Goal: Transaction & Acquisition: Purchase product/service

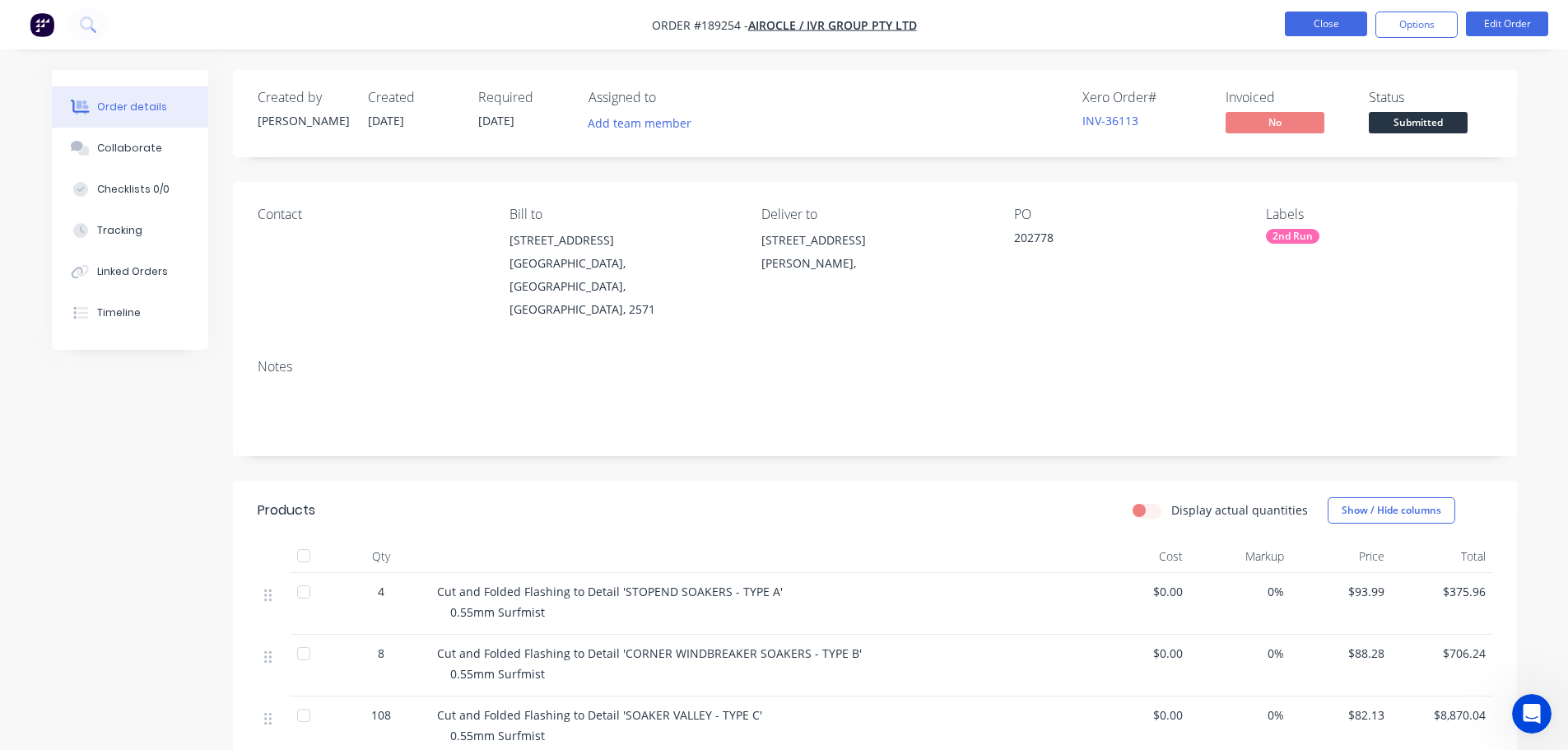
click at [1321, 30] on button "Close" at bounding box center [1326, 24] width 82 height 25
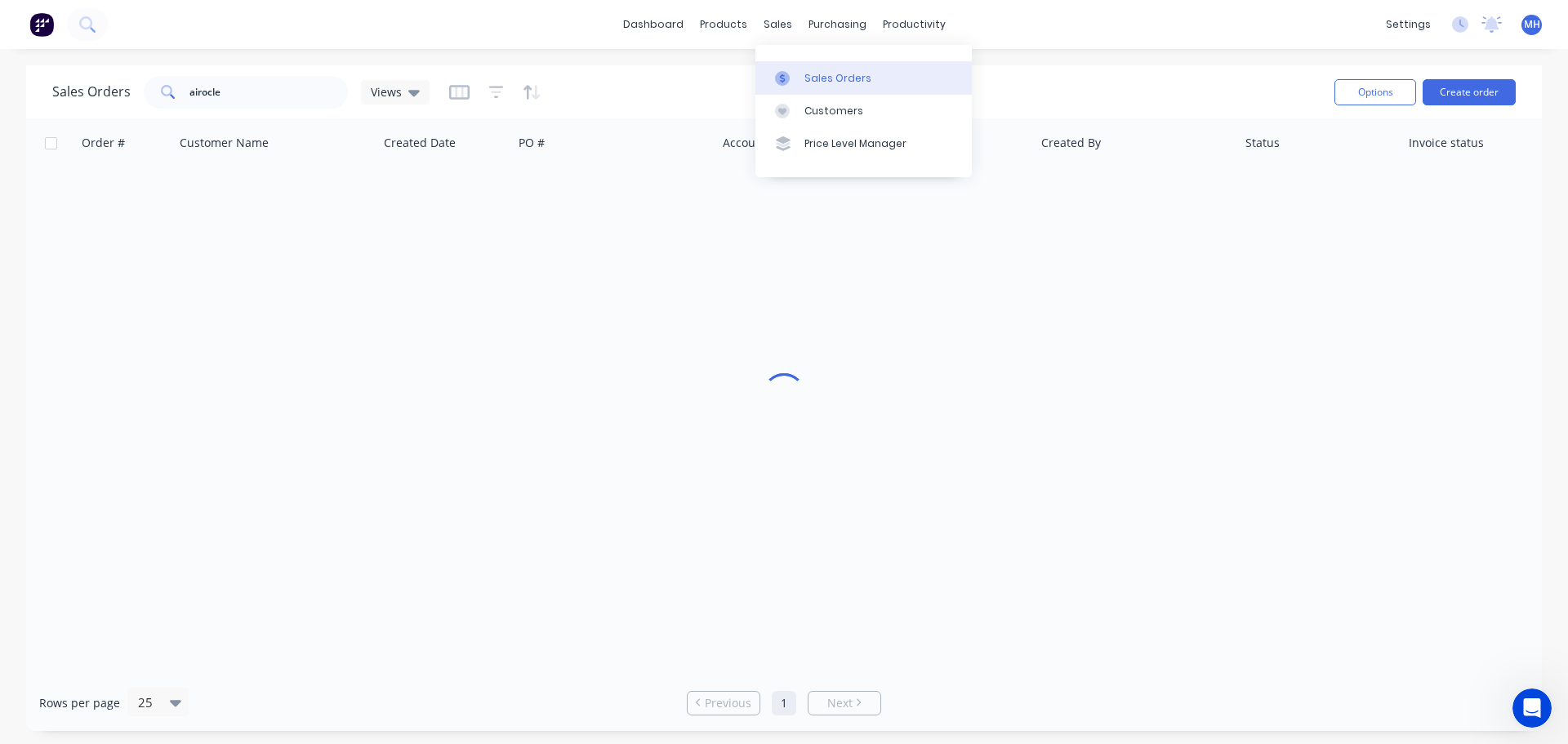
click at [822, 78] on div "Sales Orders" at bounding box center [838, 78] width 67 height 14
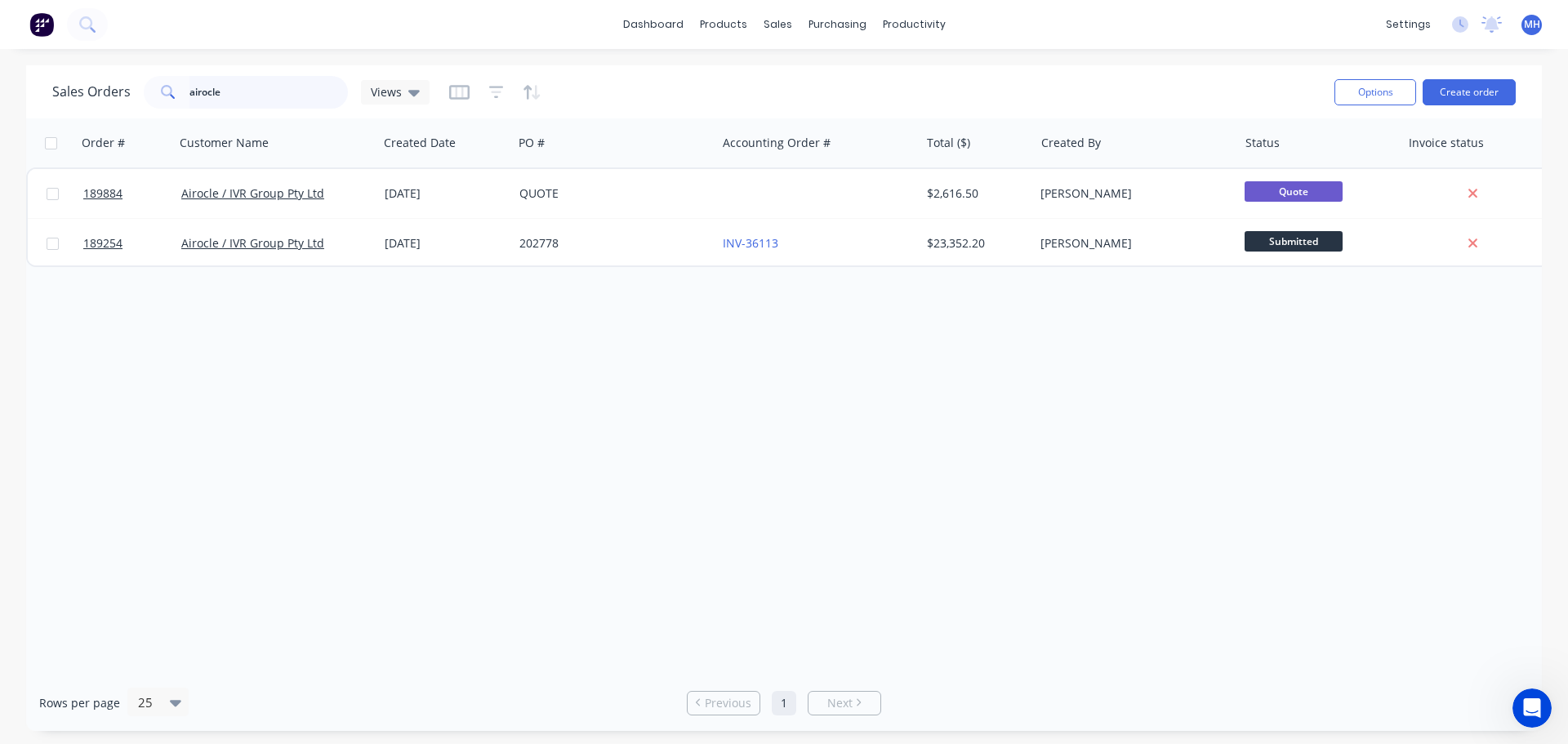
click at [261, 90] on input "airocle" at bounding box center [269, 92] width 159 height 33
type input "189663"
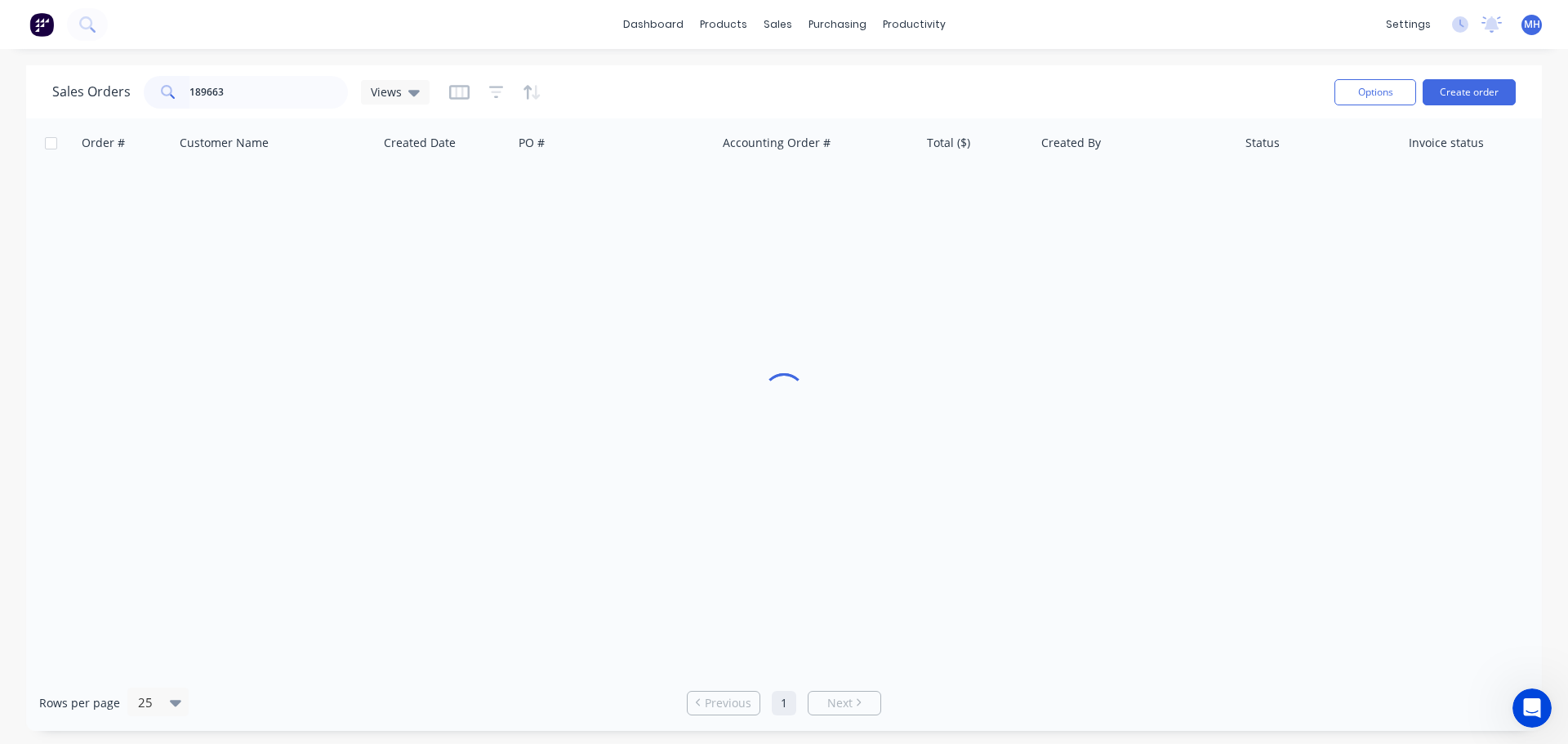
click at [712, 78] on div "Sales Orders 189663 Views" at bounding box center [686, 92] width 1269 height 40
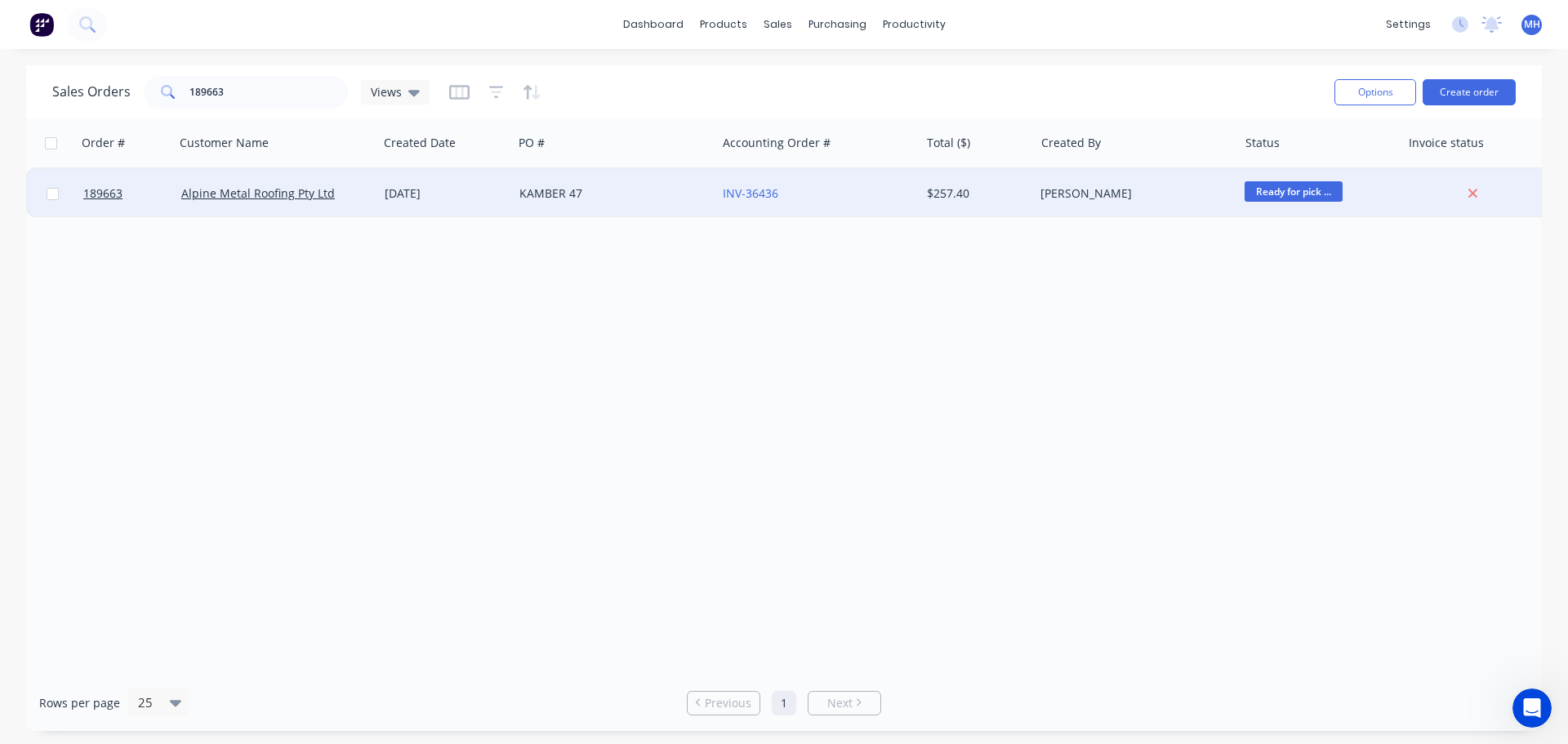
click at [607, 198] on div "KAMBER 47" at bounding box center [610, 193] width 182 height 16
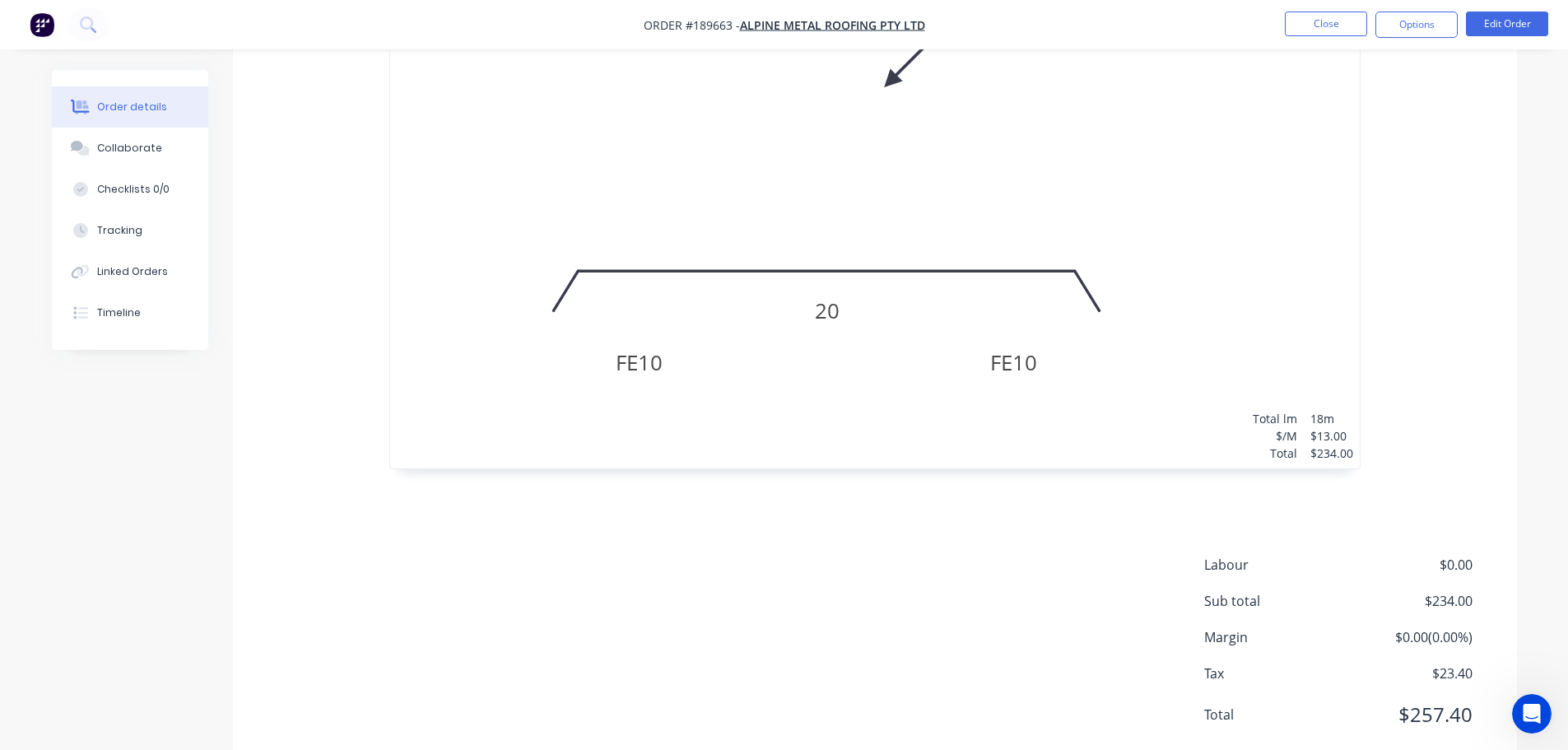
scroll to position [638, 0]
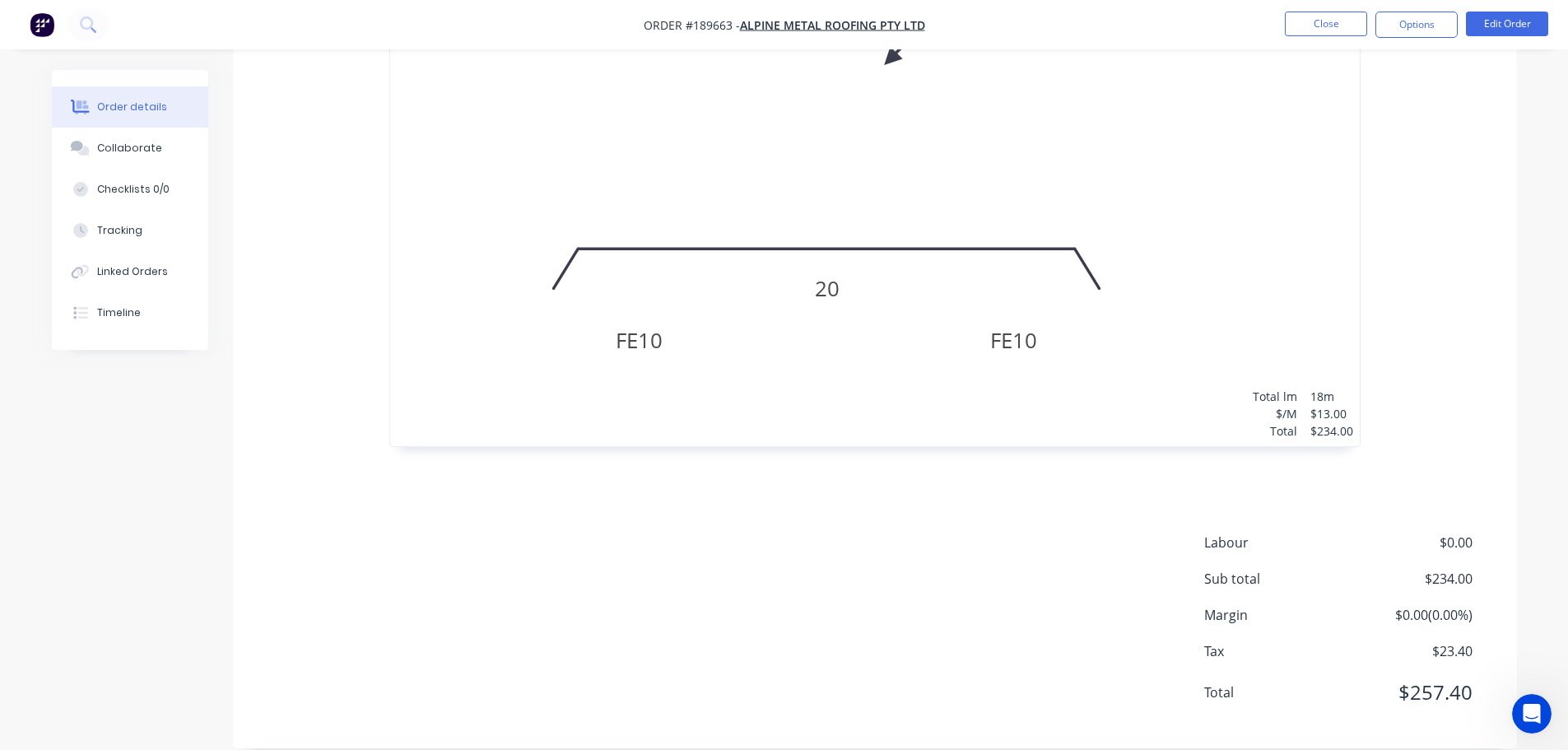
click at [1441, 372] on div "0.8 Colorbond Matt Monument Girth 40 1 0 FE 10 FE 10 20 0 FE 10 FE 10 20 18 at …" at bounding box center [876, 200] width 1284 height 561
click at [1348, 14] on button "Close" at bounding box center [1326, 24] width 82 height 25
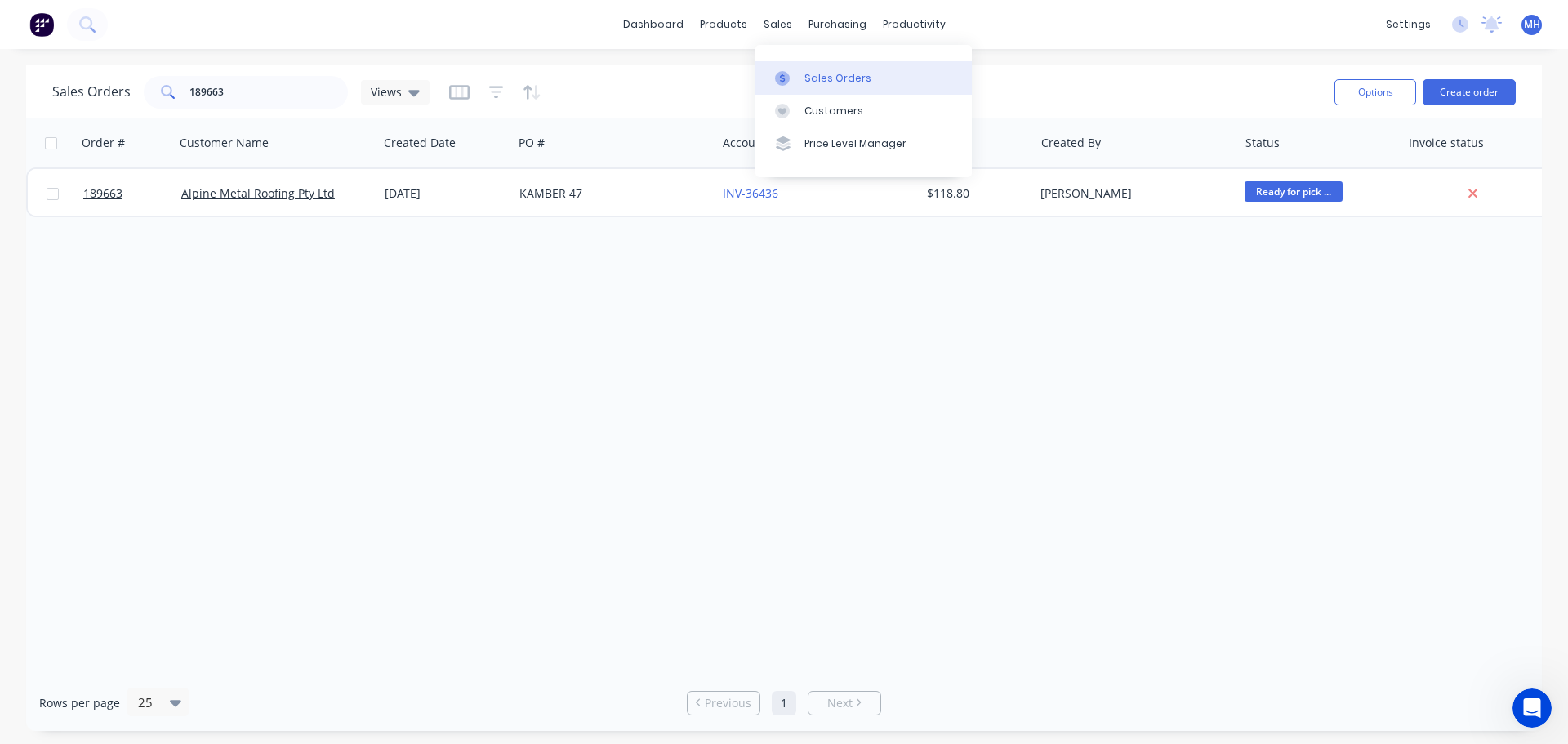
drag, startPoint x: 826, startPoint y: 73, endPoint x: 839, endPoint y: 74, distance: 13.0
click at [826, 73] on div "Sales Orders" at bounding box center [838, 78] width 67 height 14
click at [1462, 95] on button "Create order" at bounding box center [1469, 91] width 93 height 26
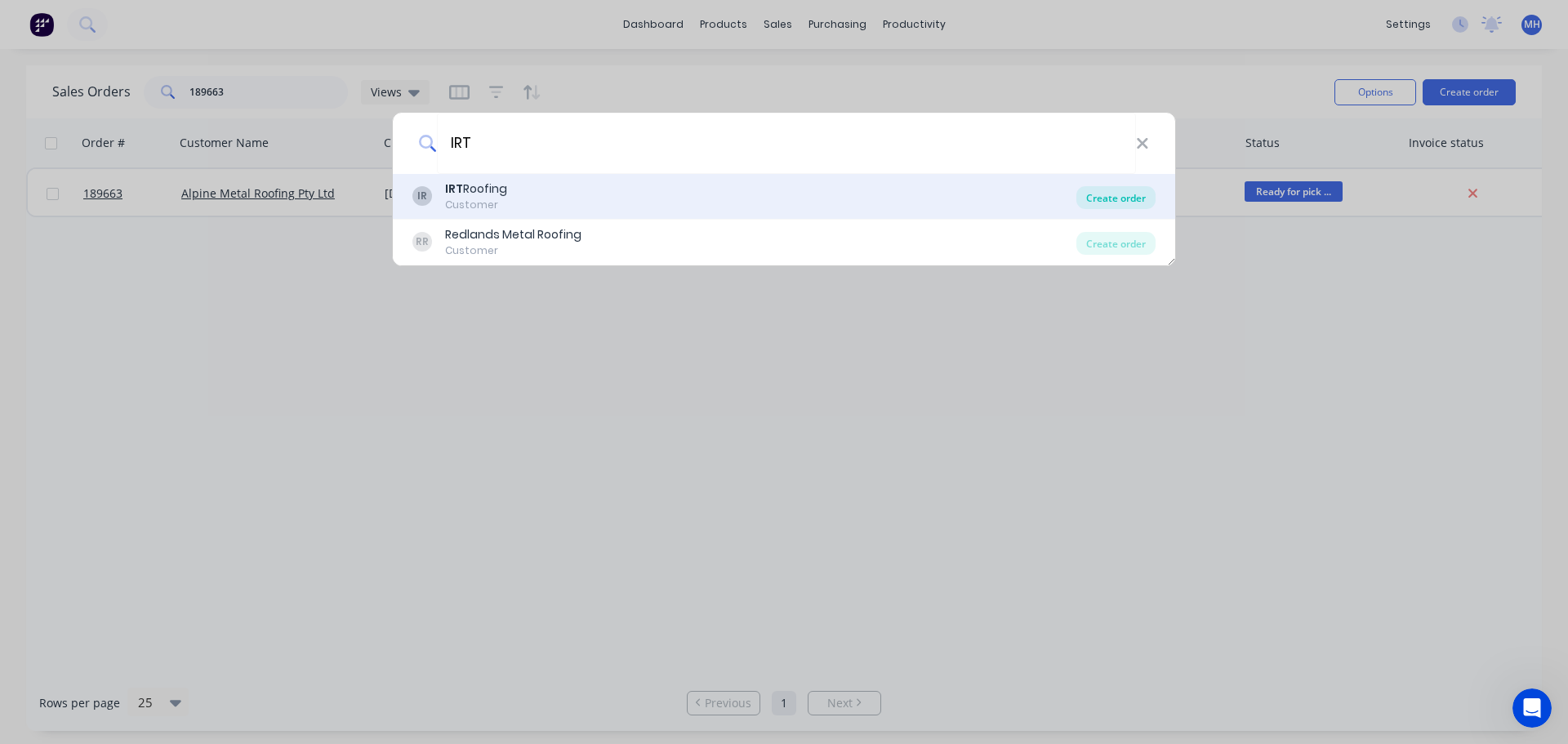
type input "IRT"
click at [1112, 199] on div "Create order" at bounding box center [1115, 198] width 79 height 23
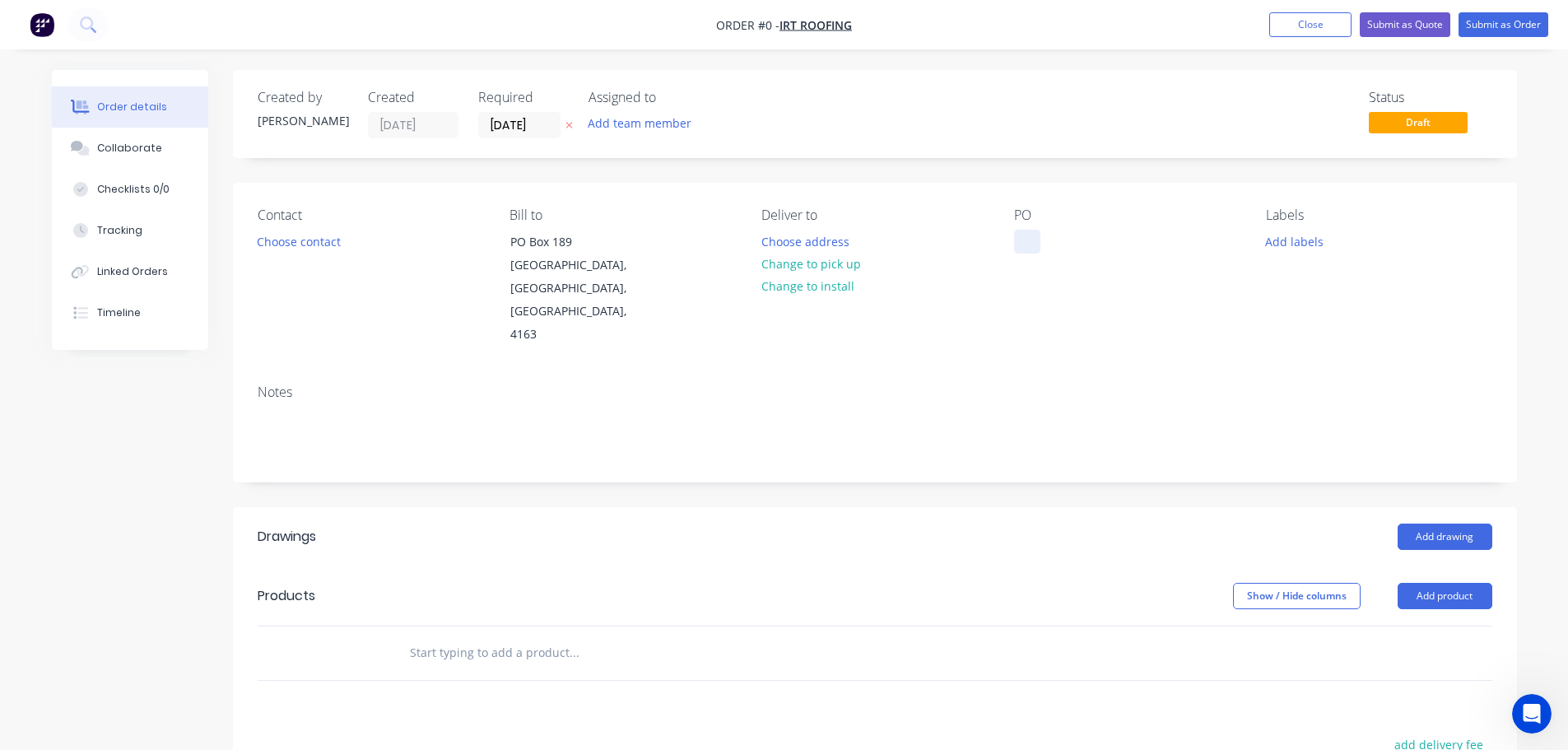
click at [1029, 233] on div at bounding box center [1027, 241] width 26 height 24
click at [884, 476] on div "Order details Collaborate Checklists 0/0 Tracking Linked Orders Timeline Order …" at bounding box center [784, 585] width 1498 height 1031
click at [569, 126] on icon at bounding box center [569, 126] width 7 height 7
click at [1046, 241] on div "QUOTE" at bounding box center [1047, 241] width 66 height 24
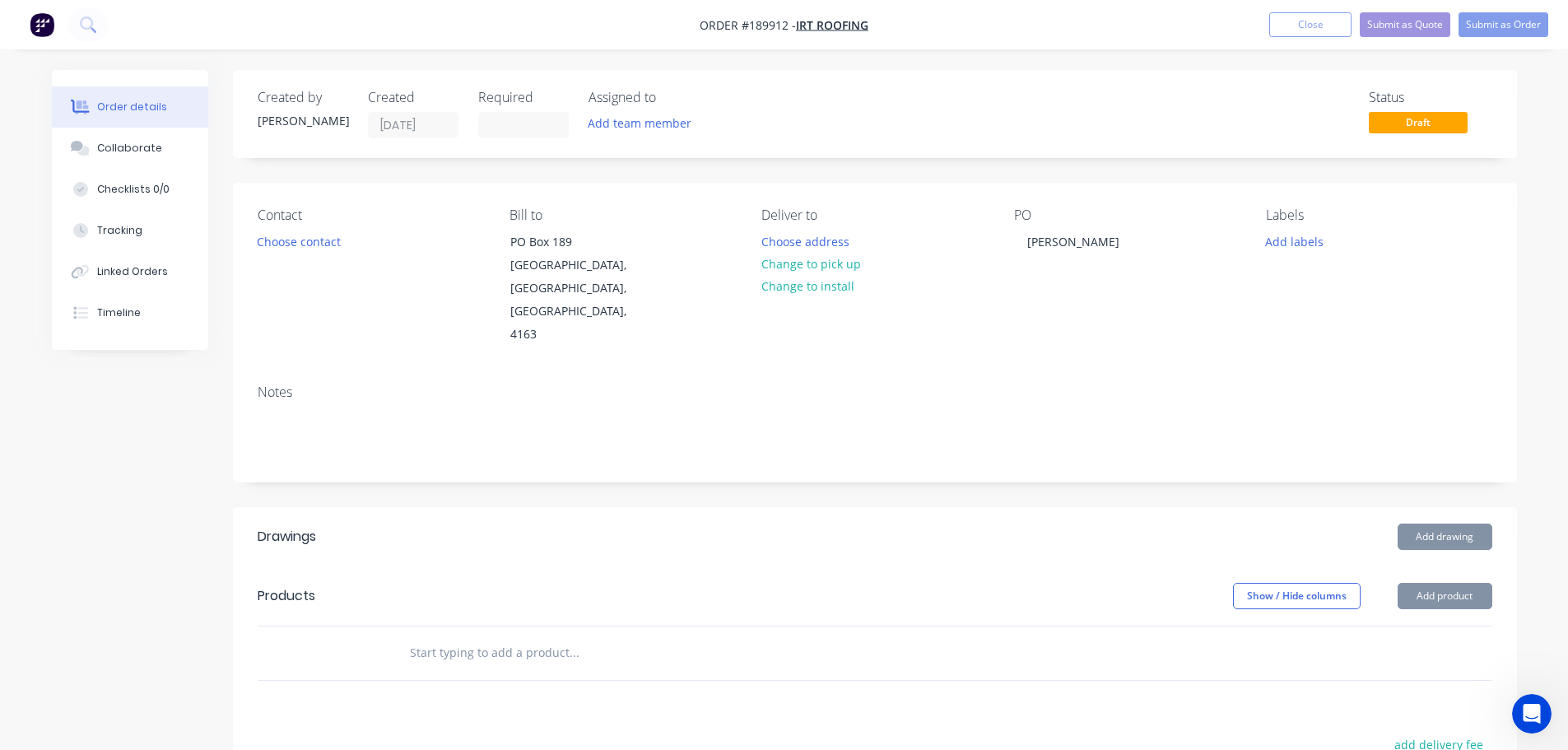
click at [946, 513] on header "Drawings Add drawing" at bounding box center [876, 537] width 1284 height 59
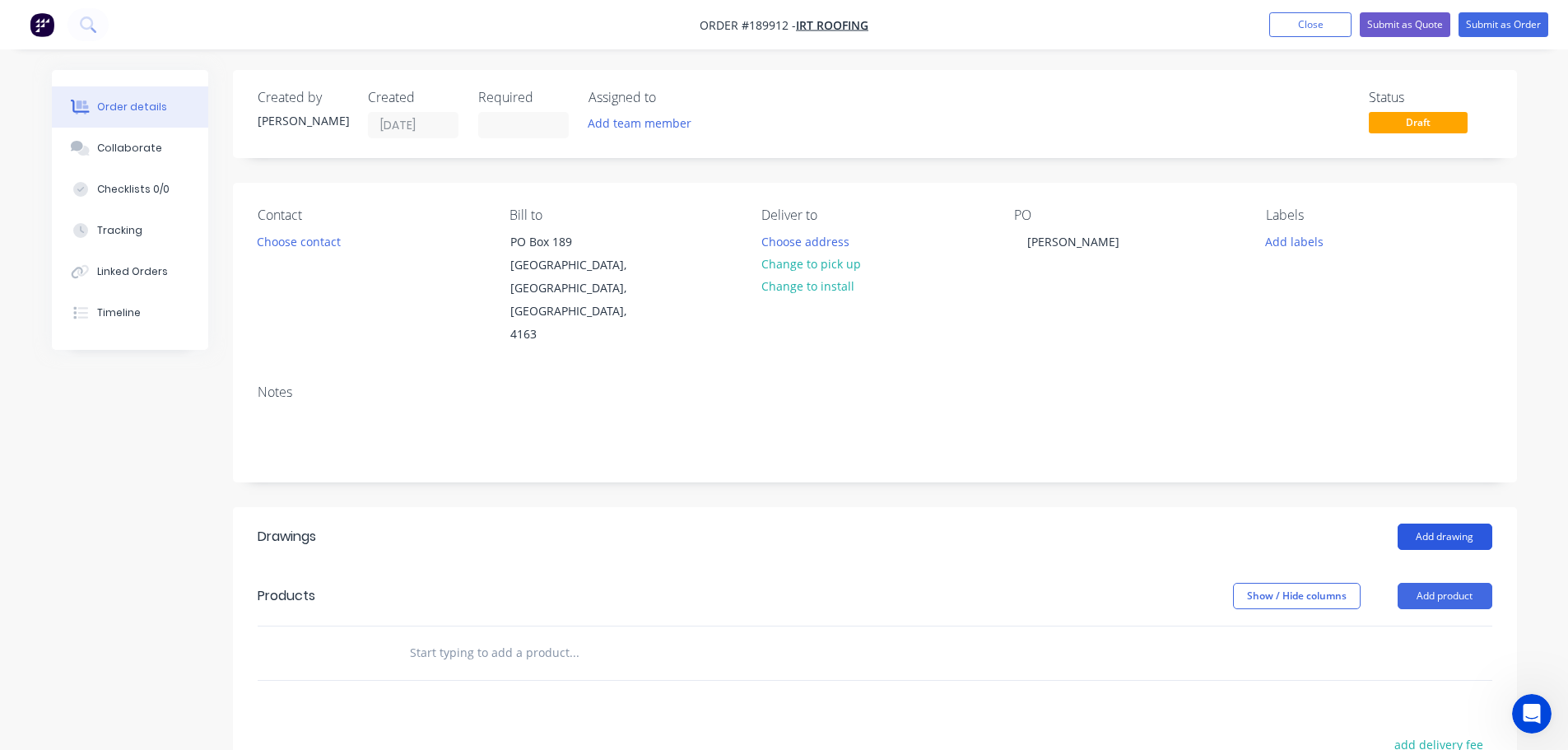
click at [1455, 524] on button "Add drawing" at bounding box center [1445, 537] width 95 height 26
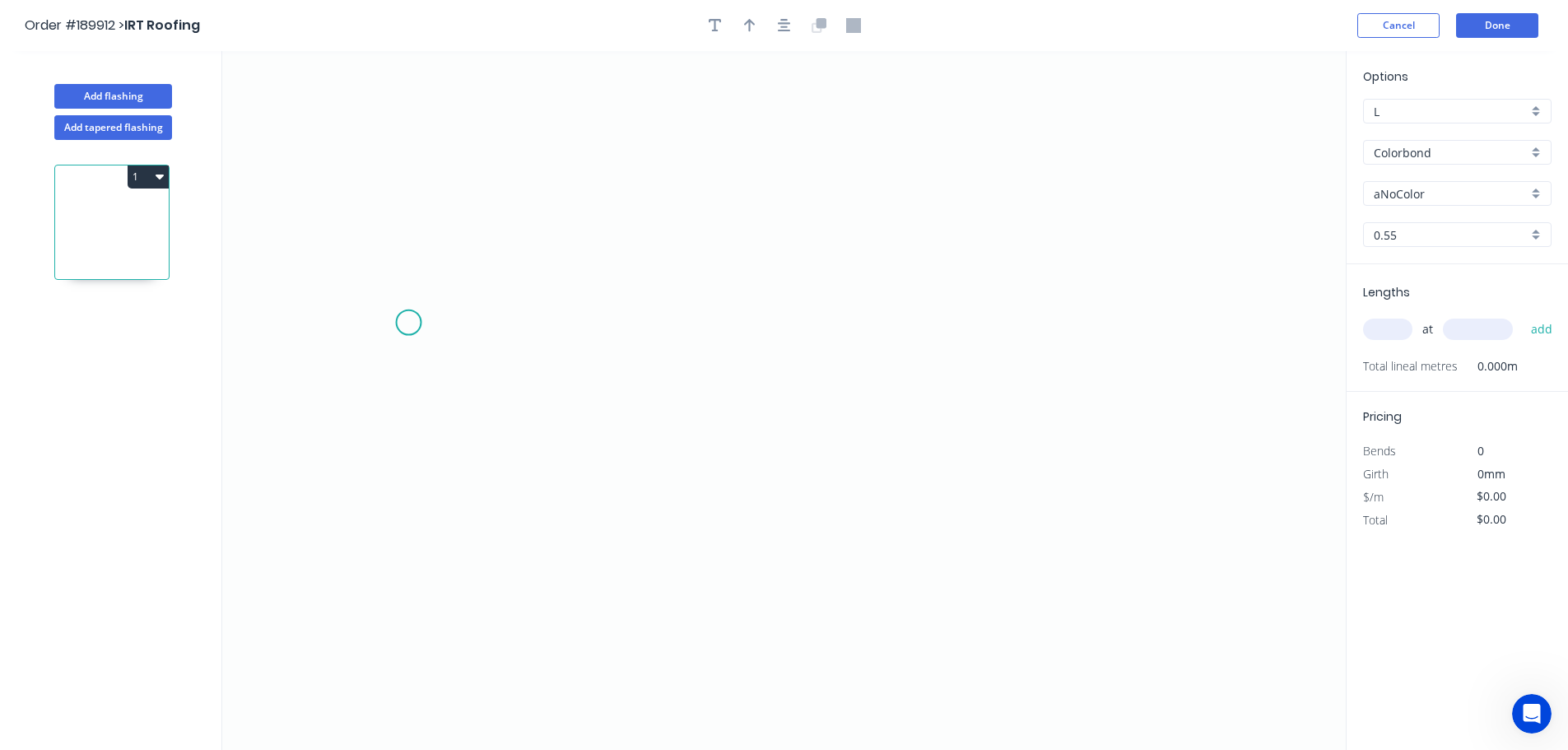
click at [429, 286] on icon "0" at bounding box center [784, 401] width 1123 height 700
click at [431, 545] on icon "0" at bounding box center [784, 401] width 1123 height 700
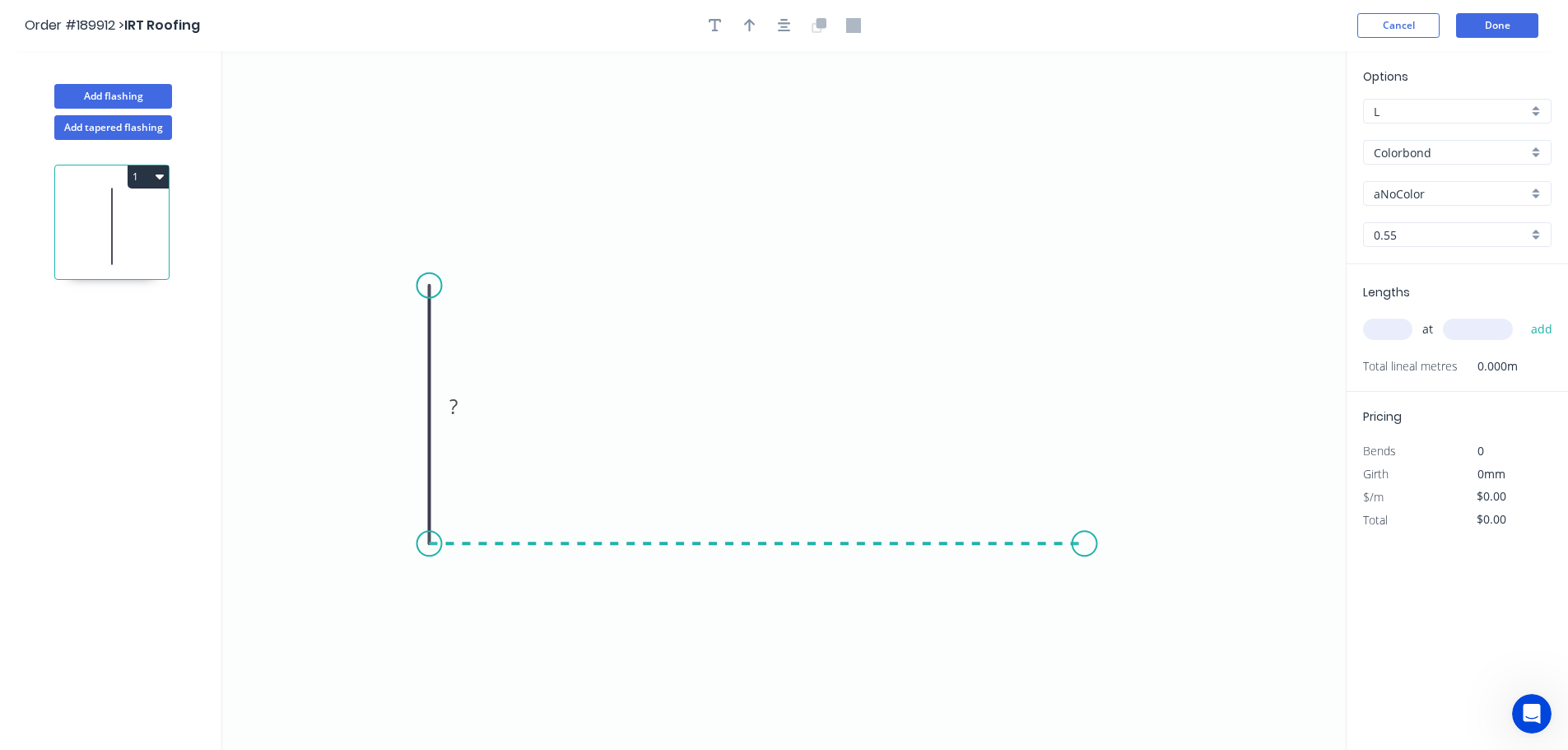
click at [1089, 539] on icon "0 ?" at bounding box center [784, 401] width 1123 height 700
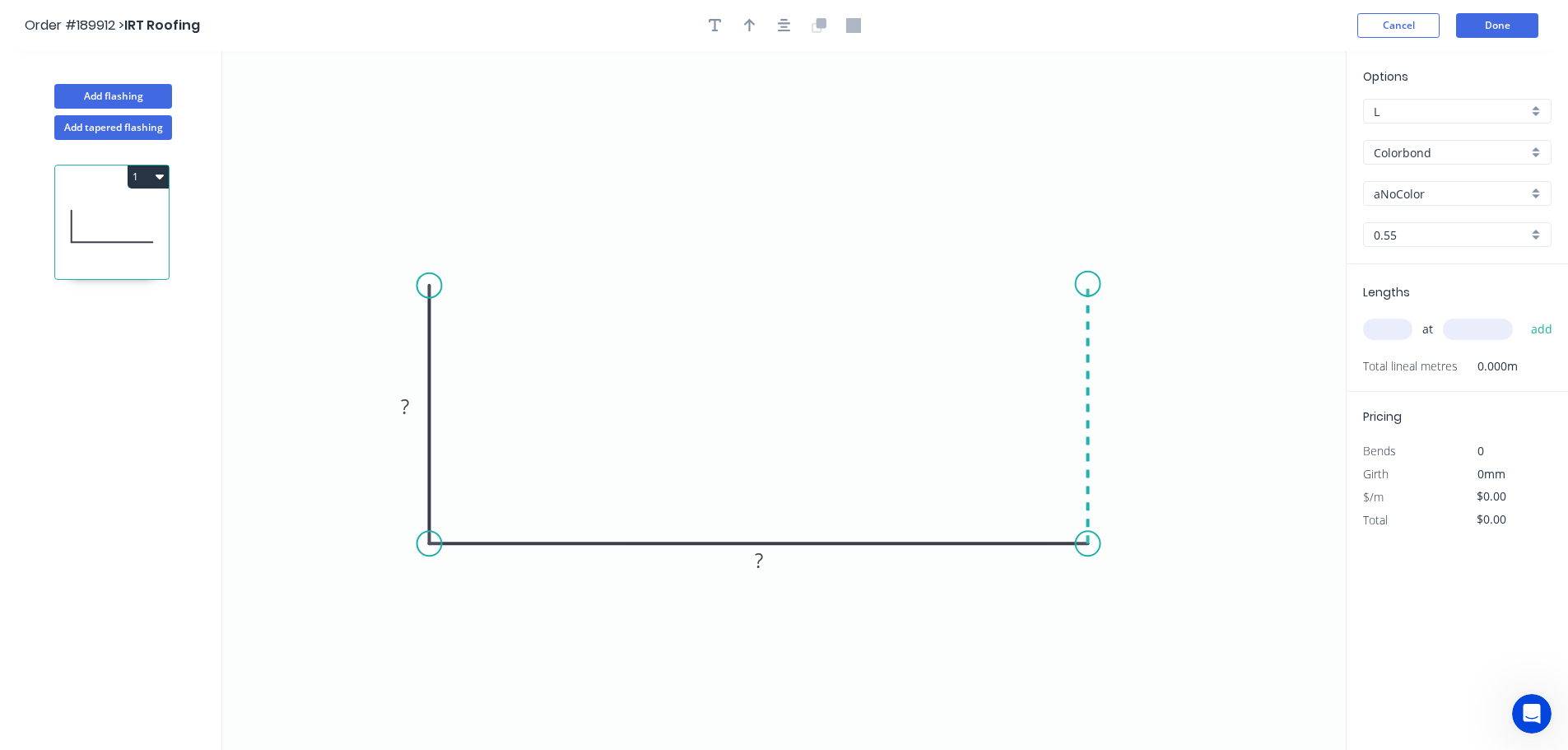
click at [1100, 284] on icon "0 ? ?" at bounding box center [784, 401] width 1123 height 700
click at [774, 24] on button "button" at bounding box center [784, 26] width 25 height 25
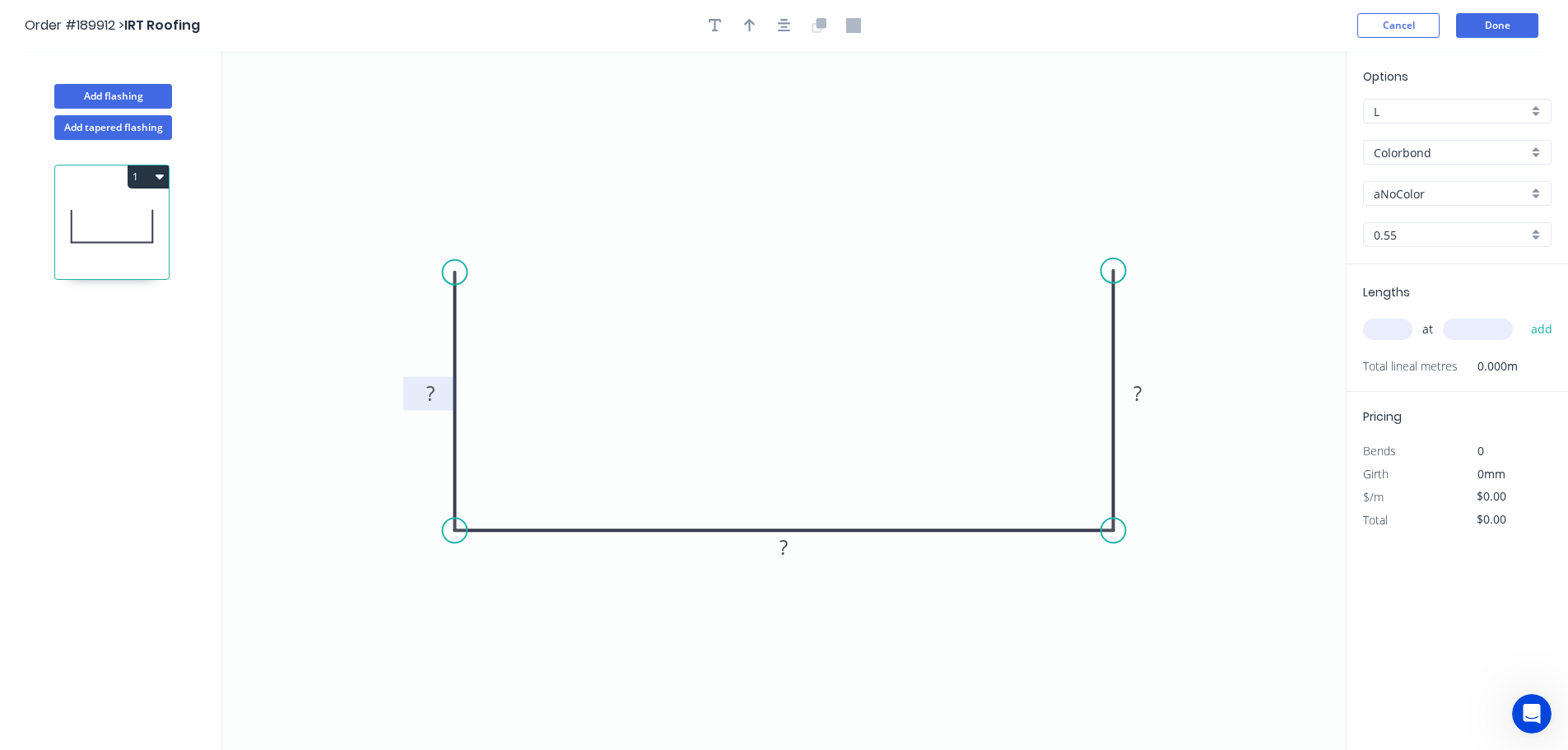
click at [439, 391] on rect at bounding box center [431, 395] width 33 height 23
click at [424, 392] on tspan "100" at bounding box center [431, 393] width 35 height 27
click at [413, 349] on icon "0 100 300 100" at bounding box center [784, 401] width 1123 height 700
click at [419, 388] on tspan "100" at bounding box center [431, 393] width 35 height 27
type input "$14.53"
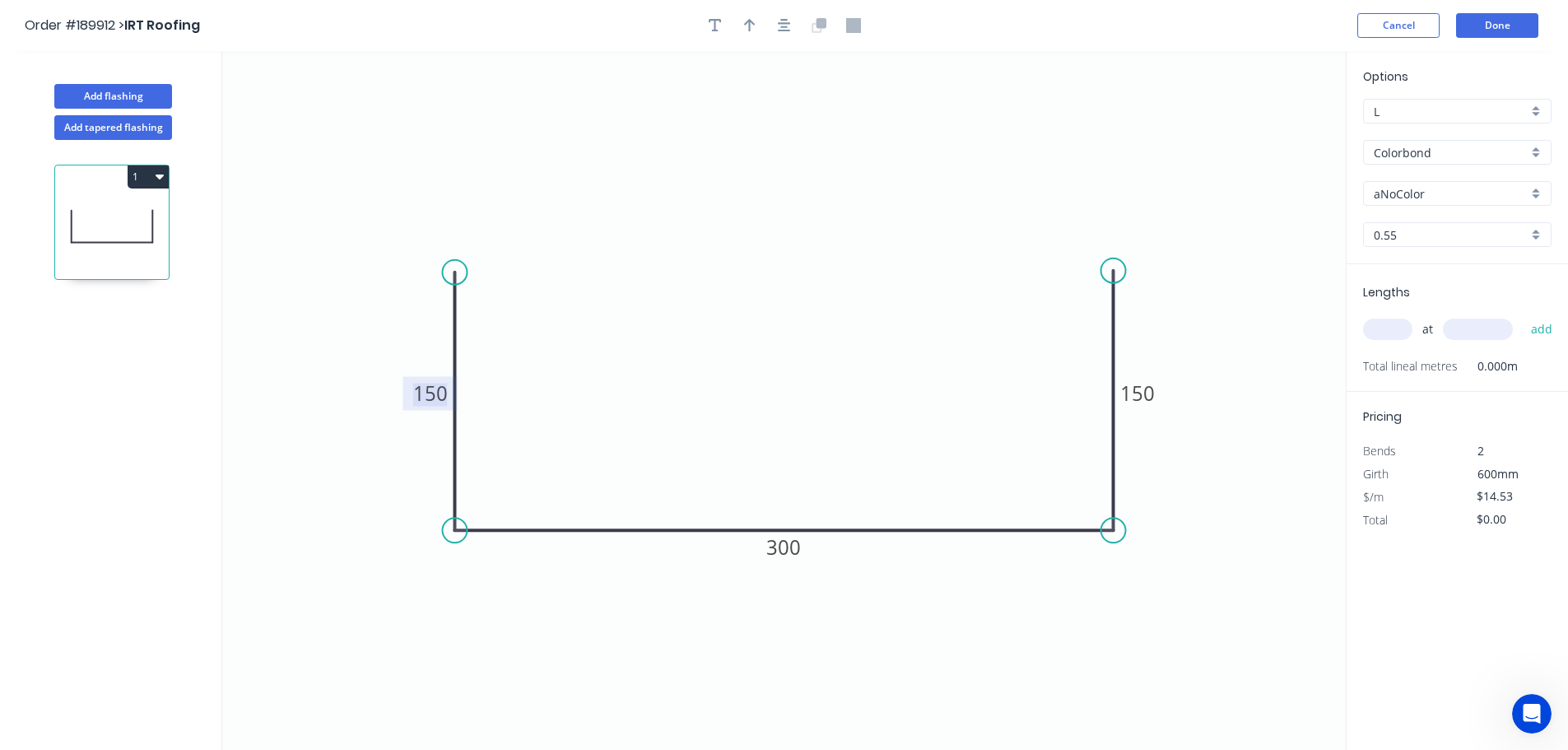
click at [1437, 153] on input "Colorbond" at bounding box center [1451, 153] width 154 height 17
click at [1439, 265] on div "Stainless Steel 316" at bounding box center [1458, 259] width 187 height 29
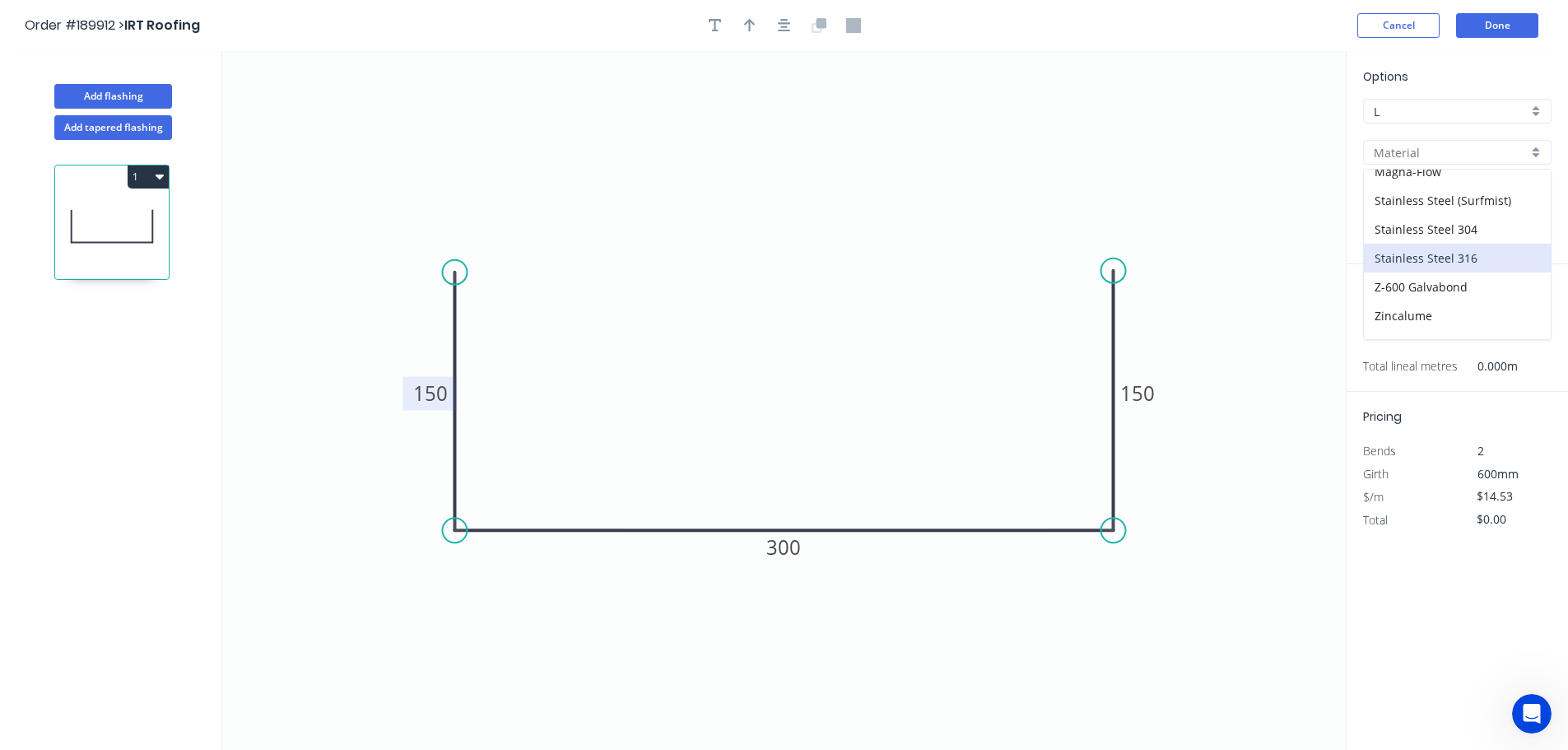
type input "Stainless Steel 316"
type input "2B"
type input "$46.06"
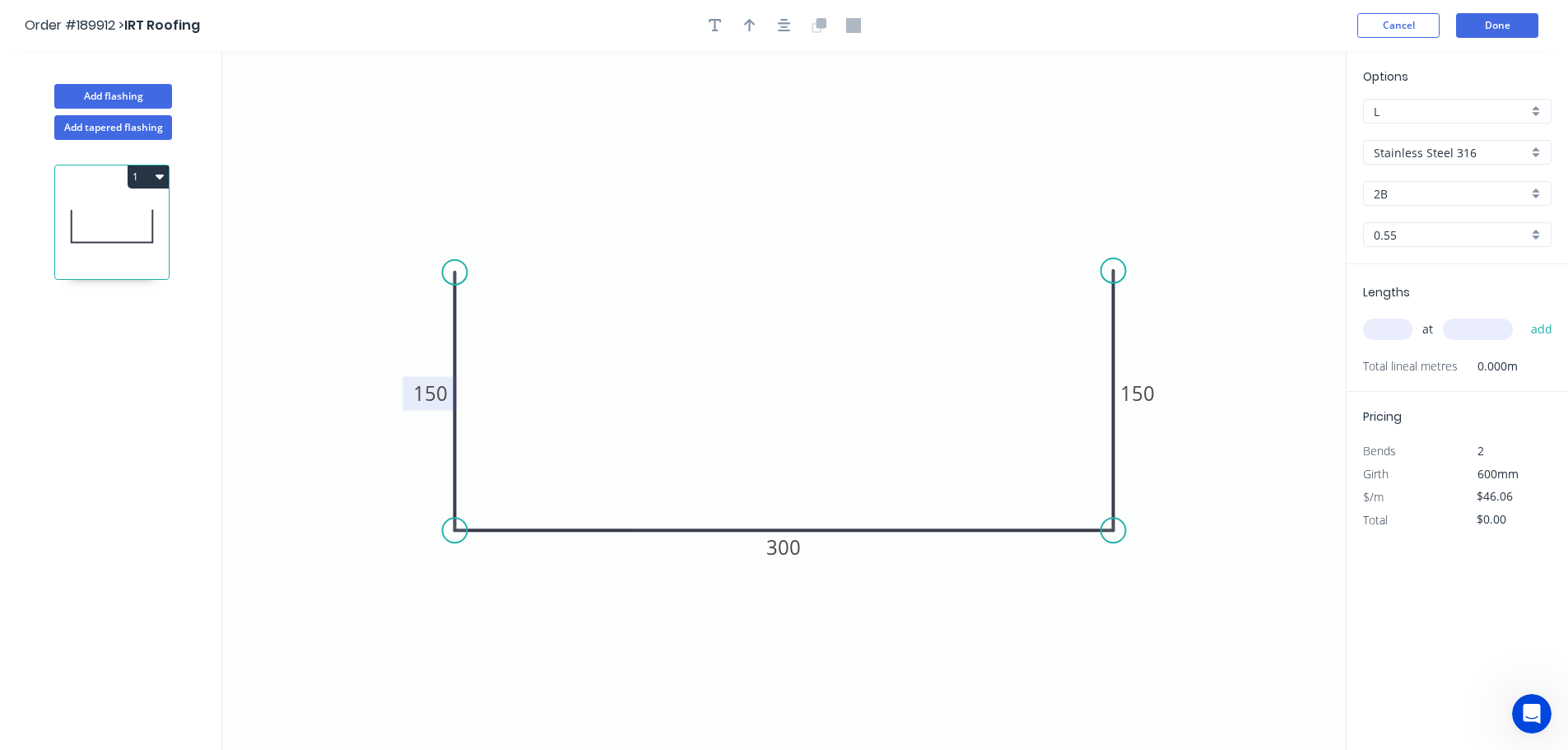
click at [1427, 194] on input "2B" at bounding box center [1451, 194] width 154 height 17
click at [1430, 247] on div "No. 4" at bounding box center [1458, 254] width 187 height 29
type input "No. 4"
click at [1400, 236] on input "0.55" at bounding box center [1451, 235] width 154 height 17
click at [1411, 376] on div "1.6" at bounding box center [1458, 382] width 187 height 29
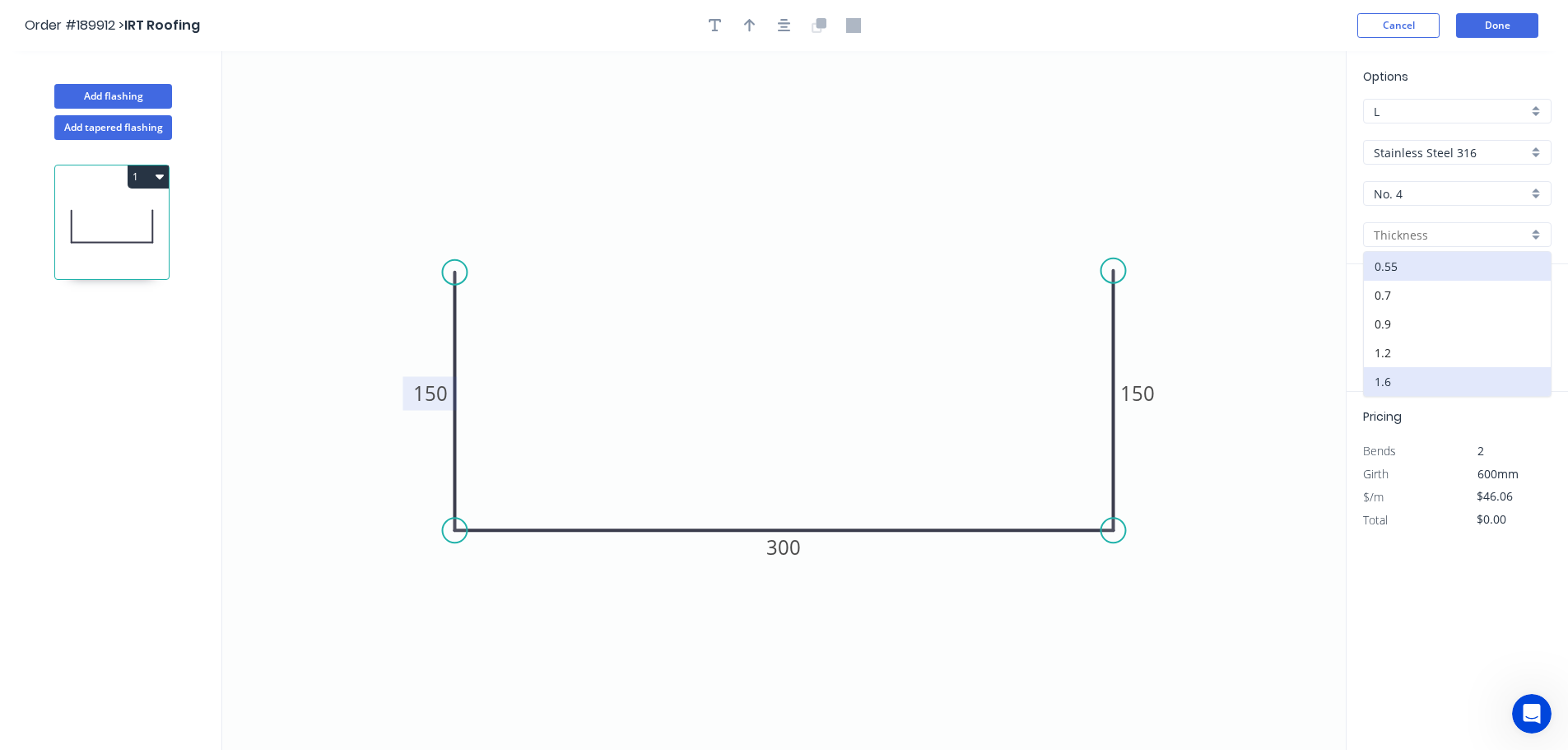
type input "1.6"
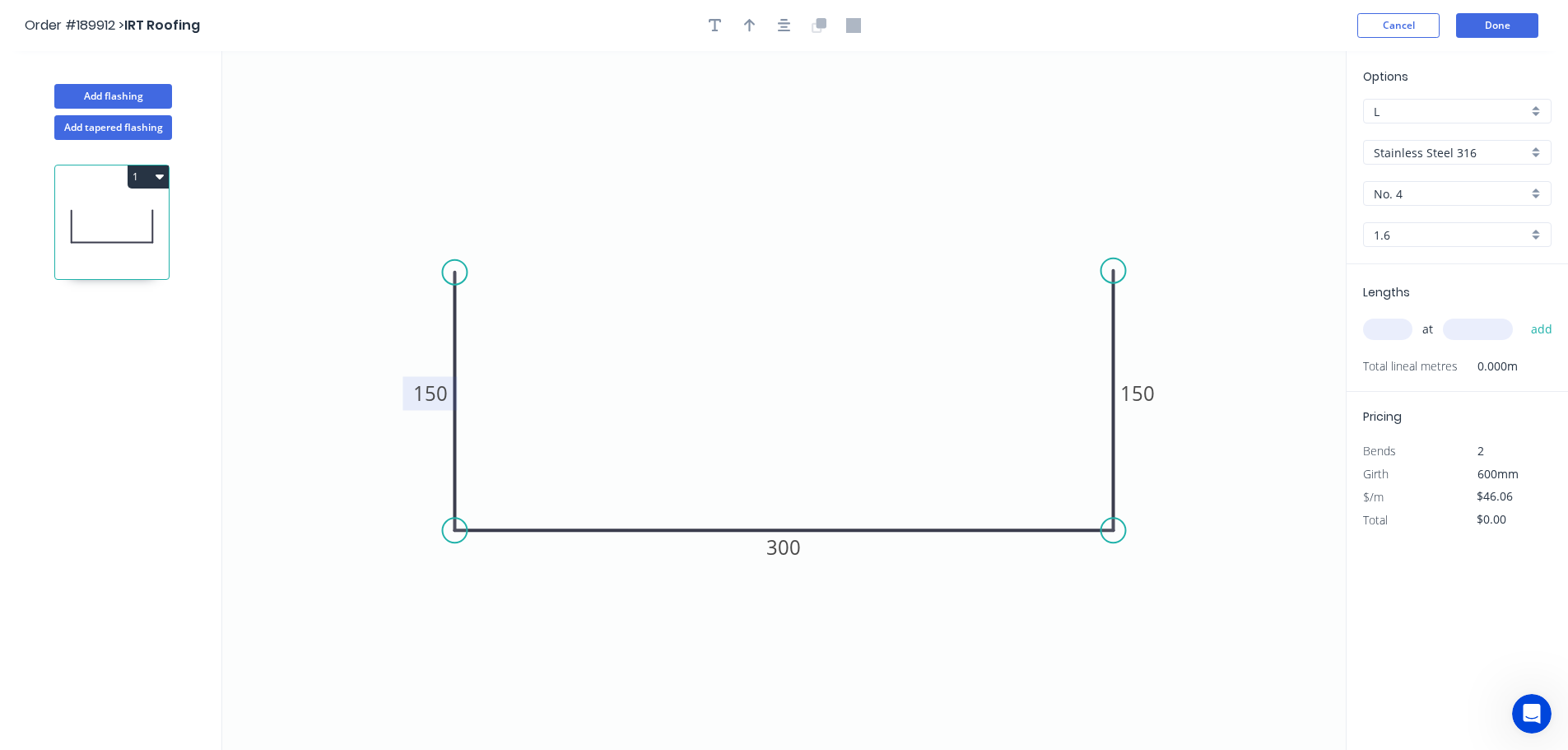
type input "$1.00"
click at [1378, 333] on input "text" at bounding box center [1388, 329] width 49 height 21
type input "12"
type input "6000"
click at [1378, 333] on input "12" at bounding box center [1388, 329] width 49 height 21
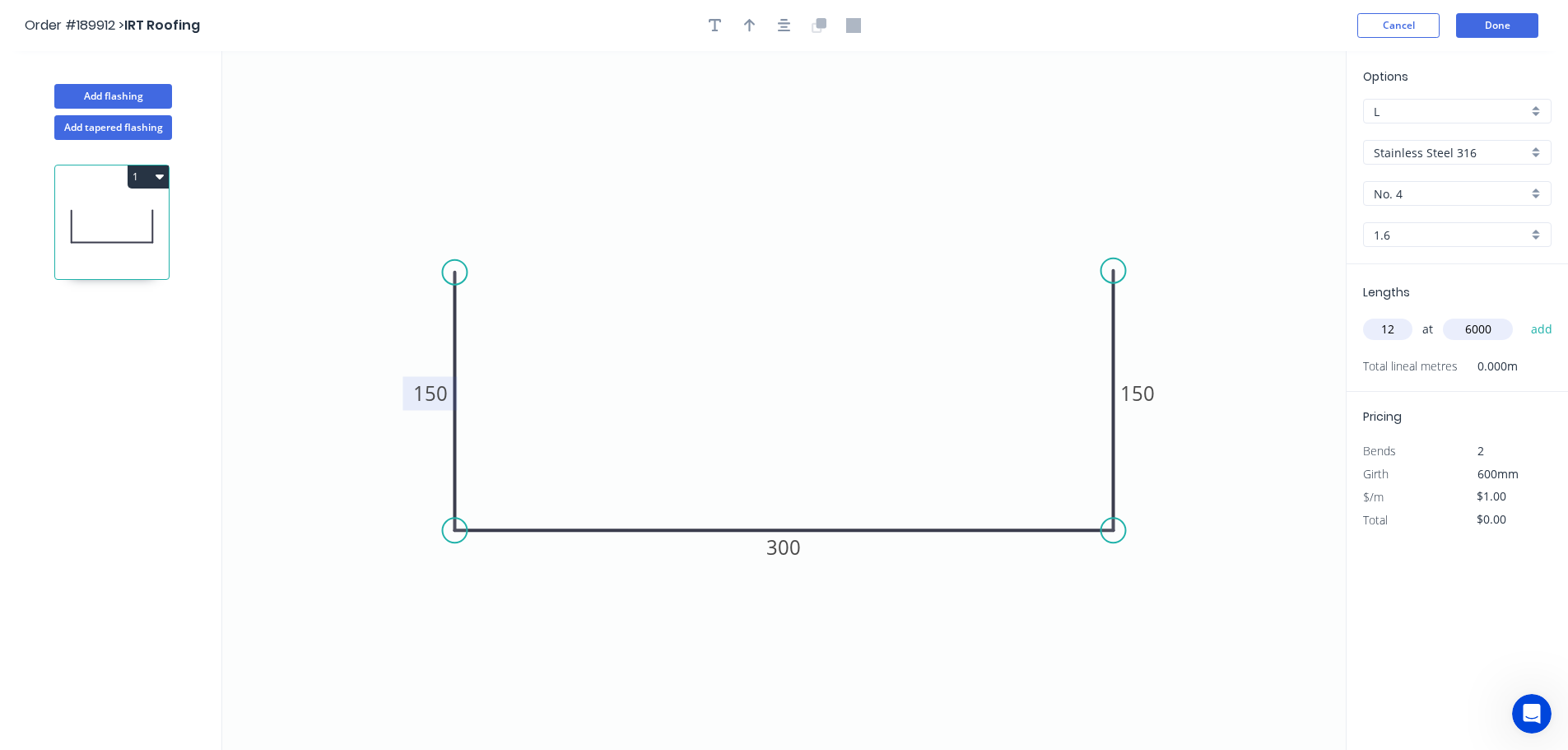
click at [1378, 333] on input "12" at bounding box center [1388, 329] width 49 height 21
type input "1"
type input "70000"
click at [1523, 316] on button "add" at bounding box center [1543, 329] width 39 height 28
type input "$70.00"
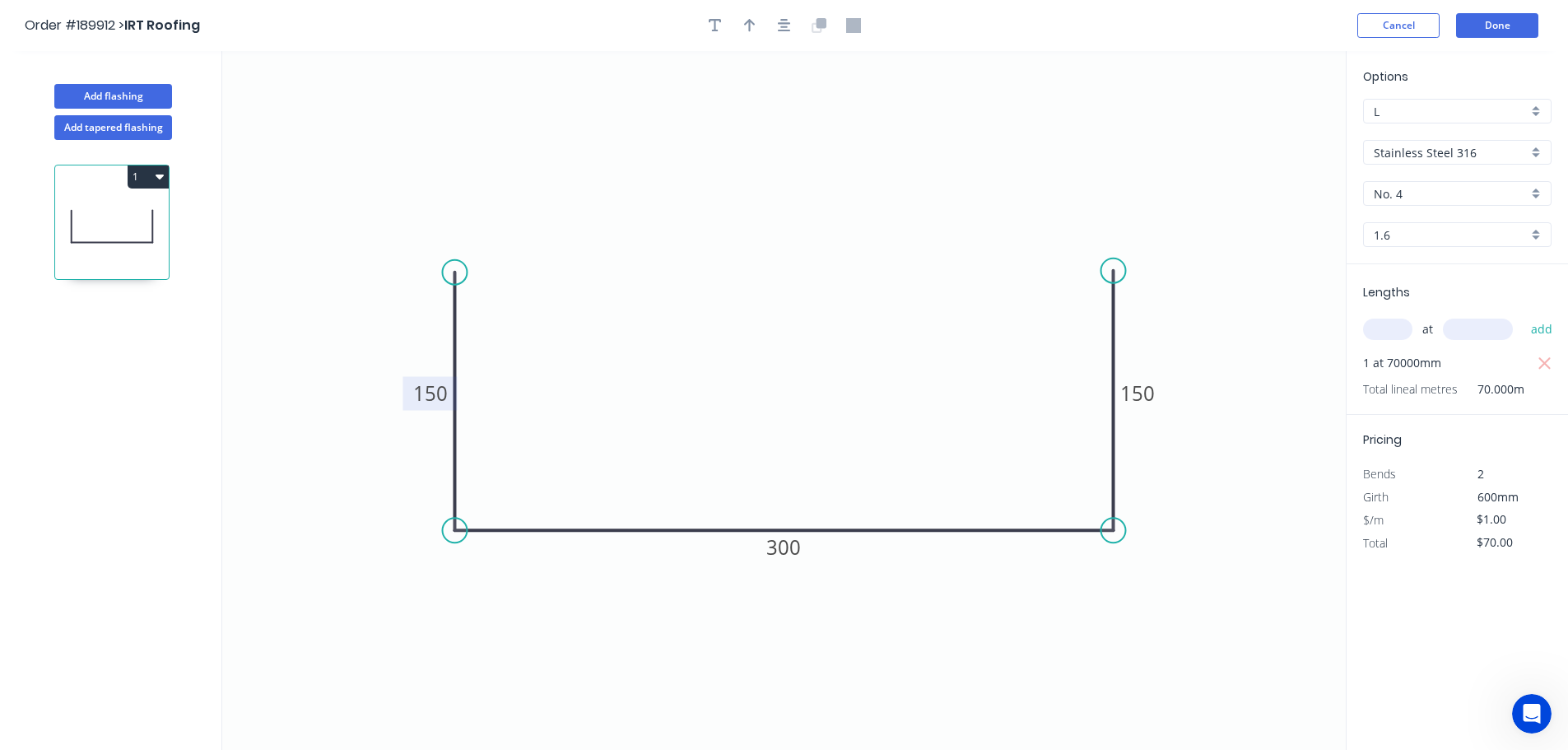
click at [1457, 227] on input "1.6" at bounding box center [1451, 235] width 154 height 17
click at [1436, 345] on div "1.2" at bounding box center [1458, 353] width 187 height 29
type input "1.2"
type input "$95.78"
type input "$6,704.60"
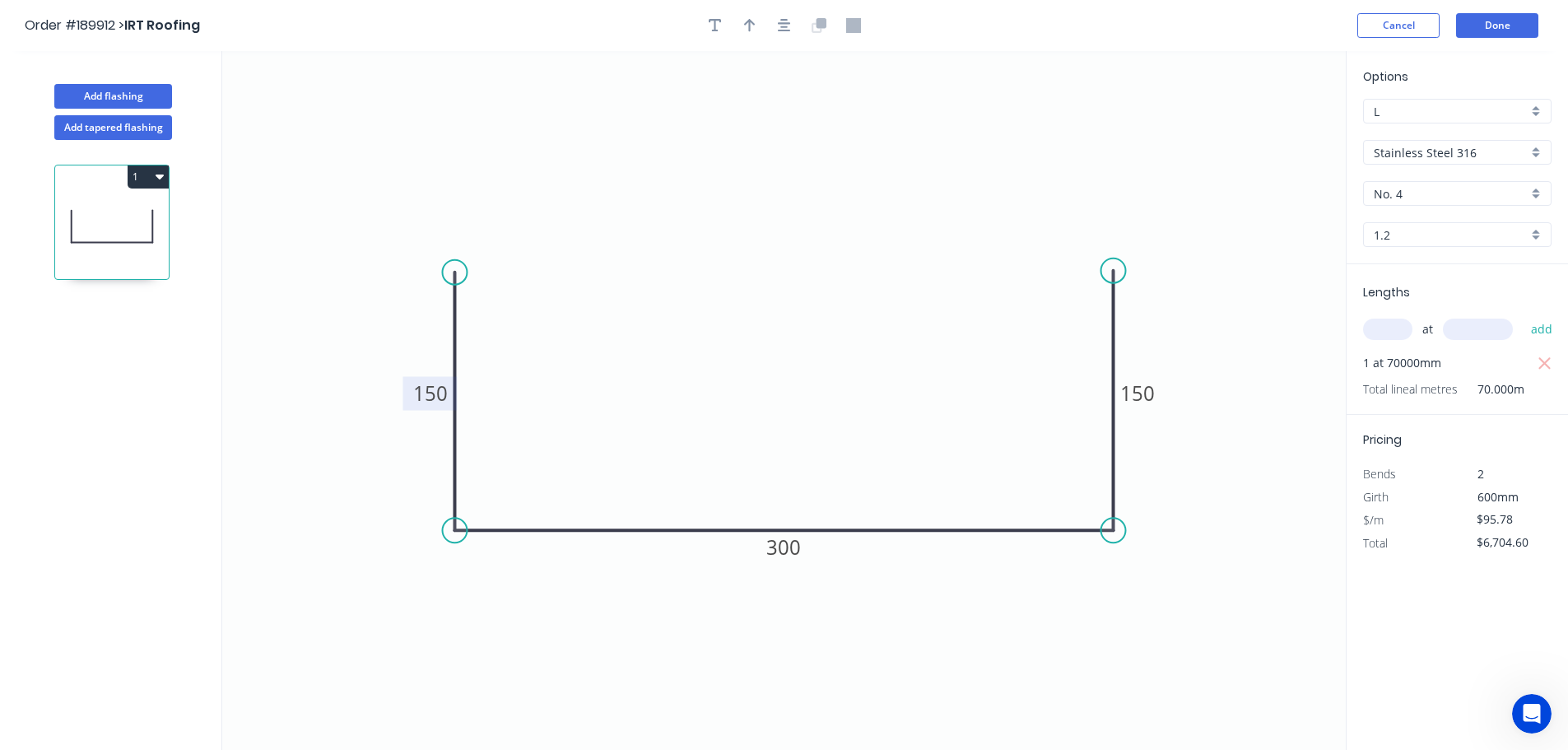
click at [1423, 115] on input "L" at bounding box center [1451, 111] width 154 height 17
click at [1414, 199] on div "N" at bounding box center [1458, 198] width 187 height 29
type input "N"
type input "$90.87"
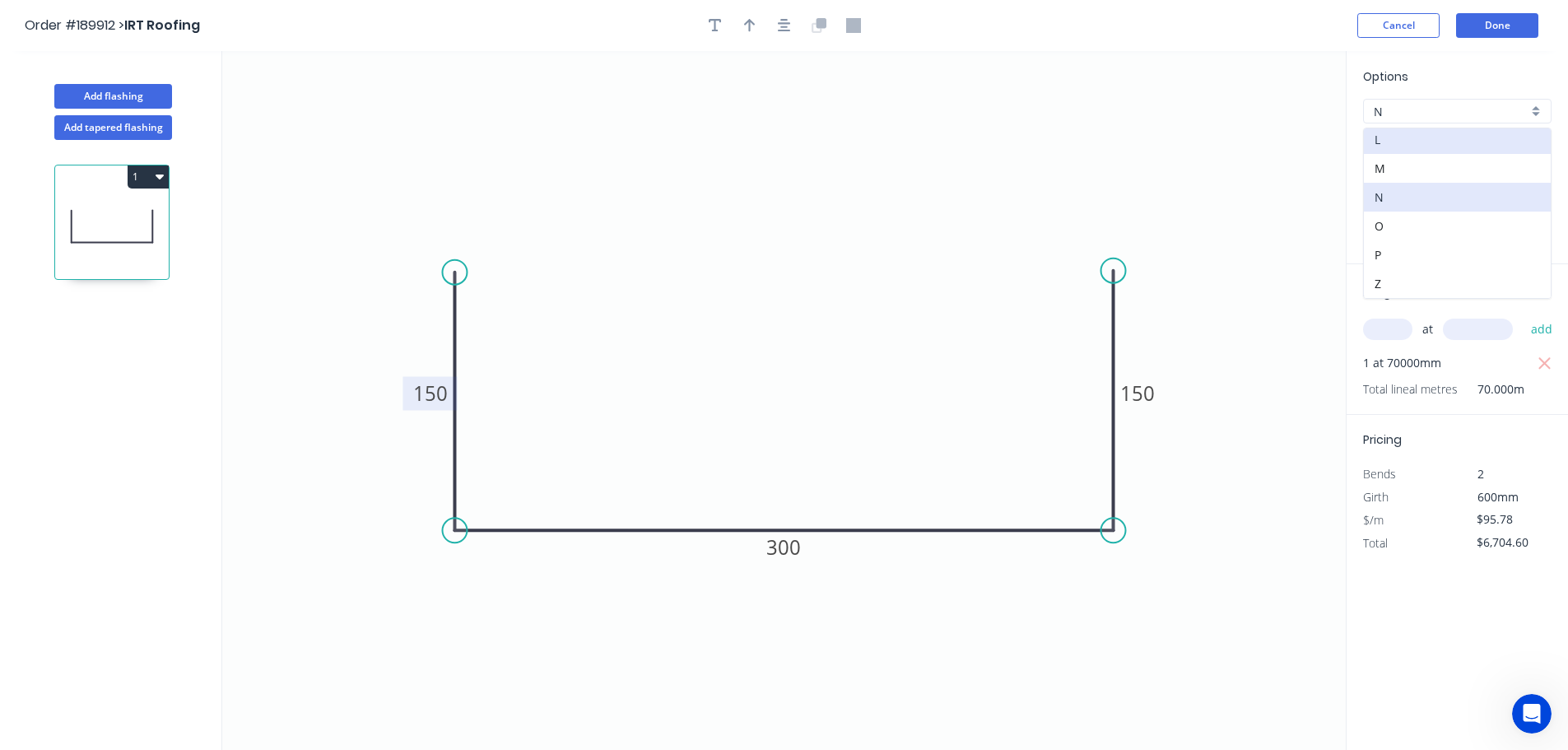
type input "$6,360.90"
click at [1398, 227] on input "1.2" at bounding box center [1451, 235] width 154 height 17
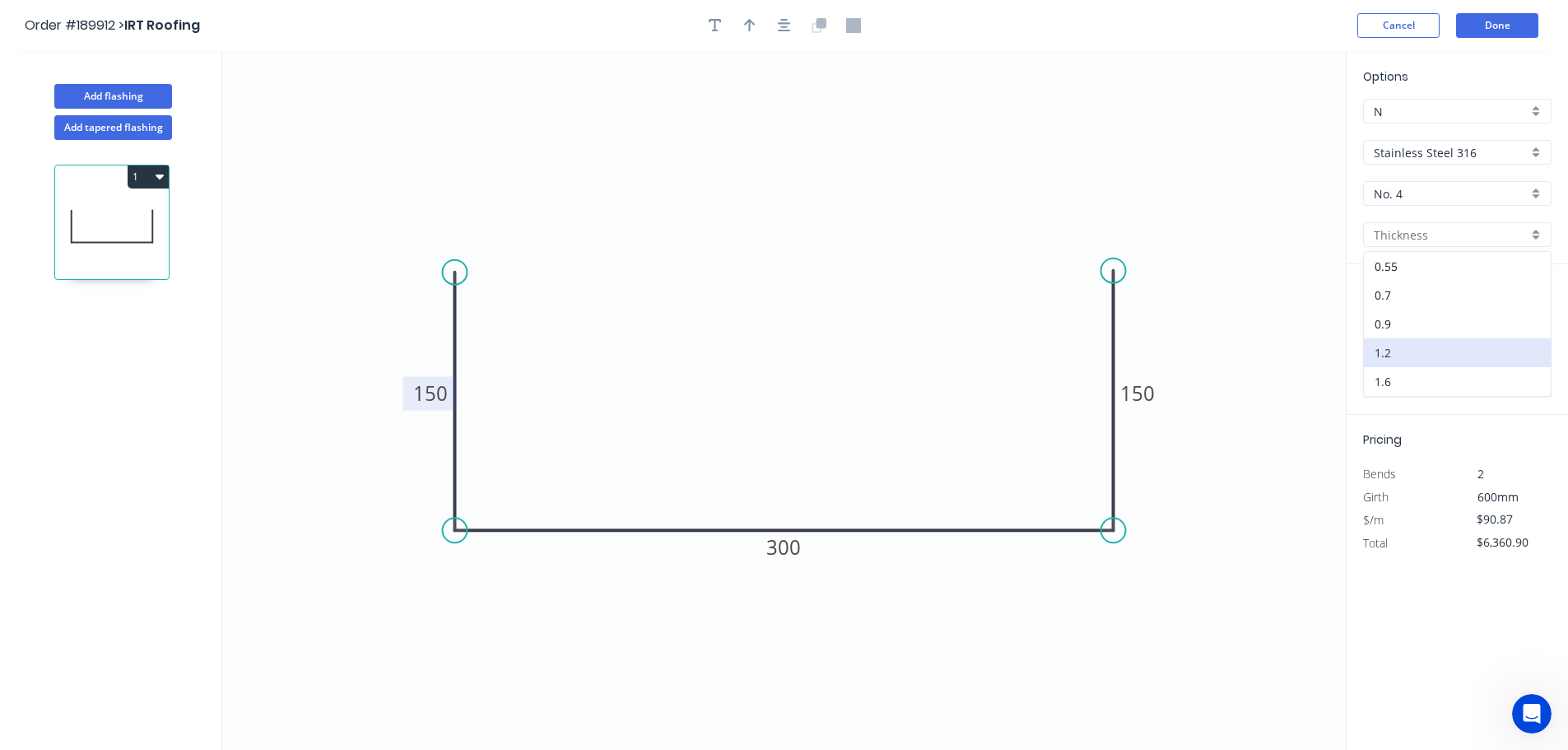
drag, startPoint x: 1431, startPoint y: 373, endPoint x: 1516, endPoint y: 460, distance: 121.6
click at [1431, 374] on div "1.6" at bounding box center [1458, 382] width 187 height 29
type input "1.6"
click at [1513, 516] on input "$90.87" at bounding box center [1505, 519] width 56 height 23
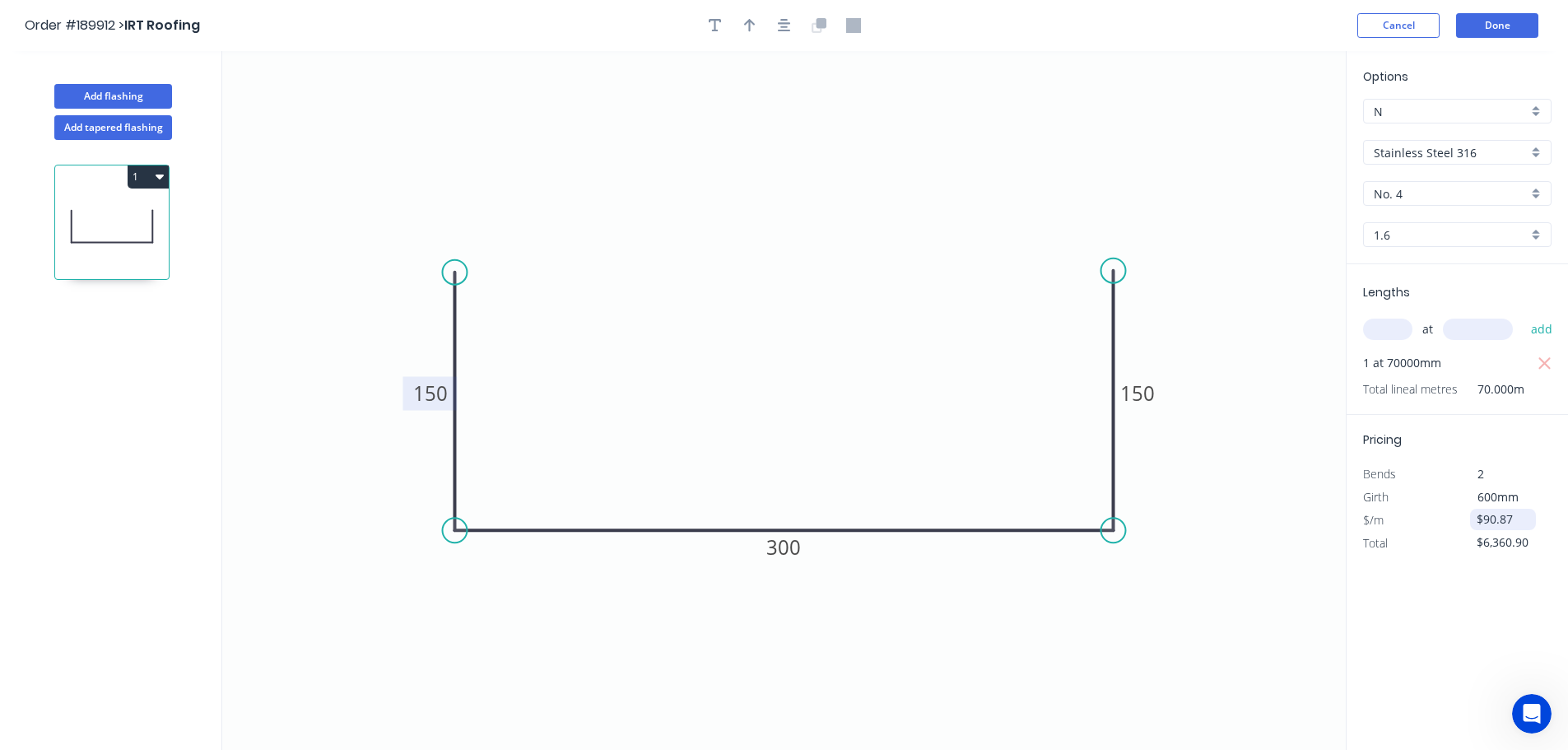
click at [1513, 516] on input "$90.87" at bounding box center [1505, 519] width 56 height 23
type input "$1.00"
type input "$70.00"
type input "$"
type input "$113.58"
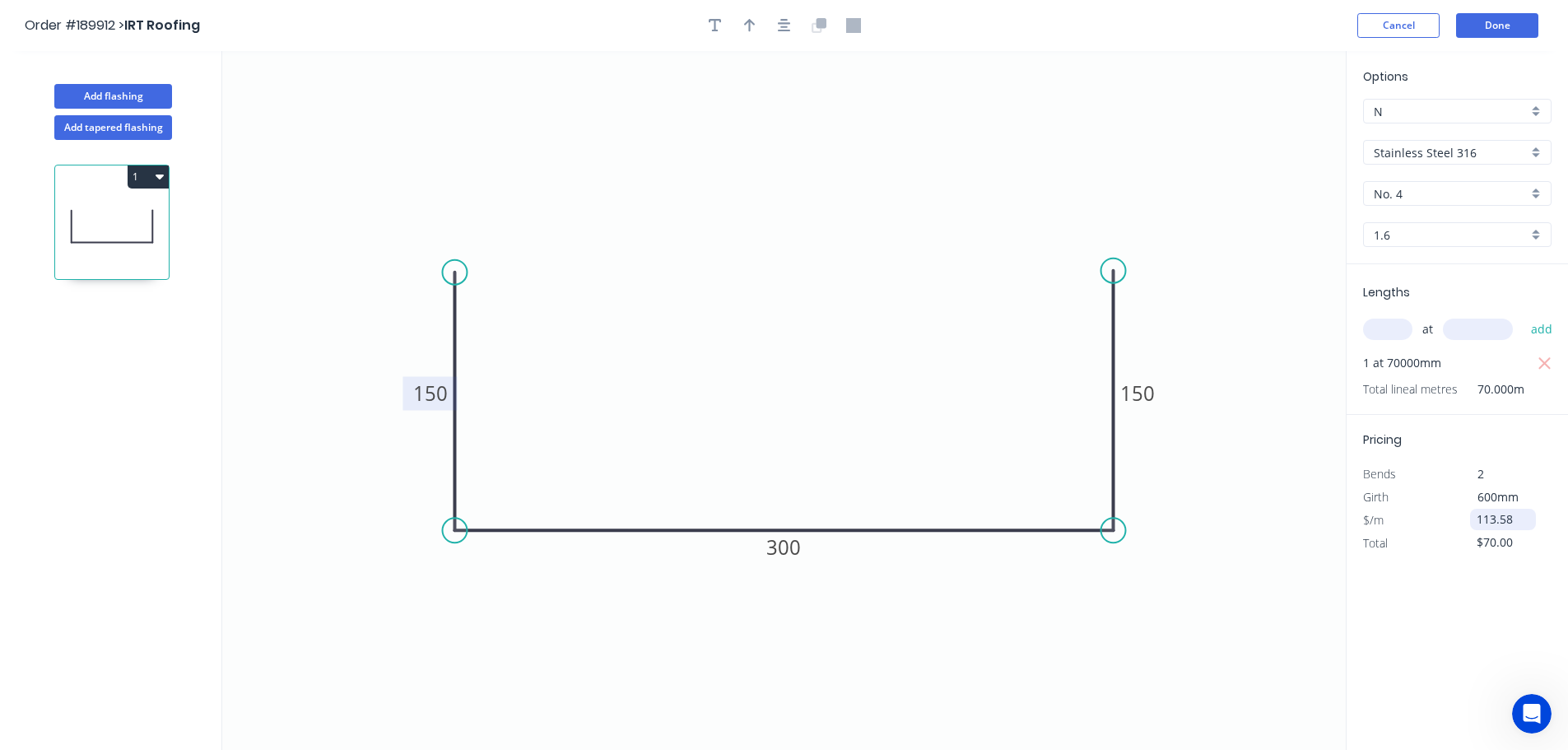
type input "$7,950.60"
click at [1501, 27] on button "Done" at bounding box center [1497, 26] width 82 height 25
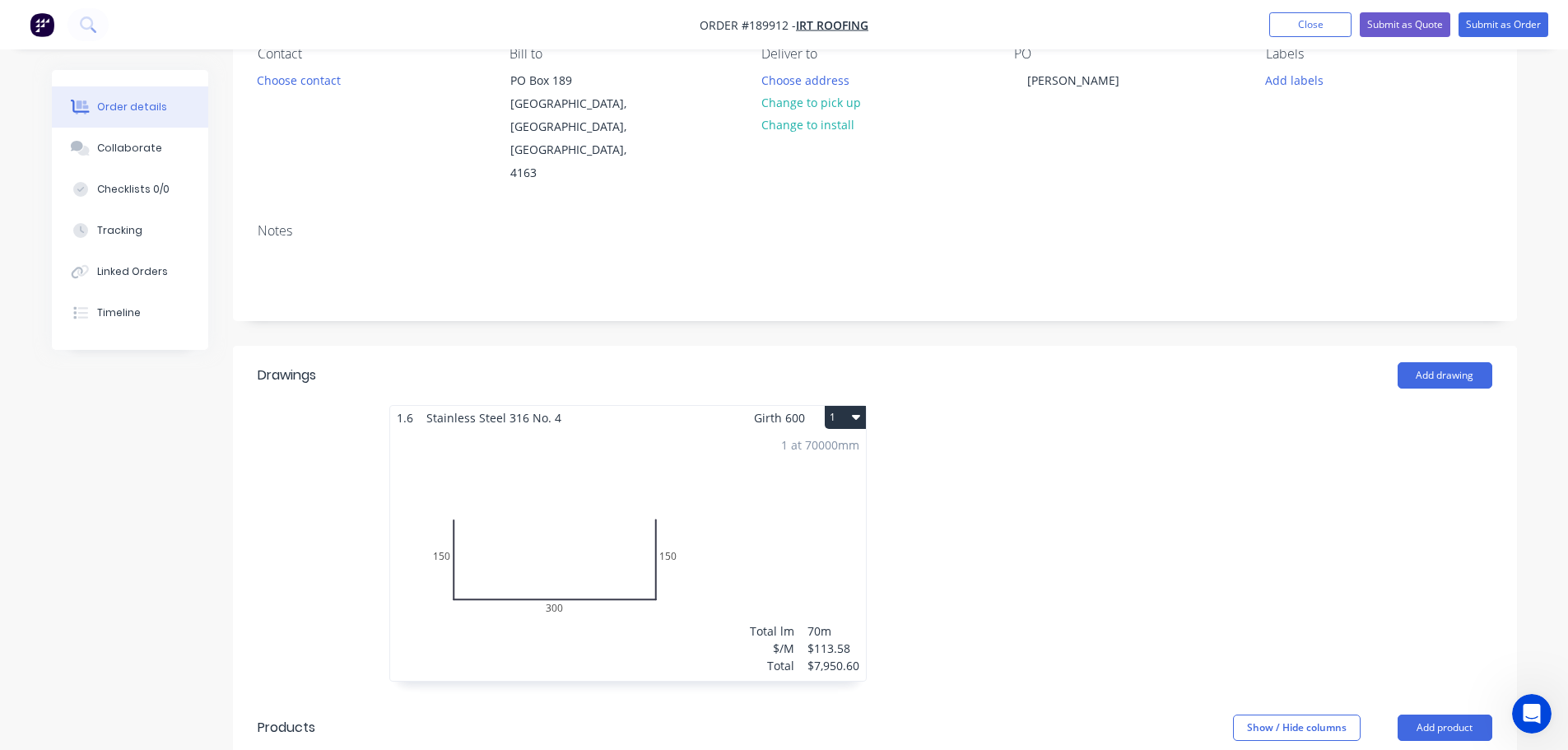
scroll to position [598, 0]
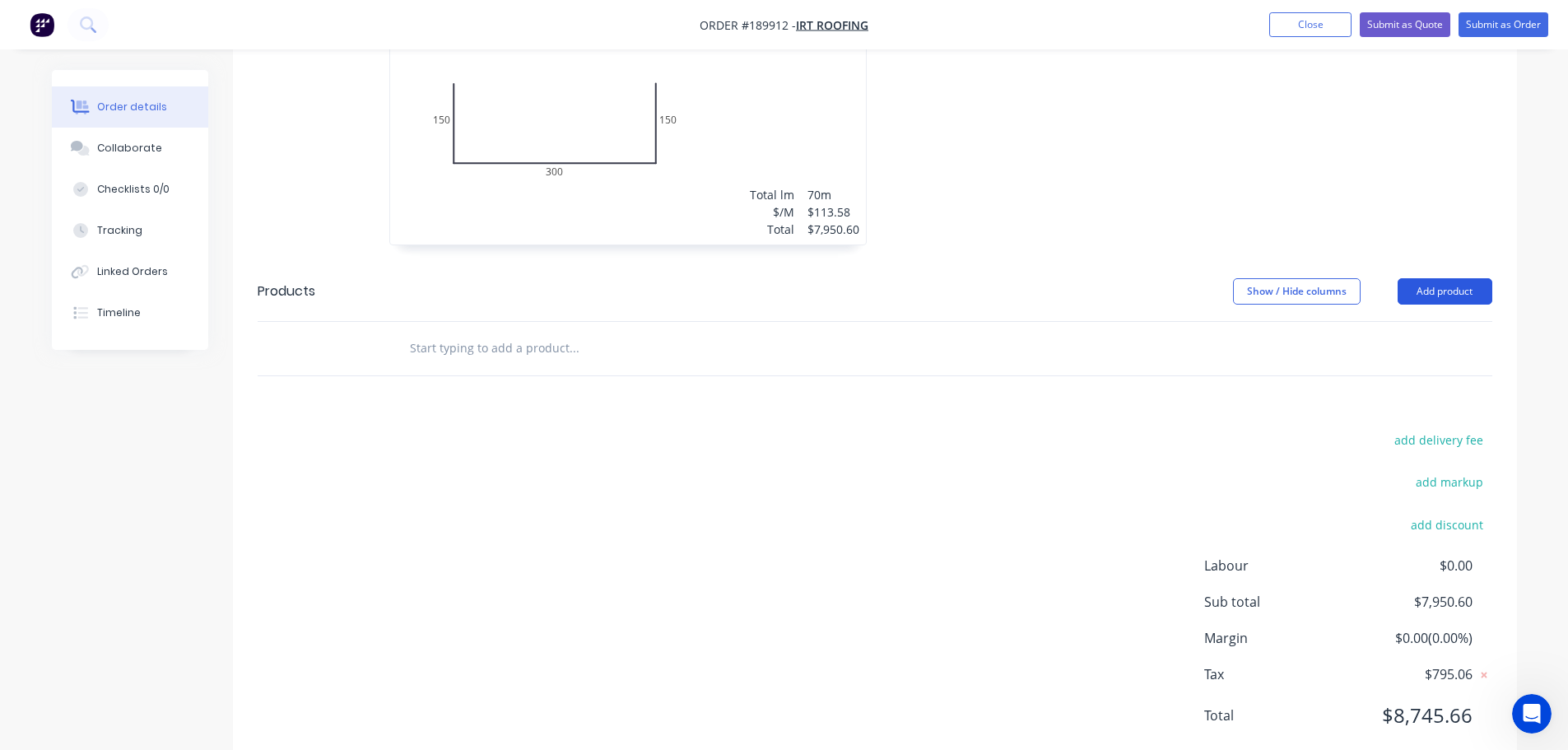
click at [1465, 278] on button "Add product" at bounding box center [1445, 291] width 95 height 26
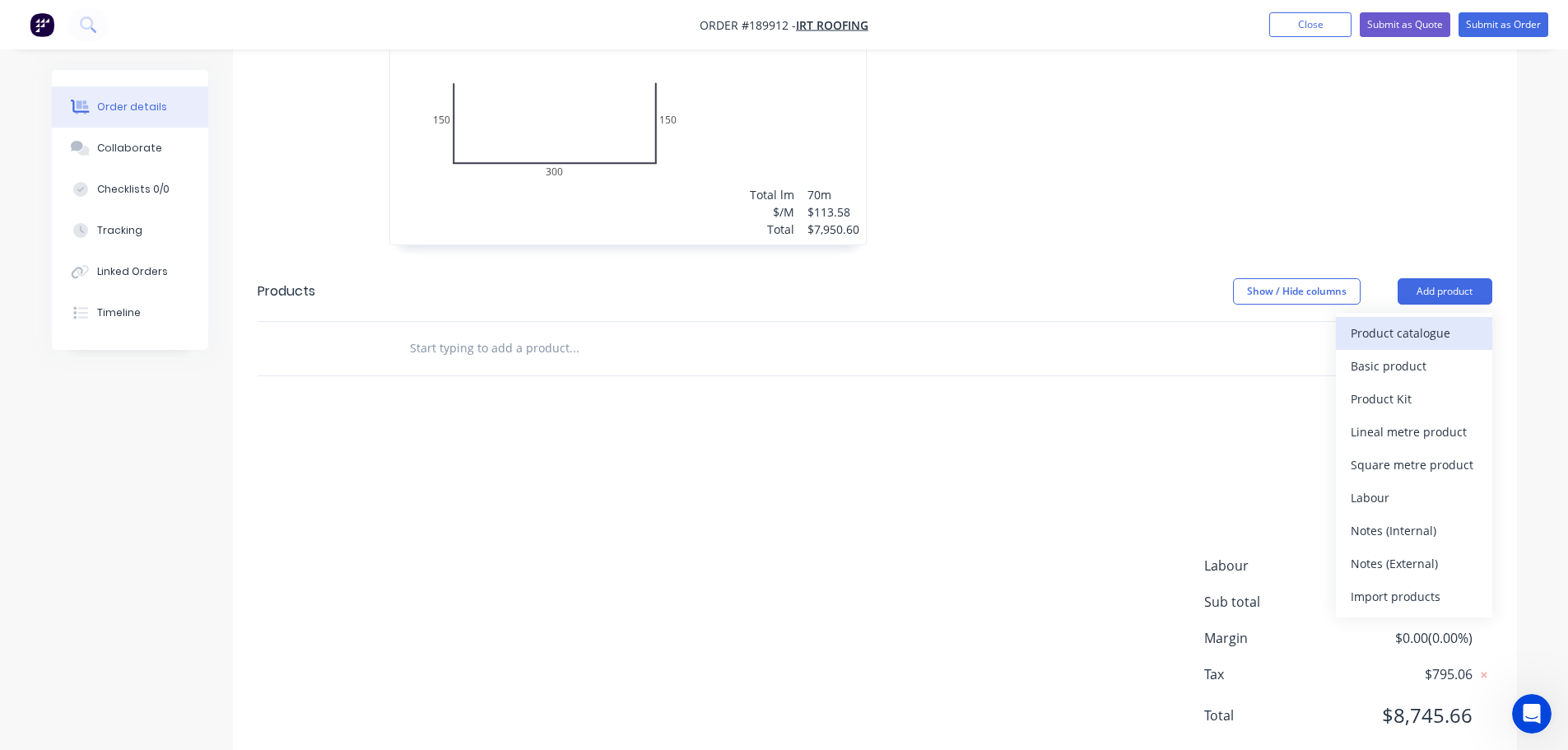
click at [1444, 322] on div "Product catalogue" at bounding box center [1414, 333] width 127 height 24
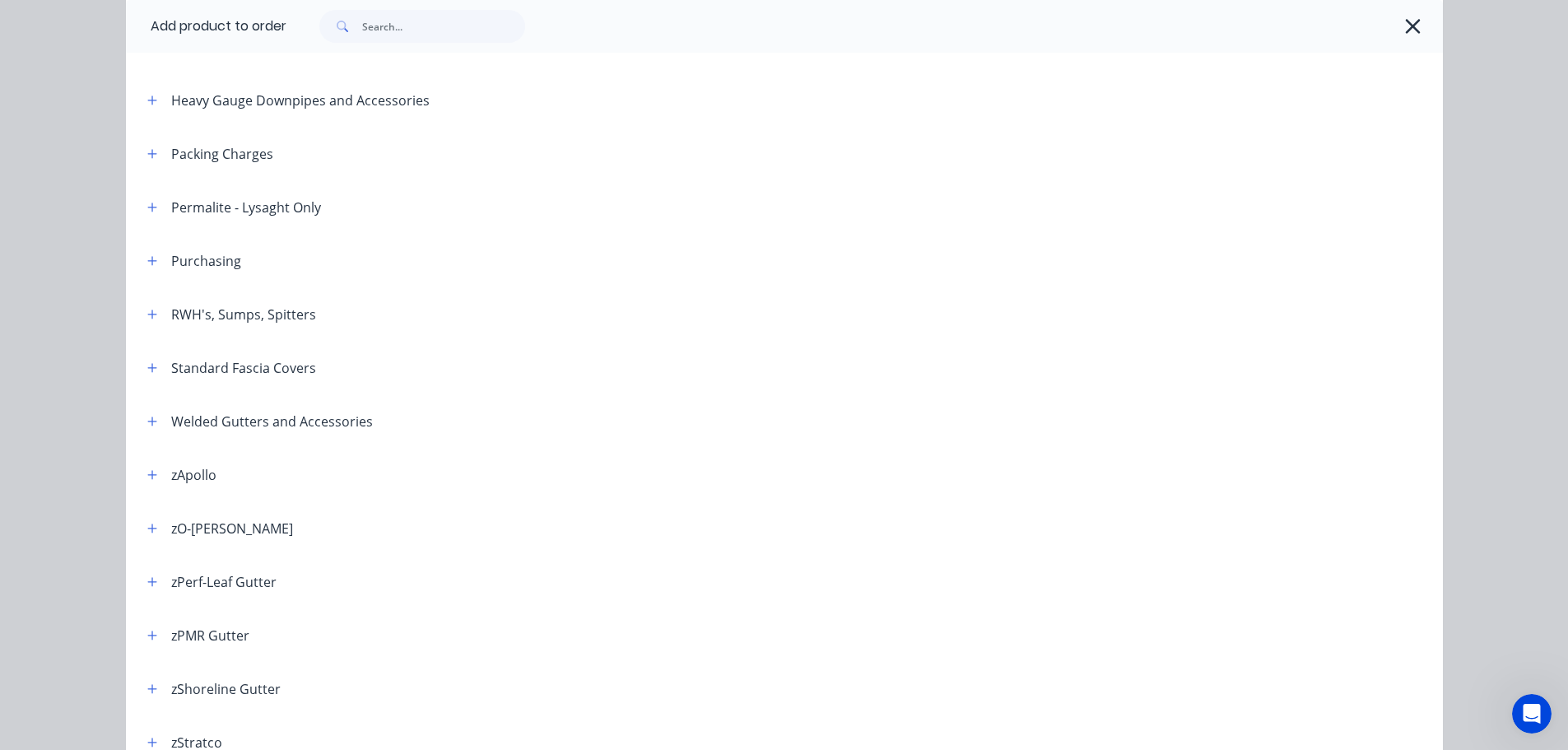
scroll to position [494, 0]
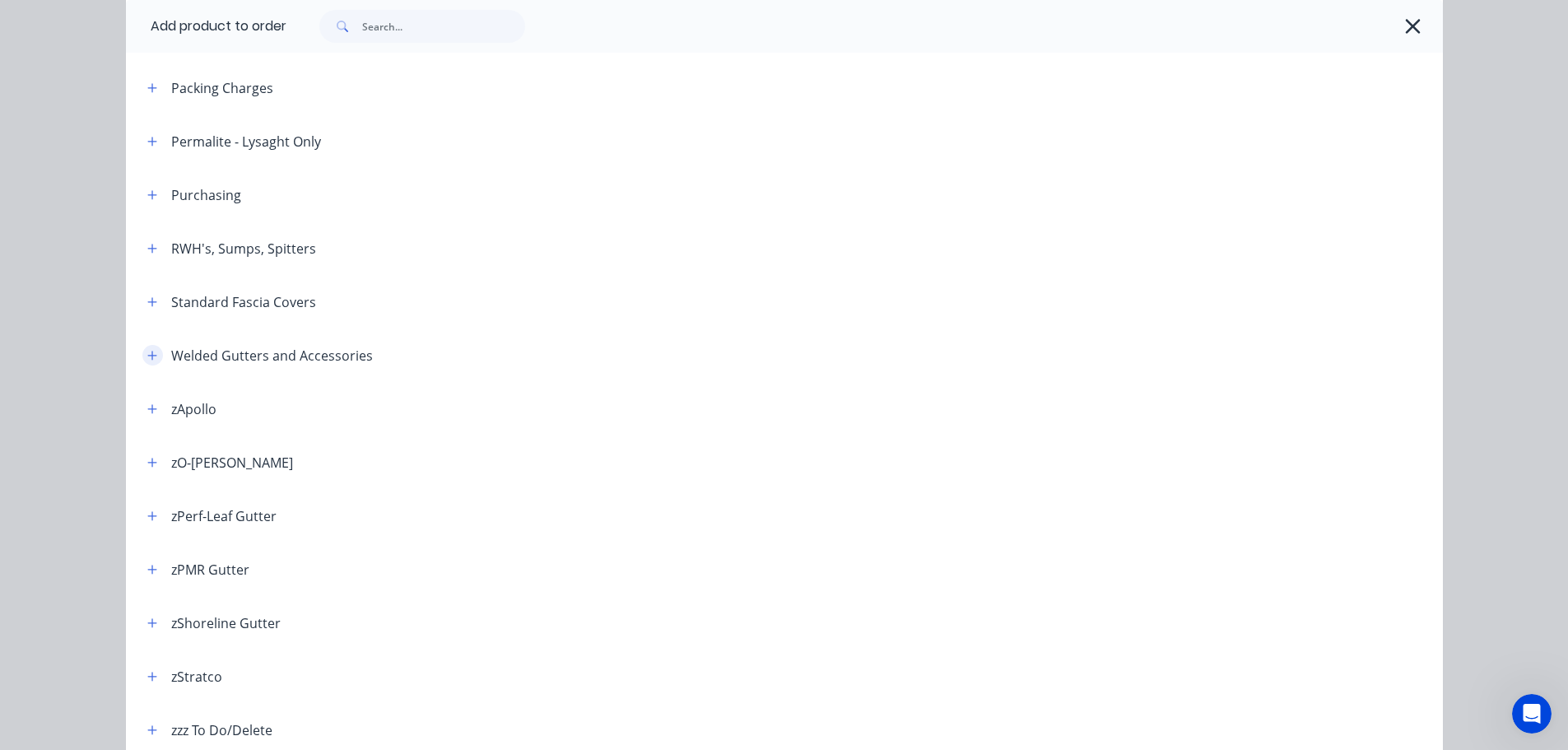
click at [147, 355] on icon "button" at bounding box center [152, 356] width 10 height 12
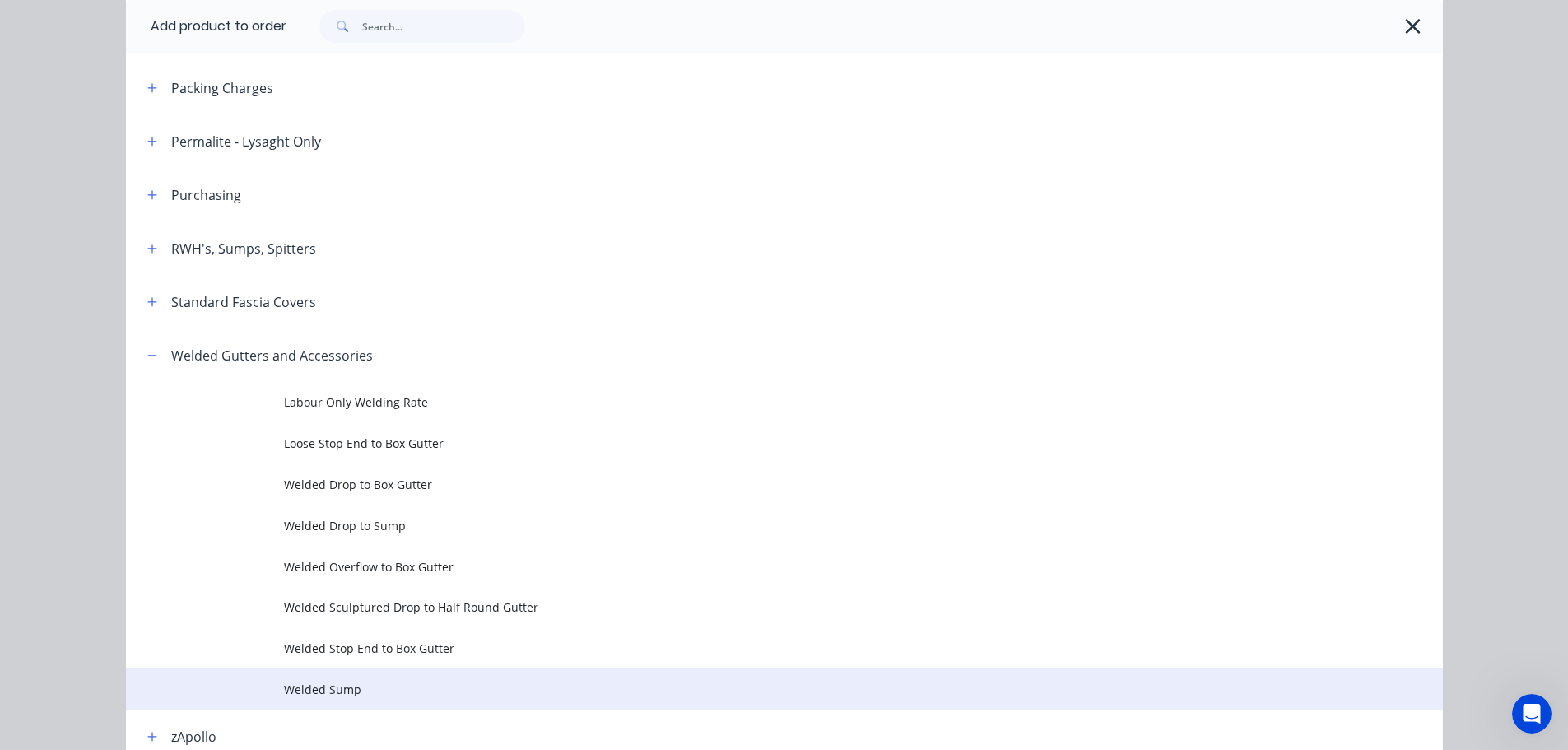
click at [367, 686] on span "Welded Sump" at bounding box center [747, 690] width 927 height 17
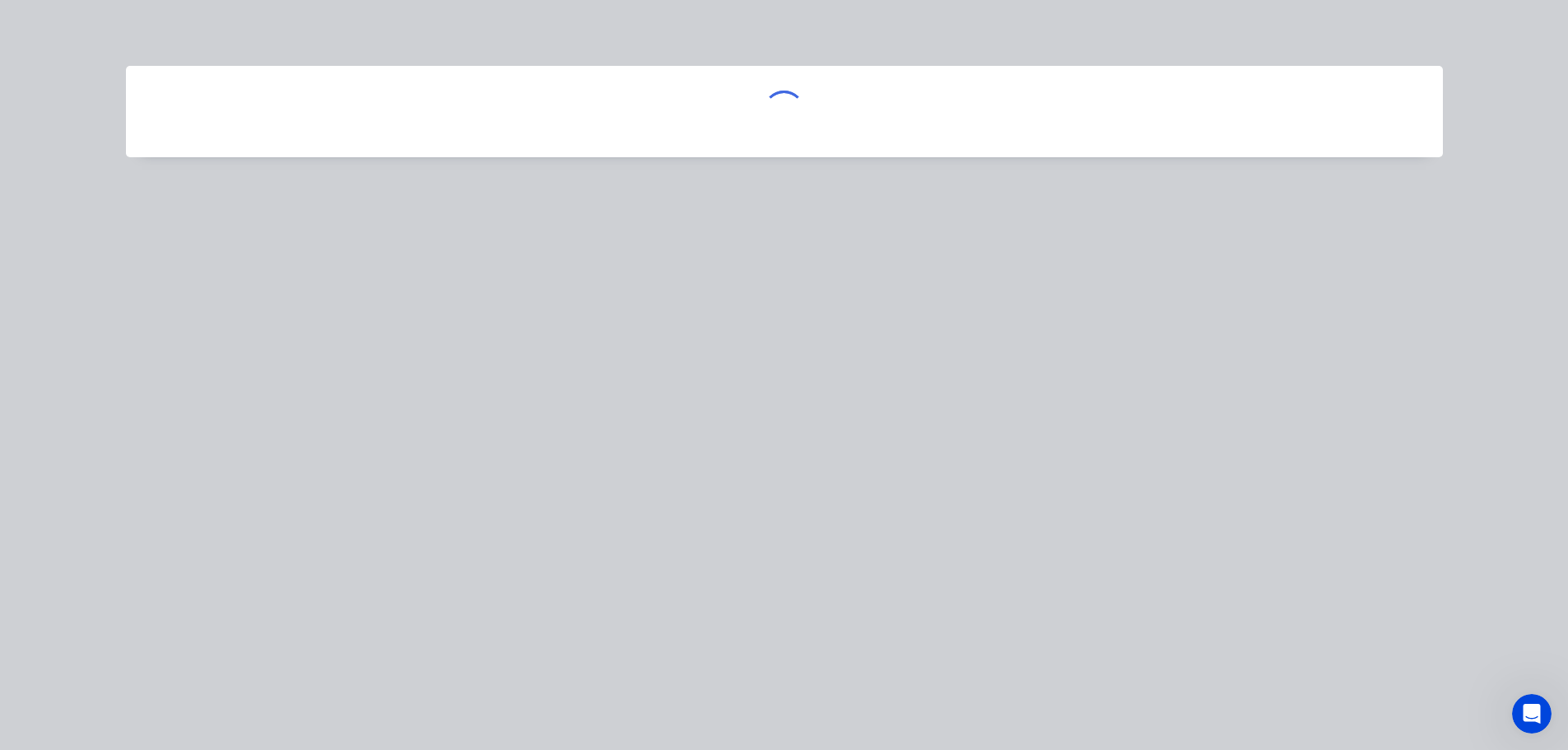
scroll to position [0, 0]
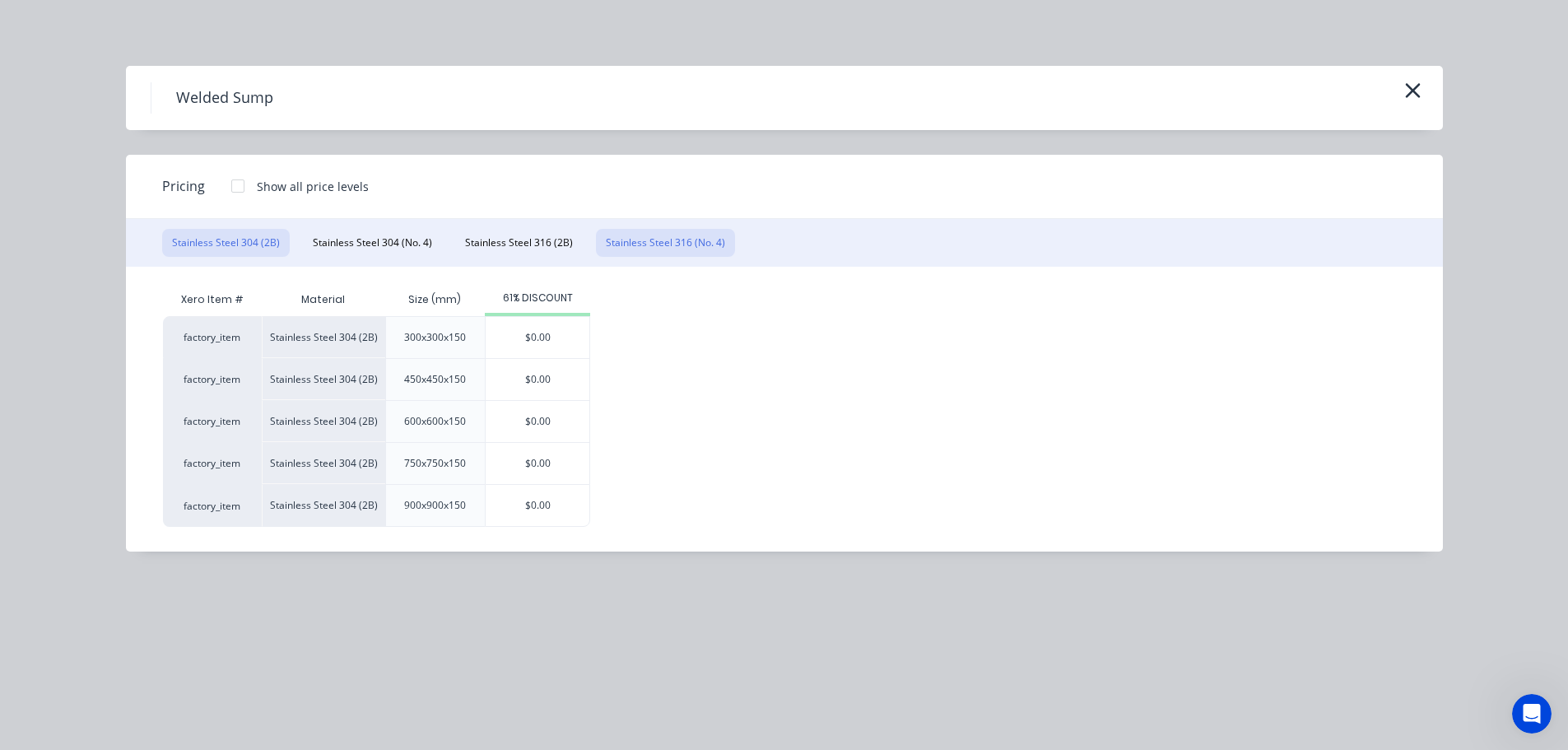
click at [688, 255] on button "Stainless Steel 316 (No. 4)" at bounding box center [665, 242] width 139 height 28
click at [235, 186] on div at bounding box center [238, 186] width 33 height 33
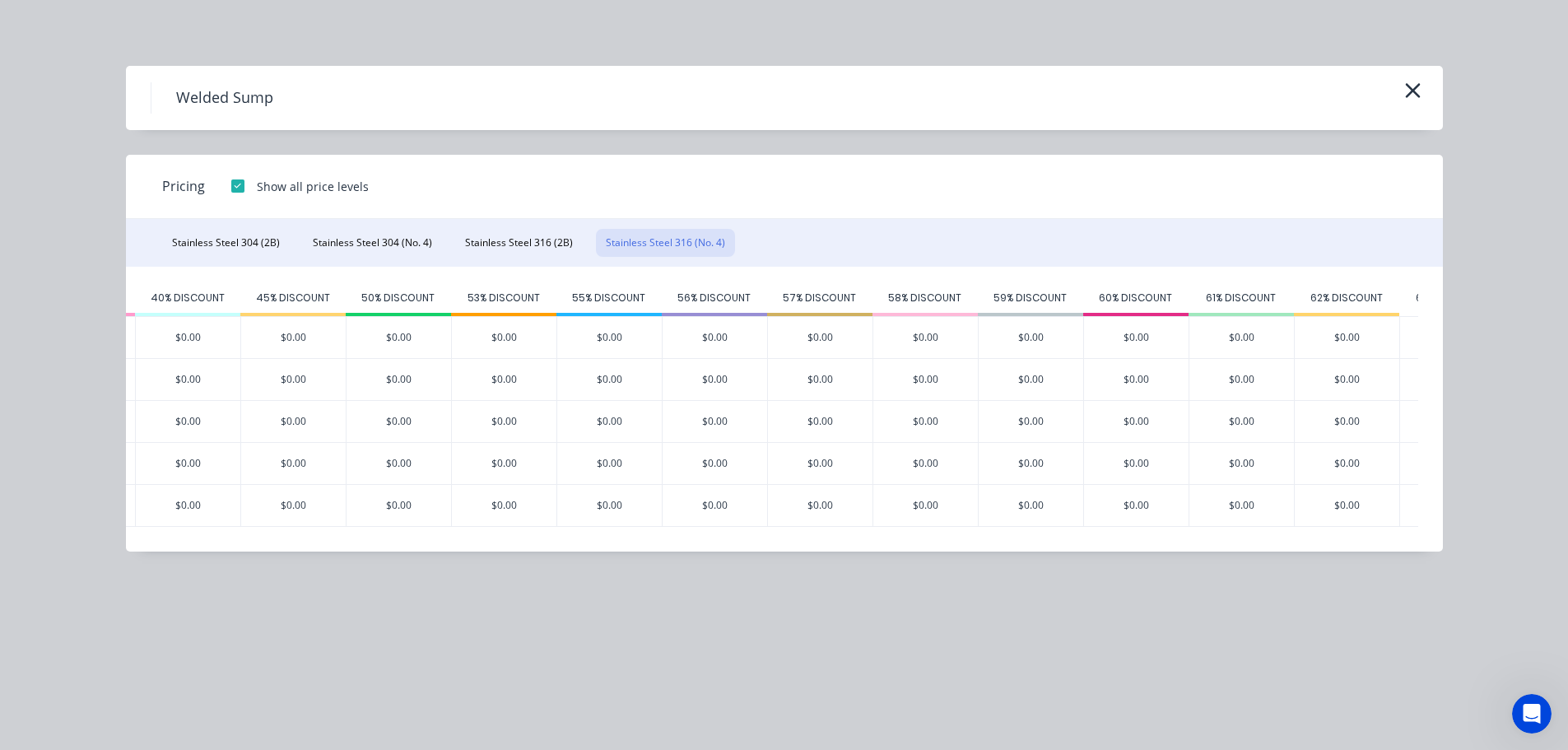
scroll to position [0, 691]
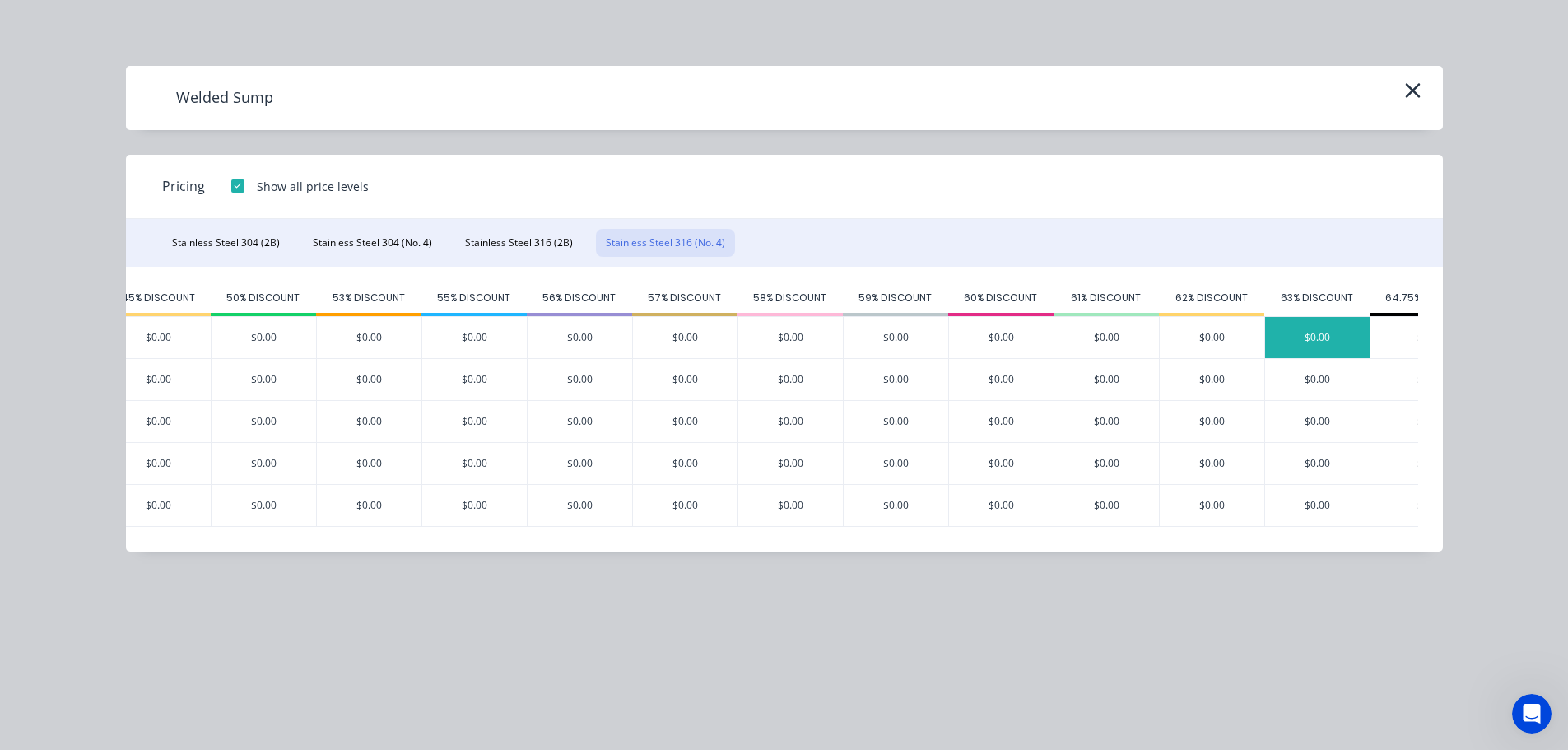
click at [1341, 337] on div "$0.00" at bounding box center [1318, 337] width 105 height 42
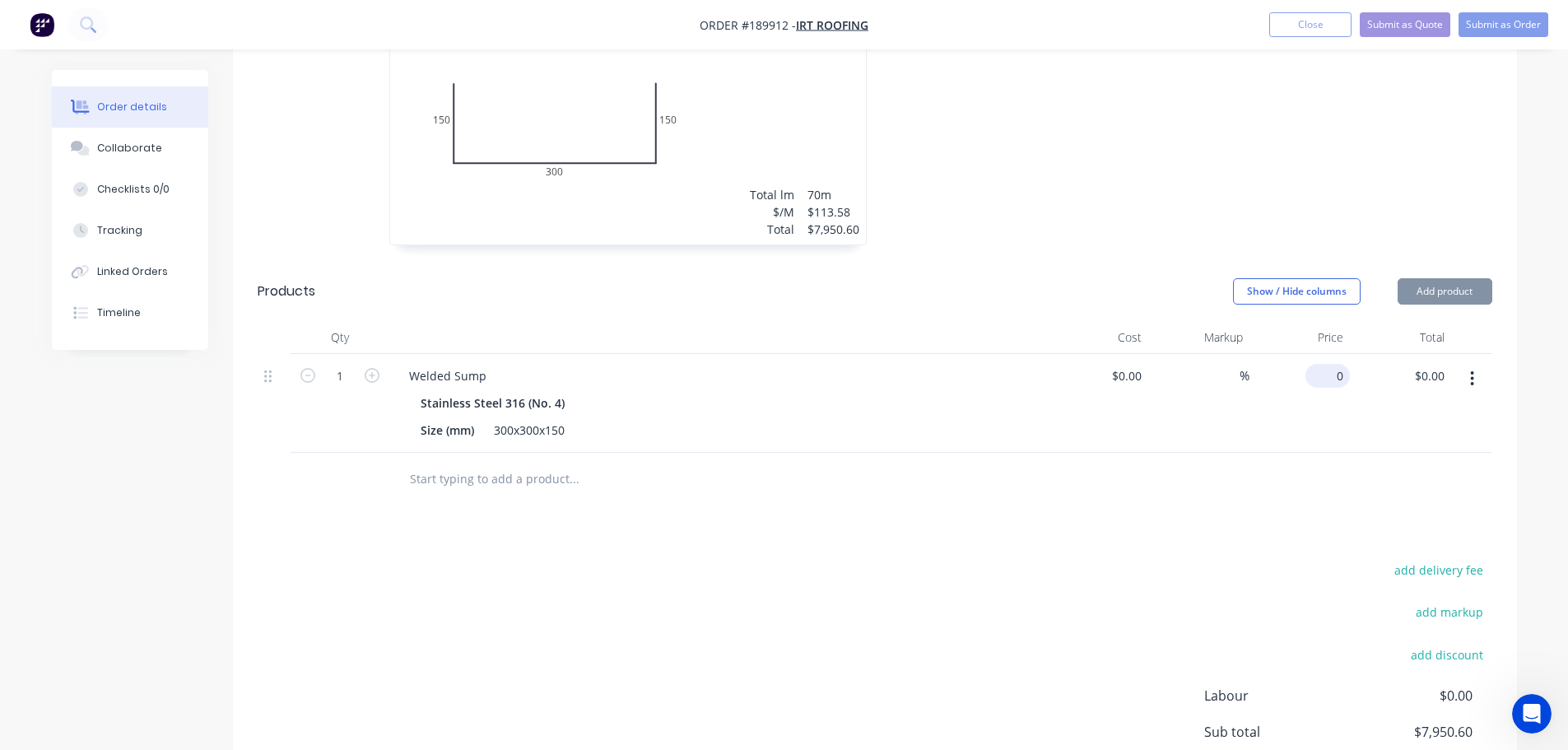
click at [1337, 364] on input "0" at bounding box center [1331, 376] width 38 height 24
type input "$176.93"
click at [1061, 180] on div at bounding box center [1122, 115] width 494 height 294
click at [1435, 278] on button "Add product" at bounding box center [1445, 291] width 95 height 26
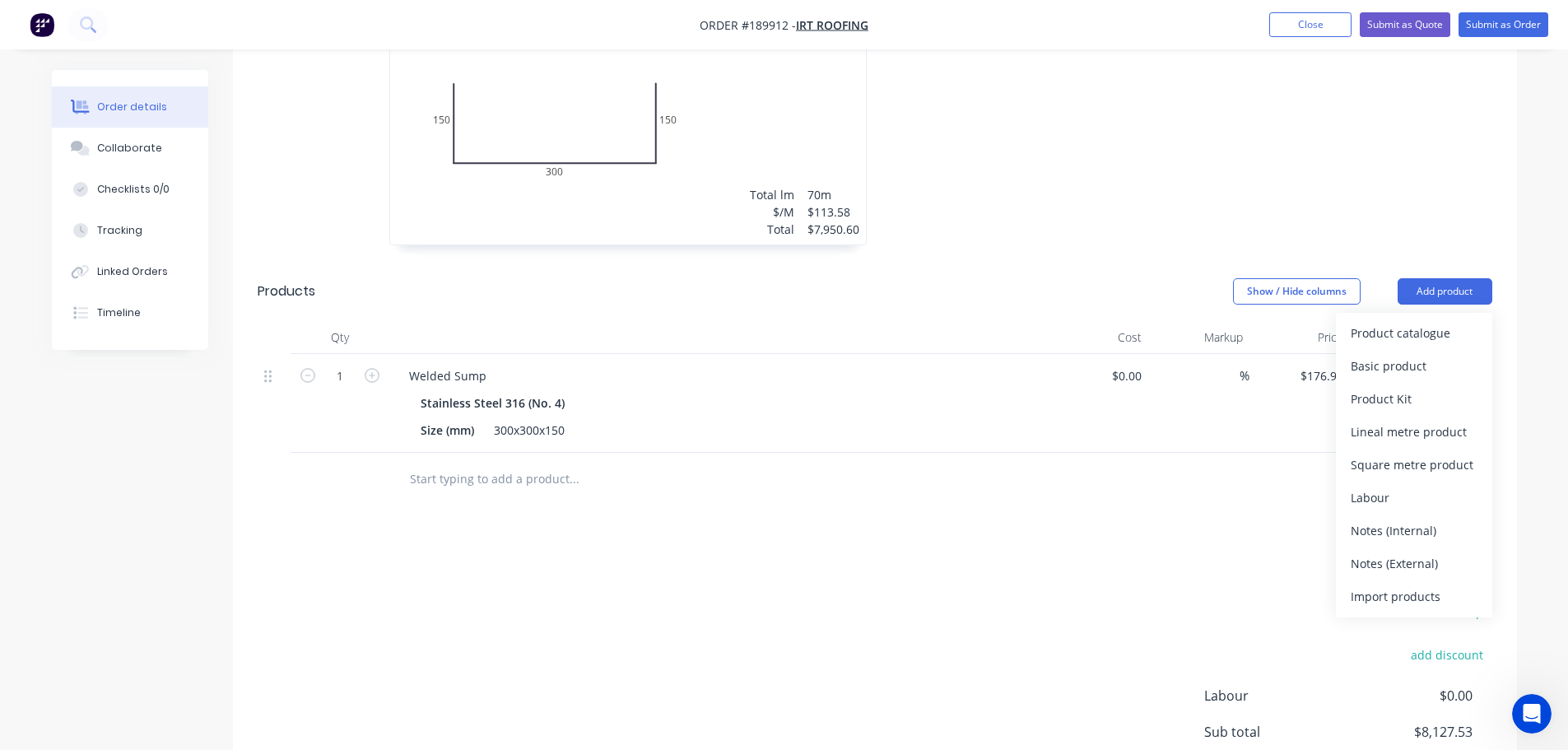
click at [1426, 322] on div "Product catalogue" at bounding box center [1414, 333] width 127 height 24
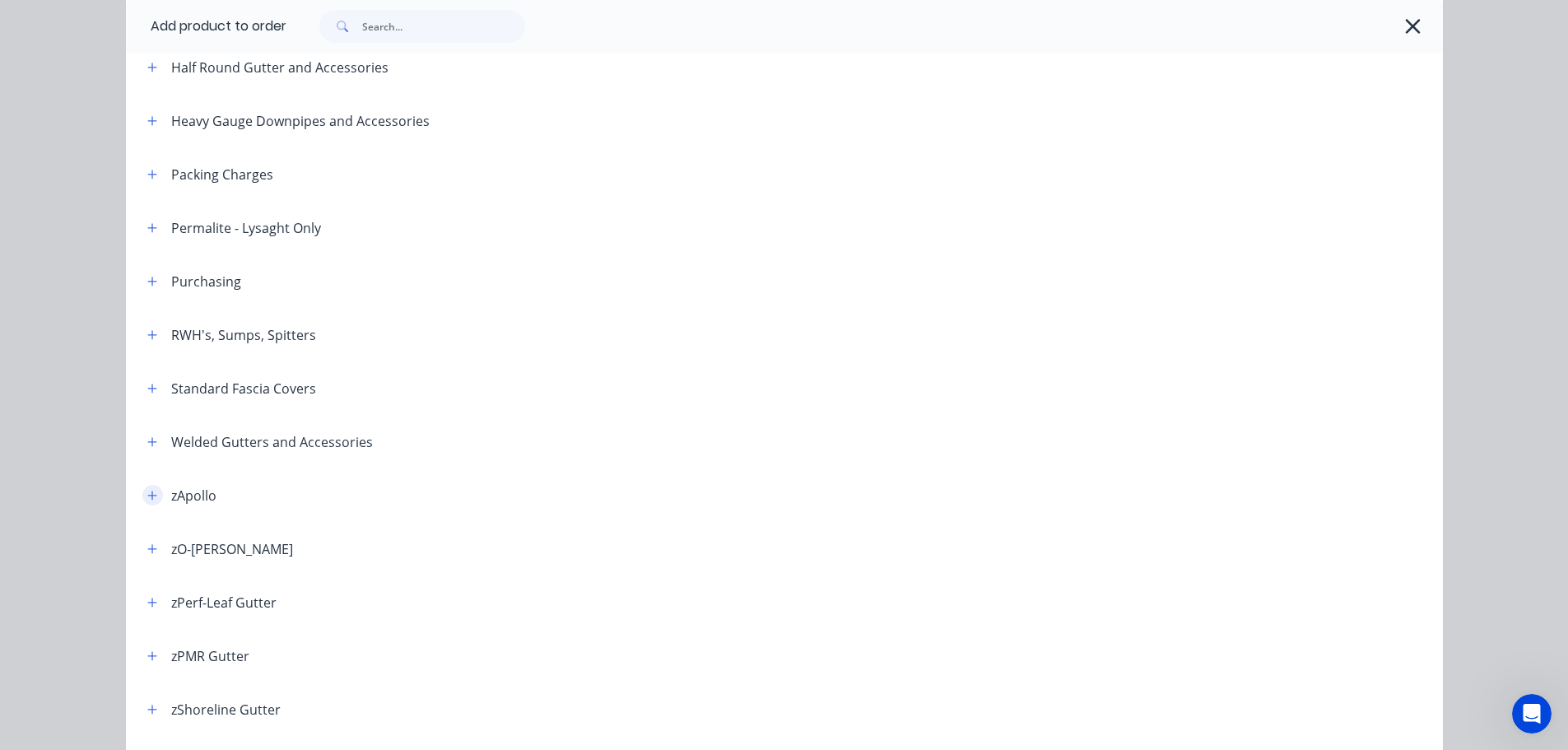
scroll to position [412, 0]
click at [147, 443] on icon "button" at bounding box center [152, 438] width 10 height 12
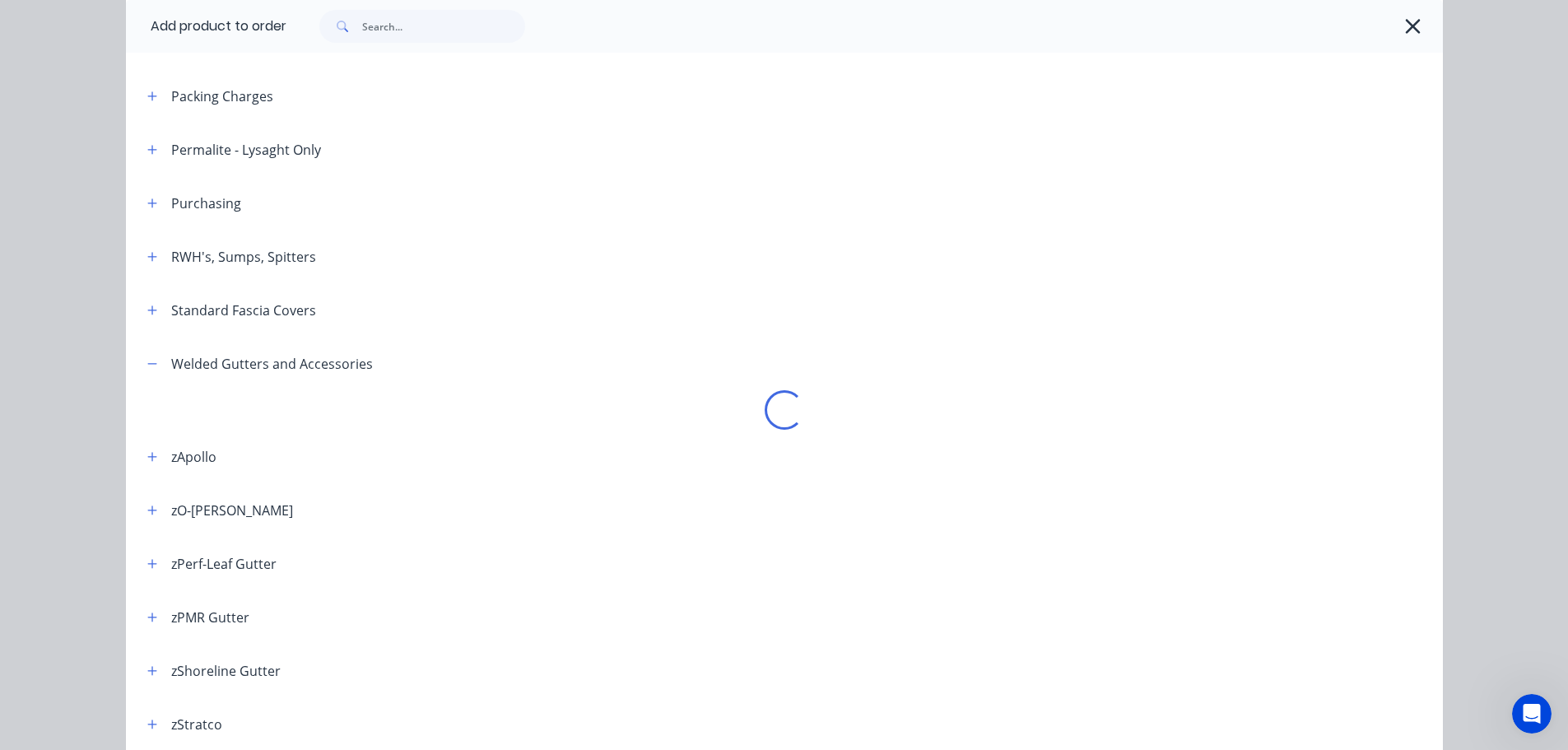
scroll to position [577, 0]
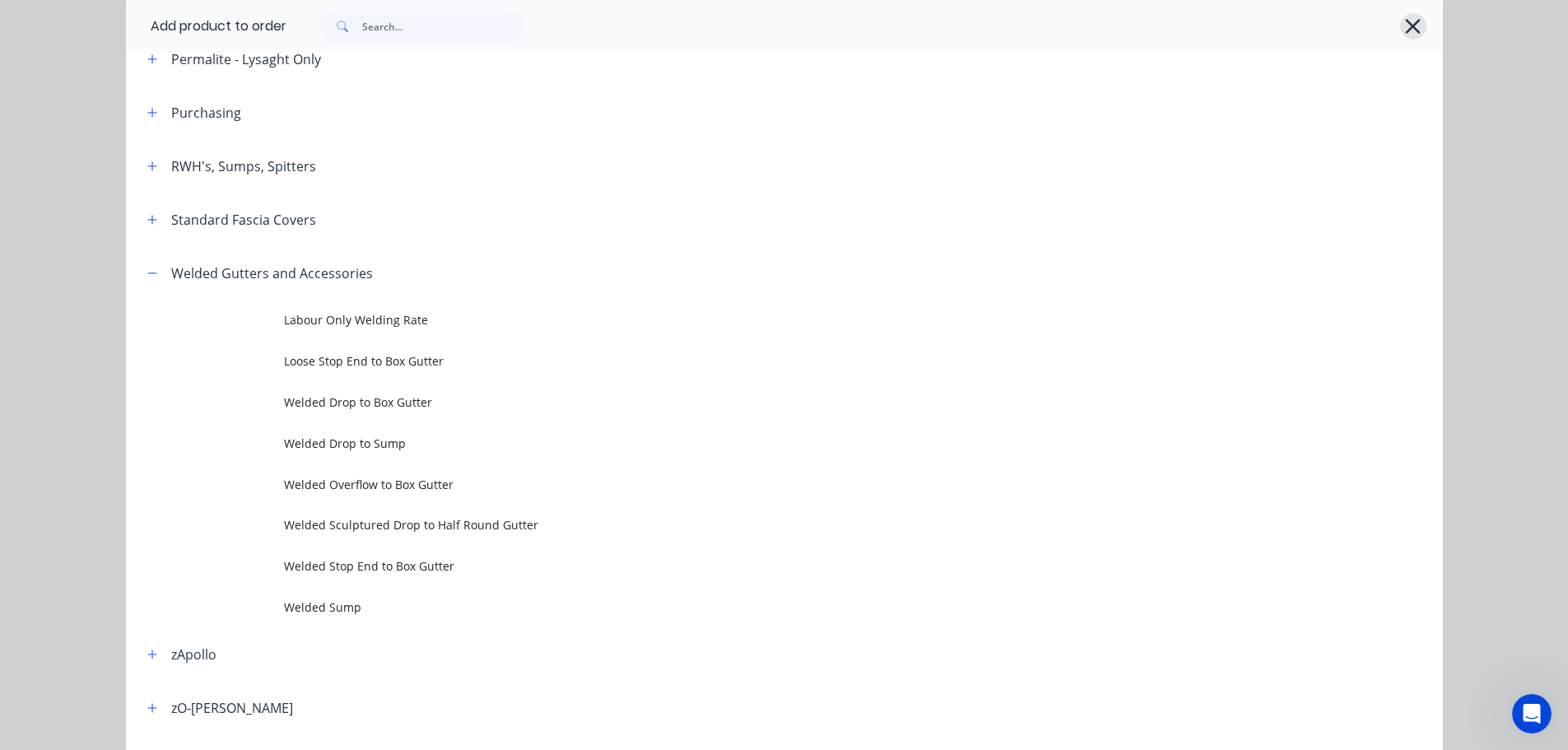
click at [1412, 26] on icon "button" at bounding box center [1413, 26] width 17 height 23
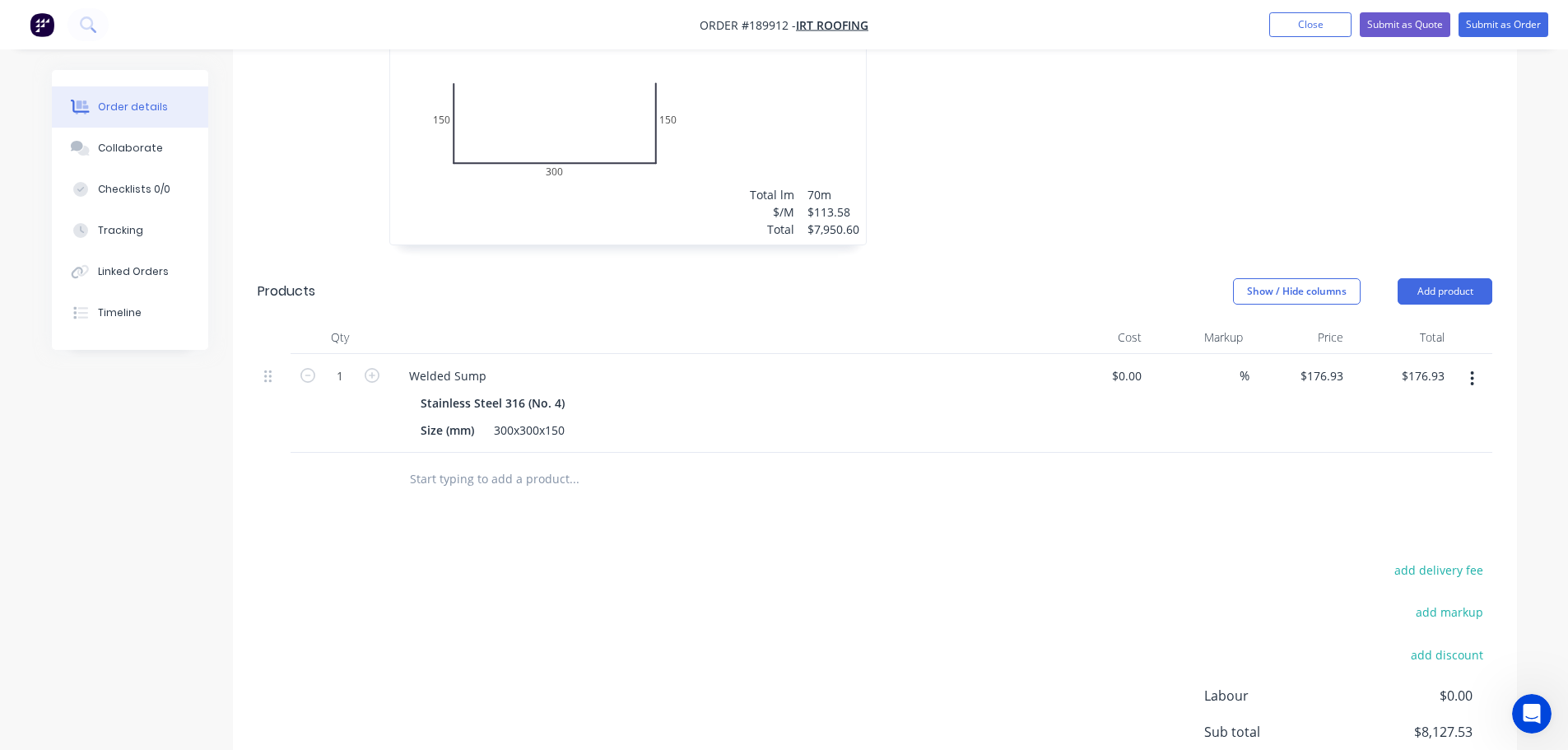
click at [1483, 364] on button "button" at bounding box center [1472, 379] width 39 height 30
click at [1458, 405] on button "Edit" at bounding box center [1415, 422] width 157 height 33
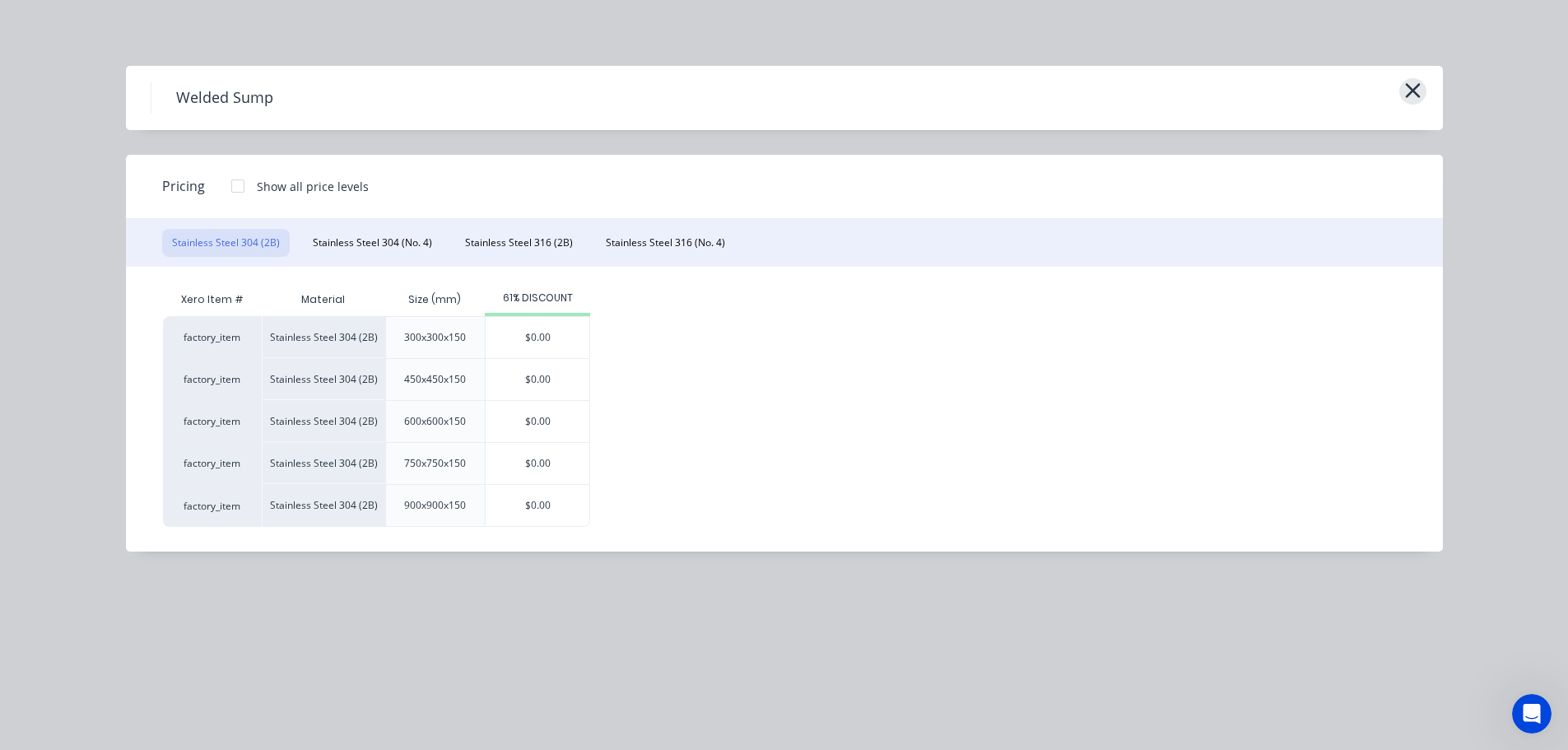
click at [1414, 91] on icon "button" at bounding box center [1412, 90] width 15 height 15
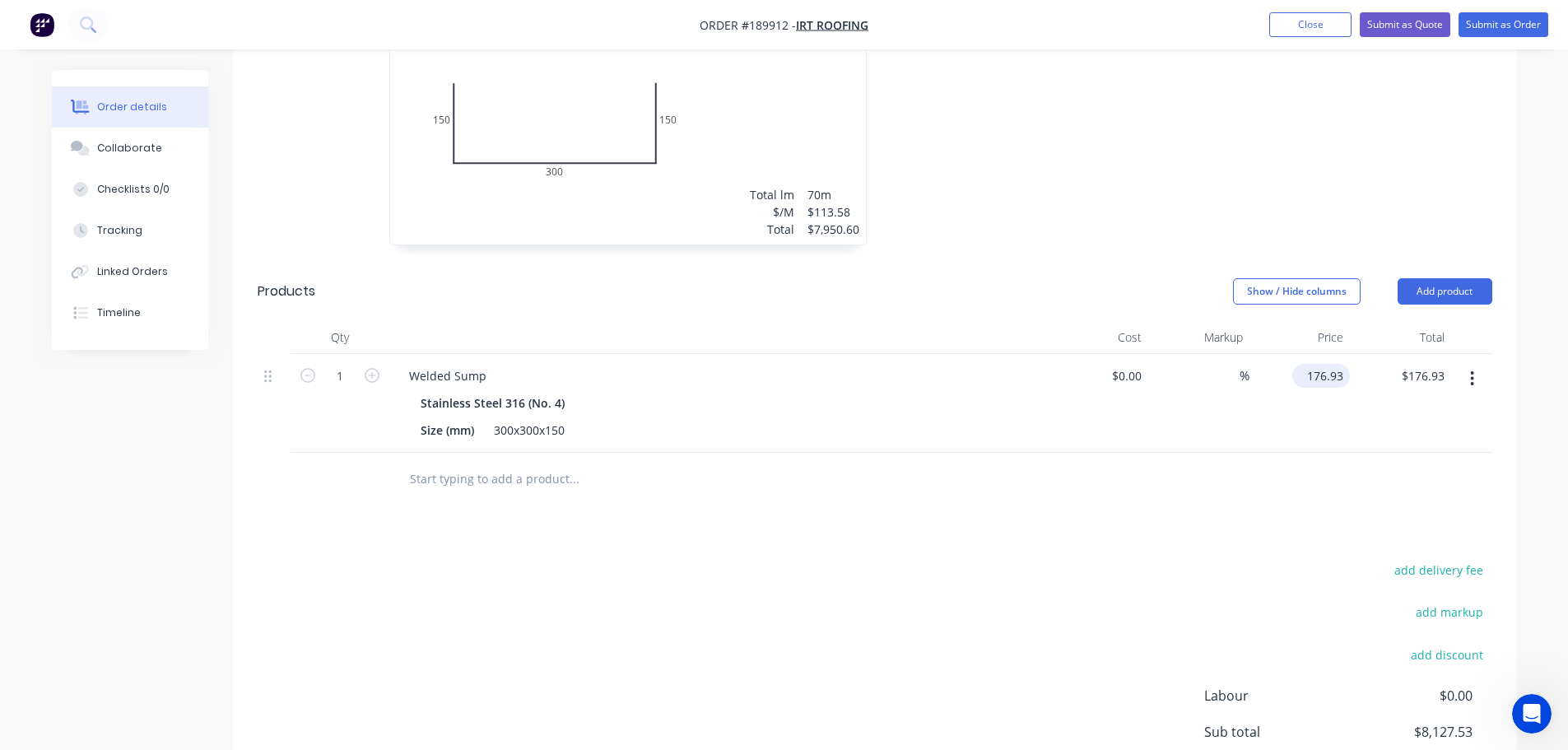
click at [1329, 364] on input "176.93" at bounding box center [1324, 376] width 51 height 24
type input "$241.31"
click at [490, 364] on div "Welded Sump" at bounding box center [447, 376] width 104 height 24
click at [671, 473] on div "Drawings Add drawing 1.6 Stainless Steel 316 No. 4 Girth 600 1 0 150 300 150 0 …" at bounding box center [876, 405] width 1284 height 992
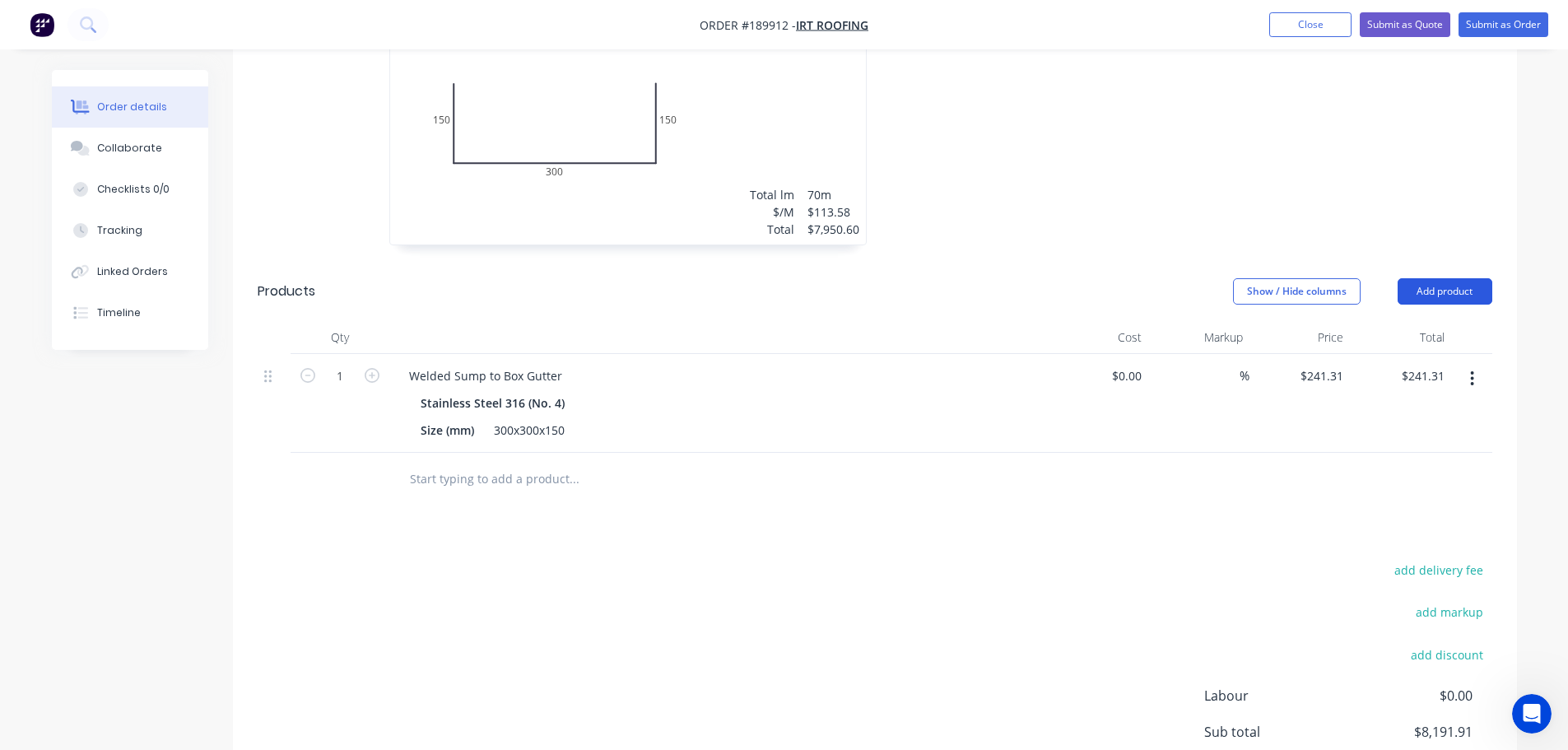
drag, startPoint x: 1446, startPoint y: 240, endPoint x: 1455, endPoint y: 256, distance: 18.4
click at [1446, 278] on button "Add product" at bounding box center [1445, 291] width 95 height 26
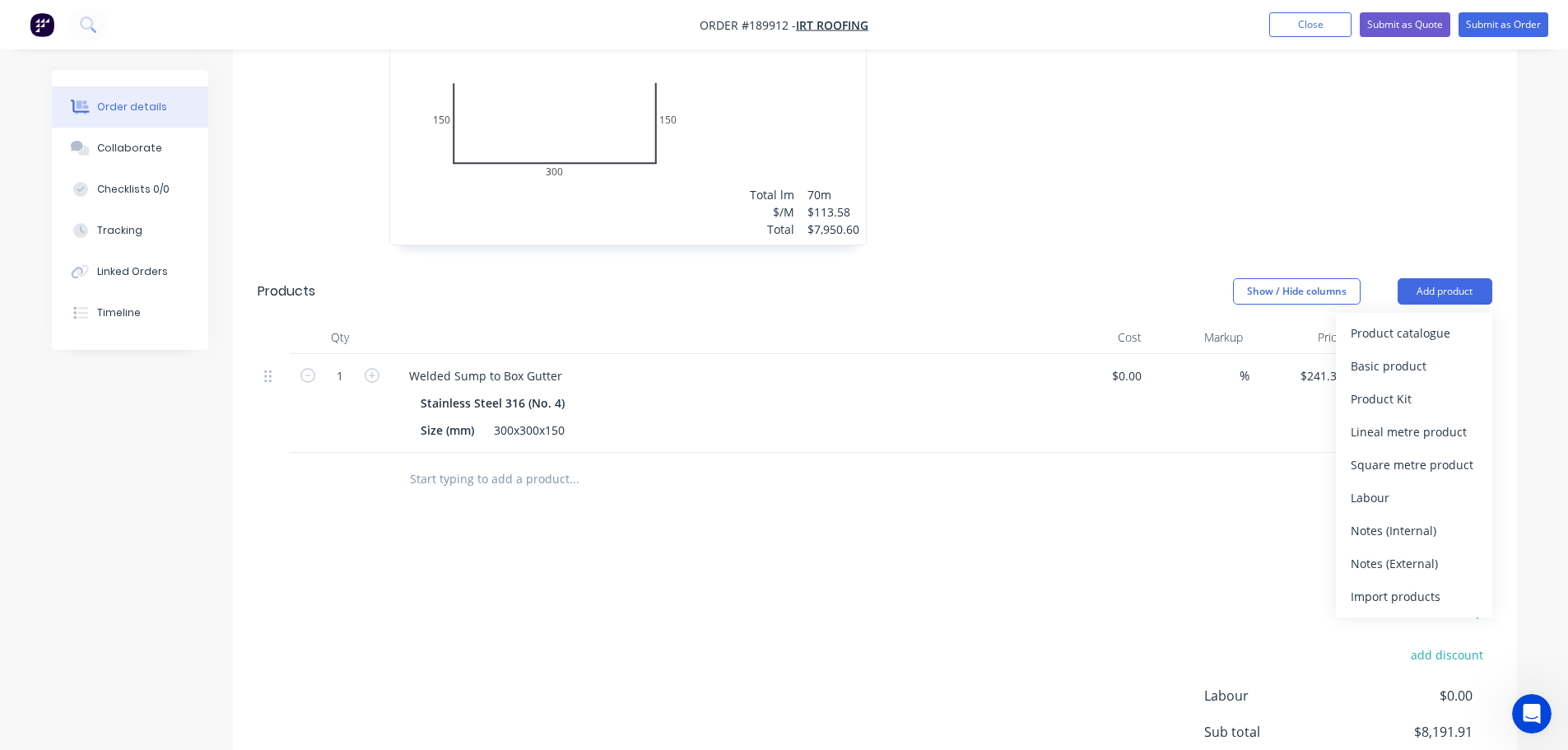
click at [1458, 322] on div "Product catalogue" at bounding box center [1414, 333] width 127 height 24
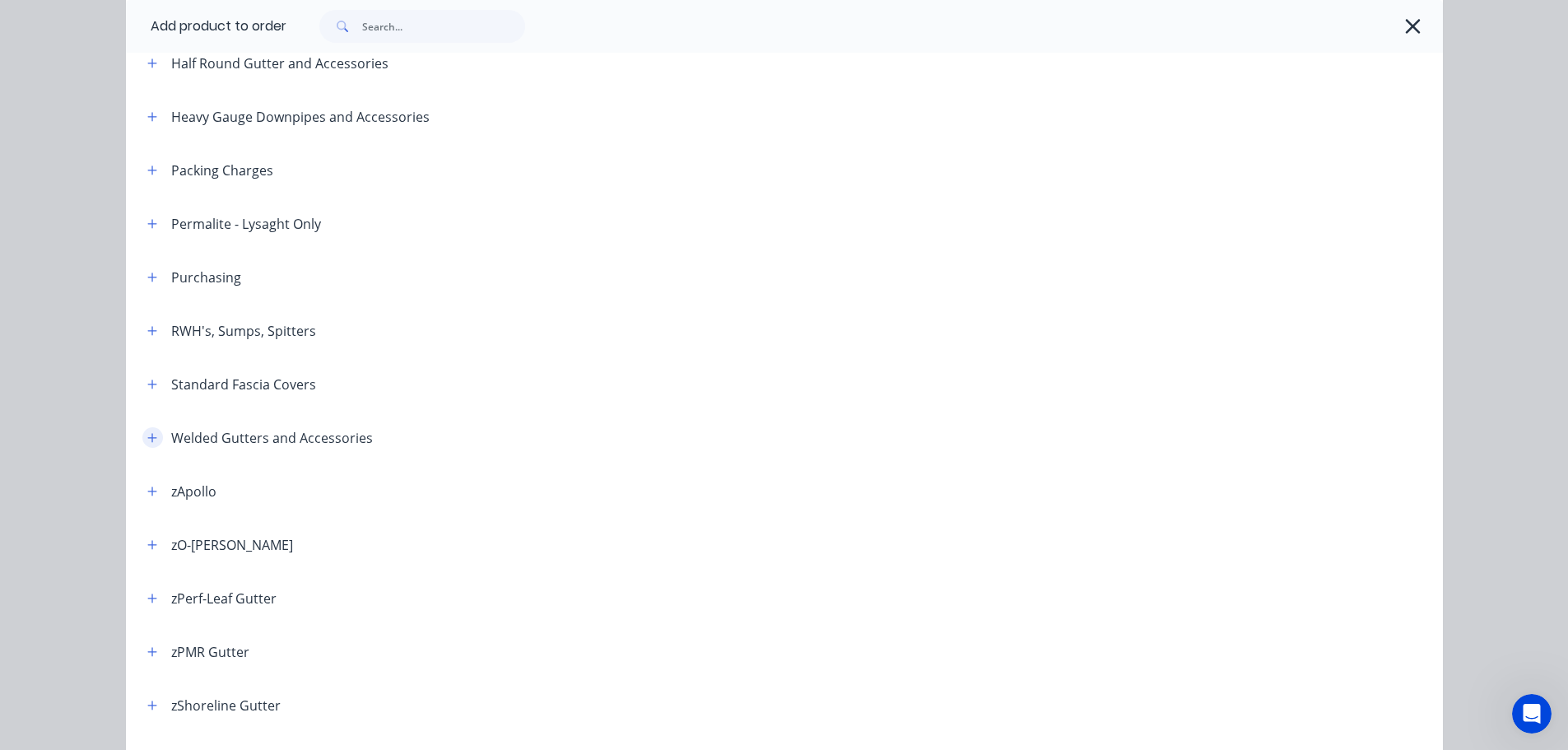
click at [153, 433] on button "button" at bounding box center [152, 437] width 20 height 20
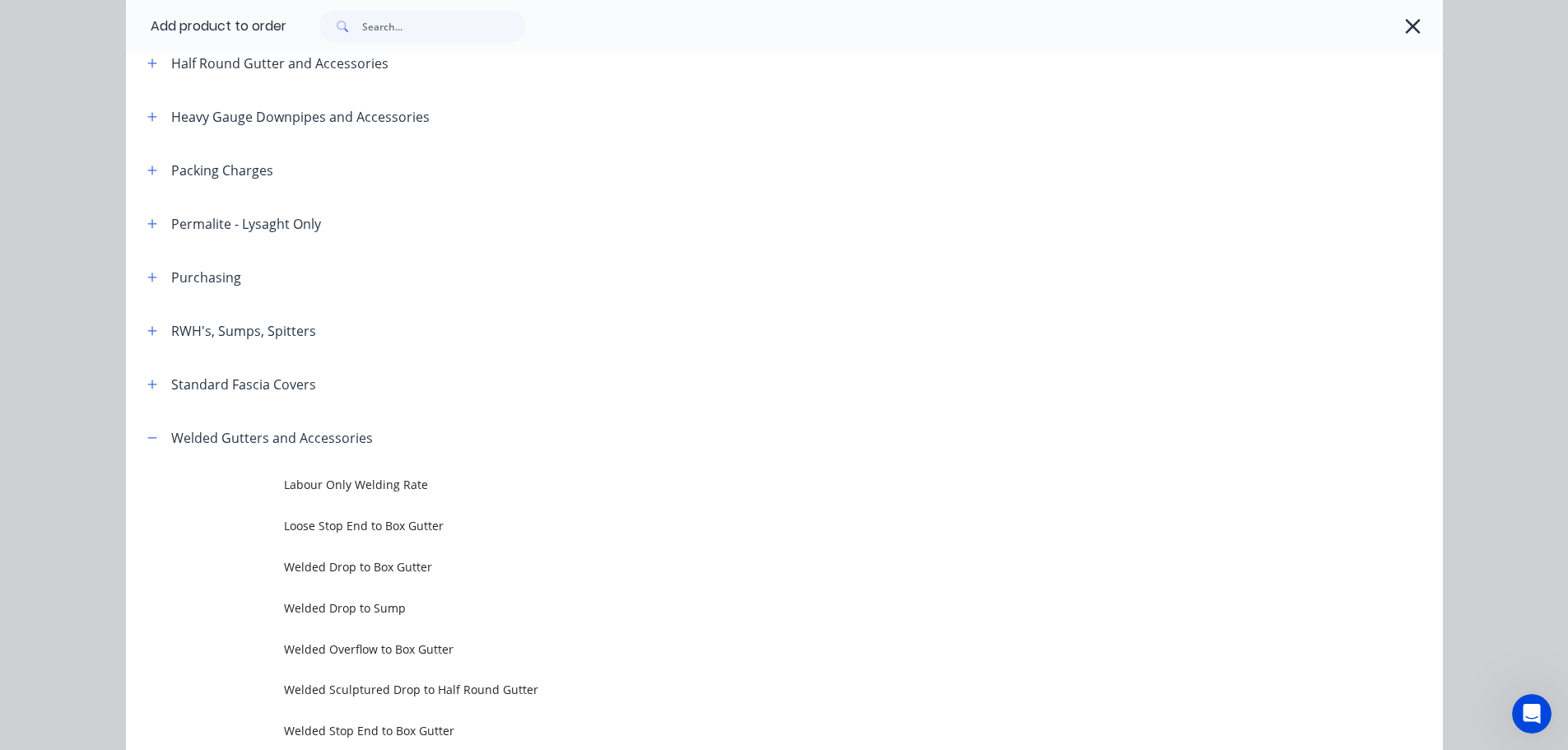
scroll to position [577, 0]
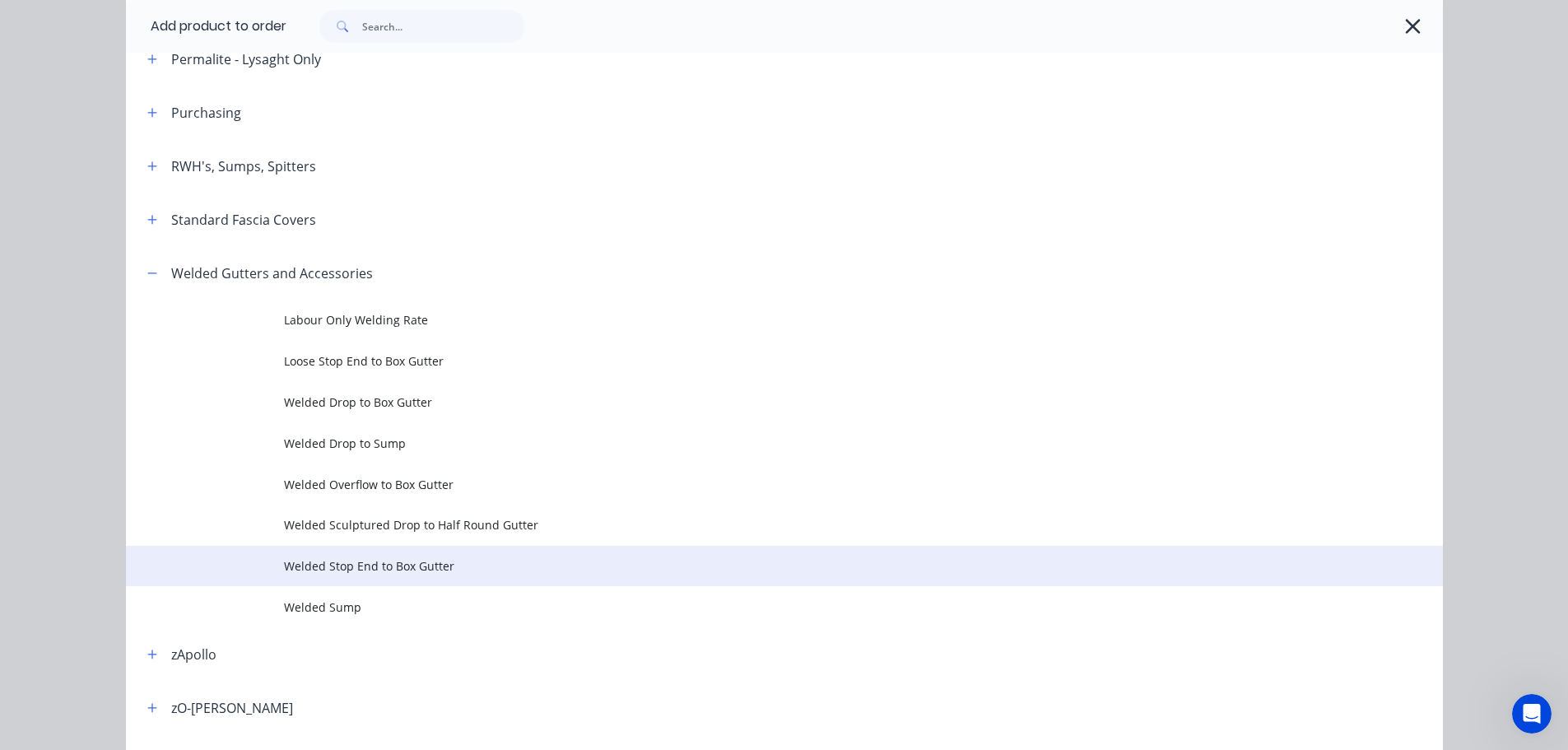
click at [411, 560] on span "Welded Stop End to Box Gutter" at bounding box center [747, 566] width 927 height 17
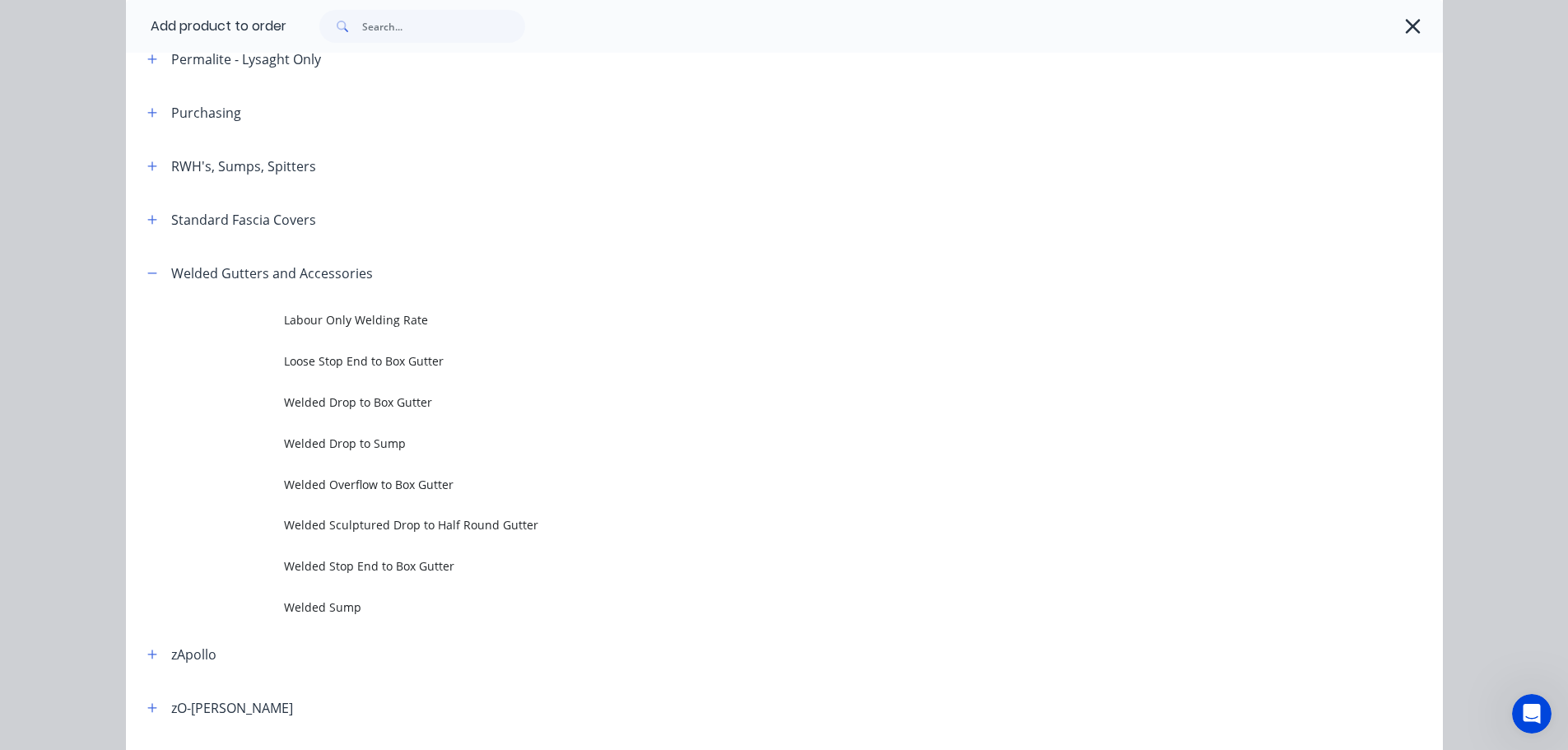
scroll to position [0, 0]
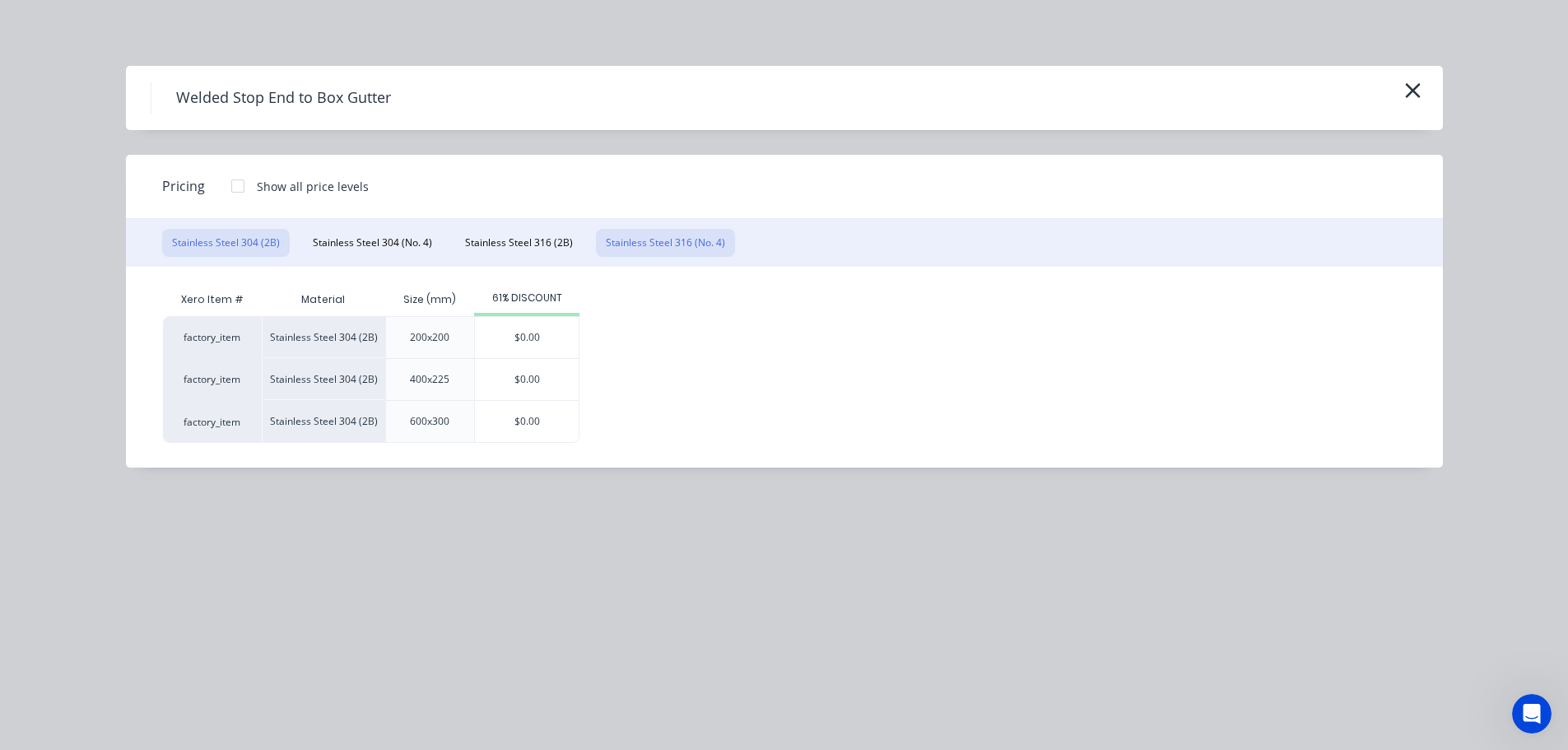
click at [640, 244] on button "Stainless Steel 316 (No. 4)" at bounding box center [665, 242] width 139 height 28
click at [568, 338] on div "$0.00" at bounding box center [526, 337] width 104 height 42
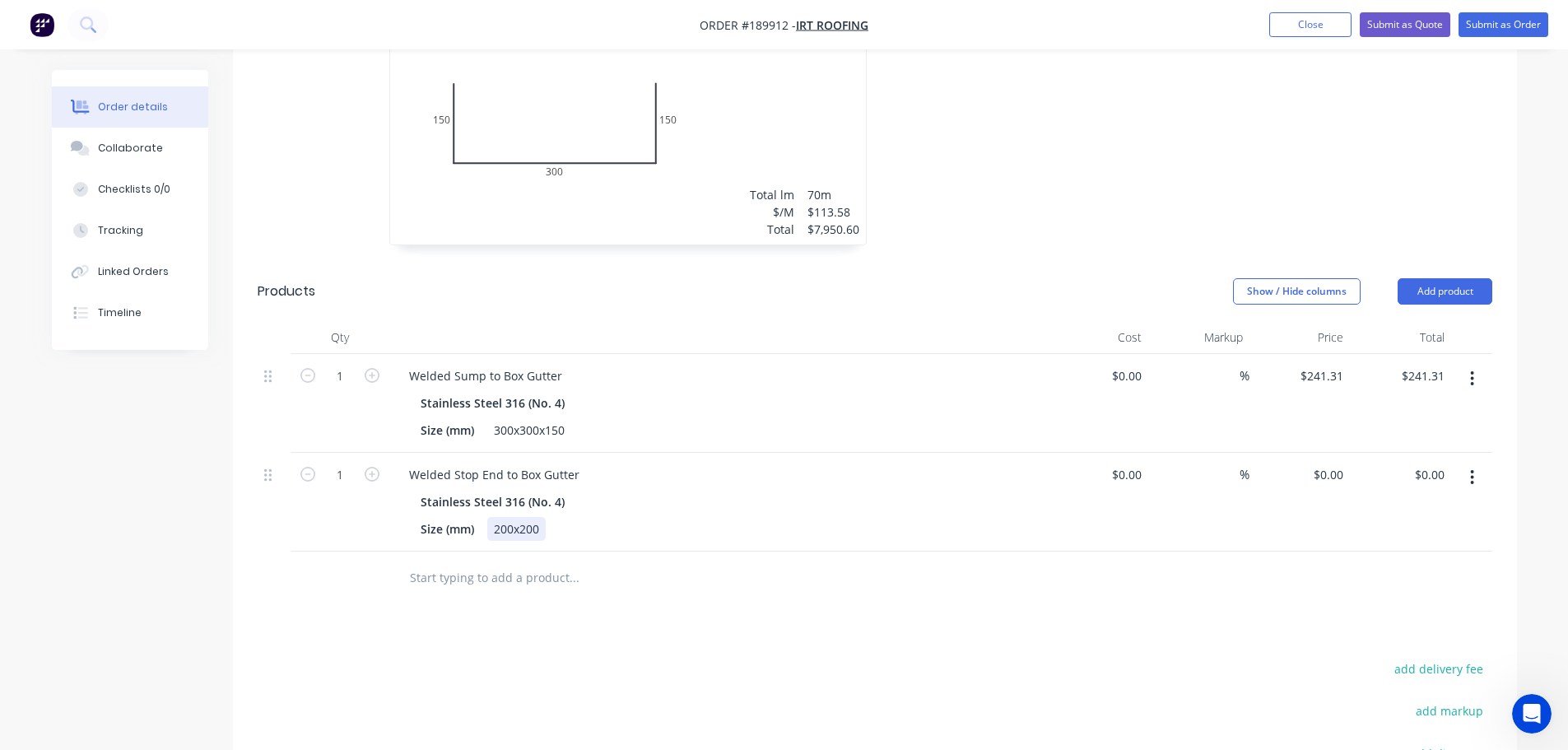
click at [536, 517] on div "200x200" at bounding box center [516, 529] width 58 height 24
click at [375, 467] on icon "button" at bounding box center [372, 474] width 15 height 15
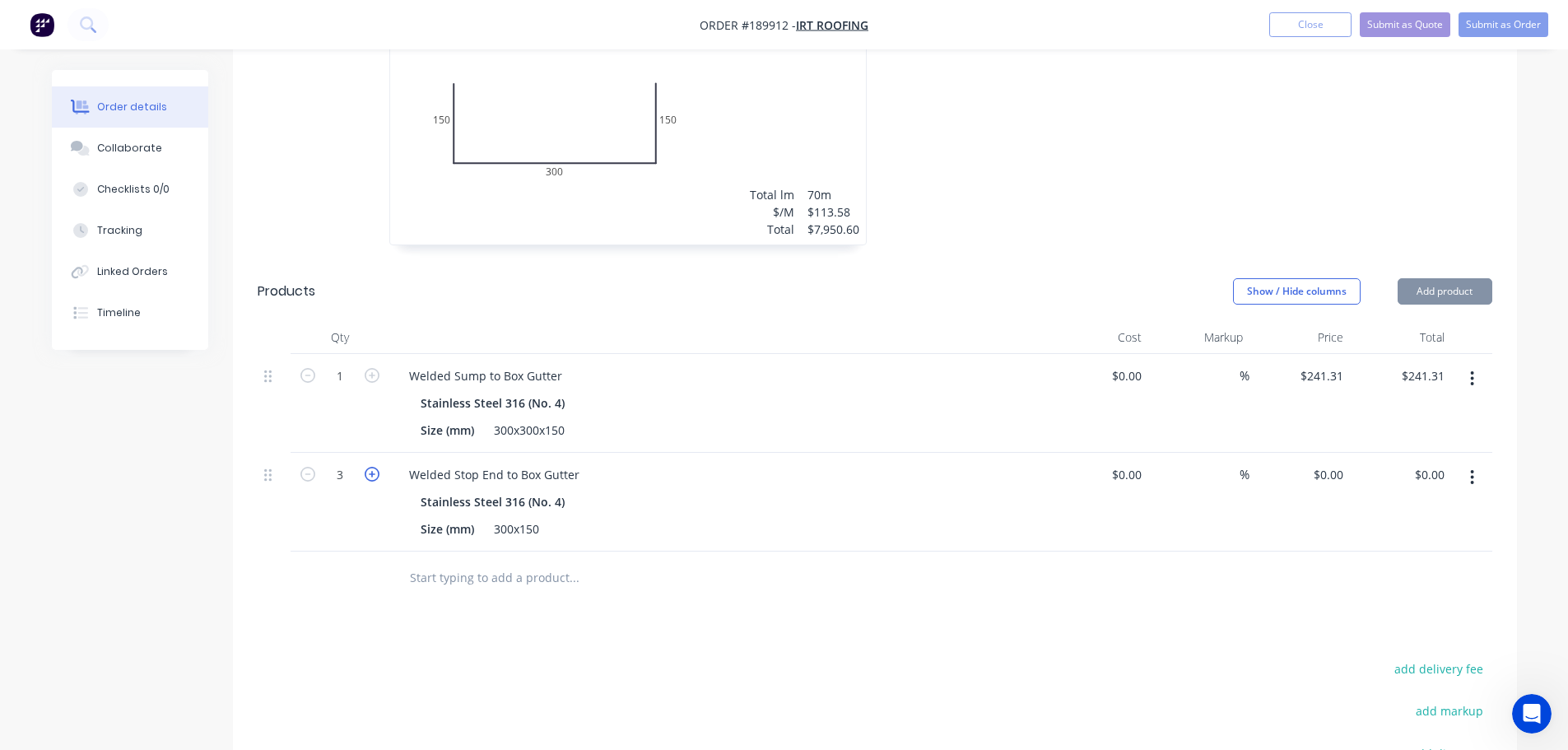
click at [375, 467] on icon "button" at bounding box center [372, 474] width 15 height 15
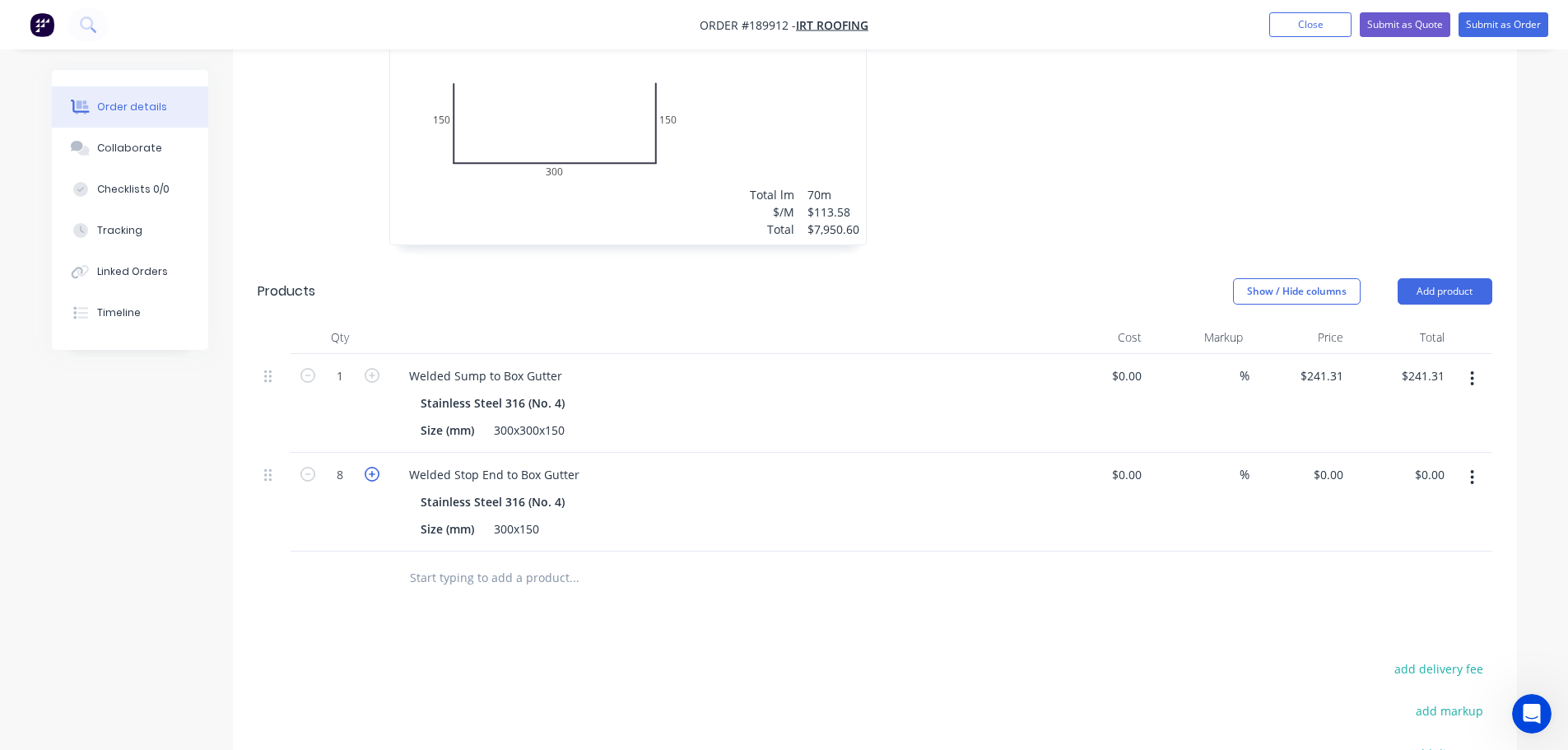
click at [375, 467] on icon "button" at bounding box center [372, 474] width 15 height 15
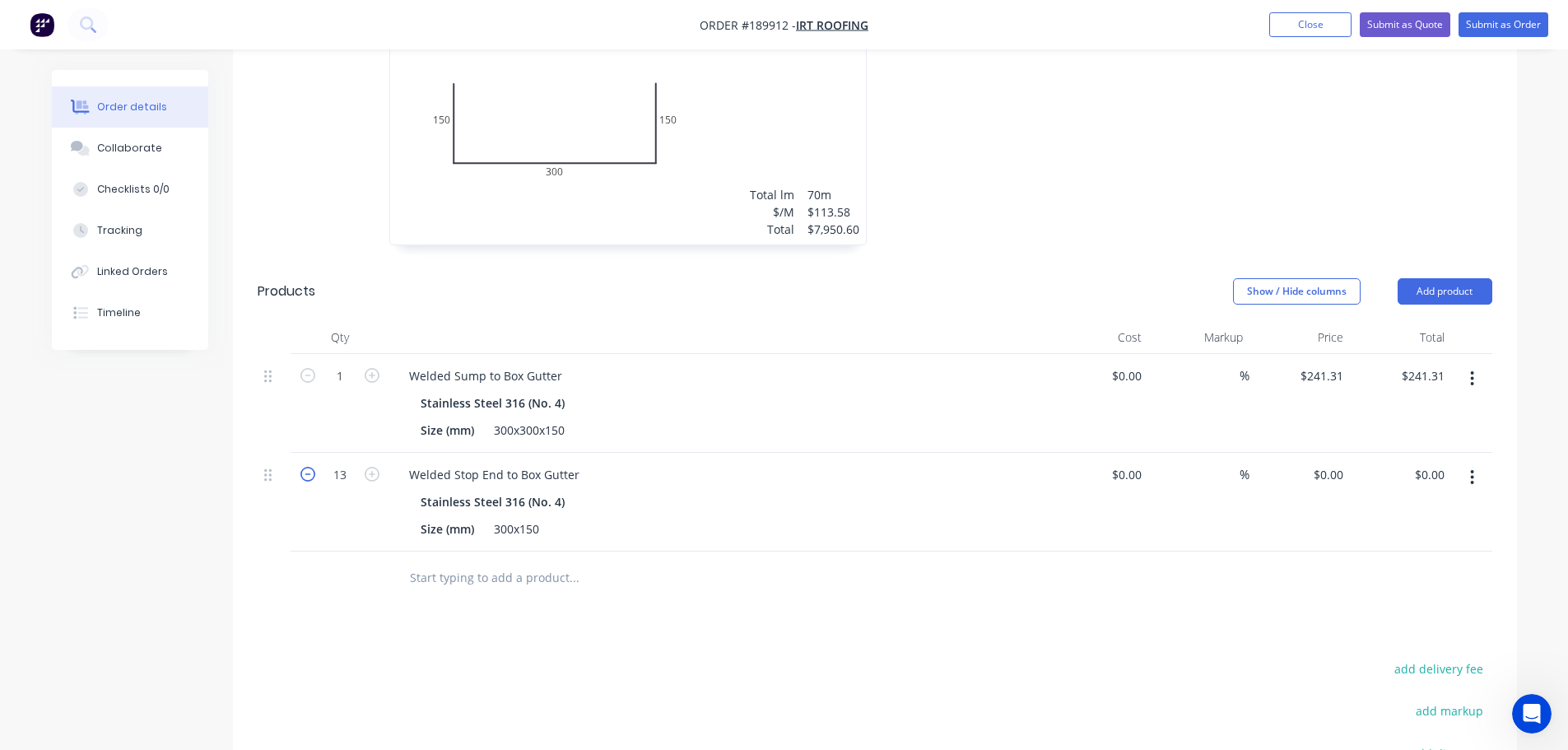
click at [315, 467] on icon "button" at bounding box center [307, 474] width 15 height 15
type input "12"
click at [368, 368] on icon "button" at bounding box center [372, 375] width 15 height 15
type input "2"
type input "$482.62"
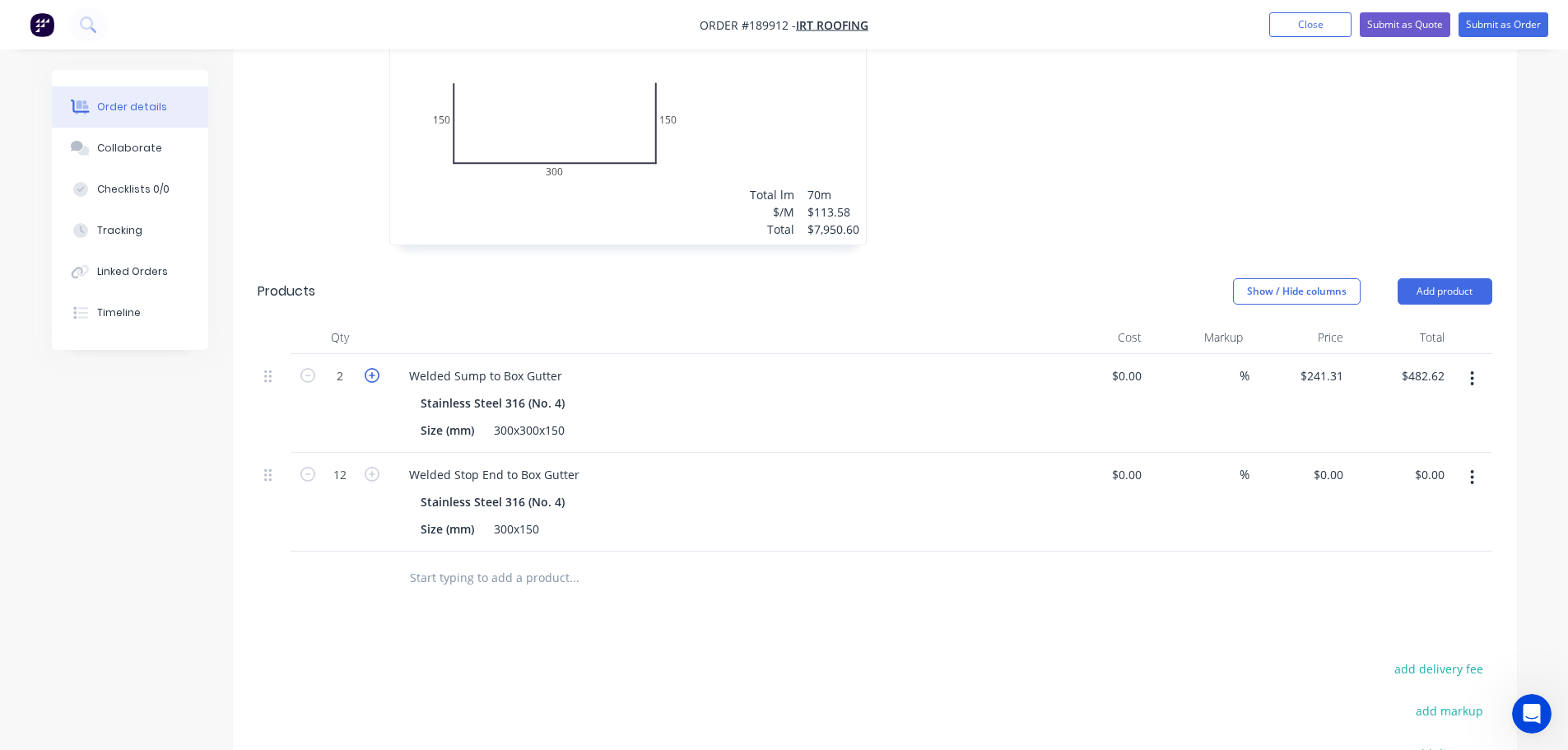
click at [368, 368] on icon "button" at bounding box center [372, 375] width 15 height 15
type input "3"
type input "$723.93"
click at [370, 368] on icon "button" at bounding box center [372, 375] width 15 height 15
type input "4"
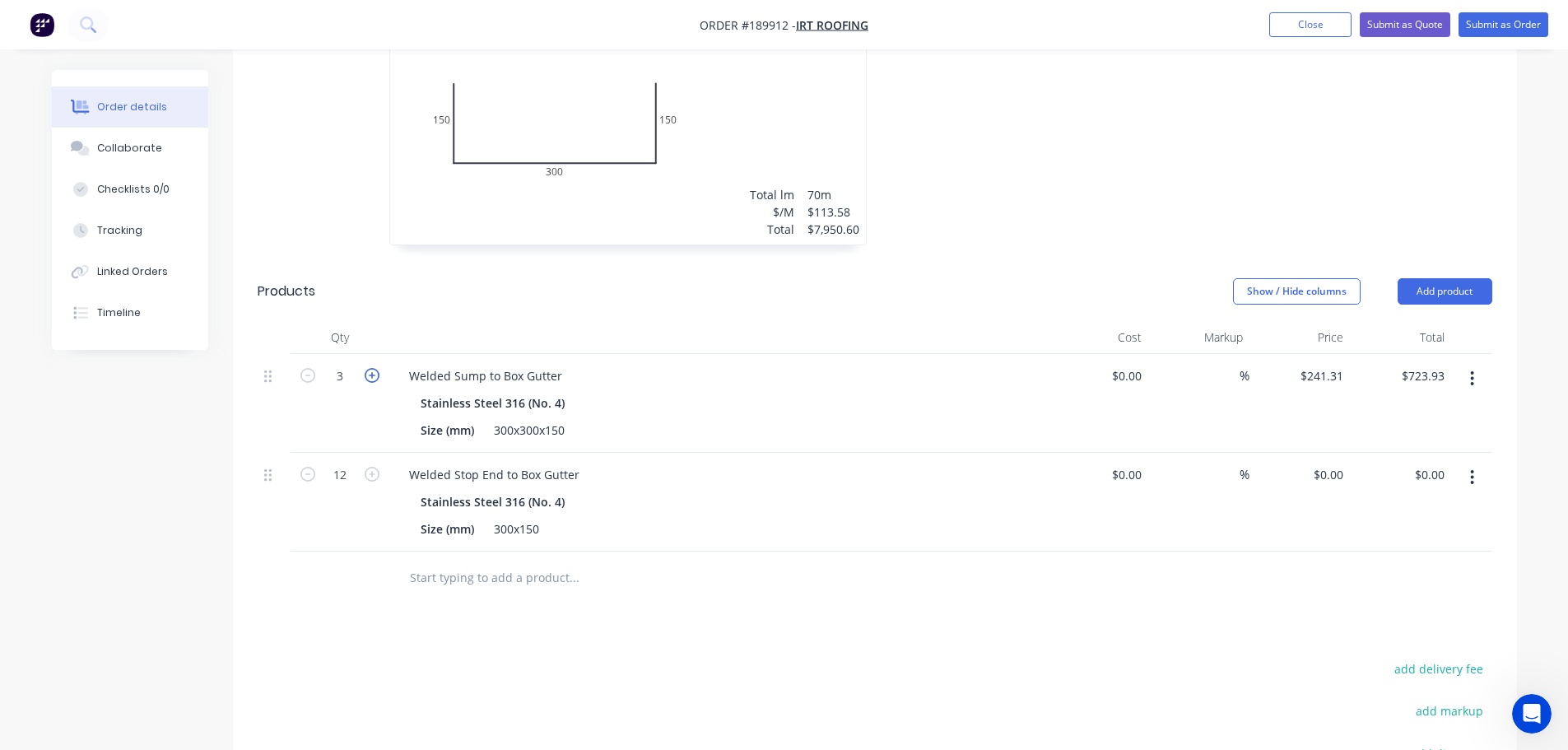
type input "$965.24"
click at [371, 368] on icon "button" at bounding box center [372, 375] width 15 height 15
type input "5"
type input "$1,206.55"
click at [371, 368] on icon "button" at bounding box center [372, 375] width 15 height 15
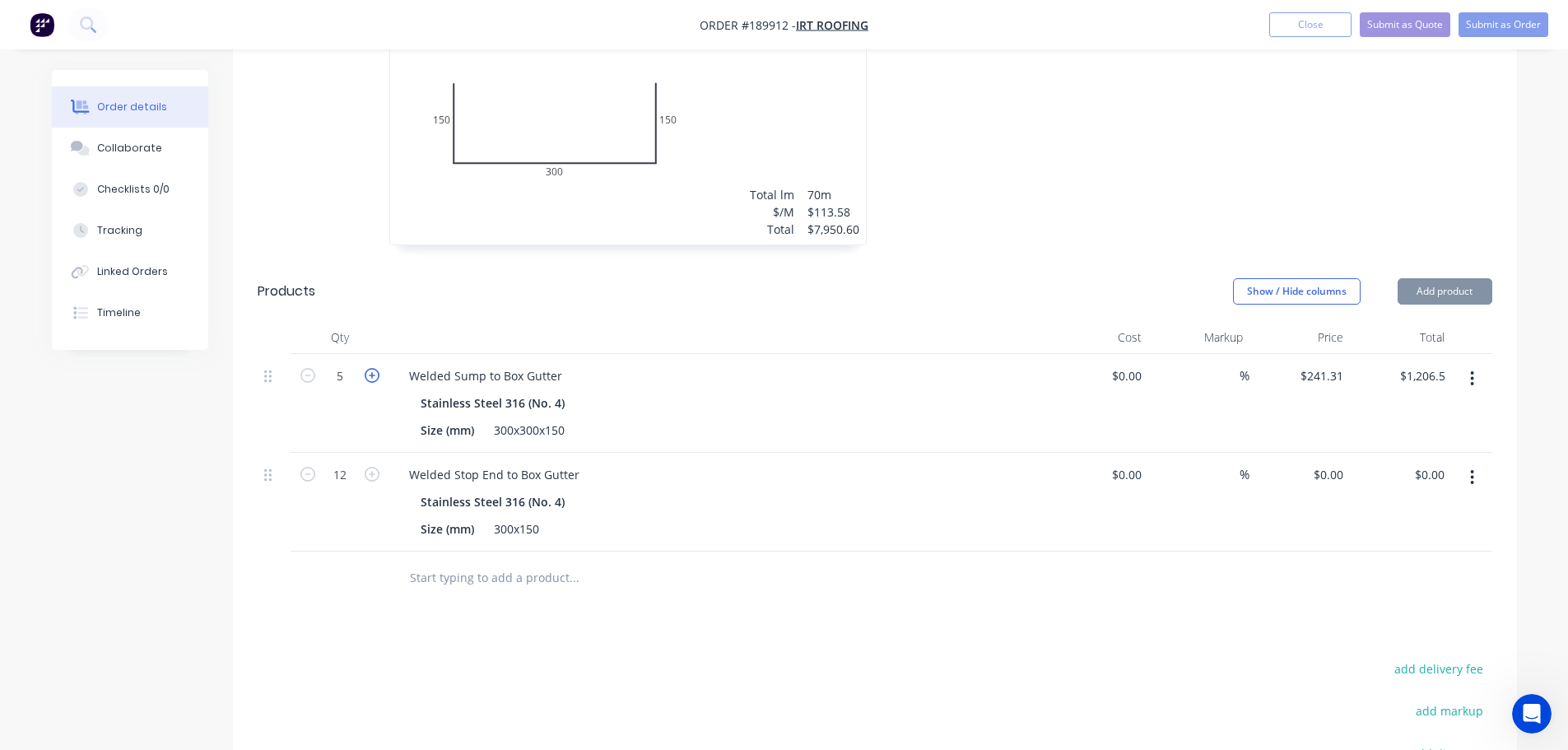
type input "6"
type input "$1,447.86"
click at [371, 368] on icon "button" at bounding box center [372, 375] width 15 height 15
type input "7"
type input "$1,689.17"
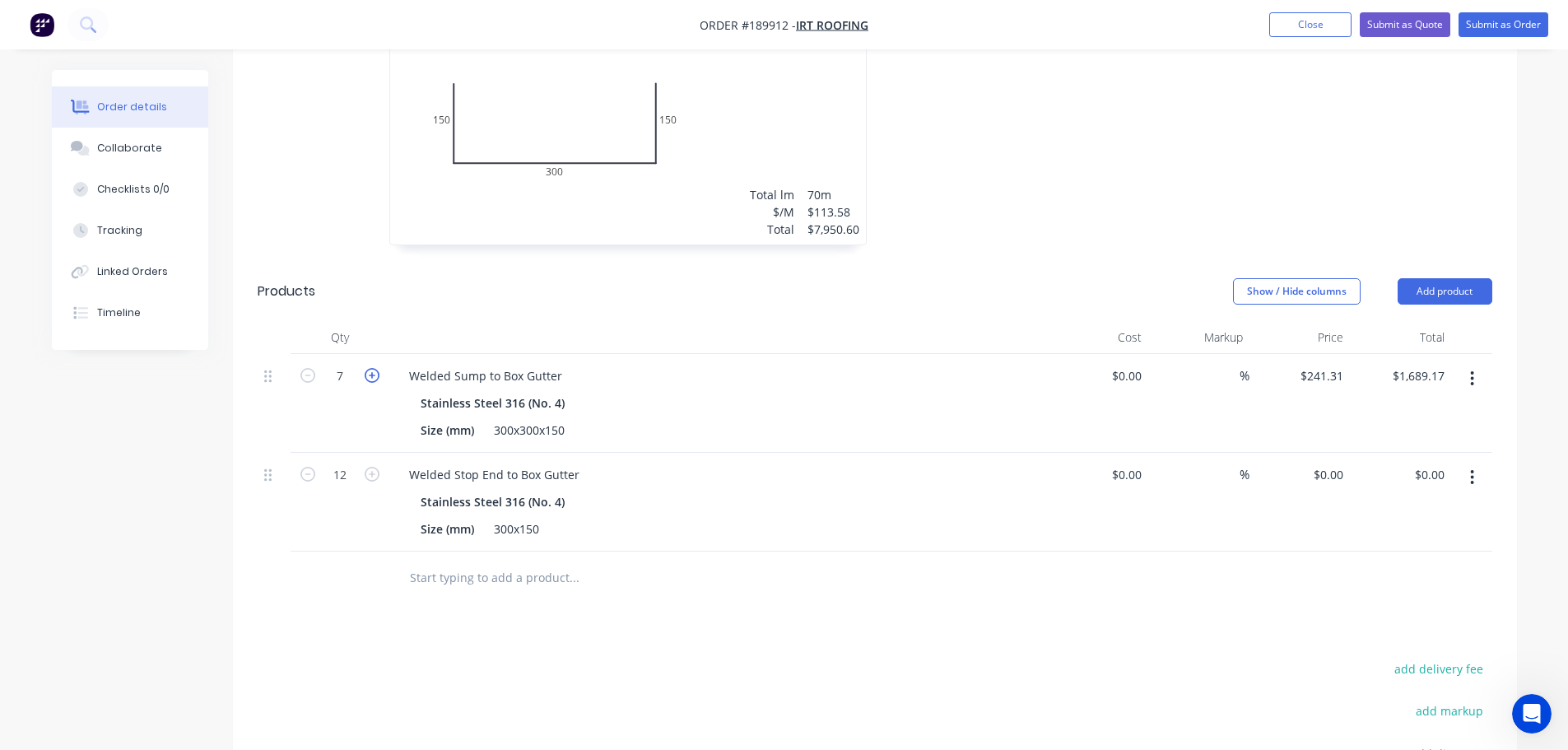
click at [371, 368] on icon "button" at bounding box center [372, 375] width 15 height 15
type input "8"
type input "$1,930.48"
click at [371, 368] on icon "button" at bounding box center [372, 375] width 15 height 15
type input "9"
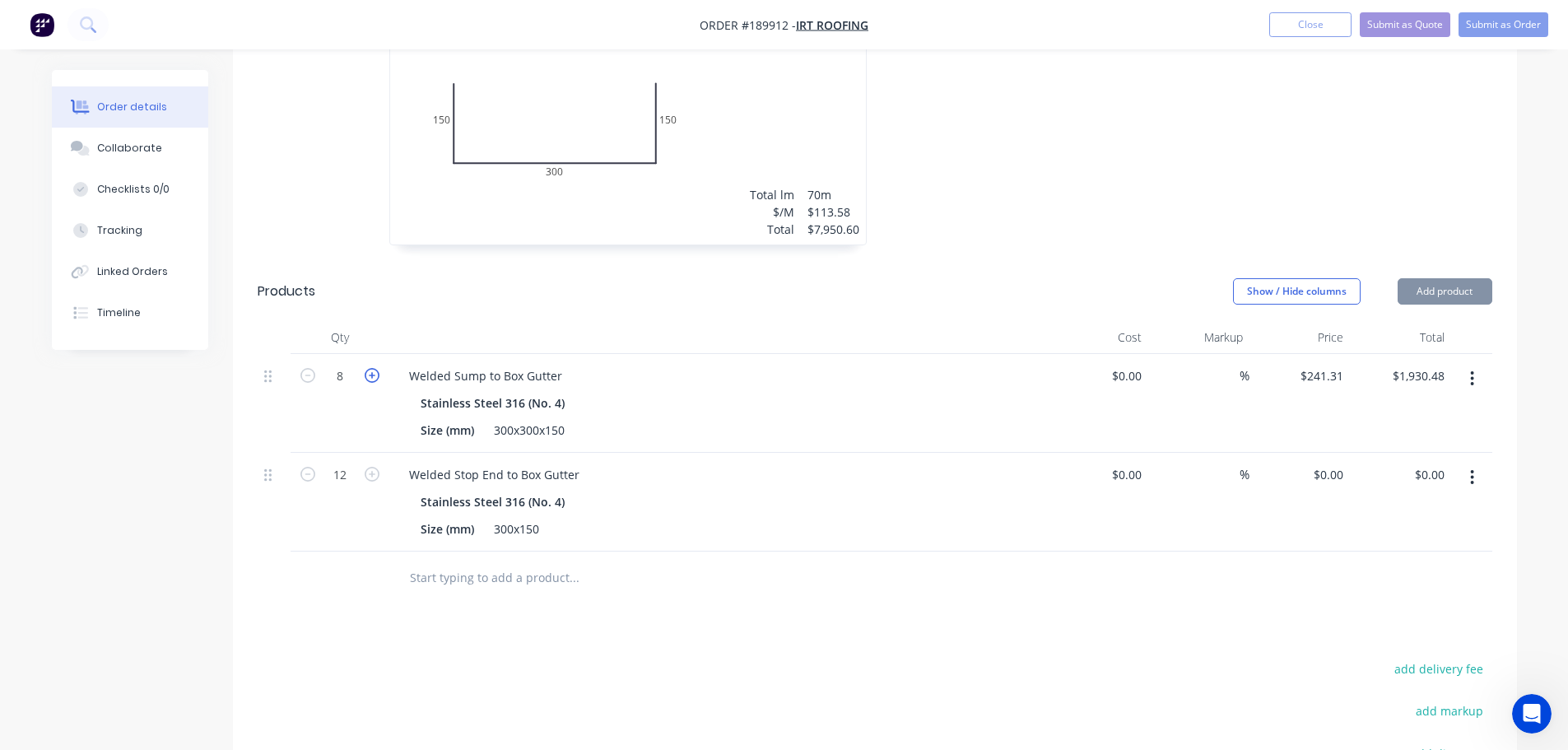
type input "$2,171.79"
click at [1463, 463] on button "button" at bounding box center [1472, 478] width 39 height 30
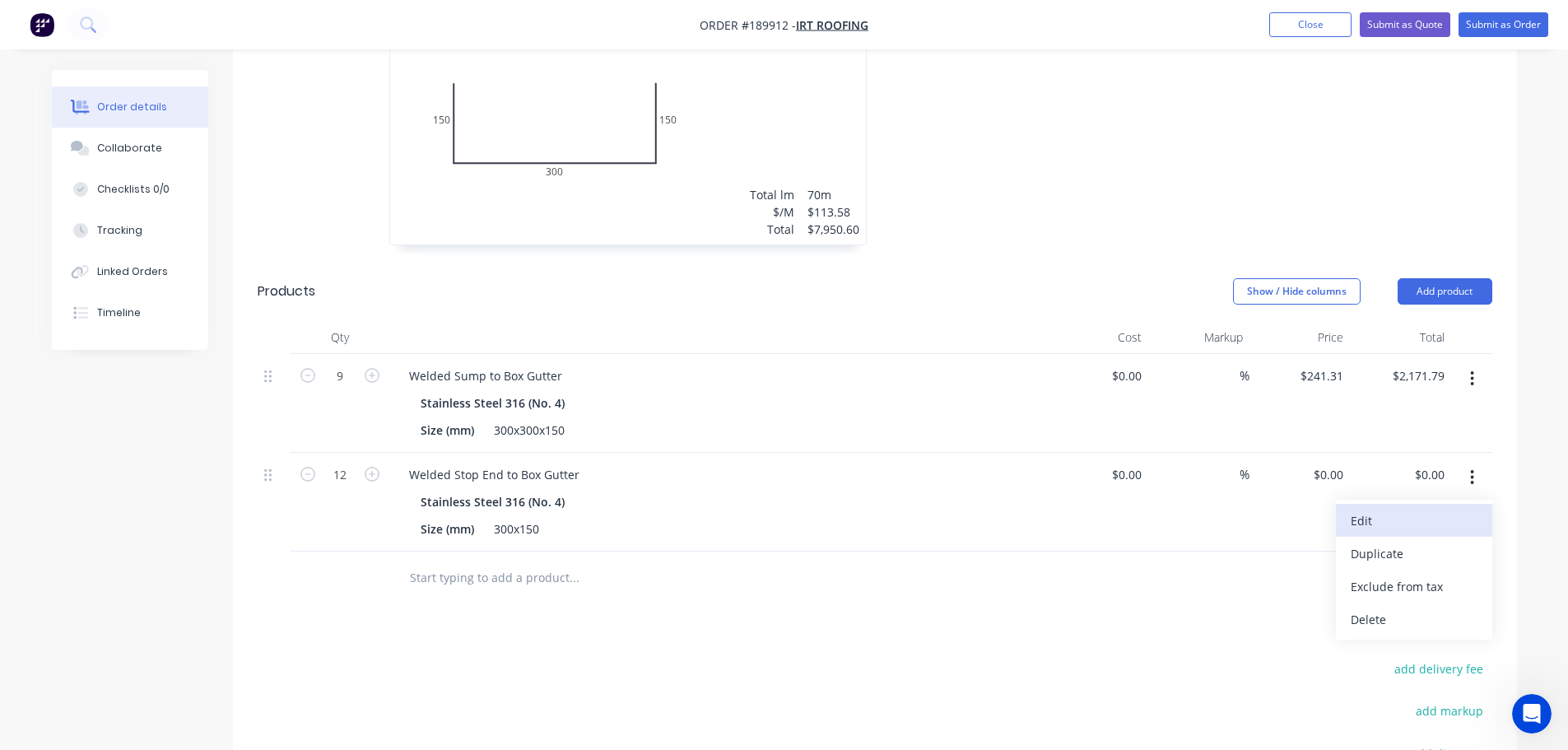
click at [1453, 509] on div "Edit" at bounding box center [1414, 520] width 127 height 24
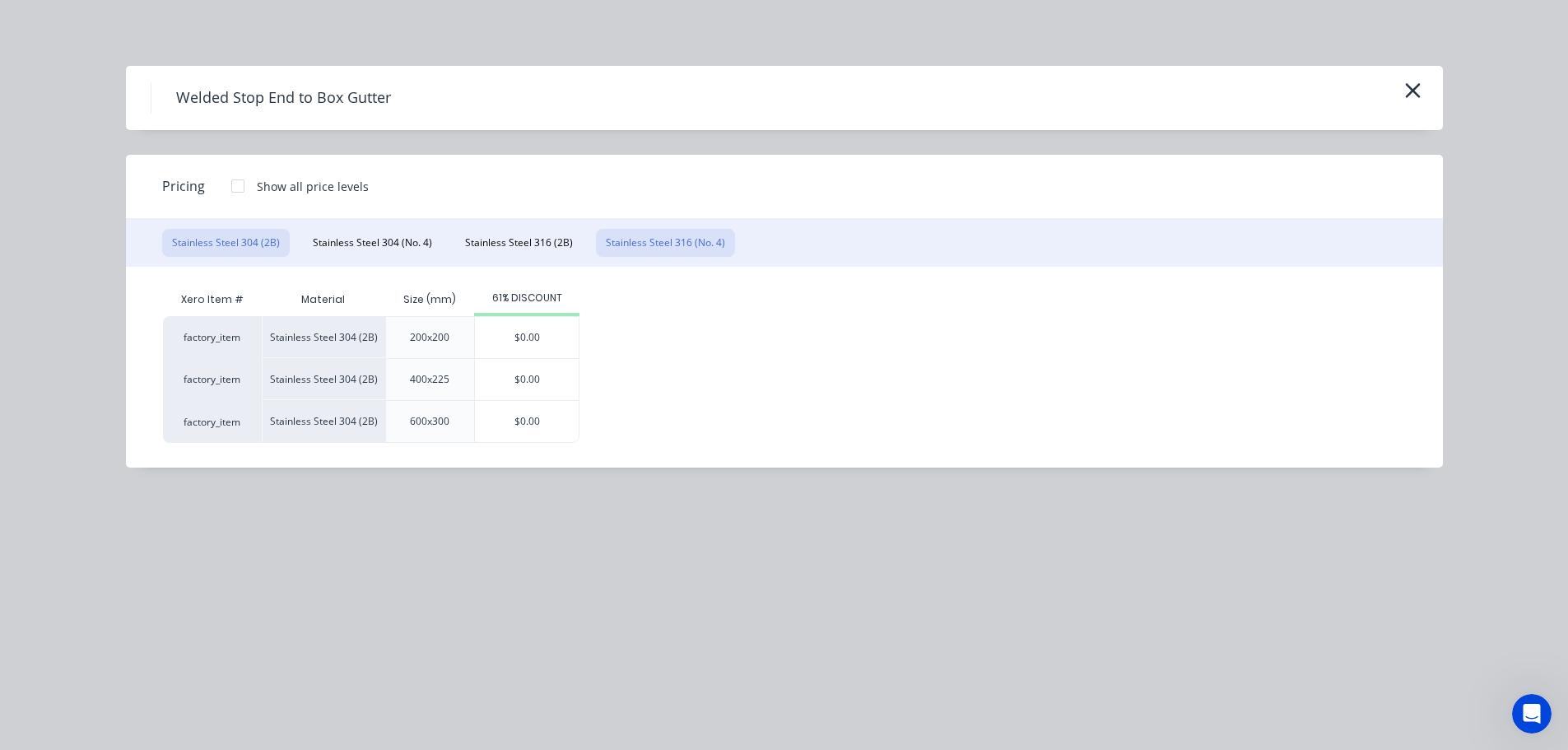
click at [674, 237] on button "Stainless Steel 316 (No. 4)" at bounding box center [665, 242] width 139 height 28
click at [228, 189] on div at bounding box center [238, 186] width 33 height 33
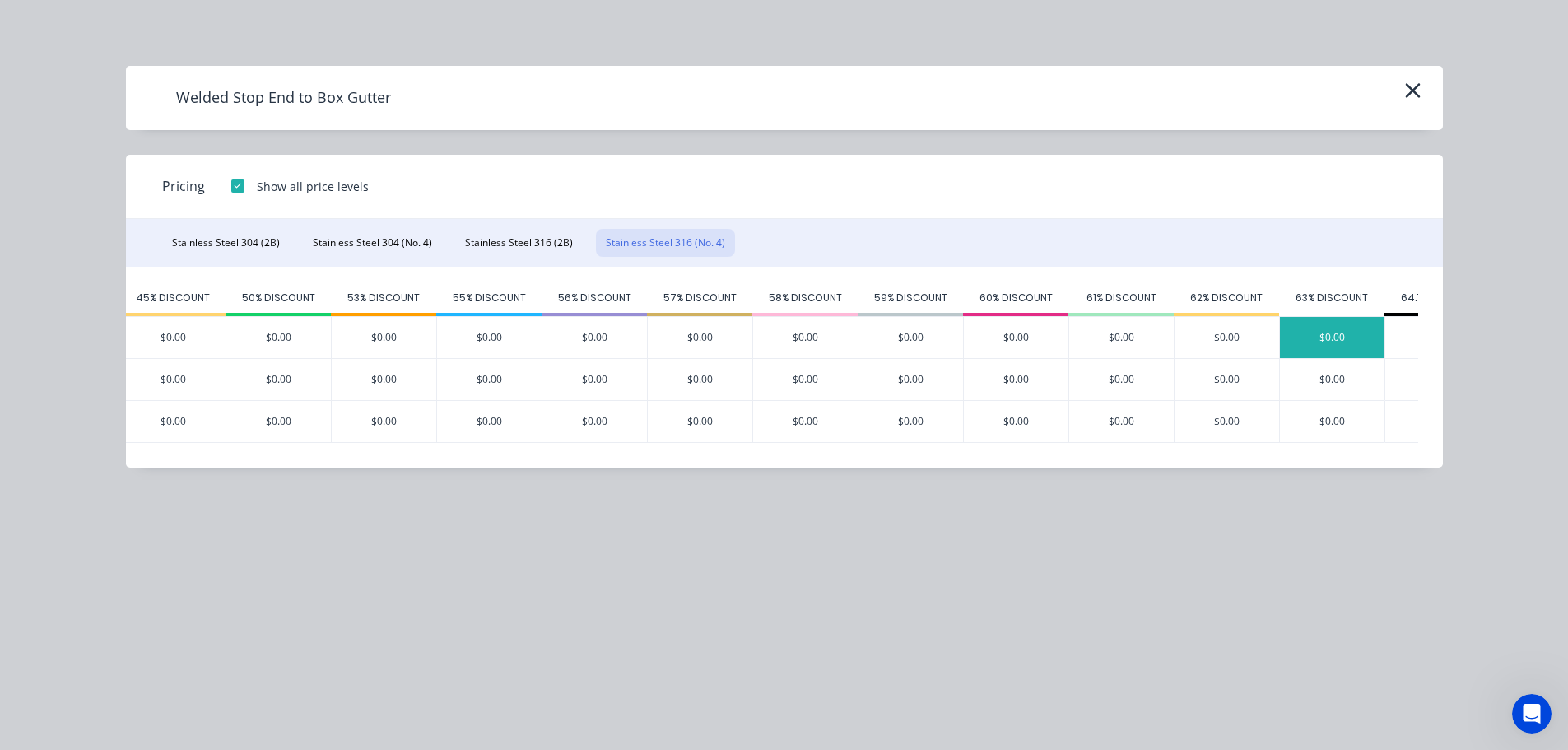
scroll to position [0, 677]
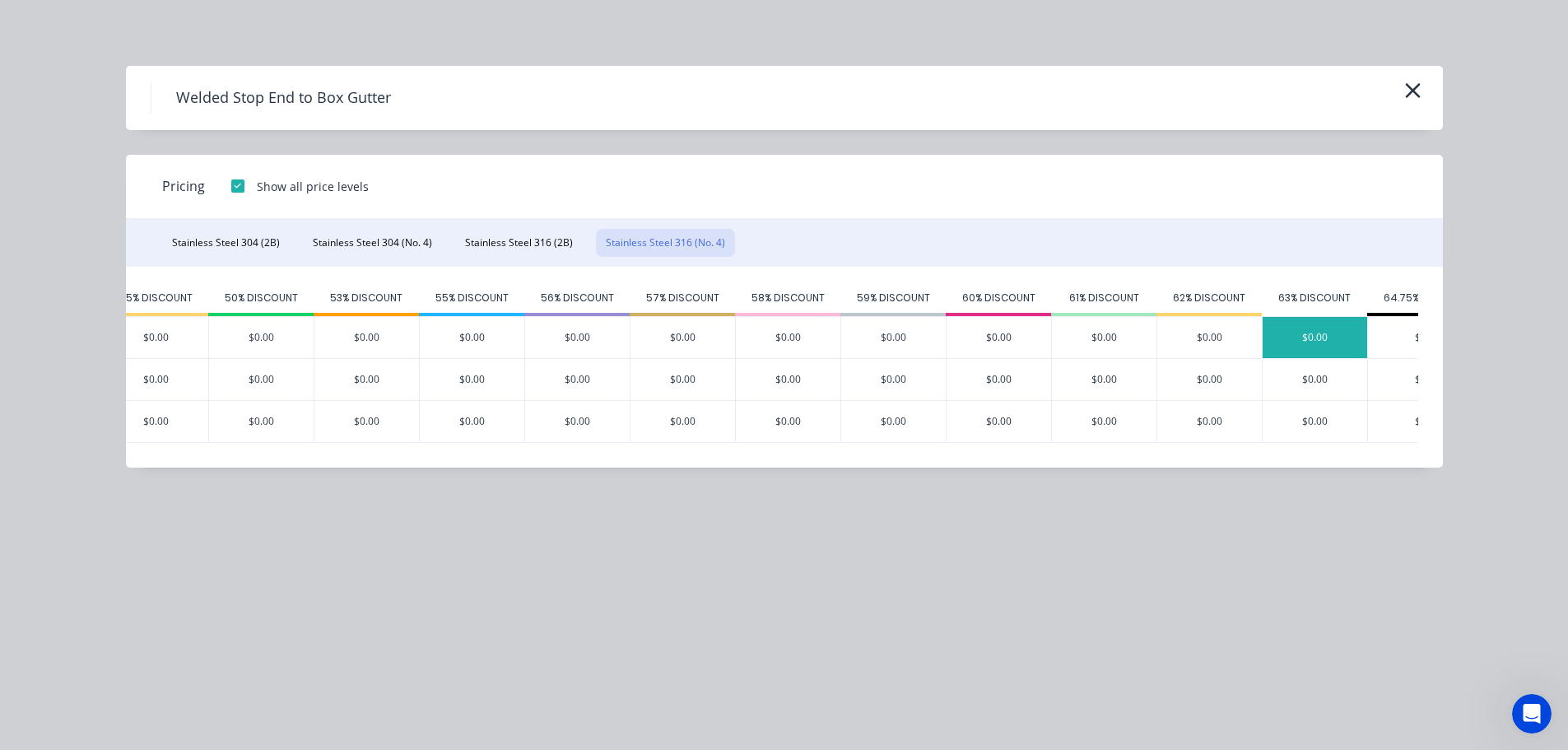
click at [1292, 331] on div "$0.00" at bounding box center [1315, 337] width 105 height 42
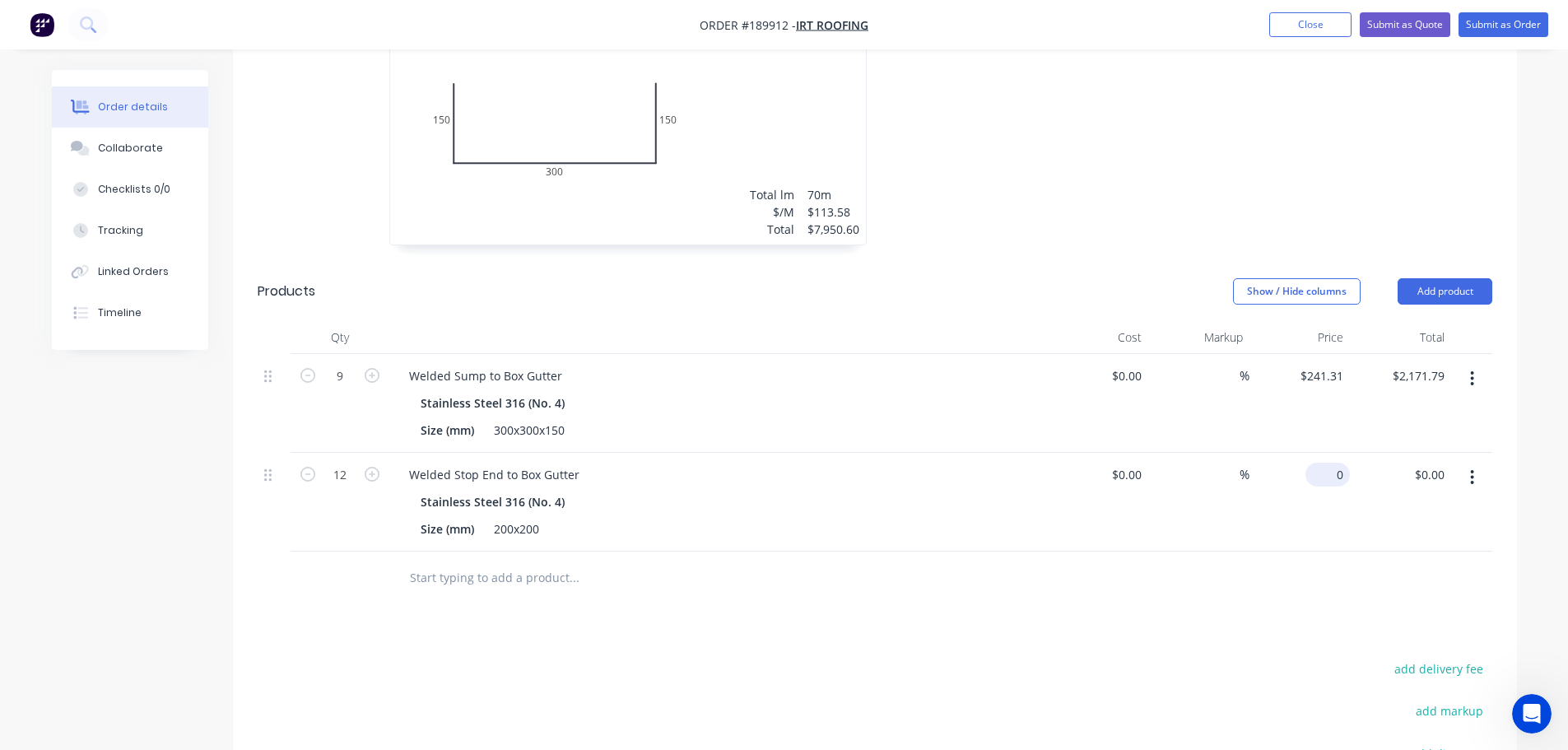
click at [1337, 463] on input "0" at bounding box center [1331, 475] width 38 height 24
type input "$96.10"
type input "$1,153.20"
click at [1434, 278] on button "Add product" at bounding box center [1445, 291] width 95 height 26
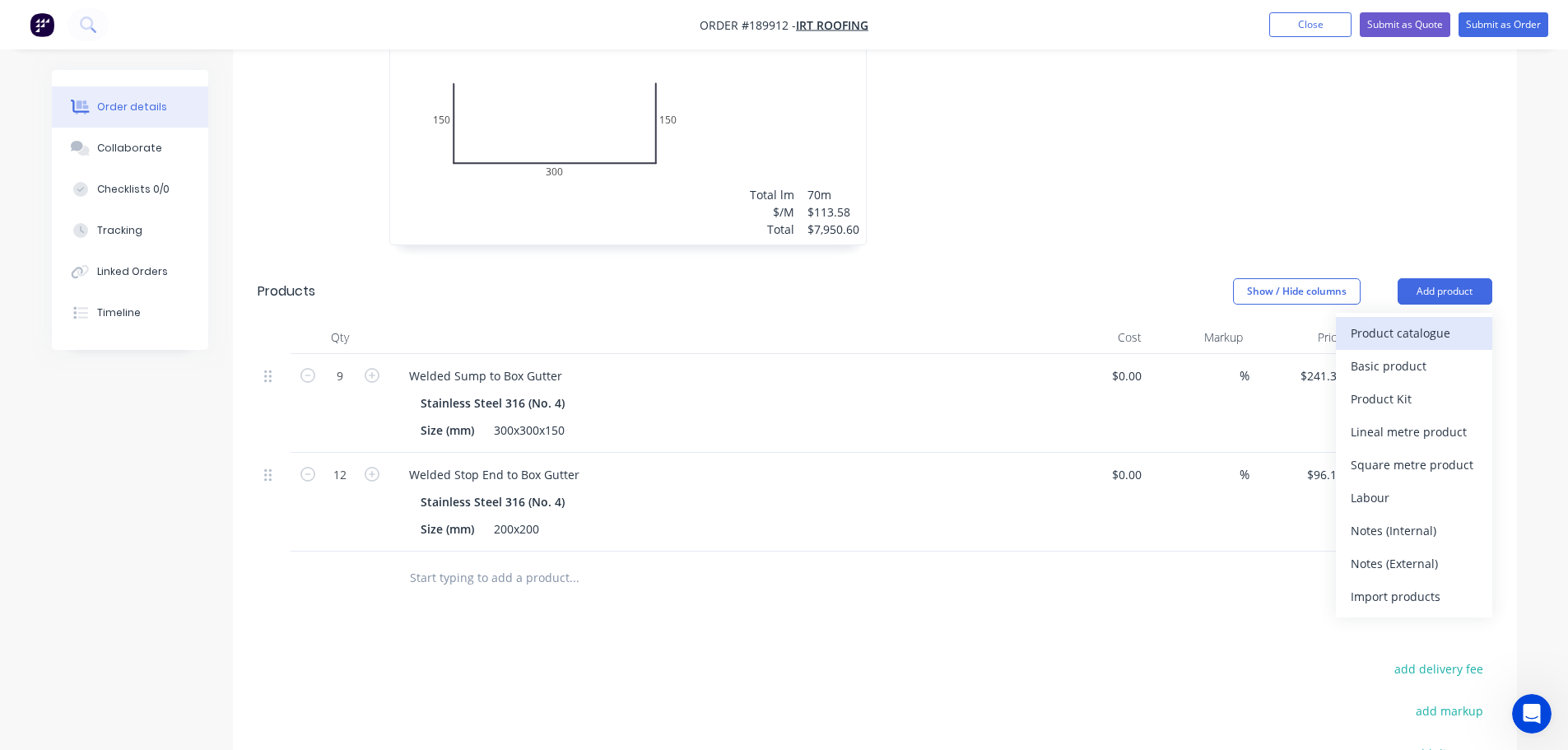
click at [1430, 322] on div "Product catalogue" at bounding box center [1414, 333] width 127 height 24
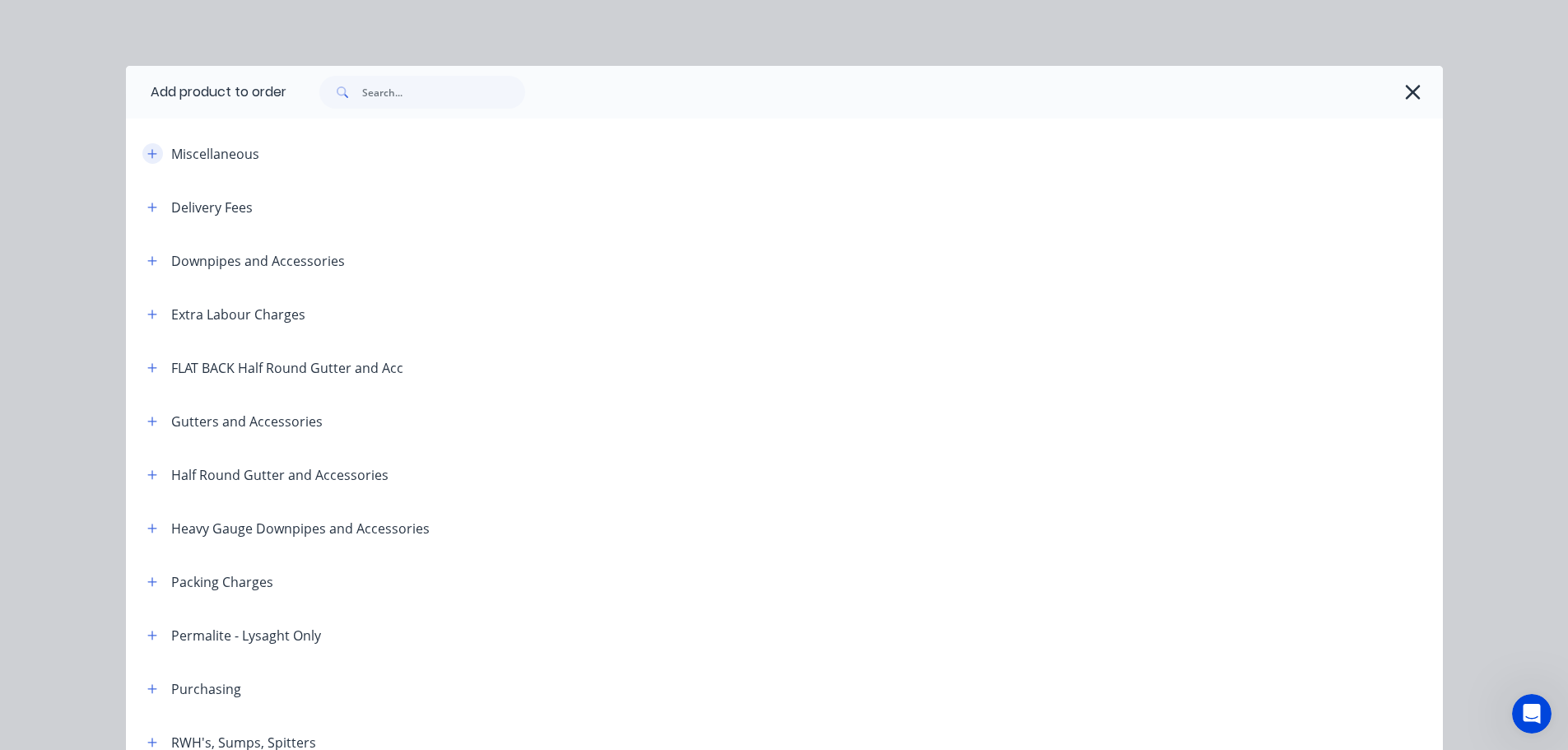
click at [147, 149] on icon "button" at bounding box center [152, 154] width 10 height 12
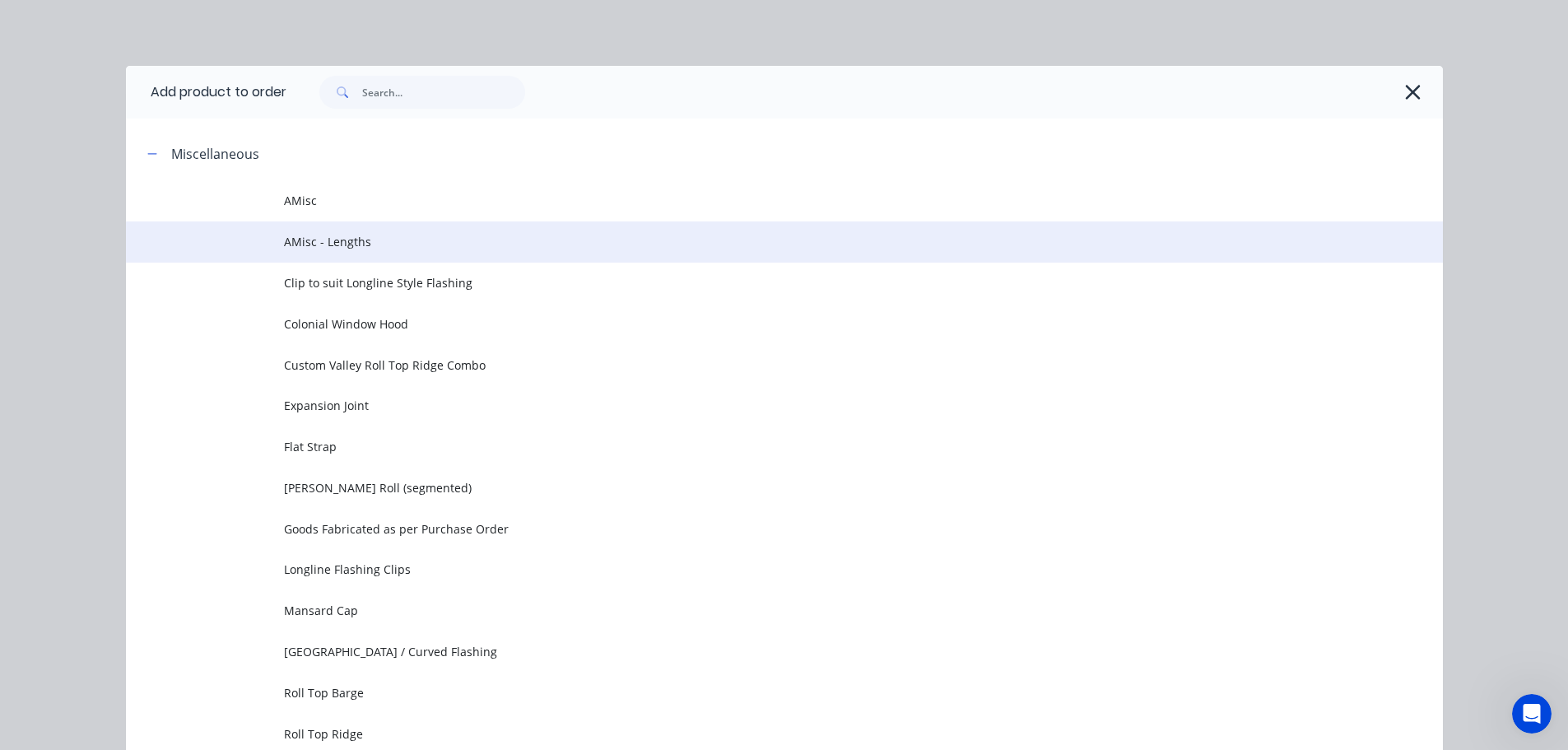
click at [356, 242] on span "AMisc - Lengths" at bounding box center [747, 242] width 927 height 17
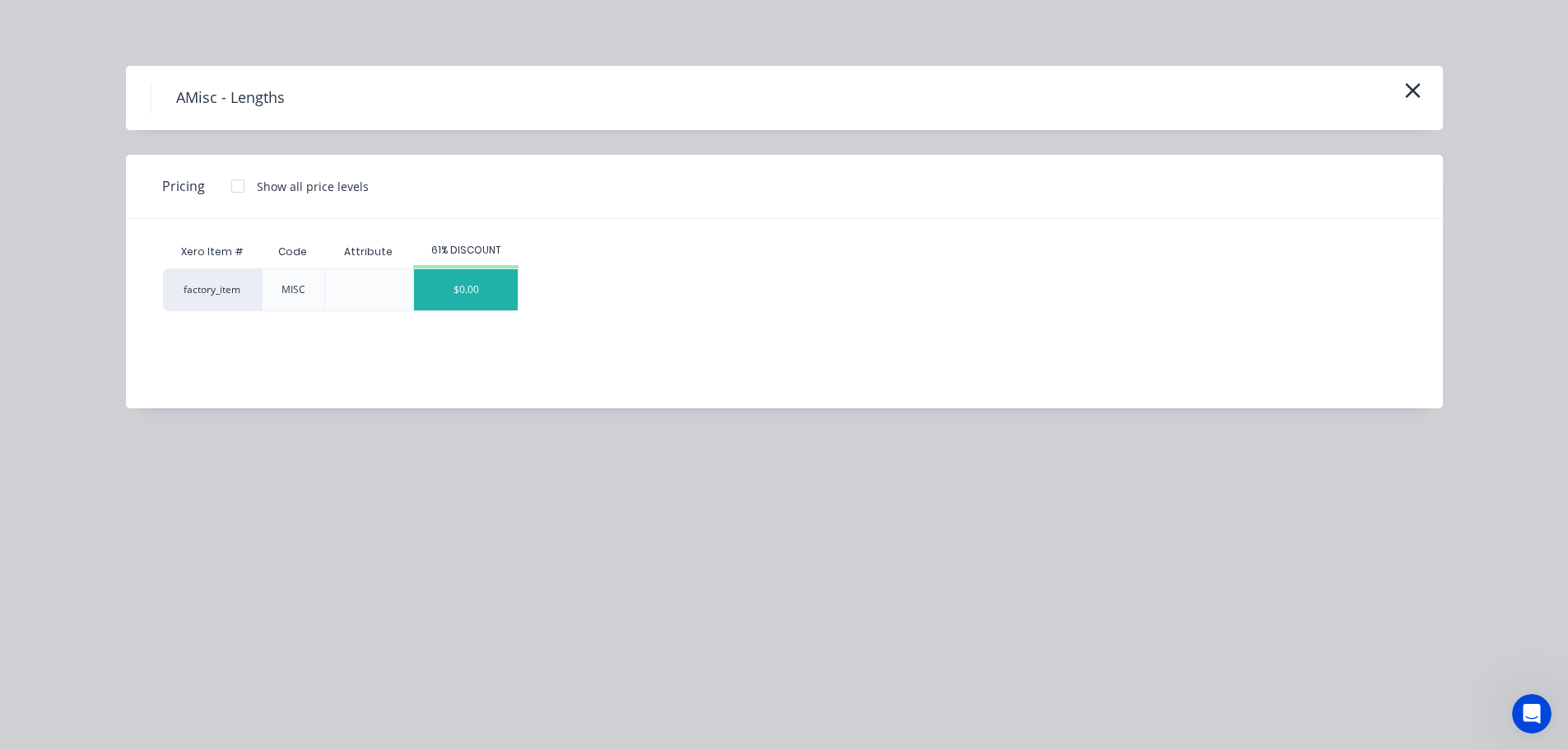
click at [453, 297] on div "$0.00" at bounding box center [466, 290] width 104 height 42
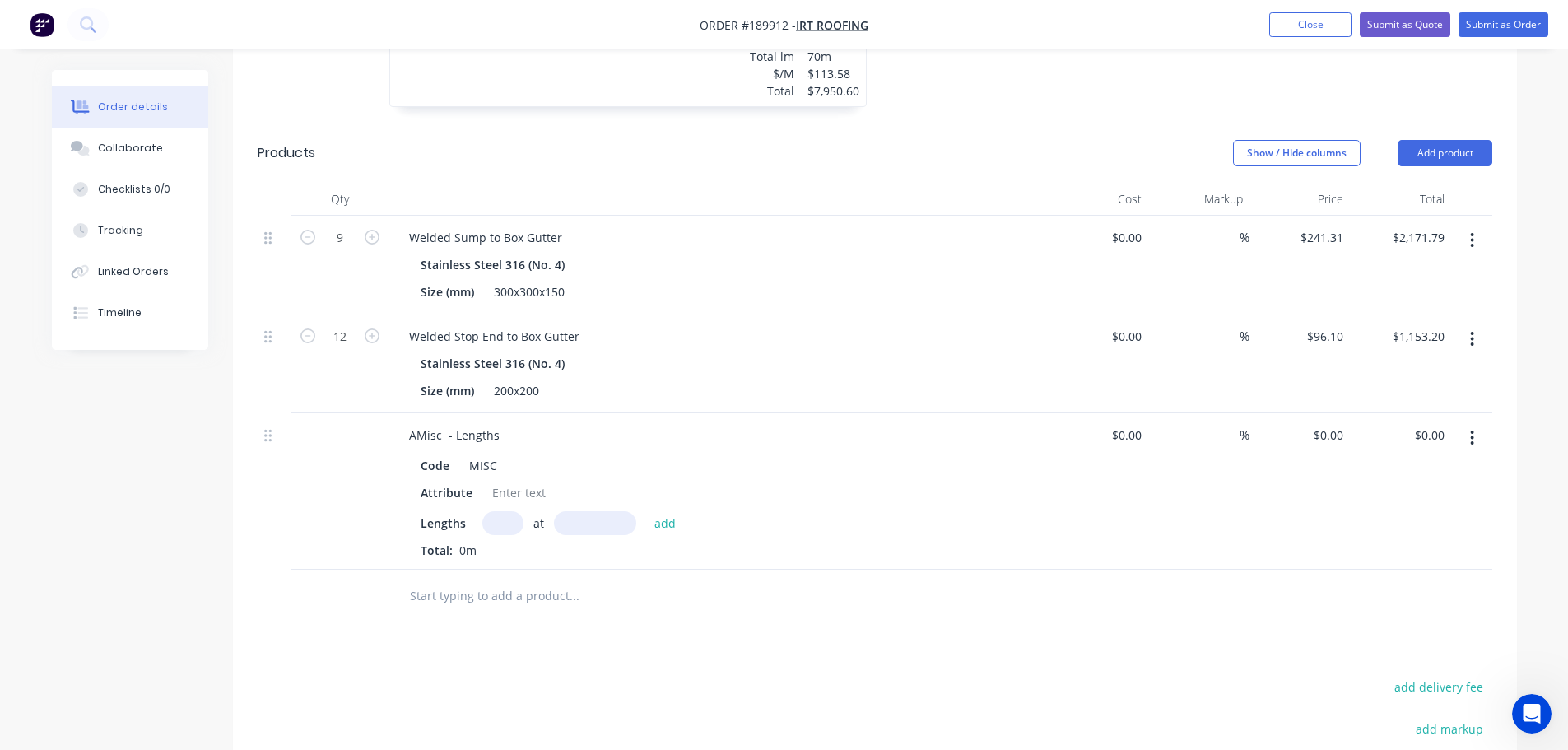
scroll to position [763, 0]
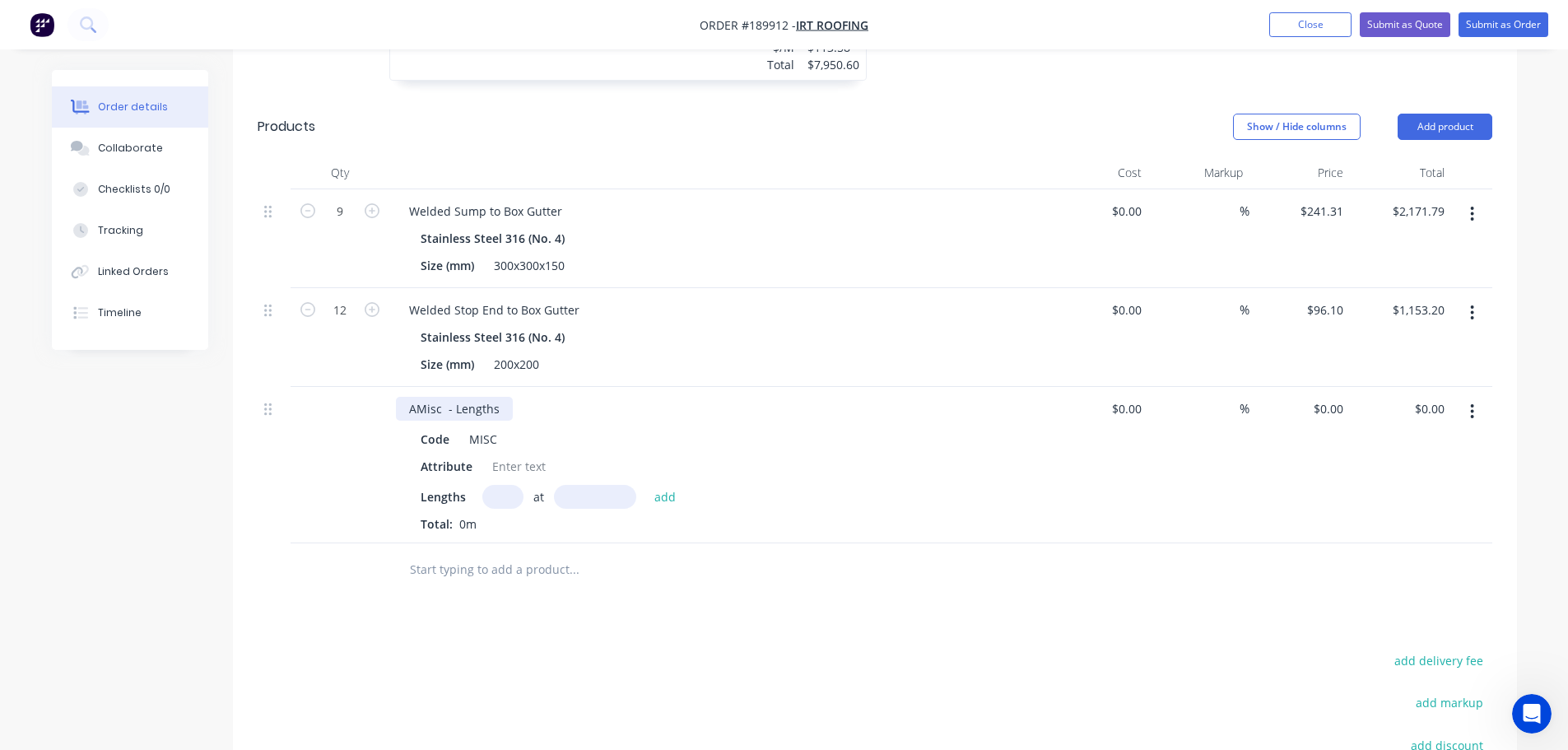
click at [465, 397] on div "AMisc - Lengths" at bounding box center [454, 409] width 117 height 24
click at [435, 427] on div "Code" at bounding box center [435, 439] width 42 height 24
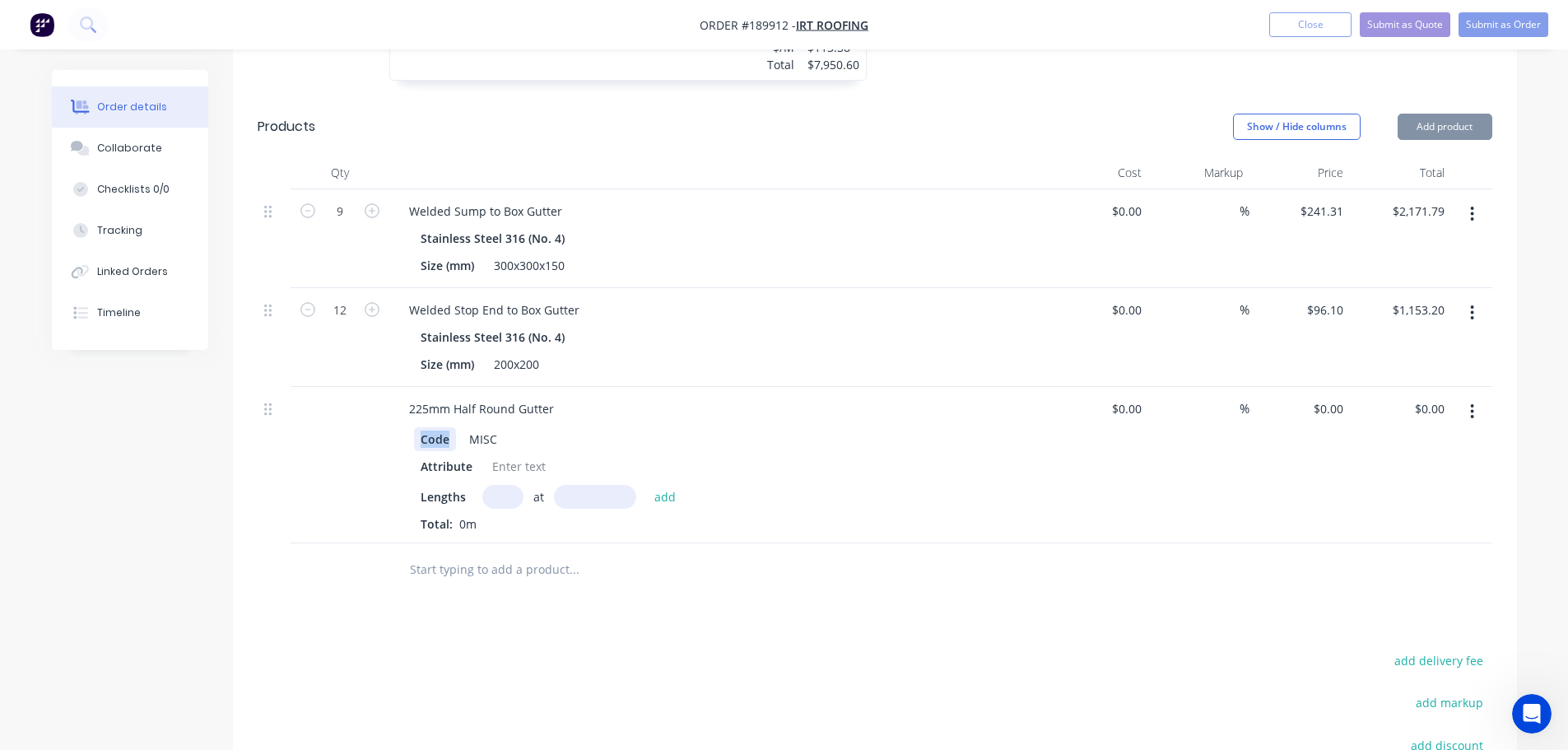
click at [435, 427] on div "Code" at bounding box center [435, 439] width 42 height 24
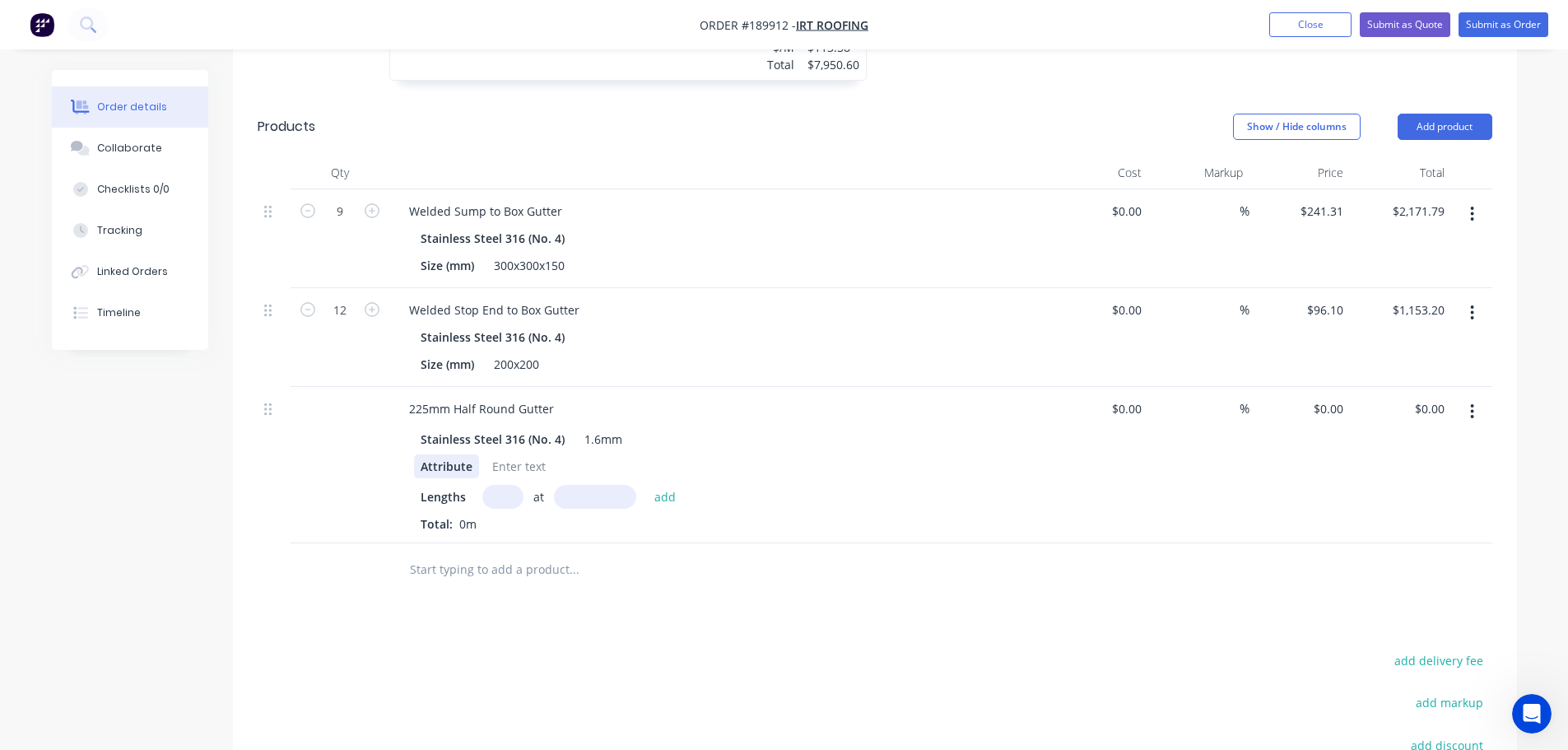
click at [425, 454] on div "Attribute" at bounding box center [446, 466] width 65 height 24
drag, startPoint x: 454, startPoint y: 361, endPoint x: 359, endPoint y: 373, distance: 95.8
click at [359, 388] on div "225mm Half Round Gutter Stainless Steel 316 (No. 4) 1.6mm Attribute Lengths at …" at bounding box center [875, 466] width 1235 height 157
click at [447, 454] on div "Attribute" at bounding box center [446, 466] width 65 height 24
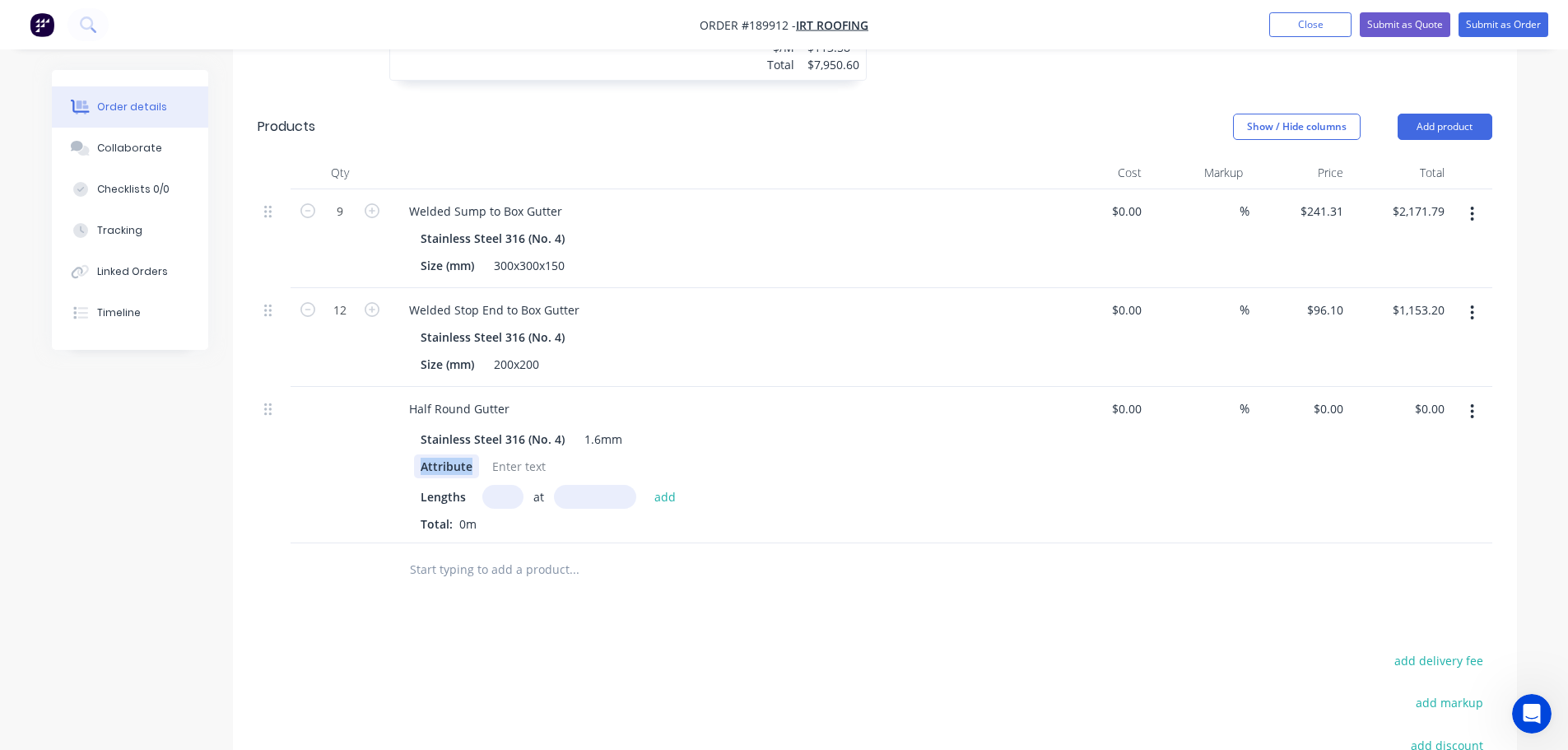
click at [447, 454] on div "Attribute" at bounding box center [446, 466] width 65 height 24
click at [508, 485] on input "text" at bounding box center [503, 497] width 42 height 24
type input "1"
type input "340000"
click at [646, 485] on button "add" at bounding box center [665, 496] width 39 height 22
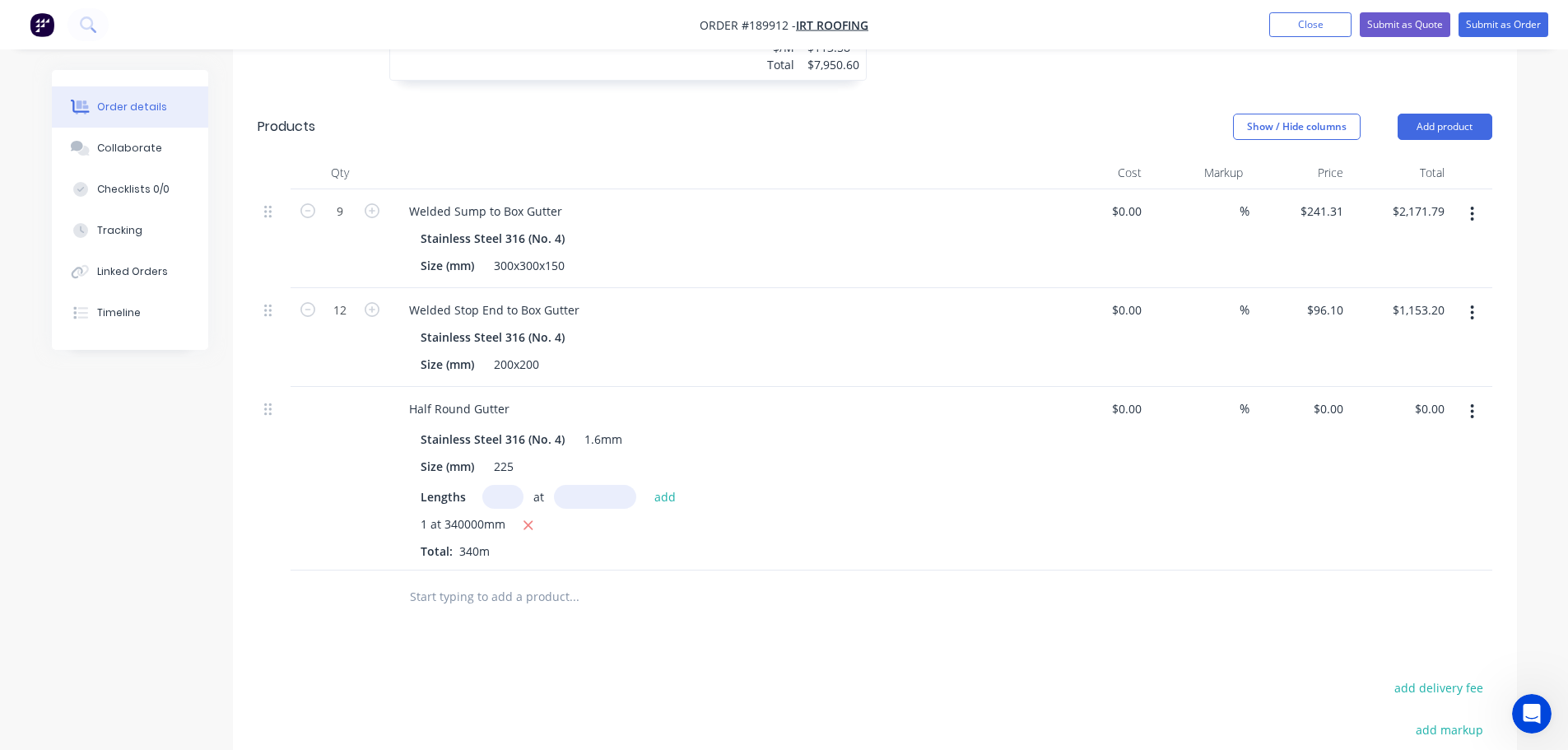
click at [695, 574] on div at bounding box center [686, 597] width 593 height 53
click at [1460, 113] on button "Add product" at bounding box center [1445, 126] width 95 height 26
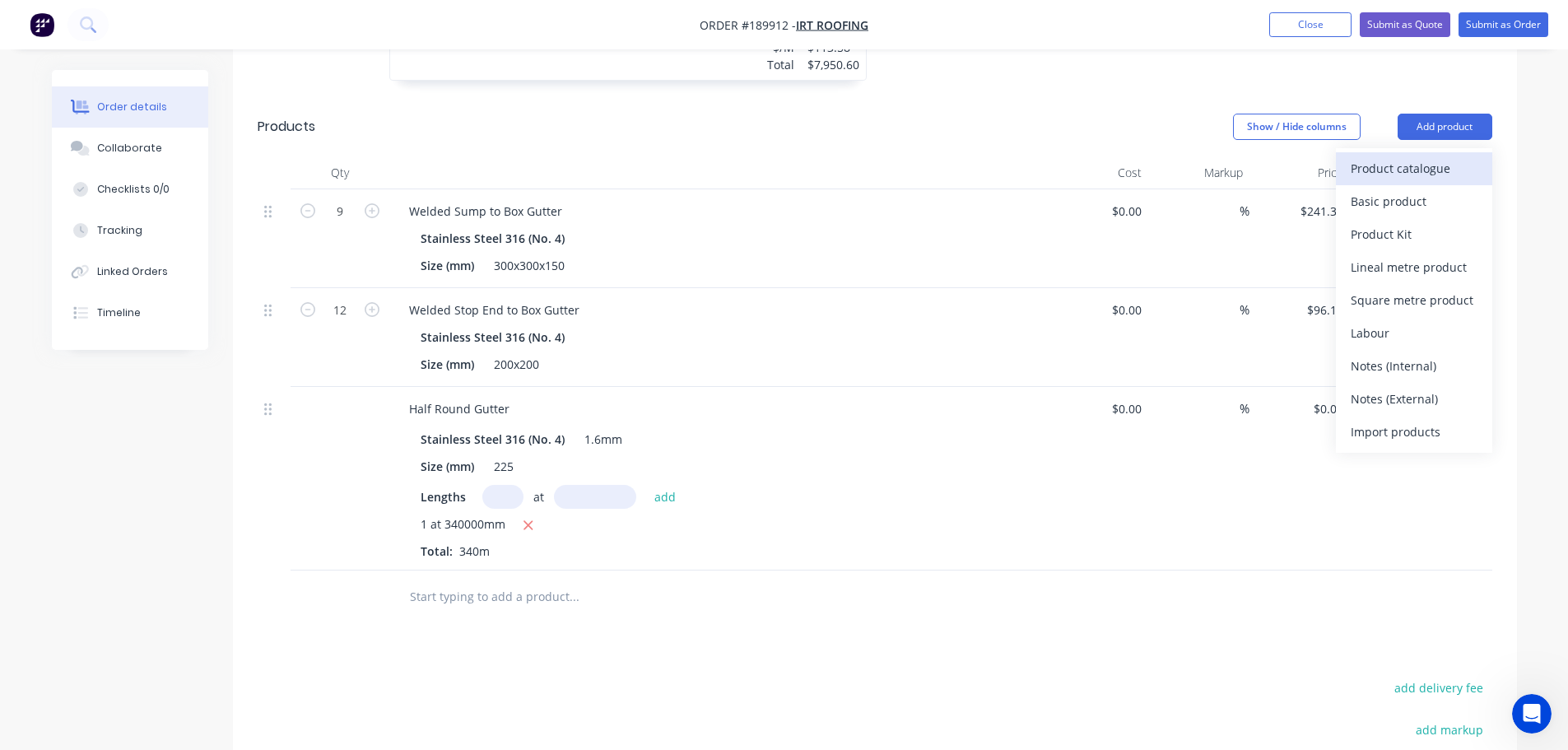
click at [1445, 157] on div "Product catalogue" at bounding box center [1414, 169] width 127 height 24
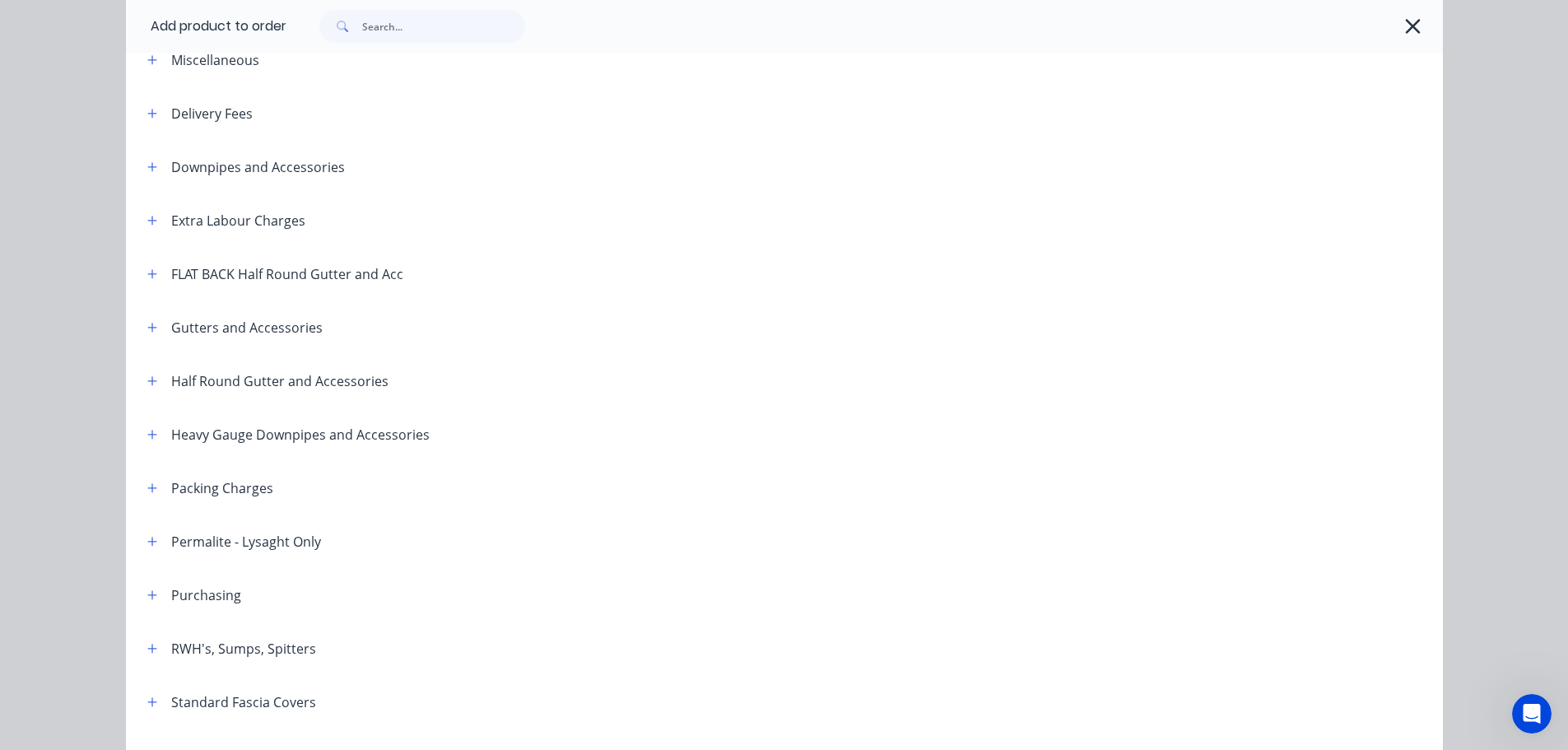
scroll to position [165, 0]
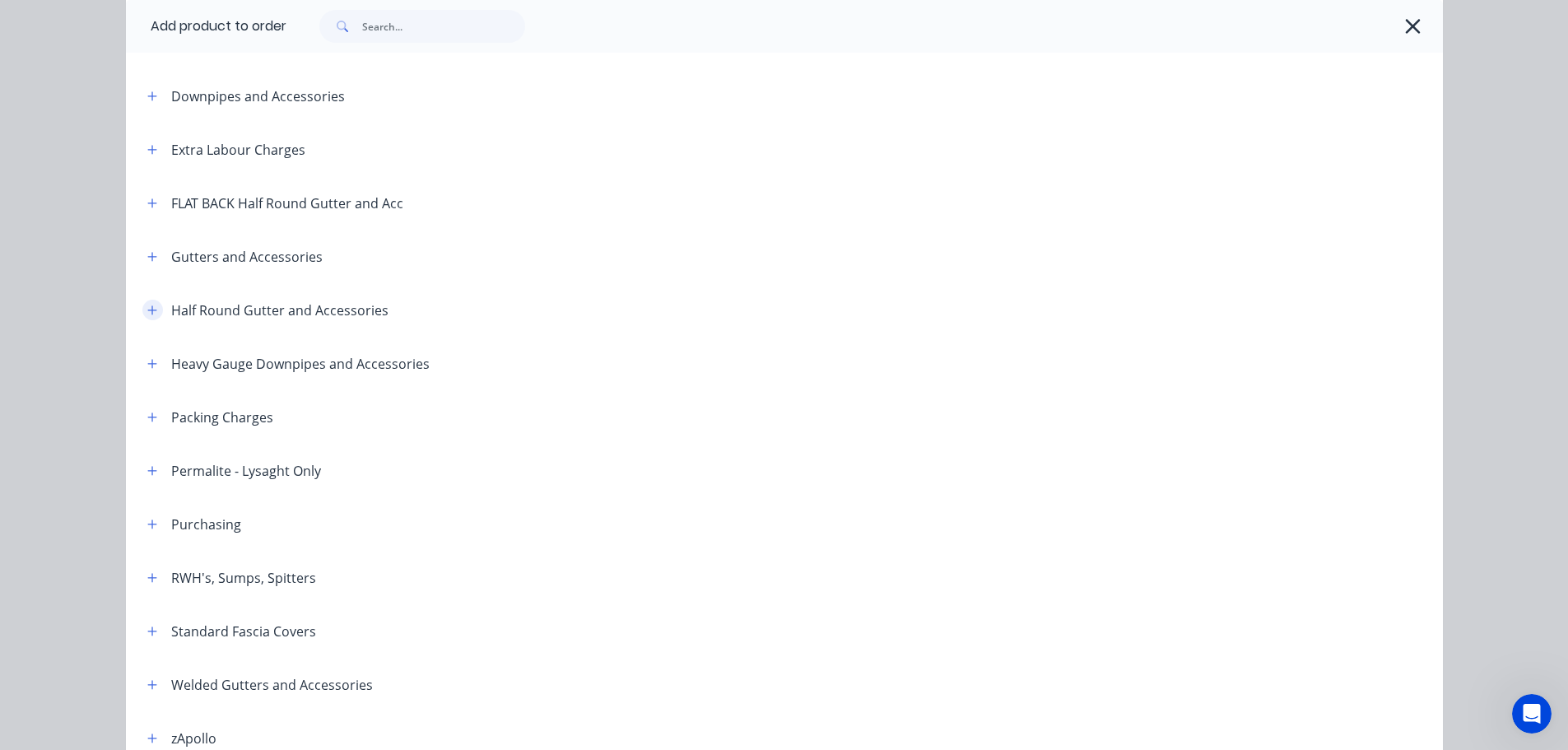
click at [147, 306] on icon "button" at bounding box center [152, 311] width 10 height 12
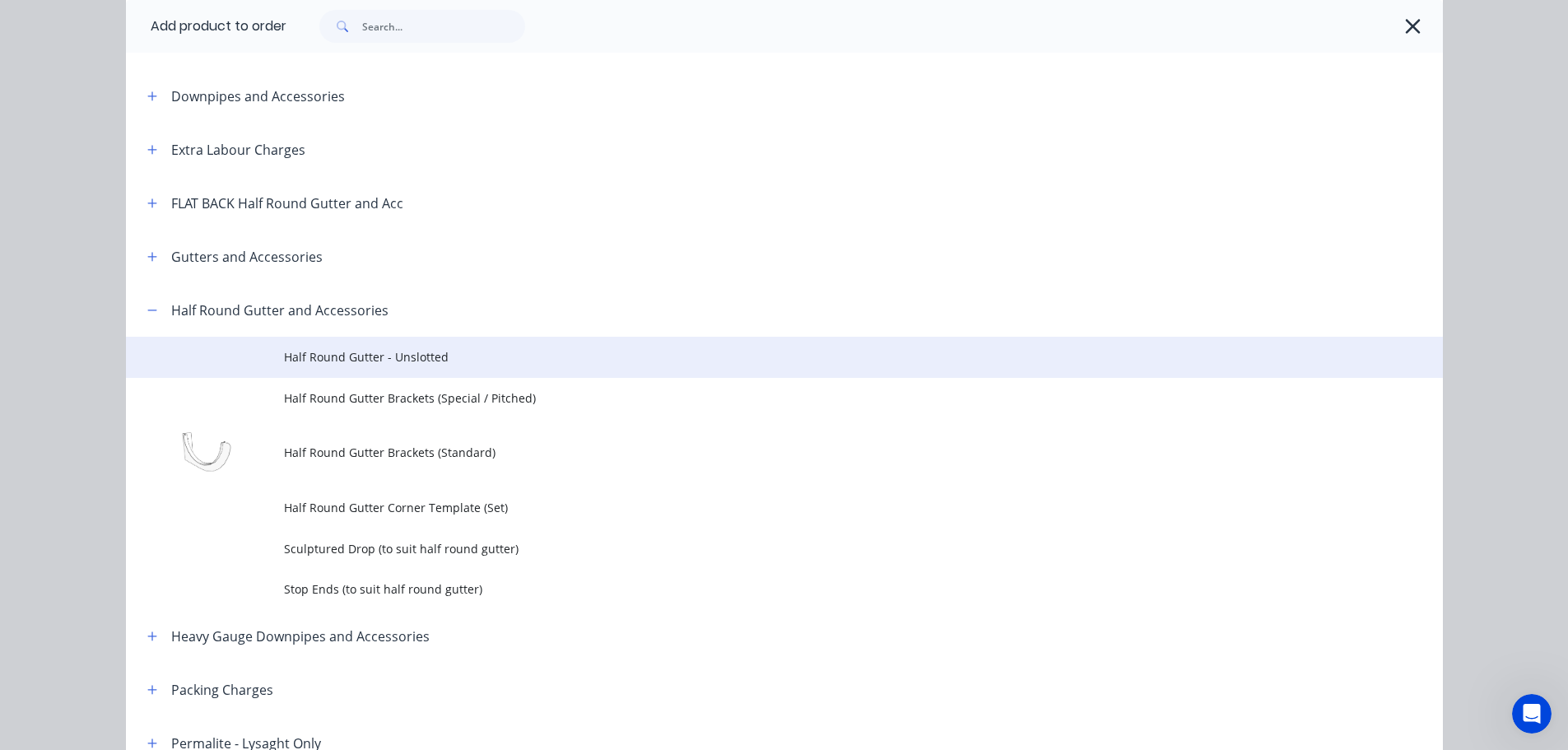
click at [315, 358] on span "Half Round Gutter - Unslotted" at bounding box center [747, 358] width 927 height 17
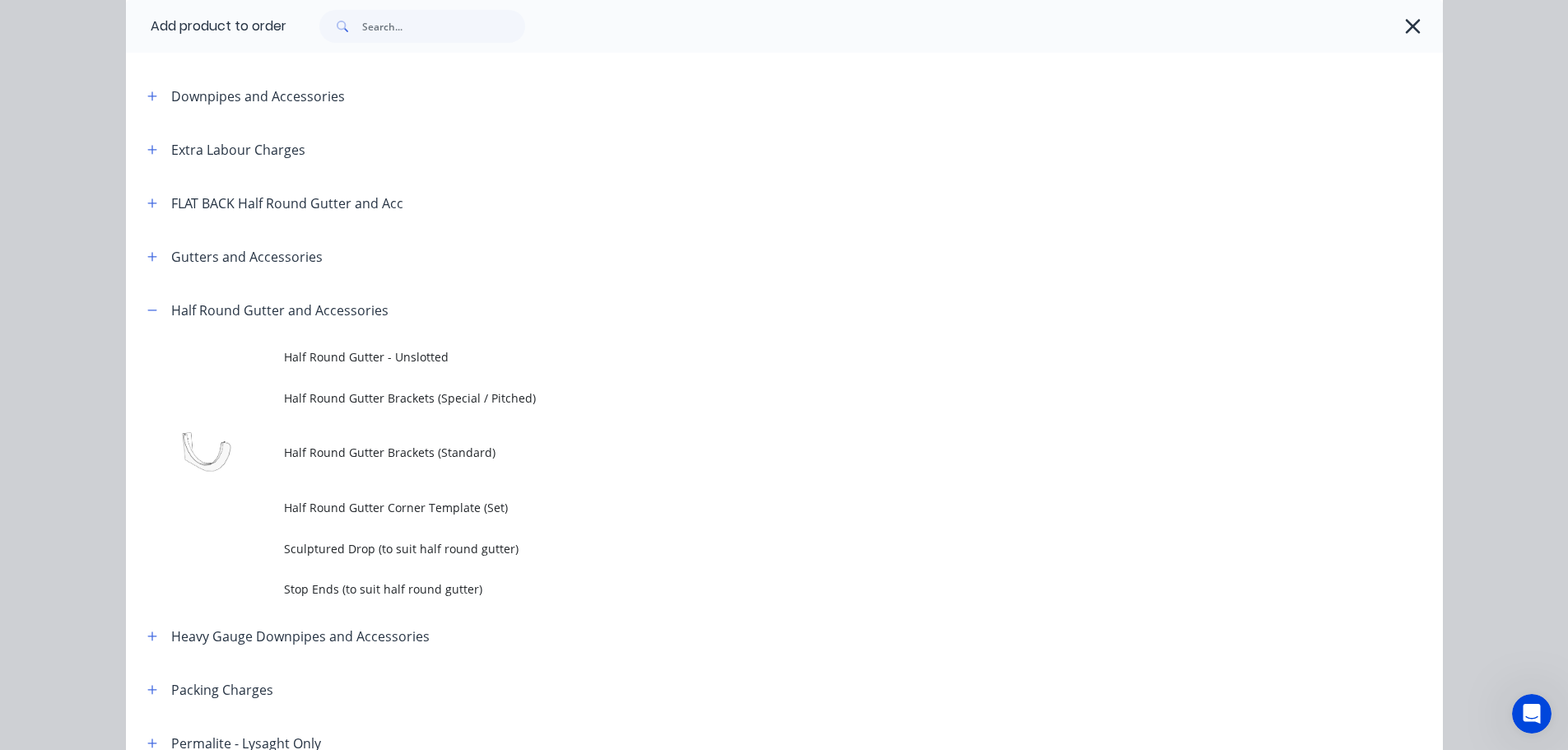
scroll to position [0, 0]
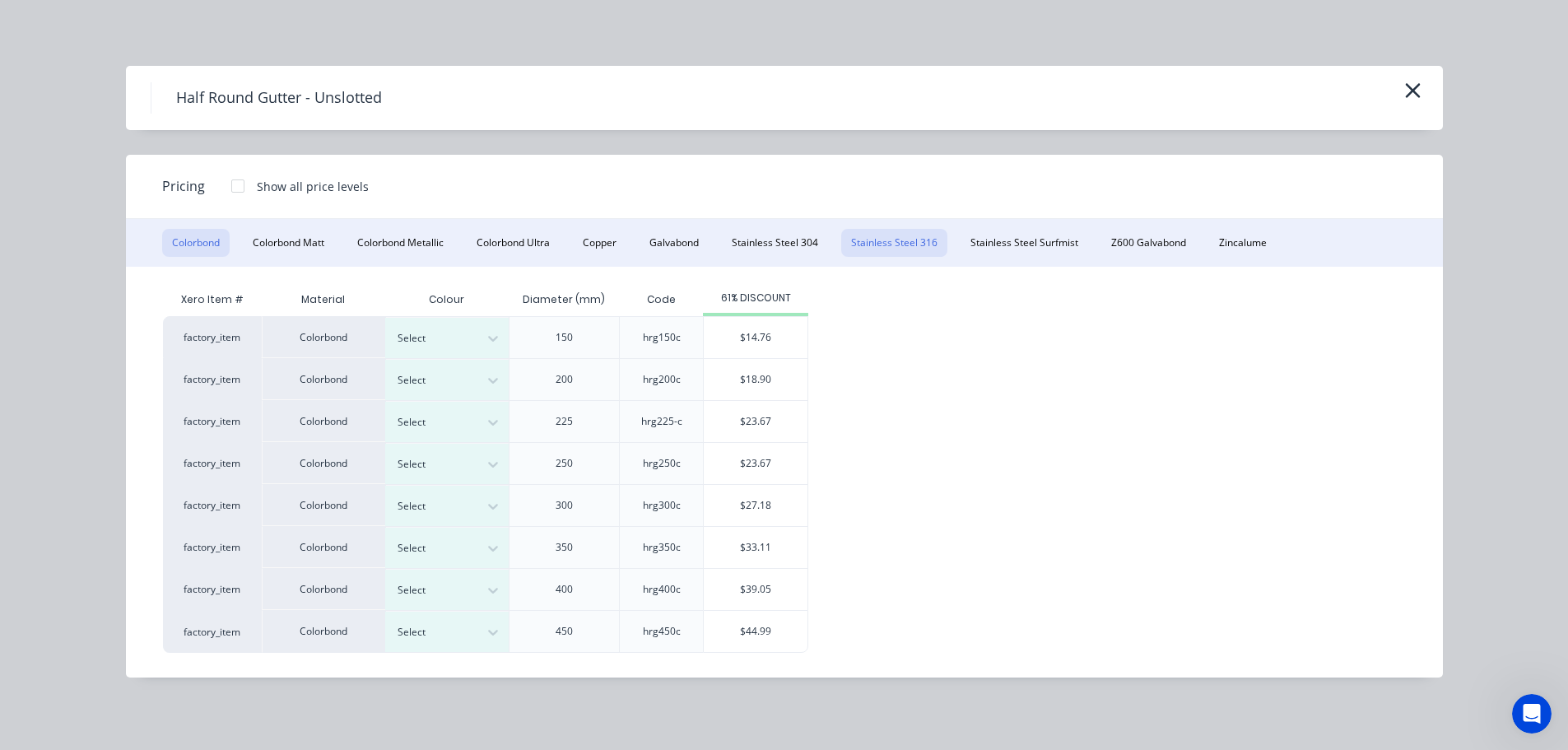
click at [904, 238] on button "Stainless Steel 316" at bounding box center [895, 242] width 107 height 28
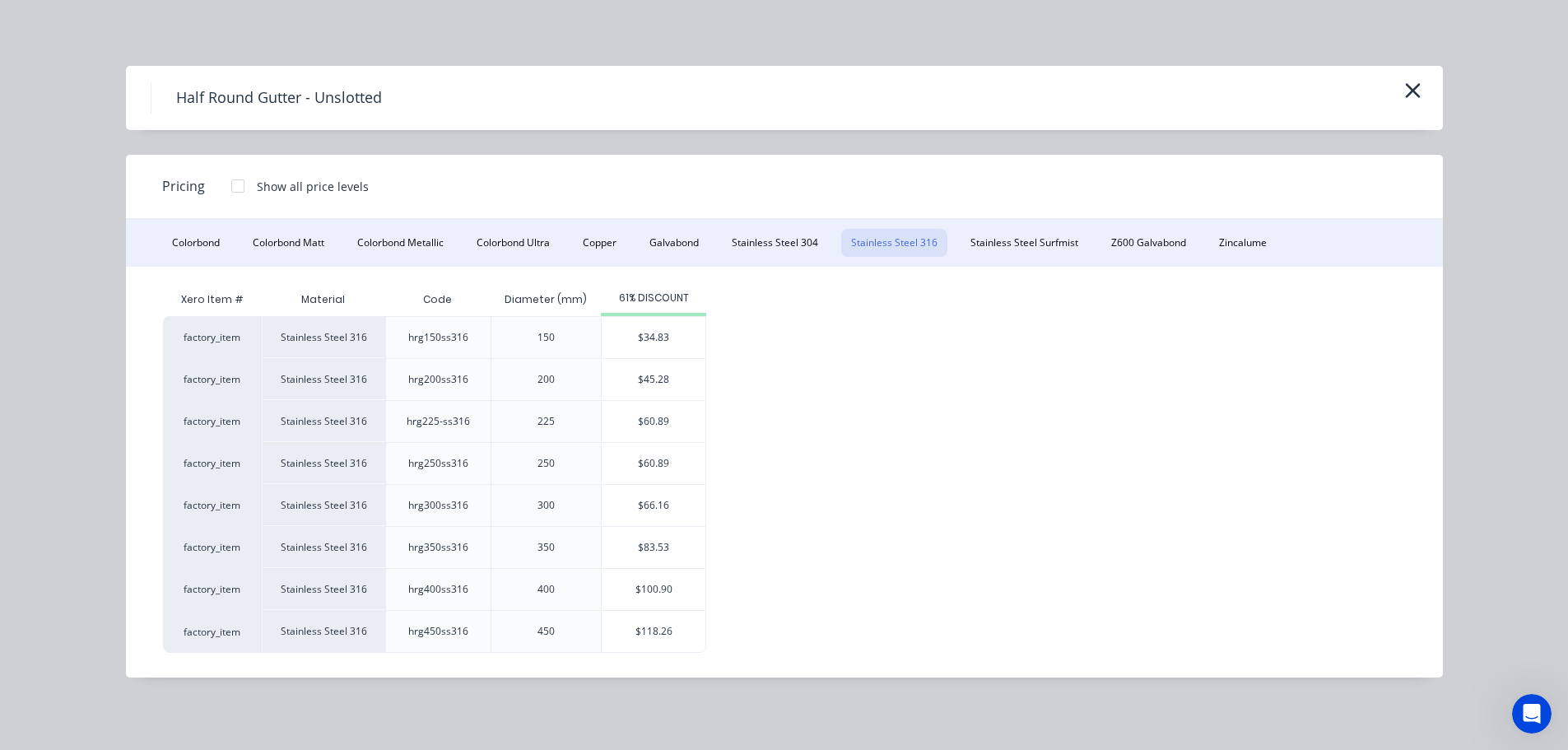
click at [234, 184] on div at bounding box center [238, 186] width 33 height 33
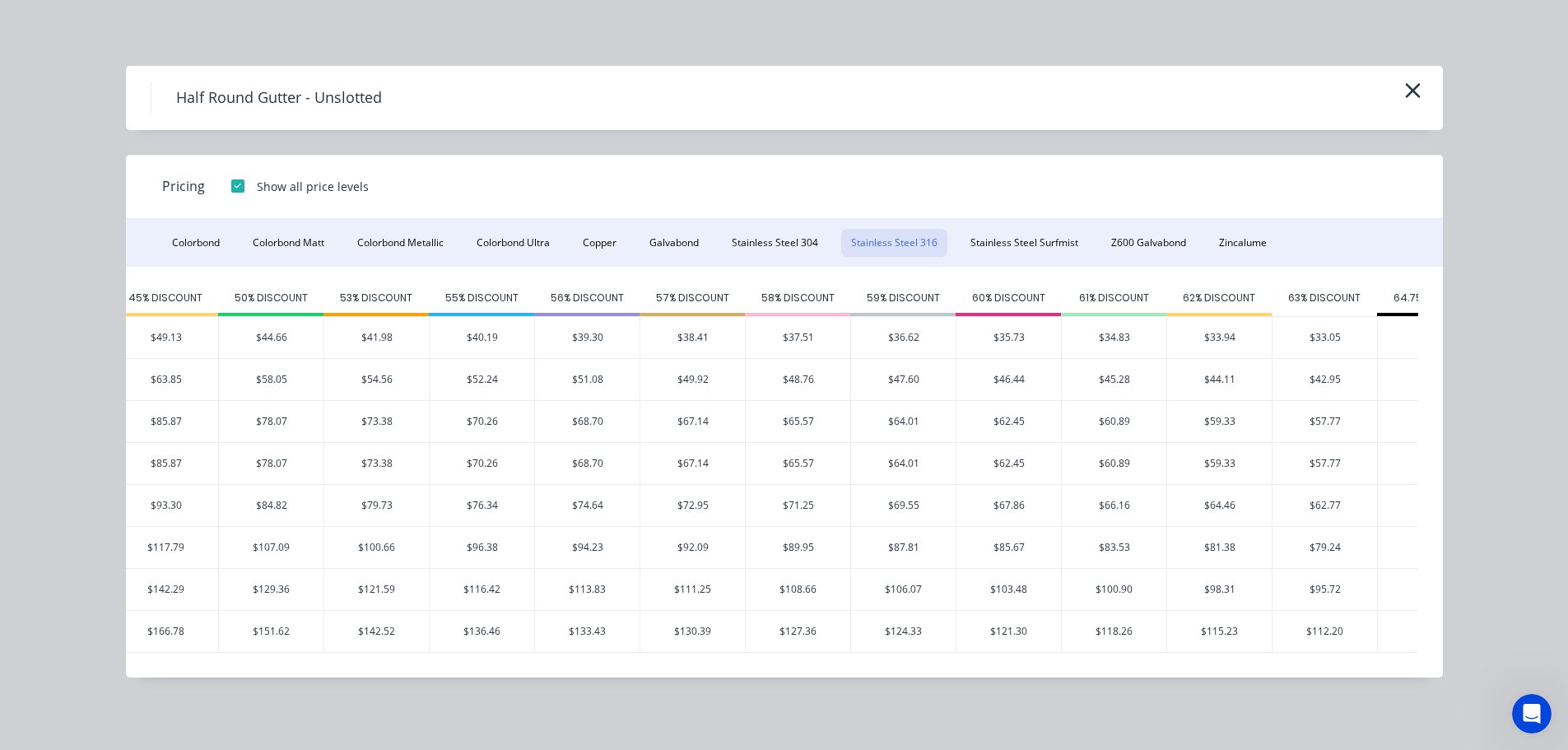
scroll to position [0, 797]
click at [1407, 91] on icon "button" at bounding box center [1413, 91] width 17 height 23
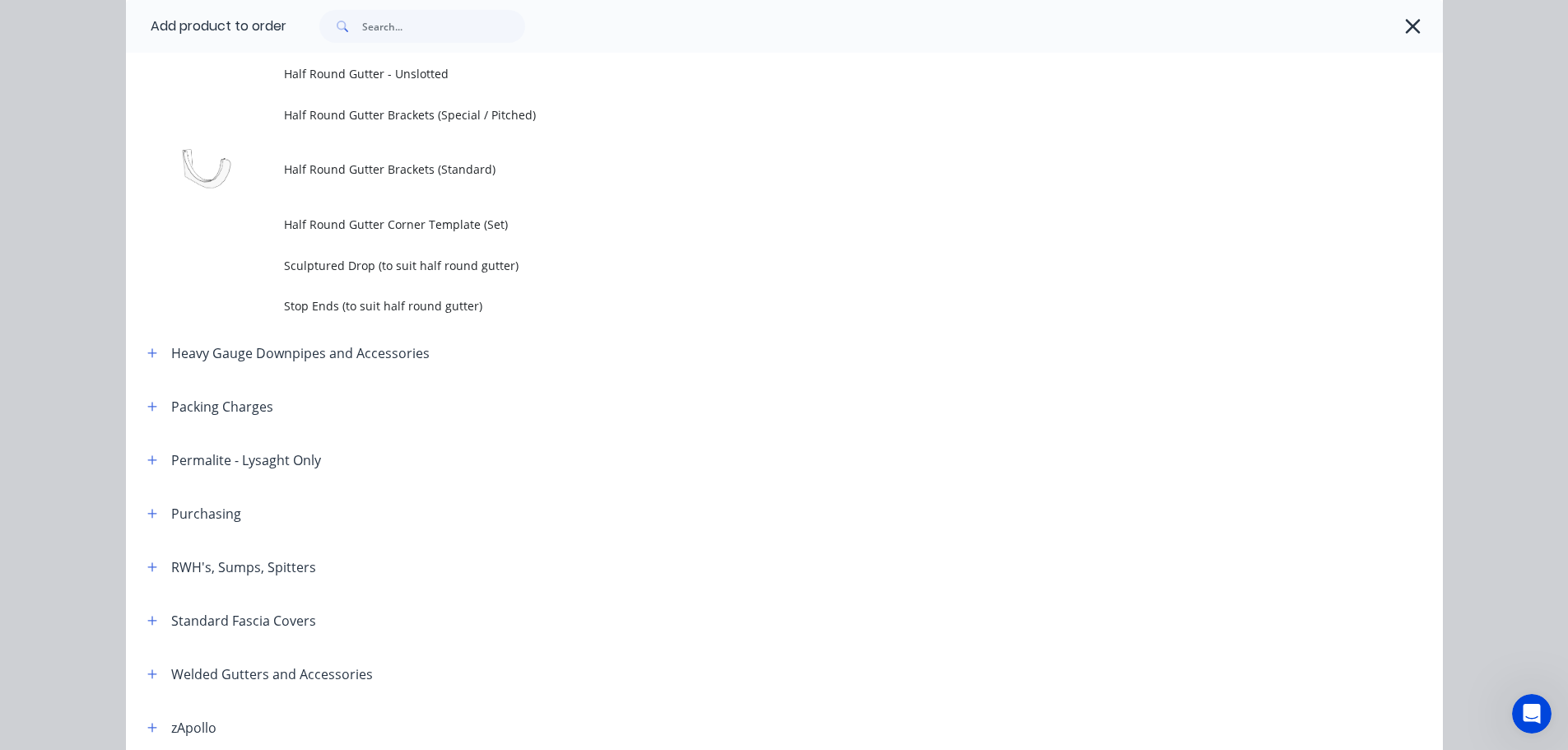
drag, startPoint x: 1406, startPoint y: 29, endPoint x: 1407, endPoint y: 48, distance: 19.0
click at [1406, 27] on icon "button" at bounding box center [1413, 26] width 17 height 23
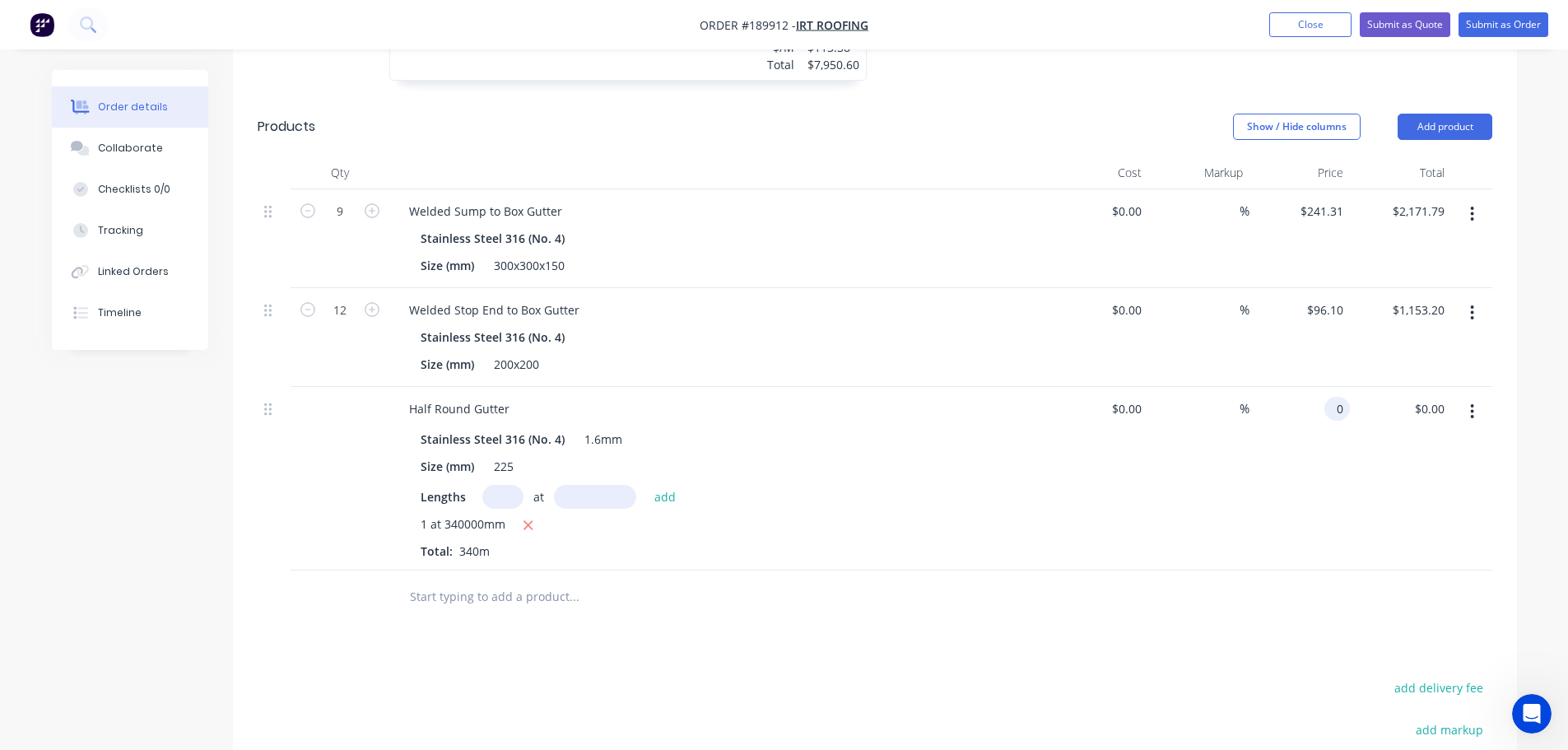
click at [1338, 397] on input "0" at bounding box center [1341, 409] width 19 height 24
type input "$157.55"
type input "$53,567.00"
click at [1184, 586] on div "Drawings Add drawing 1.6 Stainless Steel 316 No. 4 Girth 600 1 0 150 300 150 0 …" at bounding box center [876, 382] width 1284 height 1275
drag, startPoint x: 1154, startPoint y: 584, endPoint x: 1301, endPoint y: 338, distance: 286.6
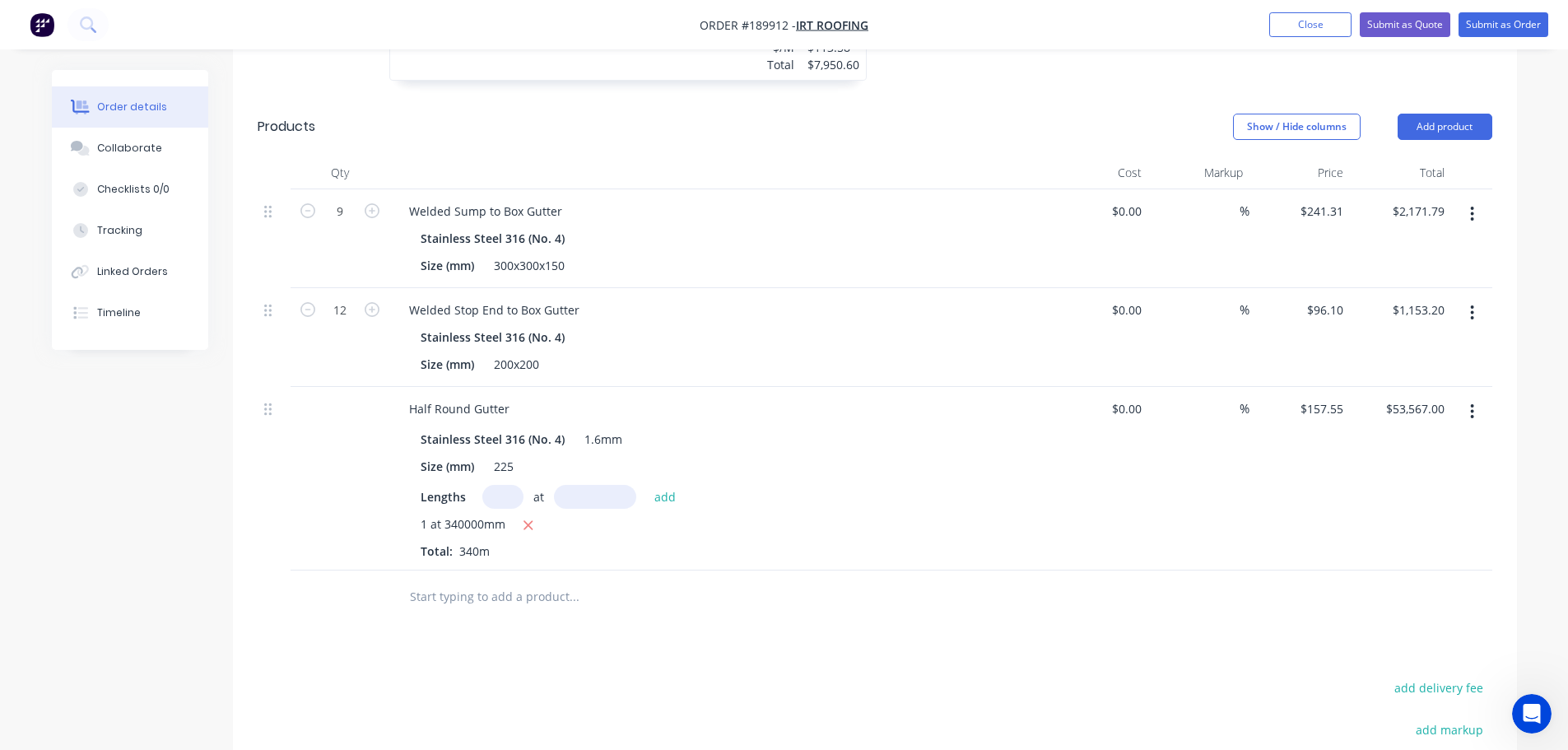
click at [1154, 584] on div "Drawings Add drawing 1.6 Stainless Steel 316 No. 4 Girth 600 1 0 150 300 150 0 …" at bounding box center [876, 382] width 1284 height 1275
click at [1447, 113] on button "Add product" at bounding box center [1445, 126] width 95 height 26
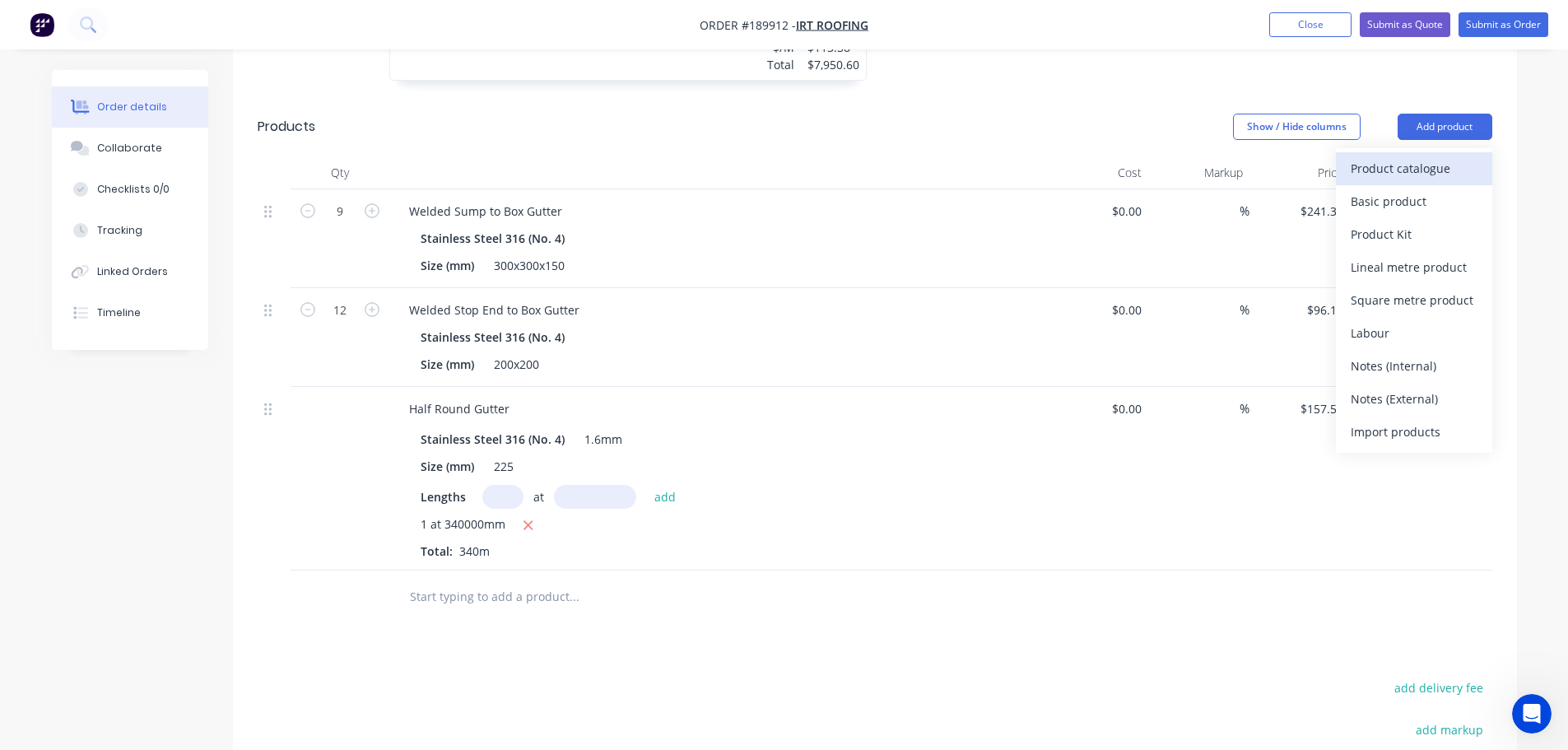
click at [1431, 157] on div "Product catalogue" at bounding box center [1414, 169] width 127 height 24
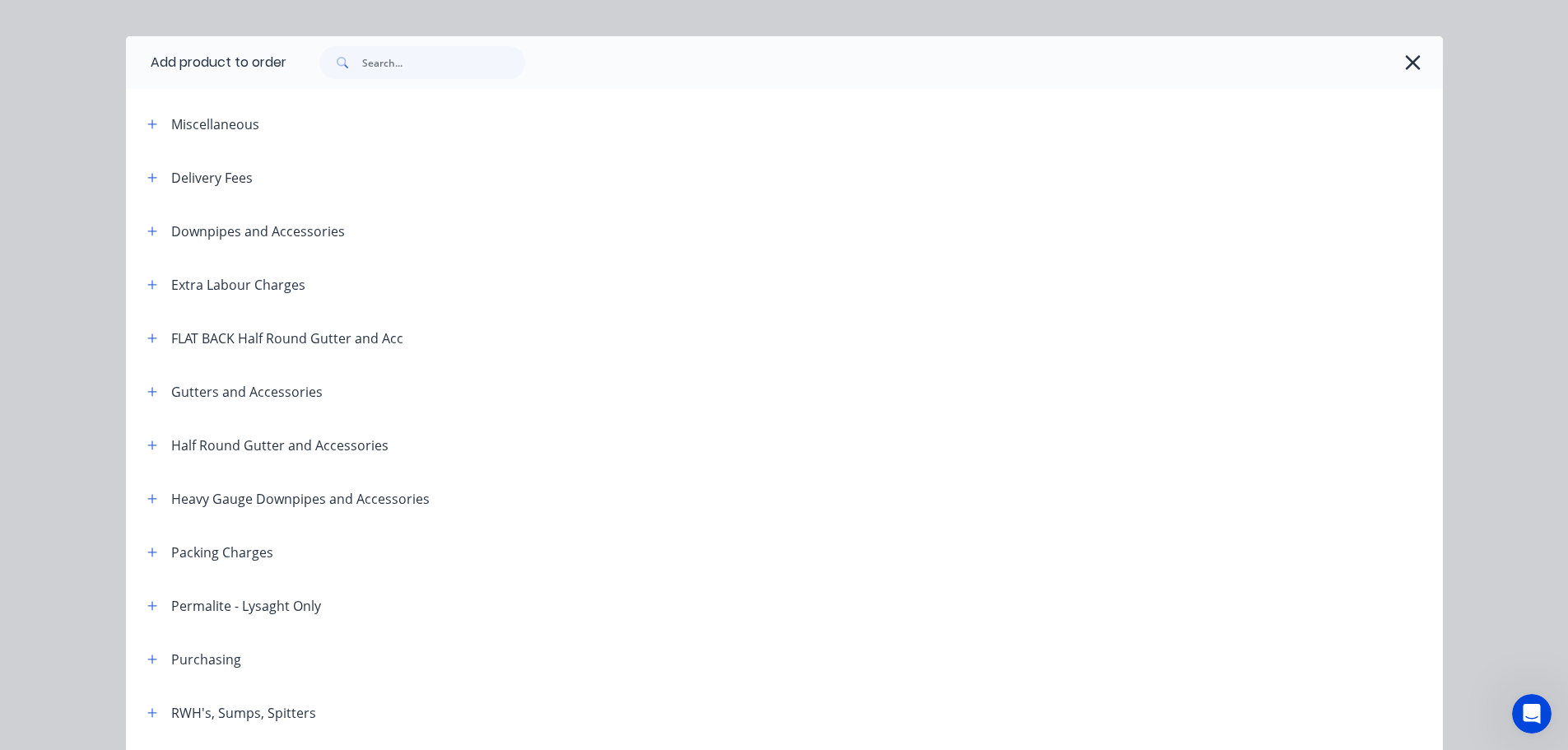
scroll to position [82, 0]
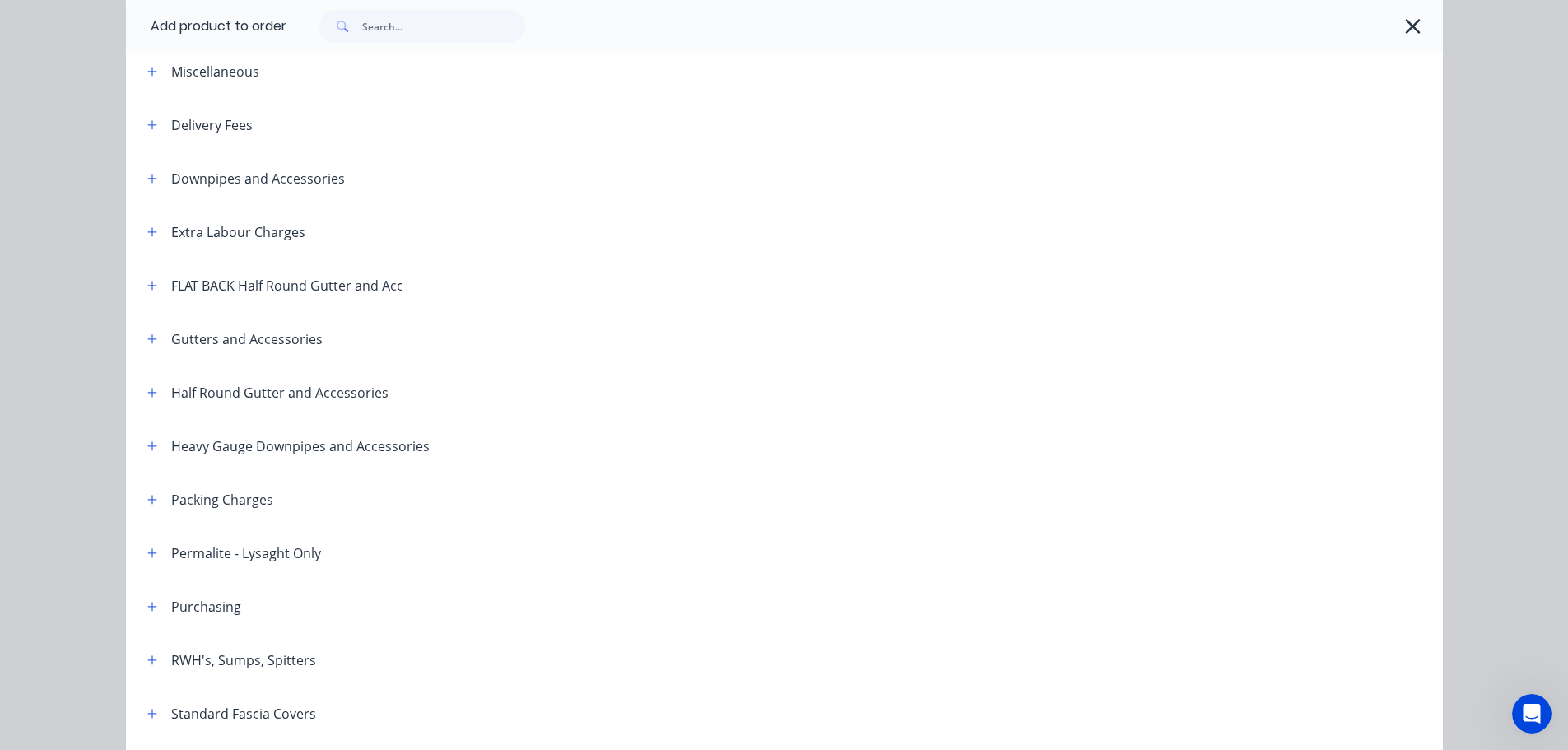
click at [157, 392] on div "Half Round Gutter and Accessories" at bounding box center [261, 391] width 255 height 20
click at [161, 398] on div "Half Round Gutter and Accessories" at bounding box center [261, 391] width 255 height 20
click at [151, 392] on button "button" at bounding box center [152, 391] width 20 height 20
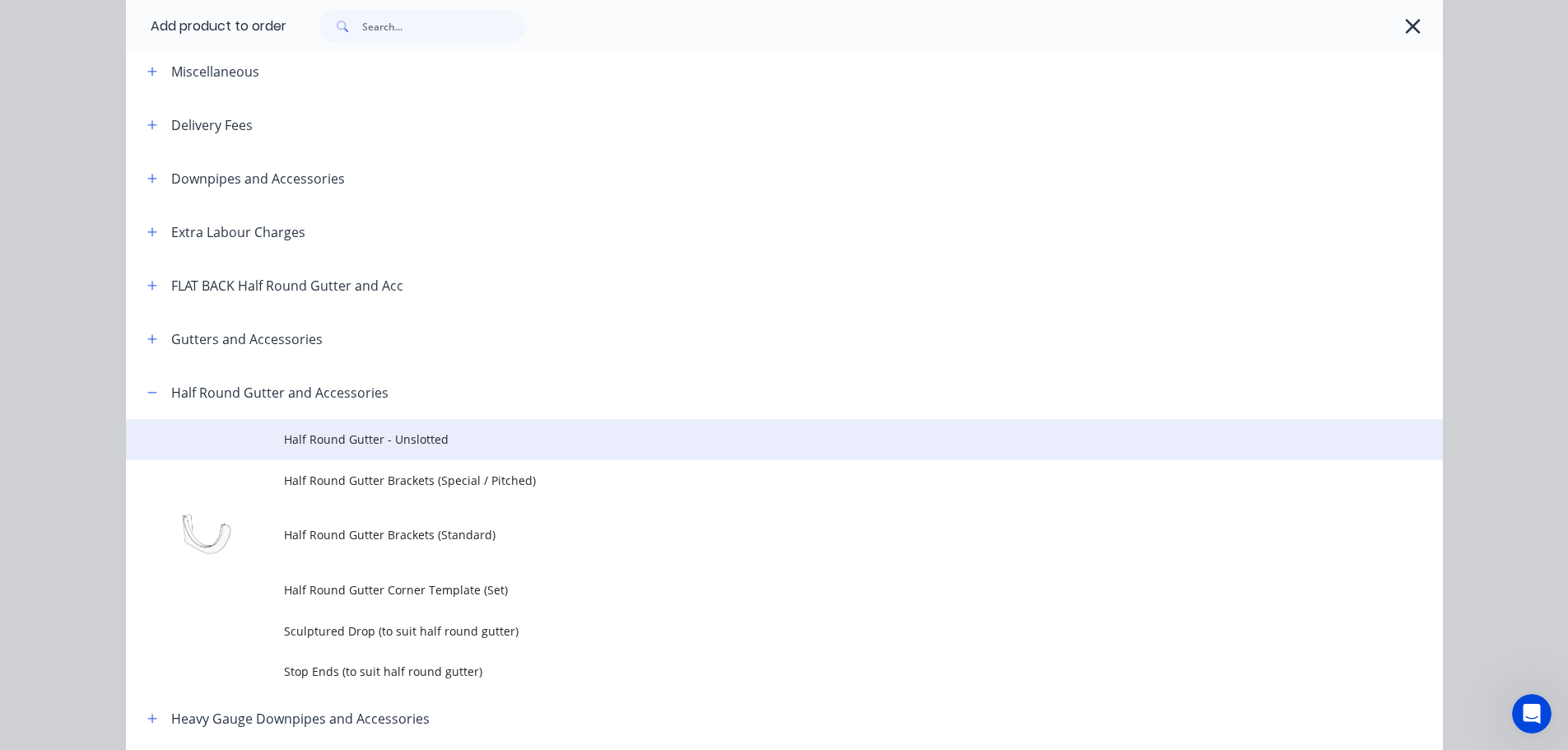
click at [312, 433] on span "Half Round Gutter - Unslotted" at bounding box center [747, 440] width 927 height 17
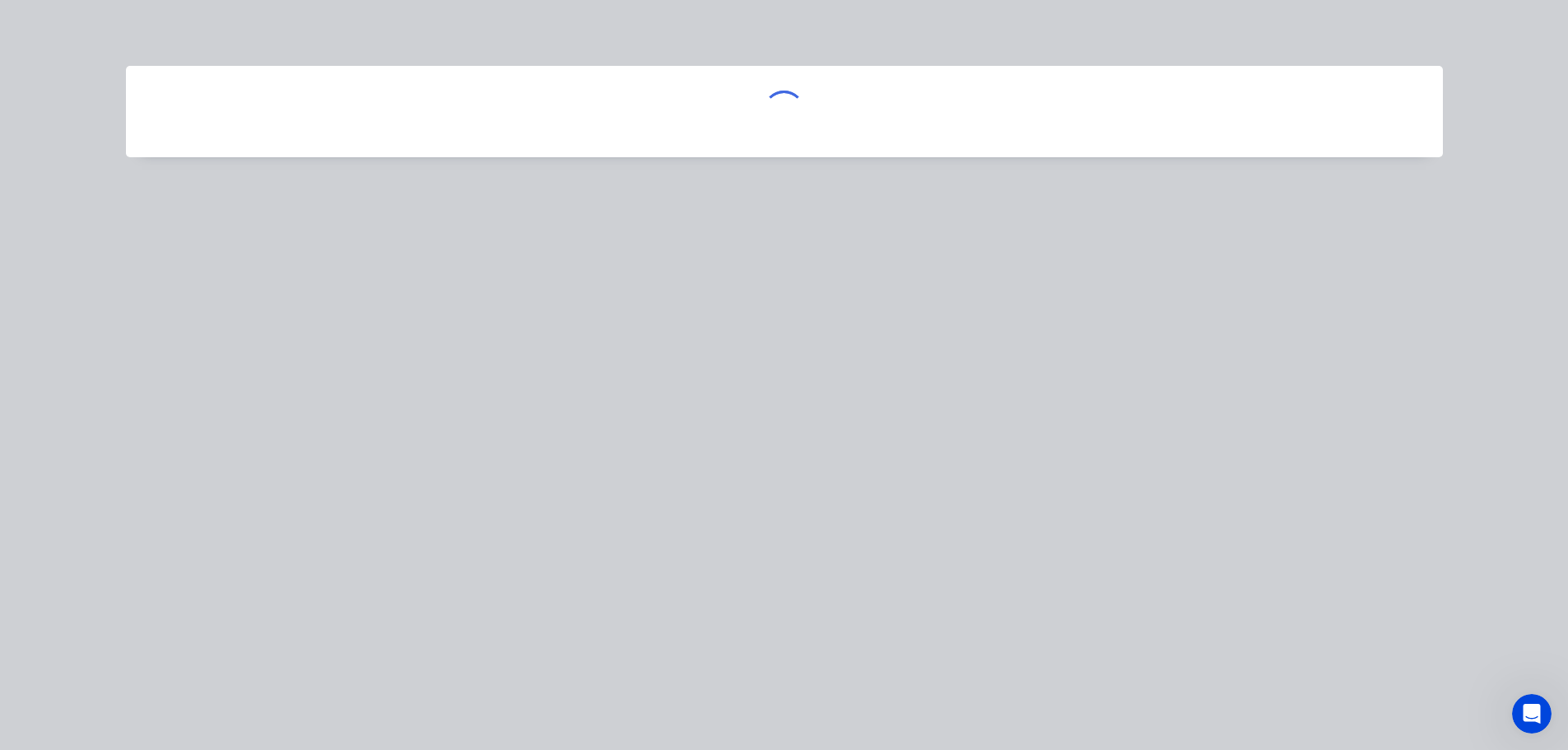
scroll to position [0, 0]
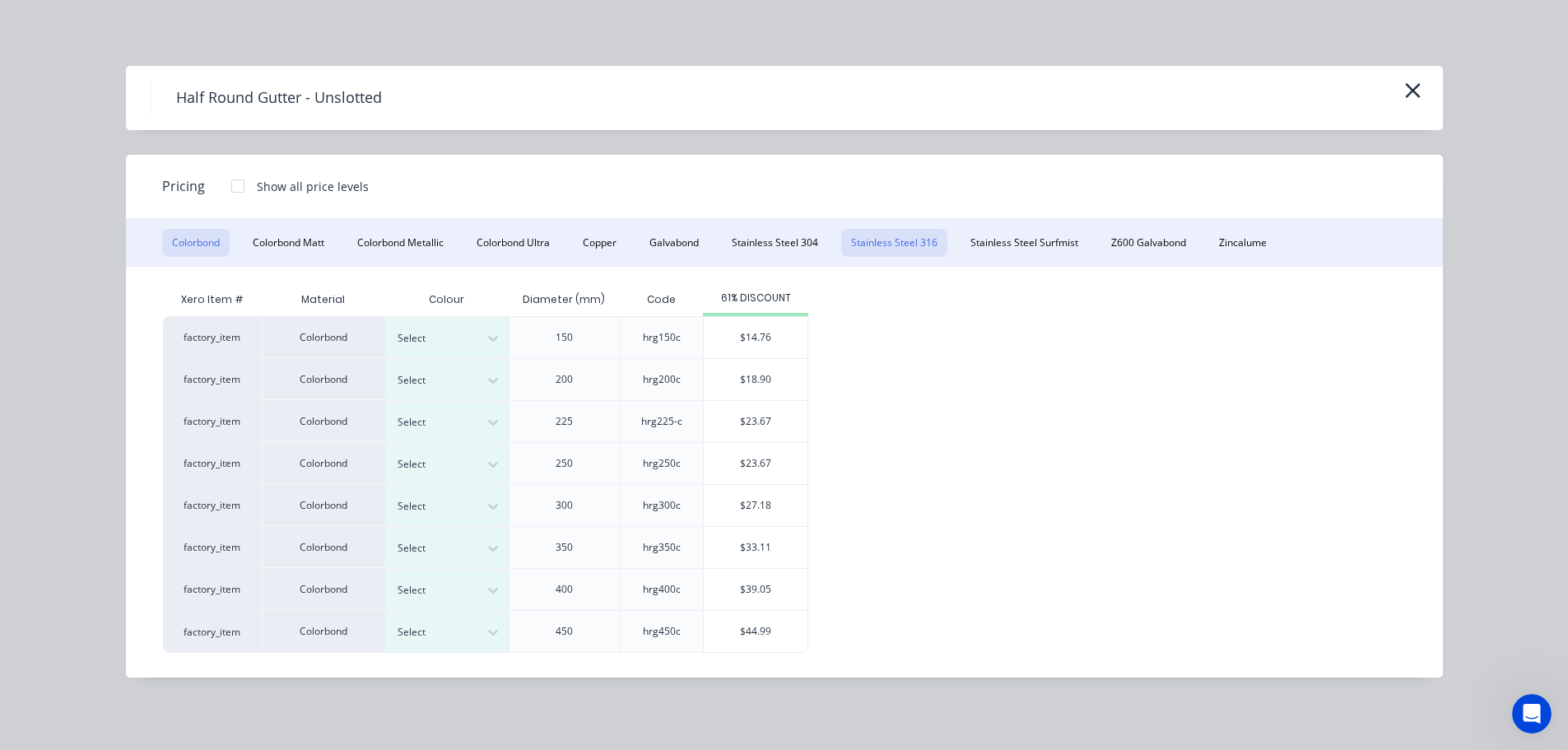
click at [887, 248] on button "Stainless Steel 316" at bounding box center [895, 242] width 107 height 28
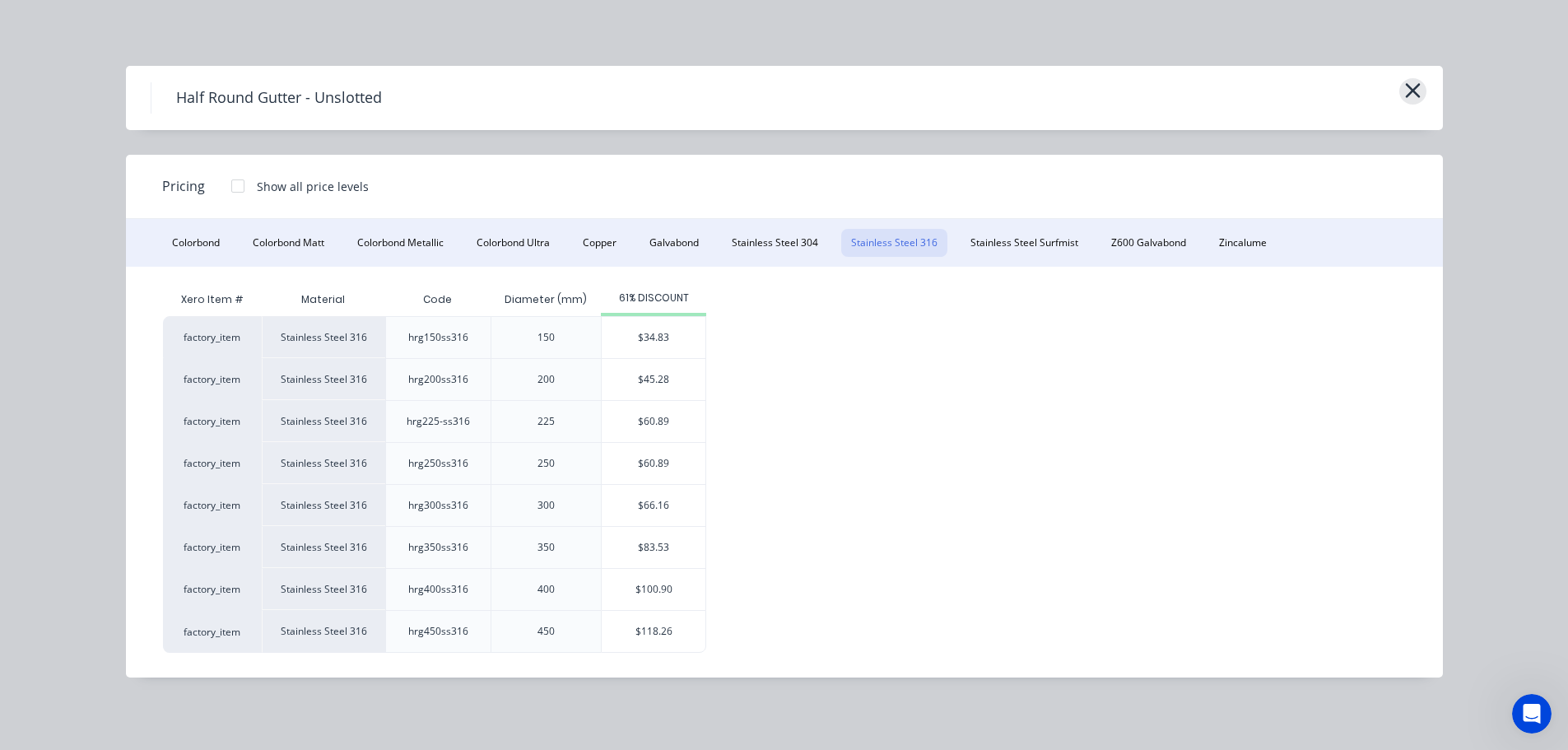
click at [1408, 97] on icon "button" at bounding box center [1413, 91] width 17 height 23
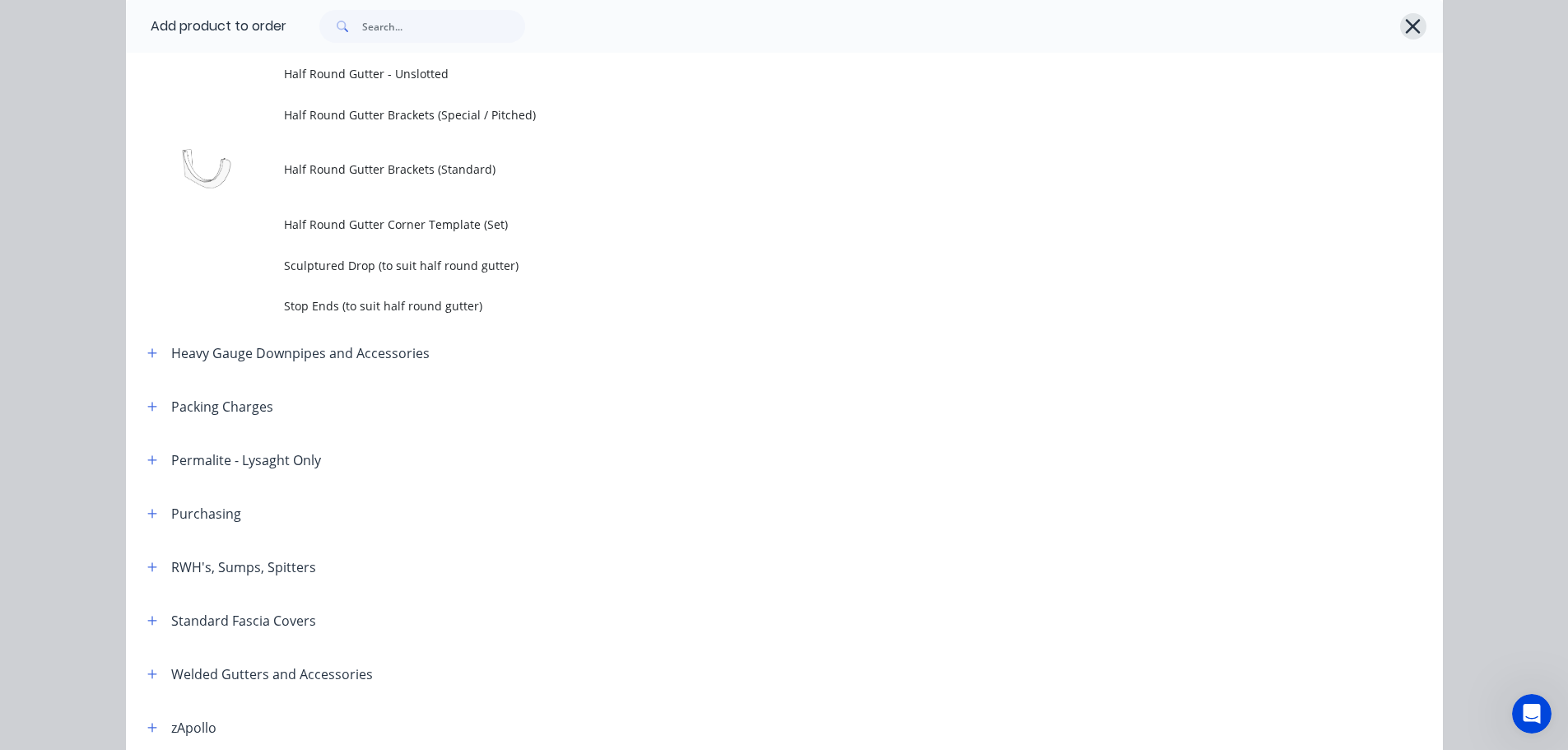
click at [1406, 31] on icon "button" at bounding box center [1413, 26] width 17 height 23
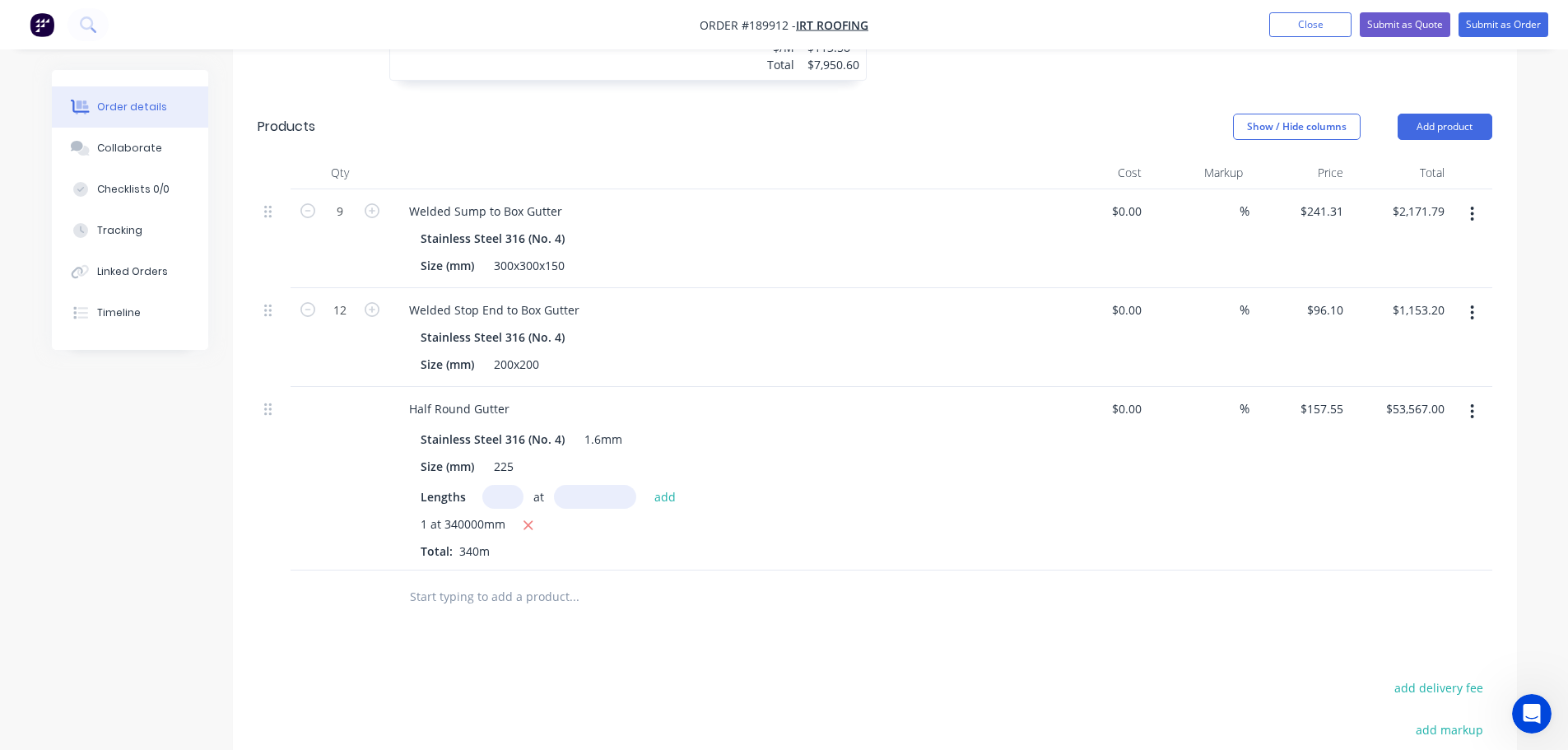
click at [1104, 571] on div at bounding box center [875, 597] width 1235 height 53
drag, startPoint x: 1423, startPoint y: 79, endPoint x: 1420, endPoint y: 98, distance: 19.2
click at [1423, 113] on button "Add product" at bounding box center [1445, 126] width 95 height 26
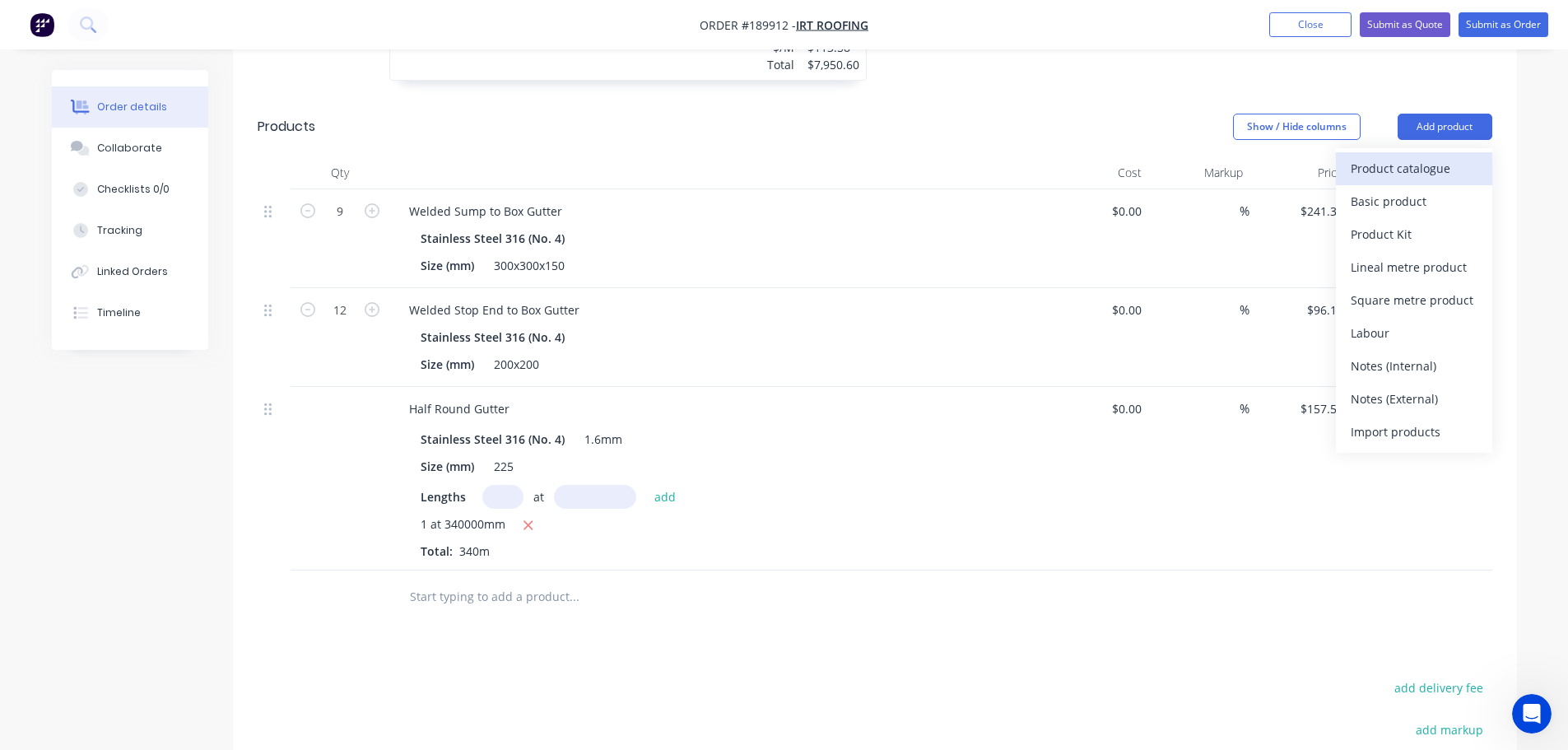
click at [1409, 157] on div "Product catalogue" at bounding box center [1414, 169] width 127 height 24
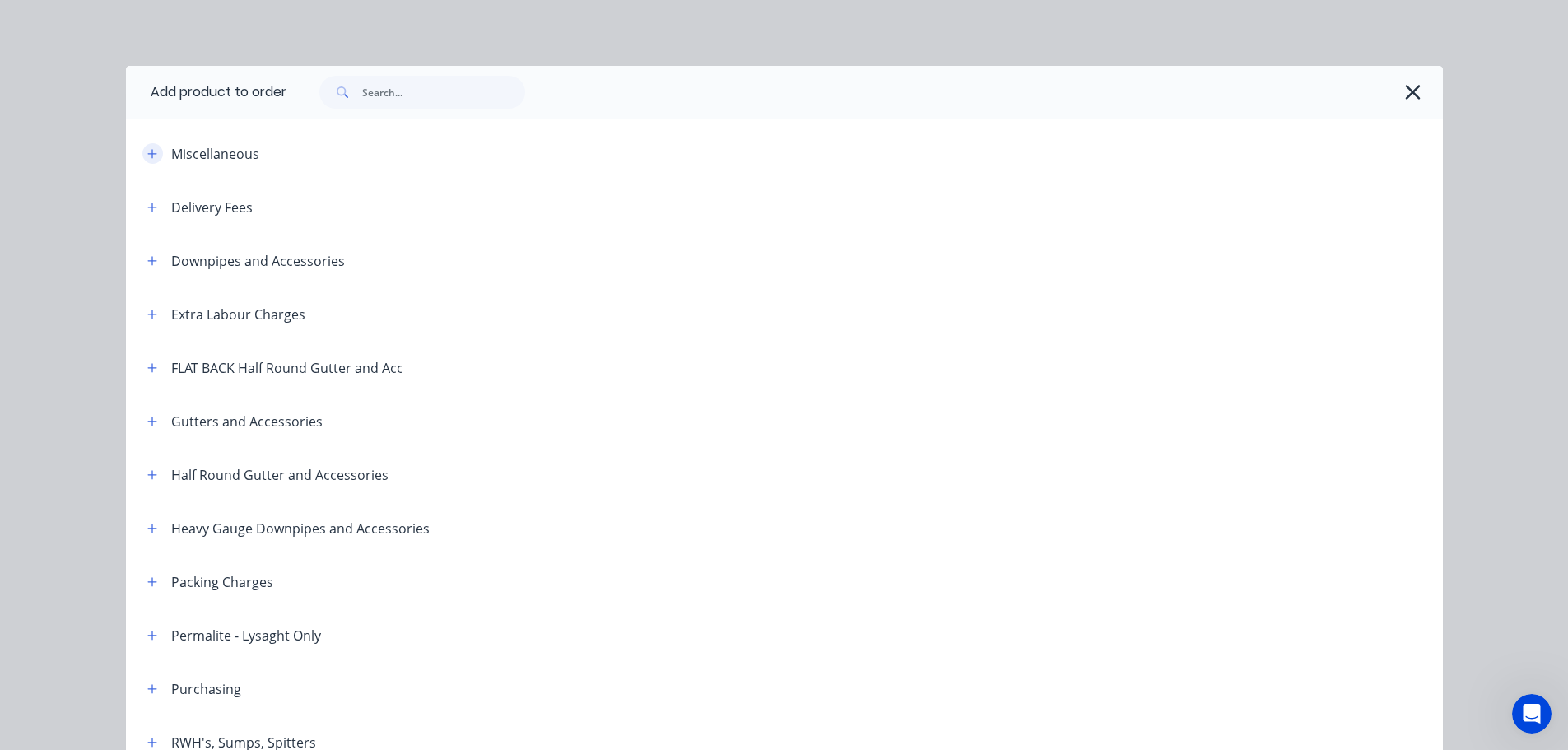
click at [148, 157] on icon "button" at bounding box center [152, 154] width 10 height 12
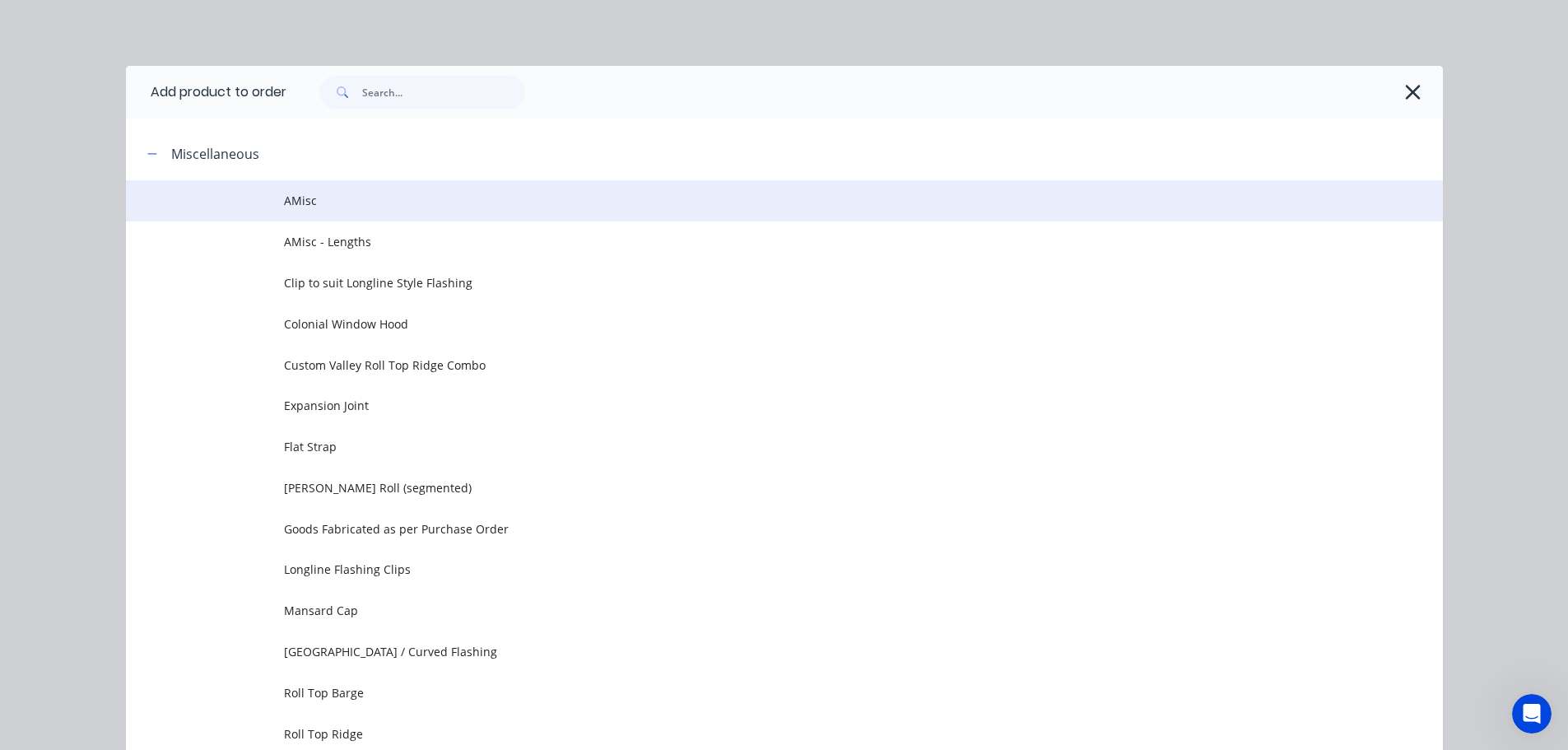
click at [405, 193] on span "AMisc" at bounding box center [747, 201] width 927 height 17
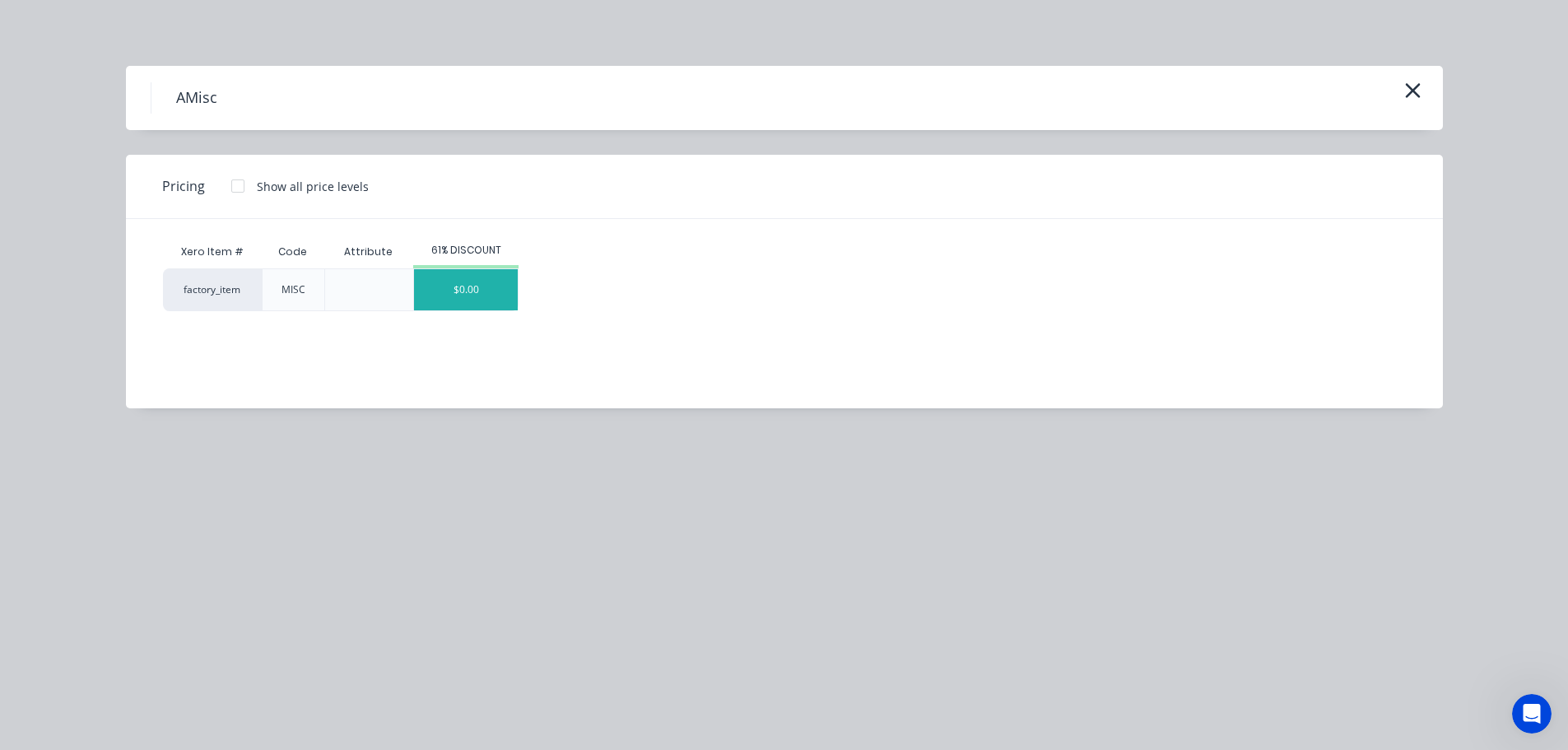
click at [483, 287] on div "$0.00" at bounding box center [466, 290] width 104 height 42
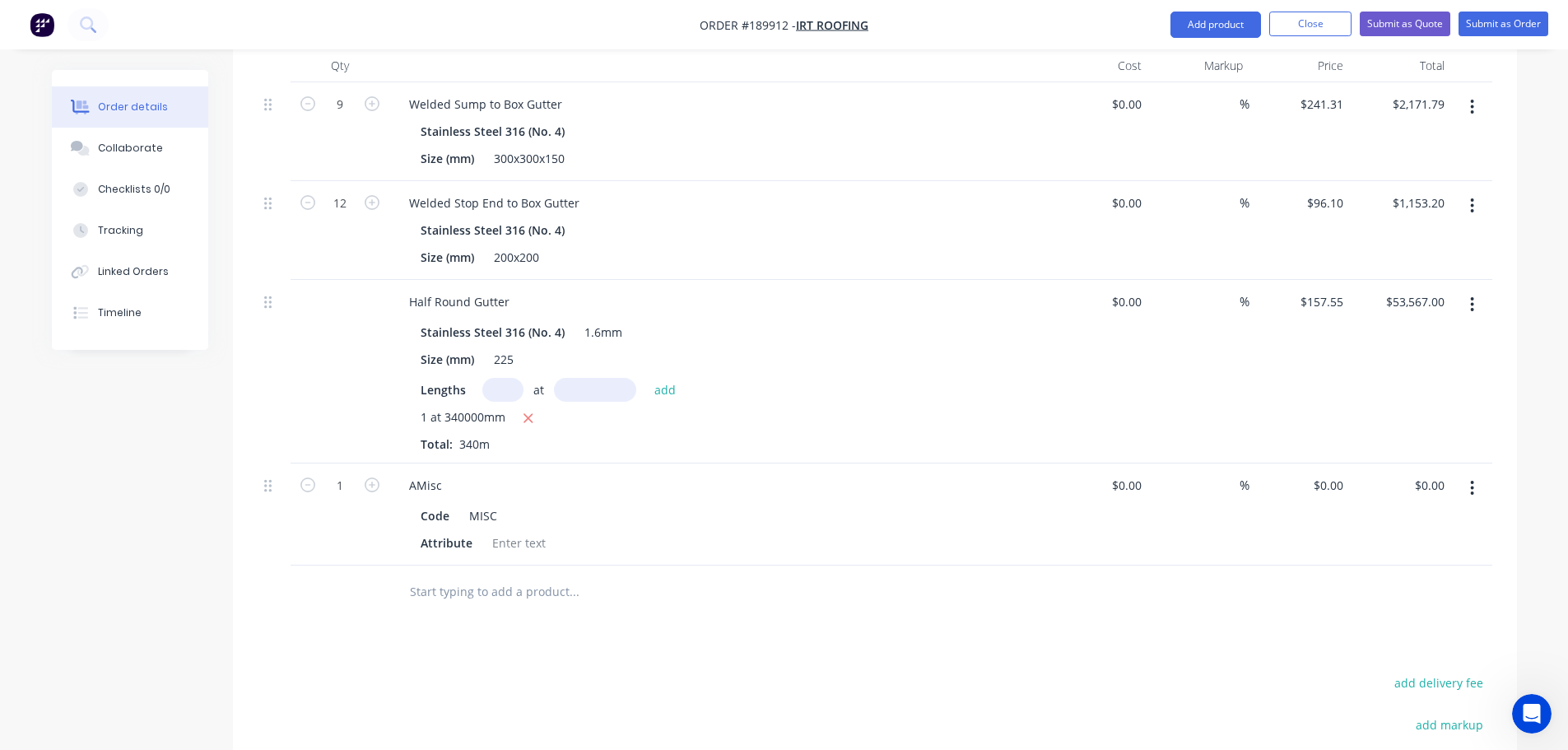
scroll to position [1010, 0]
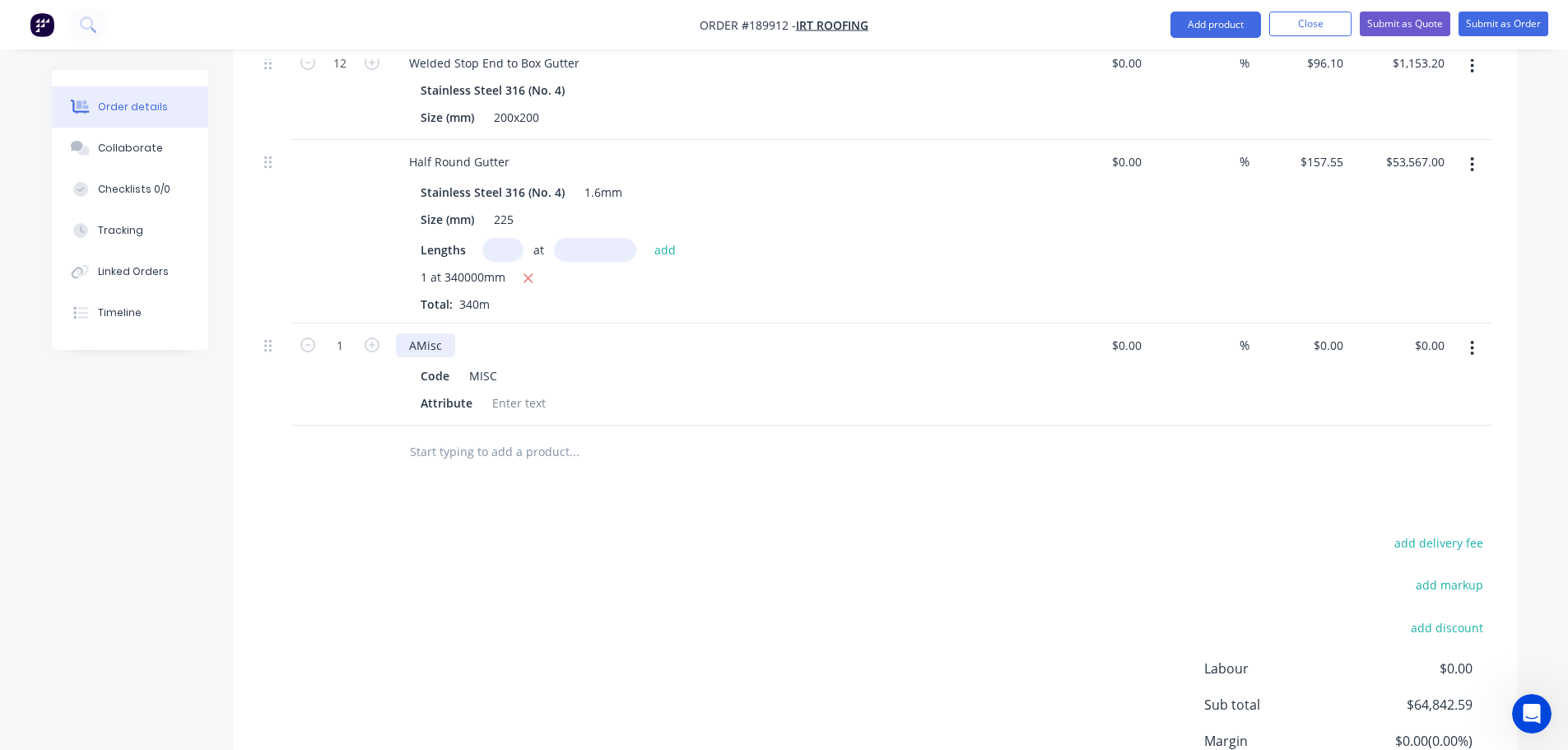
click at [427, 333] on div "AMisc" at bounding box center [425, 345] width 59 height 24
click at [435, 364] on div "Code" at bounding box center [435, 376] width 42 height 24
click at [444, 391] on div "Attribute" at bounding box center [446, 403] width 65 height 24
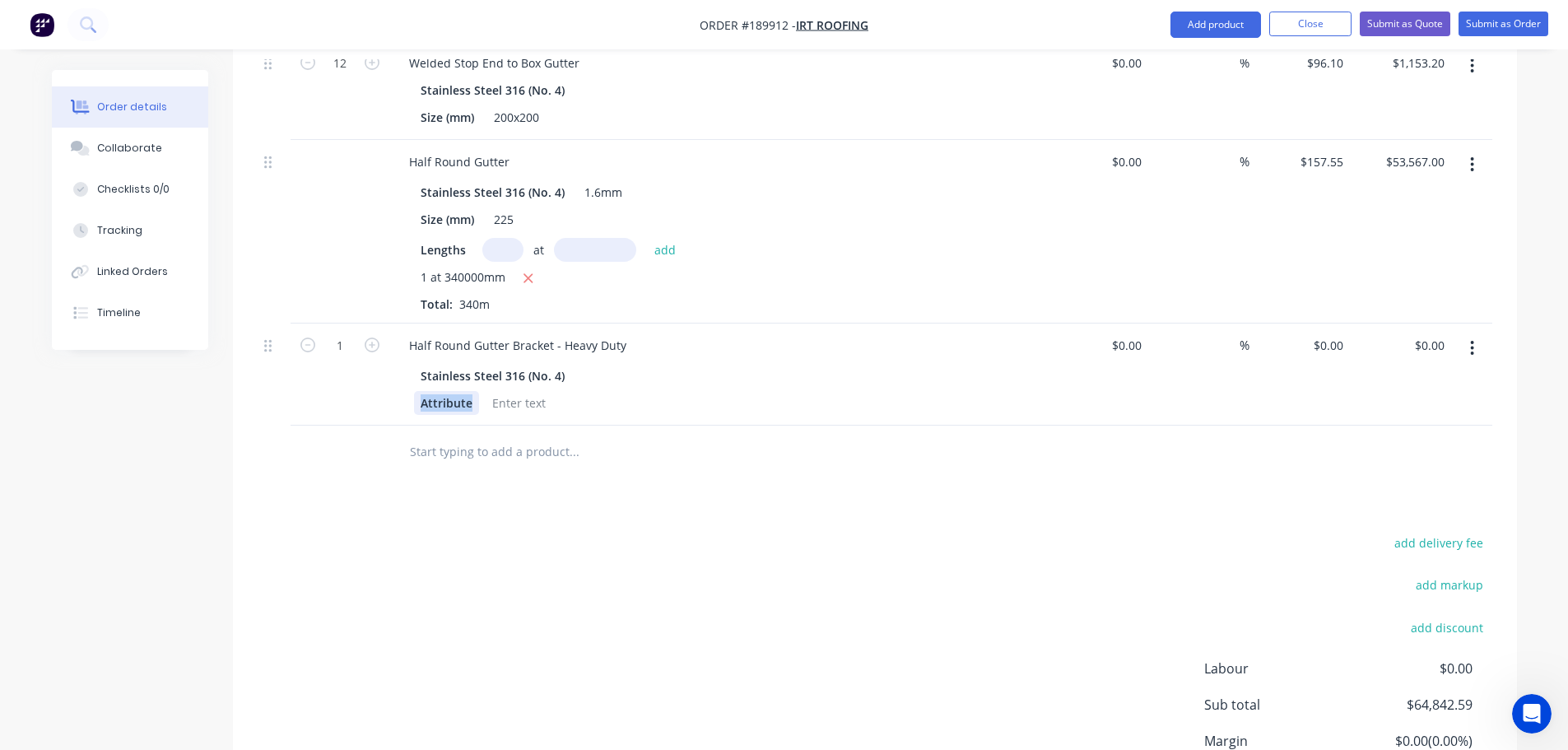
click at [444, 391] on div "Attribute" at bounding box center [446, 403] width 65 height 24
click at [536, 547] on div "add delivery fee add markup add discount Labour $0.00 Sub total $64,842.59 Marg…" at bounding box center [875, 691] width 1235 height 318
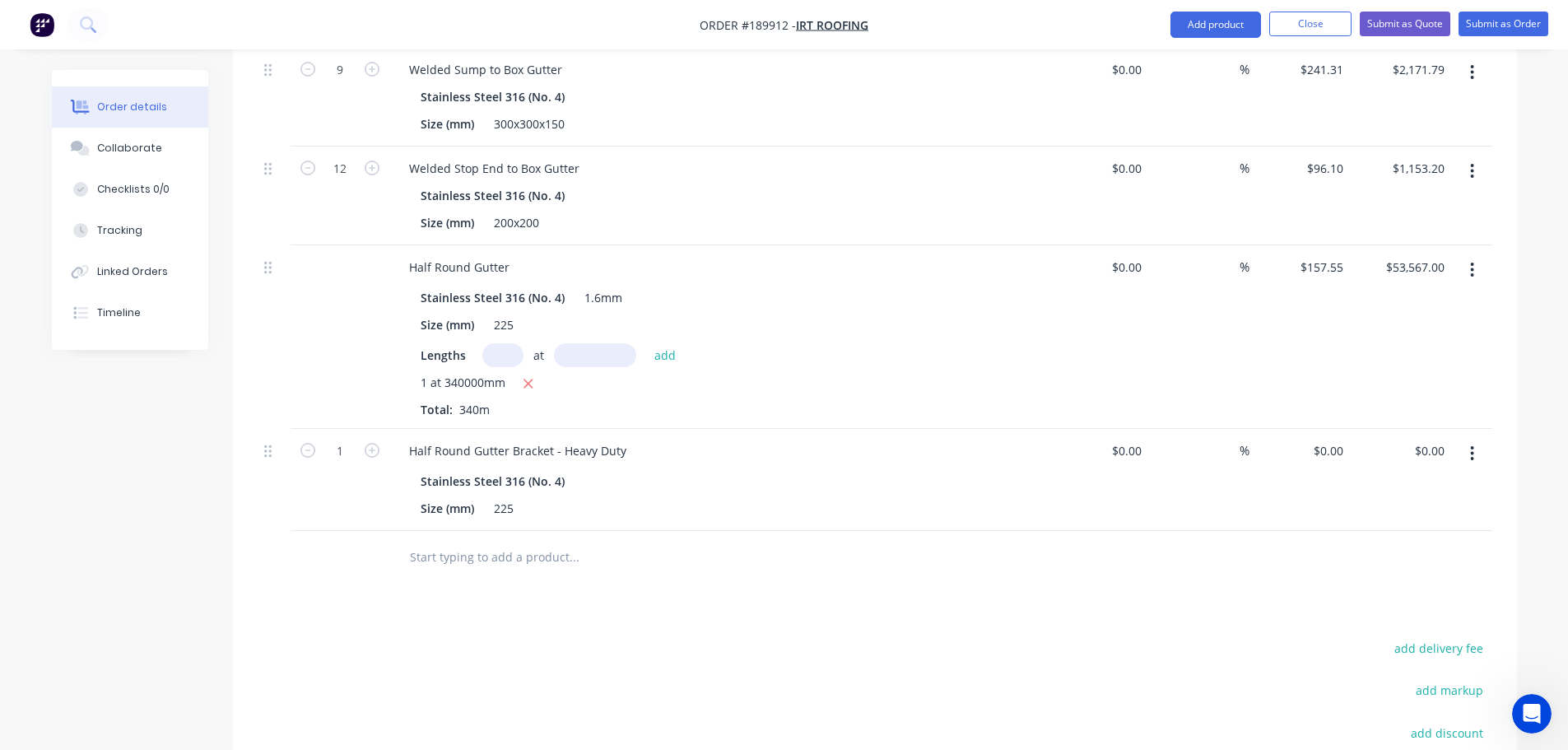
scroll to position [845, 0]
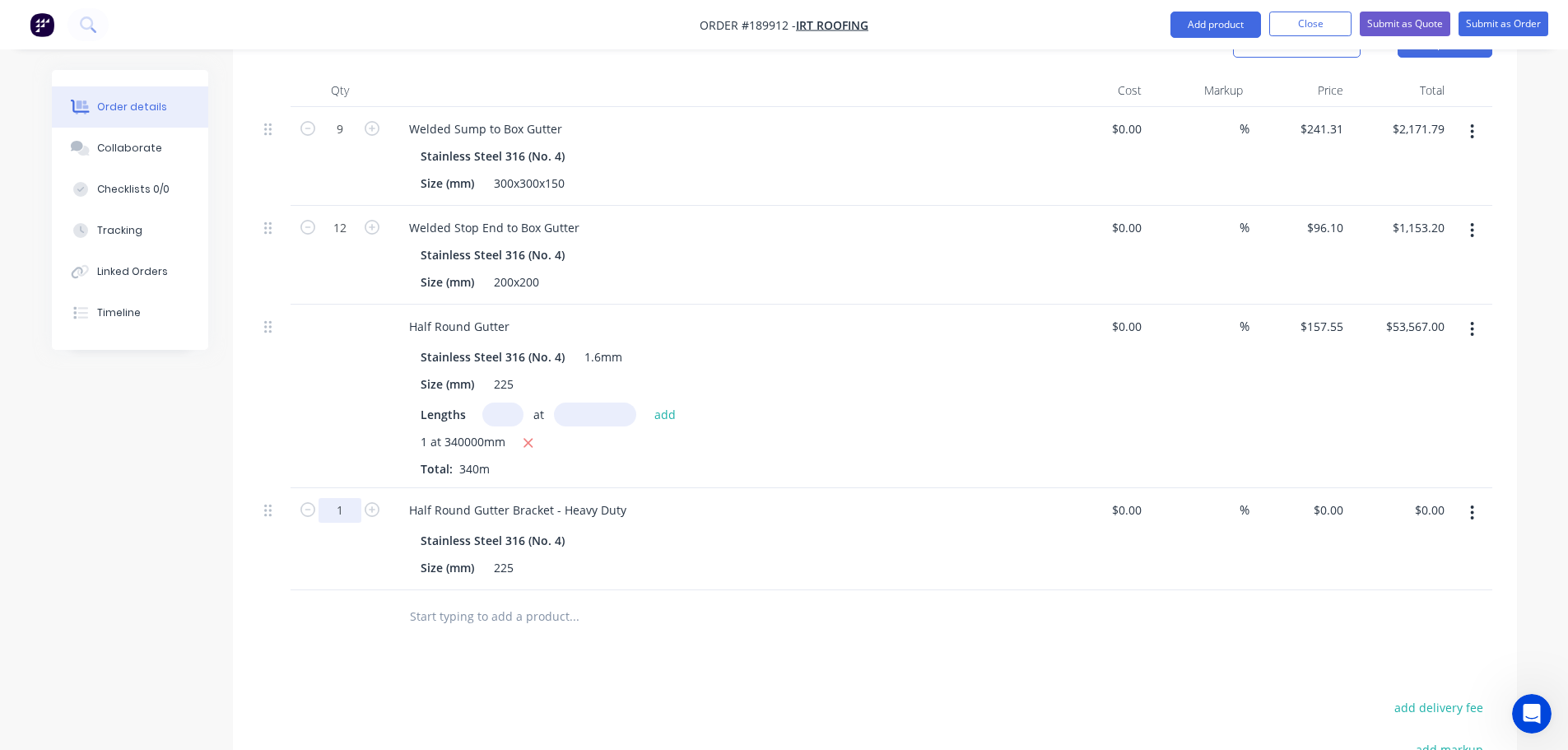
click at [350, 141] on input "1" at bounding box center [340, 130] width 43 height 25
type input "400"
drag, startPoint x: 1237, startPoint y: 32, endPoint x: 1233, endPoint y: 46, distance: 14.6
click at [1237, 32] on button "Add product" at bounding box center [1216, 24] width 91 height 26
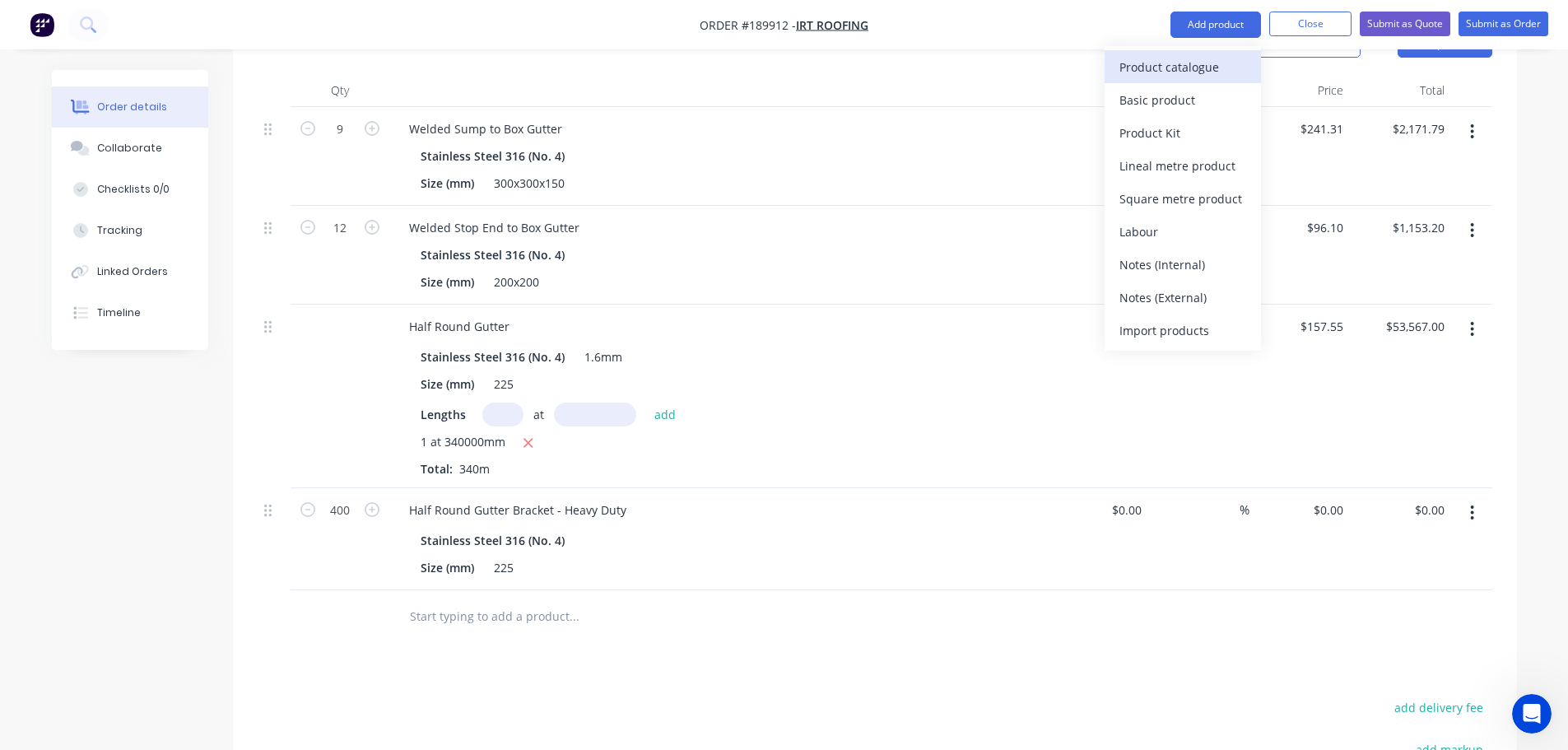
click at [1217, 74] on div "Product catalogue" at bounding box center [1183, 67] width 127 height 24
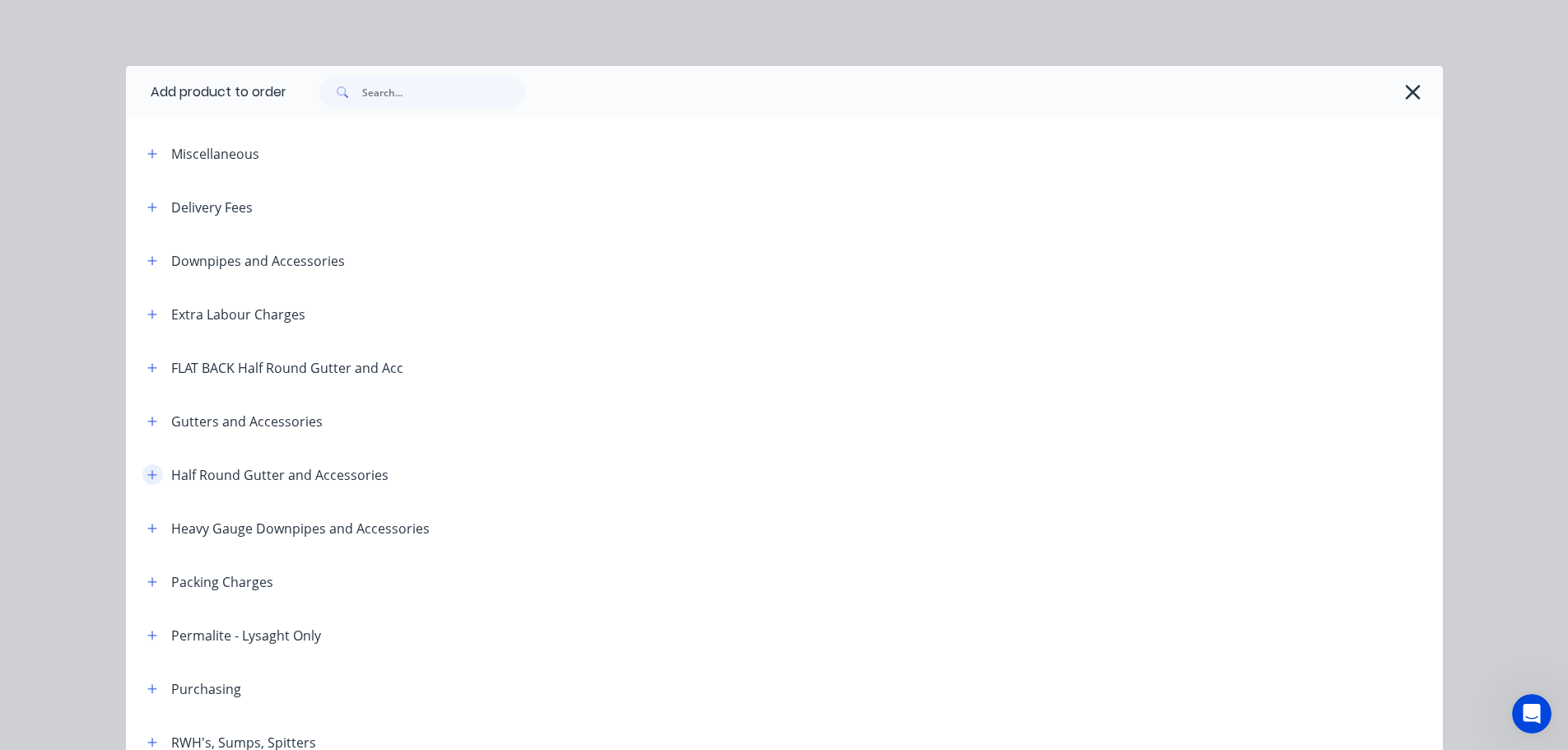
click at [147, 480] on icon "button" at bounding box center [152, 476] width 10 height 12
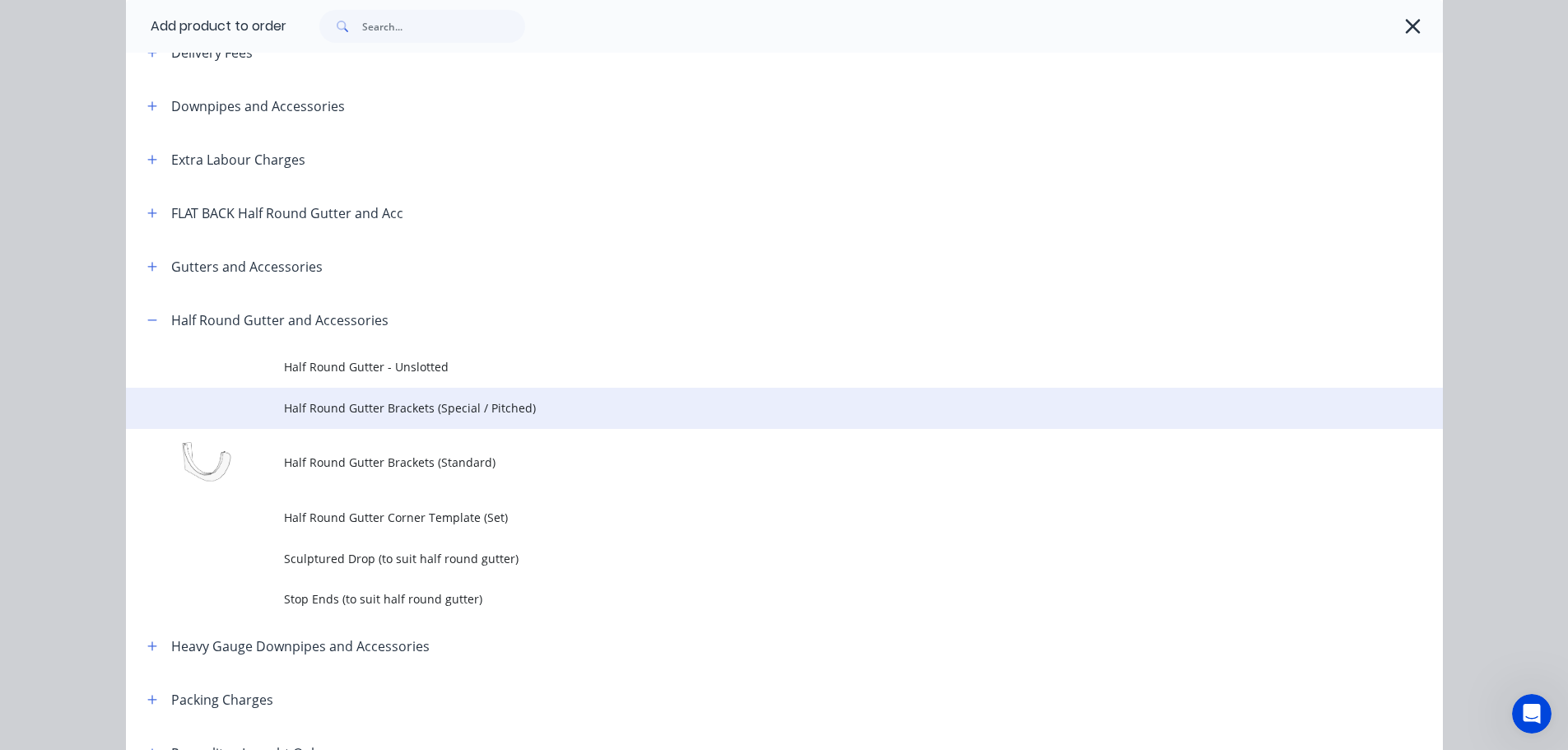
scroll to position [165, 0]
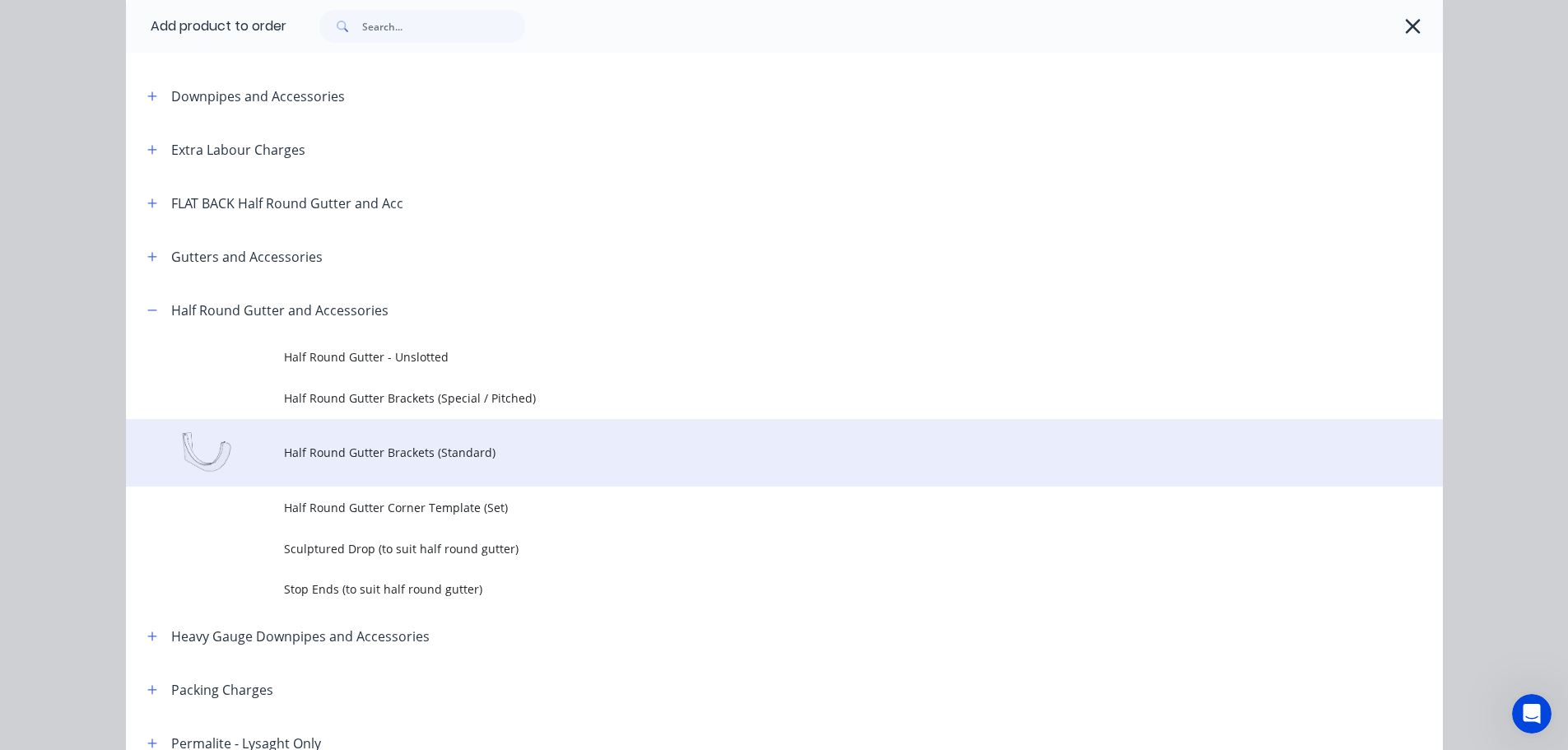
click at [475, 464] on td "Half Round Gutter Brackets (Standard)" at bounding box center [863, 453] width 1159 height 69
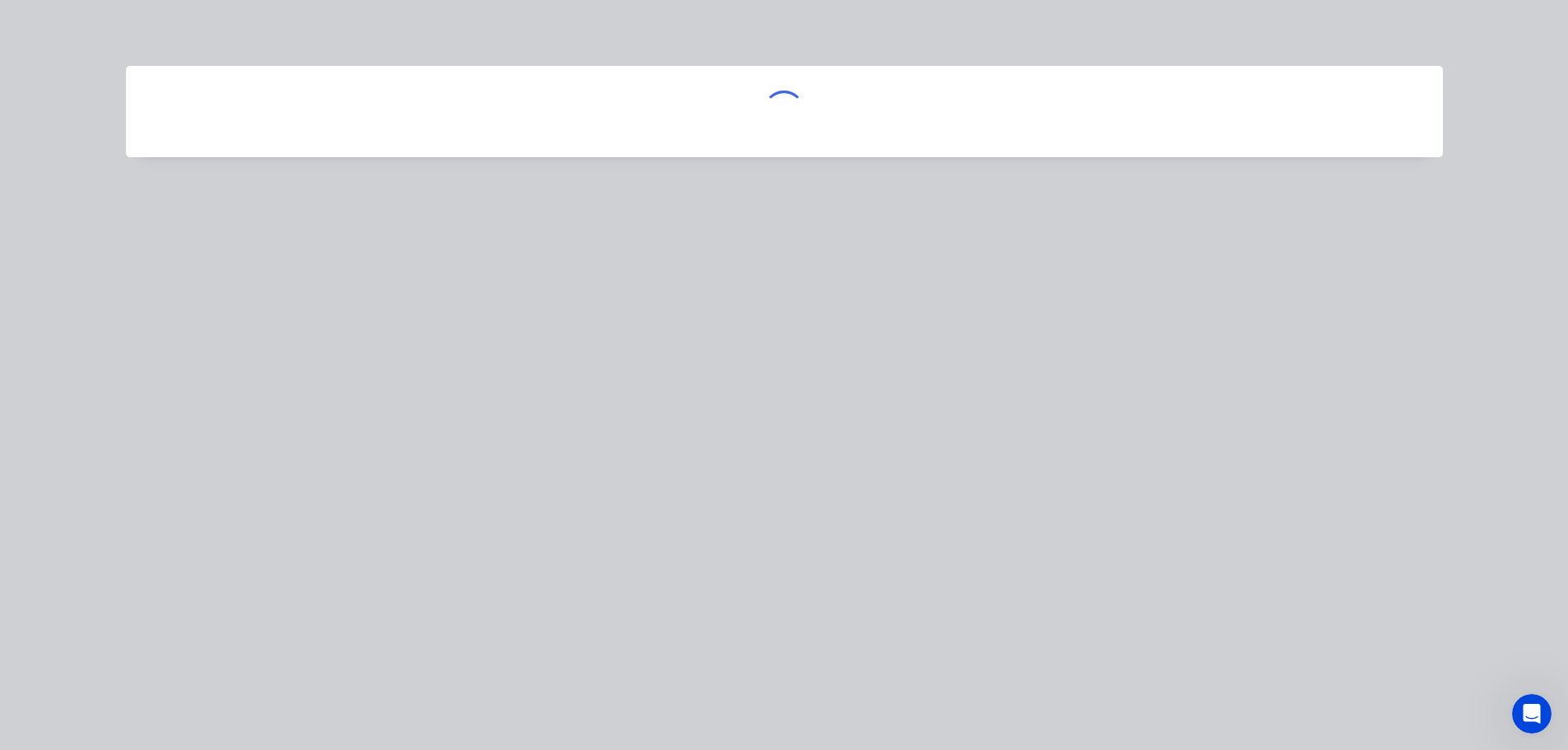
scroll to position [0, 0]
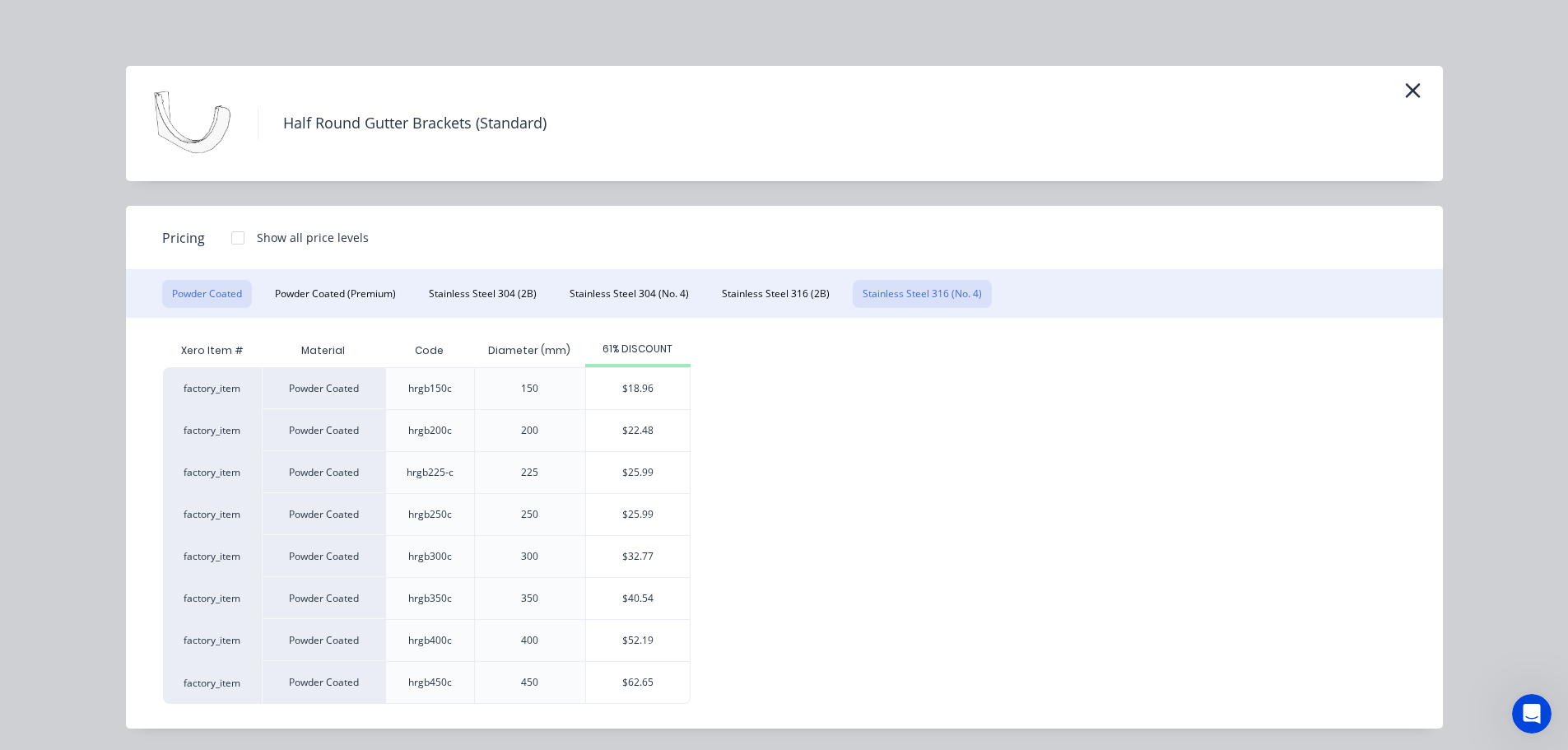
click at [914, 290] on button "Stainless Steel 316 (No. 4)" at bounding box center [923, 294] width 139 height 28
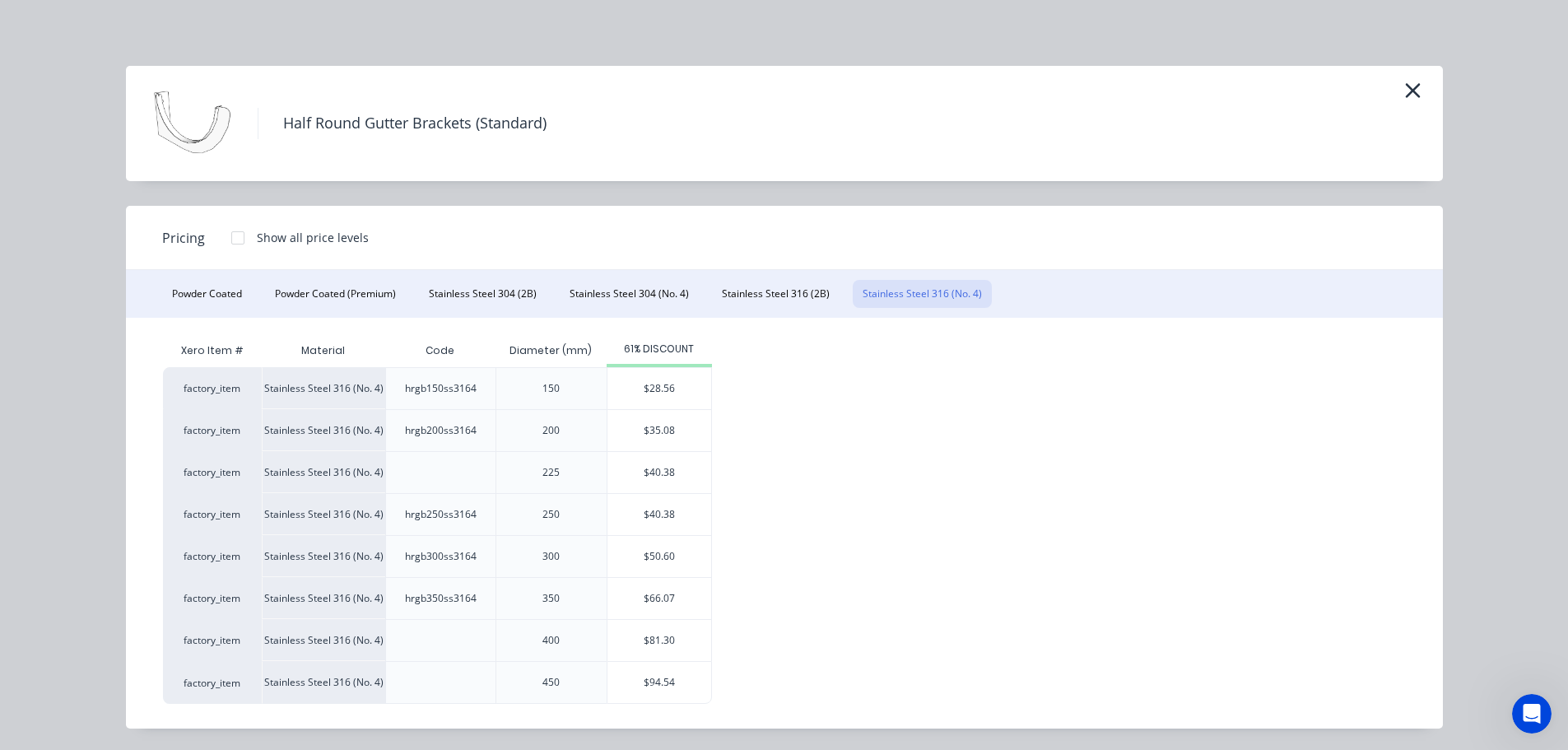
click at [229, 231] on div at bounding box center [238, 238] width 33 height 33
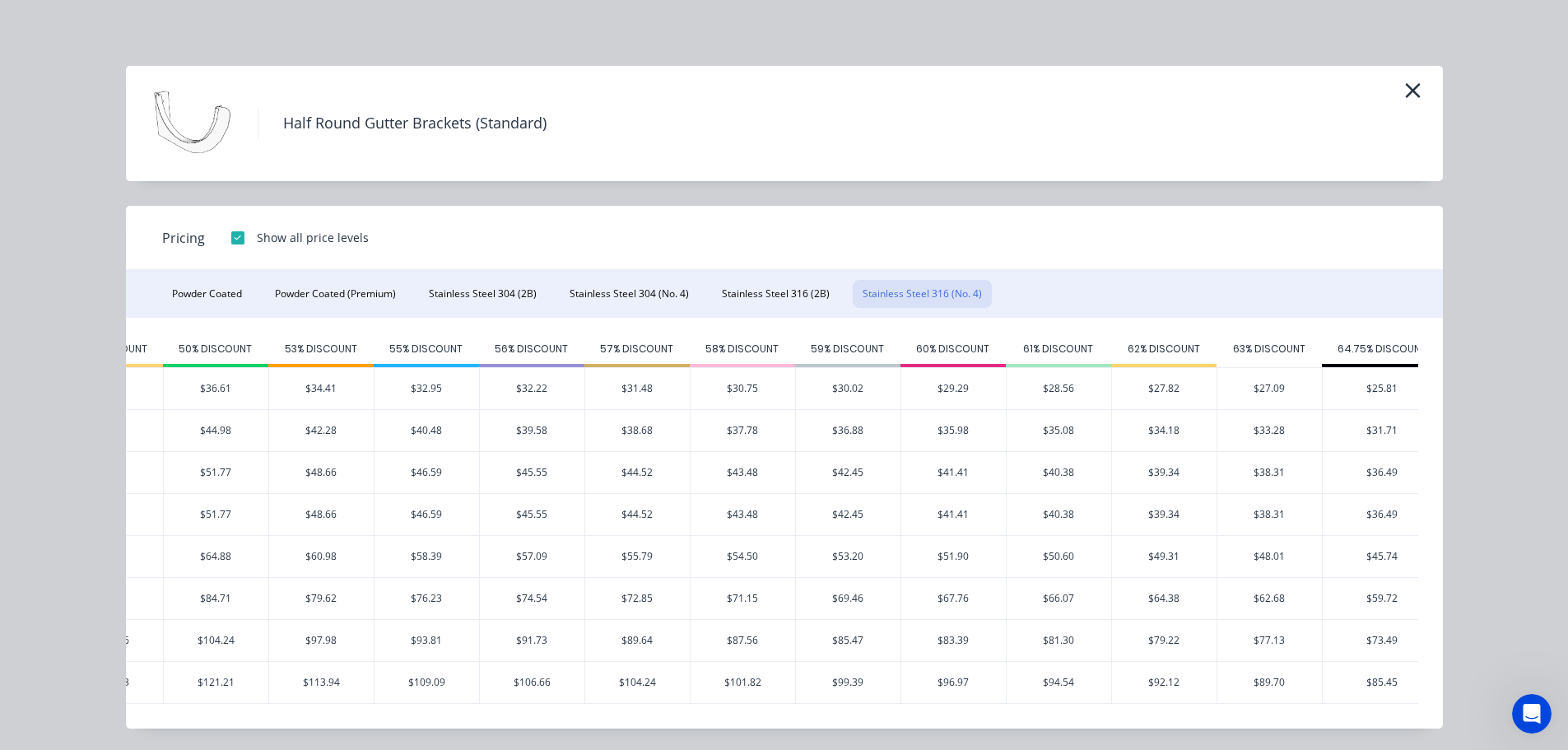
scroll to position [0, 880]
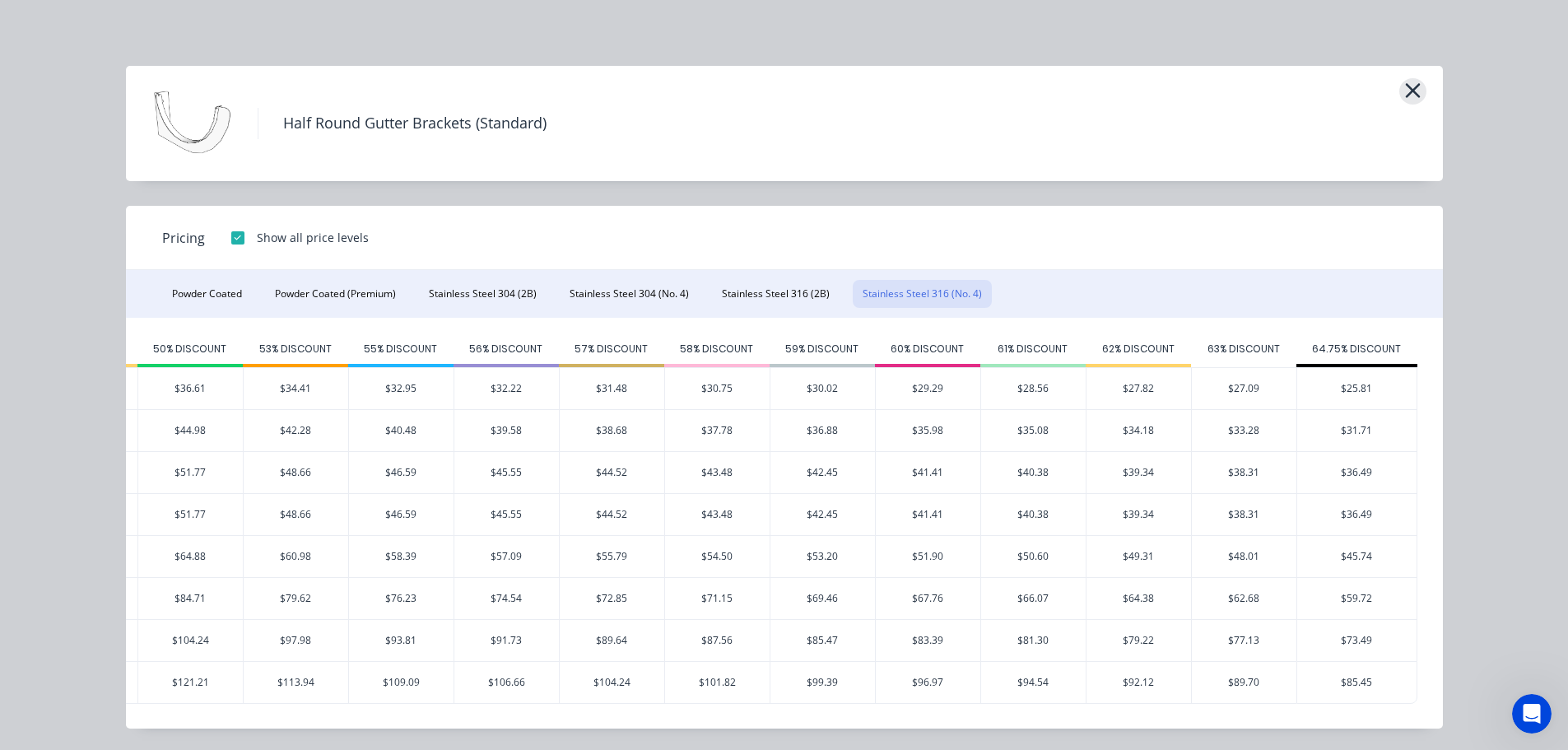
click at [1406, 87] on icon "button" at bounding box center [1413, 91] width 17 height 23
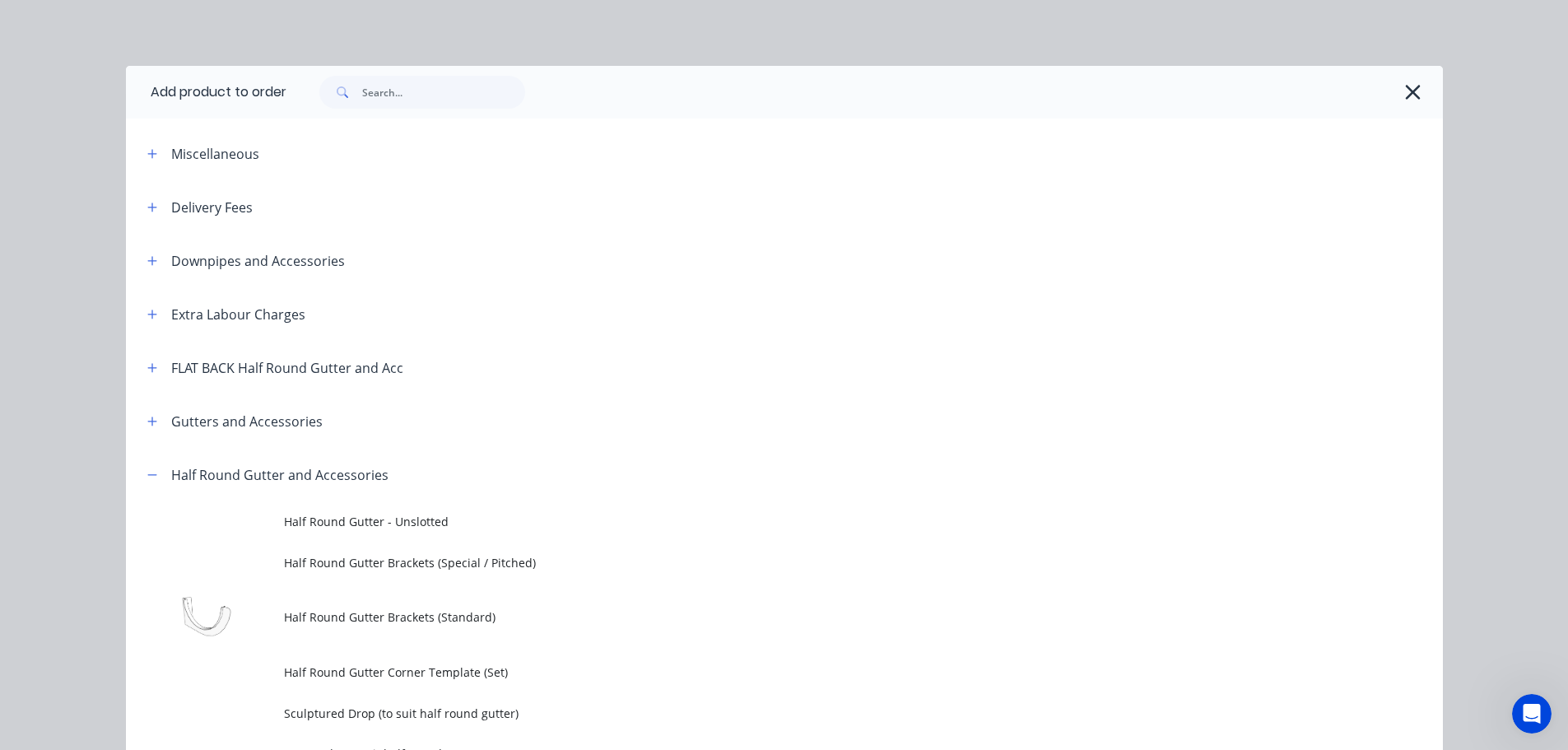
scroll to position [448, 0]
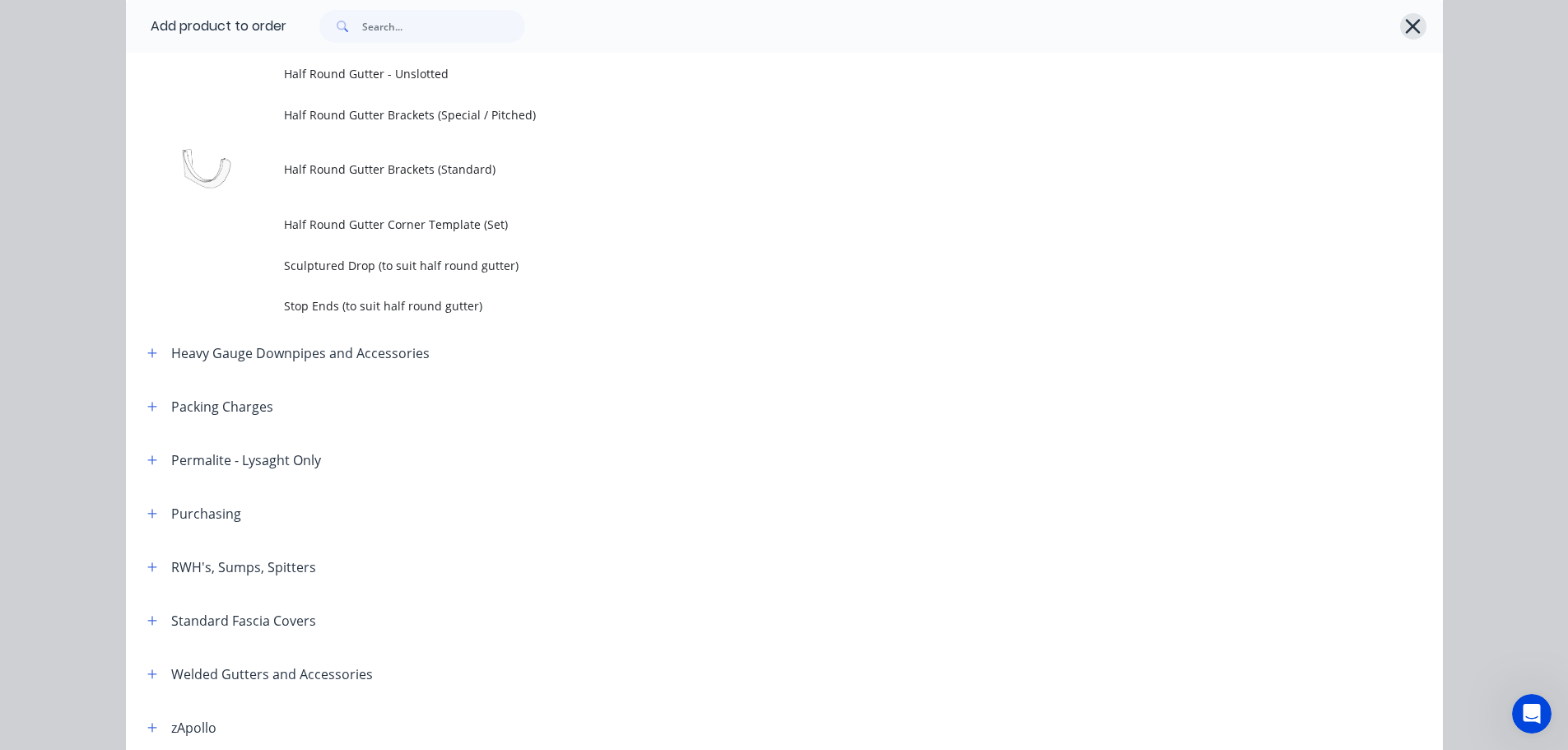
click at [1407, 32] on icon "button" at bounding box center [1413, 26] width 17 height 23
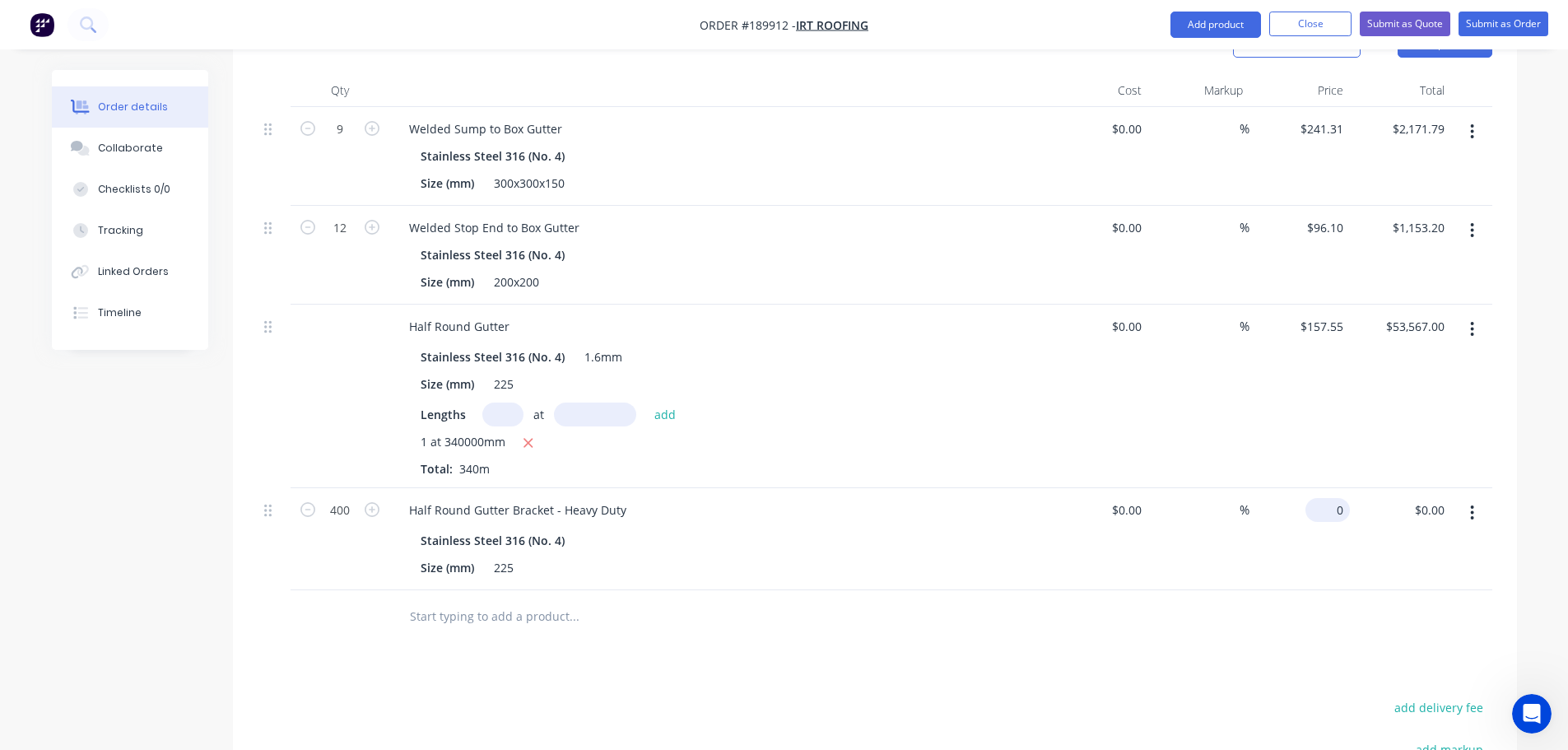
click at [1337, 498] on input "0" at bounding box center [1331, 510] width 38 height 24
type input "$57.46"
type input "$22,984.00"
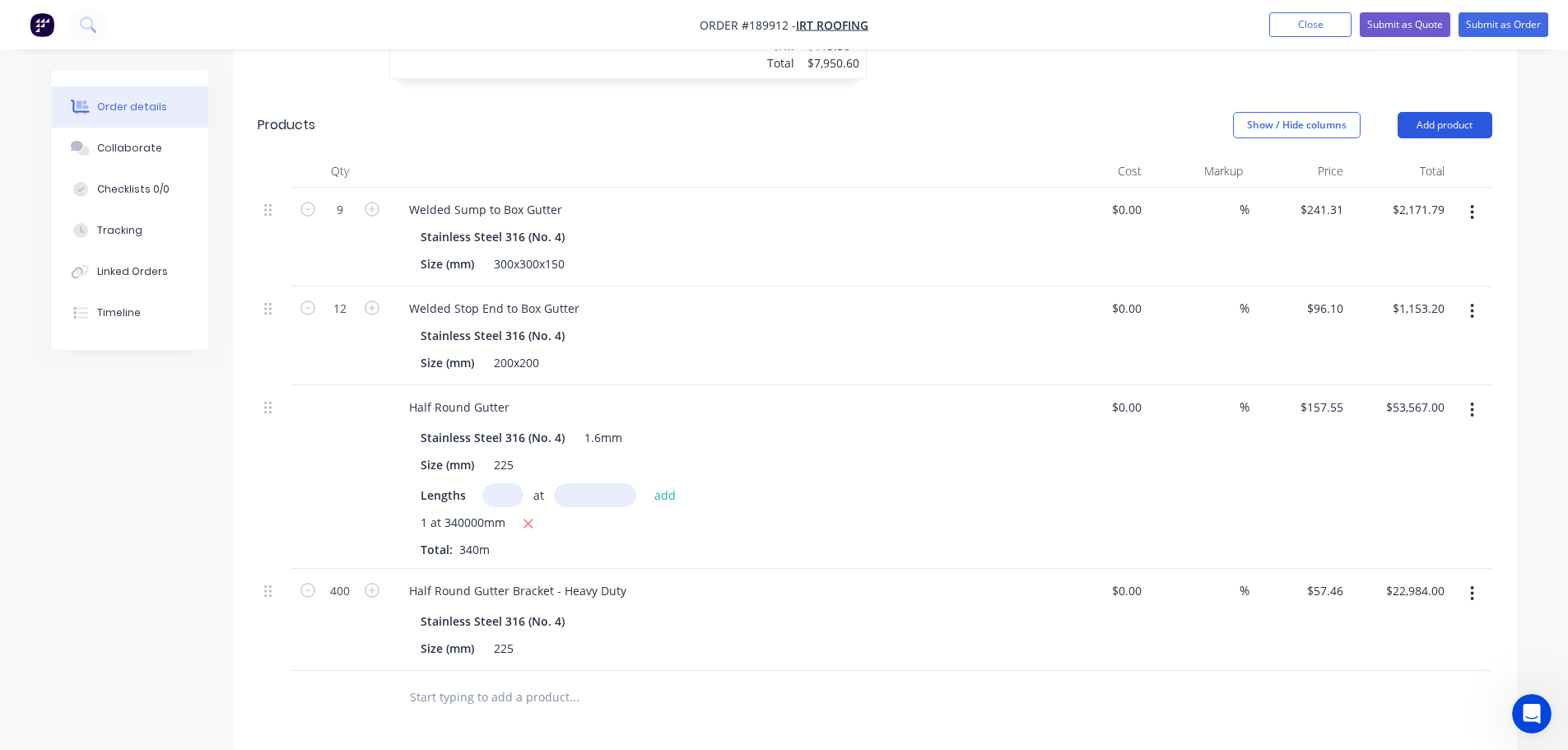
scroll to position [701, 0]
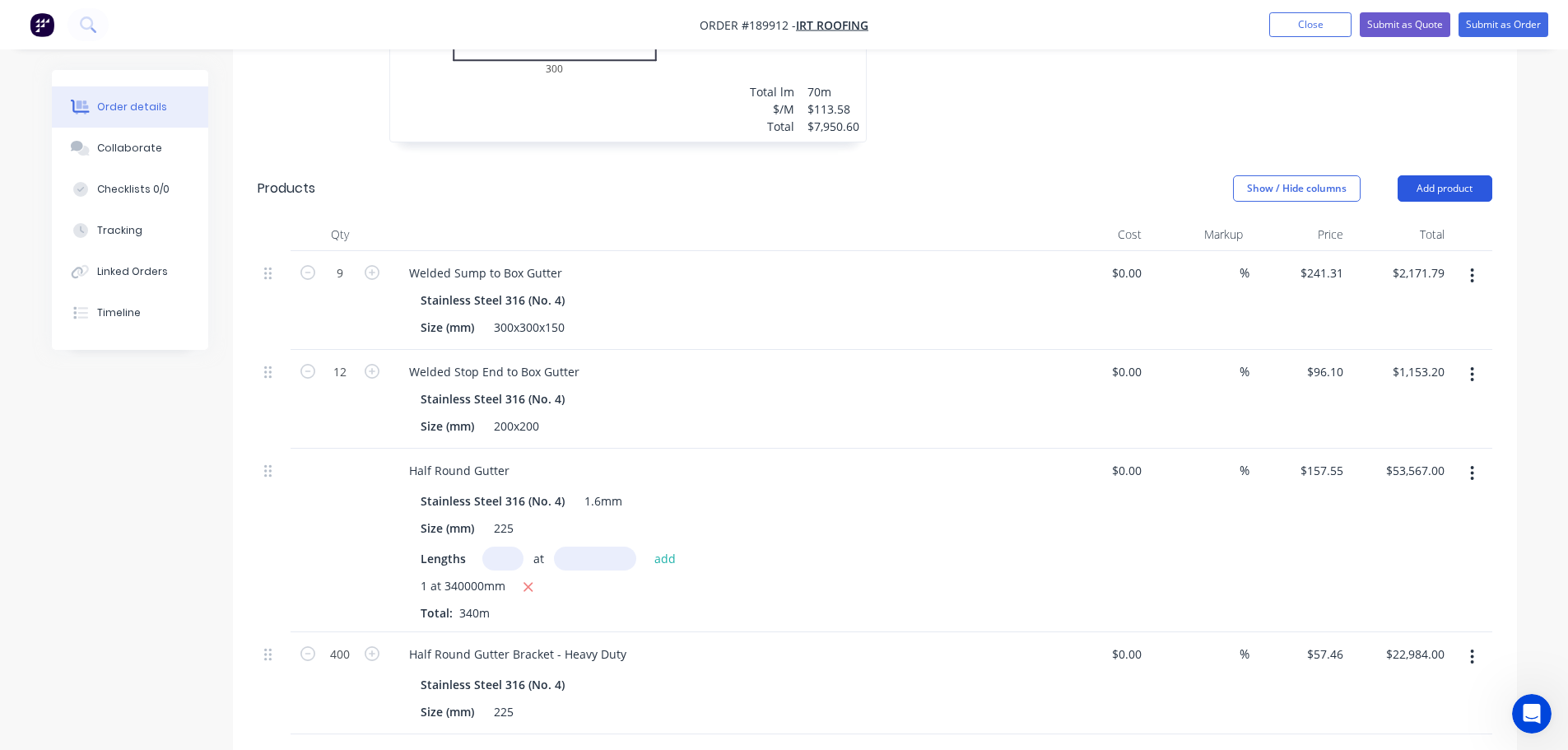
click at [1432, 175] on button "Add product" at bounding box center [1445, 188] width 95 height 26
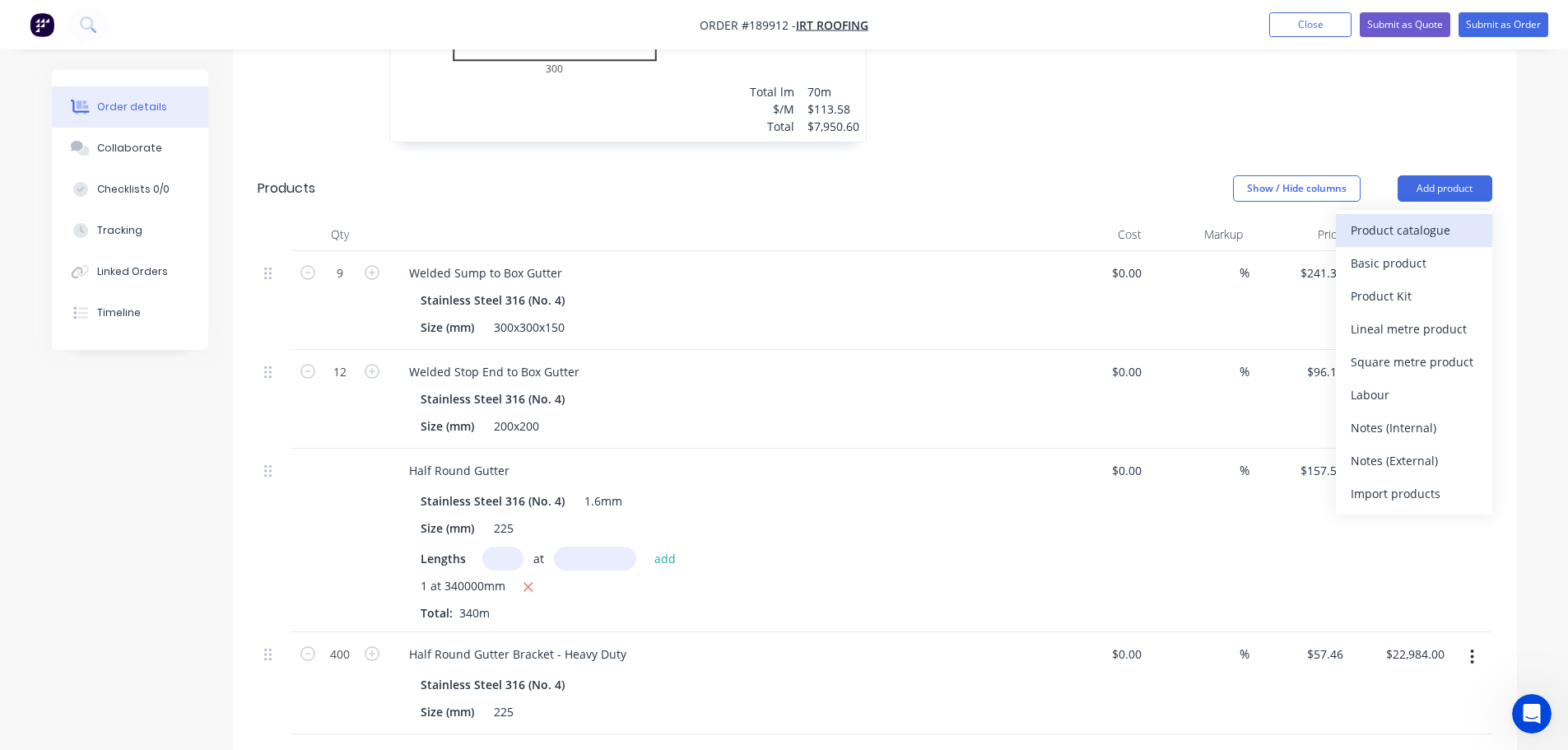
click at [1425, 218] on div "Product catalogue" at bounding box center [1414, 230] width 127 height 24
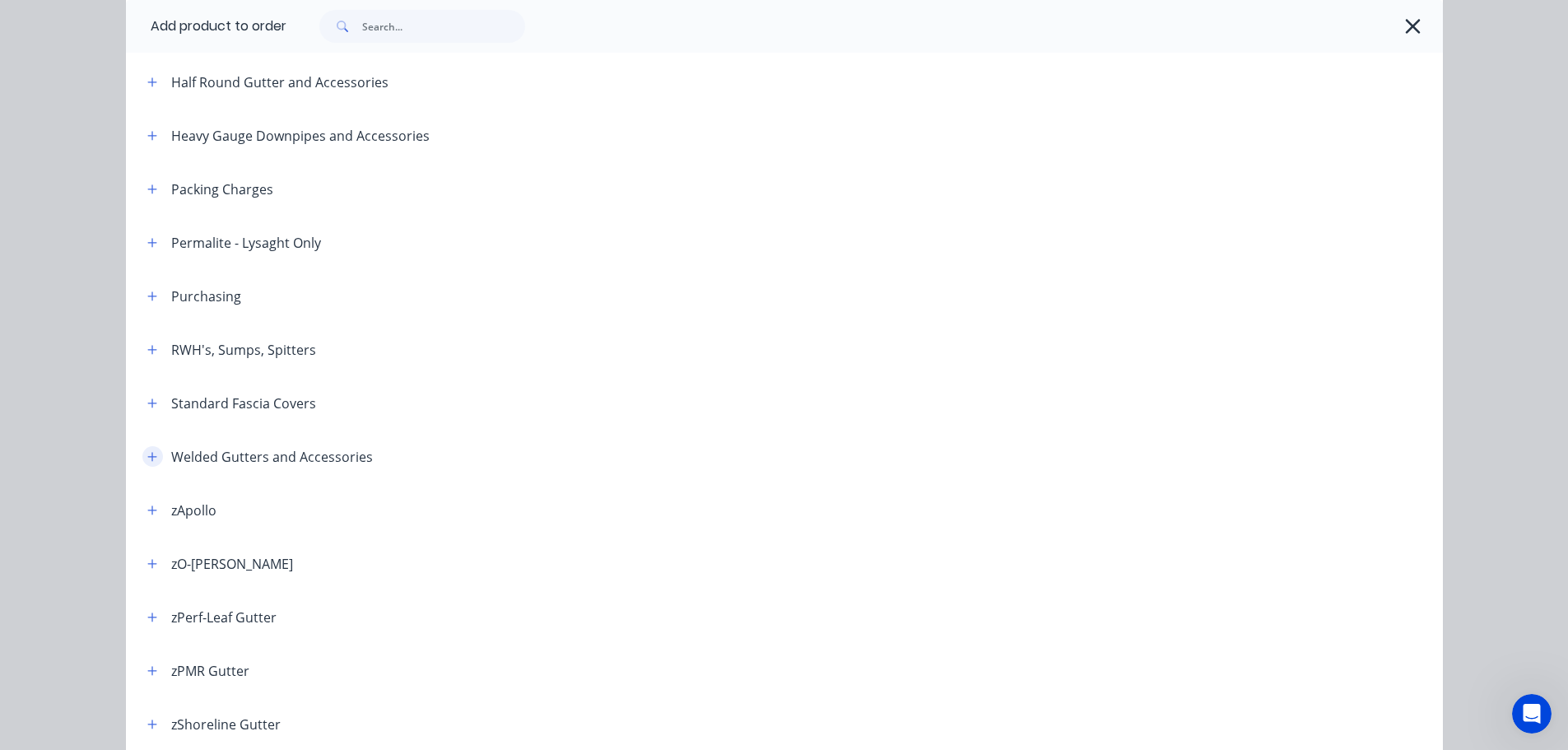
scroll to position [494, 0]
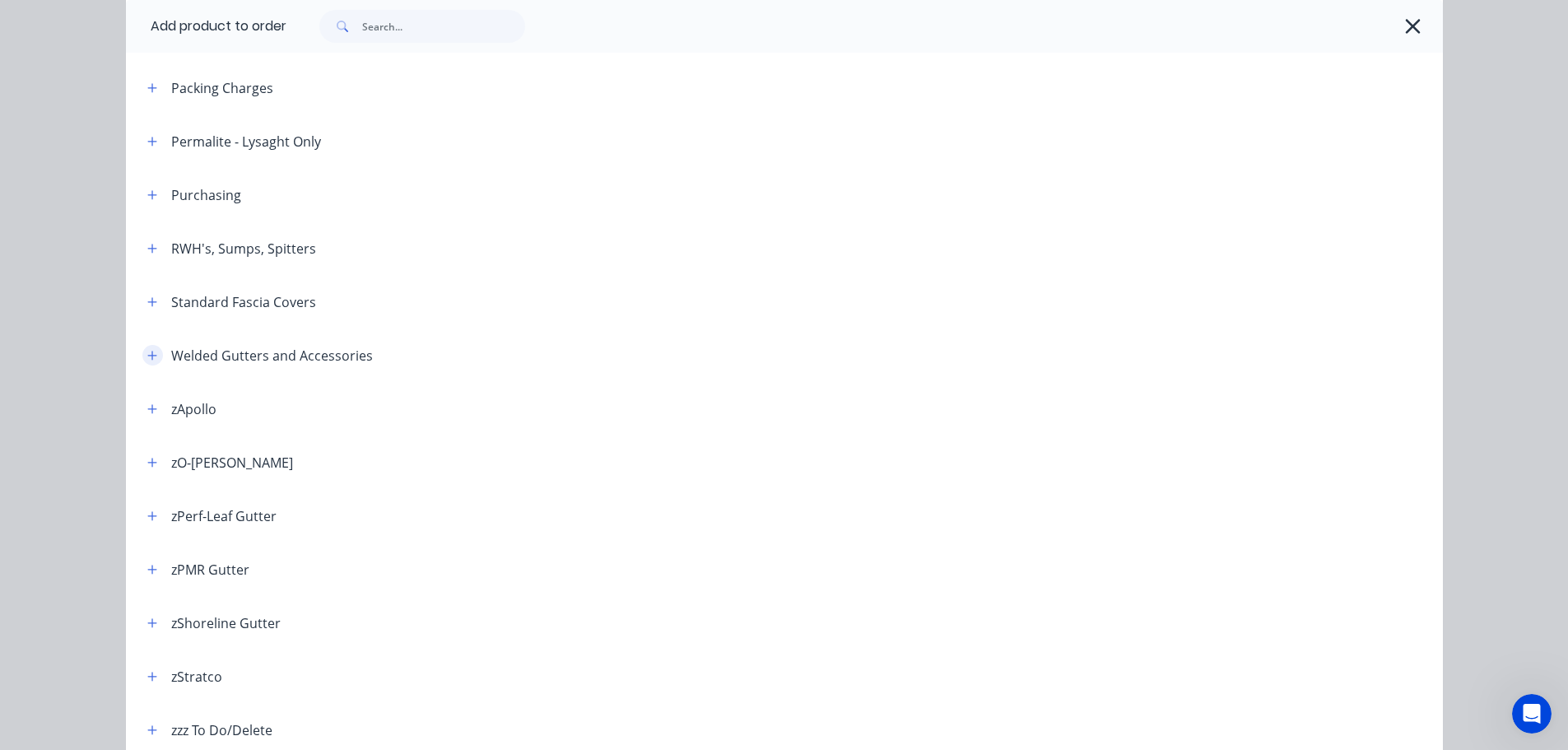
click at [147, 362] on button "button" at bounding box center [152, 355] width 20 height 20
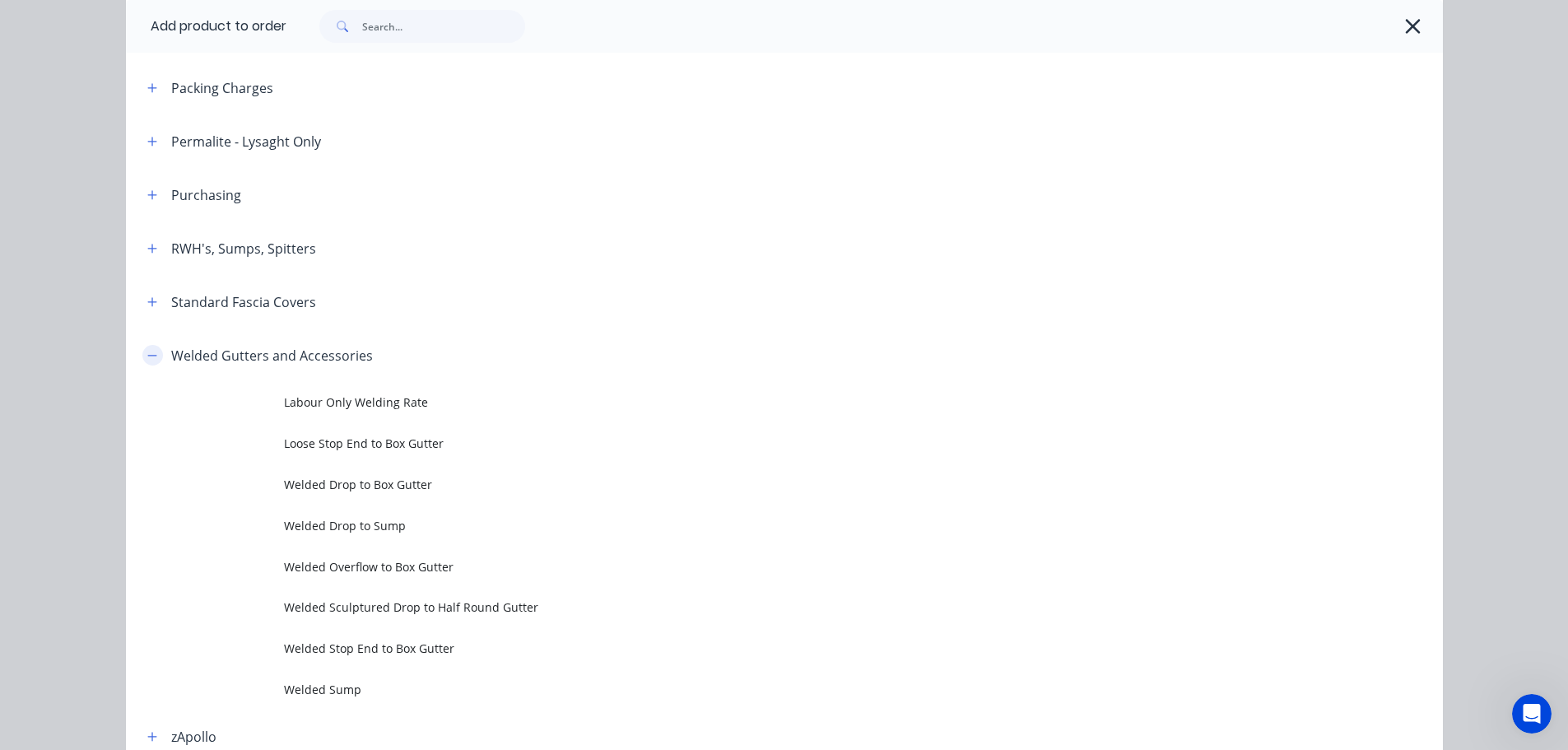
click at [148, 355] on icon "button" at bounding box center [152, 356] width 10 height 12
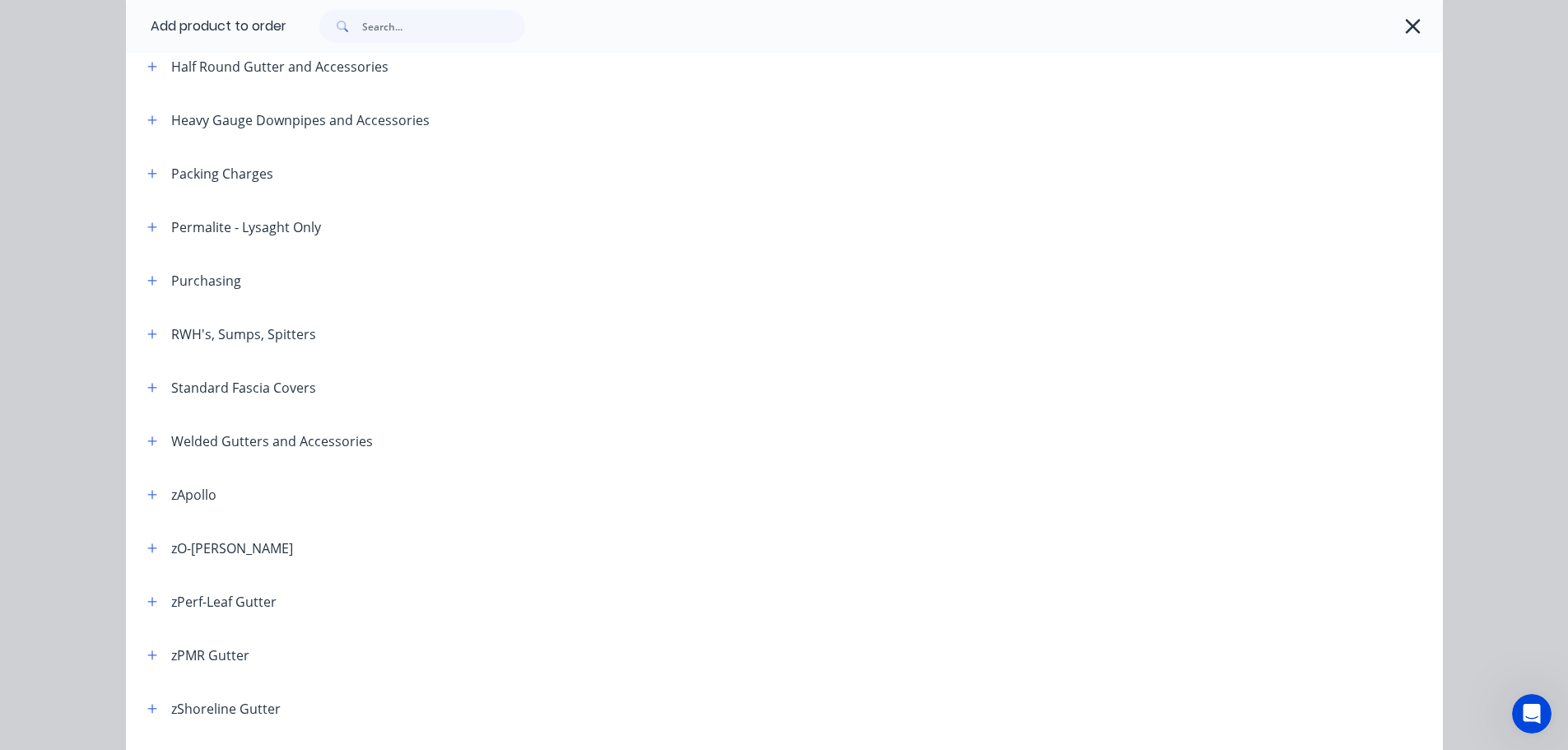
scroll to position [329, 0]
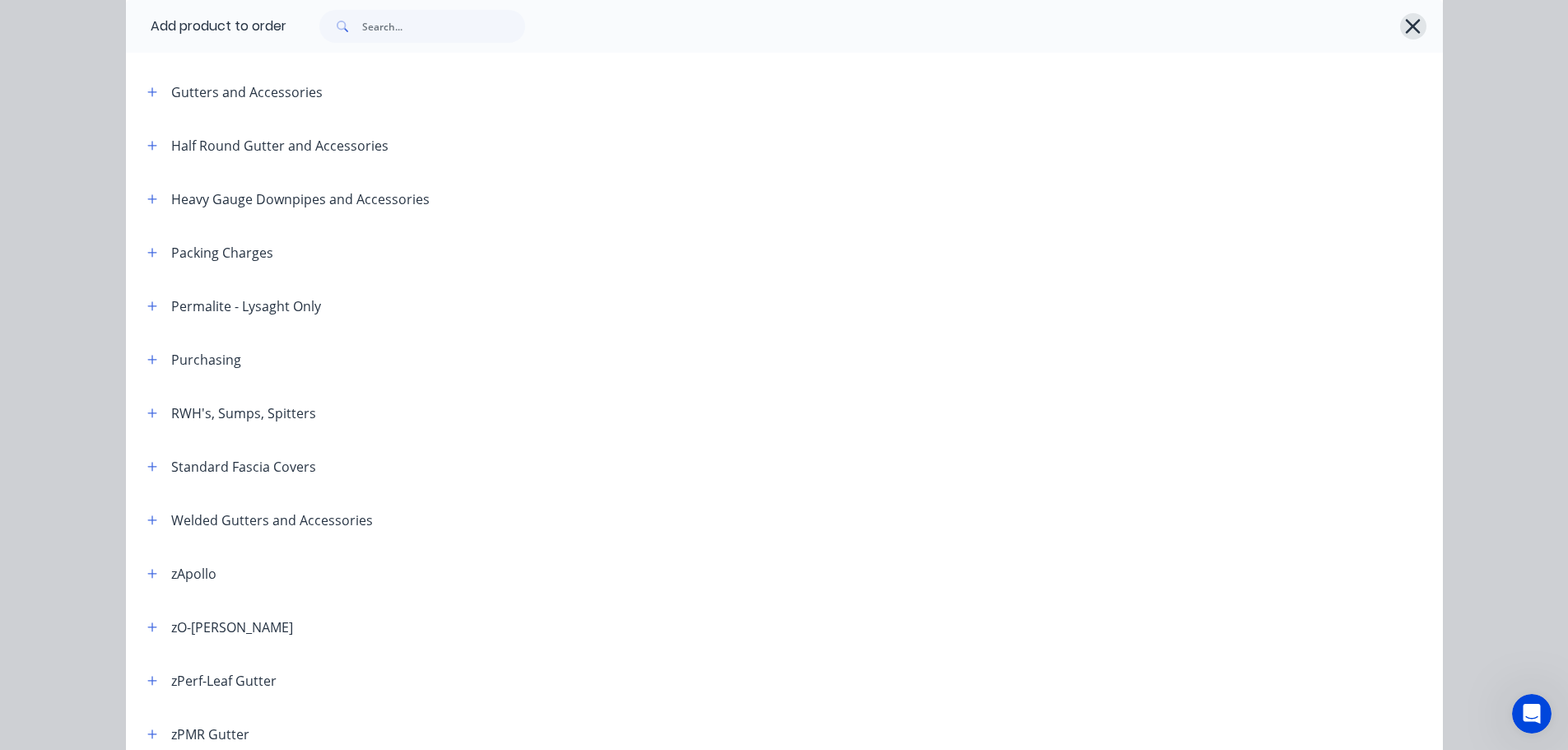
click at [1404, 30] on icon "button" at bounding box center [1413, 26] width 17 height 23
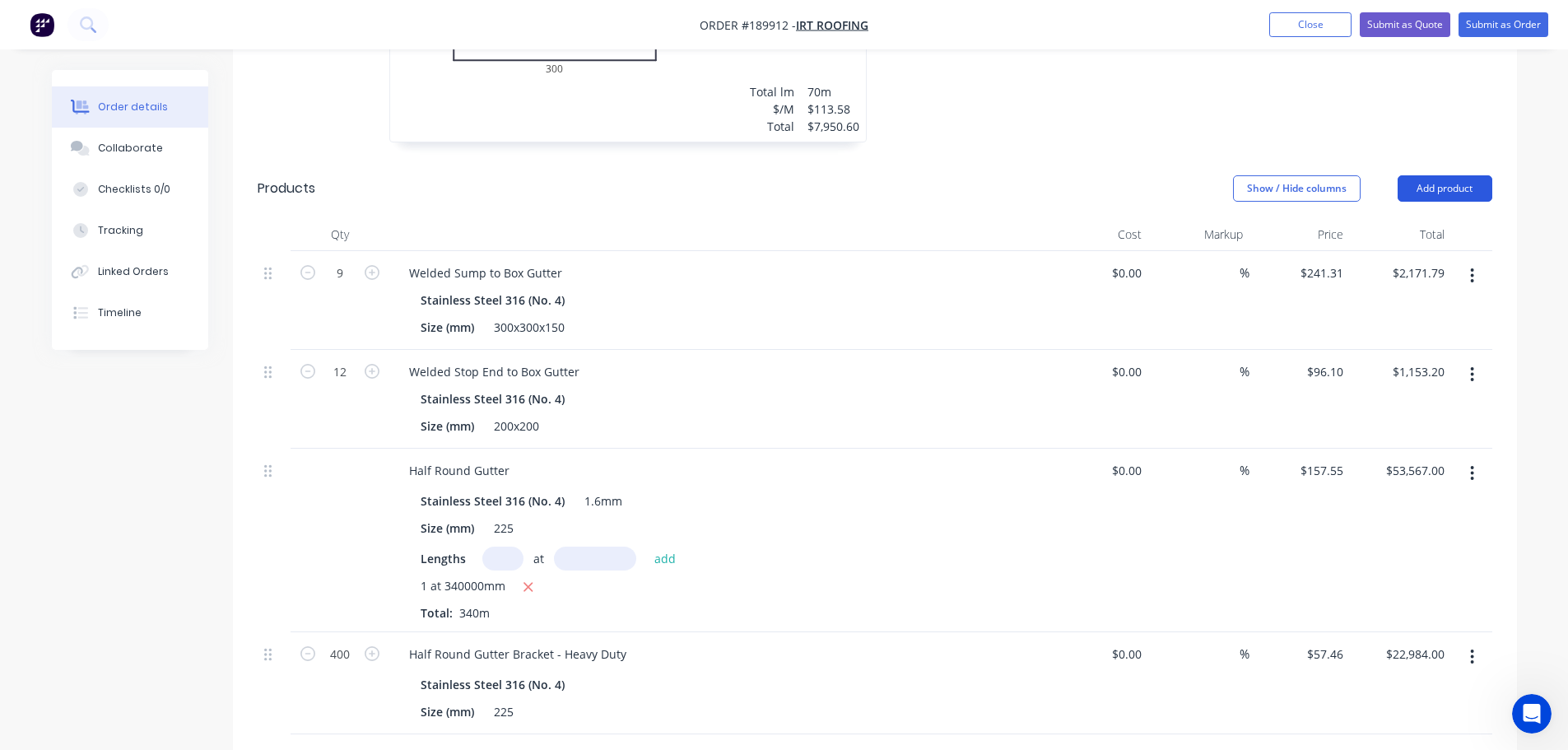
click at [1439, 175] on button "Add product" at bounding box center [1445, 188] width 95 height 26
click at [1477, 642] on button "button" at bounding box center [1472, 657] width 39 height 30
click at [1414, 722] on div "Duplicate" at bounding box center [1414, 734] width 127 height 24
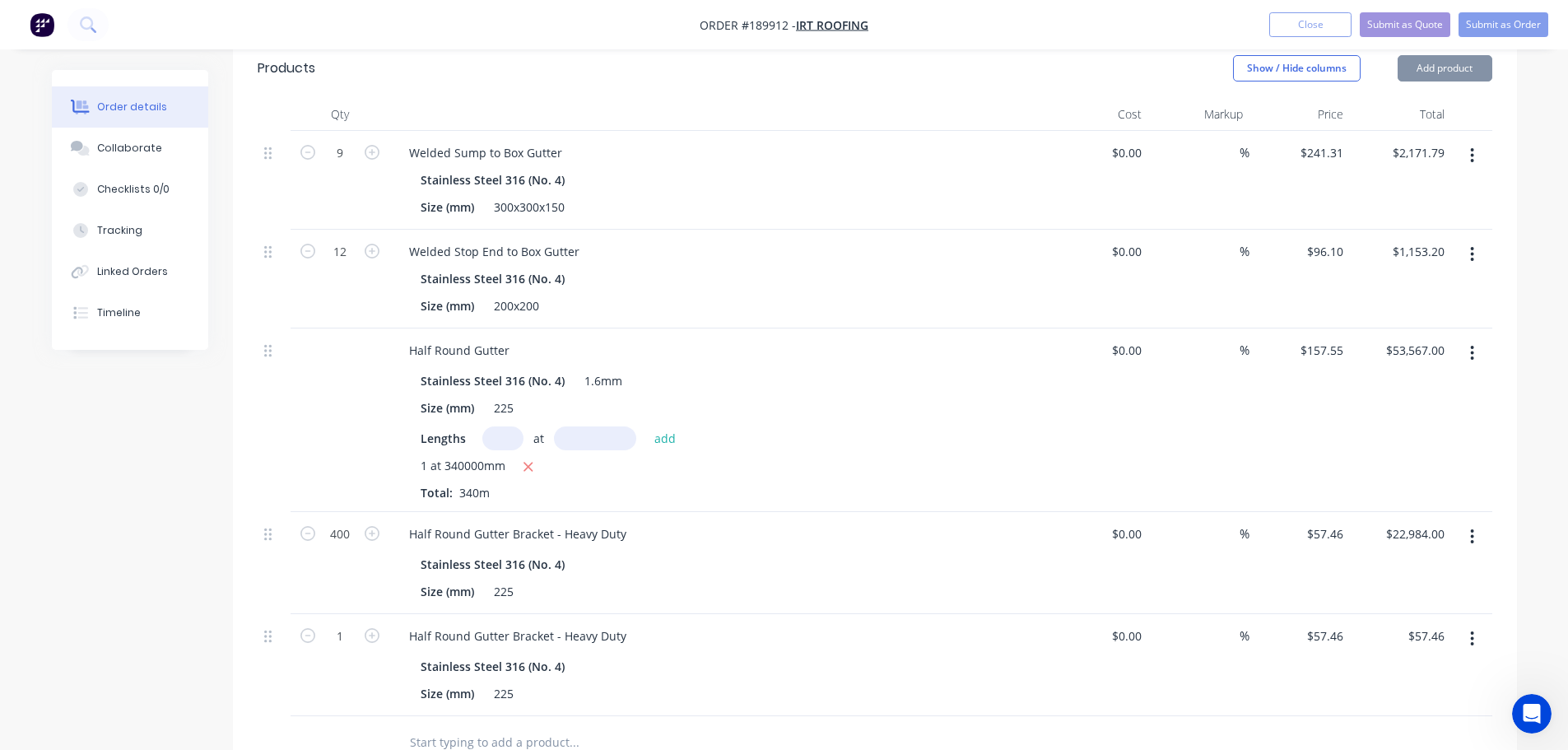
scroll to position [1030, 0]
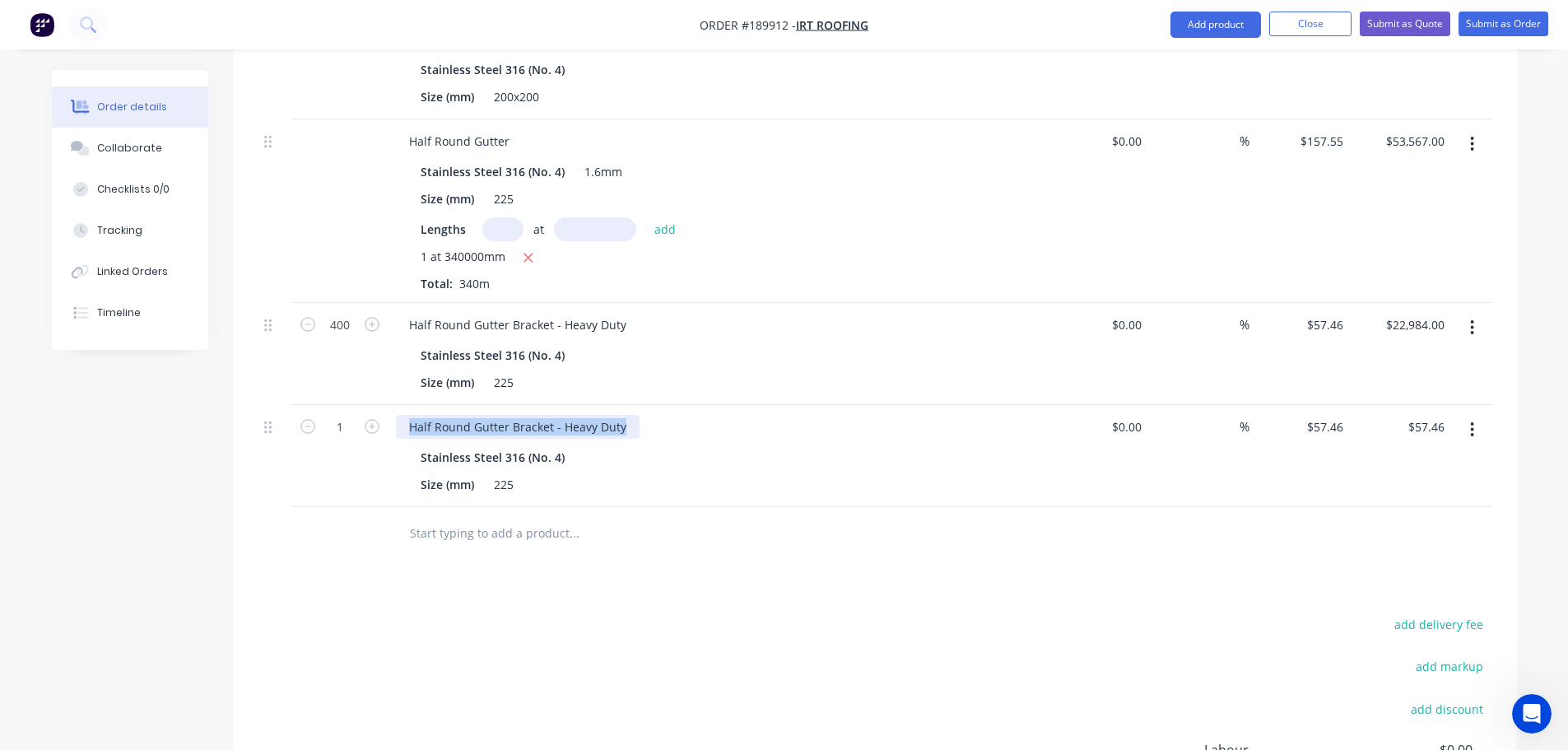
drag, startPoint x: 409, startPoint y: 379, endPoint x: 766, endPoint y: 388, distance: 357.1
click at [790, 415] on div "Half Round Gutter Bracket - Heavy Duty" at bounding box center [719, 426] width 645 height 24
click at [580, 446] on div at bounding box center [591, 457] width 25 height 24
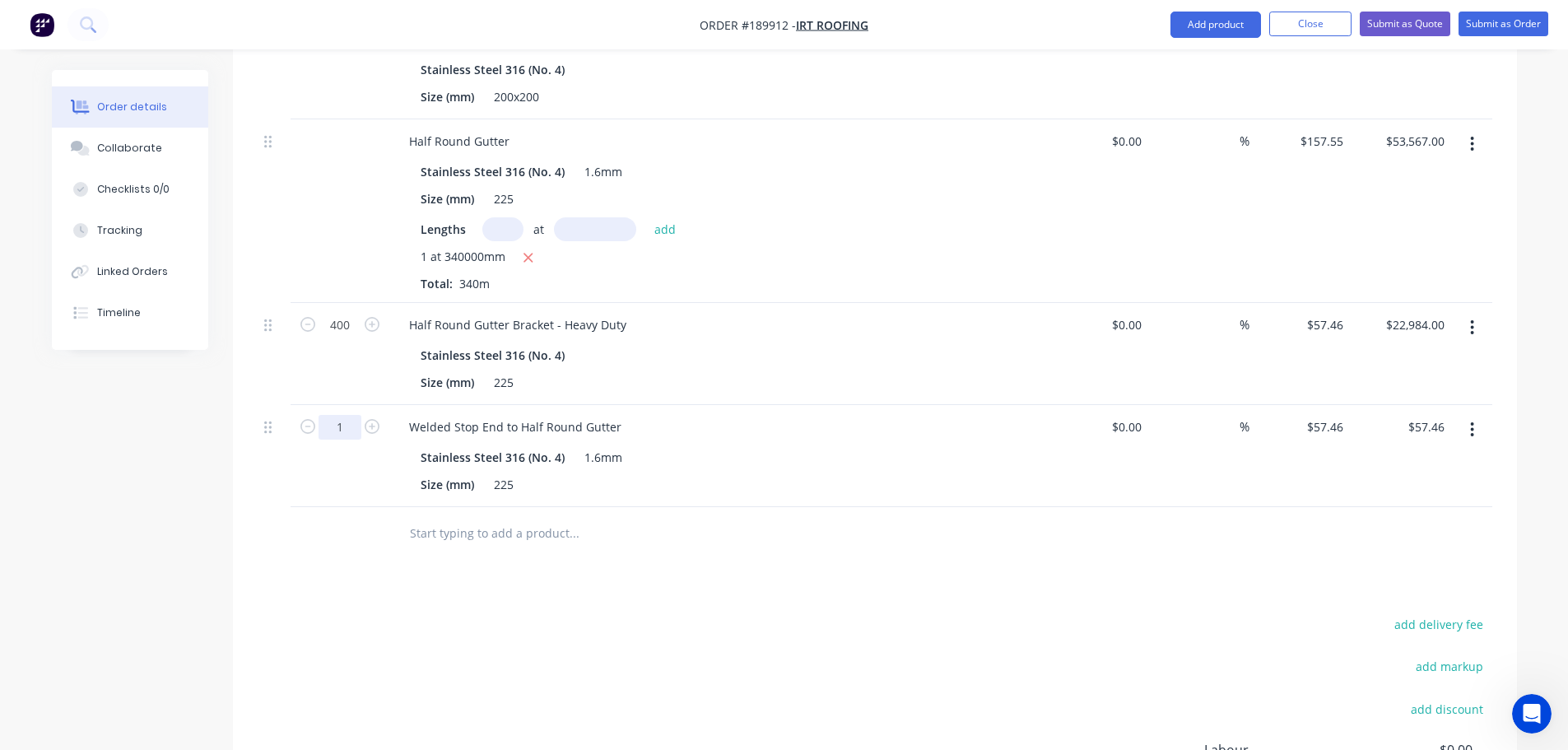
type input "22"
type input "$1,264.12"
drag, startPoint x: 661, startPoint y: 602, endPoint x: 651, endPoint y: 608, distance: 11.7
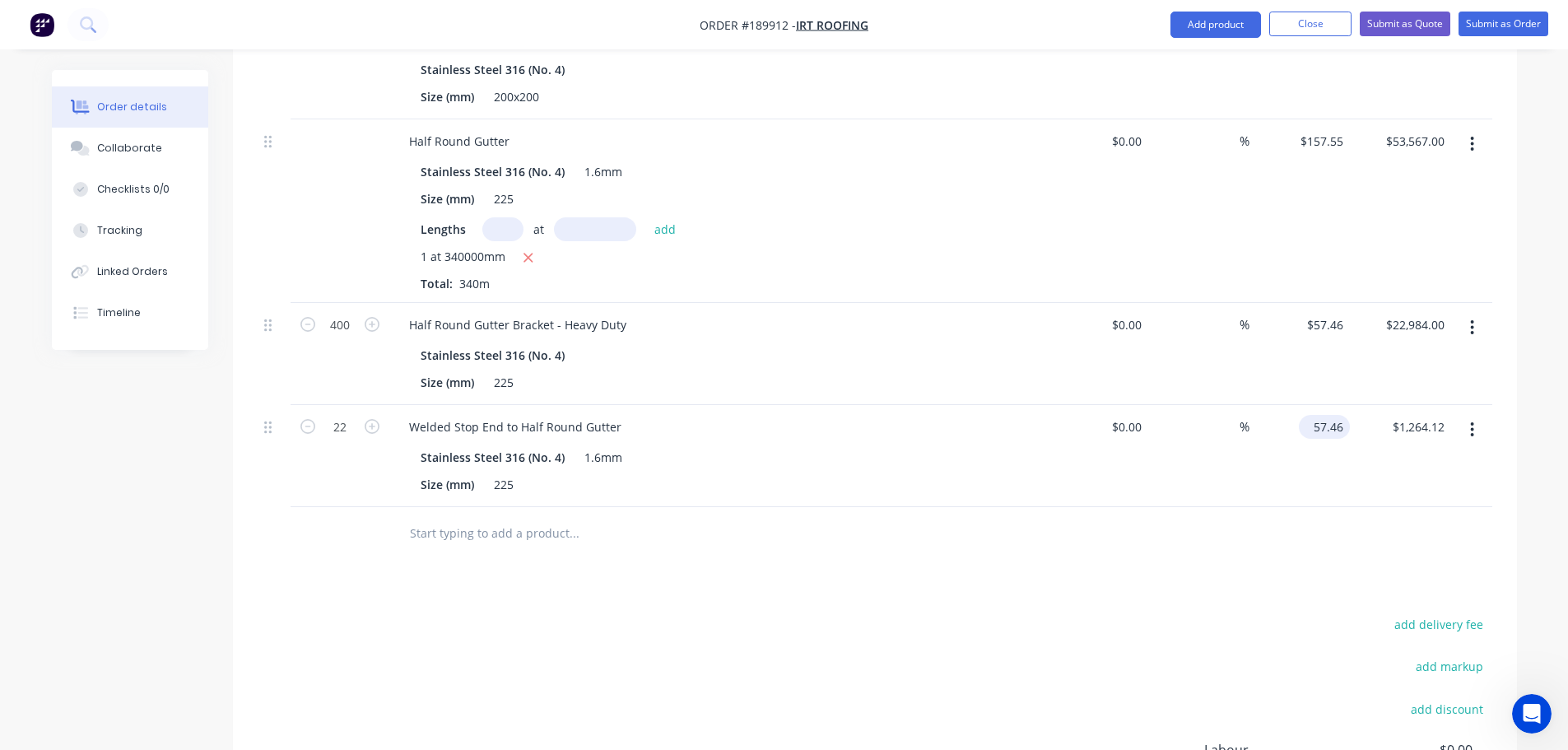
click at [1333, 415] on input "57.46" at bounding box center [1328, 426] width 45 height 24
type input "$126.25"
type input "$2,777.50"
click at [948, 557] on div "Drawings Add drawing 1.6 Stainless Steel 316 No. 4 Girth 600 1 0 150 300 150 0 …" at bounding box center [876, 216] width 1284 height 1480
click at [1467, 415] on button "button" at bounding box center [1472, 429] width 39 height 30
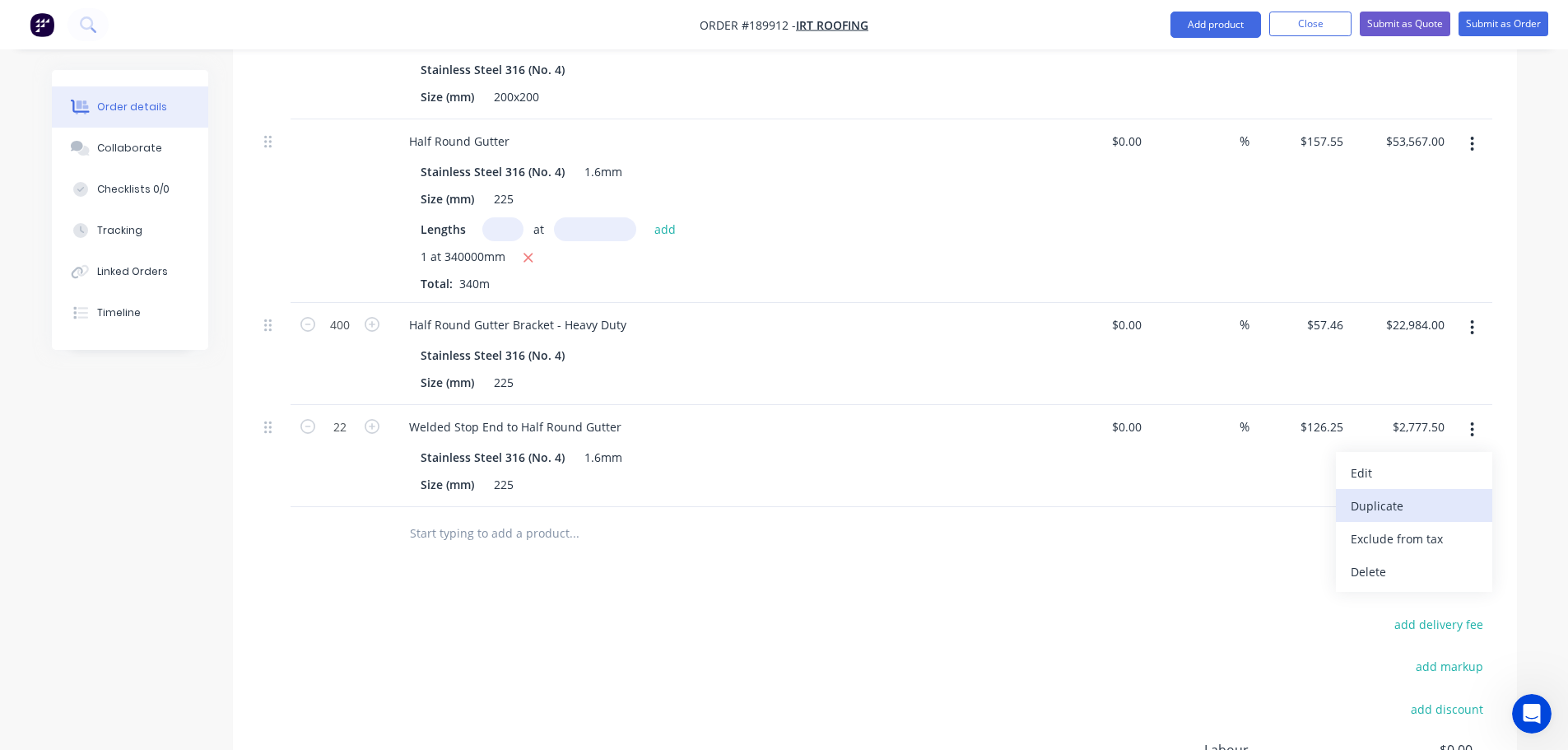
click at [1441, 494] on div "Duplicate" at bounding box center [1414, 506] width 127 height 24
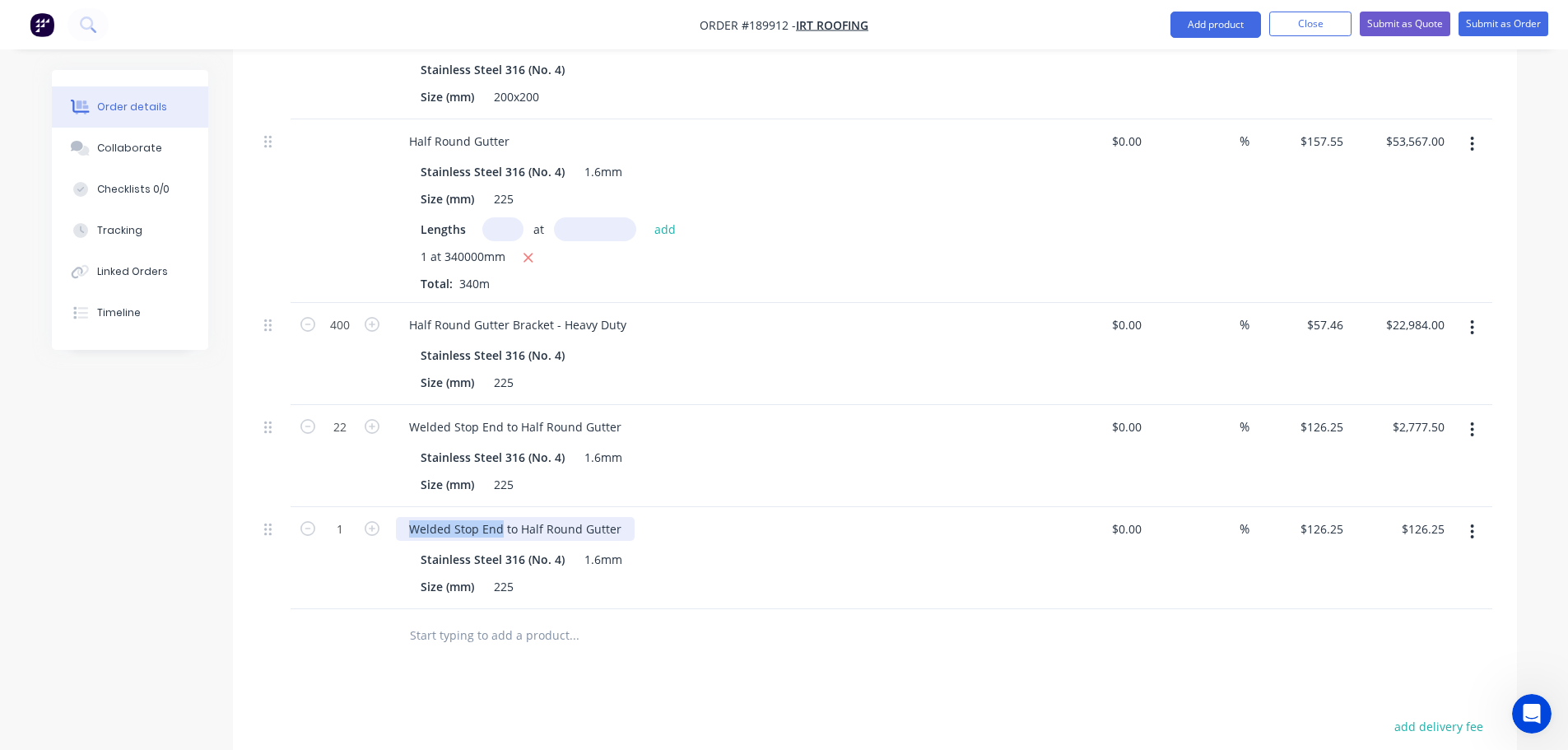
drag, startPoint x: 406, startPoint y: 481, endPoint x: 498, endPoint y: 488, distance: 92.3
click at [498, 517] on div "Welded Stop End to Half Round Gutter" at bounding box center [515, 529] width 239 height 24
drag, startPoint x: 507, startPoint y: 542, endPoint x: 546, endPoint y: 546, distance: 39.2
click at [546, 575] on div "Size (mm) 225" at bounding box center [716, 586] width 602 height 24
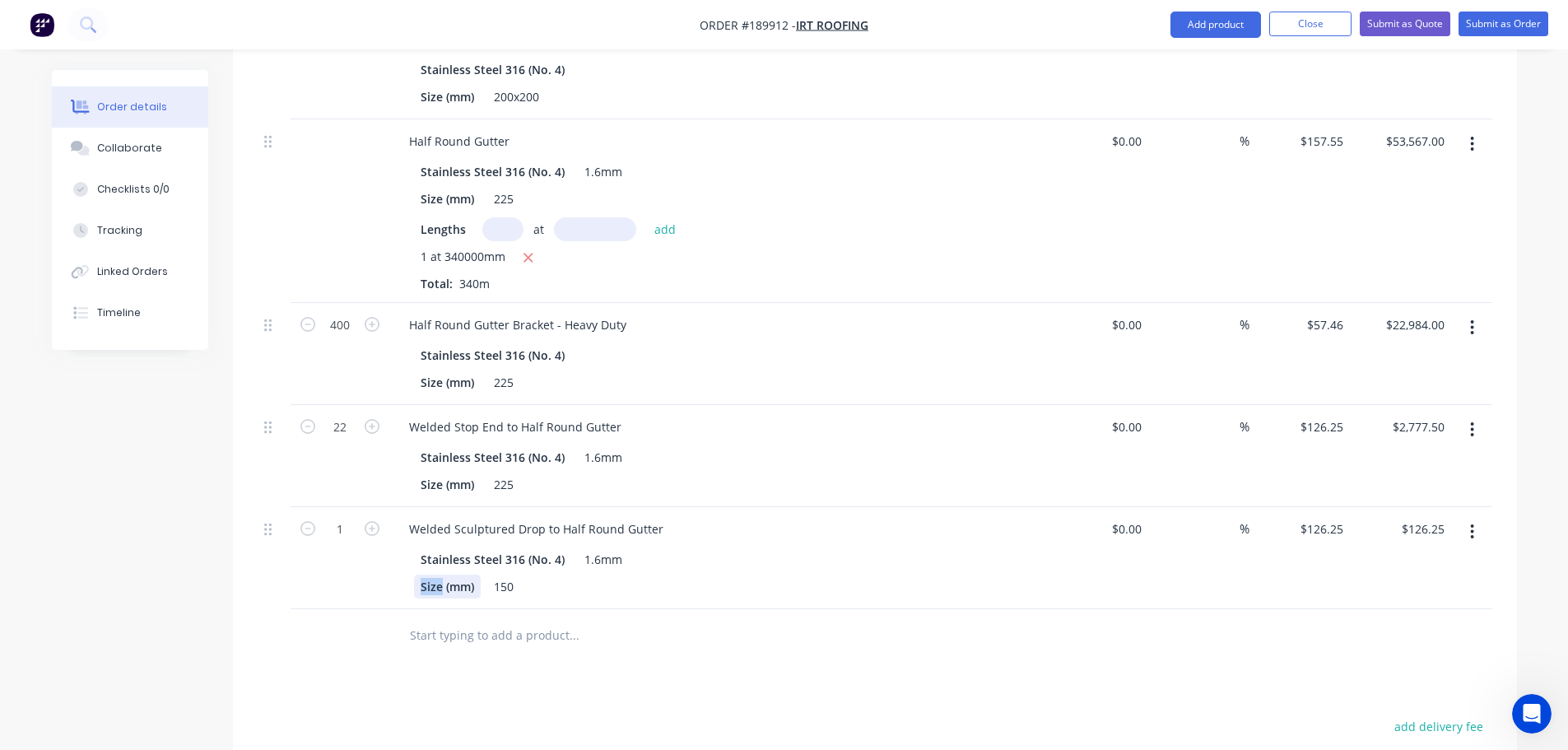
drag, startPoint x: 438, startPoint y: 541, endPoint x: 387, endPoint y: 540, distance: 51.0
click at [387, 541] on div "1 Welded Sculptured Drop to Half Round Gutter Stainless Steel 316 (No. 4) 1.6mm…" at bounding box center [875, 558] width 1235 height 102
click at [558, 517] on div "Welded Sculptured Drop to Half Round Gutter" at bounding box center [537, 529] width 281 height 24
click at [696, 656] on div "Drawings Add drawing 1.6 Stainless Steel 316 No. 4 Girth 600 1 0 150 300 150 0 …" at bounding box center [876, 267] width 1284 height 1581
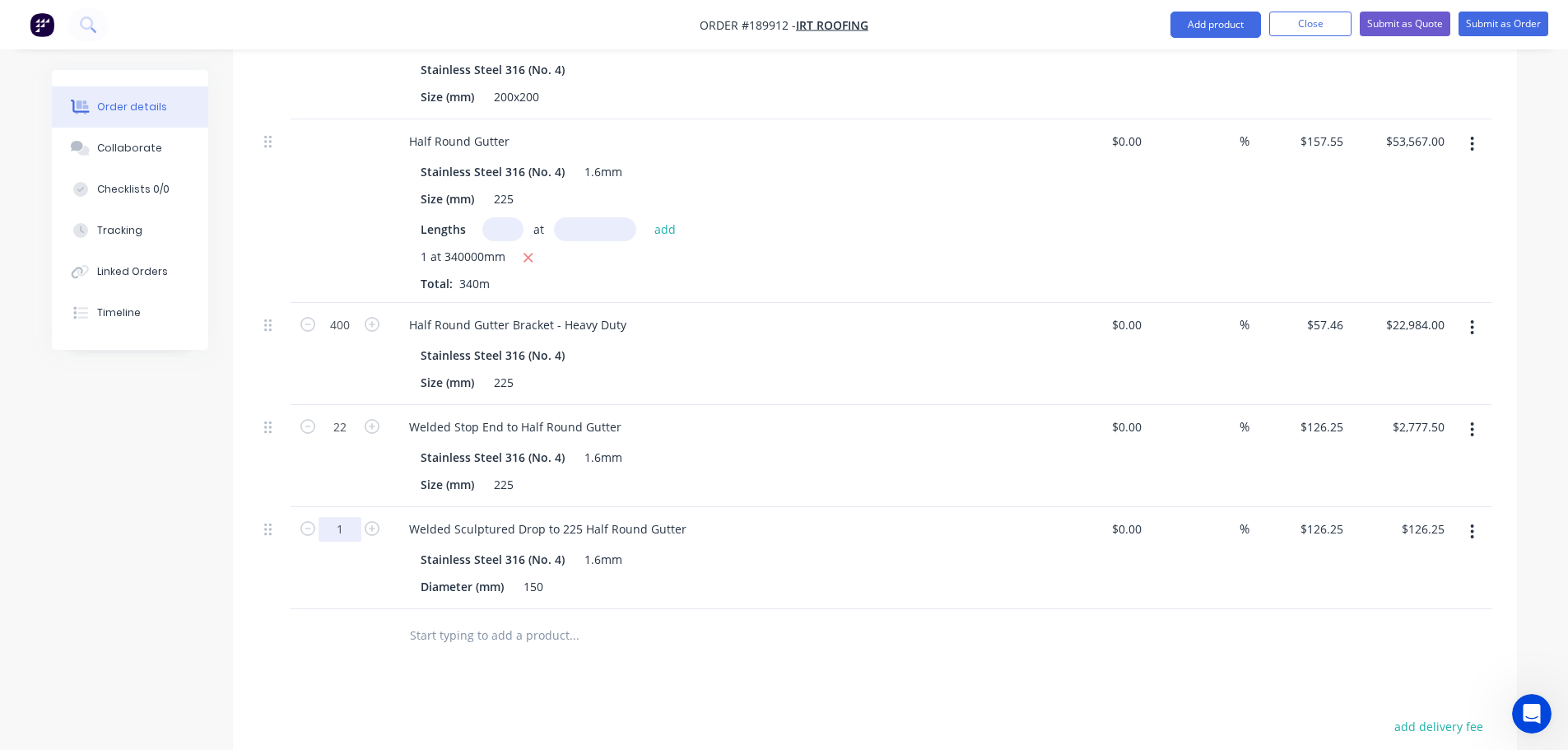
type input "31"
type input "$3,913.75"
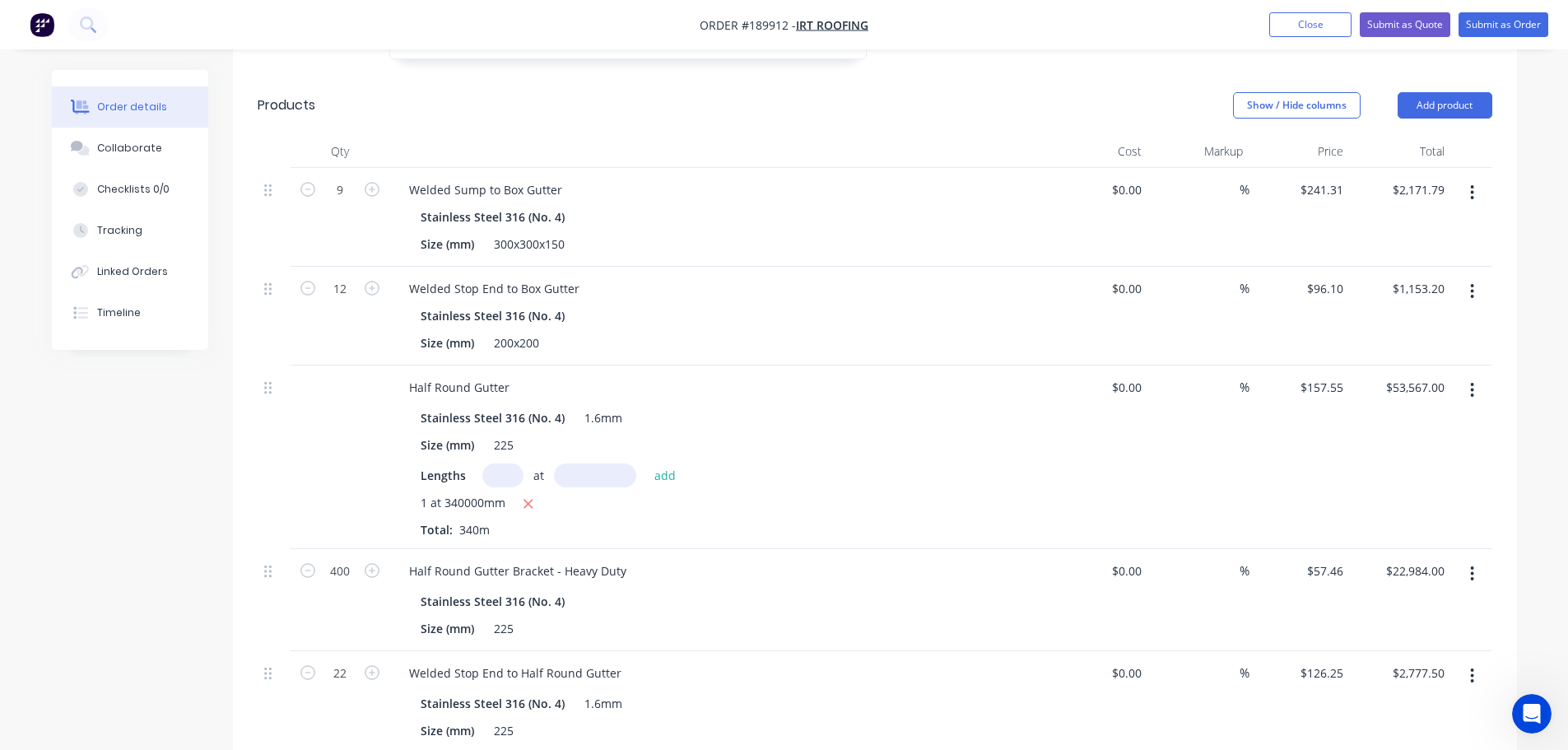
scroll to position [783, 0]
click at [1424, 93] on button "Add product" at bounding box center [1445, 106] width 95 height 26
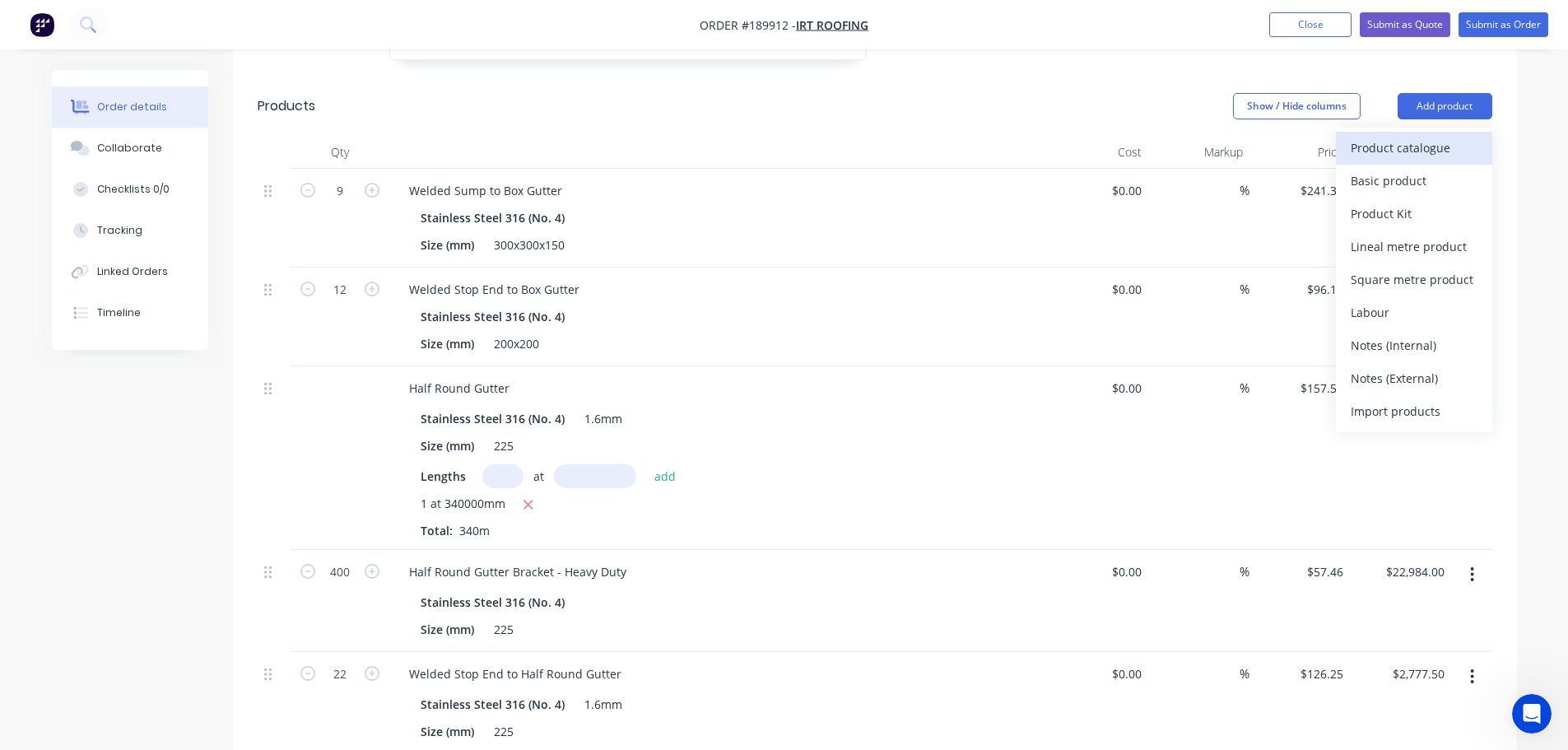
click at [1426, 136] on div "Product catalogue" at bounding box center [1414, 147] width 127 height 24
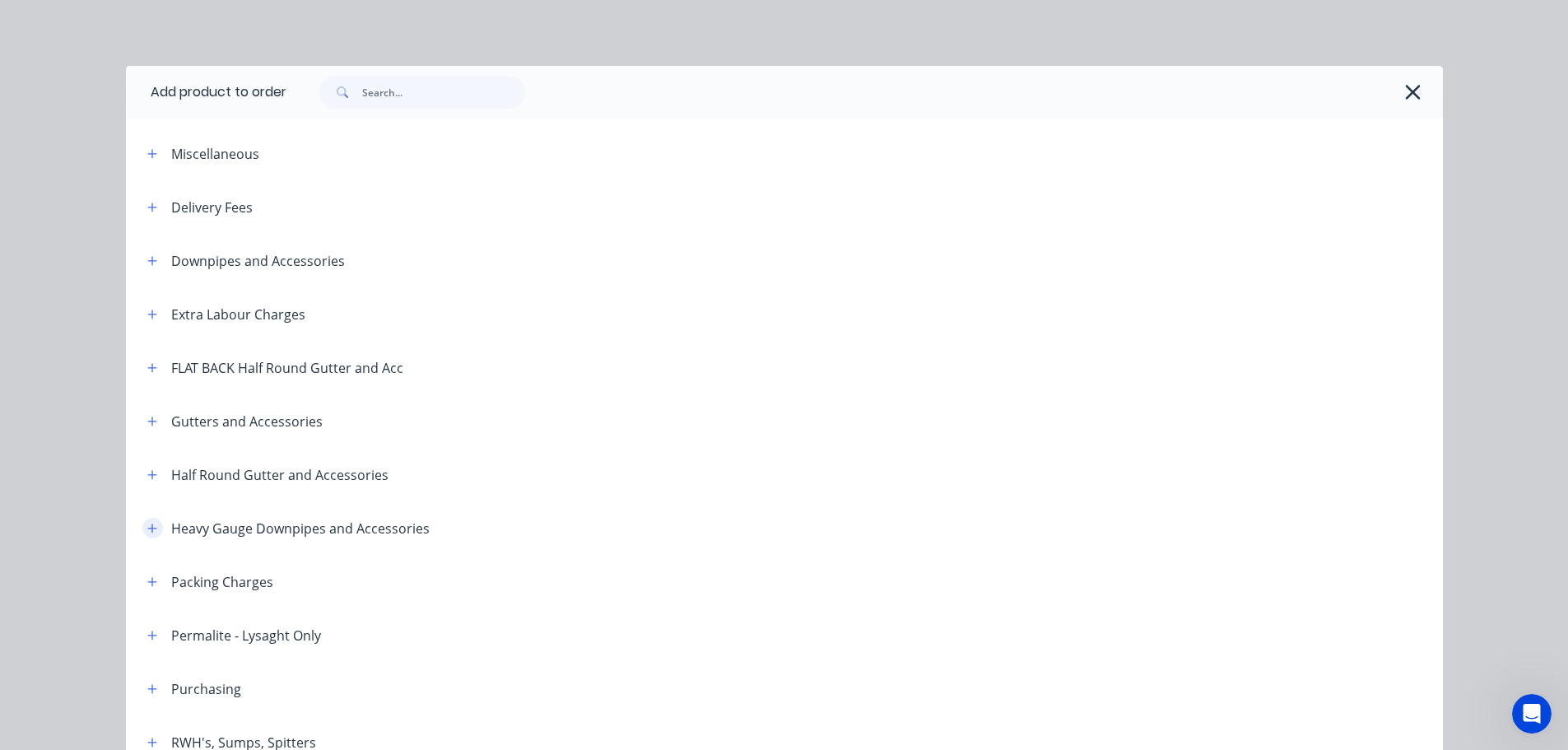
click at [151, 525] on icon "button" at bounding box center [152, 529] width 10 height 12
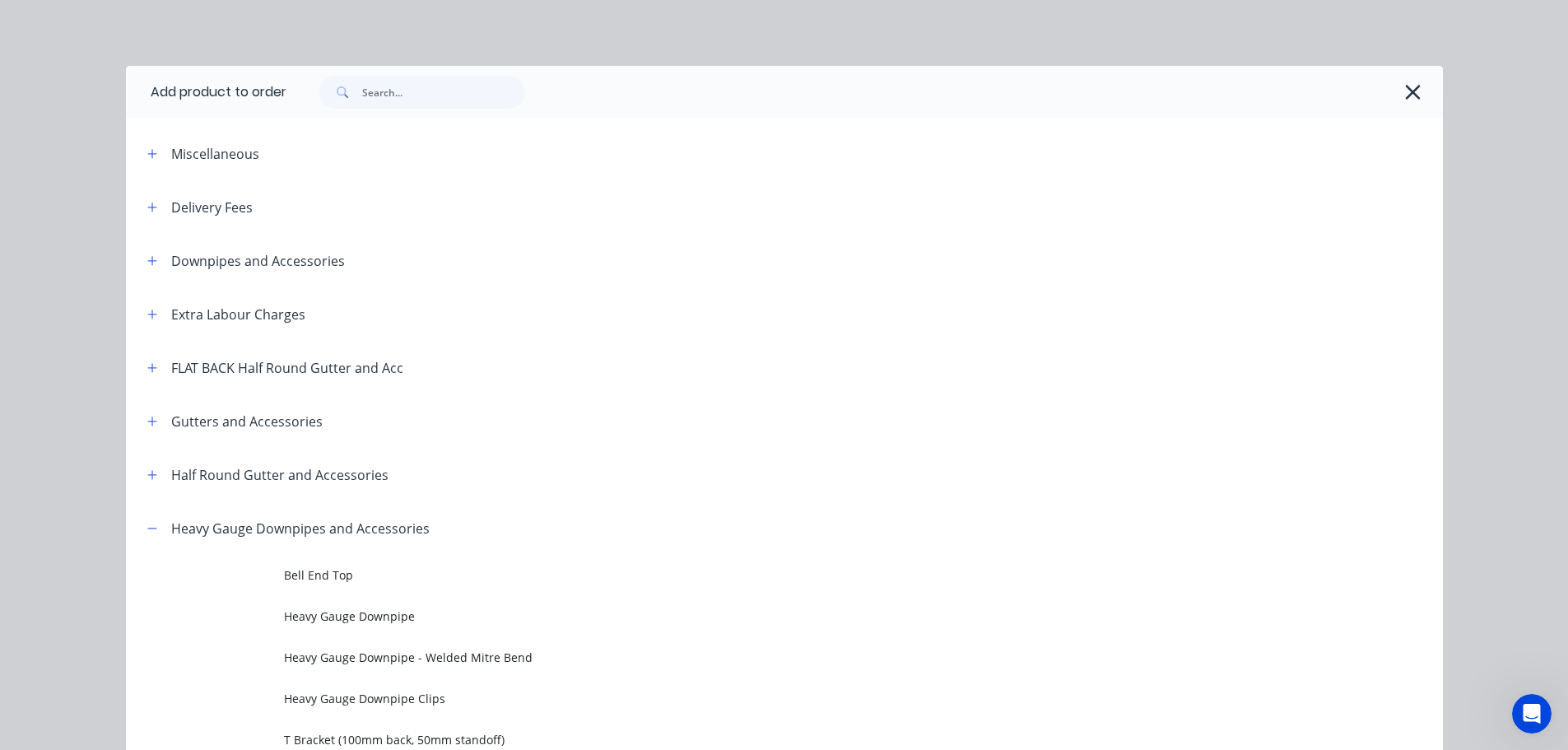
scroll to position [247, 0]
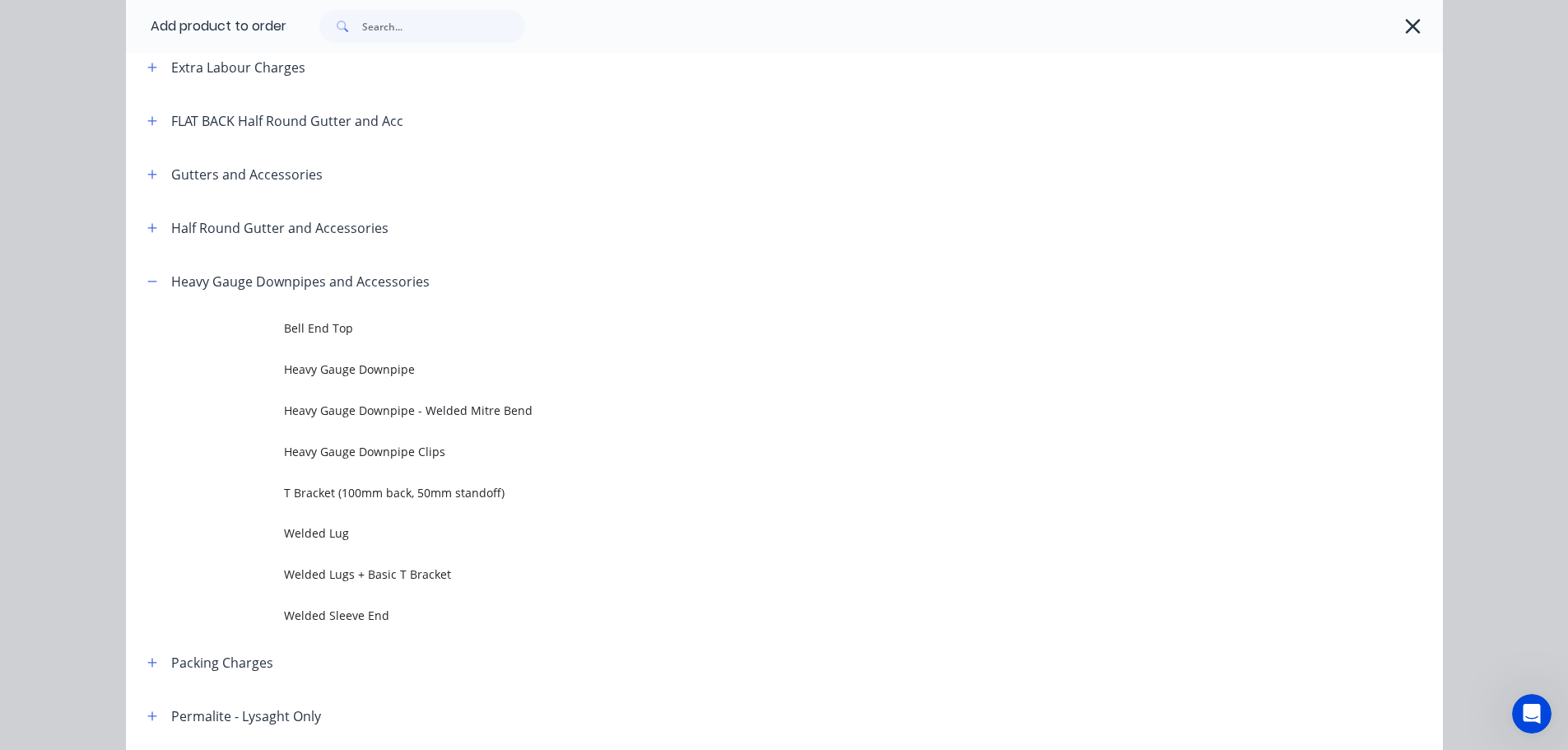
click at [384, 367] on span "Heavy Gauge Downpipe" at bounding box center [747, 369] width 927 height 17
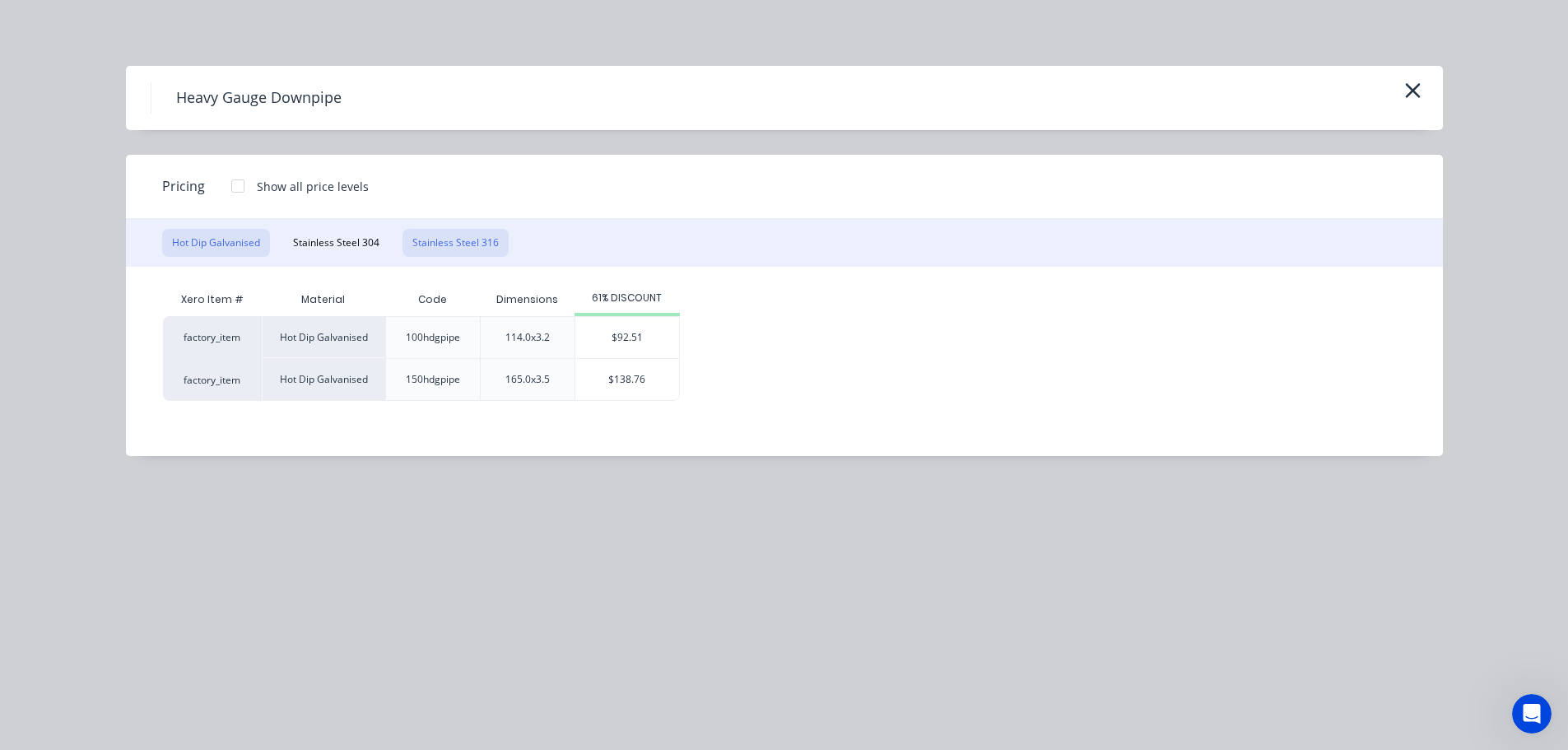
click at [461, 242] on button "Stainless Steel 316" at bounding box center [456, 242] width 107 height 28
click at [239, 185] on div at bounding box center [238, 186] width 33 height 33
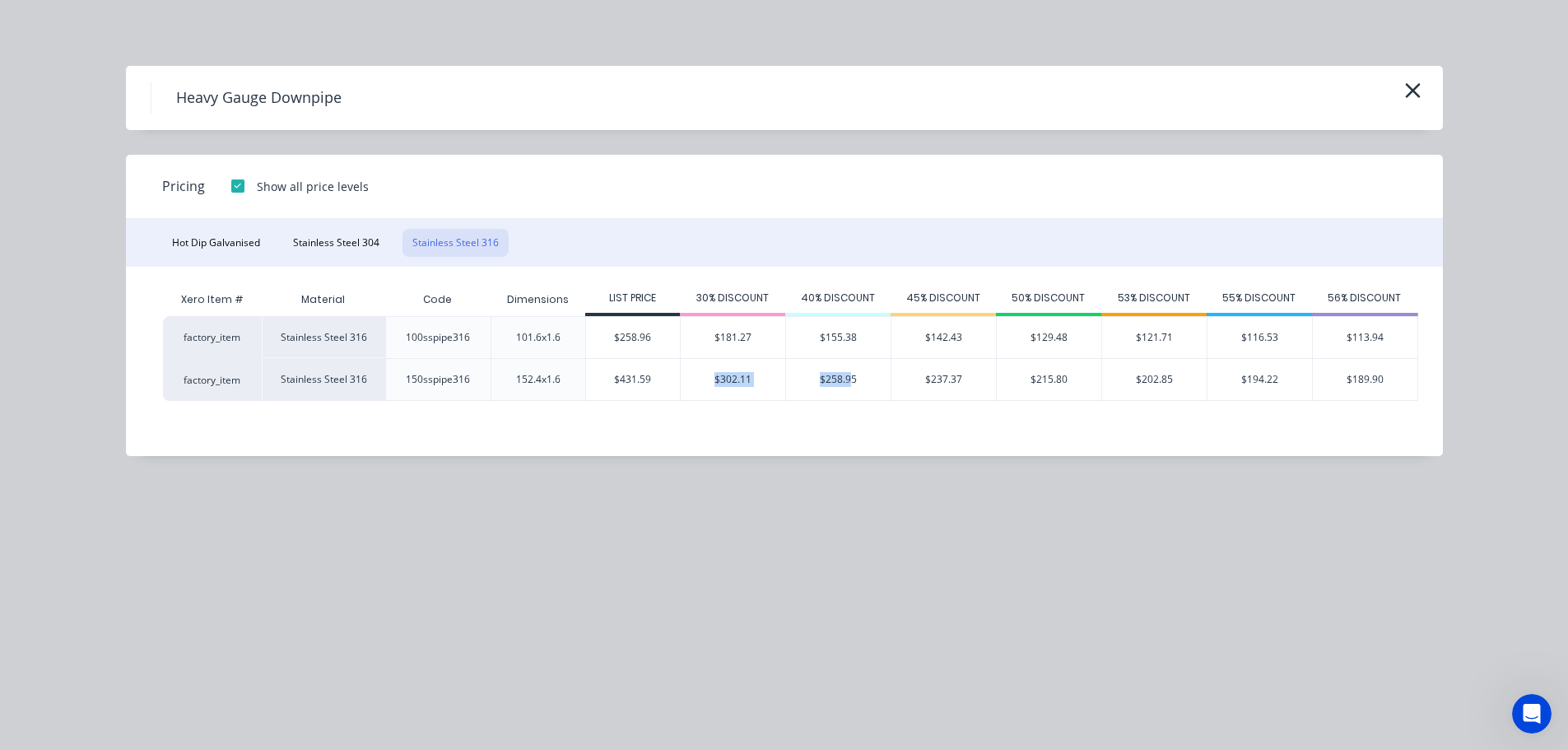
drag, startPoint x: 685, startPoint y: 471, endPoint x: 854, endPoint y: 458, distance: 169.5
click at [853, 456] on div "Heavy Gauge Downpipe Pricing Show all price levels Hot Dip Galvanised Stainless…" at bounding box center [784, 375] width 1568 height 750
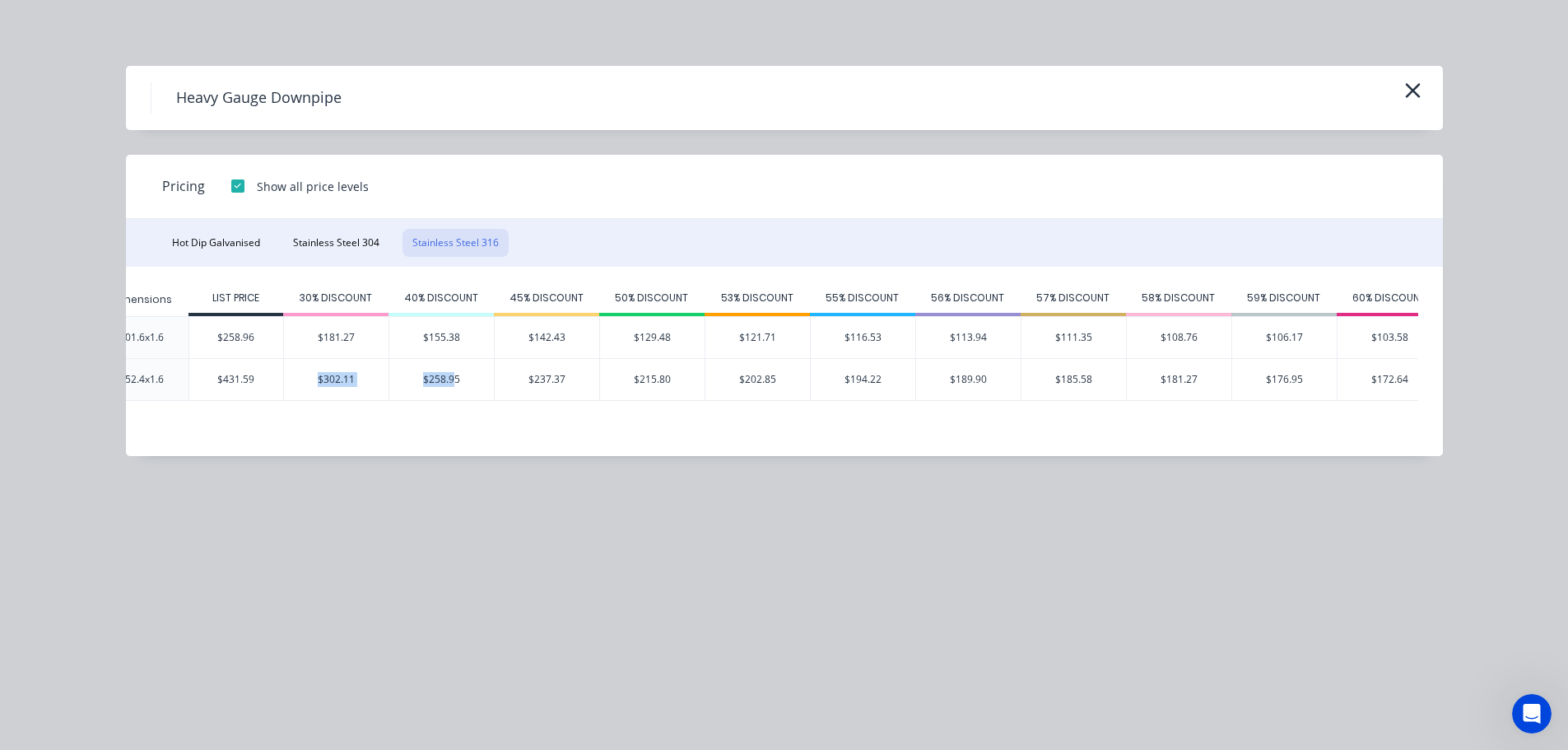
scroll to position [0, 858]
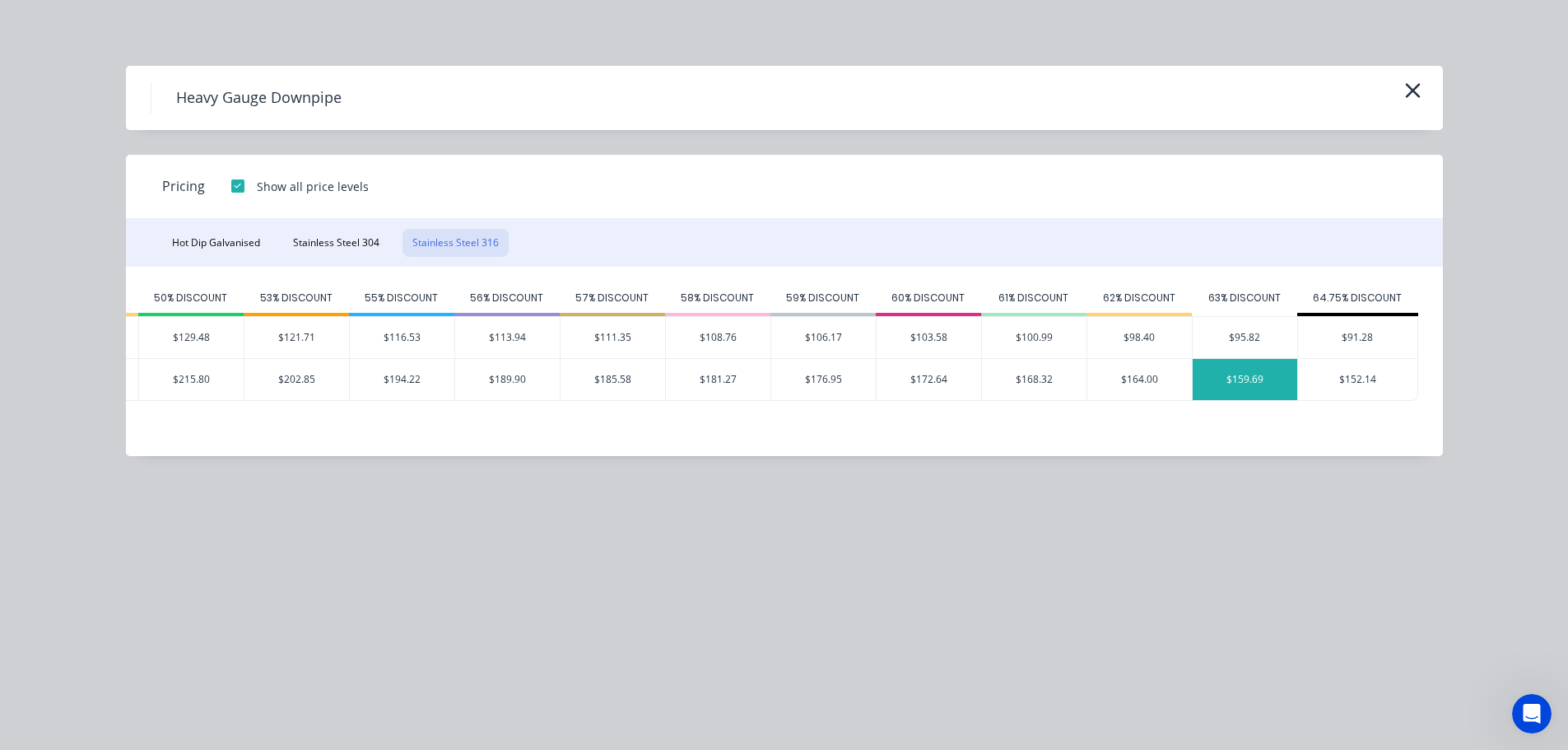
click at [1263, 378] on div "$159.69" at bounding box center [1245, 380] width 105 height 42
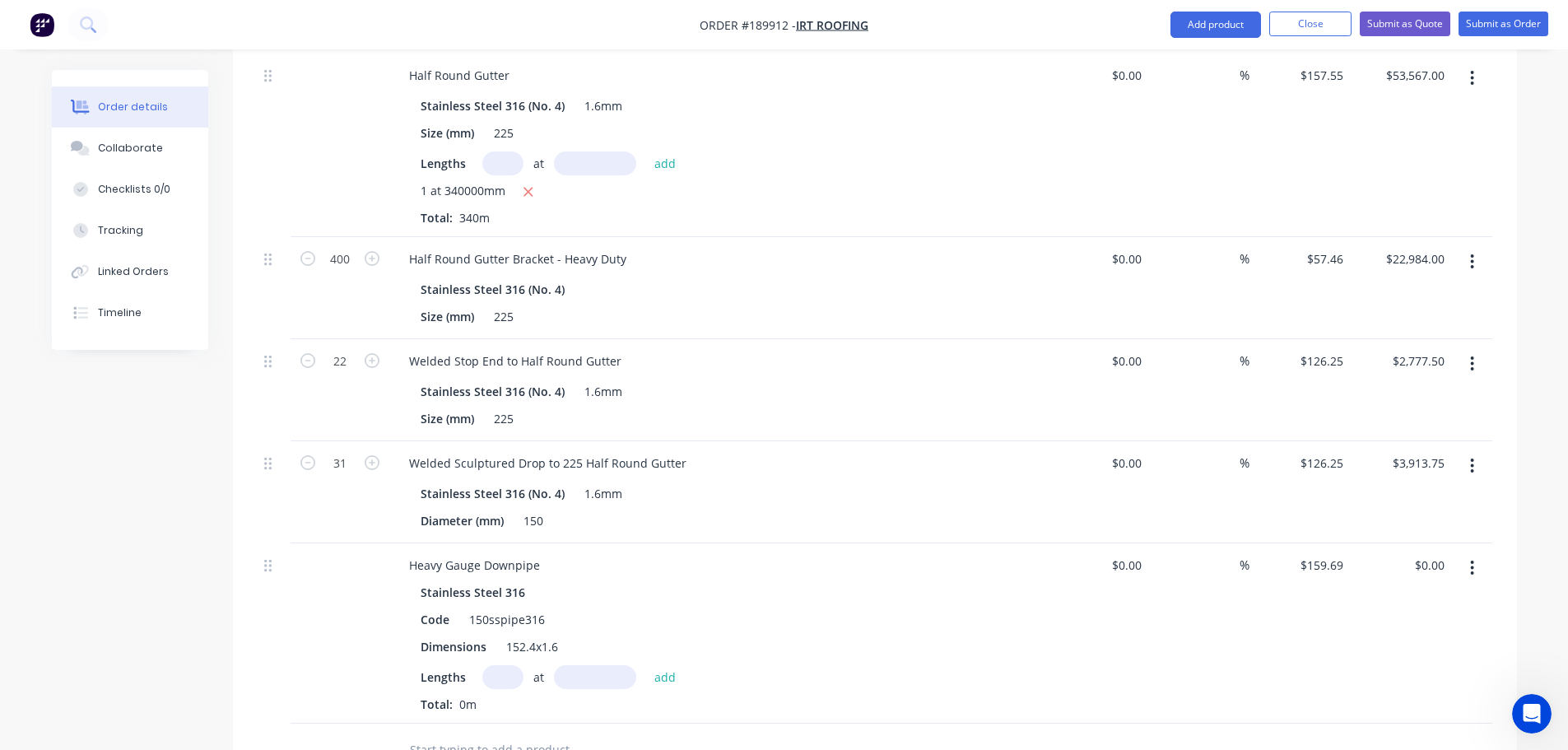
scroll to position [1195, 0]
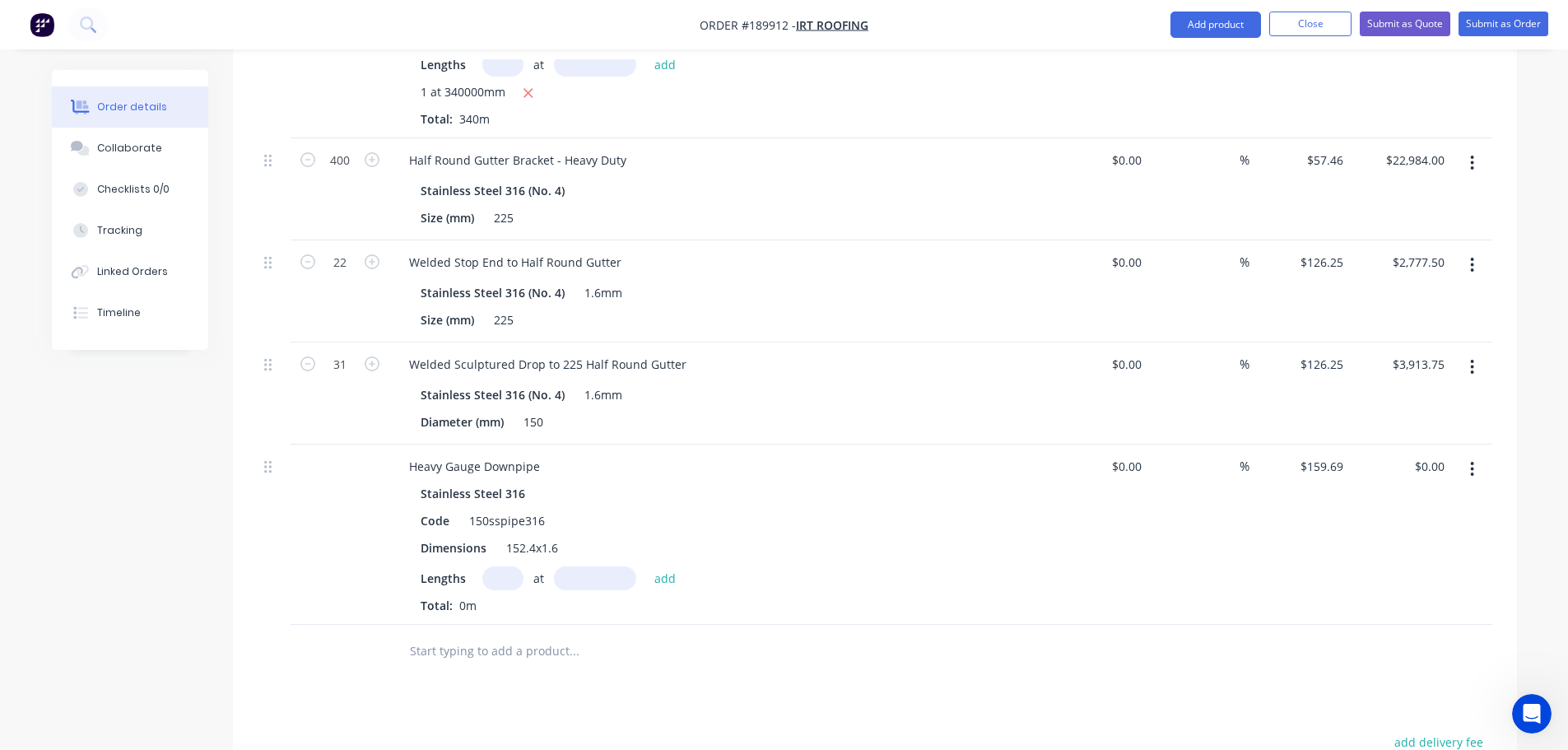
click at [498, 567] on input "text" at bounding box center [503, 578] width 42 height 24
type input "1"
type input "19mm"
click at [498, 567] on input "1" at bounding box center [503, 578] width 42 height 24
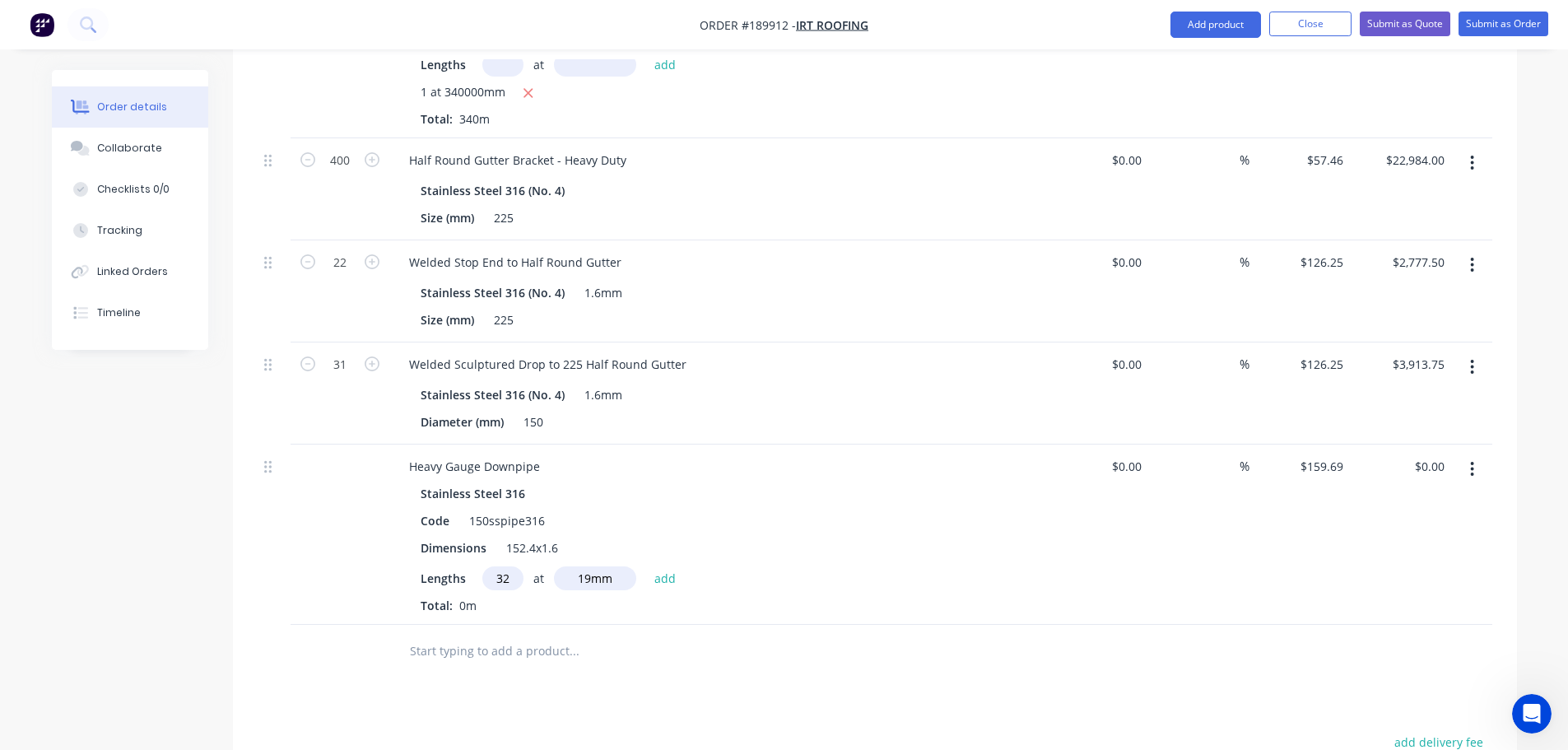
type input "32"
type input "6000"
click at [646, 567] on button "add" at bounding box center [665, 578] width 39 height 22
click at [152, 441] on div "Created by Michael Created 15/08/25 Required Assigned to Add team member Status…" at bounding box center [784, 0] width 1465 height 2251
drag, startPoint x: 525, startPoint y: 556, endPoint x: 507, endPoint y: 534, distance: 28.4
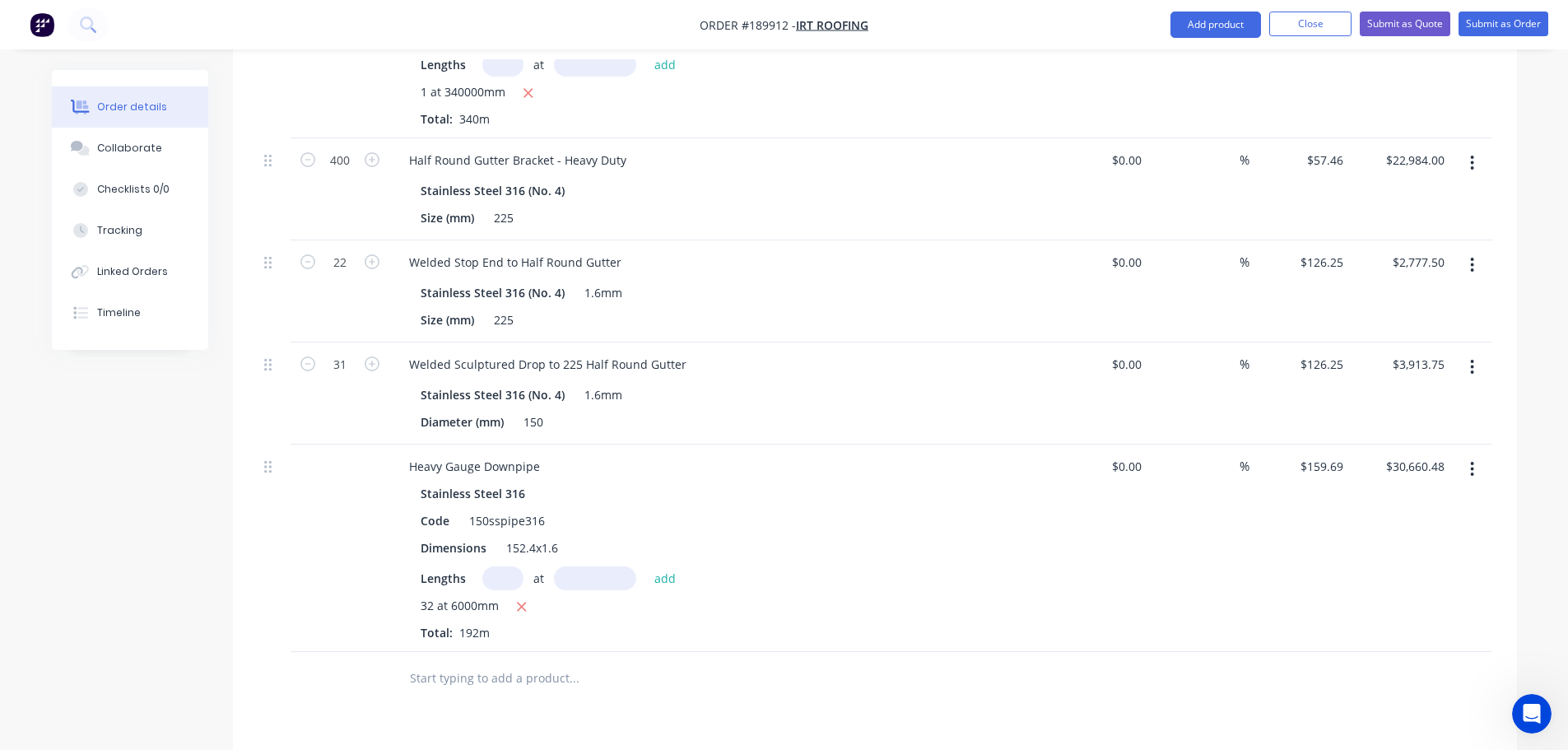
click at [524, 600] on icon "button" at bounding box center [521, 607] width 11 height 15
type input "$0.00"
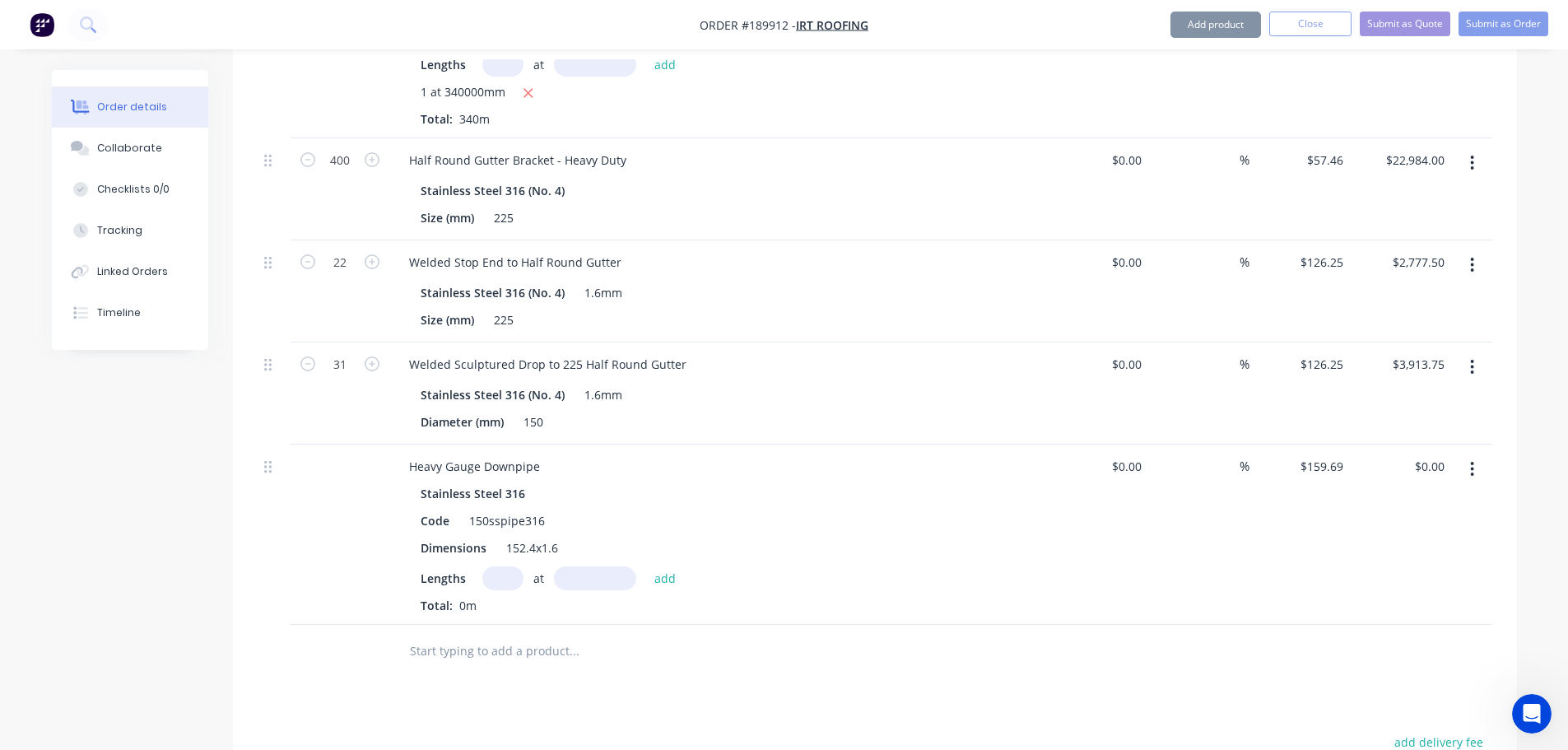
click at [505, 567] on input "text" at bounding box center [503, 578] width 42 height 24
type input "1"
type input "192000"
click at [646, 567] on button "add" at bounding box center [665, 578] width 39 height 22
type input "$30,660.48"
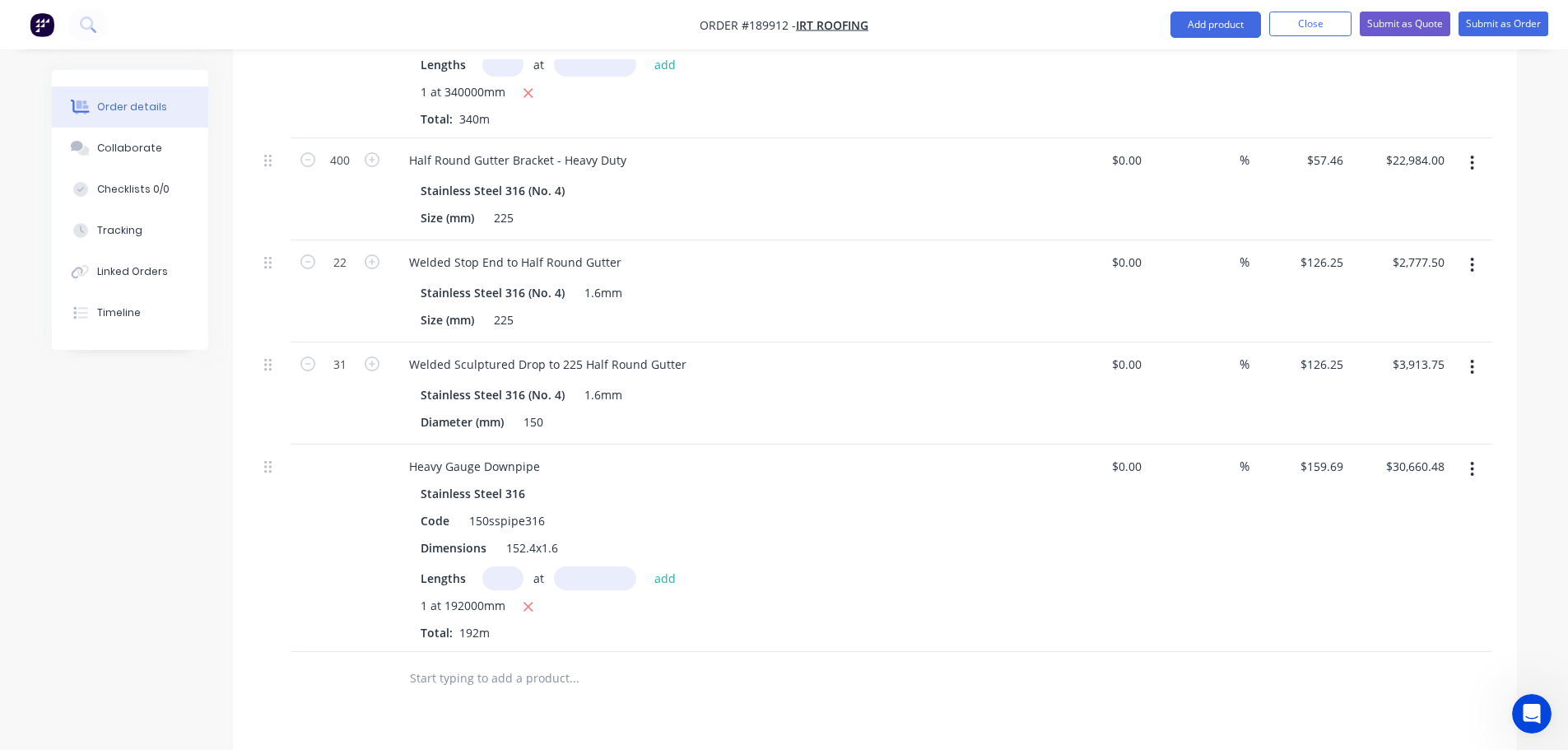
click at [756, 668] on div "Drawings Add drawing 1.6 Stainless Steel 316 No. 4 Girth 600 1 0 150 300 150 0 …" at bounding box center [876, 206] width 1284 height 1789
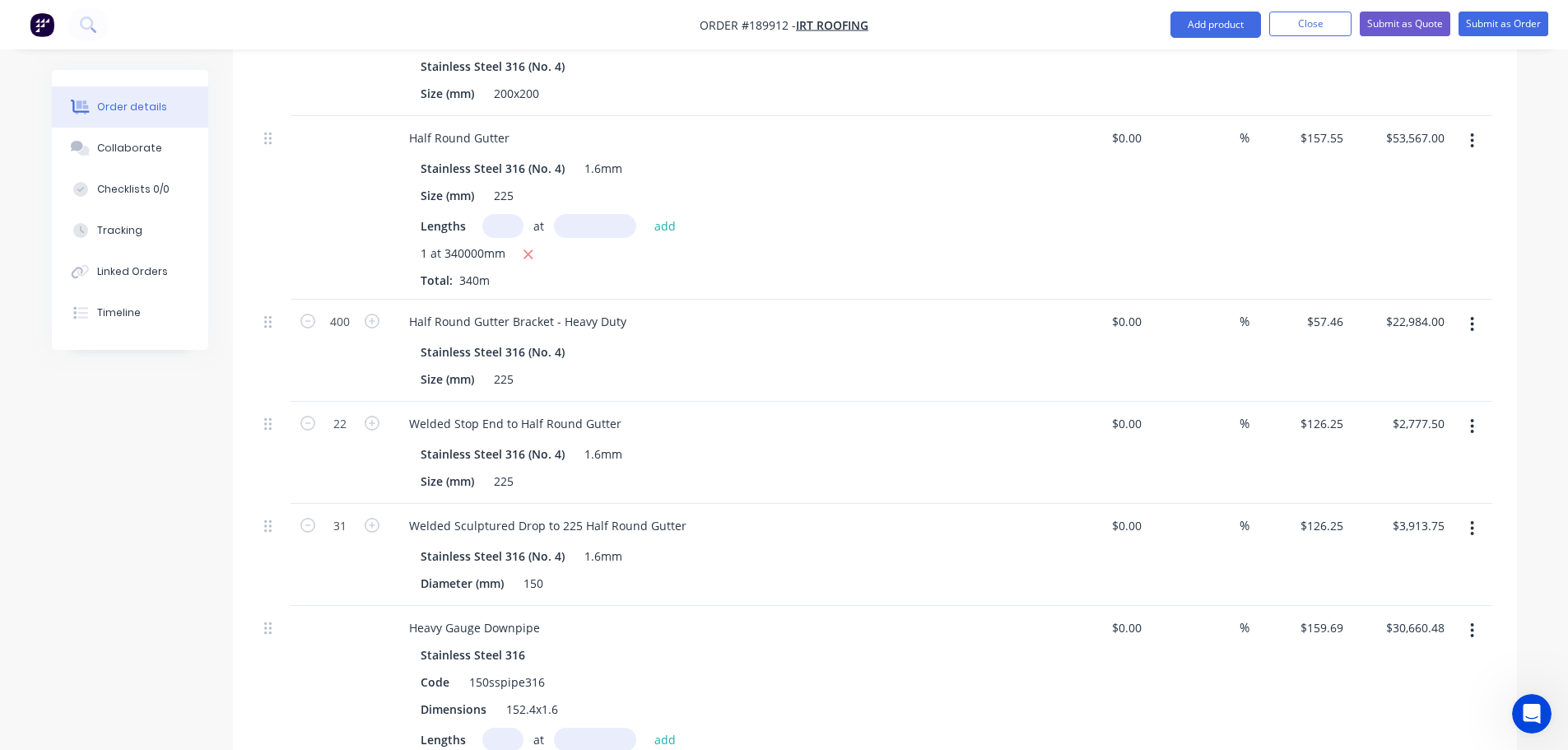
scroll to position [865, 0]
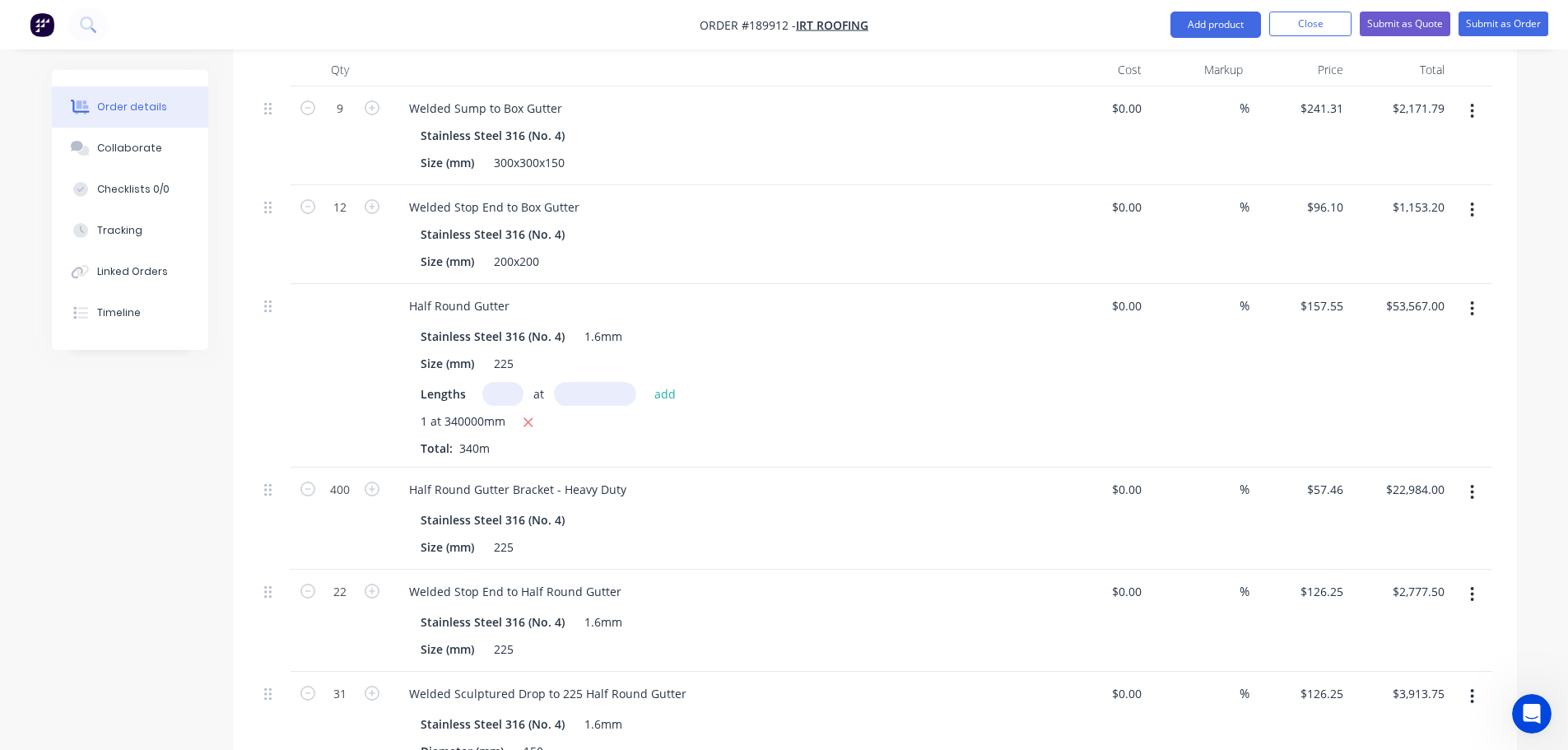
click at [0, 585] on div "Order details Collaborate Checklists 0/0 Tracking Linked Orders Timeline Order …" at bounding box center [784, 296] width 1568 height 2322
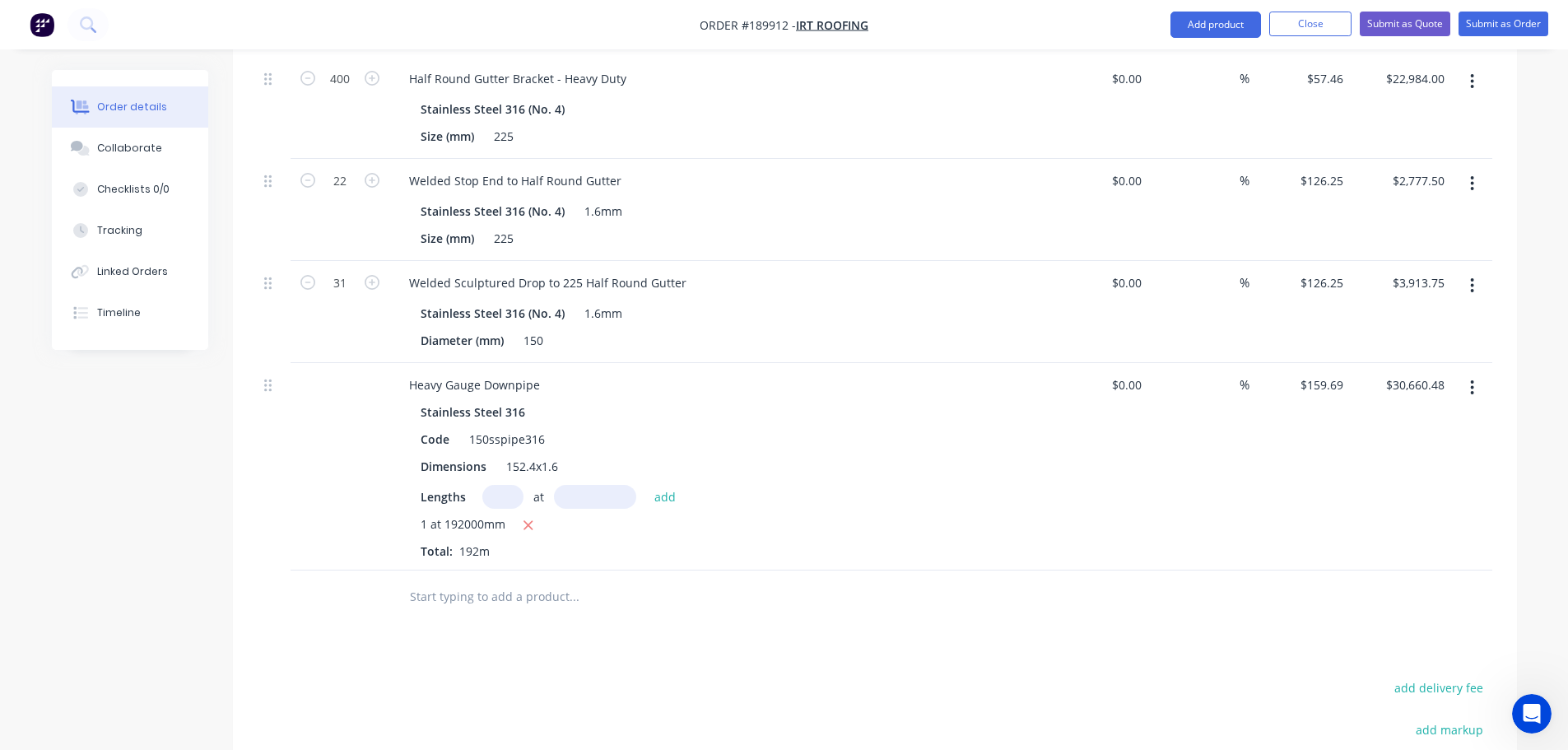
scroll to position [1277, 0]
drag, startPoint x: 1192, startPoint y: 22, endPoint x: 1189, endPoint y: 45, distance: 23.2
click at [1192, 22] on button "Add product" at bounding box center [1216, 24] width 91 height 26
click at [1186, 56] on div "Product catalogue" at bounding box center [1183, 67] width 127 height 24
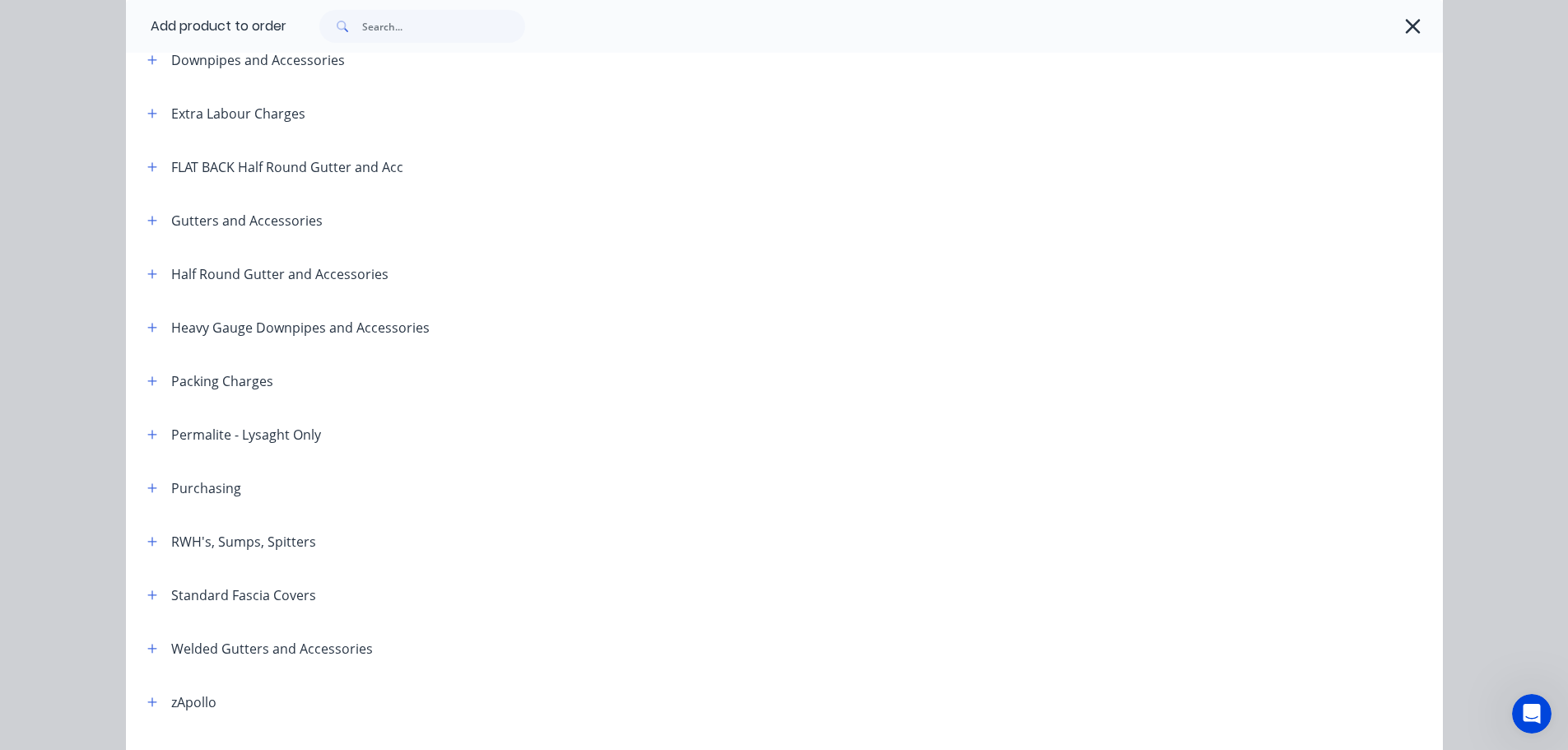
scroll to position [247, 0]
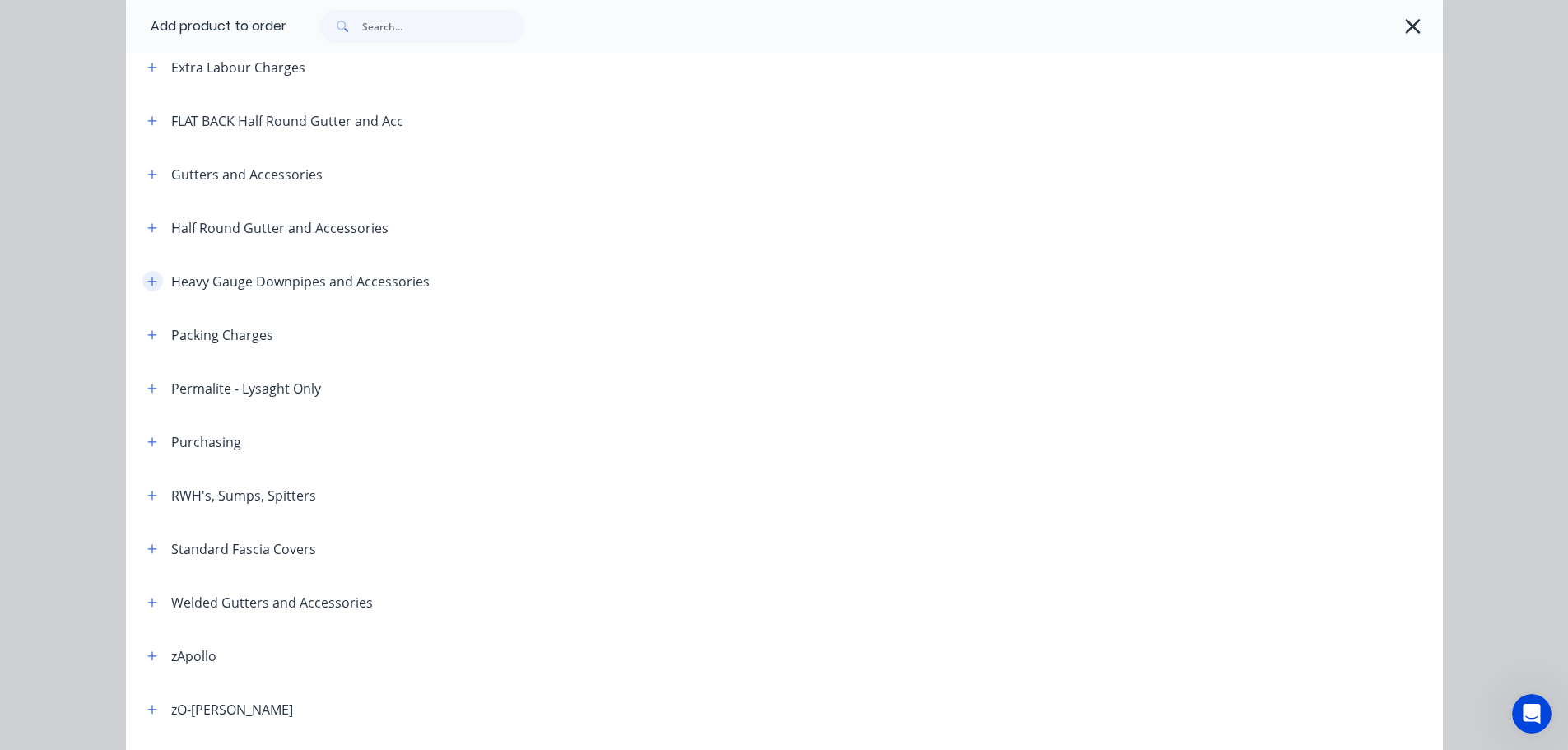
click at [147, 276] on icon "button" at bounding box center [152, 282] width 10 height 12
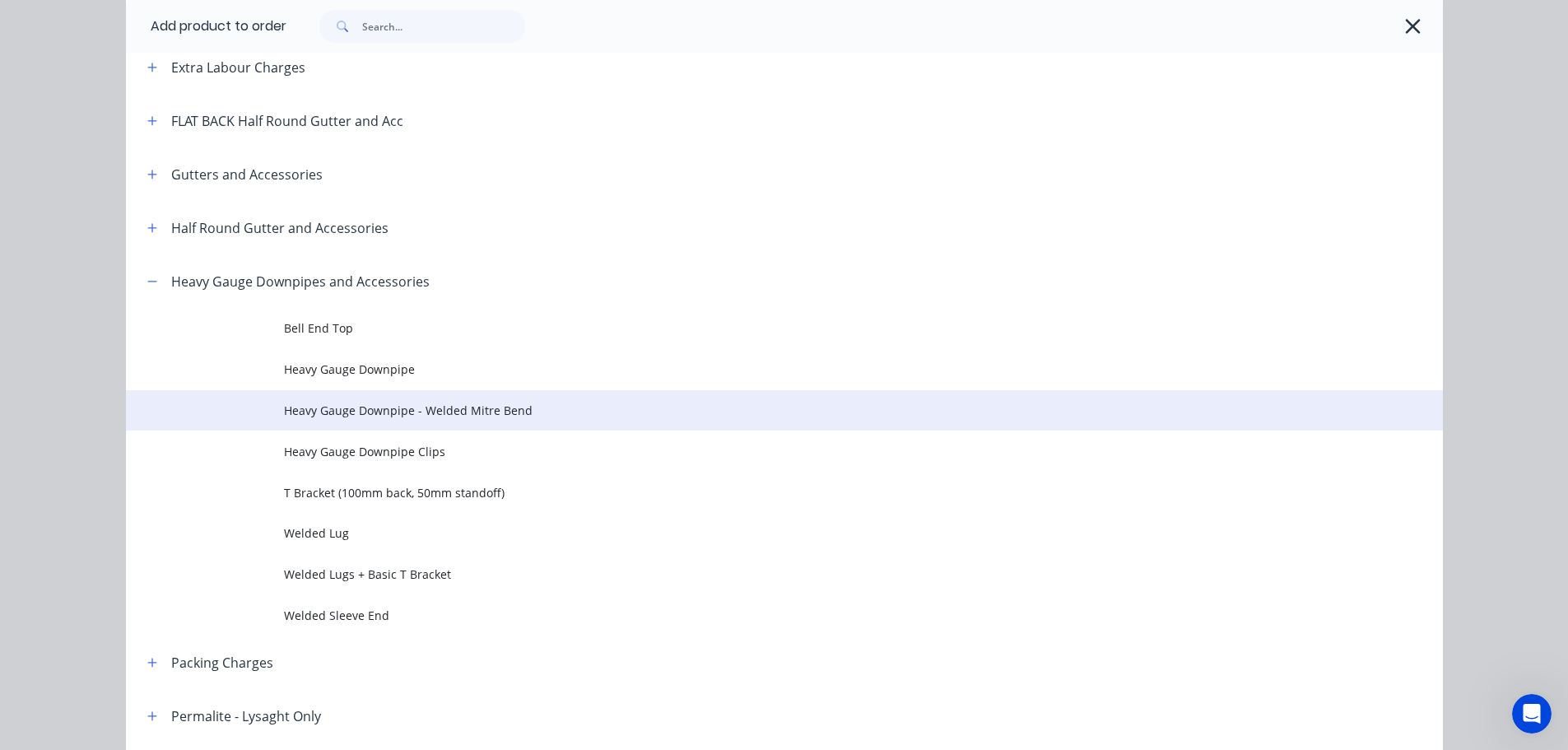
click at [394, 398] on td "Heavy Gauge Downpipe - Welded Mitre Bend" at bounding box center [863, 411] width 1159 height 42
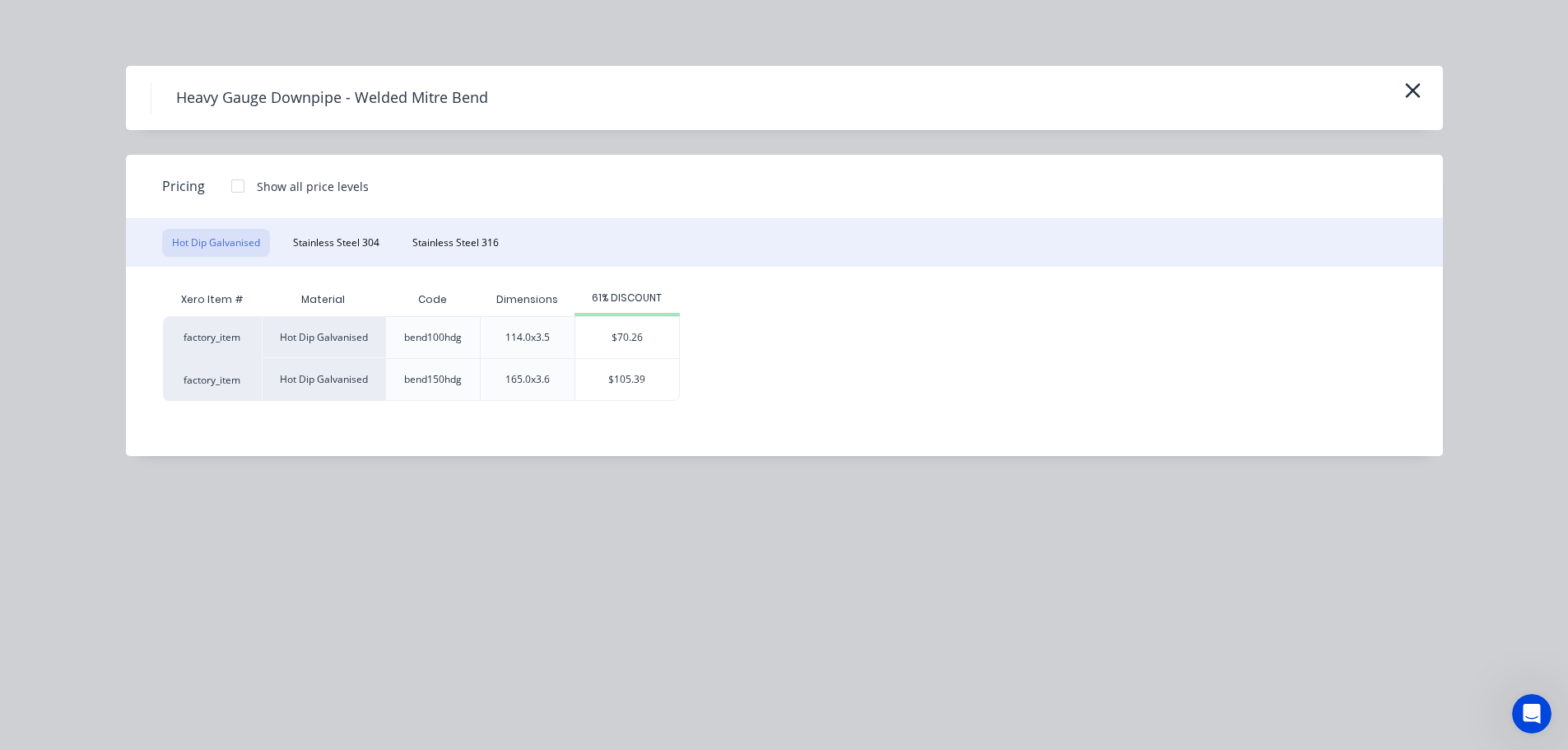
click at [447, 221] on div "Hot Dip Galvanised Stainless Steel 304 Stainless Steel 316" at bounding box center [784, 242] width 1317 height 47
click at [433, 247] on button "Stainless Steel 316" at bounding box center [456, 242] width 107 height 28
click at [621, 385] on div "$105.39" at bounding box center [621, 380] width 104 height 42
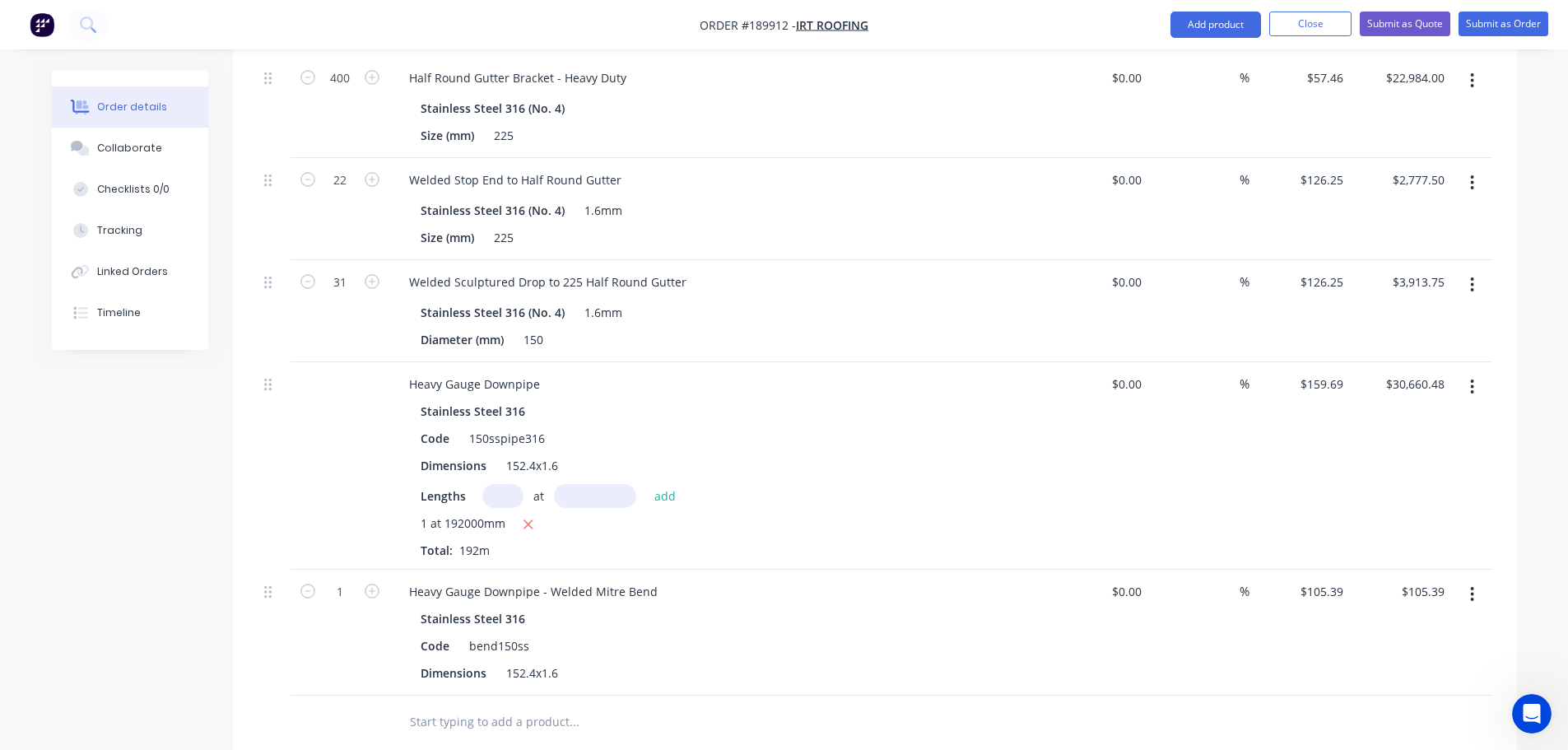
click at [1475, 579] on button "button" at bounding box center [1472, 594] width 39 height 30
click at [1432, 626] on div "Edit" at bounding box center [1414, 638] width 127 height 24
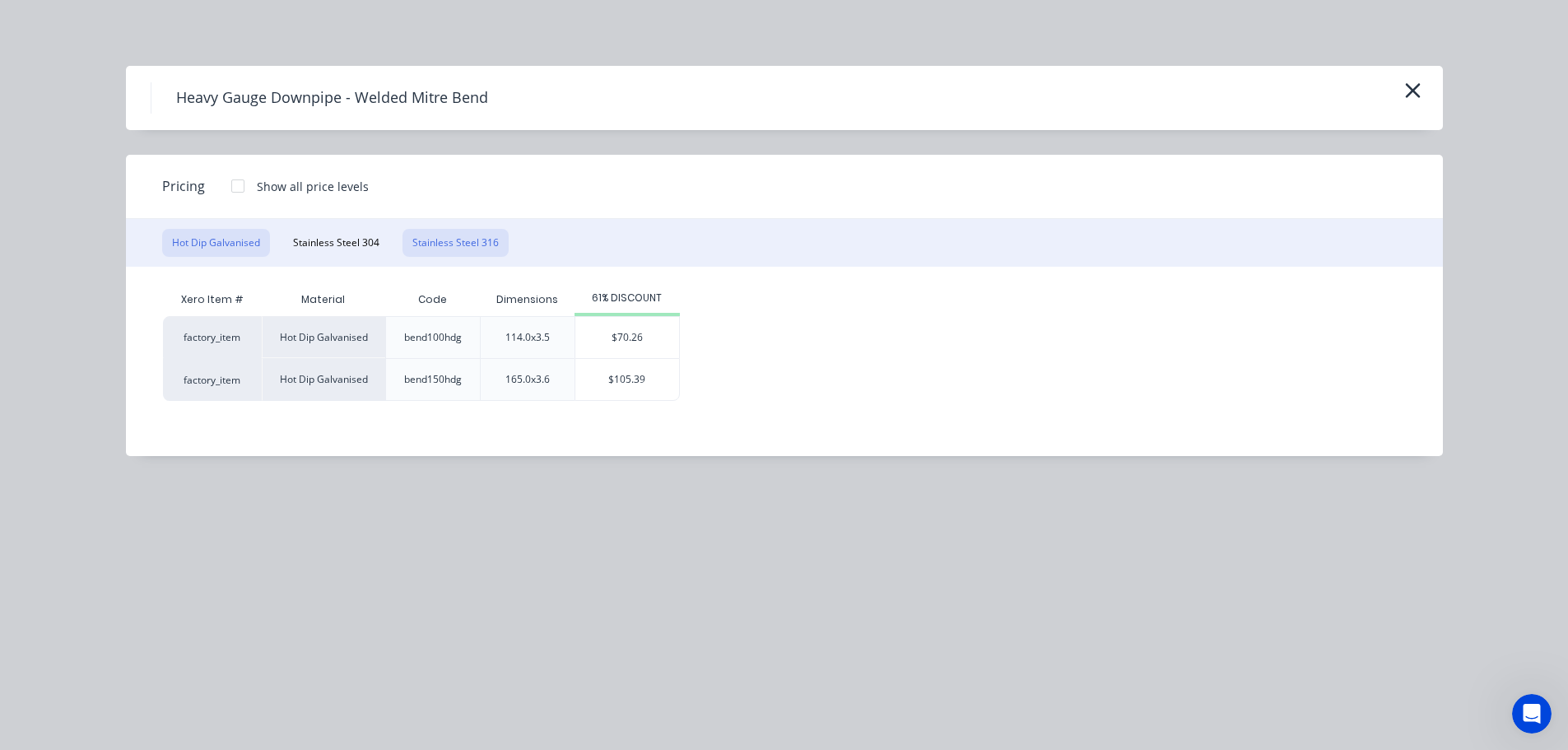
click at [430, 239] on button "Stainless Steel 316" at bounding box center [456, 242] width 107 height 28
click at [235, 188] on div at bounding box center [238, 186] width 33 height 33
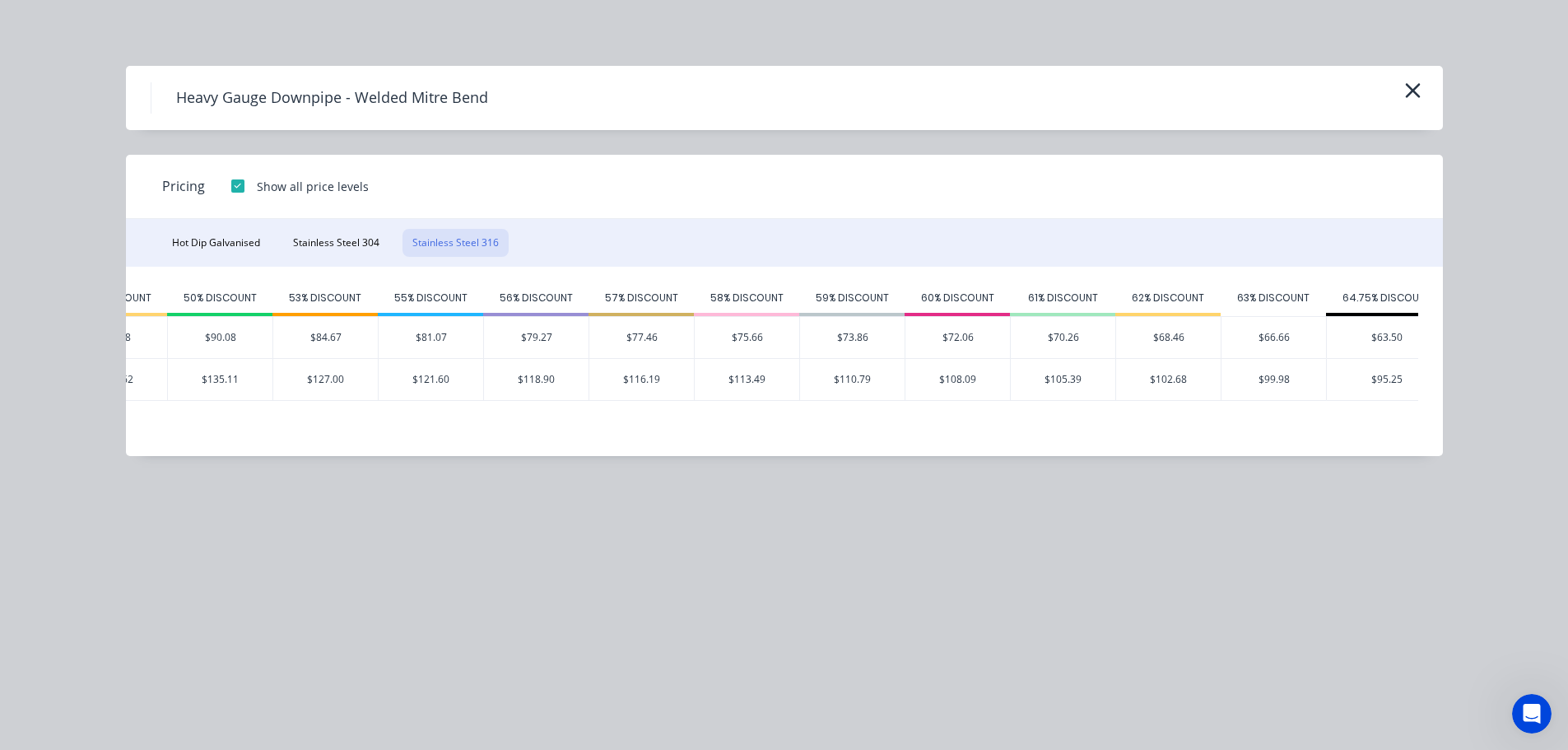
scroll to position [0, 843]
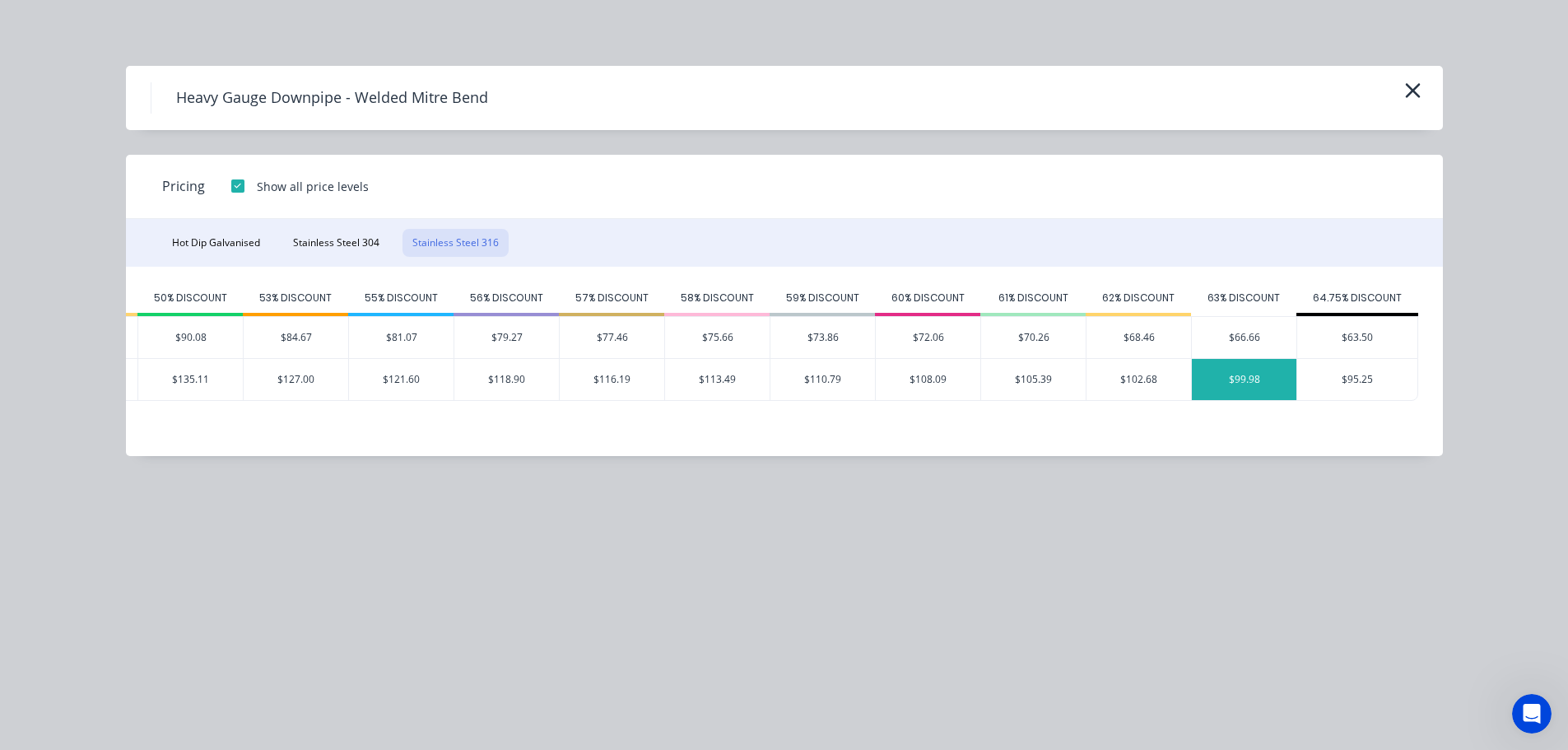
click at [1256, 389] on div "$99.98" at bounding box center [1245, 380] width 105 height 42
type input "$99.98"
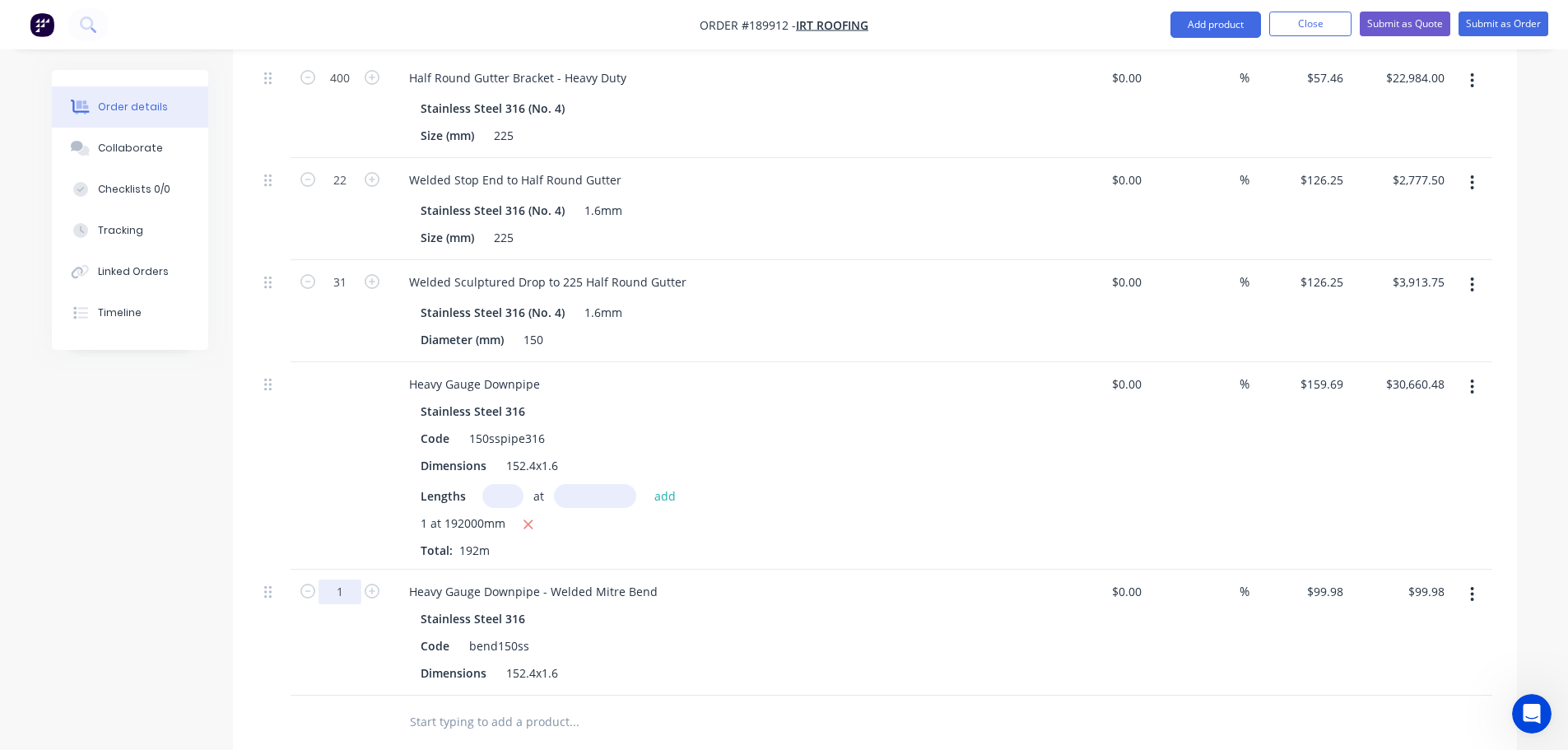
type input "130"
type input "$12,997.40"
click at [1214, 25] on button "Add product" at bounding box center [1216, 24] width 91 height 26
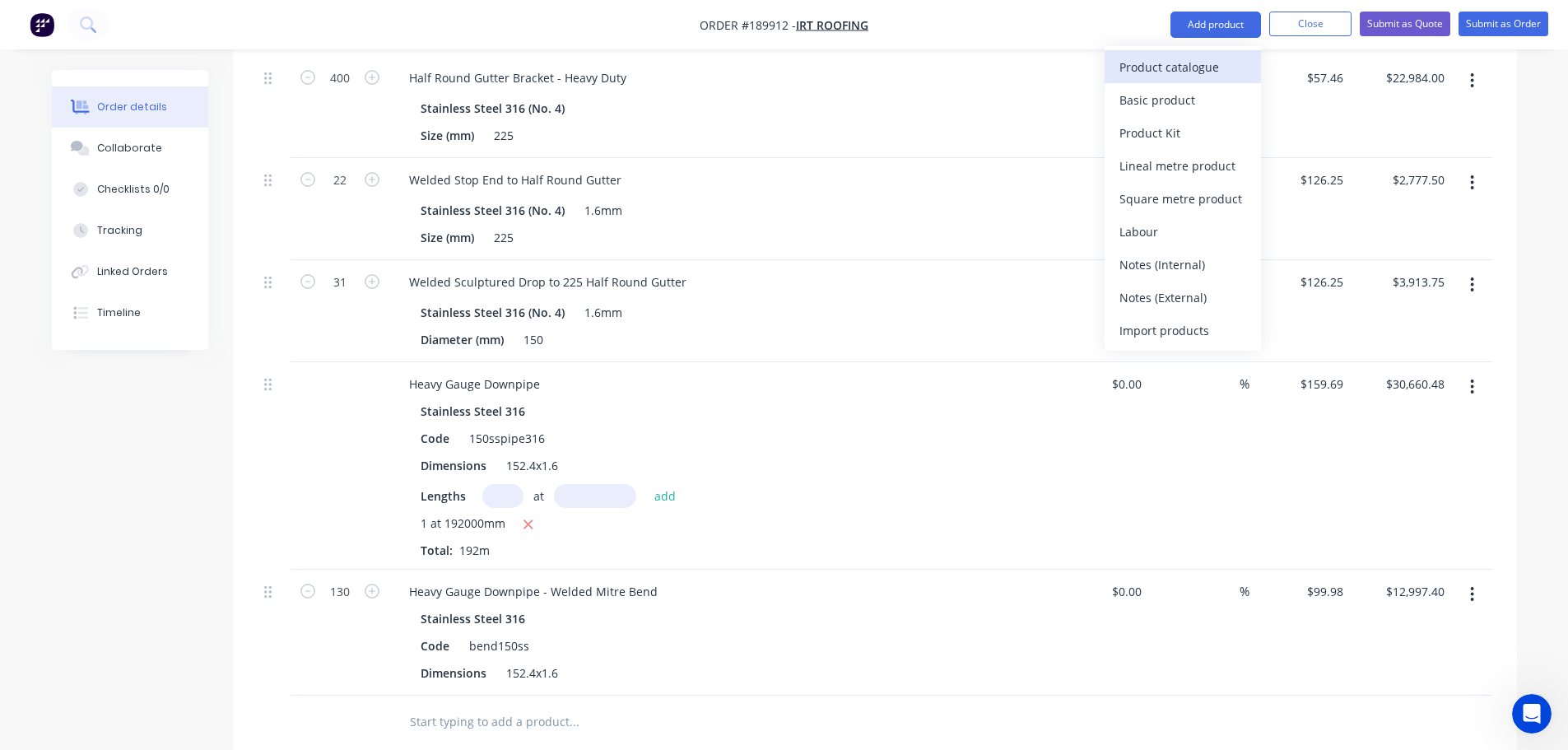
click at [1194, 59] on div "Product catalogue" at bounding box center [1183, 67] width 127 height 24
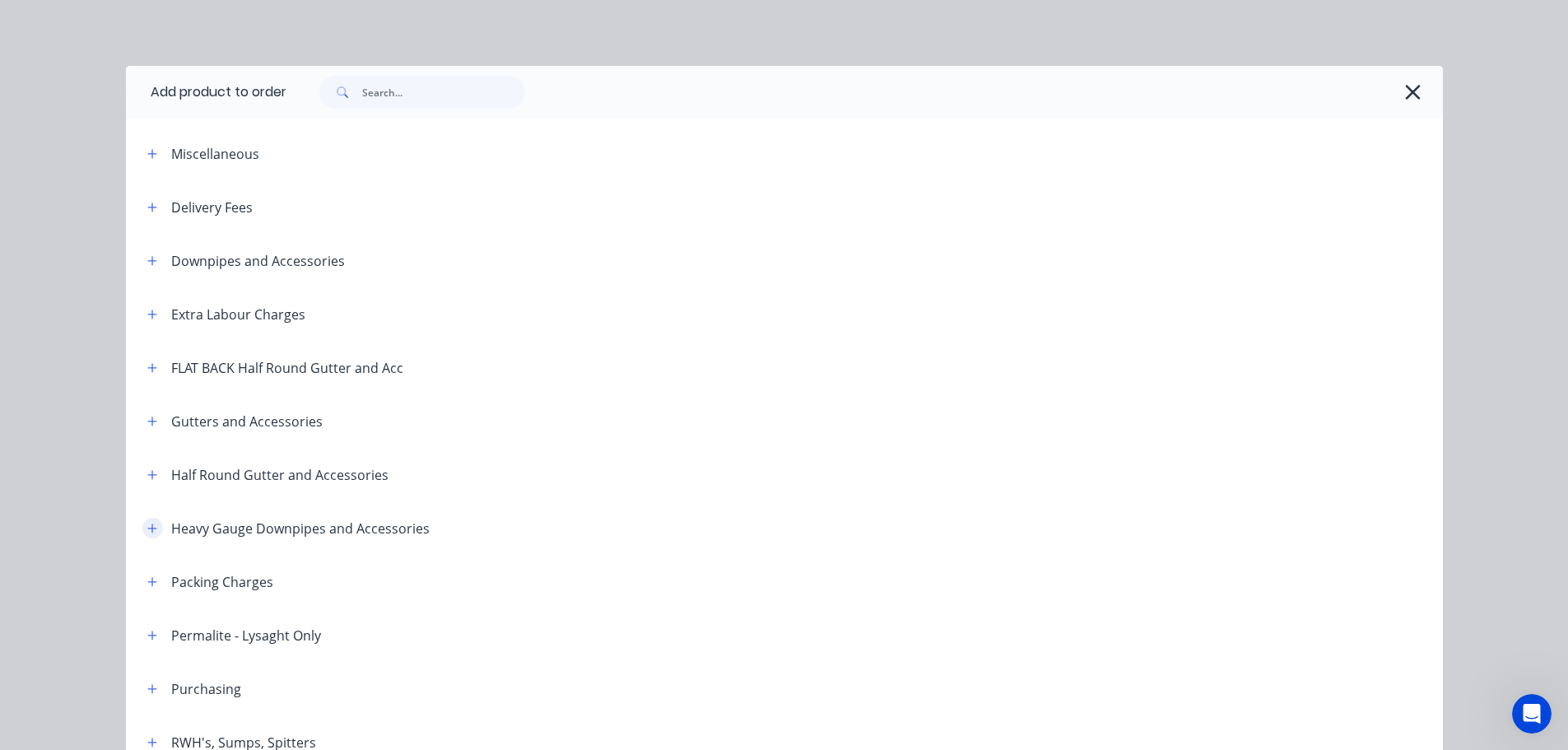
click at [148, 533] on icon "button" at bounding box center [152, 529] width 10 height 12
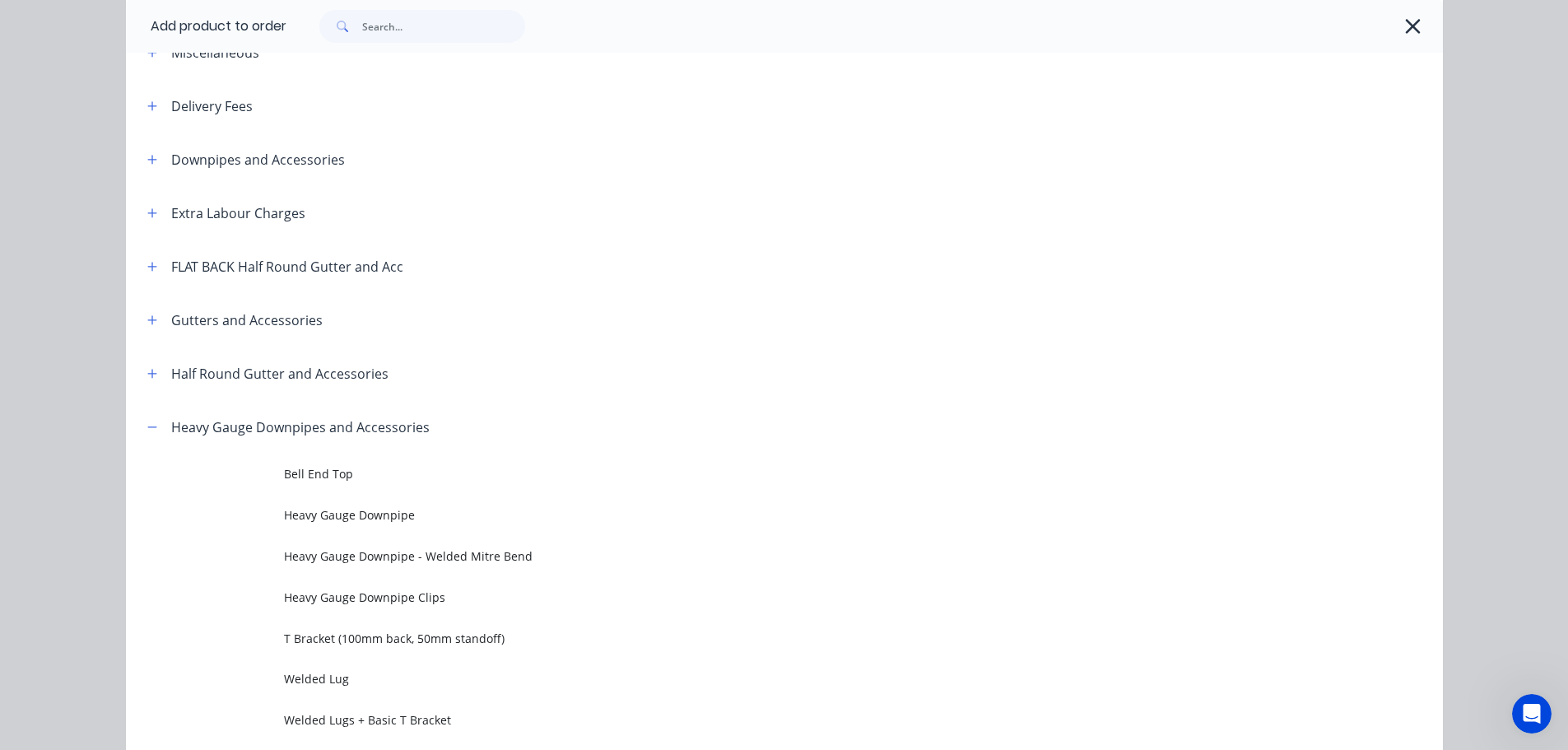
scroll to position [247, 0]
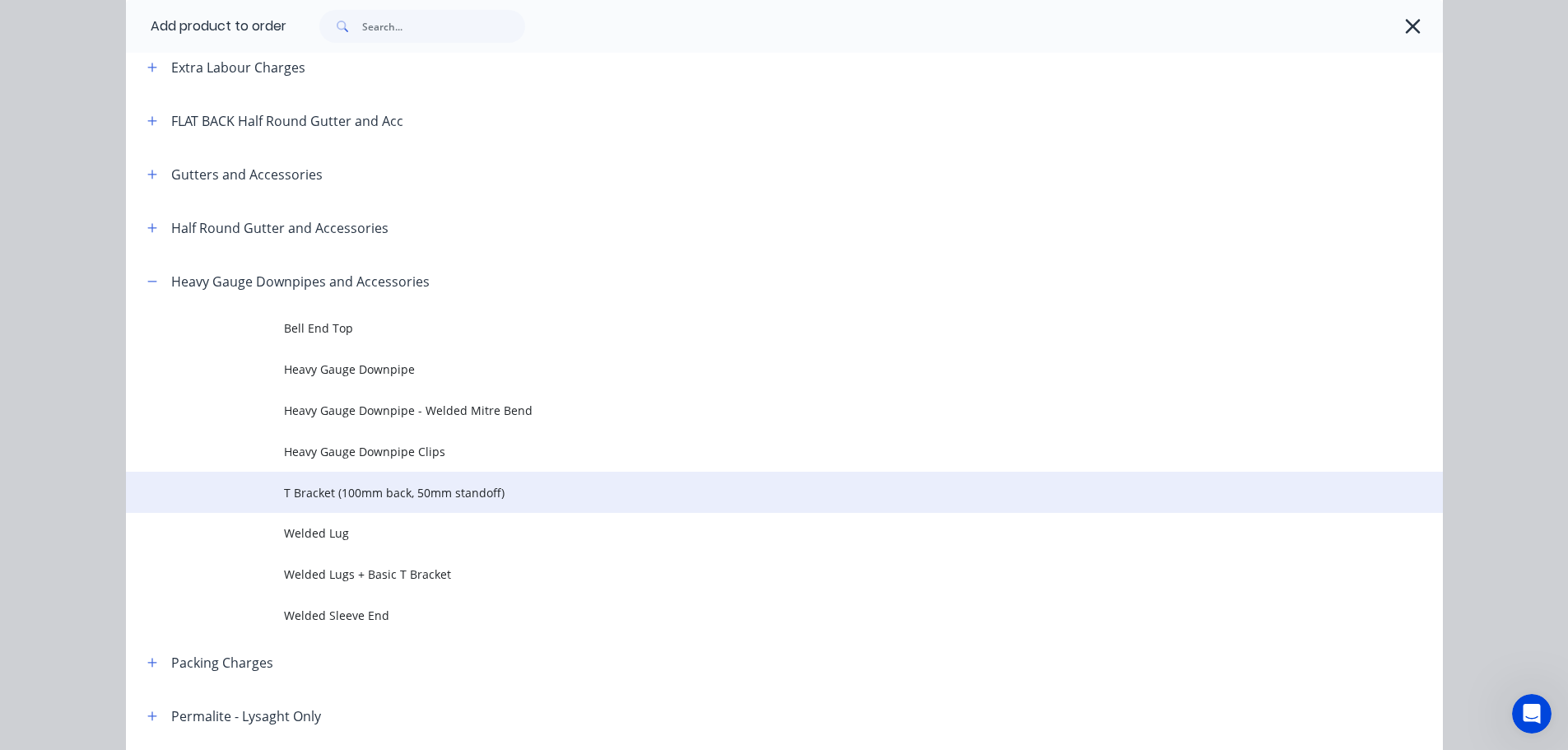
click at [364, 501] on span "T Bracket (100mm back, 50mm standoff)" at bounding box center [747, 493] width 927 height 17
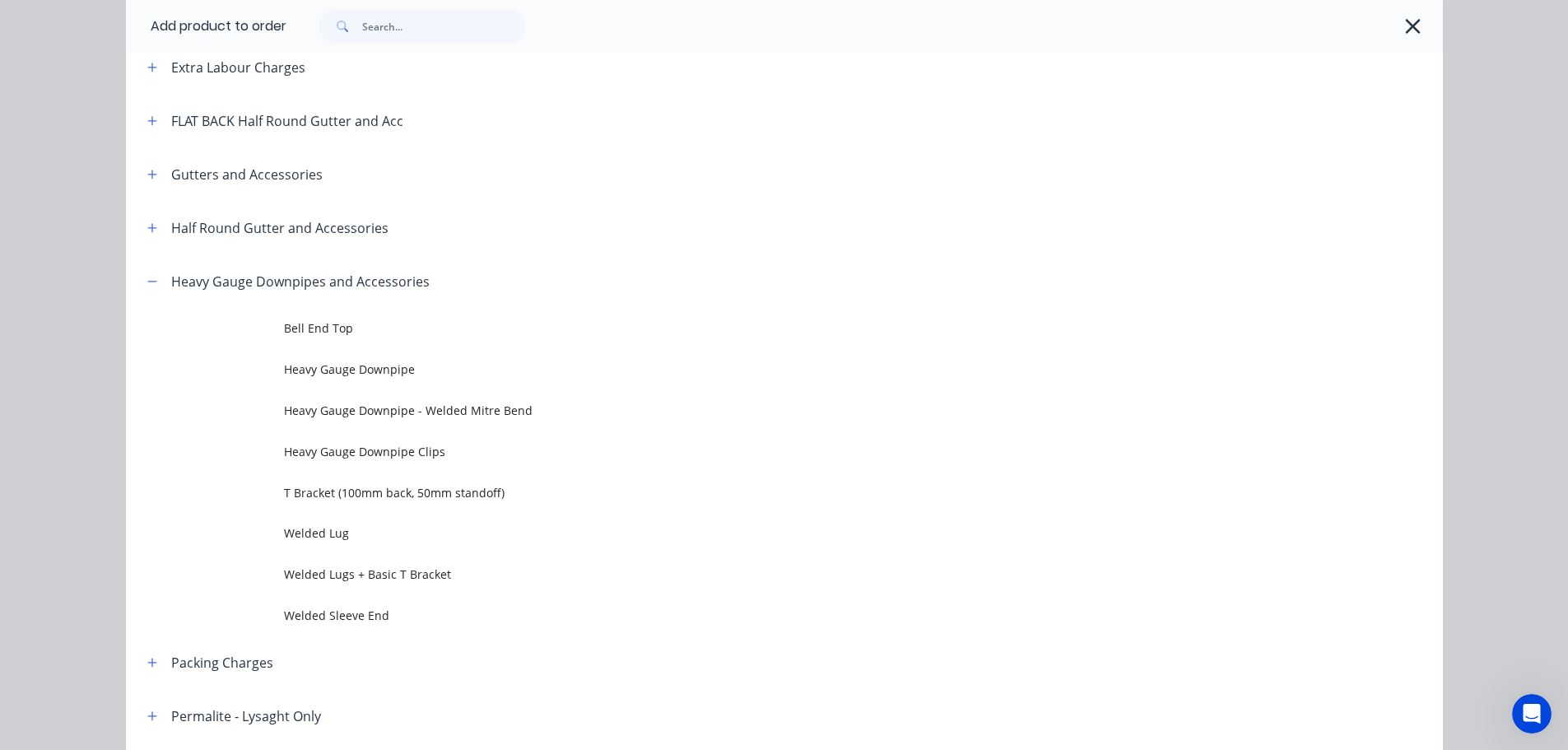
scroll to position [0, 0]
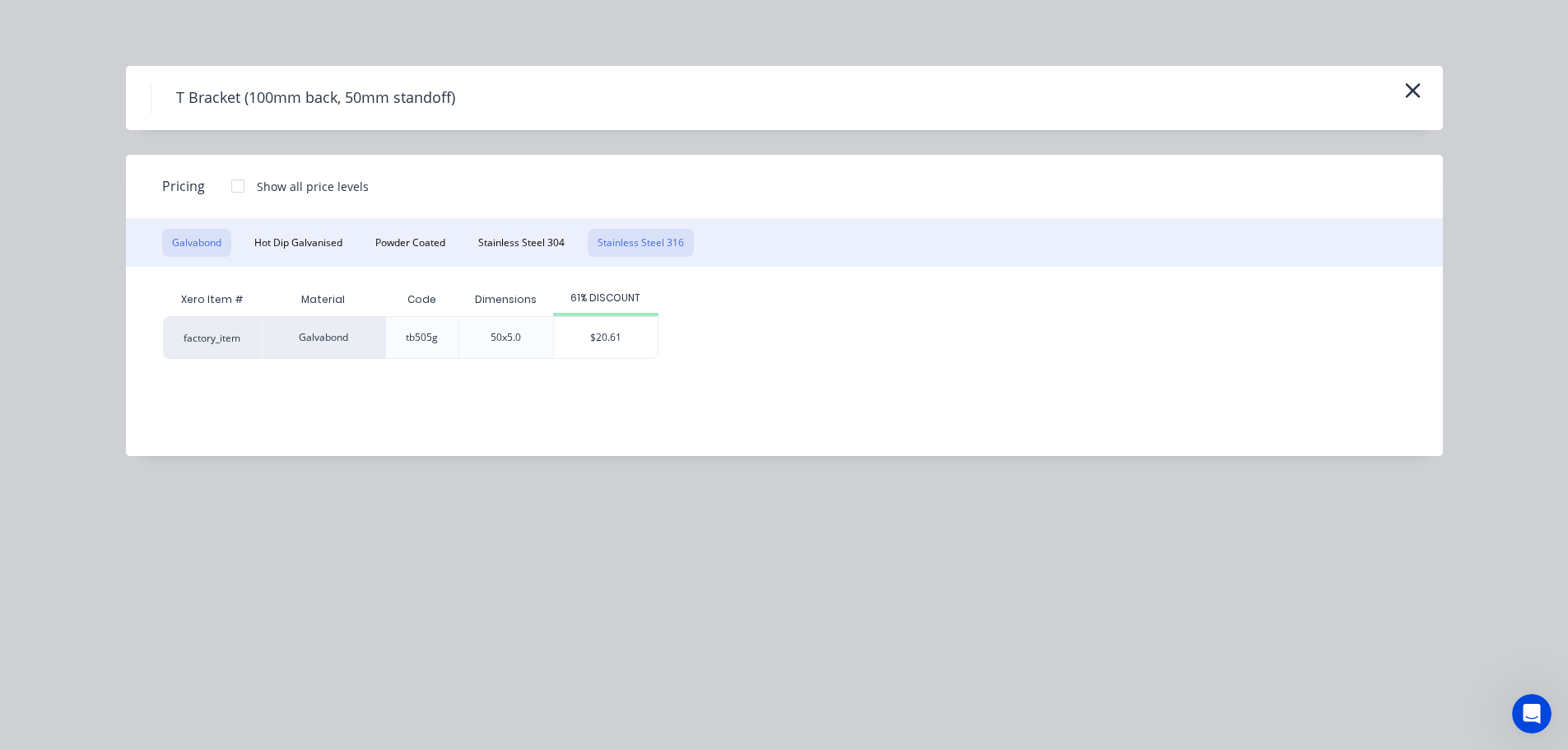
click at [634, 245] on button "Stainless Steel 316" at bounding box center [641, 242] width 107 height 28
click at [607, 328] on div "$33.49" at bounding box center [627, 337] width 104 height 42
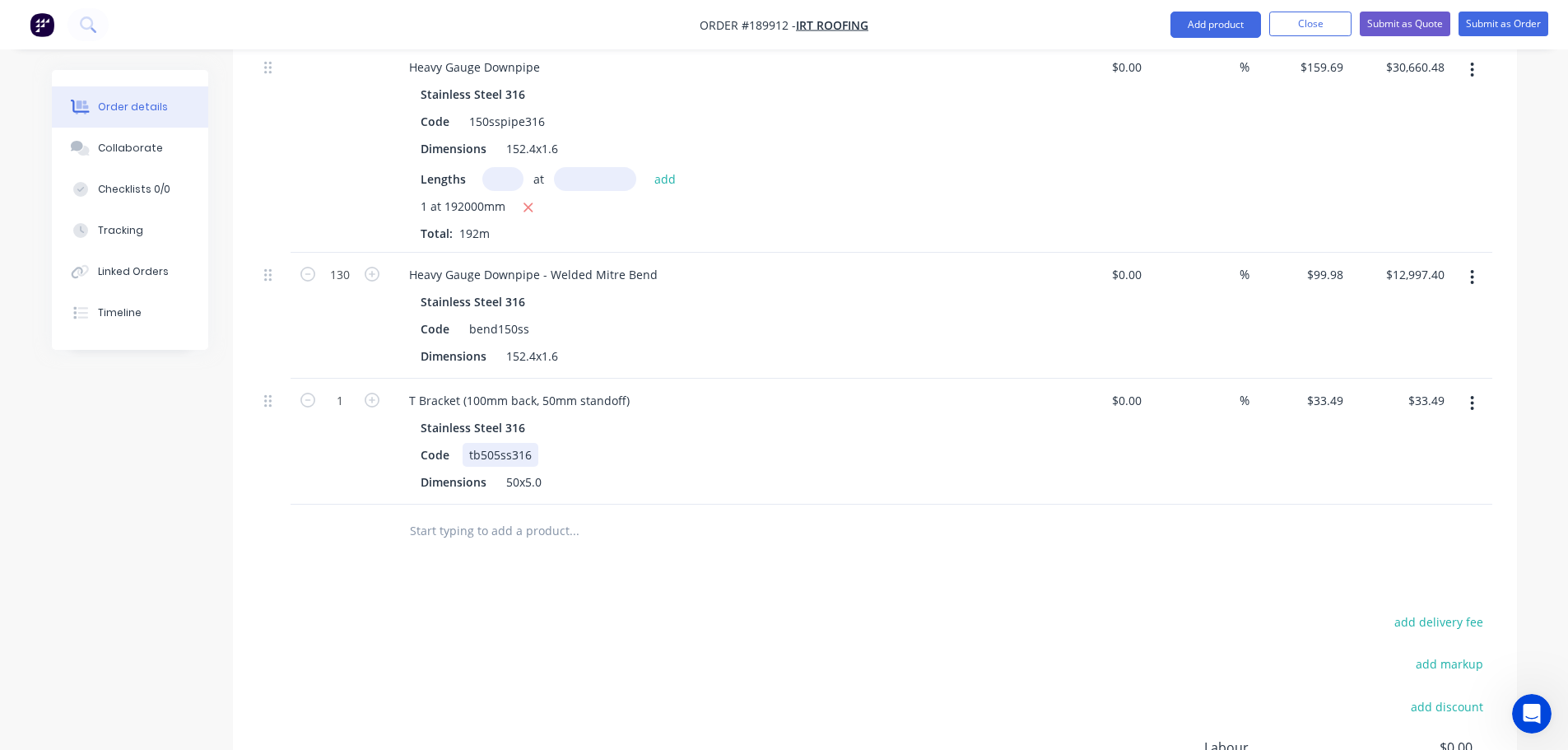
scroll to position [1607, 0]
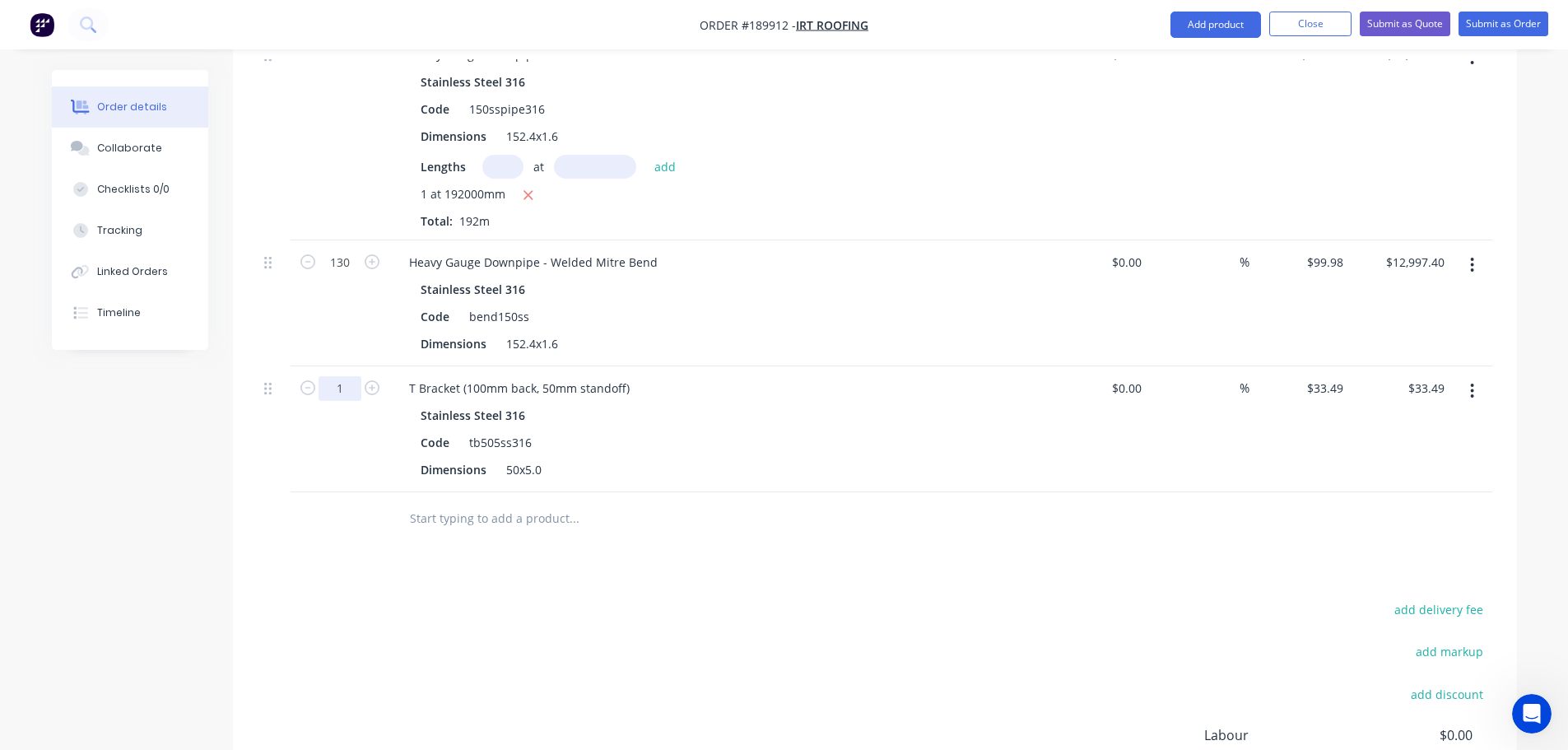
type input "100"
type input "$3,349.00"
drag, startPoint x: 629, startPoint y: 590, endPoint x: 690, endPoint y: 549, distance: 73.5
click at [630, 599] on div "add delivery fee add markup add discount Labour $0.00 Sub total $141,524.72 Mar…" at bounding box center [875, 758] width 1235 height 318
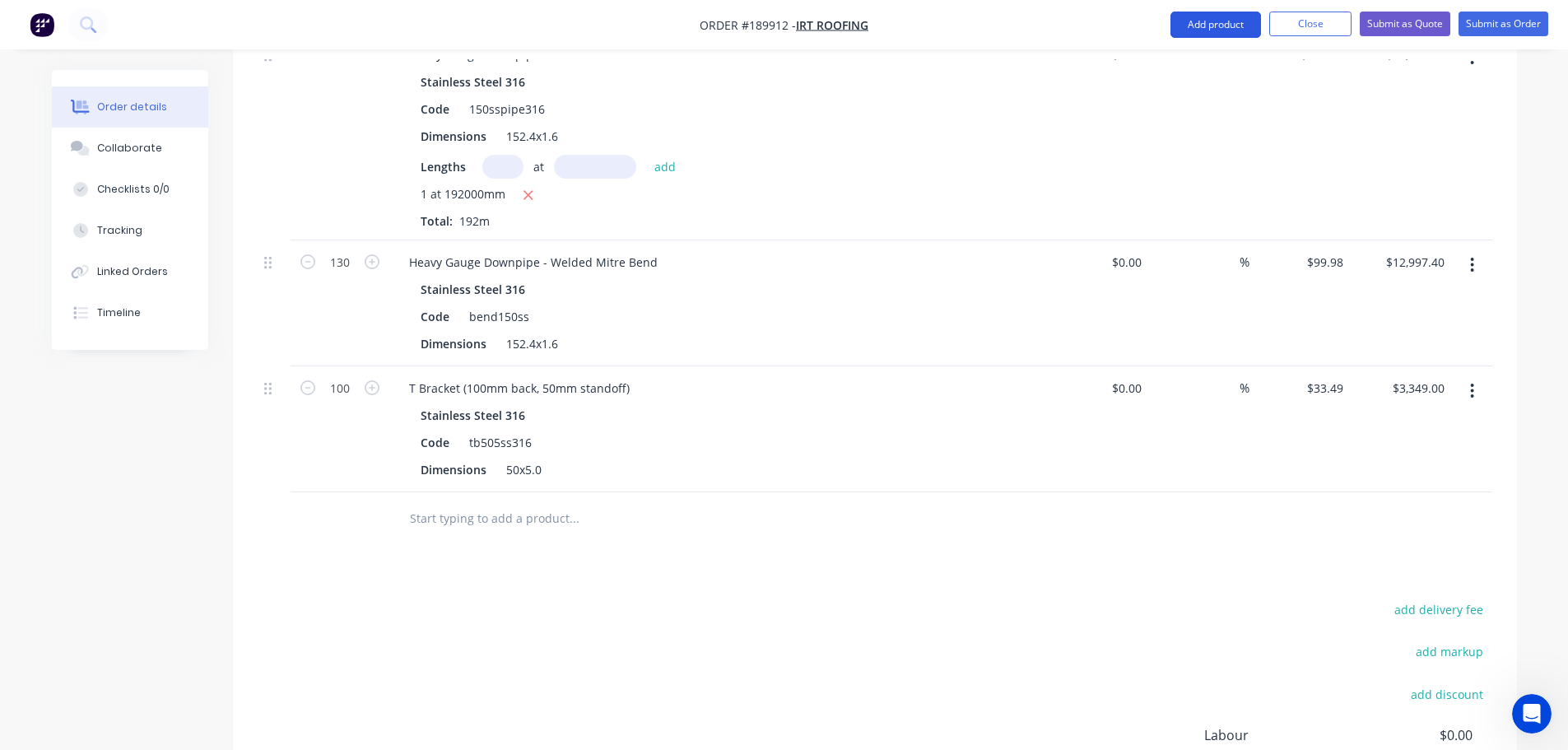
drag, startPoint x: 1236, startPoint y: 30, endPoint x: 1236, endPoint y: 39, distance: 9.0
click at [1236, 31] on button "Add product" at bounding box center [1216, 24] width 91 height 26
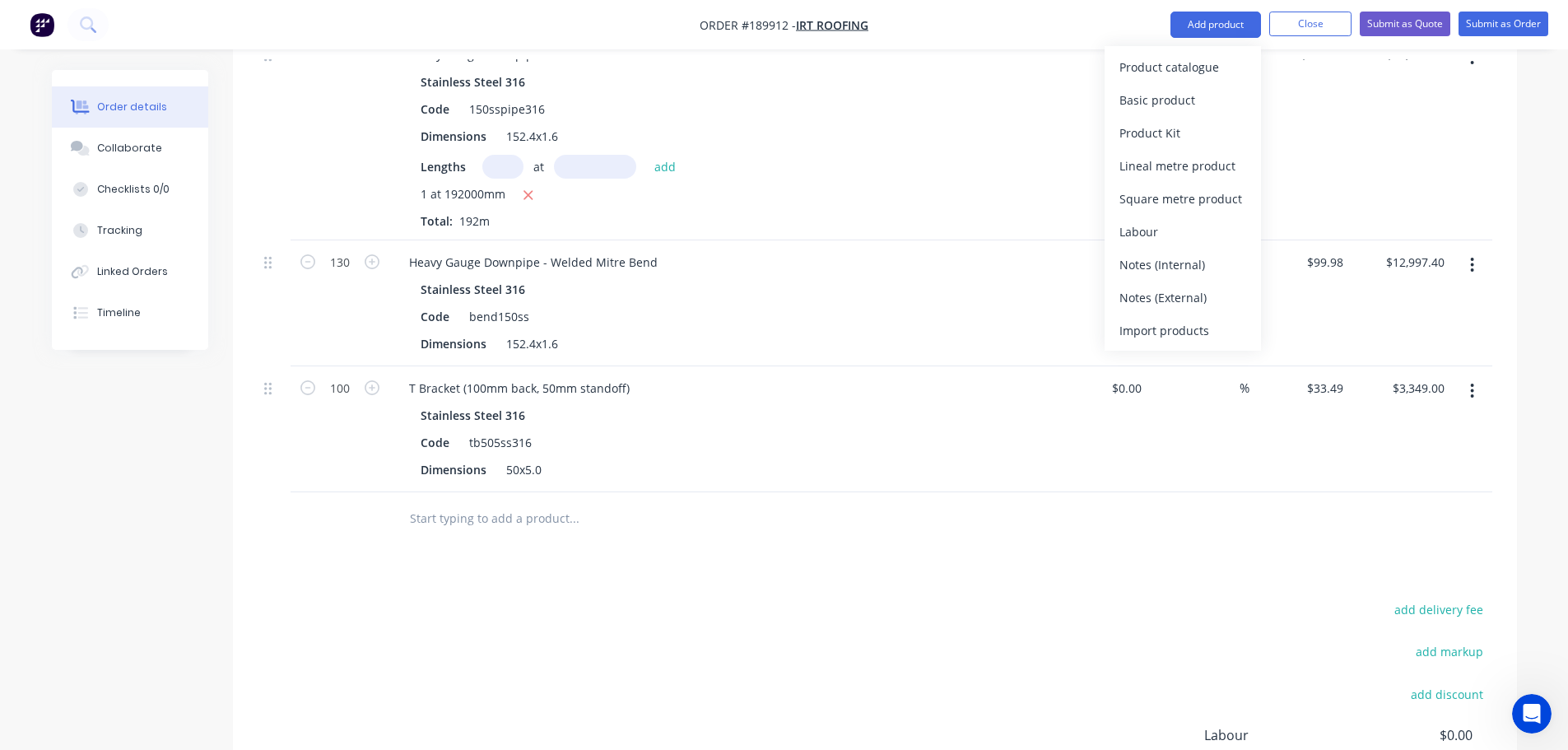
click at [1230, 63] on div "Product catalogue" at bounding box center [1183, 67] width 127 height 24
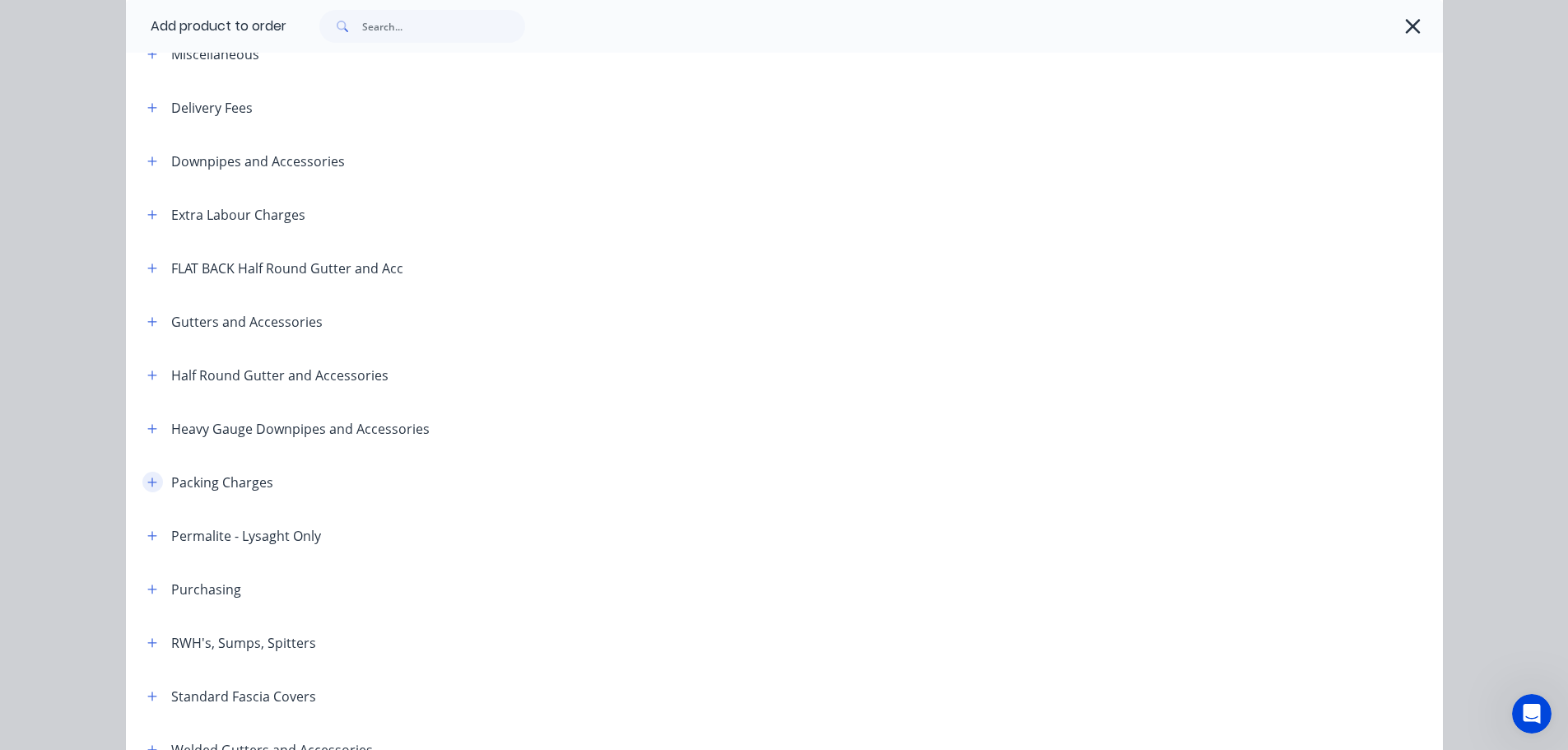
scroll to position [165, 0]
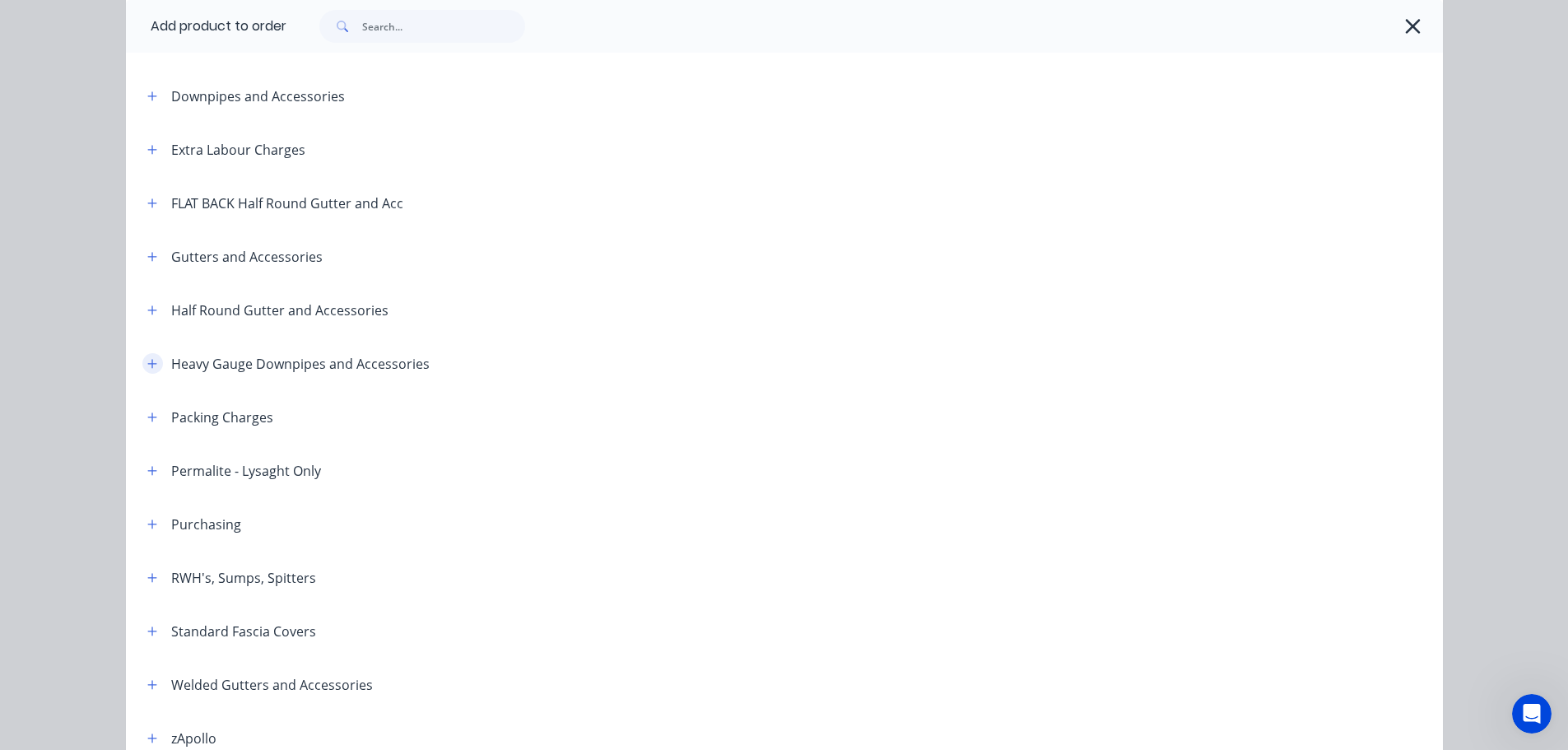
click at [150, 370] on button "button" at bounding box center [152, 363] width 20 height 20
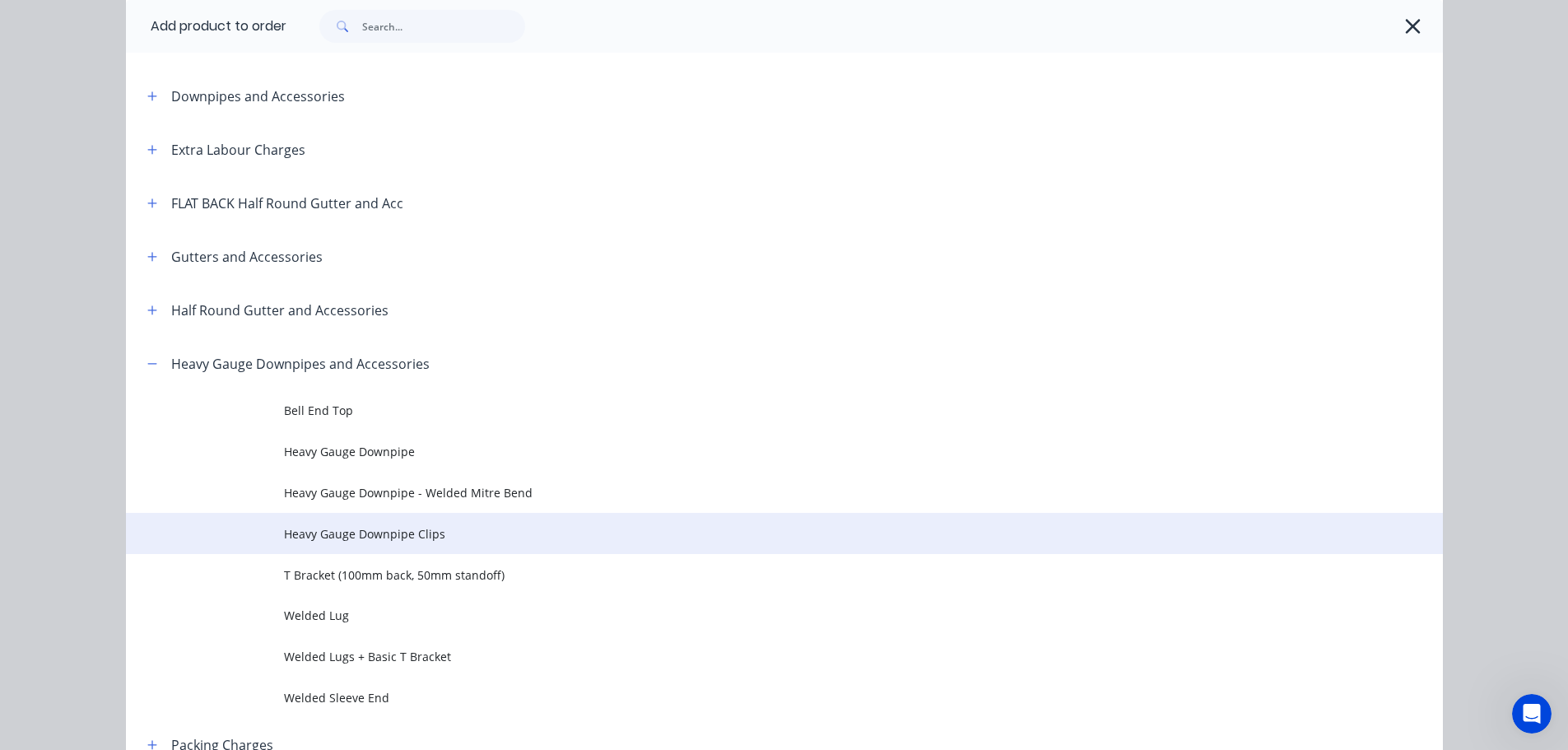
click at [361, 538] on span "Heavy Gauge Downpipe Clips" at bounding box center [747, 534] width 927 height 17
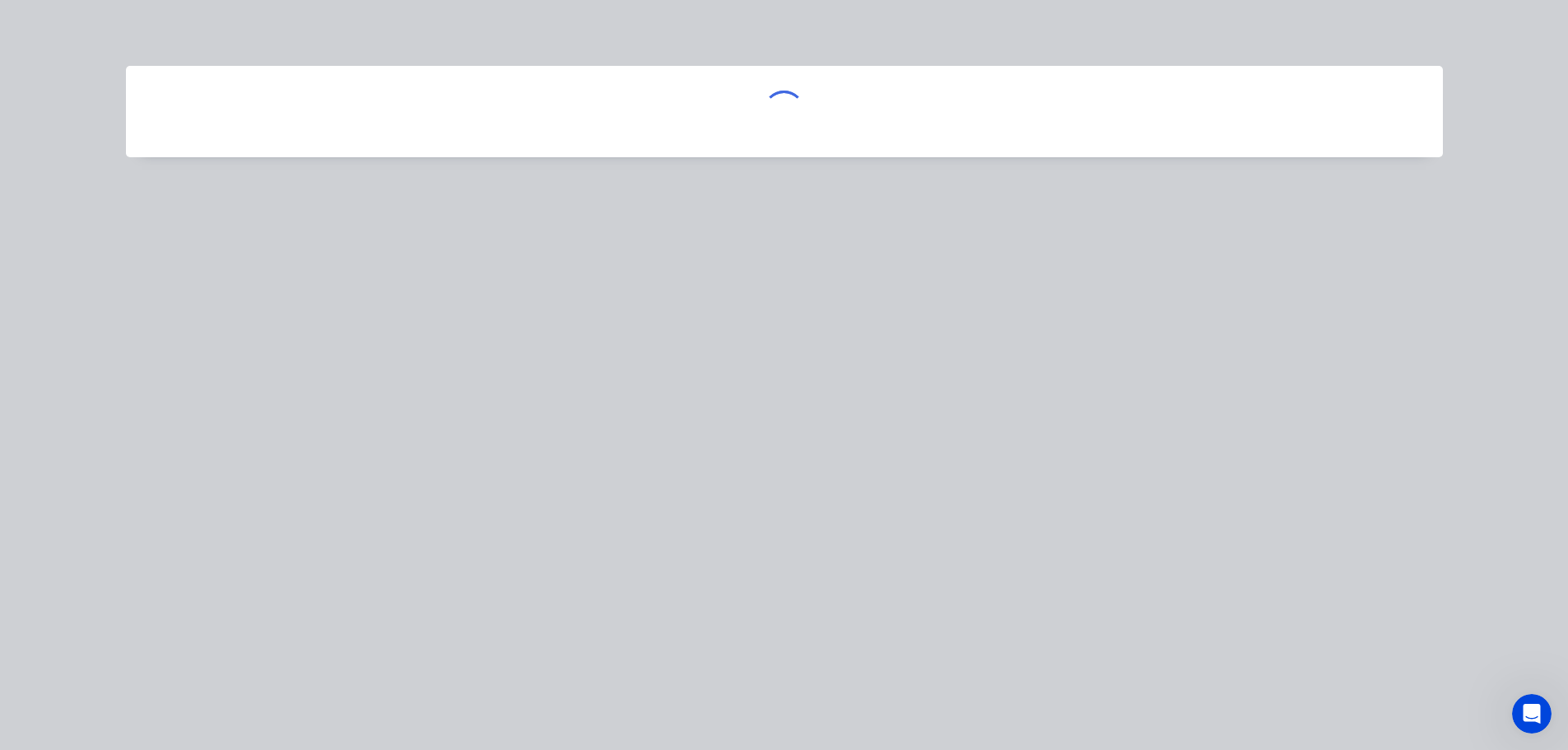
scroll to position [0, 0]
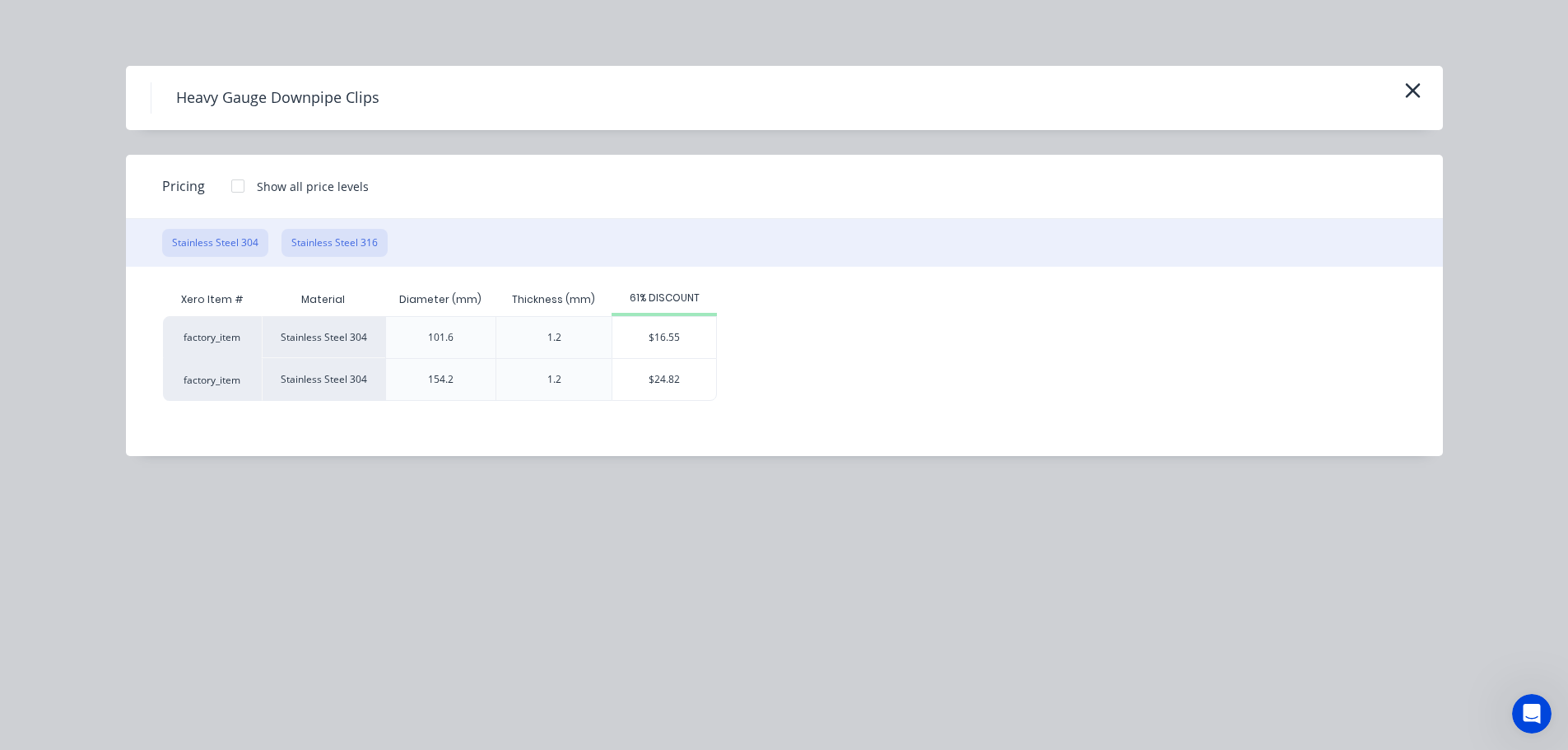
click at [352, 244] on button "Stainless Steel 316" at bounding box center [335, 242] width 107 height 28
click at [638, 378] on div "$25.43" at bounding box center [663, 380] width 104 height 42
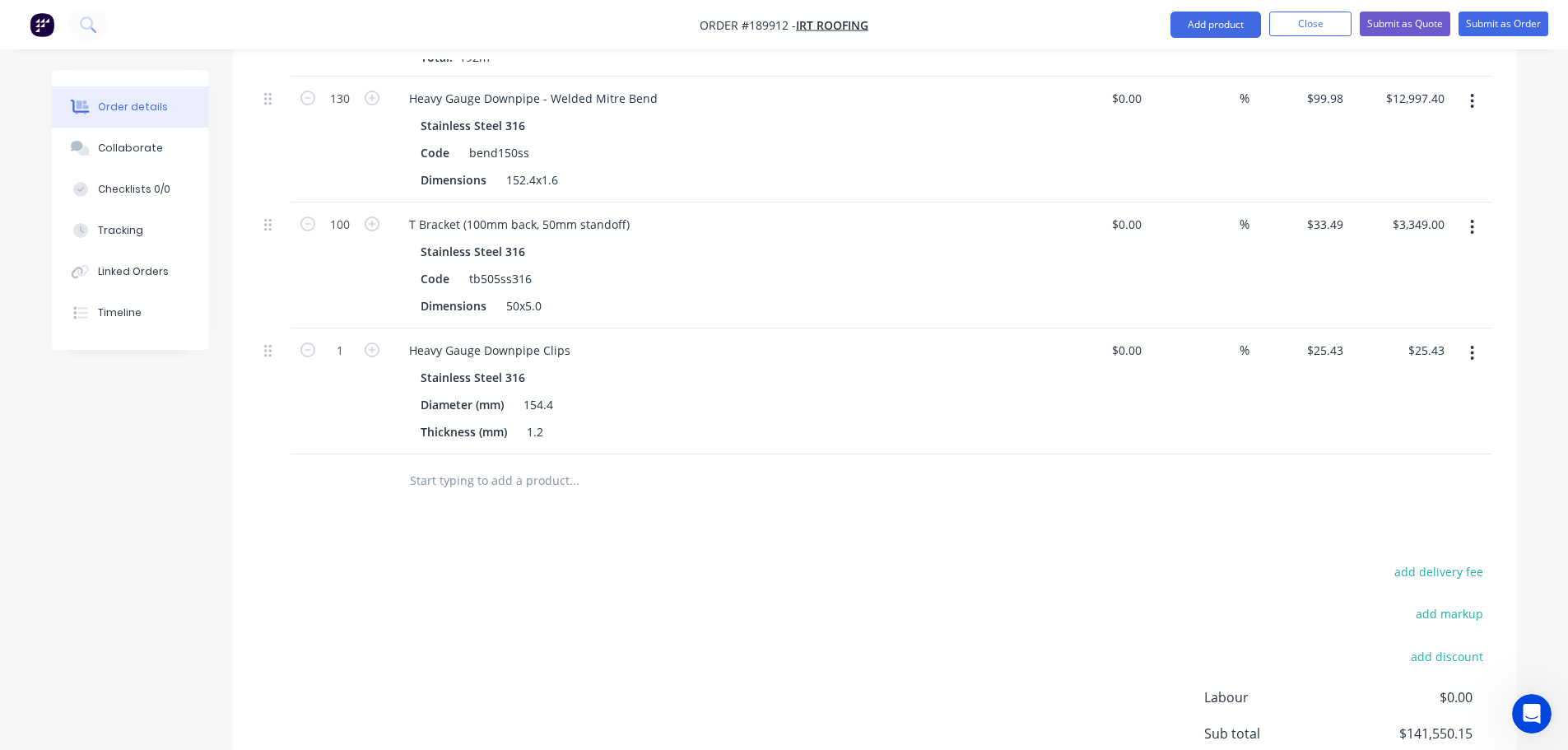
scroll to position [1772, 0]
type input "100"
type input "$2,543.00"
click at [907, 560] on div "add delivery fee add markup add discount Labour $0.00 Sub total $141,550.15 Mar…" at bounding box center [875, 719] width 1235 height 318
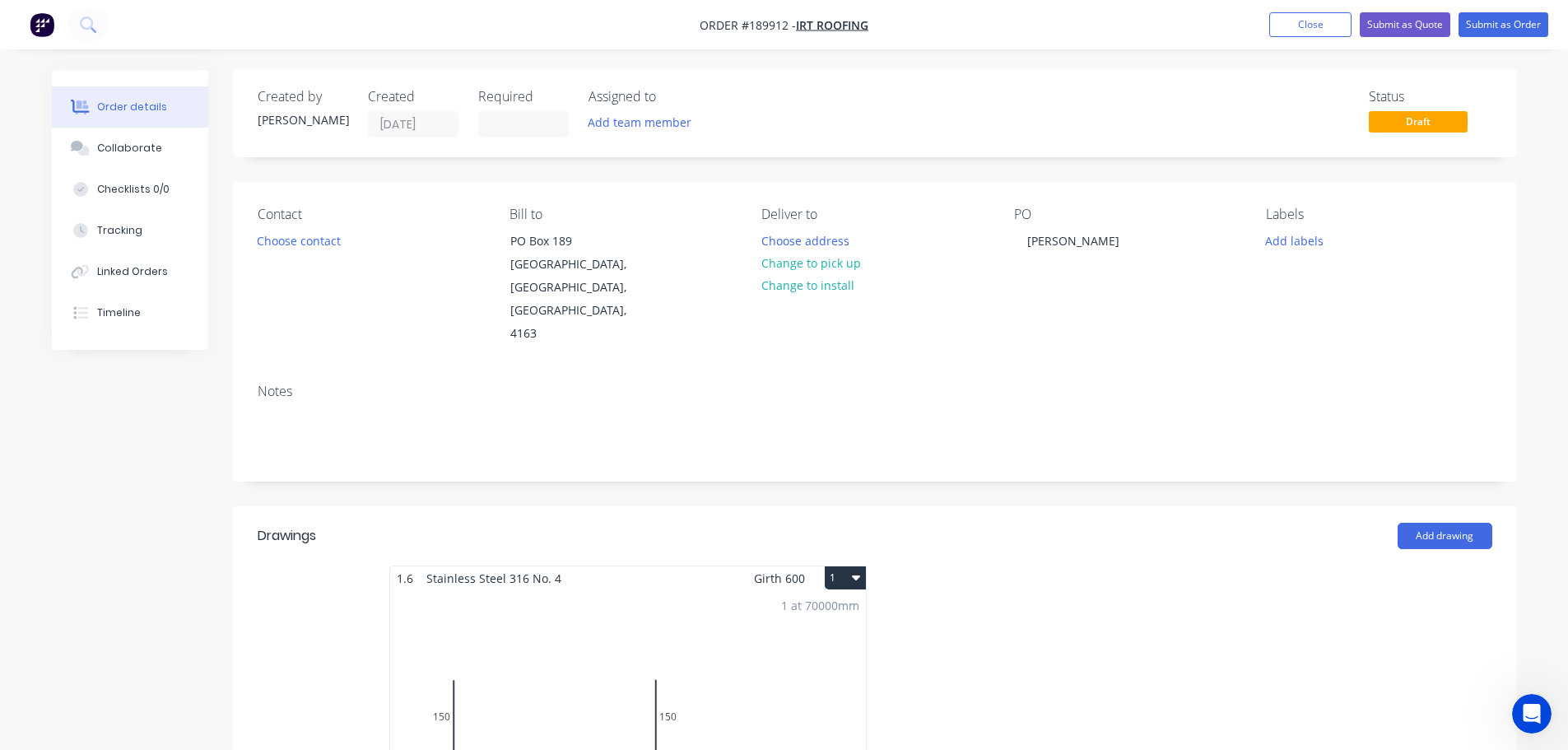
scroll to position [0, 0]
click at [1398, 34] on button "Submit as Quote" at bounding box center [1405, 25] width 91 height 25
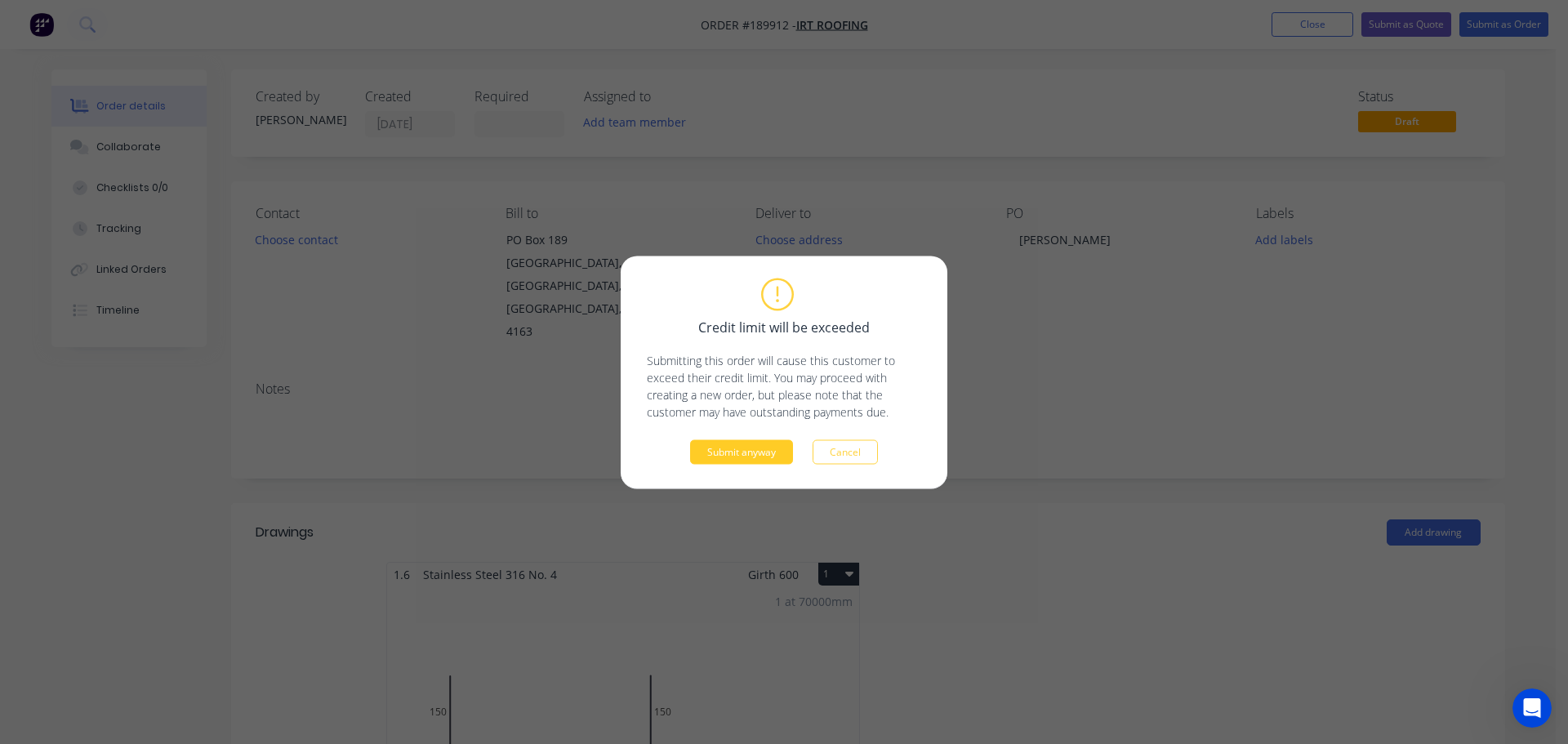
click at [768, 454] on button "Submit anyway" at bounding box center [741, 452] width 103 height 25
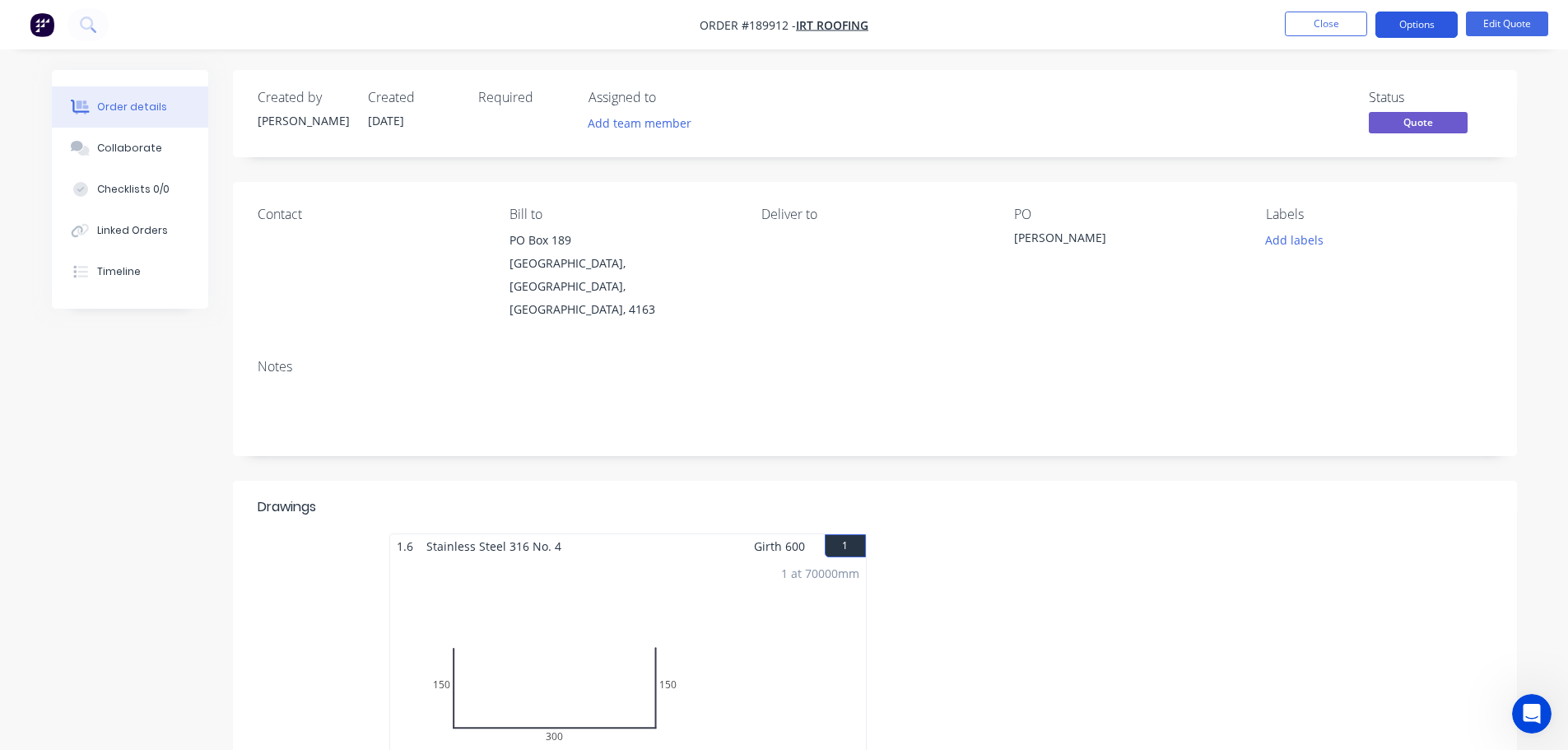
click at [1424, 25] on button "Options" at bounding box center [1416, 24] width 82 height 26
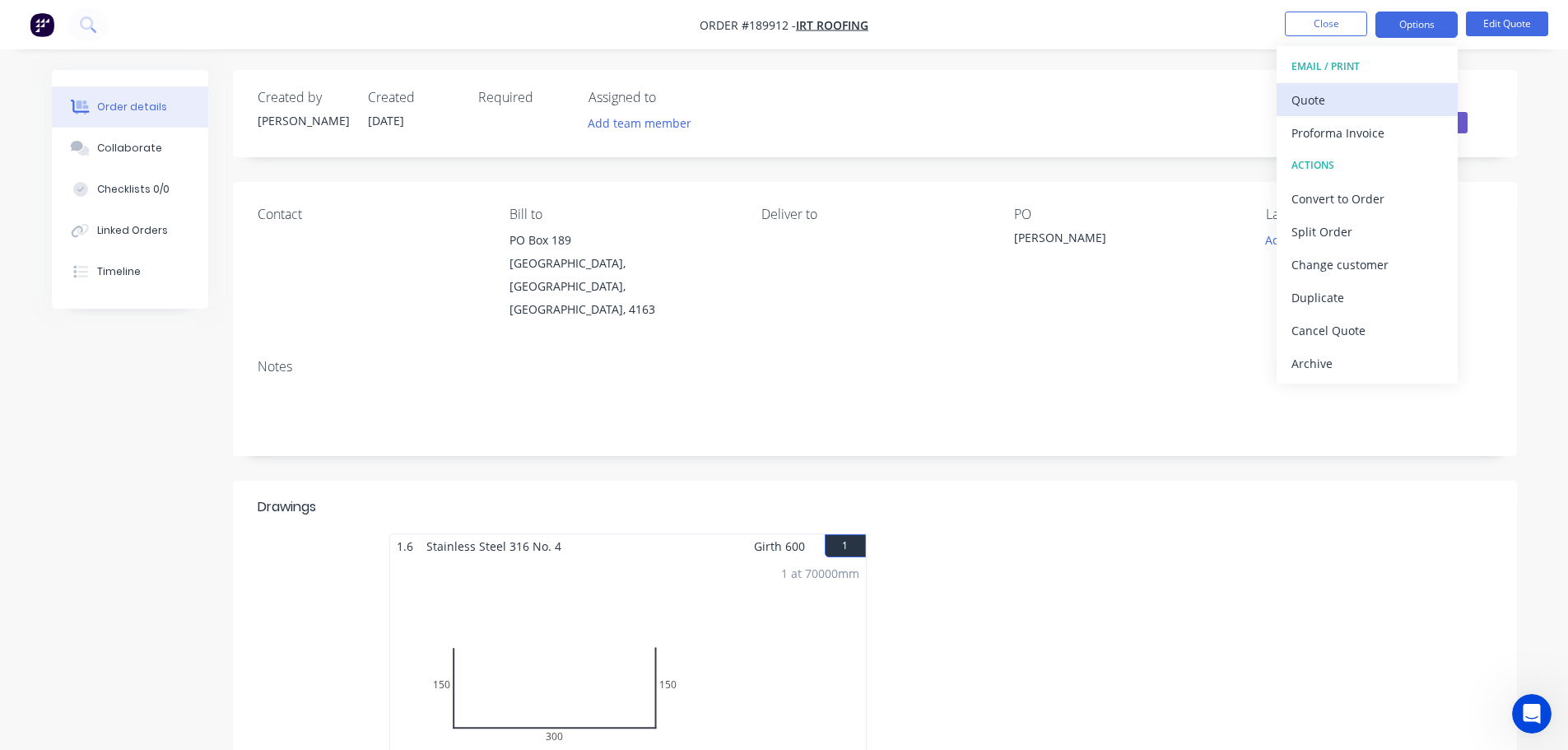
click at [1375, 95] on div "Quote" at bounding box center [1368, 100] width 151 height 24
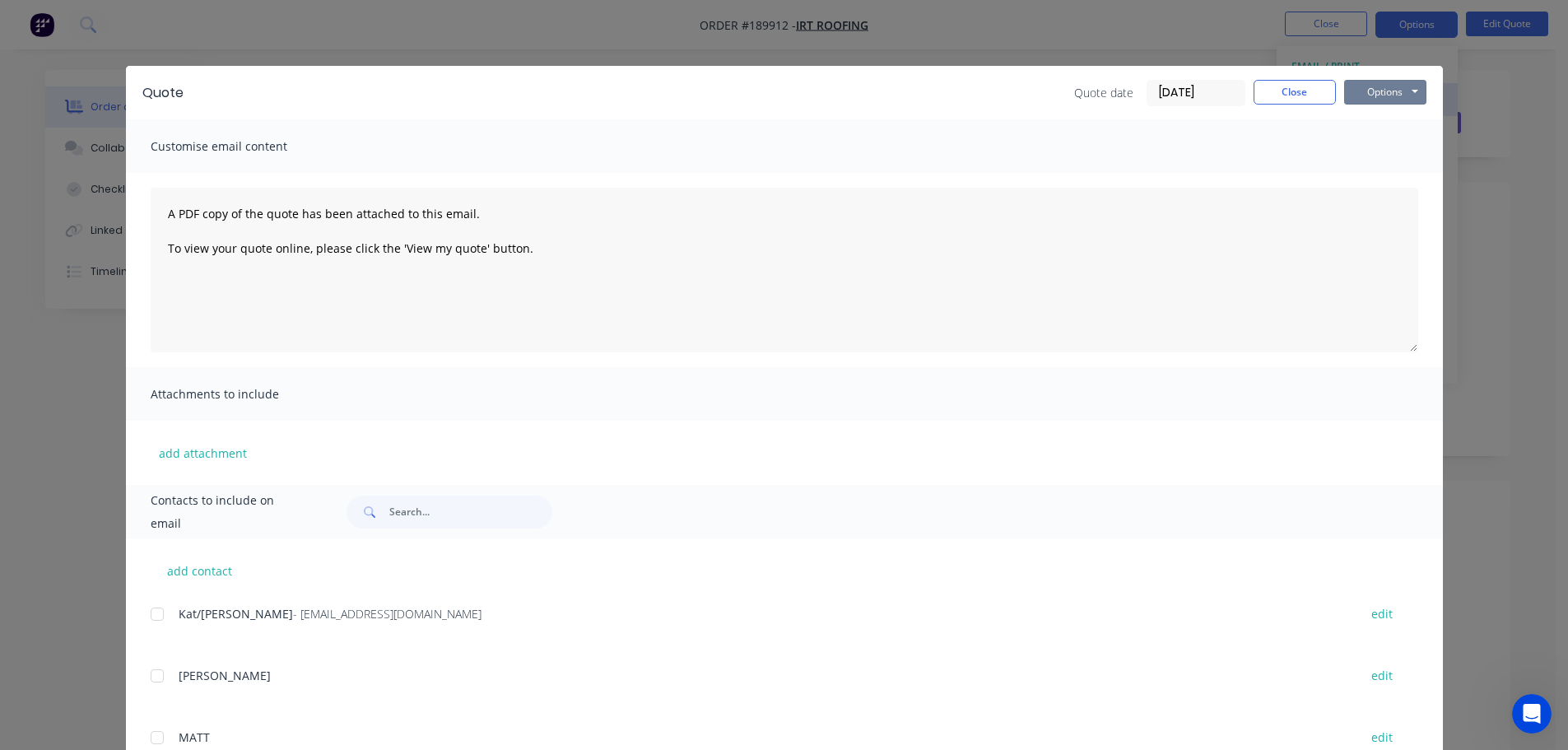
click at [1375, 95] on button "Options" at bounding box center [1385, 92] width 82 height 25
click at [1375, 127] on button "Preview" at bounding box center [1397, 121] width 106 height 27
click at [1292, 87] on button "Close" at bounding box center [1295, 92] width 82 height 25
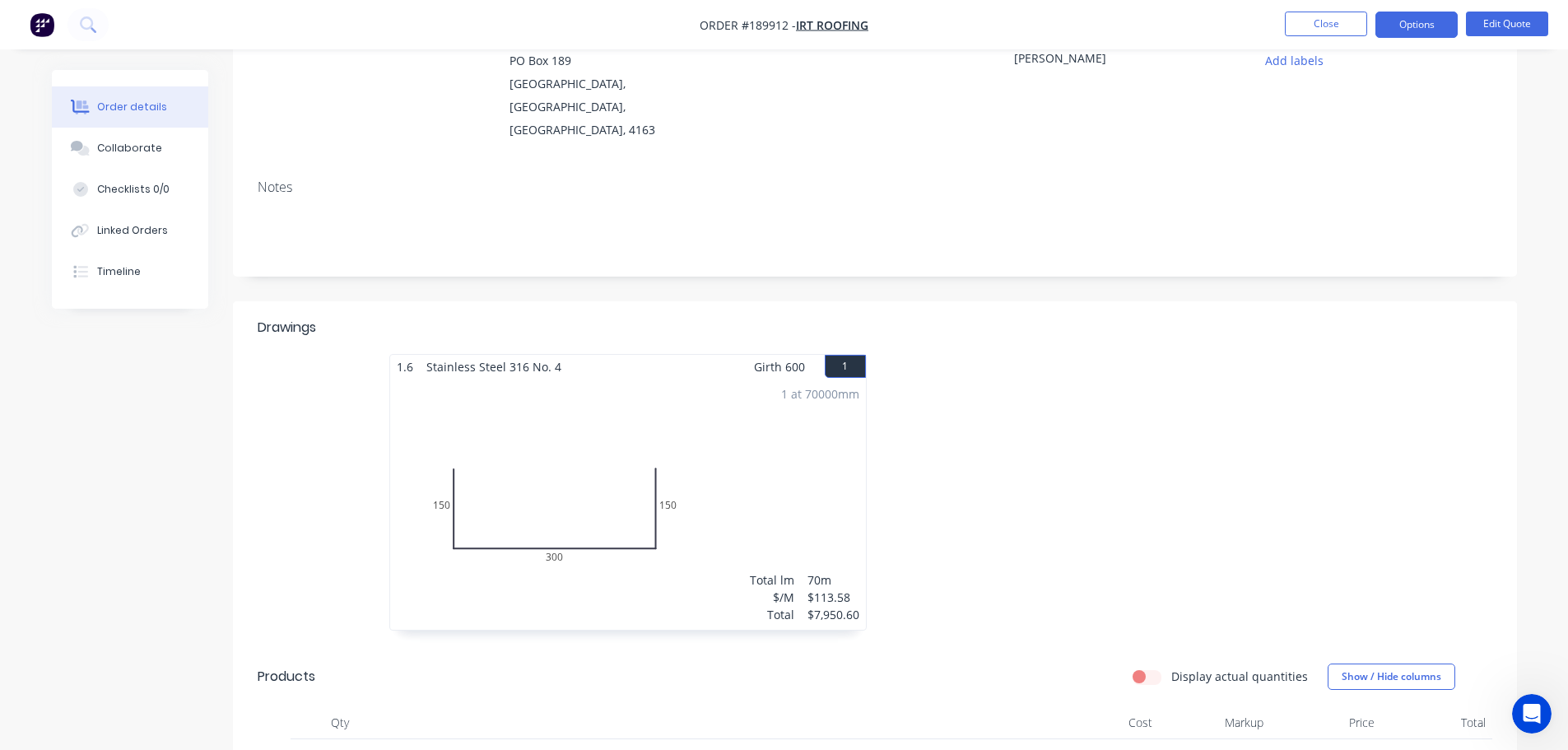
scroll to position [165, 0]
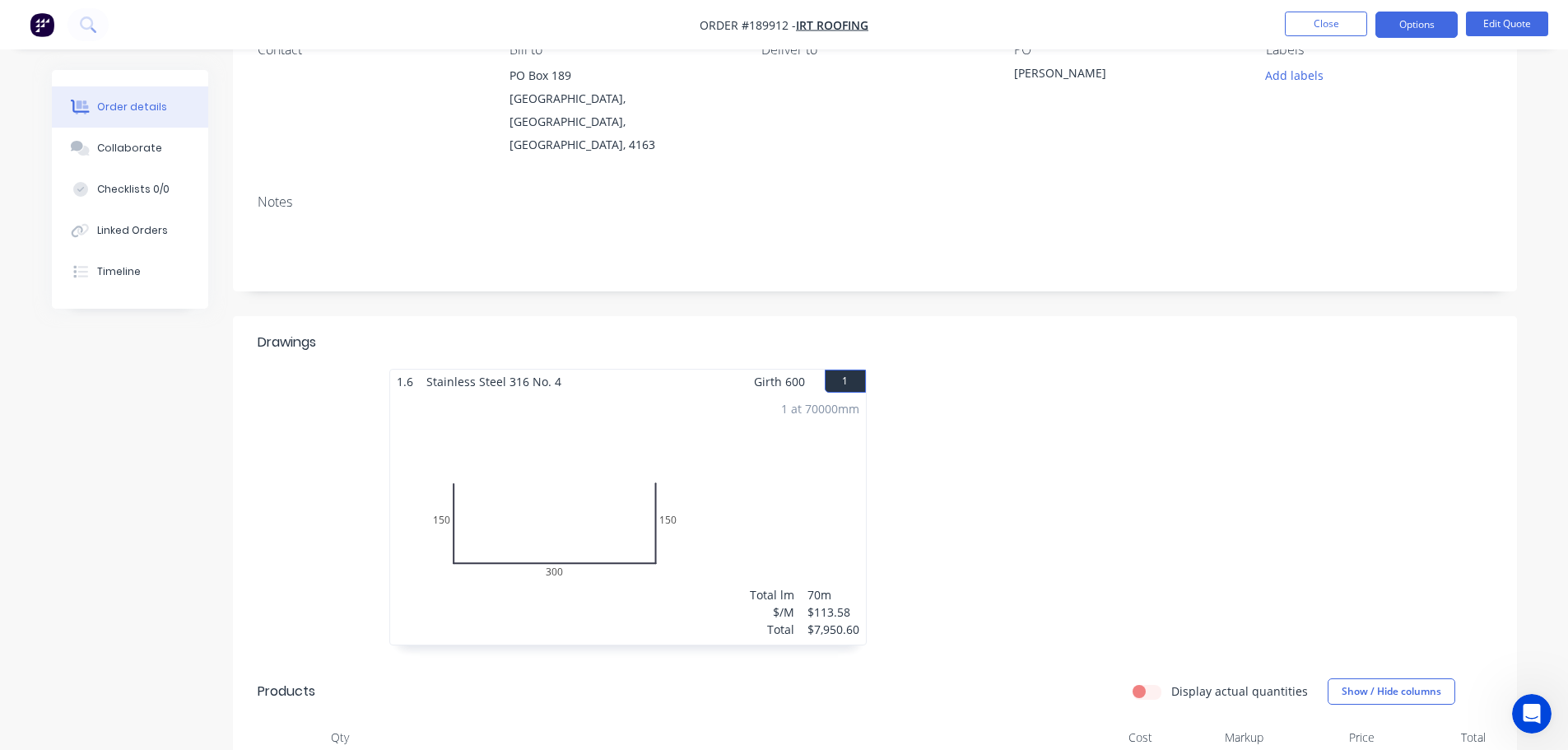
click at [1040, 369] on div at bounding box center [1122, 516] width 494 height 294
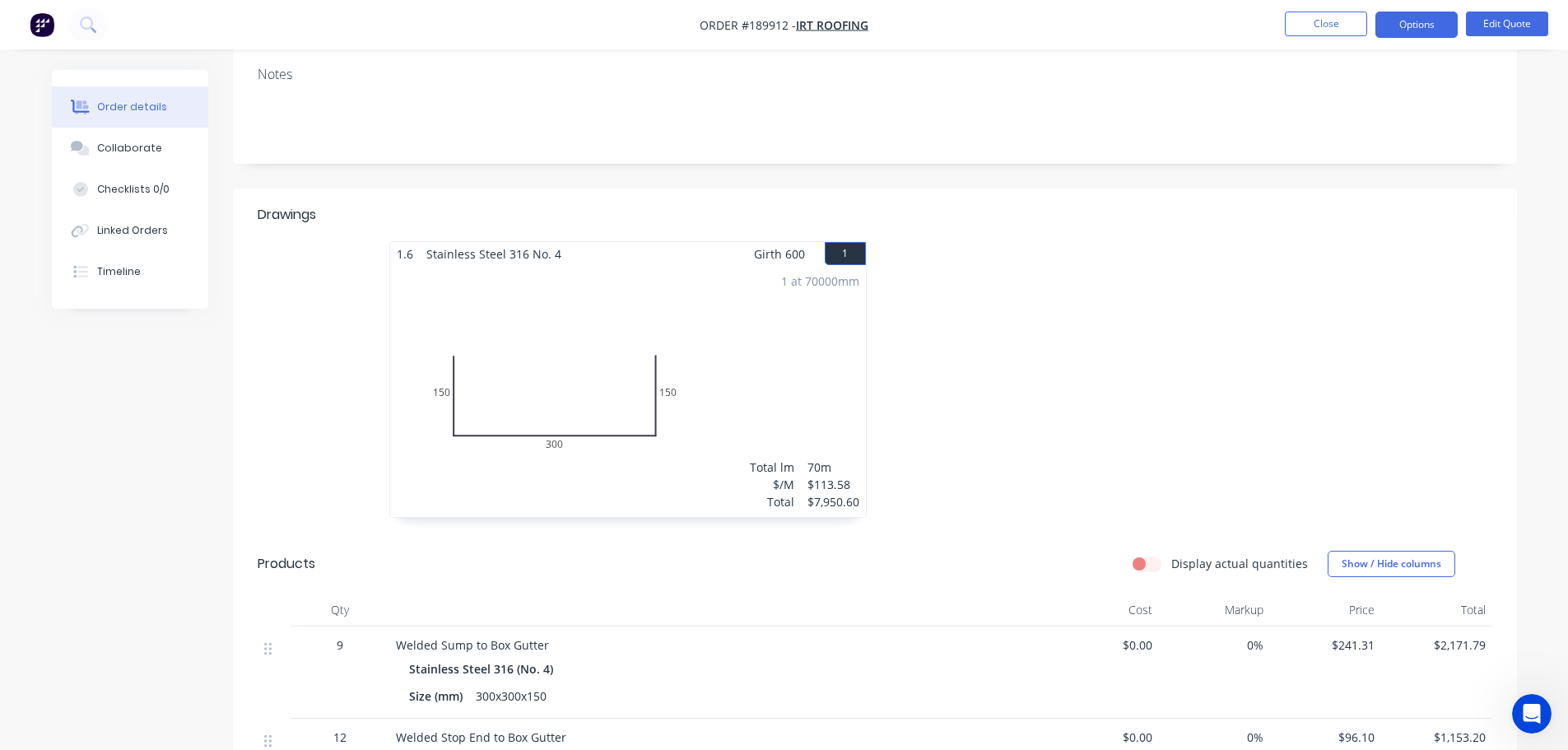
scroll to position [0, 0]
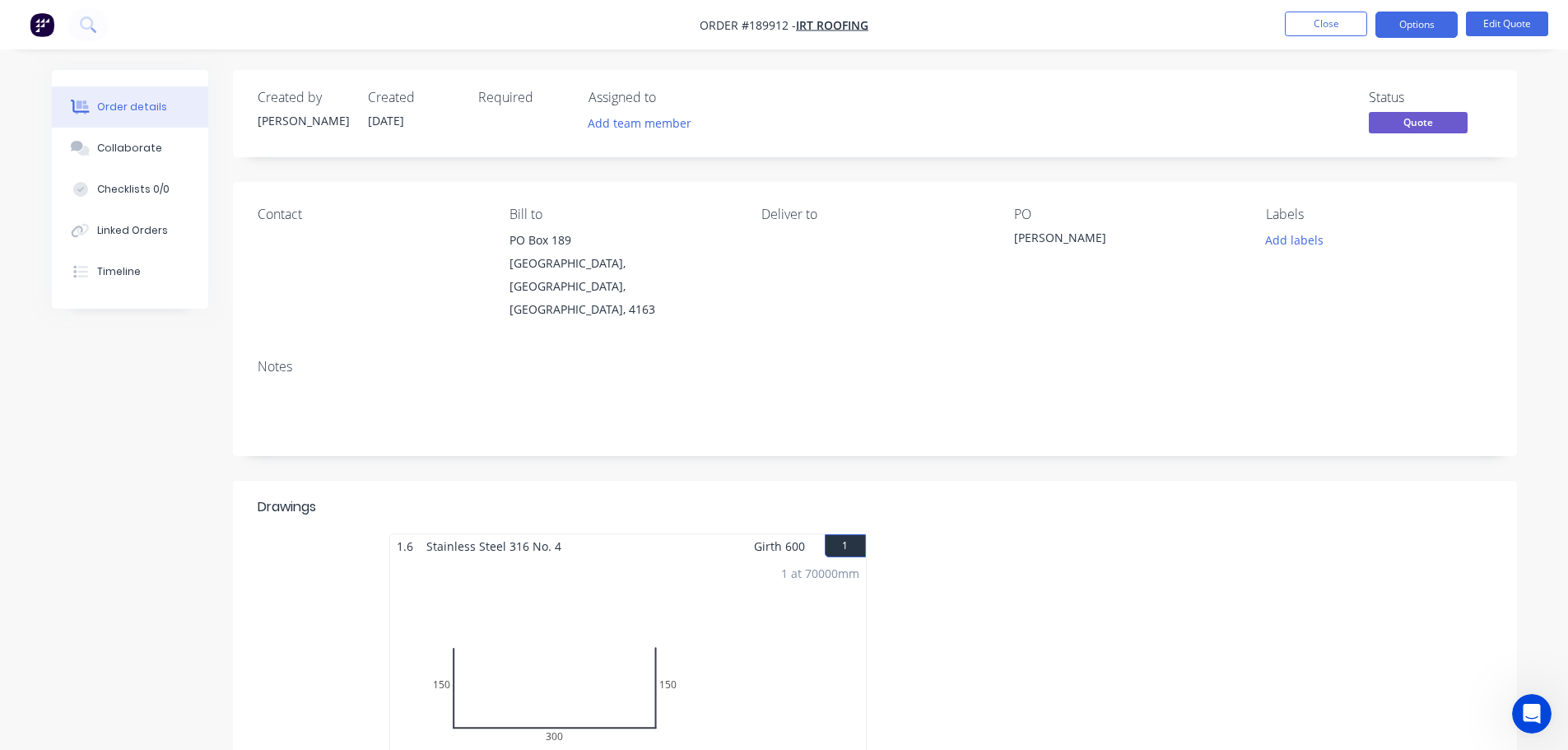
click at [1128, 534] on div at bounding box center [1122, 680] width 494 height 294
click at [1323, 23] on button "Close" at bounding box center [1326, 24] width 82 height 25
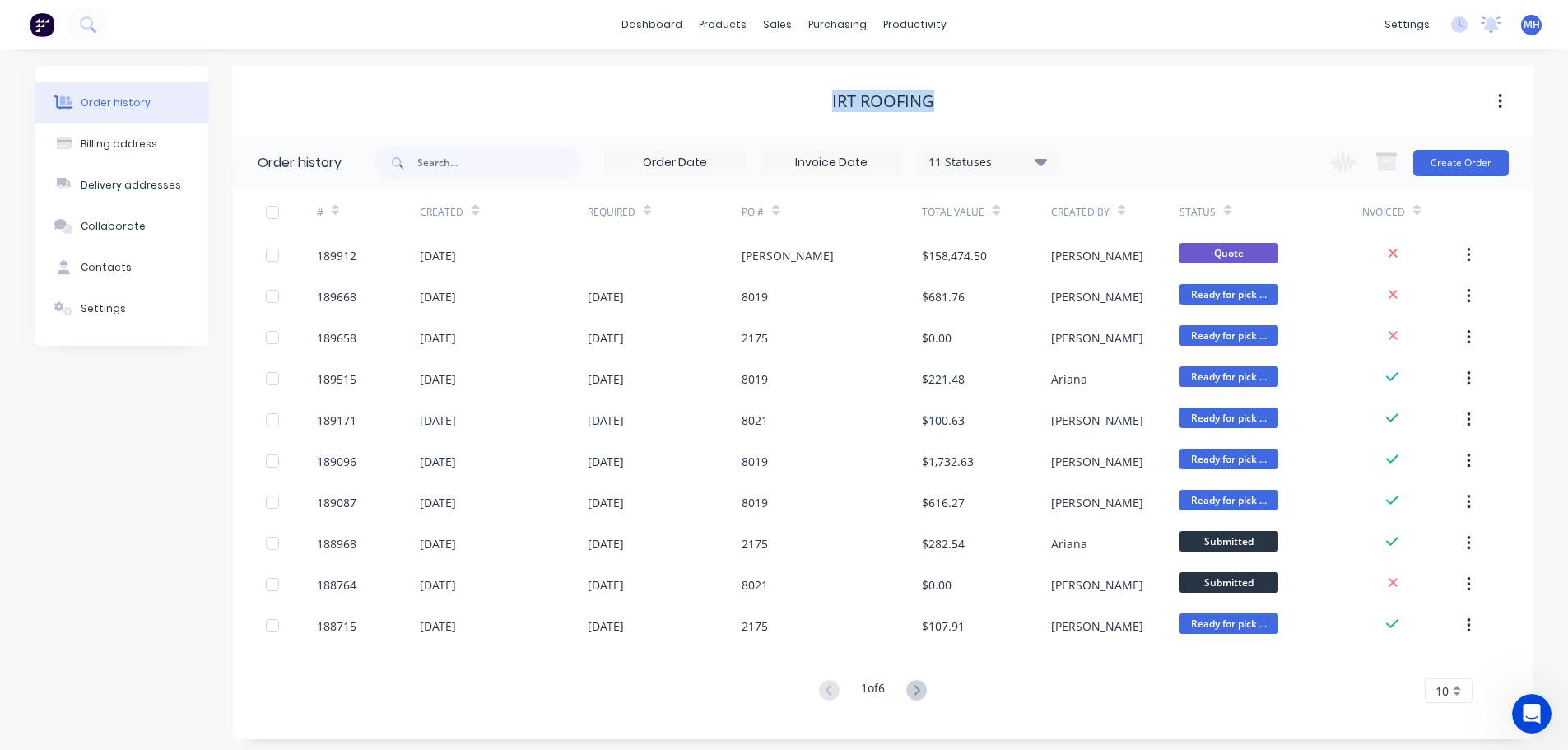
drag, startPoint x: 943, startPoint y: 106, endPoint x: 815, endPoint y: 104, distance: 128.0
click at [815, 104] on div "IRT Roofing" at bounding box center [883, 101] width 1301 height 19
click at [958, 99] on div "IRT Roofing" at bounding box center [883, 101] width 1301 height 19
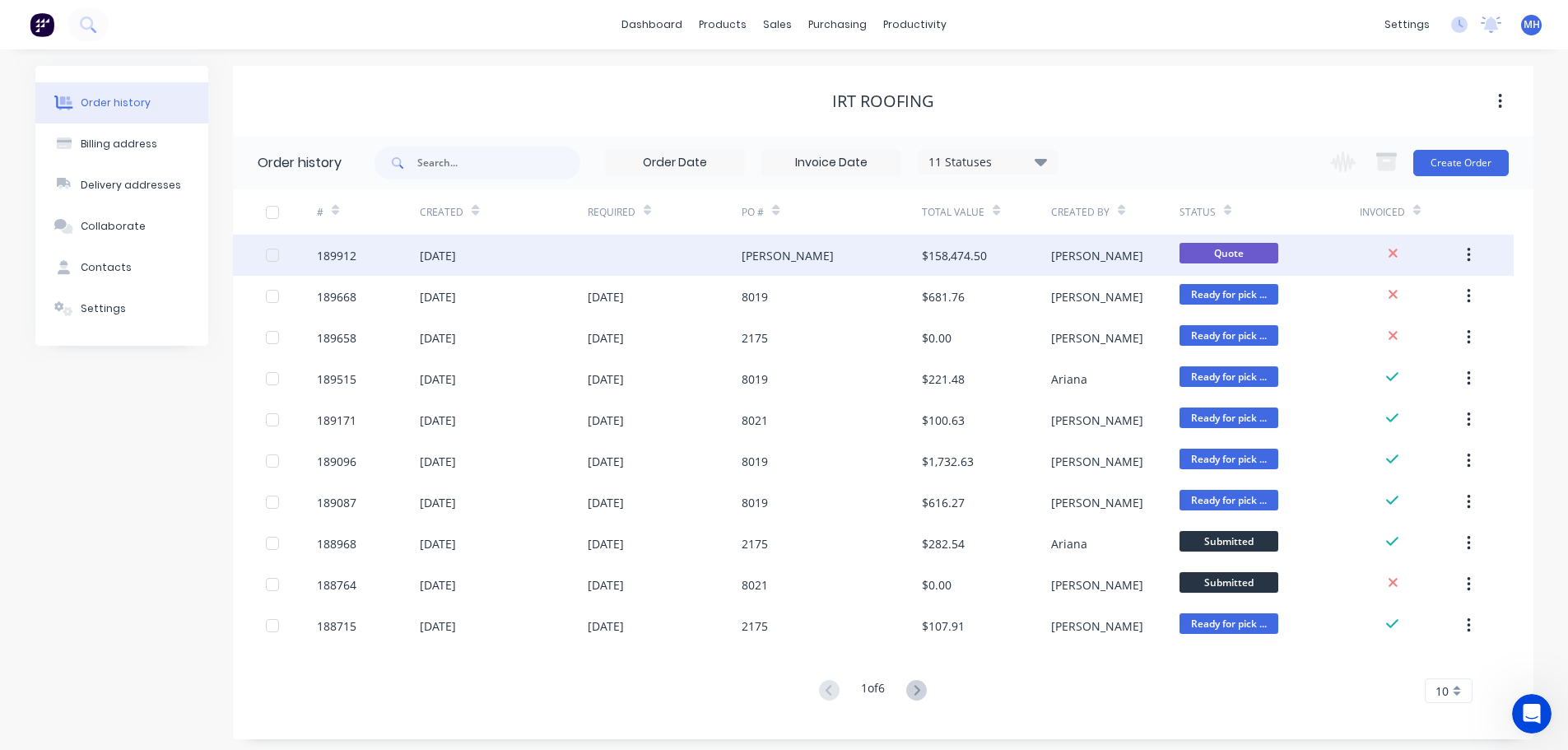
click at [796, 253] on div "GRIFFITH" at bounding box center [832, 255] width 180 height 42
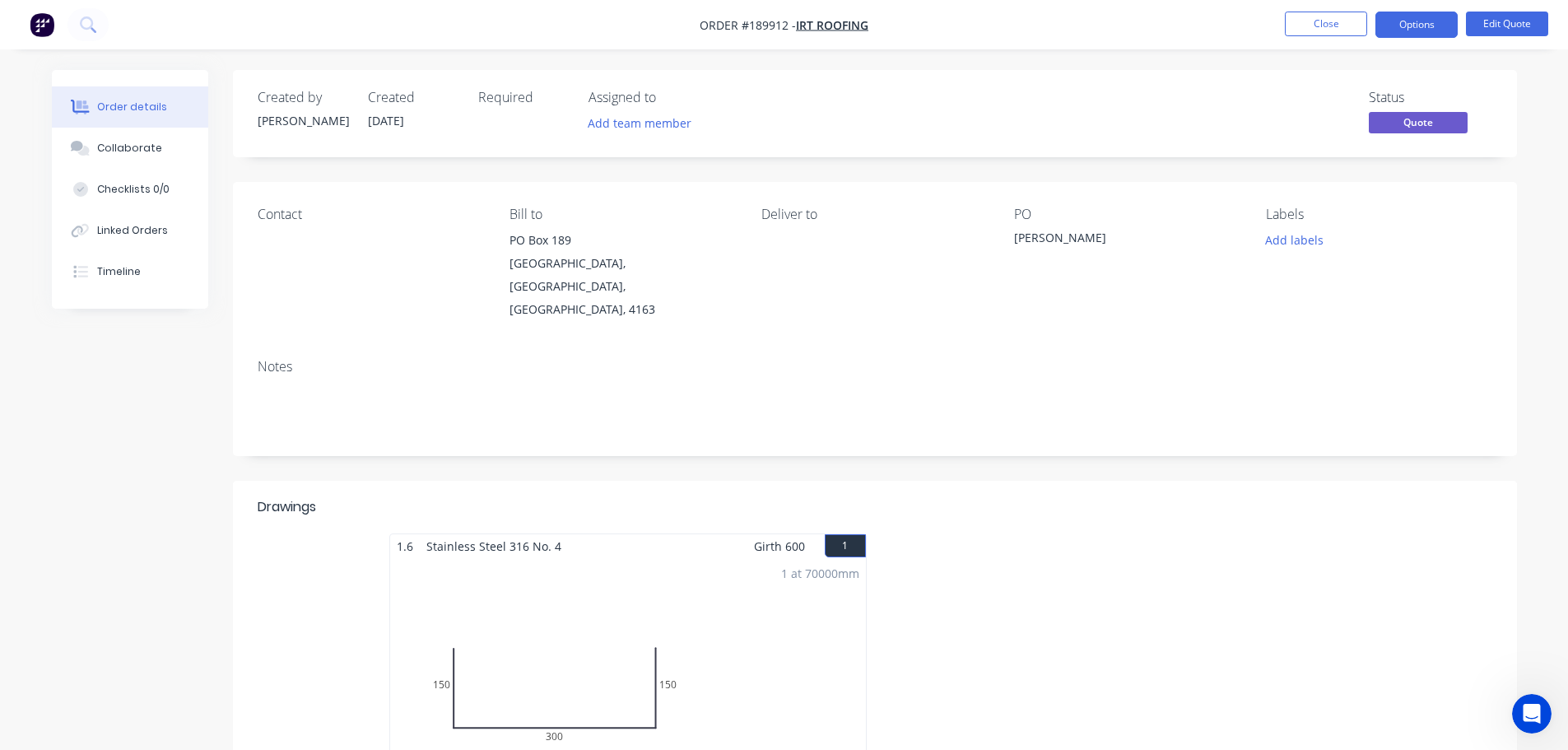
drag, startPoint x: 1092, startPoint y: 515, endPoint x: 1157, endPoint y: 164, distance: 357.0
click at [1093, 534] on div at bounding box center [1122, 680] width 494 height 294
click at [1293, 20] on button "Close" at bounding box center [1326, 24] width 82 height 25
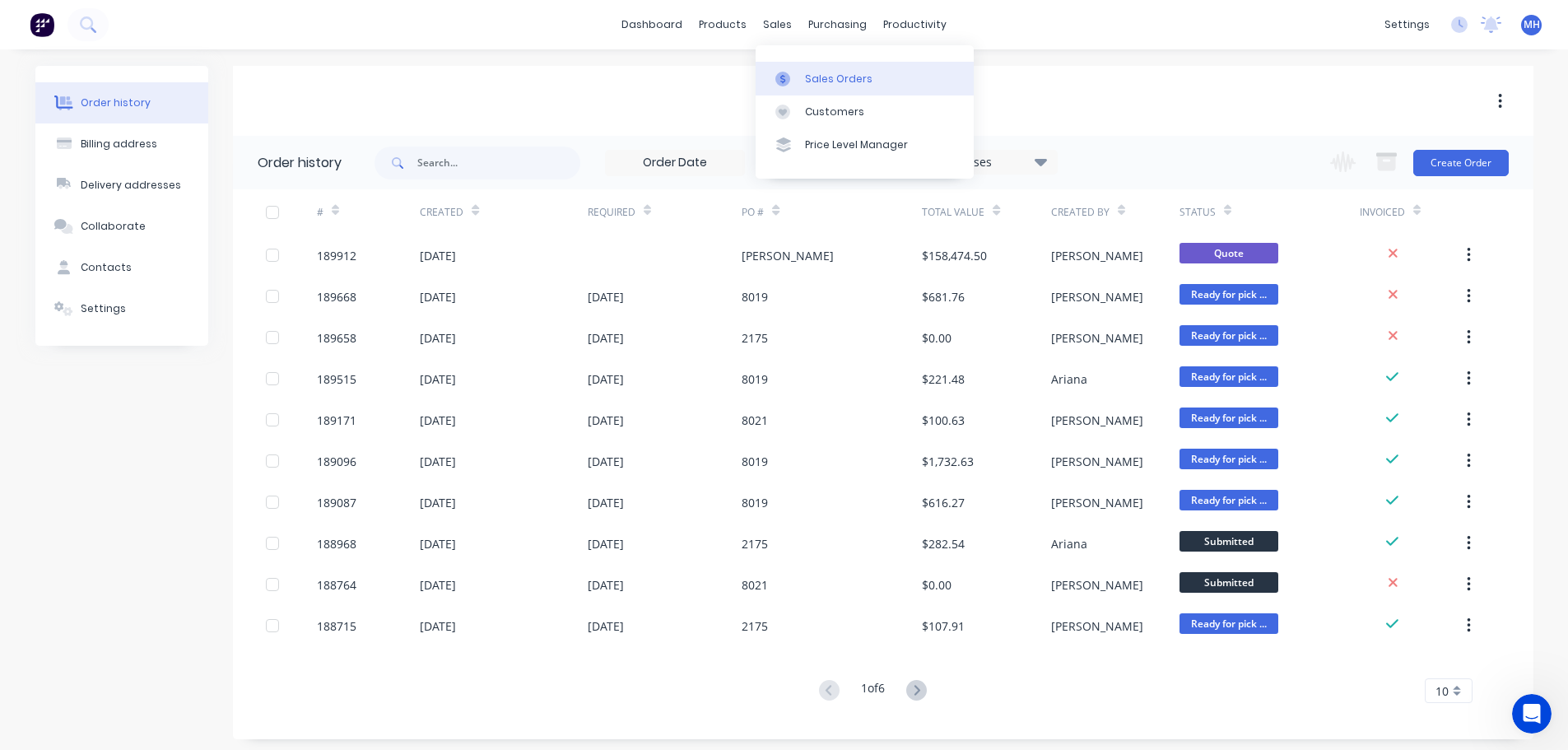
click at [801, 82] on link "Sales Orders" at bounding box center [864, 78] width 218 height 33
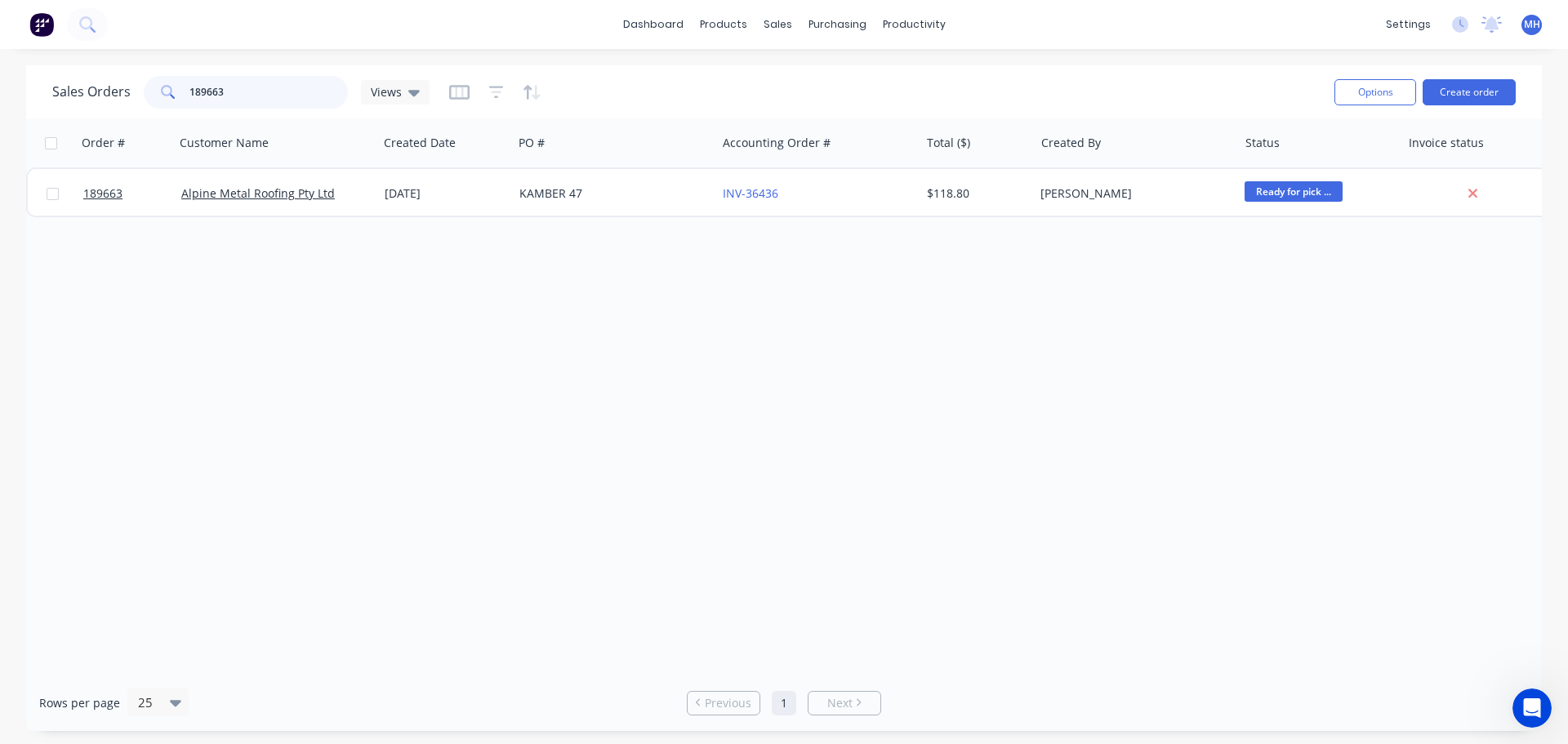
click at [288, 89] on input "189663" at bounding box center [269, 92] width 159 height 33
click at [209, 93] on input "supeior" at bounding box center [269, 92] width 159 height 33
type input "superior"
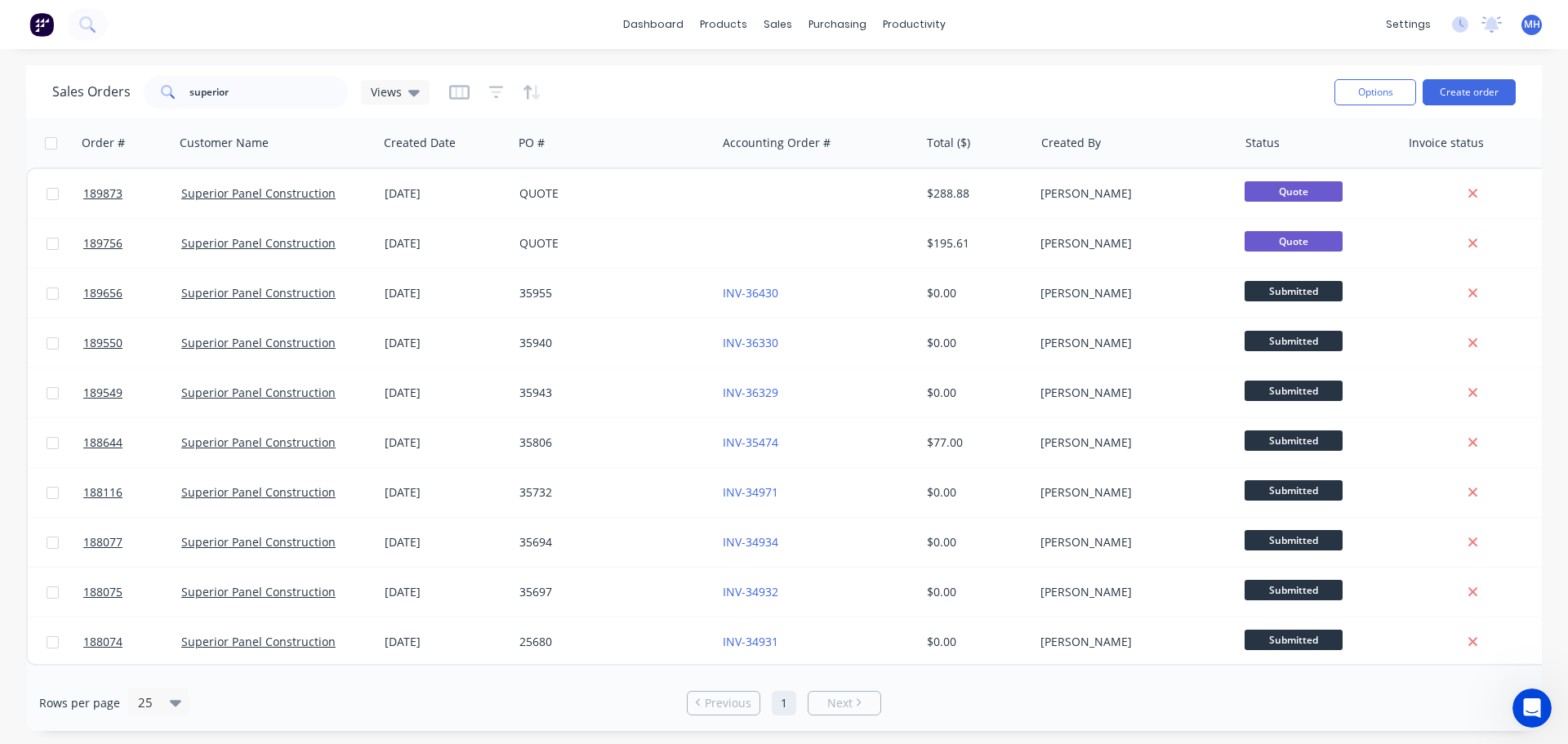
click at [624, 76] on div "Sales Orders superior Views" at bounding box center [686, 92] width 1269 height 40
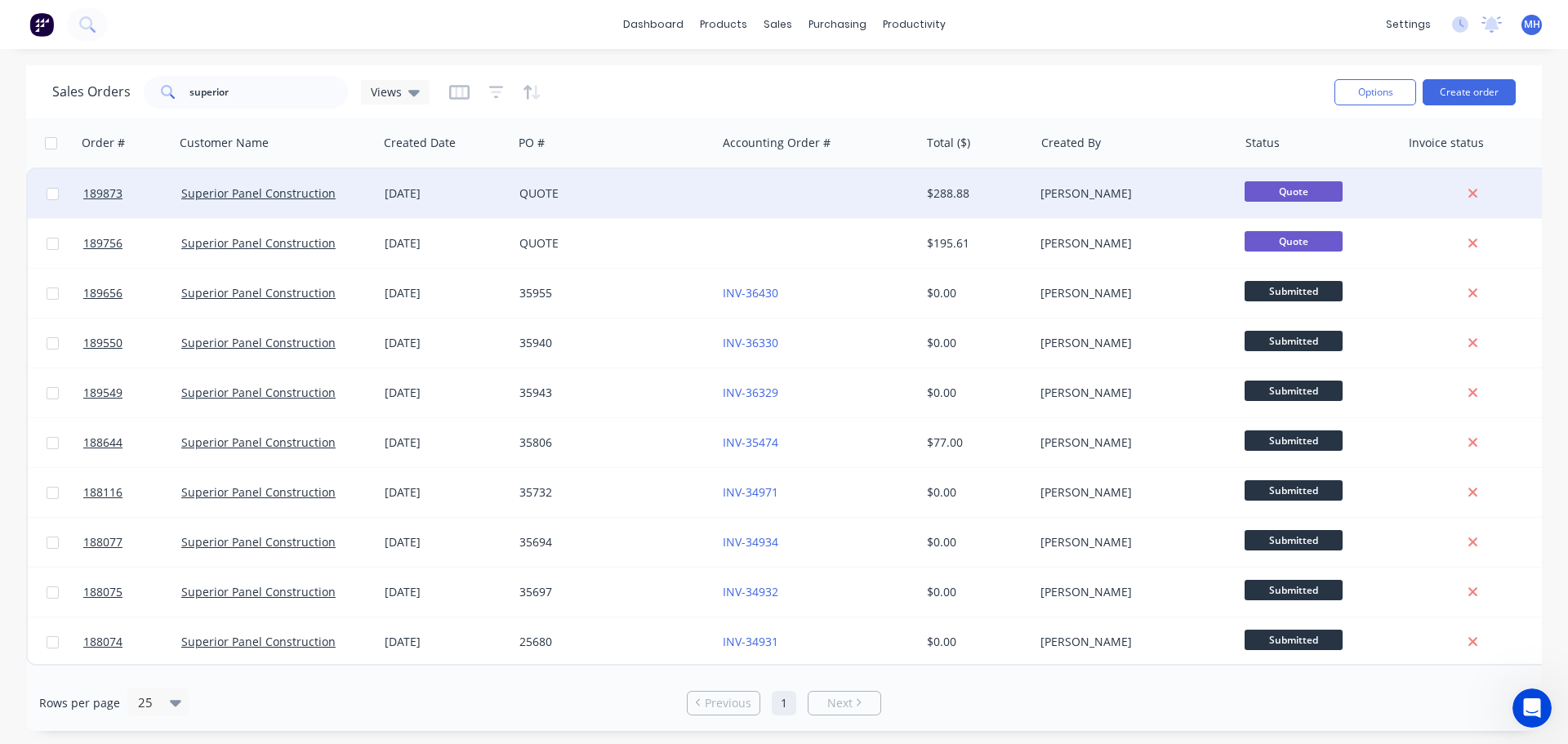
click at [636, 198] on div "QUOTE" at bounding box center [610, 193] width 182 height 16
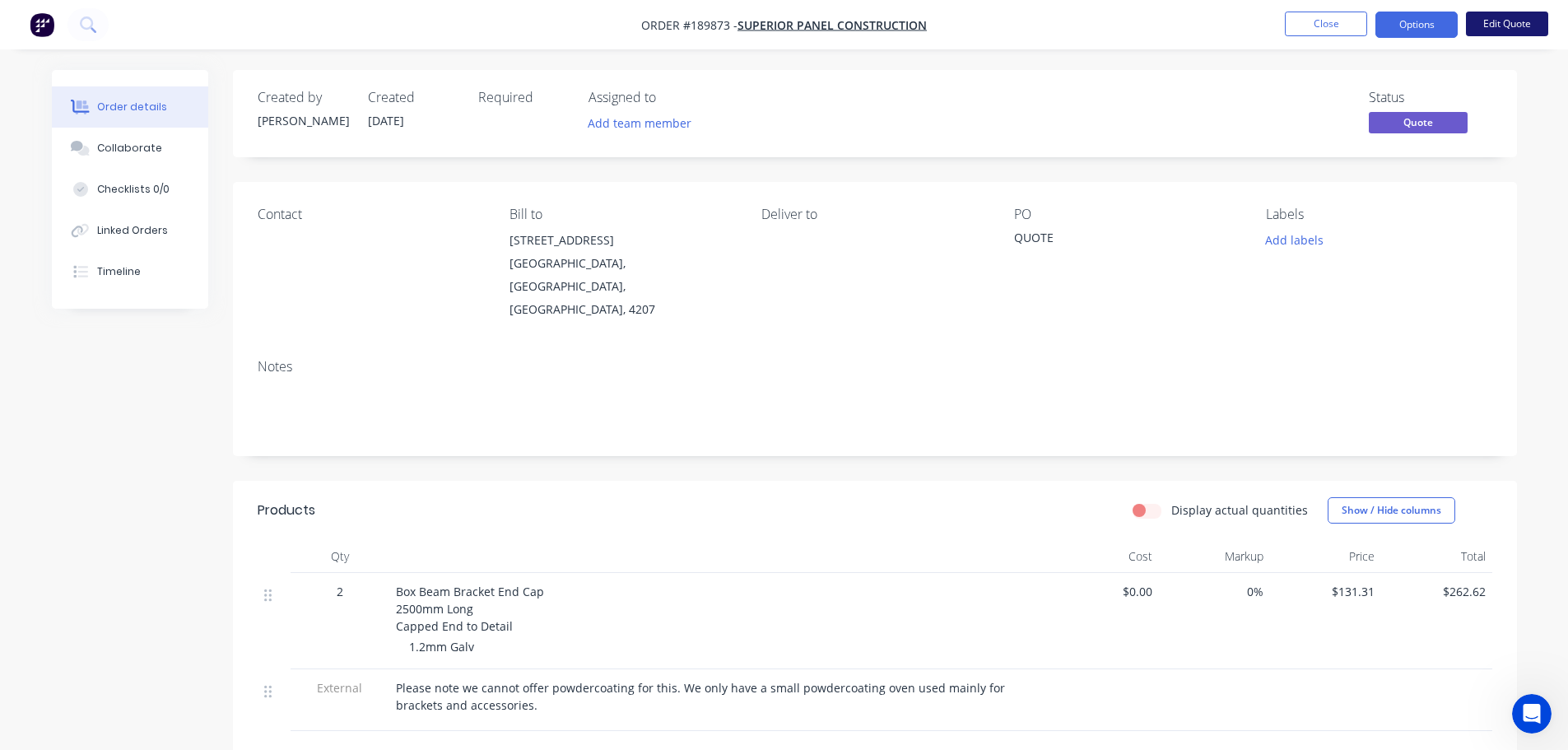
click at [1522, 17] on button "Edit Quote" at bounding box center [1507, 24] width 82 height 25
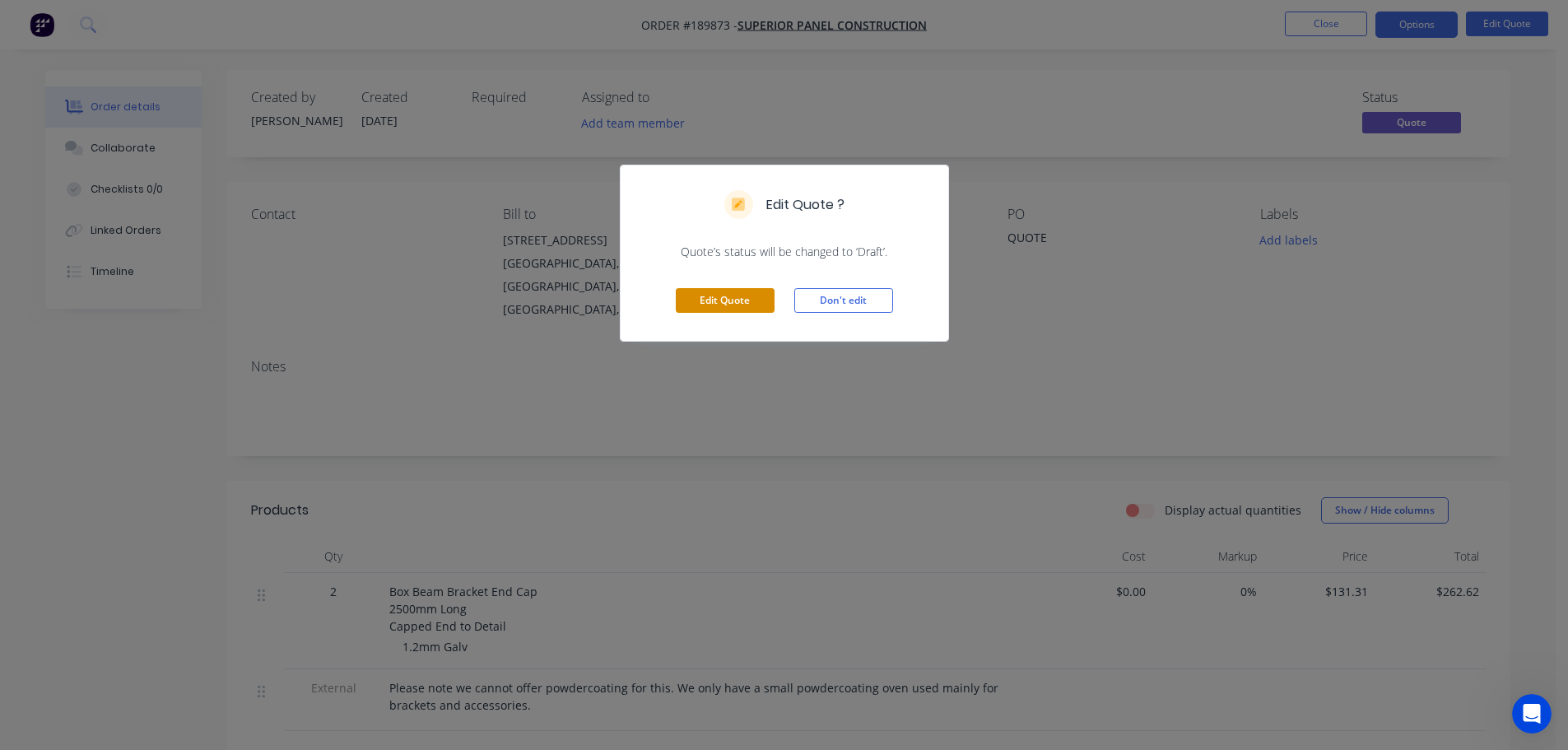
click at [700, 294] on button "Edit Quote" at bounding box center [725, 301] width 99 height 25
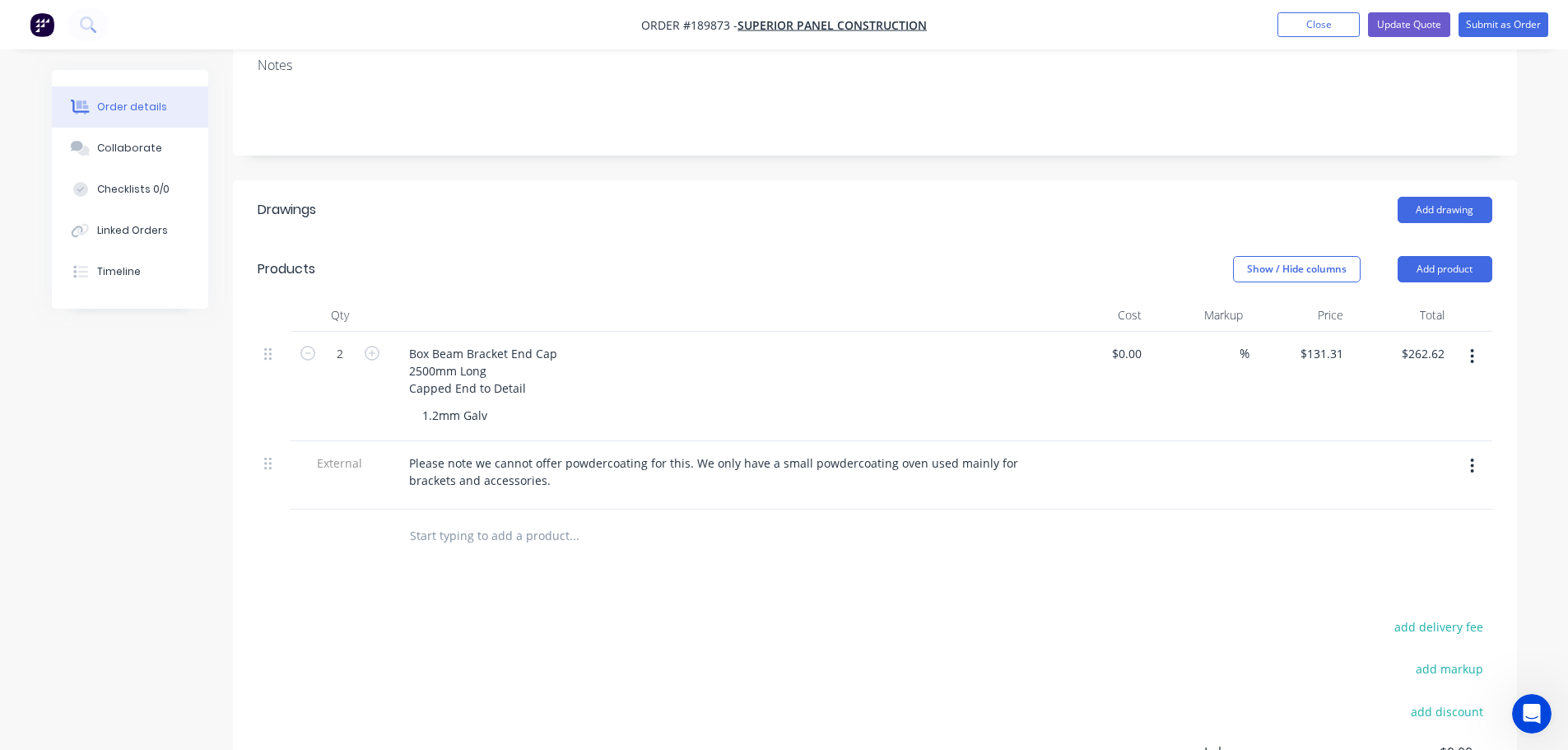
scroll to position [329, 0]
click at [415, 339] on div "Box Beam Bracket End Cap 2500mm Long Capped End to Detail" at bounding box center [483, 368] width 174 height 58
click at [652, 237] on header "Products Show / Hide columns Add product" at bounding box center [876, 266] width 1284 height 59
click at [1453, 254] on button "Add product" at bounding box center [1445, 266] width 95 height 26
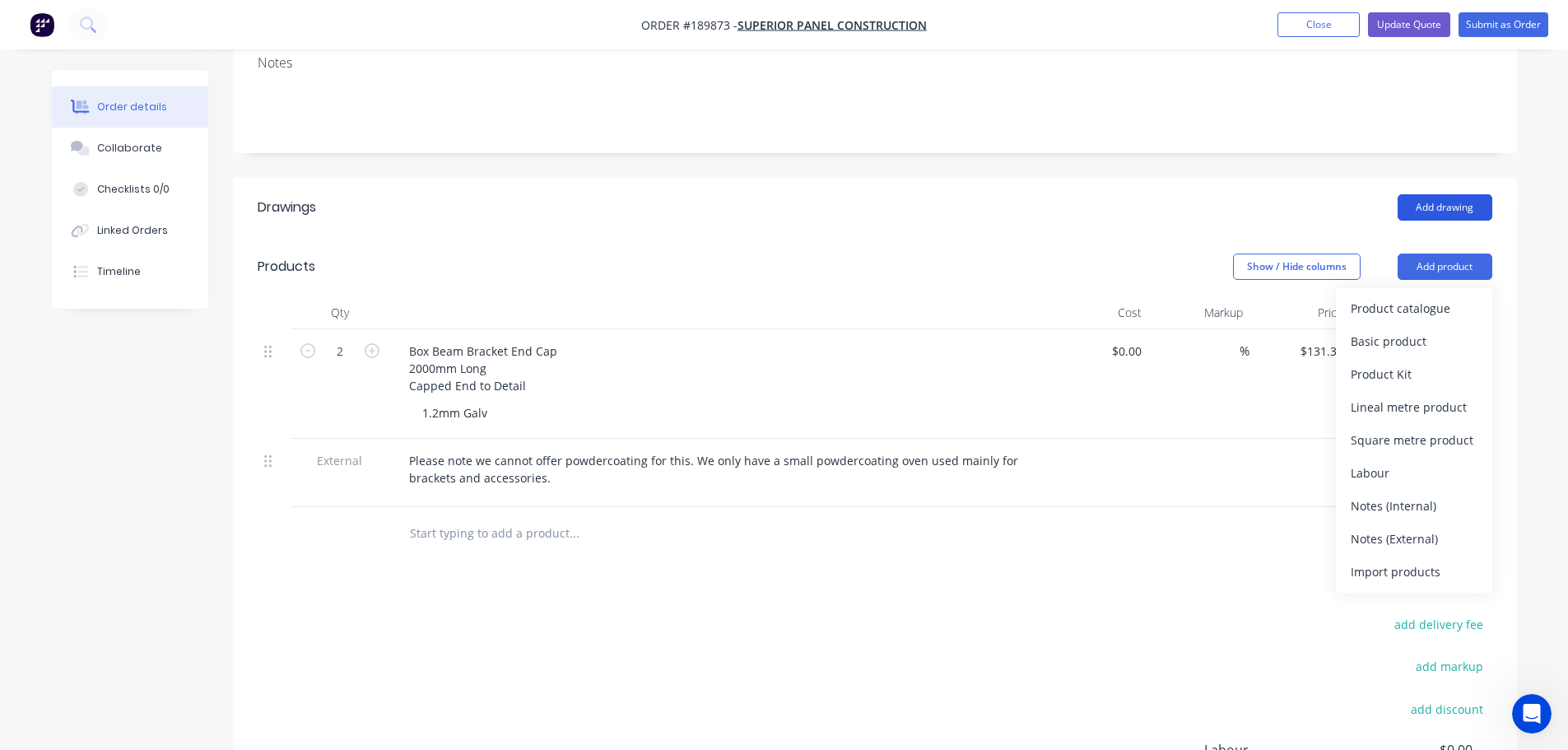
click at [1480, 195] on button "Add drawing" at bounding box center [1445, 207] width 95 height 26
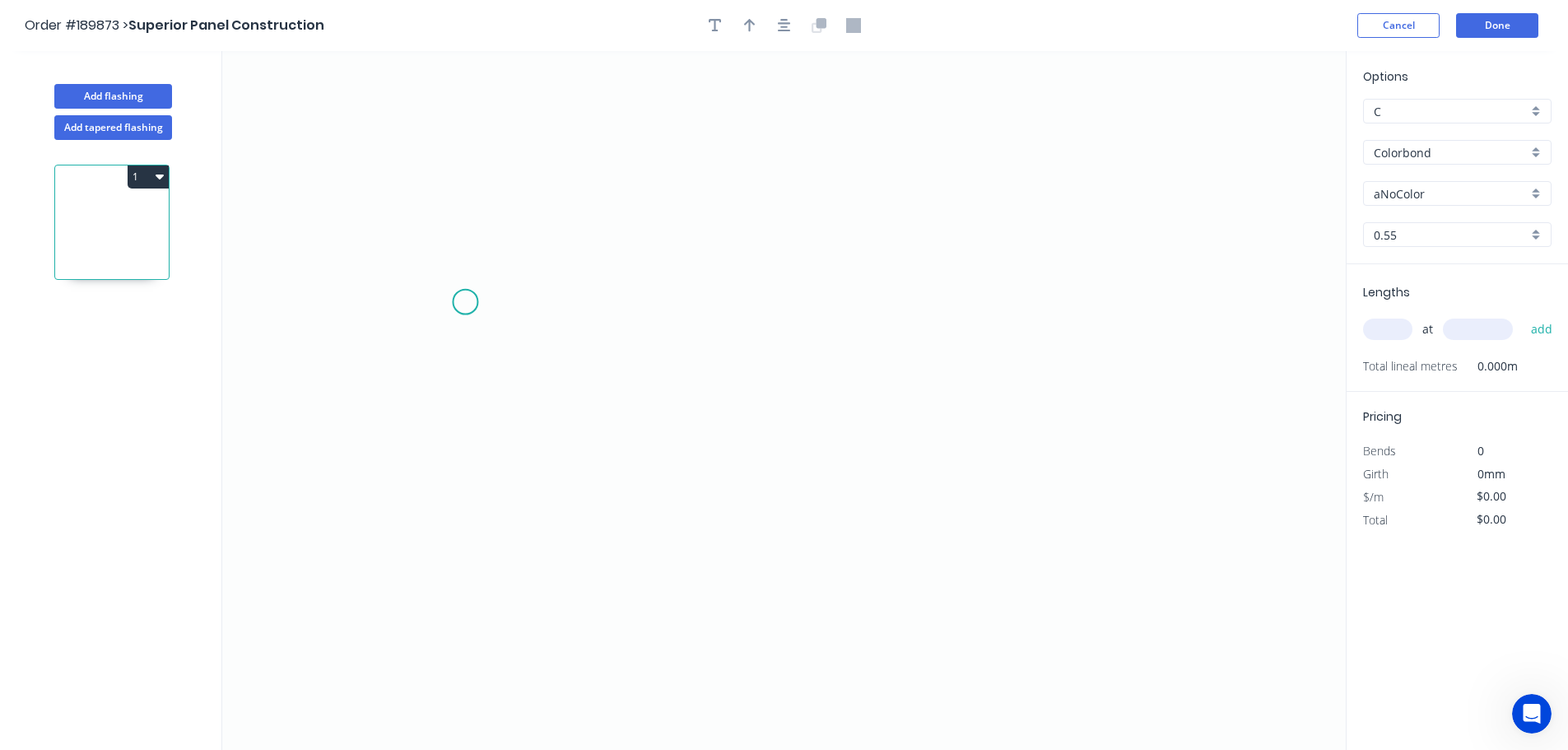
click at [474, 301] on icon "0" at bounding box center [784, 401] width 1123 height 700
drag, startPoint x: 444, startPoint y: 516, endPoint x: 603, endPoint y: 526, distance: 159.3
click at [445, 516] on icon "0" at bounding box center [784, 401] width 1123 height 700
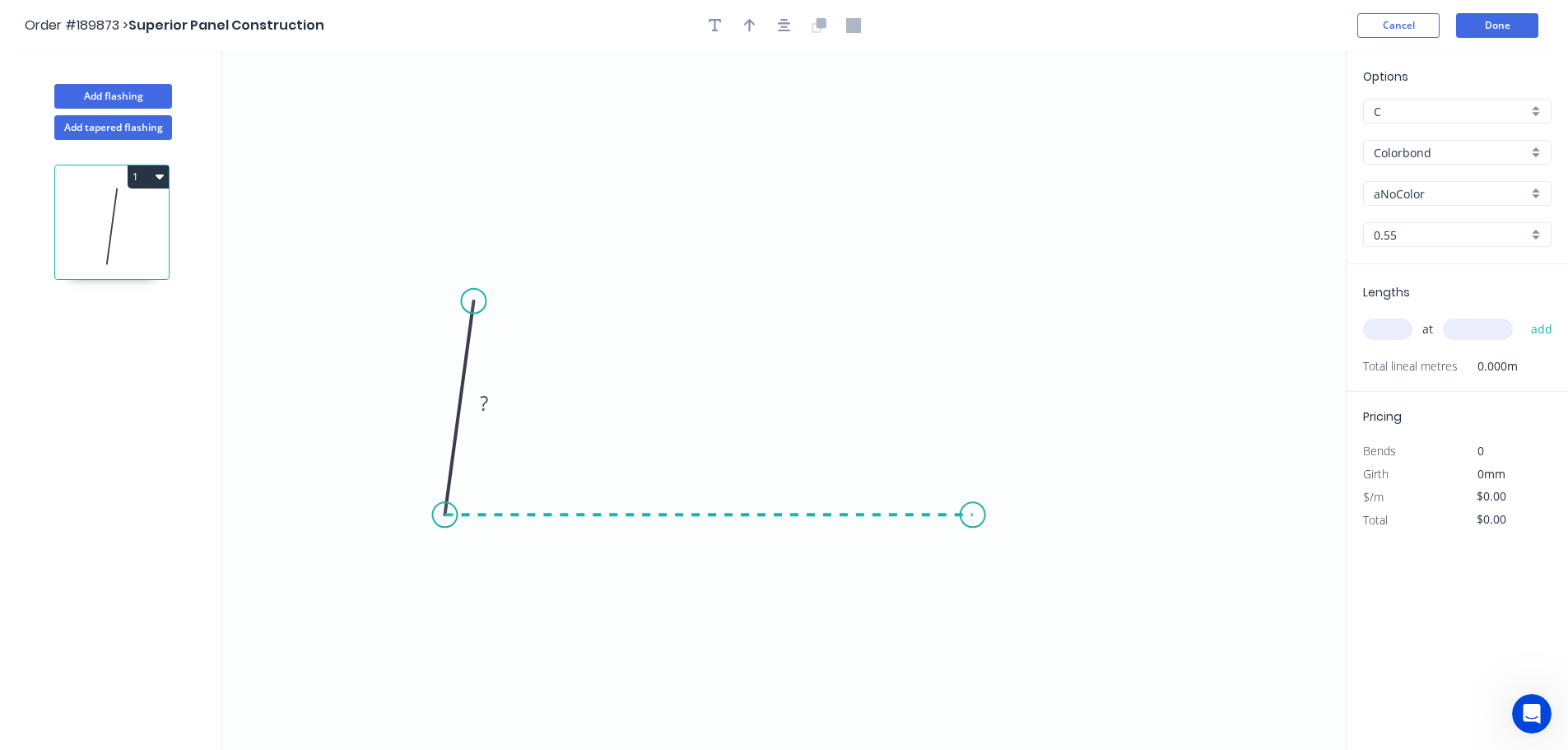
drag, startPoint x: 973, startPoint y: 518, endPoint x: 980, endPoint y: 412, distance: 106.2
click at [974, 517] on icon "0 ?" at bounding box center [784, 401] width 1123 height 700
click at [968, 283] on icon "0 ? ? ? º" at bounding box center [784, 401] width 1123 height 700
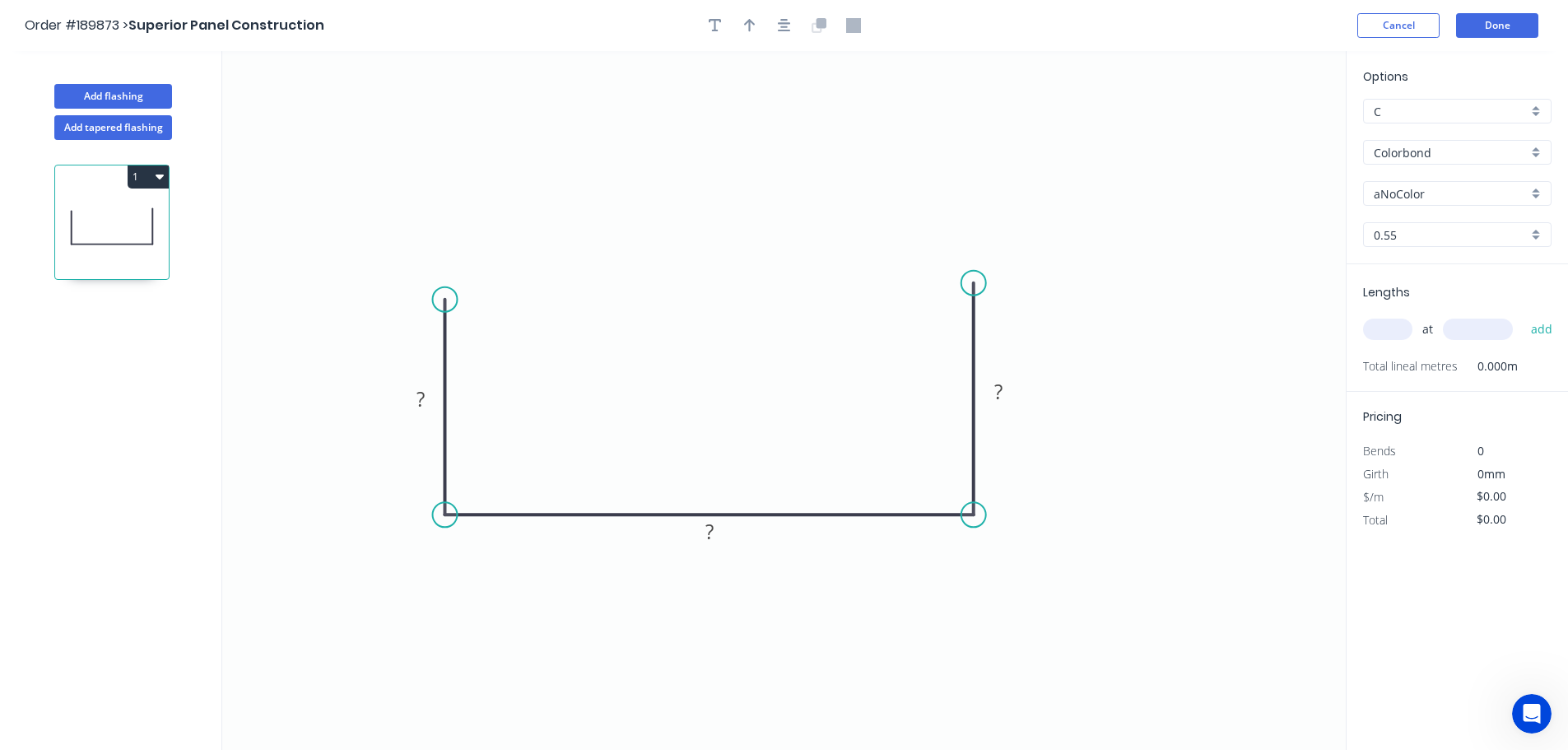
drag, startPoint x: 470, startPoint y: 300, endPoint x: 454, endPoint y: 299, distance: 16.0
click at [454, 299] on circle at bounding box center [446, 300] width 25 height 25
click at [417, 402] on tspan "?" at bounding box center [420, 399] width 9 height 27
type input "$10.36"
click at [1415, 146] on input "Colorbond" at bounding box center [1451, 153] width 154 height 17
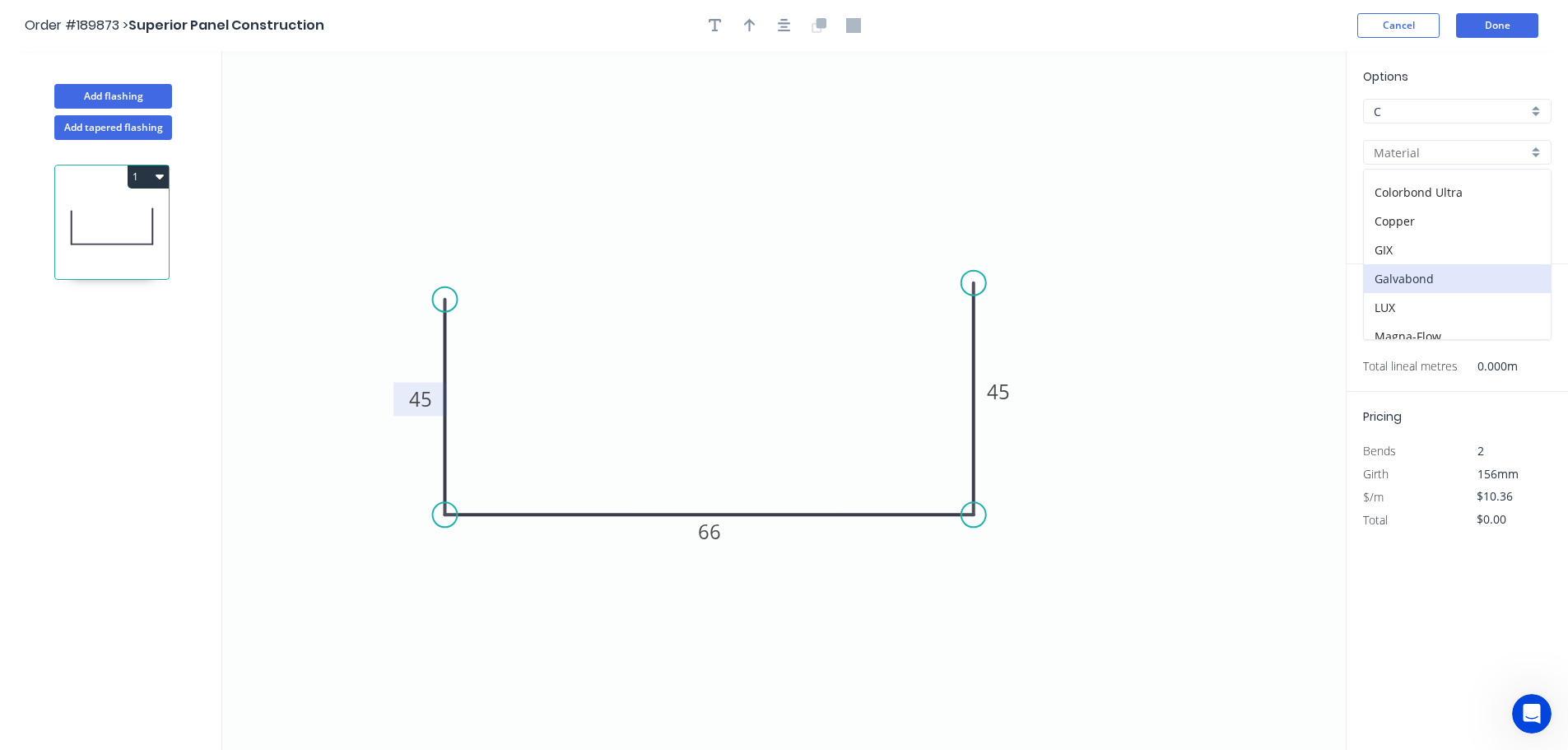
scroll to position [247, 0]
click at [1424, 209] on div "Galvabond" at bounding box center [1458, 197] width 187 height 29
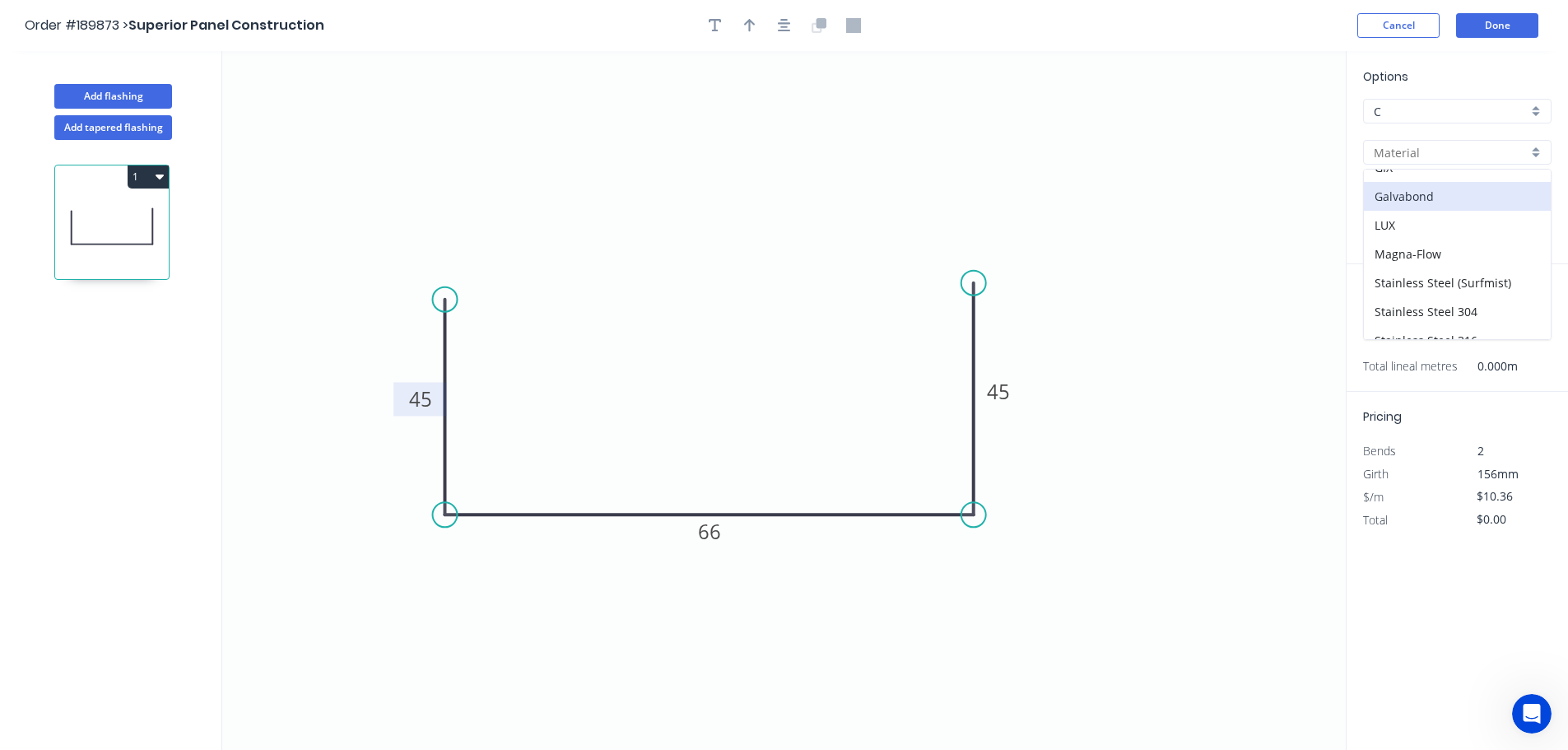
type input "Galvabond"
type input "$10.68"
click at [1425, 240] on input "0.55" at bounding box center [1451, 235] width 154 height 17
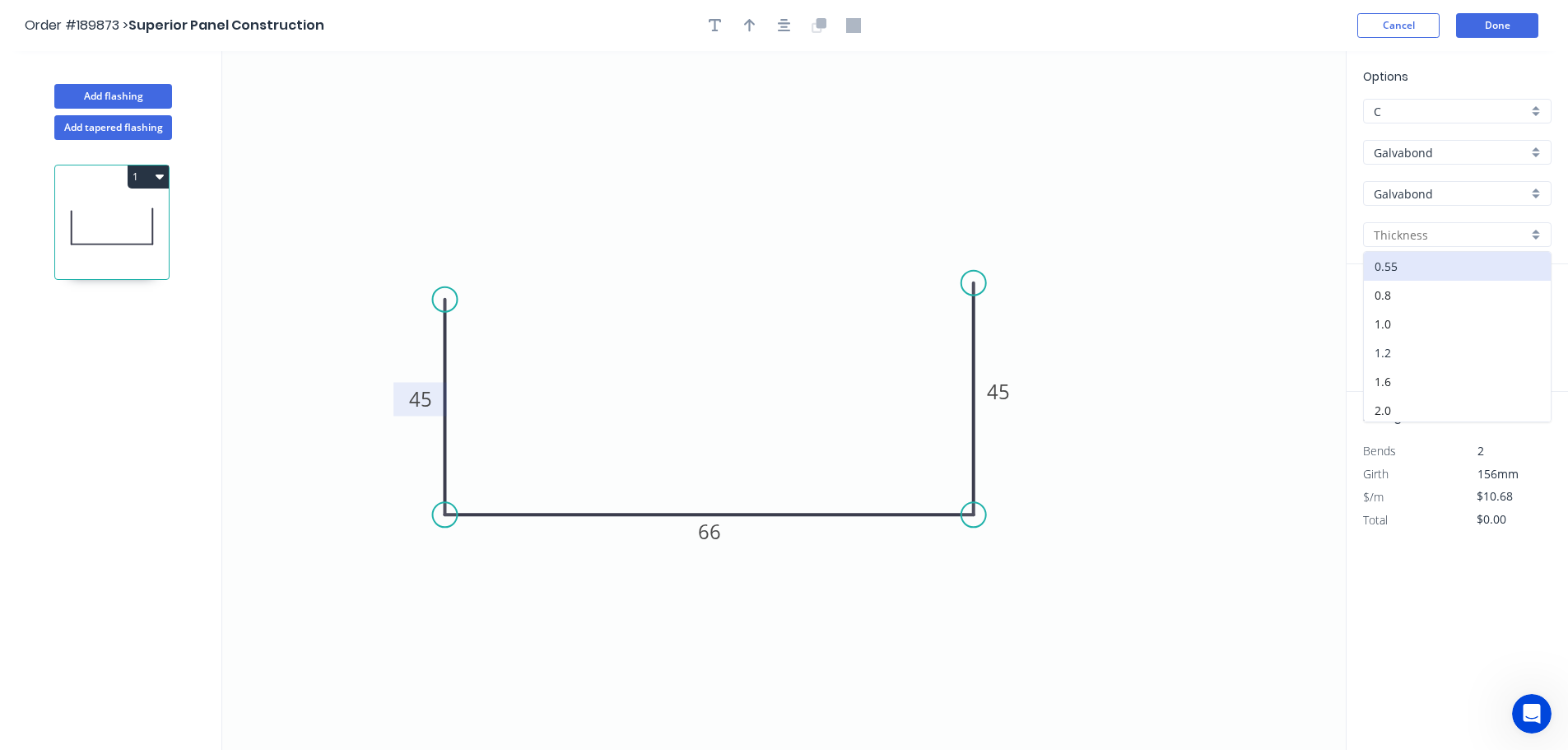
click at [1425, 339] on div "1.2" at bounding box center [1458, 353] width 187 height 29
type input "1.2"
type input "$18.61"
click at [1397, 330] on input "text" at bounding box center [1388, 329] width 49 height 21
type input "1"
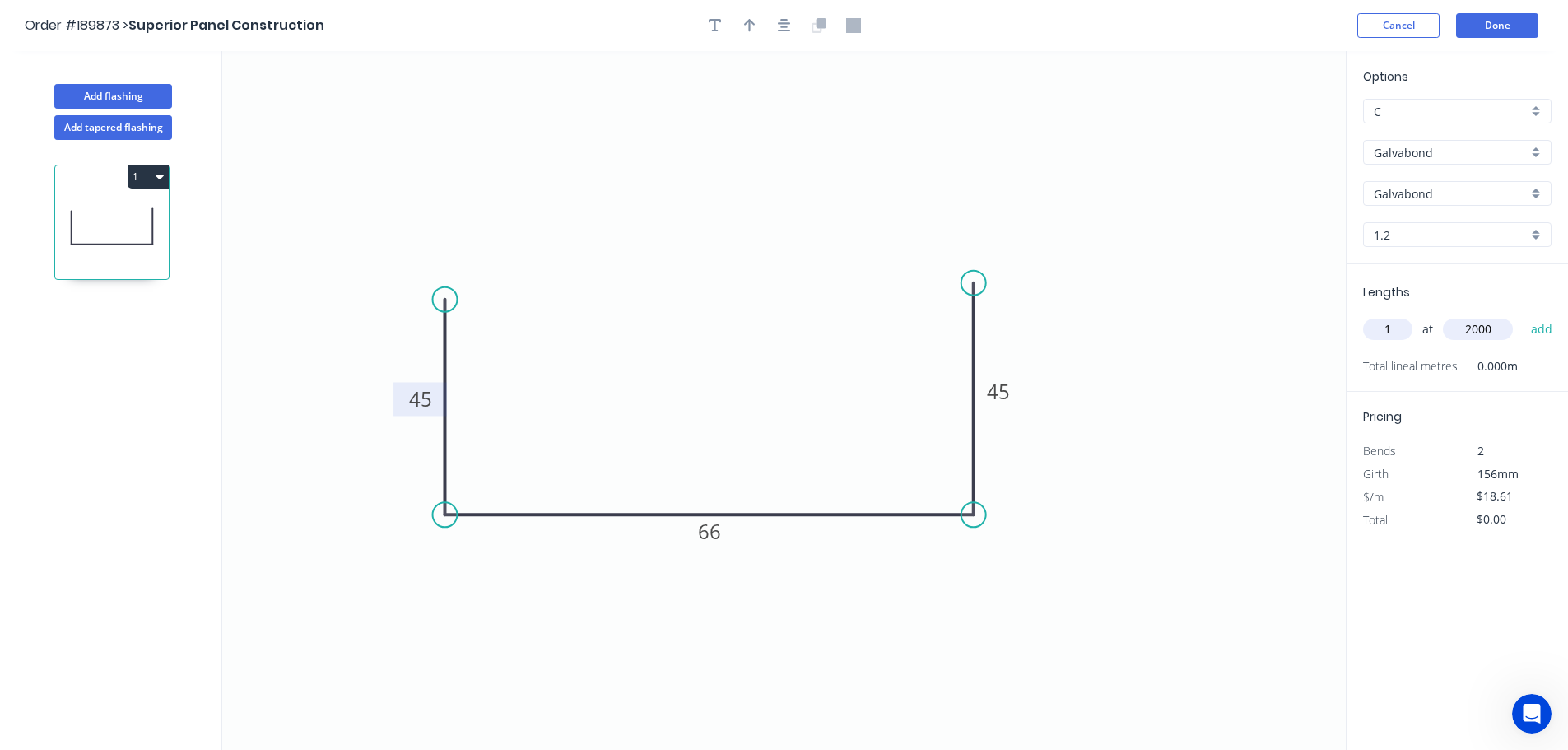
type input "2000"
click at [1523, 316] on button "add" at bounding box center [1543, 329] width 39 height 28
click at [1543, 360] on icon "button" at bounding box center [1545, 363] width 13 height 13
type input "$0.00"
click at [1398, 332] on input "text" at bounding box center [1388, 329] width 49 height 21
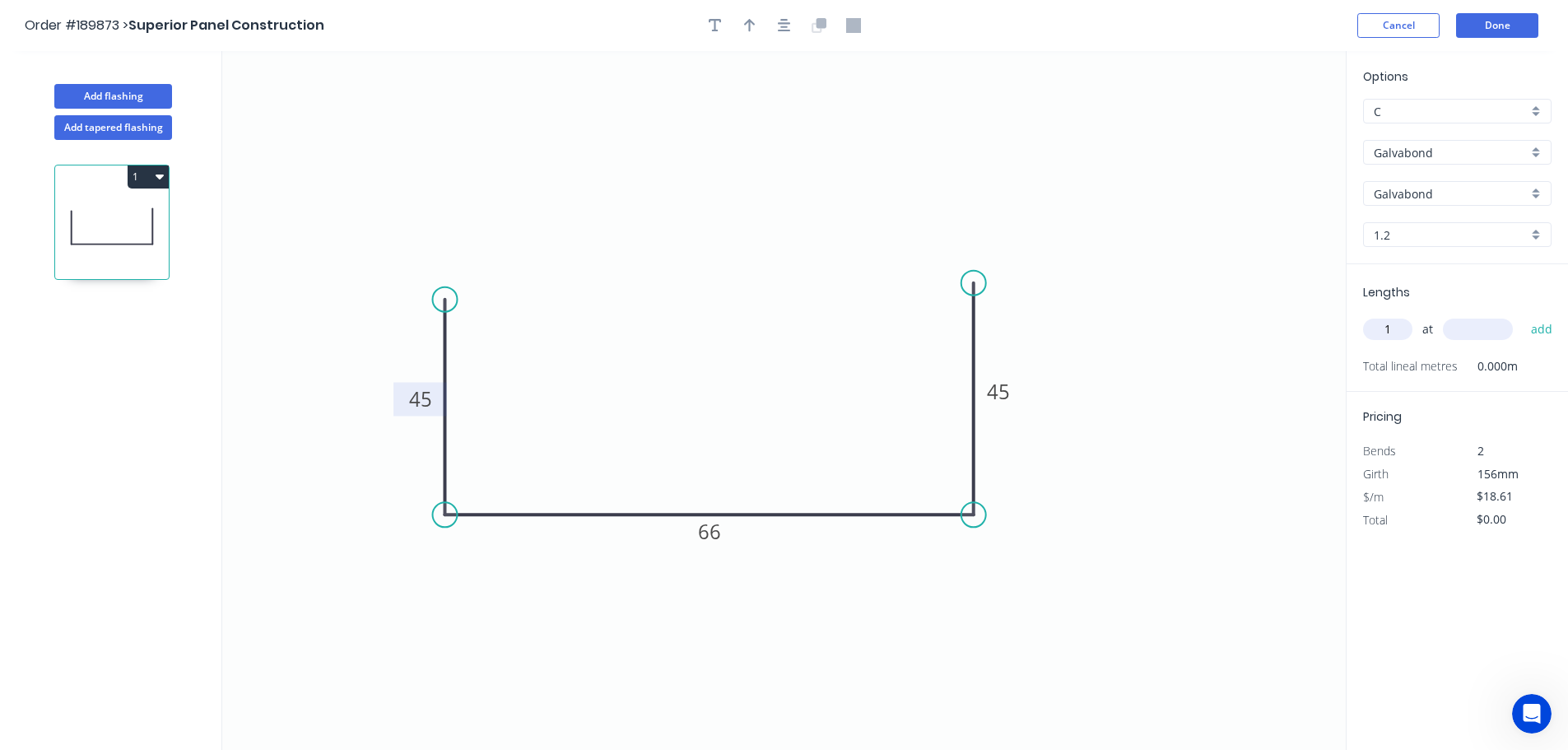
type input "1"
type input "2500"
click at [1523, 316] on button "add" at bounding box center [1543, 329] width 39 height 28
type input "$46.53"
click at [1411, 29] on button "Cancel" at bounding box center [1399, 26] width 82 height 25
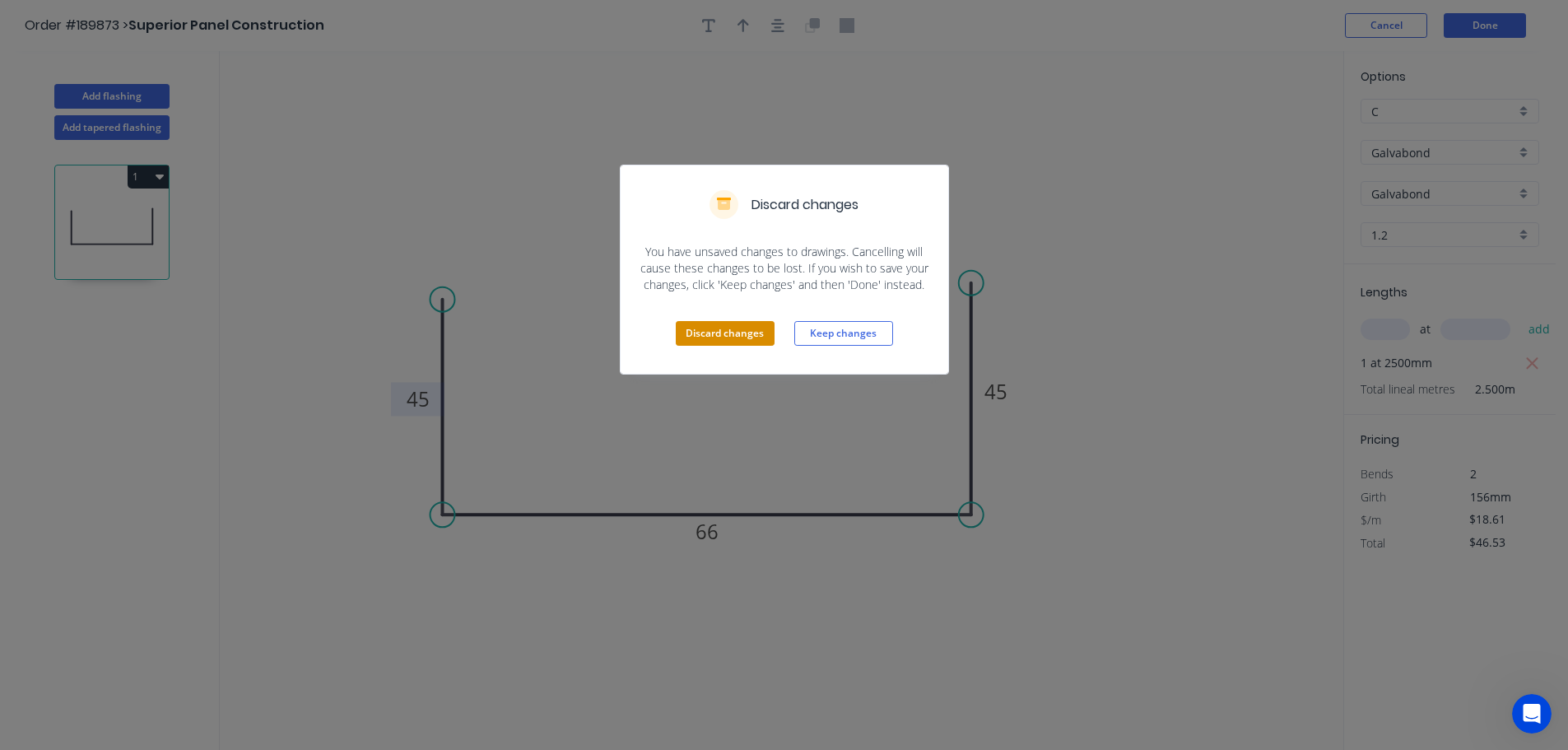
click at [708, 341] on button "Discard changes" at bounding box center [725, 334] width 99 height 25
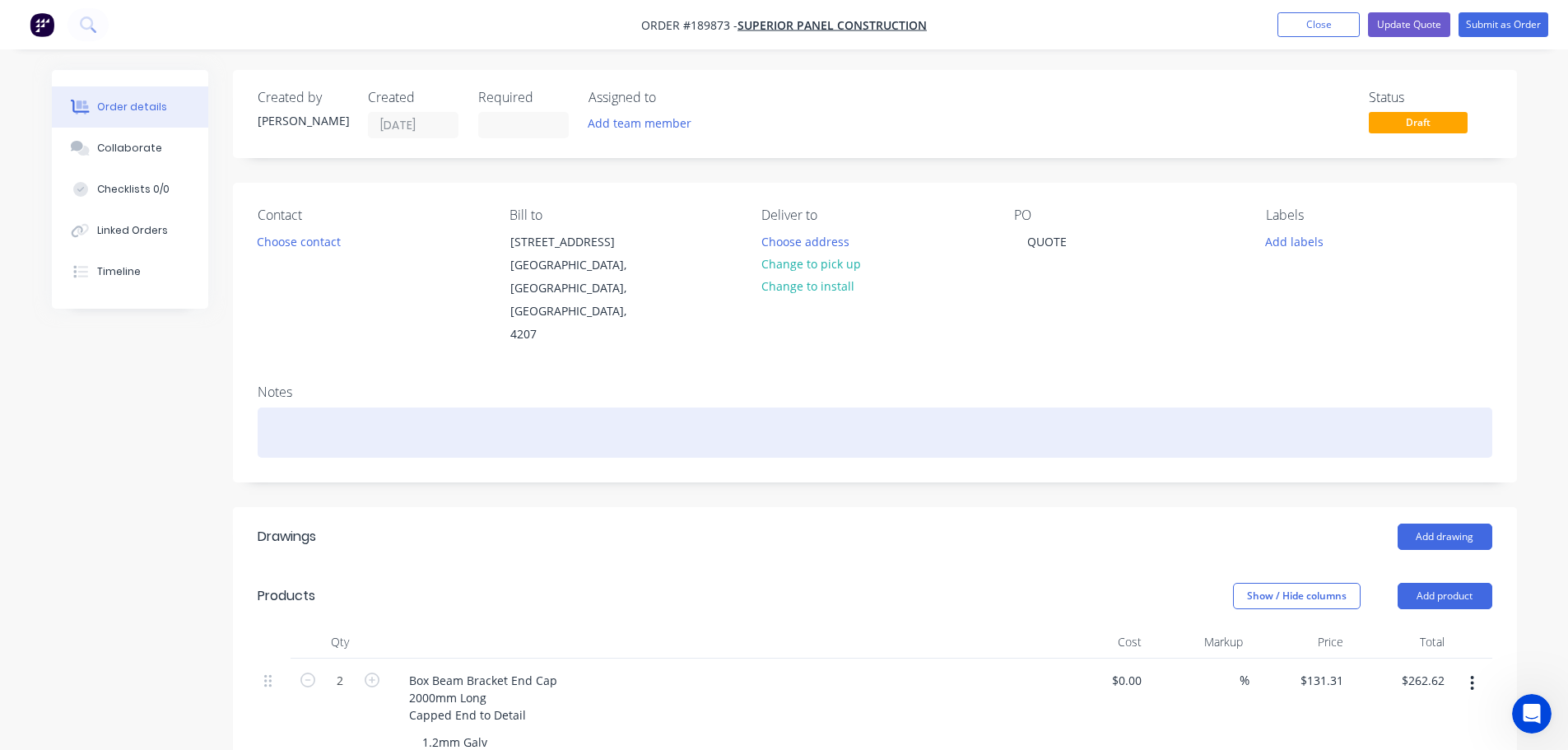
scroll to position [82, 0]
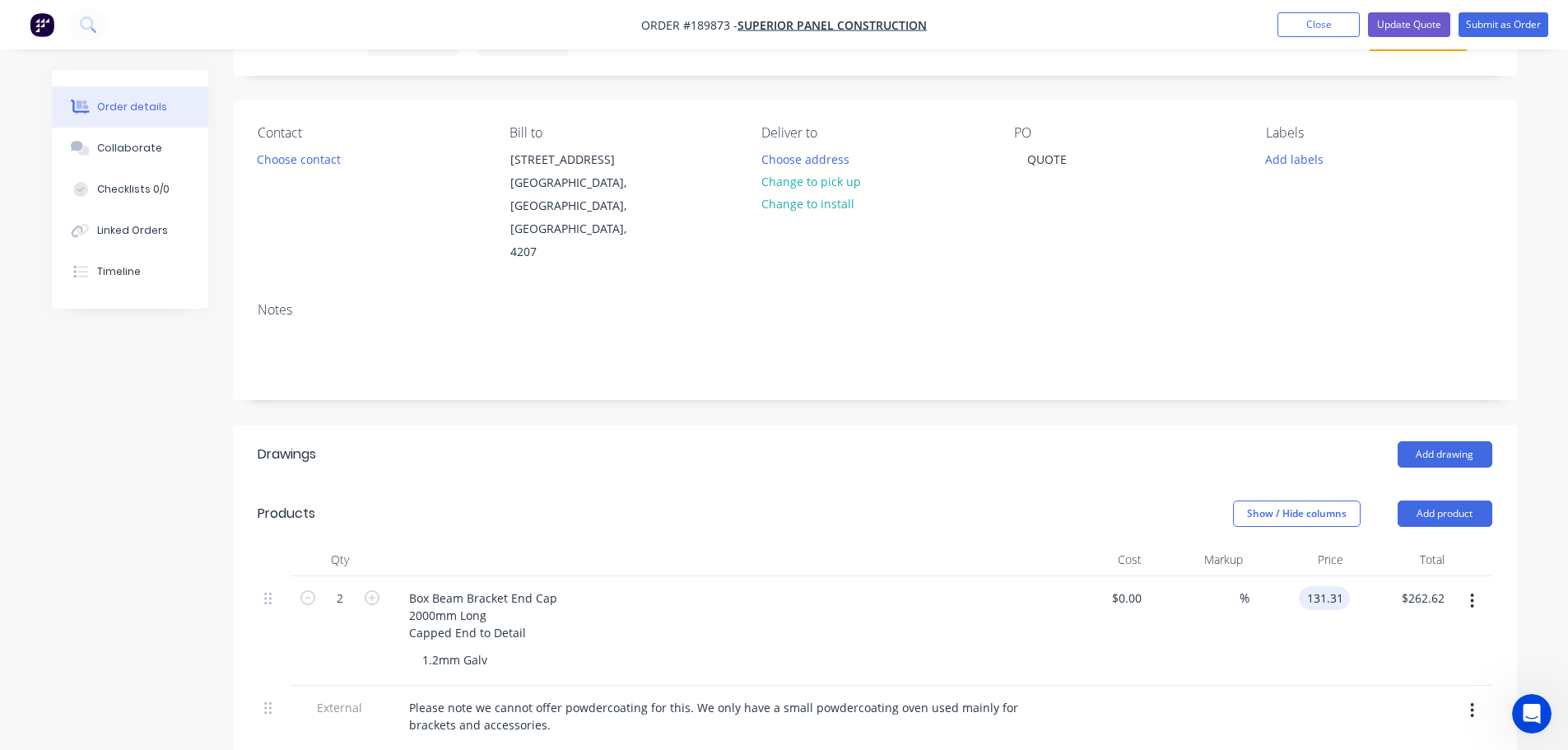
click at [1321, 586] on input "131.31" at bounding box center [1328, 598] width 45 height 24
type input "$178.52"
type input "$357.04"
click at [911, 484] on header "Products Show / Hide columns Add product" at bounding box center [876, 514] width 1284 height 59
click at [494, 648] on div "1.2mm Galv" at bounding box center [454, 660] width 91 height 24
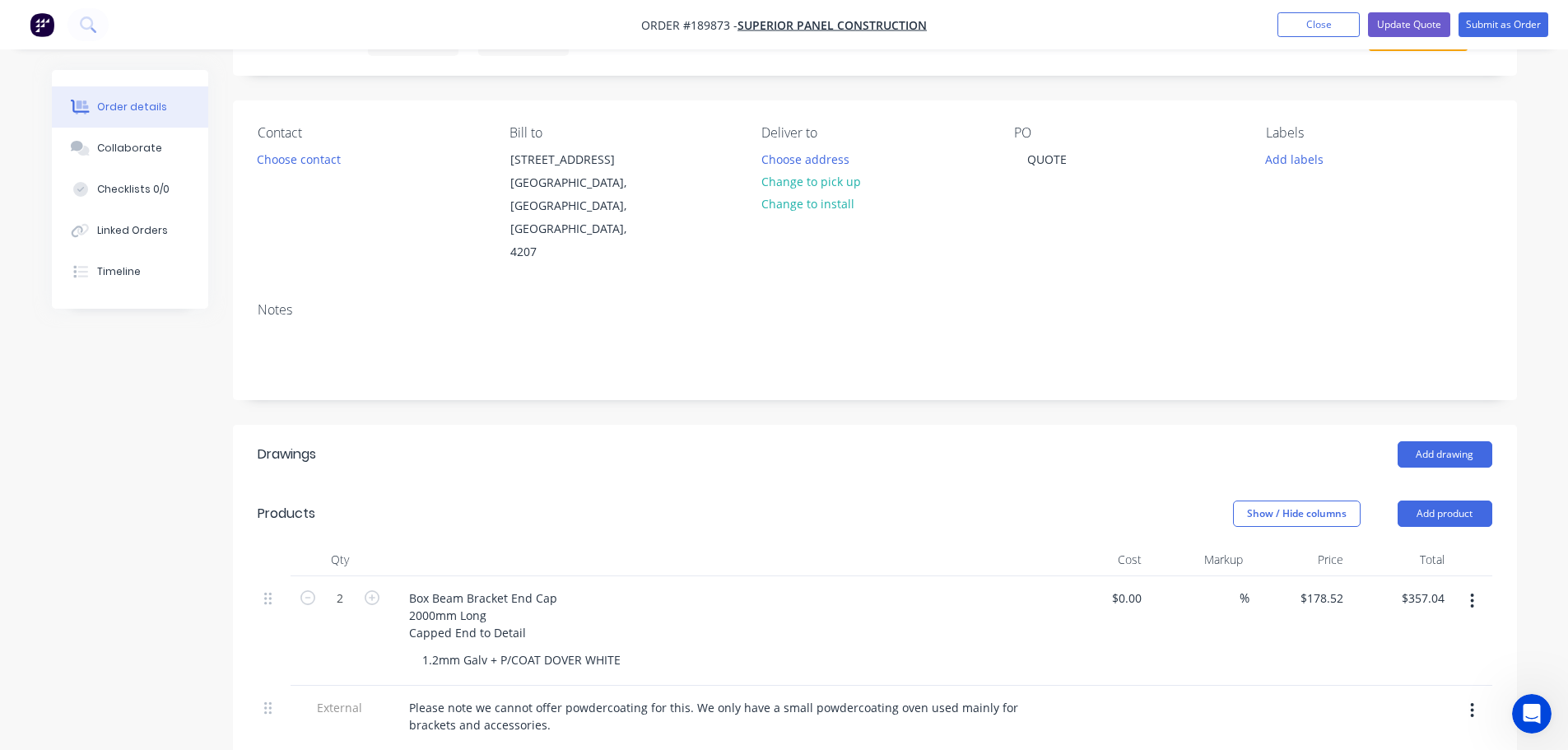
click at [569, 426] on header "Drawings Add drawing" at bounding box center [876, 454] width 1284 height 59
click at [1472, 703] on icon "button" at bounding box center [1472, 710] width 3 height 15
click at [852, 442] on div "Add drawing" at bounding box center [1005, 454] width 972 height 26
click at [1418, 18] on button "Update Quote" at bounding box center [1409, 25] width 82 height 25
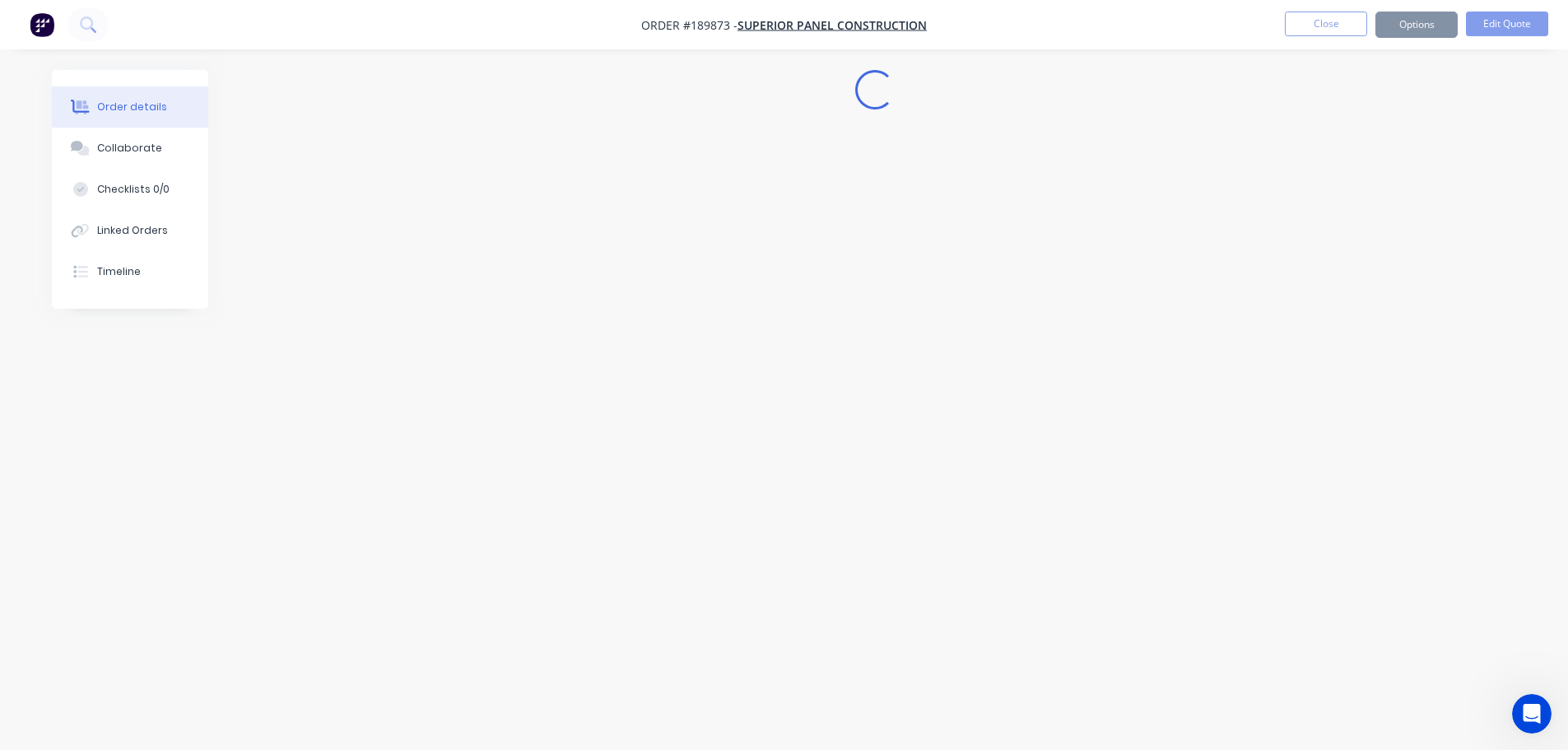
scroll to position [0, 0]
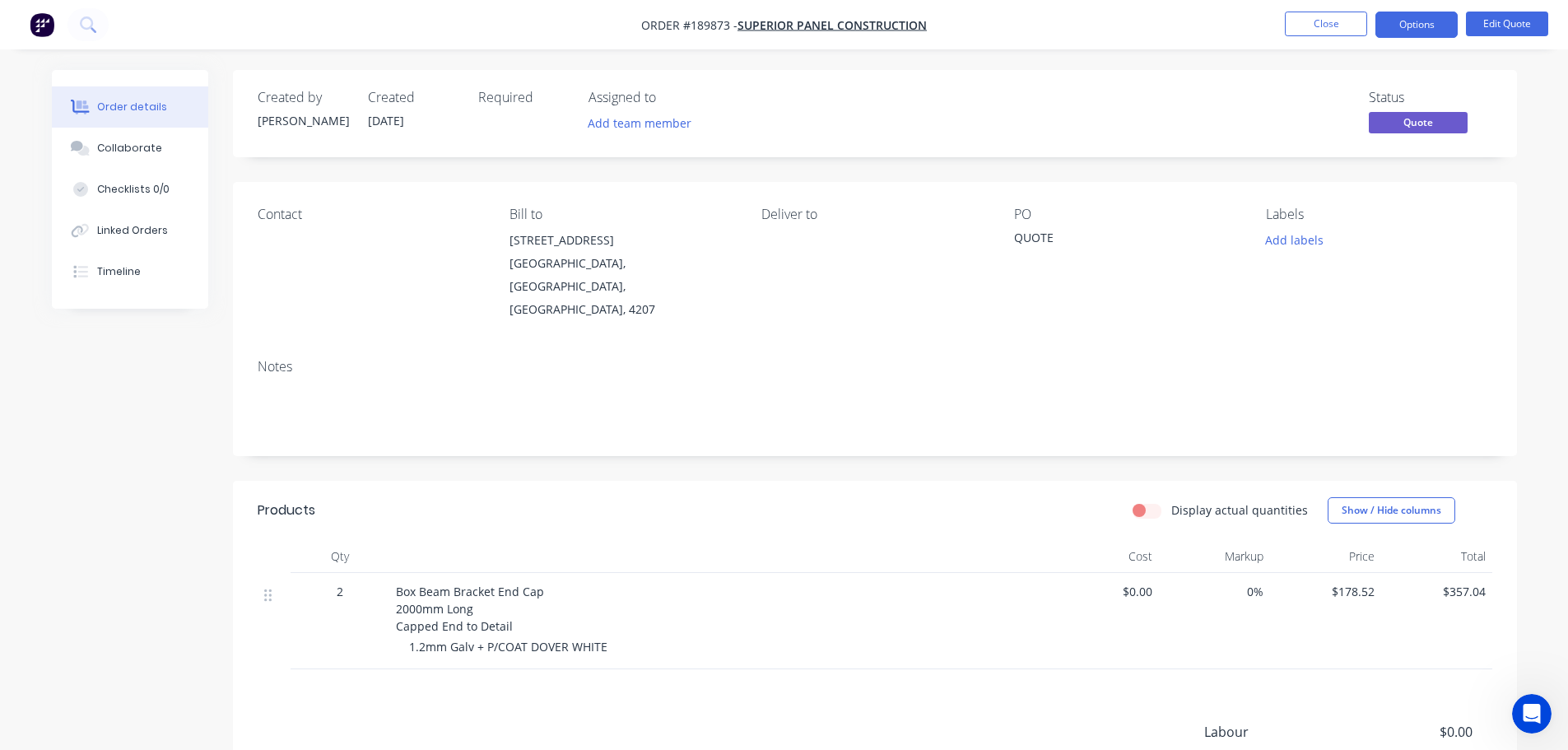
click at [1388, 10] on nav "Order #189873 - Superior Panel Construction Close Options Edit Quote" at bounding box center [784, 24] width 1568 height 49
click at [1388, 22] on button "Options" at bounding box center [1416, 24] width 82 height 26
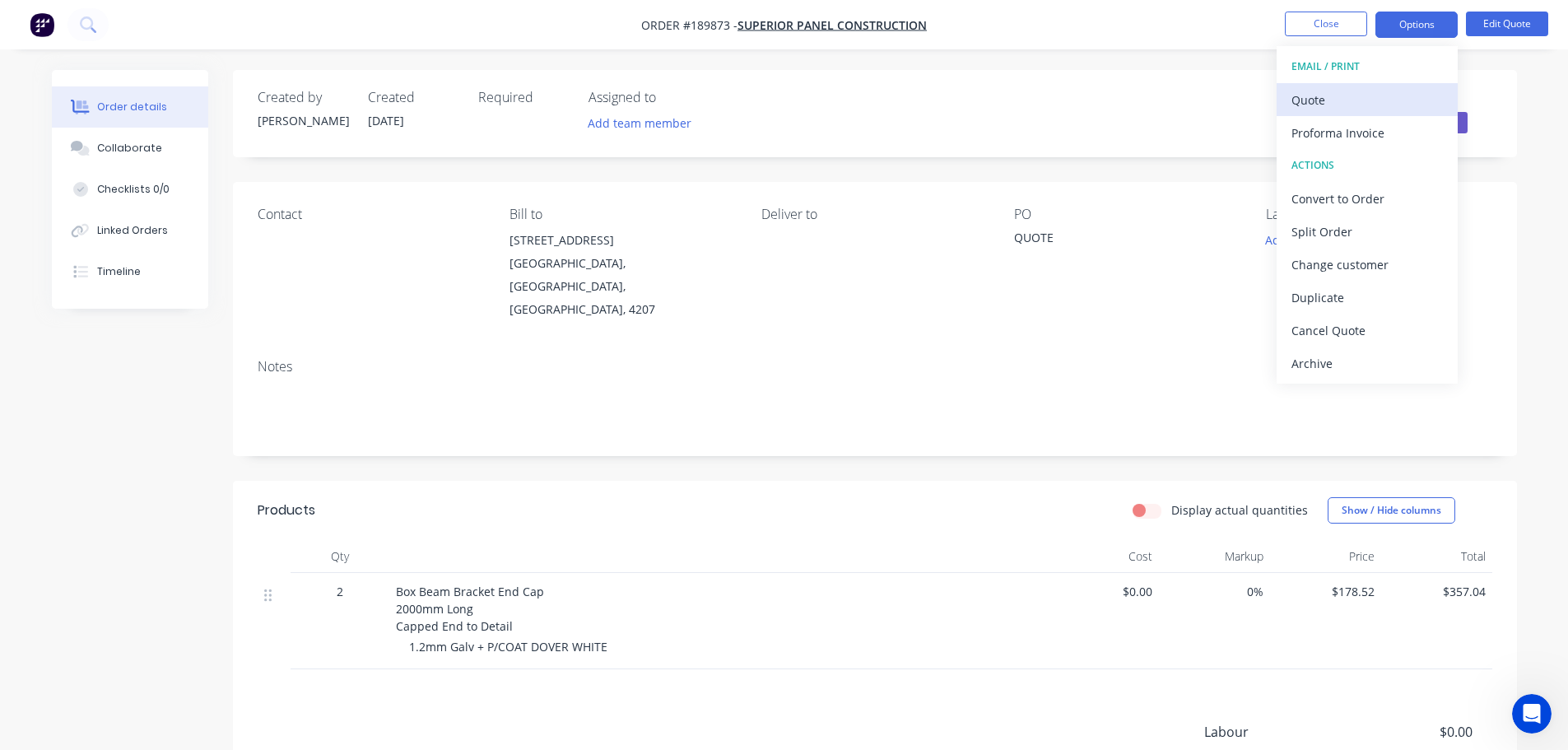
click at [1377, 86] on button "Quote" at bounding box center [1367, 100] width 181 height 33
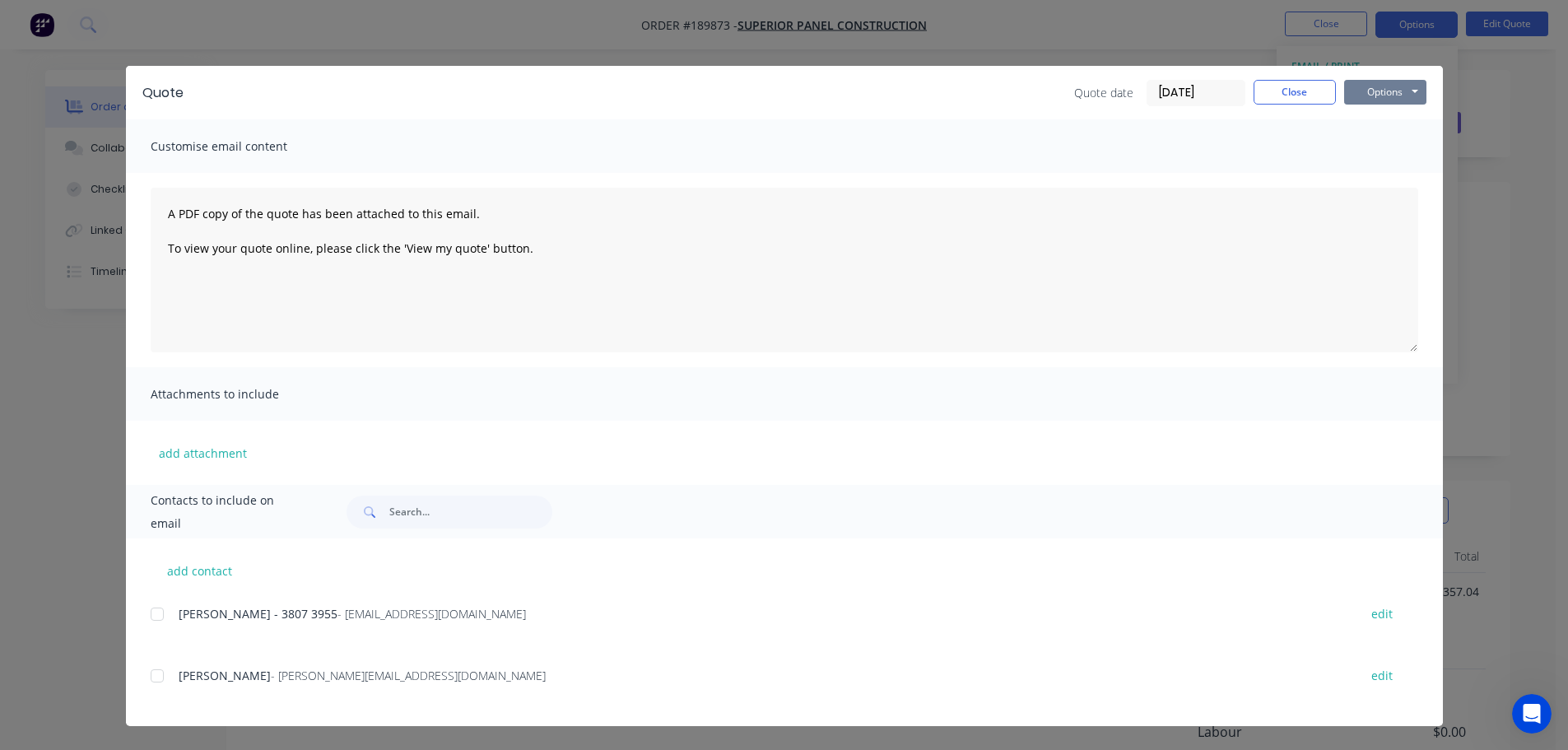
click at [1377, 92] on button "Options" at bounding box center [1385, 92] width 82 height 25
click at [1382, 119] on button "Preview" at bounding box center [1397, 121] width 106 height 27
click at [41, 115] on div "Quote Quote date 15/08/25 Close Options Preview Print Email Customise email con…" at bounding box center [784, 375] width 1568 height 750
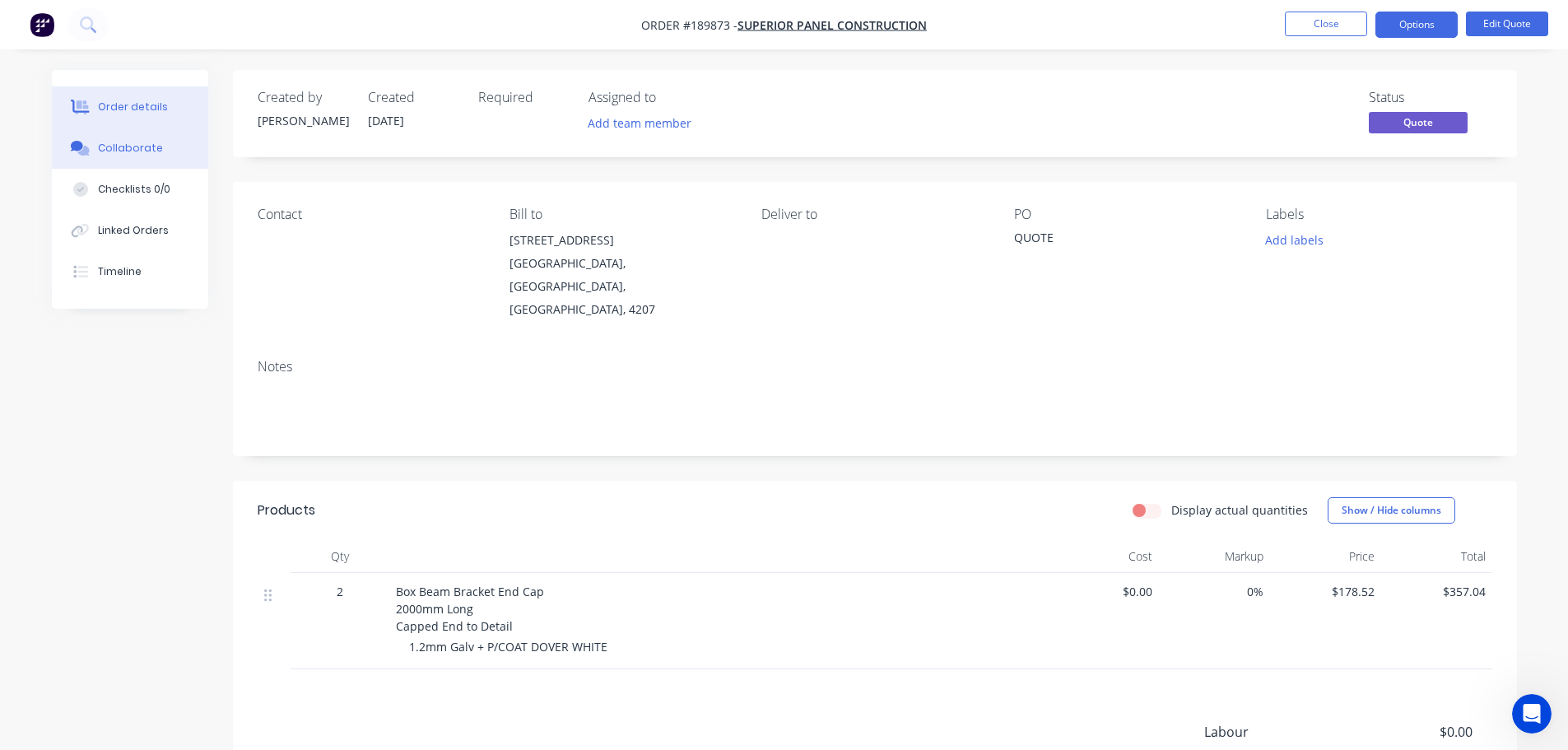
click at [99, 140] on button "Collaborate" at bounding box center [131, 148] width 157 height 42
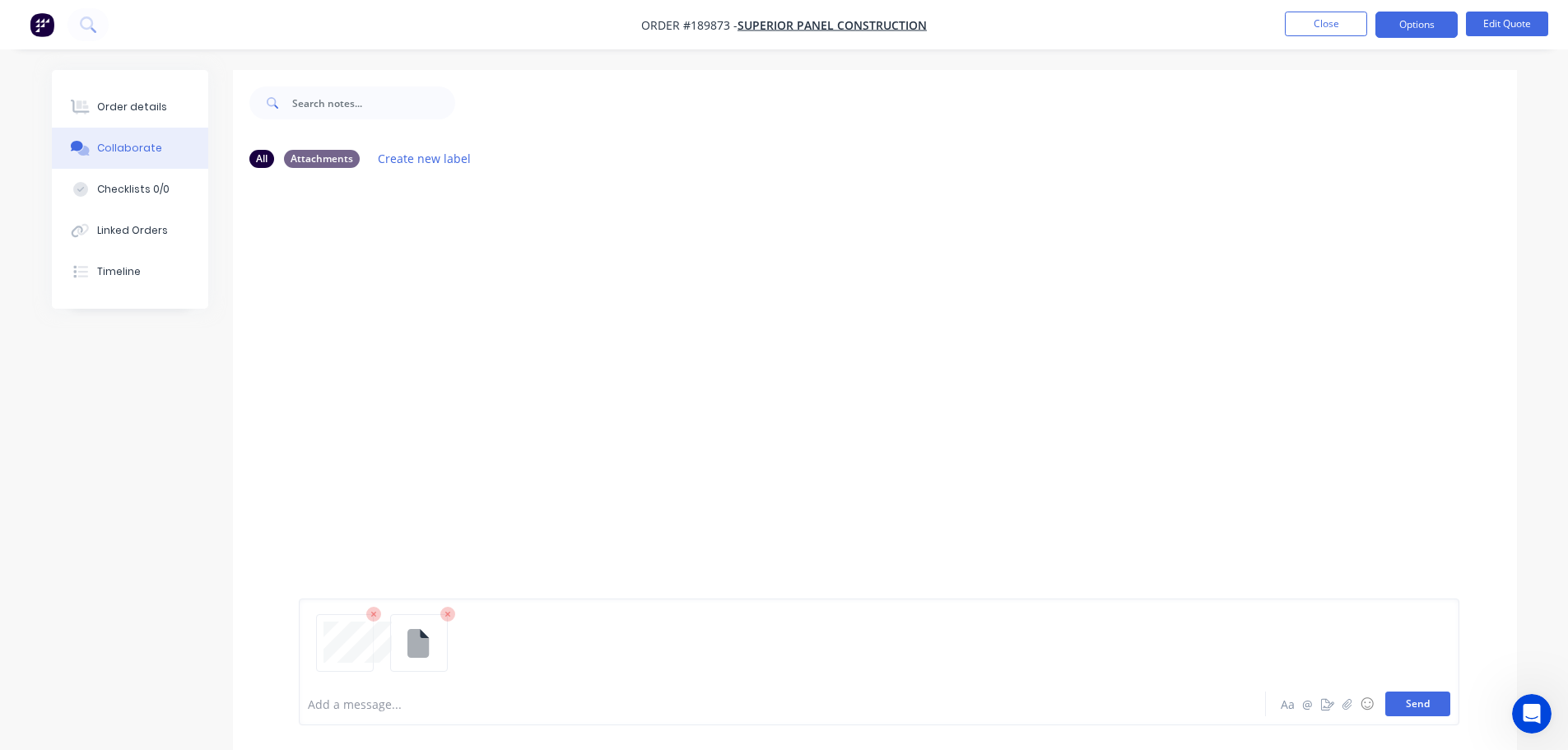
click at [1430, 710] on button "Send" at bounding box center [1418, 704] width 65 height 25
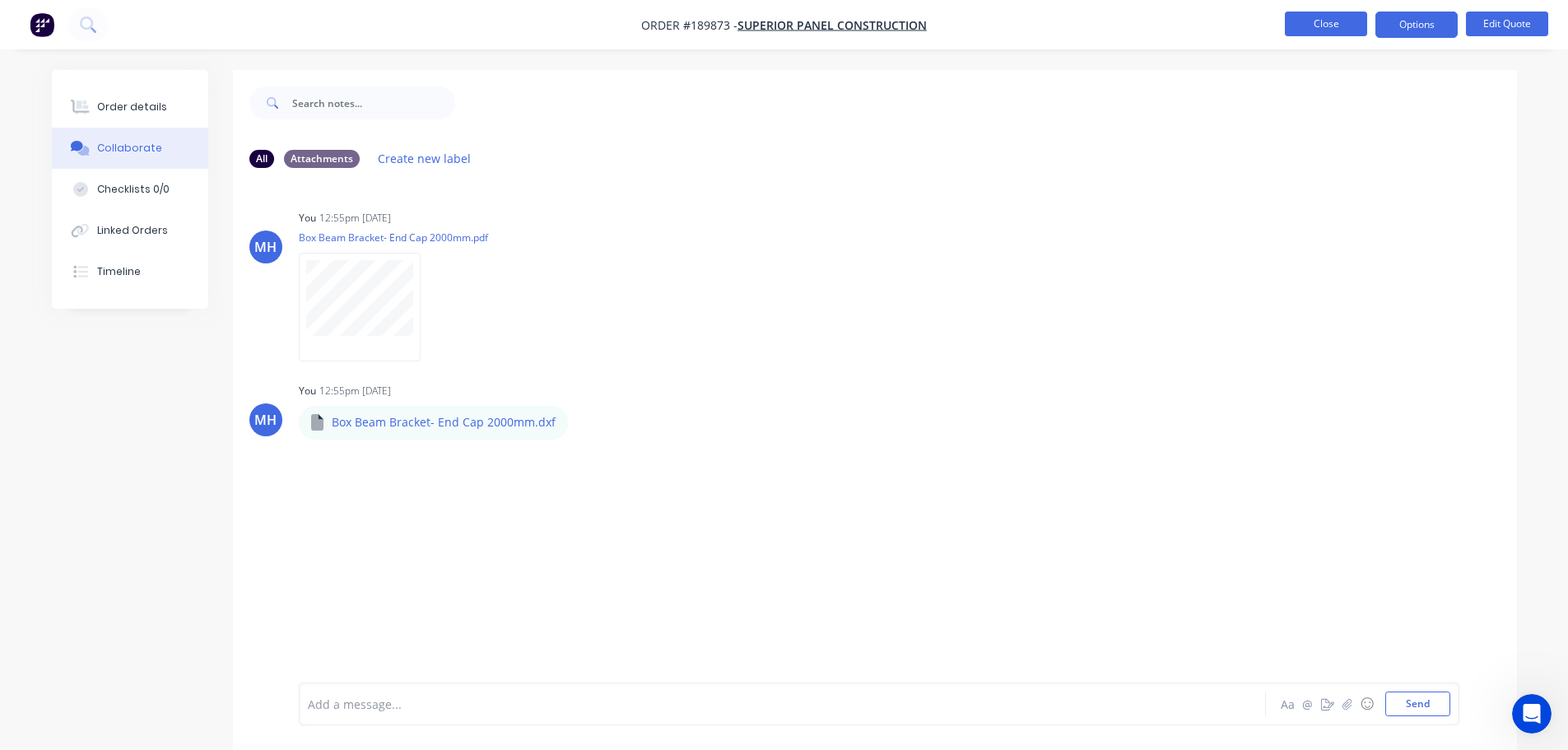
click at [1318, 26] on button "Close" at bounding box center [1326, 24] width 82 height 25
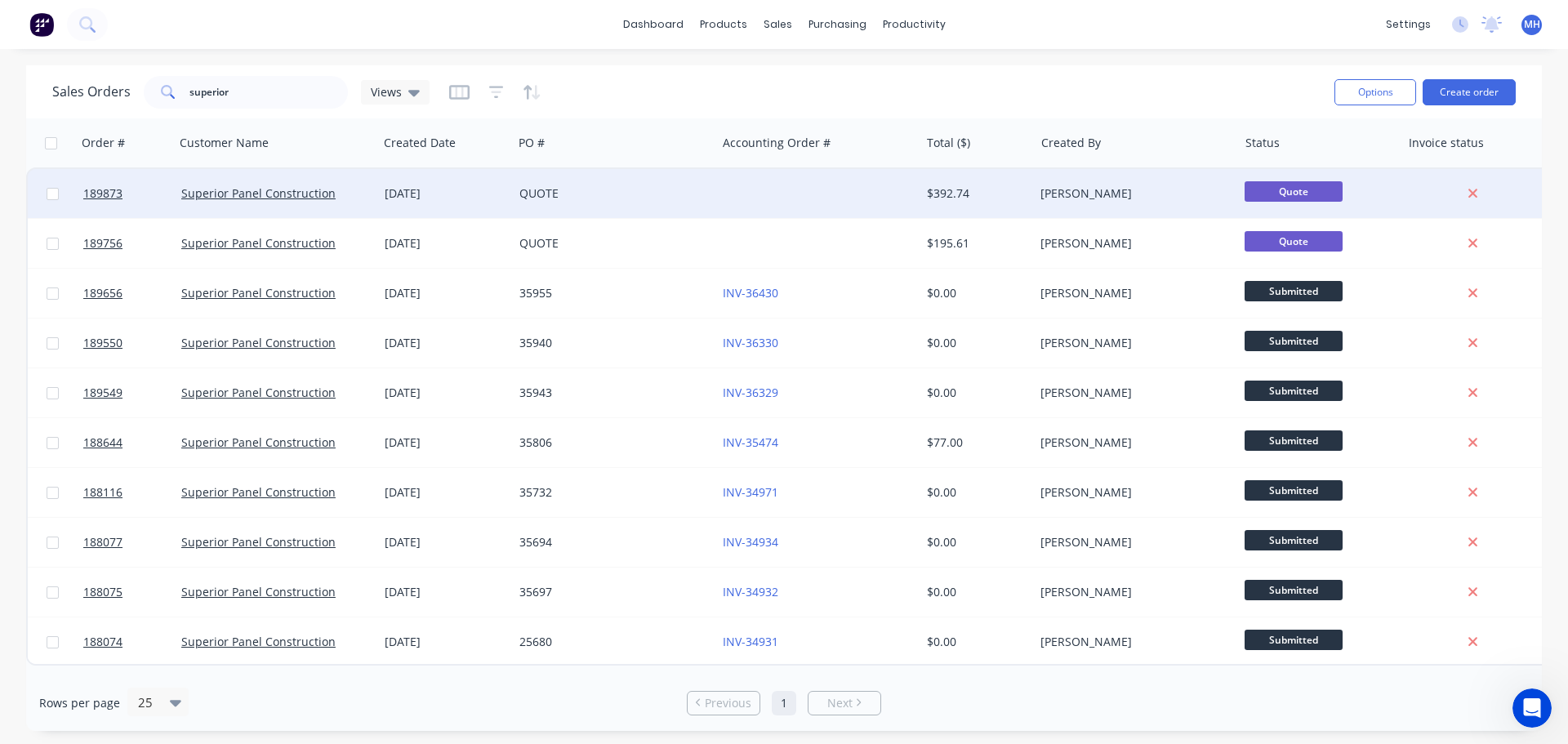
click at [813, 186] on div at bounding box center [819, 193] width 204 height 49
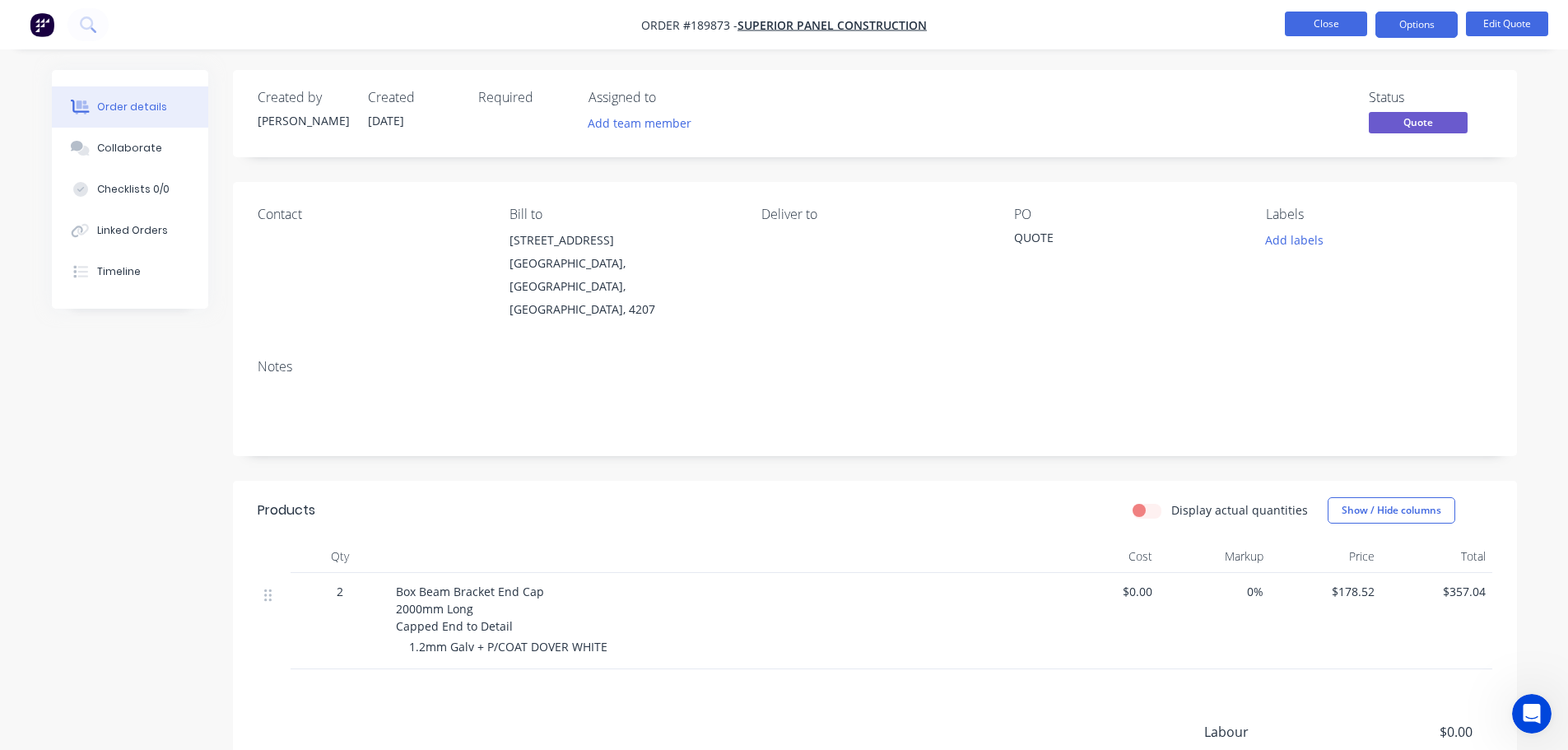
click at [1337, 20] on button "Close" at bounding box center [1326, 24] width 82 height 25
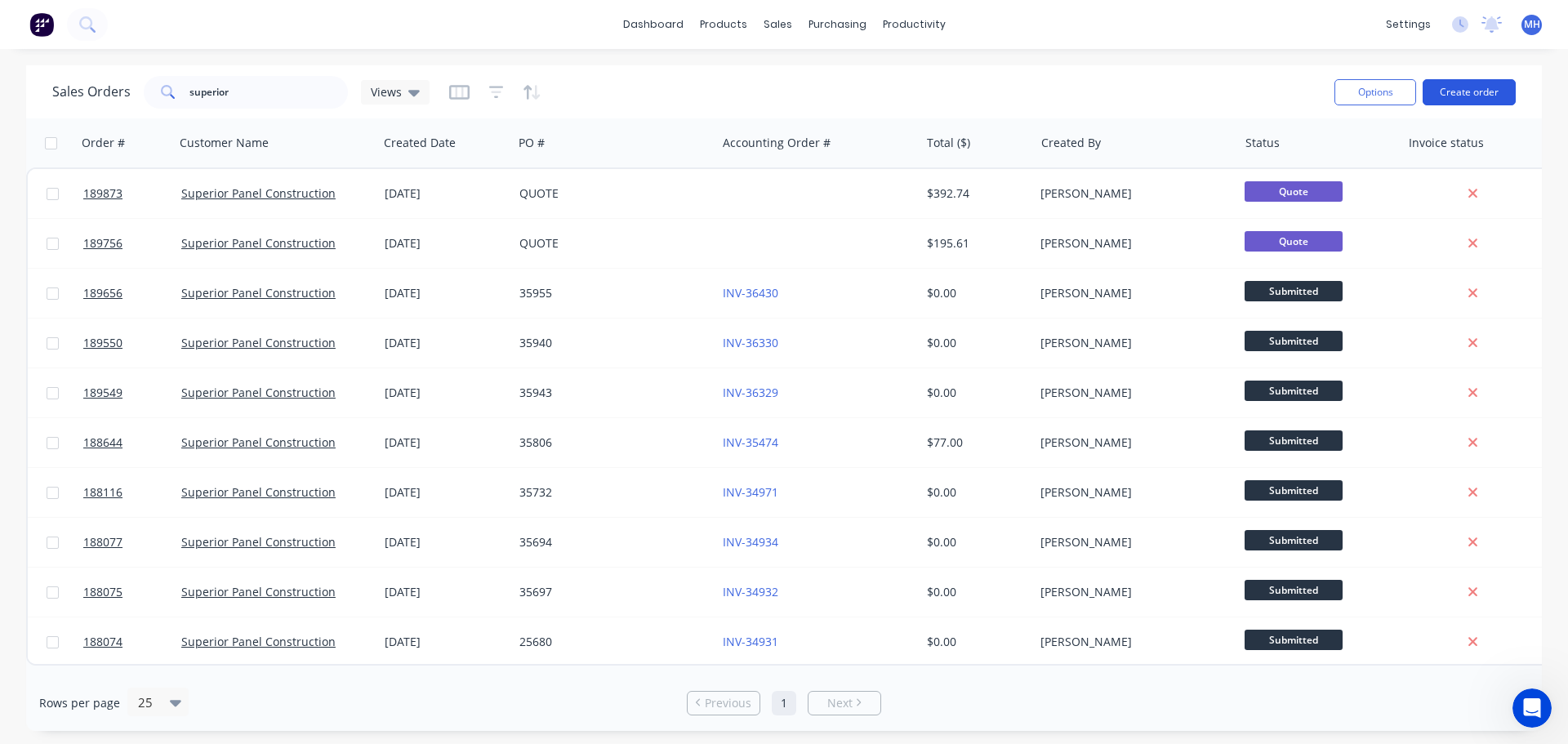
click at [1440, 92] on button "Create order" at bounding box center [1469, 91] width 93 height 26
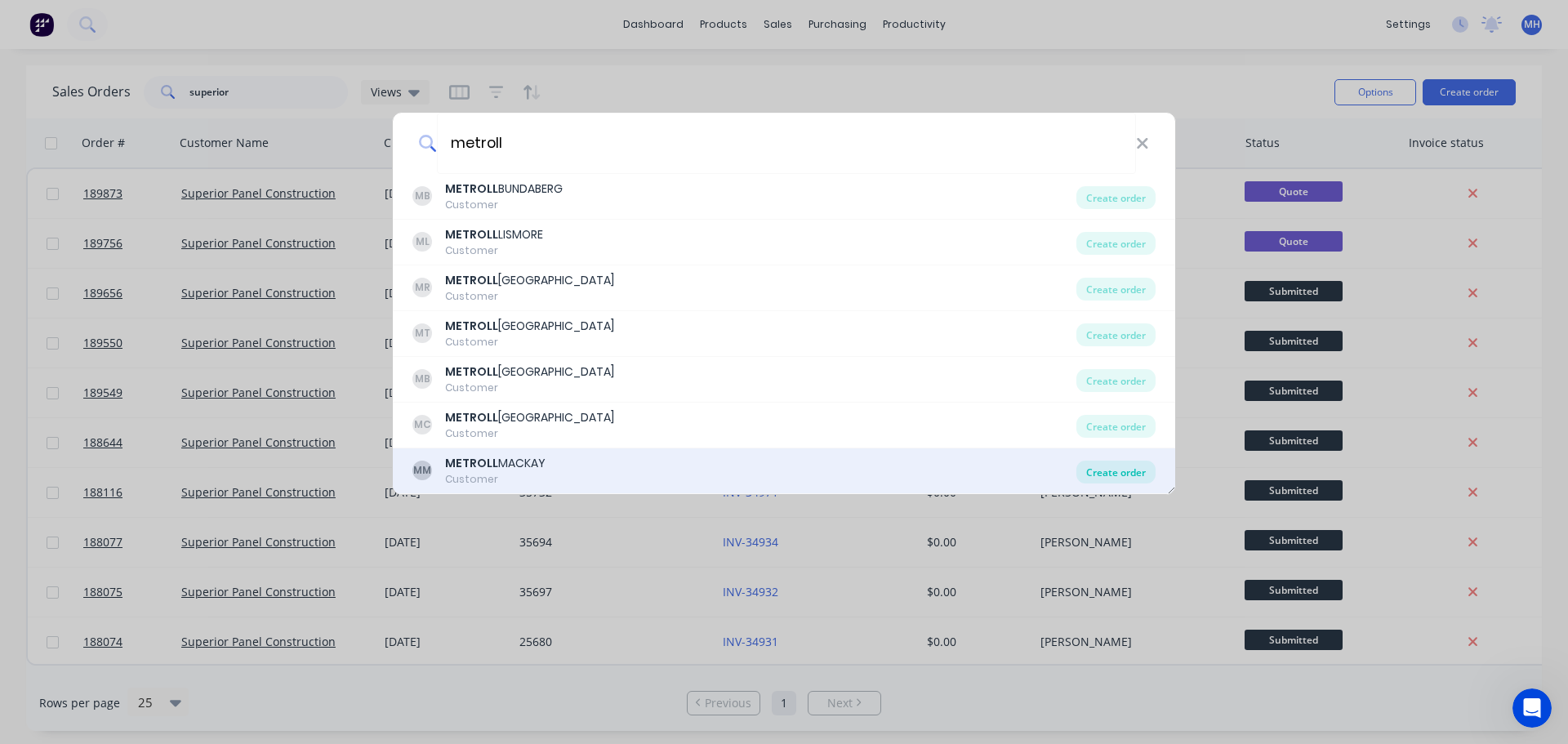
type input "metroll"
click at [1103, 468] on div "Create order" at bounding box center [1115, 472] width 79 height 23
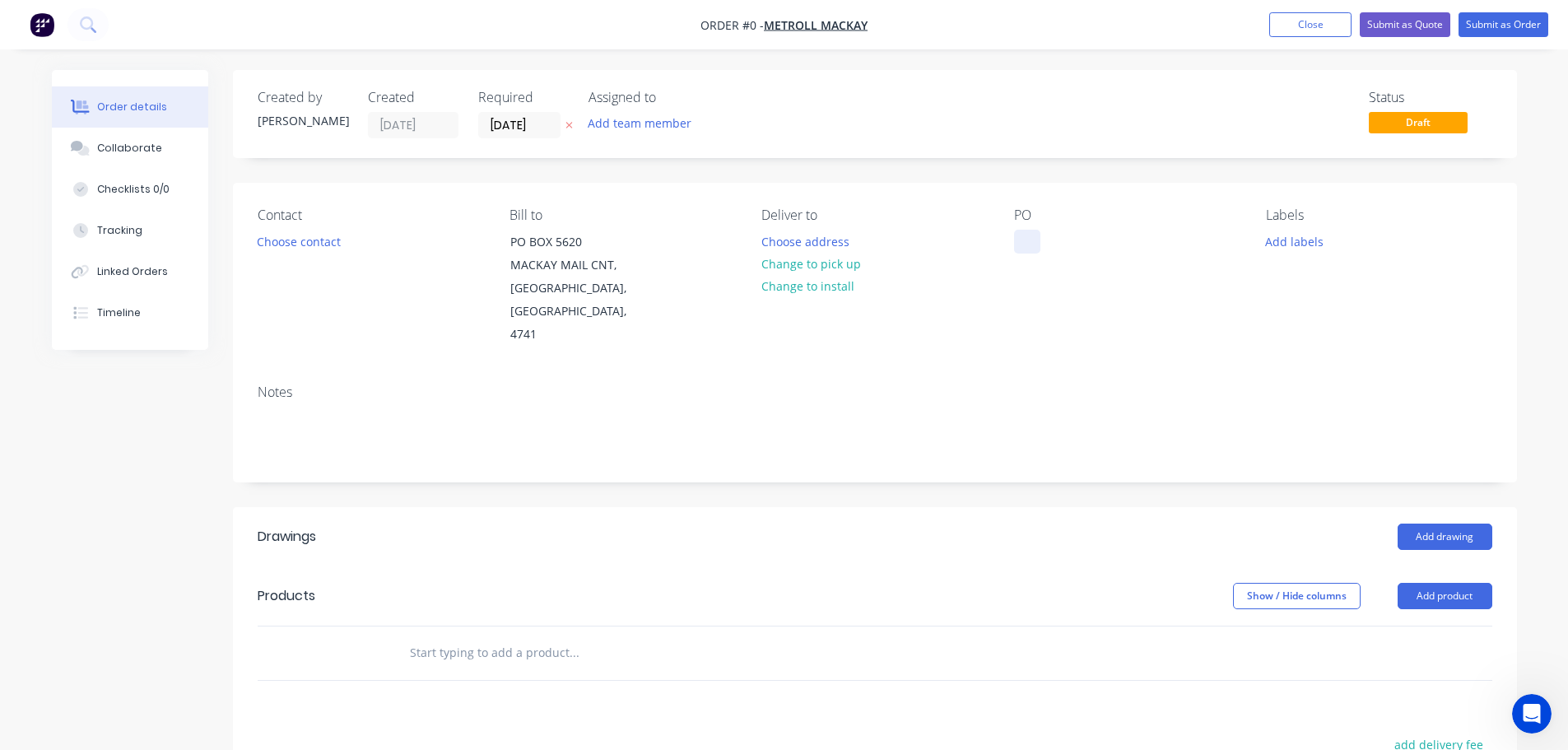
click at [1014, 246] on div at bounding box center [1027, 241] width 26 height 24
click at [624, 175] on div "Order details Collaborate Checklists 0/0 Tracking Linked Orders Timeline Order …" at bounding box center [784, 585] width 1498 height 1031
click at [569, 127] on icon at bounding box center [569, 125] width 8 height 10
click at [1457, 524] on button "Add drawing" at bounding box center [1445, 537] width 95 height 26
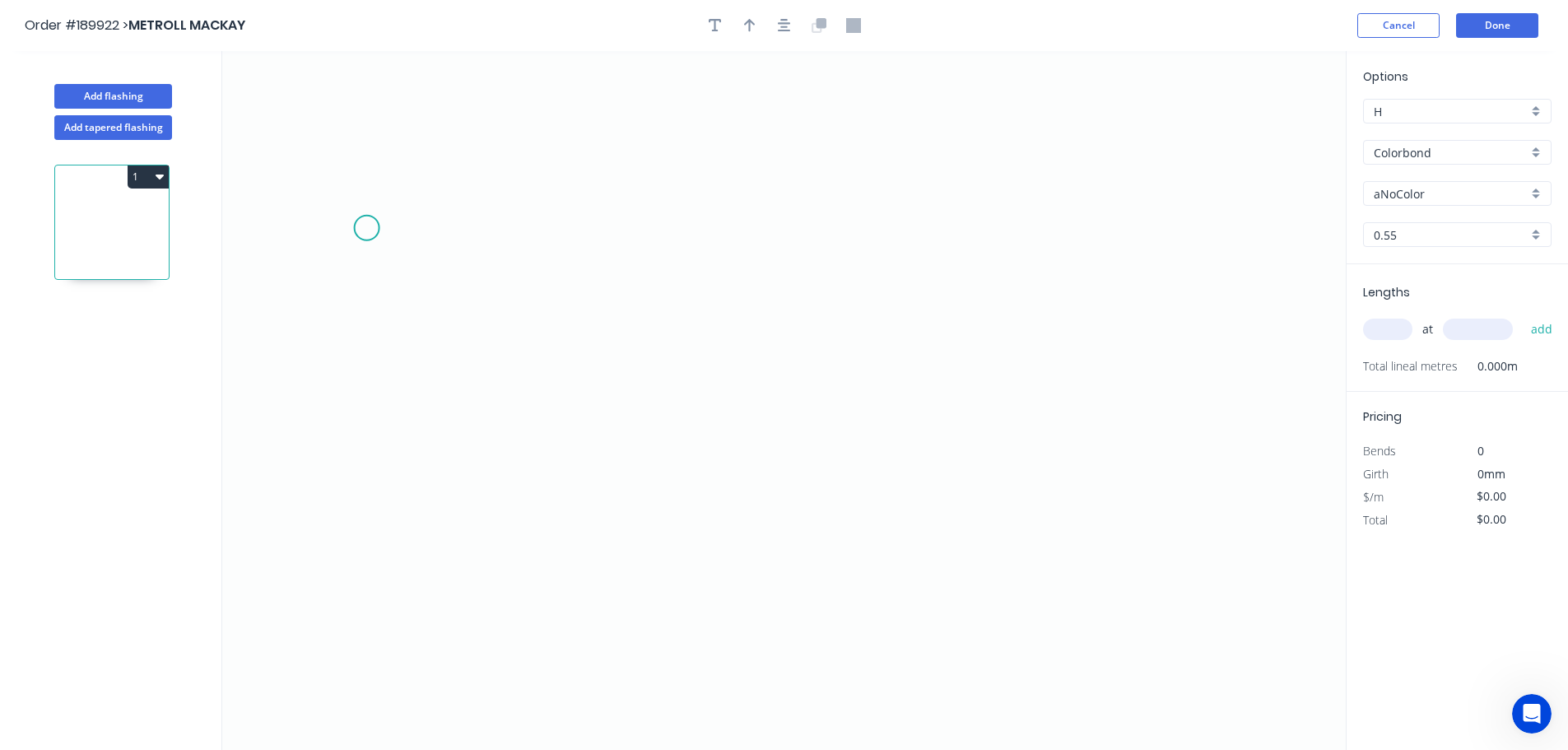
click at [365, 228] on icon "0" at bounding box center [784, 401] width 1123 height 700
click at [358, 396] on icon "0" at bounding box center [784, 401] width 1123 height 700
click at [150, 173] on button "1" at bounding box center [148, 177] width 42 height 23
click at [123, 247] on div "Delete" at bounding box center [90, 251] width 127 height 24
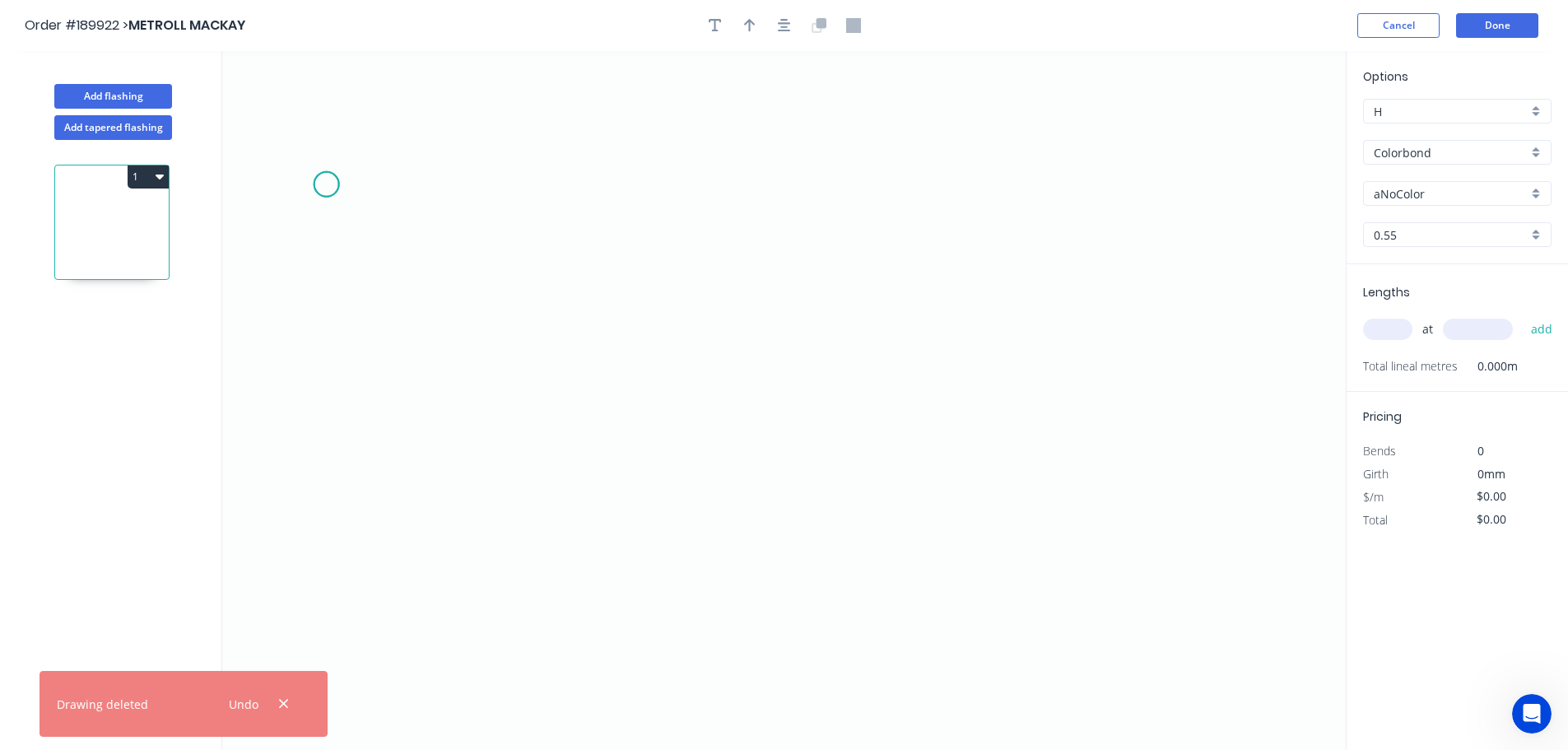
click at [326, 184] on icon "0" at bounding box center [784, 401] width 1123 height 700
click at [320, 356] on icon "0" at bounding box center [784, 401] width 1123 height 700
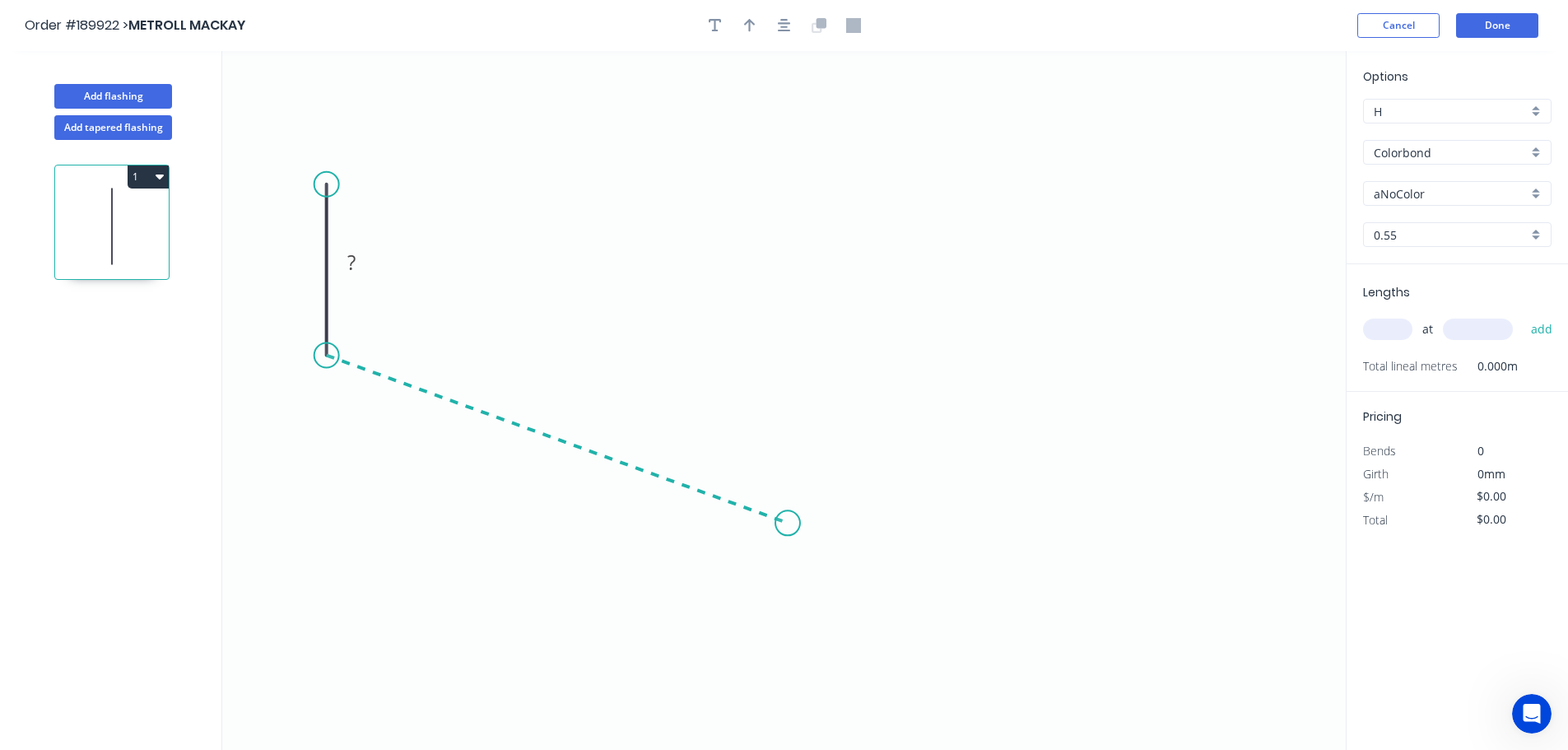
click at [788, 524] on icon "0 ?" at bounding box center [784, 401] width 1123 height 700
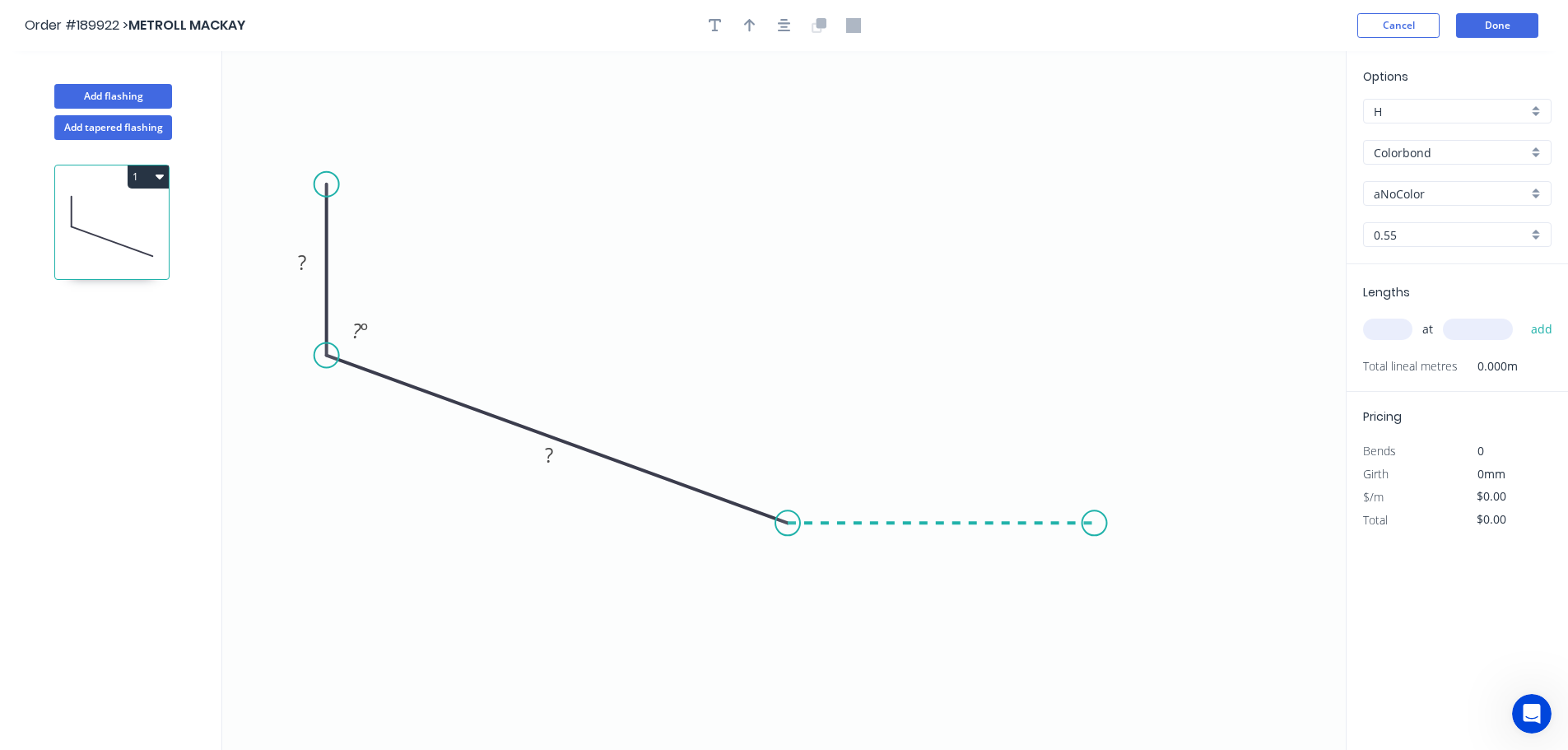
click at [1095, 523] on icon "0 ? ? ? º" at bounding box center [784, 401] width 1123 height 700
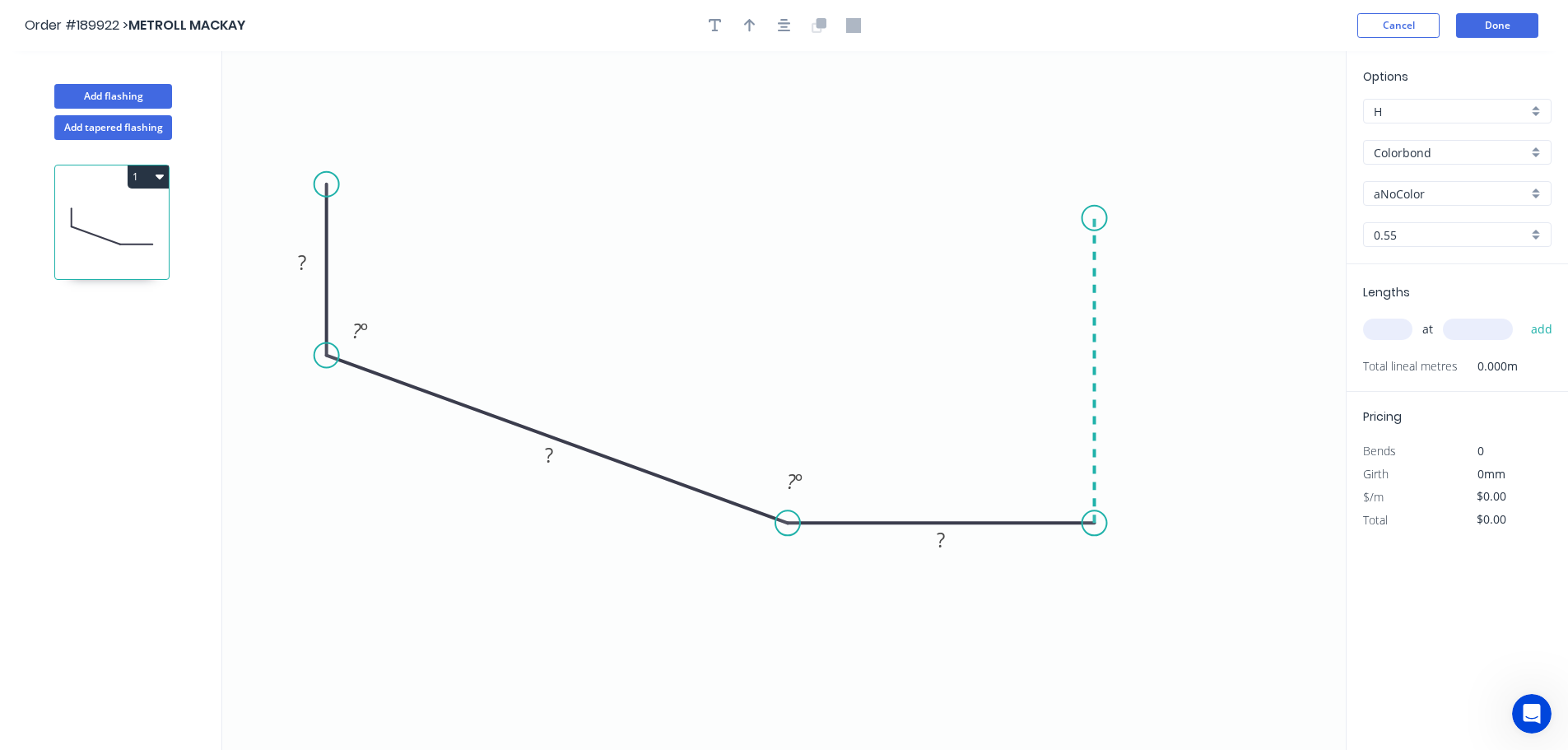
click at [1095, 191] on icon "0 ? ? ? ? º ? º" at bounding box center [784, 401] width 1123 height 700
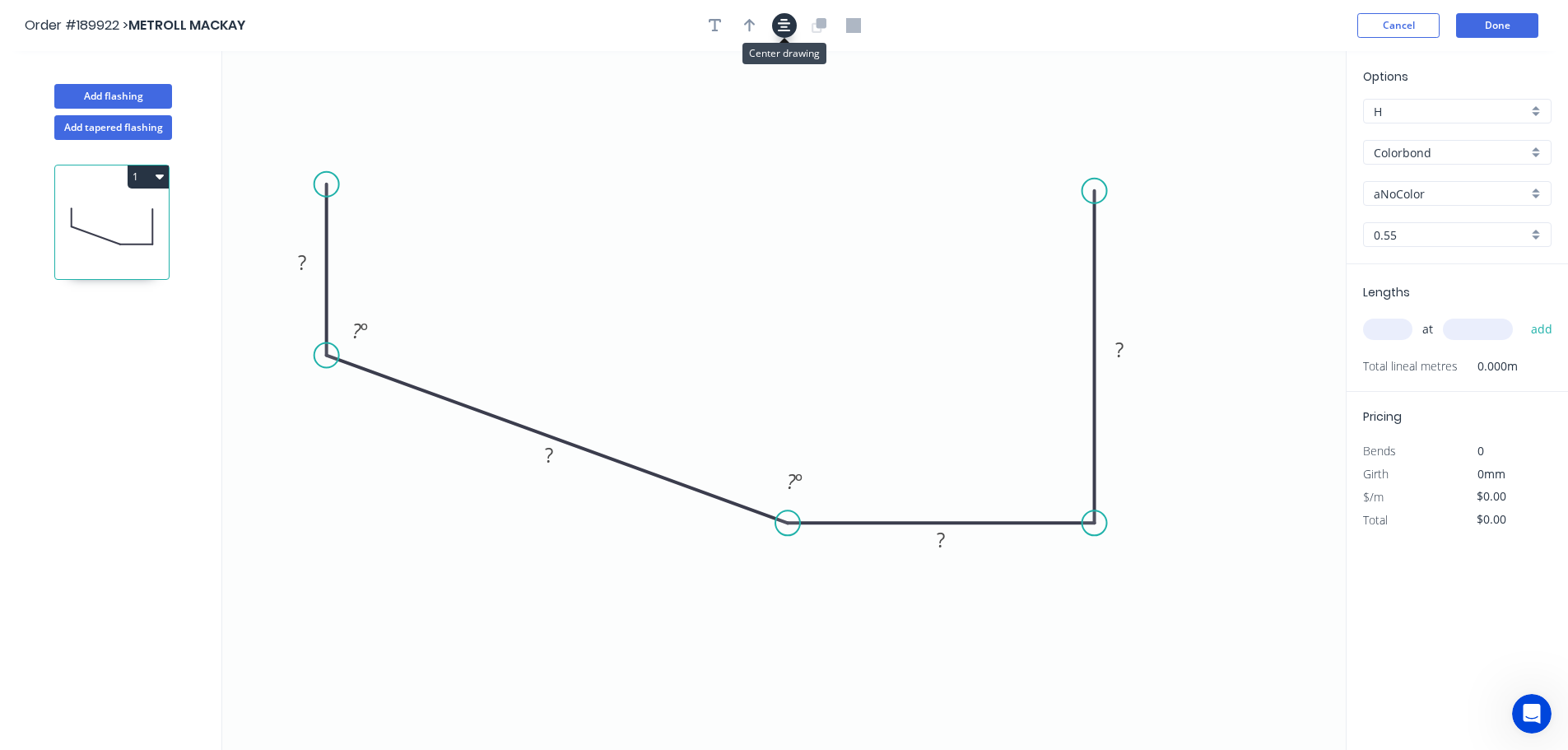
click at [783, 18] on icon "button" at bounding box center [784, 25] width 14 height 15
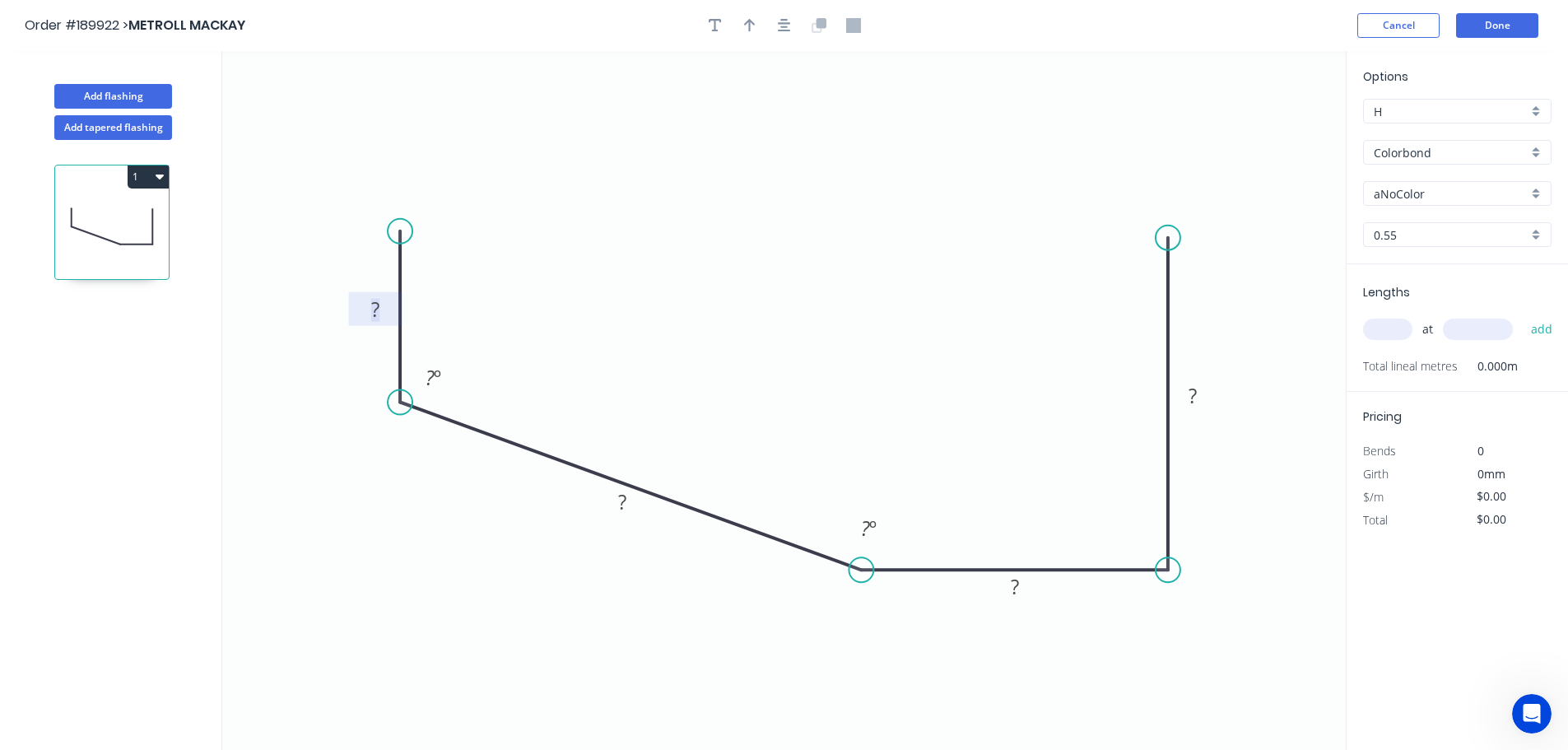
click at [384, 315] on rect at bounding box center [376, 311] width 33 height 23
type input "$20.76"
click at [788, 26] on icon "button" at bounding box center [784, 25] width 14 height 15
click at [1403, 157] on input "Colorbond" at bounding box center [1451, 153] width 154 height 17
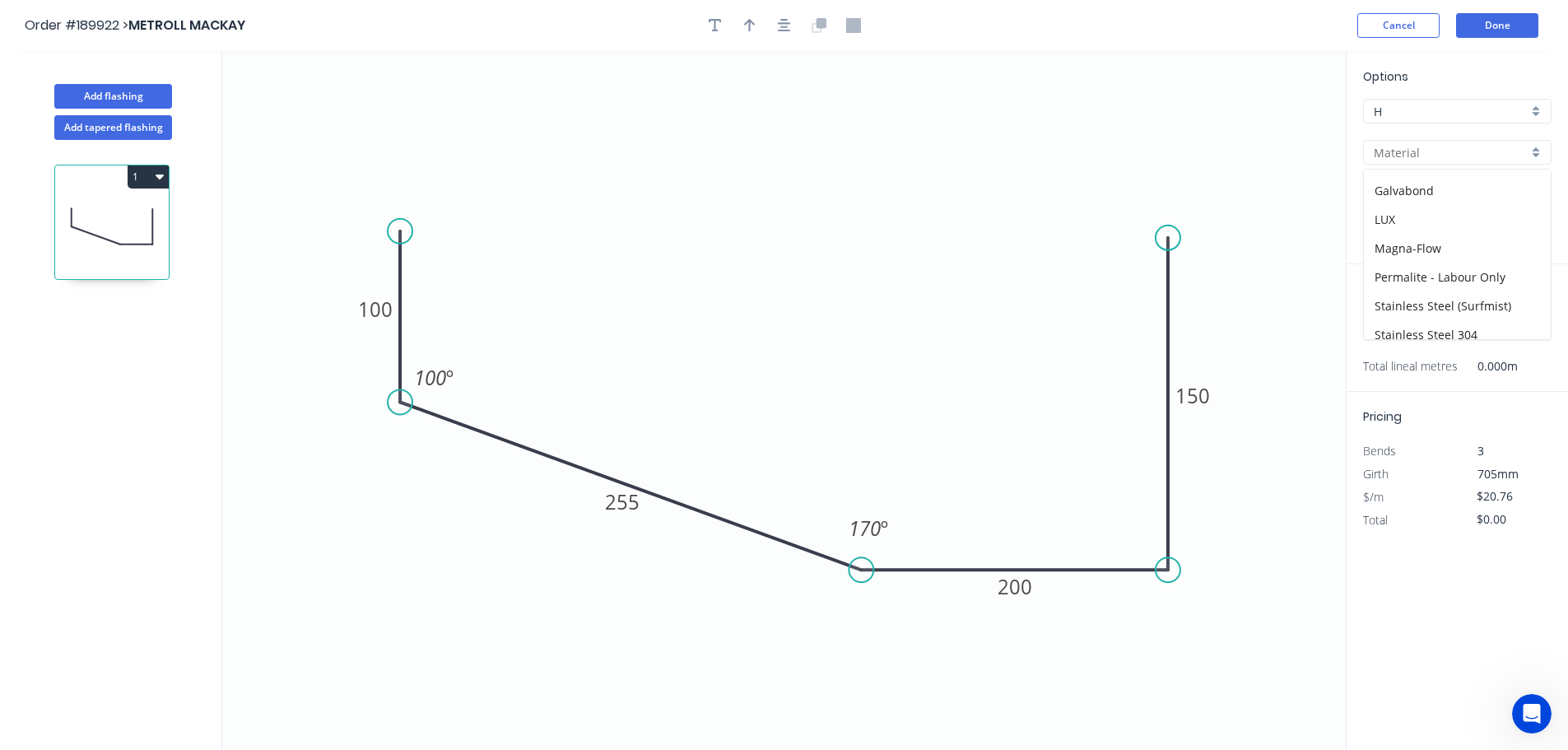
scroll to position [329, 0]
click at [1436, 280] on div "Stainless Steel 316" at bounding box center [1458, 287] width 187 height 29
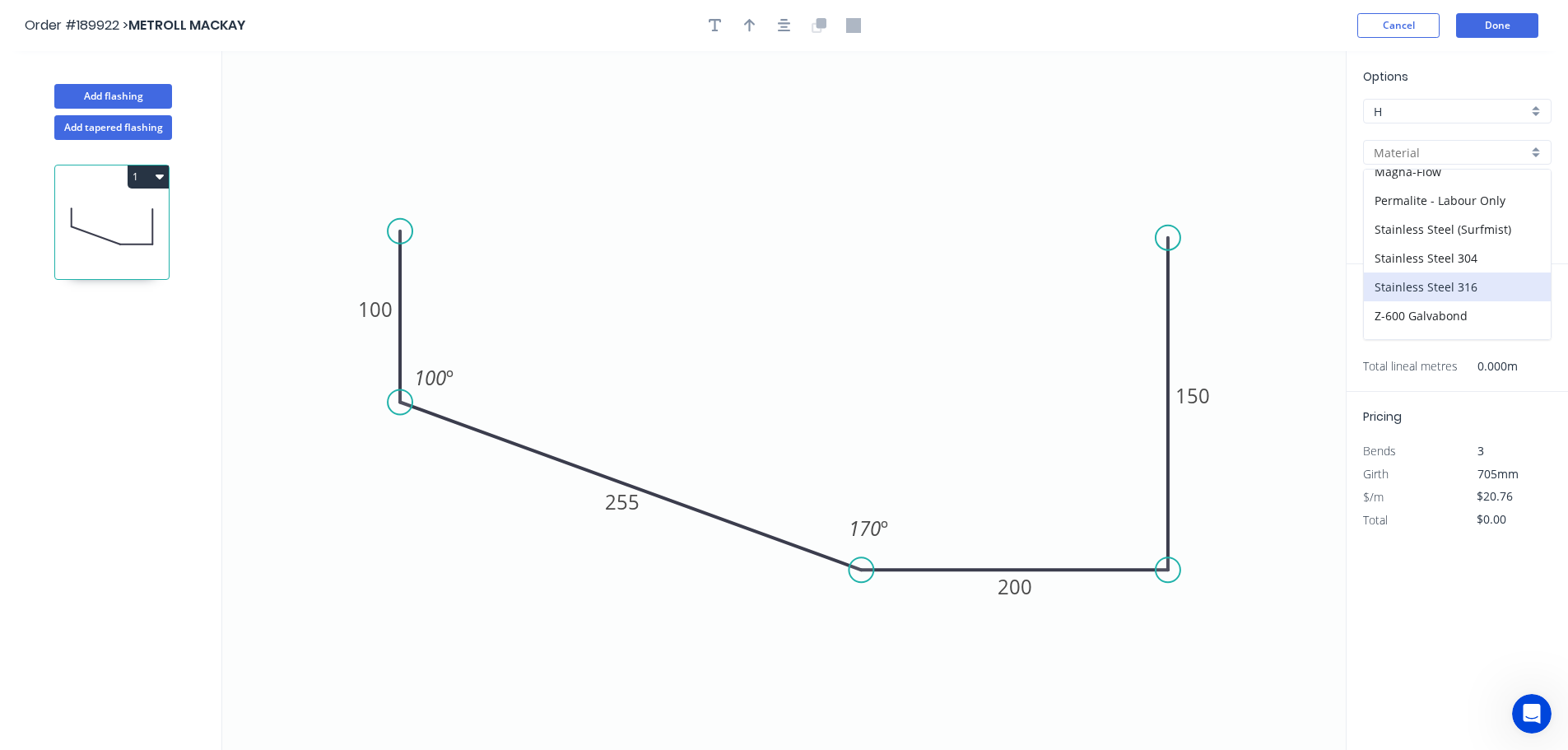
type input "Stainless Steel 316"
type input "2B"
type input "$74.64"
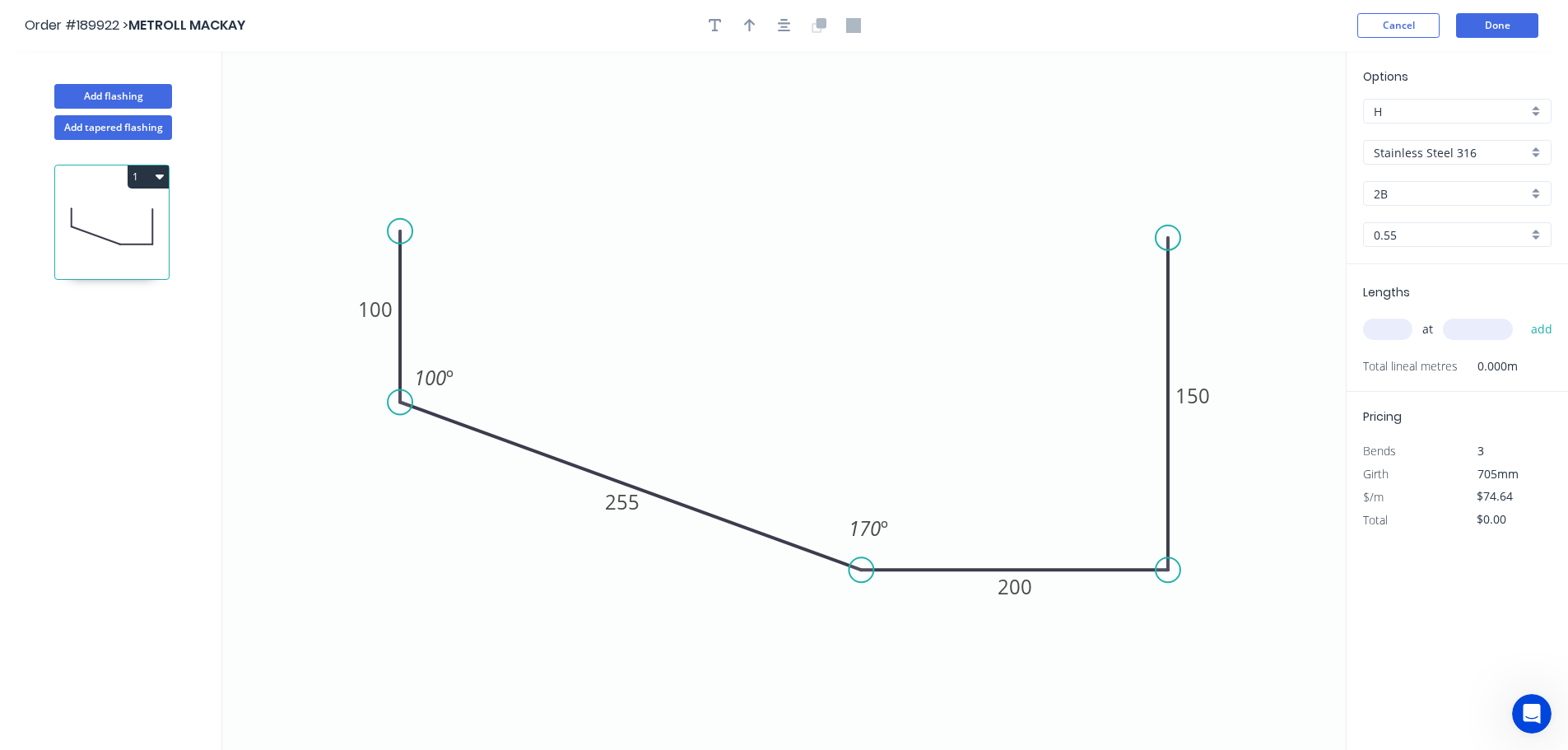
click at [1399, 324] on input "text" at bounding box center [1388, 329] width 49 height 21
type input "1"
type input "5100"
click at [1523, 316] on button "add" at bounding box center [1543, 329] width 39 height 28
type input "$380.66"
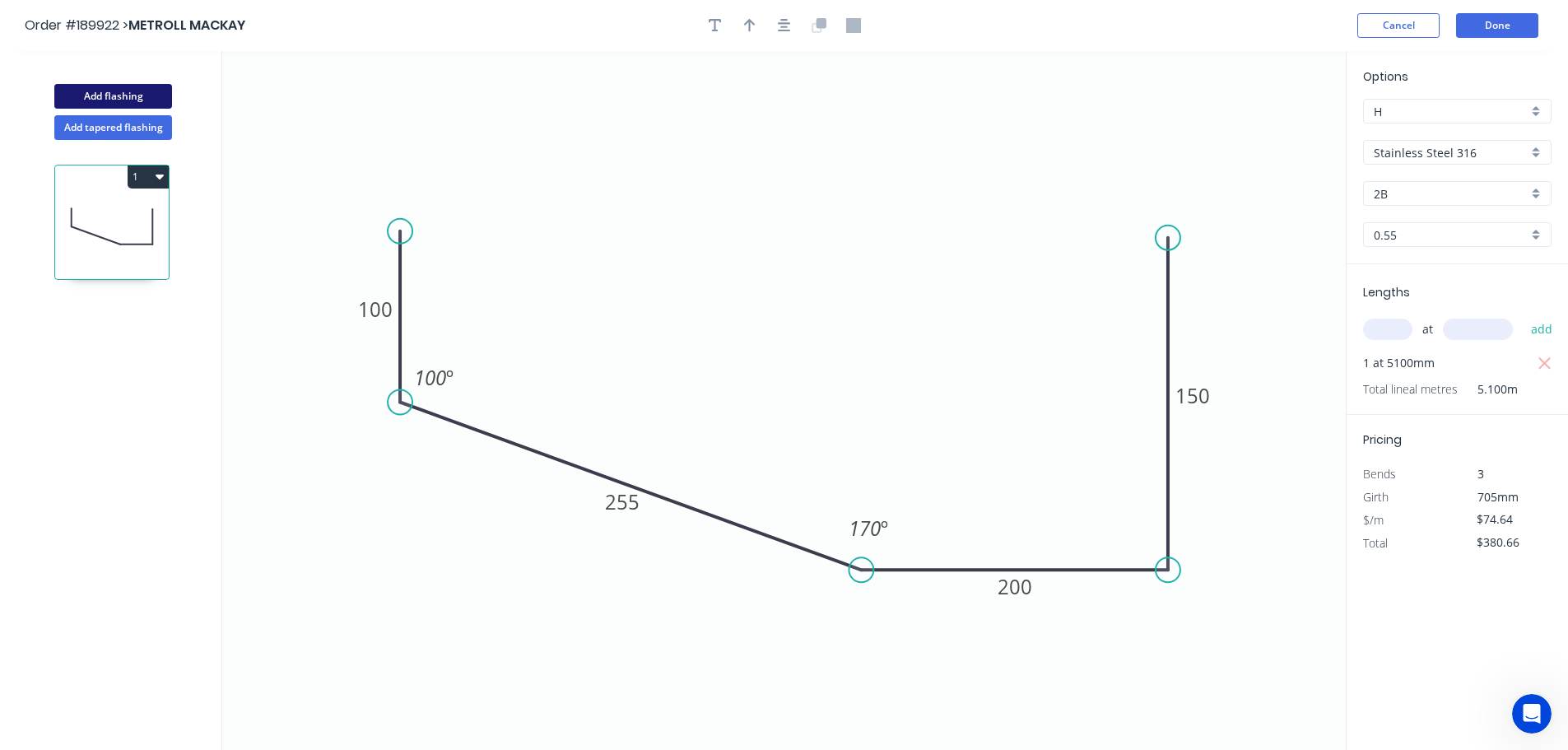
click at [159, 94] on button "Add flashing" at bounding box center [113, 97] width 118 height 25
type input "$0.00"
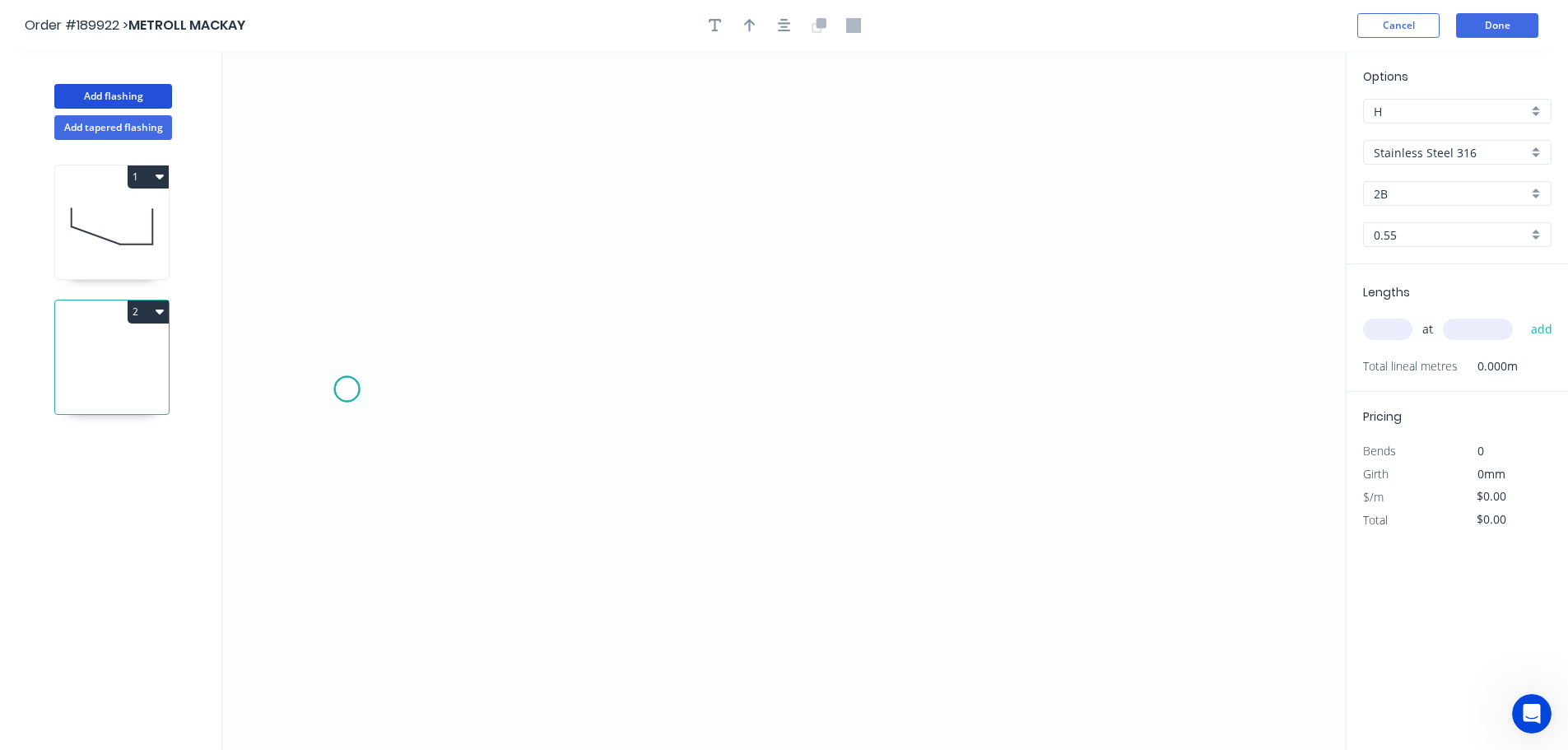
click at [347, 390] on icon "0" at bounding box center [784, 401] width 1123 height 700
click at [341, 538] on icon "0" at bounding box center [784, 401] width 1123 height 700
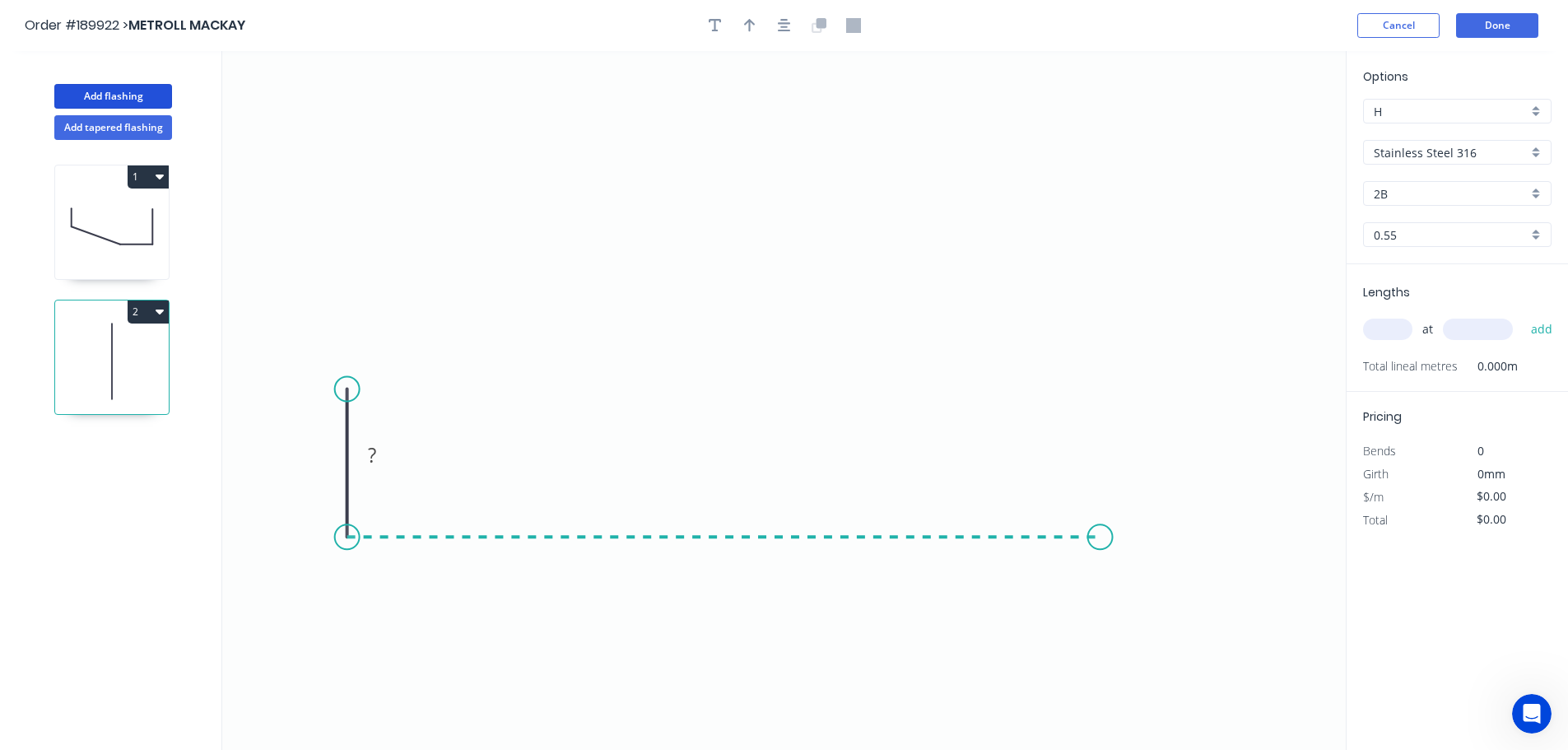
click at [1101, 583] on icon "0 ?" at bounding box center [784, 401] width 1123 height 700
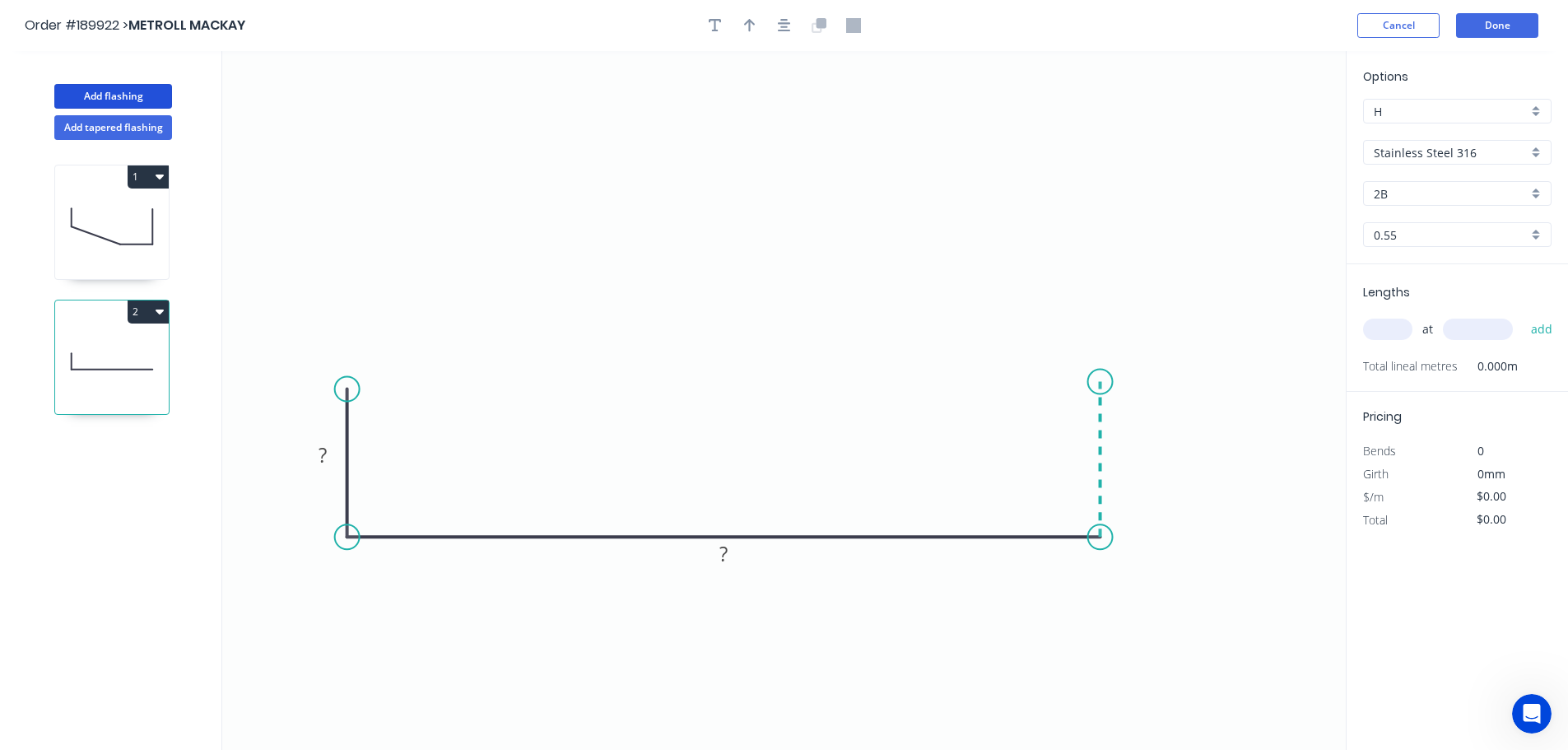
click at [1101, 382] on icon at bounding box center [1101, 459] width 0 height 156
click at [783, 22] on icon "button" at bounding box center [784, 25] width 14 height 15
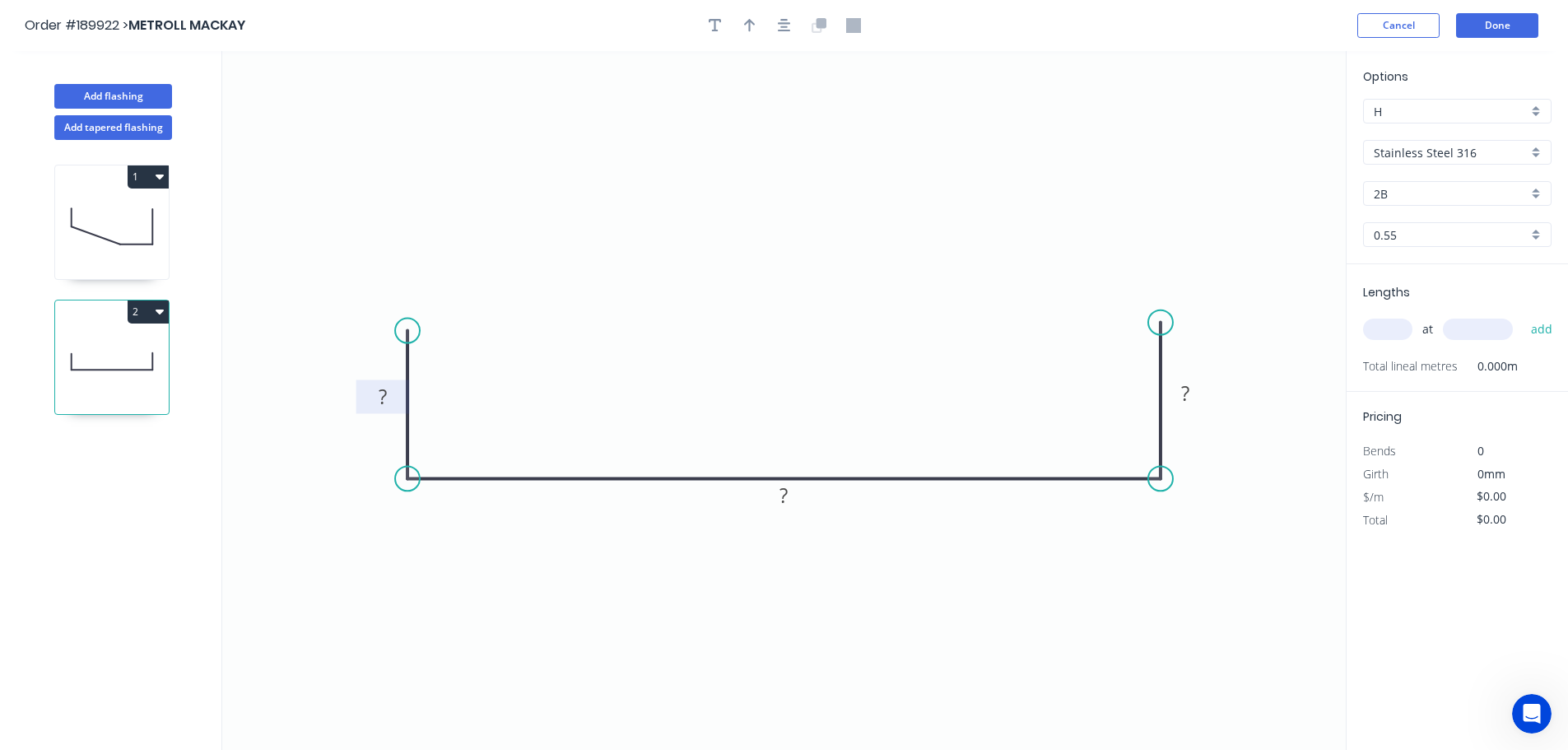
click at [384, 391] on tspan "?" at bounding box center [383, 396] width 9 height 27
type input "$20.24"
click at [1381, 339] on input "text" at bounding box center [1388, 329] width 49 height 21
type input "1"
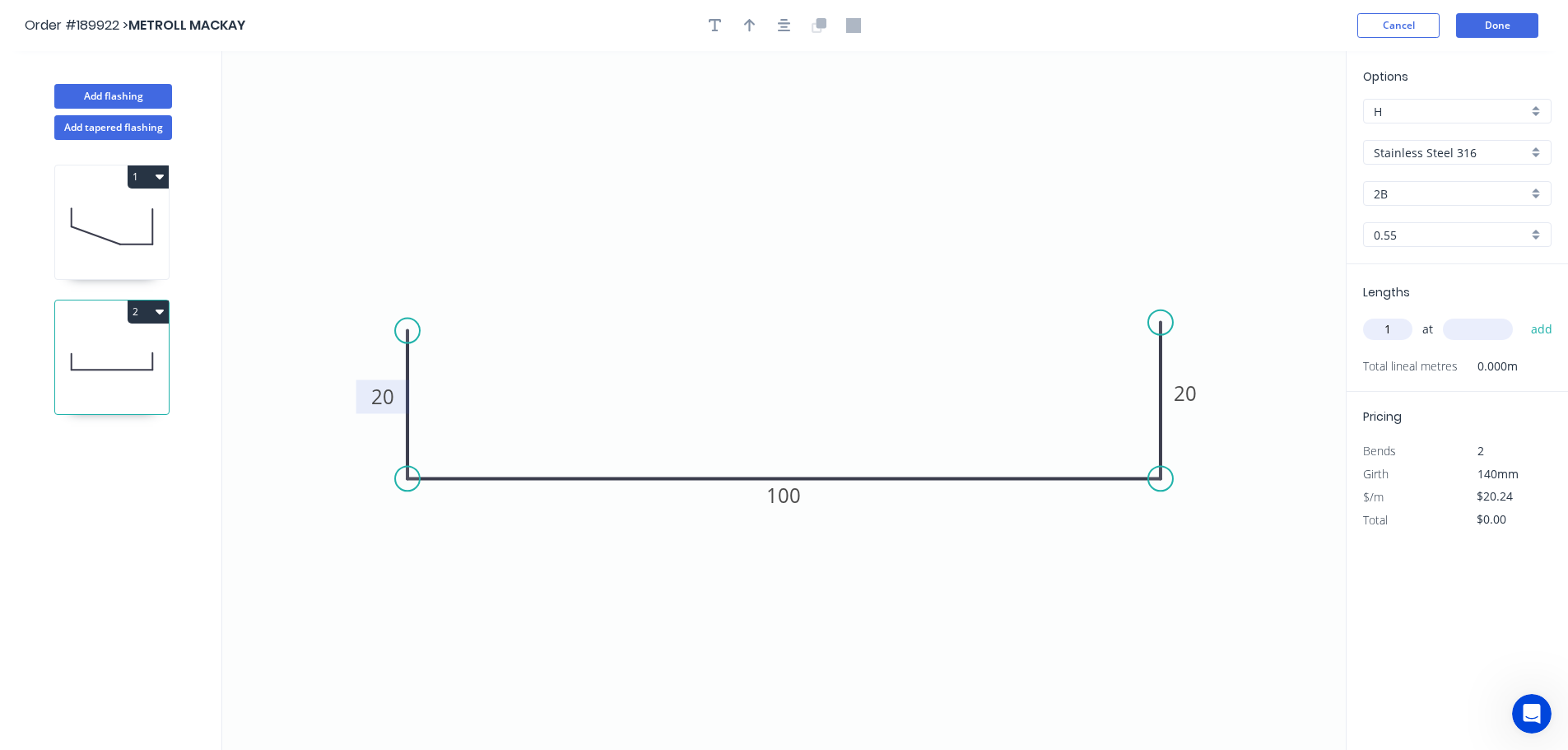
click at [1381, 339] on input "1" at bounding box center [1388, 329] width 49 height 21
type input "6"
type input "1200"
click at [1523, 316] on button "add" at bounding box center [1543, 329] width 39 height 28
type input "$145.73"
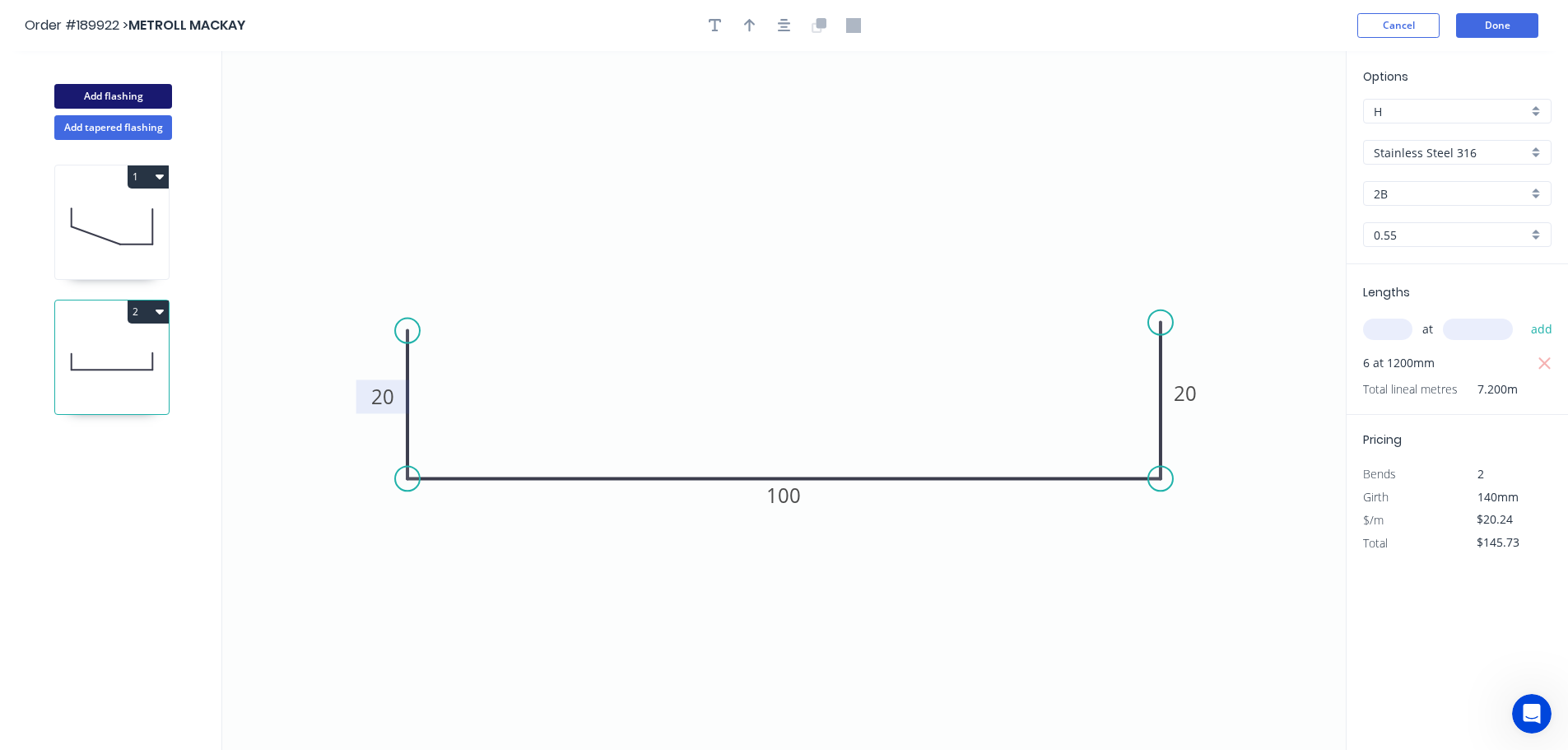
click at [118, 91] on button "Add flashing" at bounding box center [113, 97] width 118 height 25
type input "$0.00"
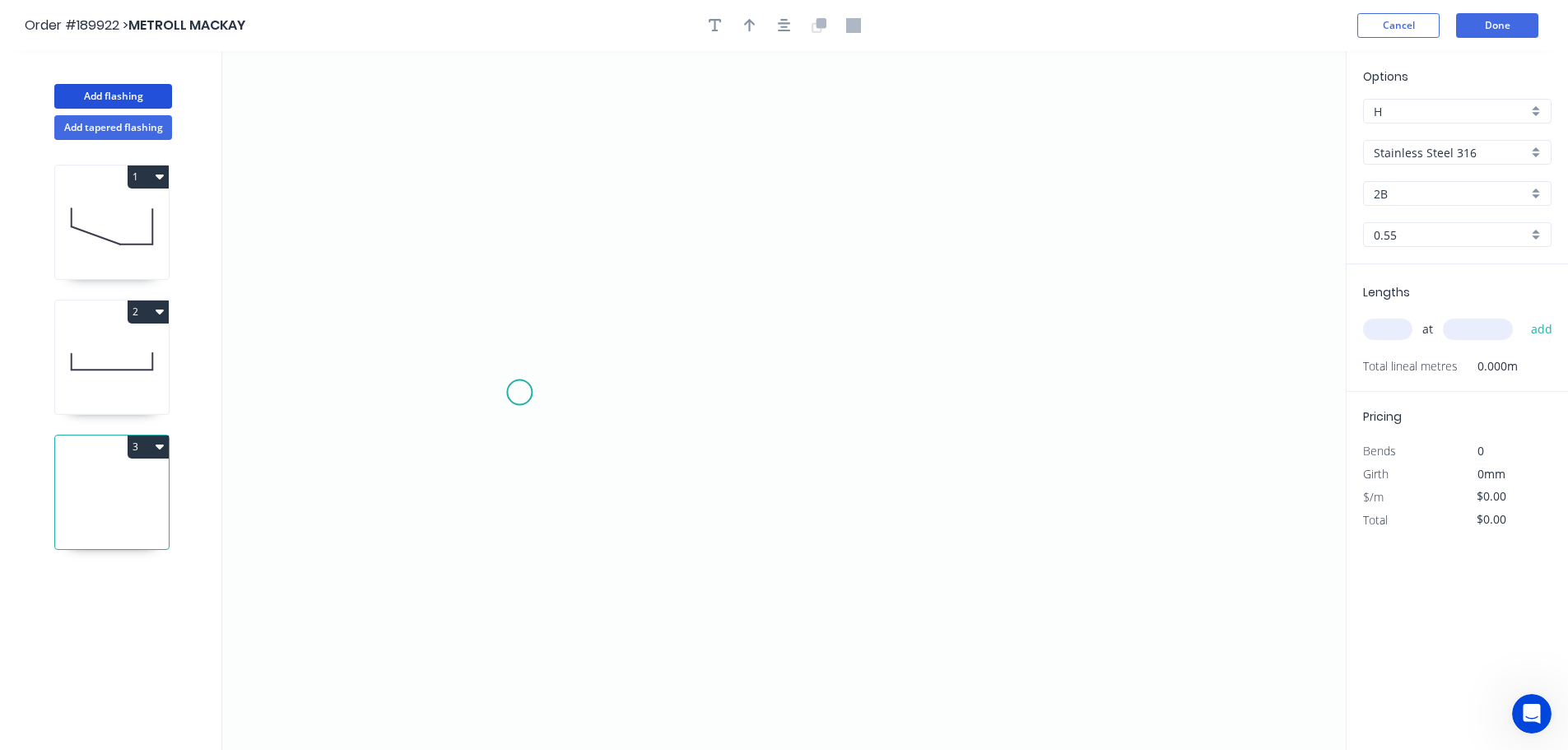
click at [519, 392] on icon "0" at bounding box center [784, 401] width 1123 height 700
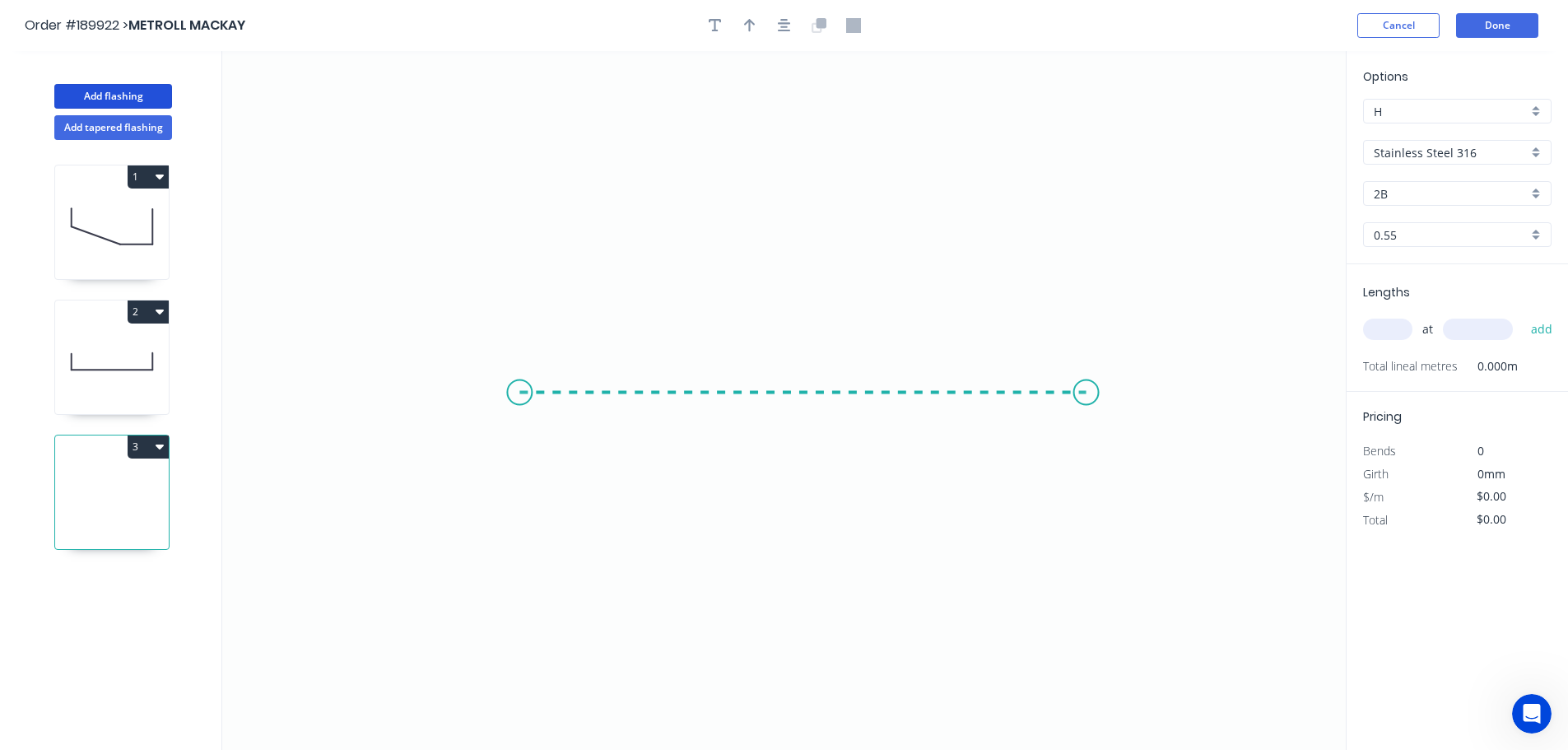
click at [1087, 401] on icon "0" at bounding box center [784, 401] width 1123 height 700
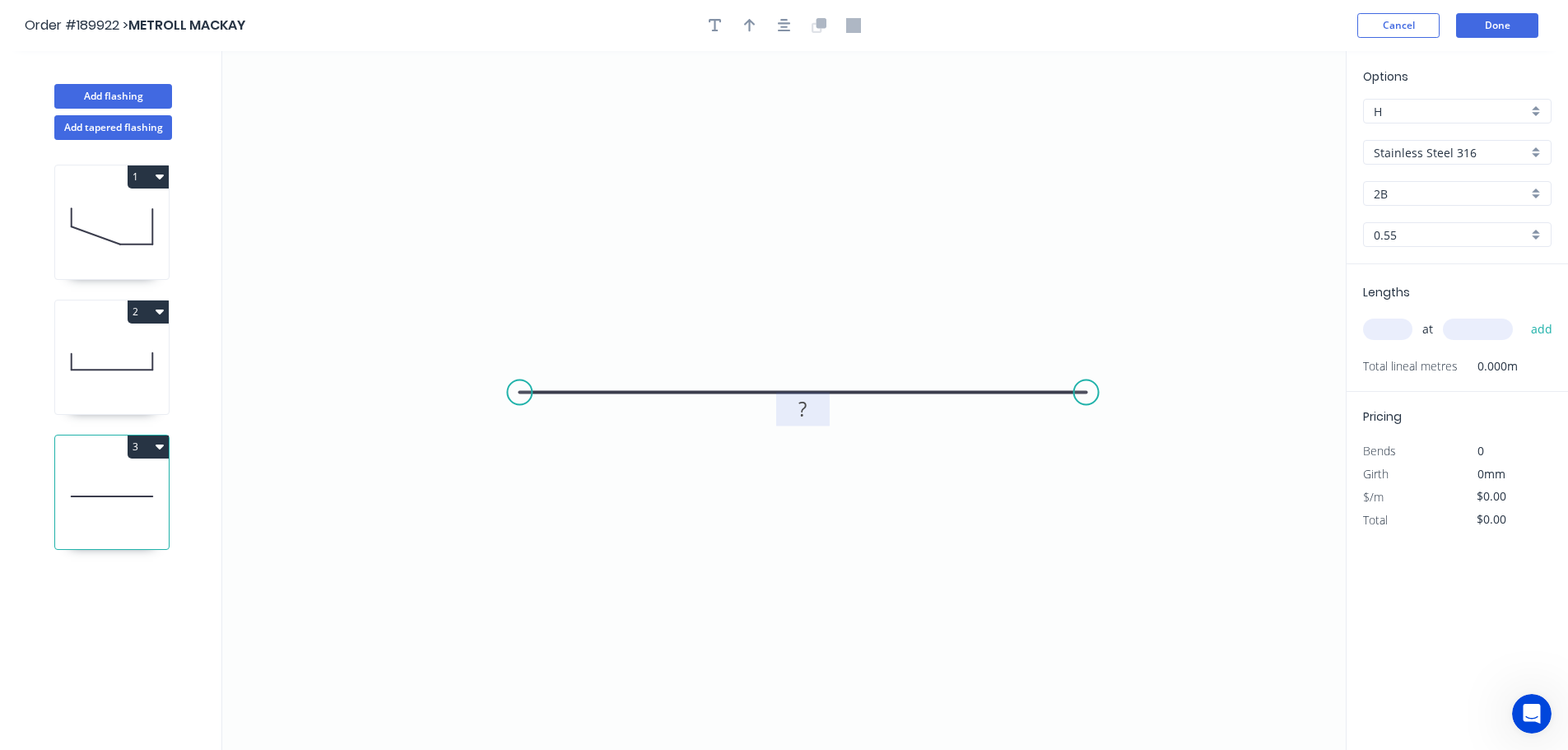
click at [804, 410] on tspan "?" at bounding box center [803, 409] width 9 height 27
type input "$18.12"
click at [1387, 331] on input "text" at bounding box center [1388, 329] width 49 height 21
type input "1"
type input "500"
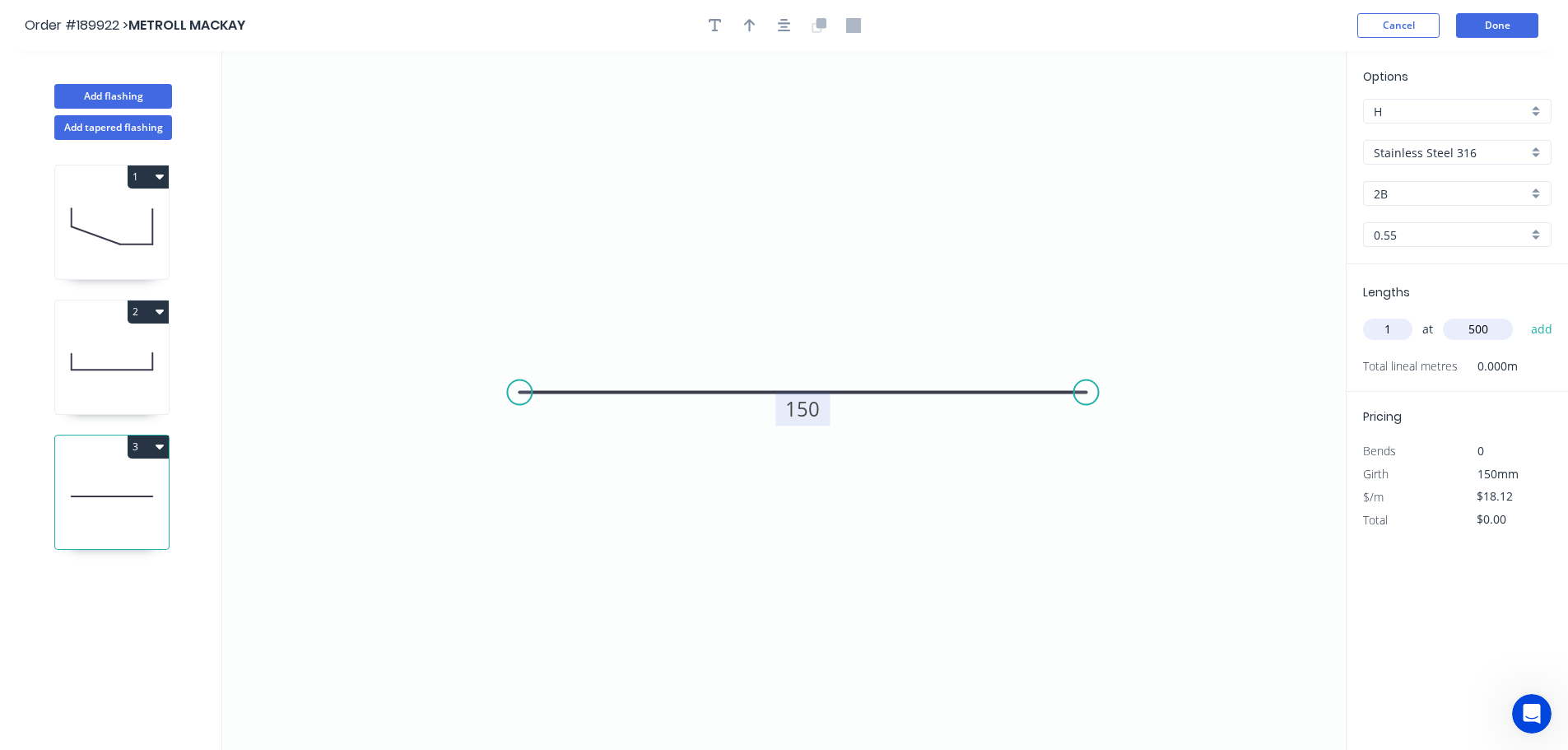
click at [1523, 316] on button "add" at bounding box center [1543, 329] width 39 height 28
type input "$18.12"
click at [1491, 40] on header "Order #189922 > METROLL MACKAY Cancel Done" at bounding box center [784, 25] width 1568 height 51
click at [1505, 23] on button "Done" at bounding box center [1497, 26] width 82 height 25
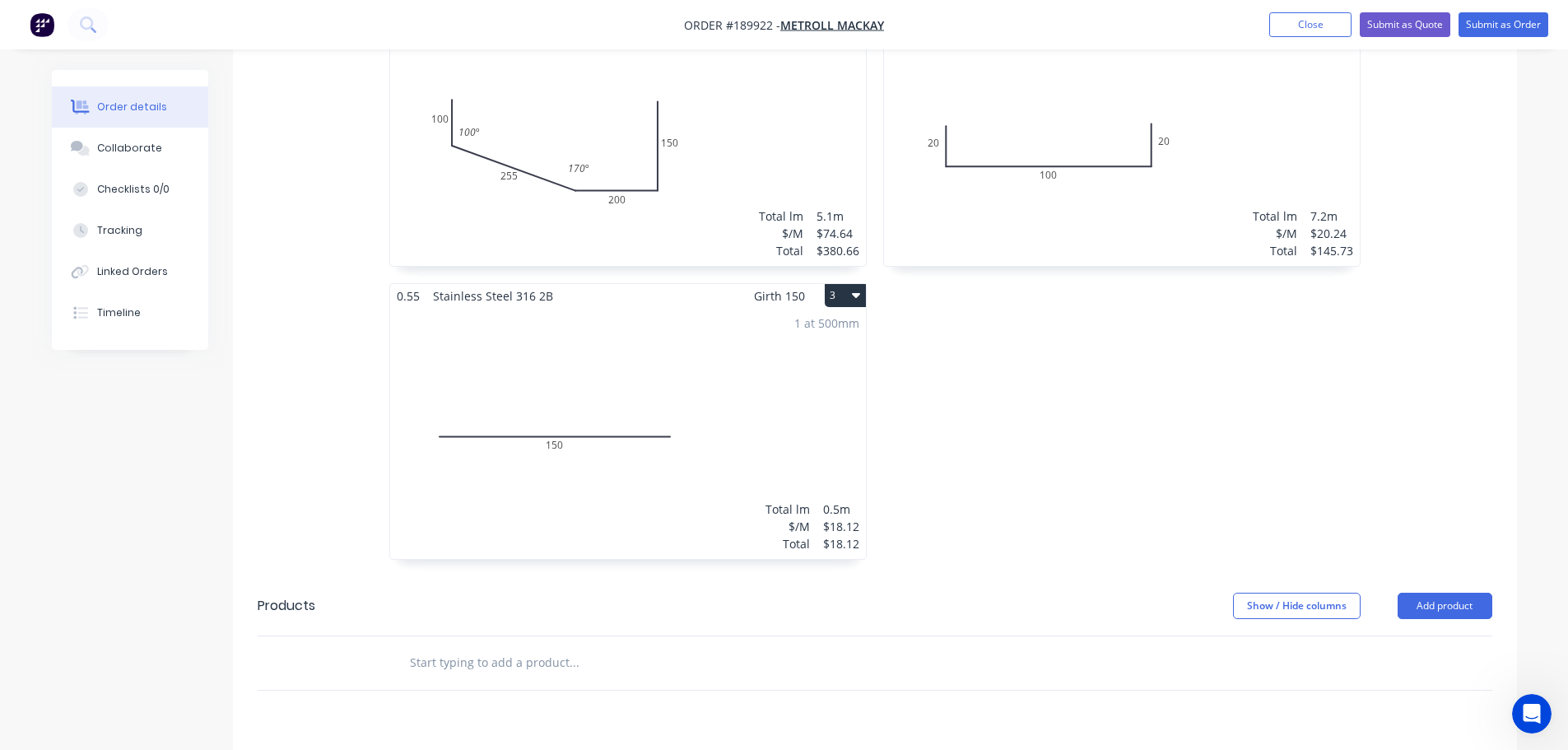
scroll to position [741, 0]
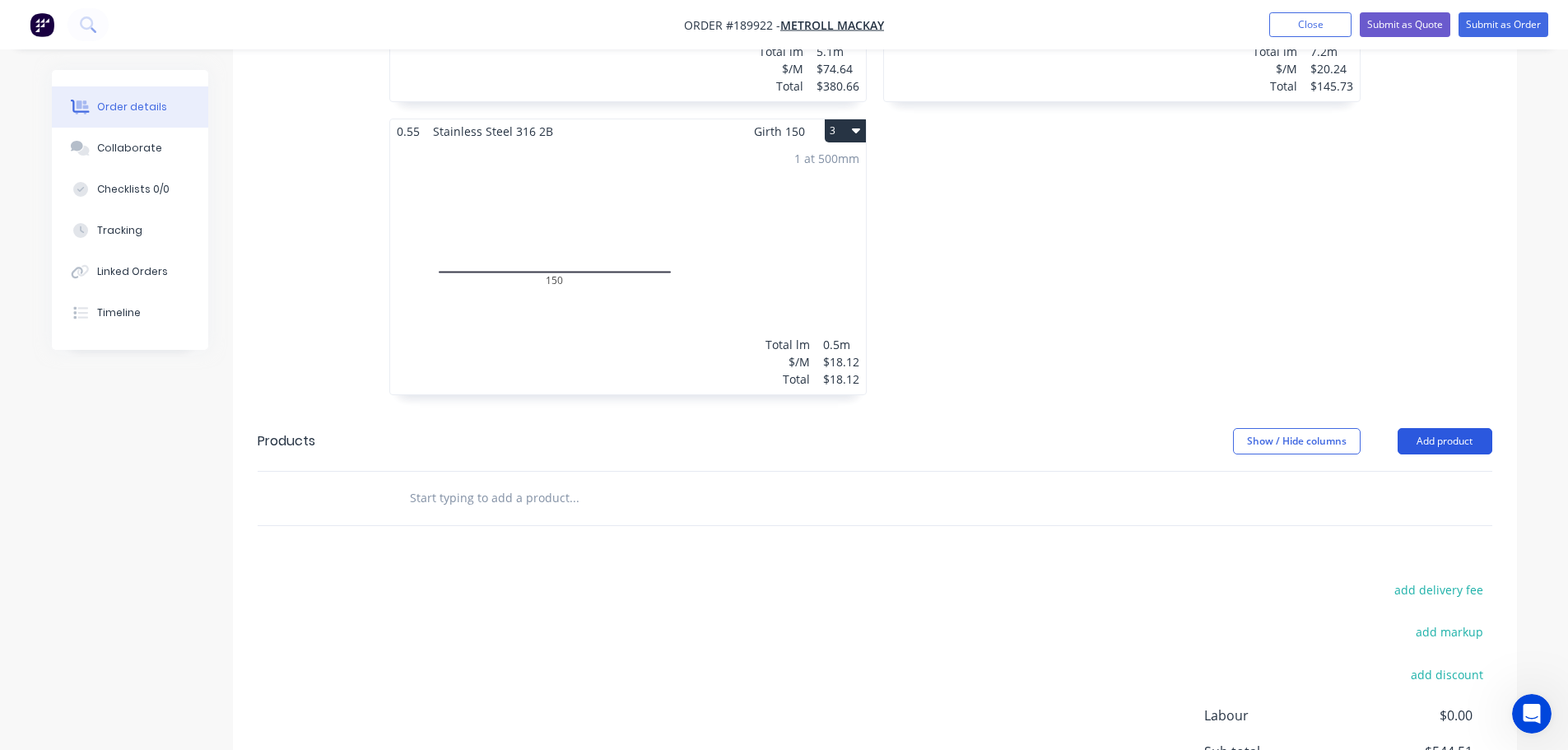
click at [1422, 428] on button "Add product" at bounding box center [1445, 441] width 95 height 26
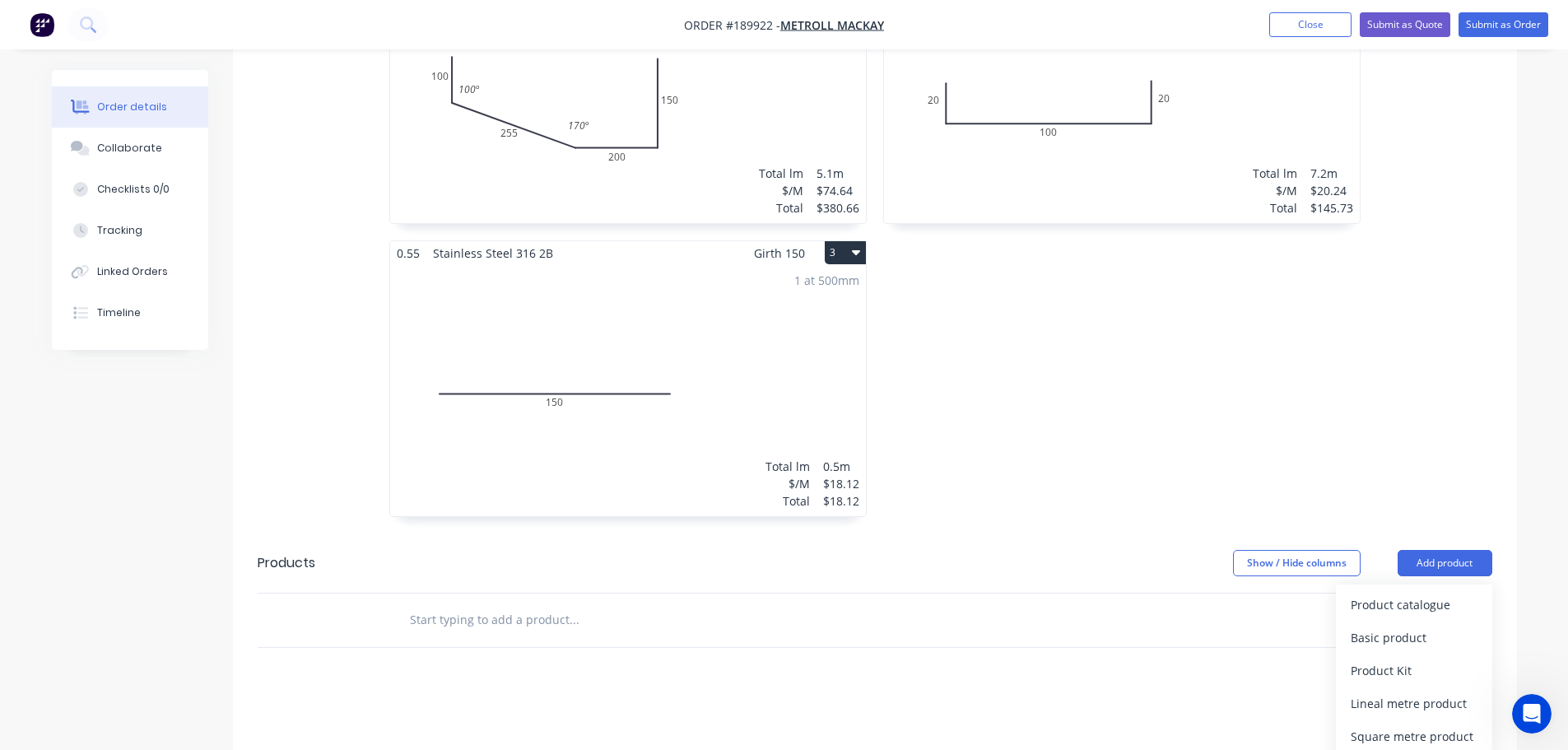
scroll to position [659, 0]
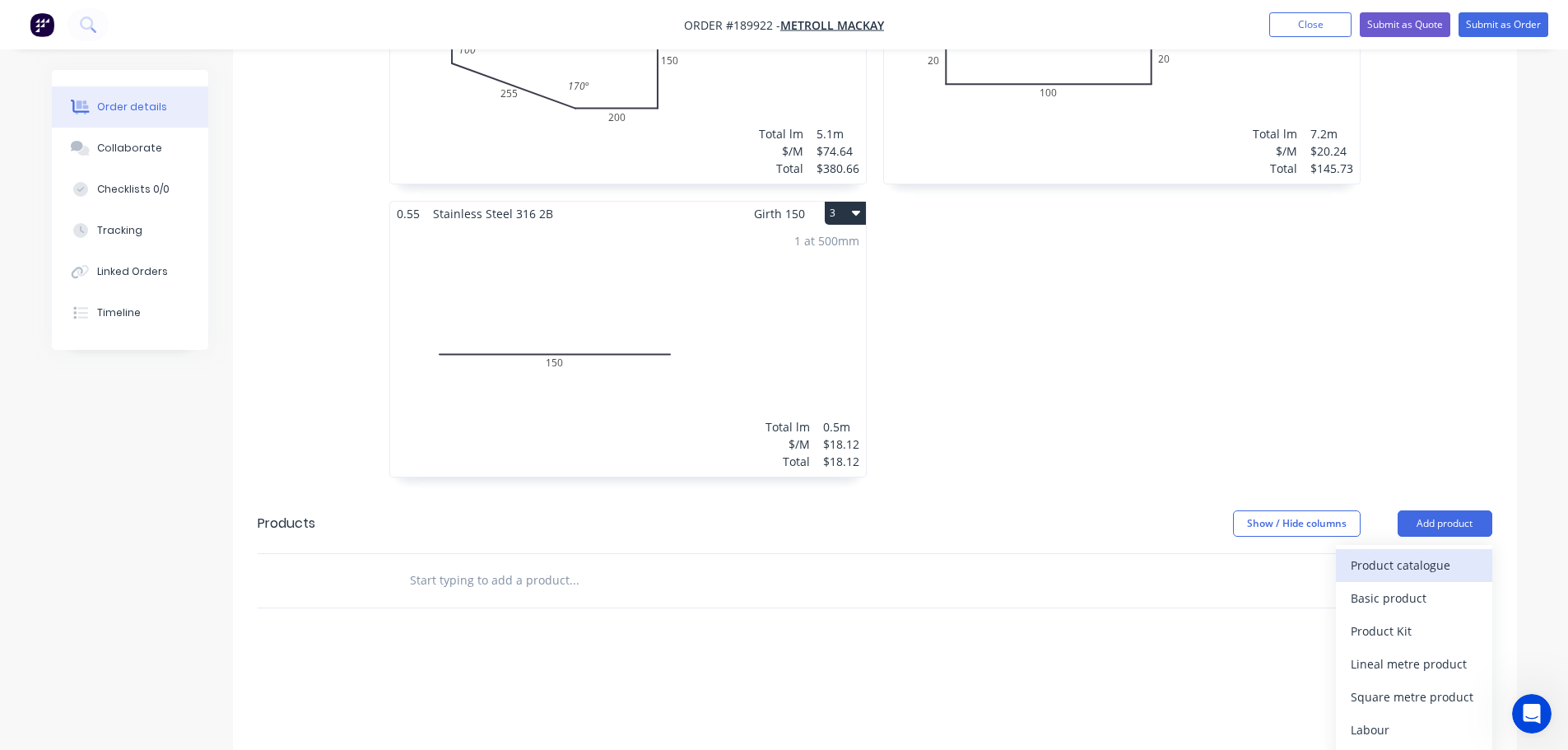
click at [1423, 553] on div "Product catalogue" at bounding box center [1414, 565] width 127 height 24
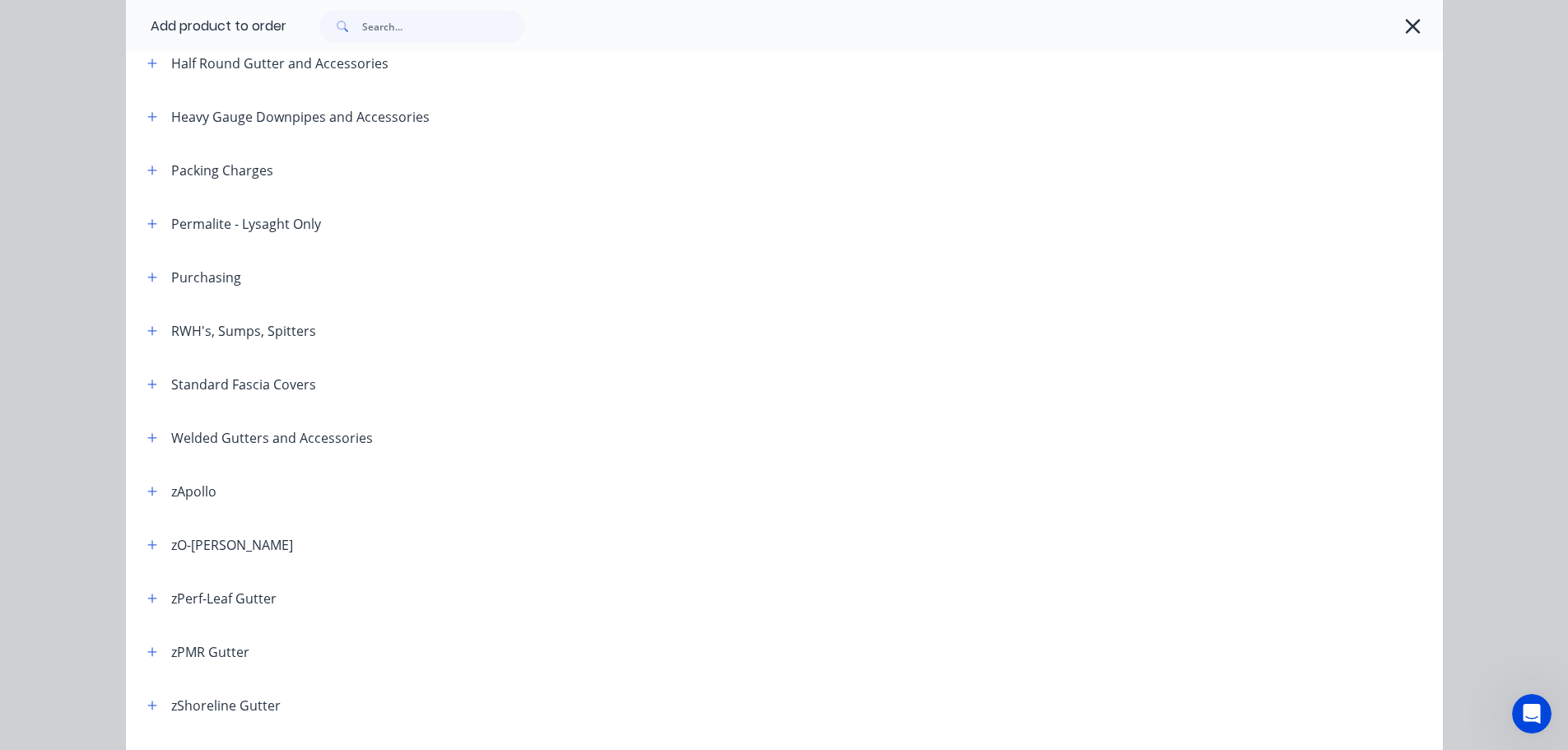
scroll to position [329, 0]
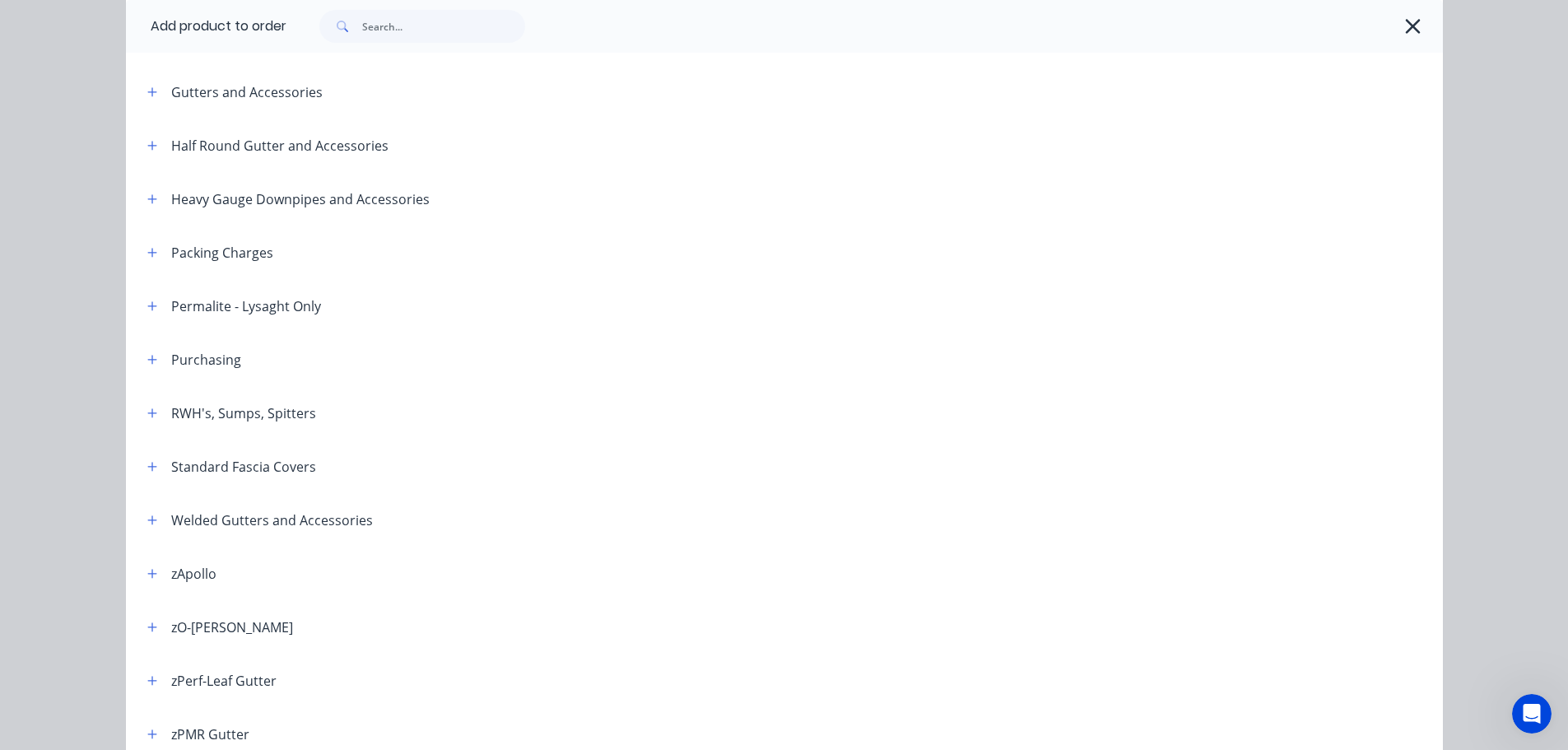
click at [148, 133] on header "Half Round Gutter and Accessories" at bounding box center [784, 144] width 1317 height 53
click at [151, 145] on button "button" at bounding box center [152, 144] width 20 height 20
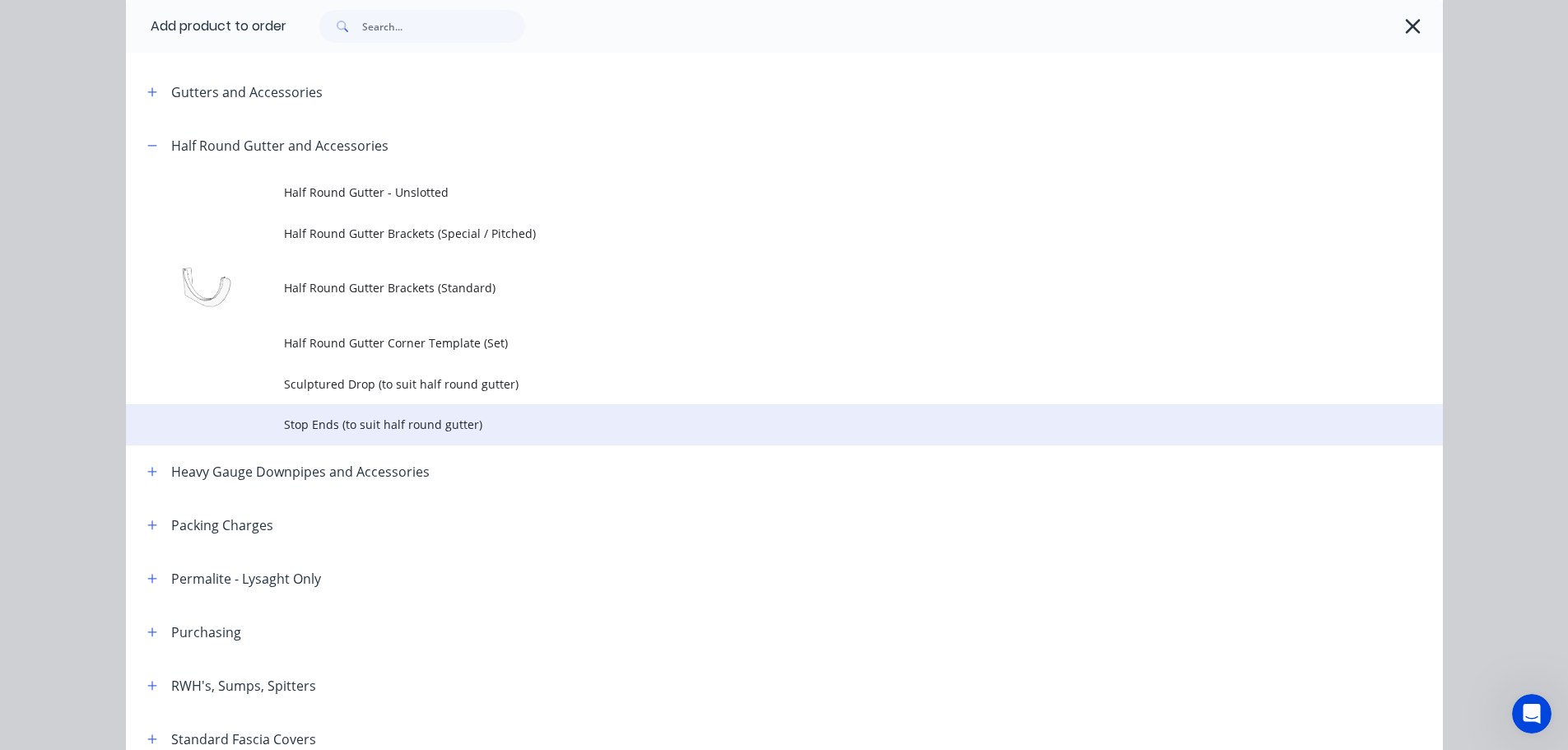
click at [360, 425] on span "Stop Ends (to suit half round gutter)" at bounding box center [747, 424] width 927 height 17
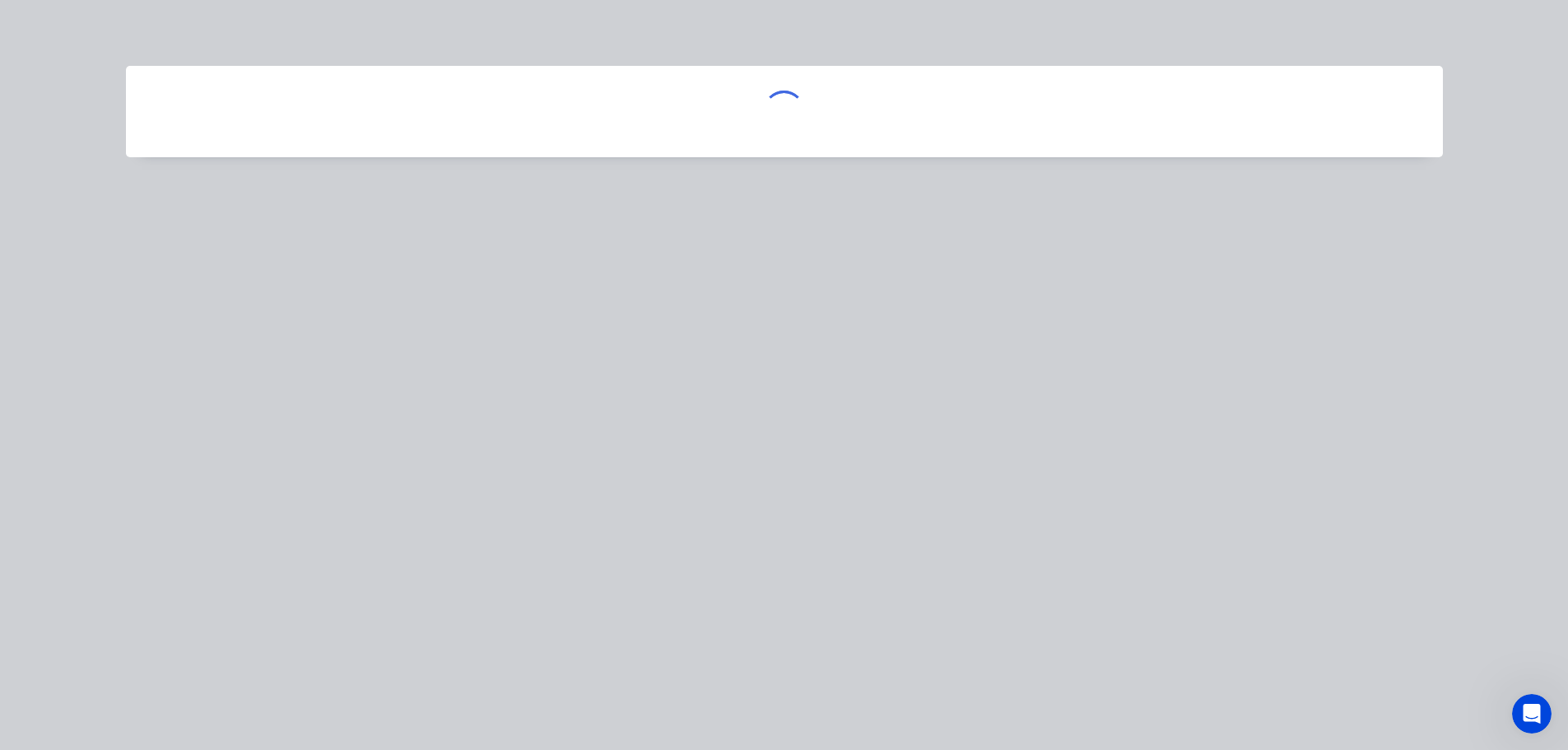
scroll to position [0, 0]
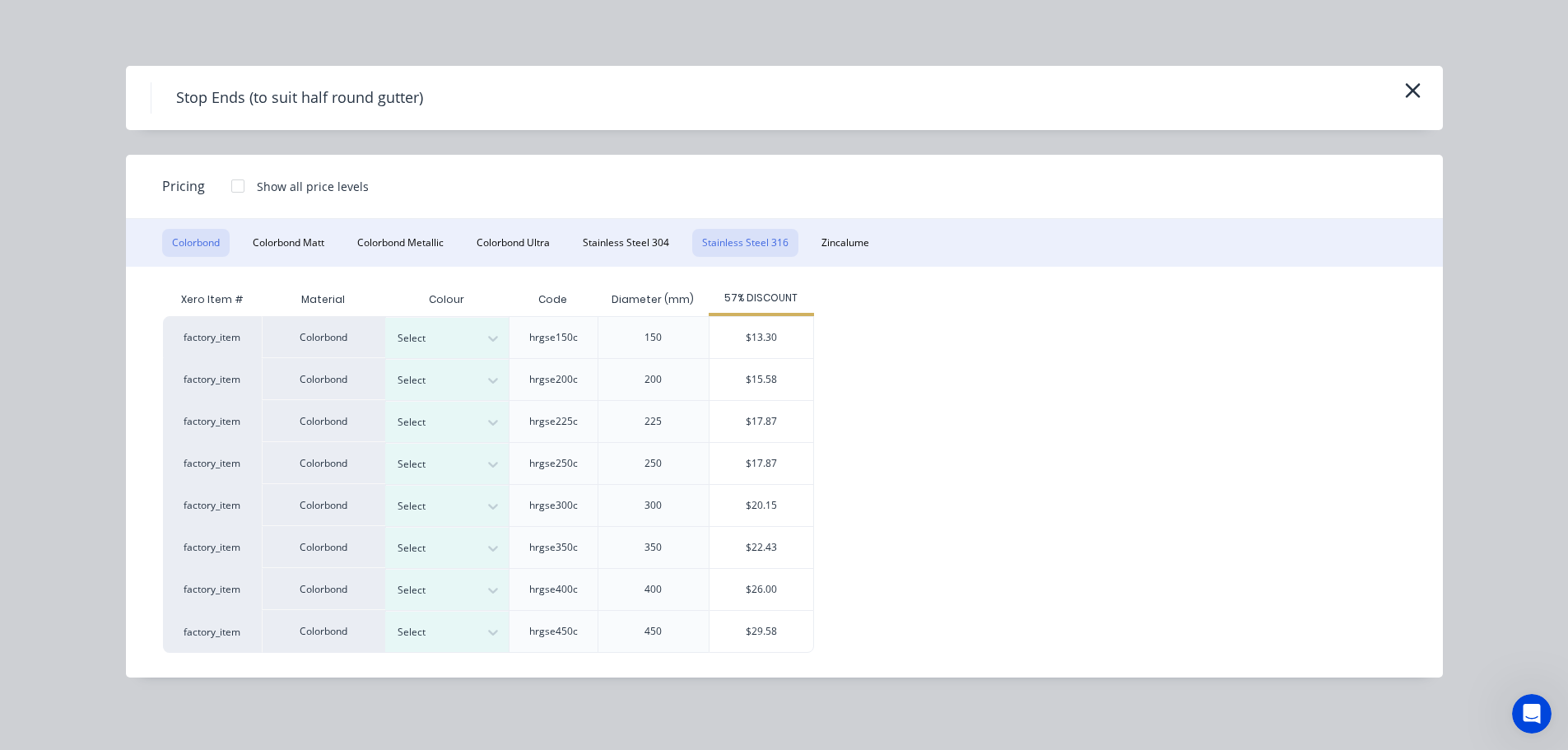
click at [758, 234] on button "Stainless Steel 316" at bounding box center [746, 242] width 107 height 28
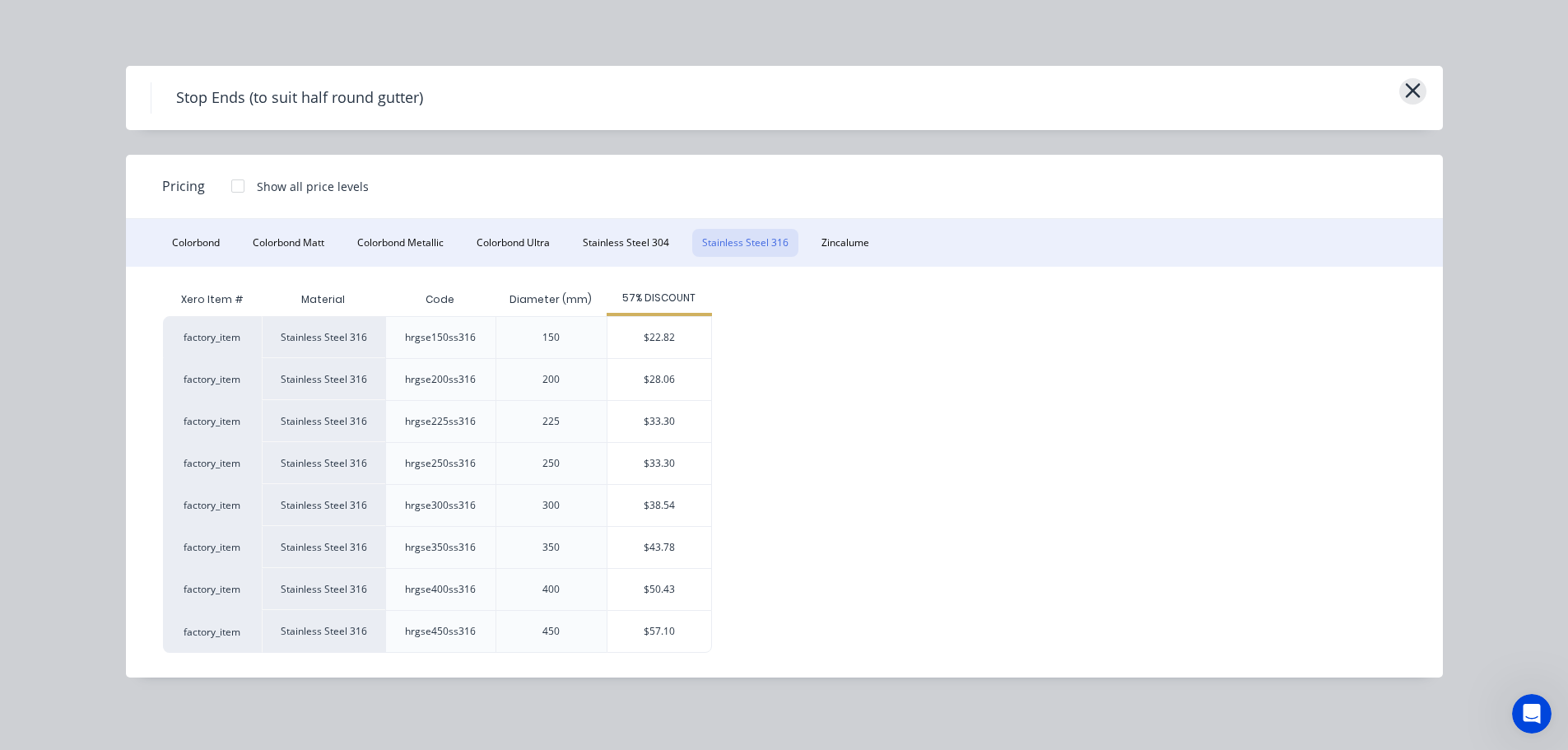
click at [1404, 85] on icon "button" at bounding box center [1413, 91] width 17 height 23
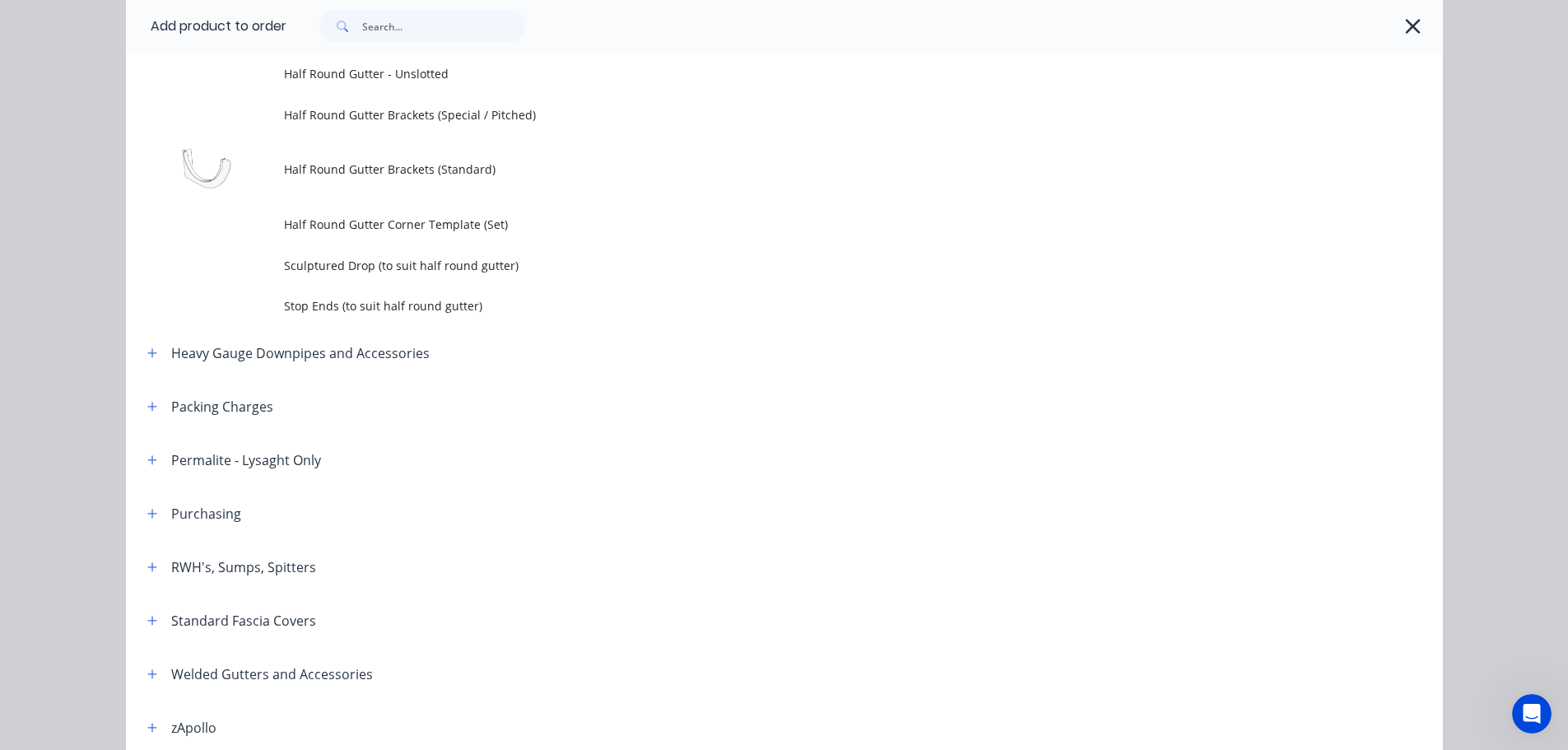
click at [1413, 26] on icon "button" at bounding box center [1413, 26] width 17 height 23
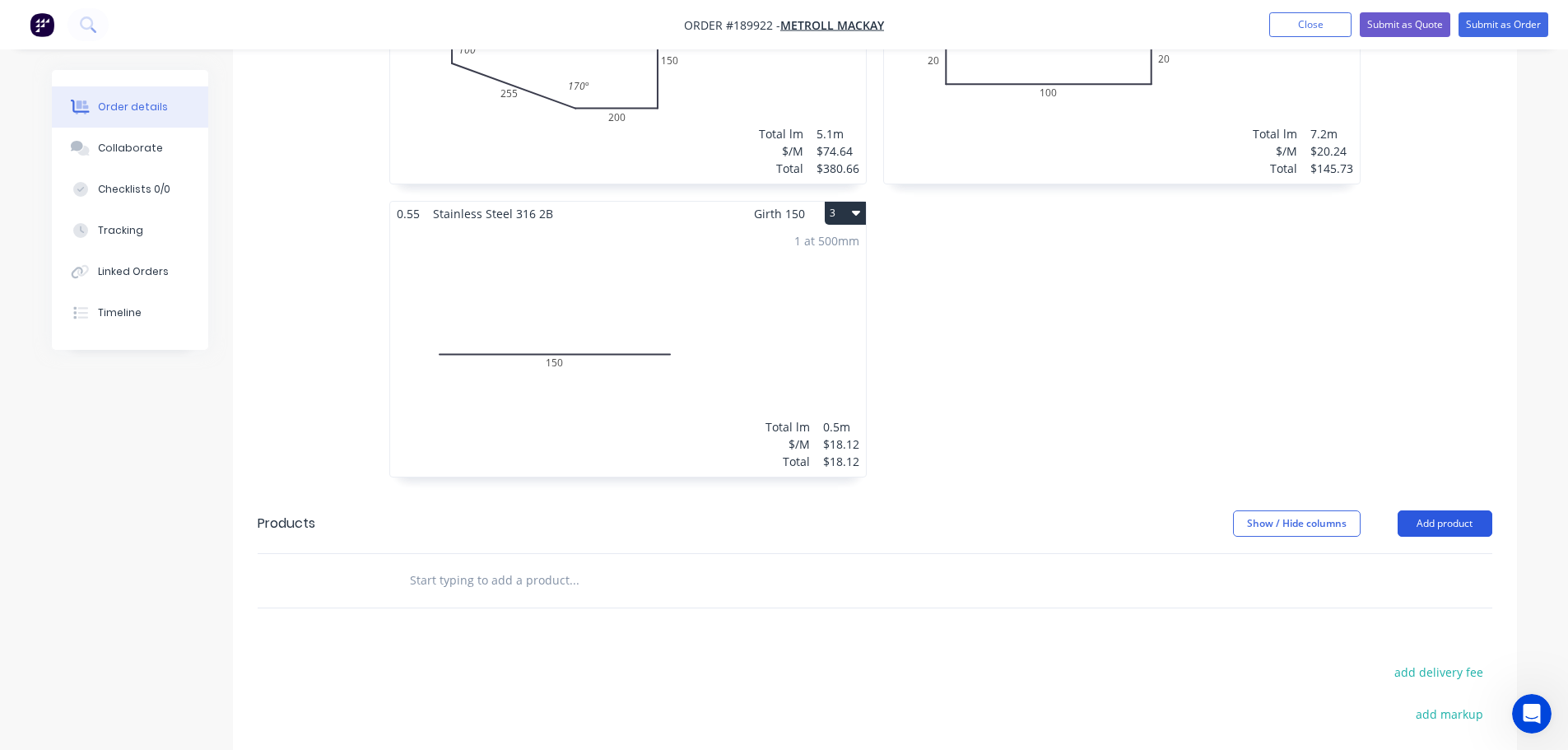
click at [1442, 511] on button "Add product" at bounding box center [1445, 523] width 95 height 26
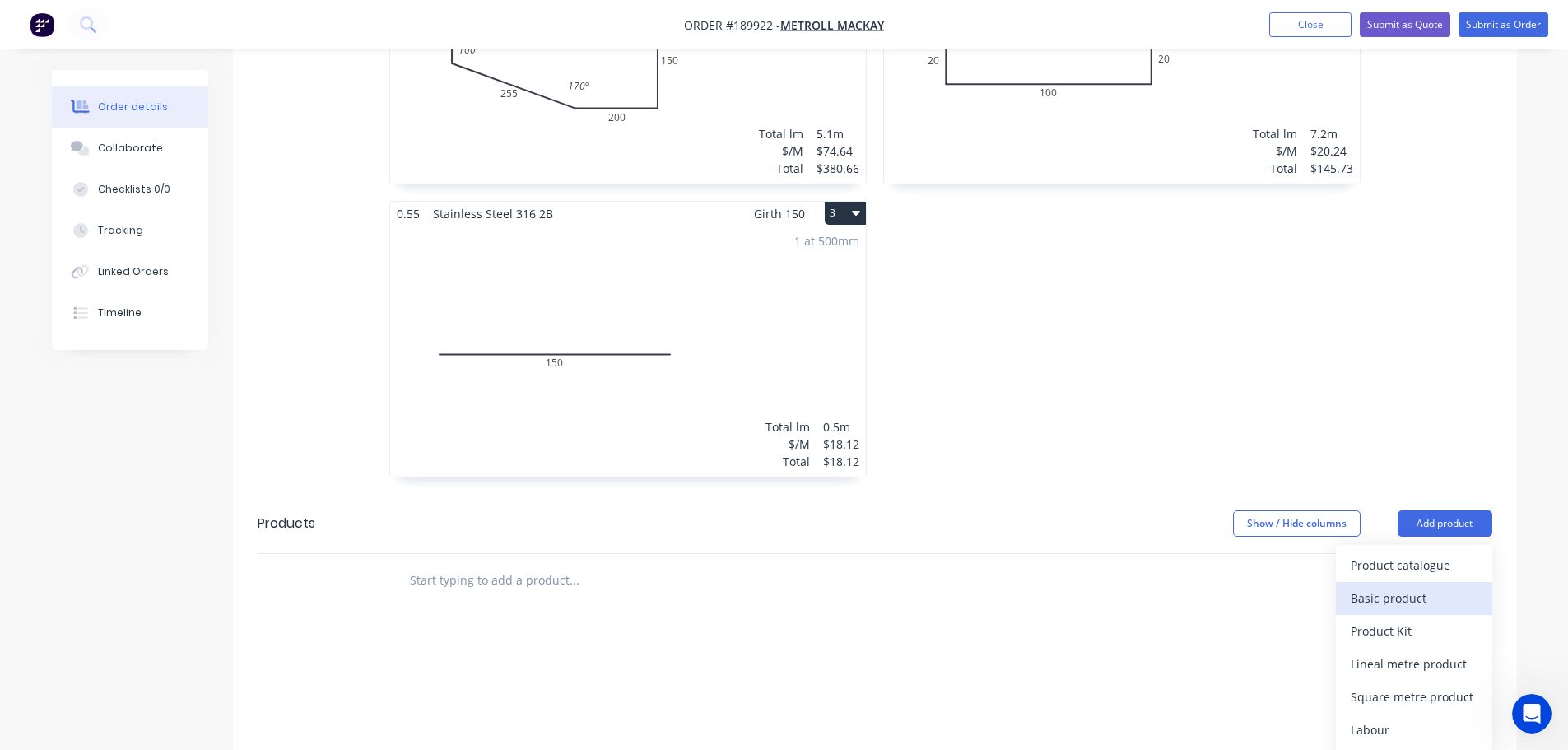
click at [1392, 586] on div "Basic product" at bounding box center [1414, 598] width 127 height 24
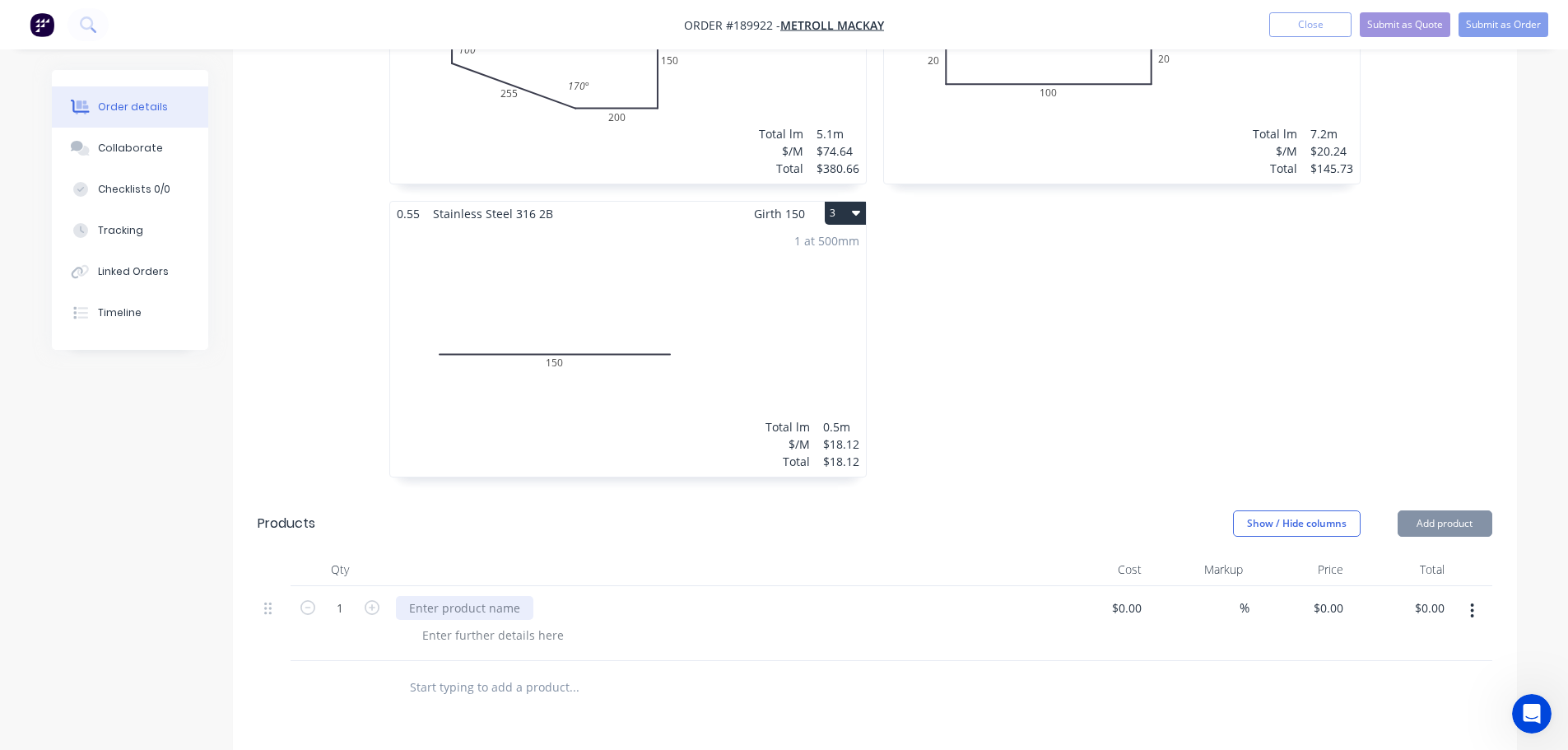
click at [459, 596] on div at bounding box center [465, 608] width 138 height 24
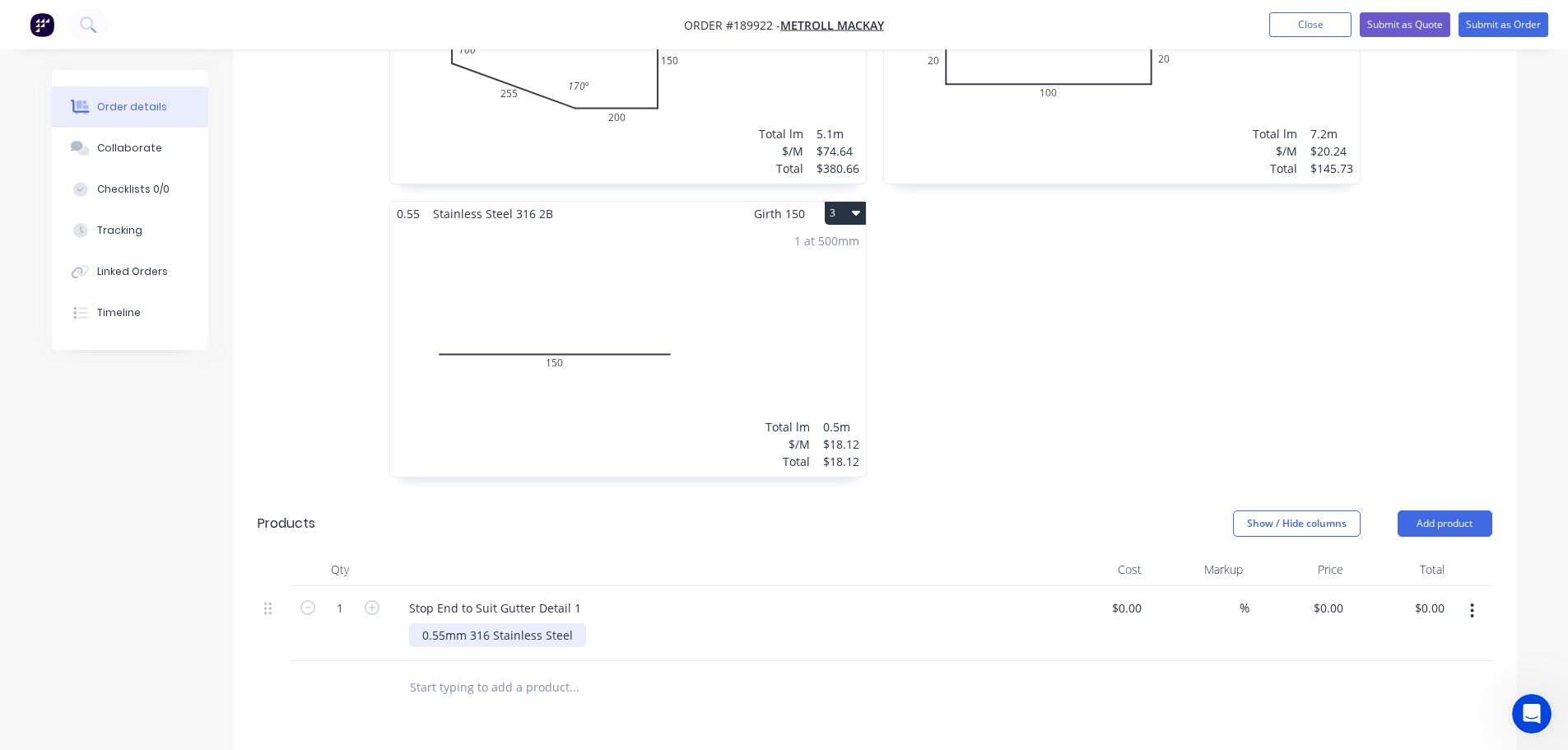
click at [490, 624] on div "0.55mm 316 Stainless Steel" at bounding box center [497, 636] width 177 height 24
click at [1068, 423] on div "0.55 Stainless Steel 316 2B Girth 140 2 0 20 100 20 0 20 100 20 6 at 1200mm Tot…" at bounding box center [1122, 201] width 494 height 586
click at [1324, 587] on div "0 $0.00" at bounding box center [1300, 623] width 102 height 75
type input "$57.10"
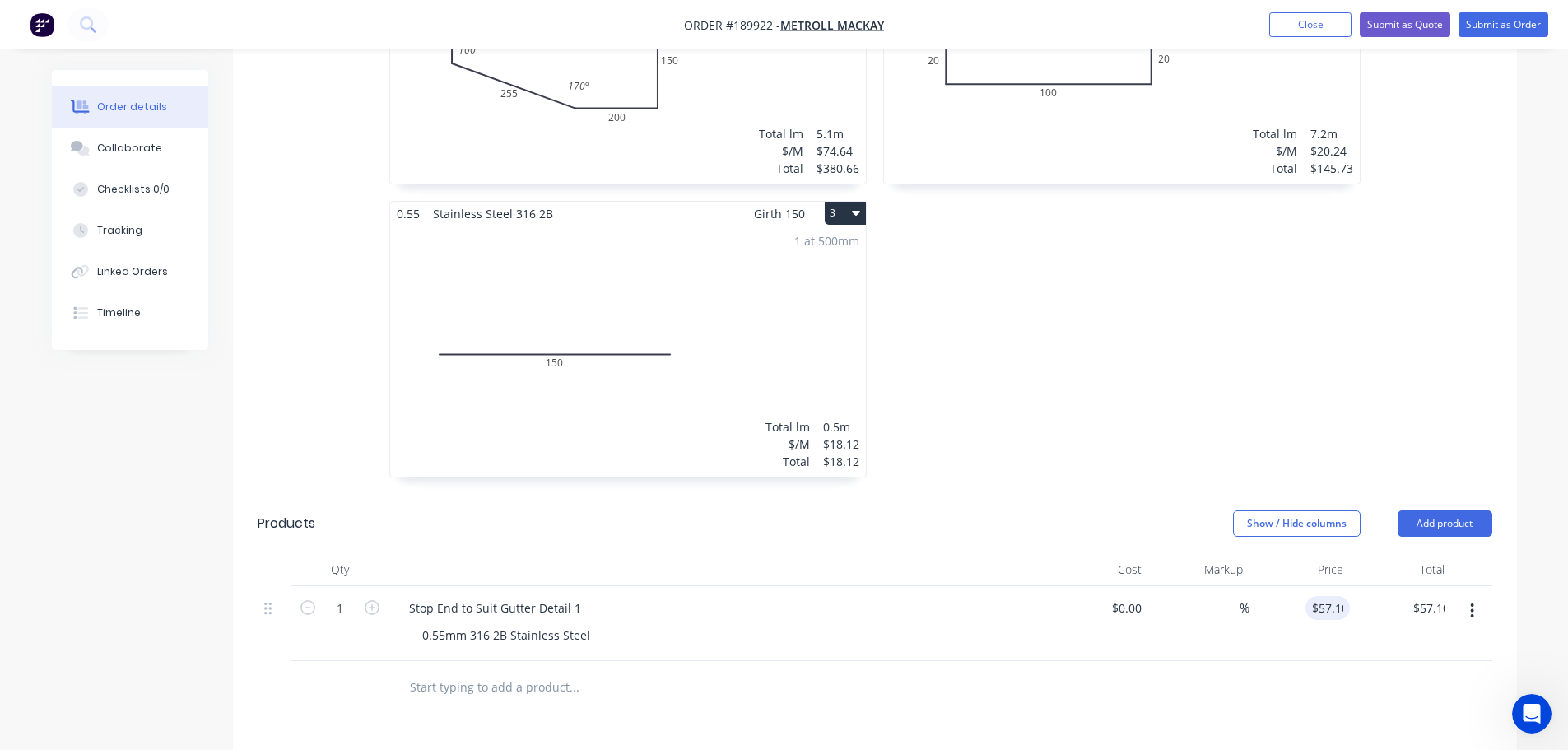
click at [1177, 404] on div "0.55 Stainless Steel 316 2B Girth 140 2 0 20 100 20 0 20 100 20 6 at 1200mm Tot…" at bounding box center [1122, 201] width 494 height 586
click at [371, 601] on icon "button" at bounding box center [372, 608] width 15 height 15
type input "2"
type input "$114.20"
click at [585, 596] on div "Stop End to Suit Gutter Detail 1" at bounding box center [495, 608] width 199 height 24
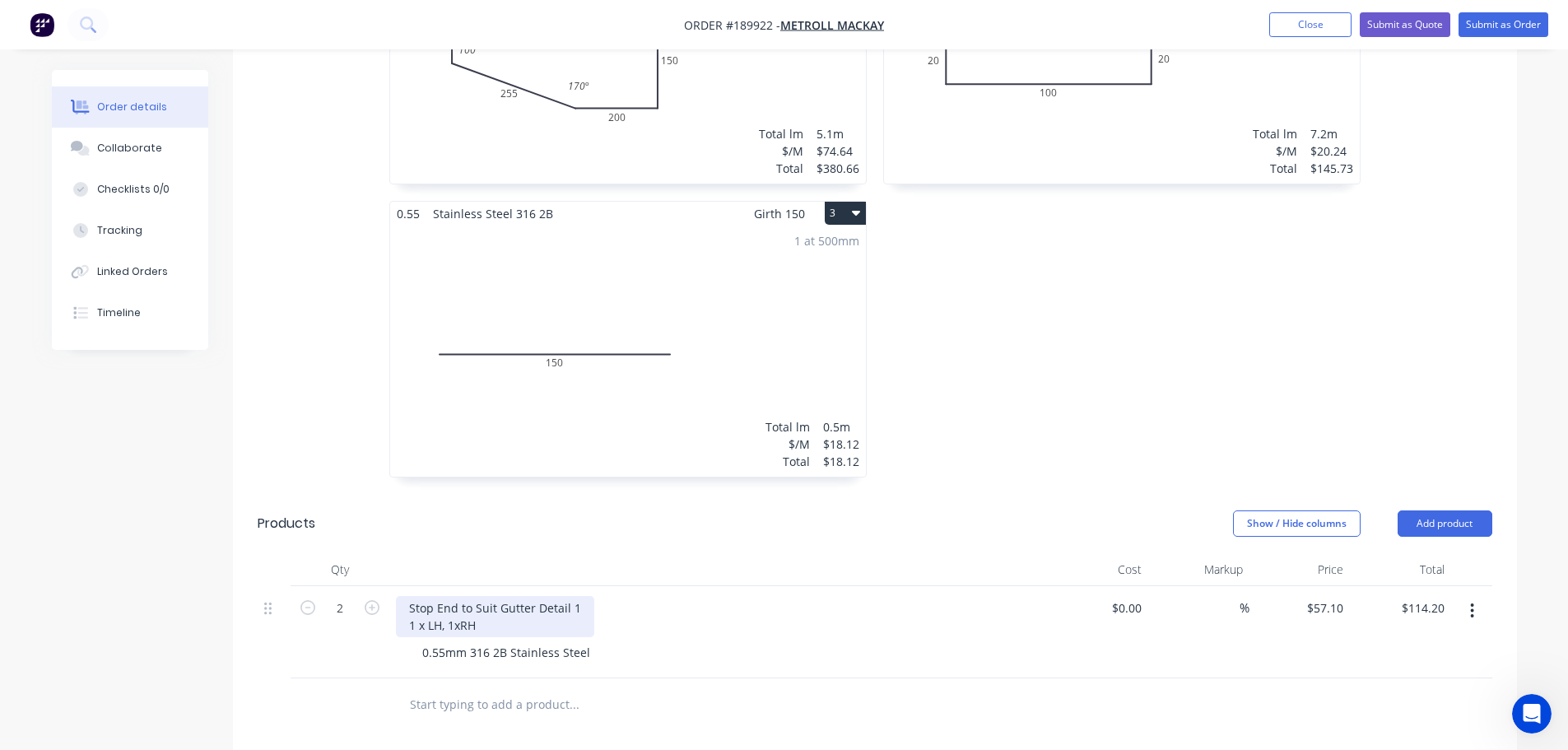
click at [420, 607] on div "Stop End to Suit Gutter Detail 1 1 x LH, 1xRH" at bounding box center [495, 616] width 199 height 42
click at [425, 605] on div "Stop End to Suit Gutter Detail 1 1x LH, 1xRH" at bounding box center [495, 616] width 199 height 42
click at [1057, 376] on div "0.55 Stainless Steel 316 2B Girth 140 2 0 20 100 20 0 20 100 20 6 at 1200mm Tot…" at bounding box center [1122, 201] width 494 height 586
click at [1365, 334] on div "0.55 Stainless Steel 316 2B Girth 140 2 0 20 100 20 0 20 100 20 6 at 1200mm Tot…" at bounding box center [1122, 201] width 494 height 586
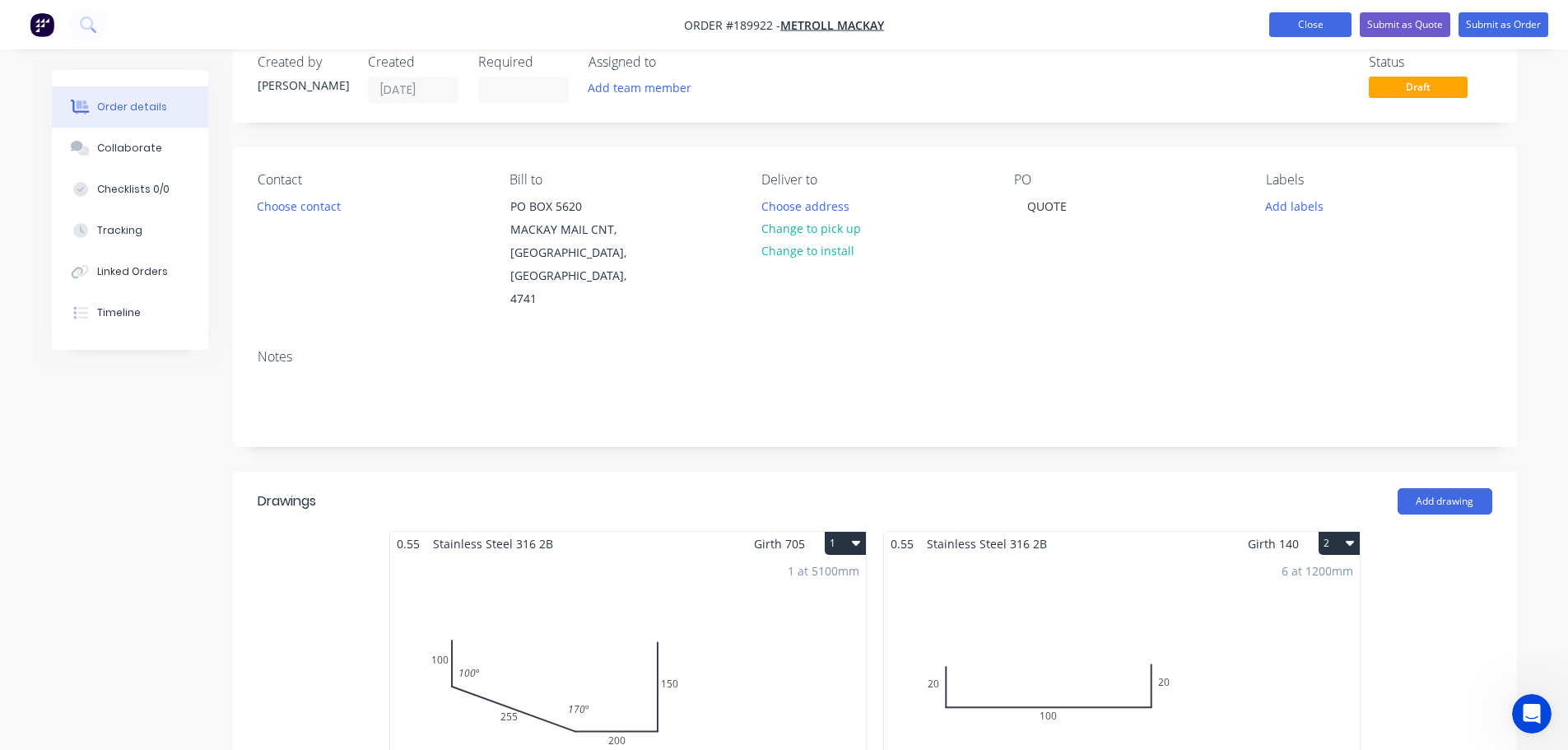
scroll to position [0, 0]
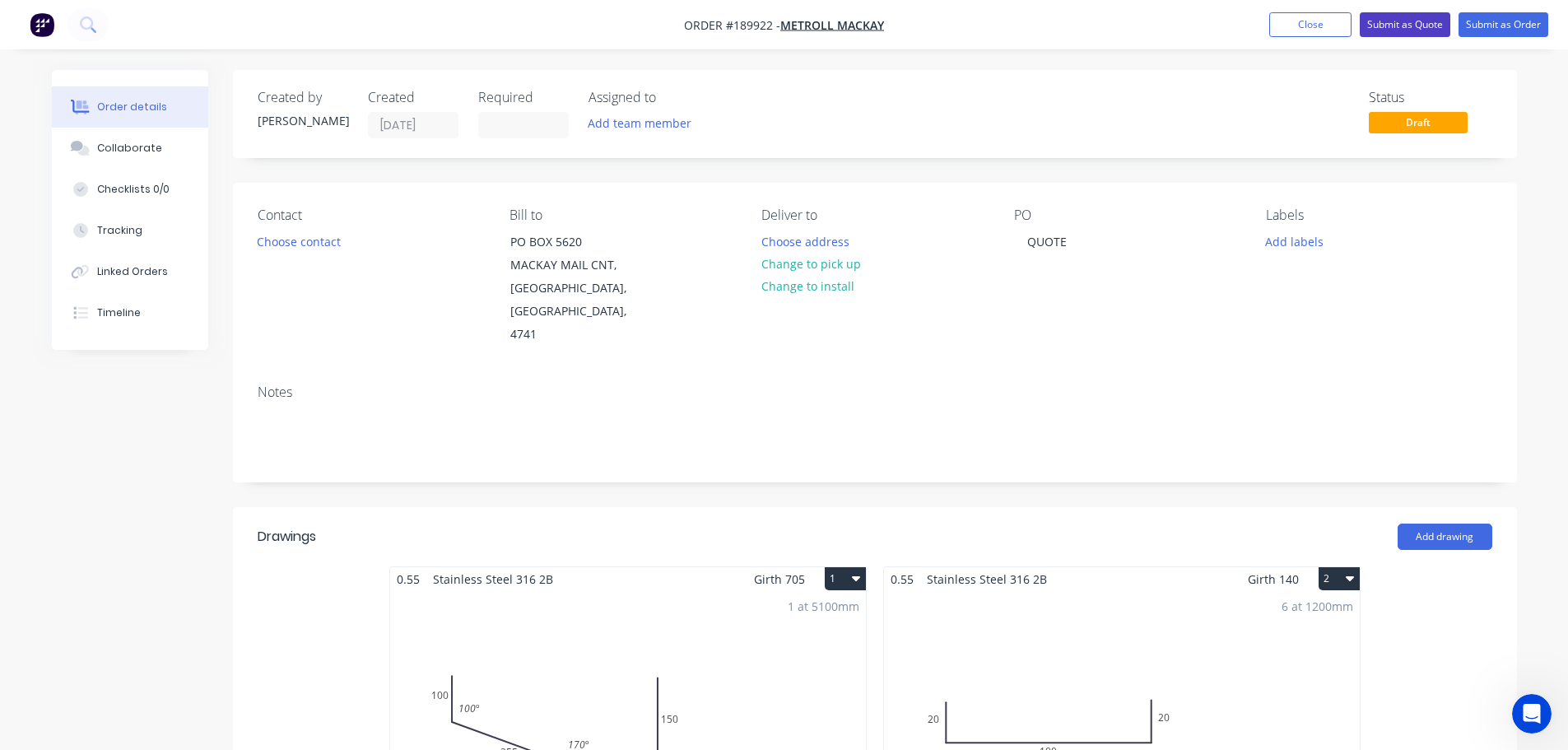
click at [1377, 29] on button "Submit as Quote" at bounding box center [1405, 25] width 91 height 25
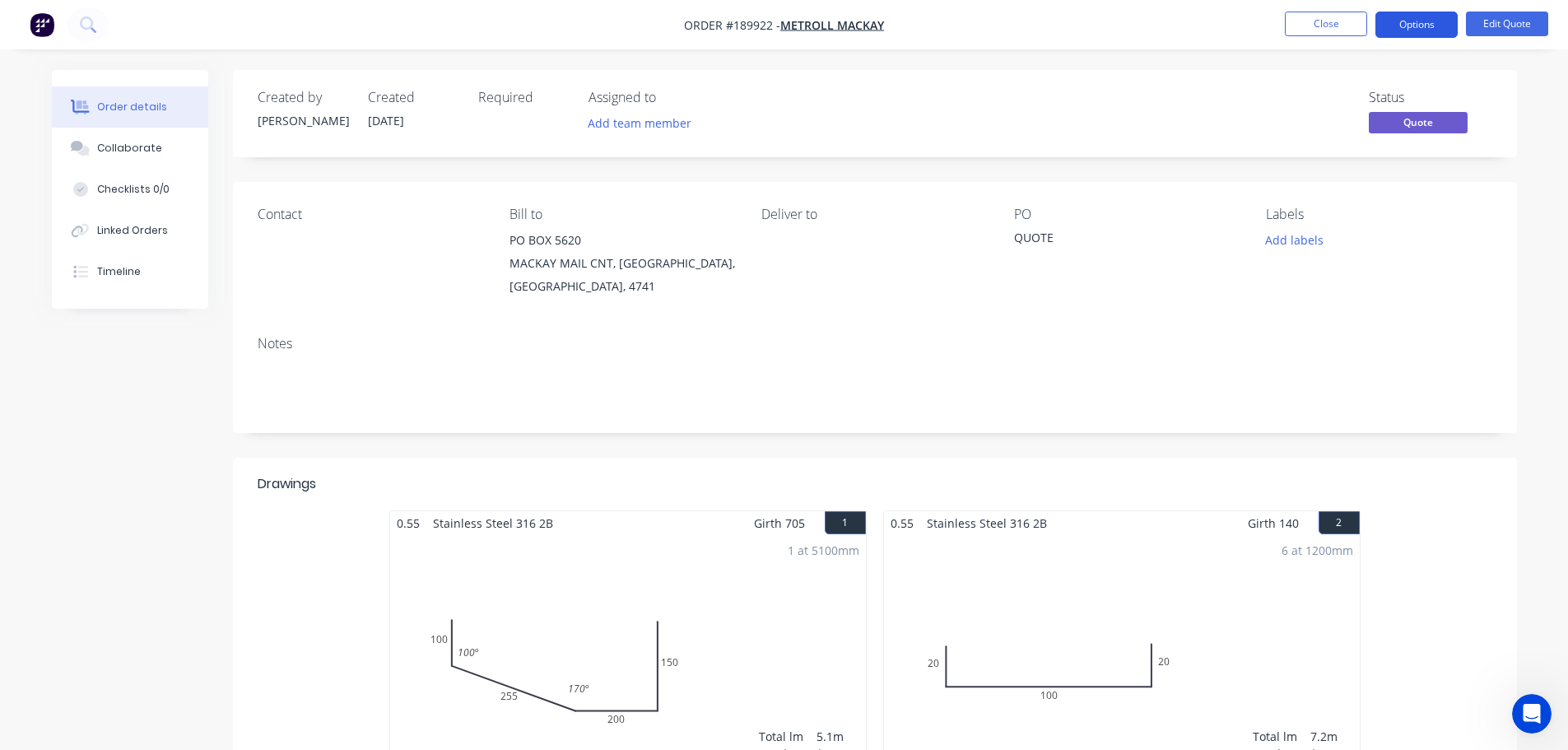
click at [1384, 23] on button "Options" at bounding box center [1416, 24] width 82 height 26
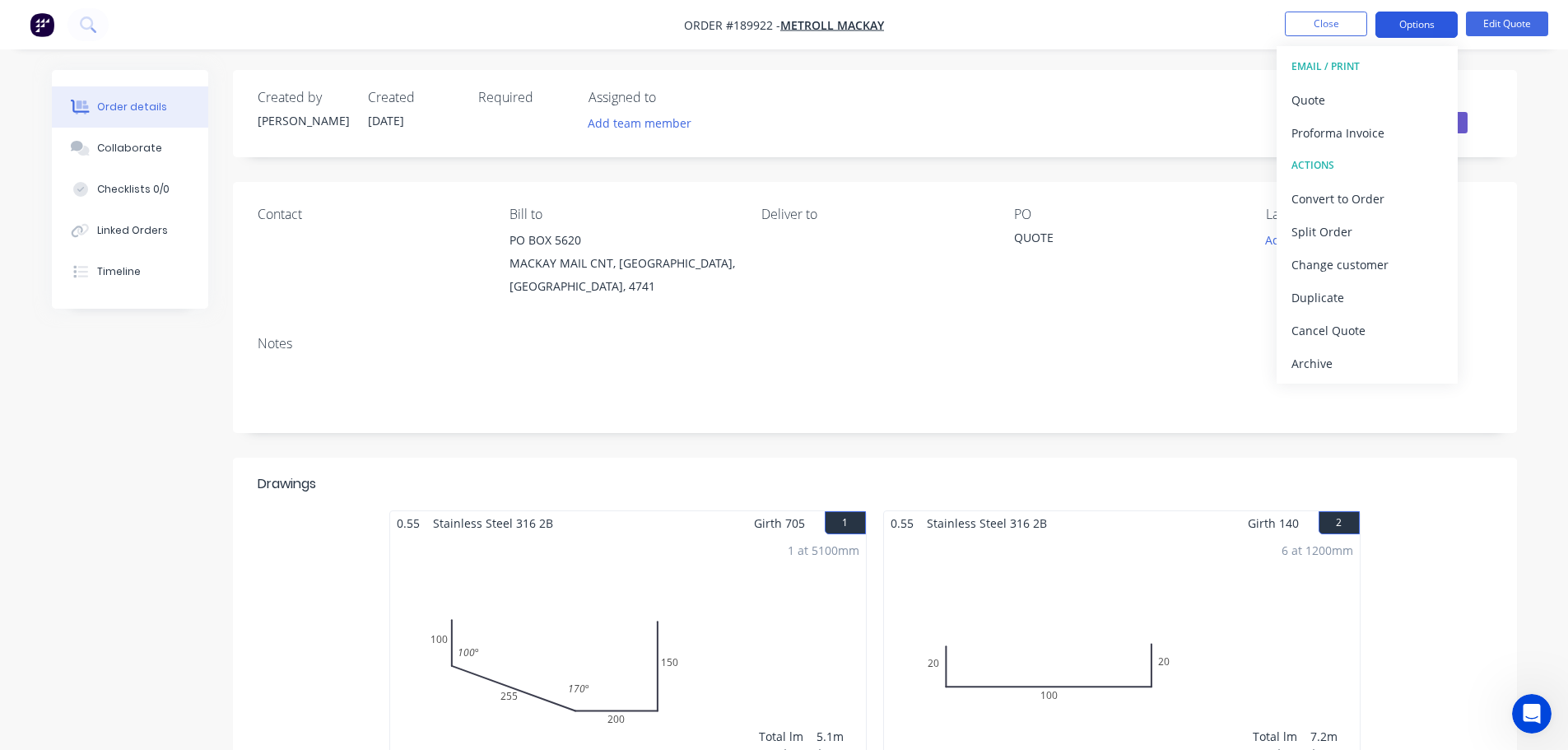
click at [1359, 99] on div "Quote" at bounding box center [1368, 100] width 151 height 24
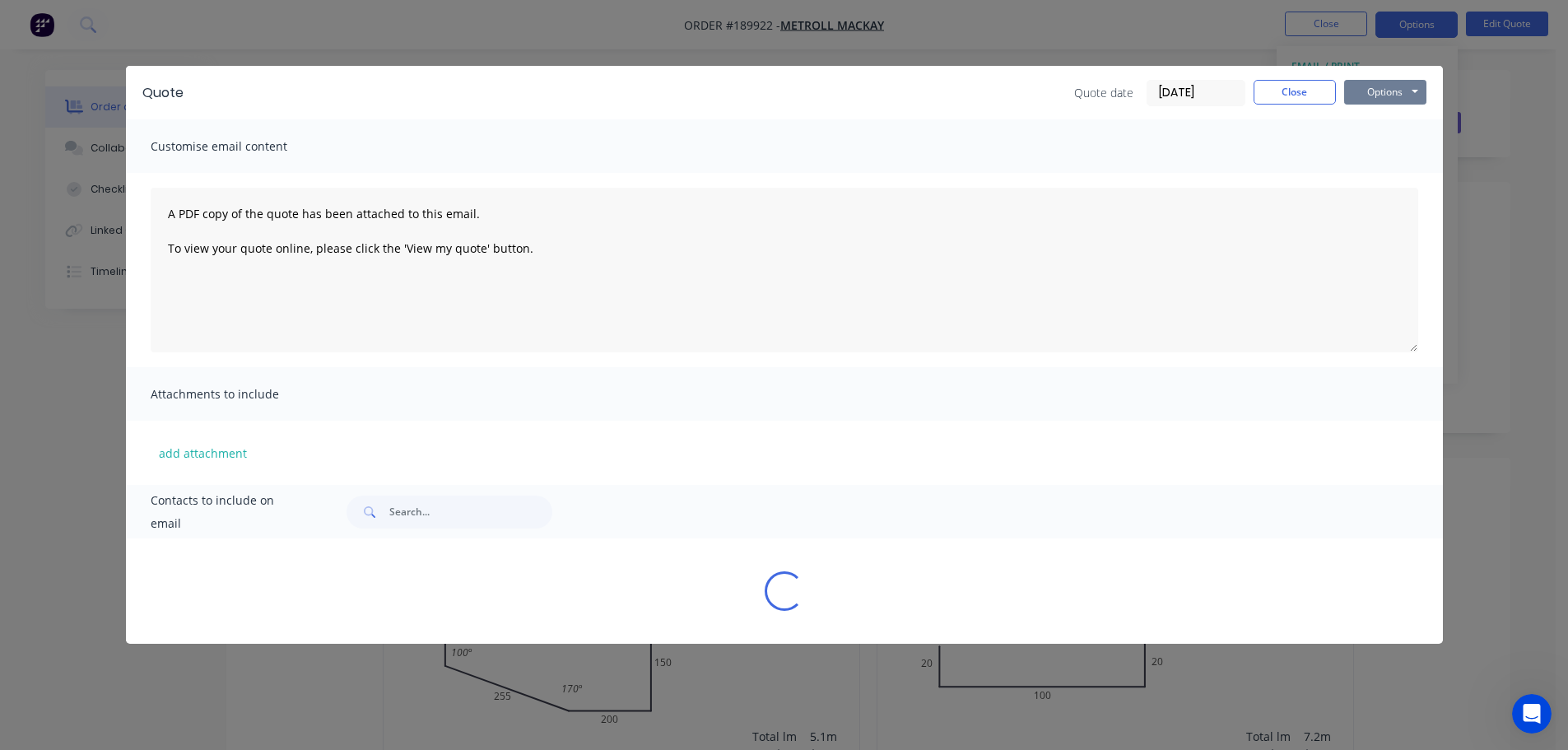
click at [1387, 91] on button "Options" at bounding box center [1385, 92] width 82 height 25
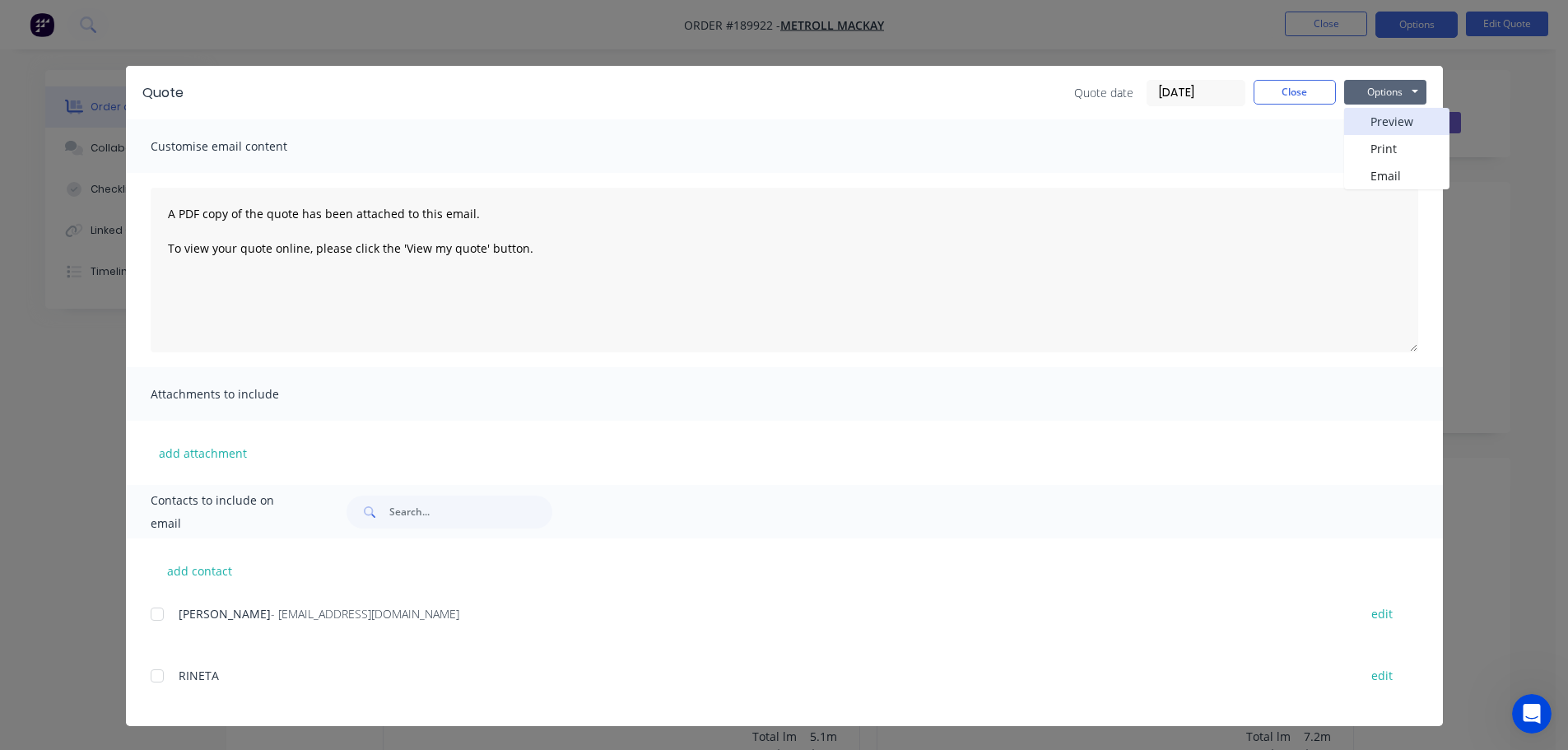
click at [1393, 130] on button "Preview" at bounding box center [1397, 121] width 106 height 27
click at [1290, 98] on button "Close" at bounding box center [1295, 92] width 82 height 25
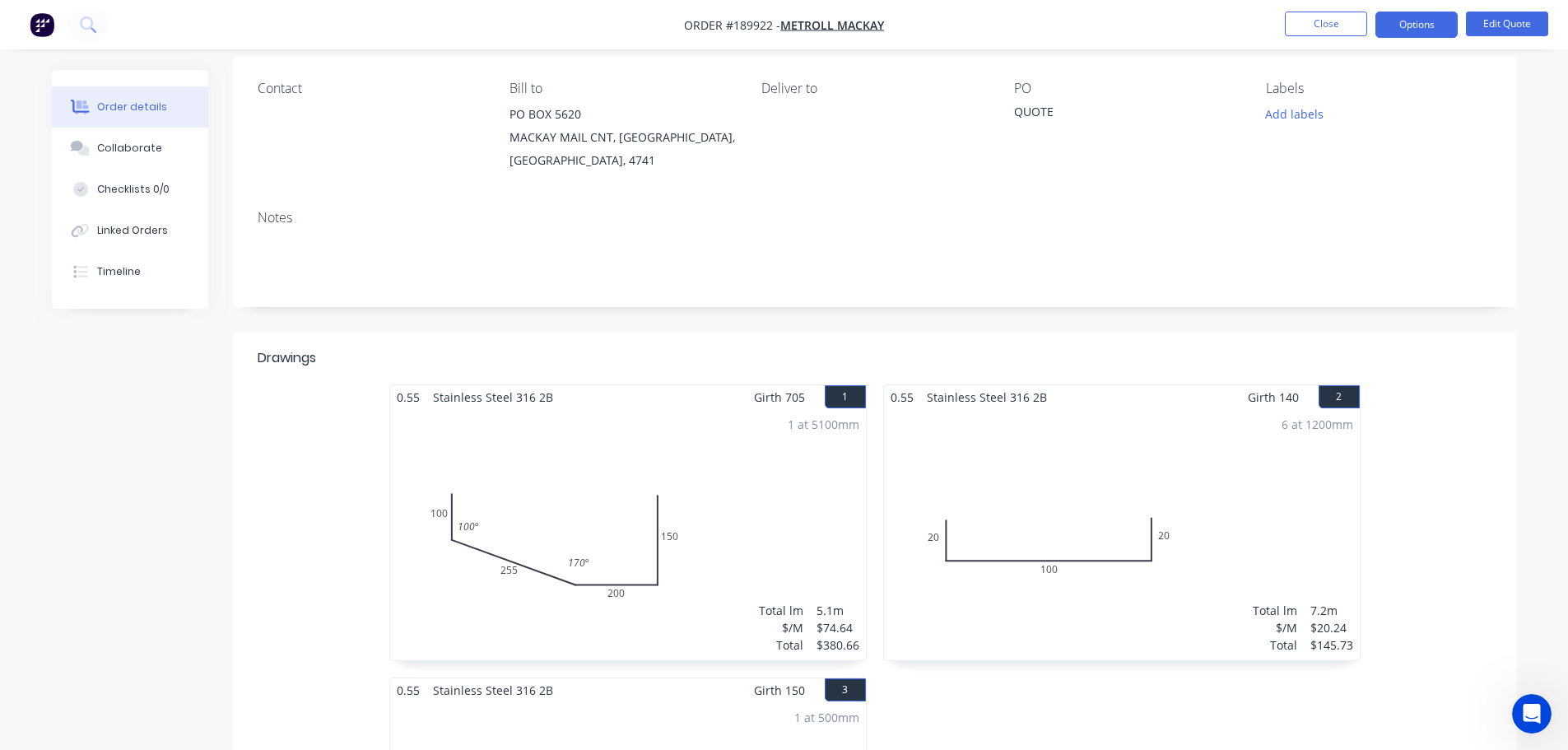
scroll to position [494, 0]
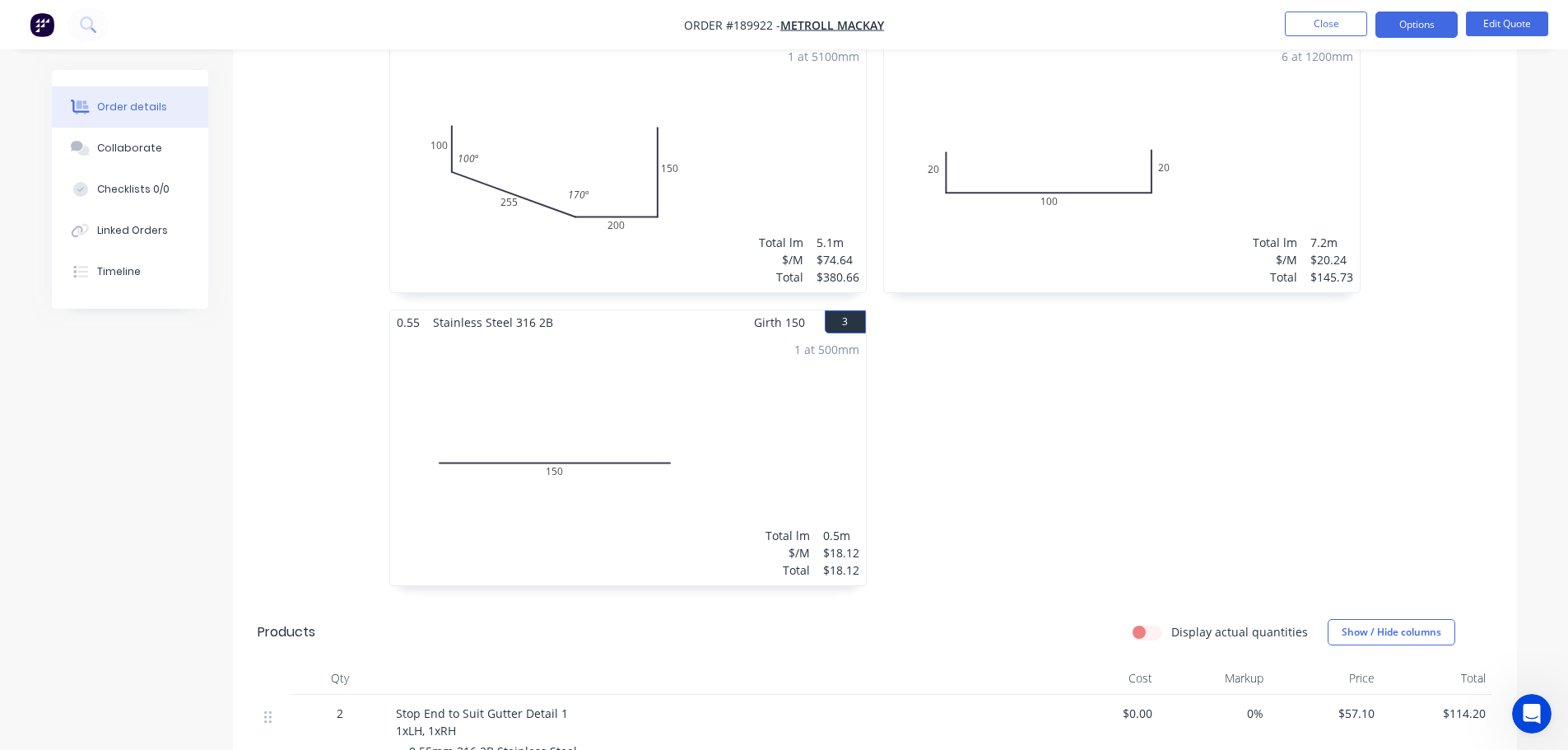
drag, startPoint x: 140, startPoint y: 145, endPoint x: 396, endPoint y: 184, distance: 259.0
click at [140, 145] on div "Collaborate" at bounding box center [129, 147] width 65 height 15
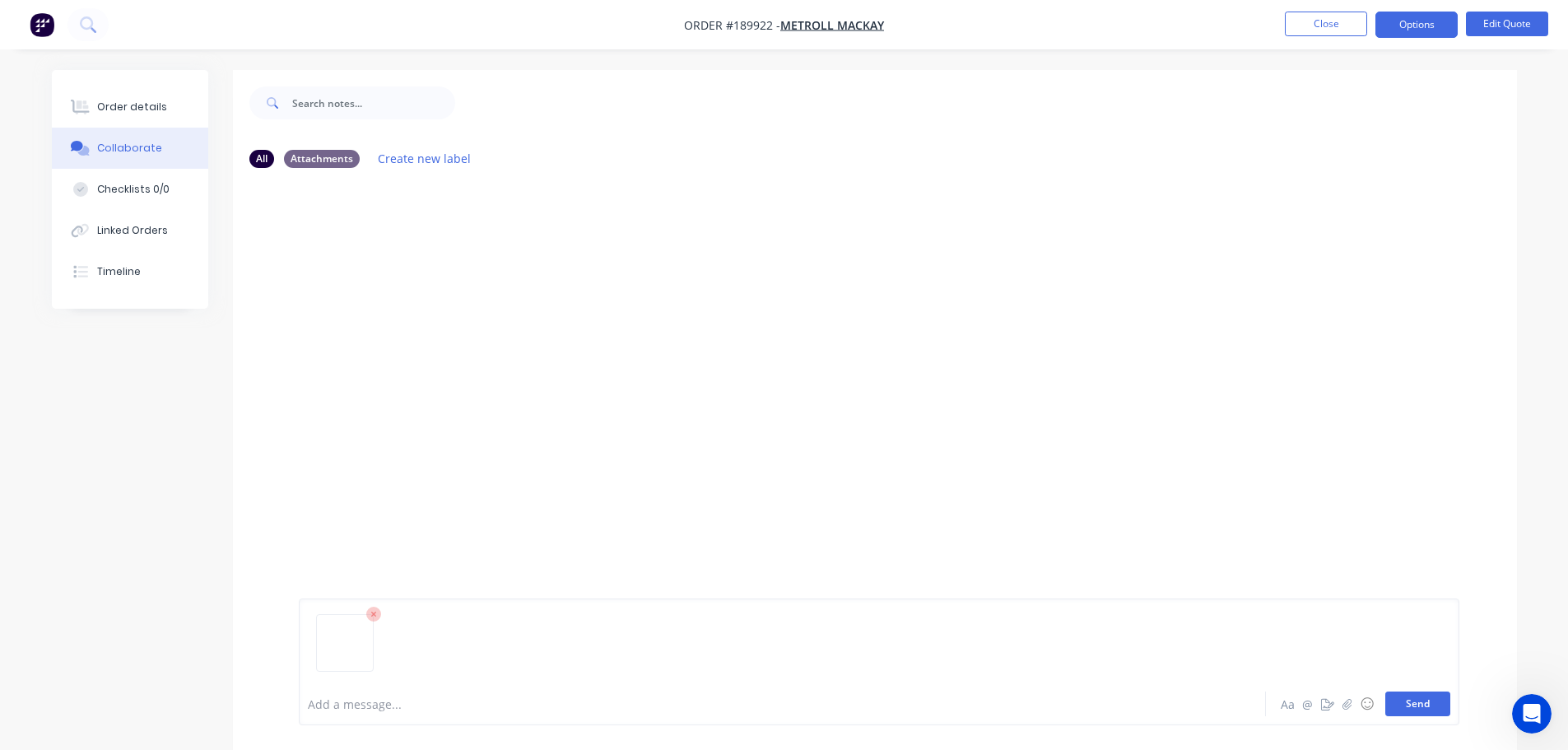
click at [1411, 704] on button "Send" at bounding box center [1418, 704] width 65 height 25
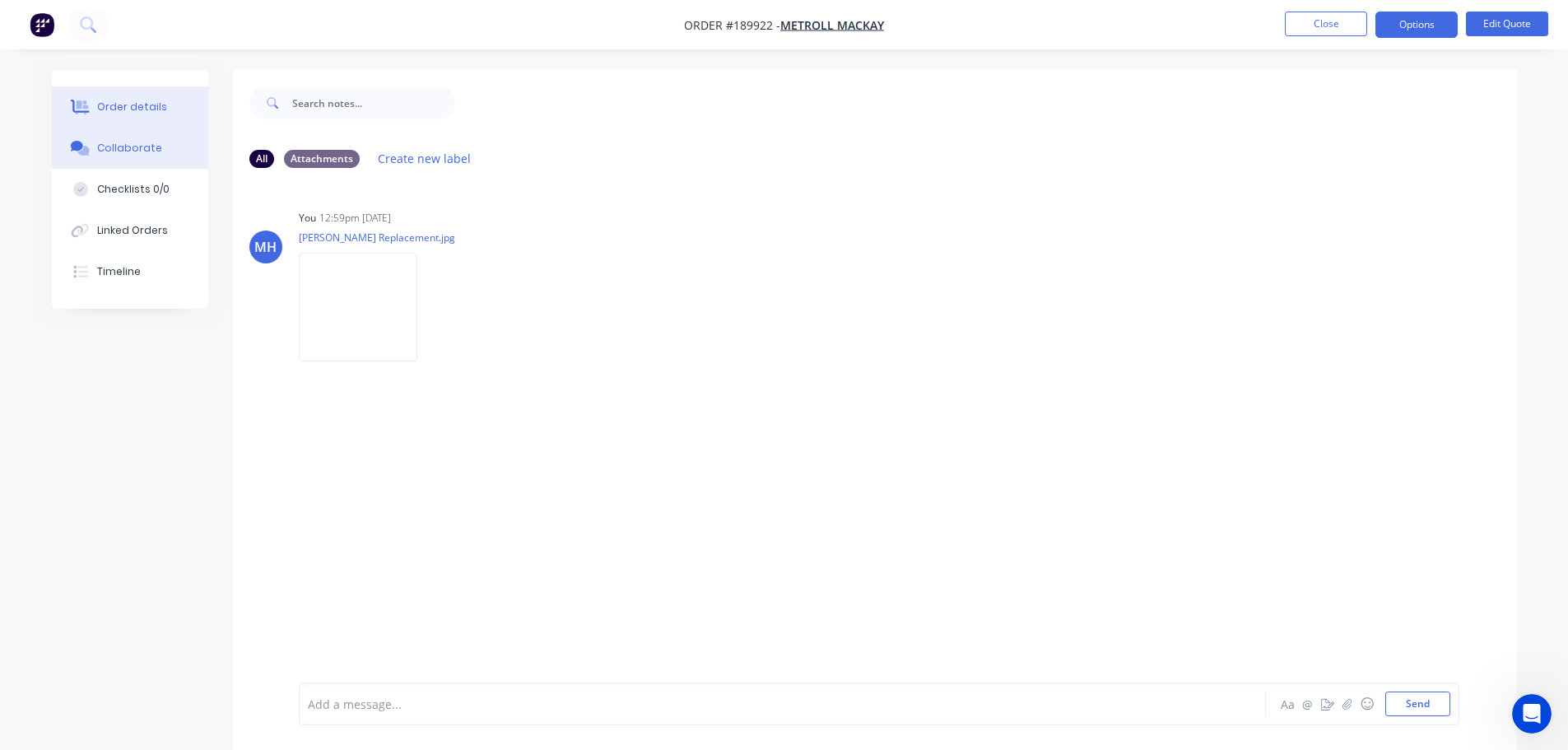
drag, startPoint x: 98, startPoint y: 94, endPoint x: 188, endPoint y: 108, distance: 91.1
click at [99, 94] on button "Order details" at bounding box center [131, 107] width 157 height 42
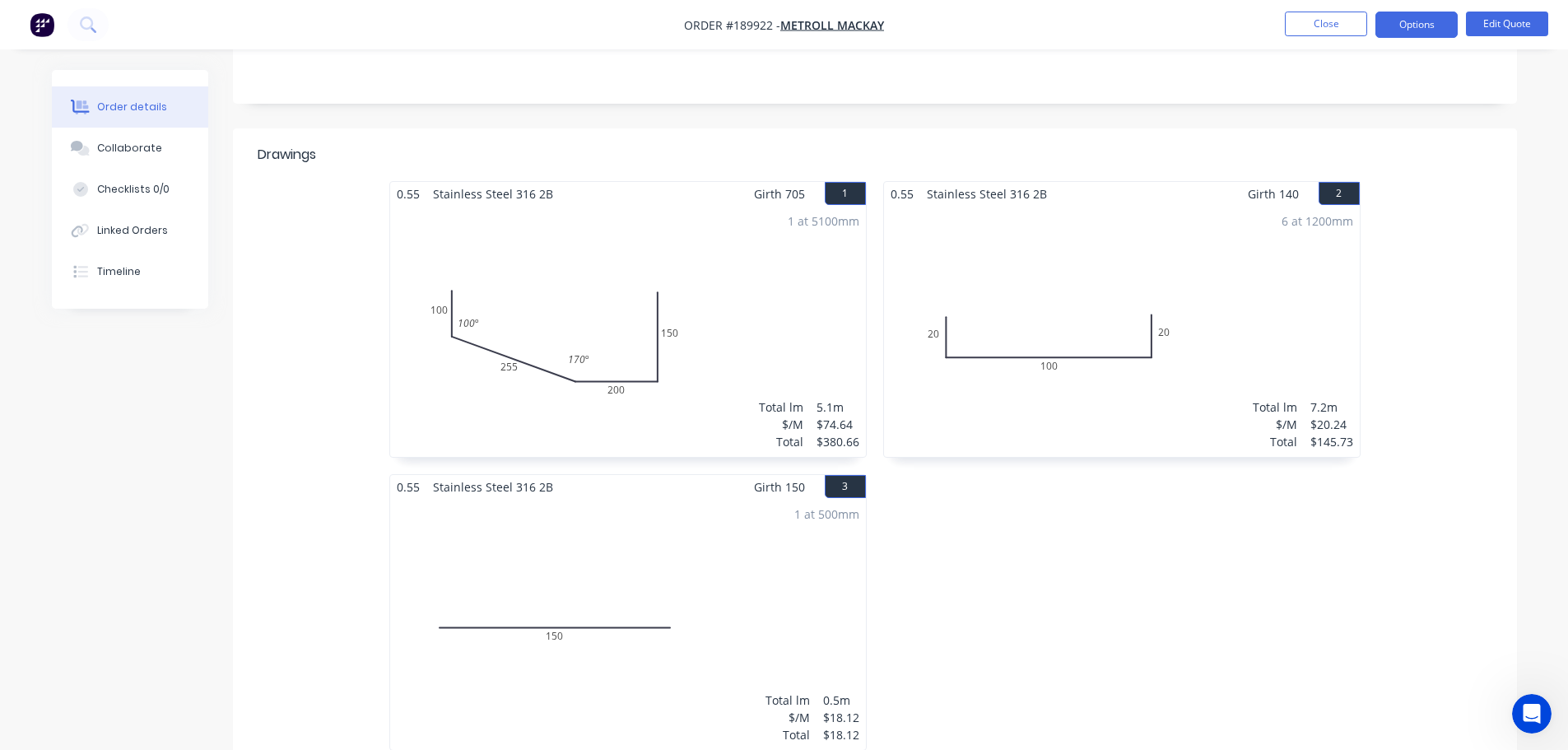
scroll to position [659, 0]
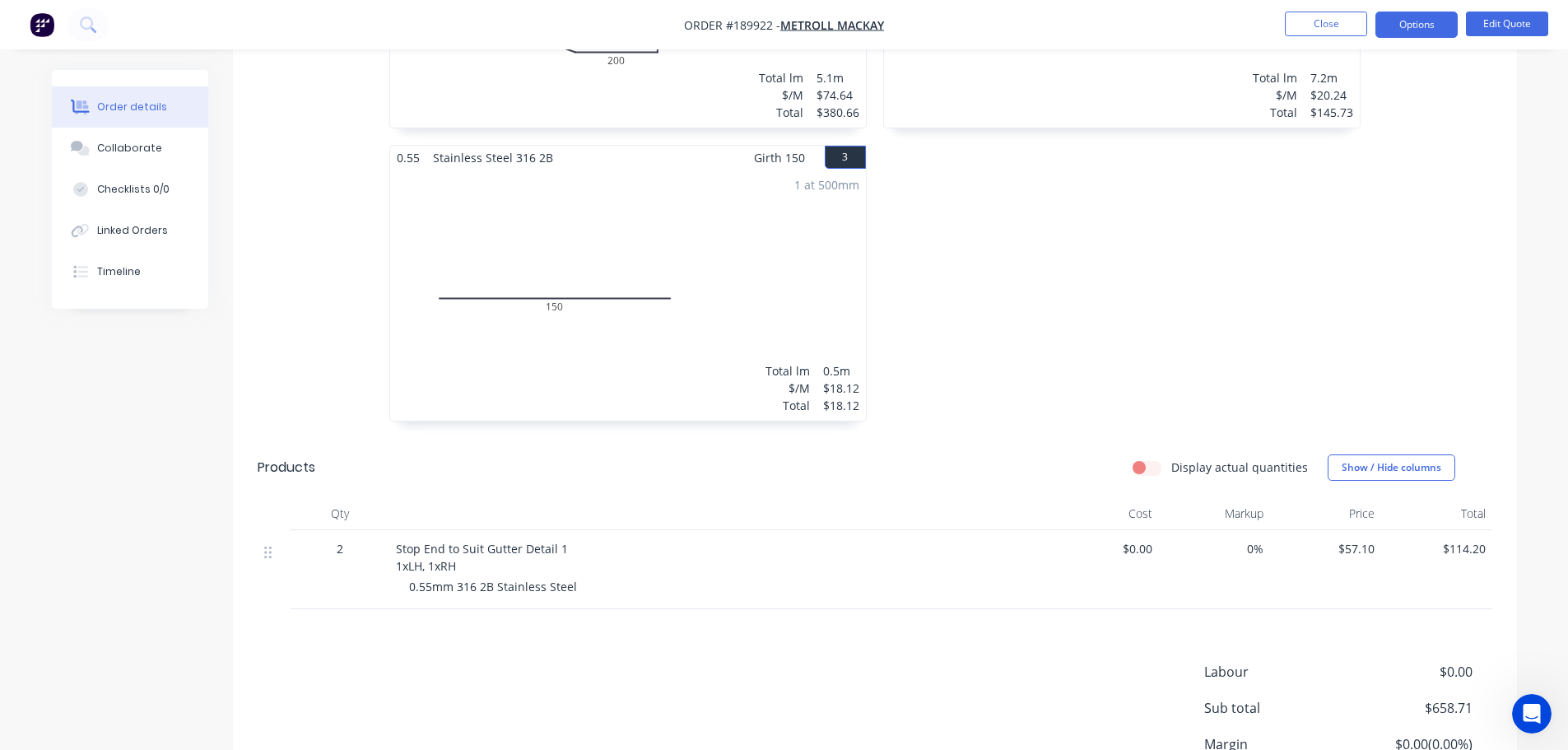
click at [1534, 382] on div "Order details Collaborate Checklists 0/0 Linked Orders Timeline Order details C…" at bounding box center [784, 122] width 1568 height 1562
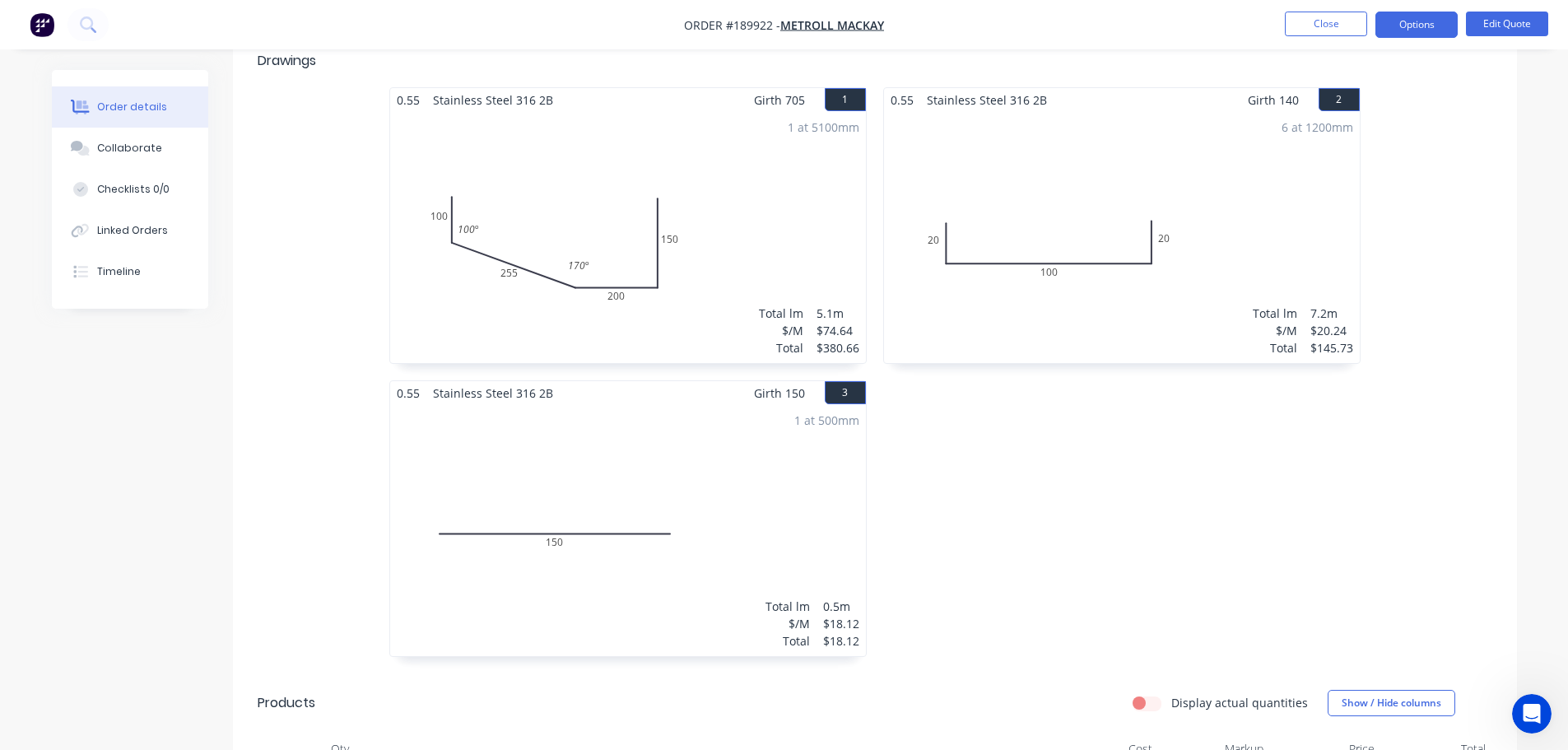
scroll to position [247, 0]
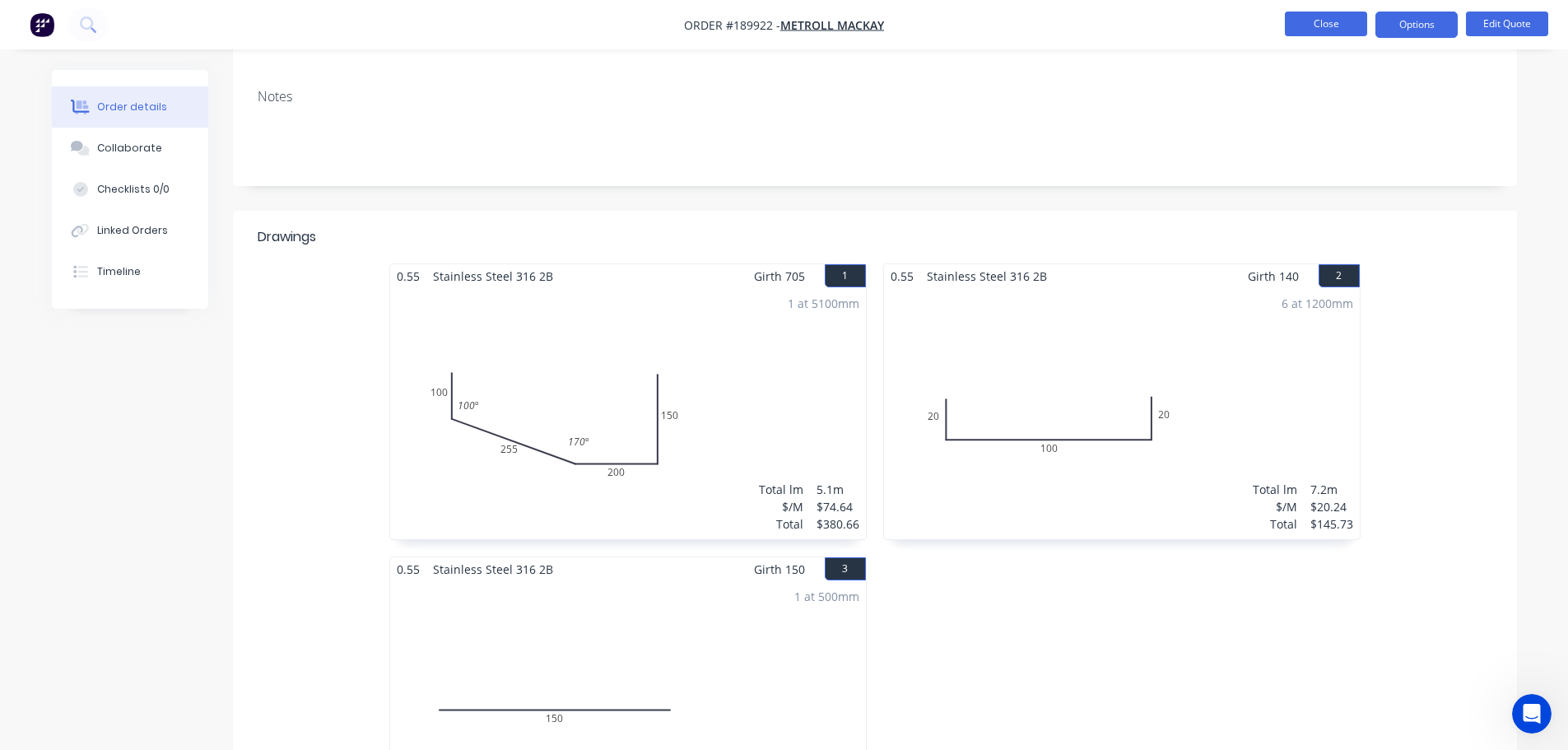
click at [1302, 15] on button "Close" at bounding box center [1326, 24] width 82 height 25
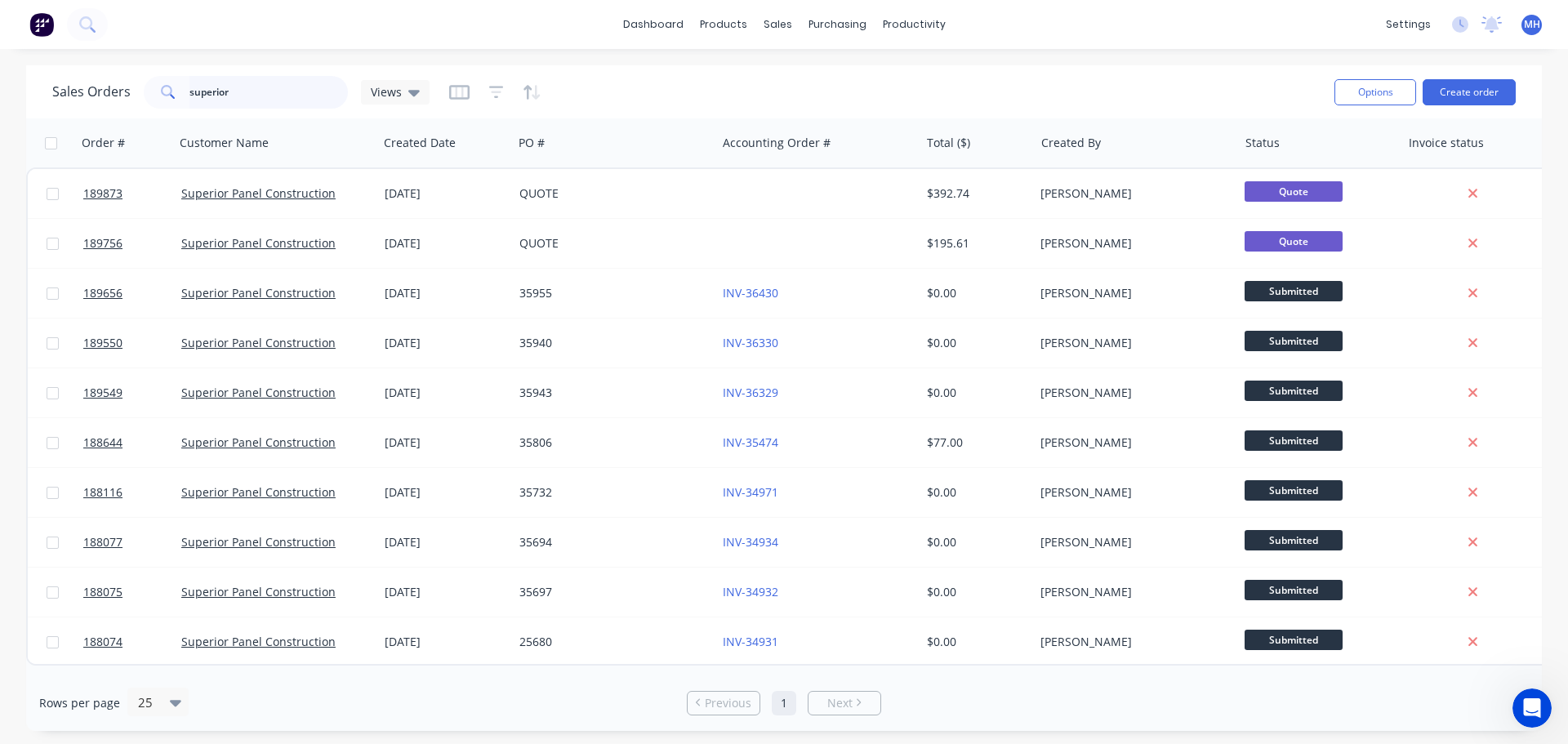
click at [286, 94] on input "superior" at bounding box center [269, 92] width 159 height 33
type input "airocle"
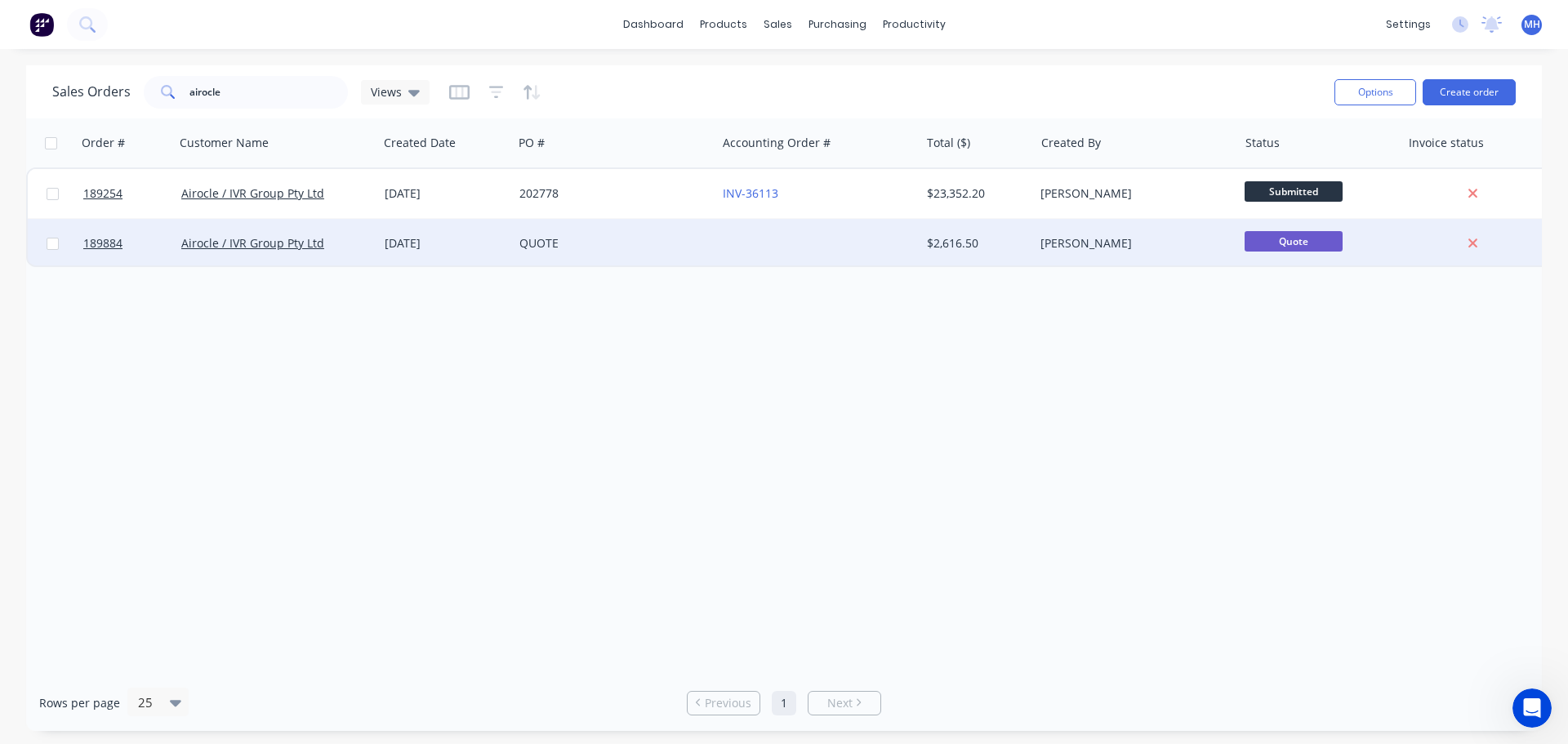
click at [586, 243] on div "QUOTE" at bounding box center [610, 243] width 182 height 16
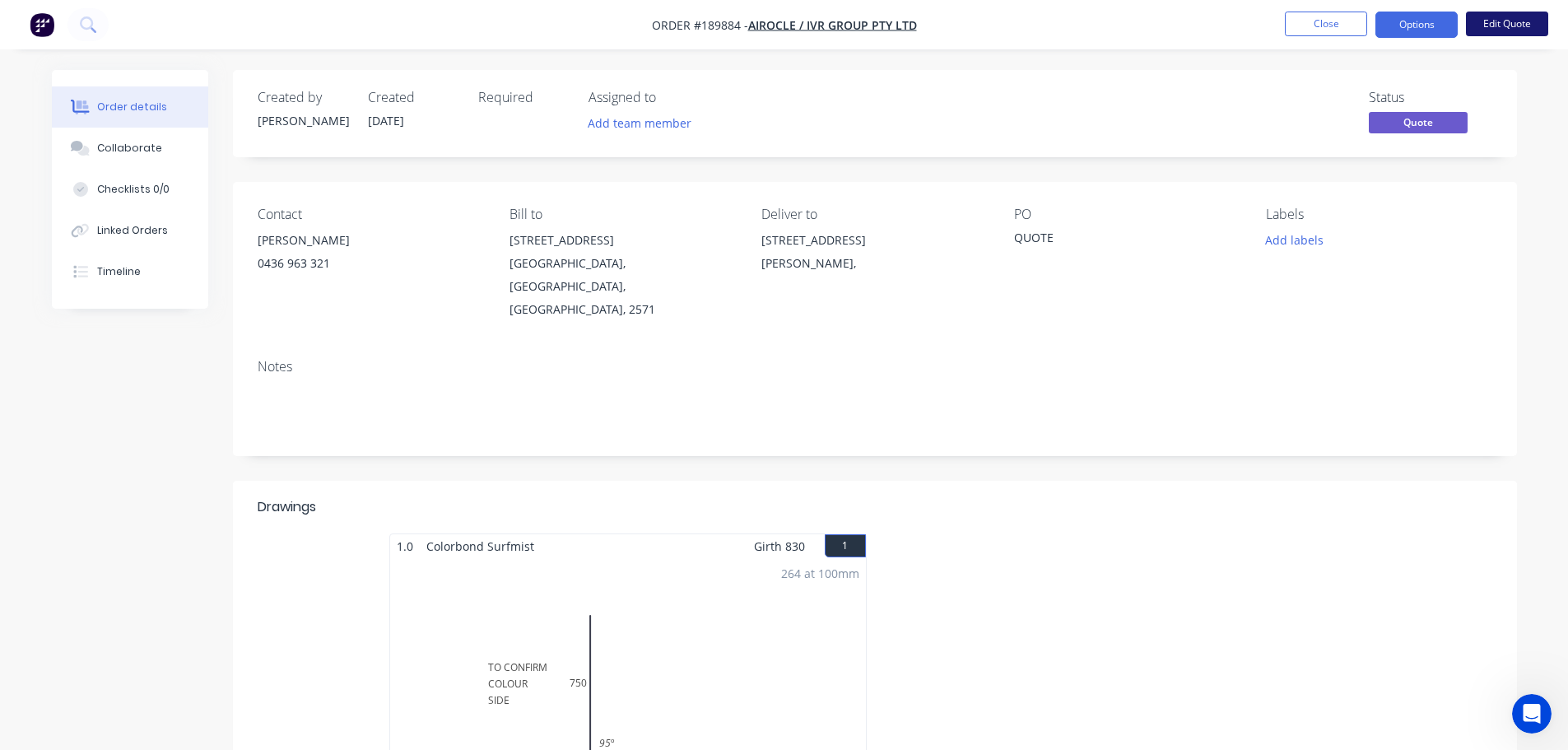
click at [1540, 19] on button "Edit Quote" at bounding box center [1507, 24] width 82 height 25
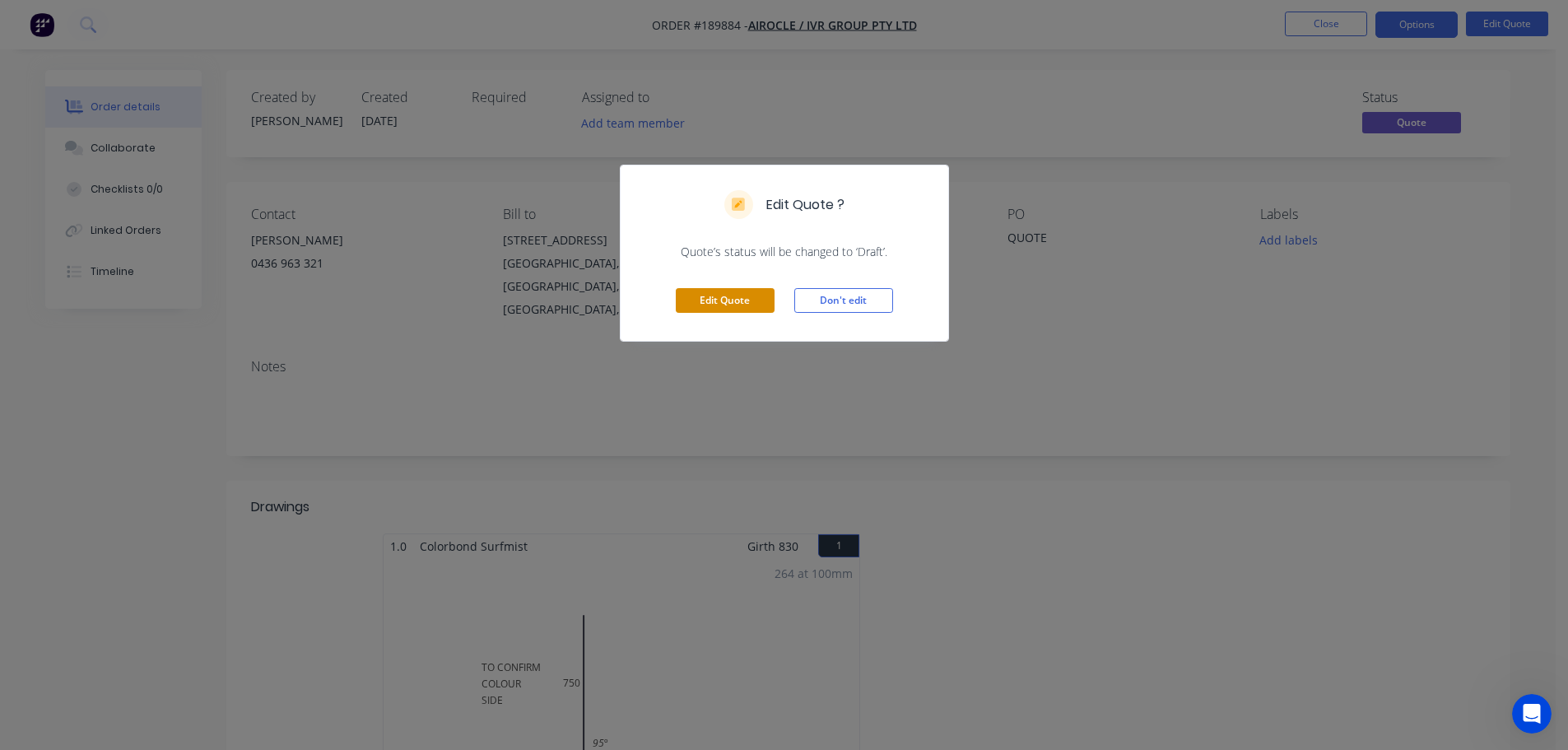
click at [705, 301] on button "Edit Quote" at bounding box center [725, 301] width 99 height 25
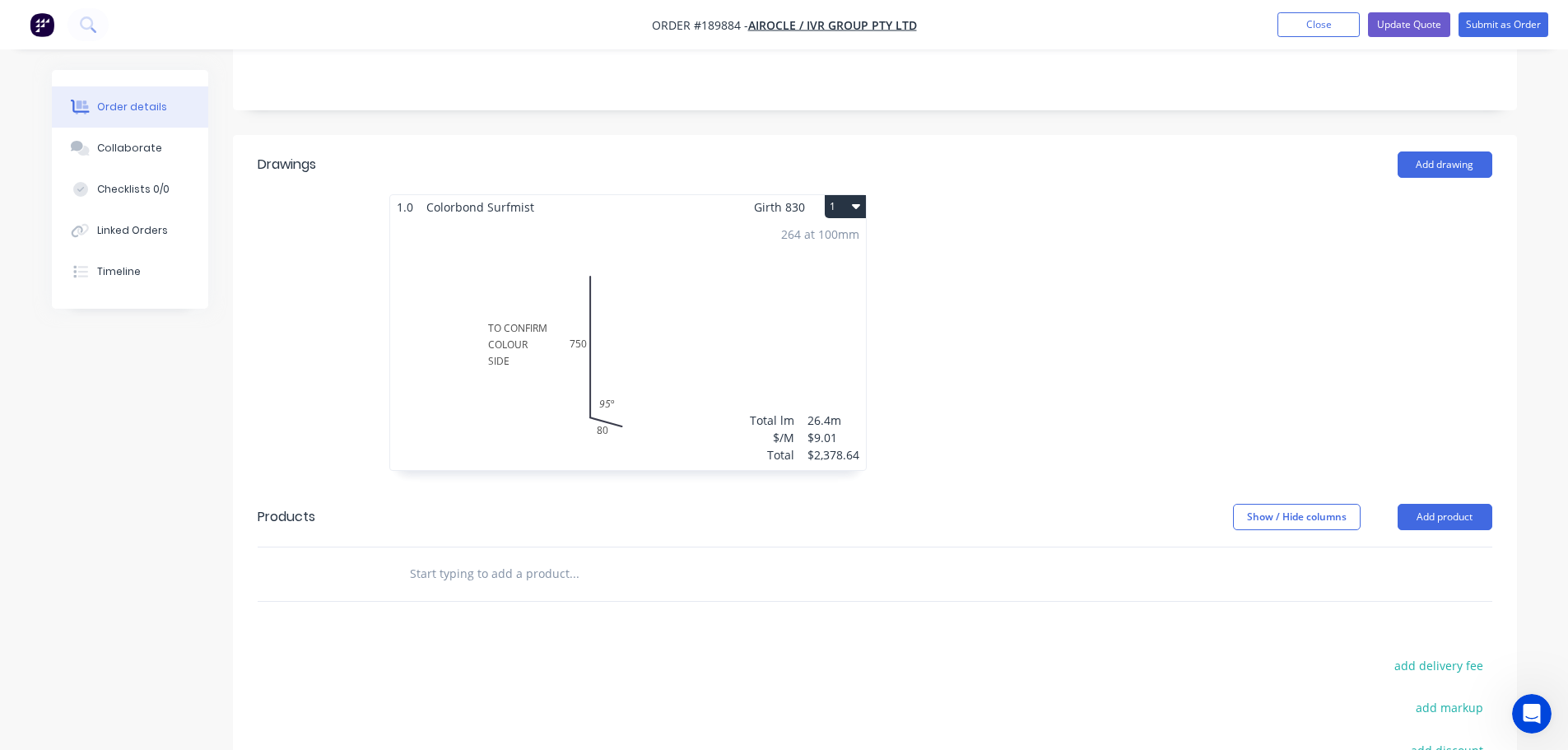
scroll to position [412, 0]
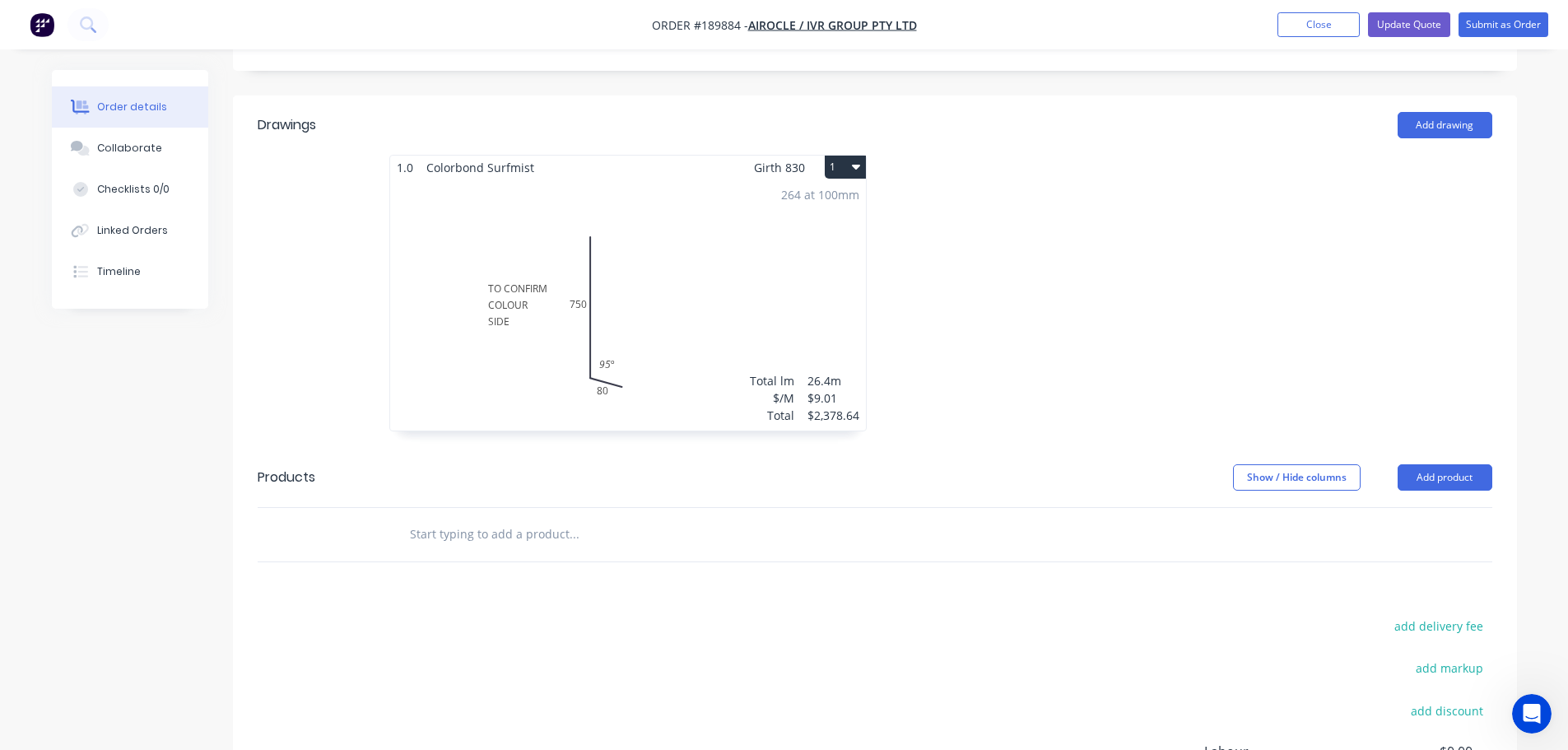
click at [750, 229] on div "264 at 100mm Total lm $/M Total 26.4m $9.01 $2,378.64" at bounding box center [628, 304] width 476 height 251
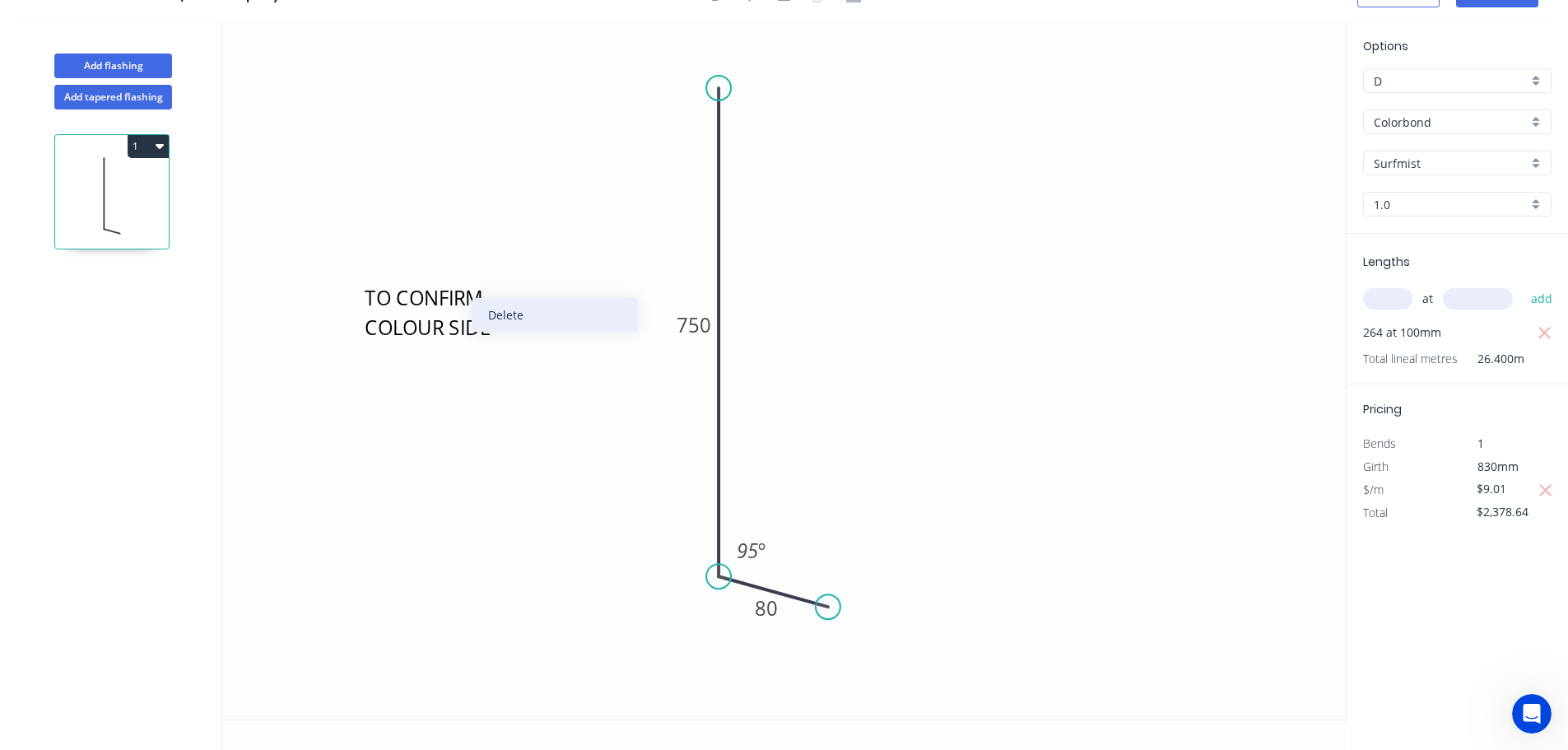
click at [526, 323] on div "Delete" at bounding box center [554, 315] width 166 height 34
click at [157, 151] on icon "button" at bounding box center [160, 146] width 9 height 14
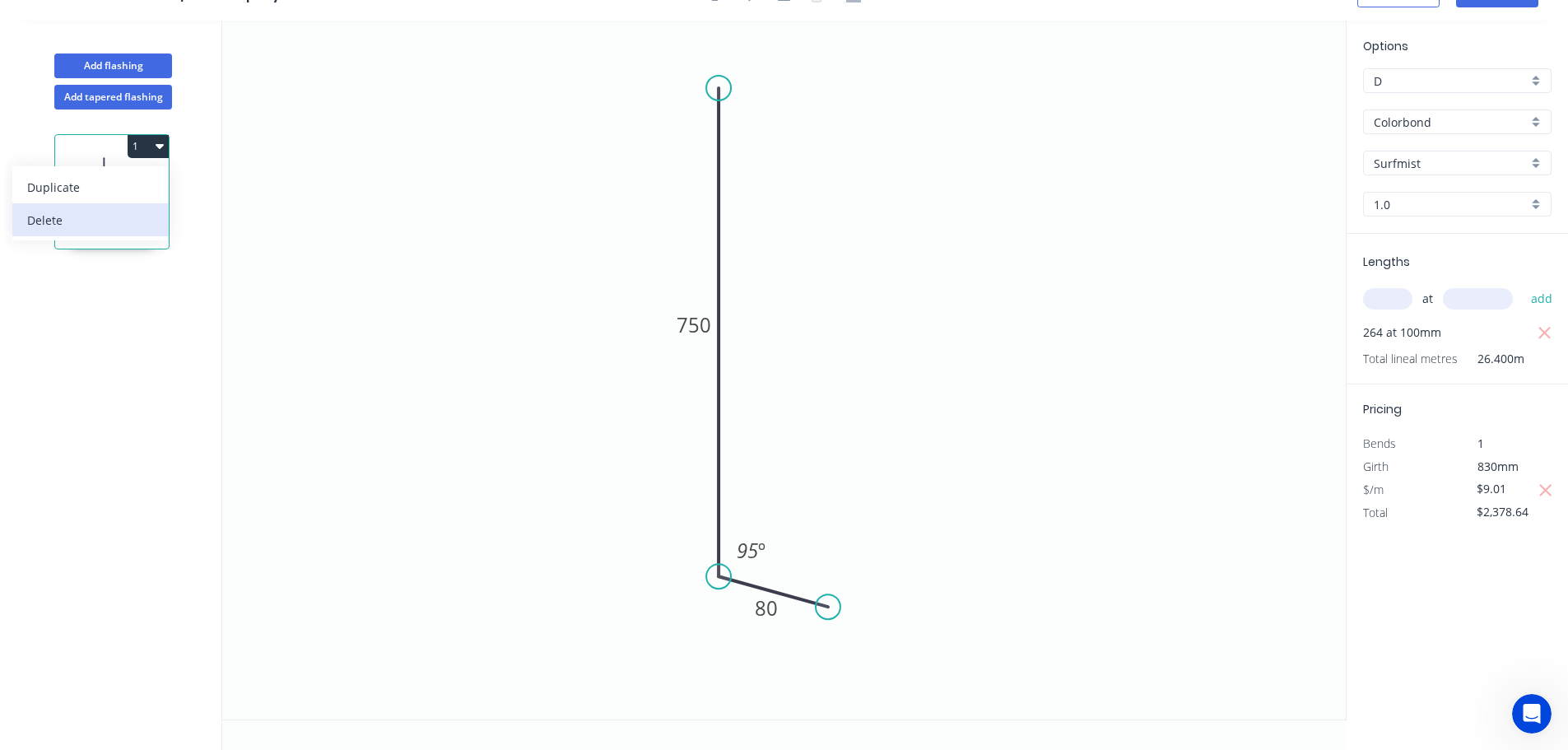
click at [152, 217] on div "Delete" at bounding box center [90, 220] width 127 height 24
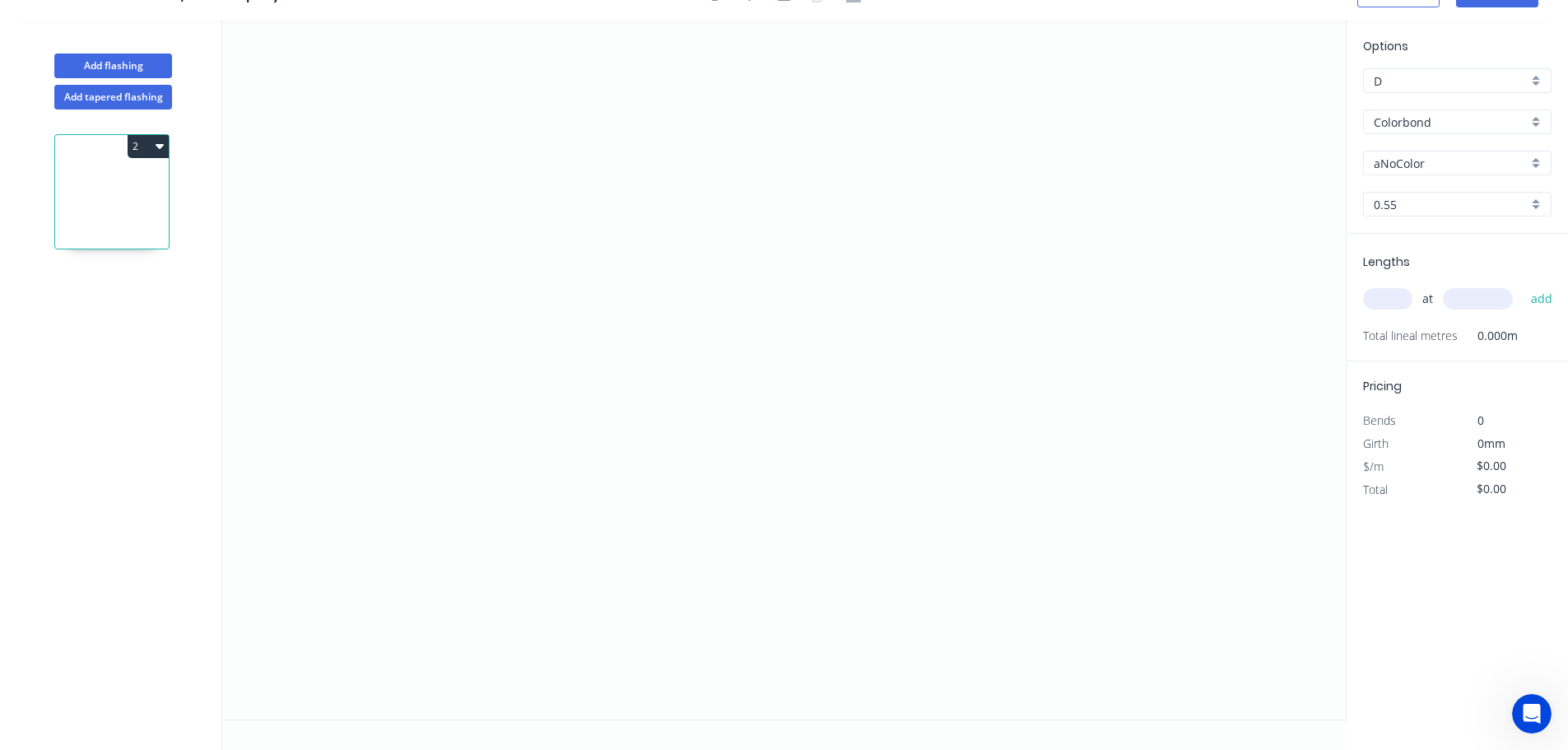
scroll to position [0, 0]
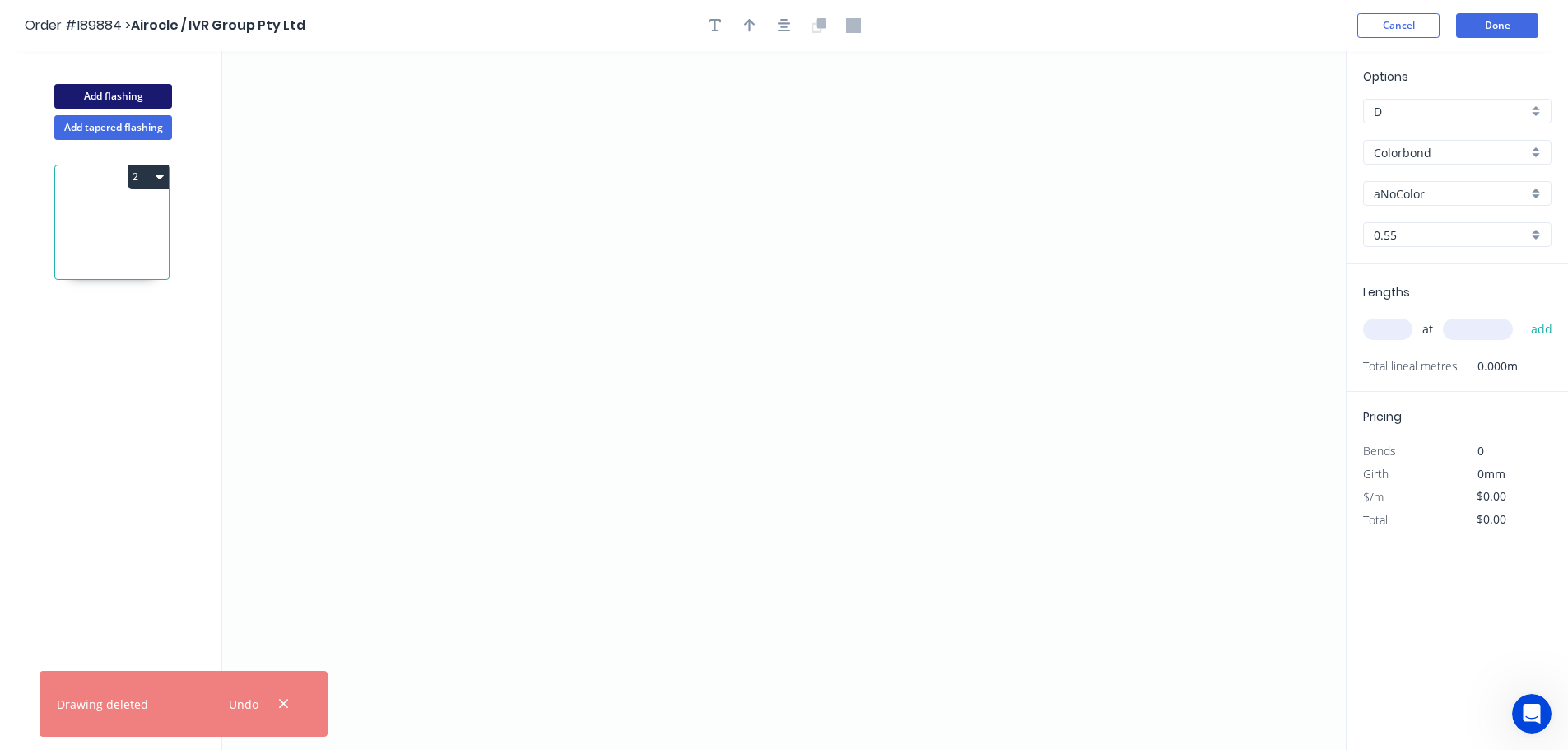
click at [135, 99] on button "Add flashing" at bounding box center [113, 97] width 118 height 25
click at [142, 311] on button "3" at bounding box center [148, 312] width 42 height 23
click at [131, 392] on div "Delete" at bounding box center [90, 386] width 127 height 24
click at [150, 224] on icon at bounding box center [111, 226] width 113 height 106
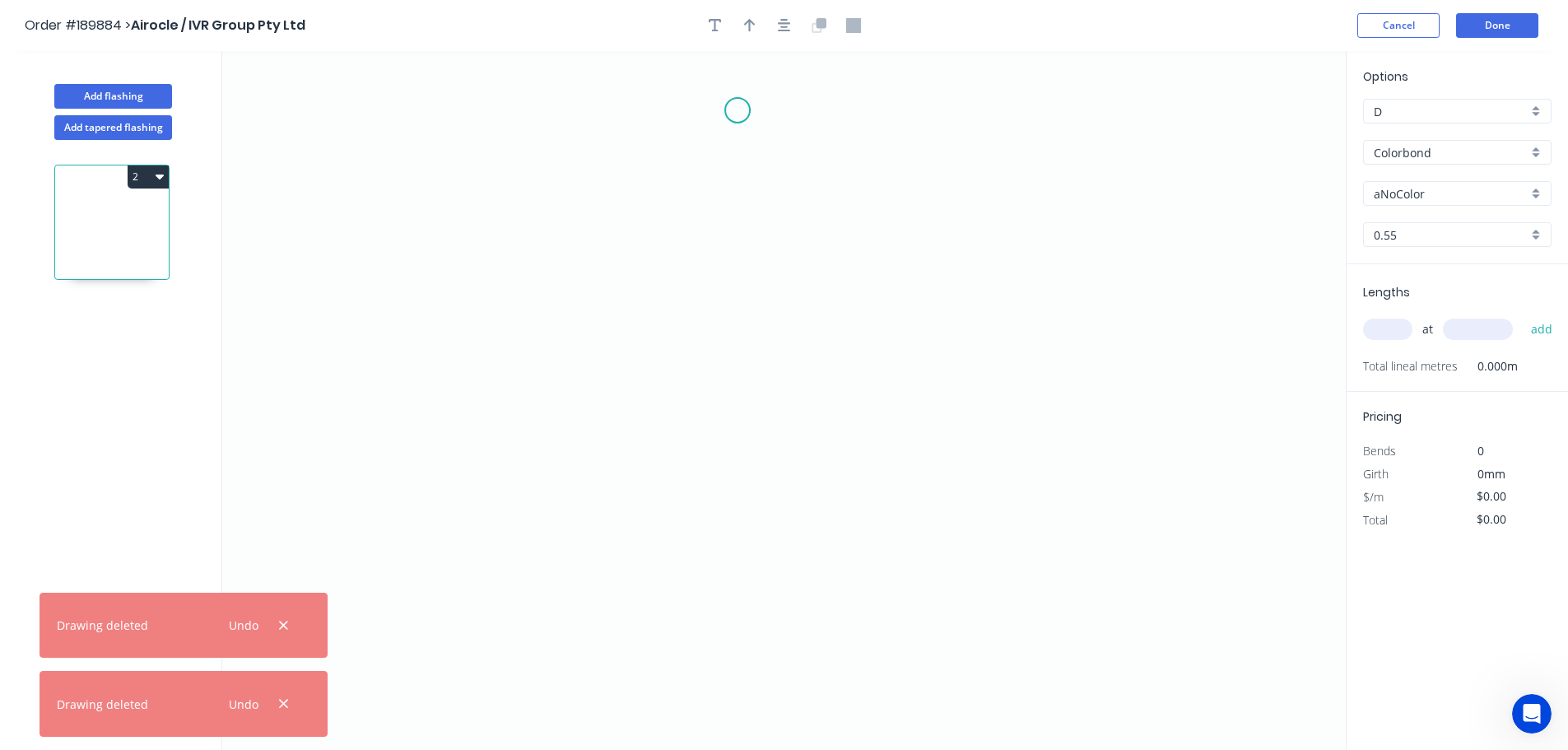
click at [738, 110] on icon "0" at bounding box center [784, 401] width 1123 height 700
click at [751, 578] on icon "0" at bounding box center [784, 401] width 1123 height 700
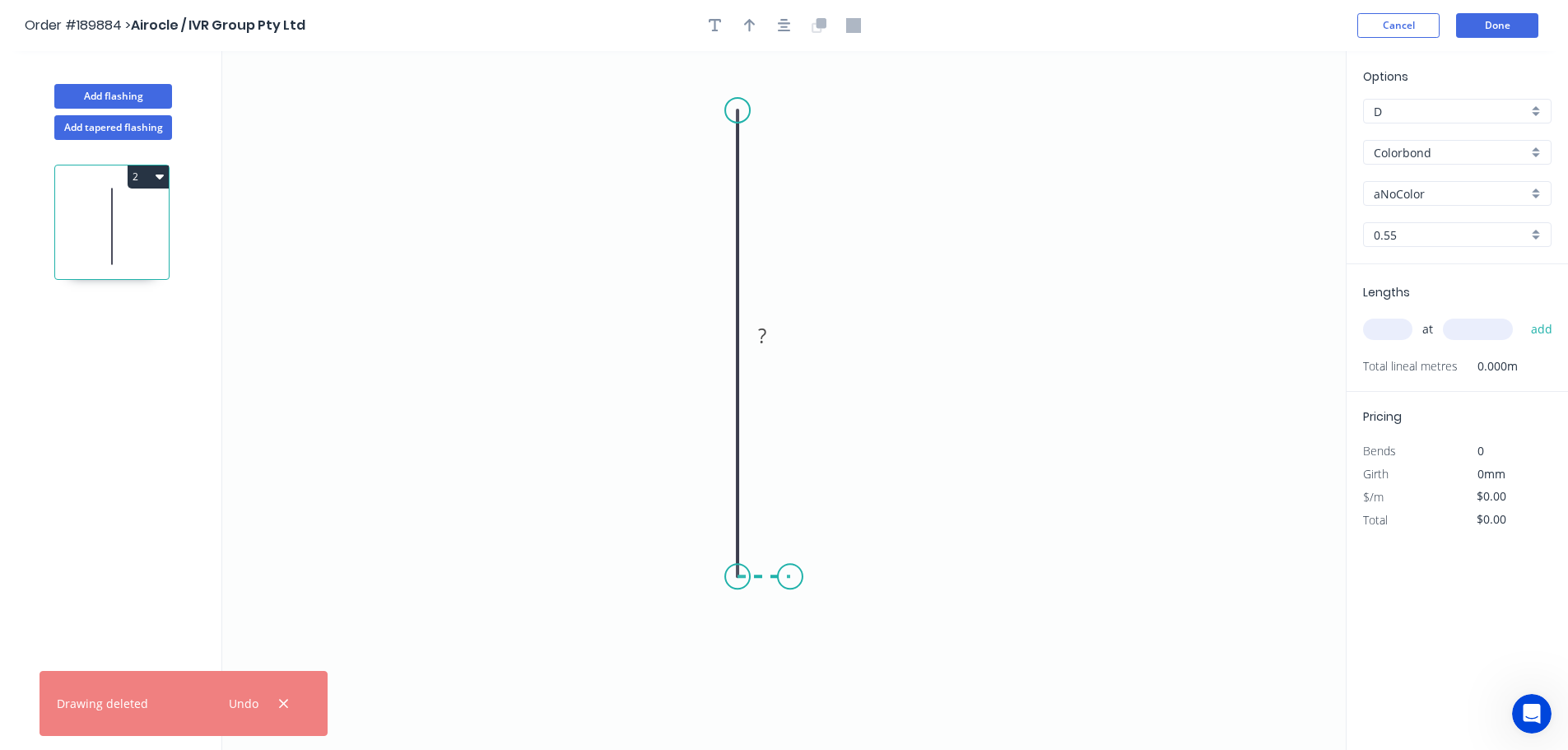
click at [790, 578] on icon "0 ?" at bounding box center [784, 401] width 1123 height 700
click at [791, 711] on icon "0 ? ?" at bounding box center [784, 401] width 1123 height 700
click at [713, 332] on tspan "?" at bounding box center [713, 335] width 9 height 27
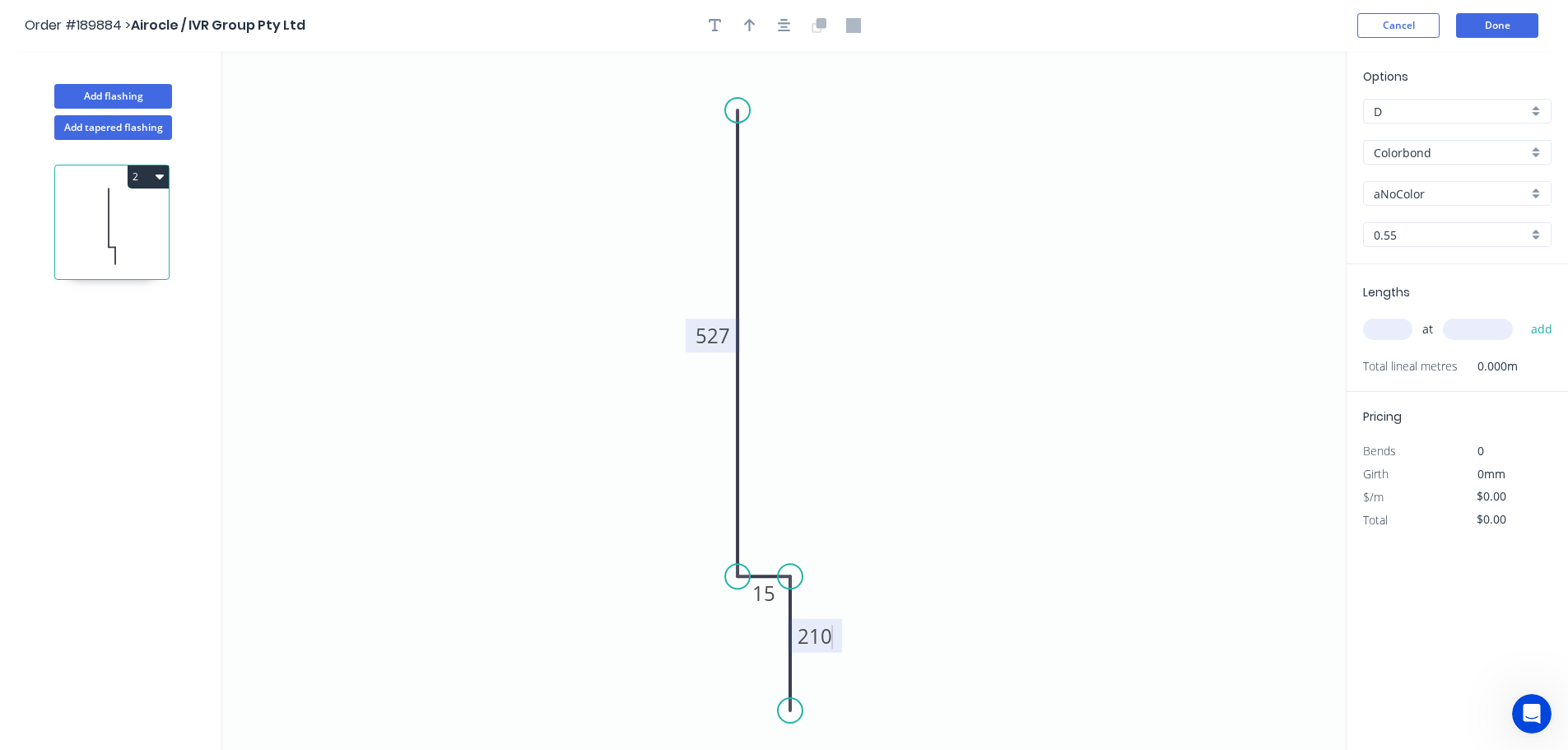
type input "$23.24"
click at [818, 640] on tspan "210" at bounding box center [815, 637] width 35 height 27
click at [781, 28] on icon "button" at bounding box center [784, 25] width 14 height 15
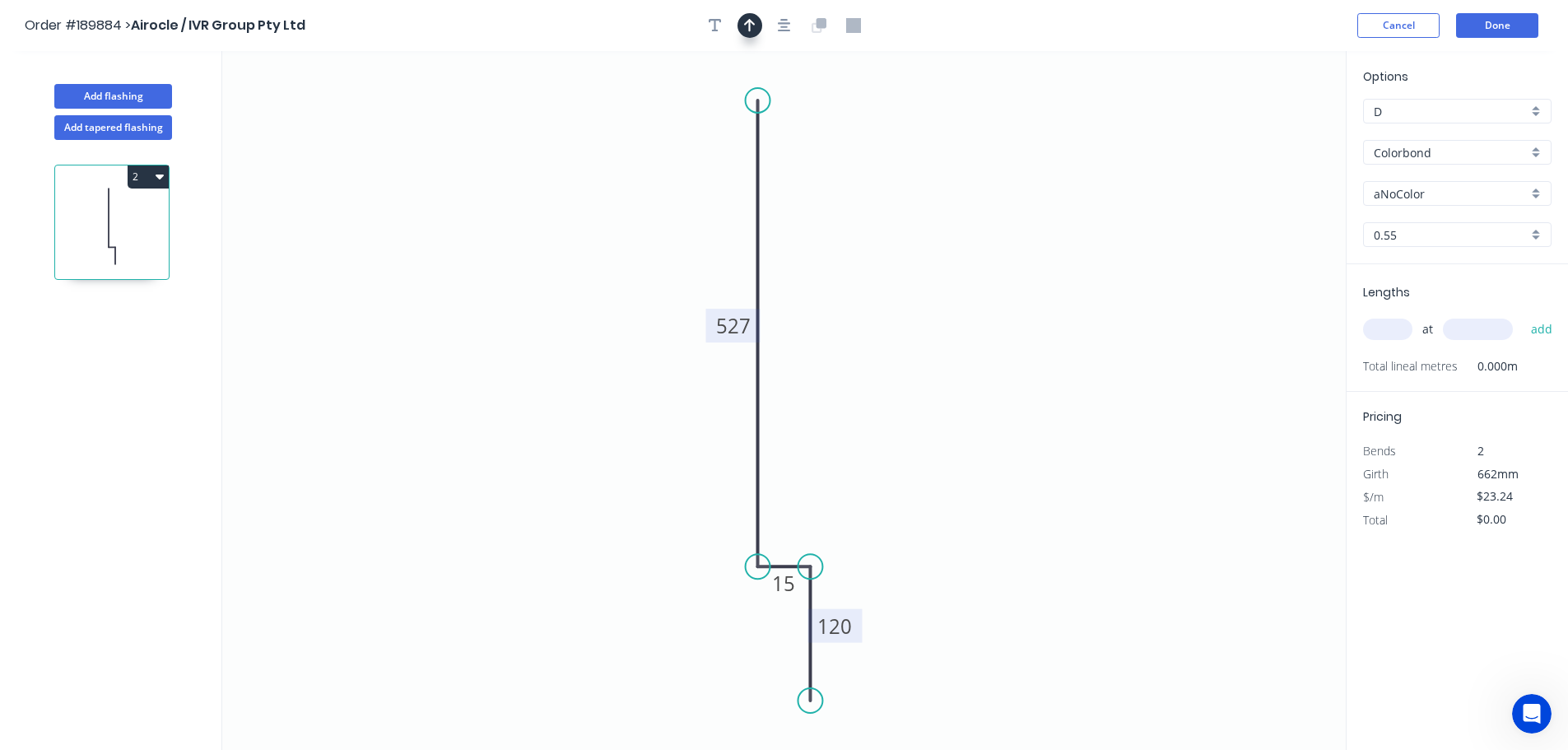
click at [742, 26] on button "button" at bounding box center [751, 26] width 25 height 25
drag, startPoint x: 1263, startPoint y: 134, endPoint x: 742, endPoint y: 442, distance: 605.2
click at [742, 442] on icon at bounding box center [723, 440] width 52 height 15
click at [1401, 192] on input "aNoColor" at bounding box center [1451, 194] width 154 height 17
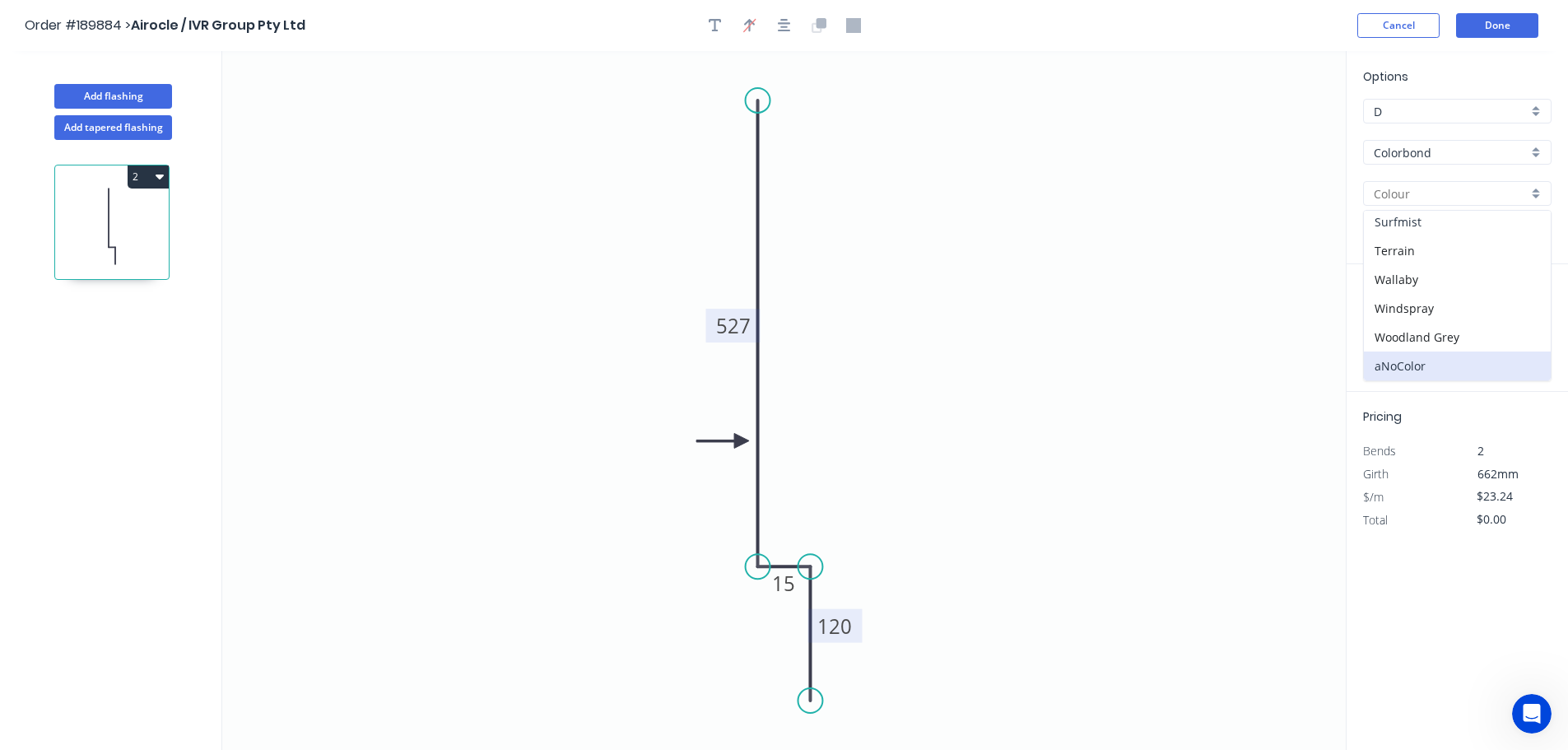
click at [1437, 220] on div "Surfmist" at bounding box center [1458, 222] width 187 height 29
type input "Surfmist"
click at [1381, 237] on input "0.55" at bounding box center [1451, 235] width 154 height 17
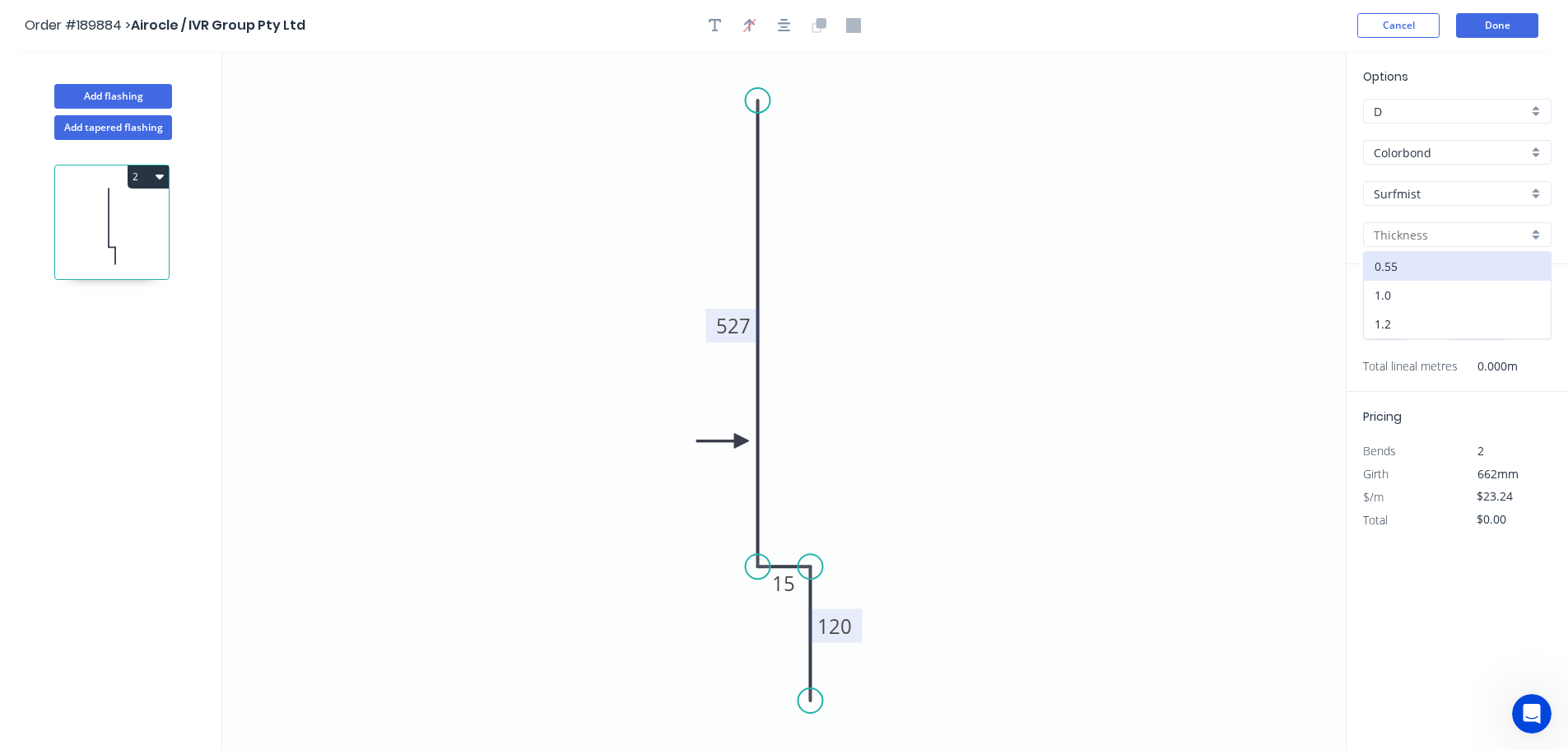
click at [1408, 286] on div "1.0" at bounding box center [1458, 296] width 187 height 29
type input "1.0"
click at [1394, 323] on input "text" at bounding box center [1388, 329] width 49 height 21
type input "$45.01"
type input "88"
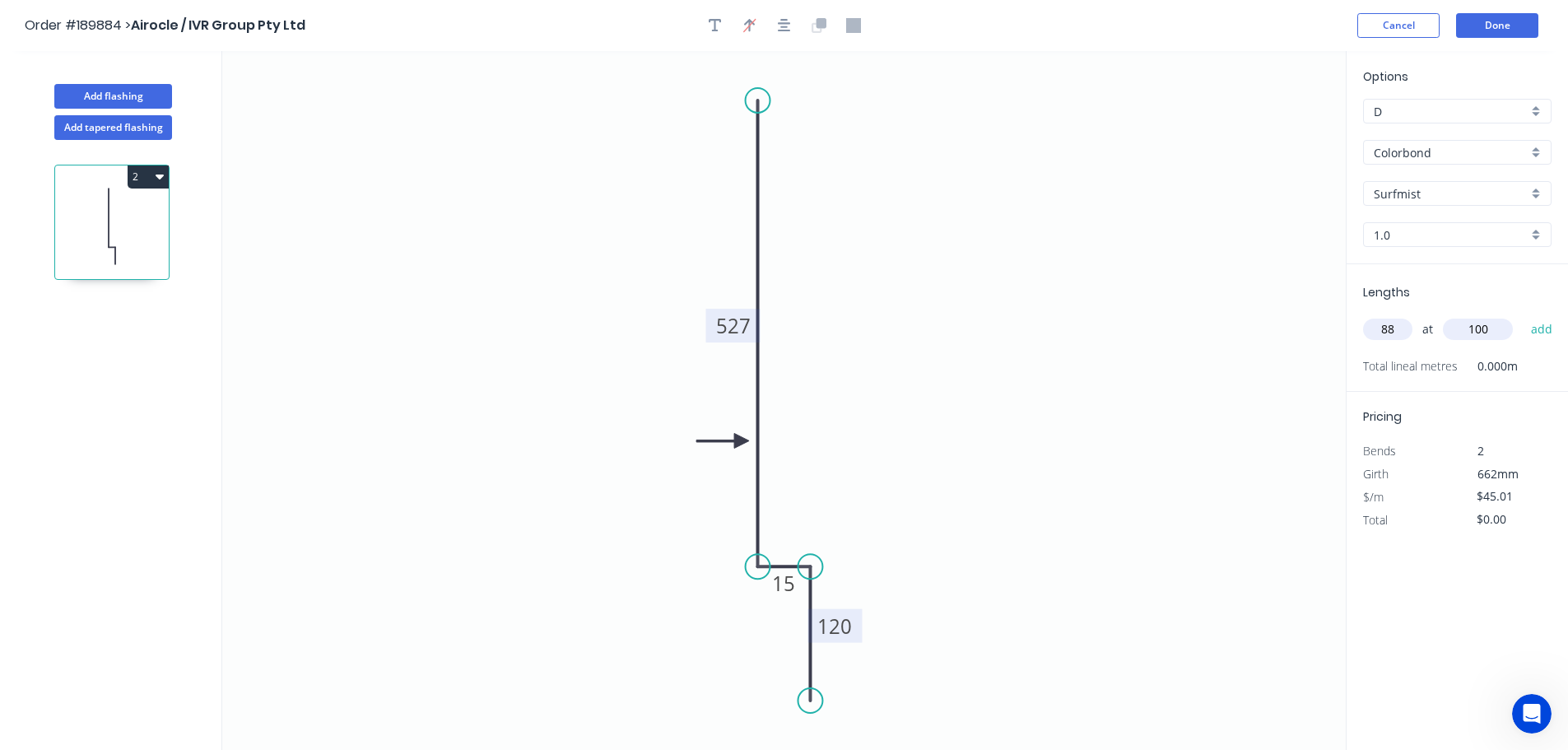
type input "100"
click at [1523, 316] on button "add" at bounding box center [1543, 329] width 39 height 28
type input "$3,960.88"
click at [1497, 521] on input "$45.01" at bounding box center [1505, 519] width 56 height 23
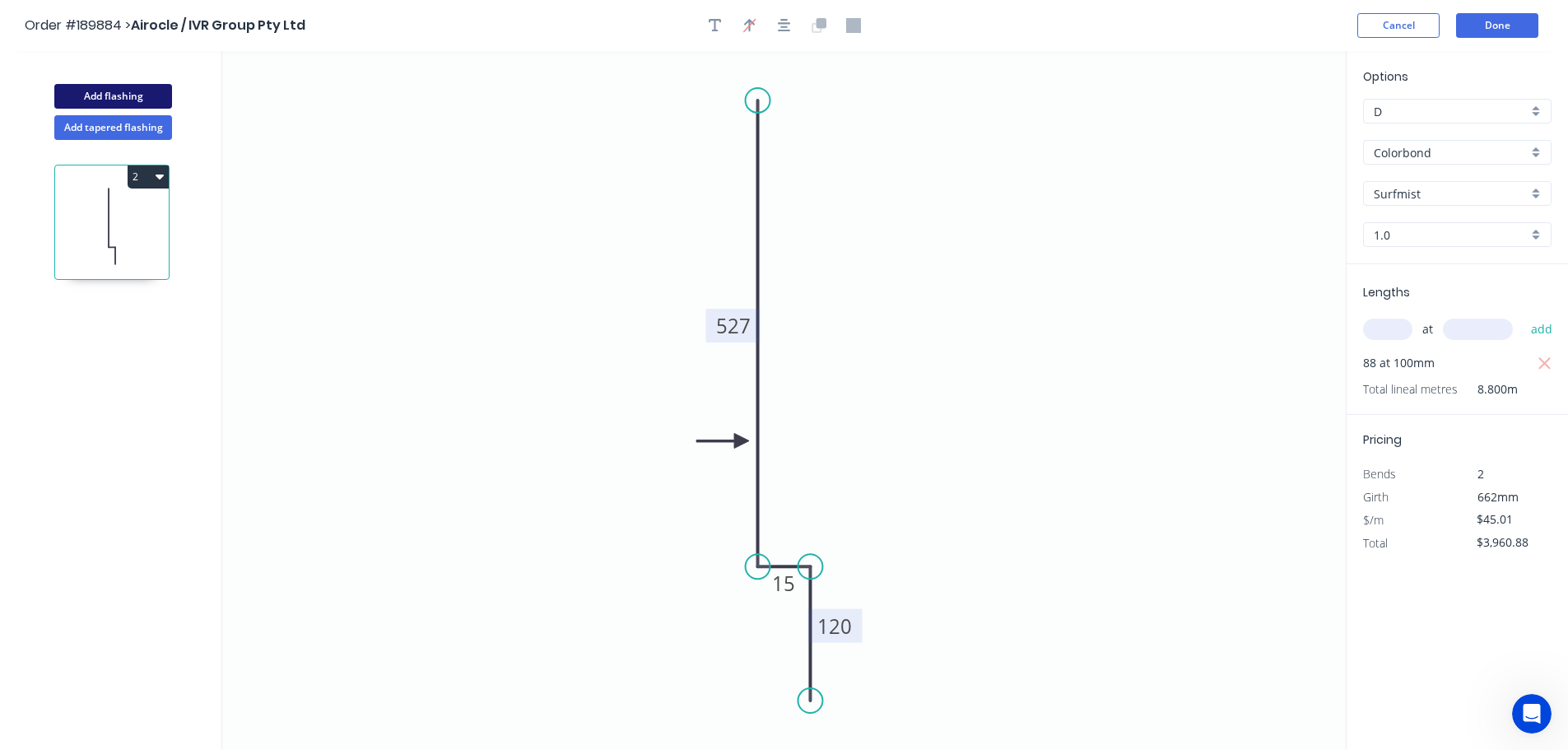
click at [137, 97] on button "Add flashing" at bounding box center [113, 97] width 118 height 25
type input "$0.00"
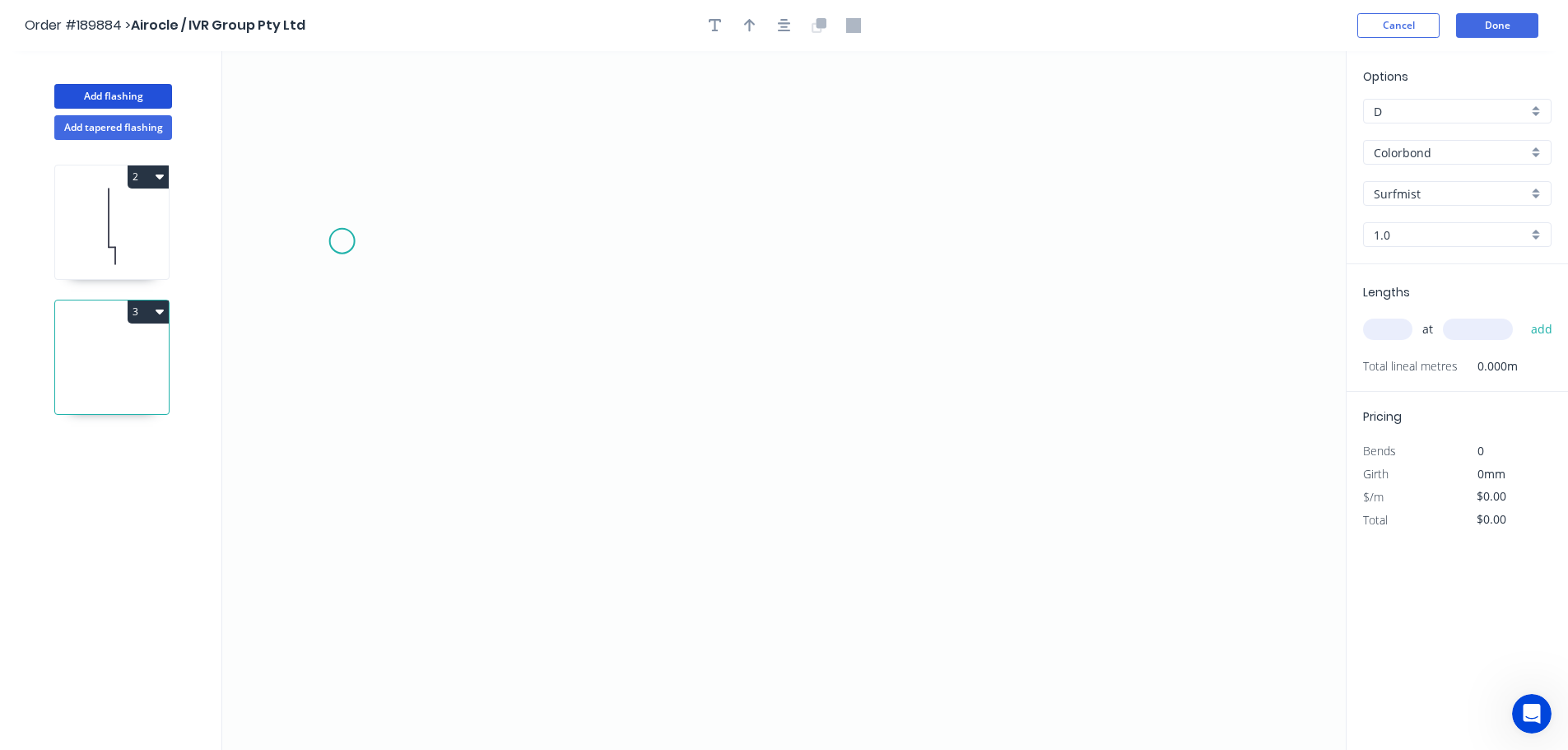
click at [461, 346] on icon "0" at bounding box center [784, 401] width 1123 height 700
click at [997, 322] on icon "0" at bounding box center [784, 401] width 1123 height 700
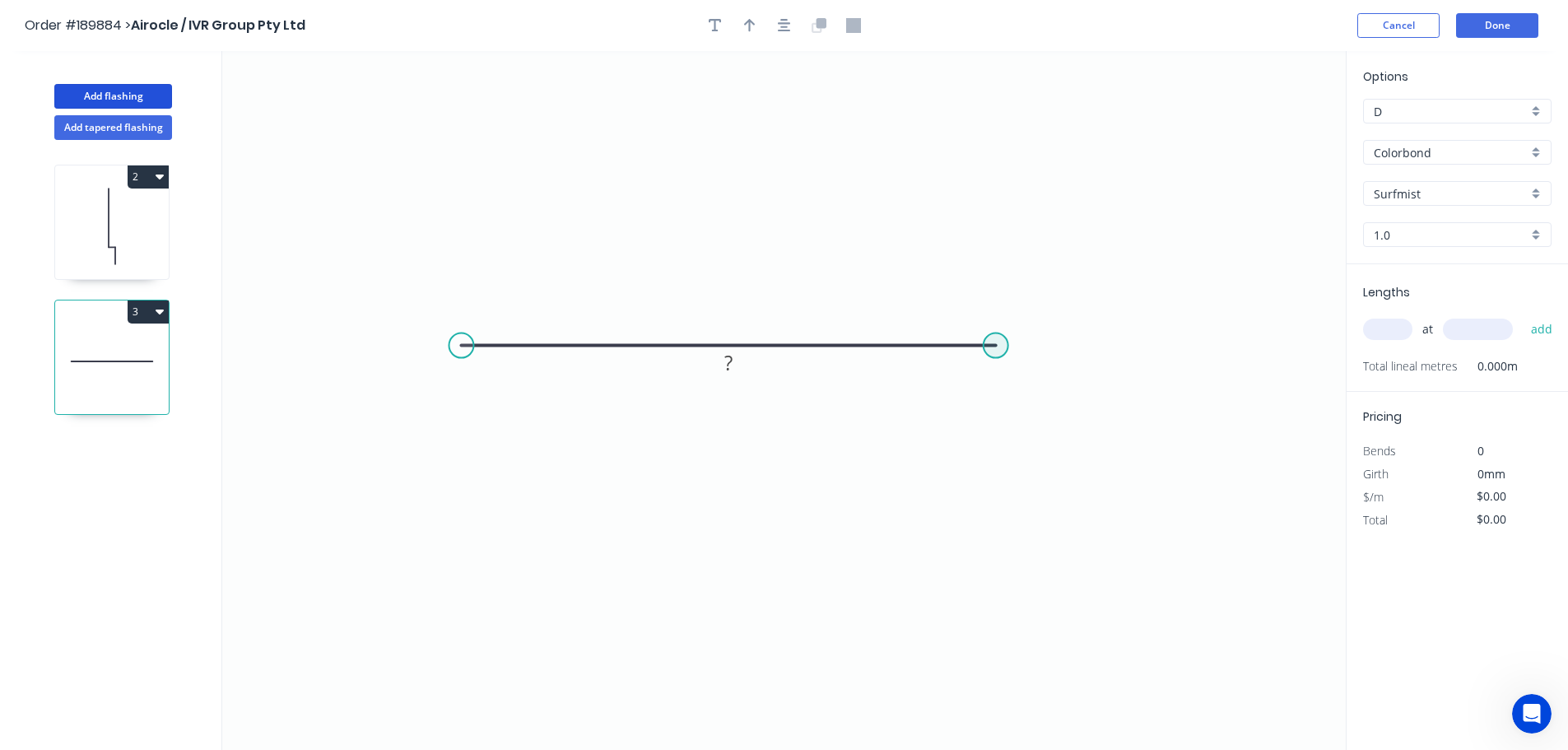
click at [1000, 345] on circle at bounding box center [997, 346] width 25 height 25
click at [991, 427] on icon "0 ?" at bounding box center [784, 401] width 1123 height 700
click at [1183, 438] on icon "0 ? ?" at bounding box center [784, 401] width 1123 height 700
click at [717, 315] on rect at bounding box center [728, 315] width 33 height 23
type input "$10.67"
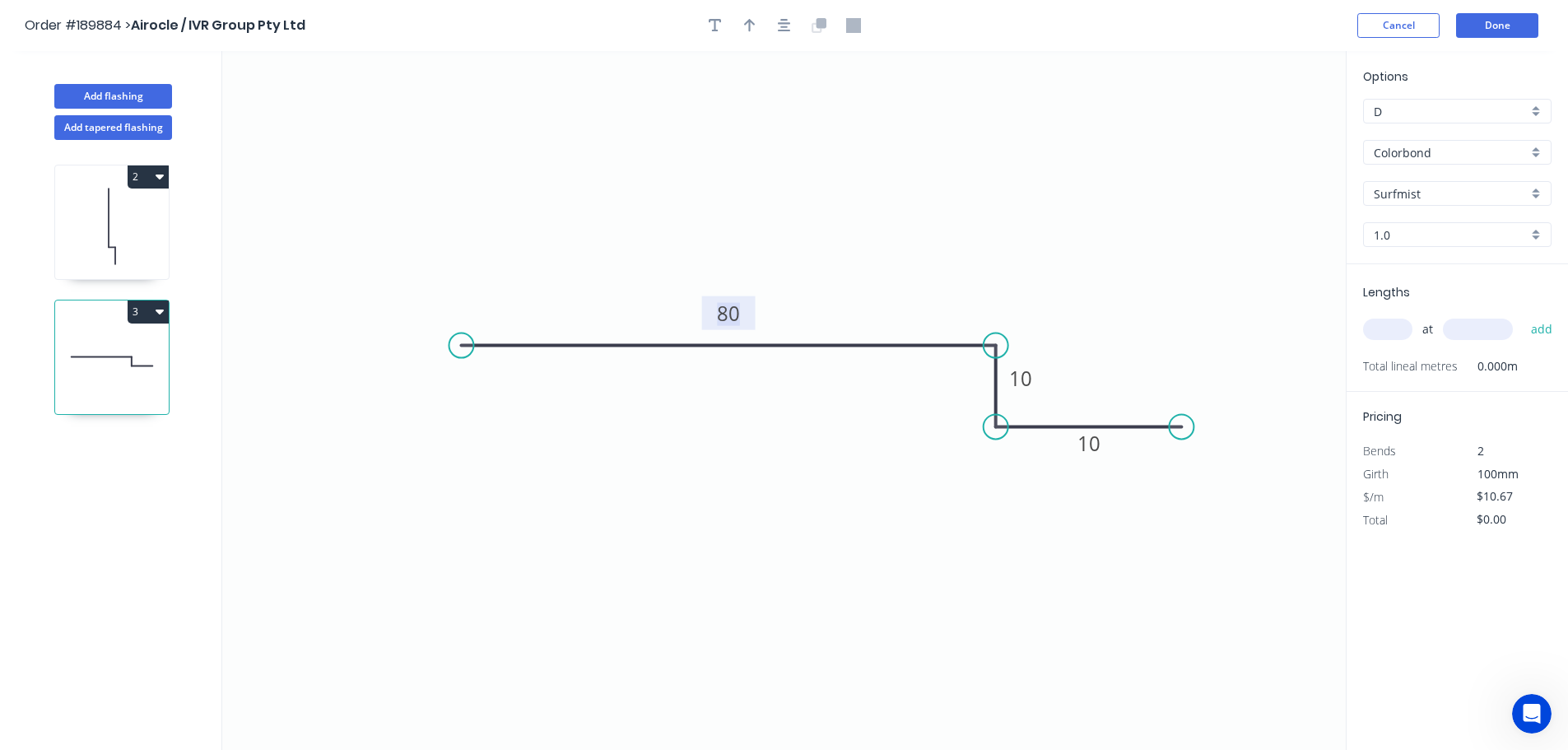
click at [1392, 228] on input "1.0" at bounding box center [1451, 235] width 154 height 17
click at [1400, 267] on div "0.55" at bounding box center [1458, 266] width 187 height 29
type input "0.55"
type input "$7.11"
drag, startPoint x: 147, startPoint y: 309, endPoint x: 144, endPoint y: 330, distance: 21.2
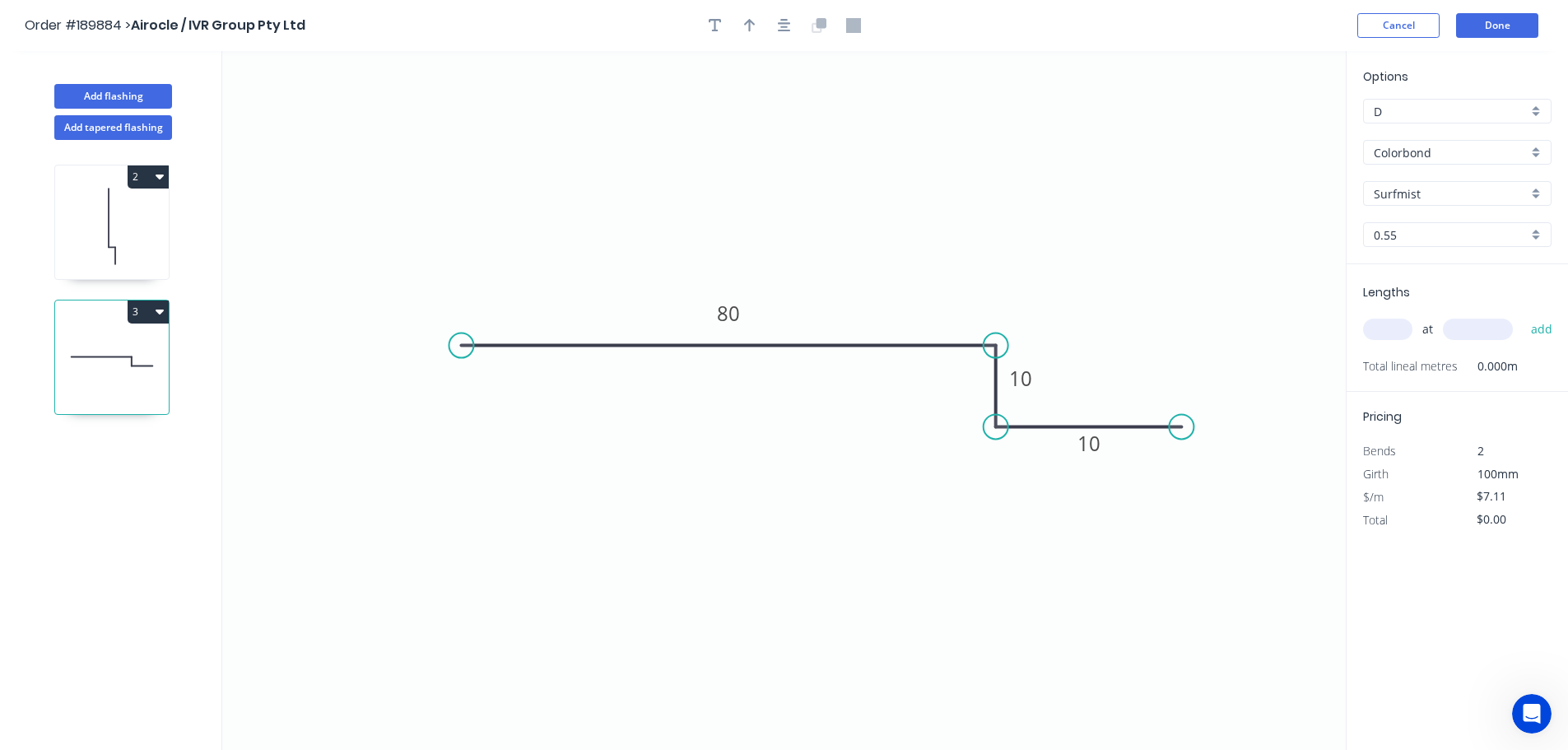
click at [147, 309] on button "3" at bounding box center [148, 312] width 42 height 23
click at [134, 374] on div "Delete" at bounding box center [90, 386] width 127 height 24
type input "1.0"
type input "$45.01"
type input "$3,960.88"
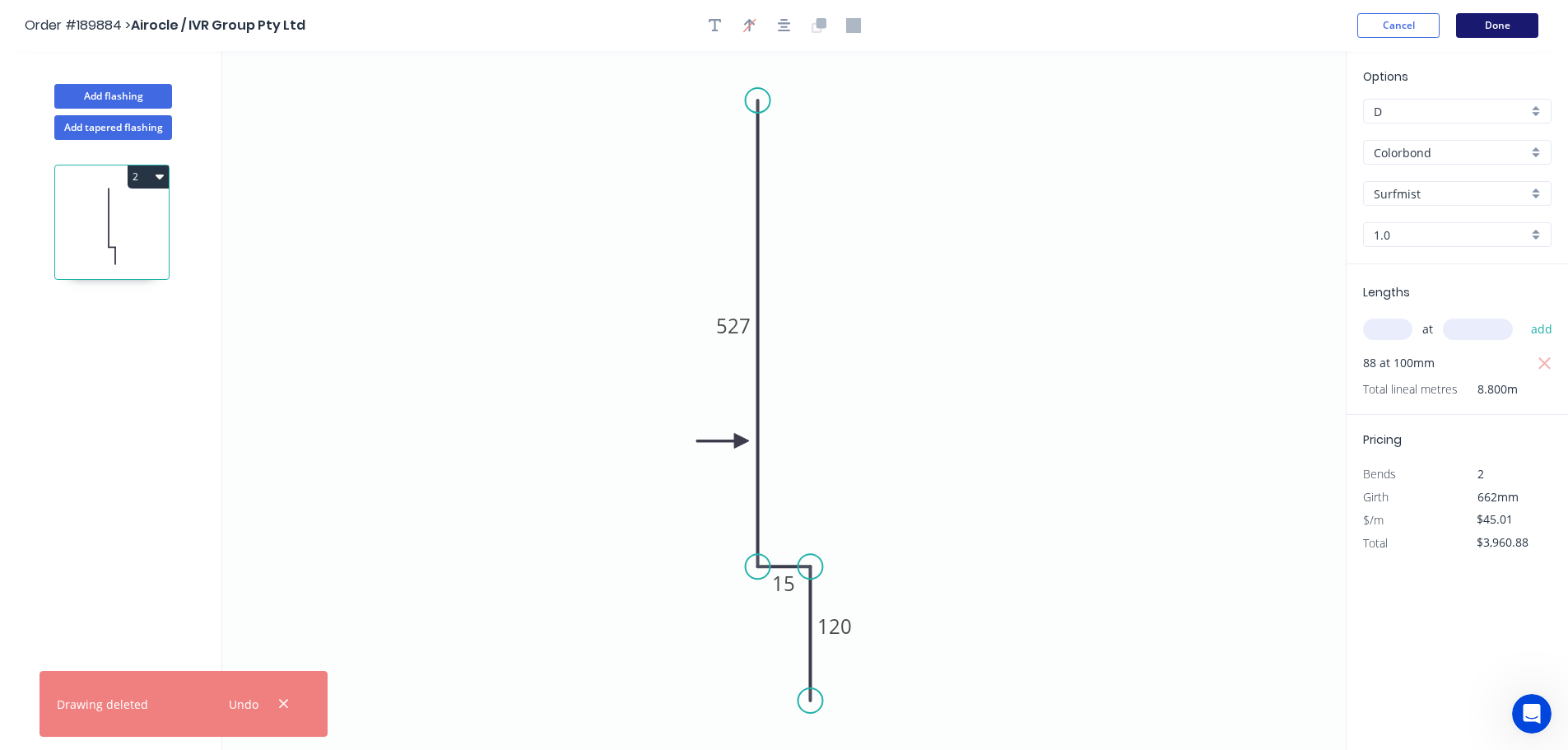
click at [1490, 29] on button "Done" at bounding box center [1497, 26] width 82 height 25
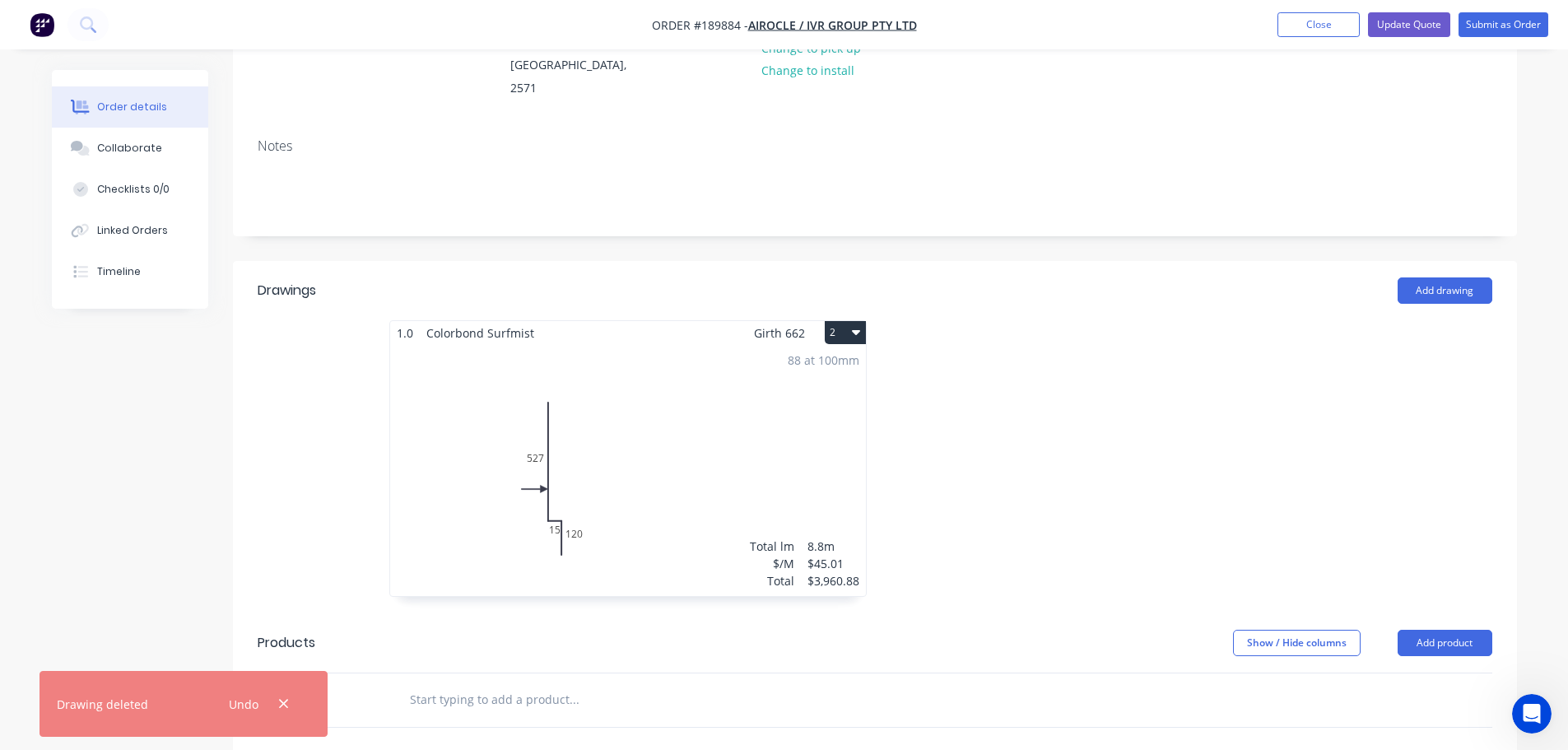
scroll to position [247, 0]
click at [851, 321] on button "2" at bounding box center [845, 332] width 42 height 23
click at [813, 425] on div "Delete" at bounding box center [787, 437] width 127 height 24
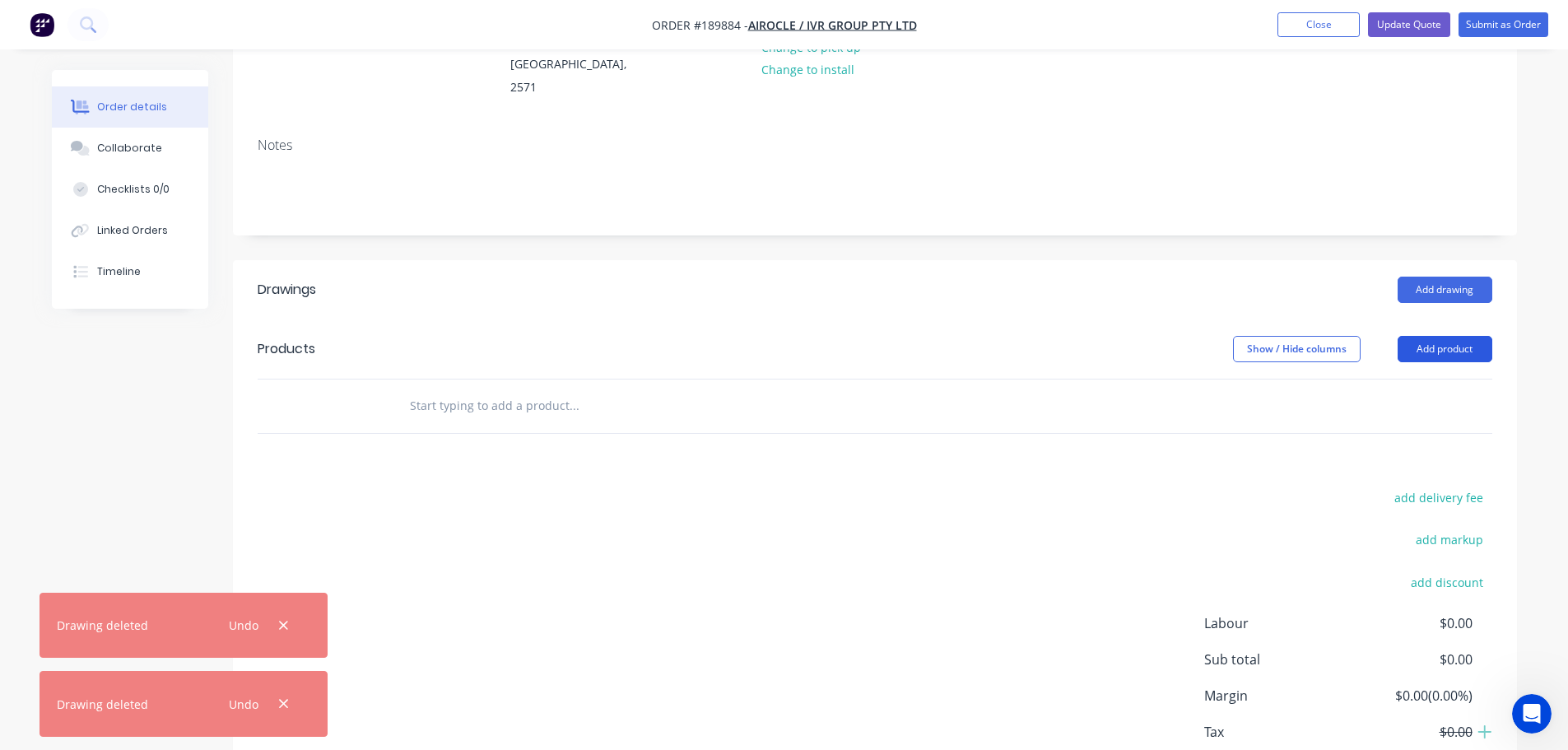
click at [1423, 336] on button "Add product" at bounding box center [1445, 349] width 95 height 26
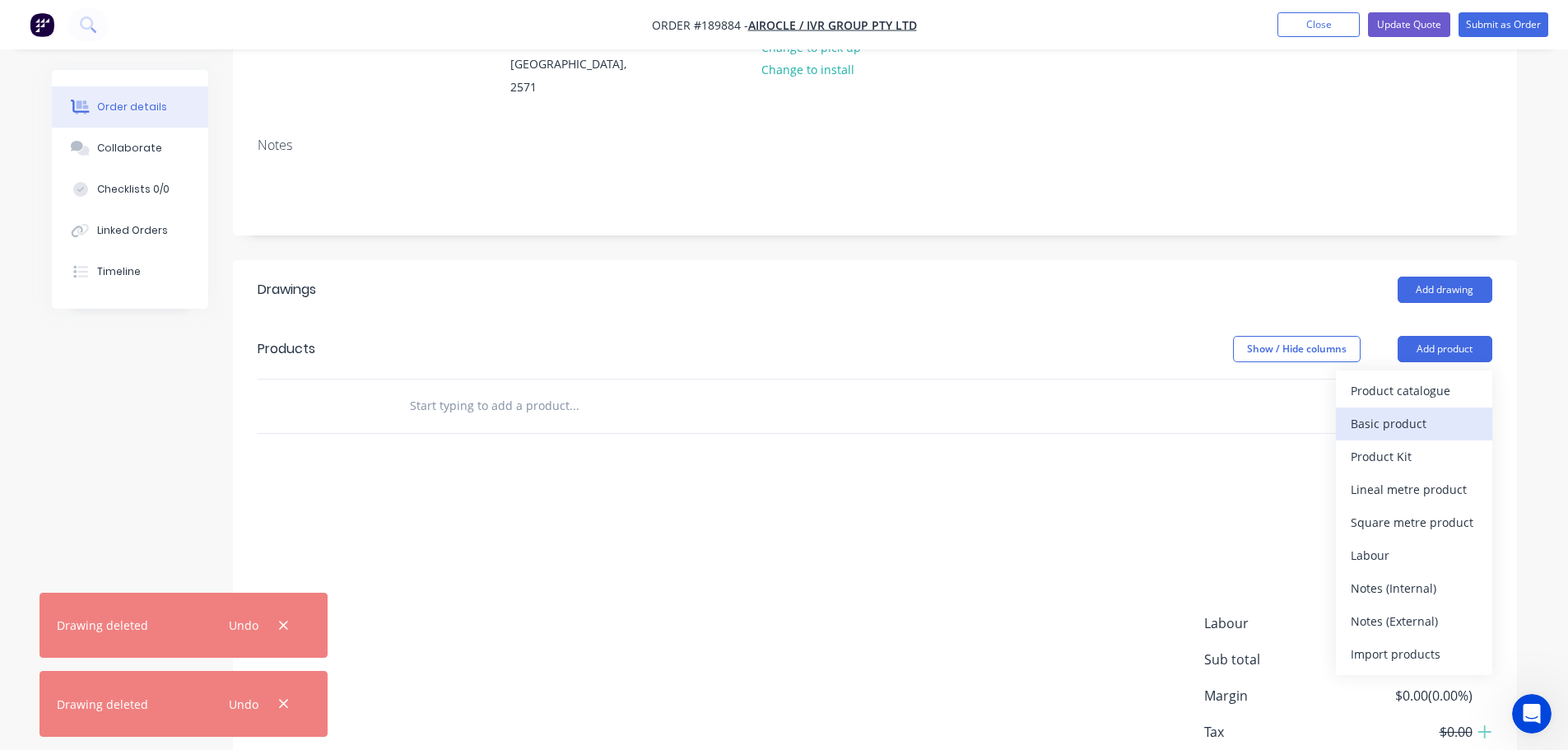
click at [1412, 412] on div "Basic product" at bounding box center [1414, 423] width 127 height 24
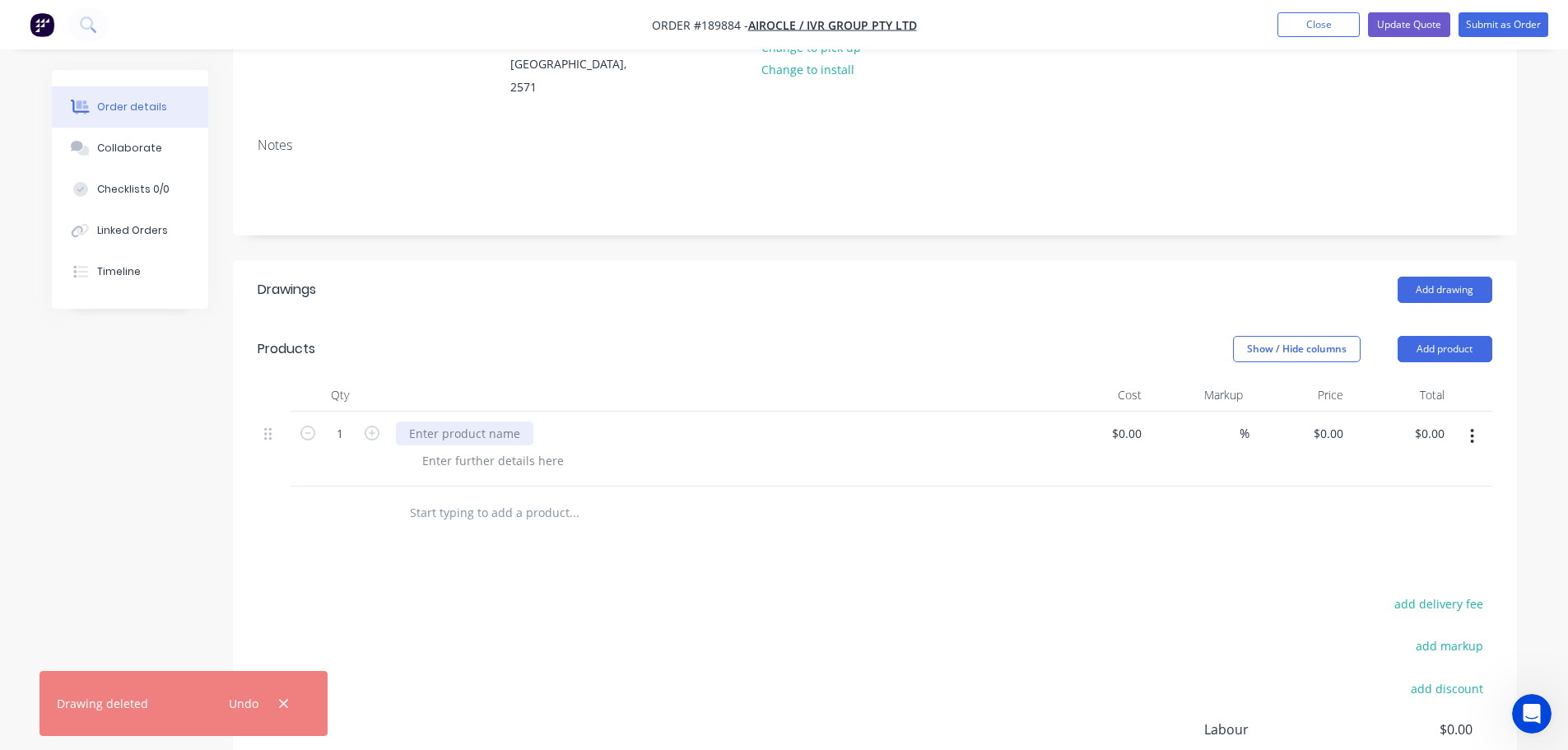
click at [470, 422] on div at bounding box center [465, 433] width 138 height 24
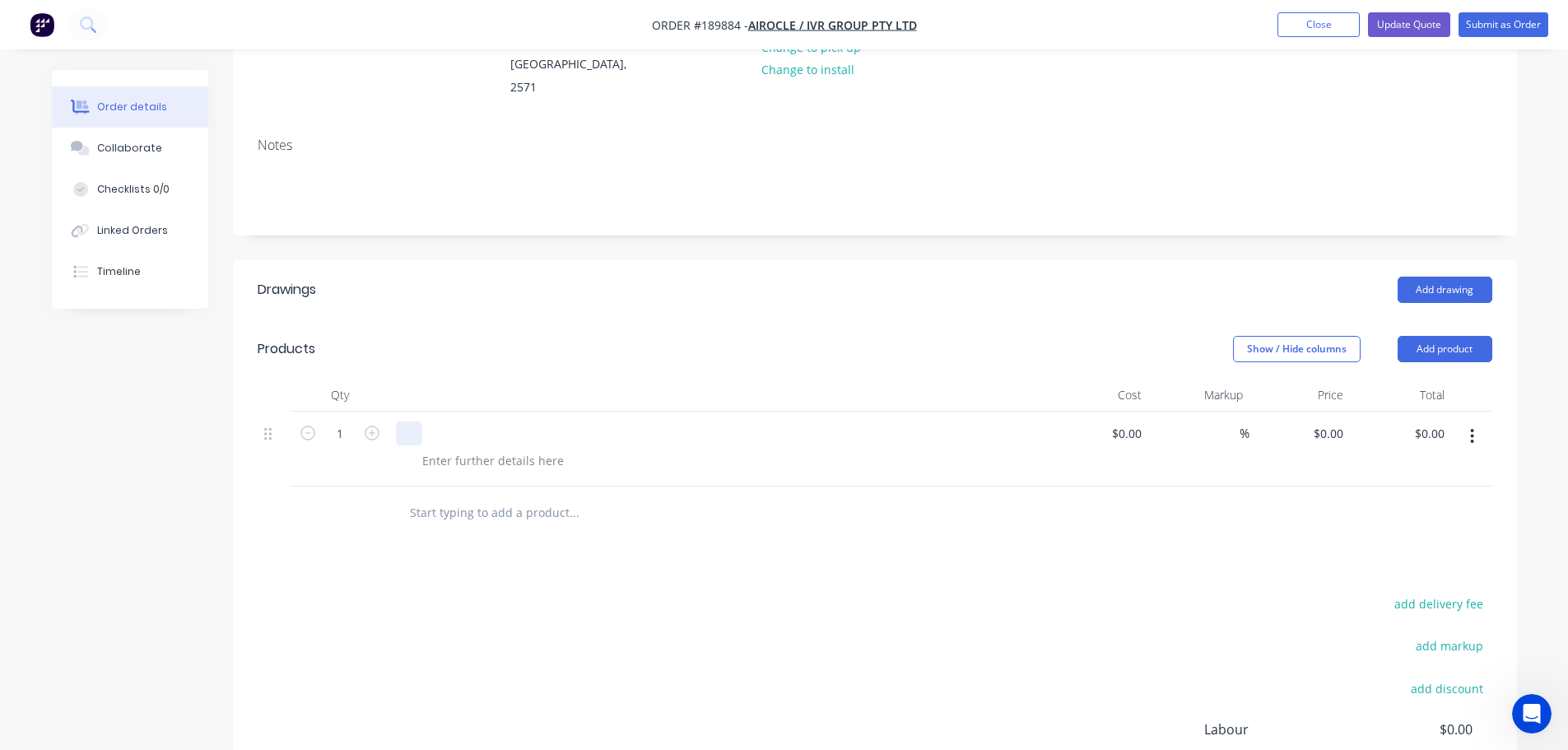
click at [415, 422] on div at bounding box center [409, 433] width 26 height 24
drag, startPoint x: 462, startPoint y: 388, endPoint x: 450, endPoint y: 415, distance: 29.5
click at [450, 415] on div "Cut and Fold" at bounding box center [719, 449] width 659 height 75
drag, startPoint x: 450, startPoint y: 415, endPoint x: 478, endPoint y: 558, distance: 145.7
click at [477, 593] on div "add delivery fee add markup add discount Labour $0.00 Sub total $0.00 Margin $0…" at bounding box center [875, 752] width 1235 height 318
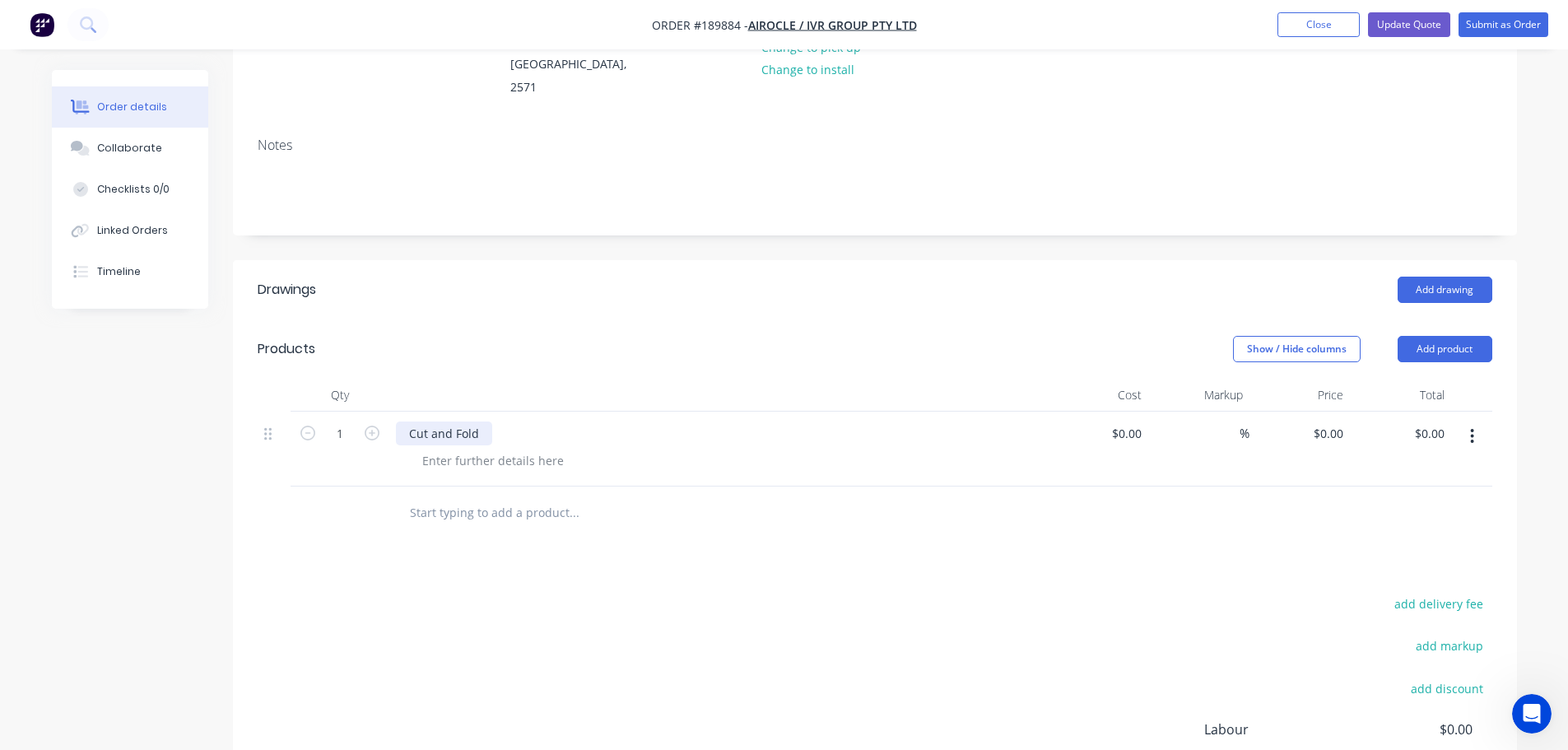
click at [488, 422] on div "Cut and Fold" at bounding box center [444, 433] width 96 height 24
click at [511, 320] on header "Products Show / Hide columns Add product" at bounding box center [876, 349] width 1284 height 59
click at [349, 422] on input "1" at bounding box center [340, 434] width 43 height 25
click at [346, 422] on input "88" at bounding box center [340, 434] width 43 height 25
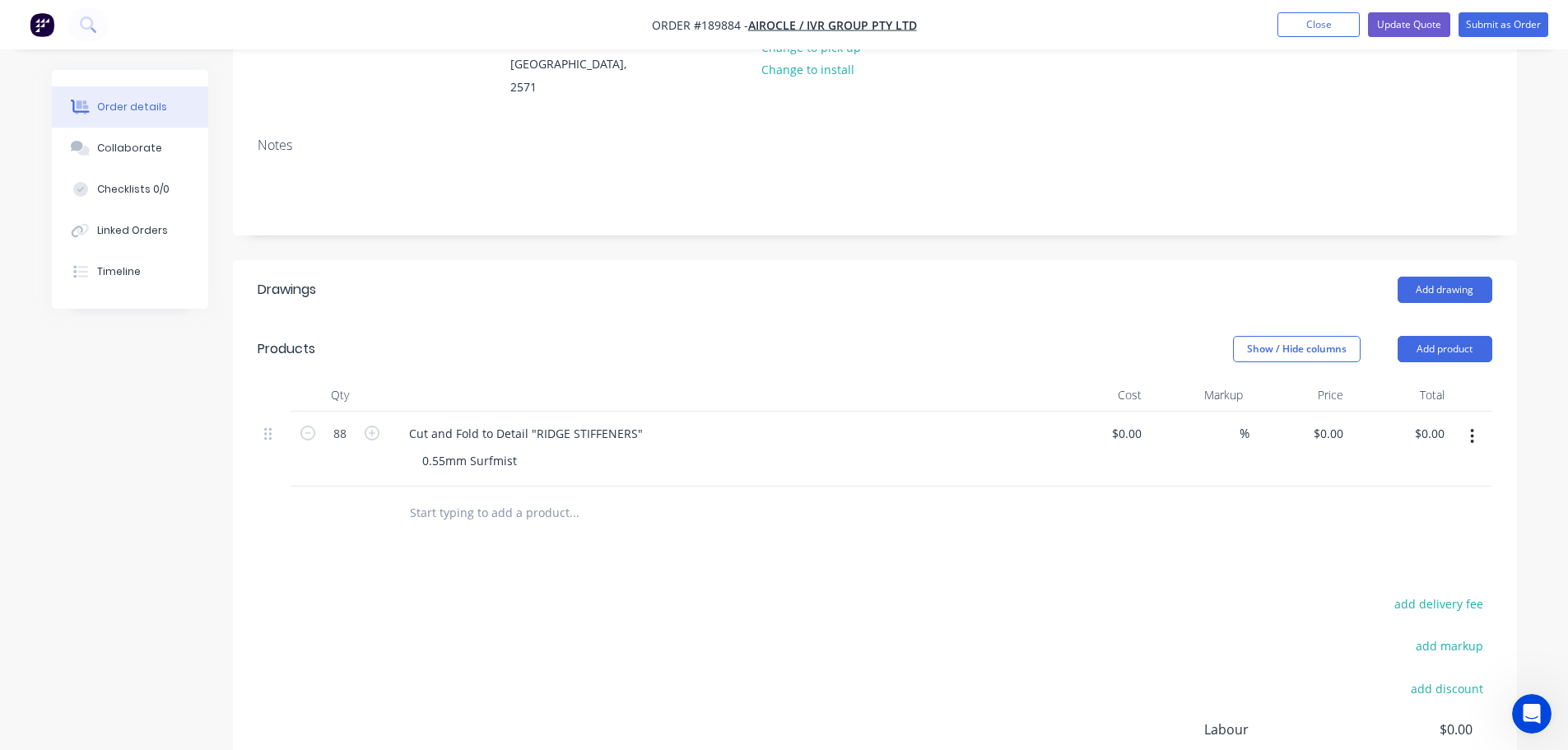
click at [761, 593] on div "add delivery fee add markup add discount Labour $0.00 Sub total $0.00 Margin $0…" at bounding box center [875, 752] width 1235 height 318
click at [755, 593] on div "add delivery fee add markup add discount Labour $0.00 Sub total $0.00 Margin $0…" at bounding box center [875, 752] width 1235 height 318
click at [342, 422] on input "88" at bounding box center [340, 434] width 43 height 25
click at [346, 422] on input "17" at bounding box center [340, 434] width 43 height 25
click at [343, 422] on input "17" at bounding box center [340, 434] width 43 height 25
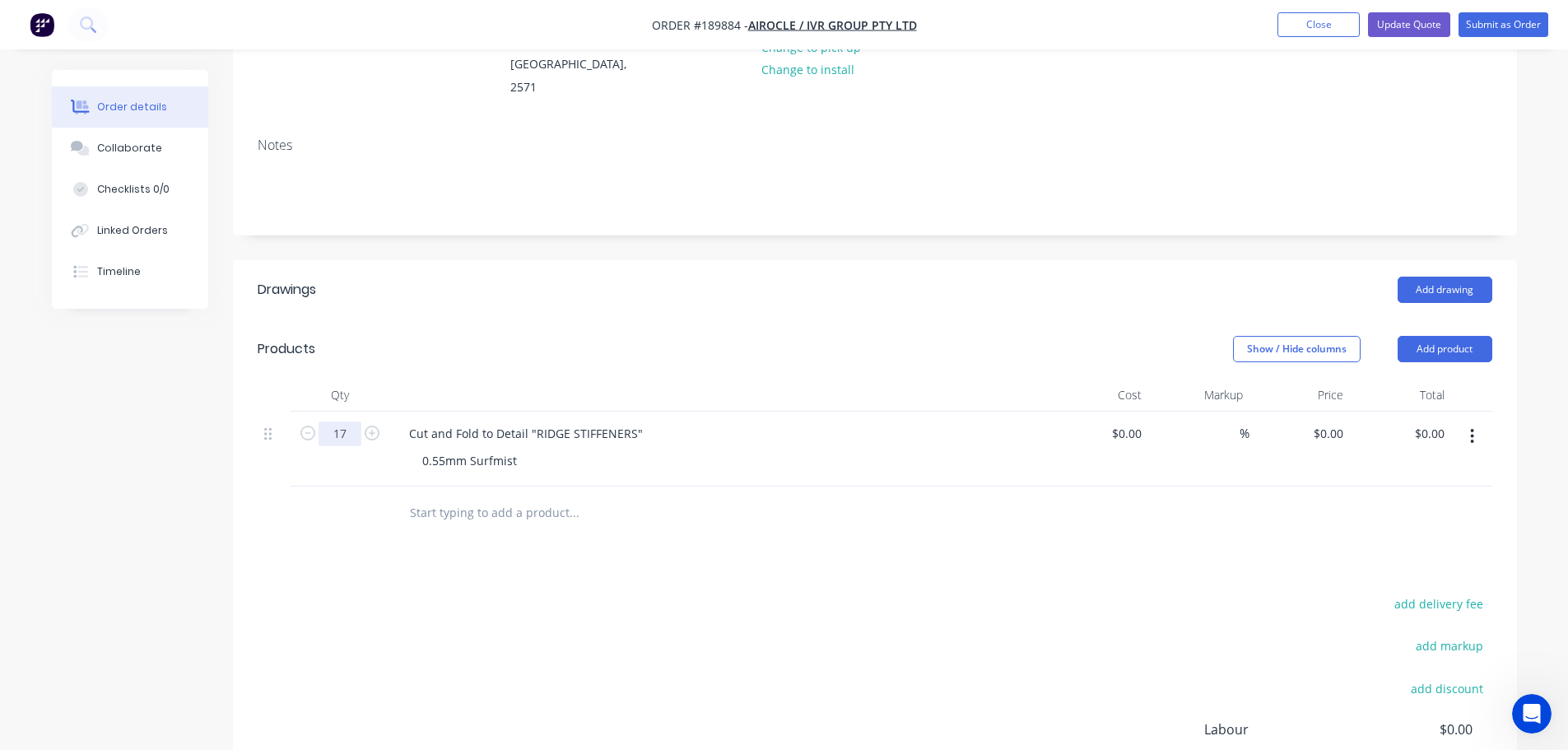
click at [343, 422] on input "17" at bounding box center [340, 434] width 43 height 25
type input "1"
type input "7"
type input "176"
click at [629, 277] on div "Add drawing" at bounding box center [1005, 290] width 972 height 26
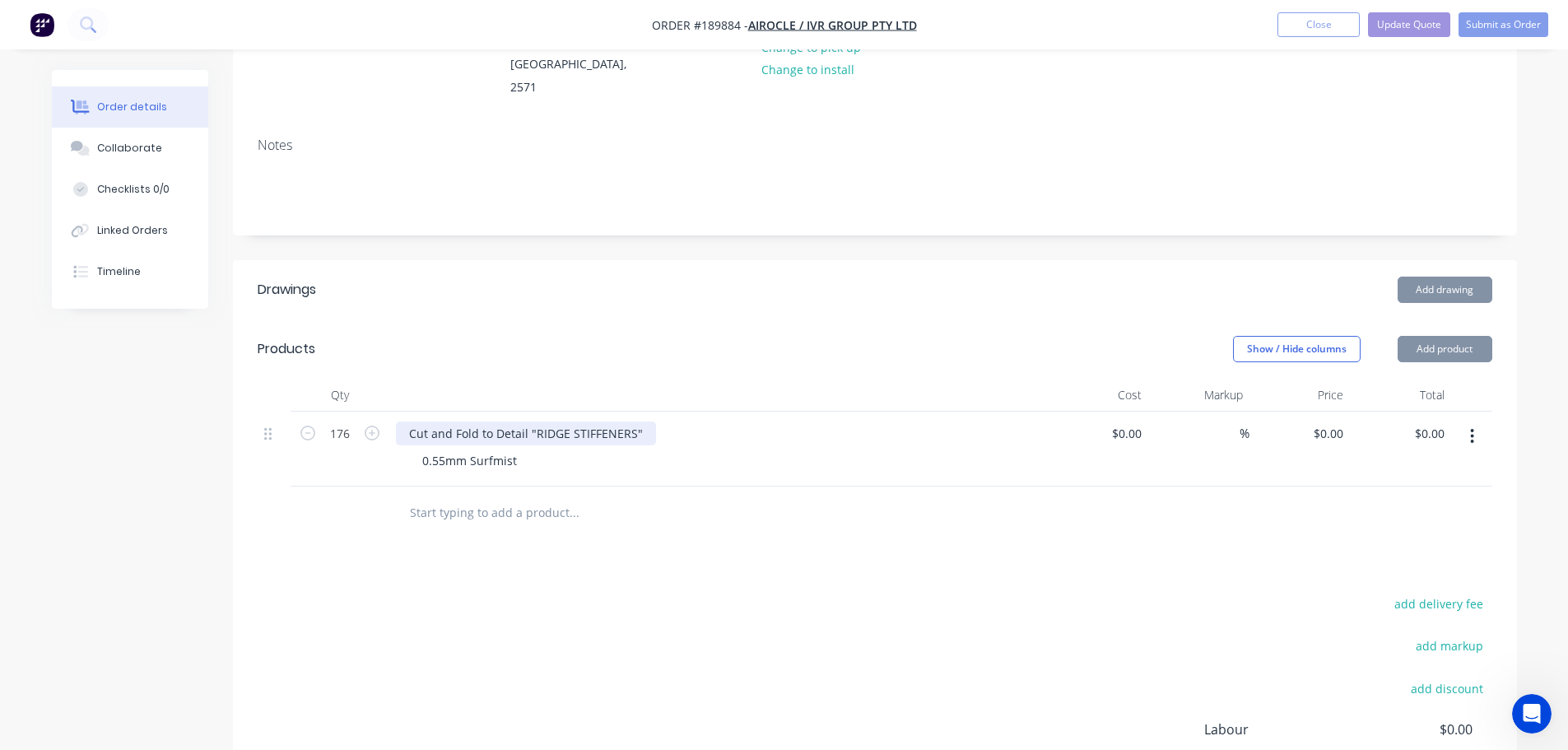
click at [641, 422] on div "Cut and Fold to Detail "RIDGE STIFFENERS"" at bounding box center [526, 433] width 261 height 24
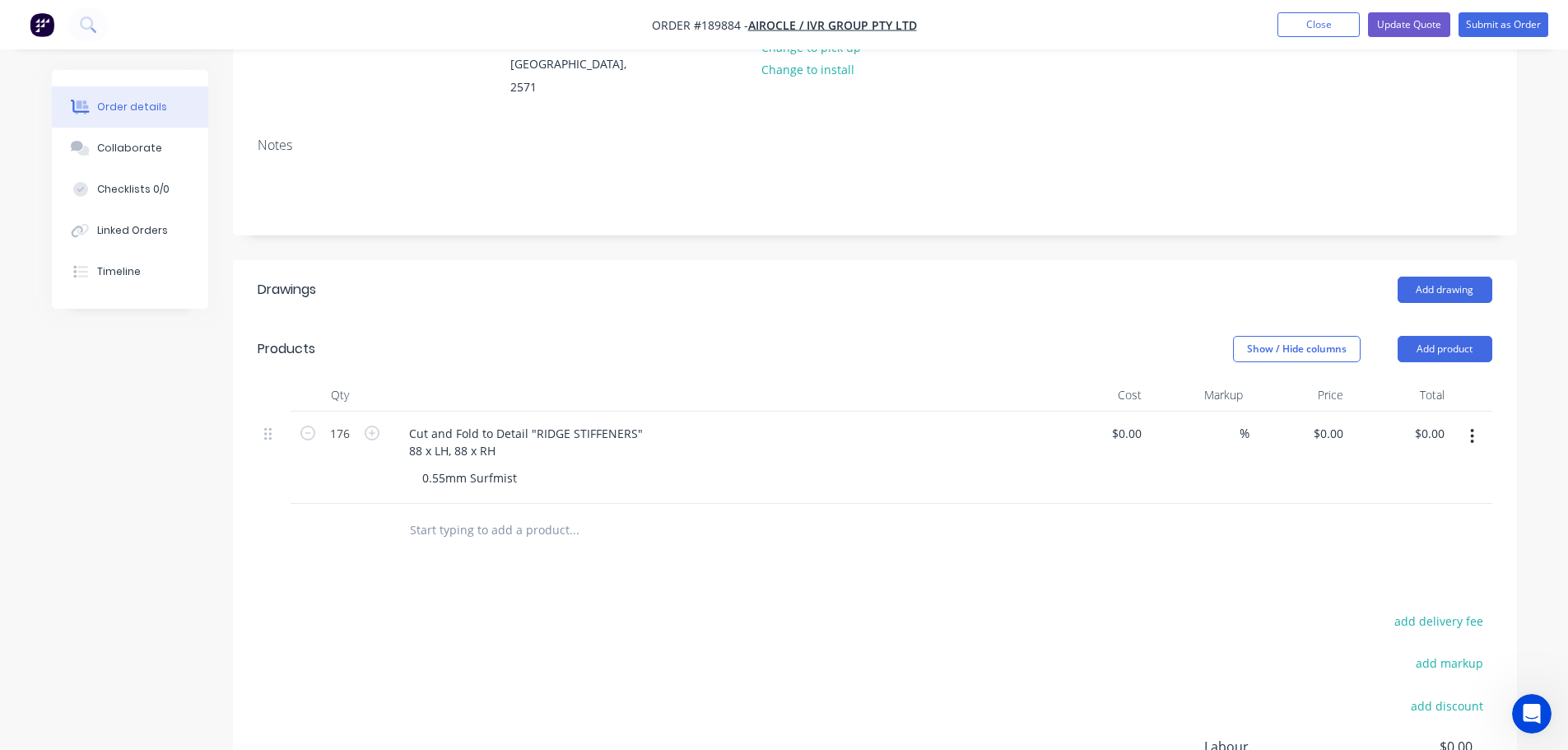
click at [697, 379] on div at bounding box center [719, 395] width 659 height 33
click at [616, 277] on div "Add drawing" at bounding box center [1005, 290] width 972 height 26
click at [1335, 422] on input "0" at bounding box center [1331, 433] width 38 height 24
type input "$19.39"
type input "$3,412.64"
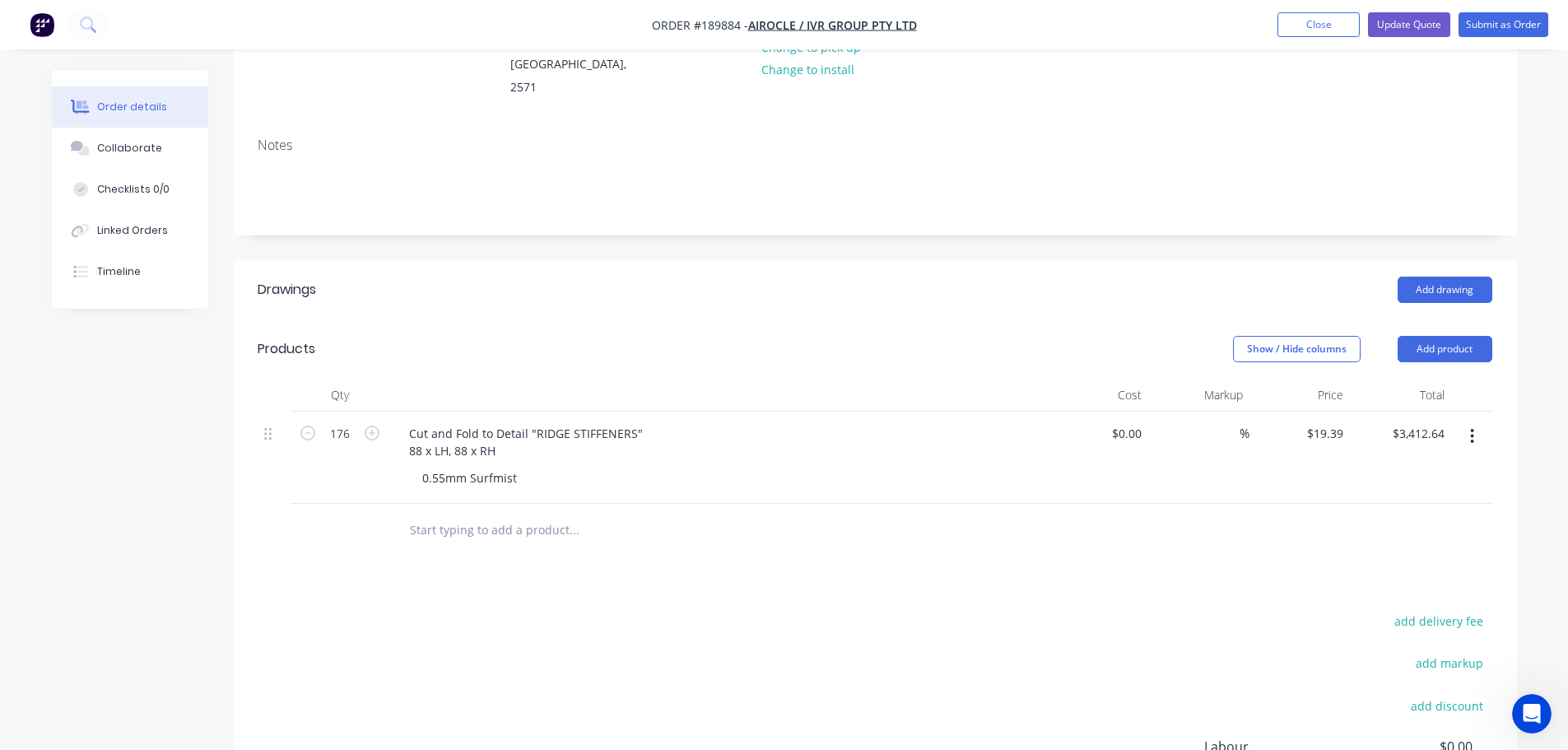
click at [711, 277] on div "Add drawing" at bounding box center [1005, 290] width 972 height 26
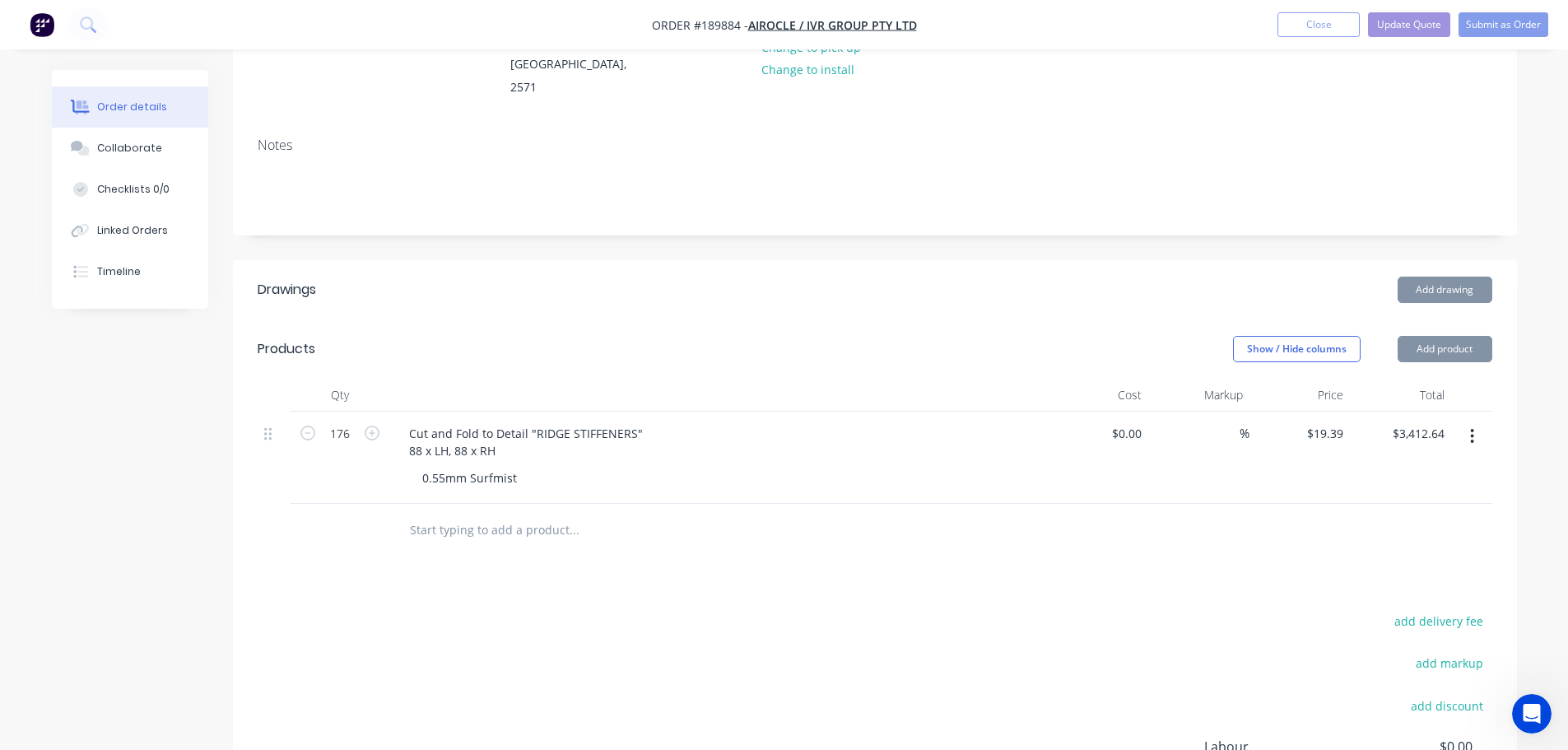
click at [710, 277] on div "Add drawing" at bounding box center [1005, 290] width 972 height 26
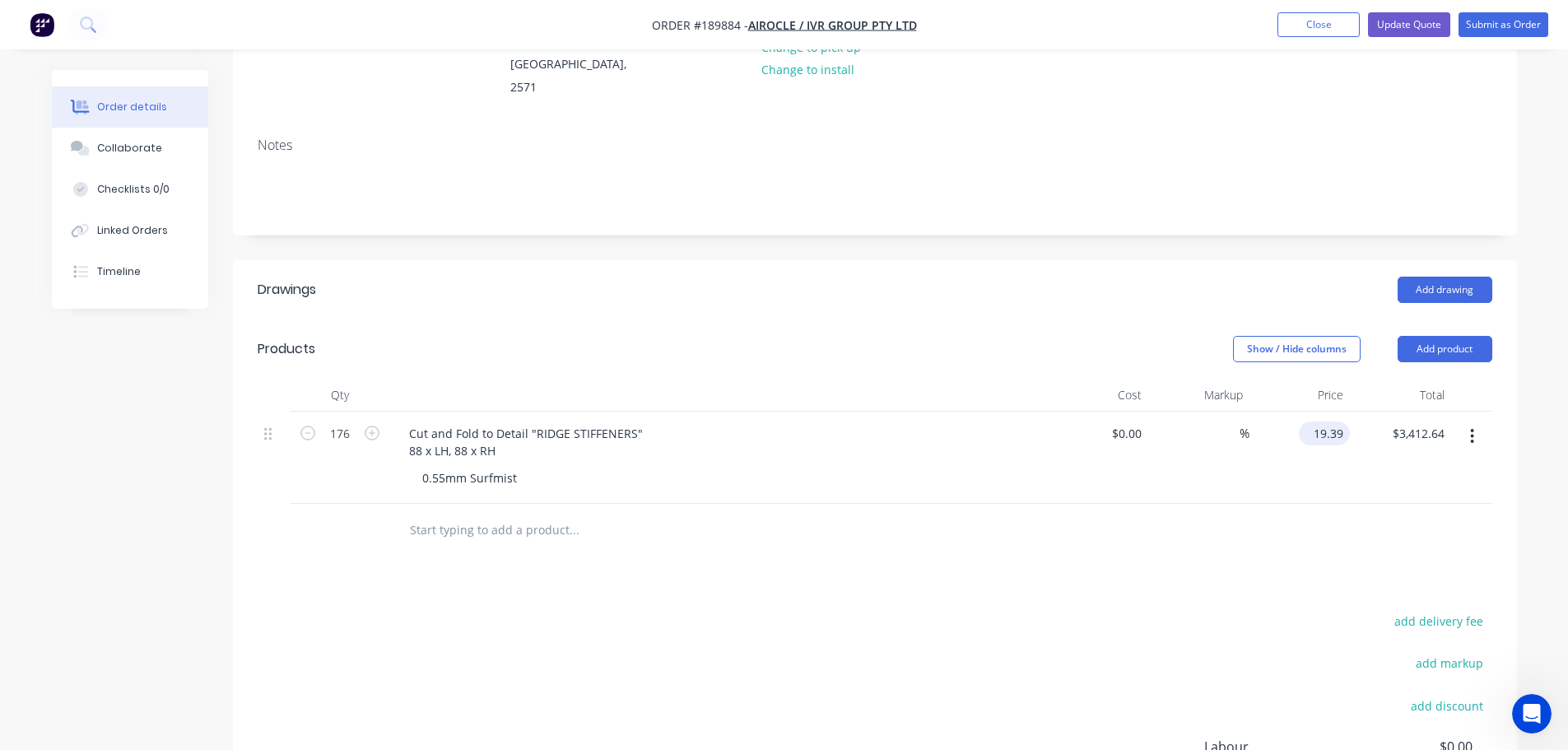
click at [1327, 422] on input "19.39" at bounding box center [1328, 433] width 45 height 24
type input "$17.25"
type input "$3,036.00"
click at [700, 320] on header "Products Show / Hide columns Add product" at bounding box center [876, 349] width 1284 height 59
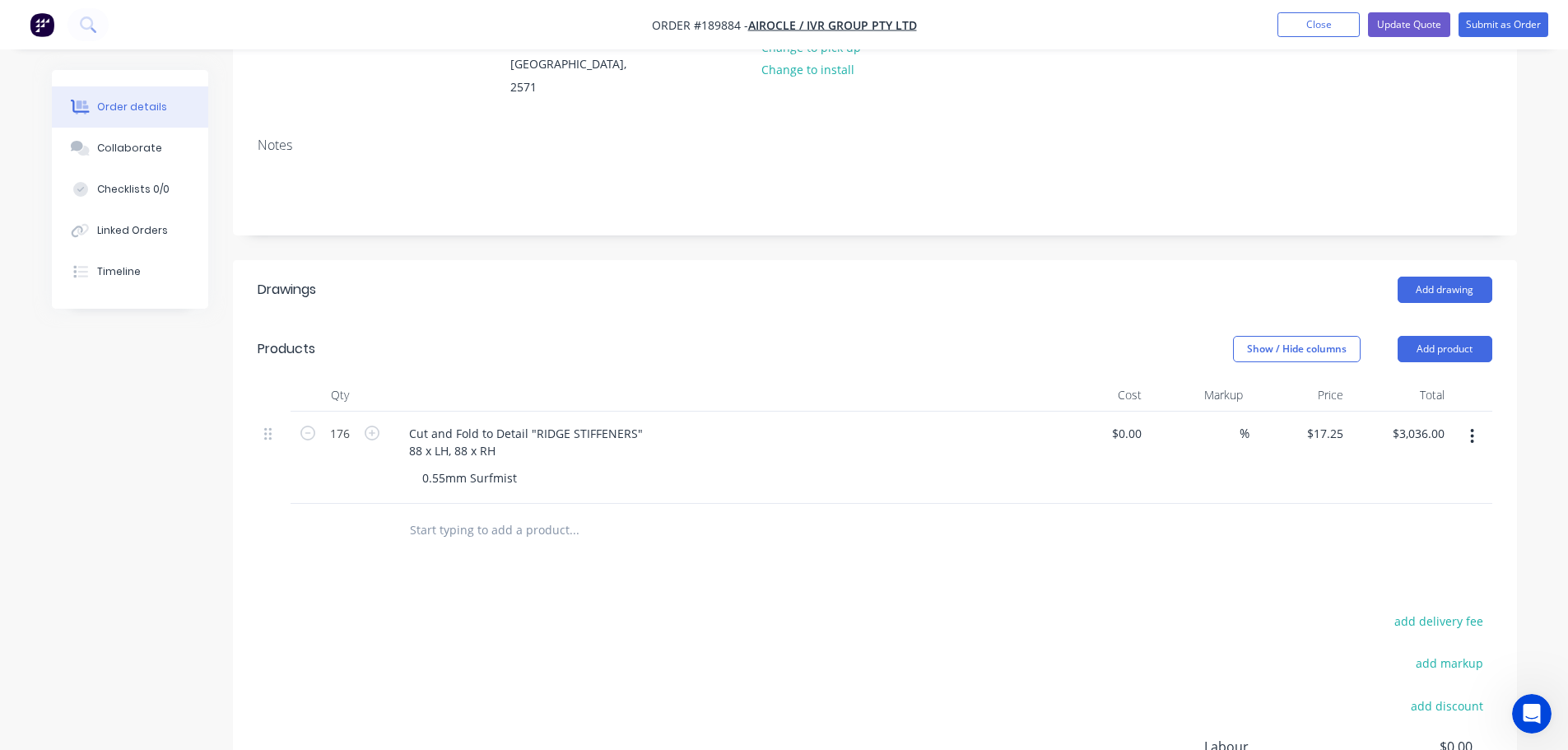
click at [745, 320] on header "Products Show / Hide columns Add product" at bounding box center [876, 349] width 1284 height 59
click at [1478, 422] on button "button" at bounding box center [1472, 436] width 39 height 30
click at [1431, 501] on div "Duplicate" at bounding box center [1414, 513] width 127 height 24
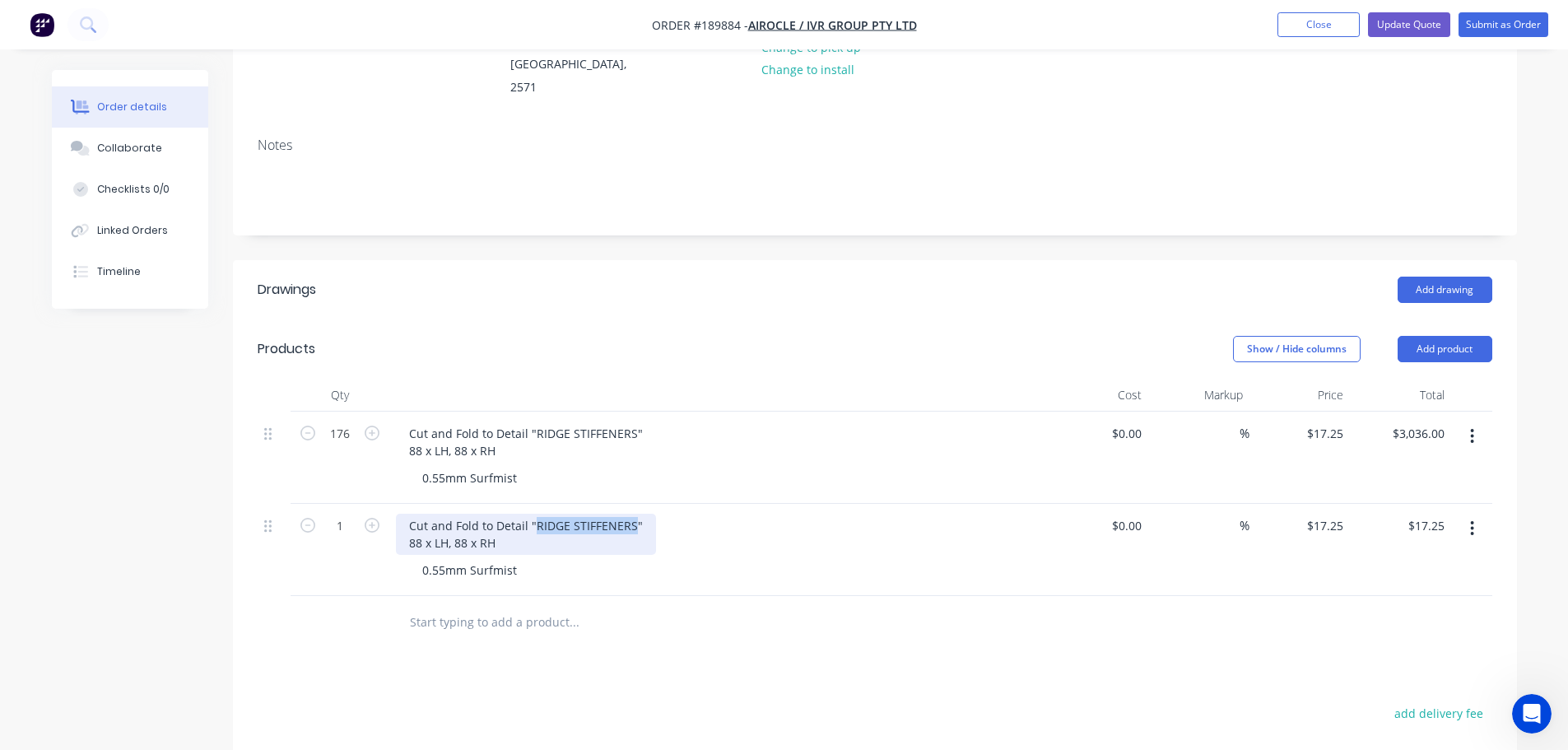
drag, startPoint x: 534, startPoint y: 478, endPoint x: 632, endPoint y: 485, distance: 98.2
click at [632, 514] on div "Cut and Fold to Detail "RIDGE STIFFENERS" 88 x LH, 88 x RH" at bounding box center [526, 534] width 261 height 42
click at [713, 336] on div "Show / Hide columns Add product" at bounding box center [1005, 349] width 972 height 26
drag, startPoint x: 420, startPoint y: 498, endPoint x: 405, endPoint y: 498, distance: 15.0
click at [405, 514] on div "Cut and Fold to Detail "SLOPE STIFFENERS" 88 x LH, 88 x RH" at bounding box center [526, 534] width 261 height 42
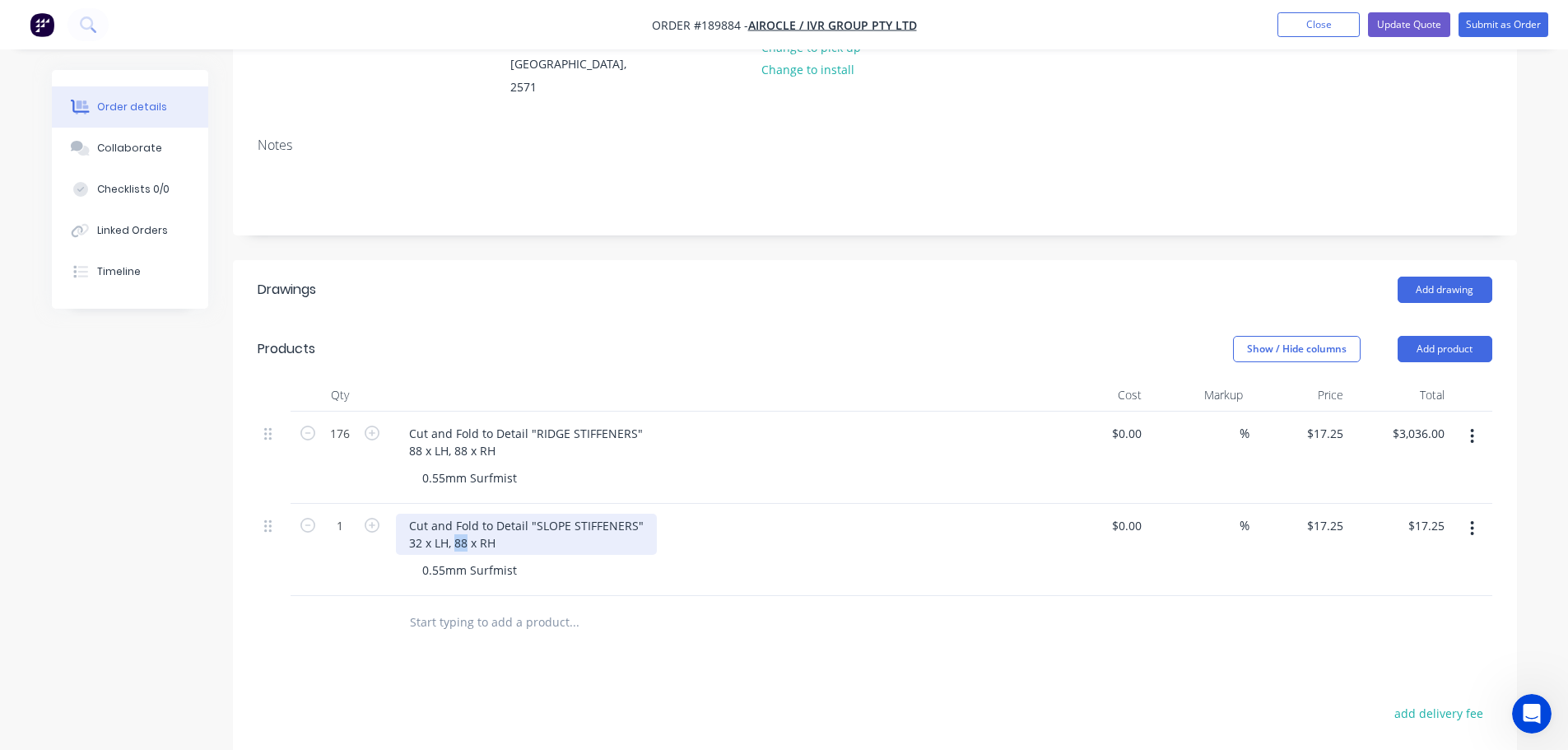
drag, startPoint x: 466, startPoint y: 500, endPoint x: 456, endPoint y: 502, distance: 10.2
click at [456, 514] on div "Cut and Fold to Detail "SLOPE STIFFENERS" 32 x LH, 88 x RH" at bounding box center [526, 534] width 261 height 42
click at [1339, 514] on input "17.25" at bounding box center [1328, 525] width 45 height 24
type input "$18.65"
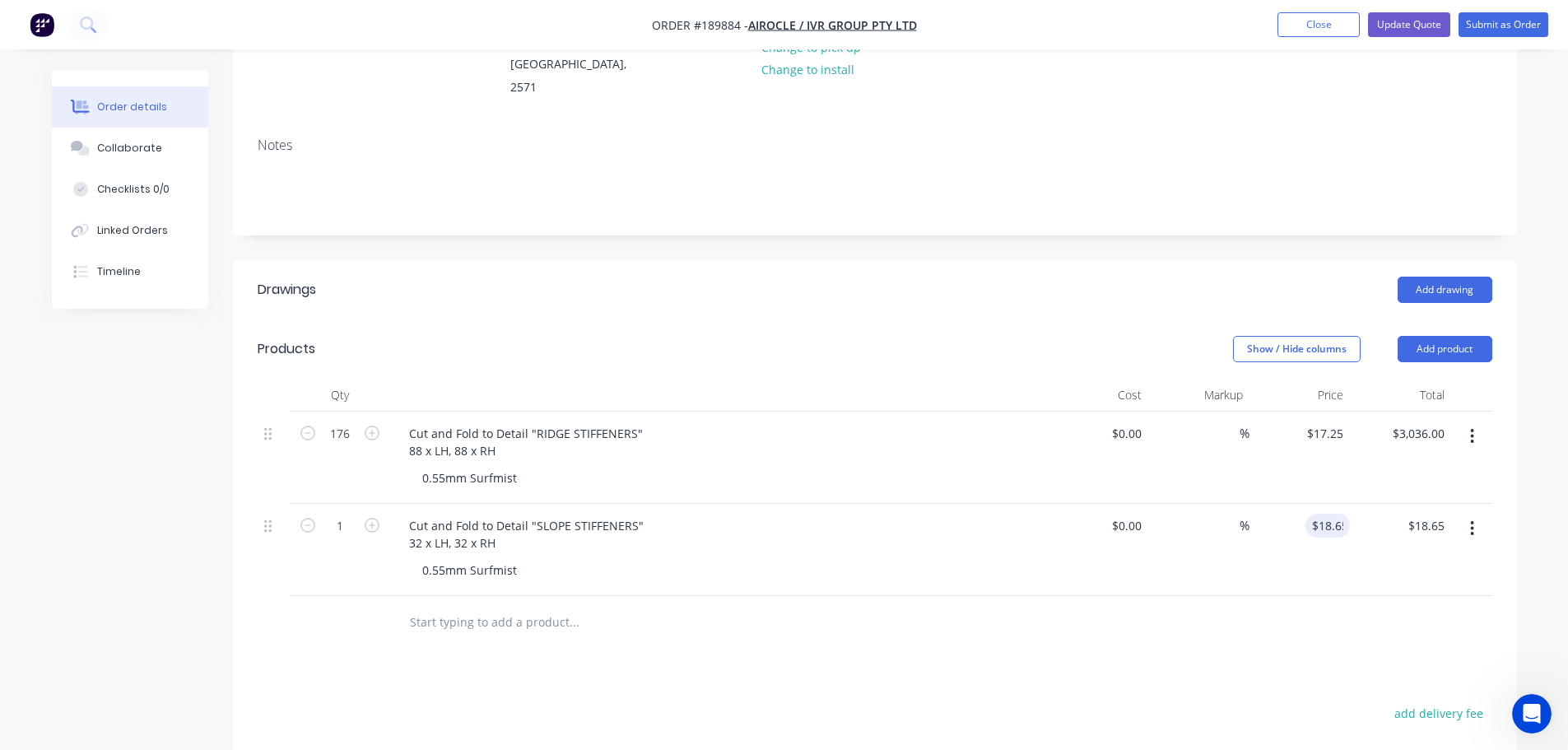
click at [1088, 597] on div at bounding box center [875, 622] width 1235 height 53
click at [345, 447] on input "1" at bounding box center [340, 434] width 43 height 25
type input "64"
type input "$1,193.60"
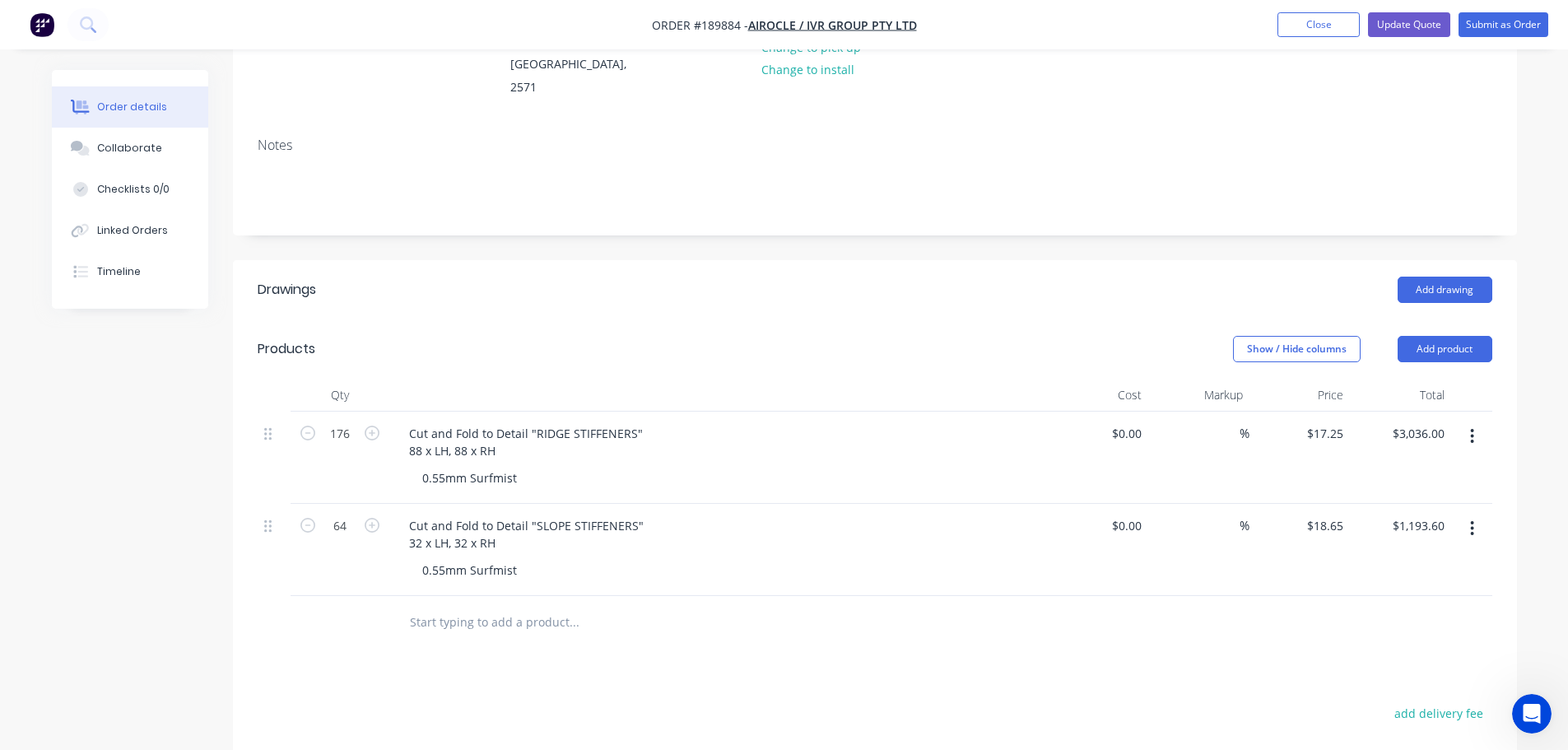
drag, startPoint x: 814, startPoint y: 612, endPoint x: 823, endPoint y: 585, distance: 28.5
click at [814, 612] on div "Drawings Add drawing Products Show / Hide columns Add product Qty Cost Markup P…" at bounding box center [876, 653] width 1284 height 785
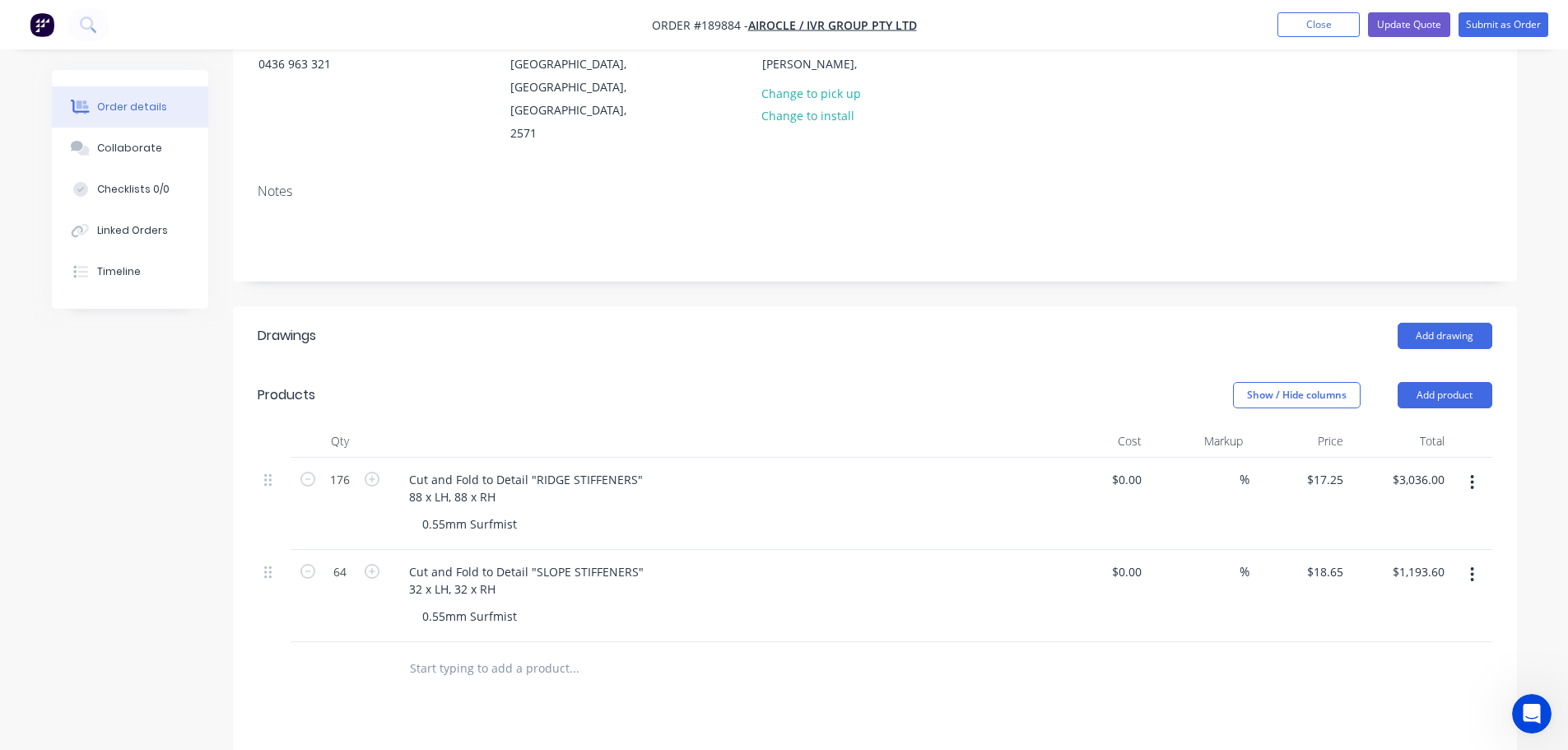
scroll to position [191, 0]
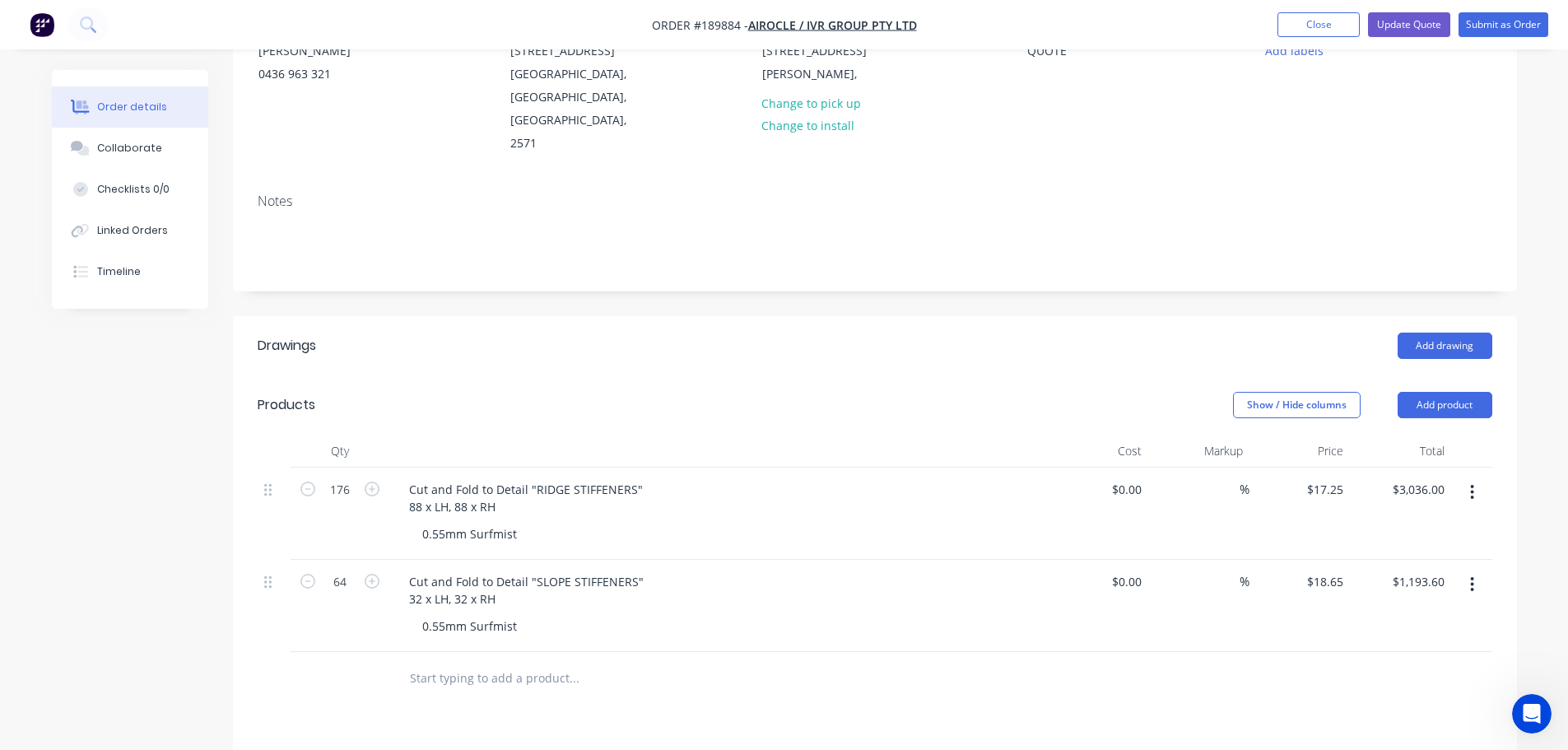
click at [716, 332] on div "Add drawing" at bounding box center [1005, 345] width 972 height 26
click at [721, 332] on div "Add drawing" at bounding box center [1005, 345] width 972 height 26
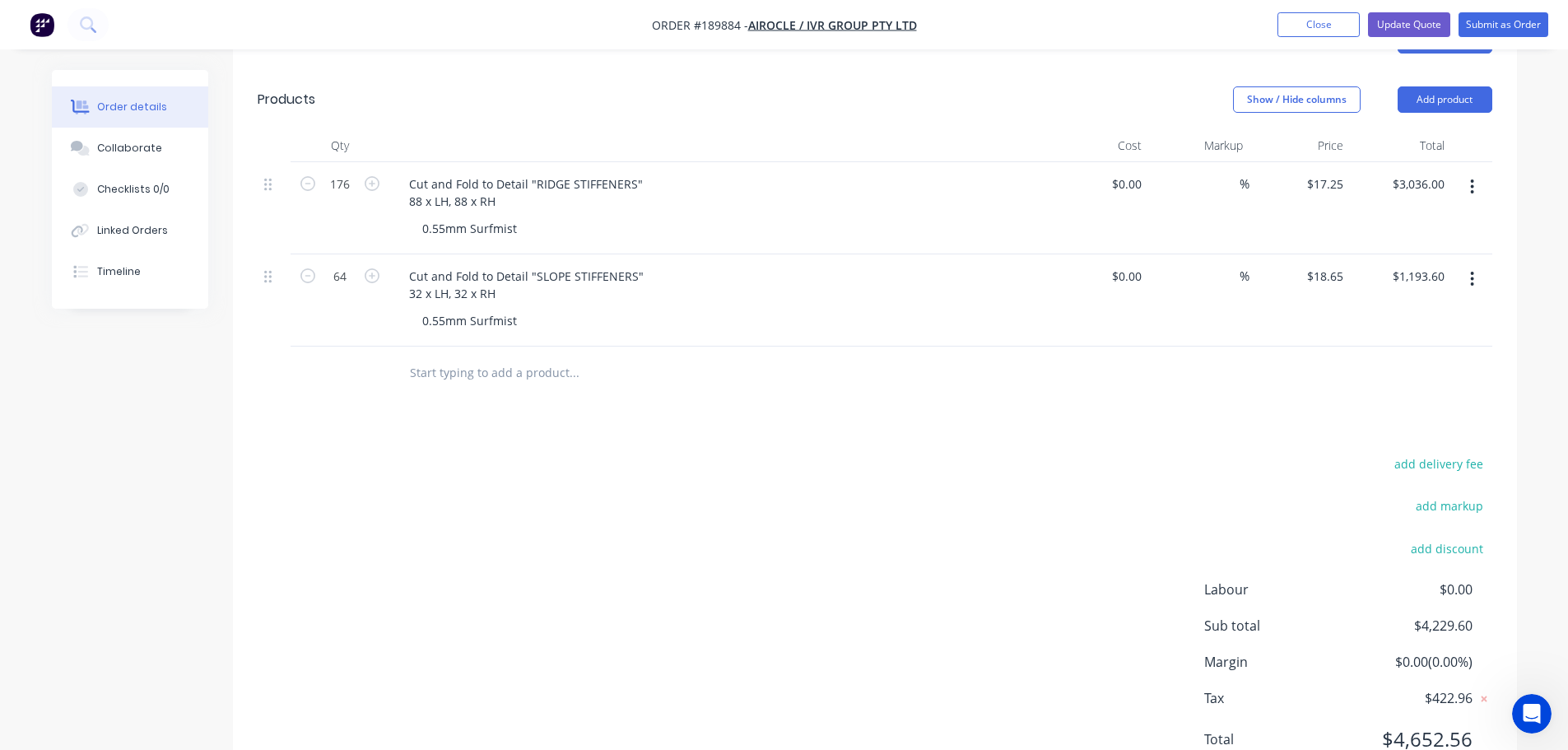
scroll to position [520, 0]
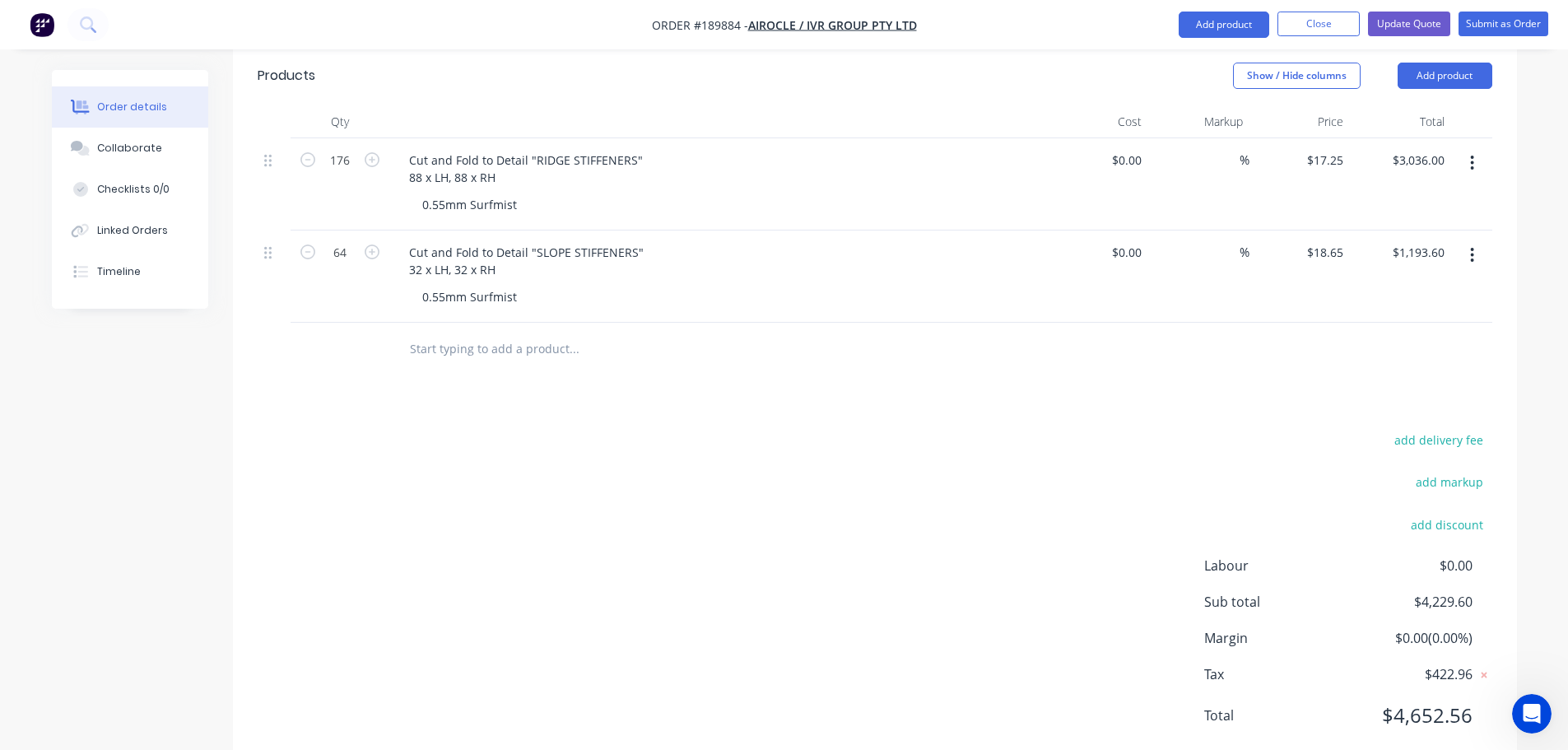
click at [891, 496] on div "add delivery fee add markup add discount Labour $0.00 Sub total $4,229.60 Margi…" at bounding box center [875, 588] width 1235 height 318
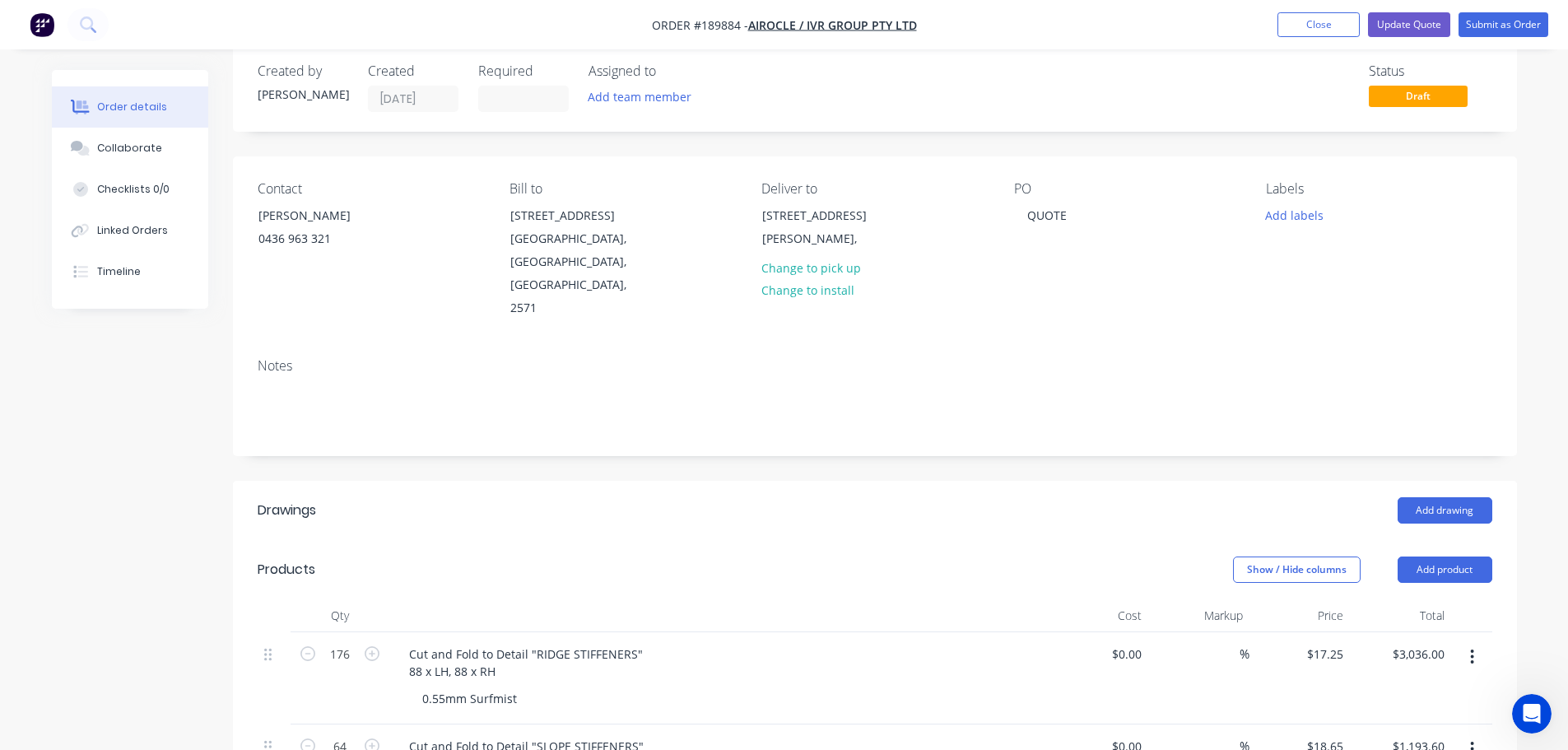
click at [927, 431] on div "Created by Michael Created 15/08/25 Required Assigned to Add team member Status…" at bounding box center [876, 655] width 1284 height 1223
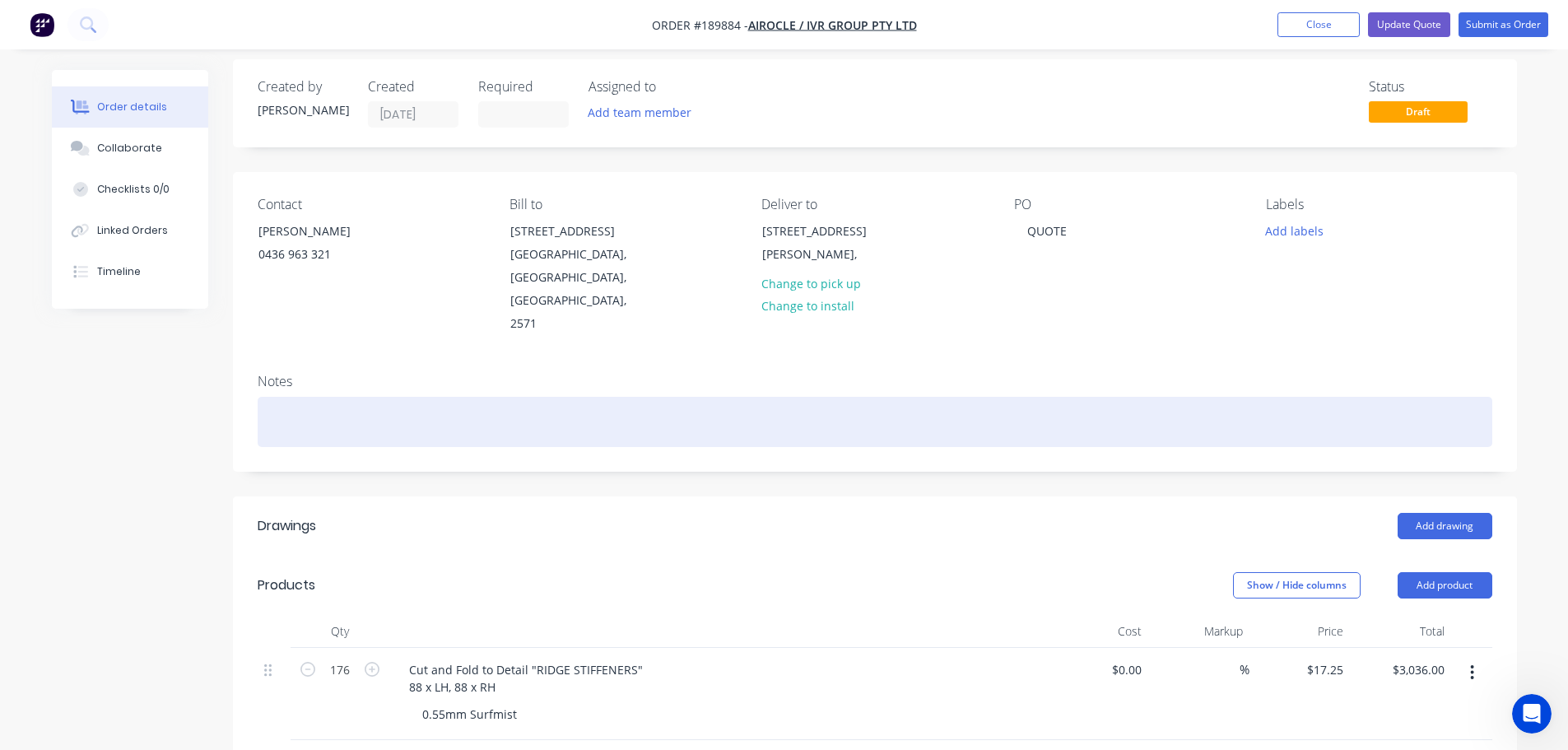
scroll to position [0, 0]
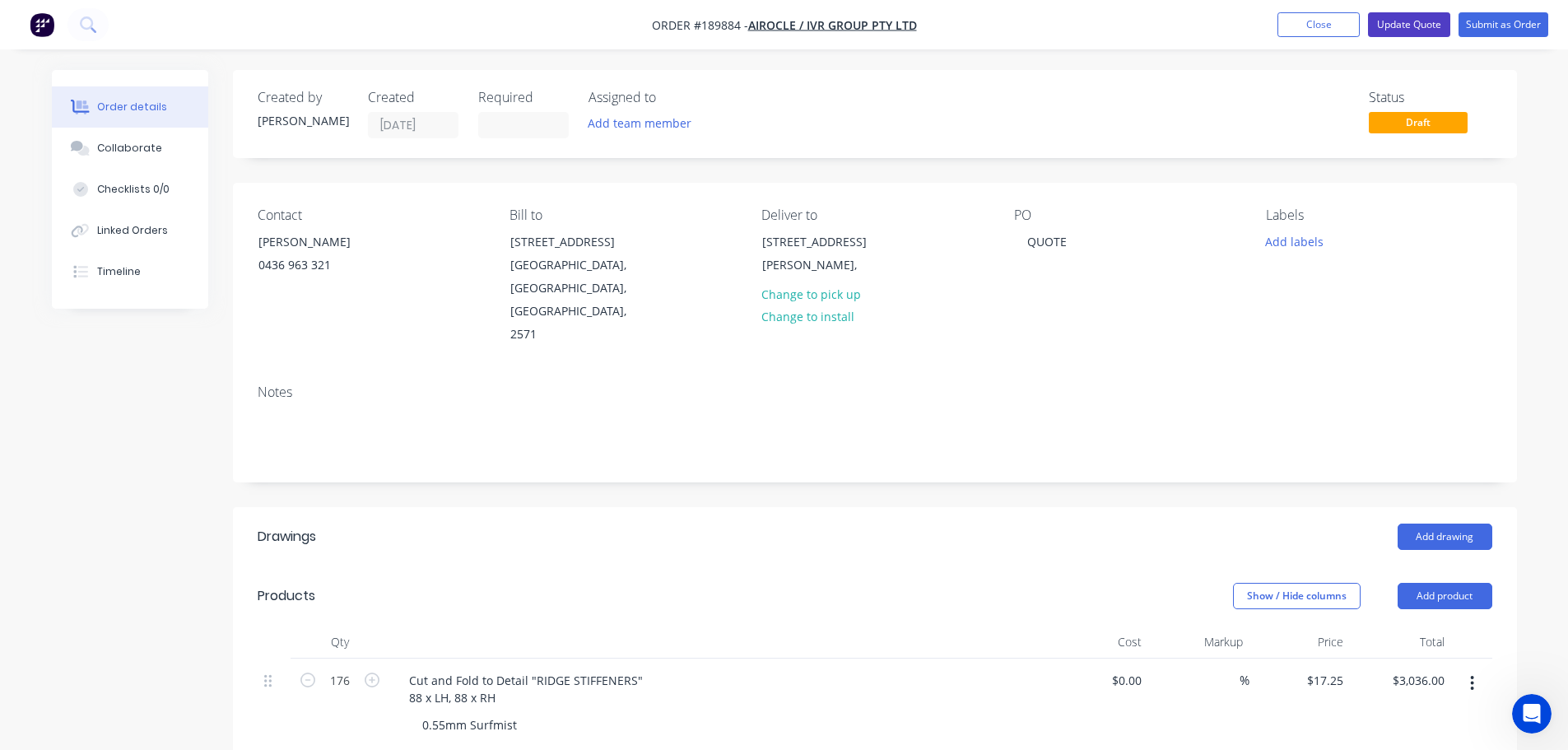
click at [1425, 22] on button "Update Quote" at bounding box center [1409, 25] width 82 height 25
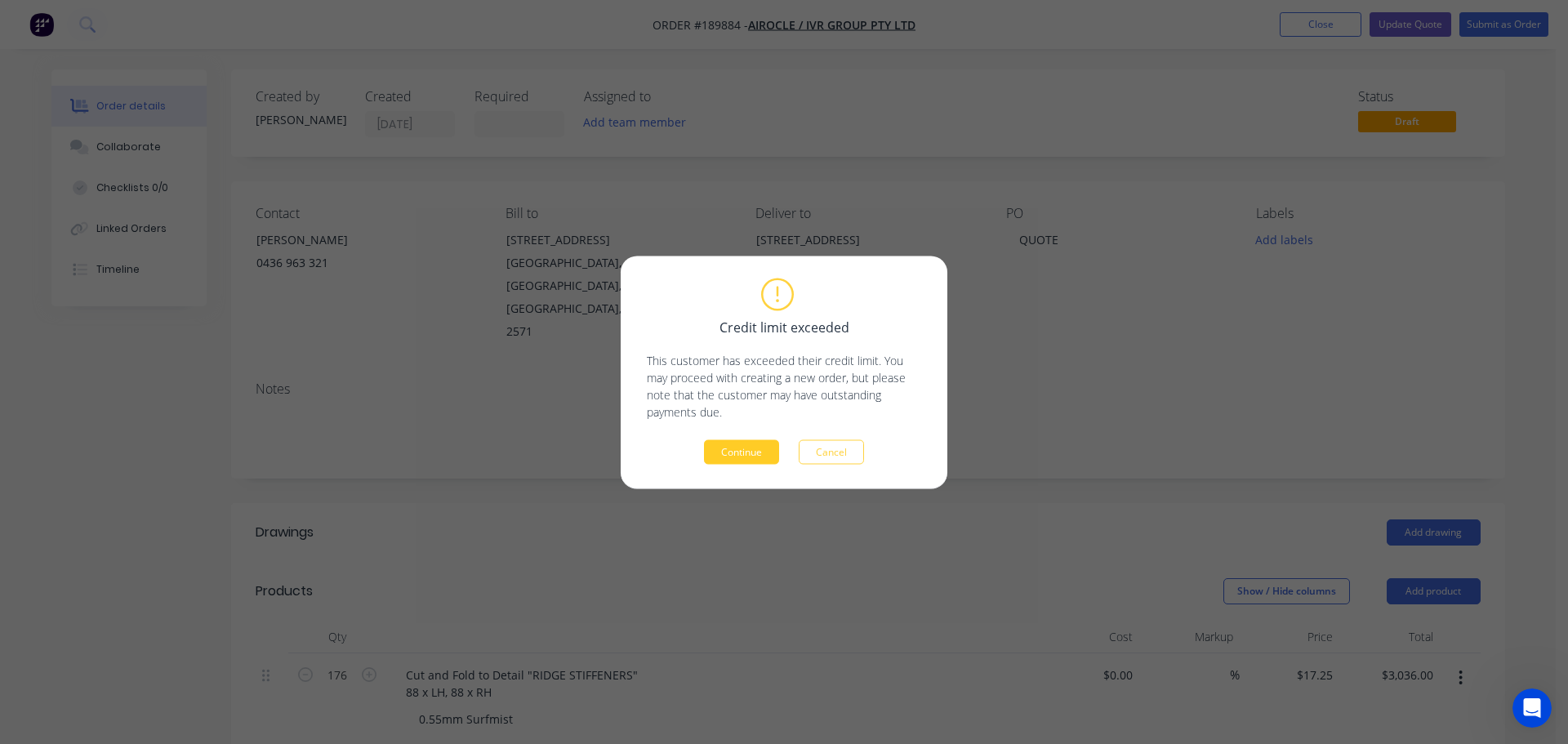
click at [720, 451] on button "Continue" at bounding box center [742, 452] width 75 height 25
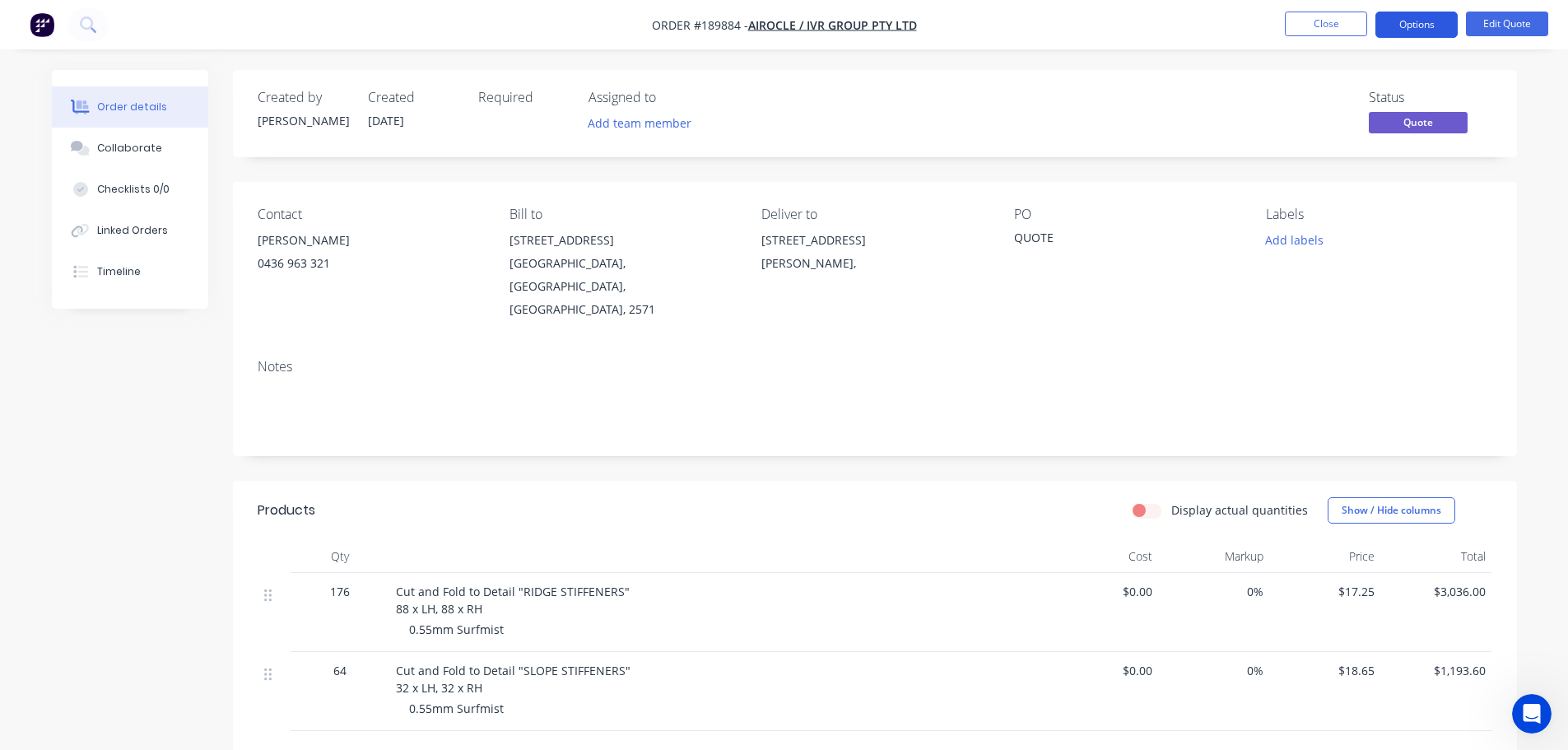
click at [1381, 19] on button "Options" at bounding box center [1416, 24] width 82 height 26
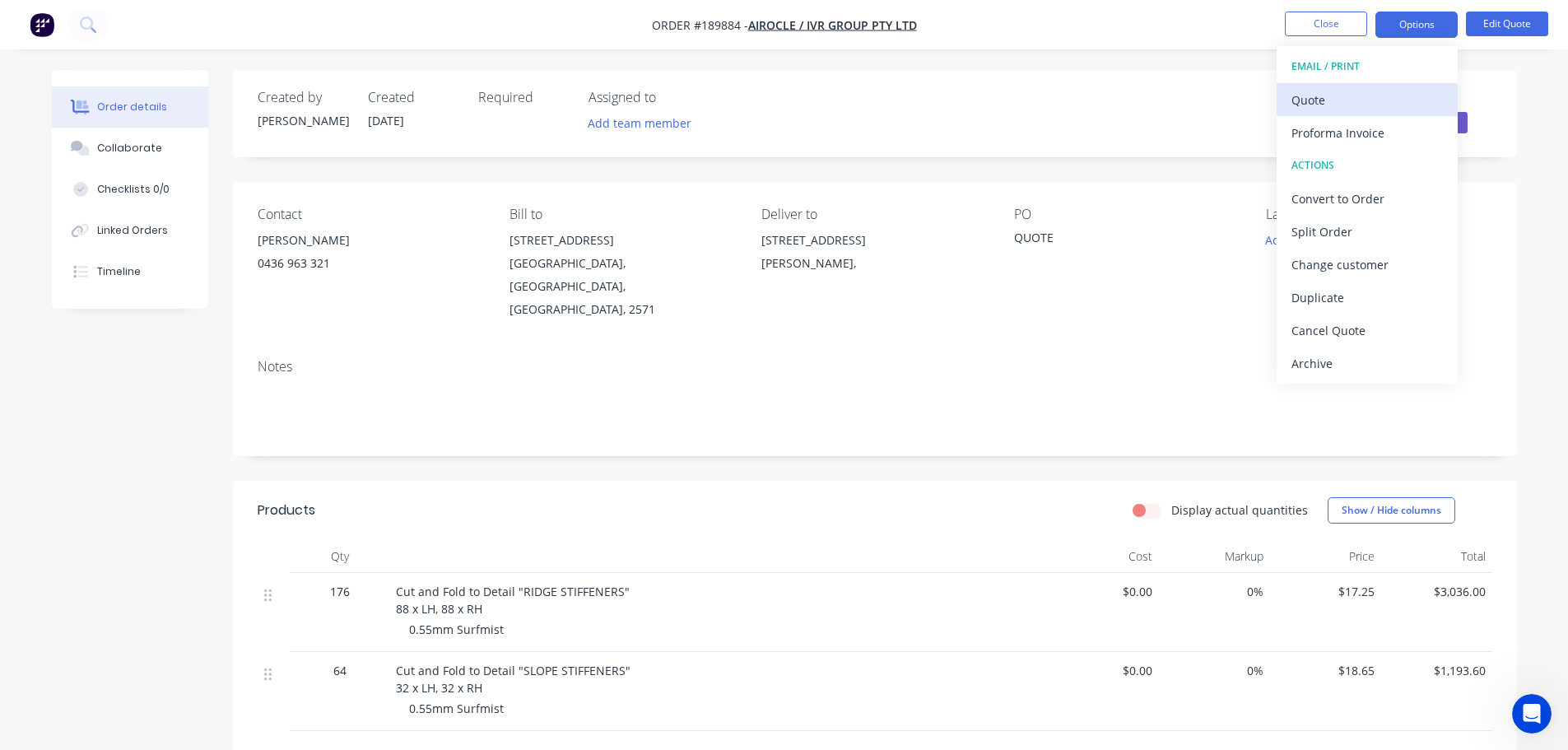
click at [1370, 88] on div "Quote" at bounding box center [1368, 100] width 151 height 24
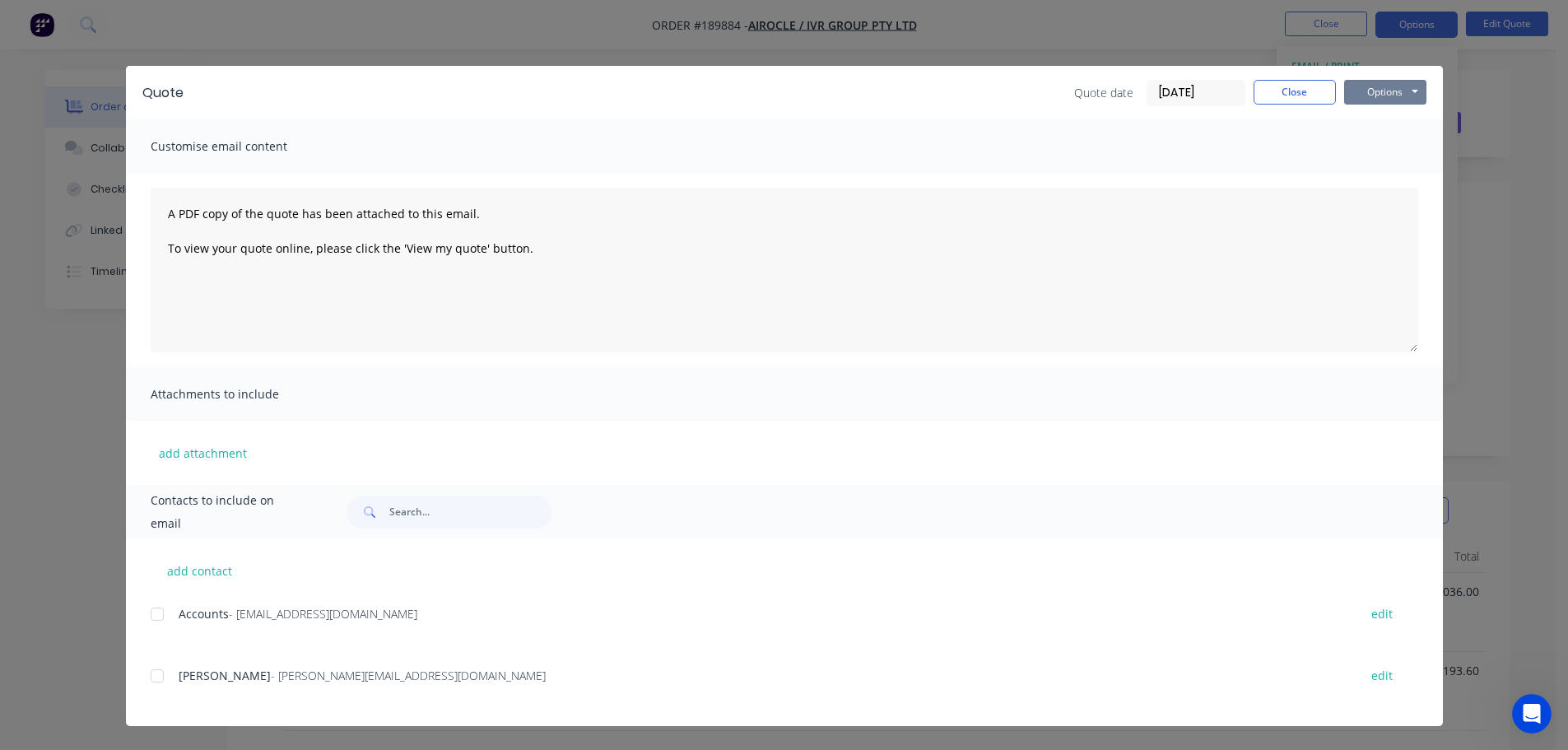
drag, startPoint x: 1370, startPoint y: 88, endPoint x: 1372, endPoint y: 108, distance: 20.1
click at [1371, 95] on button "Options" at bounding box center [1385, 92] width 82 height 25
click at [1372, 120] on button "Preview" at bounding box center [1397, 121] width 106 height 27
drag, startPoint x: 79, startPoint y: 237, endPoint x: 106, endPoint y: 157, distance: 84.4
click at [85, 225] on div "Quote Quote date 15/08/25 Close Options Preview Print Email Customise email con…" at bounding box center [784, 375] width 1568 height 750
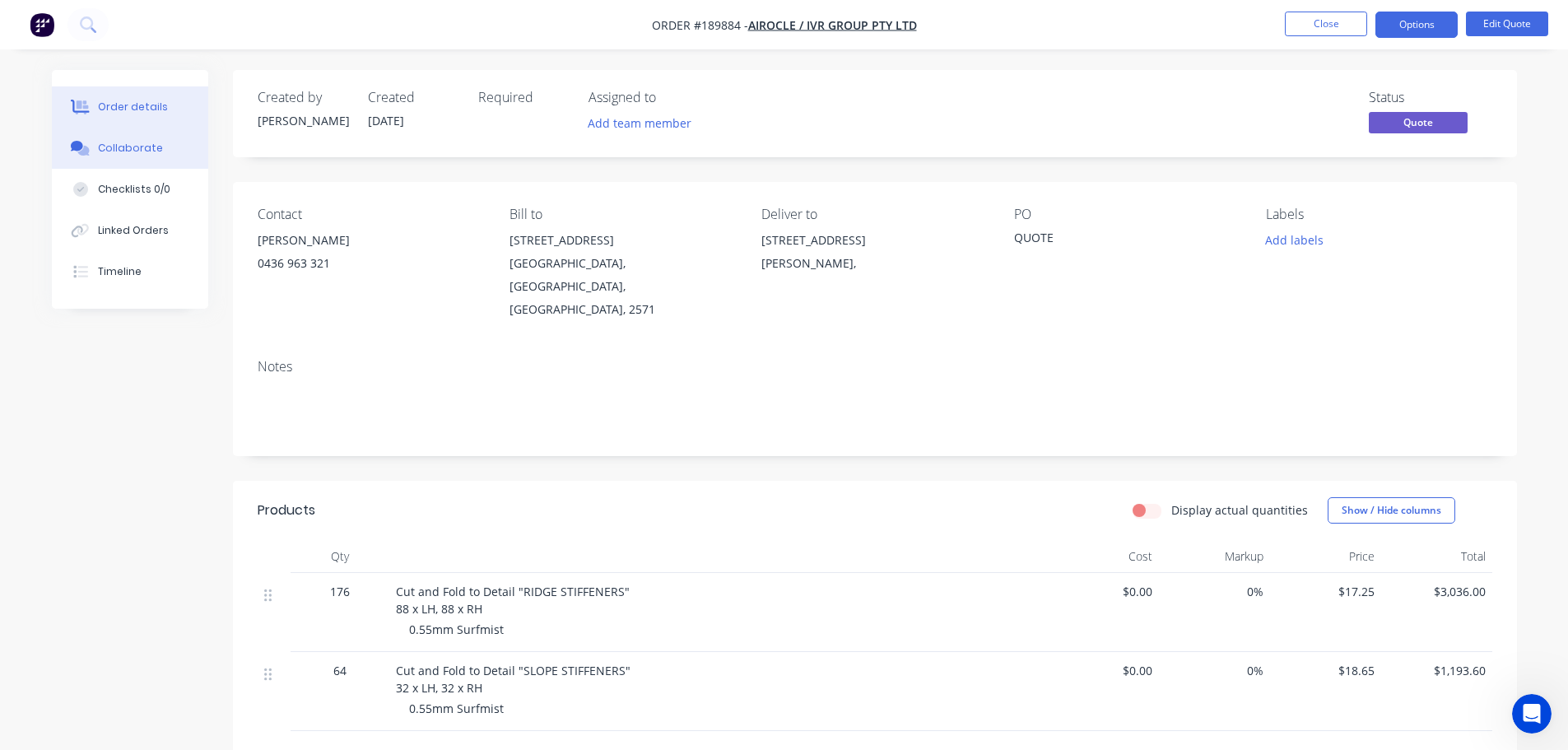
click at [106, 157] on button "Collaborate" at bounding box center [131, 148] width 157 height 42
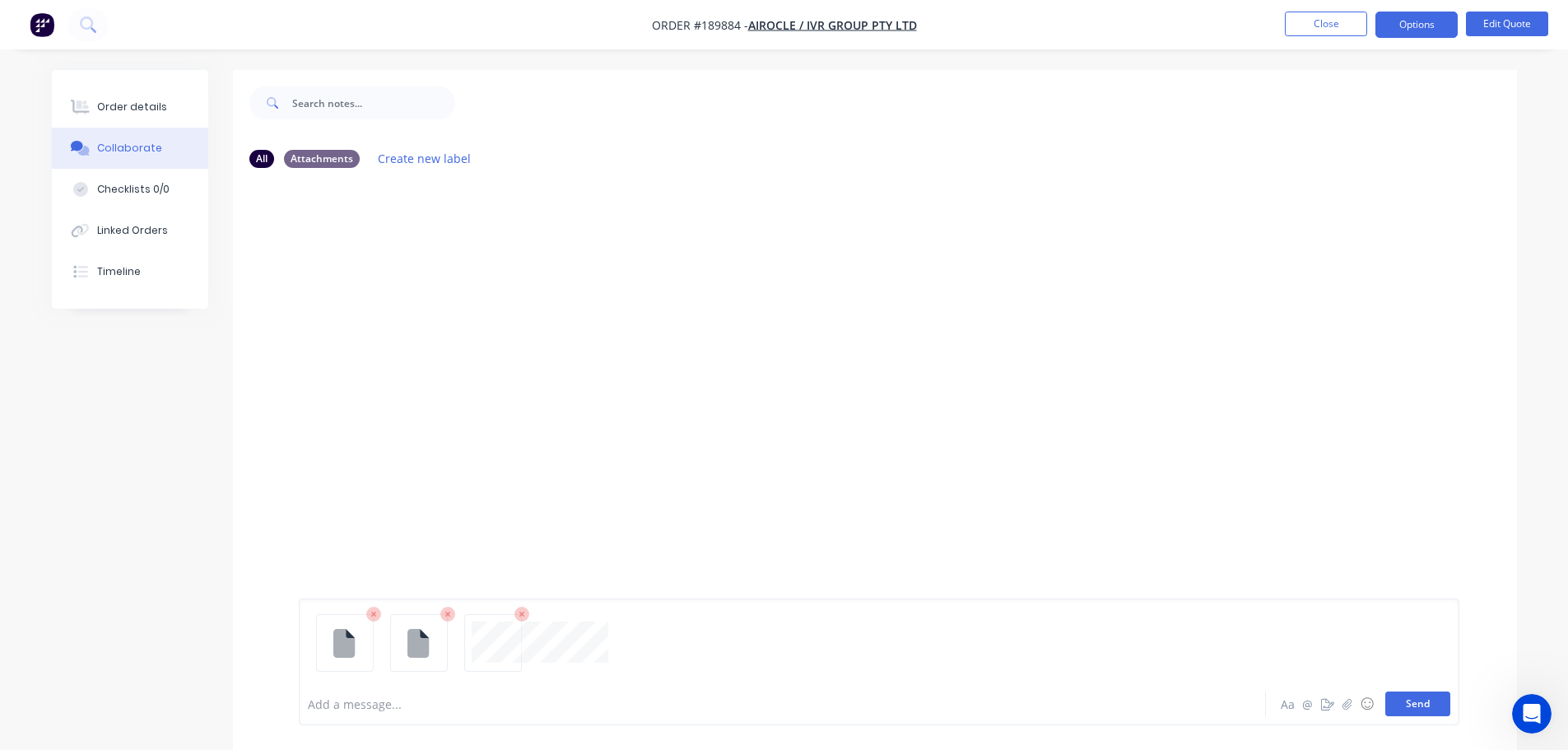
click at [1414, 701] on button "Send" at bounding box center [1418, 704] width 65 height 25
click at [1085, 291] on div at bounding box center [876, 432] width 1284 height 502
click at [349, 250] on div at bounding box center [876, 432] width 1284 height 502
click at [129, 184] on div "Checklists 0/0" at bounding box center [133, 189] width 73 height 15
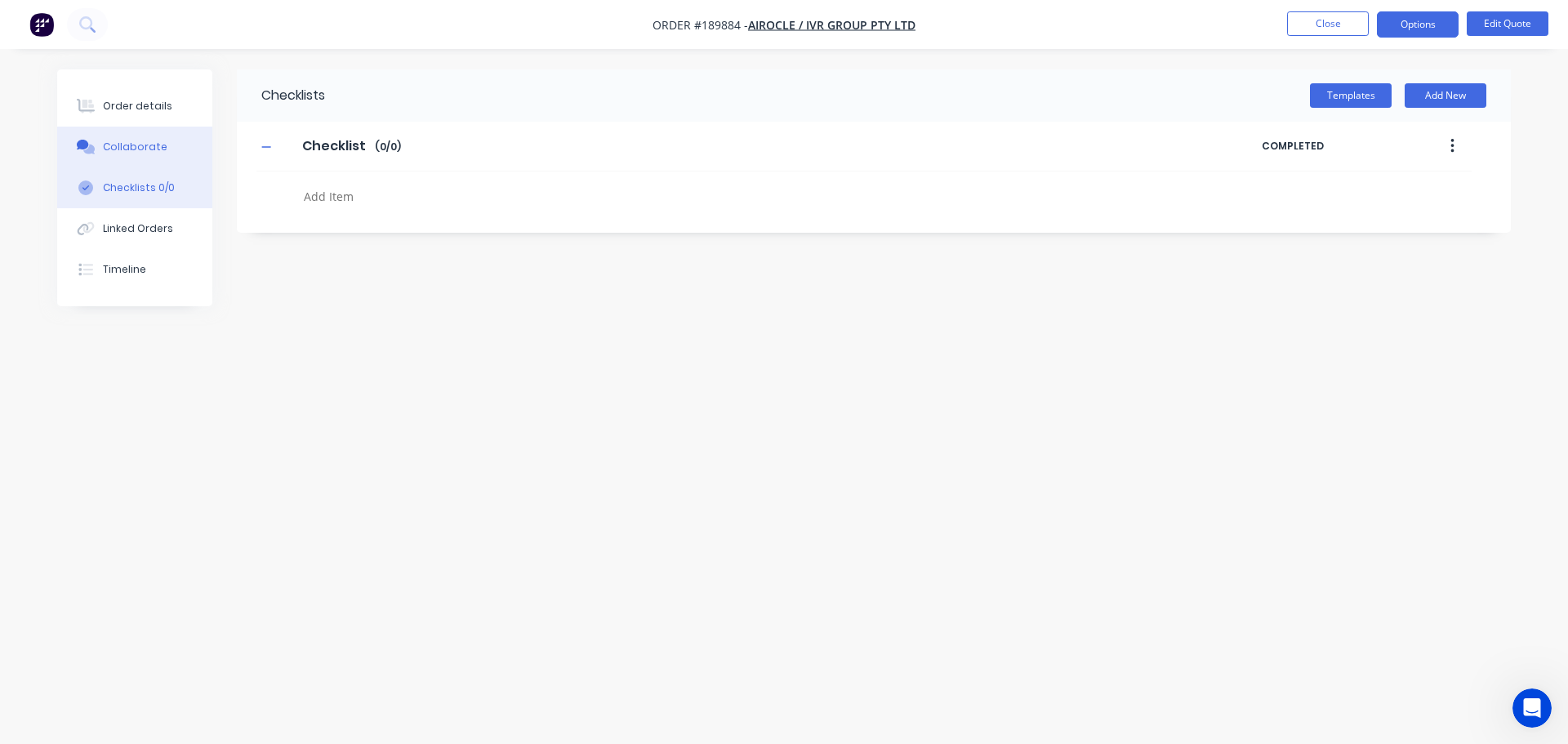
click at [120, 144] on div "Collaborate" at bounding box center [135, 146] width 64 height 14
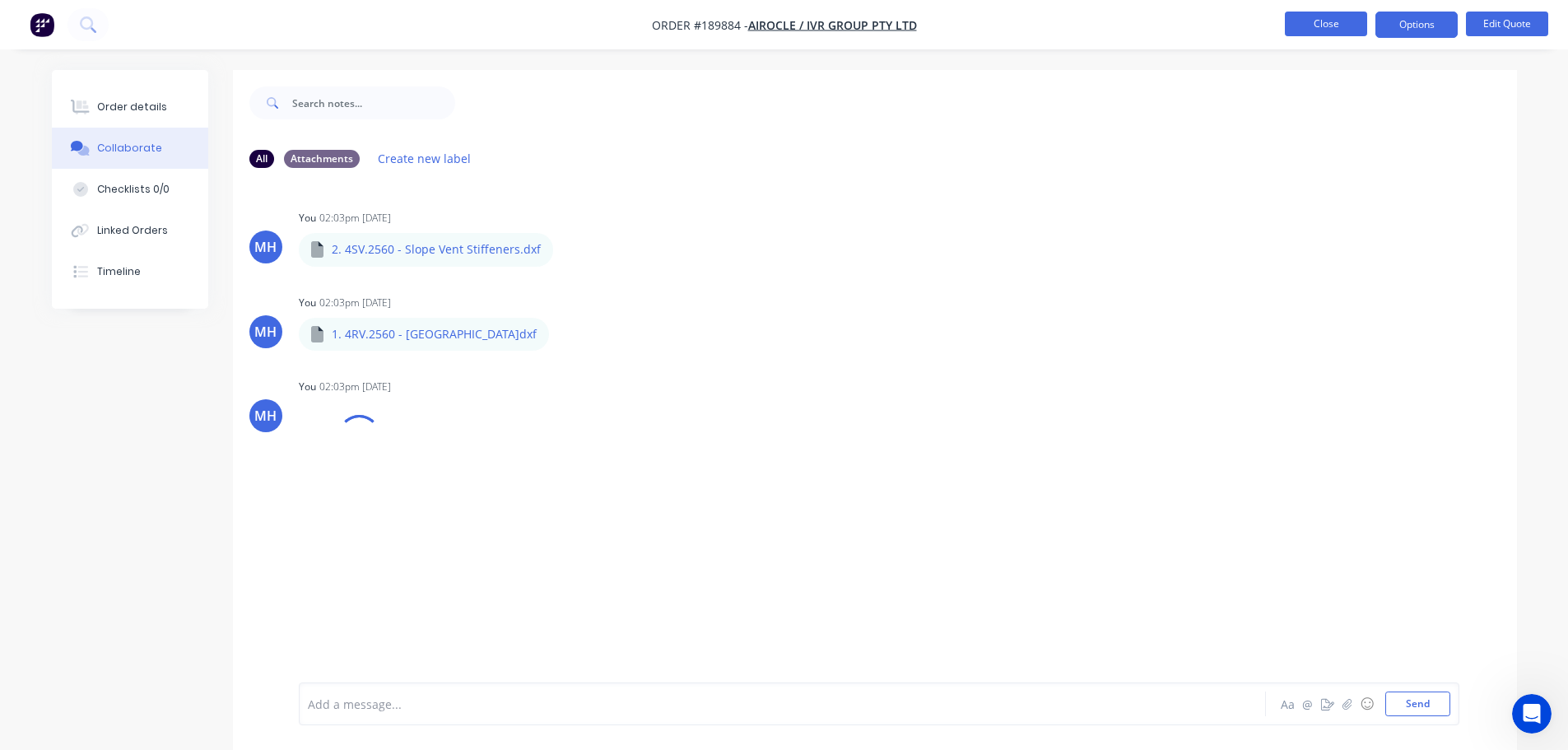
click at [1316, 18] on button "Close" at bounding box center [1326, 24] width 82 height 25
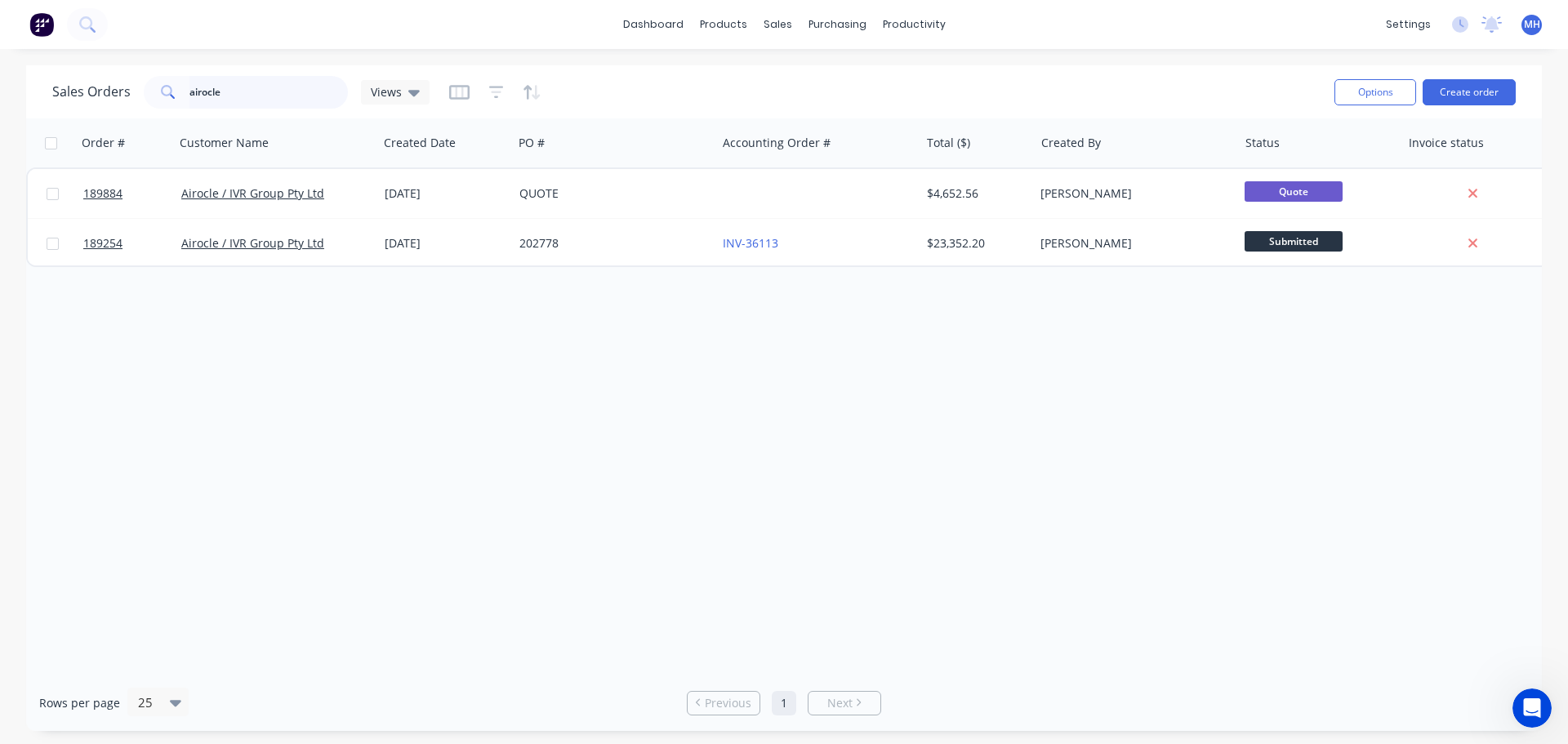
click at [316, 91] on input "airocle" at bounding box center [269, 92] width 159 height 33
click at [775, 442] on div "Order # Customer Name Created Date PO # Accounting Order # Total ($) Created By…" at bounding box center [784, 396] width 1516 height 557
click at [1170, 63] on div "dashboard products sales purchasing productivity dashboard products Product Cat…" at bounding box center [784, 372] width 1568 height 744
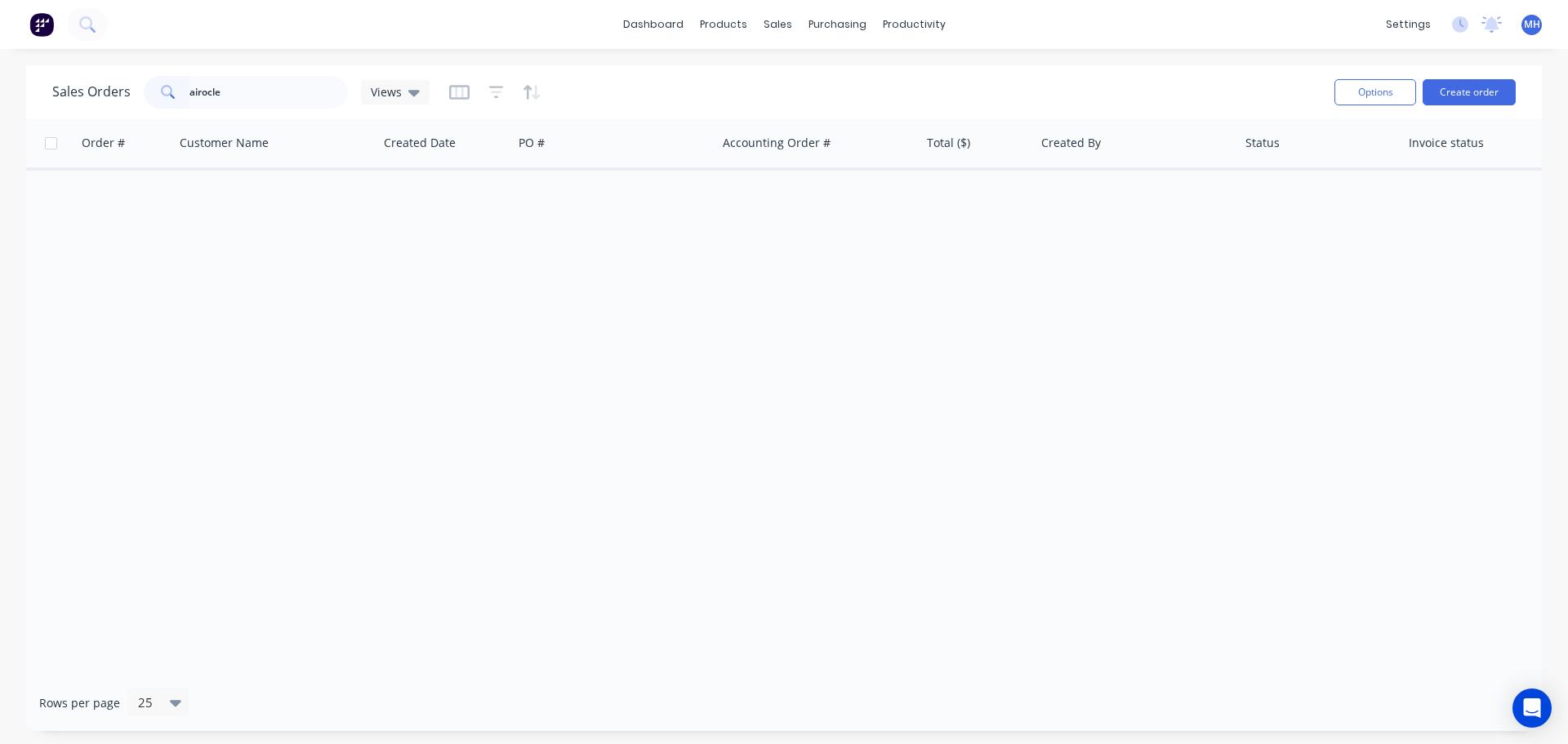
type input "airocle"
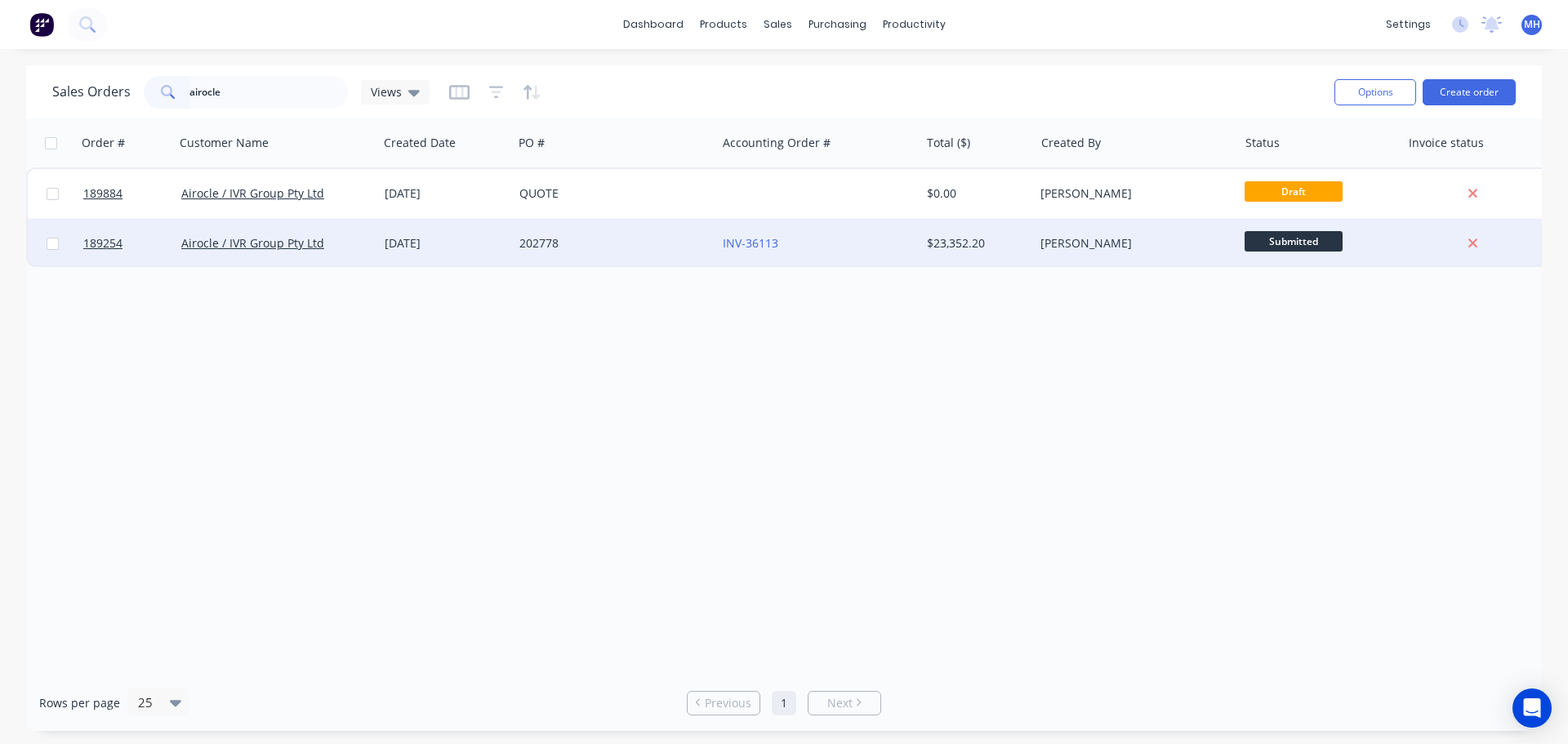
click at [581, 250] on div "202778" at bounding box center [610, 243] width 182 height 16
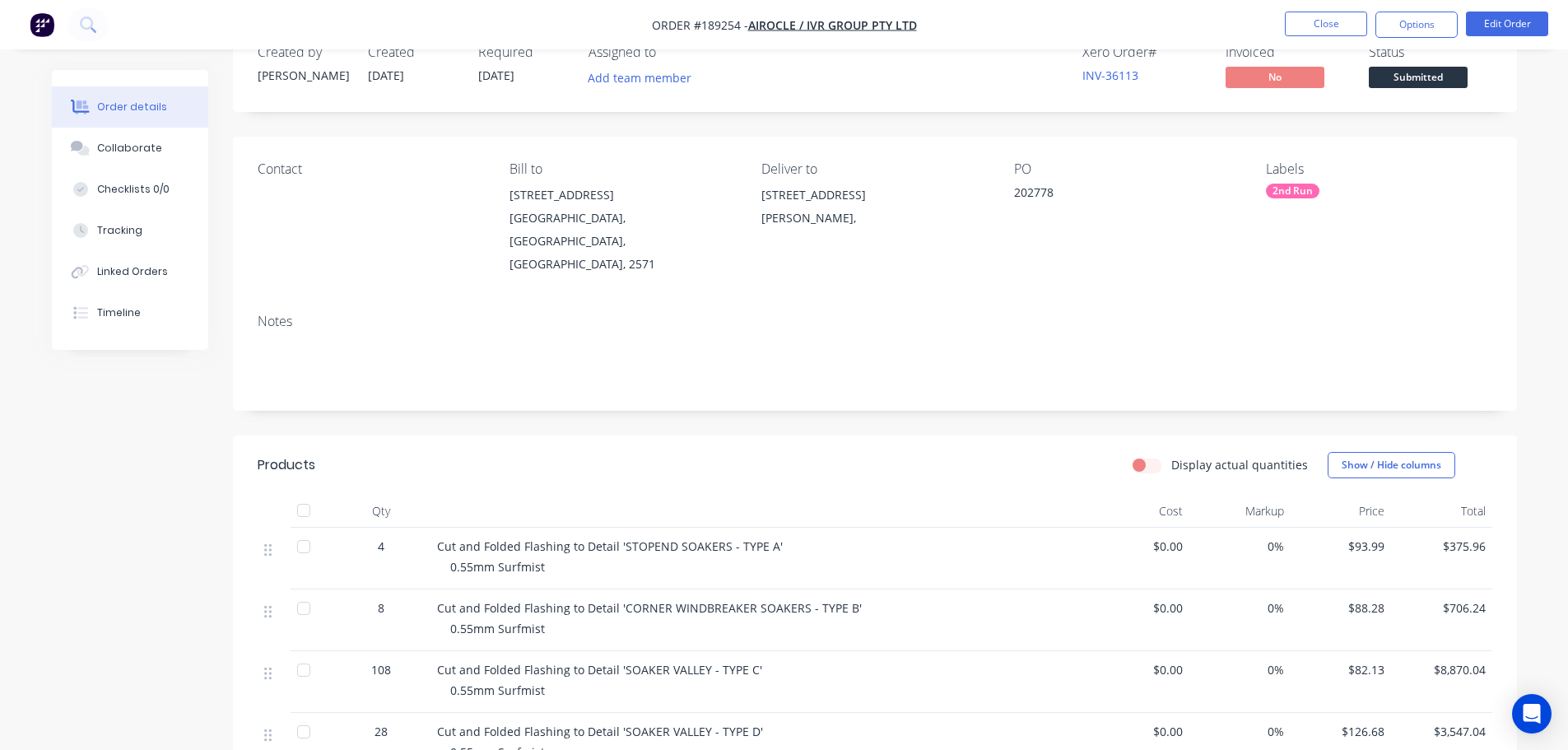
scroll to position [82, 0]
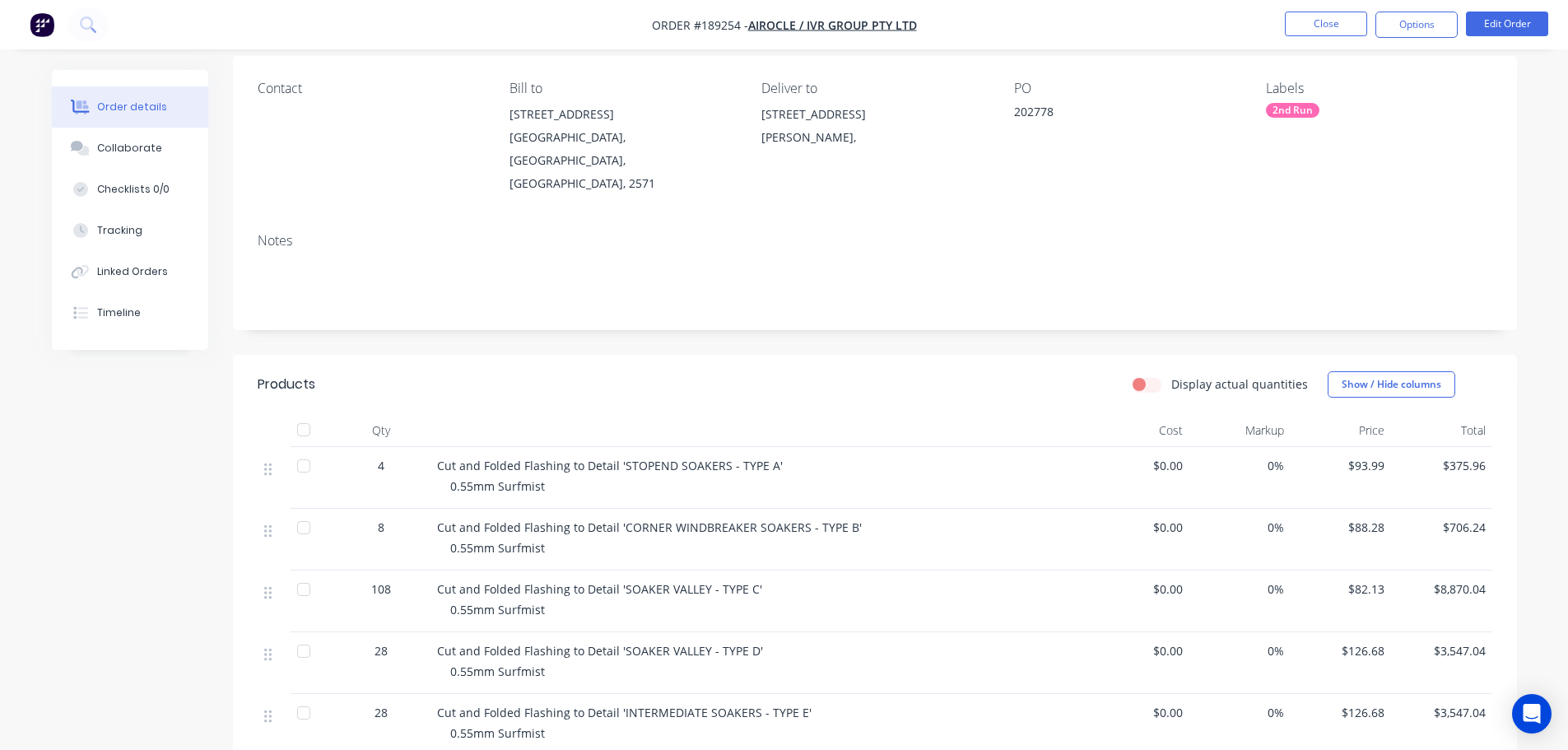
scroll to position [36, 0]
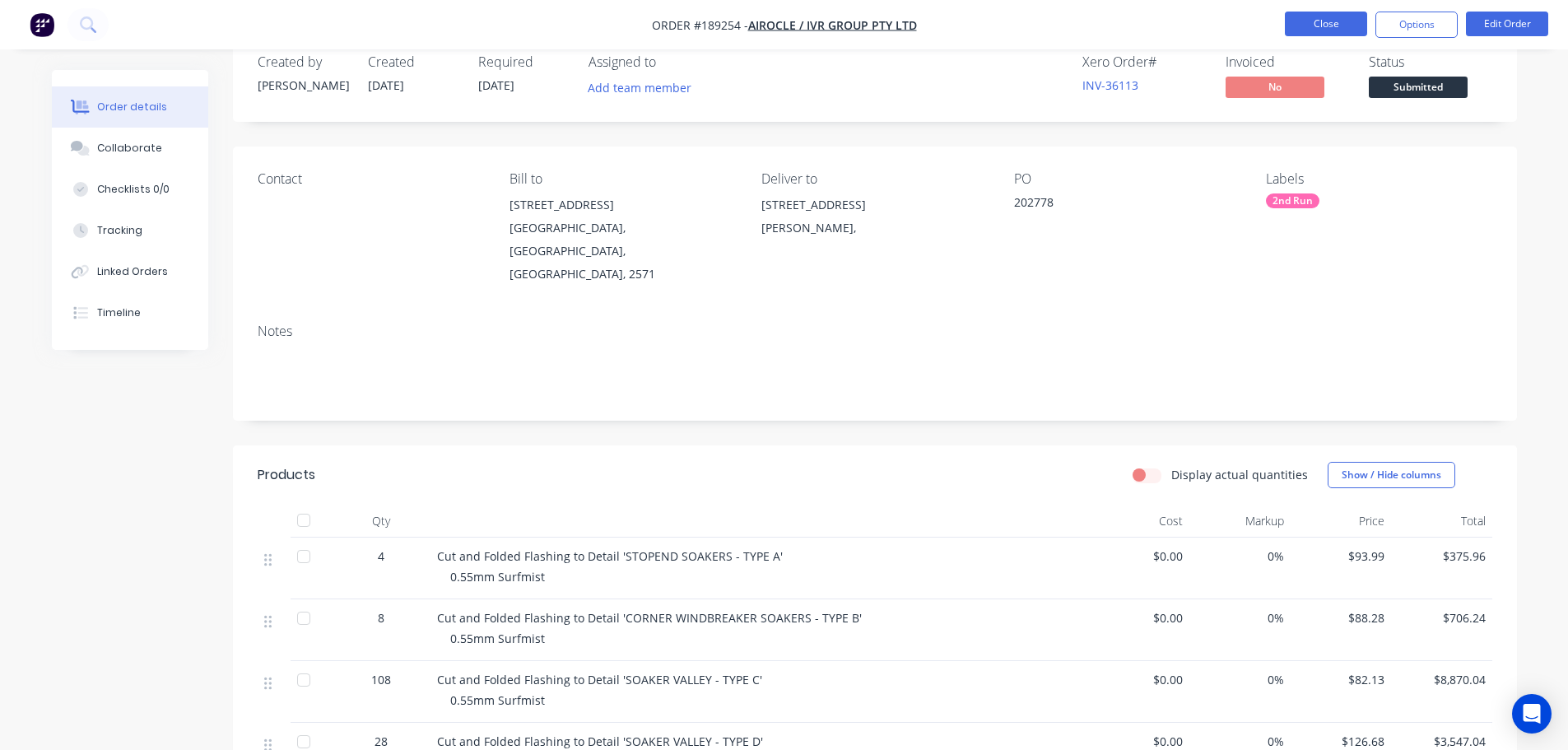
click at [1293, 21] on button "Close" at bounding box center [1326, 24] width 82 height 25
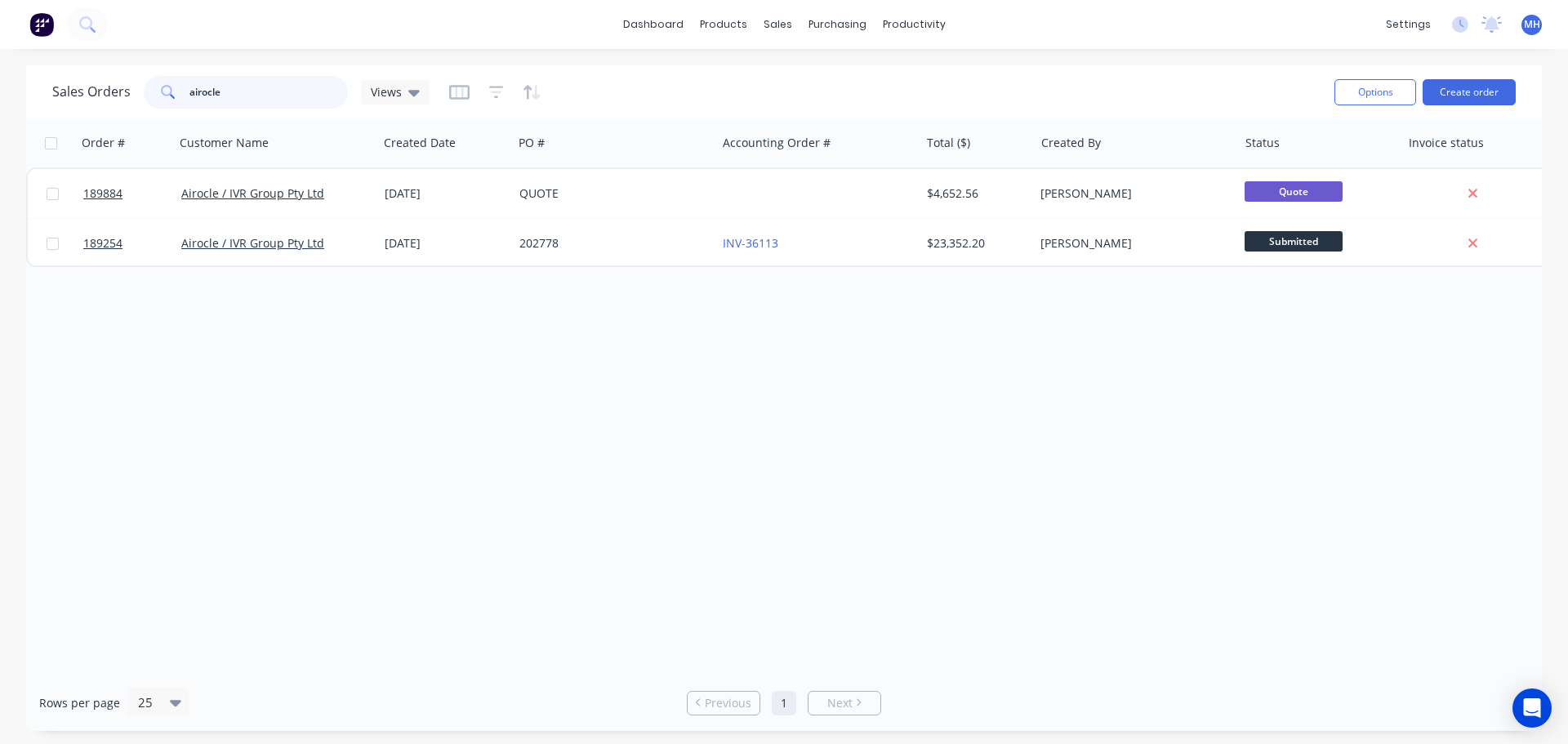
click at [258, 90] on input "airocle" at bounding box center [269, 92] width 159 height 33
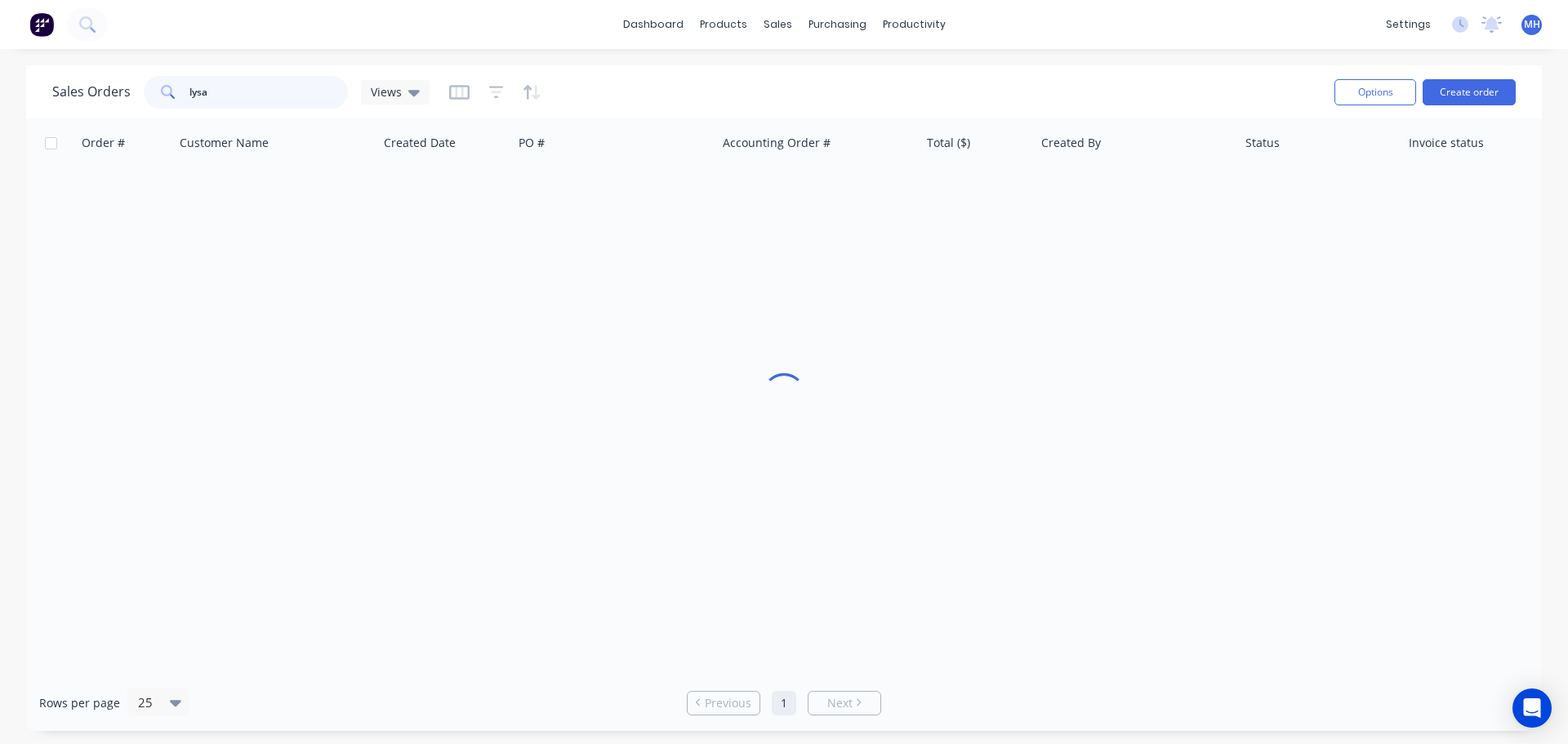
type input "lysa"
click at [696, 90] on div "Sales Orders lysa Views" at bounding box center [686, 92] width 1269 height 40
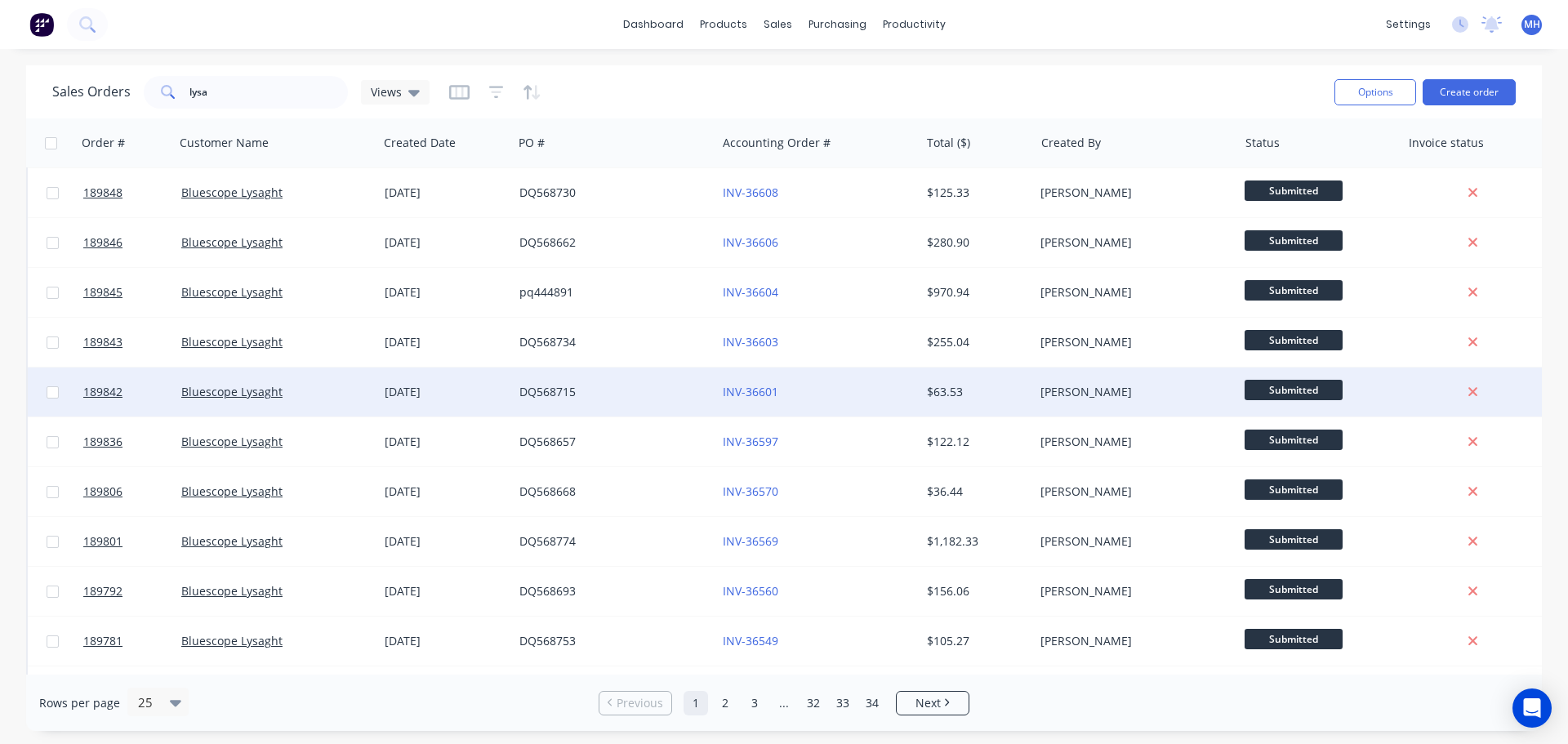
scroll to position [747, 0]
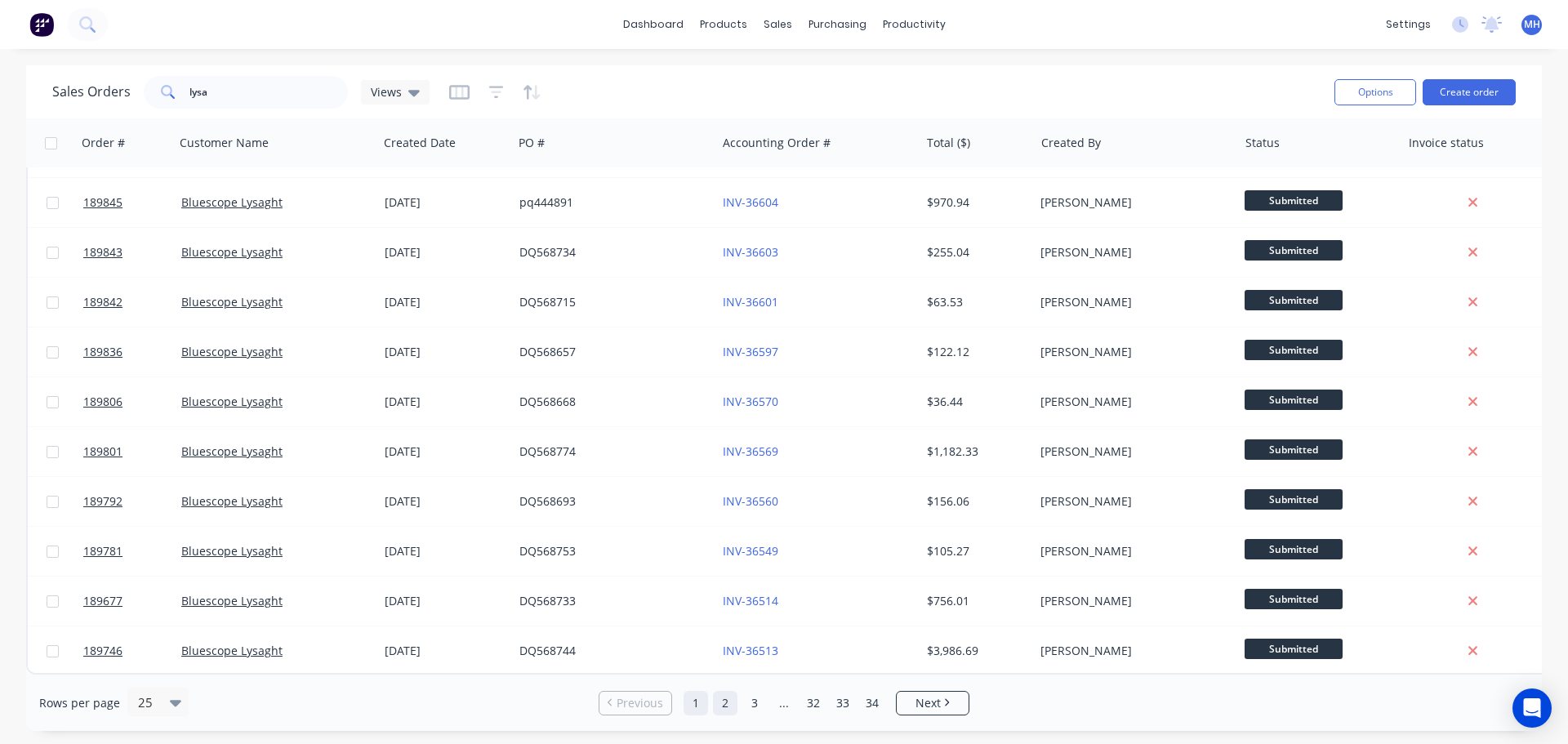
click at [728, 704] on link "2" at bounding box center [725, 704] width 25 height 25
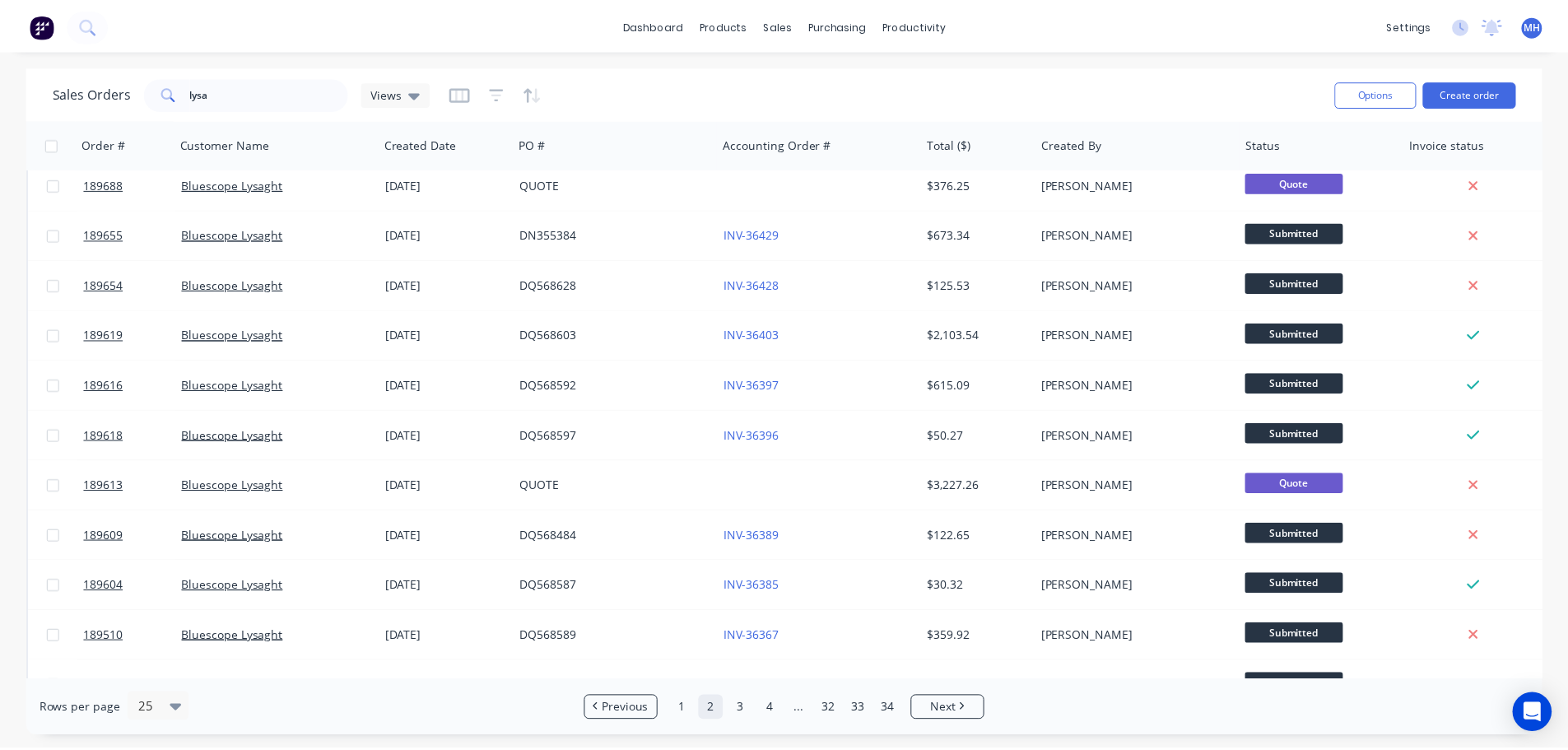
scroll to position [0, 0]
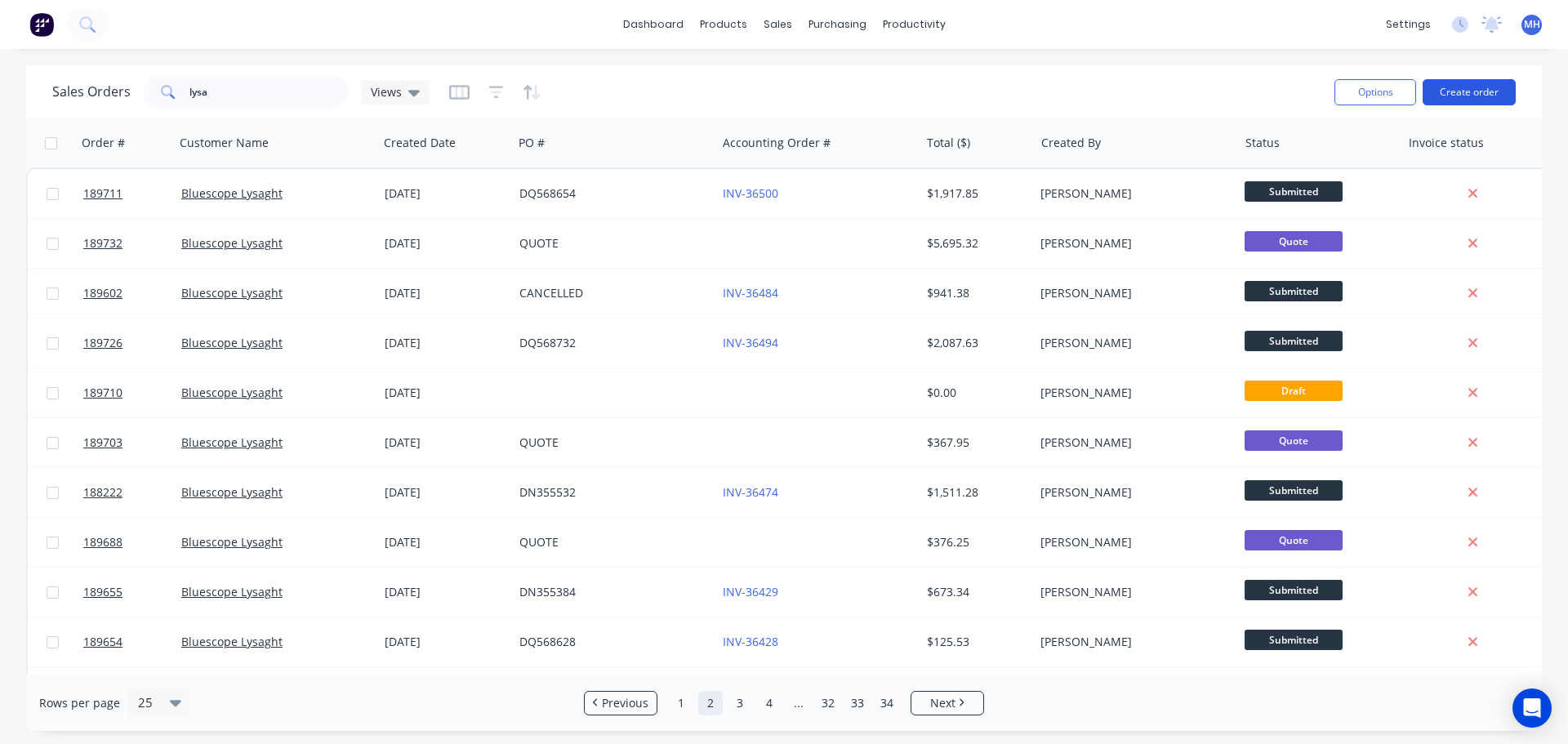
click at [1455, 88] on button "Create order" at bounding box center [1469, 91] width 93 height 26
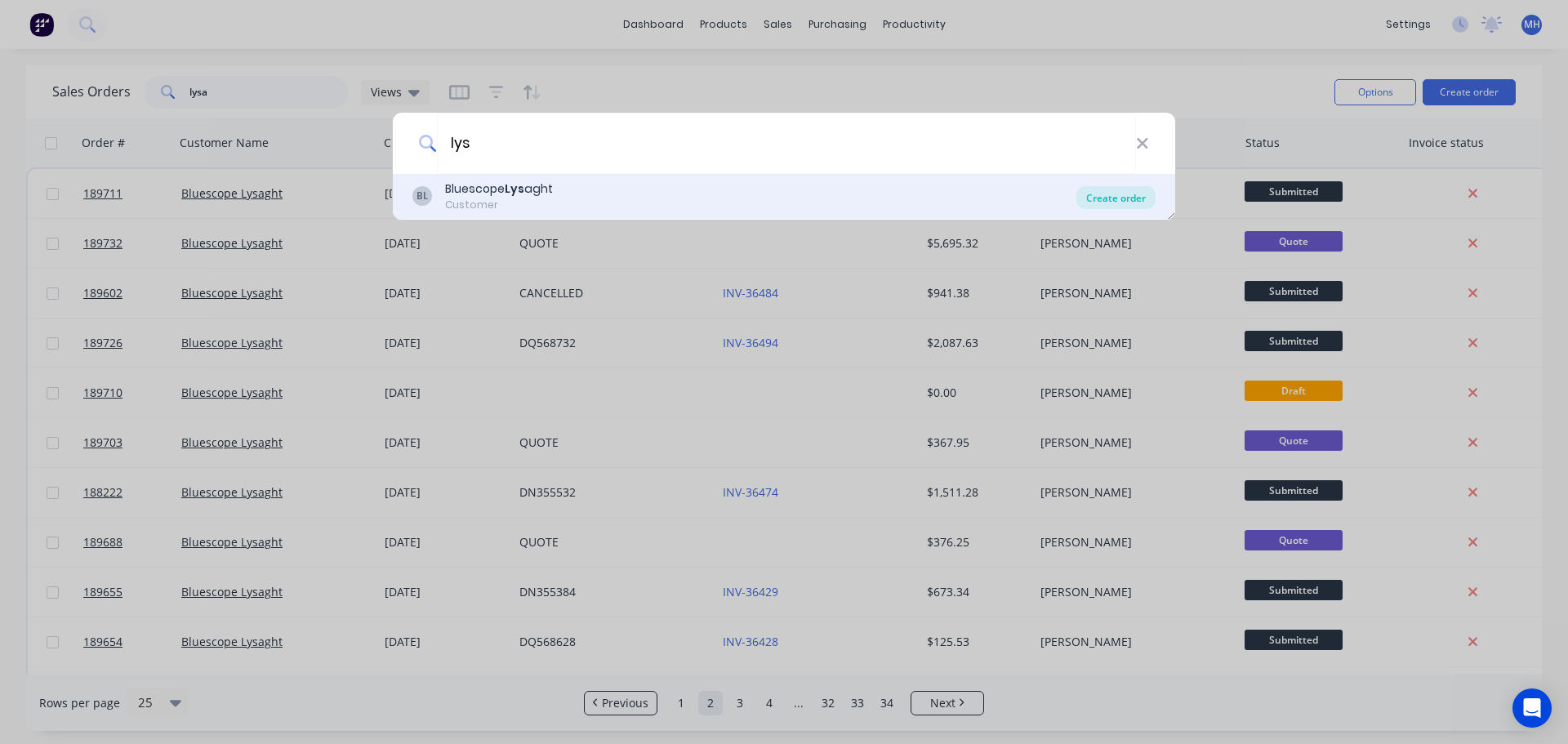
type input "lys"
click at [1115, 199] on div "Create order" at bounding box center [1115, 198] width 79 height 23
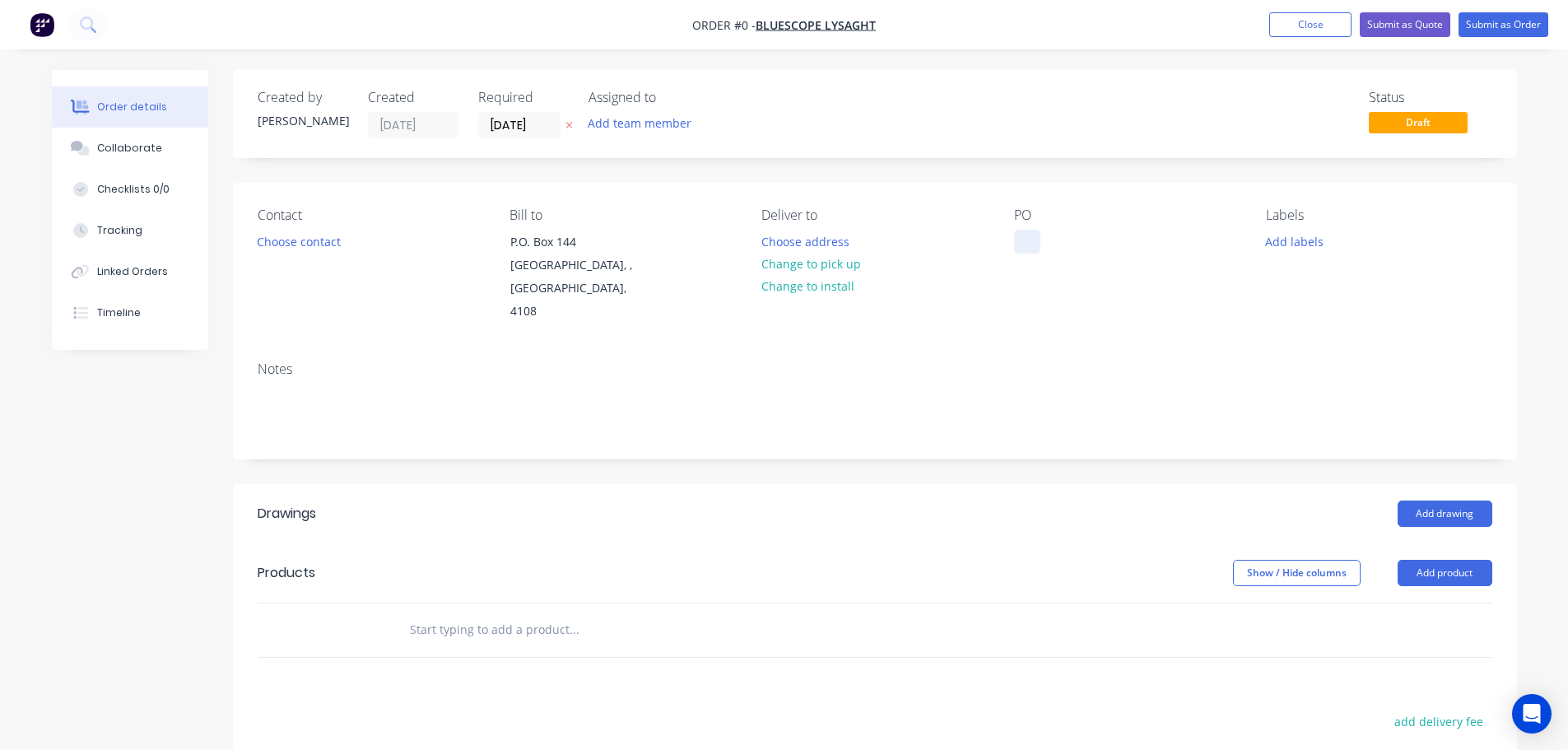
click at [1040, 241] on div at bounding box center [1027, 241] width 26 height 24
click at [612, 166] on div "Order details Collaborate Checklists 0/0 Tracking Linked Orders Timeline Order …" at bounding box center [784, 574] width 1498 height 1008
click at [569, 129] on icon at bounding box center [569, 125] width 8 height 10
click at [1438, 560] on button "Add product" at bounding box center [1445, 573] width 95 height 26
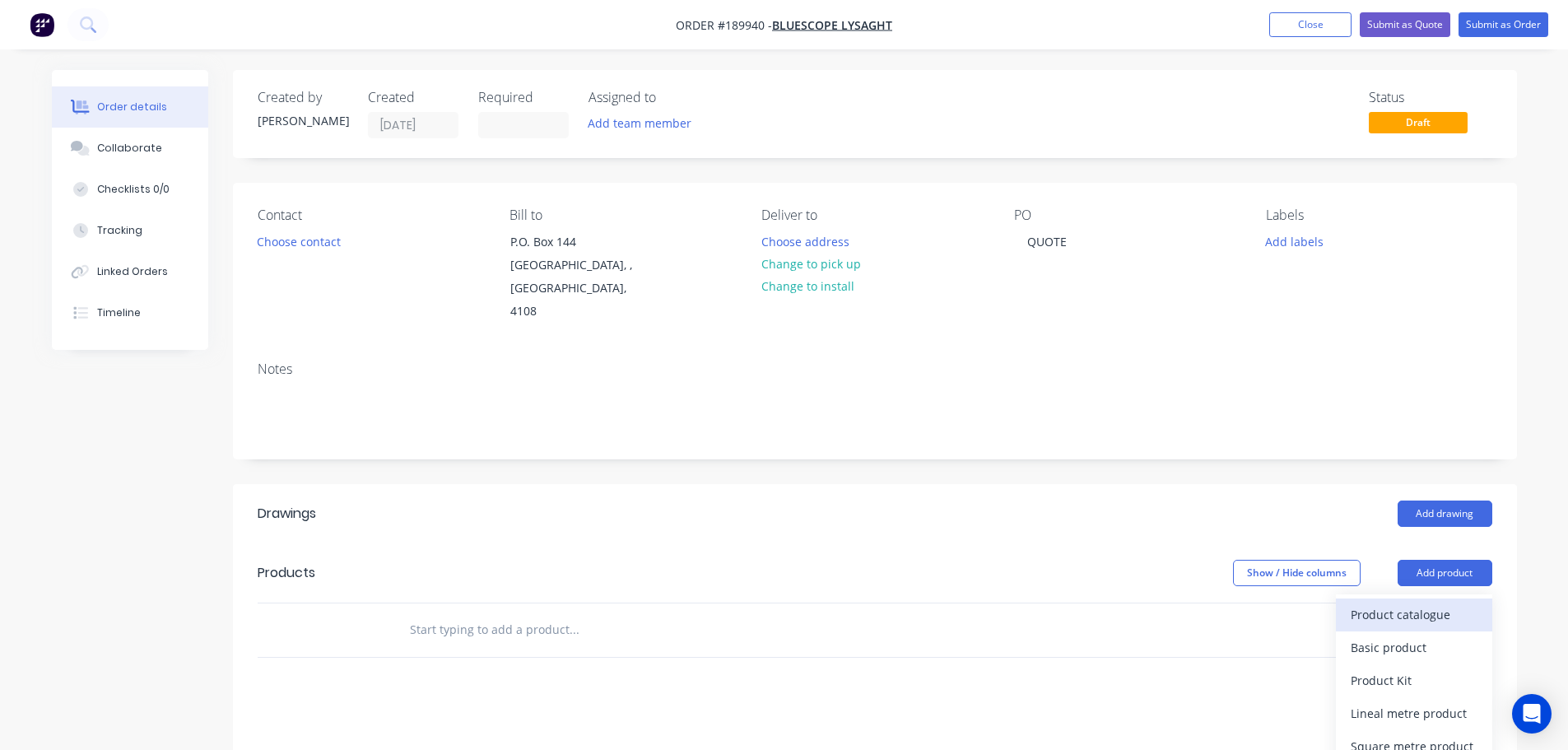
click at [1414, 603] on div "Product catalogue" at bounding box center [1414, 614] width 127 height 24
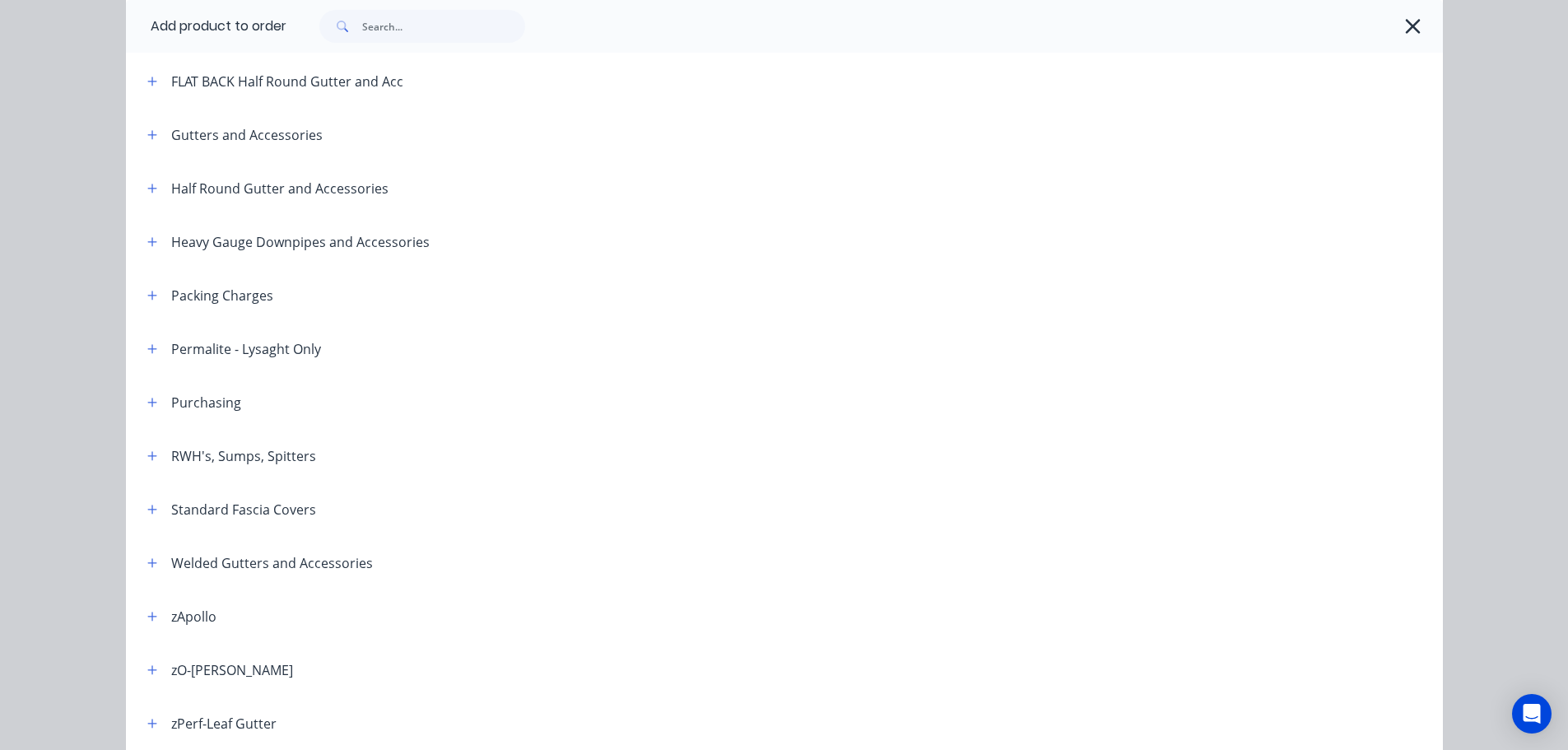
scroll to position [329, 0]
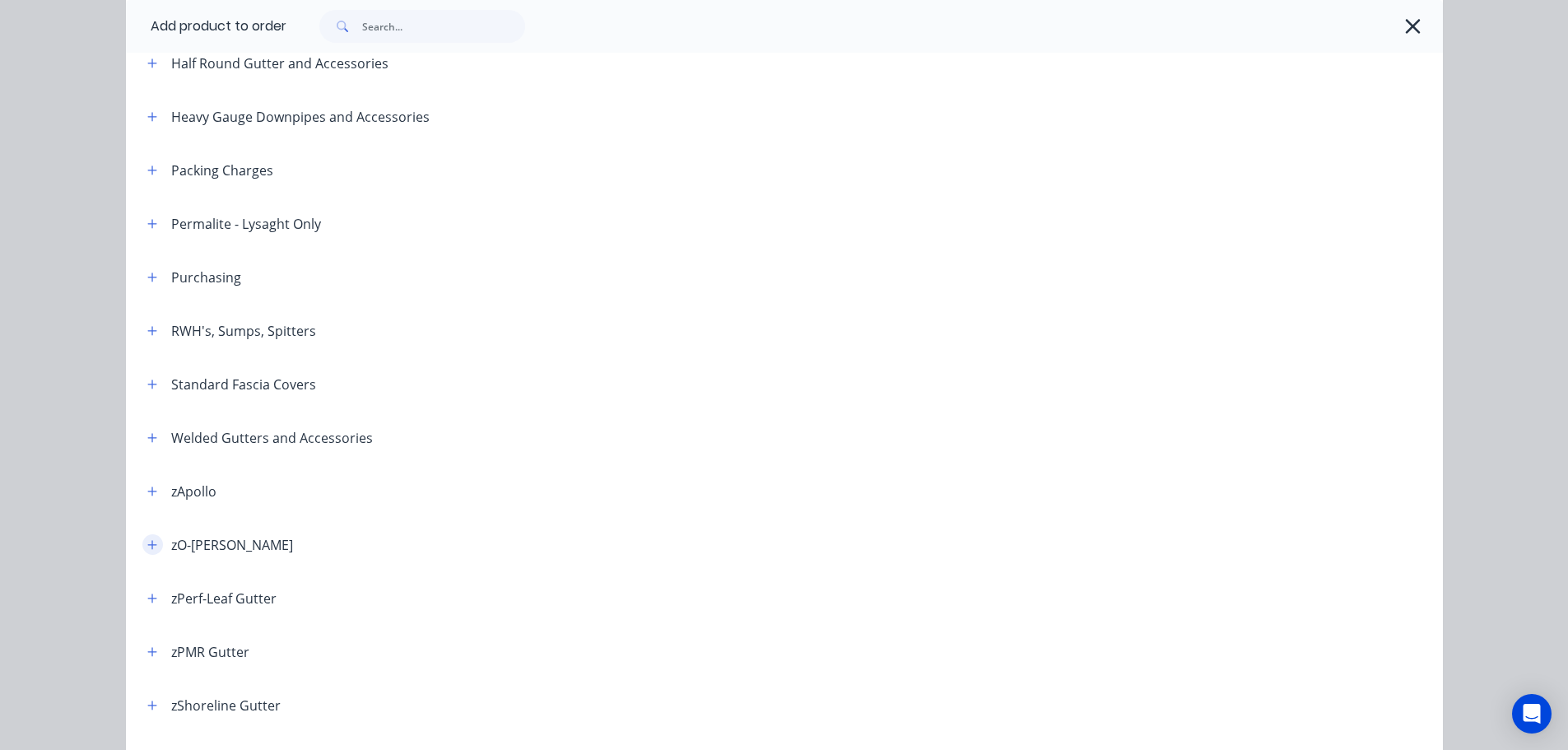
click at [150, 546] on icon "button" at bounding box center [151, 545] width 9 height 9
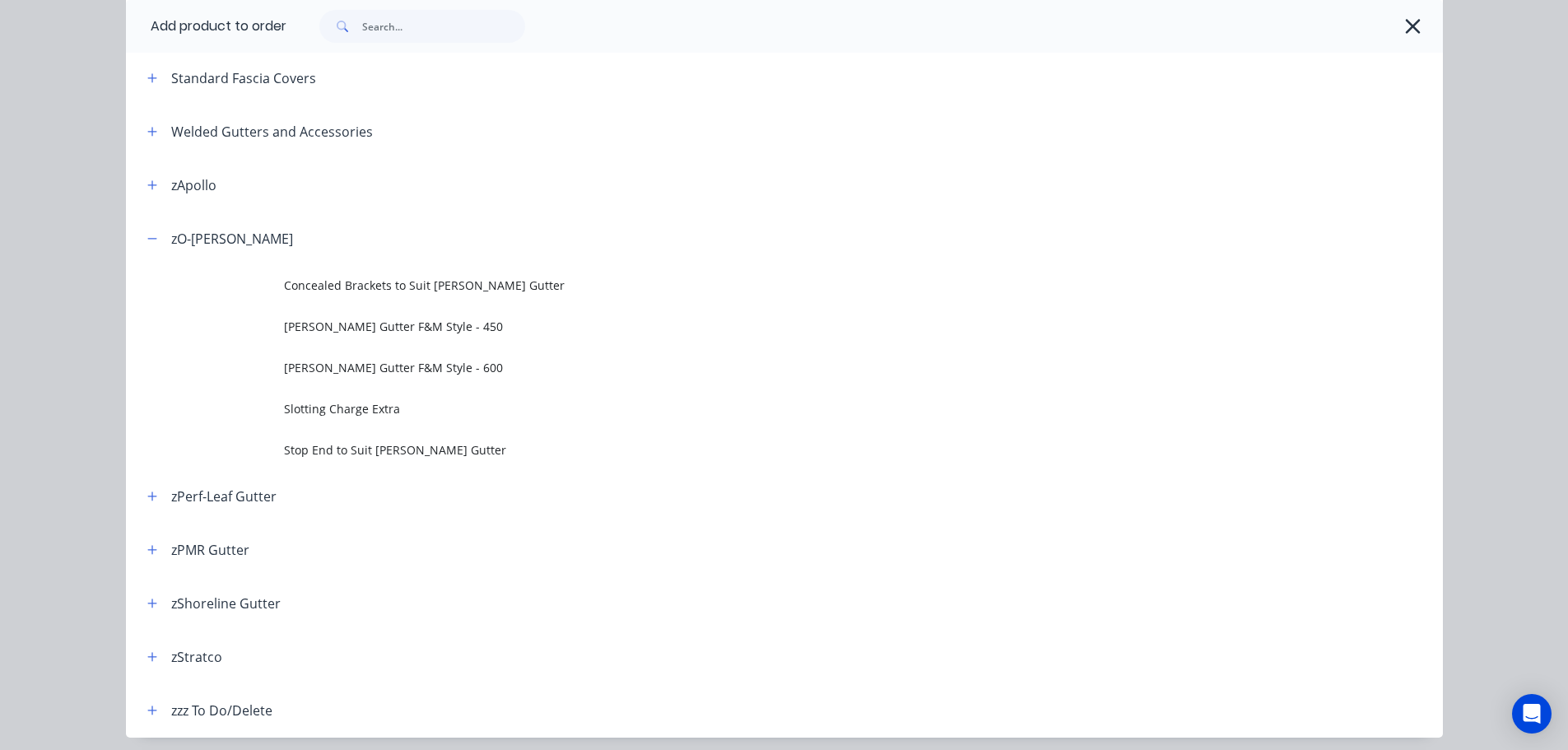
scroll to position [741, 0]
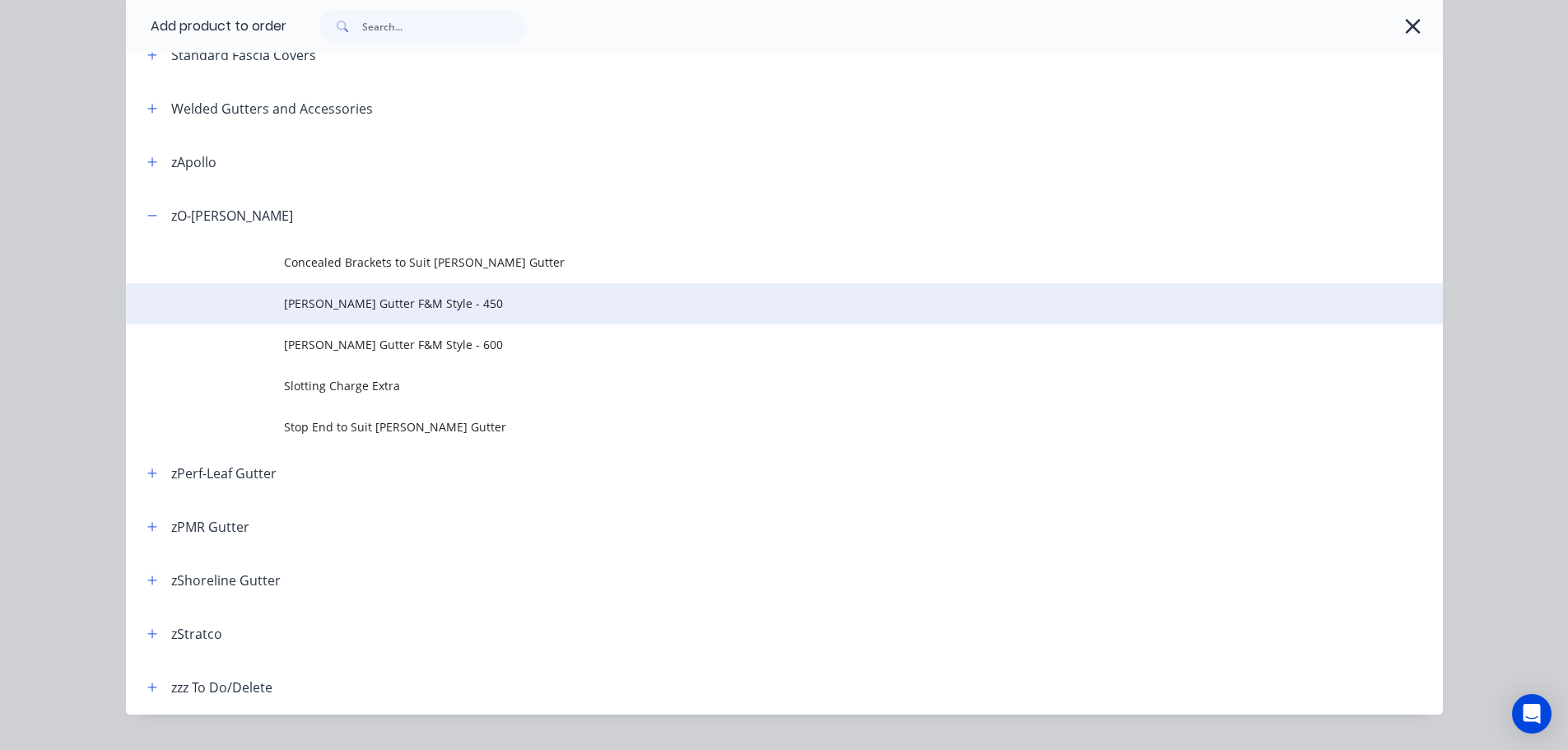
click at [403, 313] on td "O-GEE Gutter F&M Style - 450" at bounding box center [863, 303] width 1159 height 42
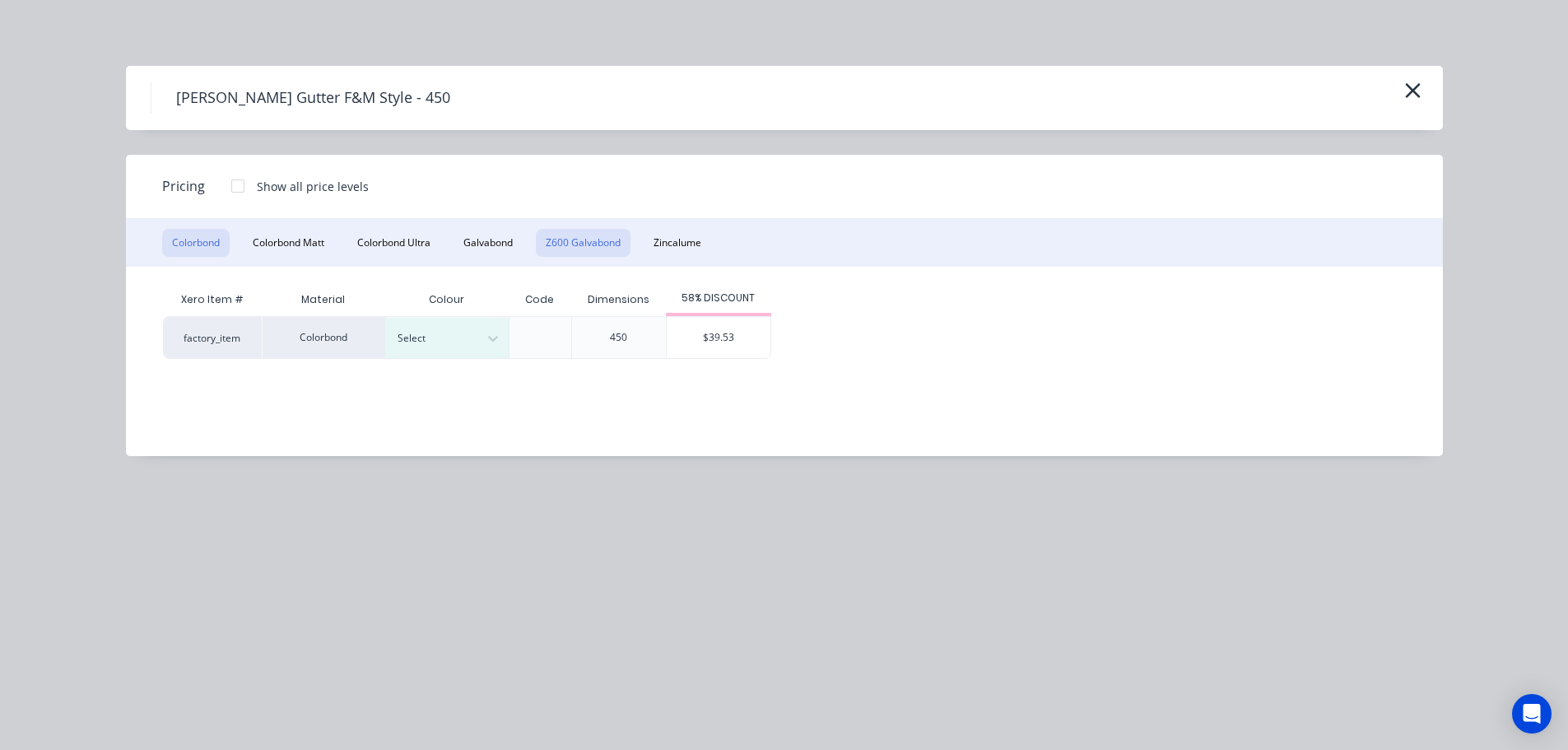
click at [573, 245] on button "Z600 Galvabond" at bounding box center [583, 242] width 95 height 28
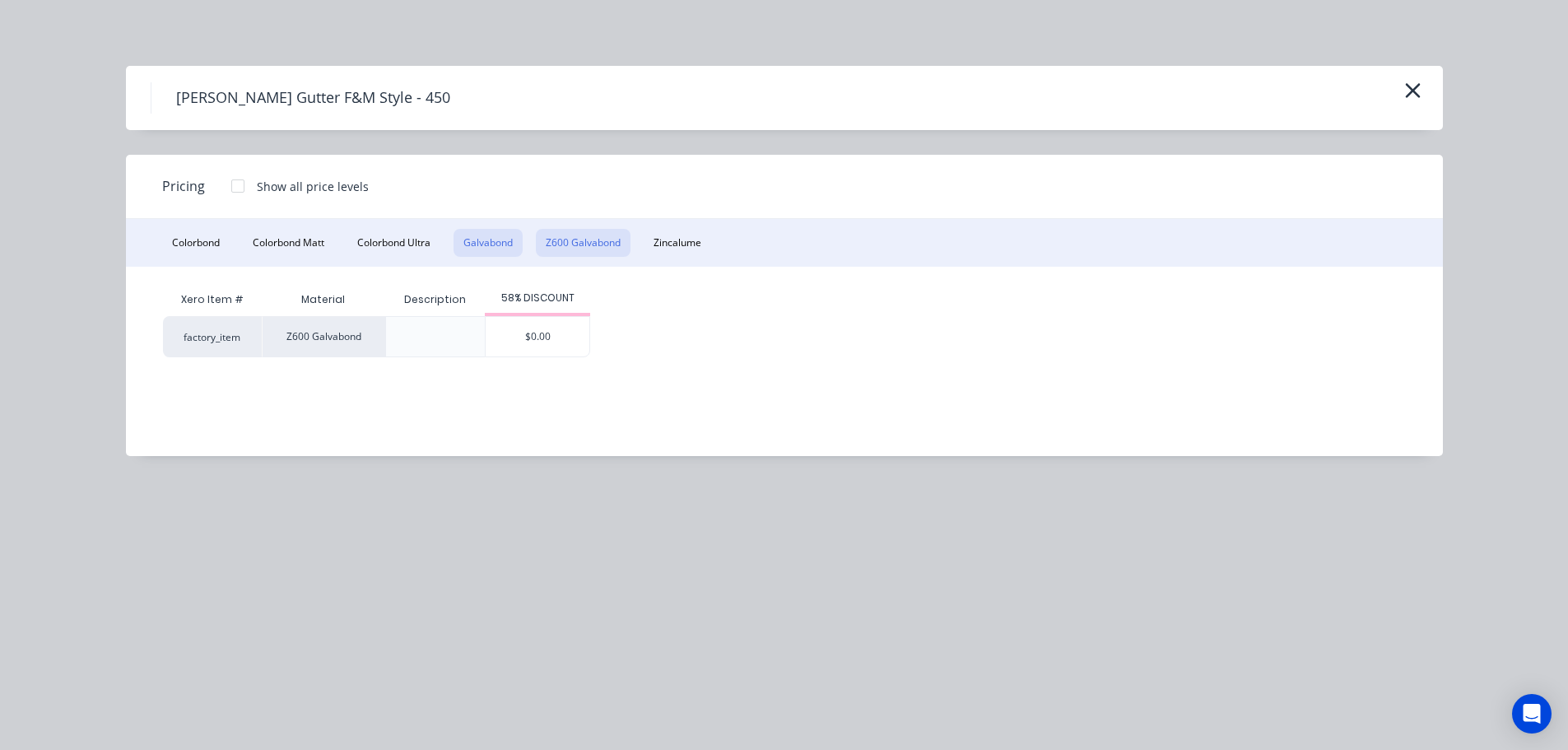
click at [503, 238] on button "Galvabond" at bounding box center [487, 242] width 69 height 28
click at [207, 243] on button "Colorbond" at bounding box center [196, 242] width 68 height 28
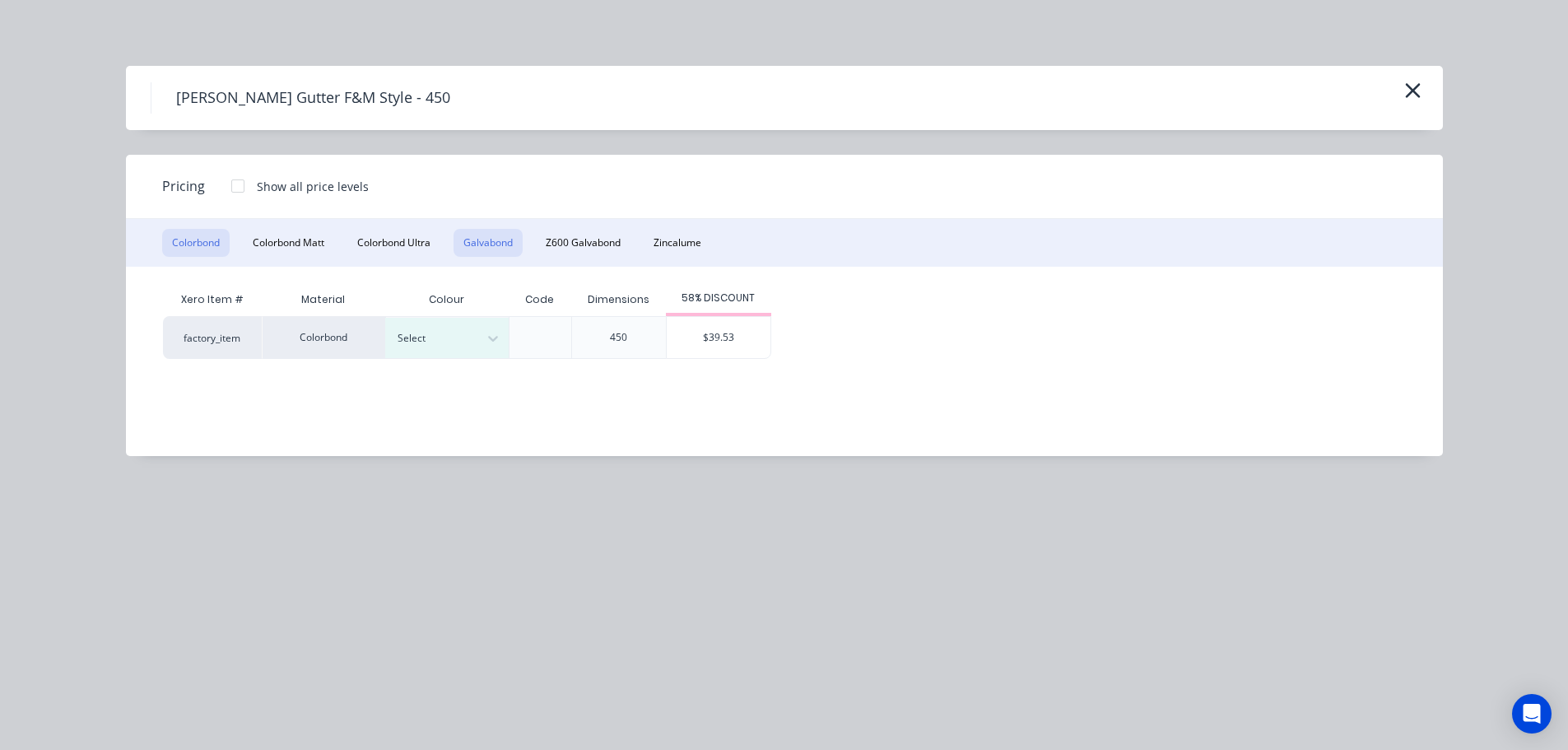
click at [482, 246] on button "Galvabond" at bounding box center [487, 242] width 69 height 28
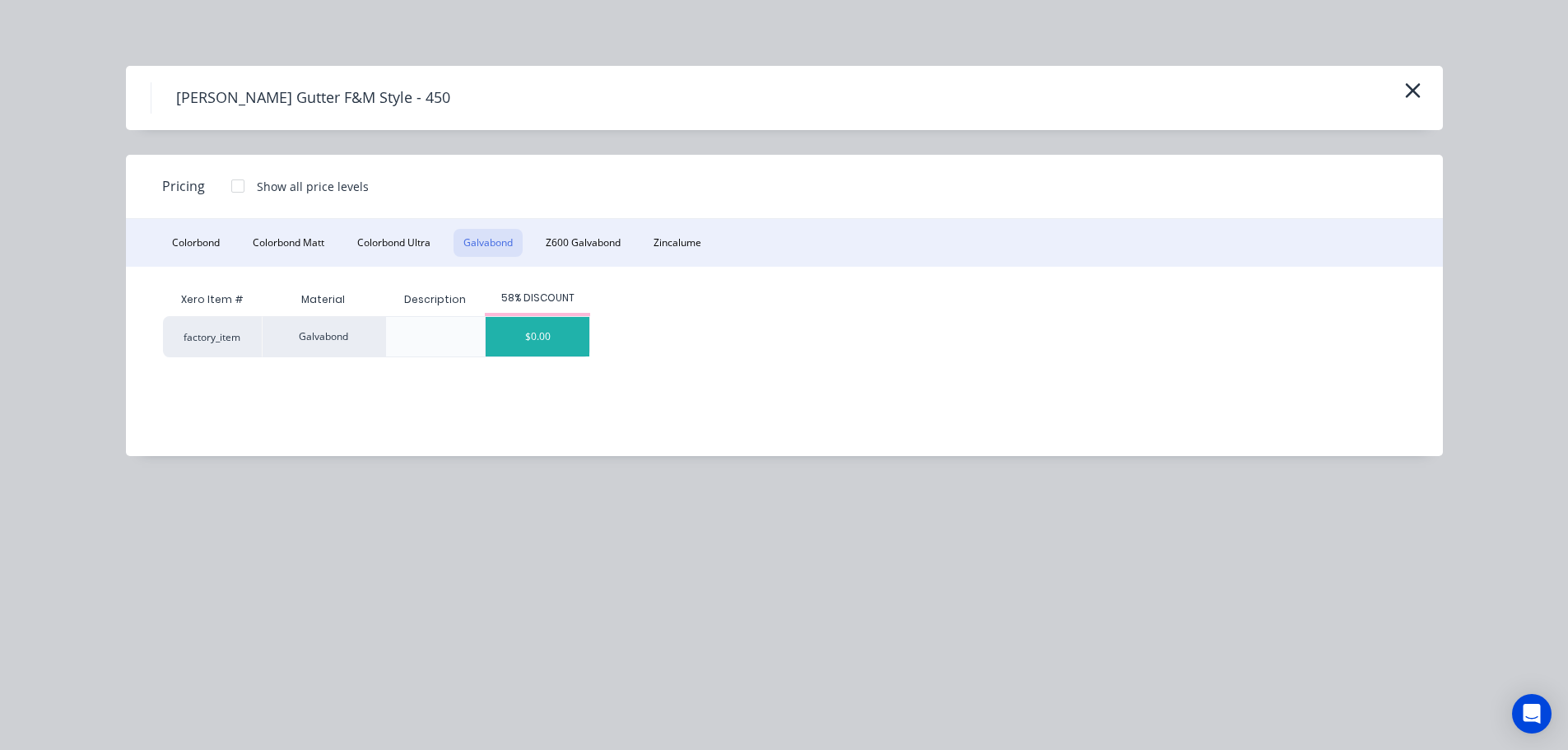
click at [505, 322] on div "$0.00" at bounding box center [538, 336] width 104 height 40
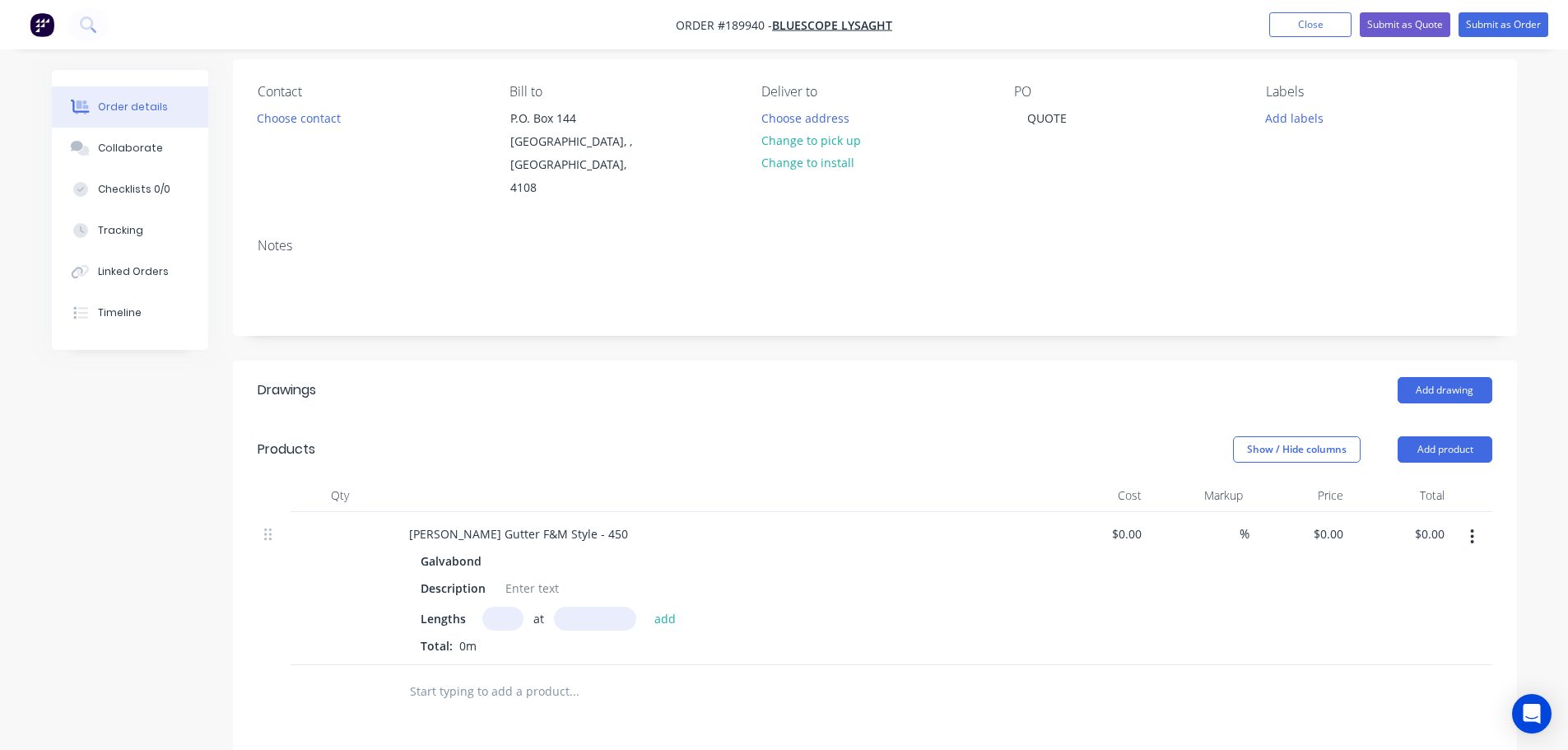
scroll to position [247, 0]
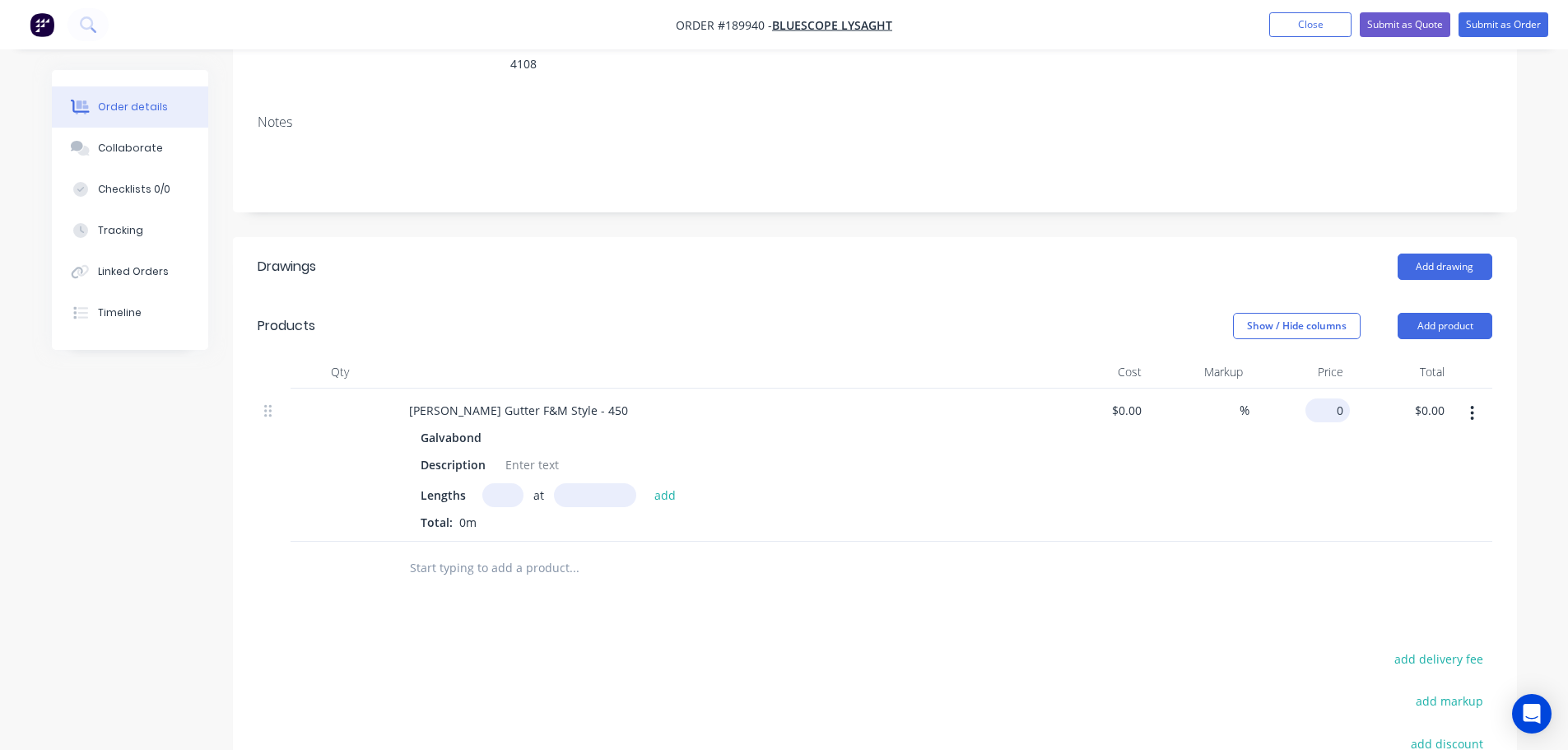
click at [1322, 389] on div "0 $0.00" at bounding box center [1300, 465] width 102 height 153
type input "$39.53"
drag, startPoint x: 574, startPoint y: 296, endPoint x: 517, endPoint y: 408, distance: 125.7
click at [574, 313] on div "Show / Hide columns Add product" at bounding box center [1005, 326] width 972 height 26
click at [494, 484] on input "text" at bounding box center [503, 495] width 42 height 24
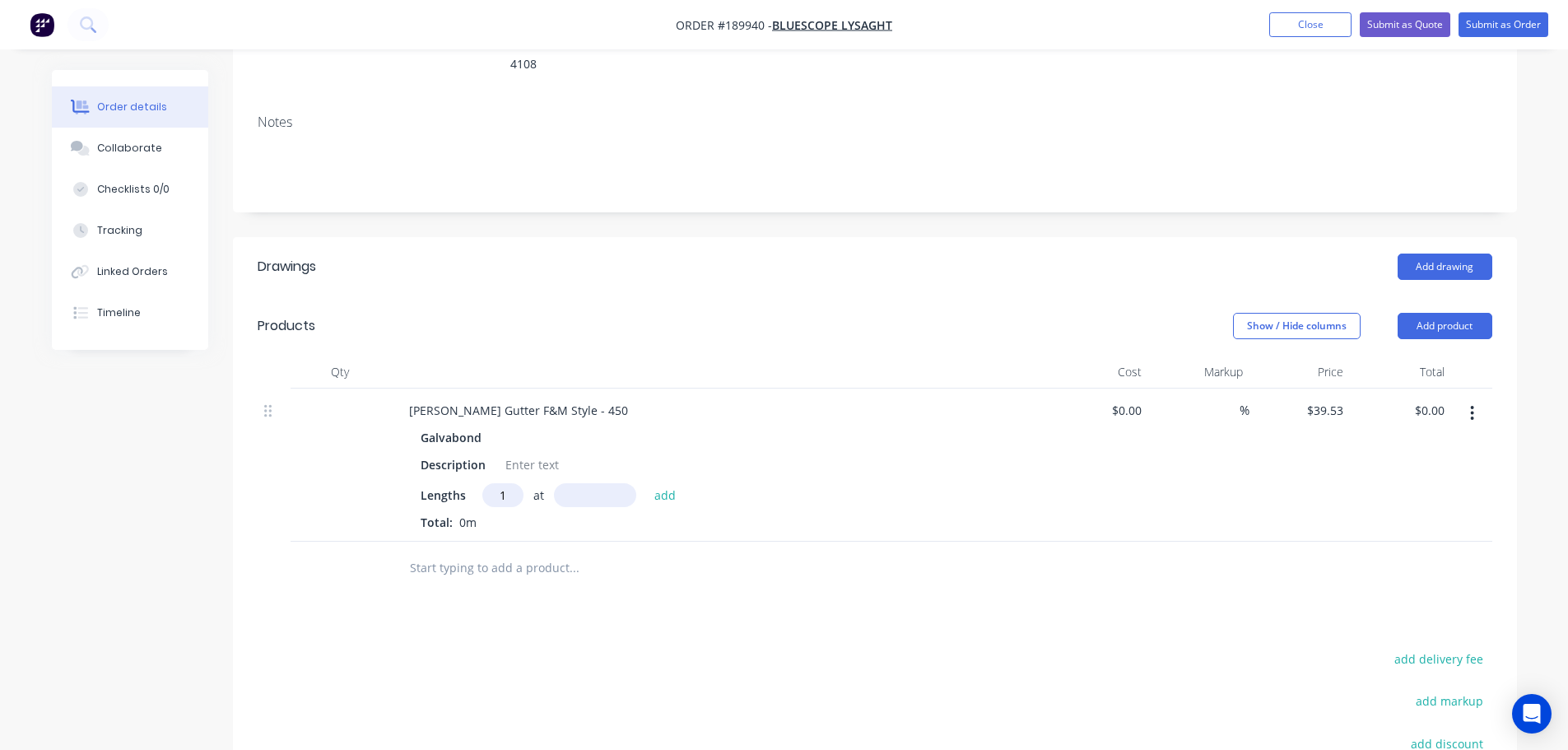
type input "1"
type input "5000"
click at [646, 484] on button "add" at bounding box center [665, 494] width 39 height 22
type input "$197.65"
click at [1084, 254] on div "Add drawing" at bounding box center [1005, 266] width 972 height 26
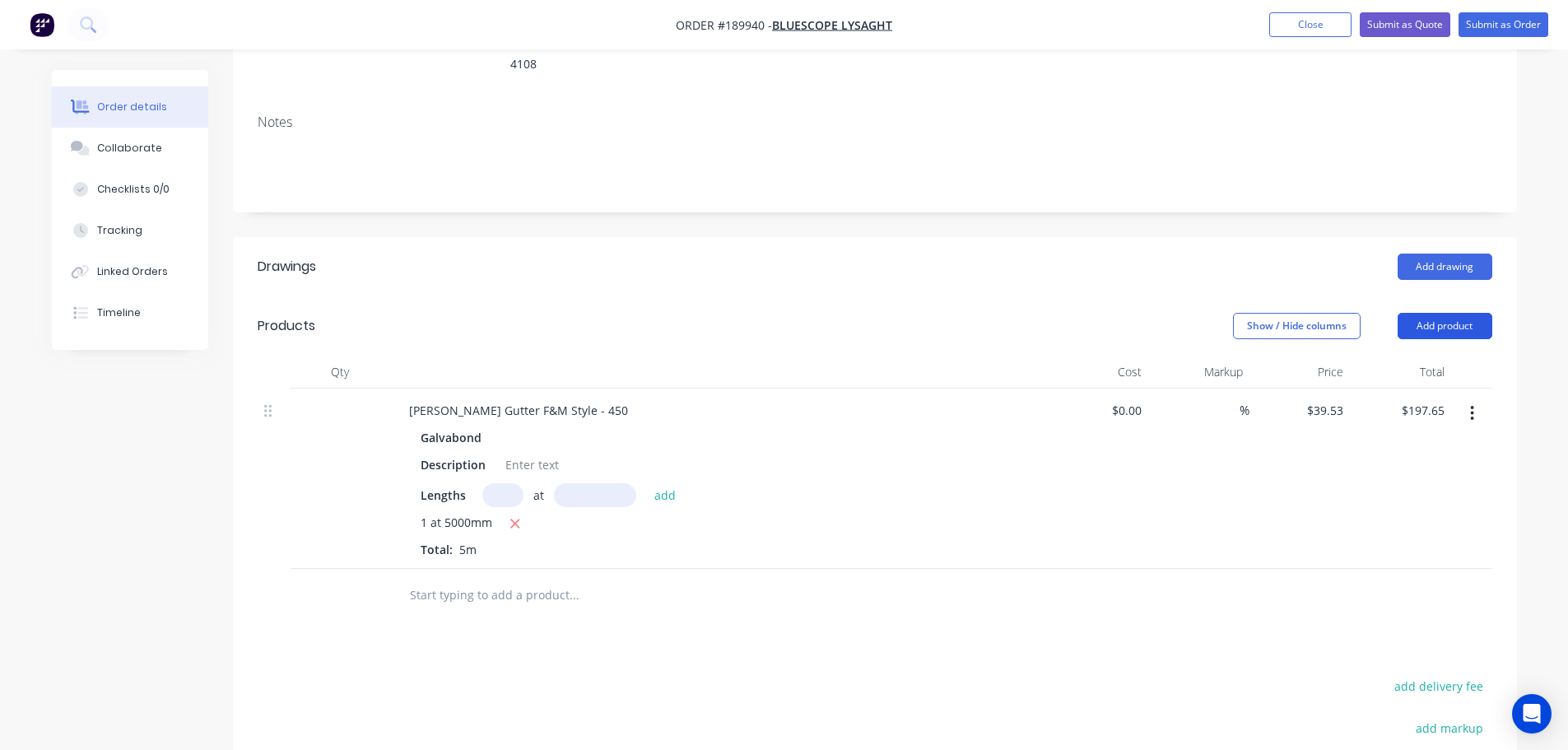
click at [1452, 313] on button "Add product" at bounding box center [1445, 326] width 95 height 26
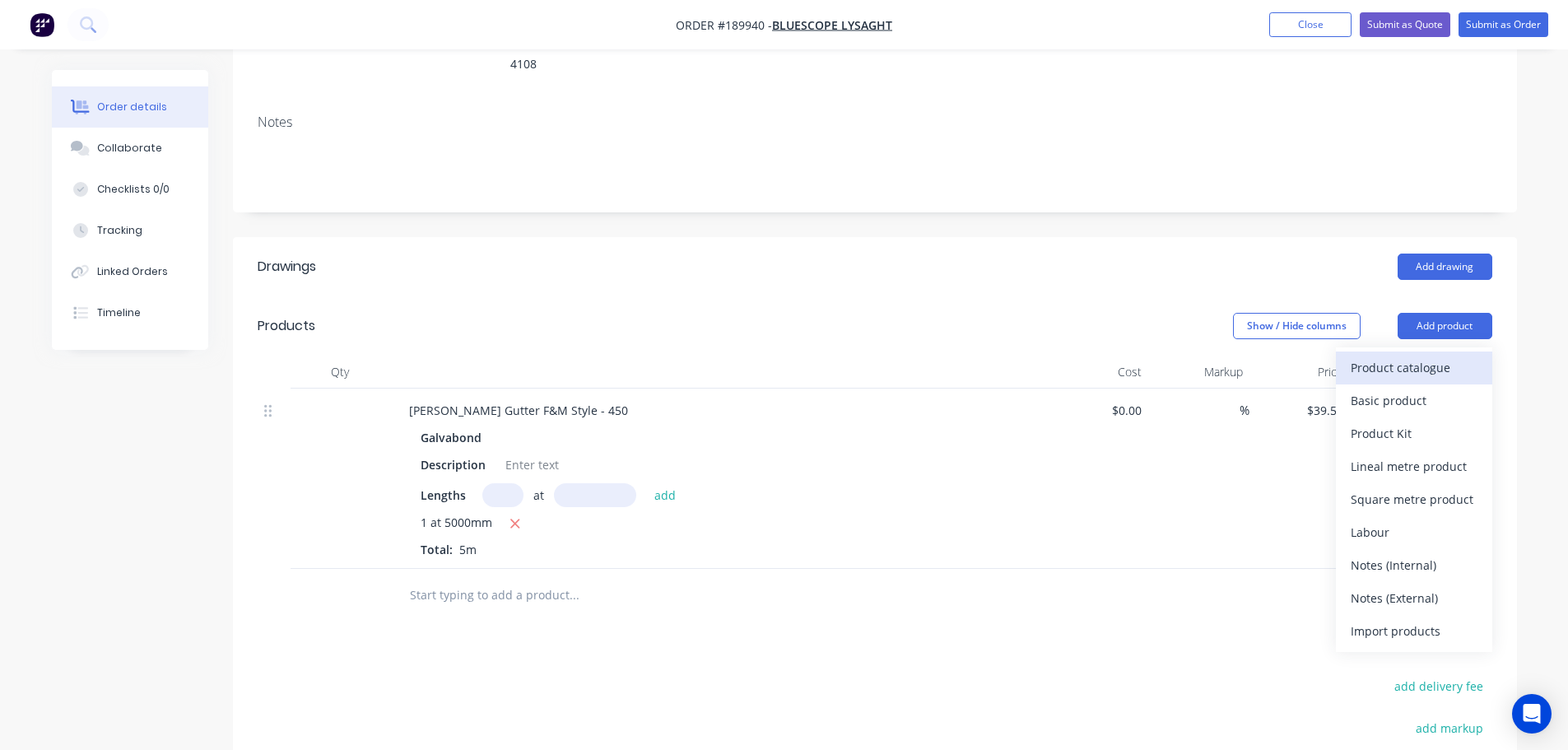
click at [1446, 356] on div "Product catalogue" at bounding box center [1414, 367] width 127 height 24
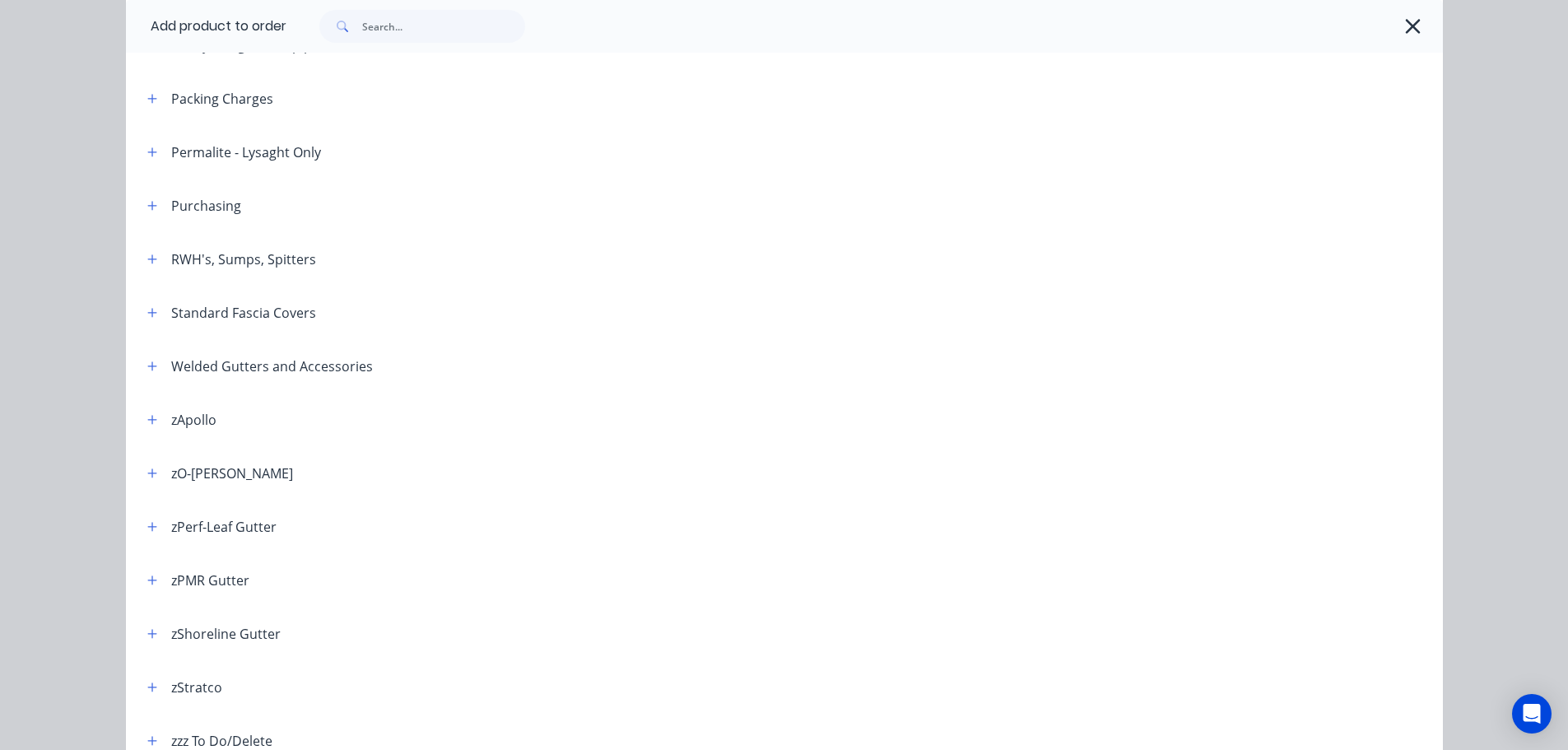
scroll to position [494, 0]
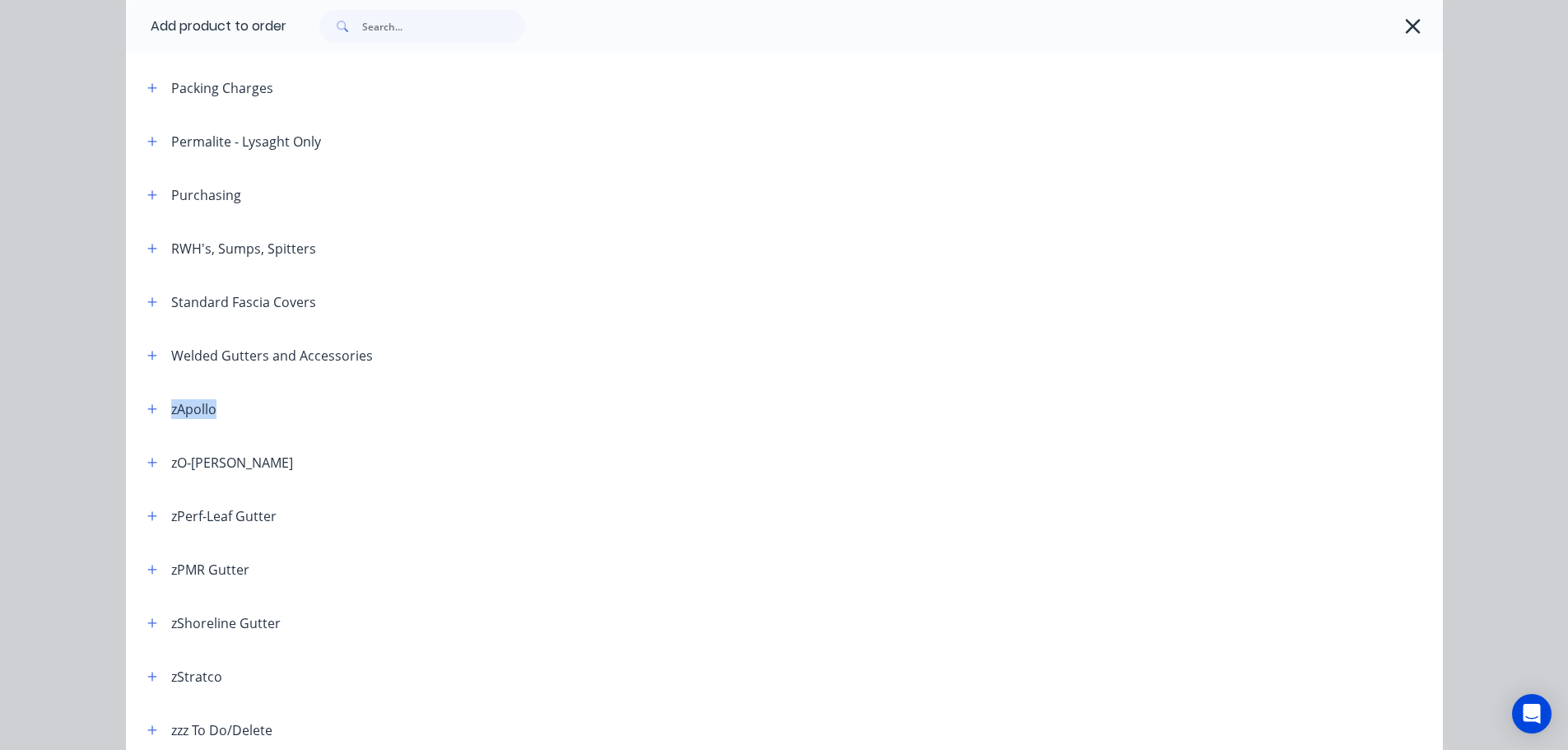
drag, startPoint x: 165, startPoint y: 415, endPoint x: 211, endPoint y: 413, distance: 46.0
click at [211, 413] on header "zApollo" at bounding box center [784, 408] width 1317 height 53
click at [190, 416] on div "zApollo" at bounding box center [194, 409] width 46 height 19
drag, startPoint x: 157, startPoint y: 413, endPoint x: 208, endPoint y: 407, distance: 51.4
click at [208, 407] on div "zApollo" at bounding box center [175, 408] width 82 height 20
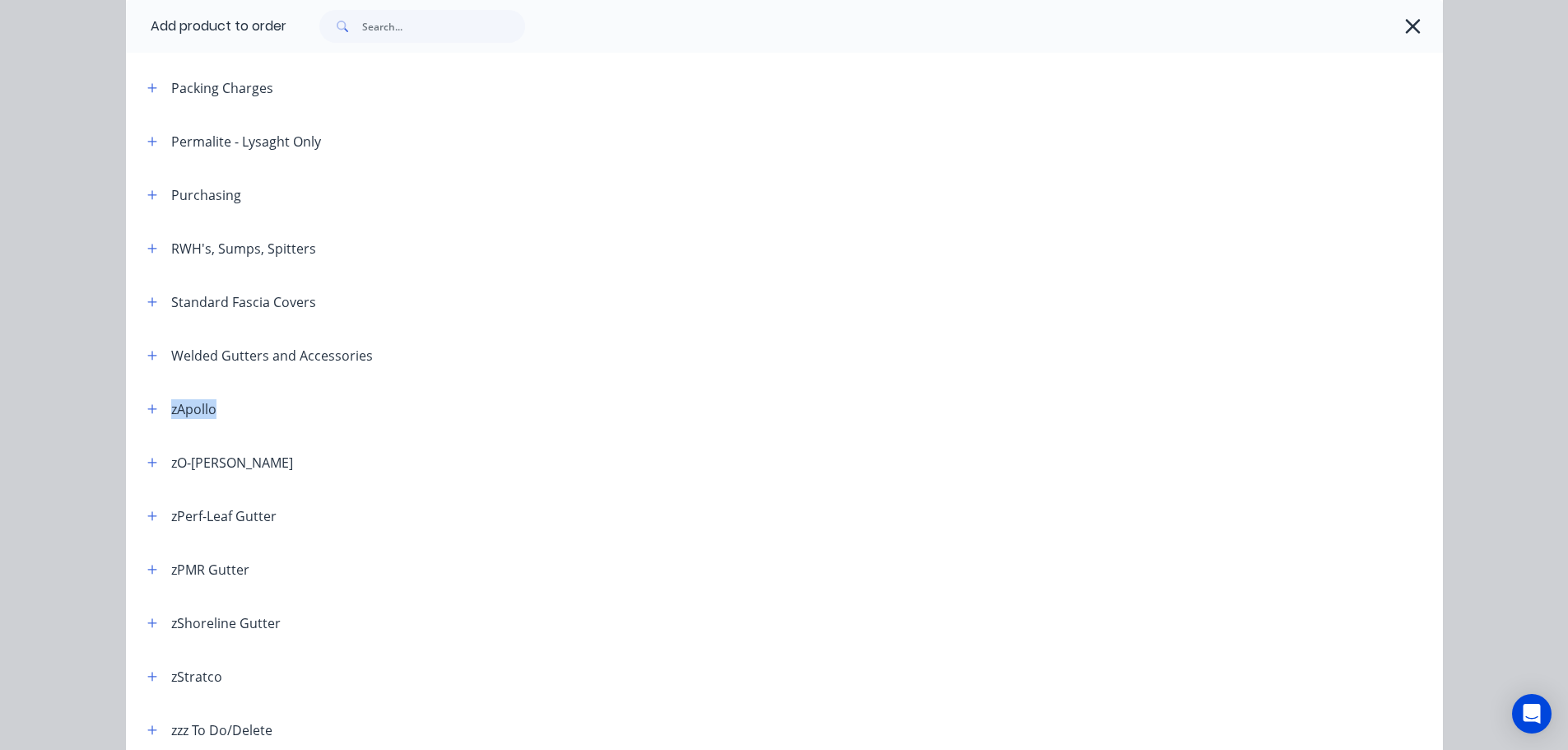
click at [200, 409] on div "zApollo" at bounding box center [194, 409] width 46 height 19
click at [150, 357] on icon "button" at bounding box center [152, 356] width 10 height 12
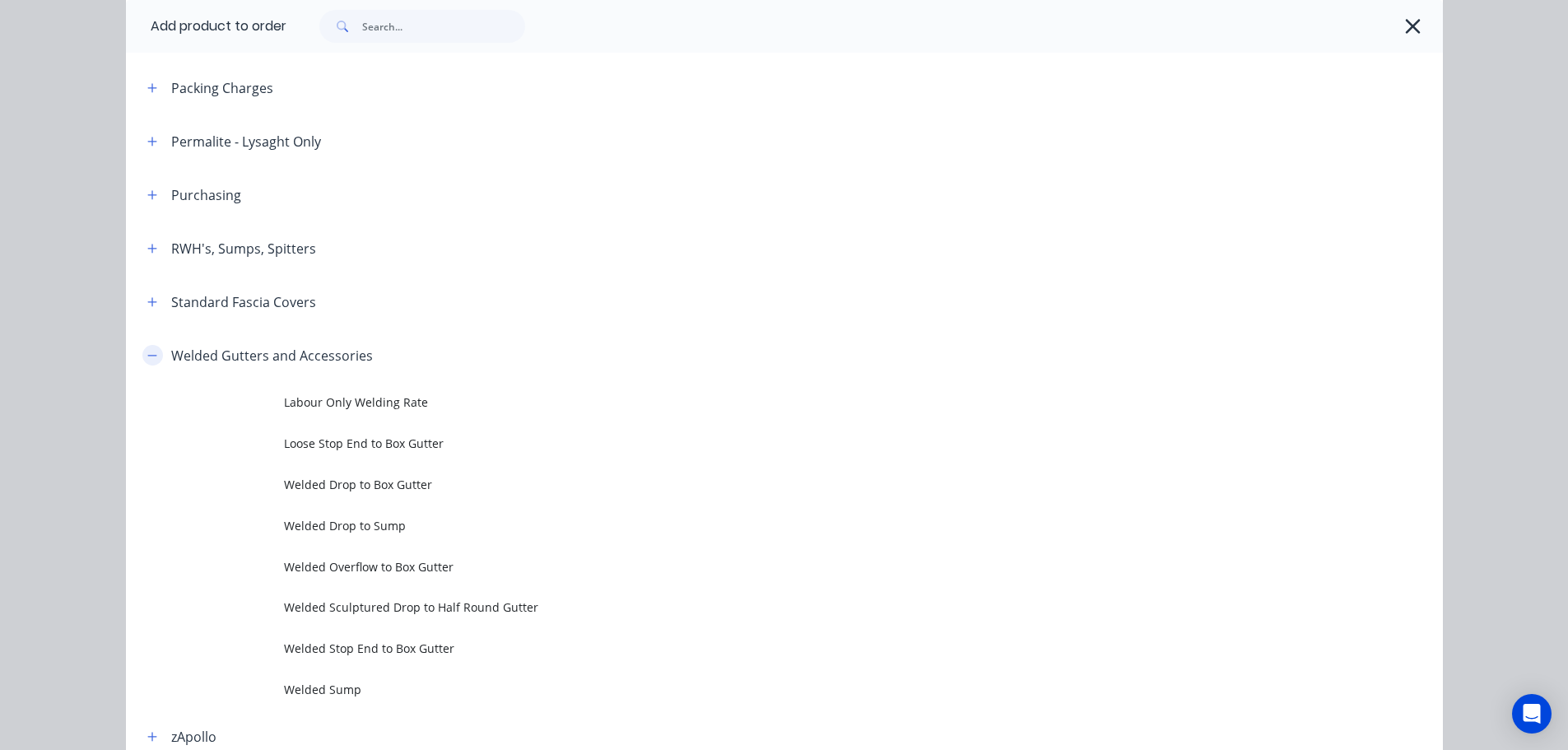
click at [150, 357] on icon "button" at bounding box center [152, 356] width 10 height 12
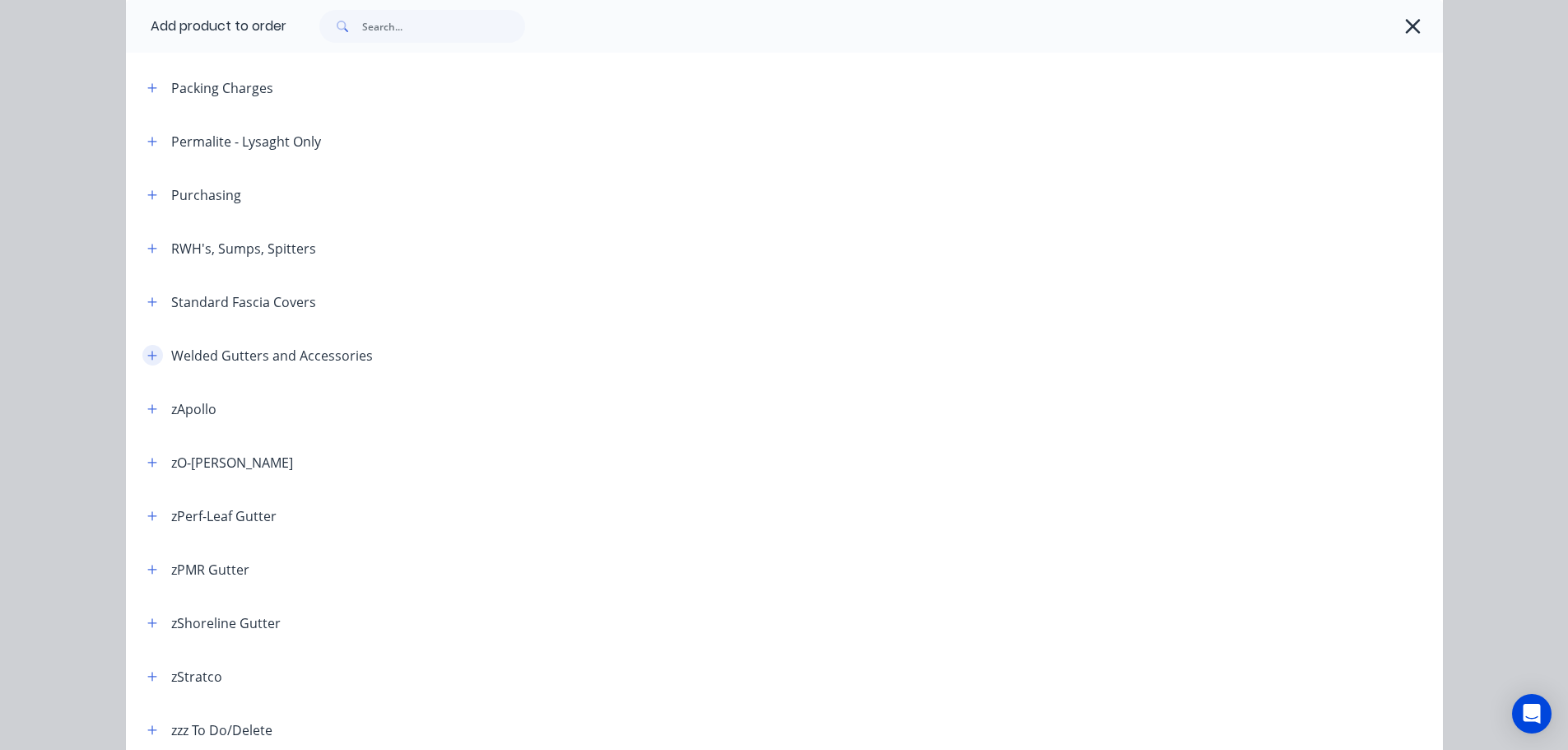
click at [150, 357] on icon "button" at bounding box center [152, 356] width 10 height 12
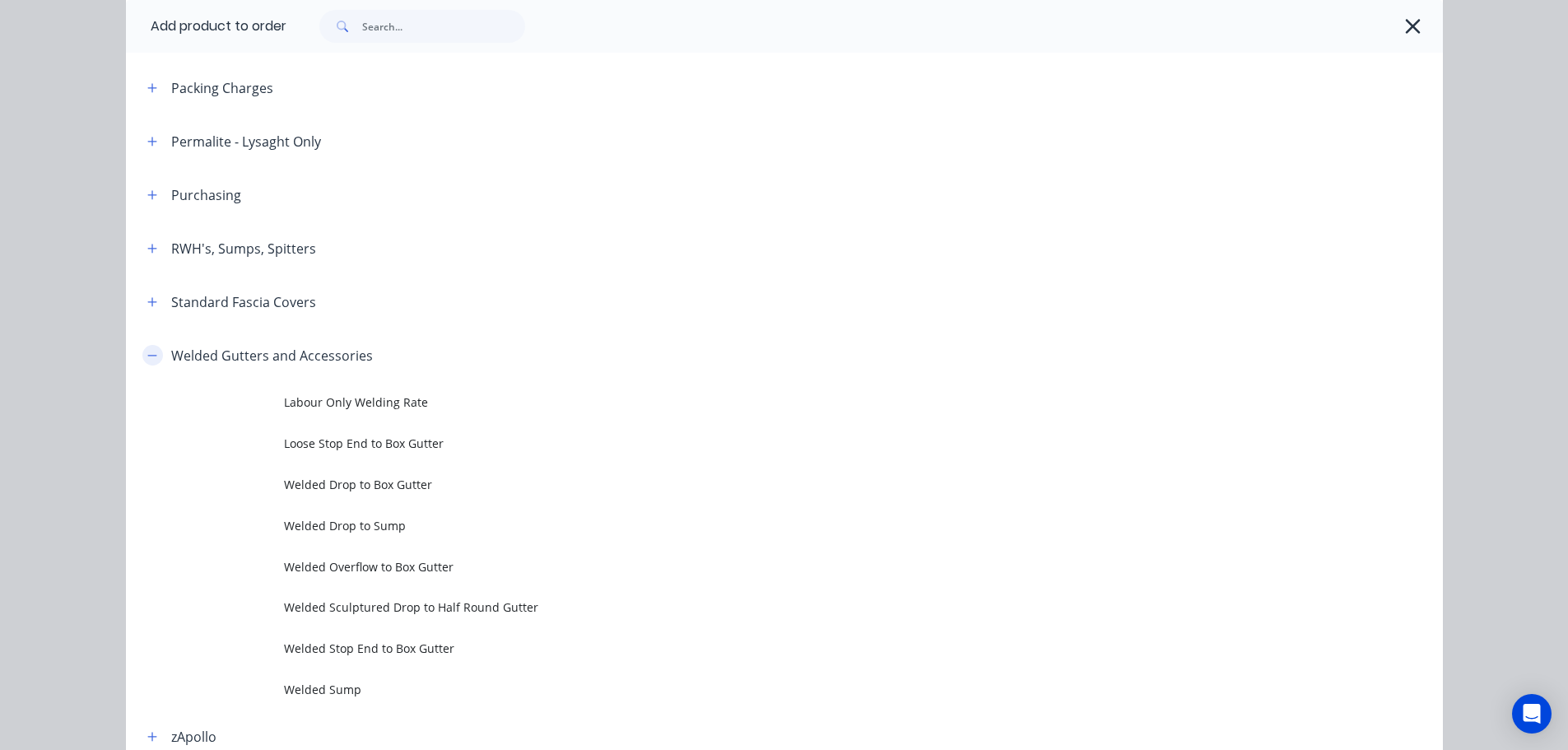
click at [150, 357] on icon "button" at bounding box center [152, 356] width 10 height 12
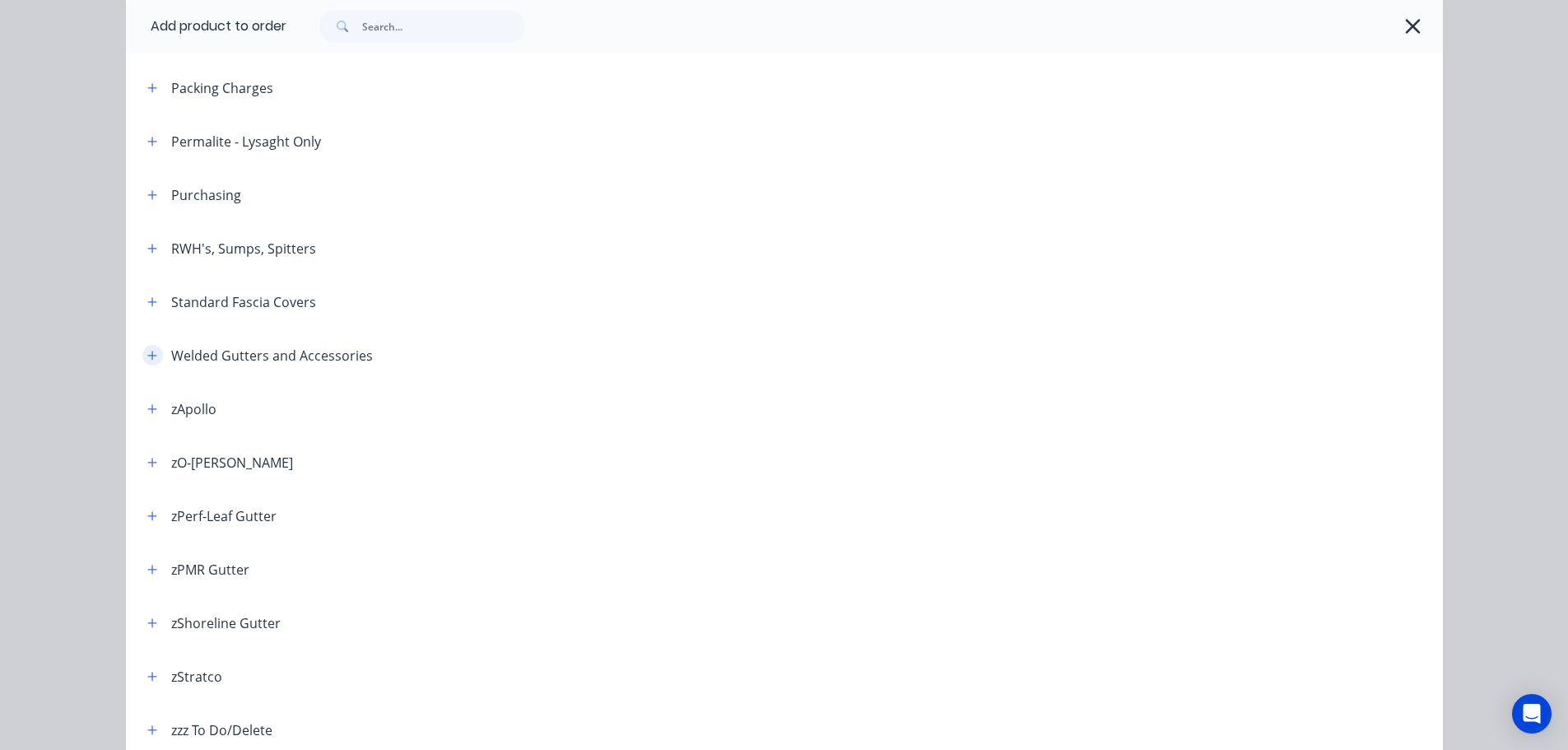
click at [142, 346] on button "button" at bounding box center [152, 355] width 20 height 20
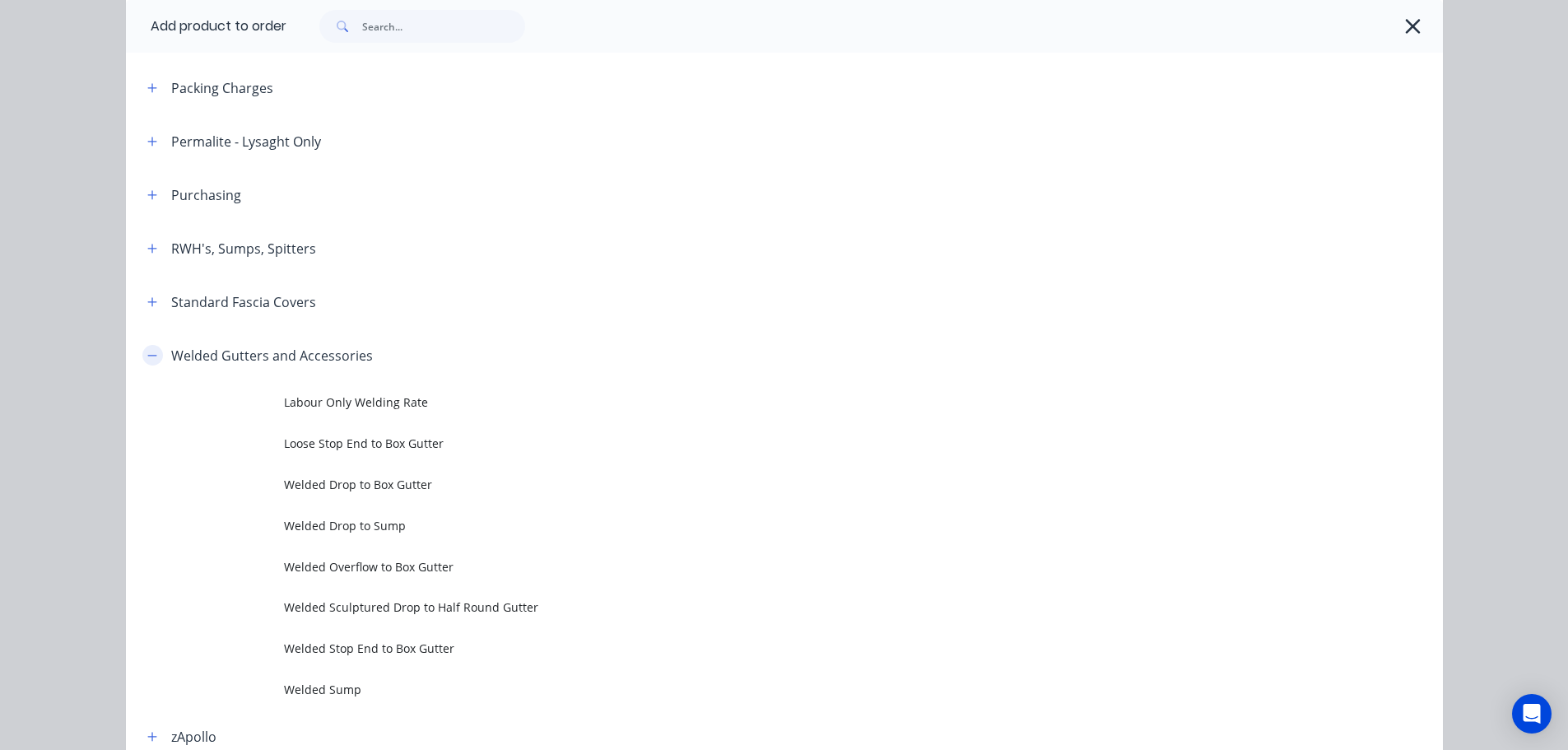
click at [147, 353] on icon "button" at bounding box center [152, 356] width 10 height 12
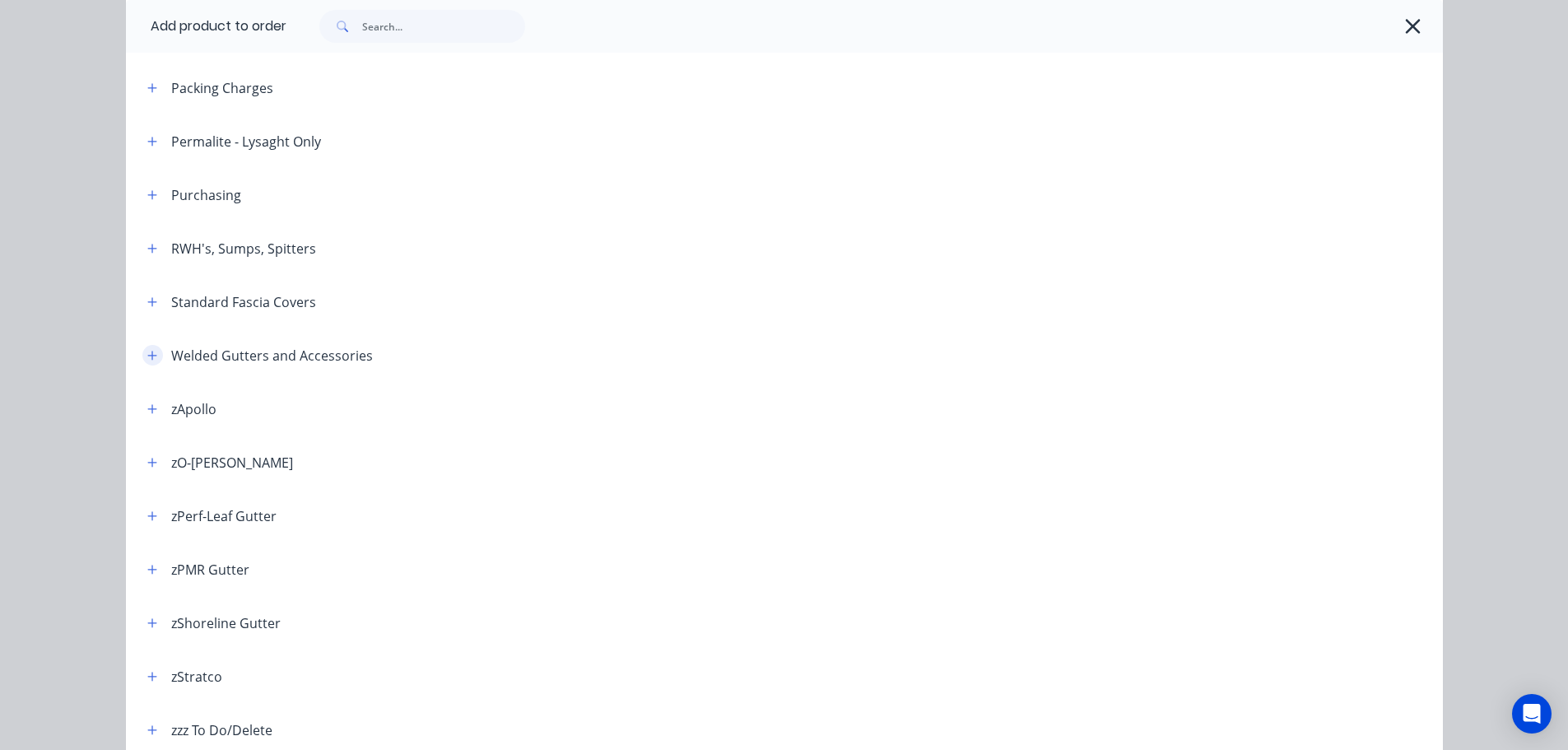
click at [147, 351] on icon "button" at bounding box center [152, 356] width 10 height 12
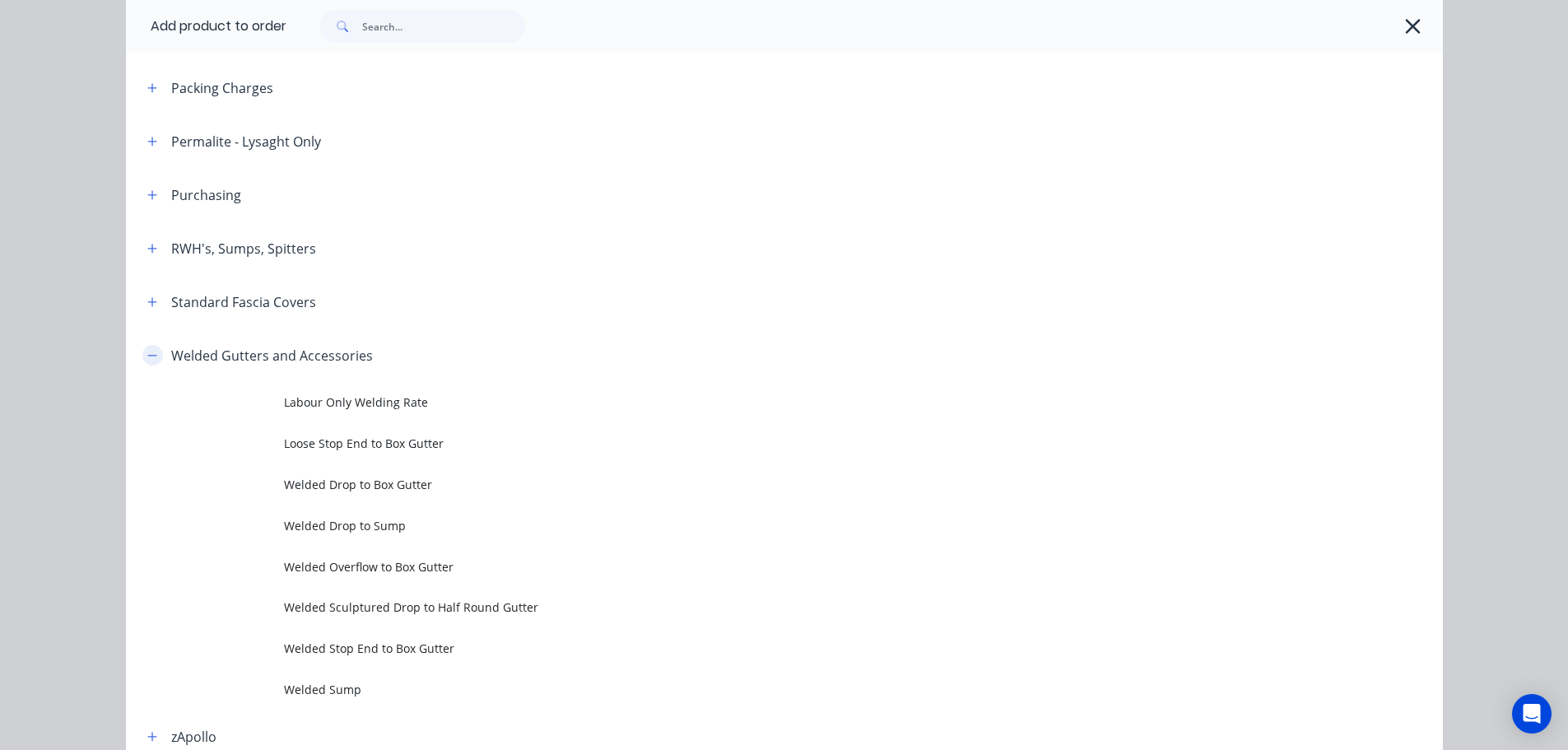
click at [147, 351] on icon "button" at bounding box center [152, 356] width 10 height 12
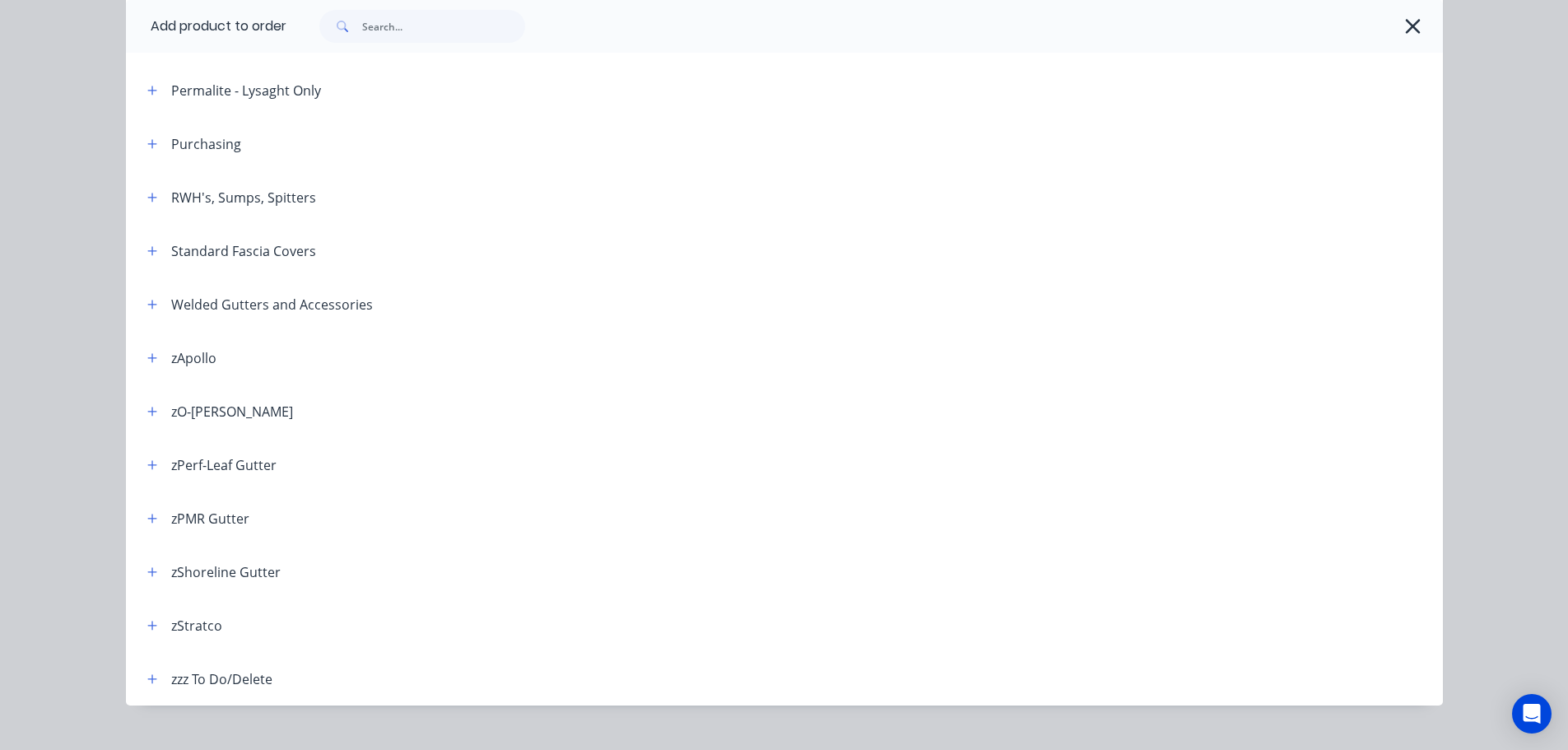
scroll to position [574, 0]
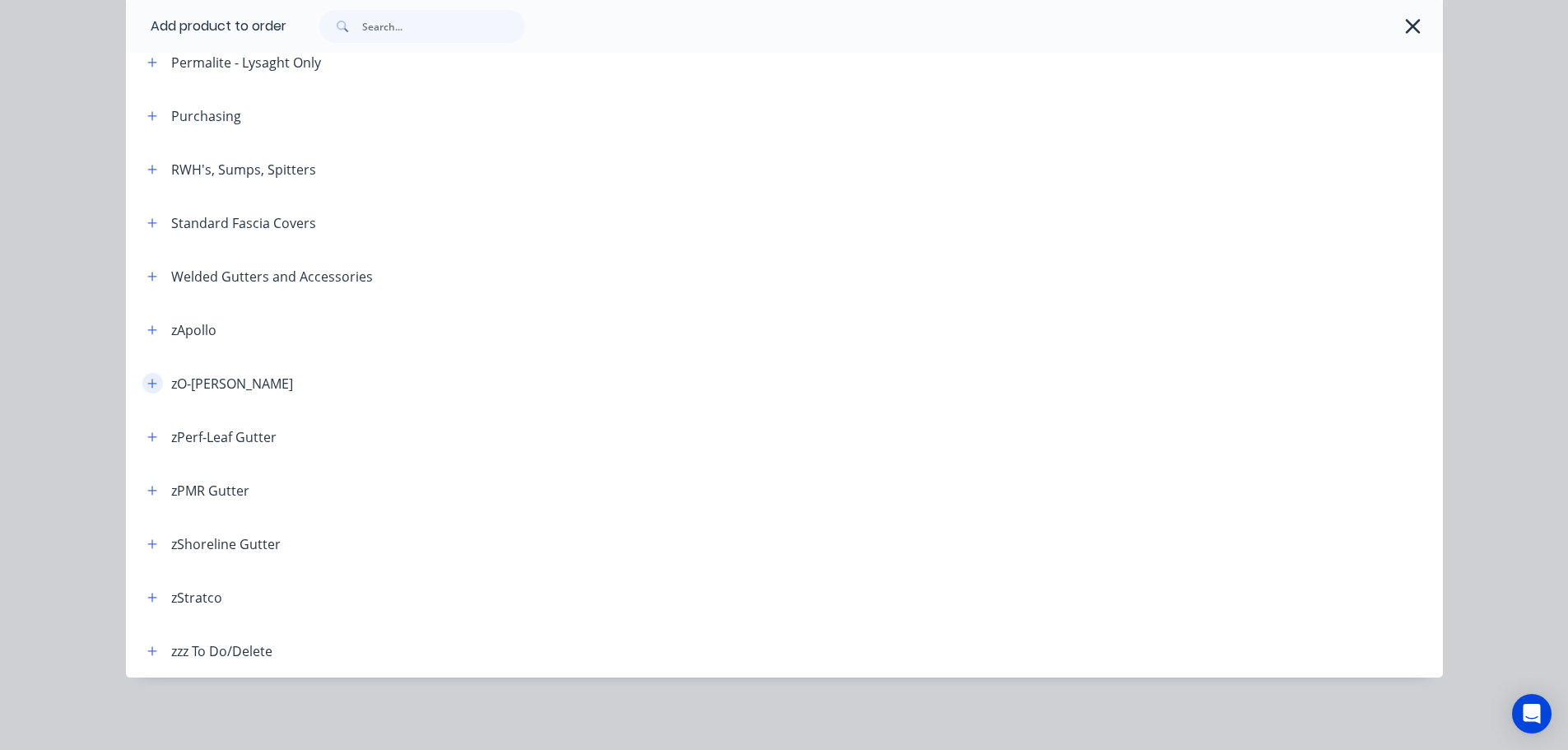
click at [147, 382] on icon "button" at bounding box center [151, 383] width 9 height 9
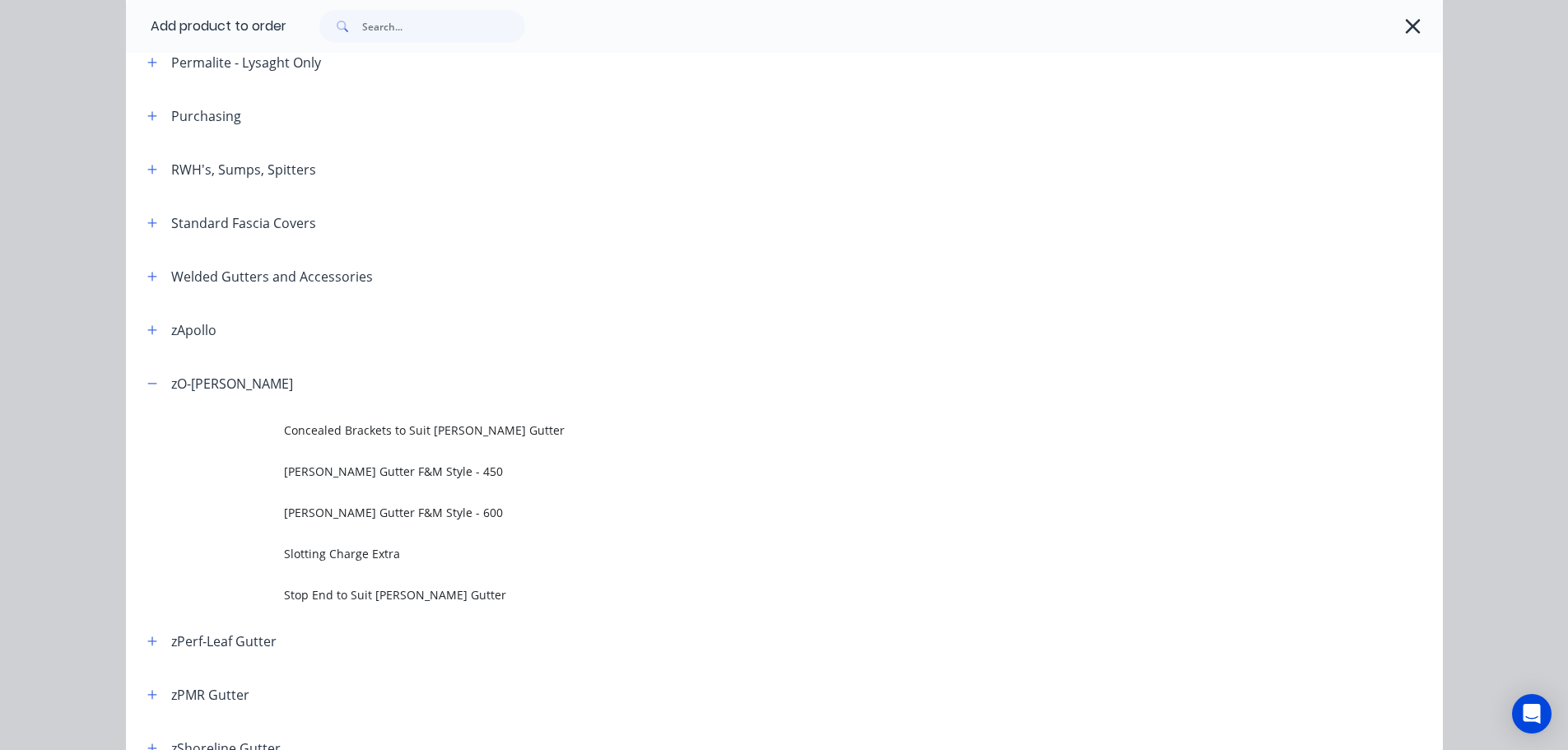
scroll to position [656, 0]
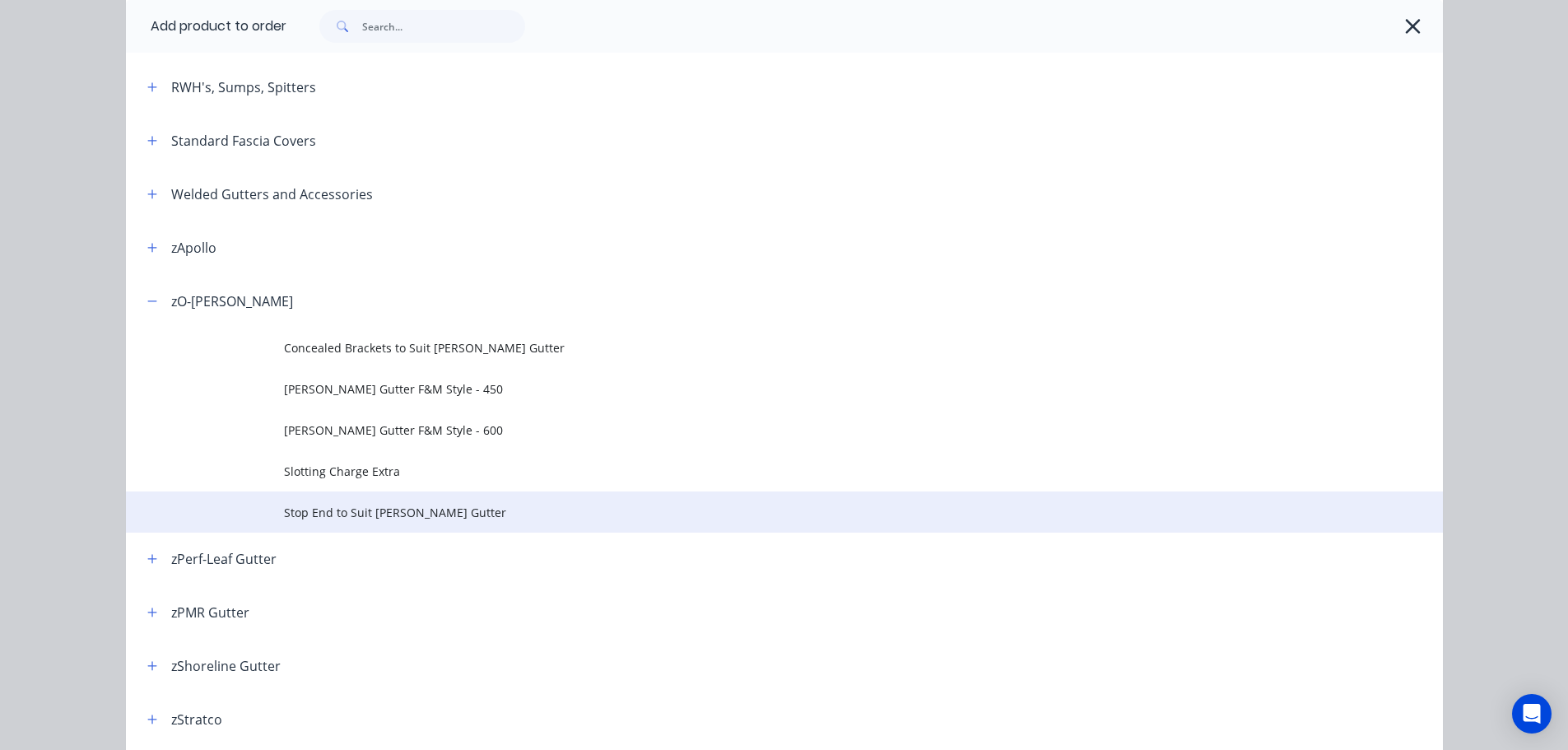
click at [406, 516] on span "Stop End to Suit O-GEE Gutter" at bounding box center [747, 513] width 927 height 17
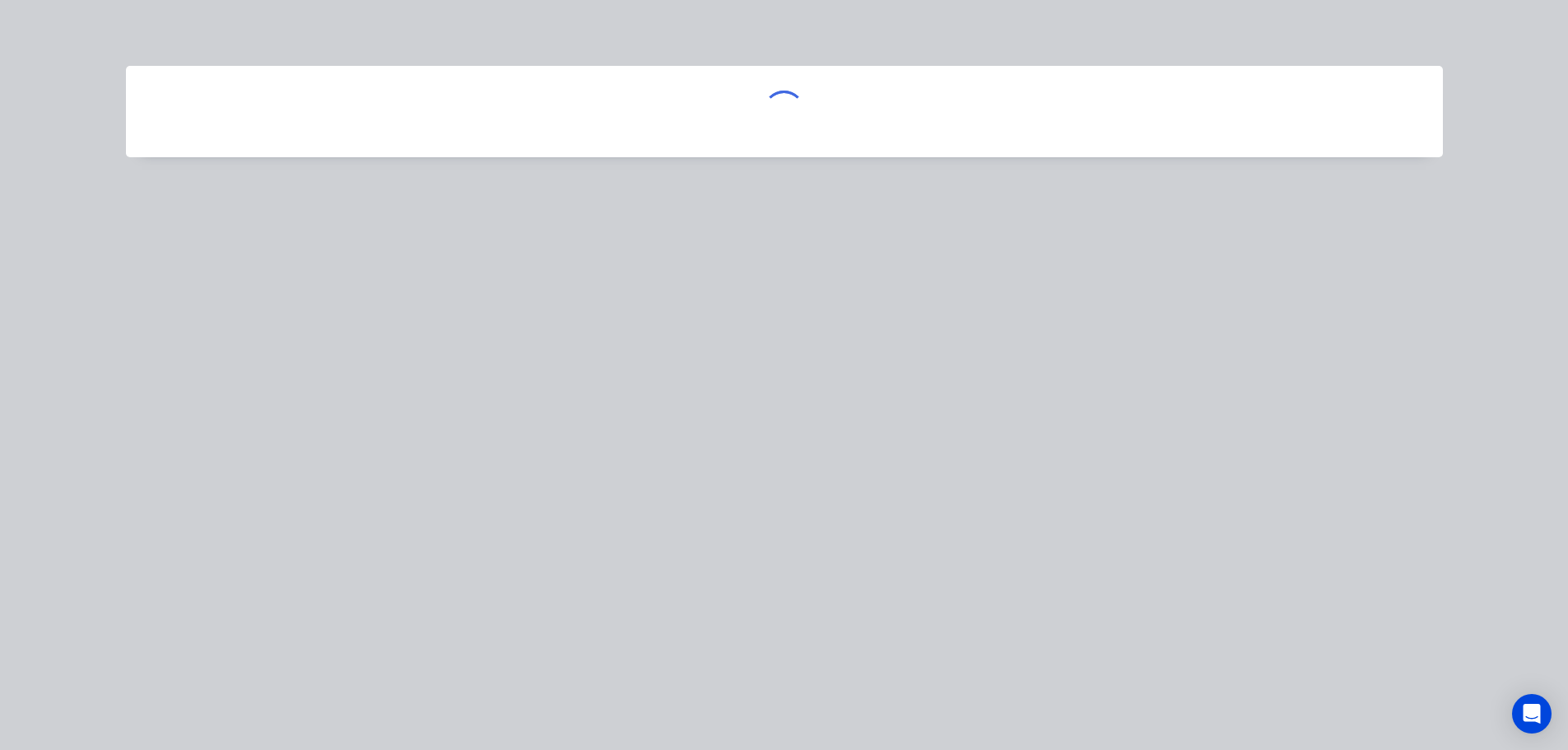
scroll to position [0, 0]
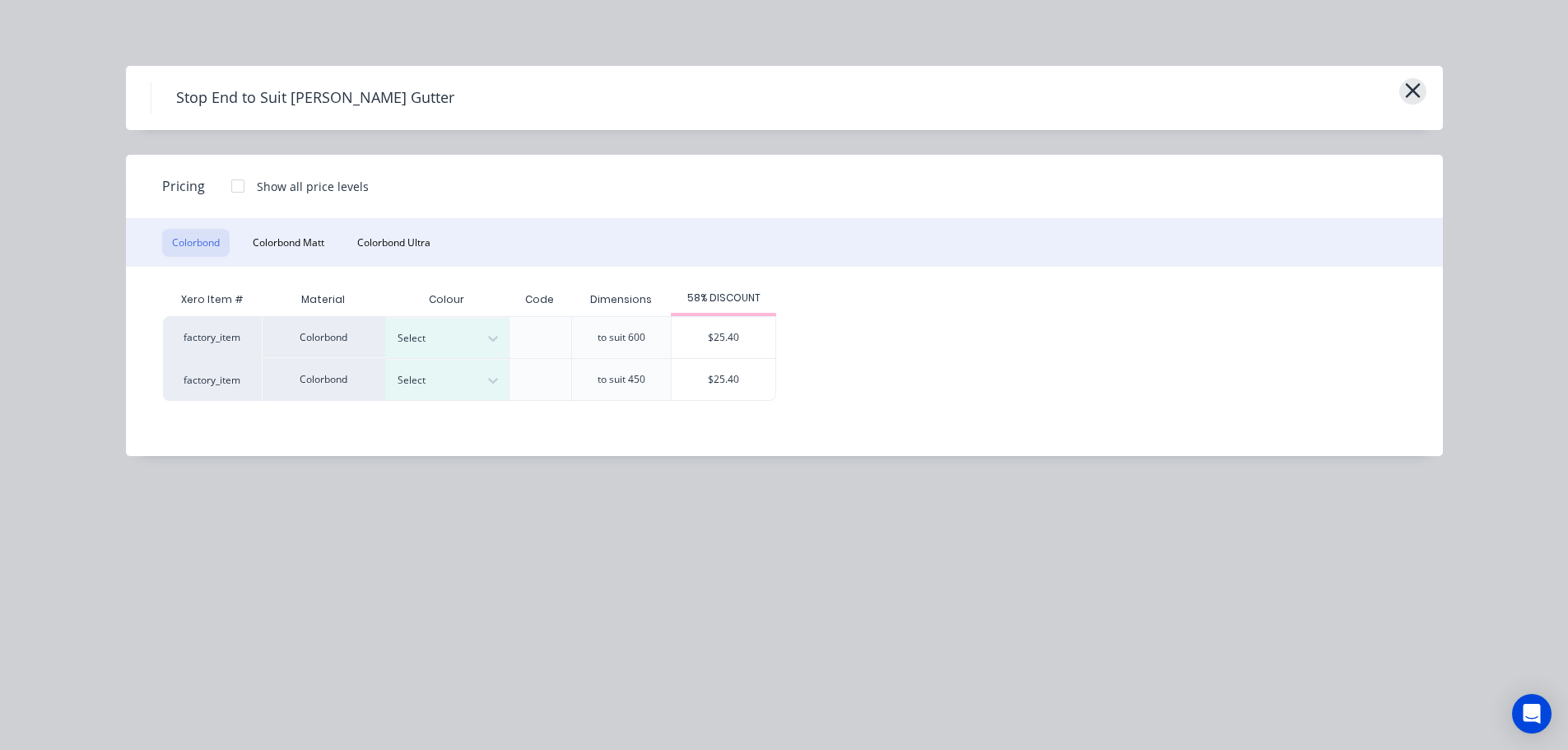
click at [1414, 91] on icon "button" at bounding box center [1412, 90] width 15 height 15
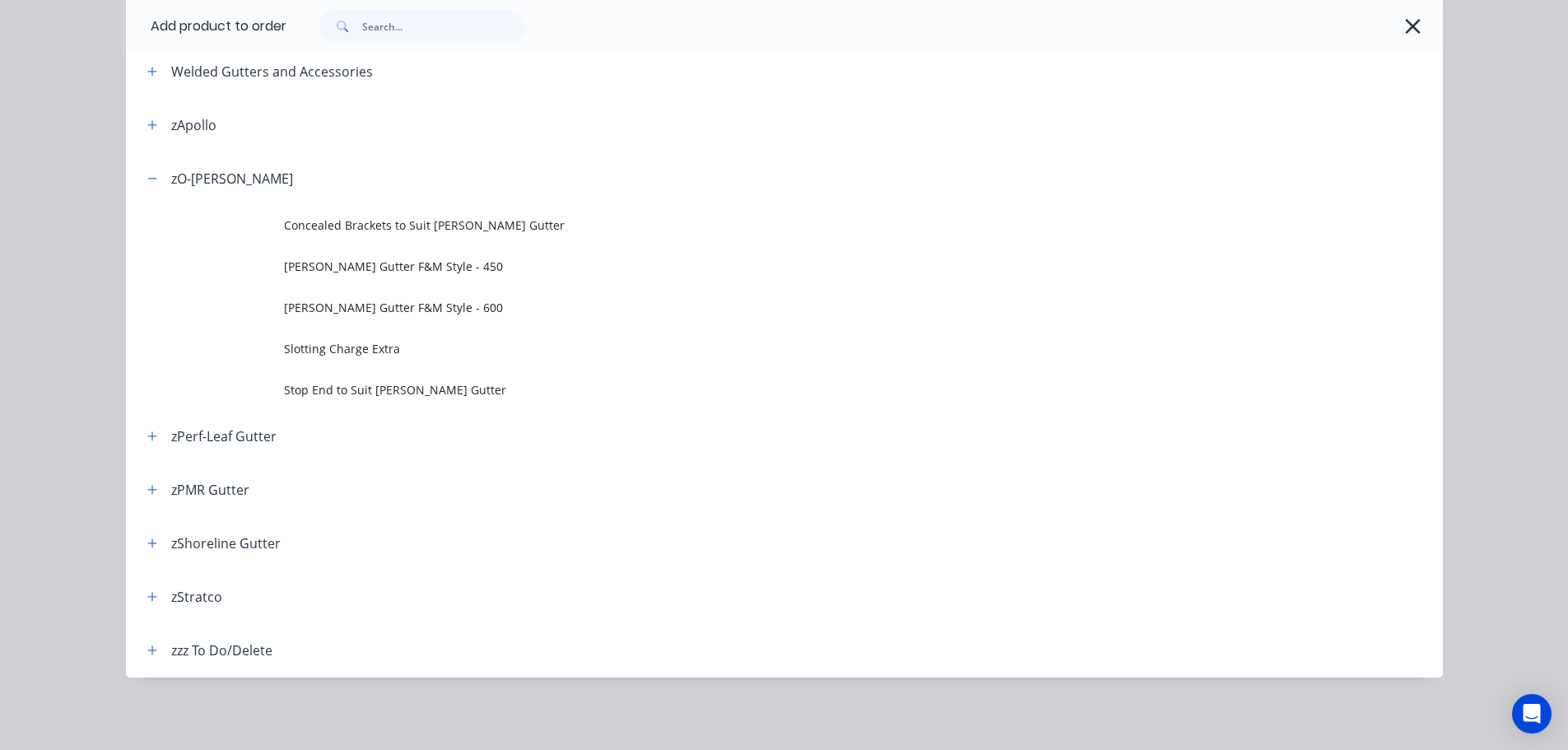
drag, startPoint x: 1413, startPoint y: 24, endPoint x: 1431, endPoint y: 111, distance: 88.8
click at [1412, 24] on icon "button" at bounding box center [1413, 26] width 17 height 23
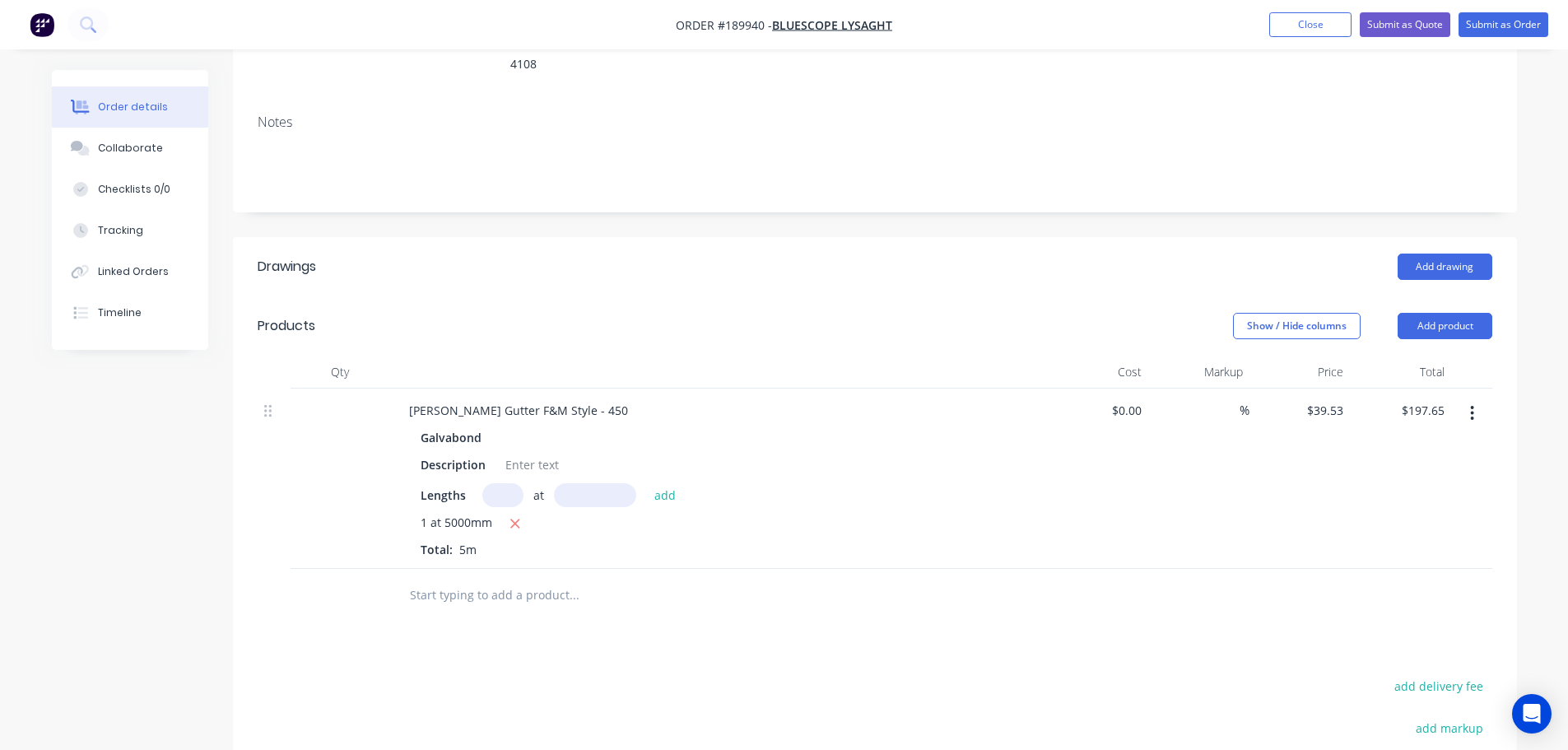
click at [1435, 297] on header "Products Show / Hide columns Add product" at bounding box center [876, 326] width 1284 height 59
click at [1435, 313] on button "Add product" at bounding box center [1445, 326] width 95 height 26
click at [1421, 389] on div "Basic product" at bounding box center [1414, 400] width 127 height 24
click at [1331, 579] on div "0 0" at bounding box center [1337, 591] width 25 height 24
type input "$25.40"
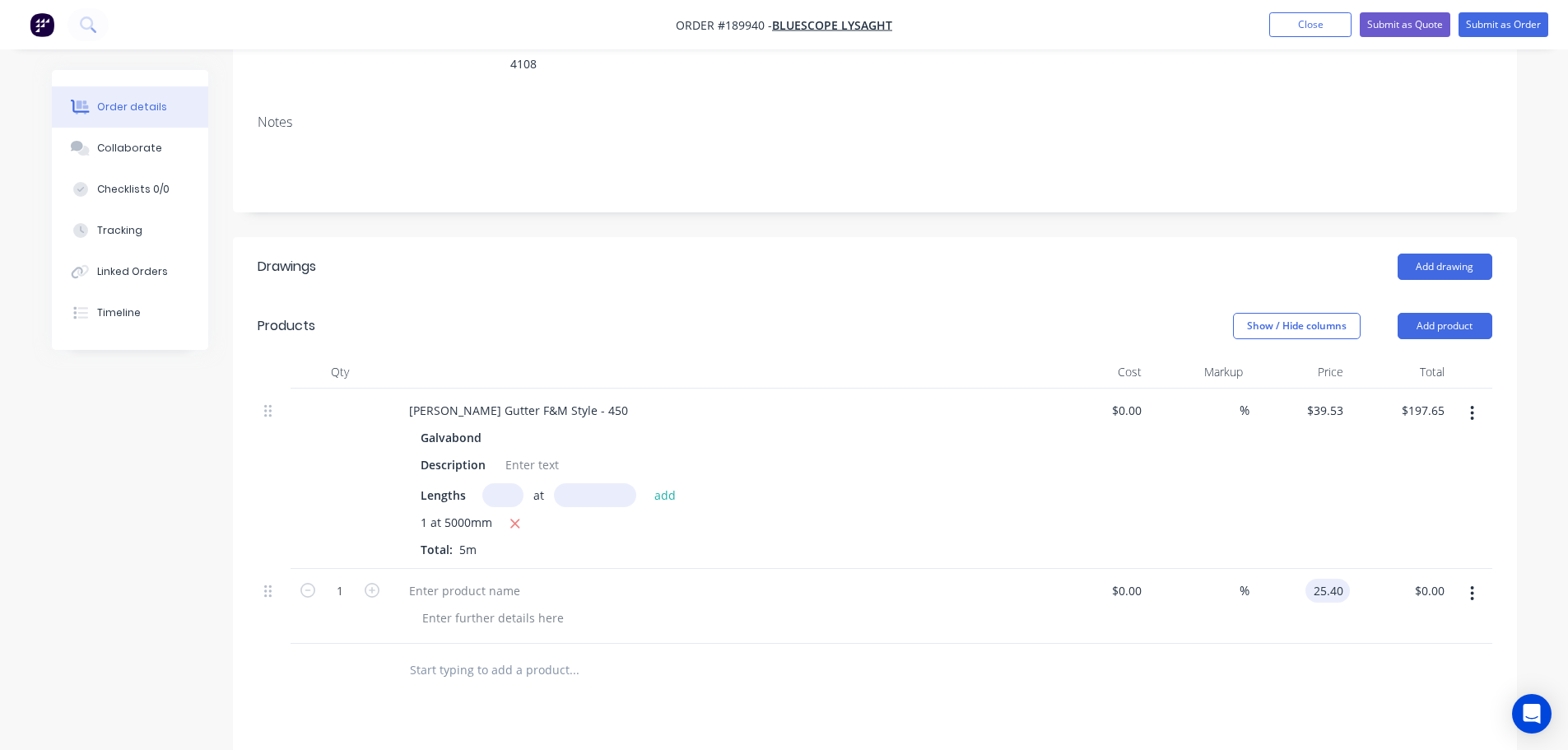
type input "$25.40"
click at [905, 297] on header "Products Show / Hide columns Add product" at bounding box center [876, 326] width 1284 height 59
click at [434, 579] on div at bounding box center [465, 591] width 138 height 24
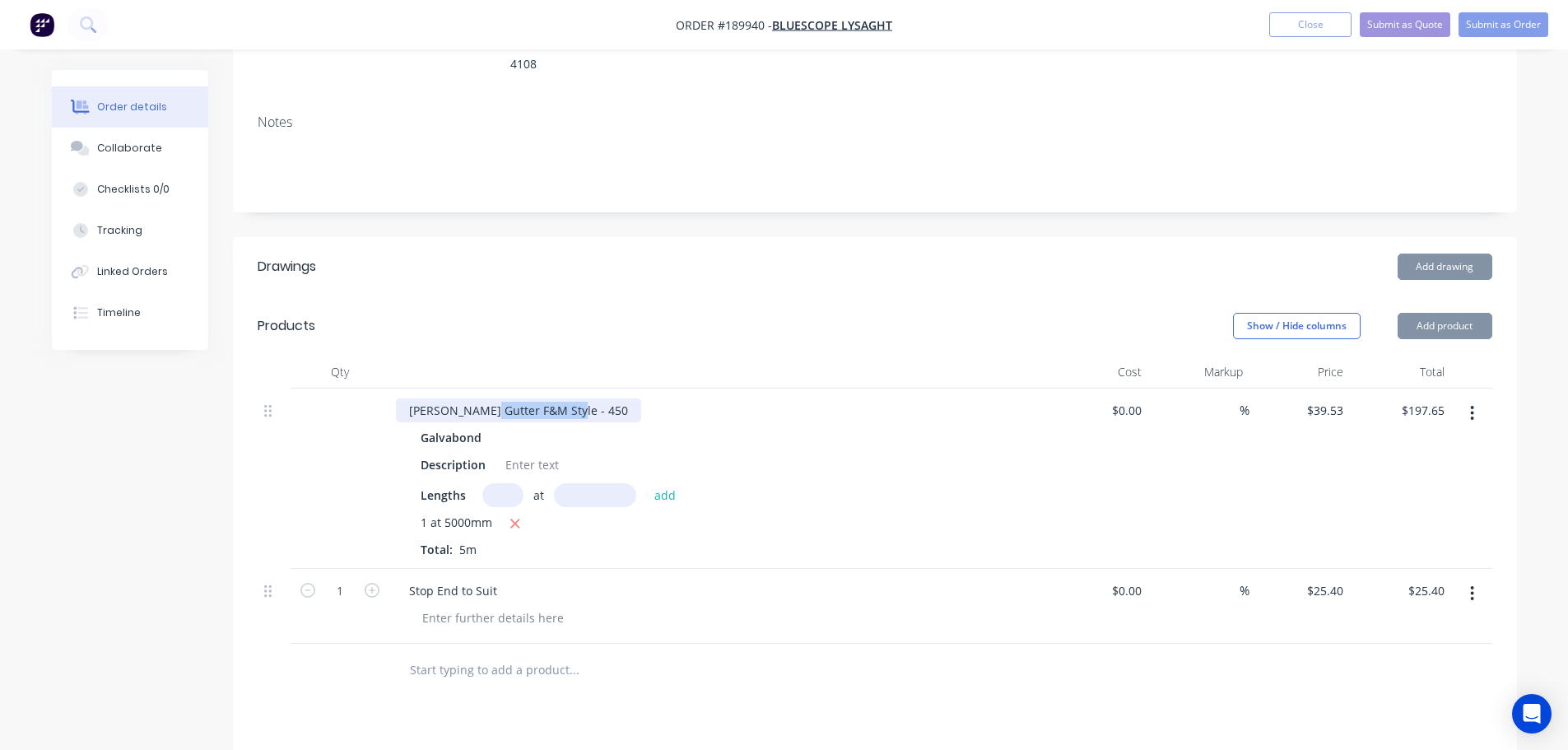
drag, startPoint x: 486, startPoint y: 389, endPoint x: 755, endPoint y: 395, distance: 269.1
click at [746, 398] on div "O-GEE Gutter F&M Style - 450" at bounding box center [719, 410] width 645 height 24
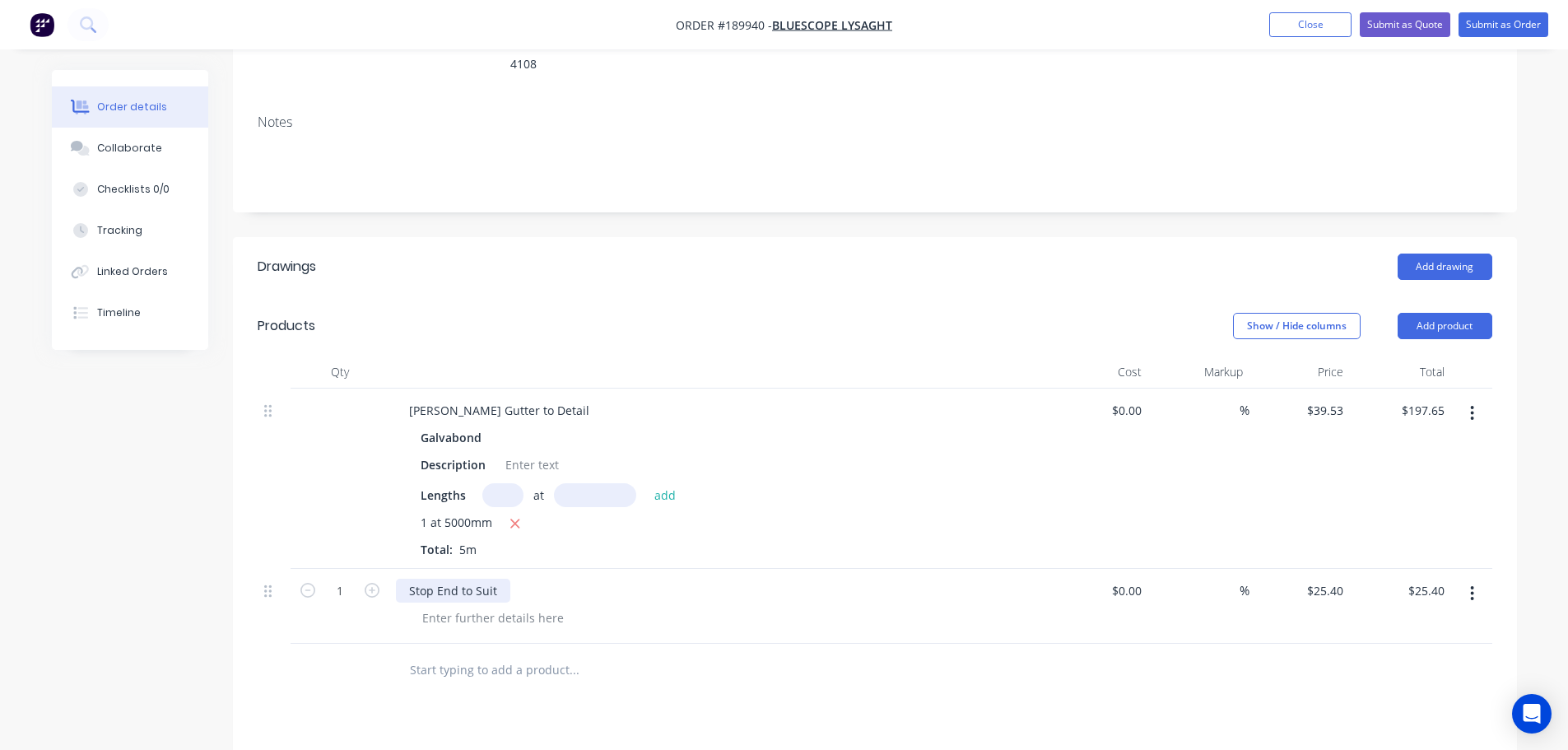
click at [497, 579] on div "Stop End to Suit" at bounding box center [453, 591] width 114 height 24
drag, startPoint x: 572, startPoint y: 208, endPoint x: 408, endPoint y: 466, distance: 305.7
click at [572, 211] on div "Created by Michael Created 15/08/25 Required Assigned to Add team member Status…" at bounding box center [876, 457] width 1284 height 1270
click at [373, 583] on icon "button" at bounding box center [372, 590] width 15 height 15
type input "2"
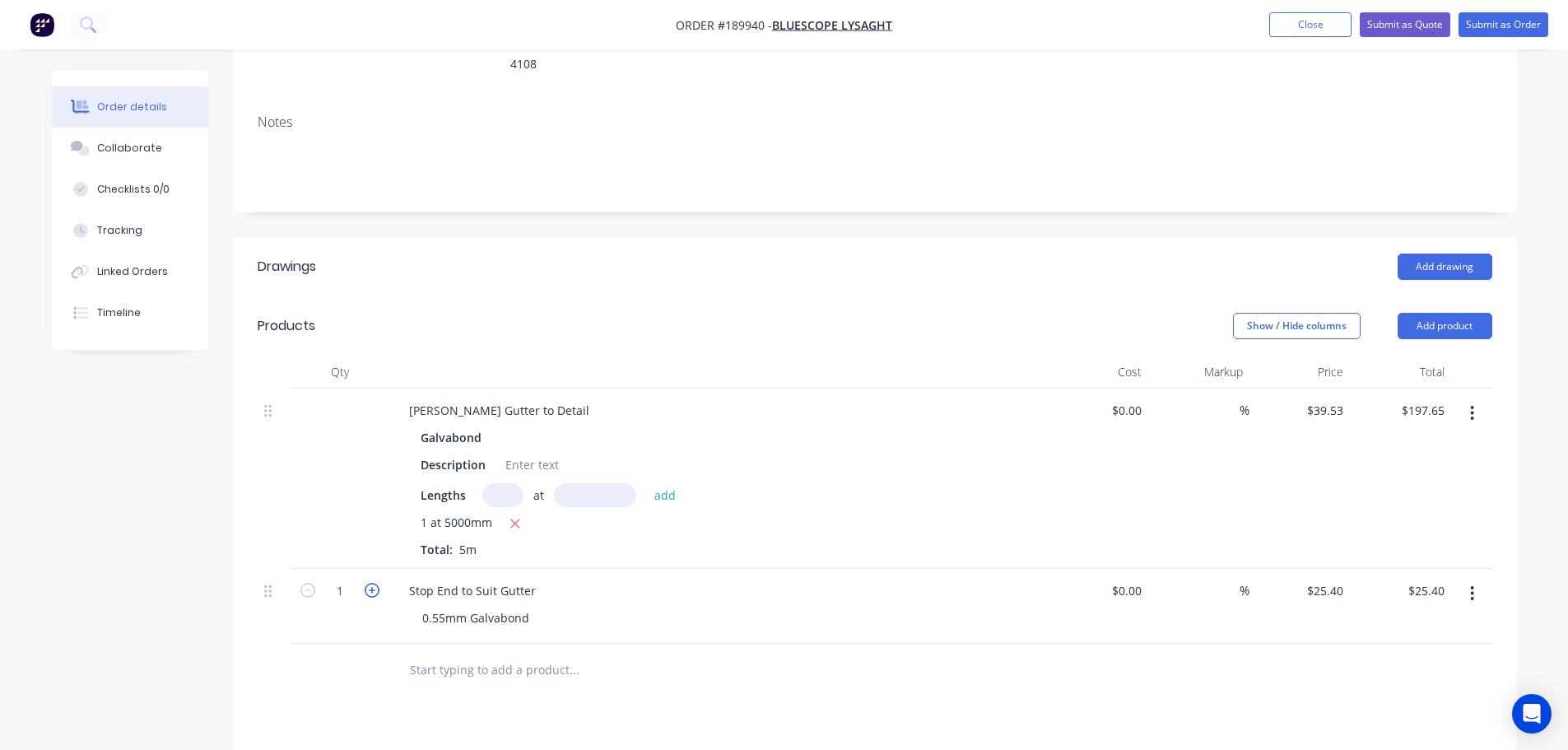
type input "$50.80"
click at [543, 579] on div "Stop End to Suit Gutter" at bounding box center [473, 591] width 153 height 24
click at [824, 313] on div "Show / Hide columns Add product" at bounding box center [1005, 326] width 972 height 26
drag, startPoint x: 1443, startPoint y: 299, endPoint x: 1439, endPoint y: 322, distance: 23.3
click at [1443, 313] on button "Add product" at bounding box center [1445, 326] width 95 height 26
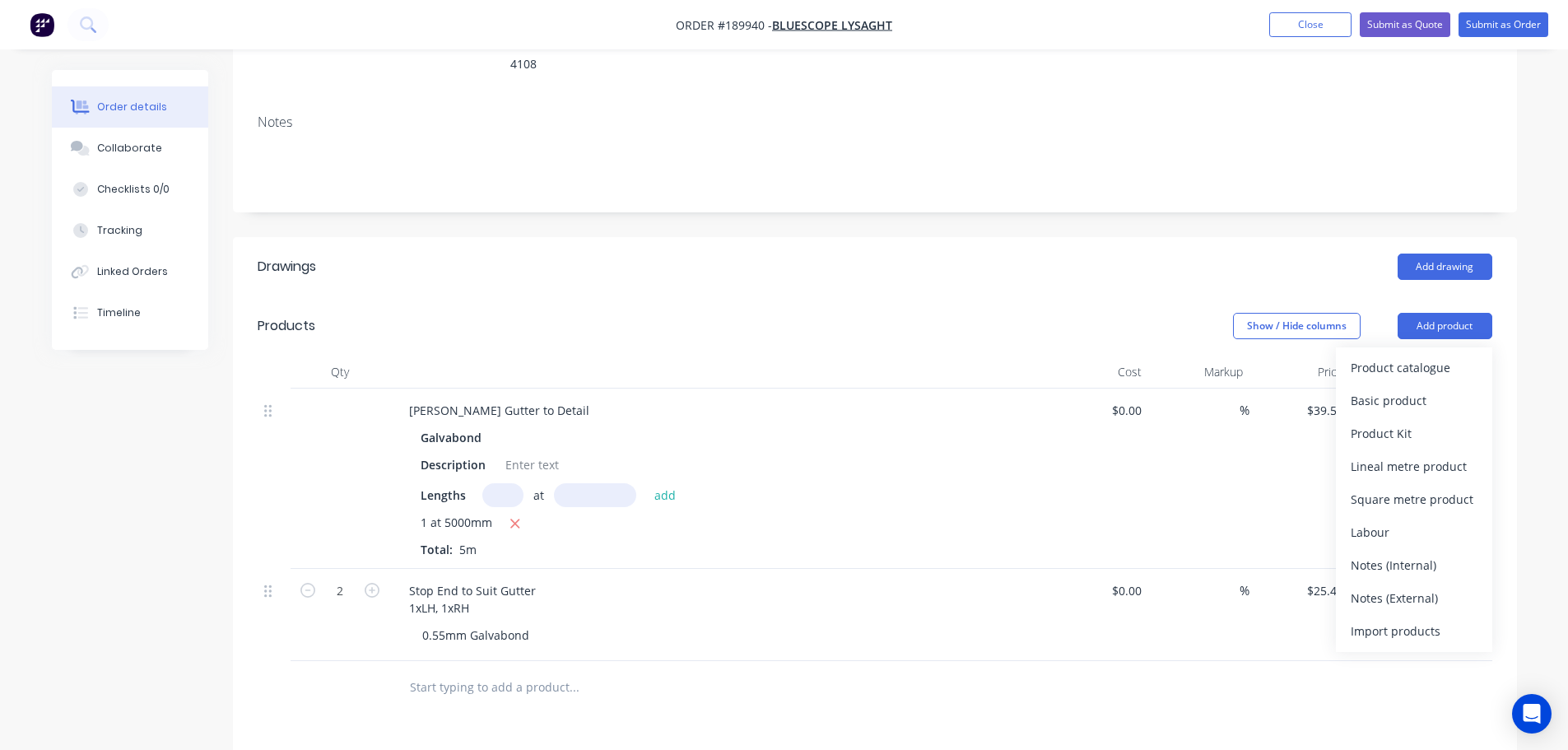
click at [1433, 356] on div "Product catalogue" at bounding box center [1414, 367] width 127 height 24
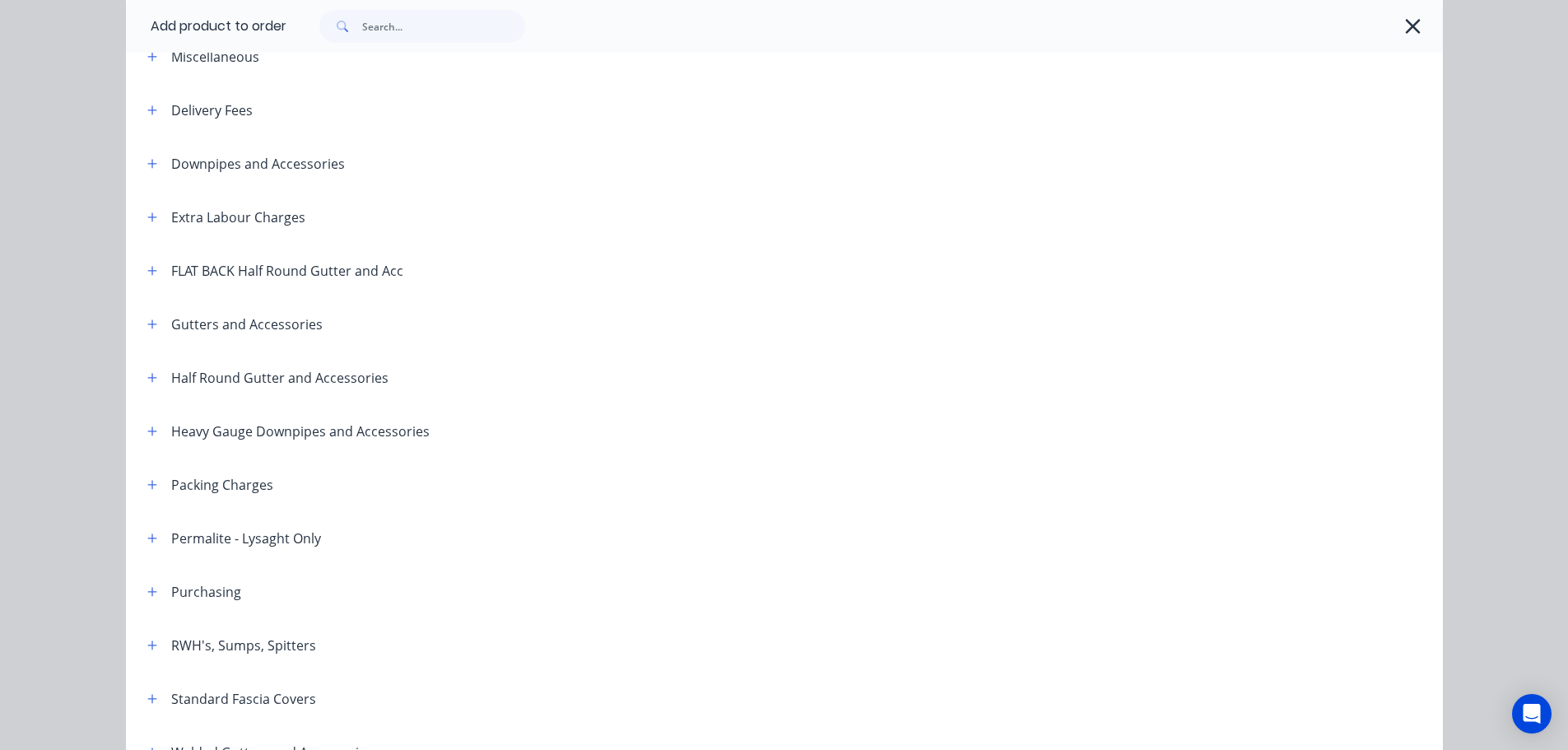
scroll to position [247, 0]
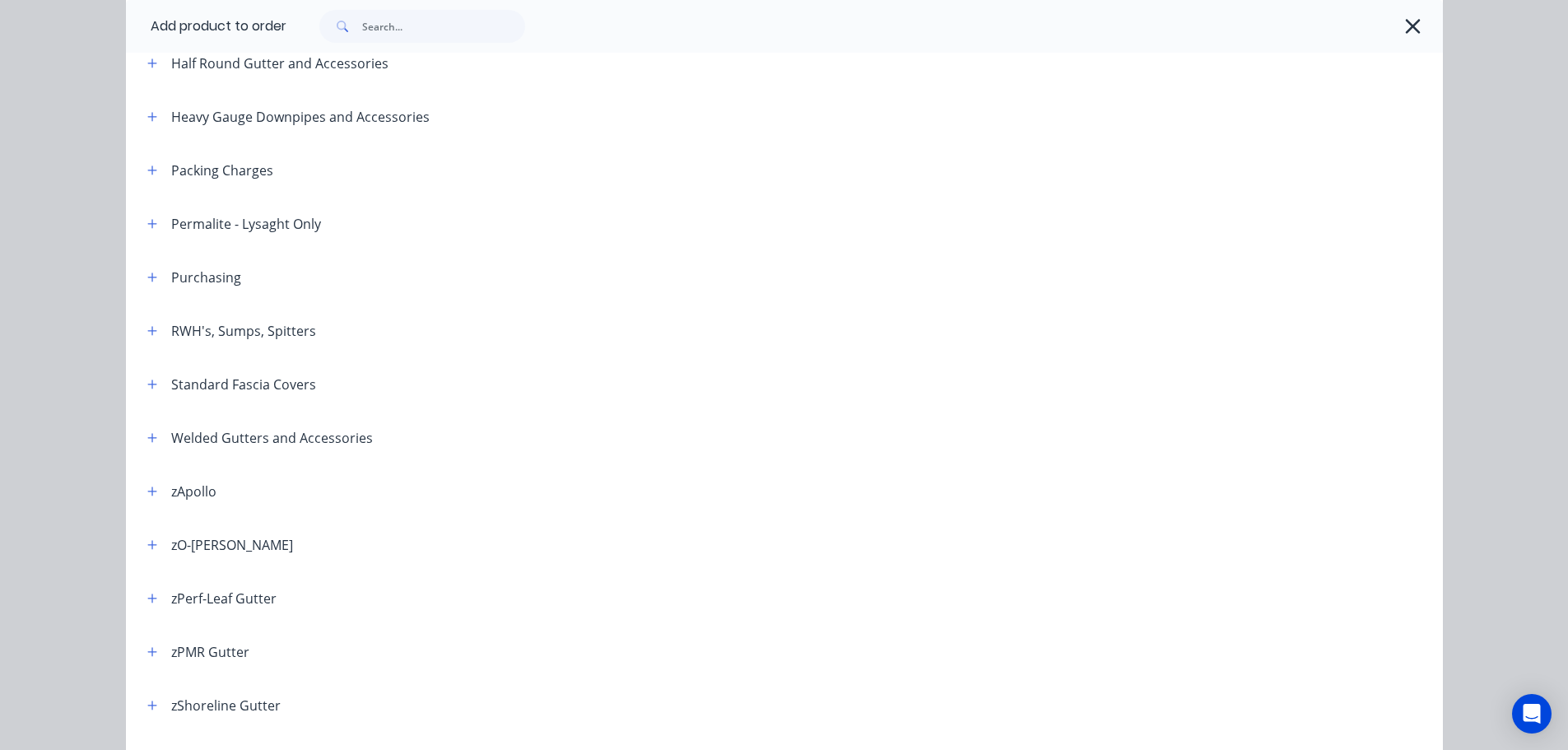
click at [149, 530] on header "zO-[PERSON_NAME]" at bounding box center [784, 545] width 1317 height 53
click at [149, 542] on icon "button" at bounding box center [152, 546] width 10 height 12
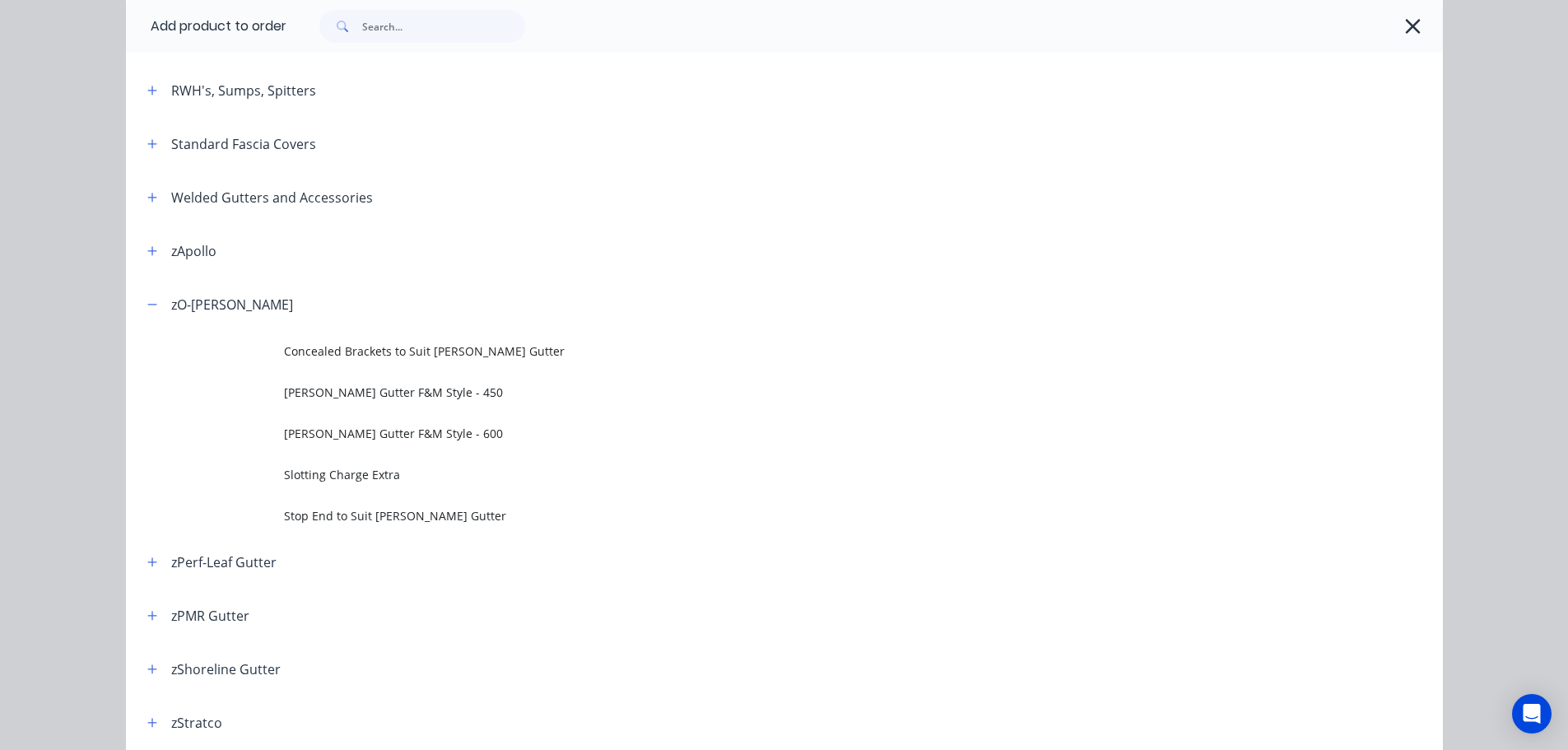
scroll to position [659, 0]
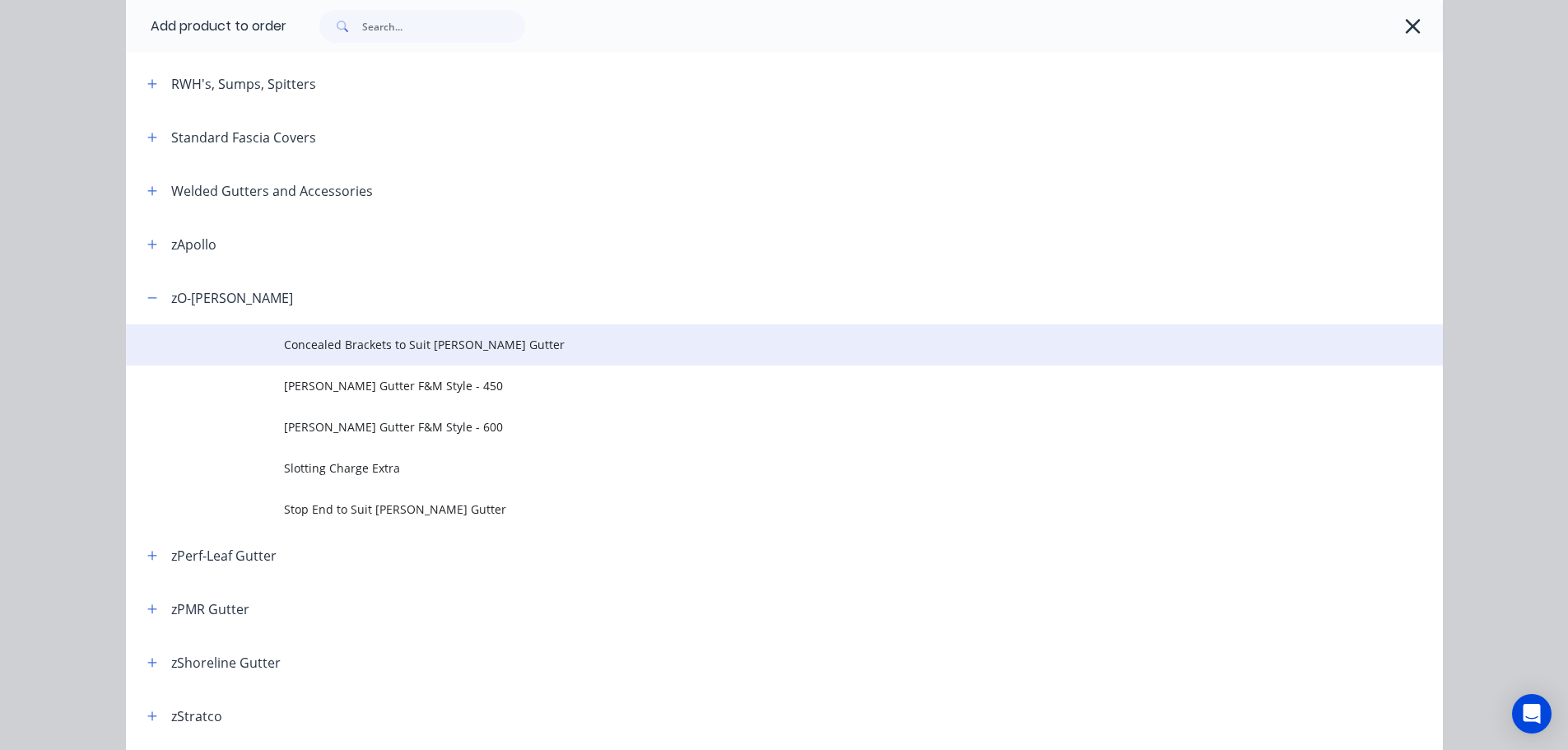
click at [483, 354] on span "Concealed Brackets to Suit O-GEE Gutter" at bounding box center [747, 345] width 927 height 17
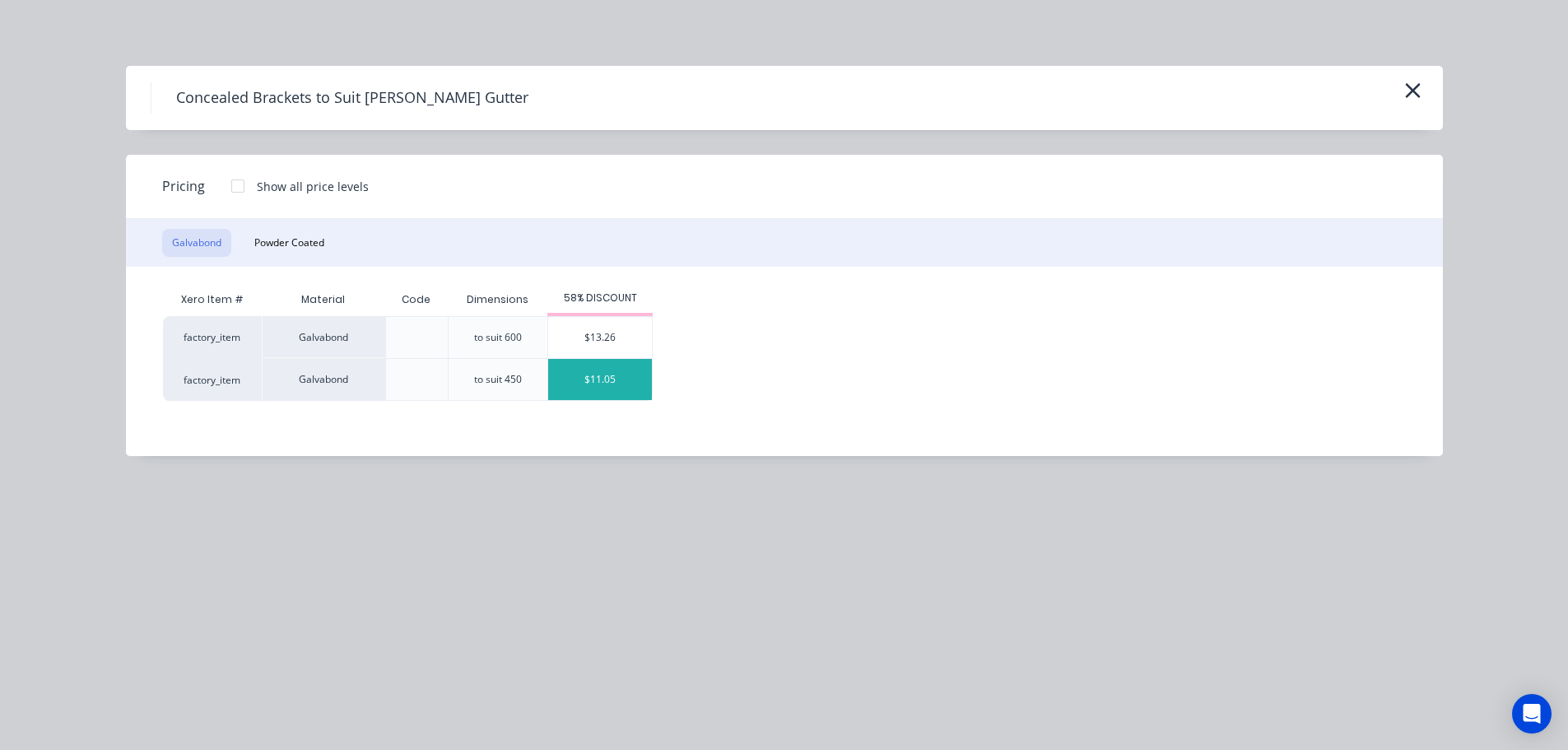
click at [618, 388] on div "$11.05" at bounding box center [600, 380] width 104 height 42
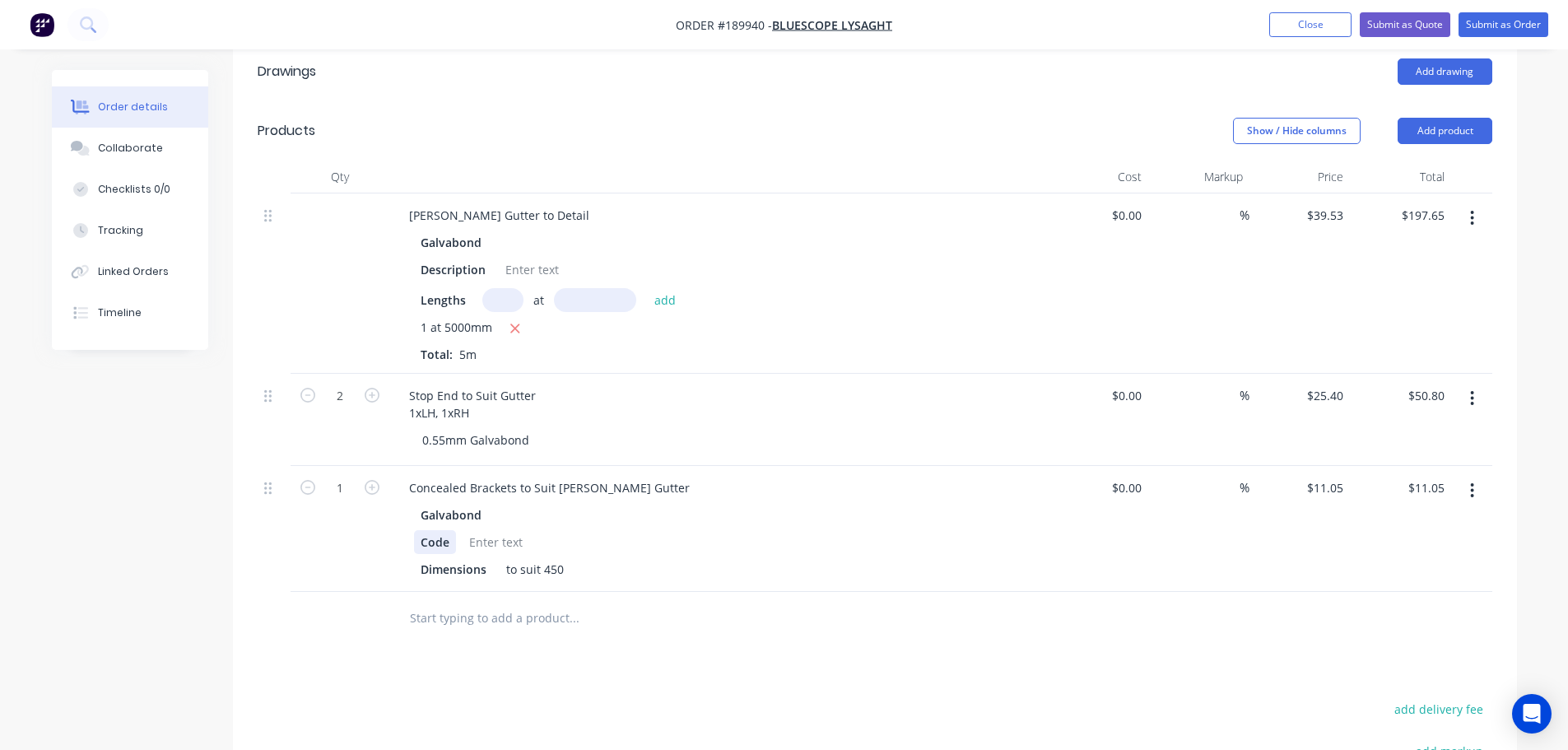
scroll to position [494, 0]
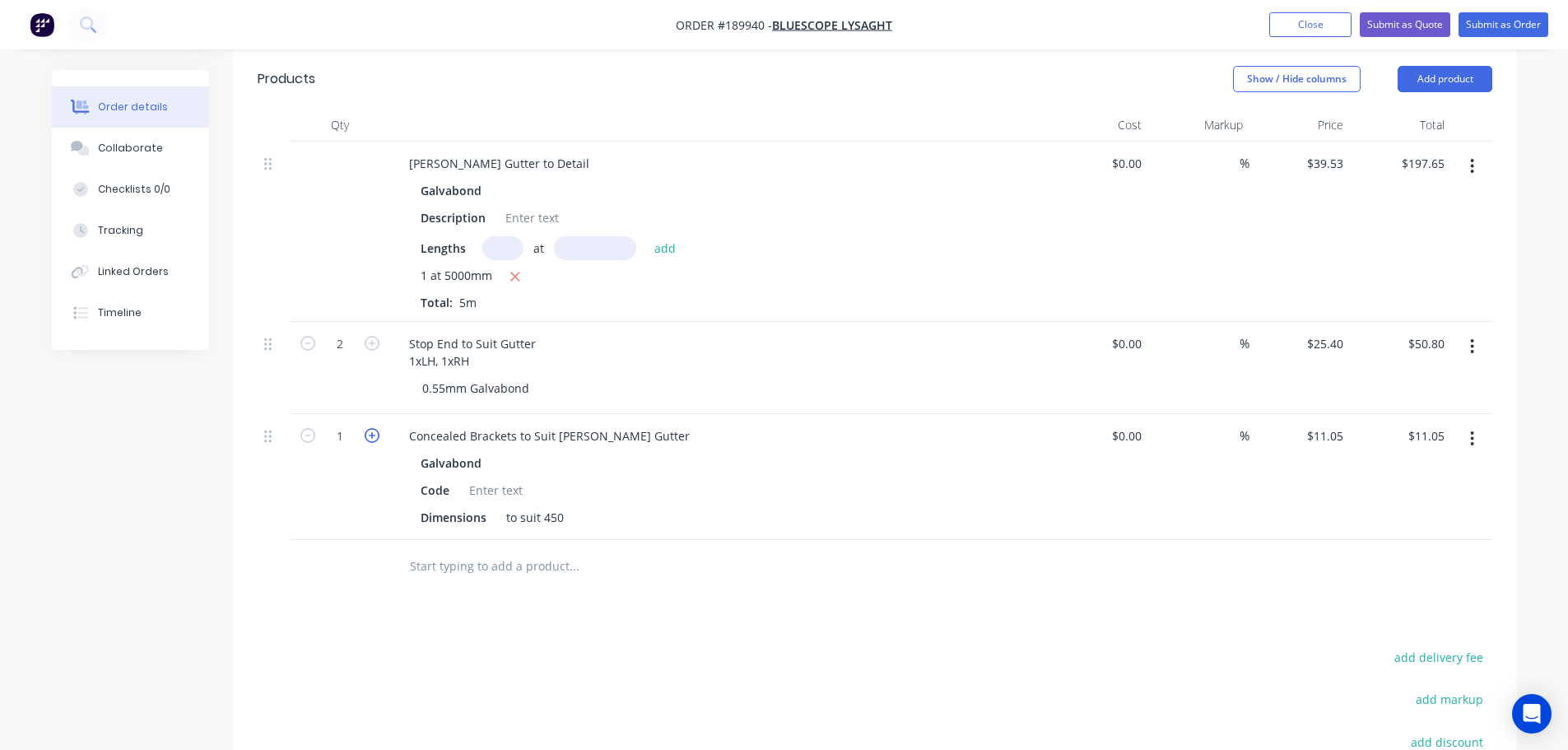
click at [374, 428] on icon "button" at bounding box center [372, 435] width 15 height 15
type input "2"
type input "$22.10"
click at [374, 428] on icon "button" at bounding box center [372, 435] width 15 height 15
type input "3"
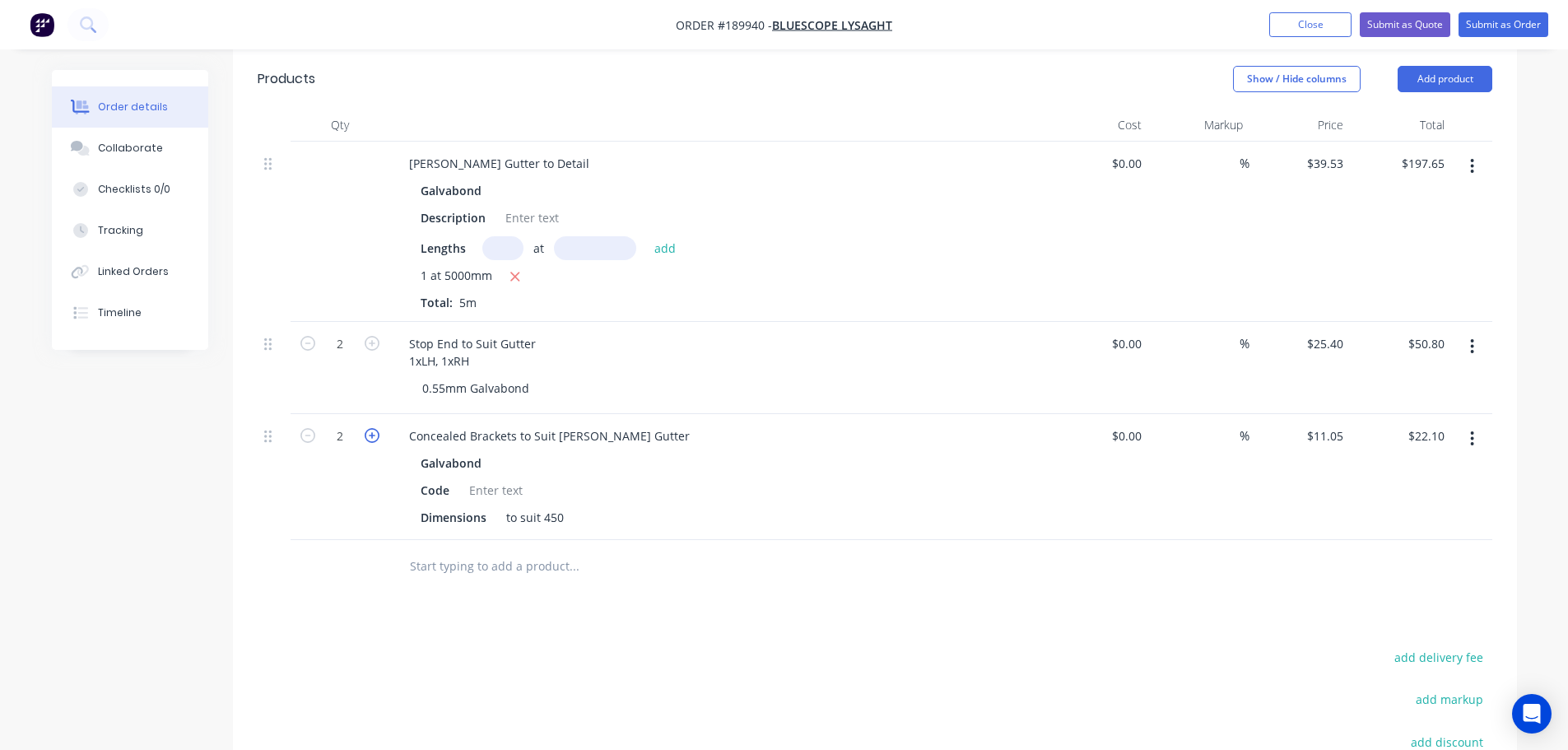
type input "$33.15"
click at [374, 428] on icon "button" at bounding box center [372, 435] width 15 height 15
type input "4"
type input "$44.20"
click at [374, 428] on icon "button" at bounding box center [372, 435] width 15 height 15
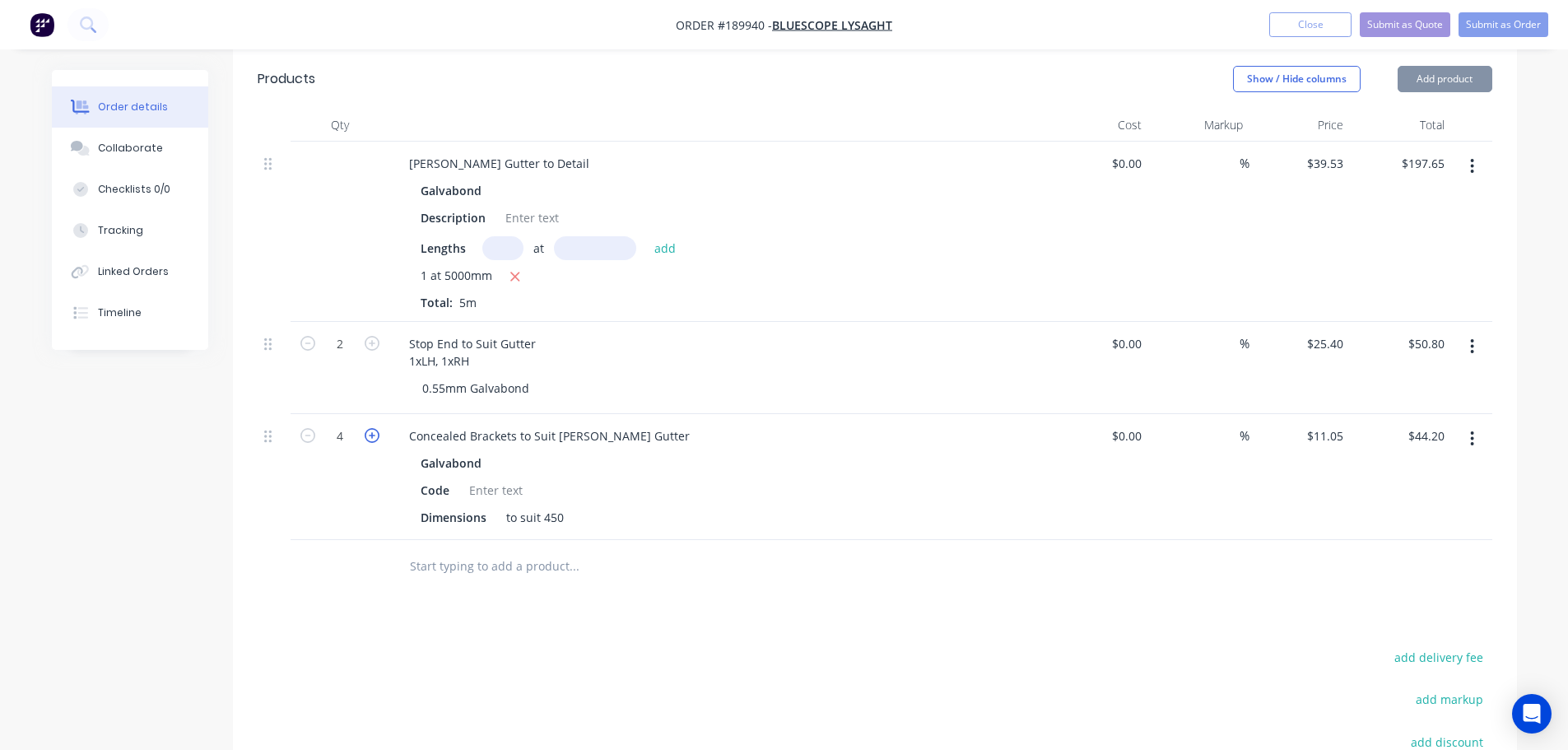
type input "5"
type input "$55.25"
click at [374, 428] on icon "button" at bounding box center [372, 435] width 15 height 15
type input "6"
type input "$66.30"
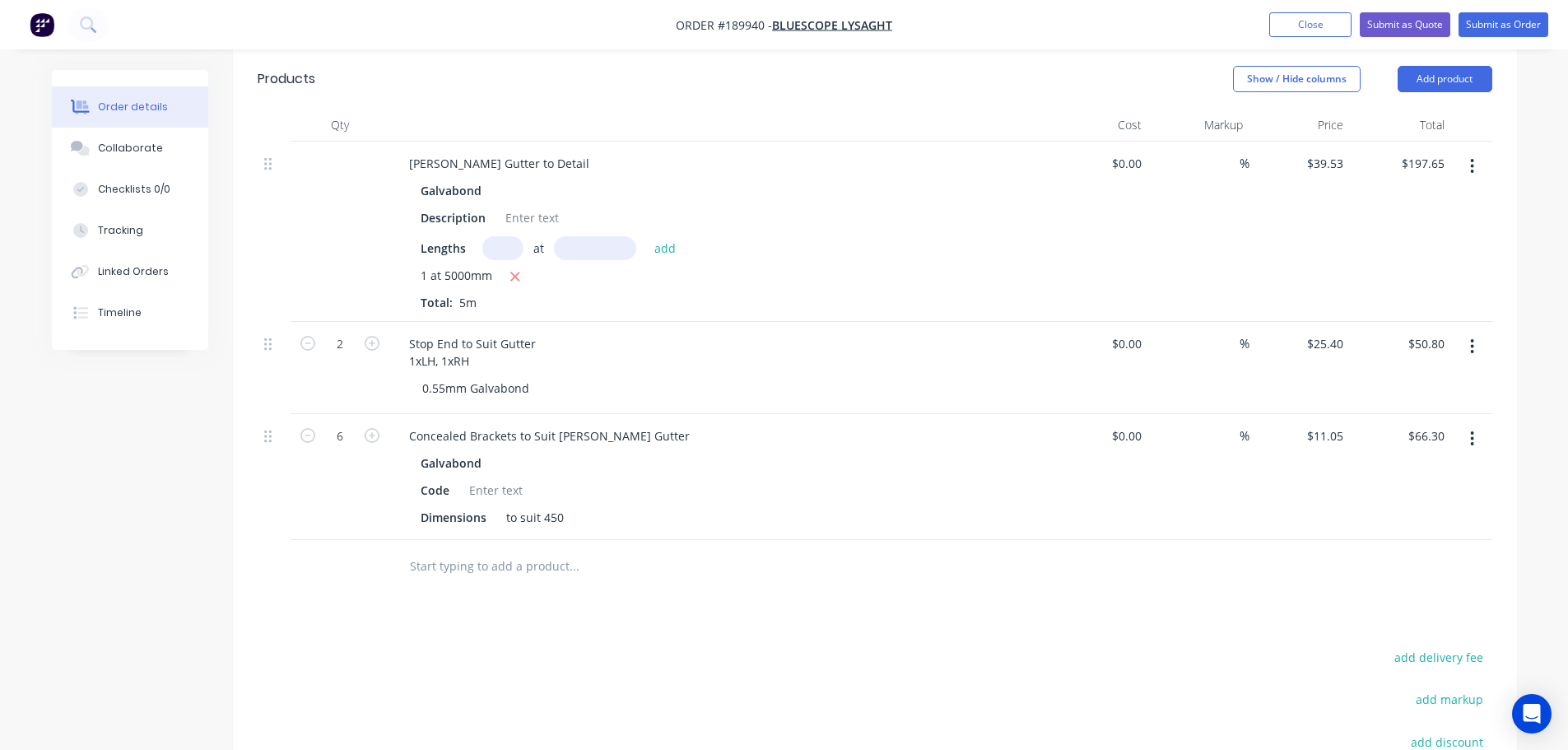
click at [567, 506] on div "to suit 450" at bounding box center [535, 517] width 71 height 24
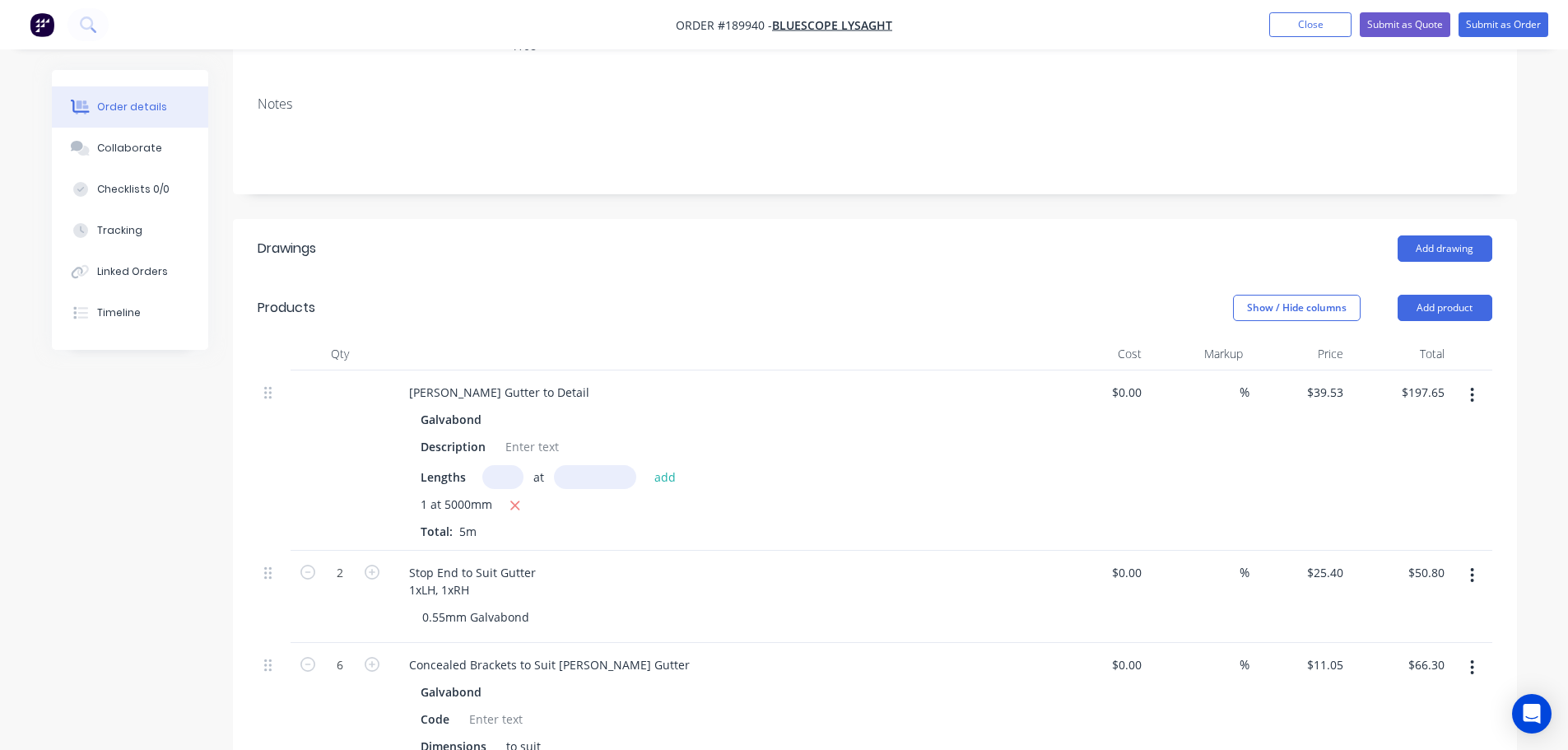
scroll to position [412, 0]
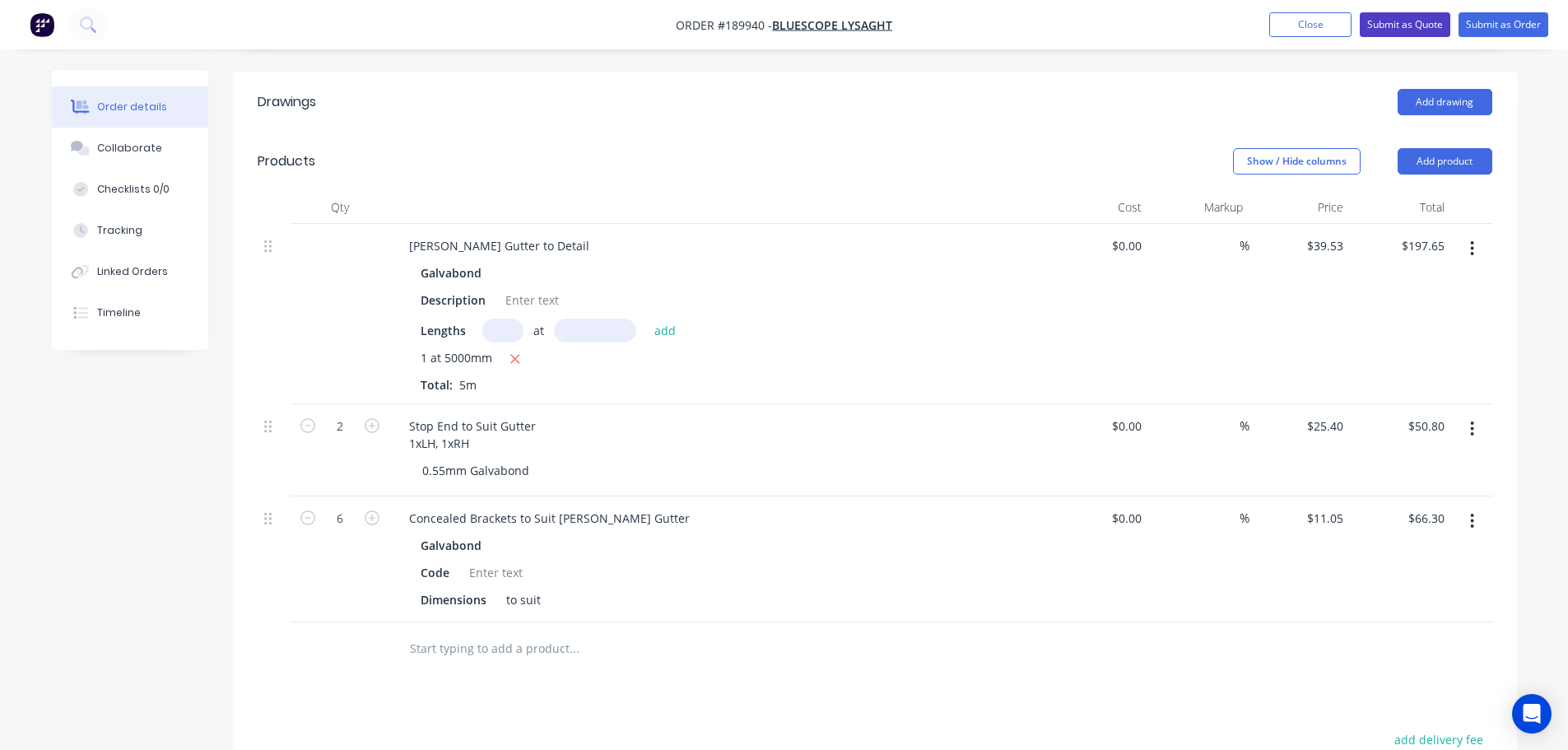
click at [1429, 19] on button "Submit as Quote" at bounding box center [1405, 25] width 91 height 25
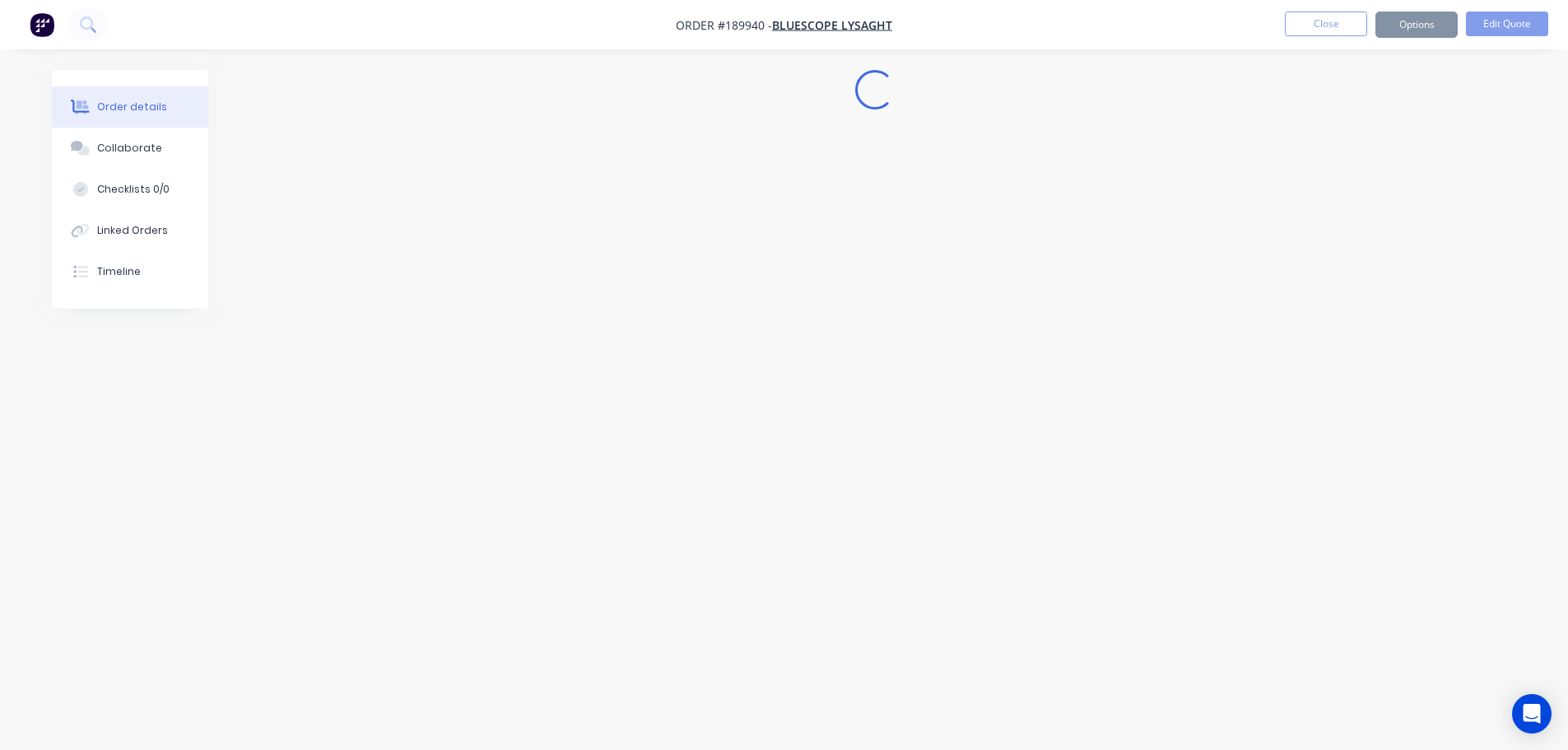
scroll to position [0, 0]
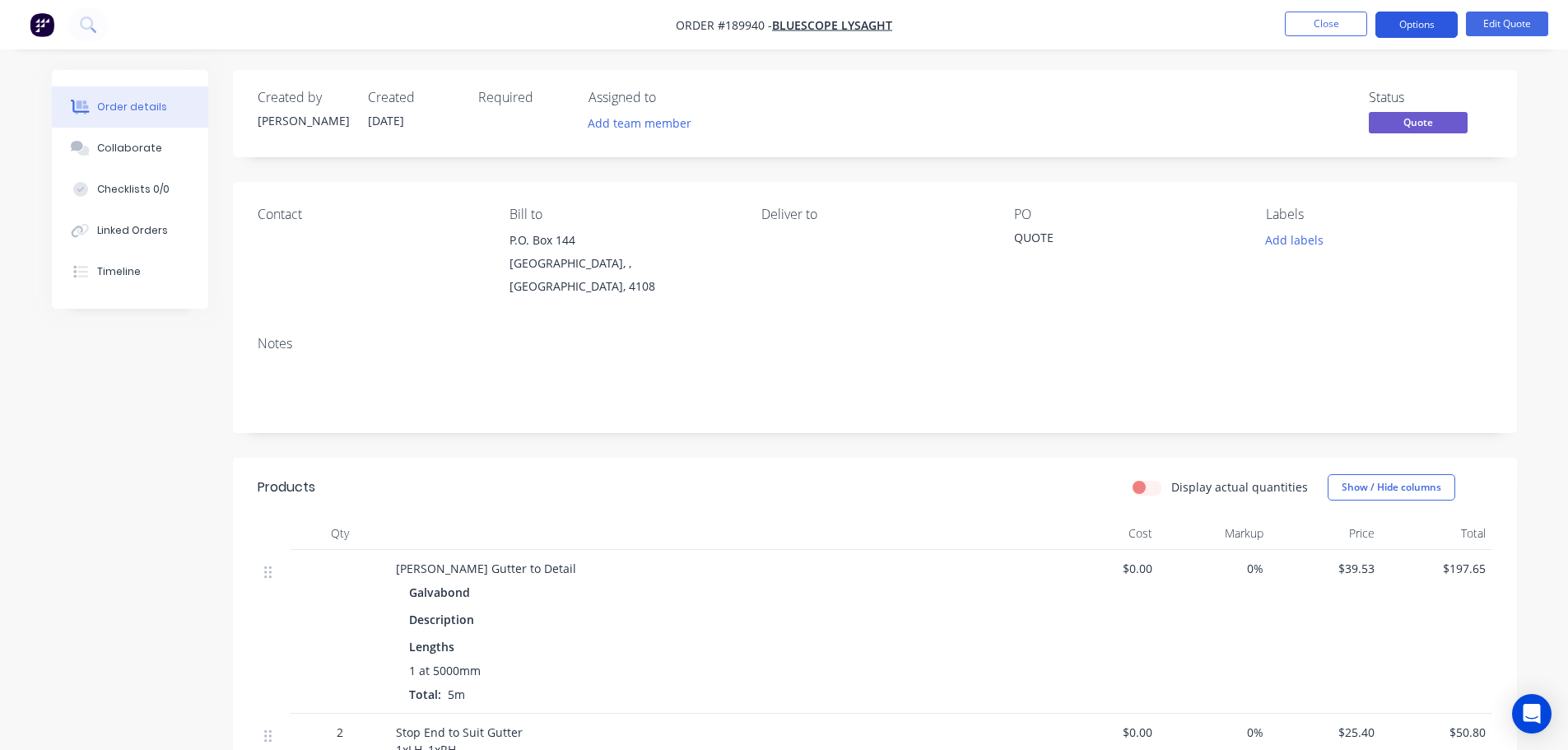
click at [1451, 30] on button "Options" at bounding box center [1416, 24] width 82 height 26
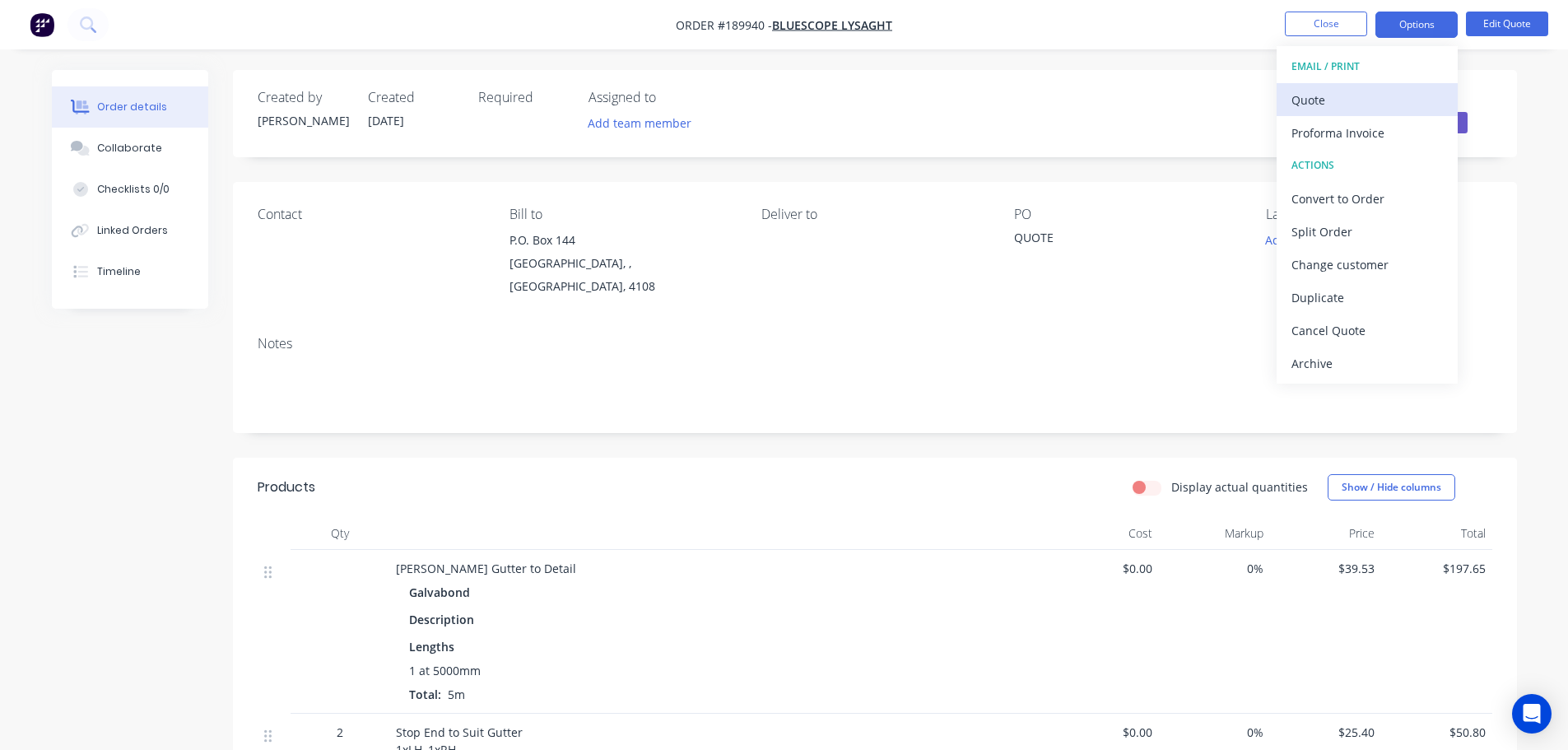
drag, startPoint x: 1447, startPoint y: 43, endPoint x: 1374, endPoint y: 87, distance: 85.2
click at [1374, 87] on button "Quote" at bounding box center [1367, 100] width 181 height 33
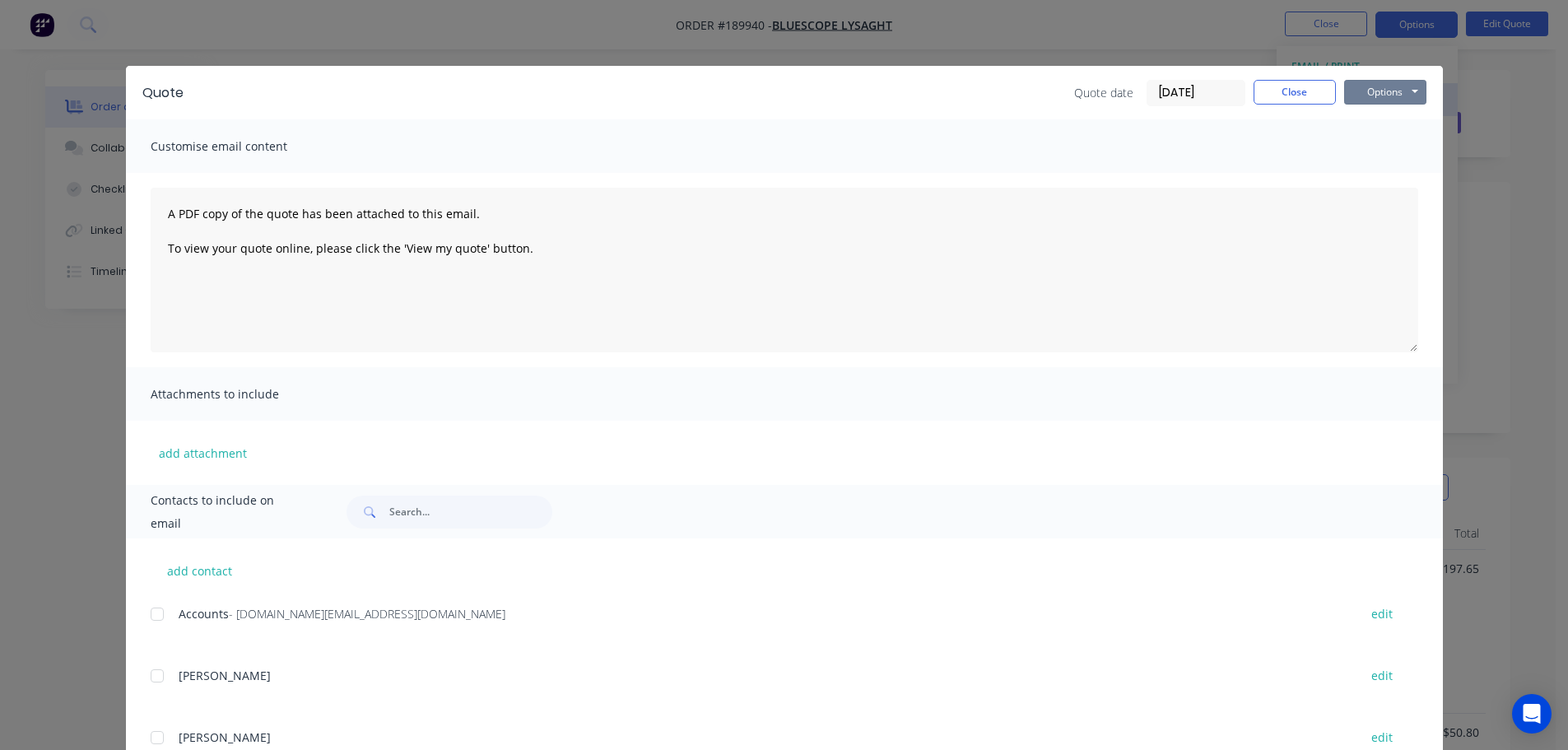
click at [1373, 100] on button "Options" at bounding box center [1385, 92] width 82 height 25
click at [1373, 110] on button "Preview" at bounding box center [1397, 121] width 106 height 27
click at [60, 365] on div "Quote Quote date 15/08/25 Close Options Preview Print Email Customise email con…" at bounding box center [784, 375] width 1568 height 750
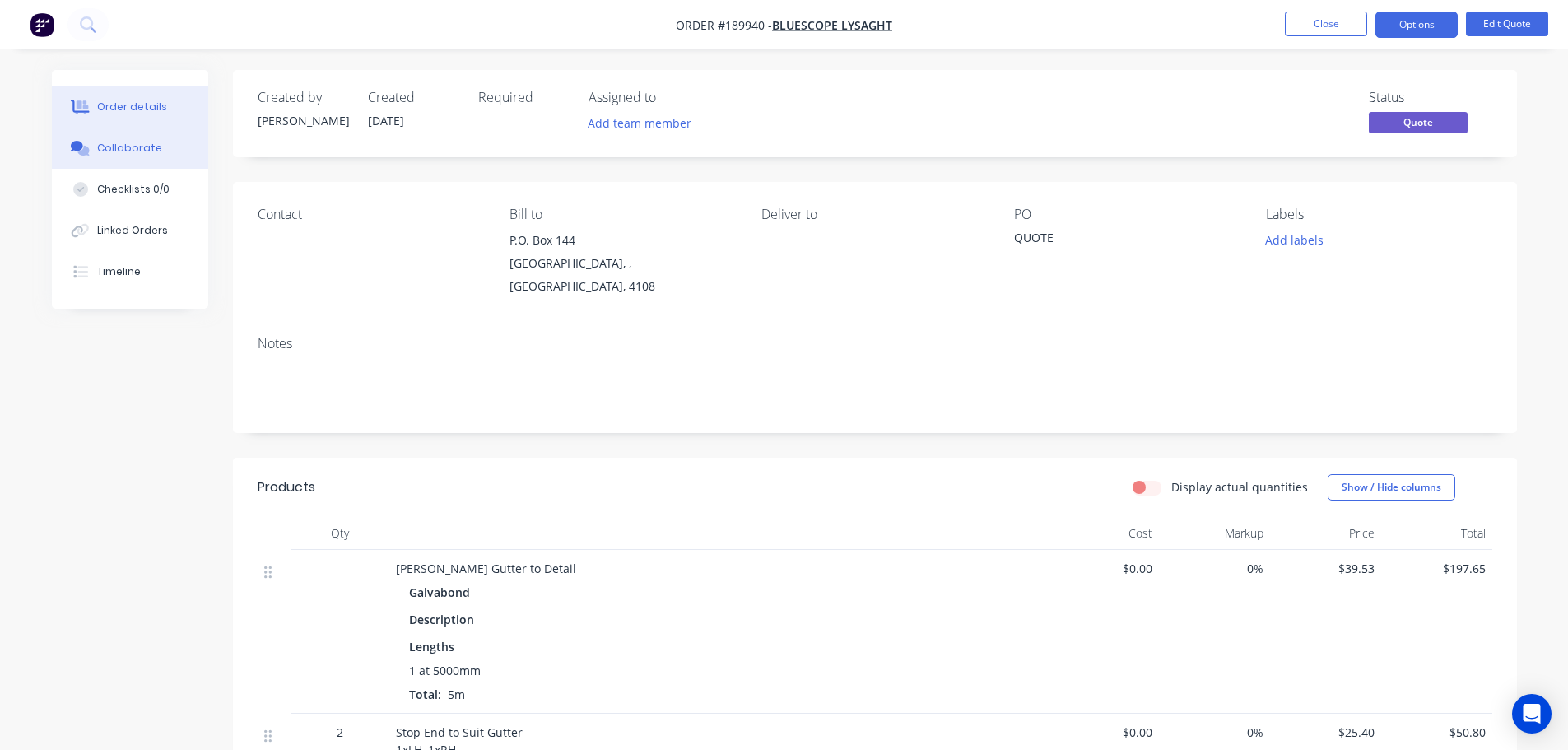
click at [135, 151] on div "Collaborate" at bounding box center [129, 147] width 65 height 15
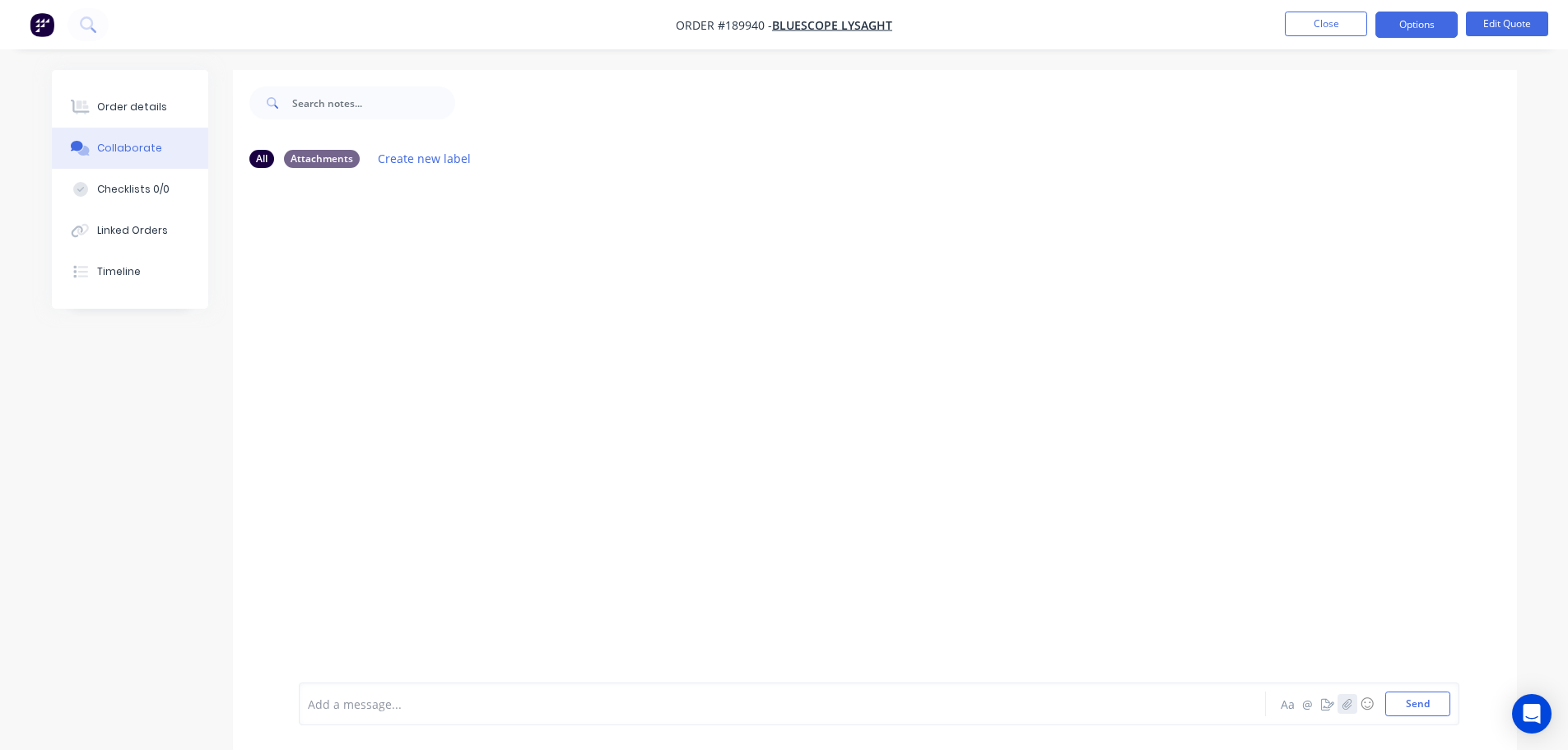
click at [1338, 706] on button "button" at bounding box center [1347, 704] width 19 height 19
click at [1421, 698] on button "Send" at bounding box center [1418, 704] width 65 height 25
click at [1315, 25] on button "Close" at bounding box center [1326, 24] width 82 height 25
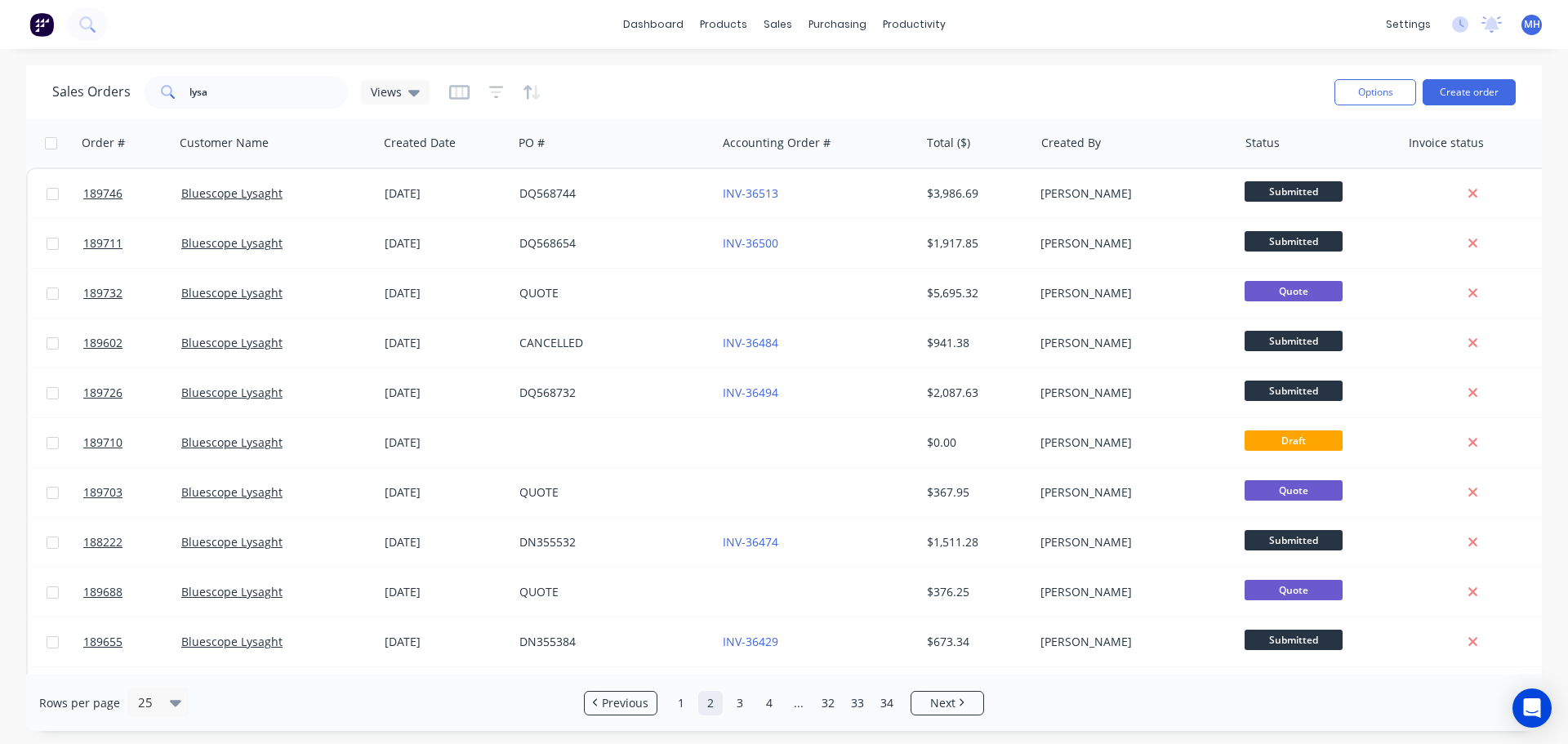
click at [803, 82] on div "Sales Orders lysa Views" at bounding box center [686, 92] width 1269 height 40
click at [962, 62] on div "dashboard products sales purchasing productivity dashboard products Product Cat…" at bounding box center [784, 372] width 1568 height 744
click at [791, 68] on link "Sales Orders" at bounding box center [863, 78] width 216 height 33
click at [1233, 68] on div "Sales Orders lysa Views Options Create order" at bounding box center [784, 91] width 1516 height 53
click at [1481, 83] on button "Create order" at bounding box center [1469, 91] width 93 height 26
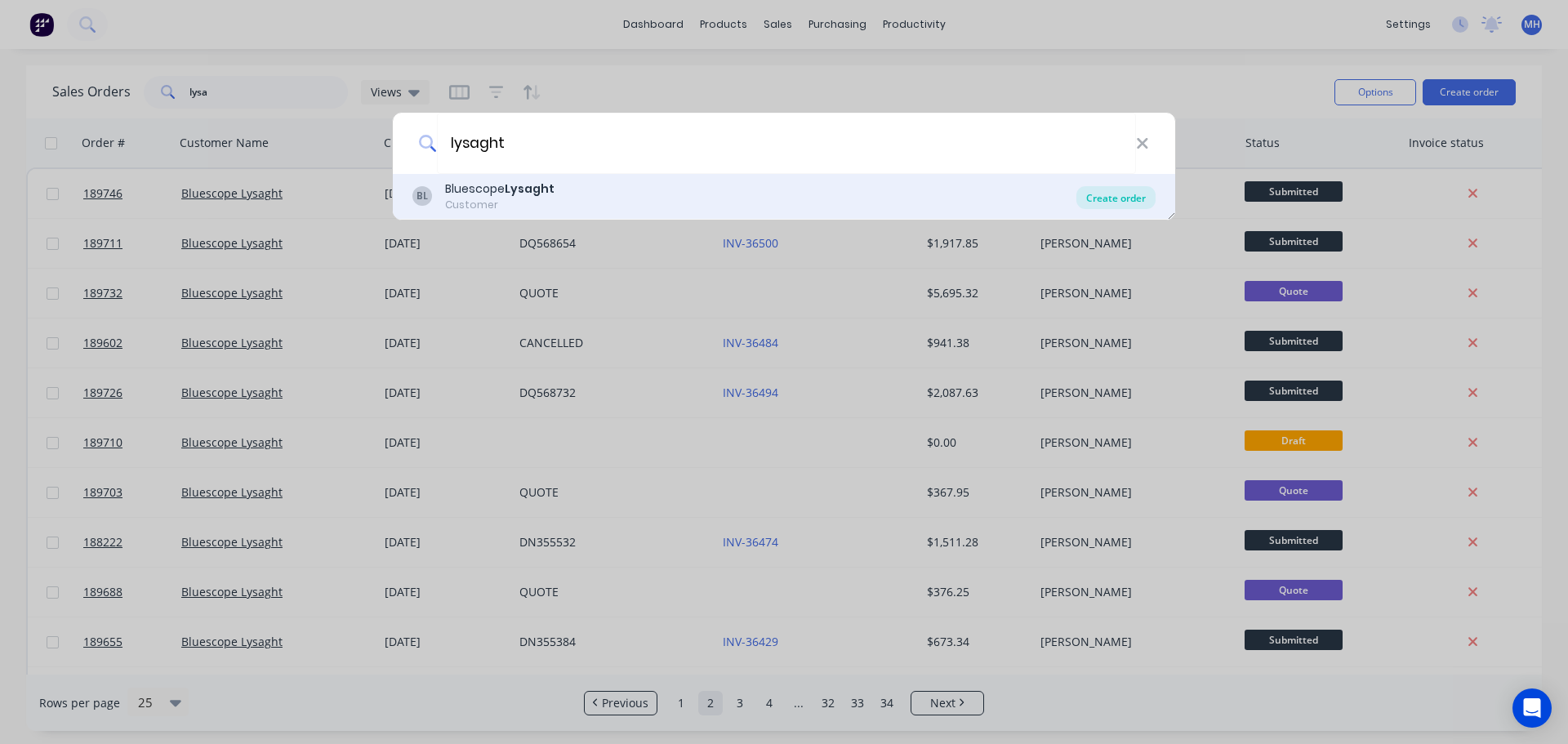
type input "lysaght"
click at [1115, 194] on div "Create order" at bounding box center [1115, 198] width 79 height 23
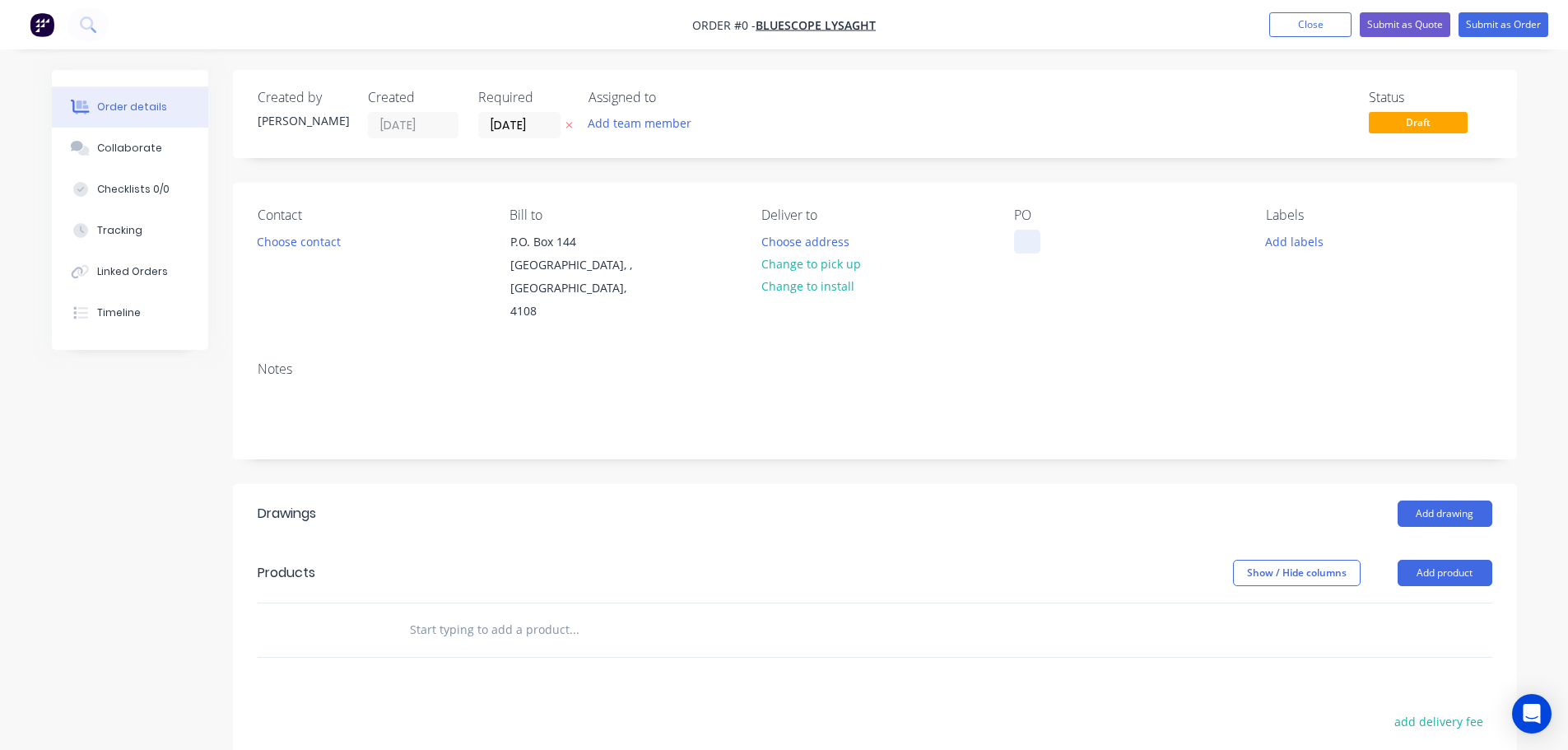
click at [1027, 237] on div at bounding box center [1027, 241] width 26 height 24
click at [784, 181] on div "Order details Collaborate Checklists 0/0 Tracking Linked Orders Timeline Order …" at bounding box center [784, 574] width 1498 height 1008
click at [566, 129] on icon at bounding box center [569, 125] width 8 height 10
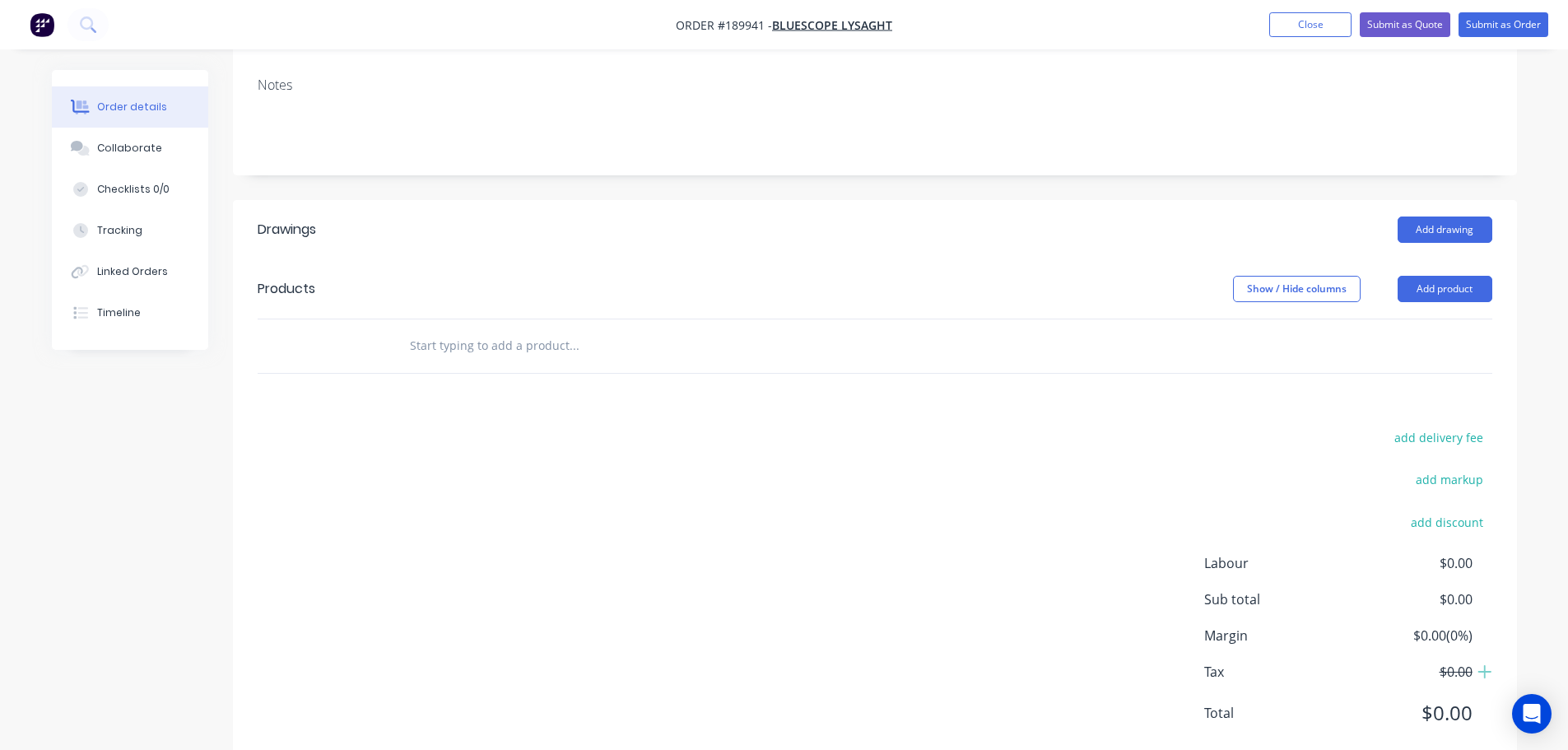
scroll to position [305, 0]
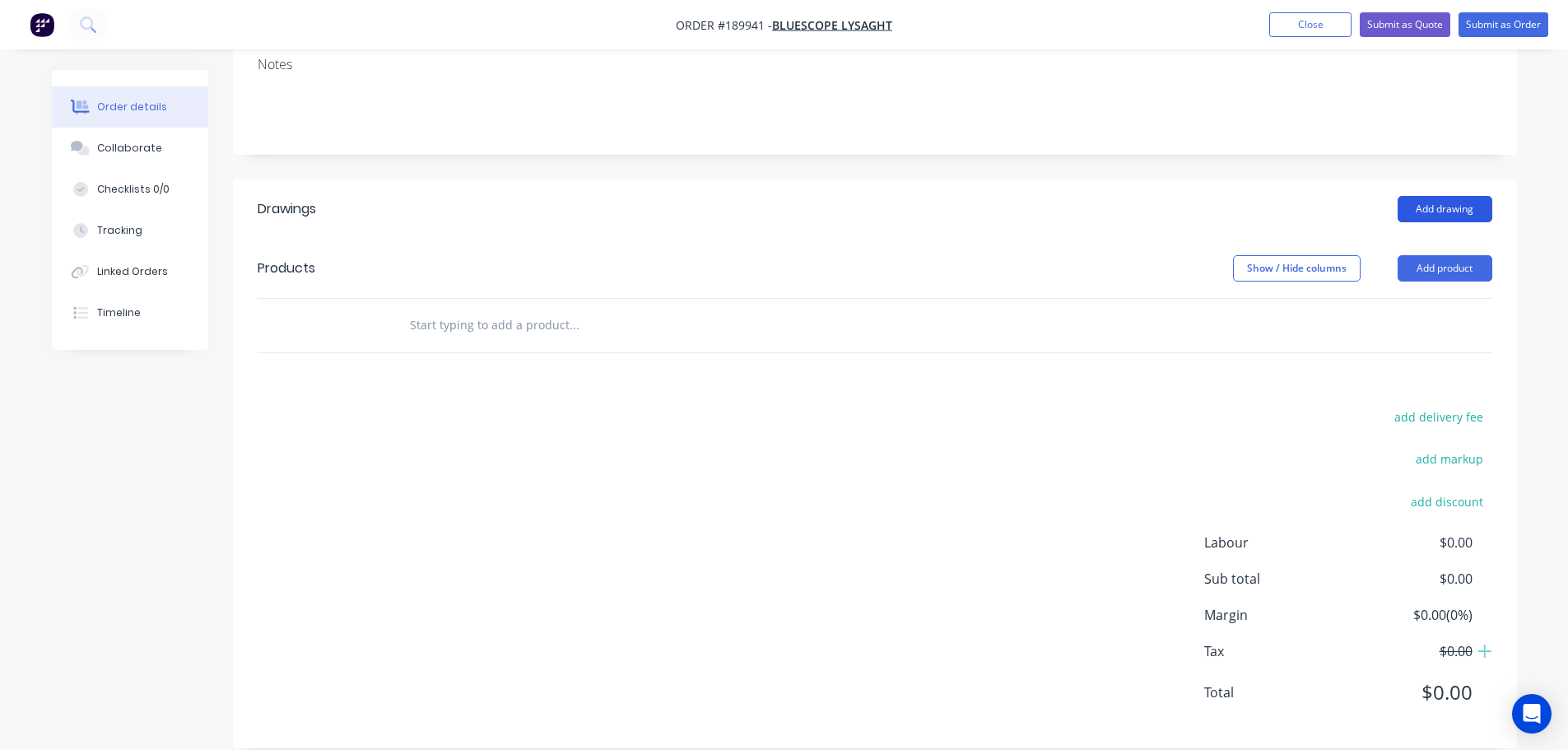
click at [1471, 196] on button "Add drawing" at bounding box center [1445, 208] width 95 height 26
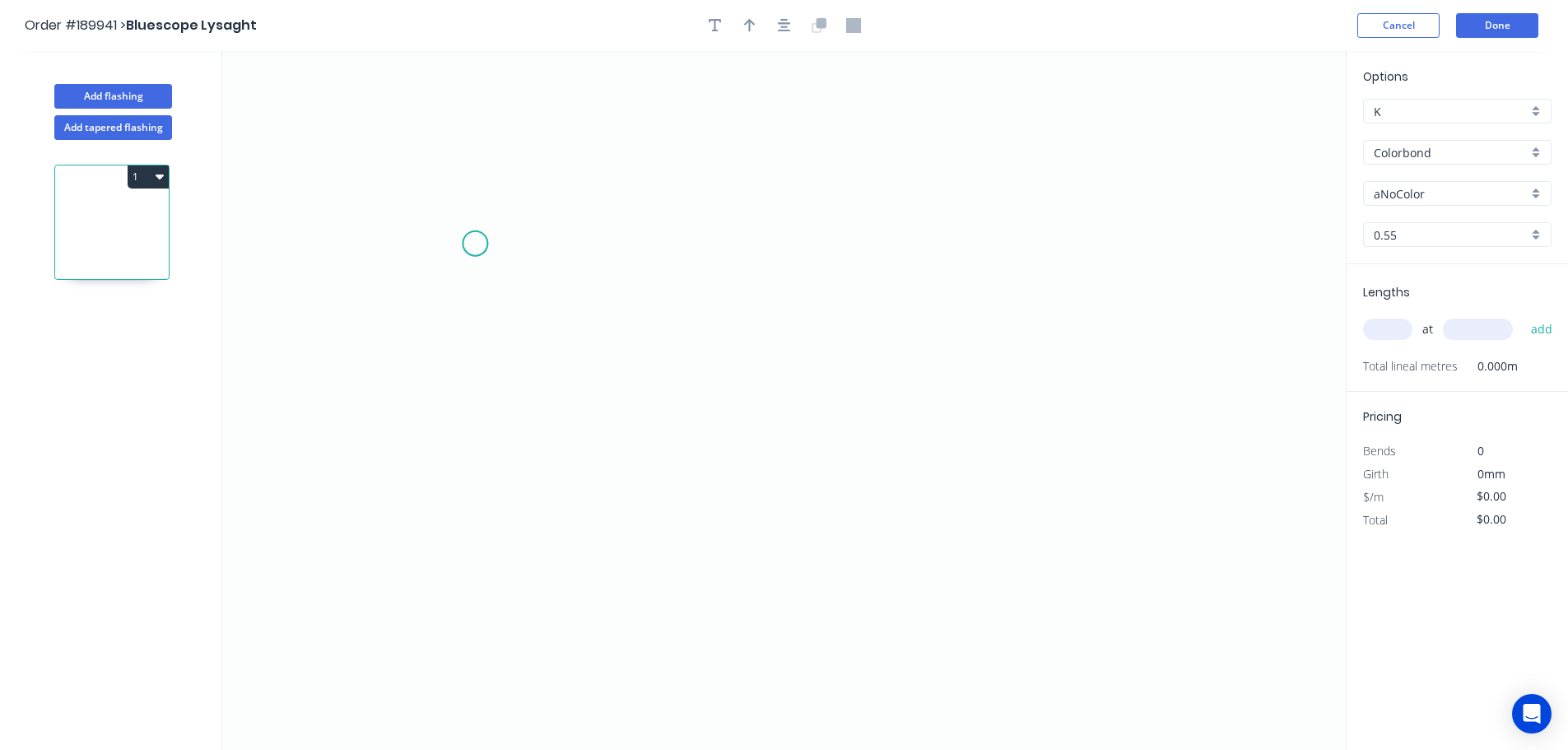
click at [476, 244] on icon "0" at bounding box center [784, 401] width 1123 height 700
click at [431, 203] on icon "0" at bounding box center [784, 401] width 1123 height 700
click at [443, 536] on icon "0 ?" at bounding box center [784, 401] width 1123 height 700
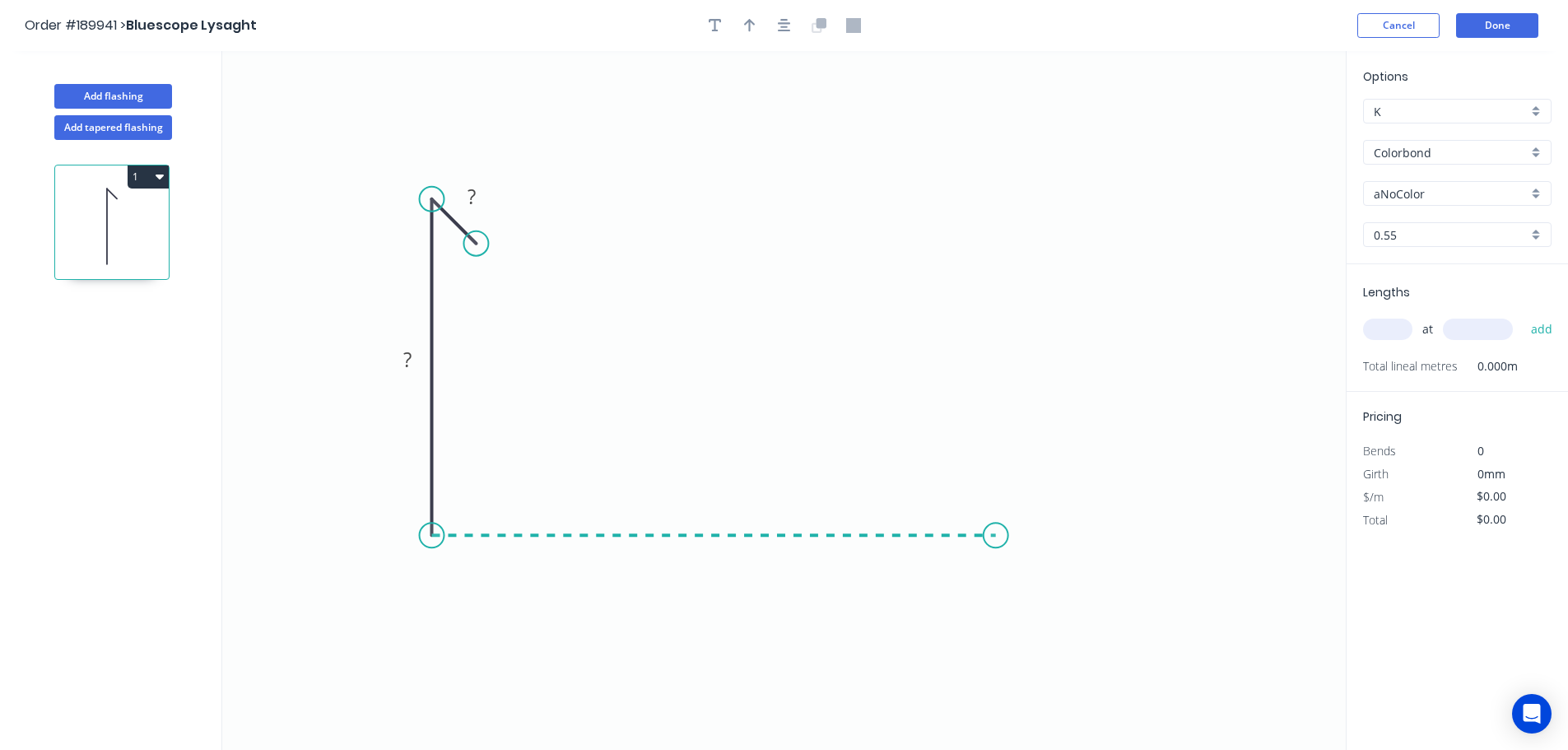
click at [997, 524] on icon "0 ? ?" at bounding box center [784, 401] width 1123 height 700
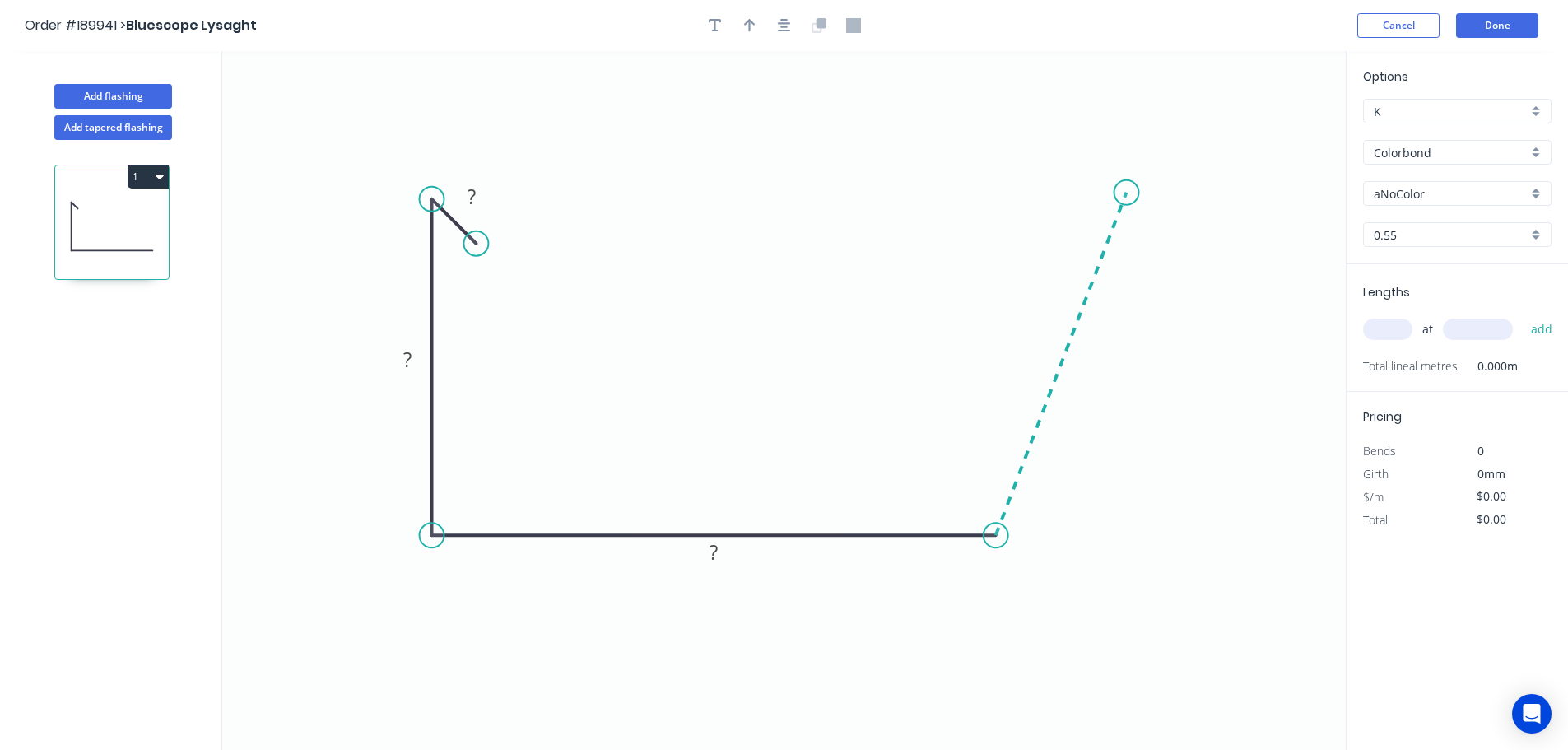
click at [1127, 193] on icon at bounding box center [1061, 364] width 131 height 343
click at [1123, 79] on icon "0 ? ? ? ? ? º" at bounding box center [784, 401] width 1123 height 700
click at [1061, 82] on icon "0 ? ? ? ? ? ? º ? º" at bounding box center [784, 401] width 1123 height 700
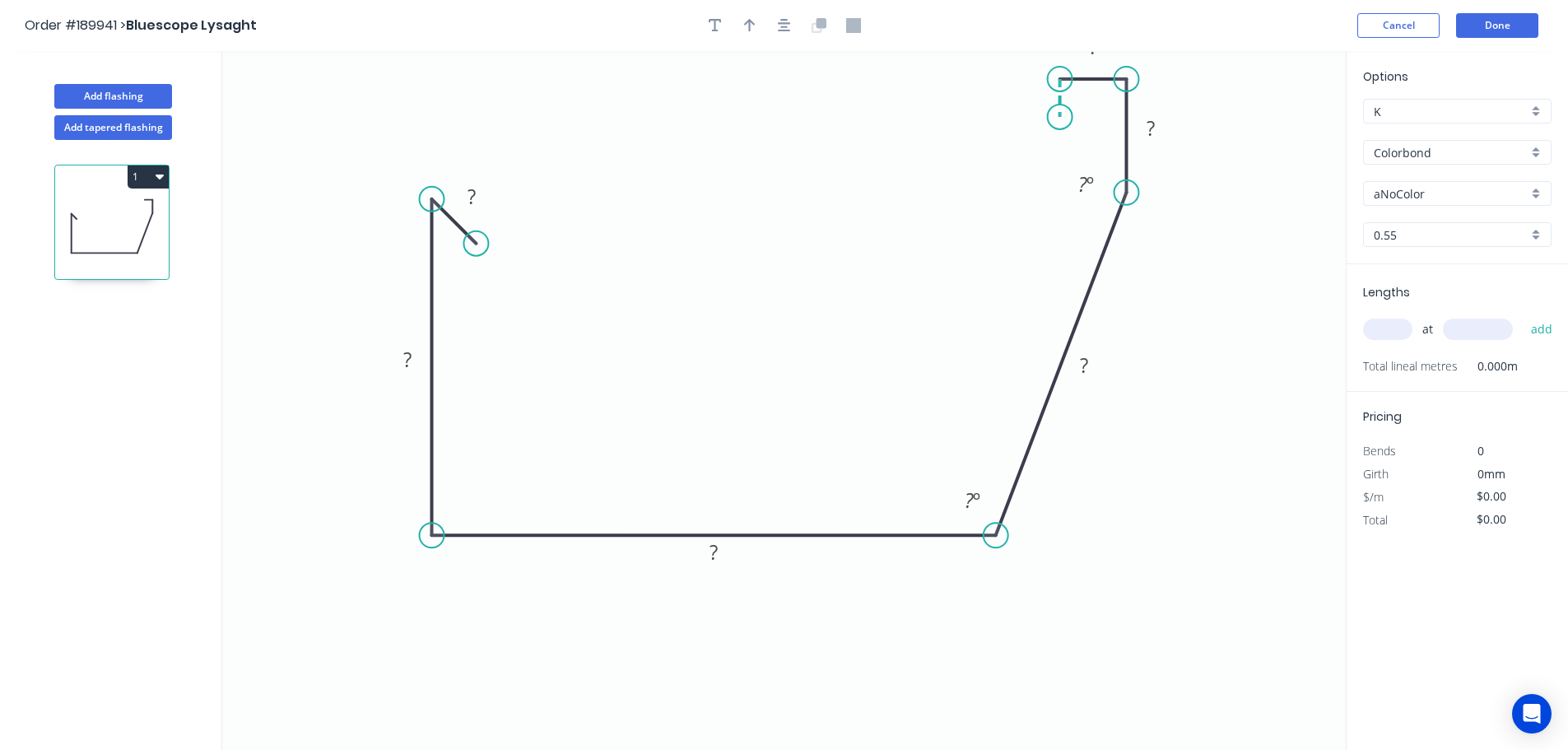
click at [1061, 118] on icon "0 ? ? ? ? ? ? ? º ? º" at bounding box center [784, 401] width 1123 height 700
click at [780, 26] on icon "button" at bounding box center [784, 25] width 14 height 15
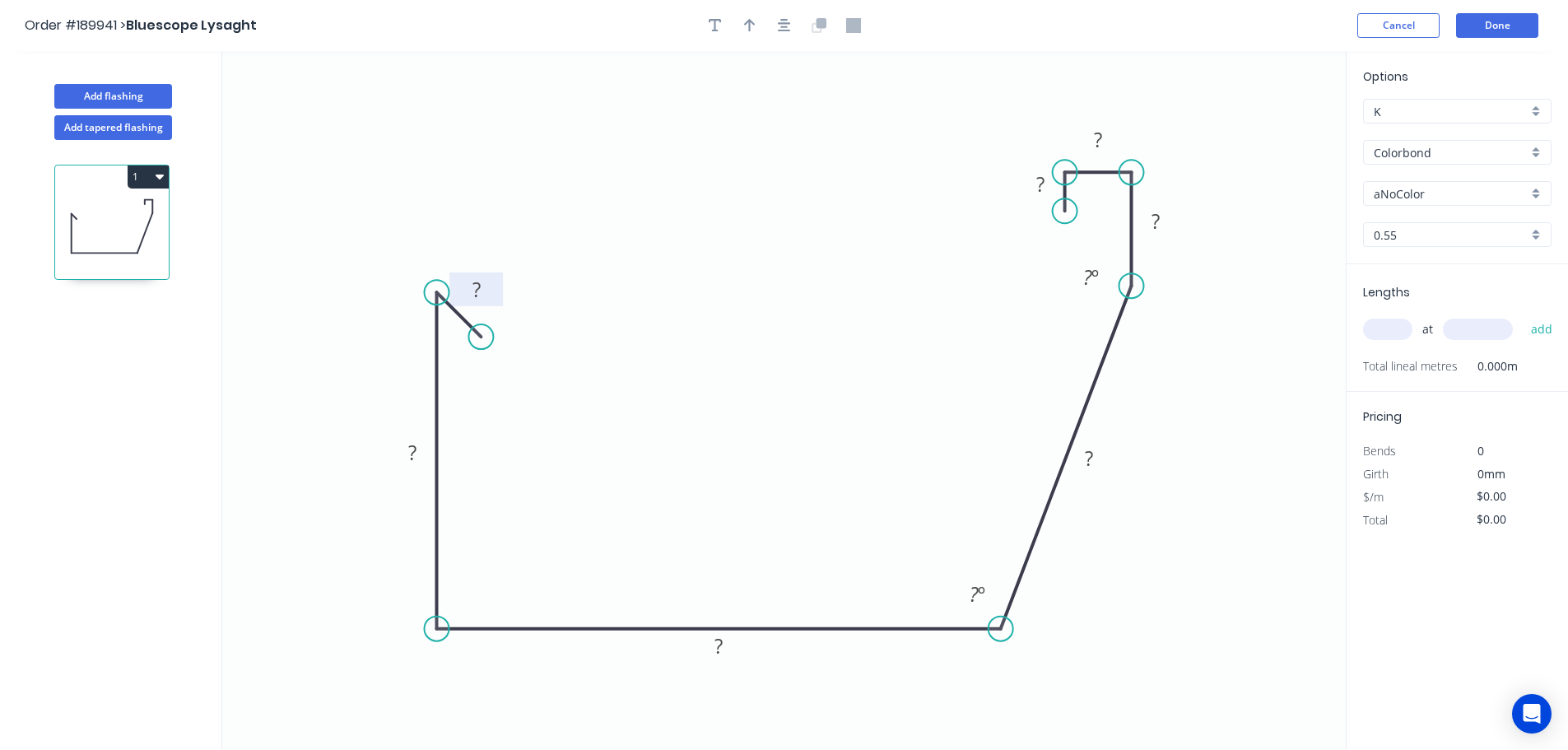
click at [464, 289] on rect at bounding box center [477, 291] width 33 height 23
click at [678, 87] on icon "0 10 150 190 165 50 19 10 105 º 165 º" at bounding box center [784, 401] width 1123 height 700
type input "$17.79"
click at [750, 22] on icon "button" at bounding box center [750, 26] width 12 height 14
click at [1266, 136] on icon at bounding box center [1262, 114] width 15 height 52
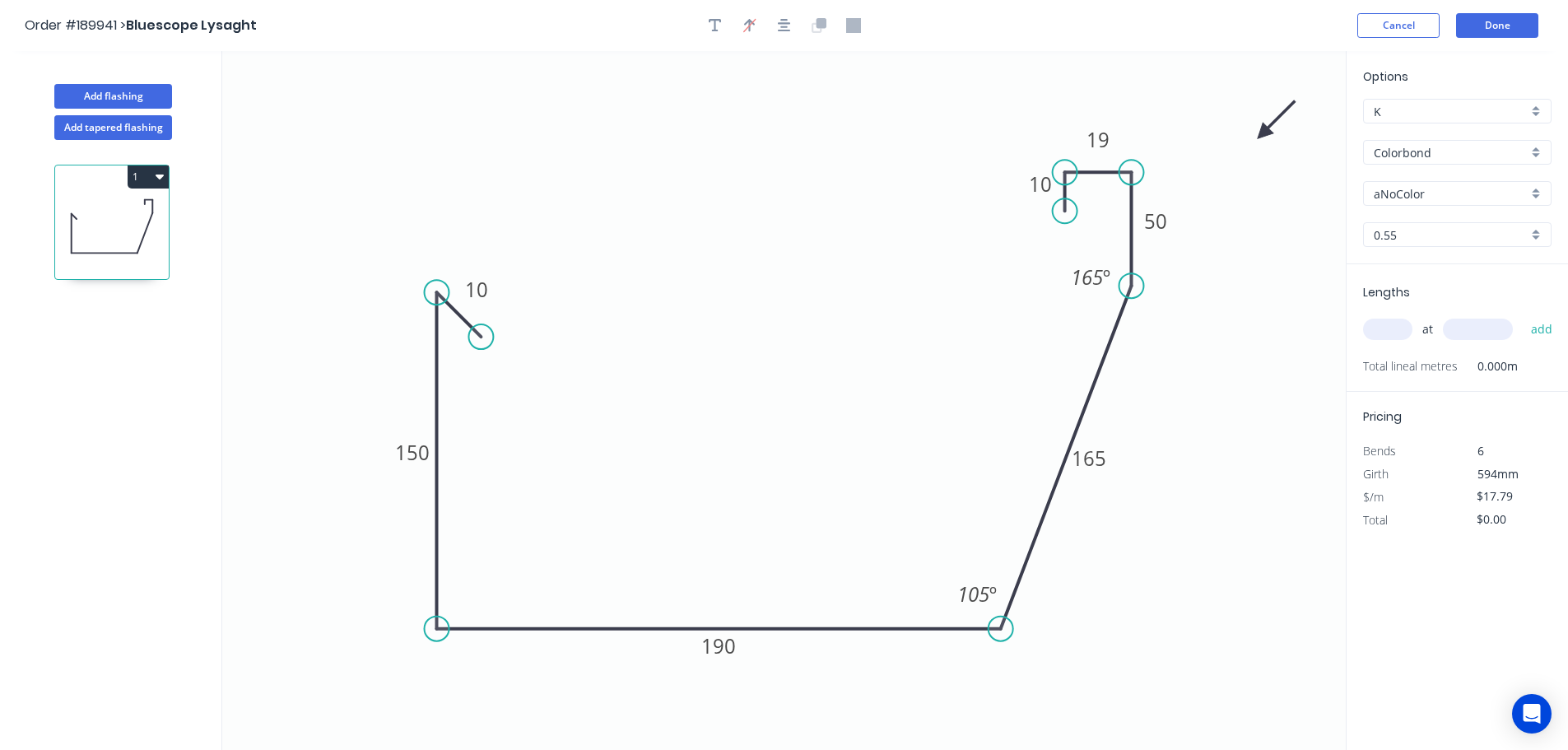
click at [1266, 136] on icon at bounding box center [1276, 119] width 47 height 47
click at [1266, 136] on icon at bounding box center [1281, 133] width 52 height 15
drag, startPoint x: 1266, startPoint y: 136, endPoint x: 1221, endPoint y: 419, distance: 286.6
click at [1039, 578] on icon at bounding box center [1053, 593] width 47 height 47
click at [1414, 191] on input "aNoColor" at bounding box center [1451, 194] width 154 height 17
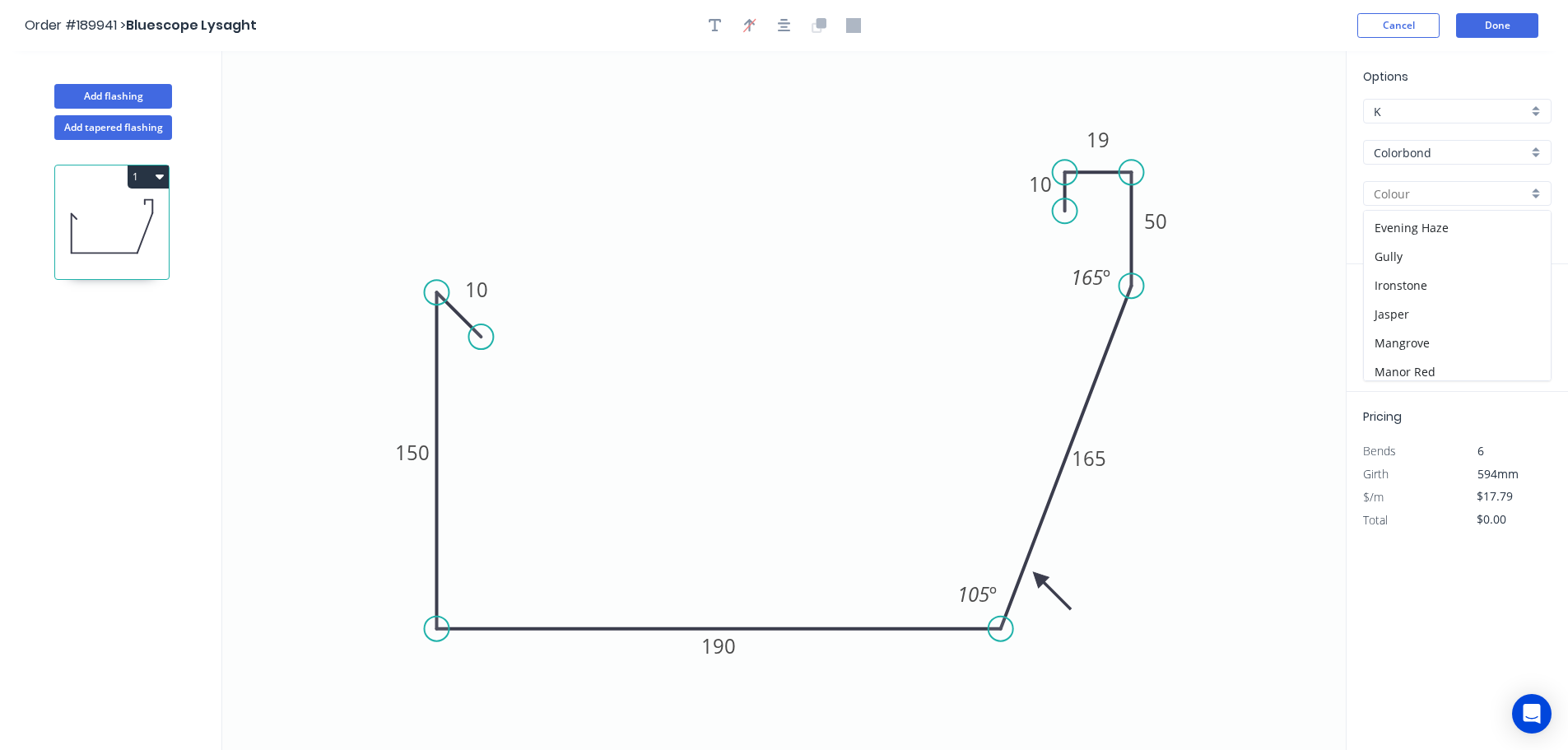
scroll to position [247, 0]
click at [1418, 260] on div "Ironstone" at bounding box center [1458, 266] width 187 height 29
type input "Ironstone"
click at [1391, 337] on input "text" at bounding box center [1388, 329] width 49 height 21
type input "5"
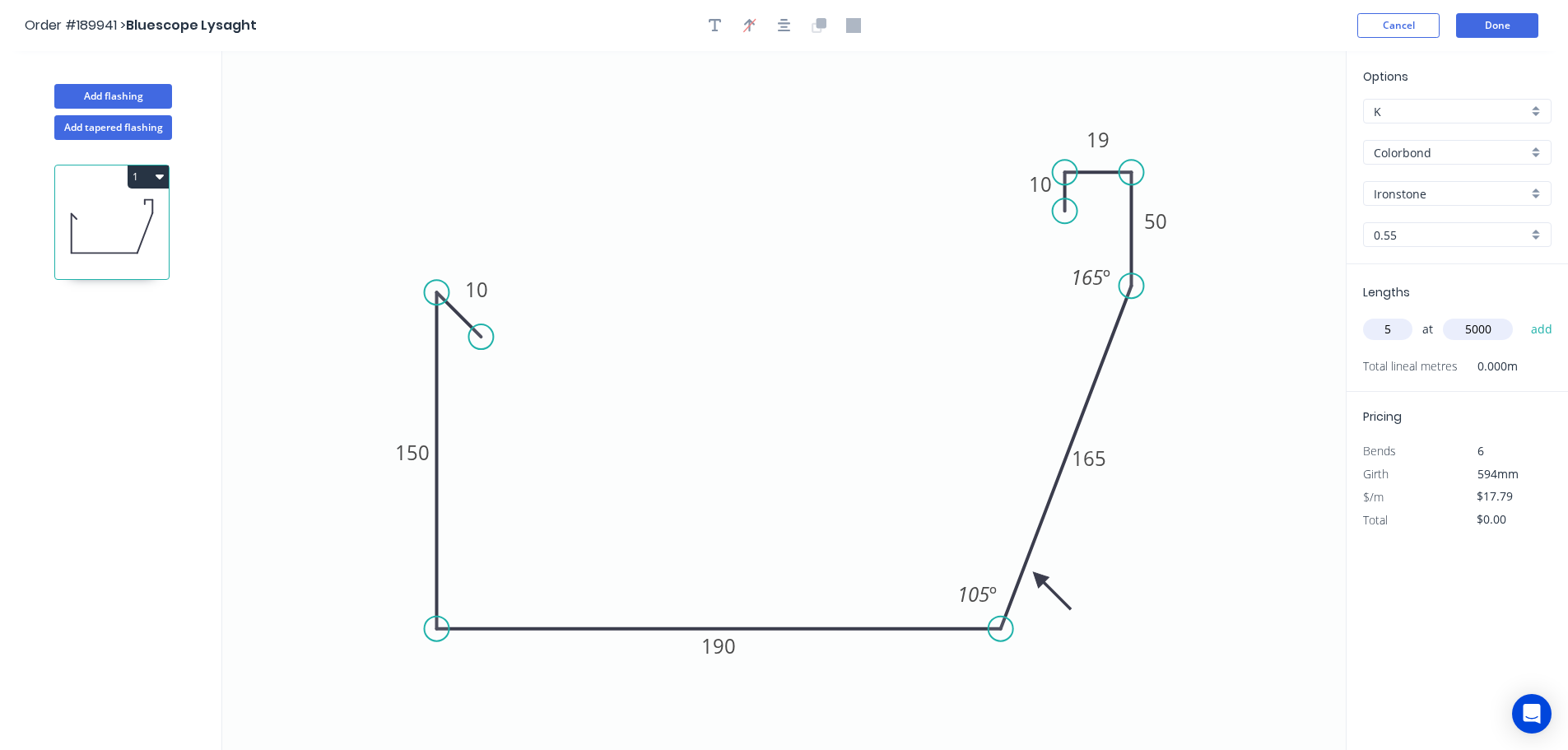
type input "5000"
click at [1523, 316] on button "add" at bounding box center [1543, 329] width 39 height 28
type input "$444.75"
click at [1477, 20] on button "Done" at bounding box center [1497, 26] width 82 height 25
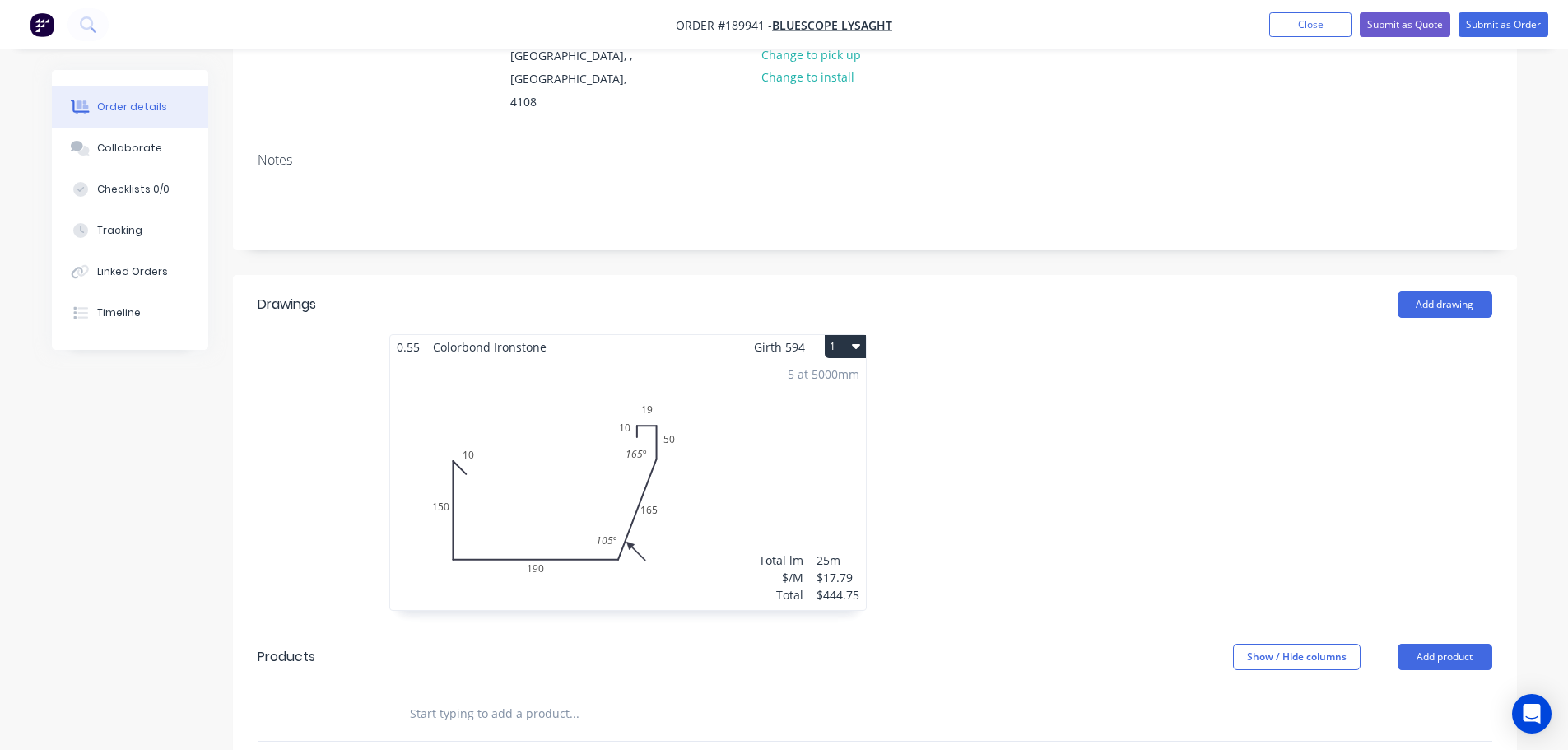
scroll to position [494, 0]
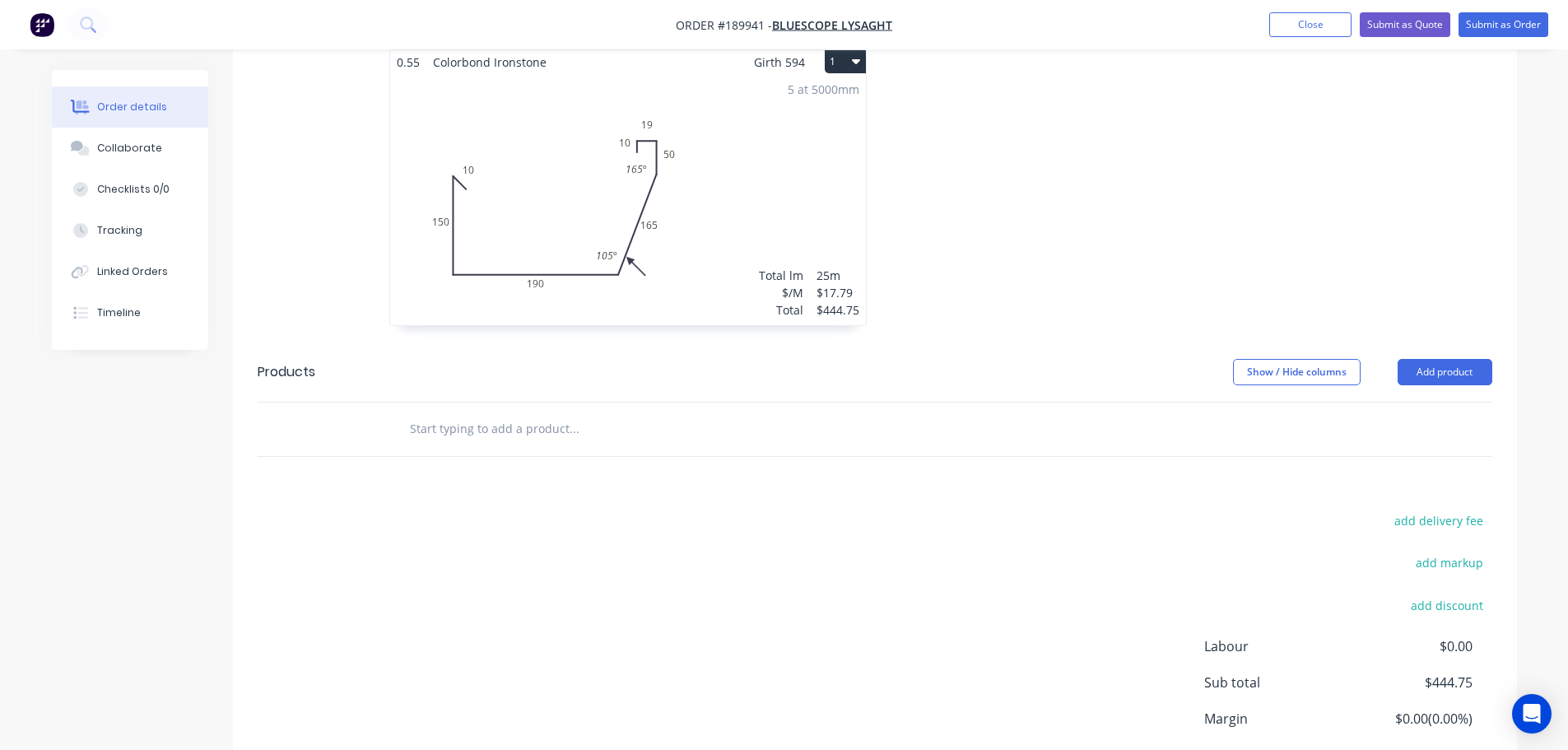
click at [1005, 202] on div at bounding box center [1122, 196] width 494 height 294
click at [1433, 359] on button "Add product" at bounding box center [1445, 372] width 95 height 26
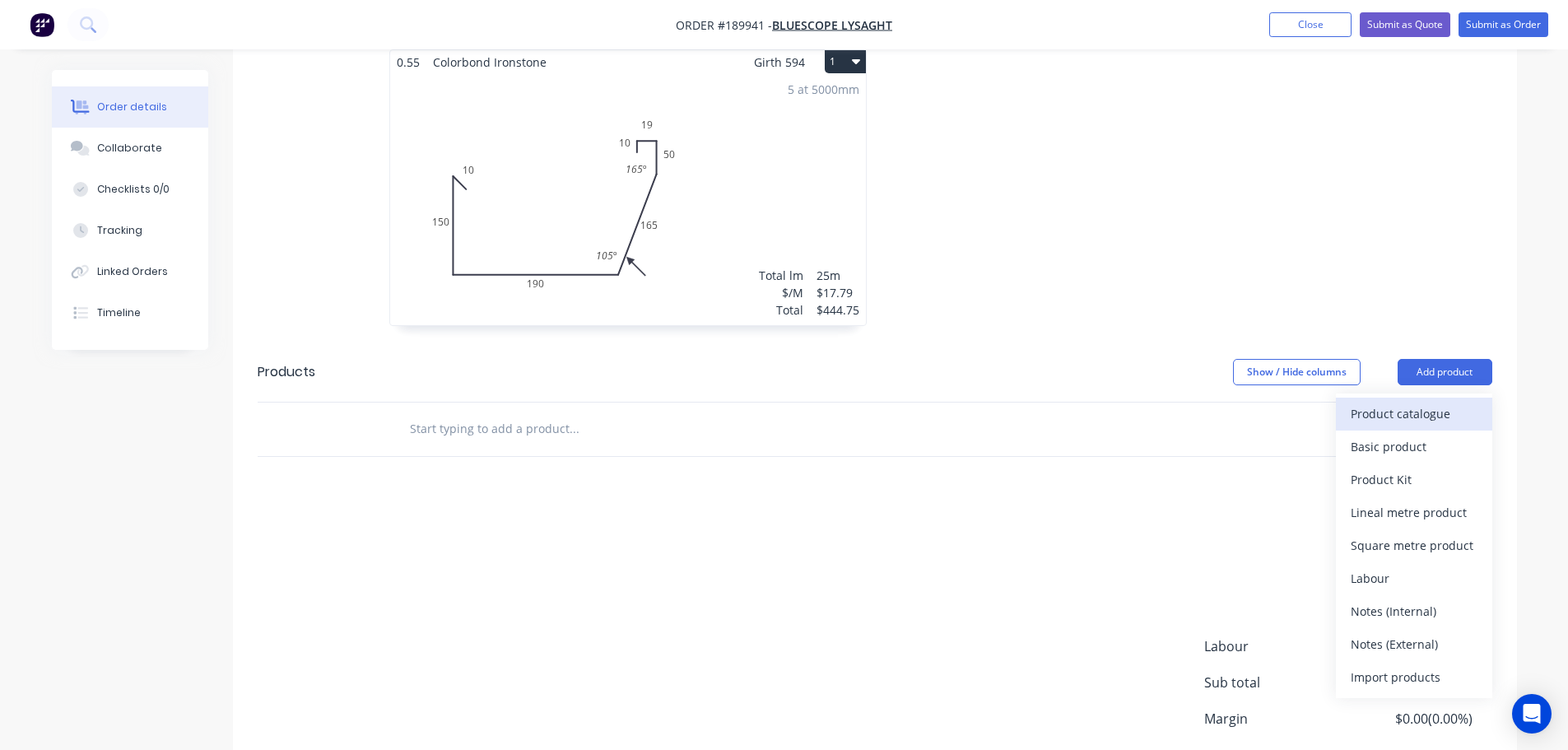
click at [1428, 405] on button "Product catalogue" at bounding box center [1415, 415] width 157 height 33
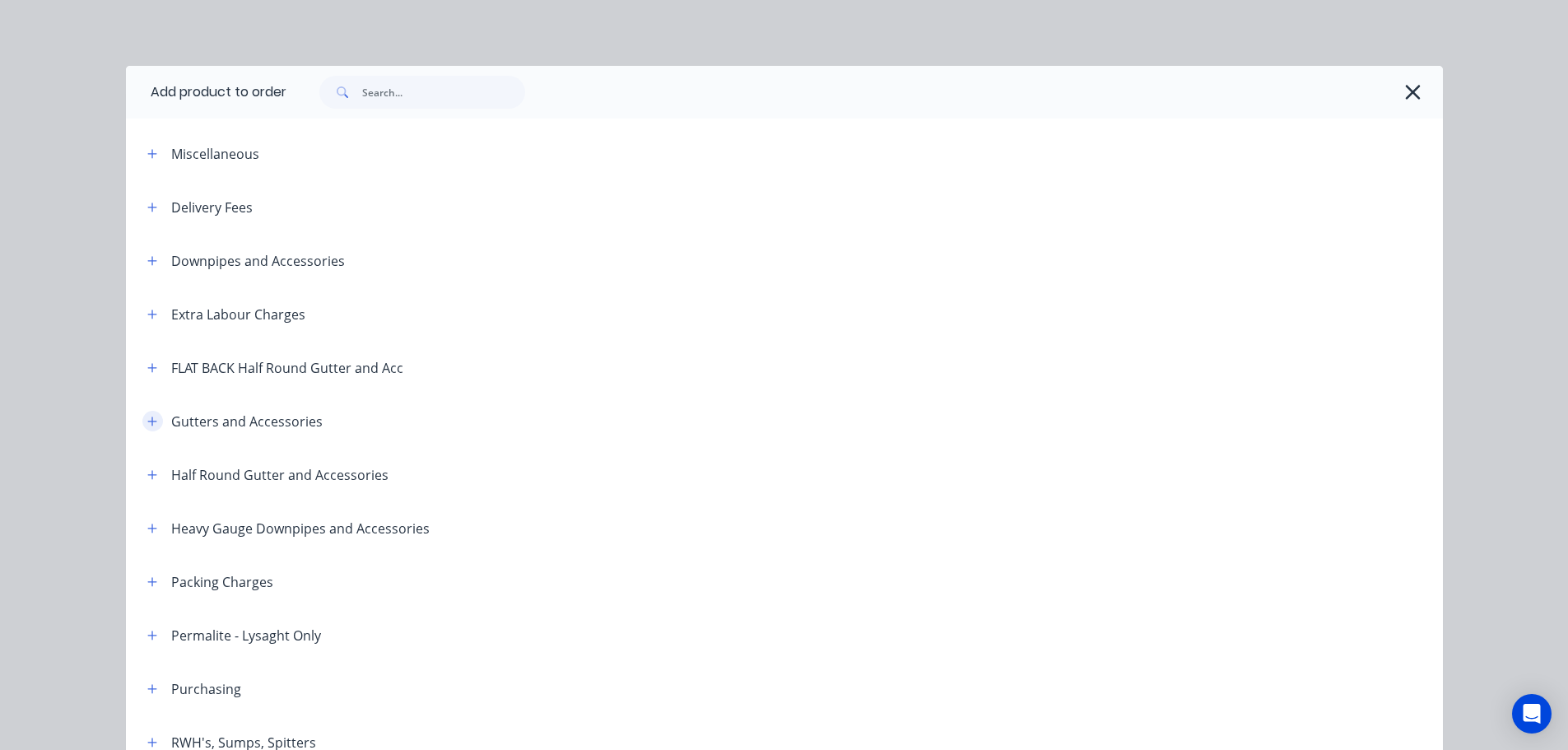
click at [154, 419] on button "button" at bounding box center [152, 421] width 20 height 20
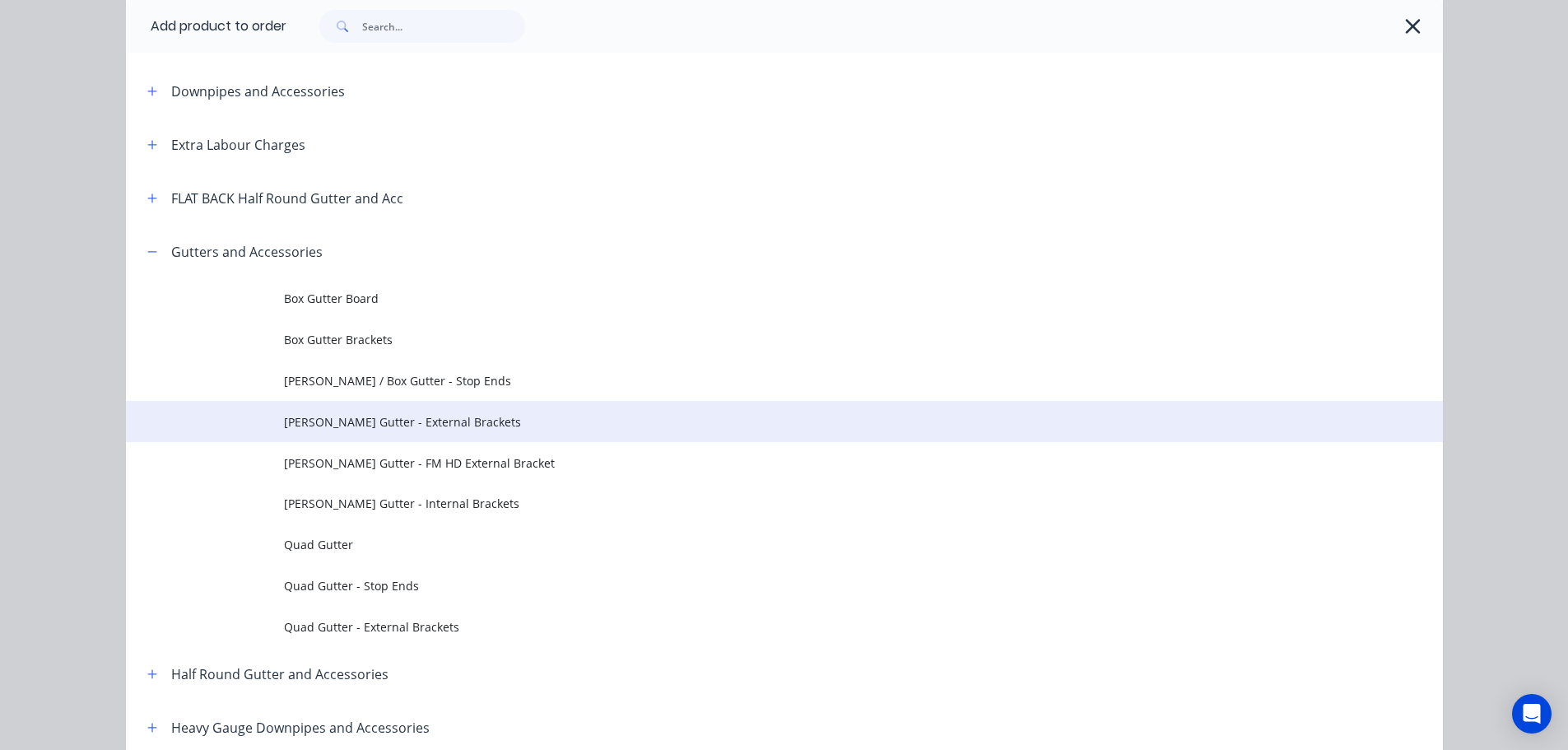
scroll to position [165, 0]
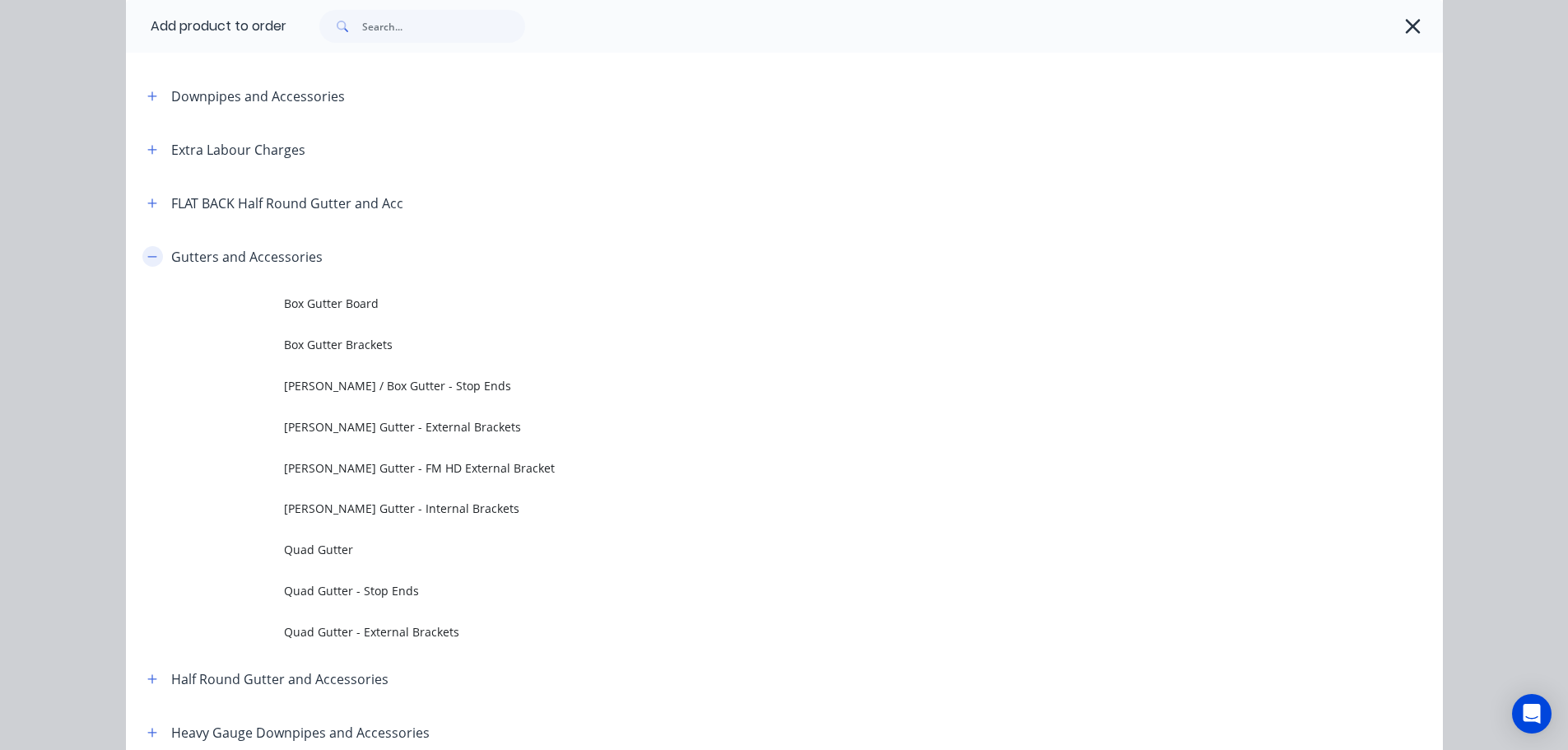
click at [147, 257] on icon "button" at bounding box center [151, 256] width 9 height 1
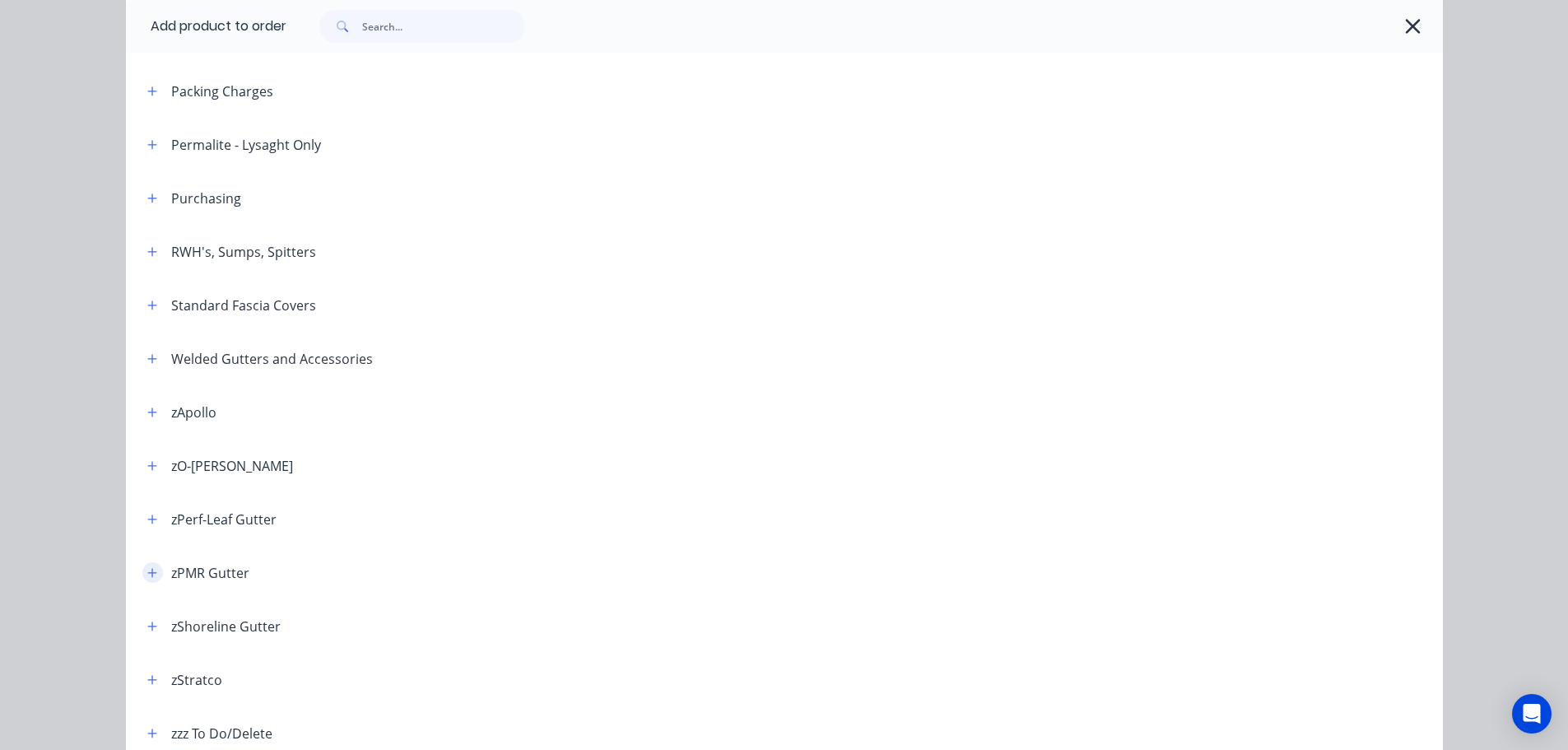
click at [149, 566] on button "button" at bounding box center [152, 573] width 20 height 20
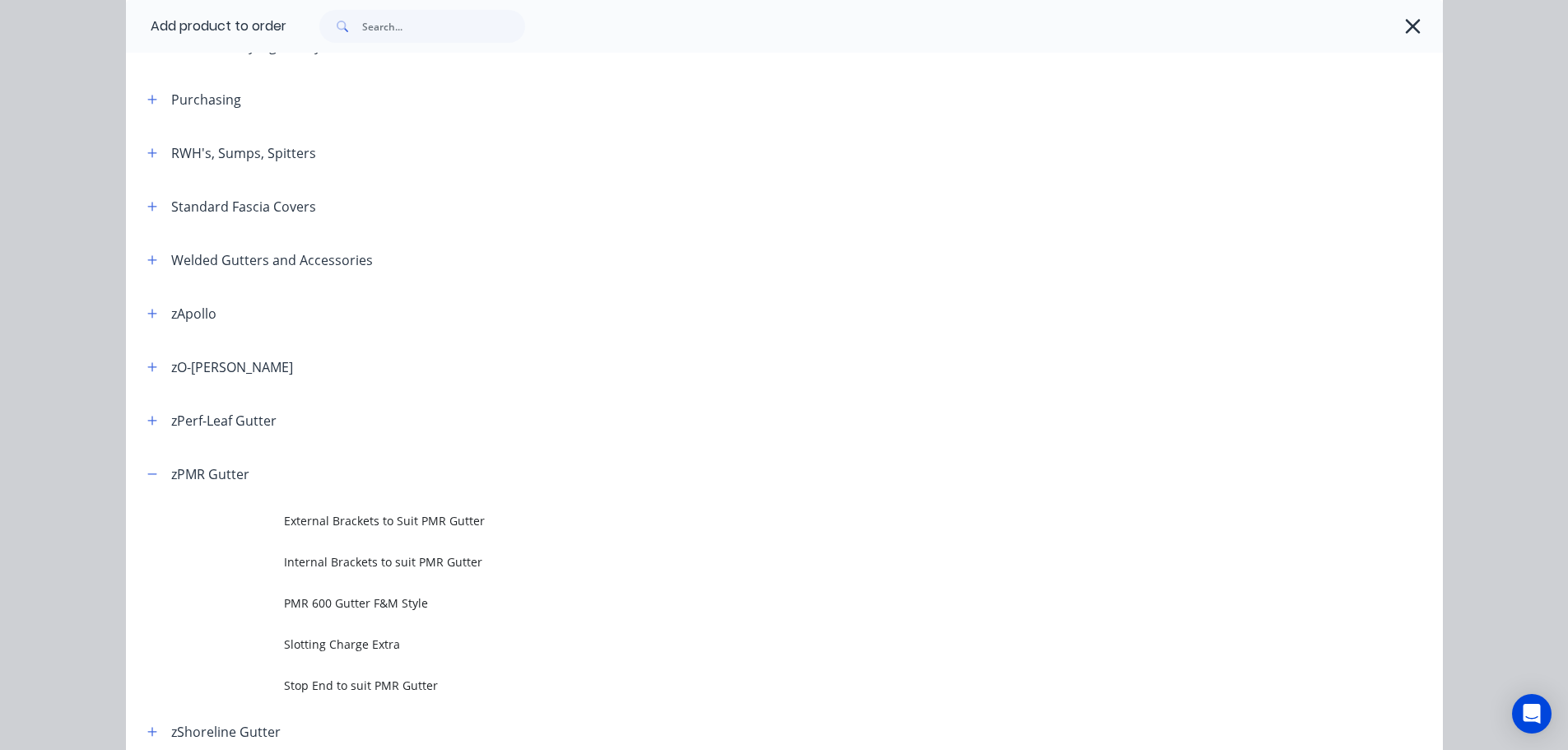
scroll to position [738, 0]
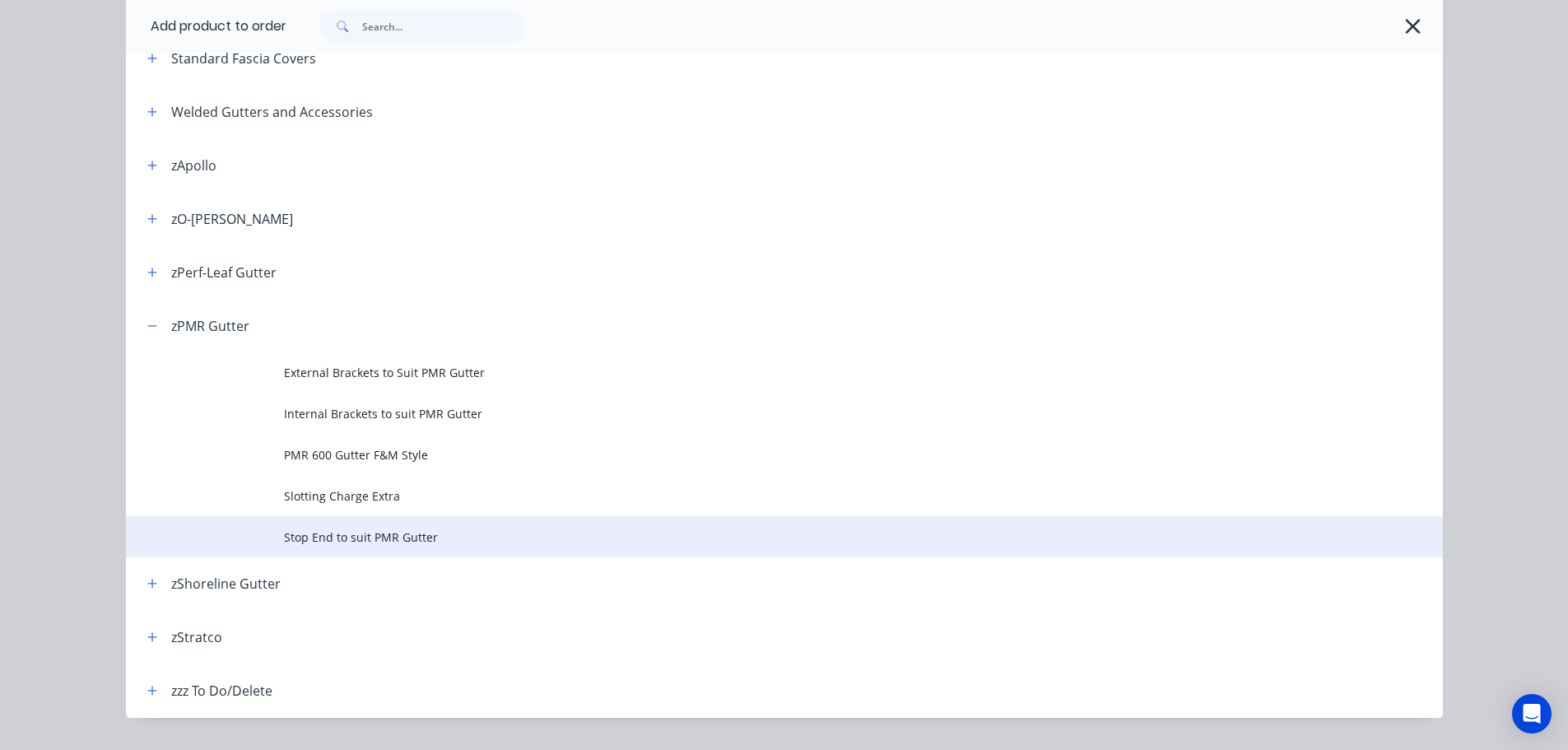
click at [404, 541] on span "Stop End to suit PMR Gutter" at bounding box center [747, 538] width 927 height 17
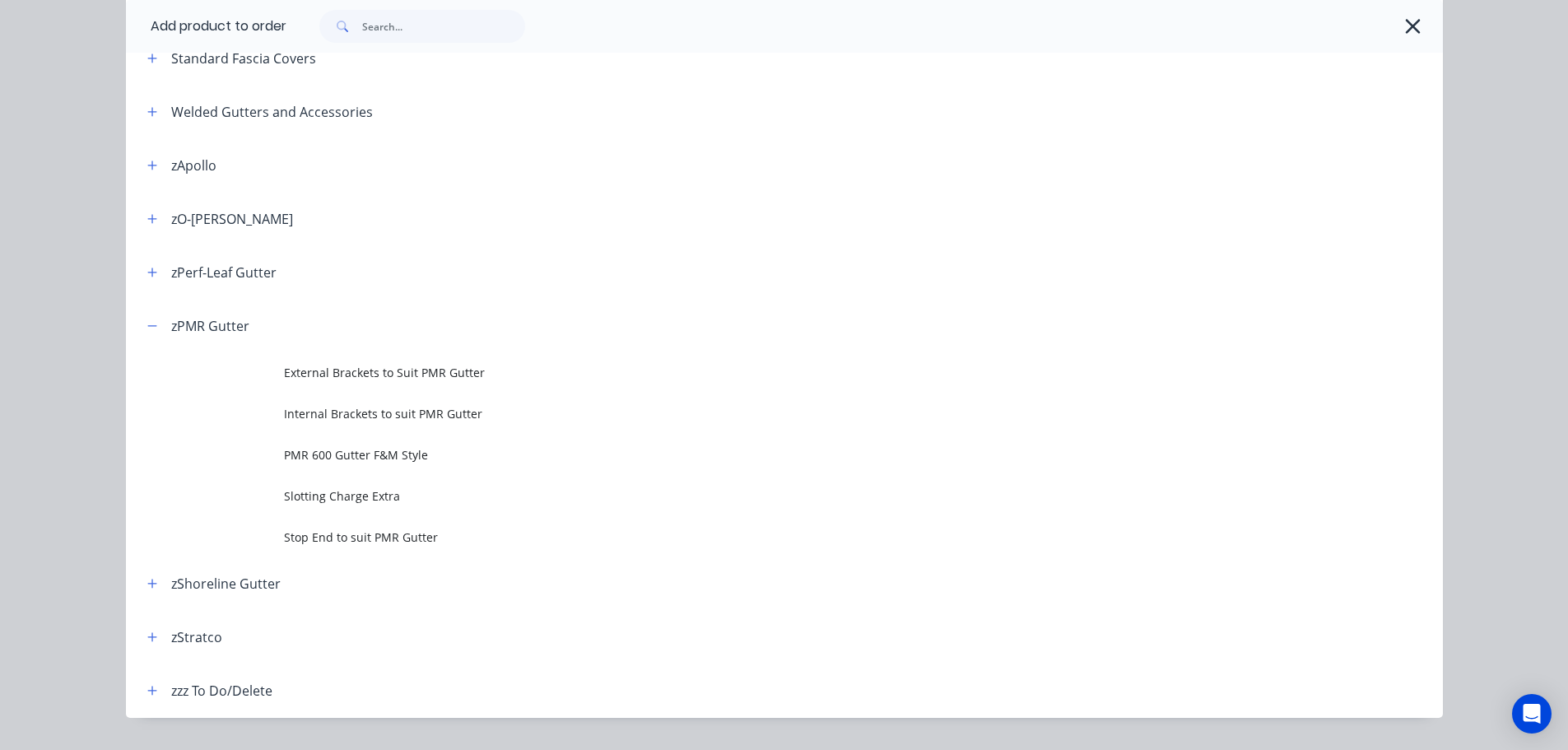
scroll to position [0, 0]
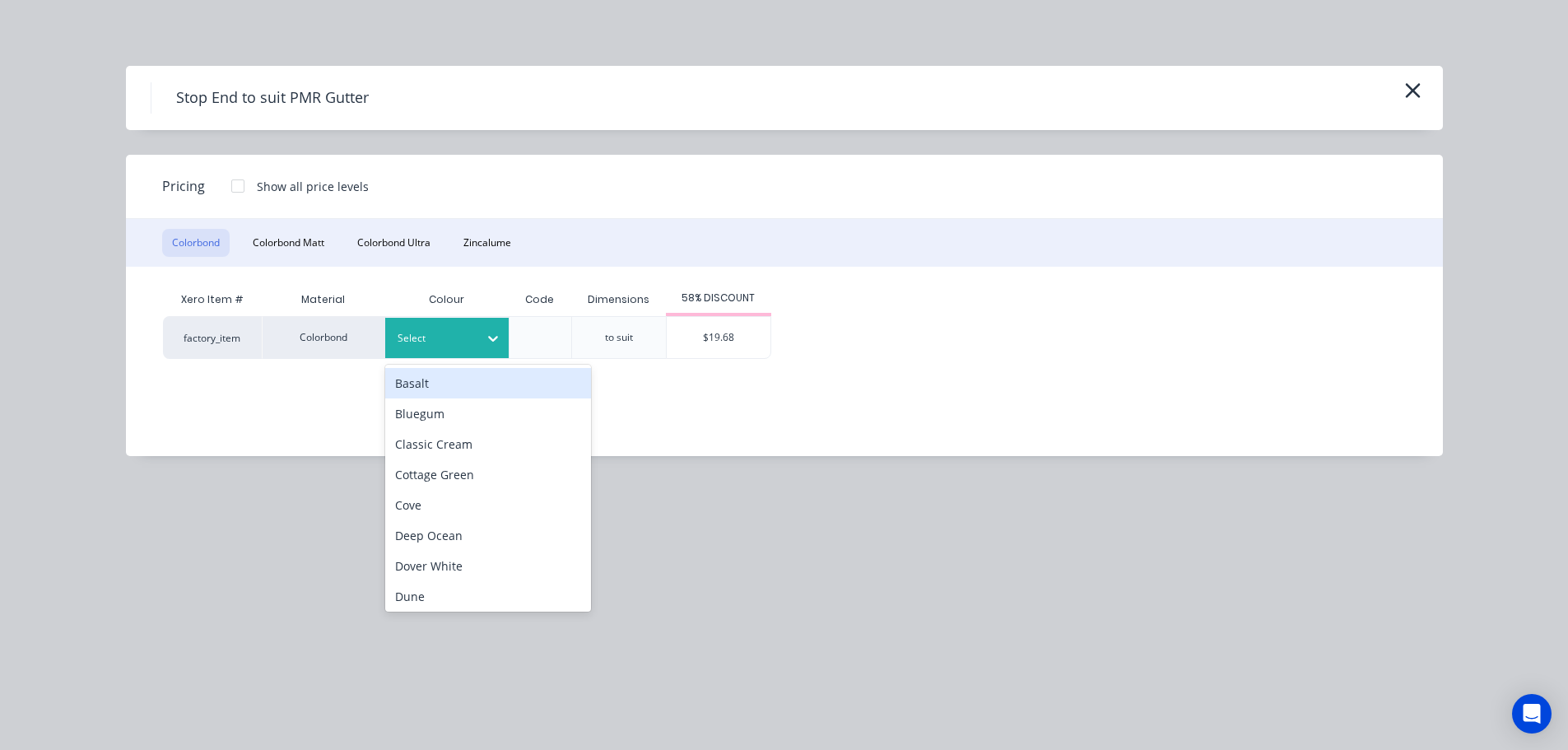
click at [409, 333] on div at bounding box center [435, 338] width 75 height 18
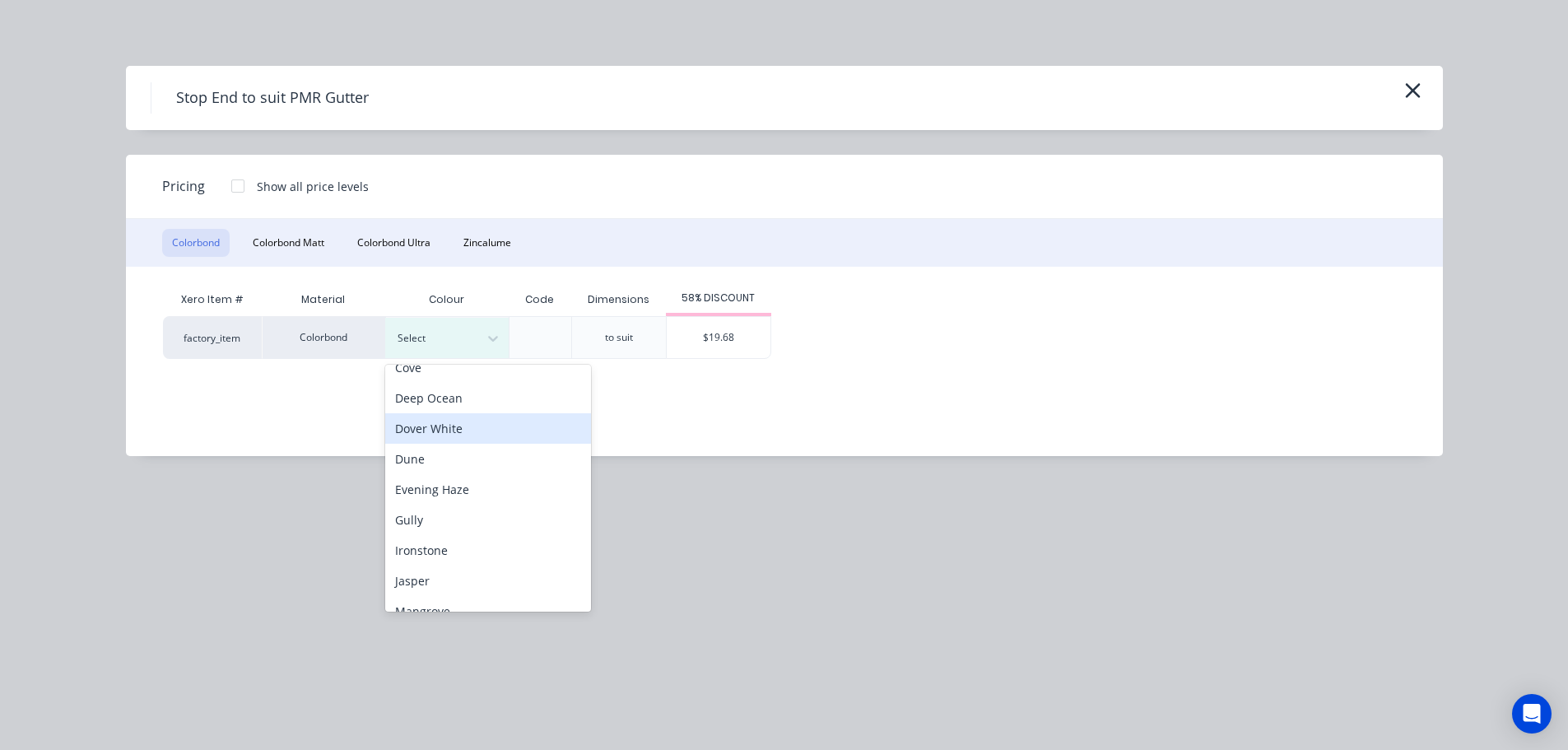
scroll to position [165, 0]
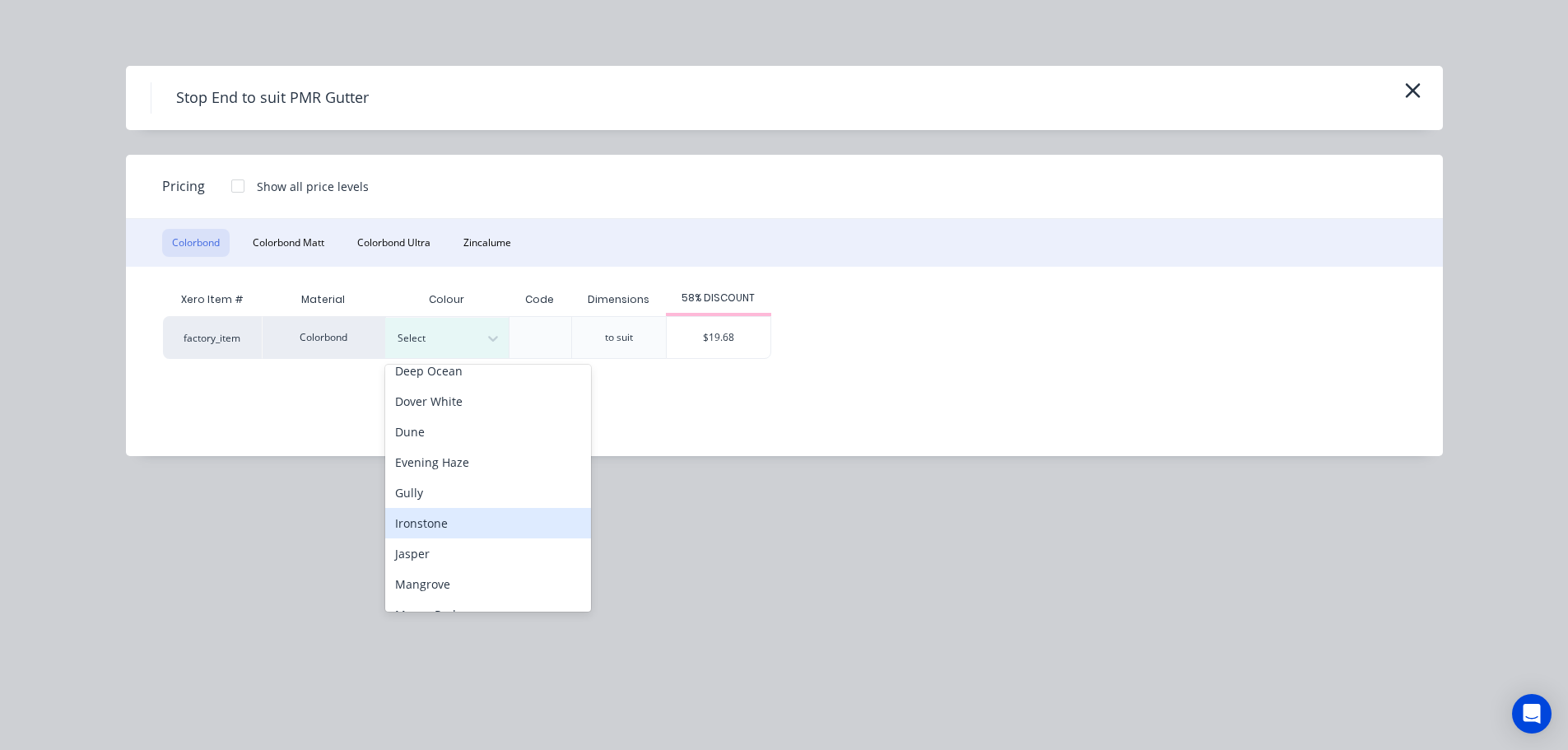
click at [454, 527] on div "Ironstone" at bounding box center [488, 522] width 206 height 30
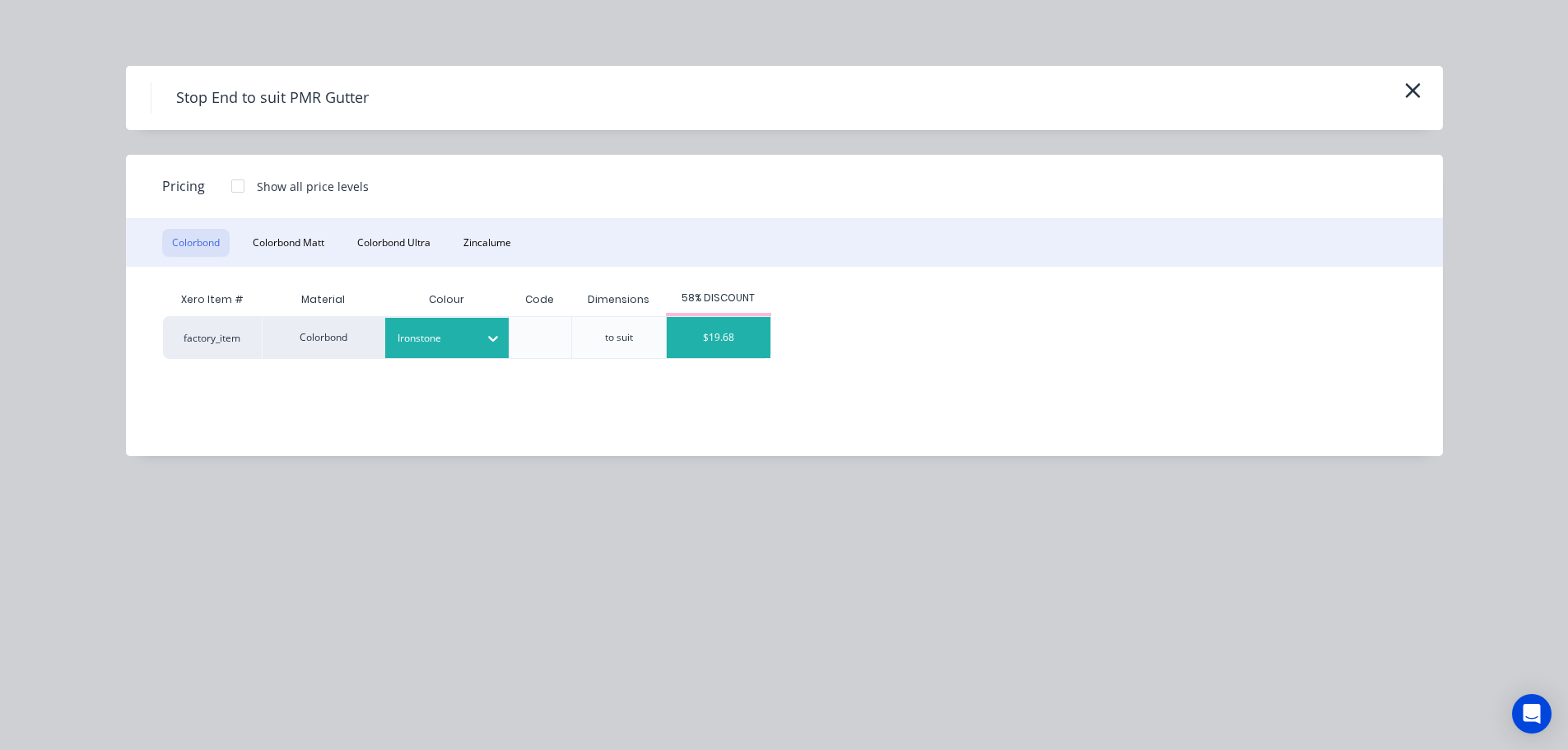
click at [699, 348] on div "$19.68" at bounding box center [719, 337] width 104 height 42
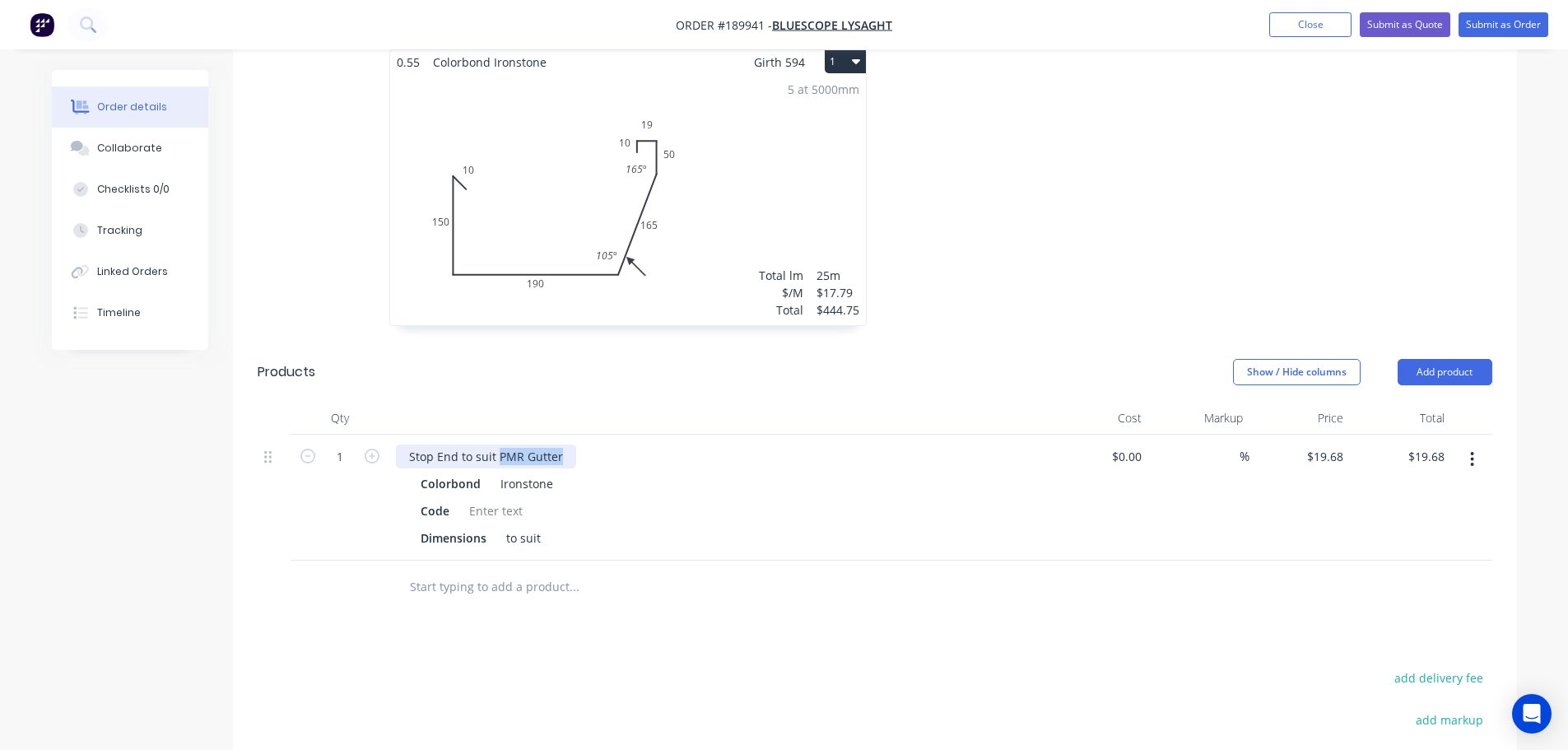
drag, startPoint x: 499, startPoint y: 439, endPoint x: 750, endPoint y: 454, distance: 251.4
click at [743, 453] on div "Stop End to suit PMR Gutter Colorbond Ironstone Code Dimensions to suit" at bounding box center [719, 498] width 659 height 126
click at [821, 612] on div "Drawings Add drawing 0.55 Colorbond Ironstone Girth 594 1 0 10 150 190 165 50 1…" at bounding box center [876, 500] width 1284 height 1019
click at [367, 449] on icon "button" at bounding box center [372, 455] width 15 height 15
type input "2"
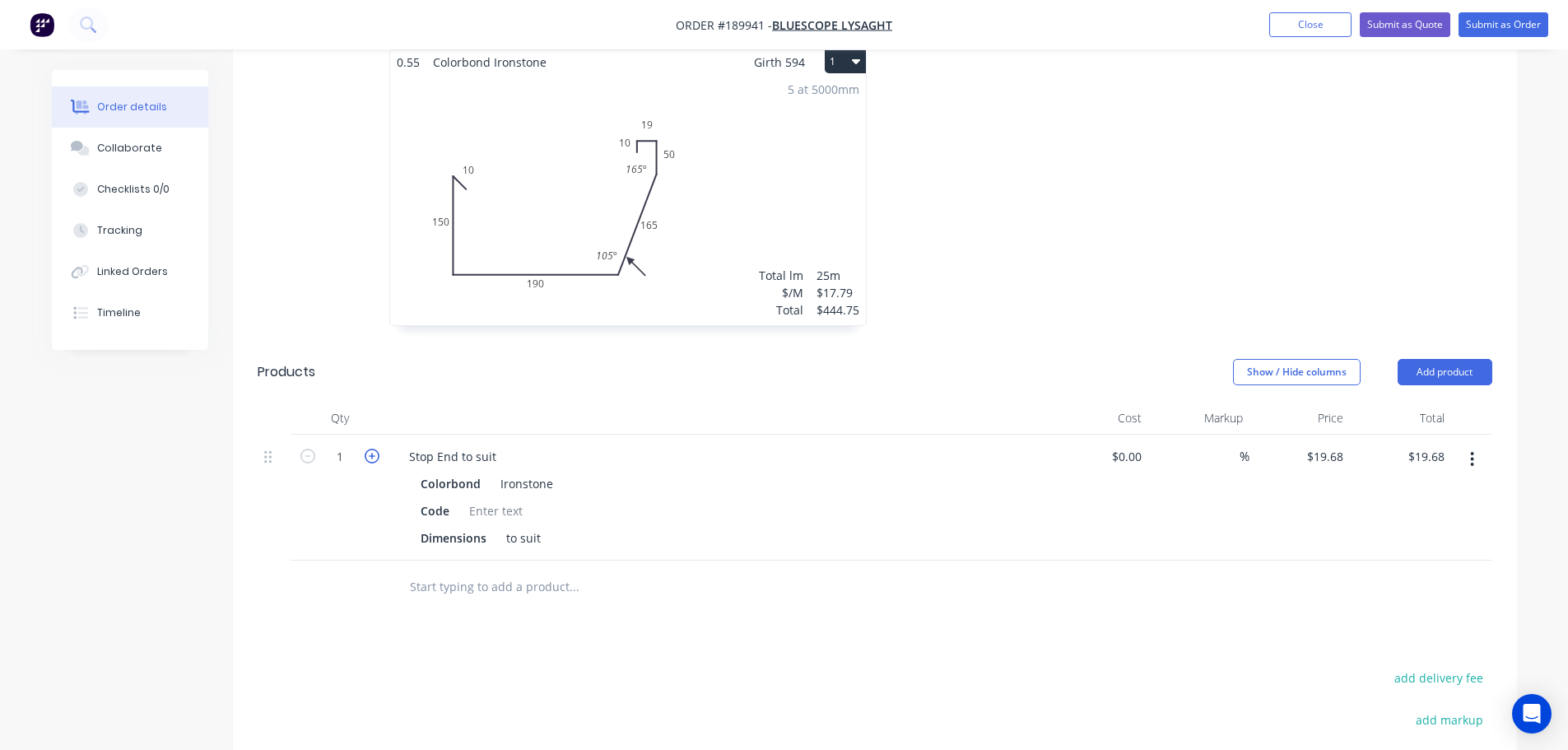
type input "$39.36"
click at [498, 445] on div "Stop End to suit" at bounding box center [452, 456] width 113 height 24
click at [1013, 251] on div at bounding box center [1122, 196] width 494 height 294
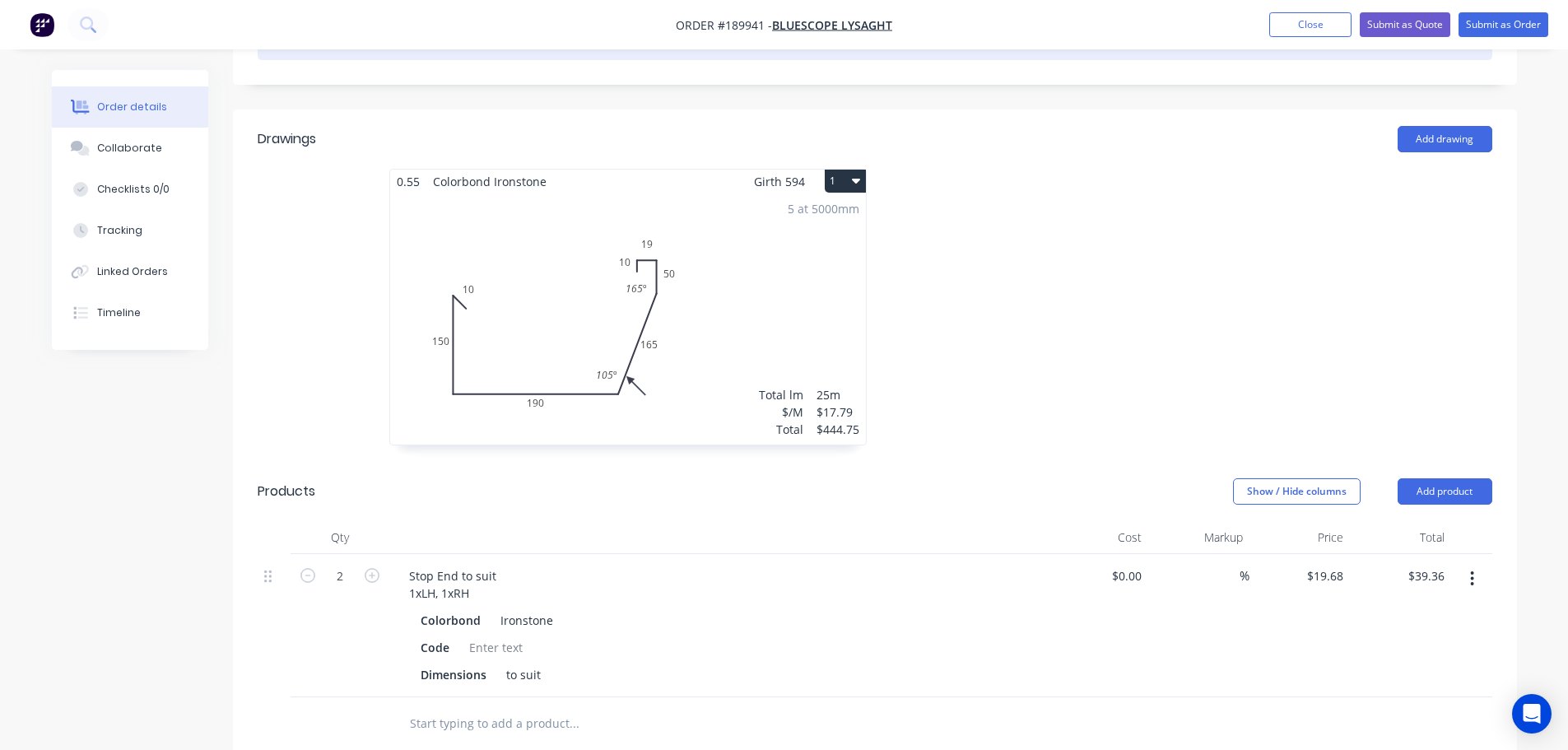
scroll to position [0, 0]
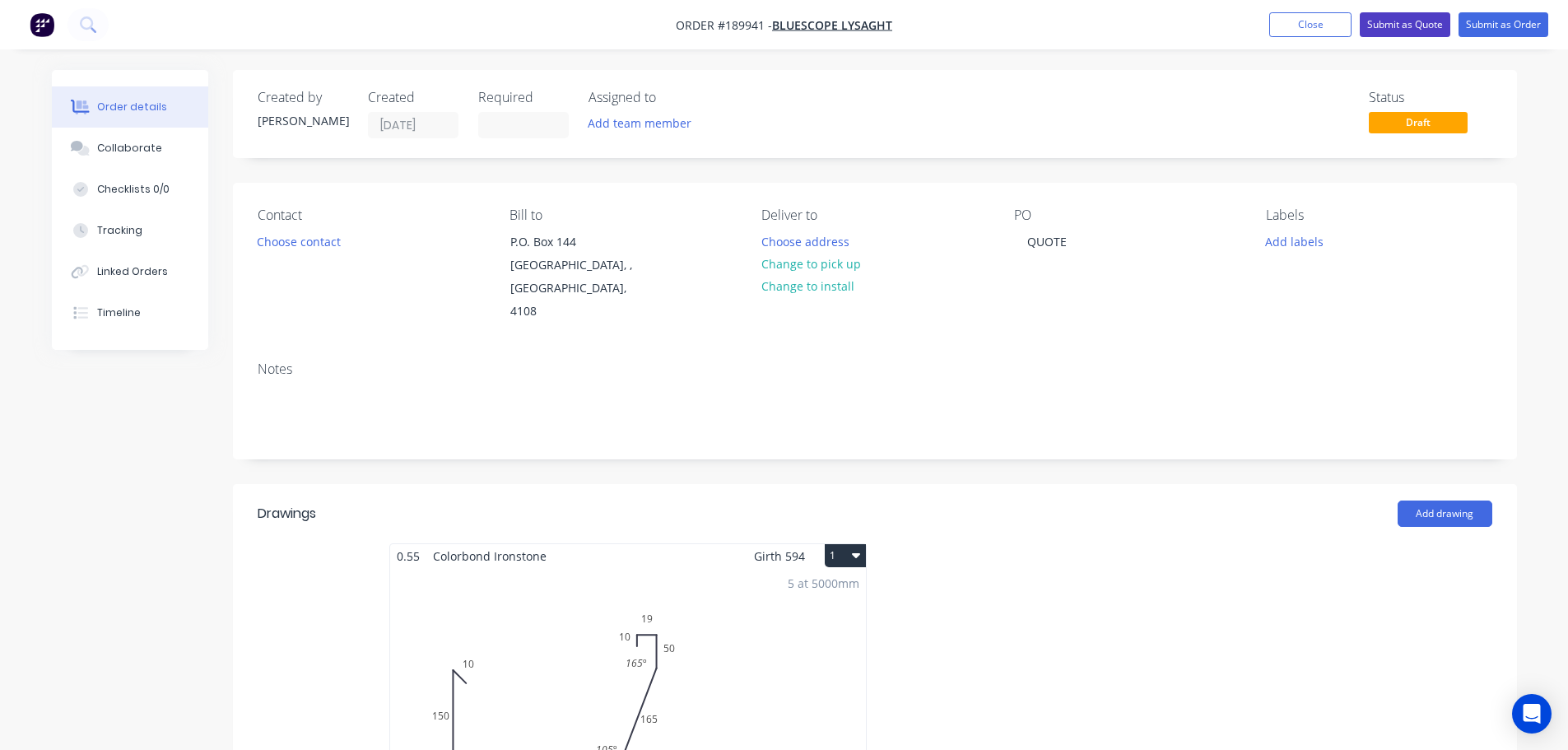
click at [1386, 24] on button "Submit as Quote" at bounding box center [1405, 25] width 91 height 25
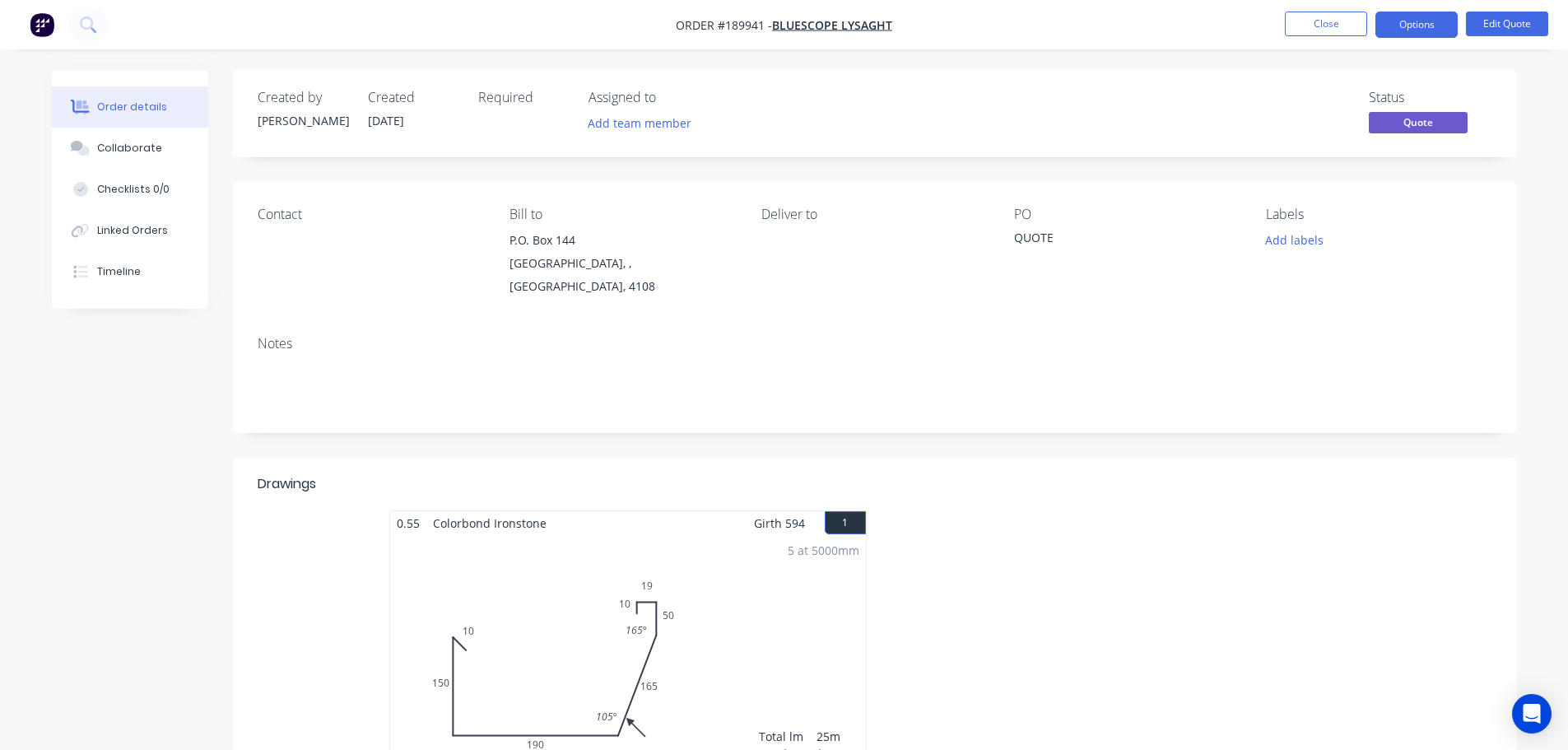
drag, startPoint x: 1393, startPoint y: 33, endPoint x: 1390, endPoint y: 45, distance: 12.4
click at [1393, 36] on button "Options" at bounding box center [1416, 24] width 82 height 26
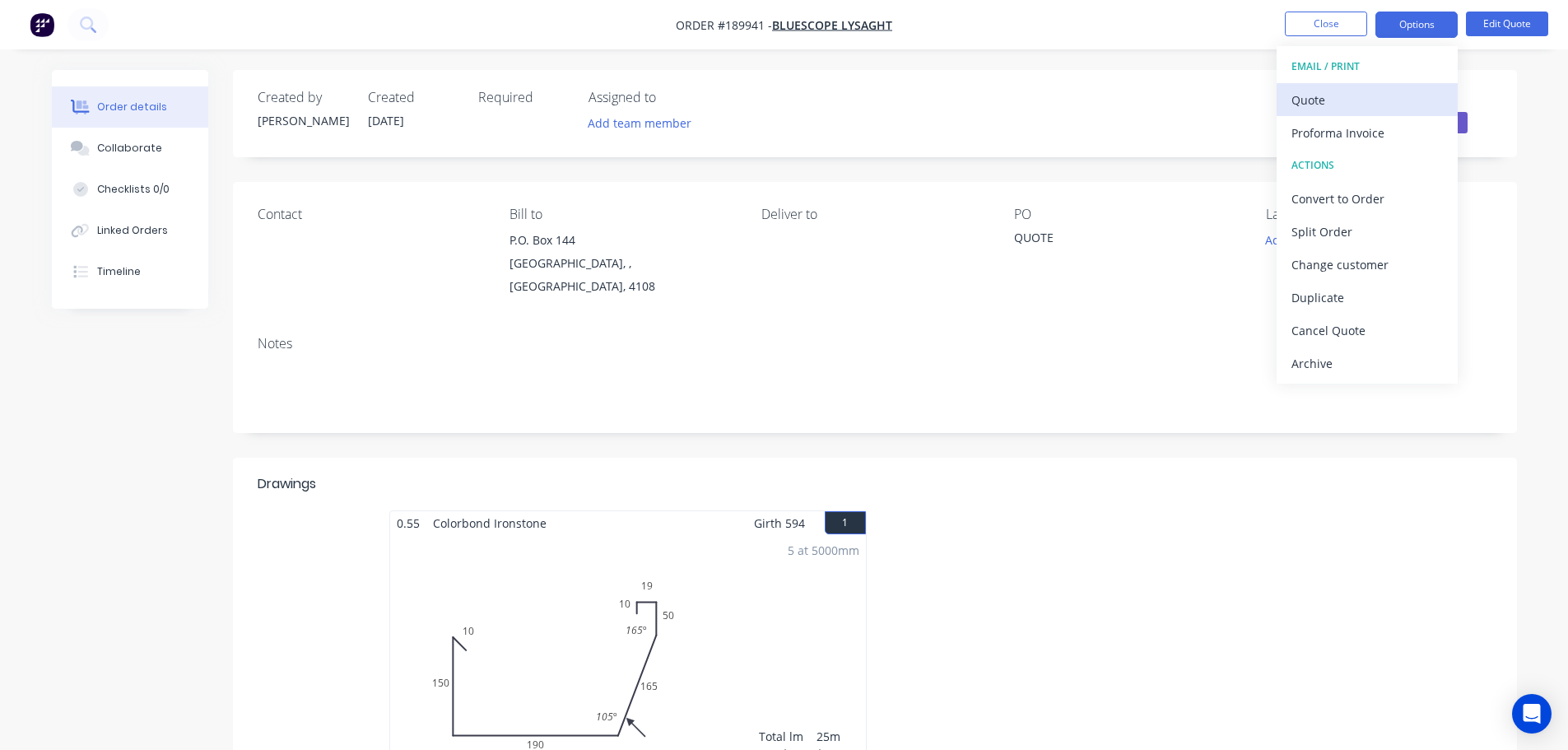
click at [1368, 91] on div "Quote" at bounding box center [1368, 100] width 151 height 24
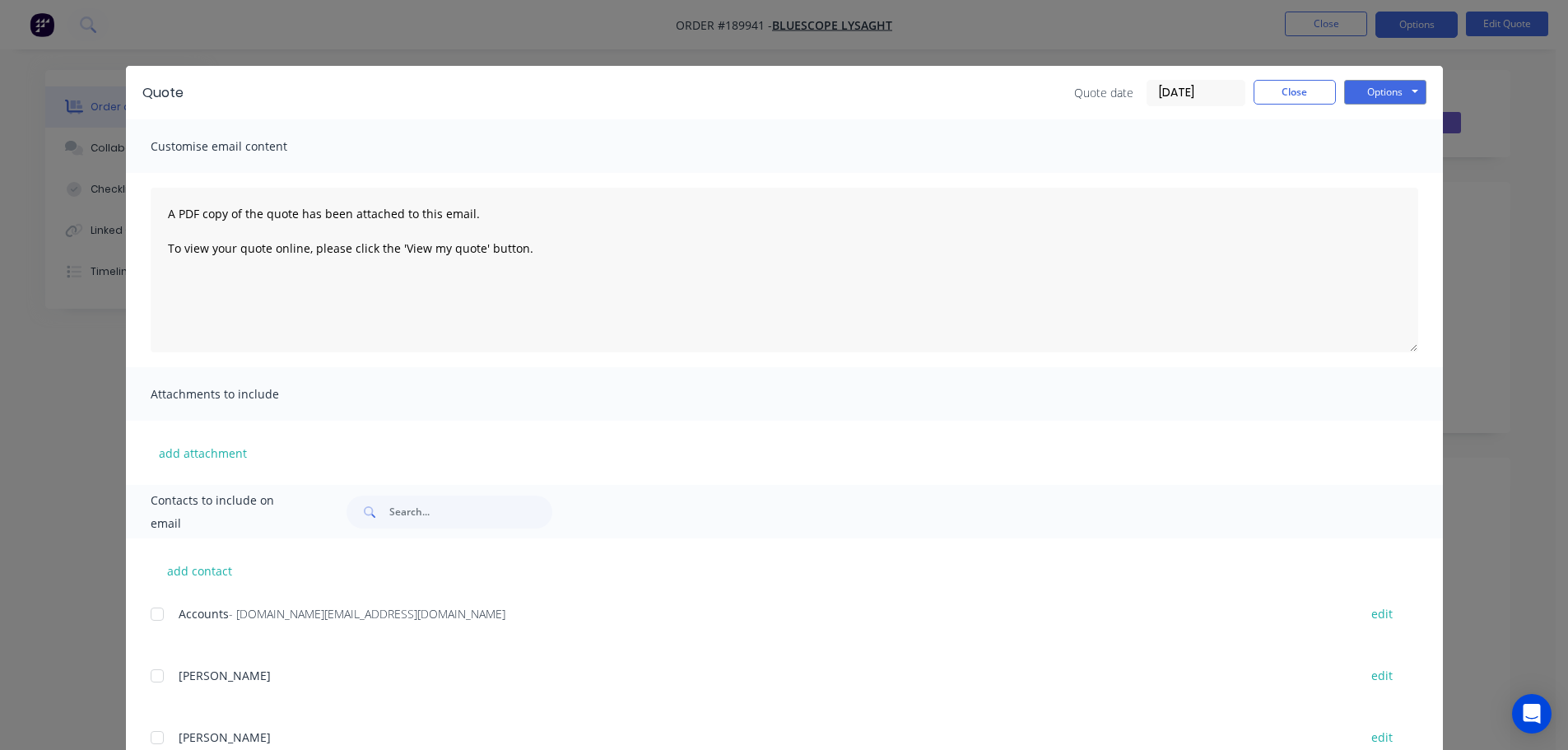
click at [1368, 92] on button "Options" at bounding box center [1385, 92] width 82 height 25
click at [78, 152] on div "Quote Quote date 15/08/25 Close Options Preview Print Email Customise email con…" at bounding box center [784, 375] width 1568 height 750
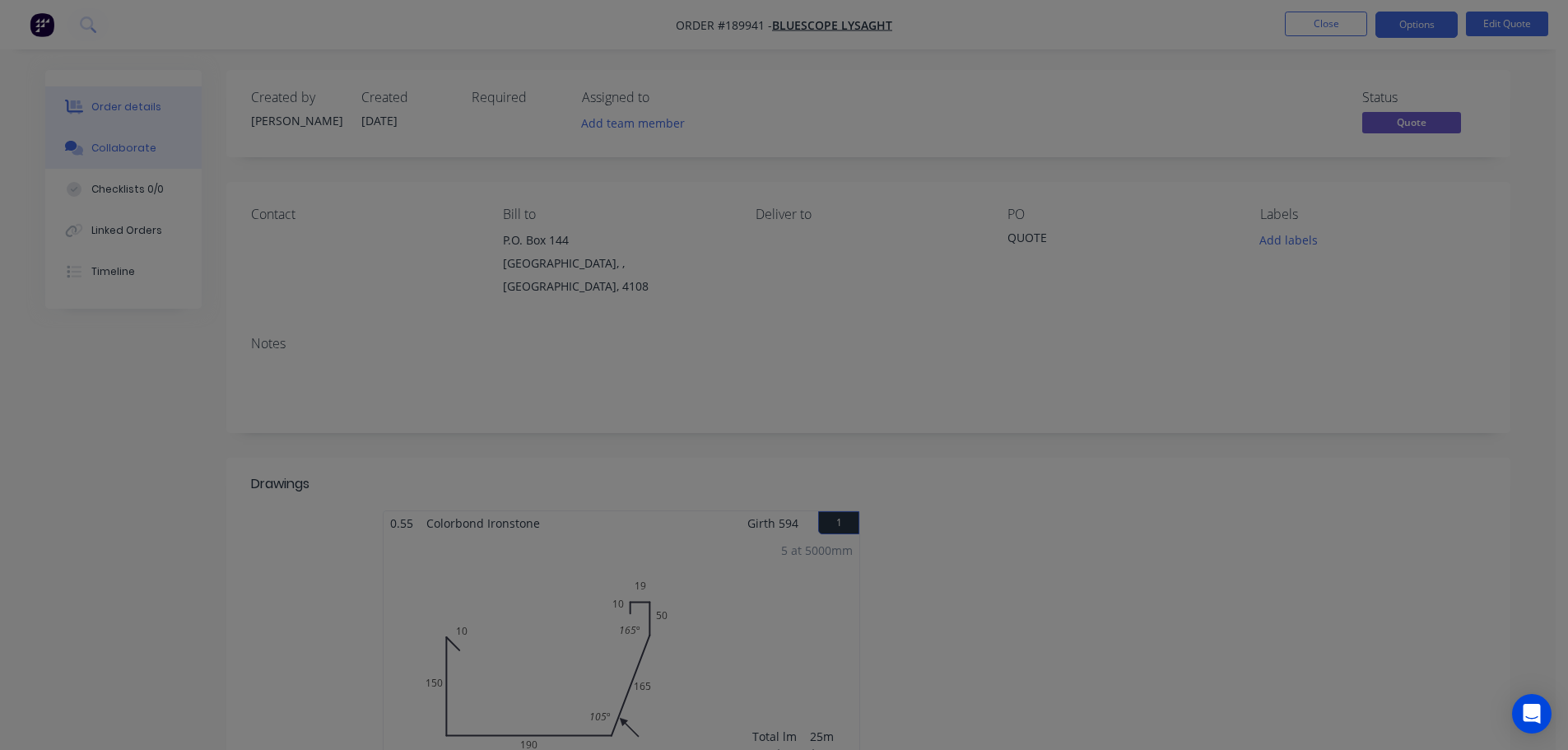
click at [113, 147] on div "Collaborate" at bounding box center [123, 147] width 65 height 15
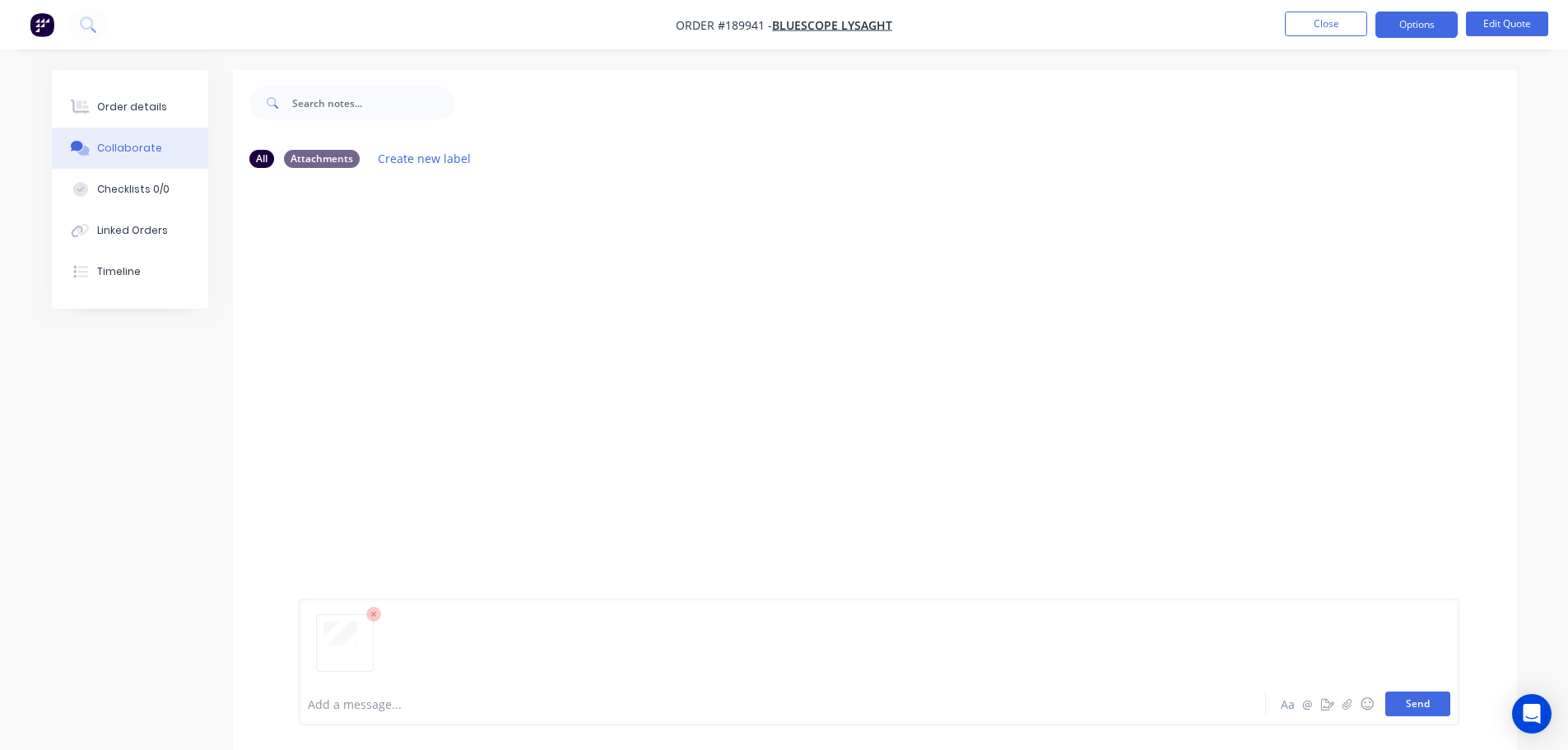
click at [1405, 700] on button "Send" at bounding box center [1418, 704] width 65 height 25
click at [1337, 24] on button "Close" at bounding box center [1326, 24] width 82 height 25
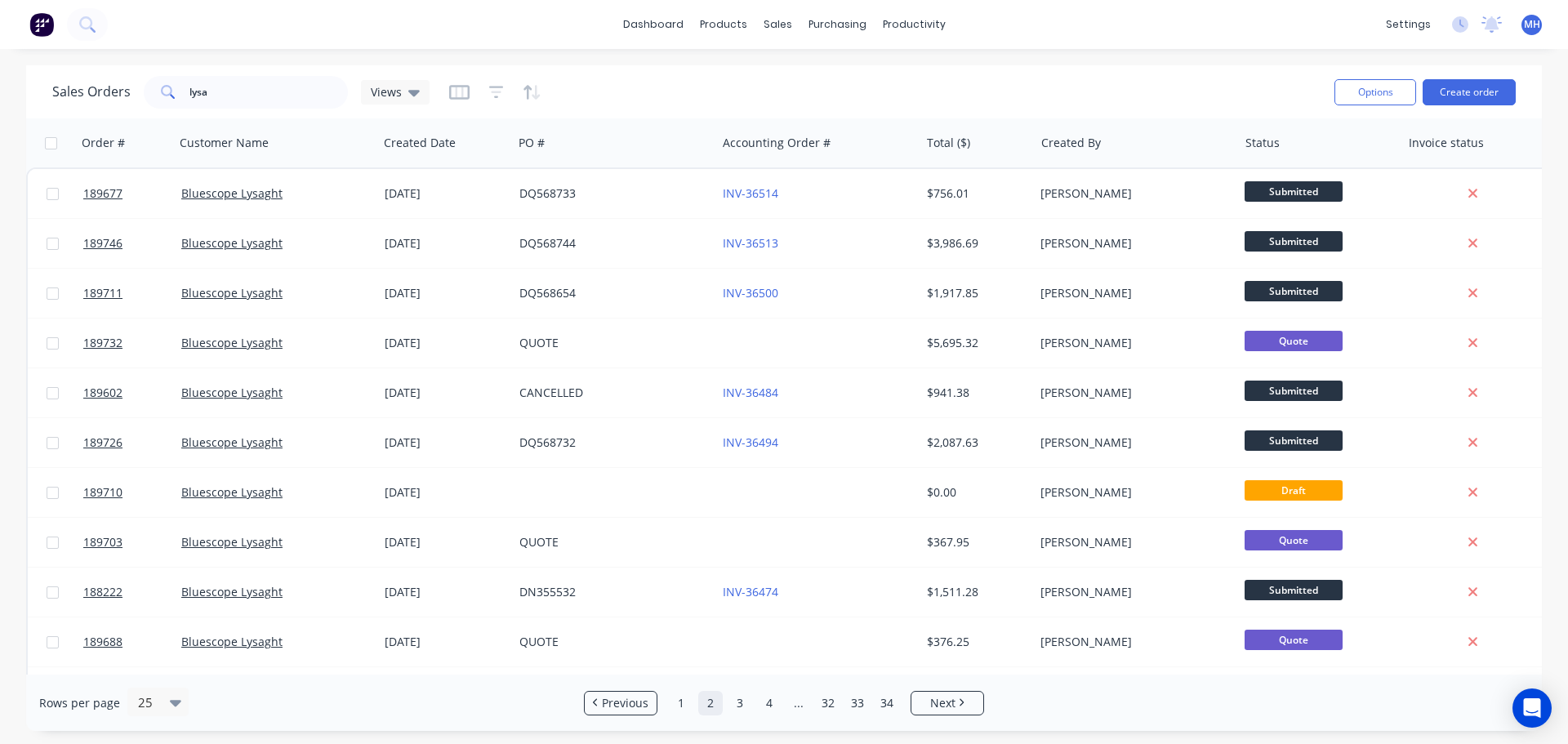
click at [825, 74] on div "Sales Orders lysa Views" at bounding box center [686, 92] width 1269 height 40
click at [778, 88] on div "Sales Orders lysa Views" at bounding box center [686, 92] width 1269 height 40
click at [272, 81] on input "lysa" at bounding box center [269, 92] width 159 height 33
type input "gcmr"
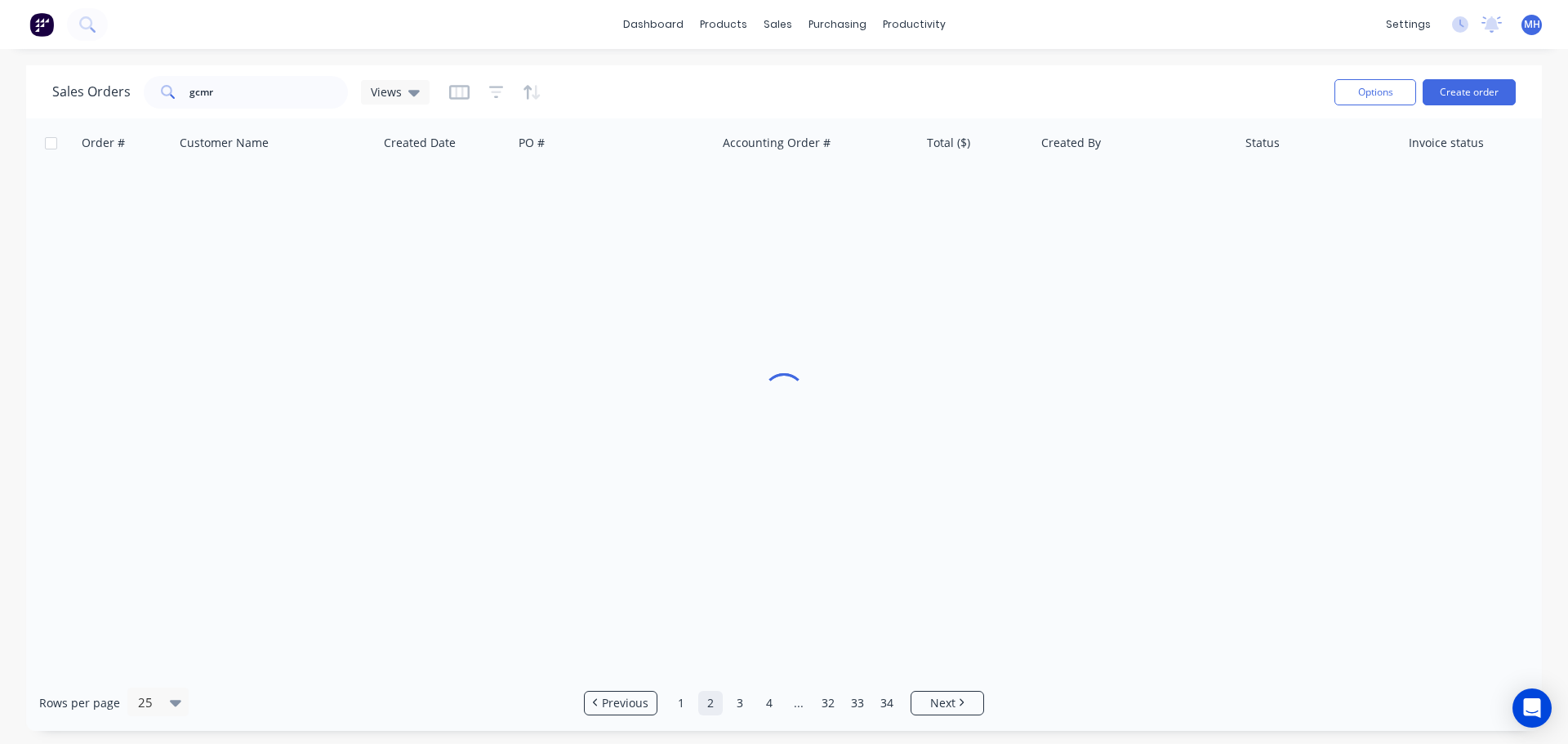
click at [607, 74] on div "Sales Orders gcmr Views" at bounding box center [686, 92] width 1269 height 40
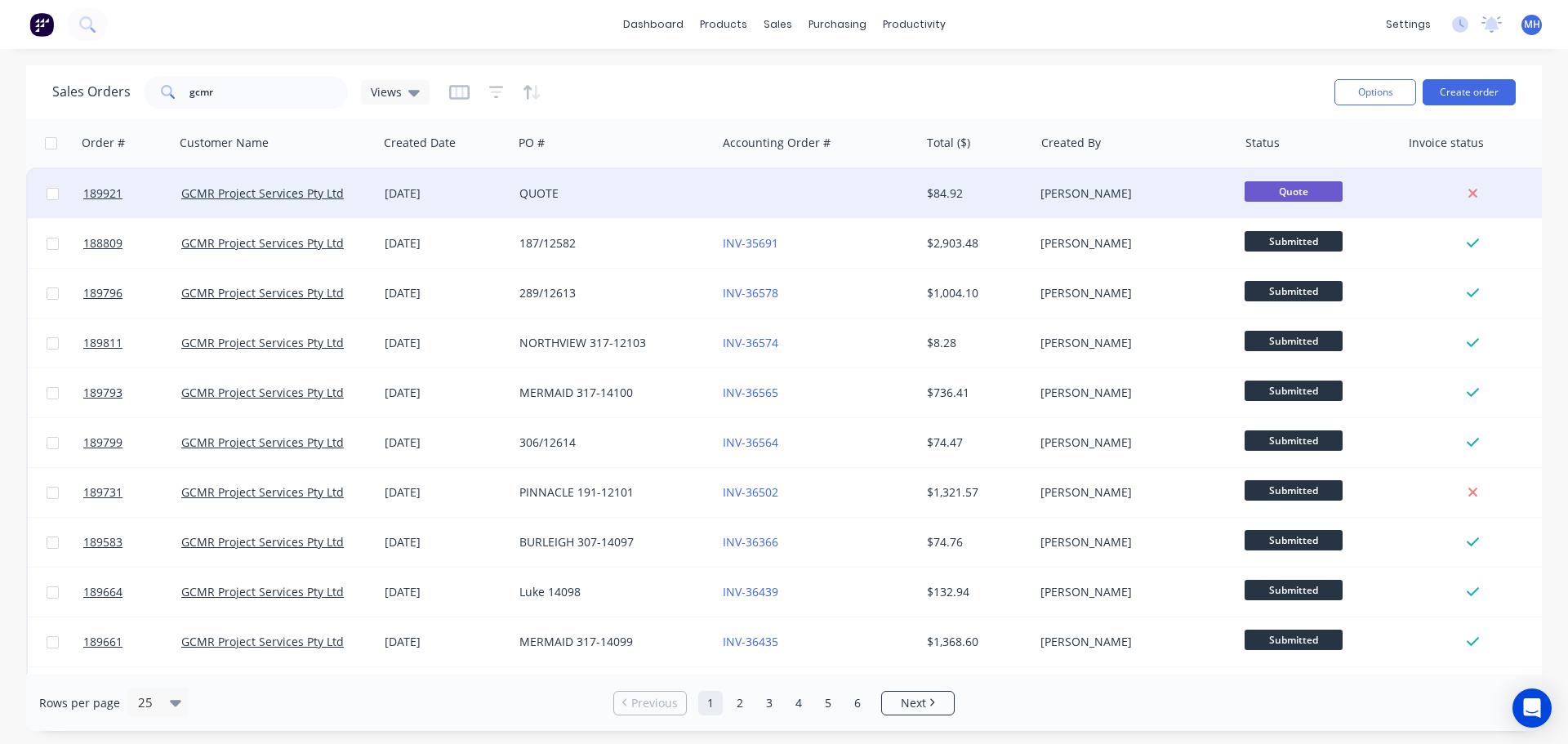
click at [520, 202] on div "QUOTE" at bounding box center [615, 193] width 204 height 49
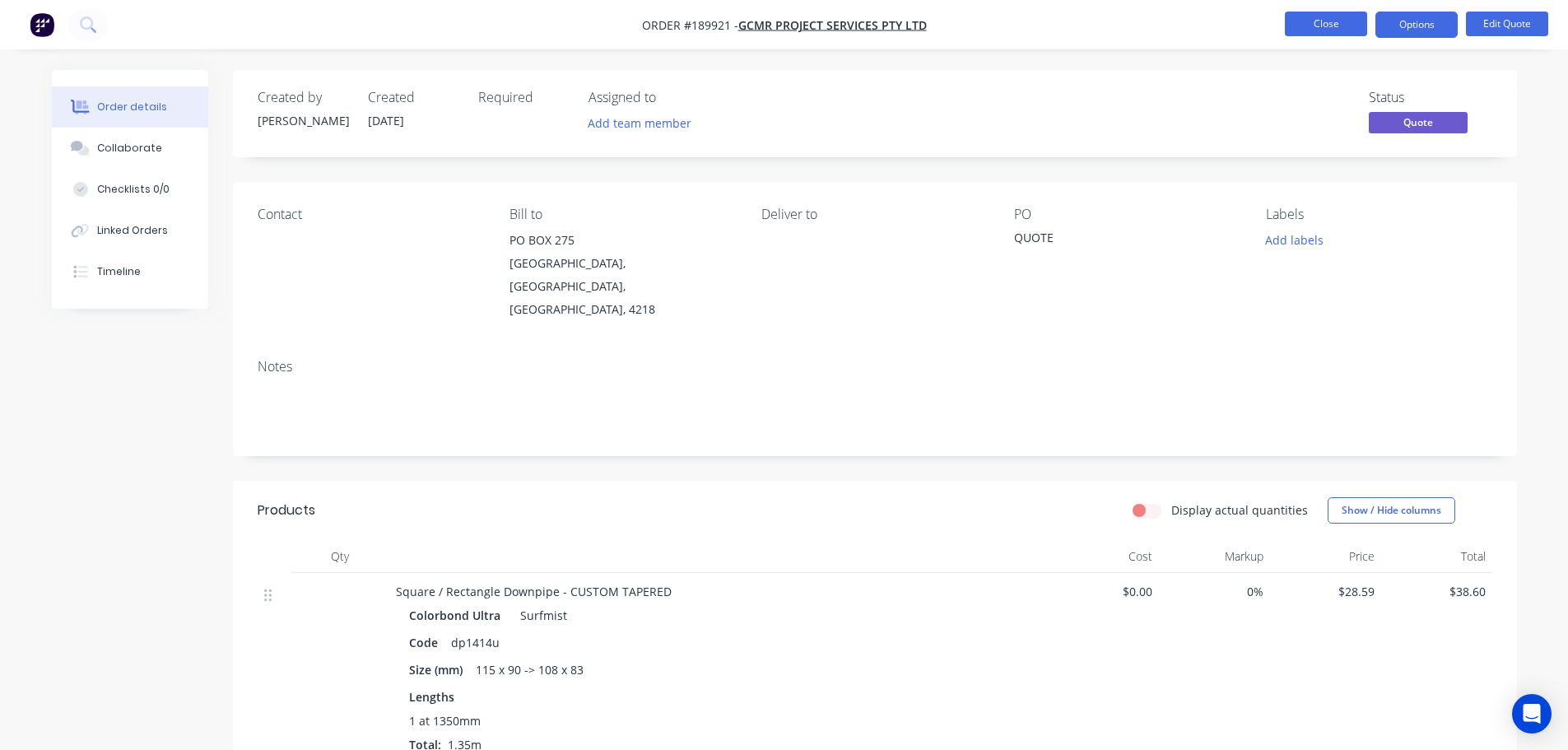
click at [1340, 21] on button "Close" at bounding box center [1326, 24] width 82 height 25
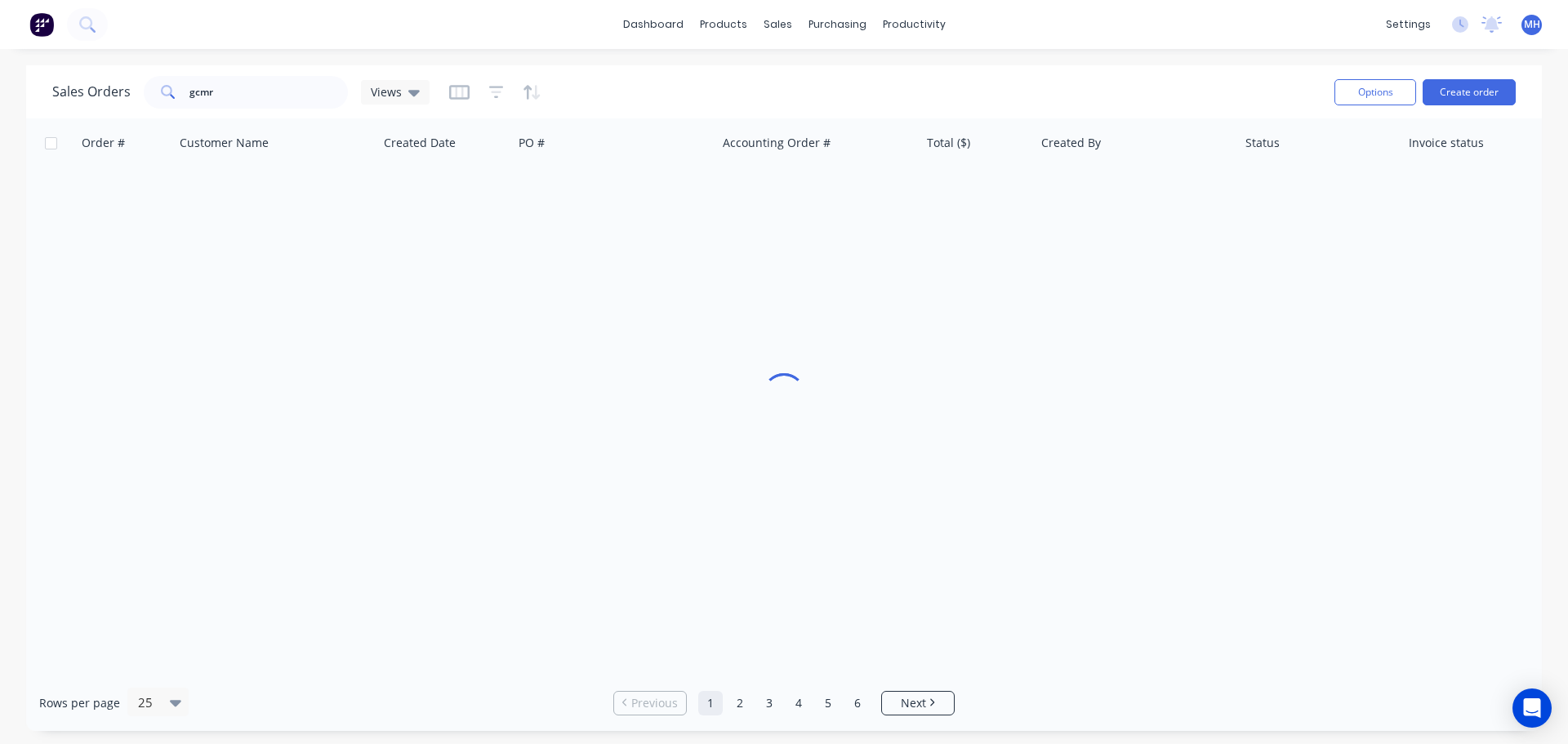
click at [928, 87] on div "Sales Orders gcmr Views" at bounding box center [686, 92] width 1269 height 40
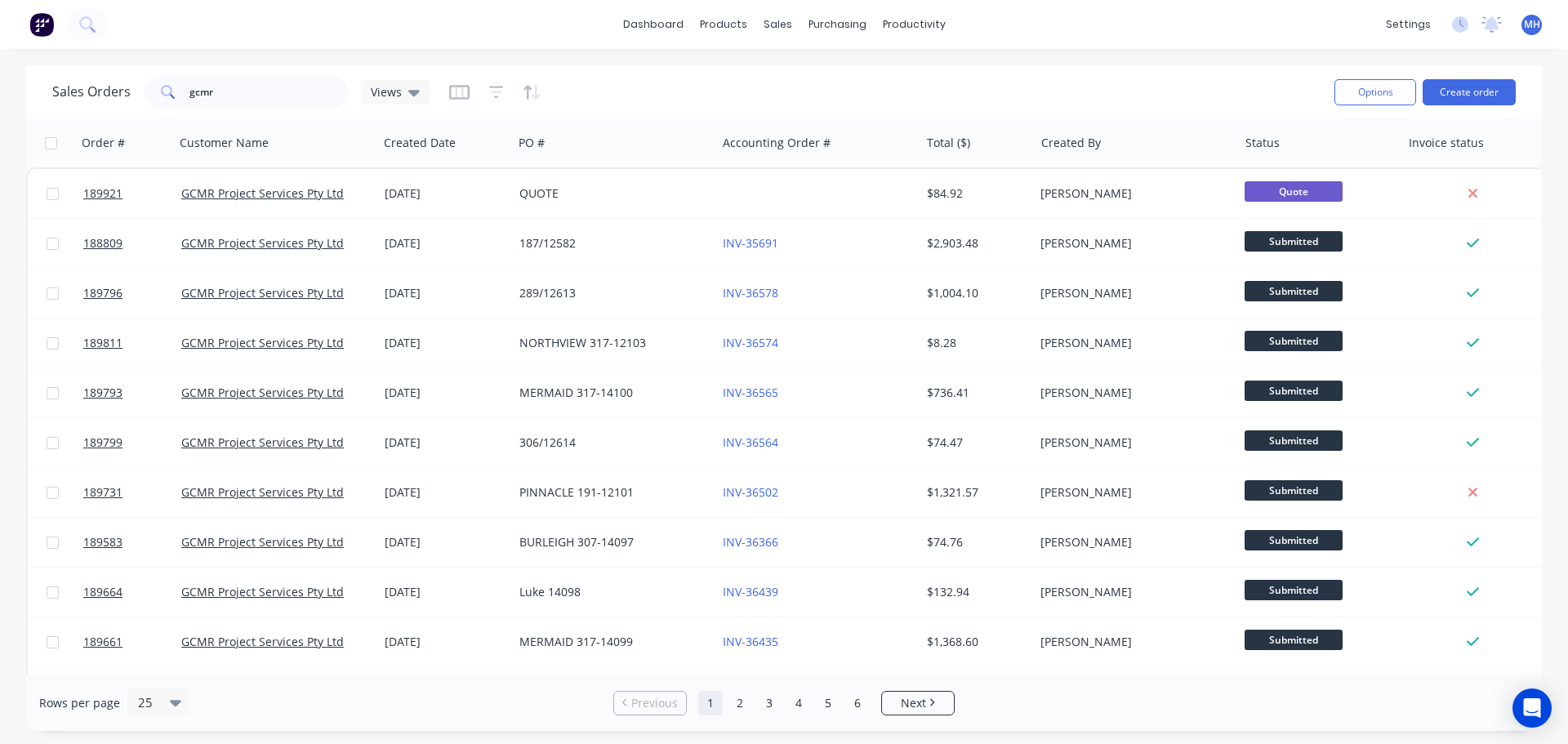
click at [1483, 107] on div "Options Create order" at bounding box center [1422, 92] width 188 height 40
click at [1485, 90] on button "Create order" at bounding box center [1469, 91] width 93 height 26
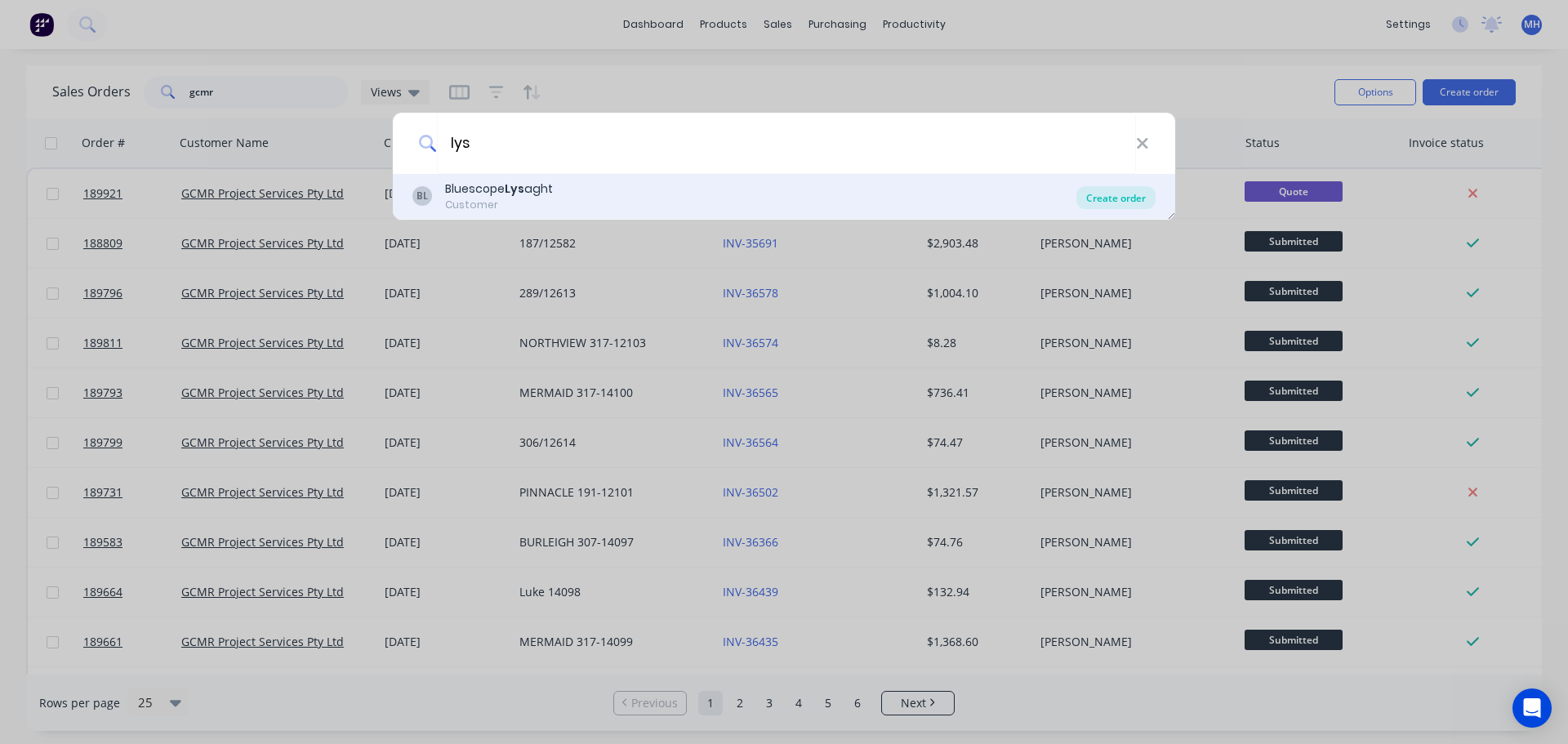
type input "lys"
click at [1119, 201] on div "Create order" at bounding box center [1115, 198] width 79 height 23
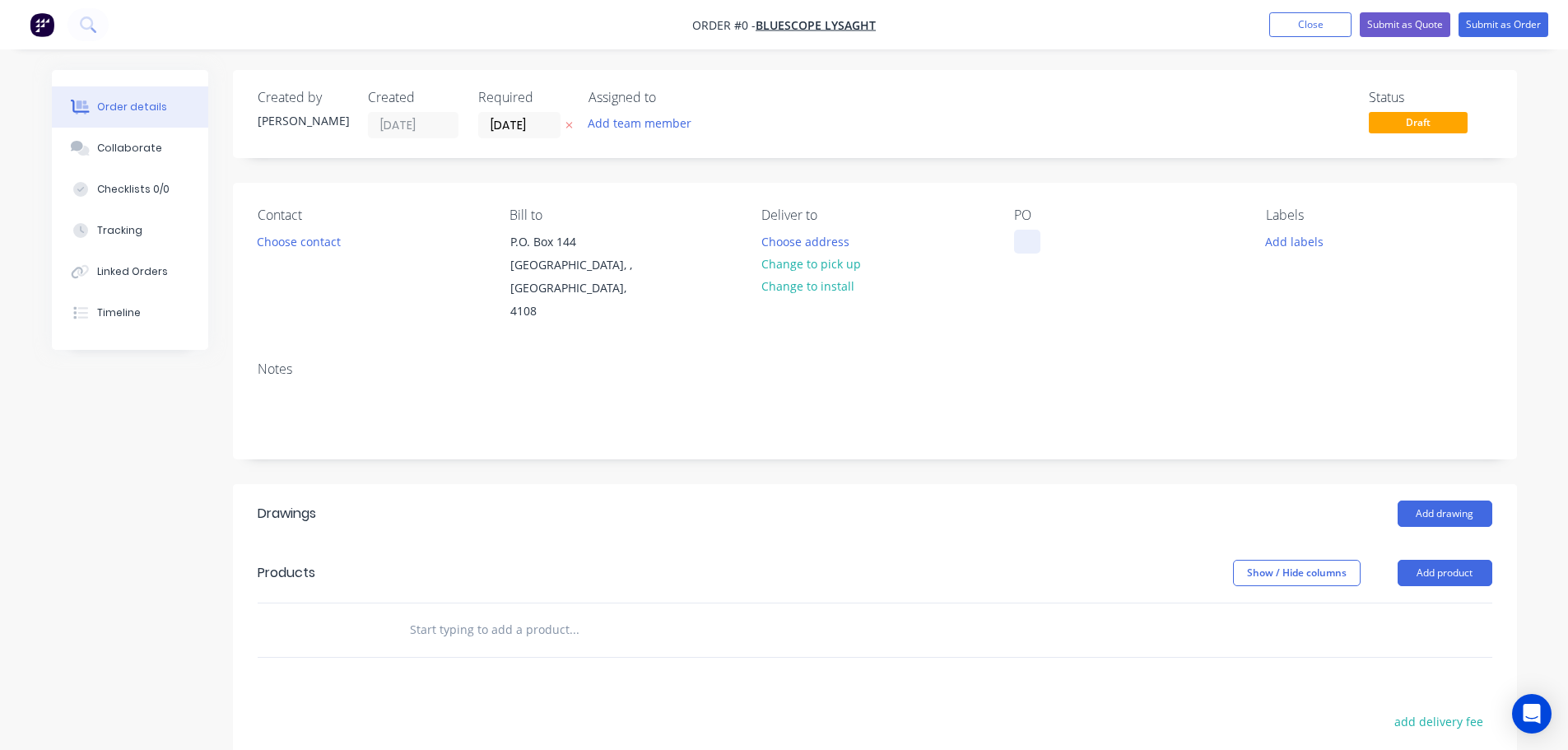
click at [1030, 240] on div at bounding box center [1027, 241] width 26 height 24
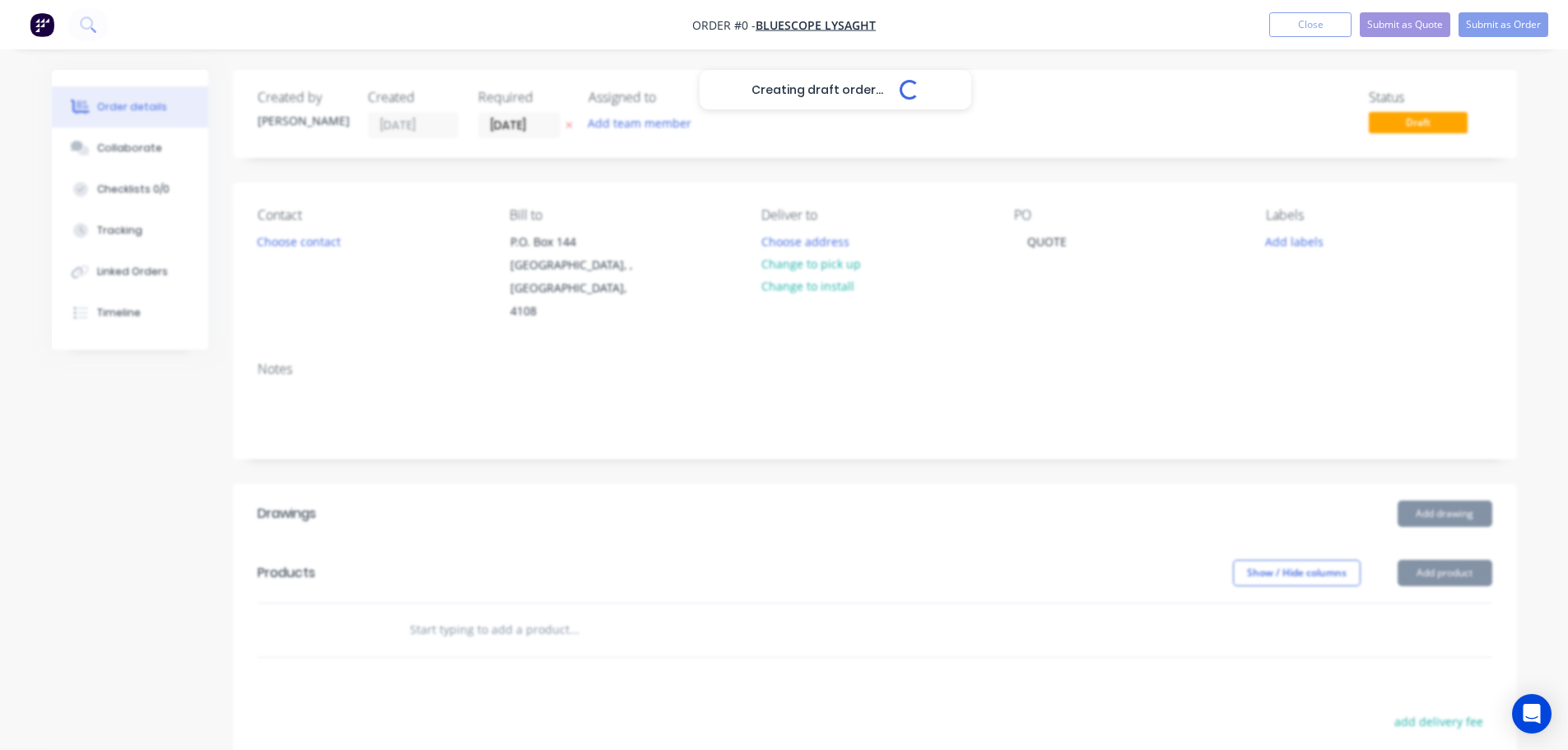
click at [865, 191] on div "Creating draft order... Loading... Order details Collaborate Checklists 0/0 Tra…" at bounding box center [784, 574] width 1498 height 1008
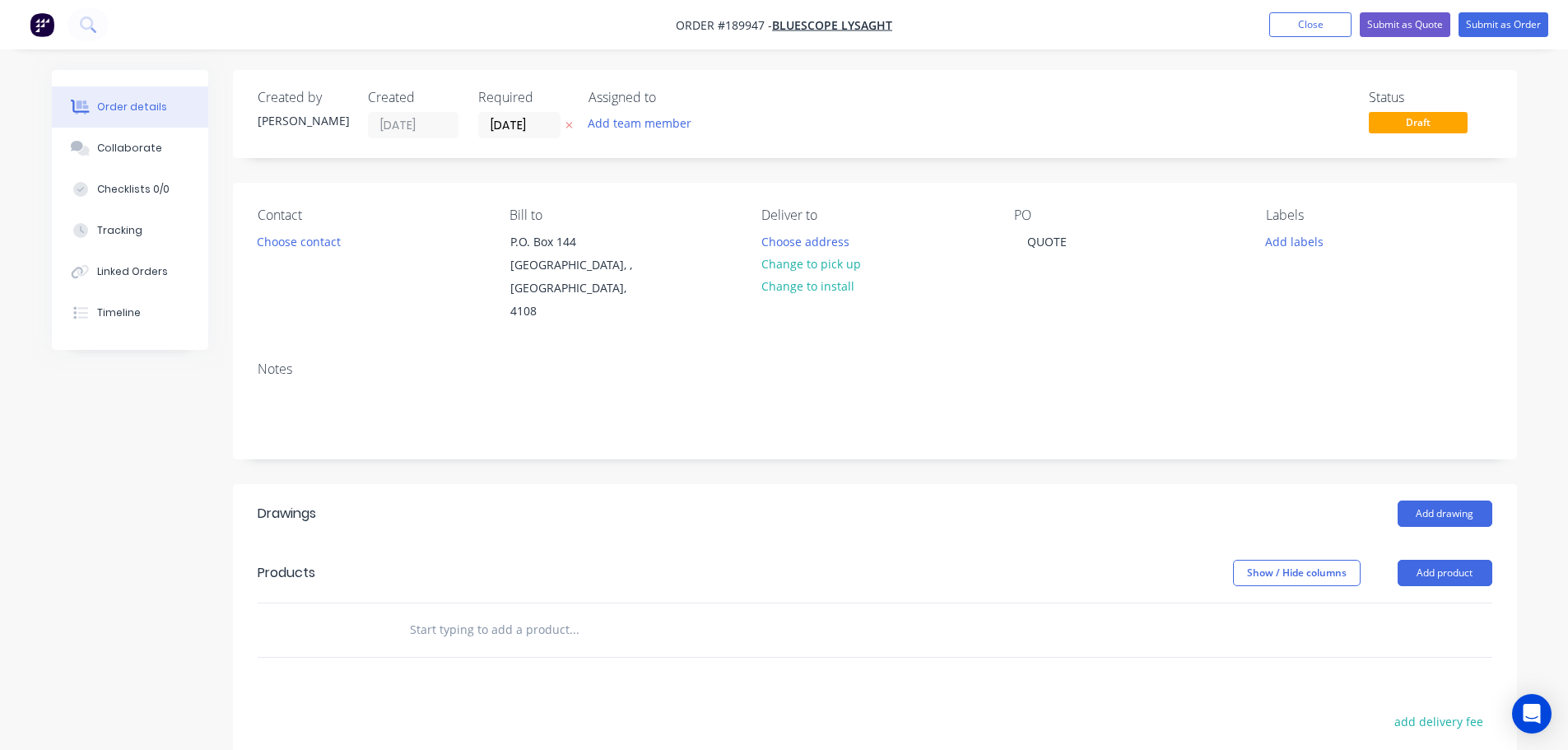
click at [564, 123] on button at bounding box center [569, 126] width 17 height 19
click at [838, 484] on header "Drawings Add drawing" at bounding box center [876, 514] width 1284 height 59
click at [1144, 501] on div "Add drawing" at bounding box center [1005, 514] width 972 height 26
click at [1516, 265] on div "Contact Choose contact Bill to P.O. Box 144 Archerfield, , Australia, 4108 Deli…" at bounding box center [876, 266] width 1284 height 166
click at [1440, 560] on button "Add product" at bounding box center [1445, 573] width 95 height 26
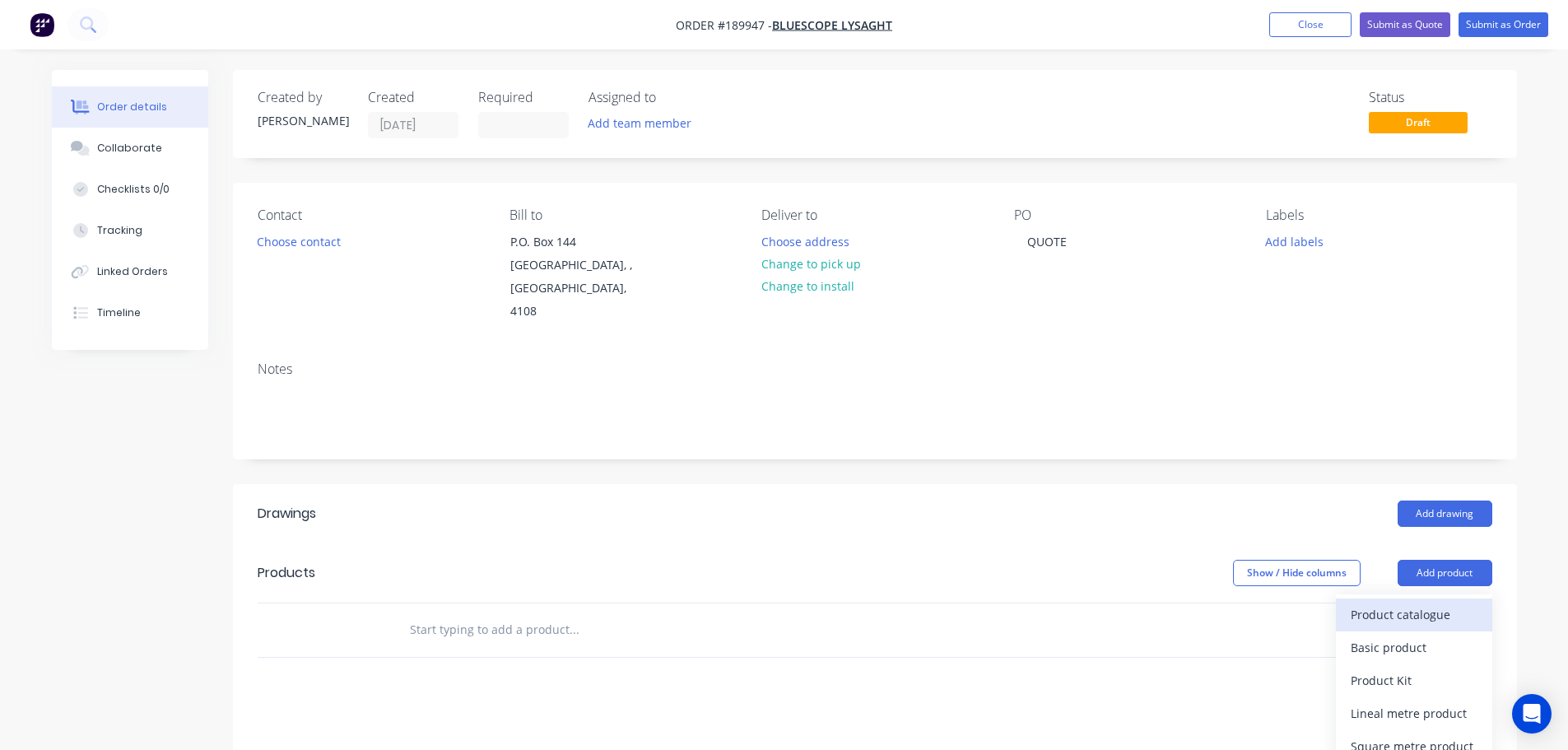
click at [1435, 603] on div "Product catalogue" at bounding box center [1414, 614] width 127 height 24
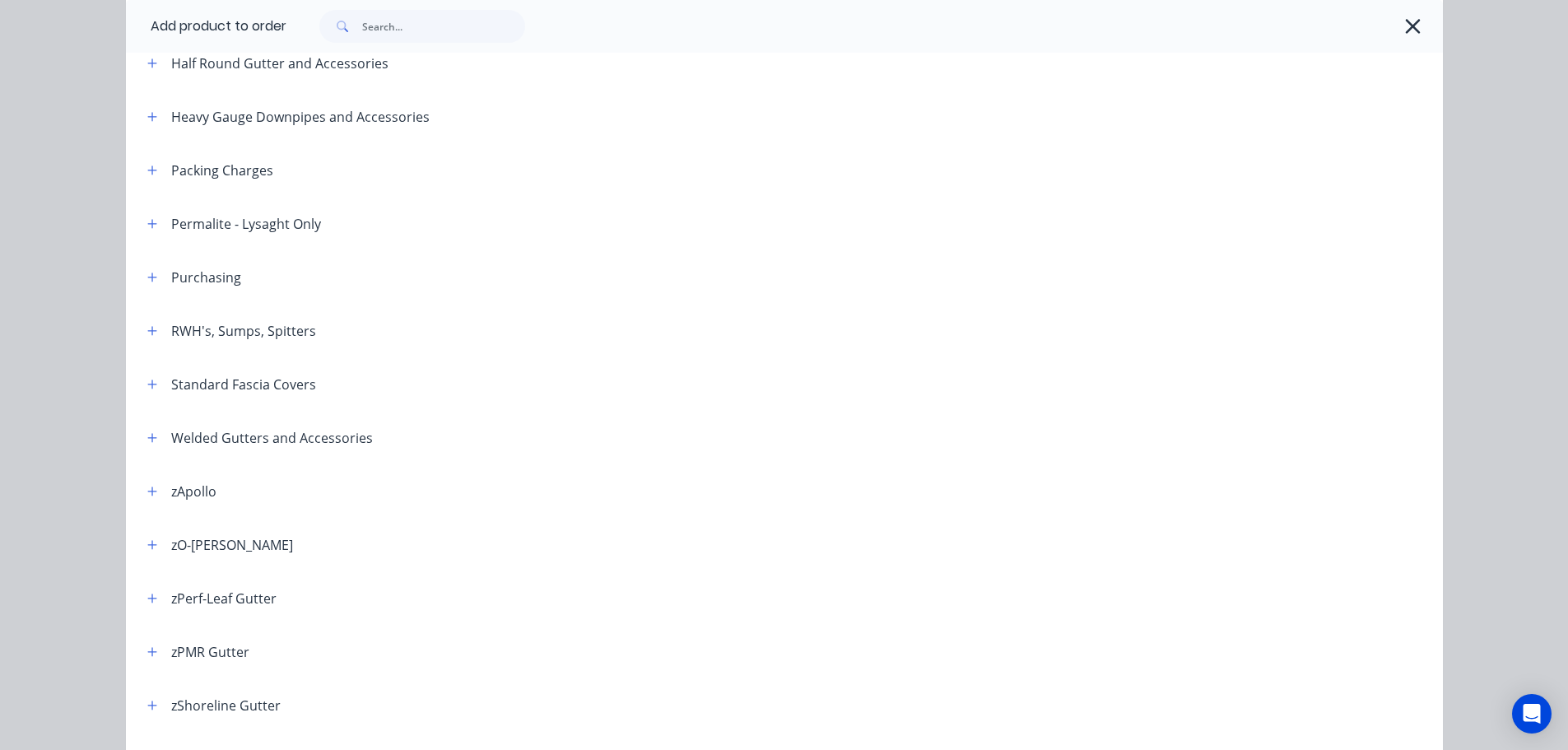
scroll to position [574, 0]
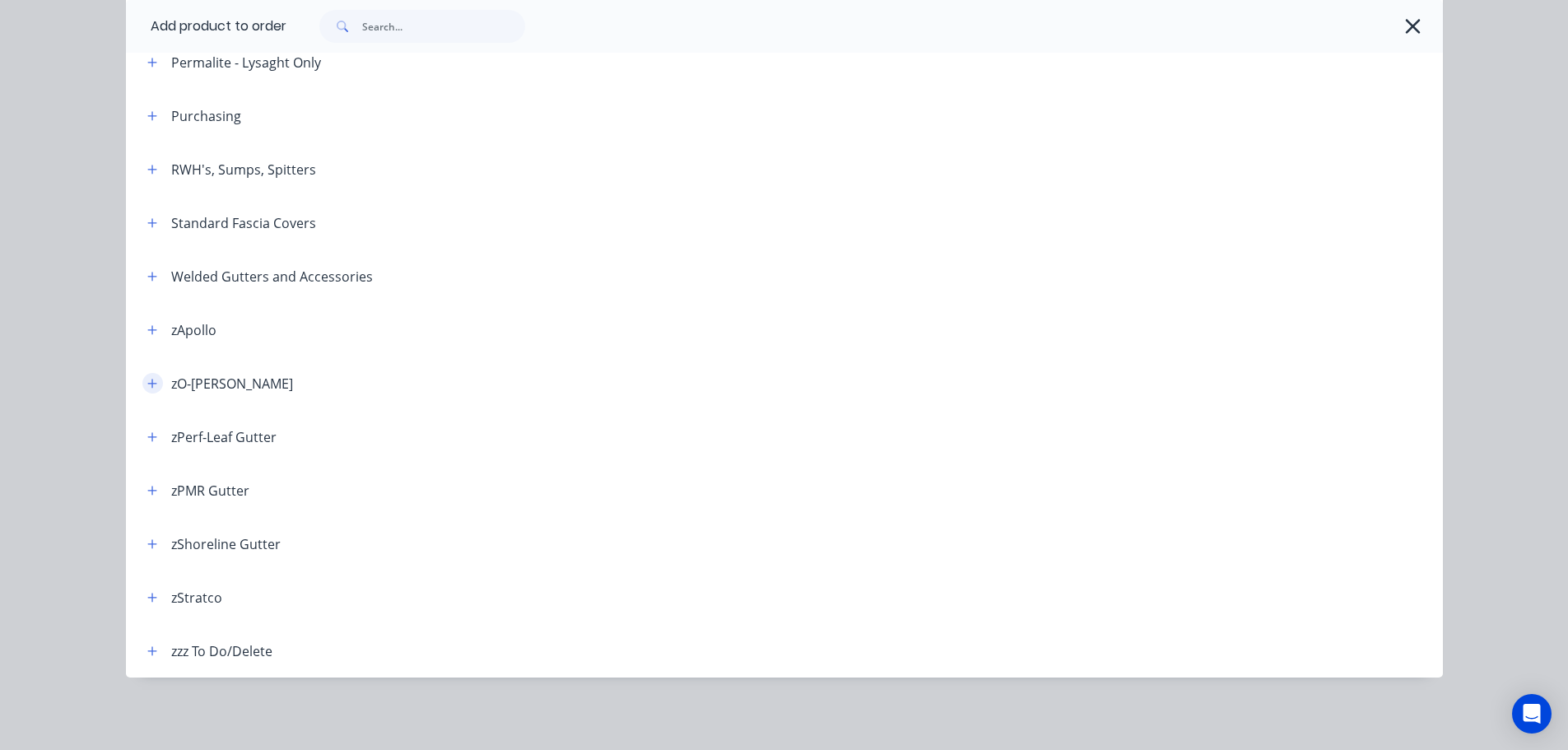
click at [147, 382] on icon "button" at bounding box center [151, 383] width 9 height 9
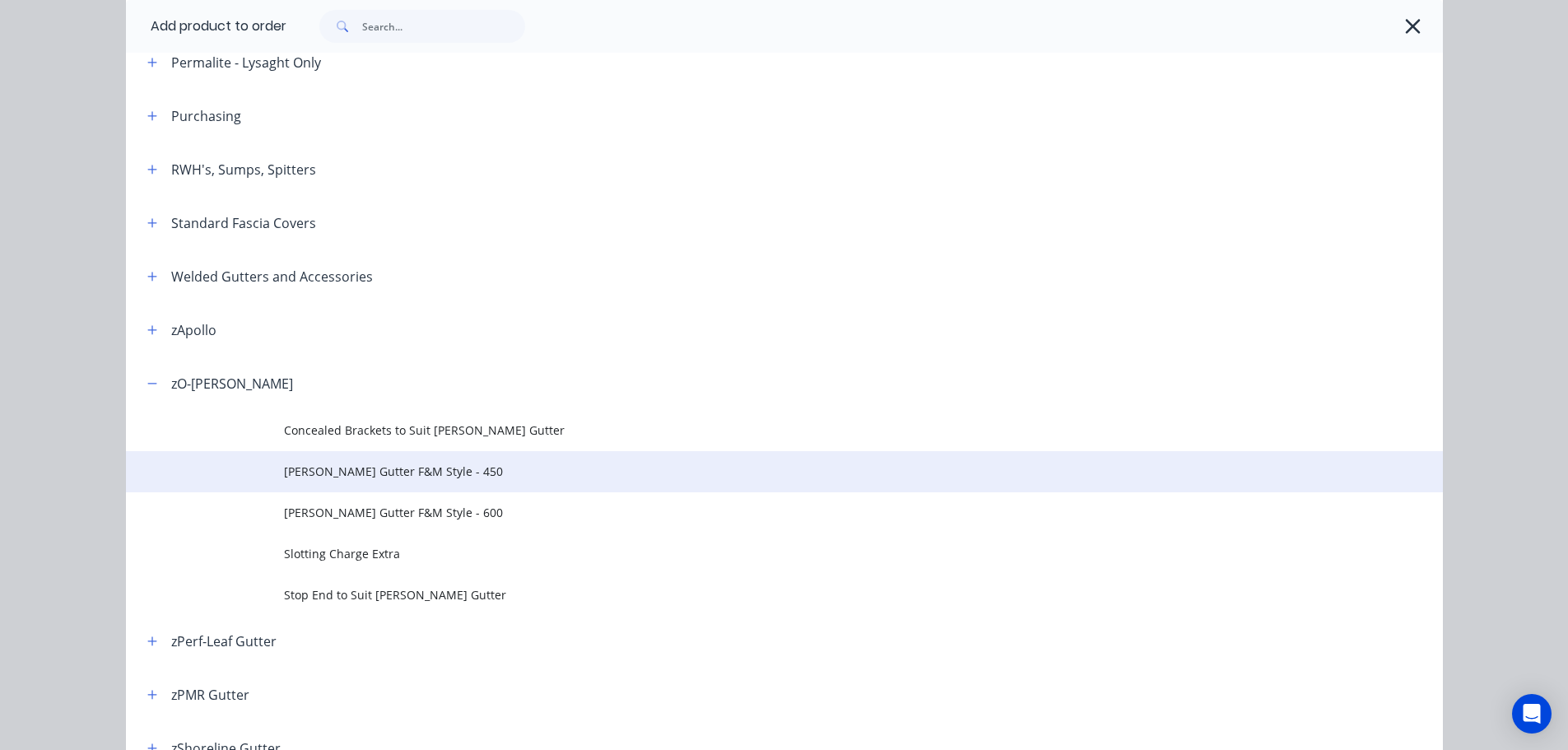
click at [392, 467] on span "O-GEE Gutter F&M Style - 450" at bounding box center [747, 472] width 927 height 17
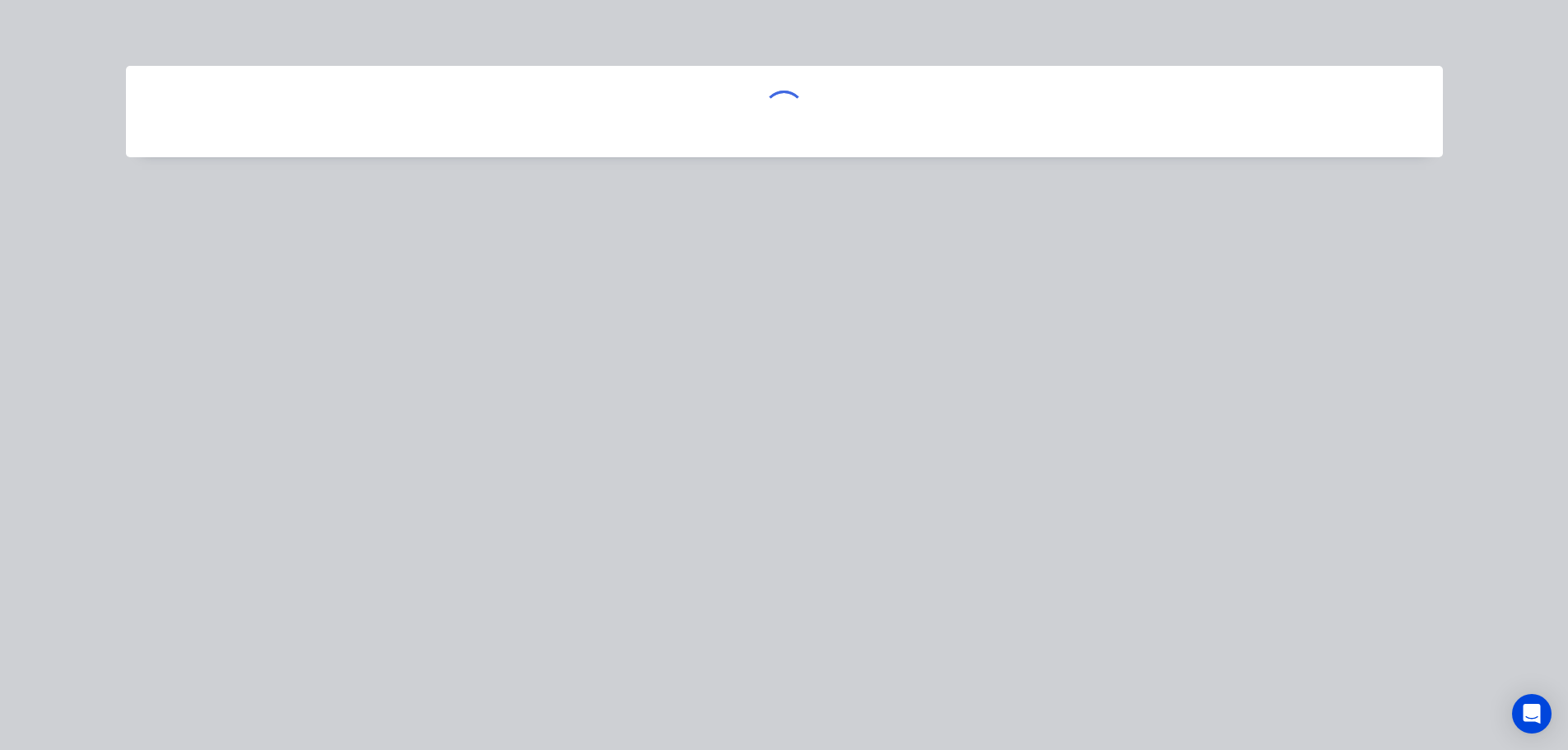
scroll to position [0, 0]
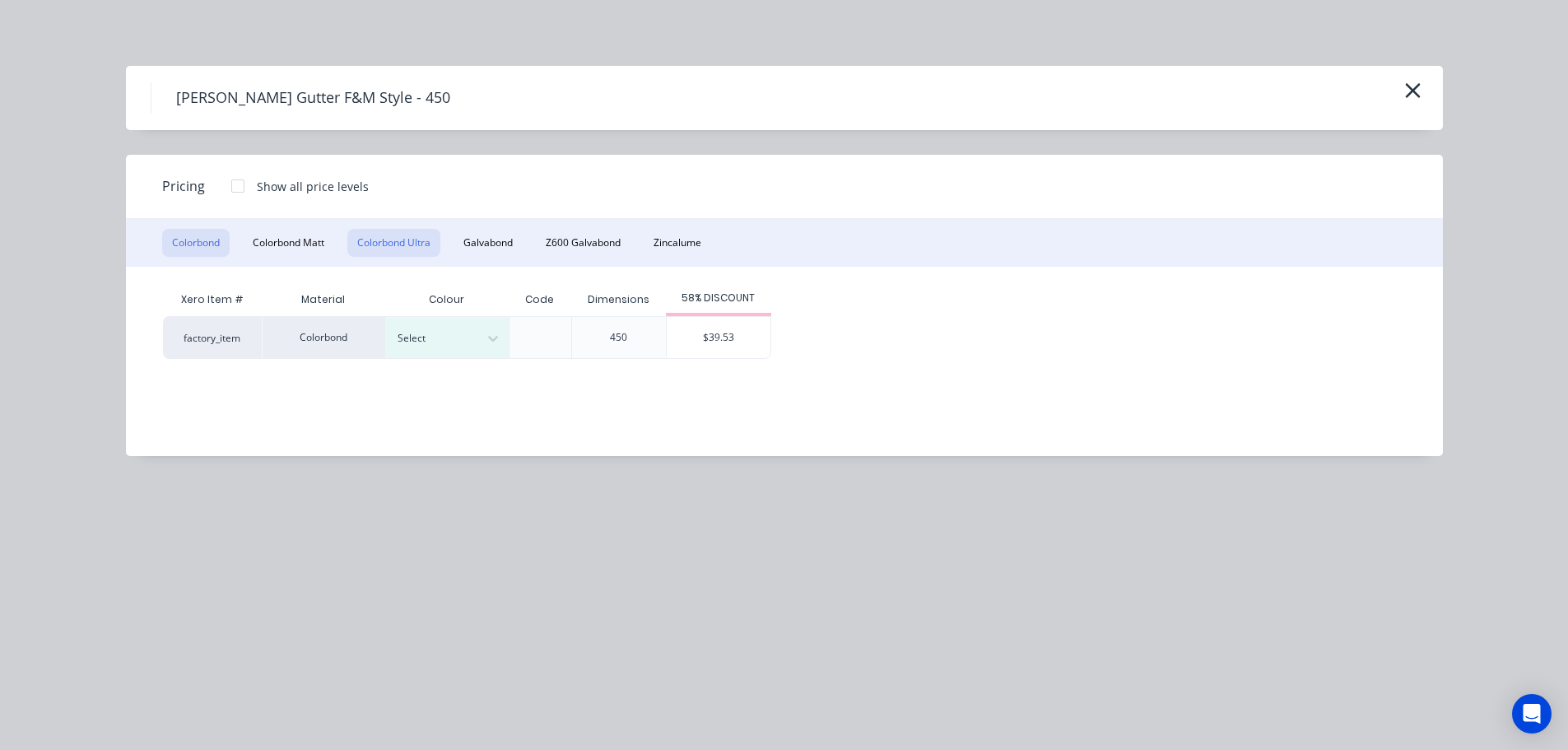
click at [392, 237] on button "Colorbond Ultra" at bounding box center [394, 242] width 93 height 28
click at [458, 351] on div "Select" at bounding box center [447, 338] width 124 height 41
click at [610, 245] on button "Z600 Galvabond" at bounding box center [583, 242] width 95 height 28
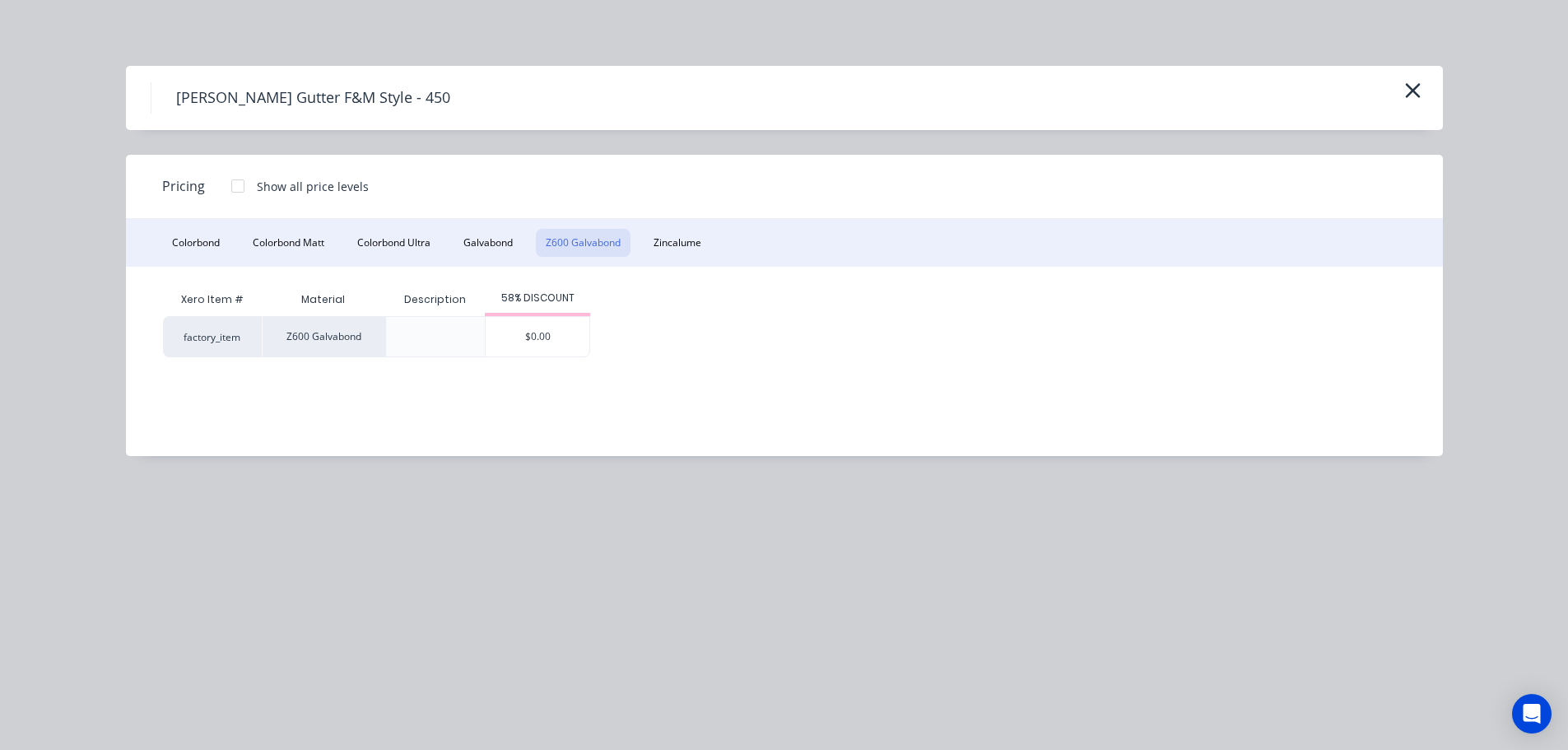
click at [574, 333] on div "$0.00" at bounding box center [538, 336] width 104 height 40
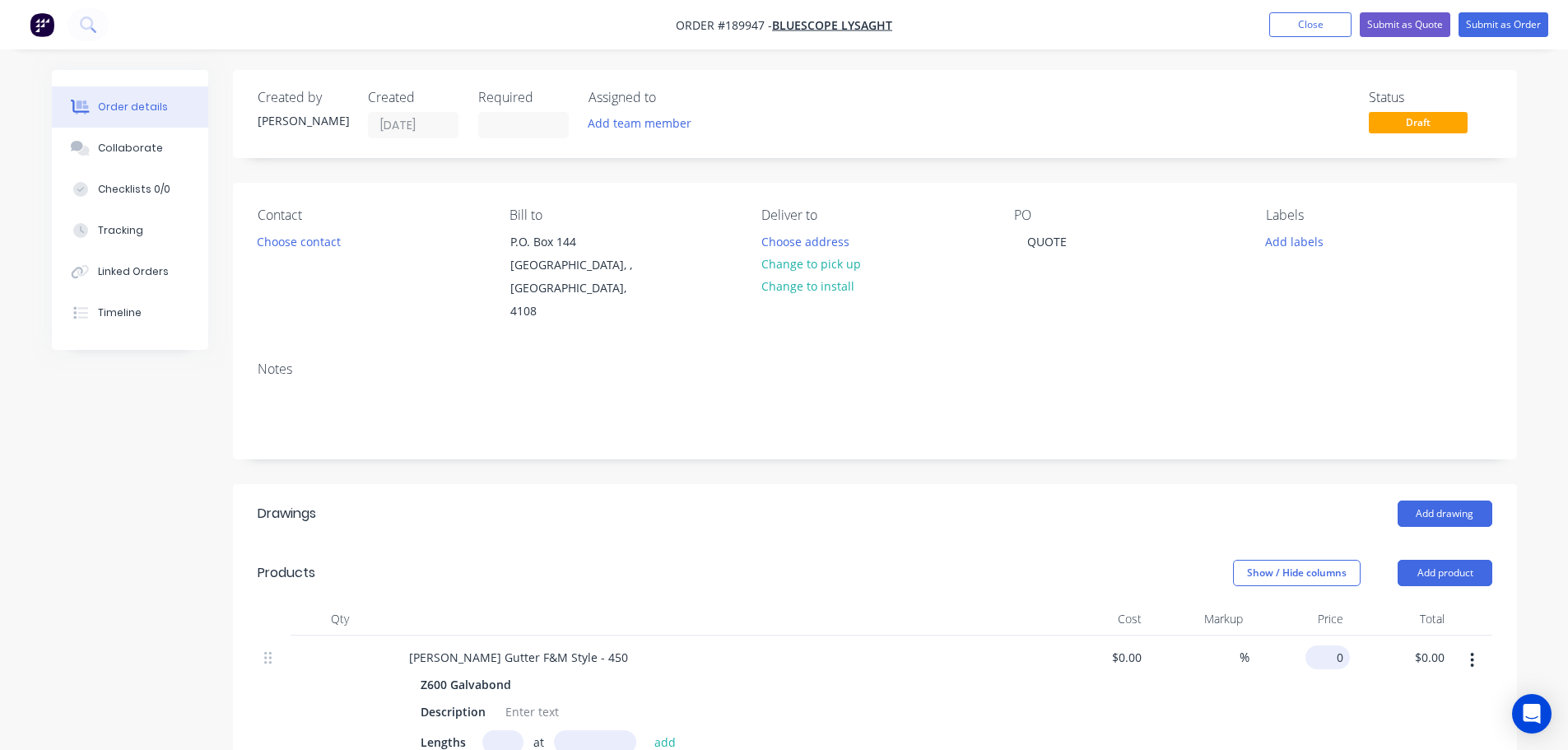
click at [1315, 636] on div "0 $0.00" at bounding box center [1300, 712] width 102 height 153
type input "$51.29"
click at [692, 440] on div "Created by Michael Created 15/08/25 Required Assigned to Add team member Status…" at bounding box center [876, 653] width 1284 height 1168
drag, startPoint x: 519, startPoint y: 661, endPoint x: 541, endPoint y: 669, distance: 23.4
click at [519, 673] on div "Z600 Galvabond" at bounding box center [718, 685] width 596 height 24
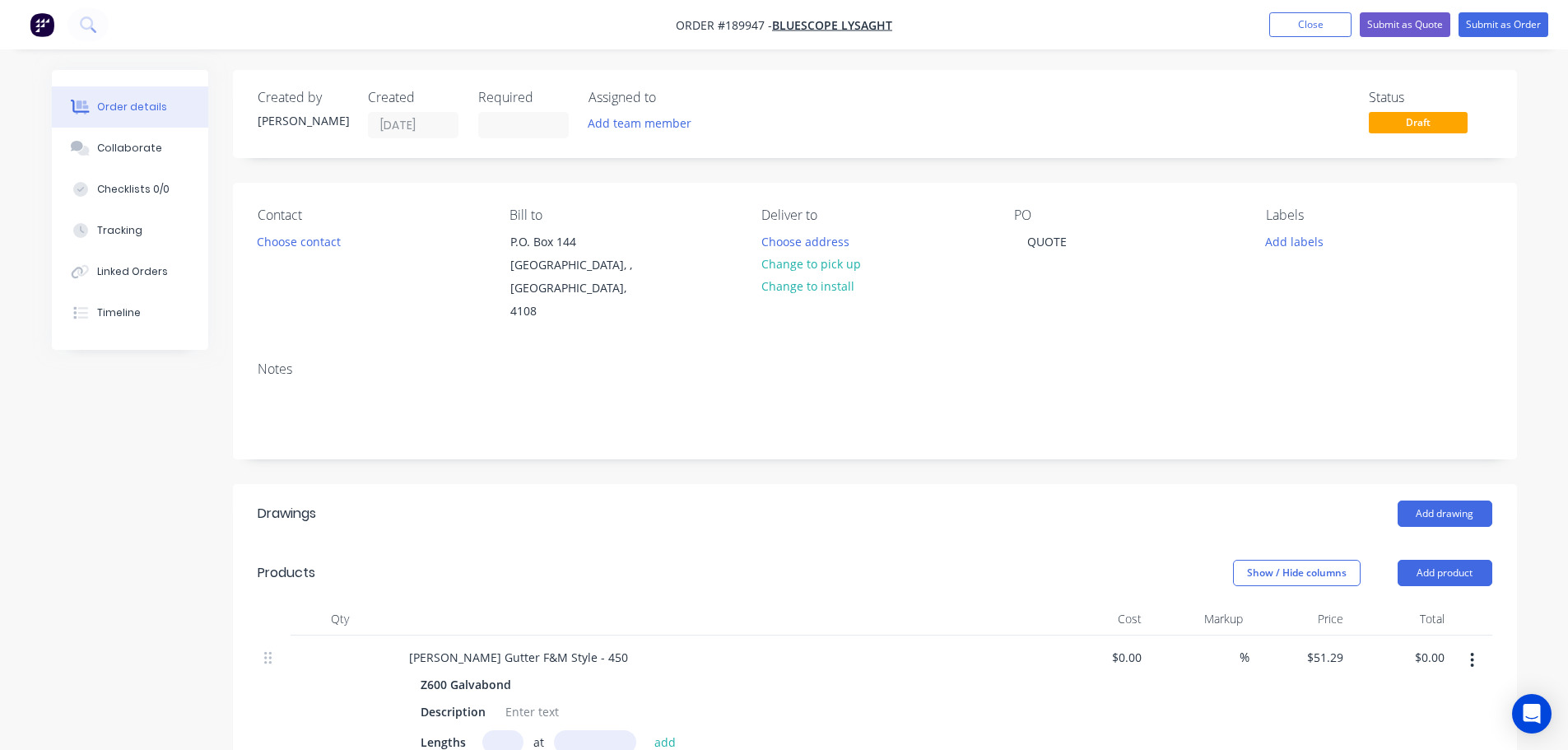
click at [542, 673] on div "Z600 Galvabond" at bounding box center [718, 685] width 596 height 24
click at [470, 701] on div "Description" at bounding box center [453, 712] width 78 height 24
click at [588, 516] on header "Drawings Add drawing" at bounding box center [876, 514] width 1284 height 59
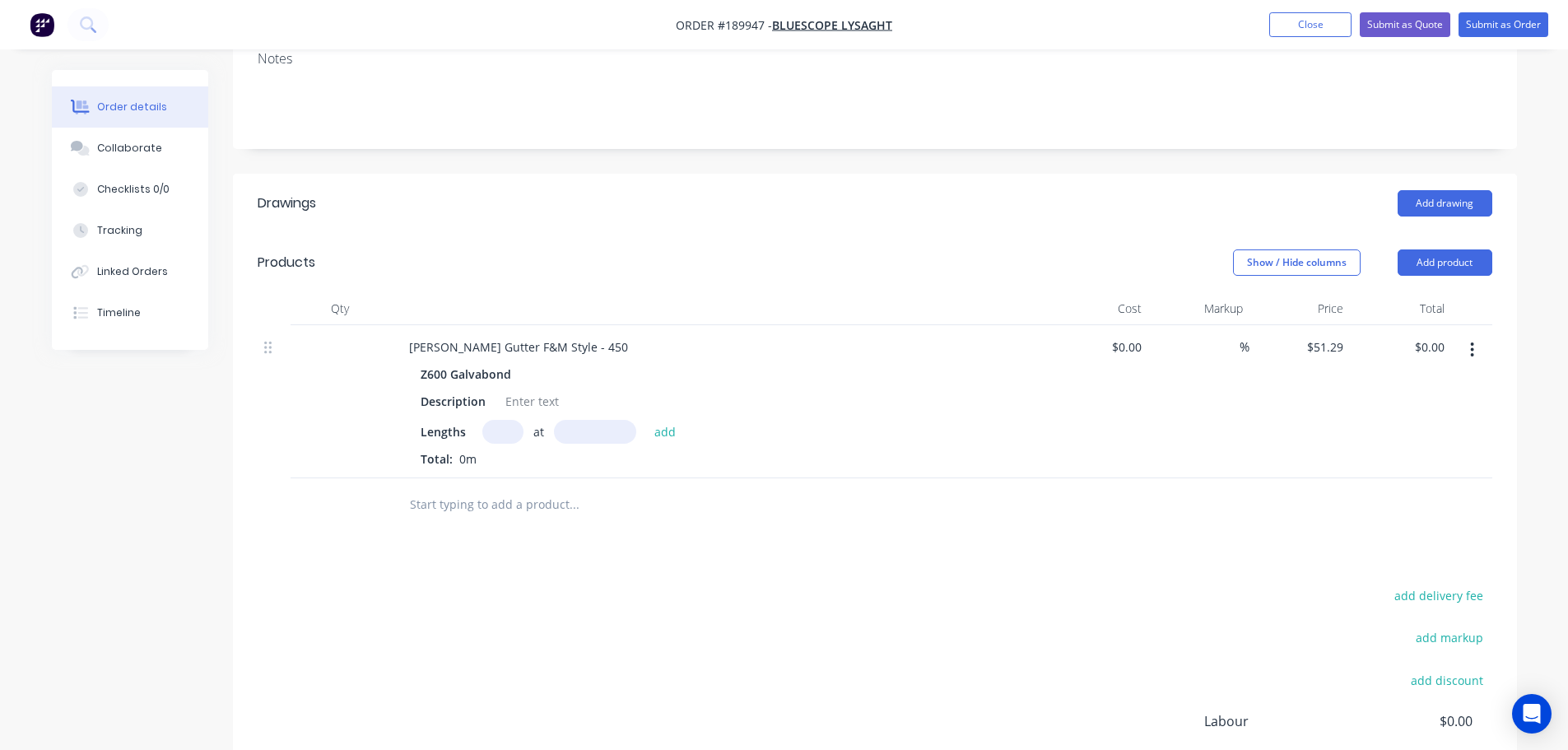
scroll to position [329, 0]
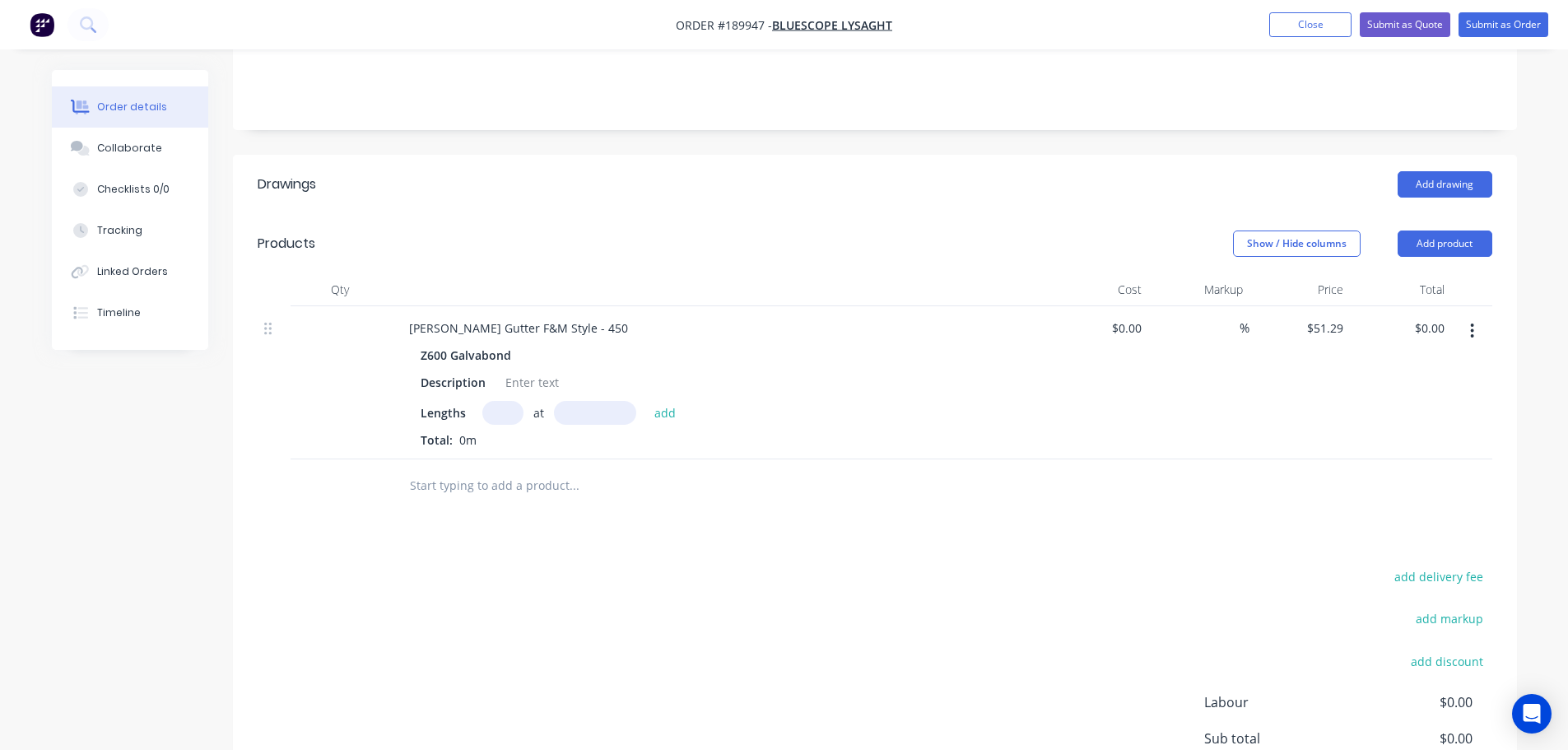
click at [515, 401] on input "text" at bounding box center [503, 413] width 42 height 24
type input "13"
type input "6000"
click at [646, 401] on button "add" at bounding box center [665, 412] width 39 height 22
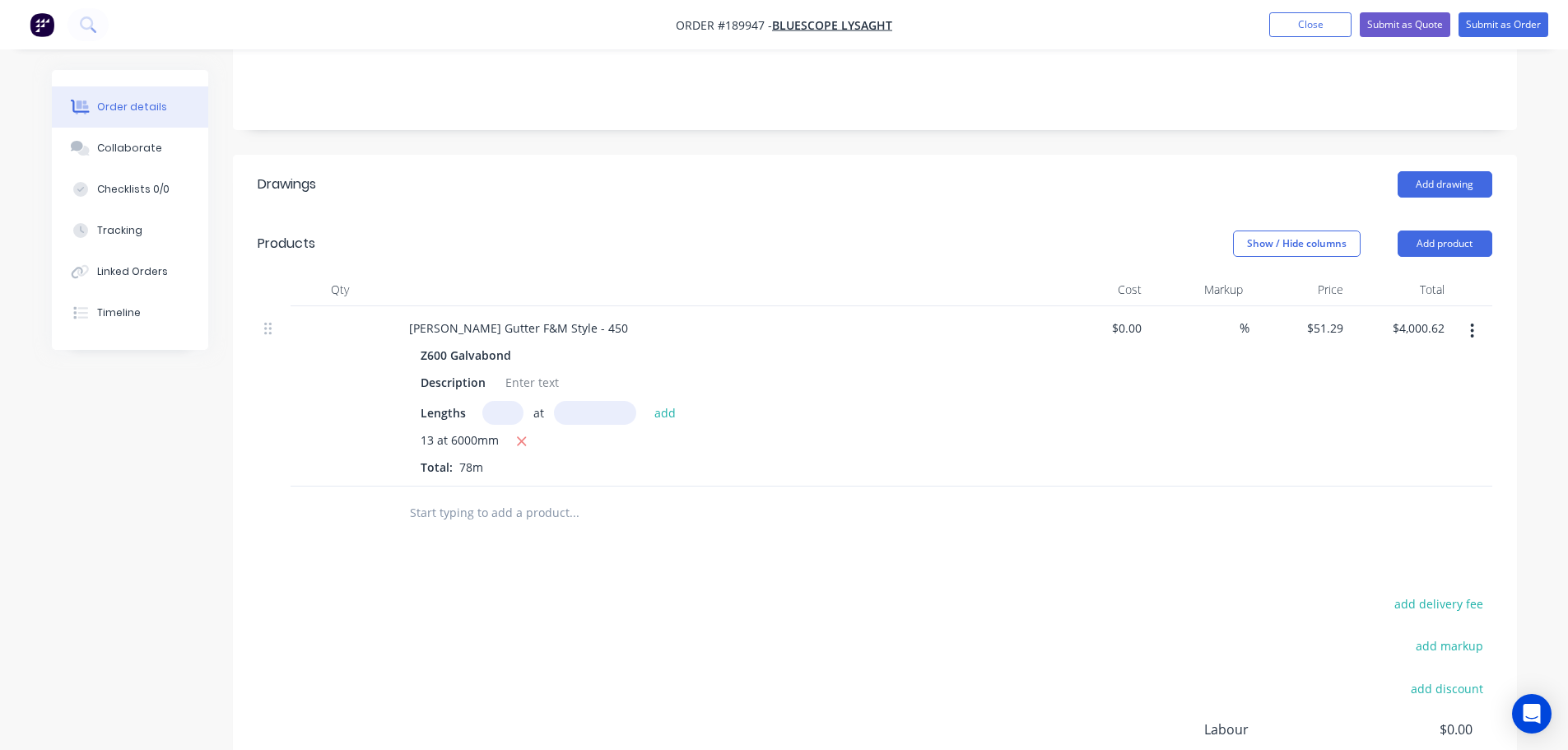
click at [623, 231] on div "Show / Hide columns Add product" at bounding box center [1005, 243] width 972 height 26
click at [780, 238] on header "Products Show / Hide columns Add product" at bounding box center [876, 243] width 1284 height 59
click at [519, 437] on icon "button" at bounding box center [522, 441] width 9 height 9
type input "$0.00"
click at [482, 401] on input "text" at bounding box center [503, 413] width 42 height 24
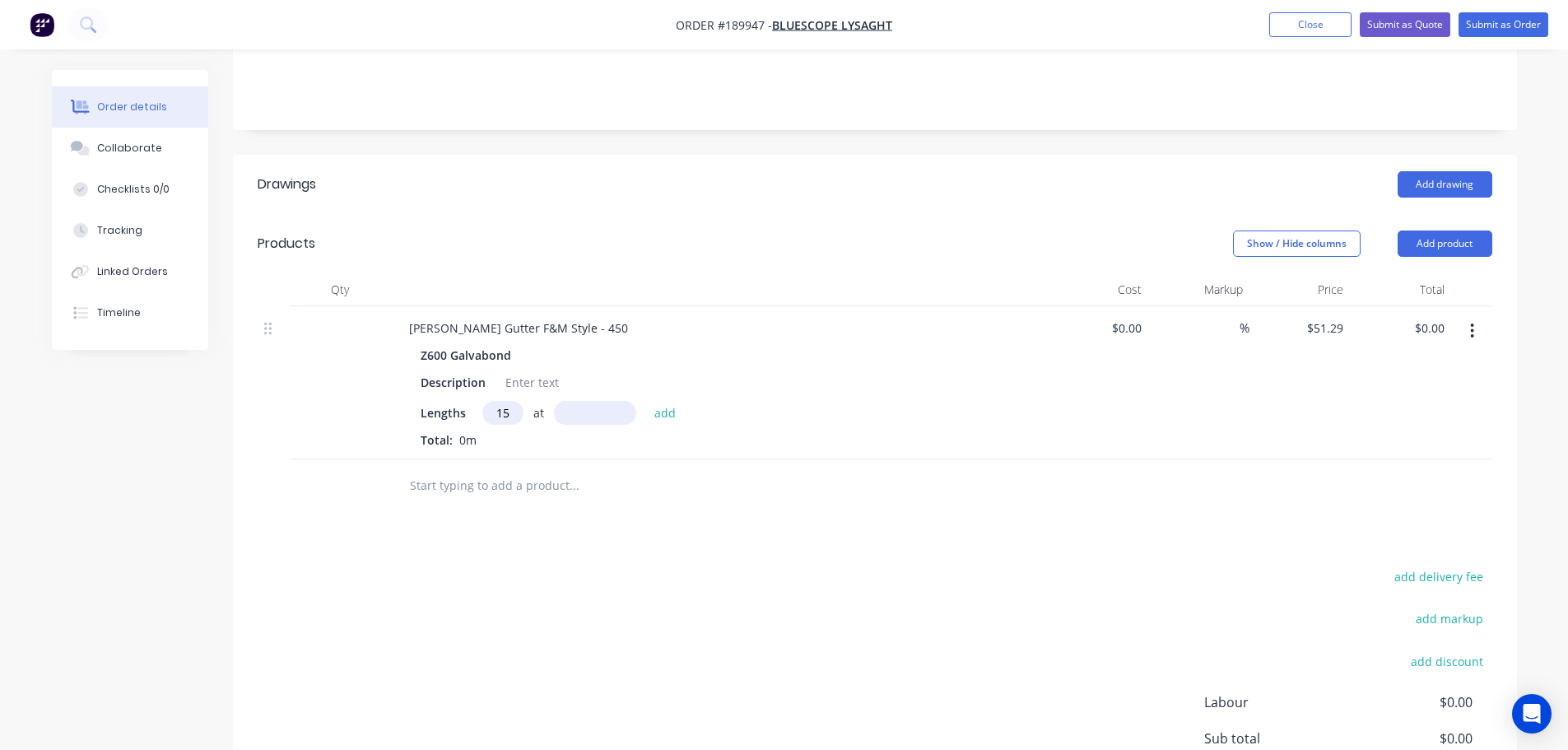
type input "15"
type input "5000"
click at [646, 401] on button "add" at bounding box center [665, 412] width 39 height 22
type input "$3,846.75"
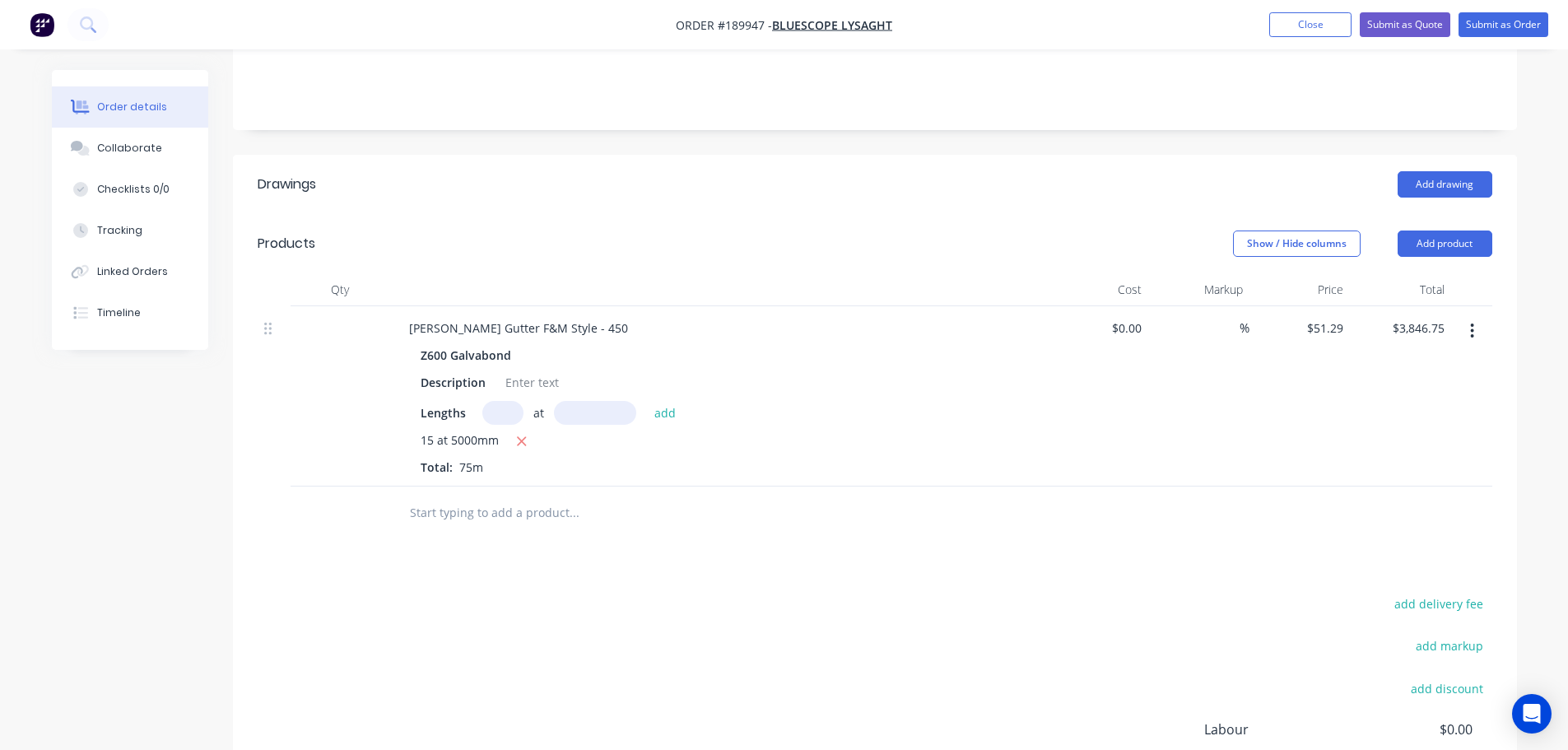
drag, startPoint x: 683, startPoint y: 223, endPoint x: 692, endPoint y: 221, distance: 9.2
click at [688, 231] on div "Show / Hide columns Add product" at bounding box center [1005, 243] width 972 height 26
drag, startPoint x: 574, startPoint y: 303, endPoint x: 382, endPoint y: 310, distance: 192.1
click at [382, 310] on div "O-GEE Gutter F&M Style - 450 Z600 Galvabond Description Lengths at add 15 at 50…" at bounding box center [875, 396] width 1235 height 180
click at [556, 214] on header "Products Show / Hide columns Add product" at bounding box center [876, 243] width 1284 height 59
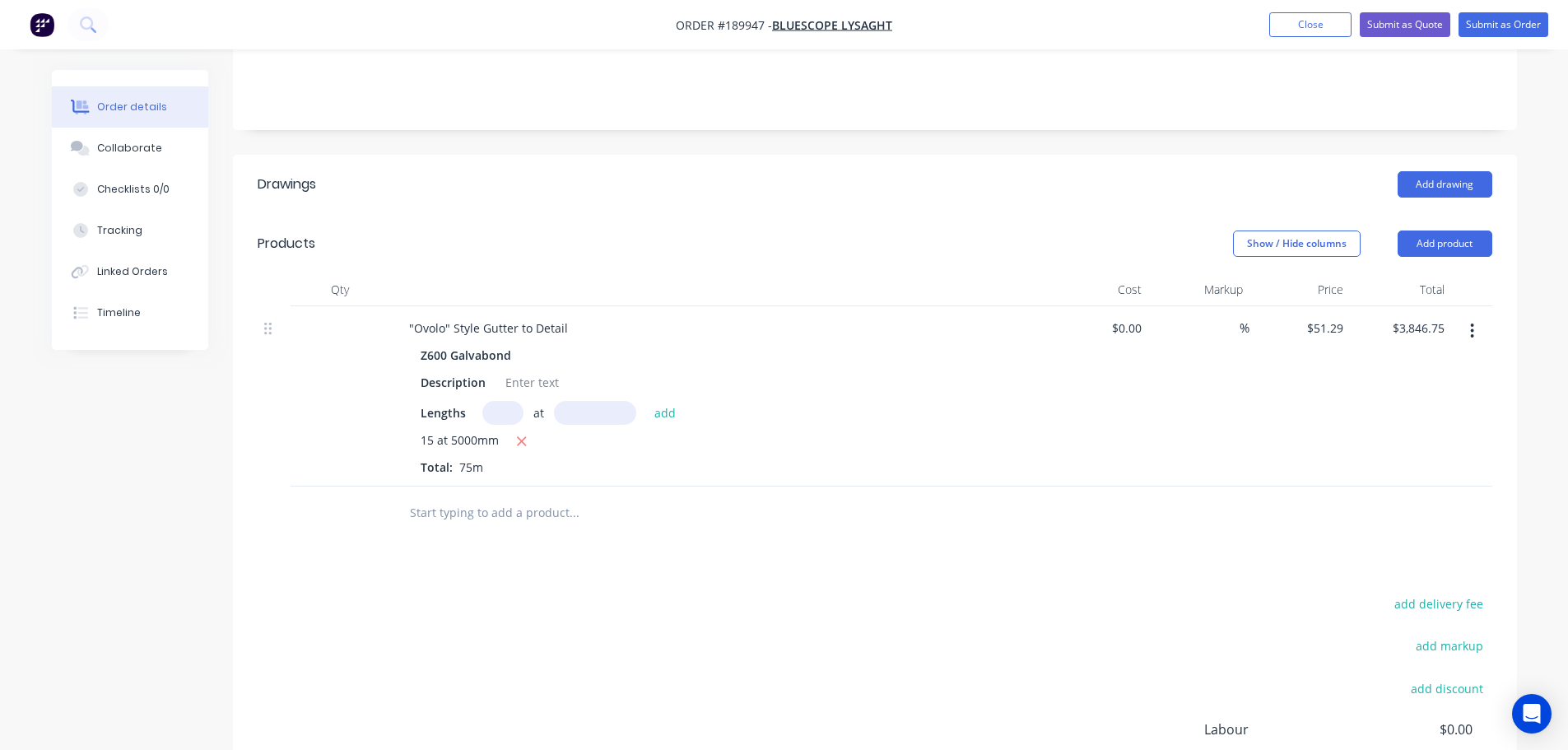
click at [684, 231] on div "Show / Hide columns Add product" at bounding box center [1005, 243] width 972 height 26
click at [739, 231] on div "Show / Hide columns Add product" at bounding box center [1005, 243] width 972 height 26
click at [1430, 231] on button "Add product" at bounding box center [1445, 243] width 95 height 26
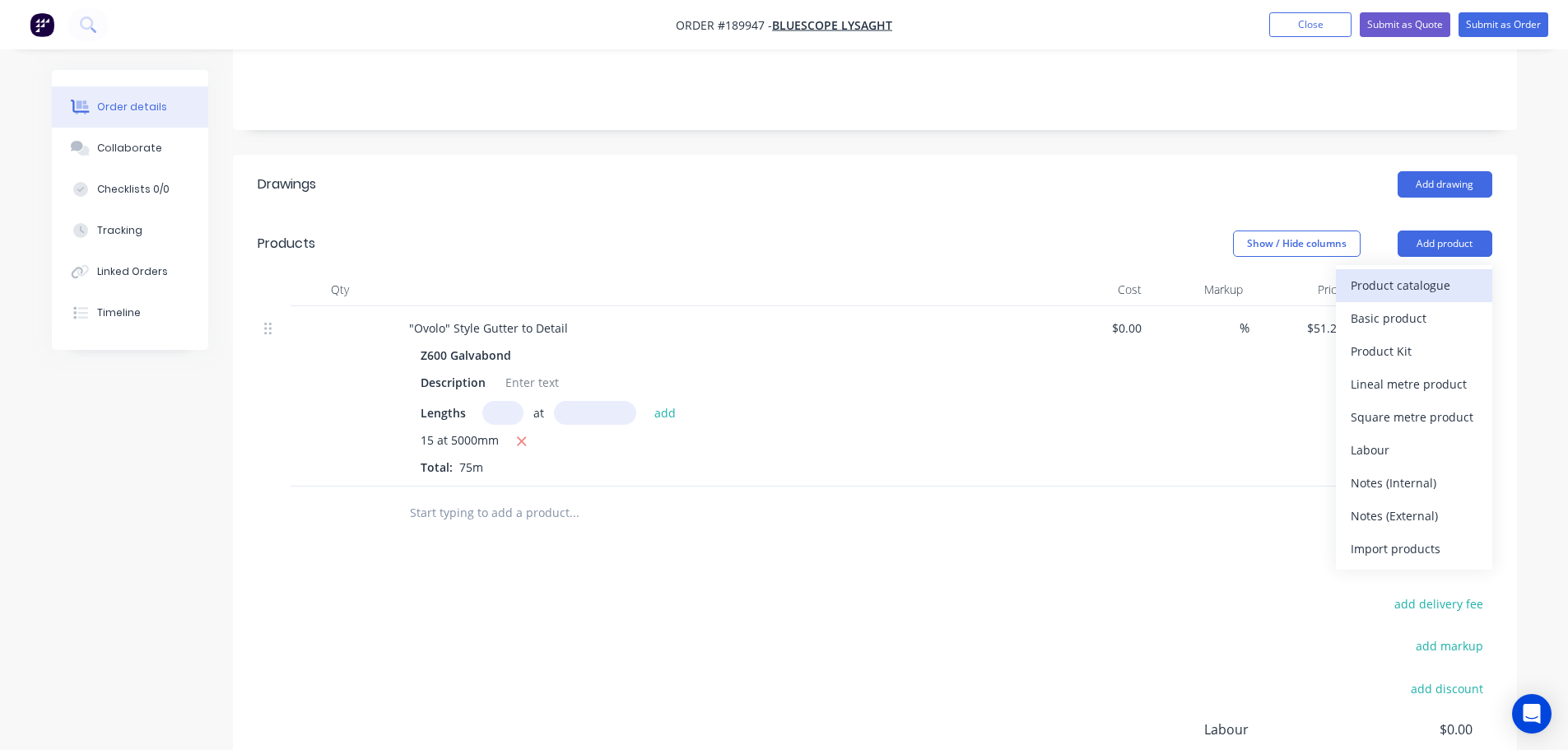
click at [1428, 273] on div "Product catalogue" at bounding box center [1414, 285] width 127 height 24
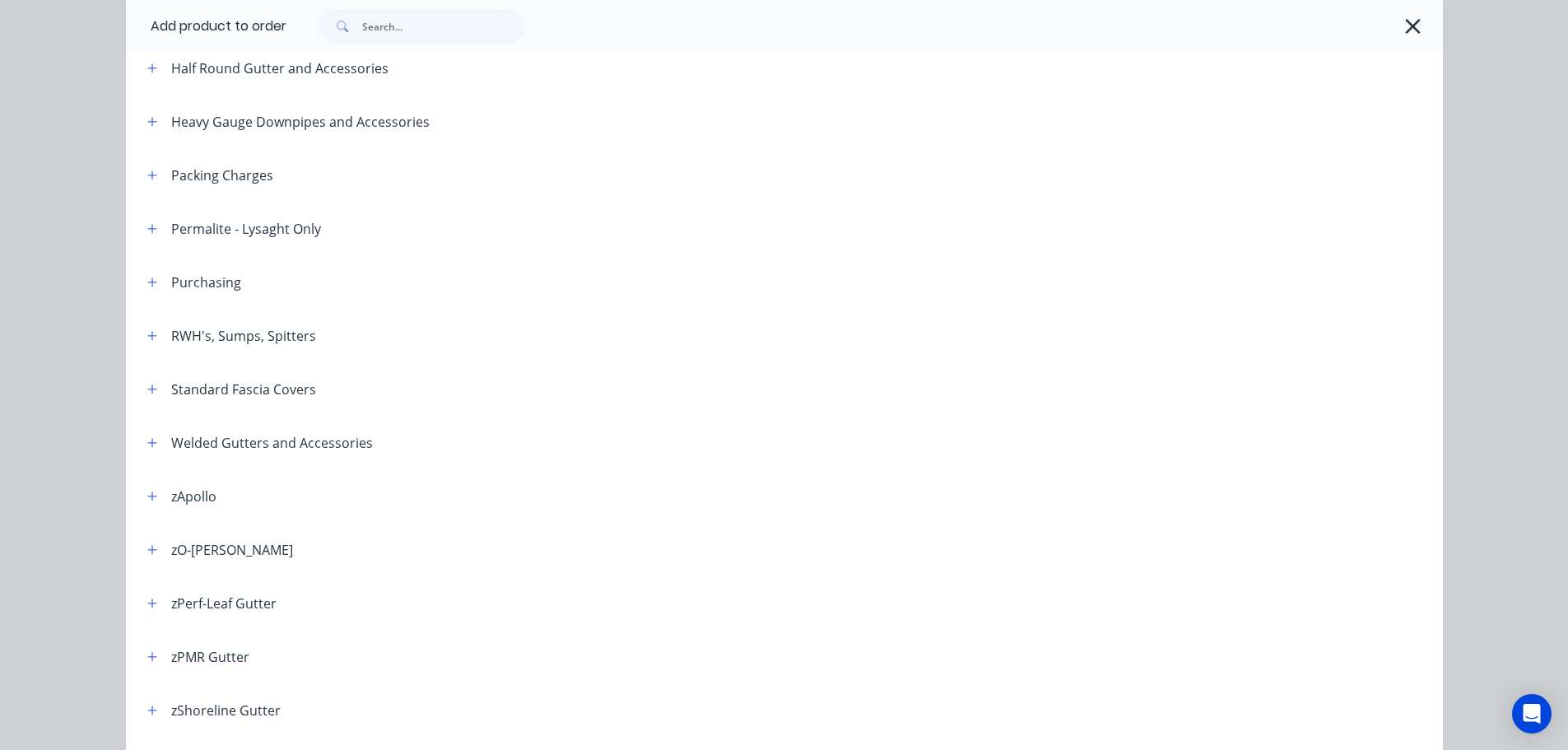
scroll to position [412, 0]
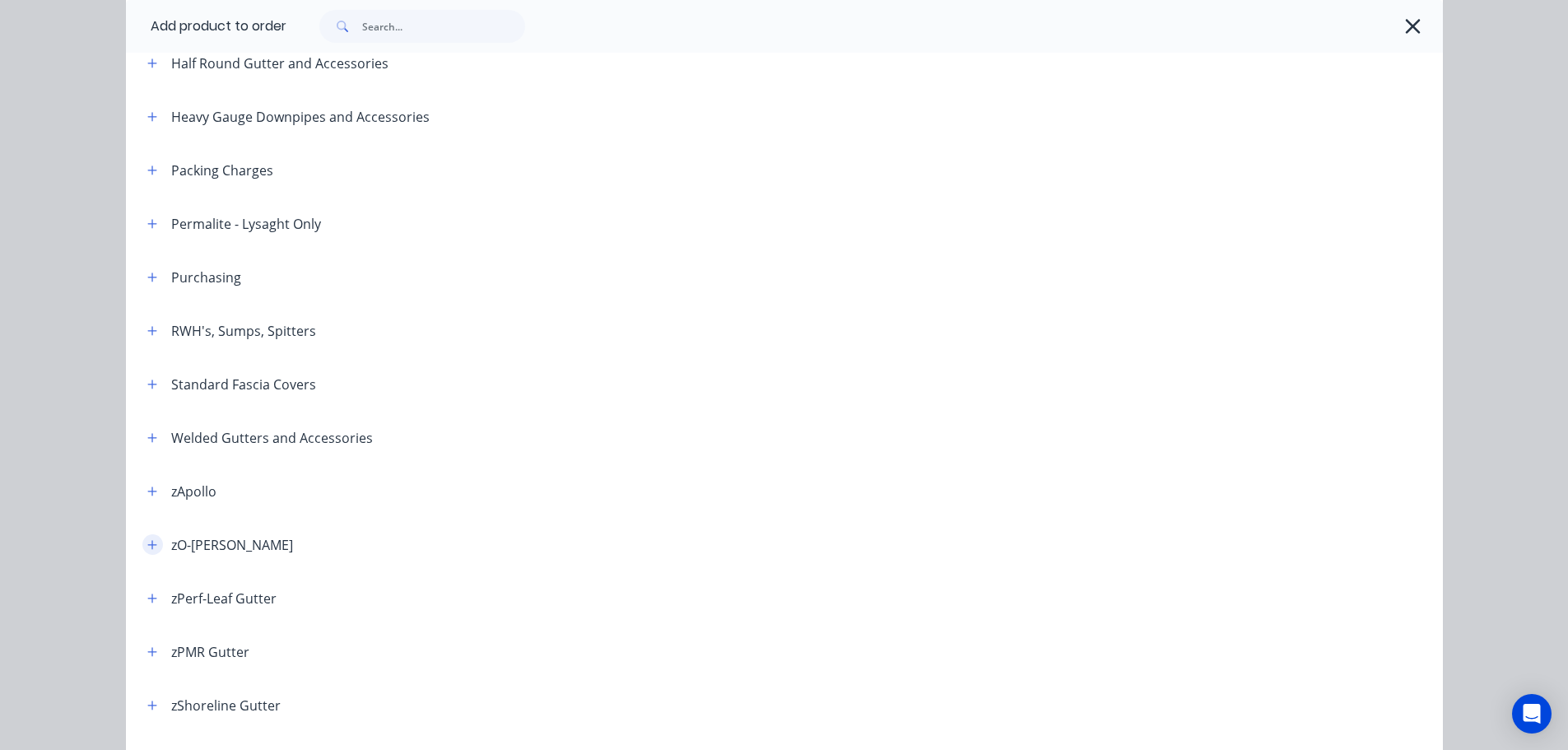
click at [142, 537] on span at bounding box center [152, 545] width 20 height 20
click at [145, 537] on button "button" at bounding box center [152, 545] width 20 height 20
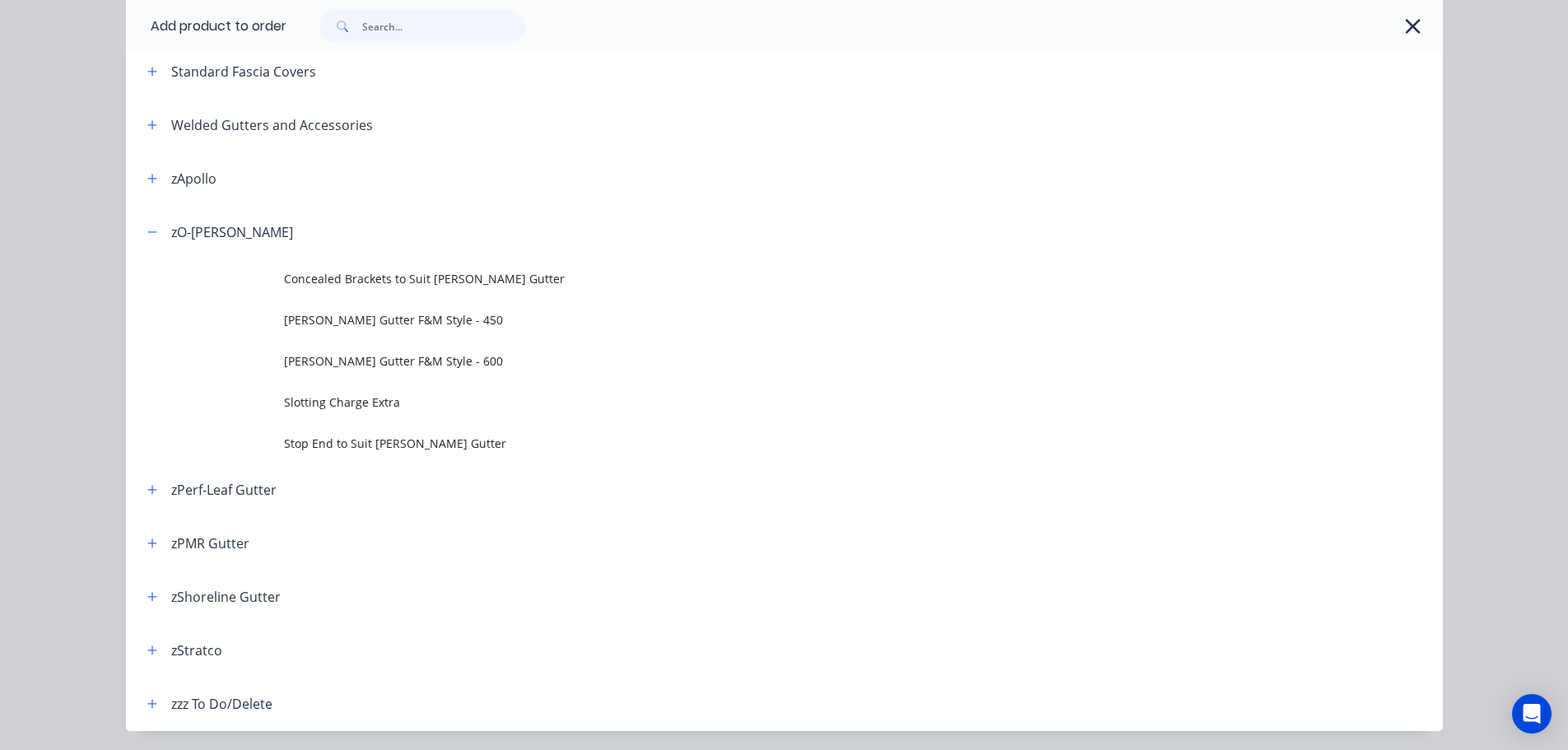
scroll to position [741, 0]
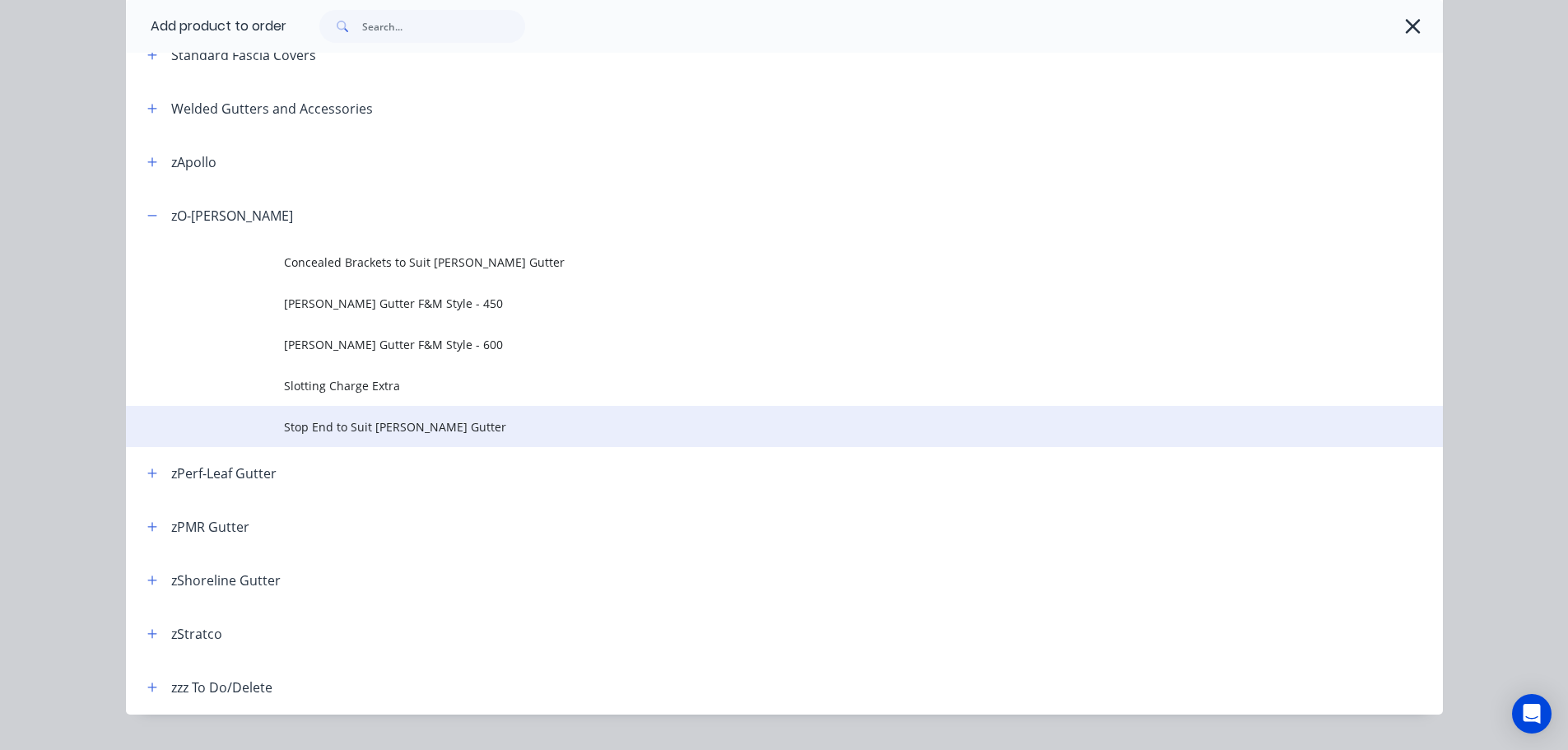
click at [379, 437] on td "Stop End to Suit O-GEE Gutter" at bounding box center [863, 426] width 1159 height 42
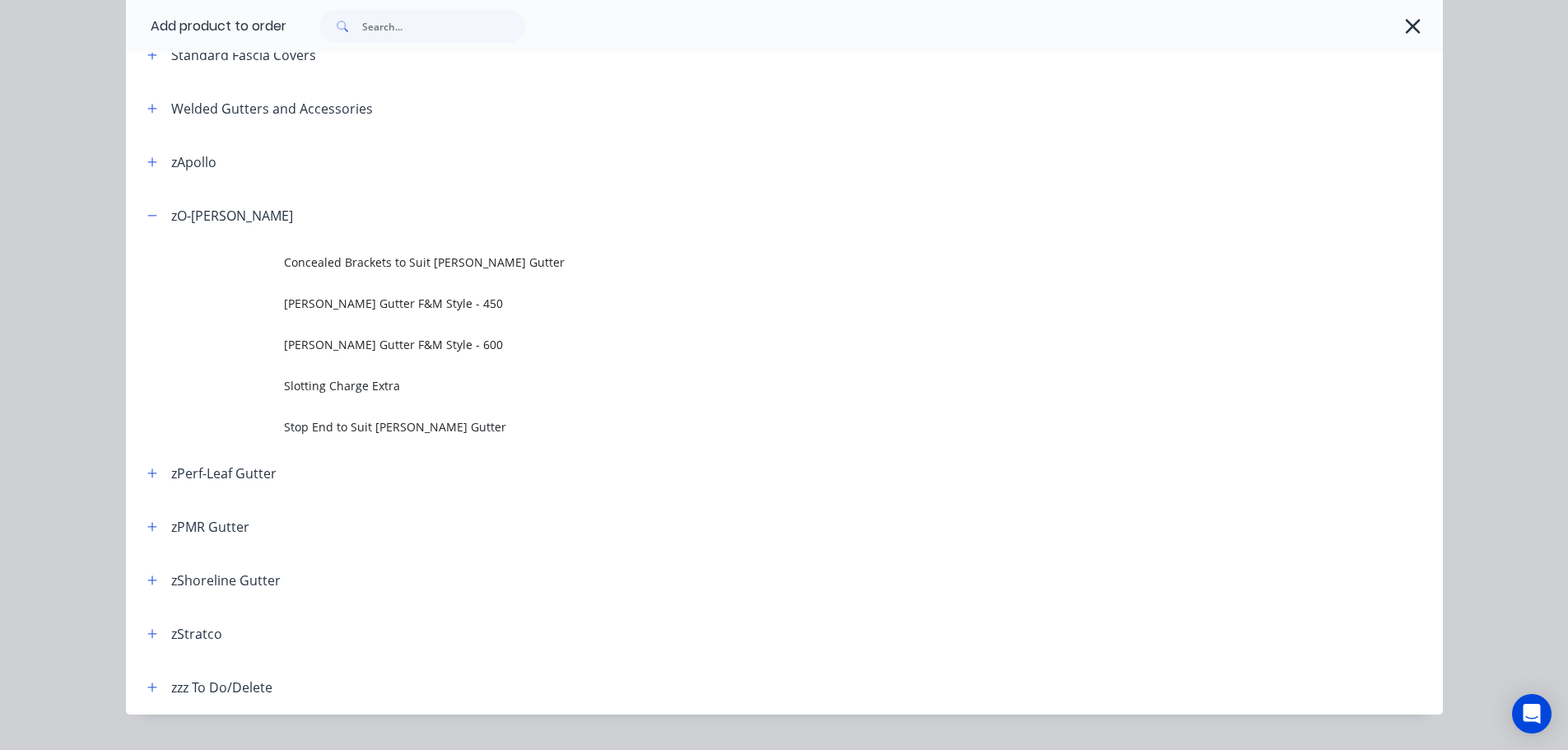
scroll to position [0, 0]
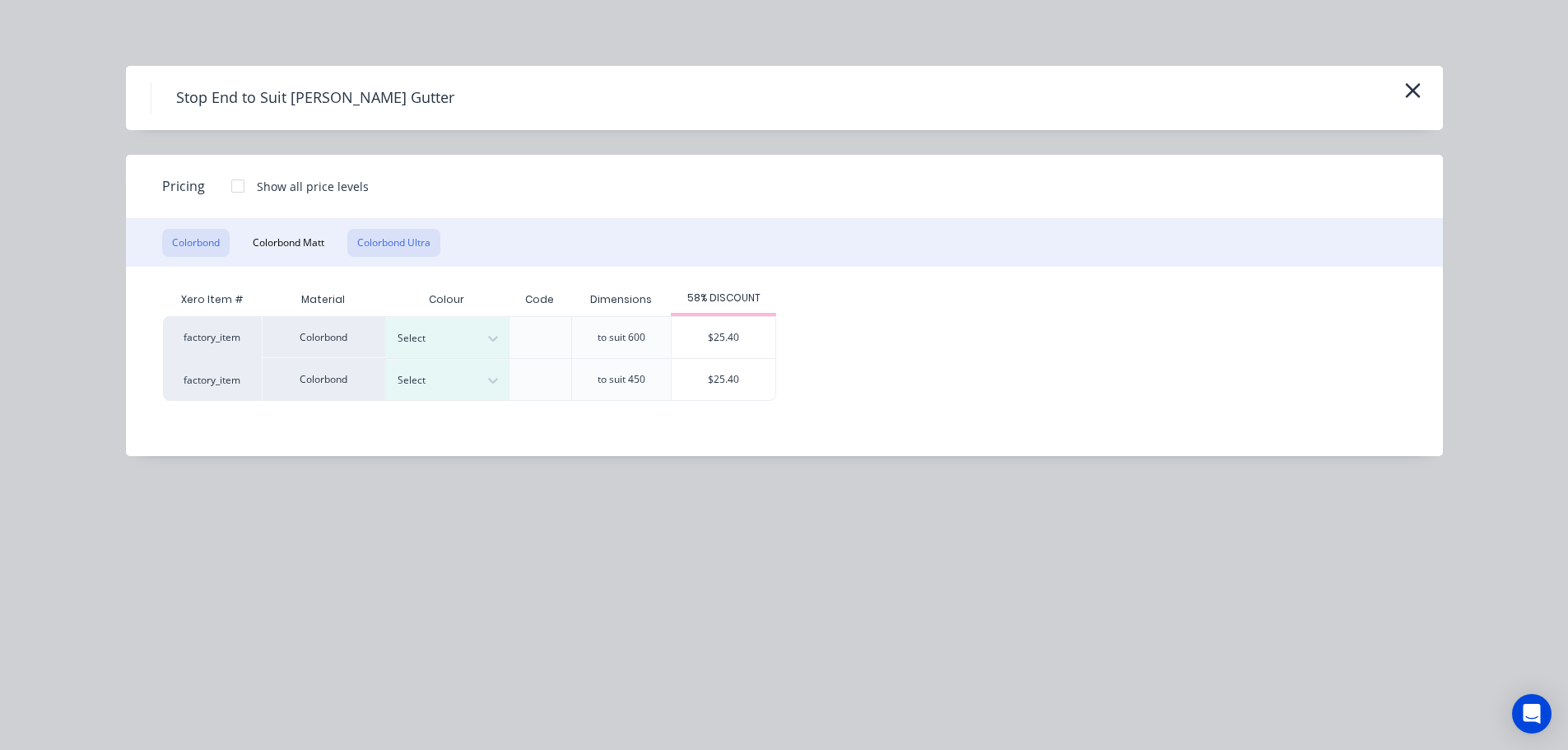
click at [415, 246] on button "Colorbond Ultra" at bounding box center [394, 242] width 93 height 28
click at [1409, 91] on icon "button" at bounding box center [1413, 91] width 17 height 23
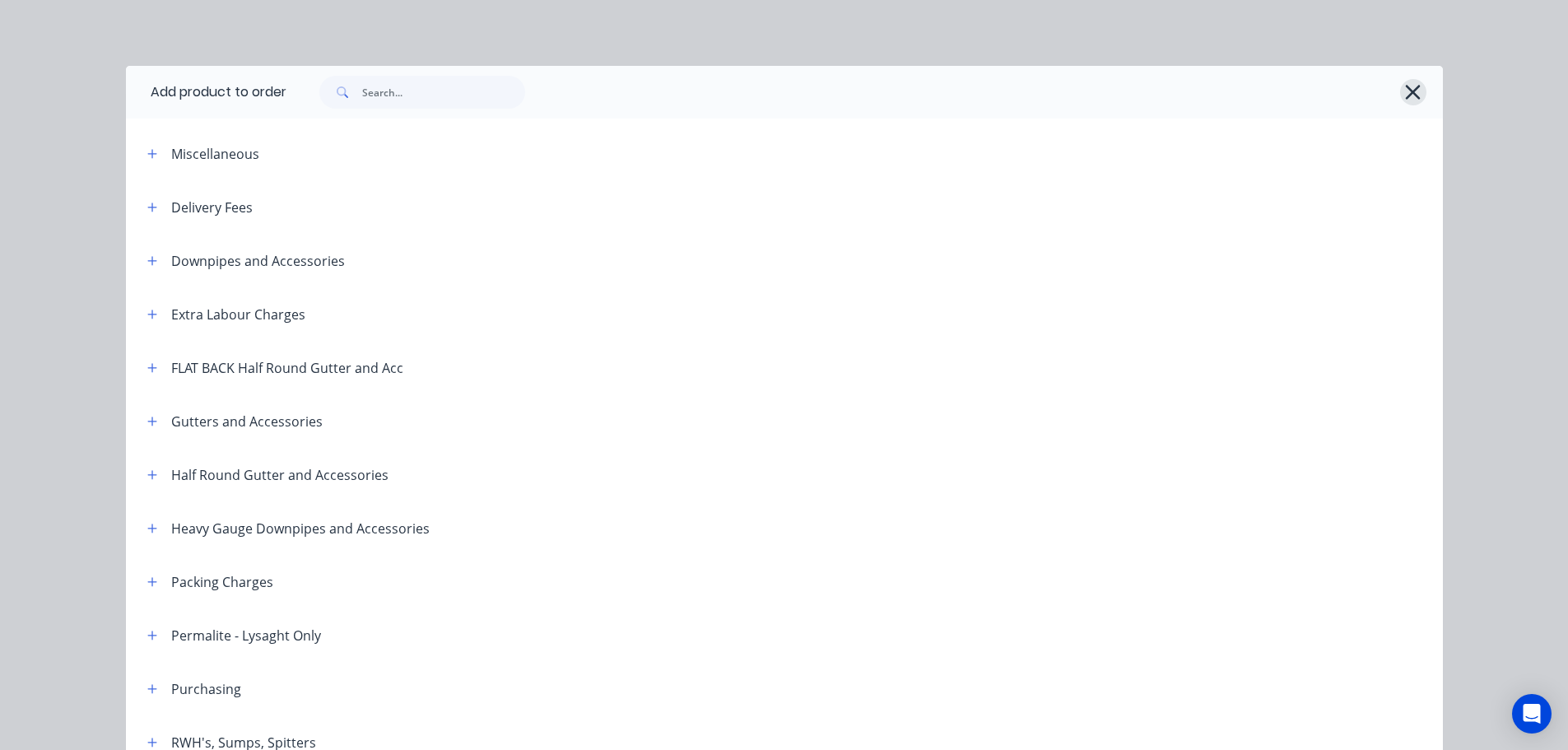
scroll to position [778, 0]
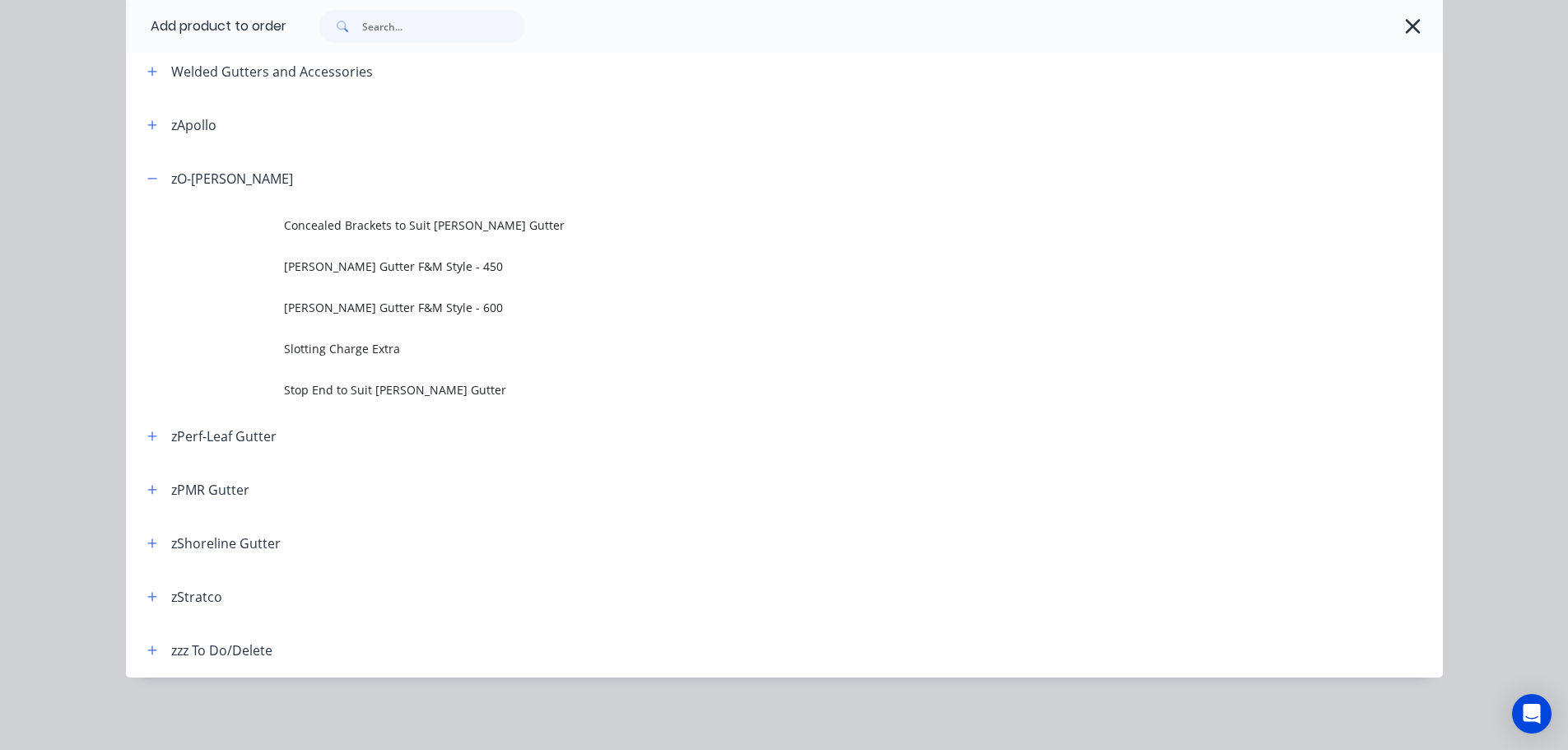
drag, startPoint x: 1406, startPoint y: 31, endPoint x: 1488, endPoint y: 283, distance: 265.0
click at [1408, 35] on icon "button" at bounding box center [1413, 26] width 17 height 23
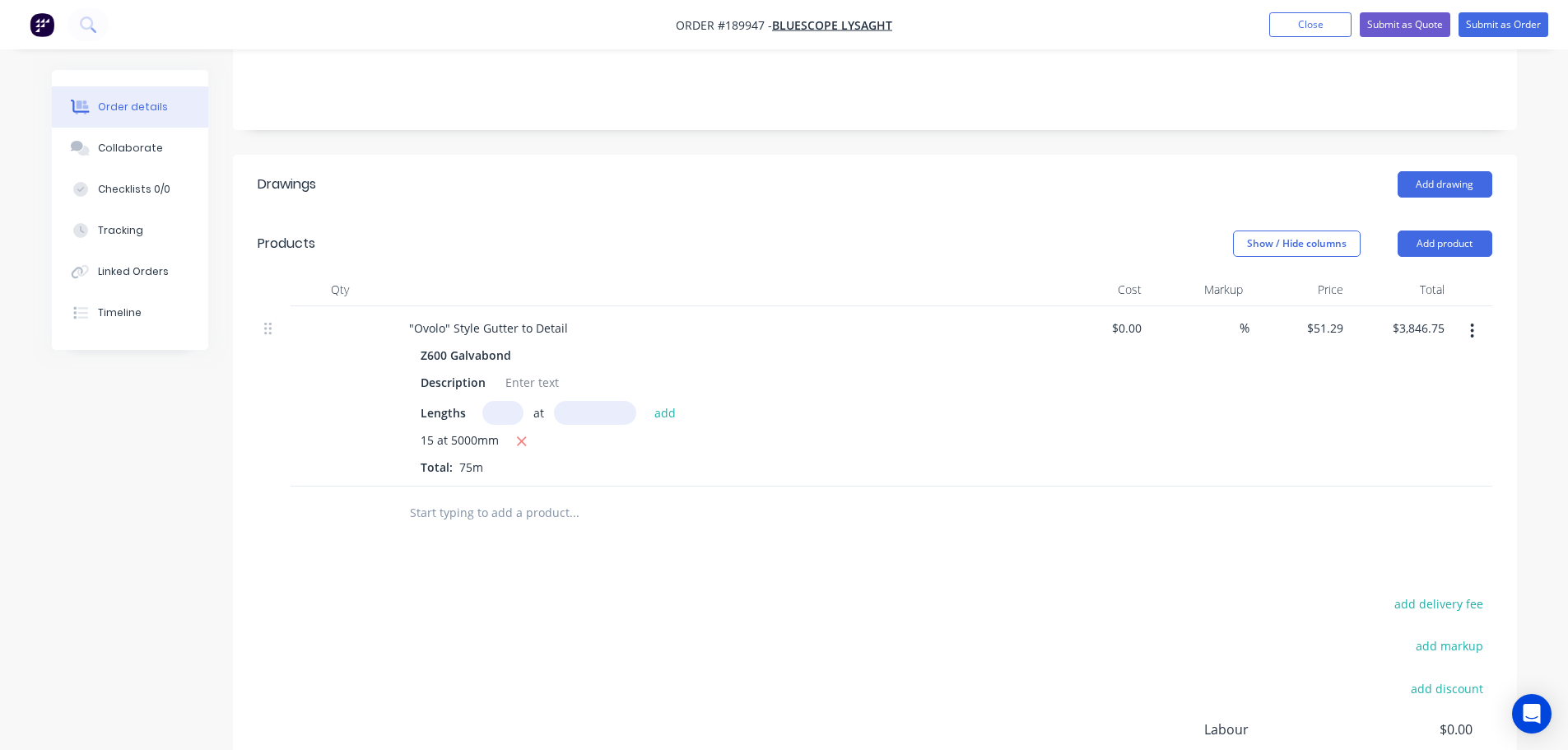
drag, startPoint x: 1460, startPoint y: 223, endPoint x: 1458, endPoint y: 235, distance: 12.2
click at [1459, 231] on button "Add product" at bounding box center [1445, 243] width 95 height 26
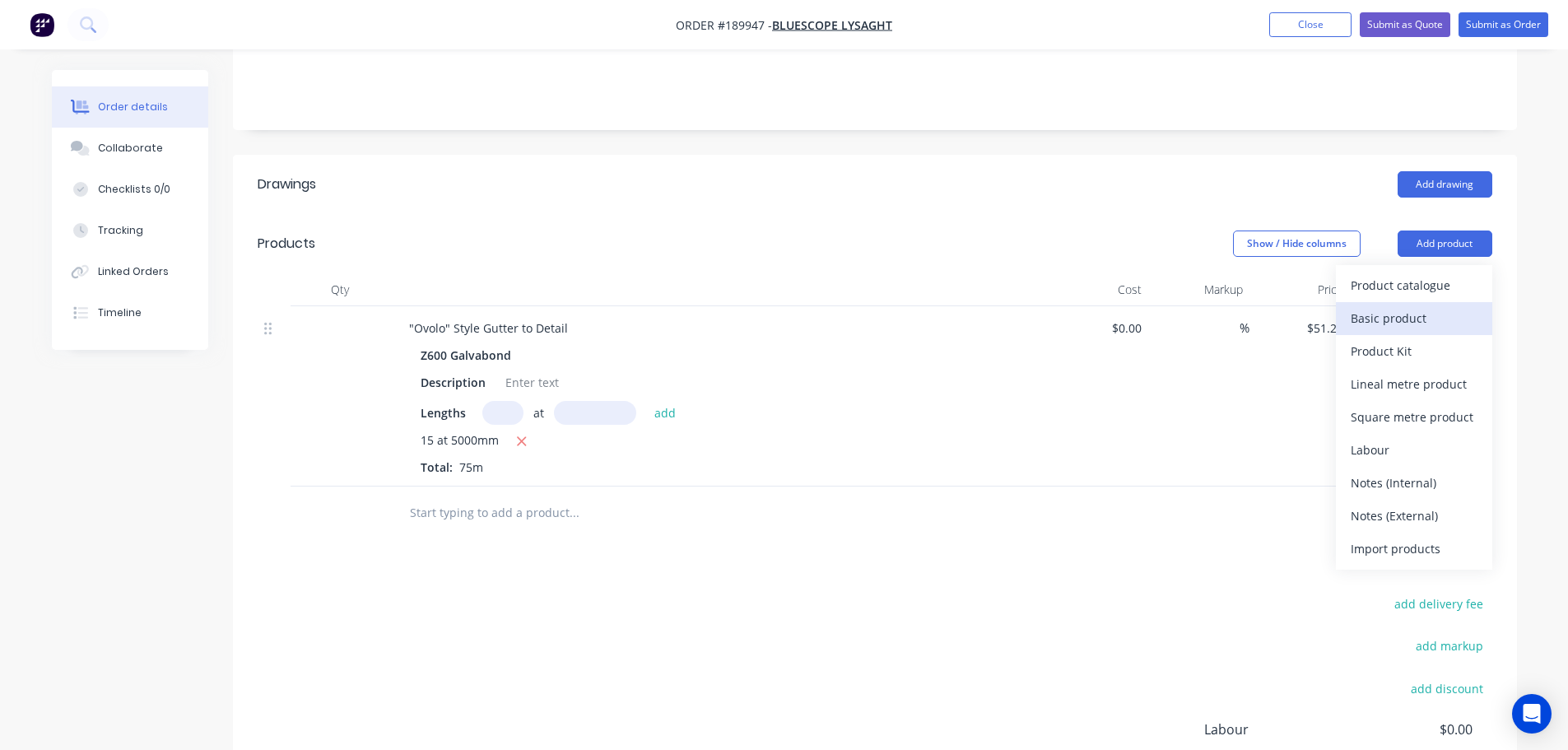
click at [1441, 302] on button "Basic product" at bounding box center [1415, 319] width 157 height 33
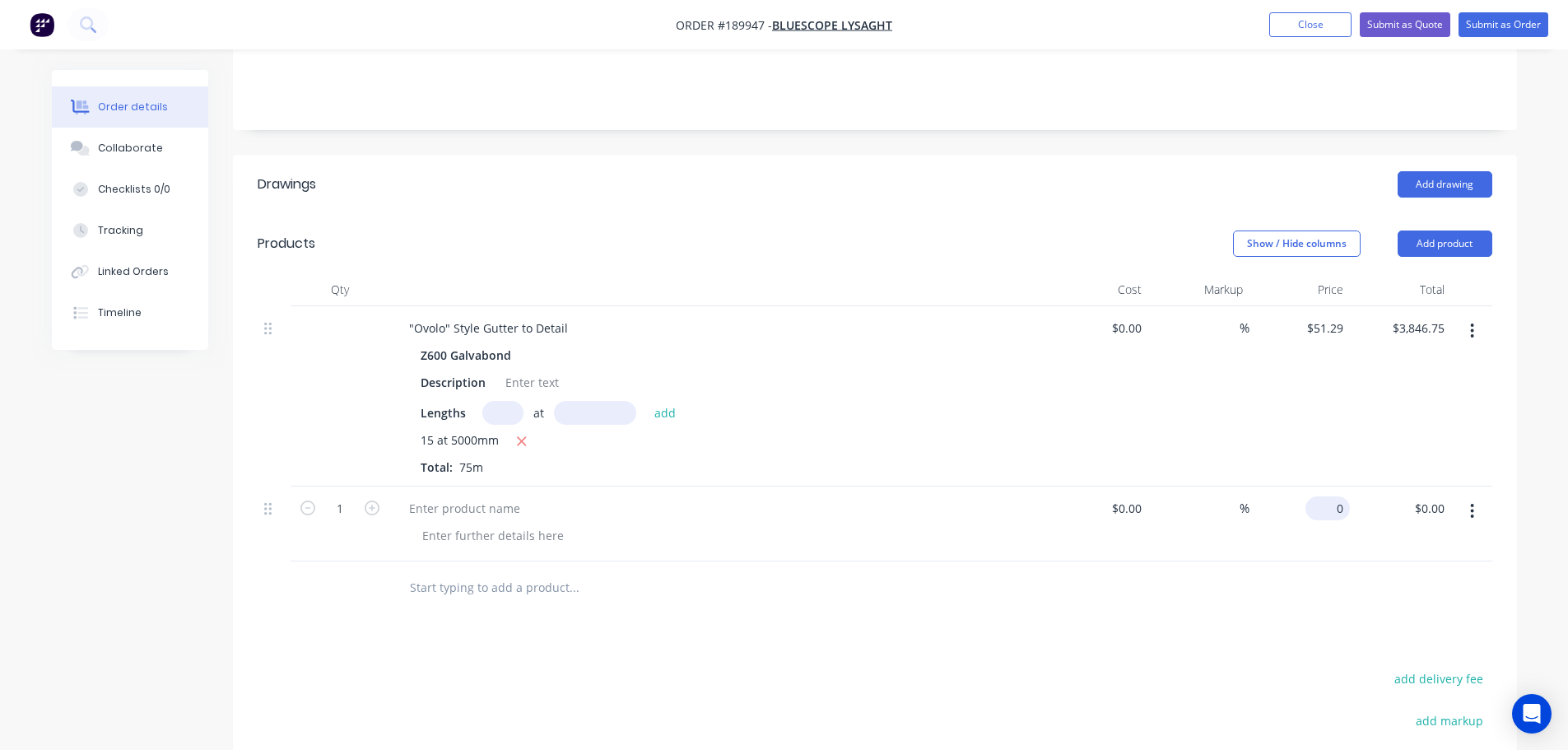
click at [1336, 497] on input "0" at bounding box center [1331, 509] width 38 height 24
type input "$30.10"
click at [496, 497] on div at bounding box center [465, 509] width 138 height 24
click at [457, 371] on div "Description" at bounding box center [453, 383] width 78 height 24
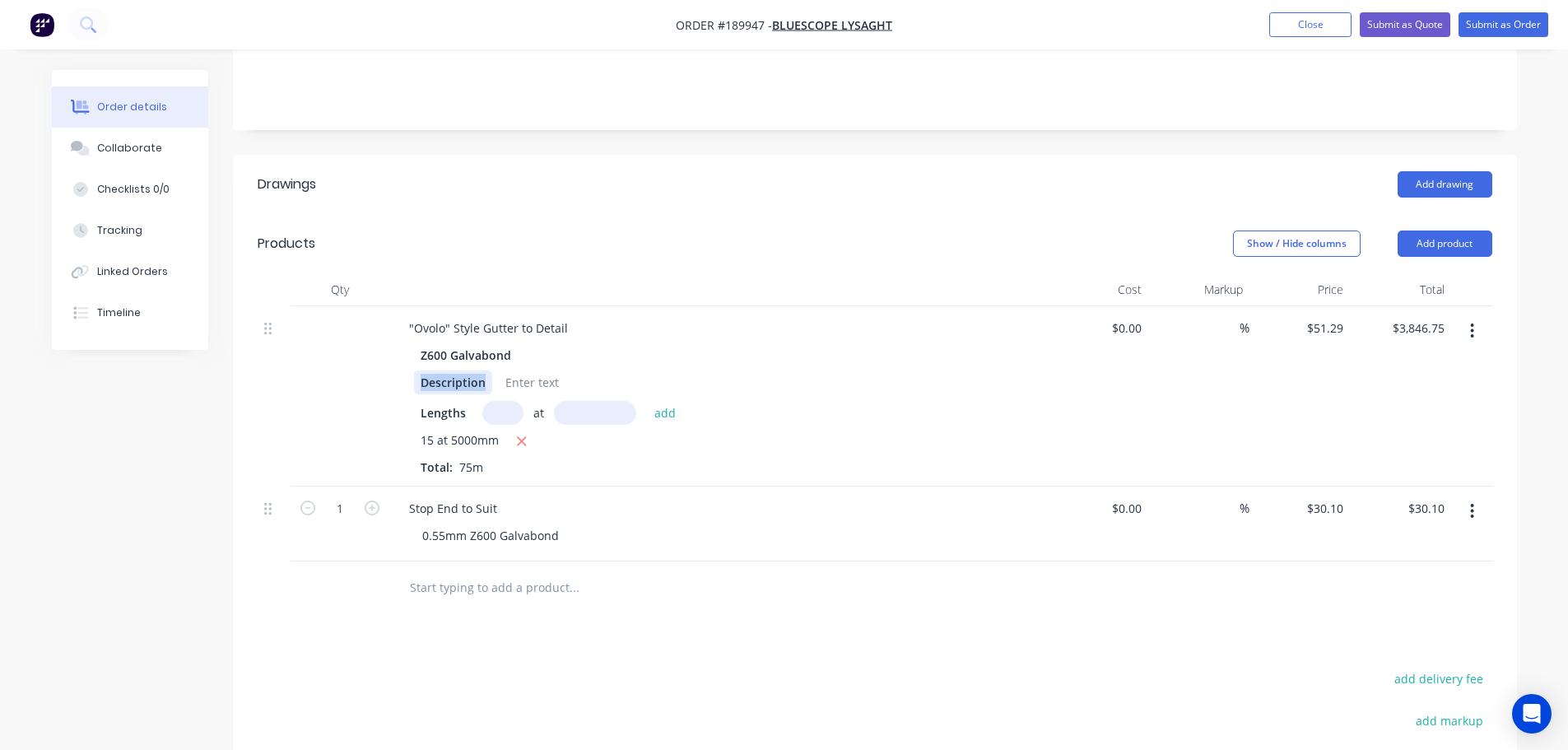
click at [457, 371] on div "Description" at bounding box center [453, 383] width 78 height 24
click at [576, 634] on div "Drawings Add drawing Products Show / Hide columns Add product Qty Cost Markup P…" at bounding box center [876, 582] width 1284 height 856
click at [469, 371] on div "Description" at bounding box center [453, 383] width 78 height 24
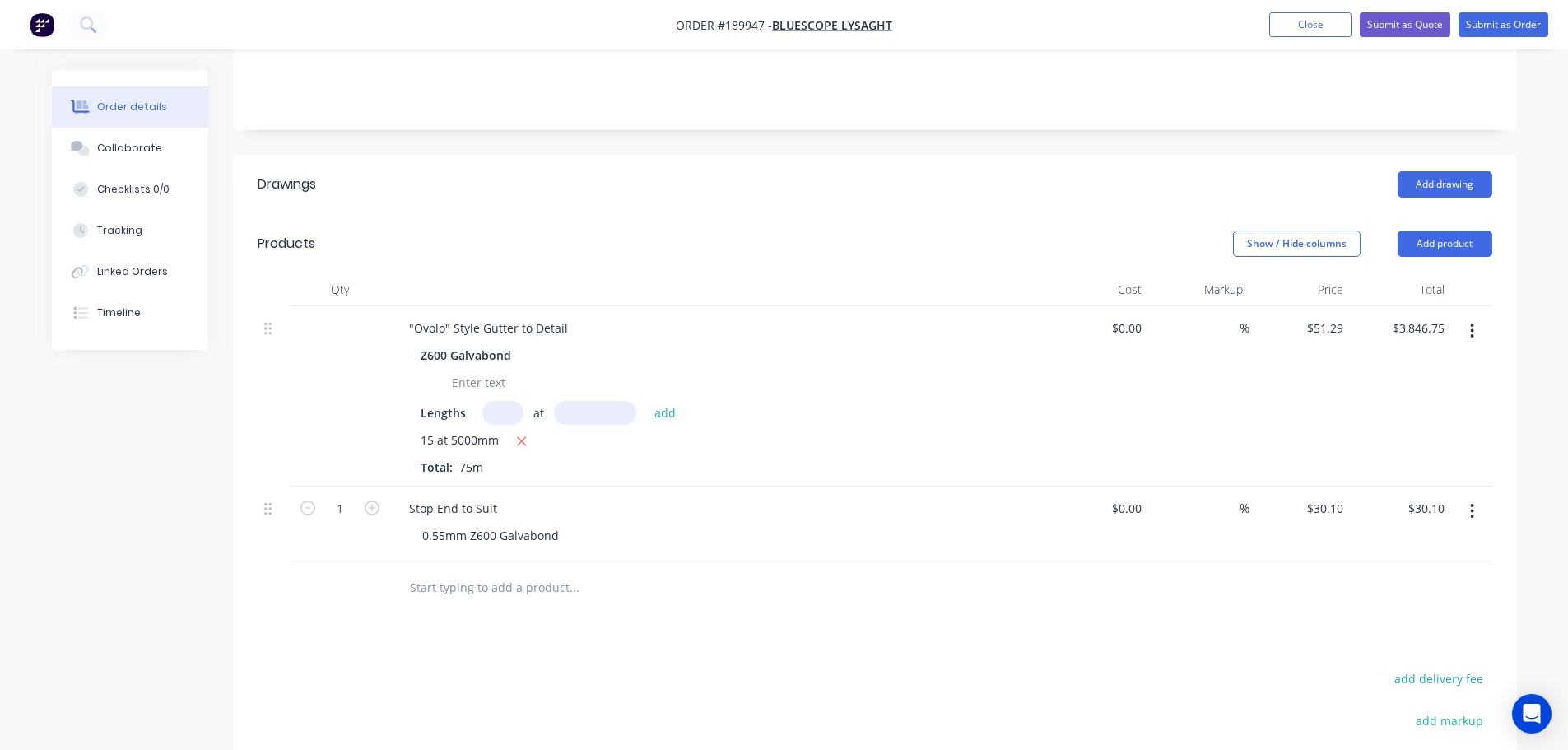
click at [580, 214] on header "Products Show / Hide columns Add product" at bounding box center [876, 243] width 1284 height 59
click at [430, 371] on div at bounding box center [427, 383] width 25 height 24
click at [546, 214] on header "Products Show / Hide columns Add product" at bounding box center [876, 243] width 1284 height 59
click at [368, 501] on icon "button" at bounding box center [372, 508] width 15 height 15
type input "2"
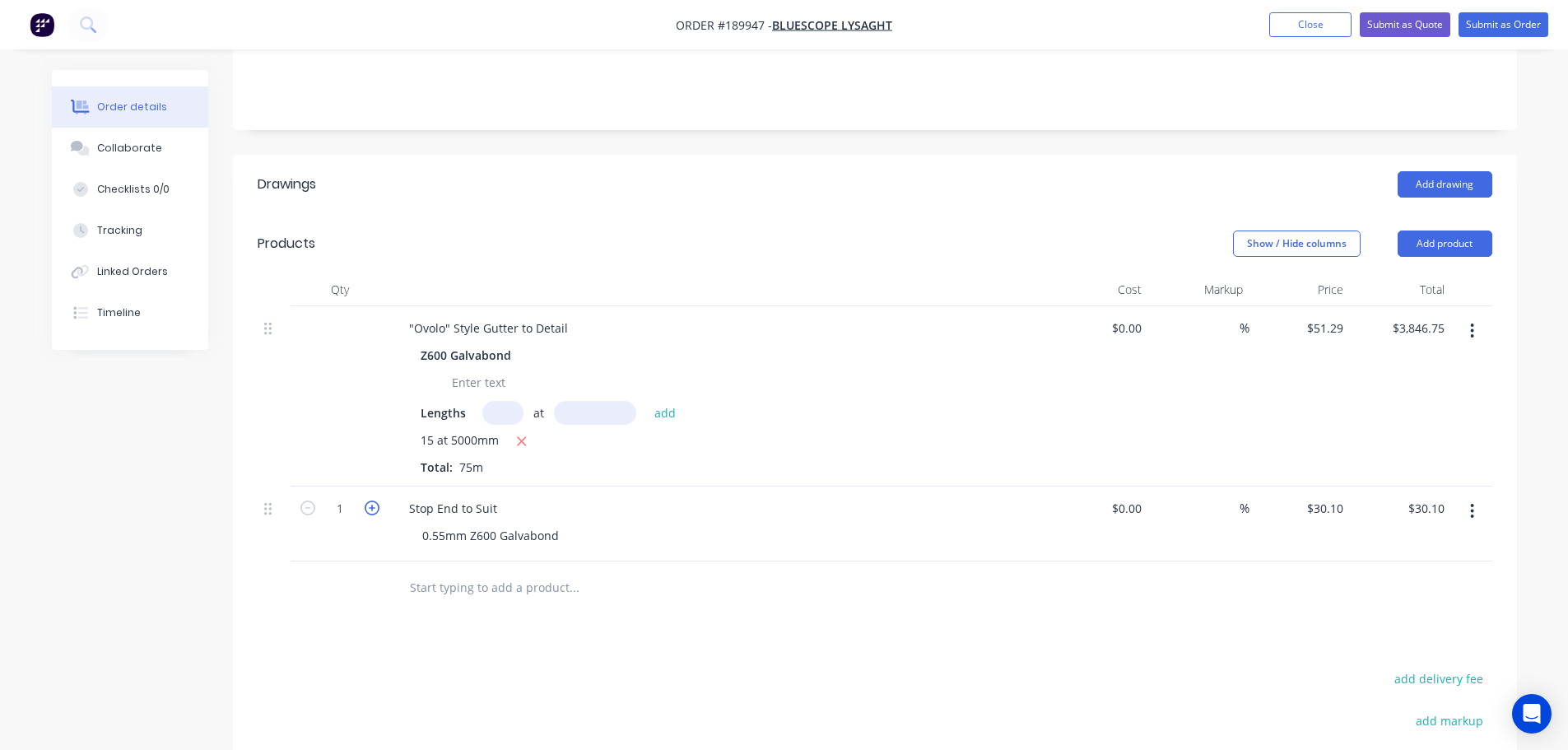
type input "$60.20"
click at [1458, 231] on button "Add product" at bounding box center [1445, 243] width 95 height 26
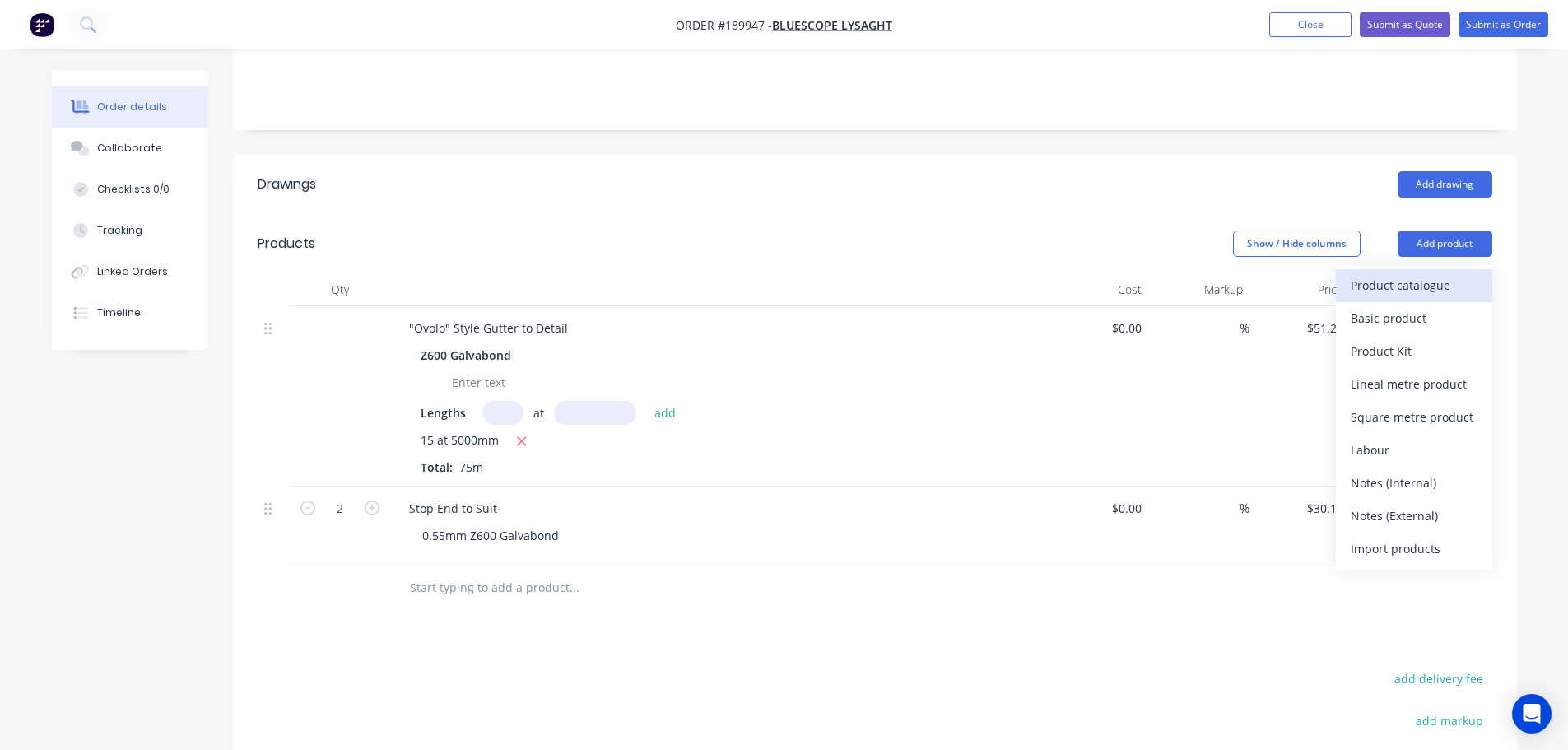
click at [1442, 273] on div "Product catalogue" at bounding box center [1414, 285] width 127 height 24
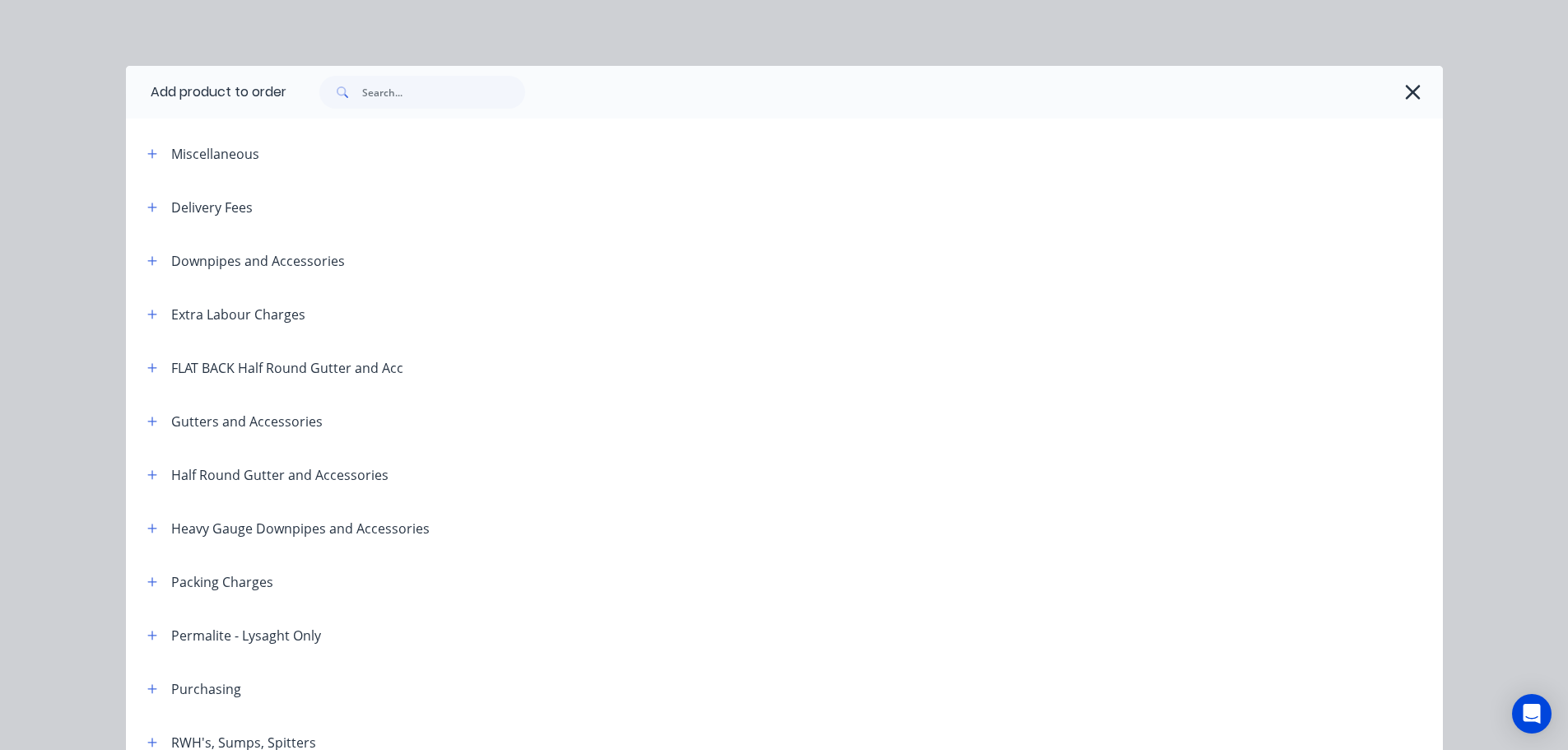
click at [146, 244] on header "Downpipes and Accessories" at bounding box center [784, 260] width 1317 height 53
click at [147, 250] on header "Downpipes and Accessories" at bounding box center [784, 260] width 1317 height 53
click at [150, 256] on icon "button" at bounding box center [152, 262] width 10 height 12
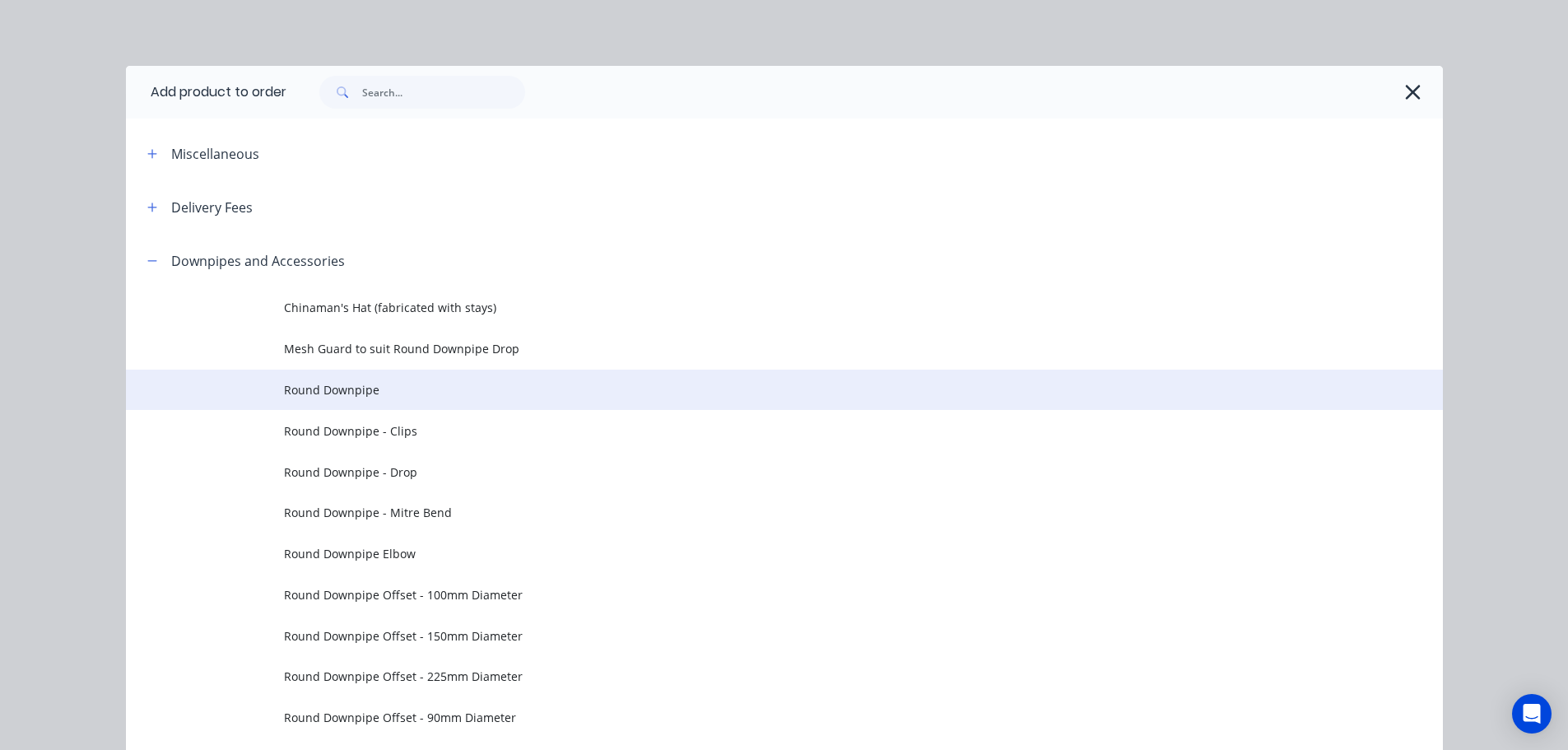
click at [389, 391] on span "Round Downpipe" at bounding box center [747, 391] width 927 height 17
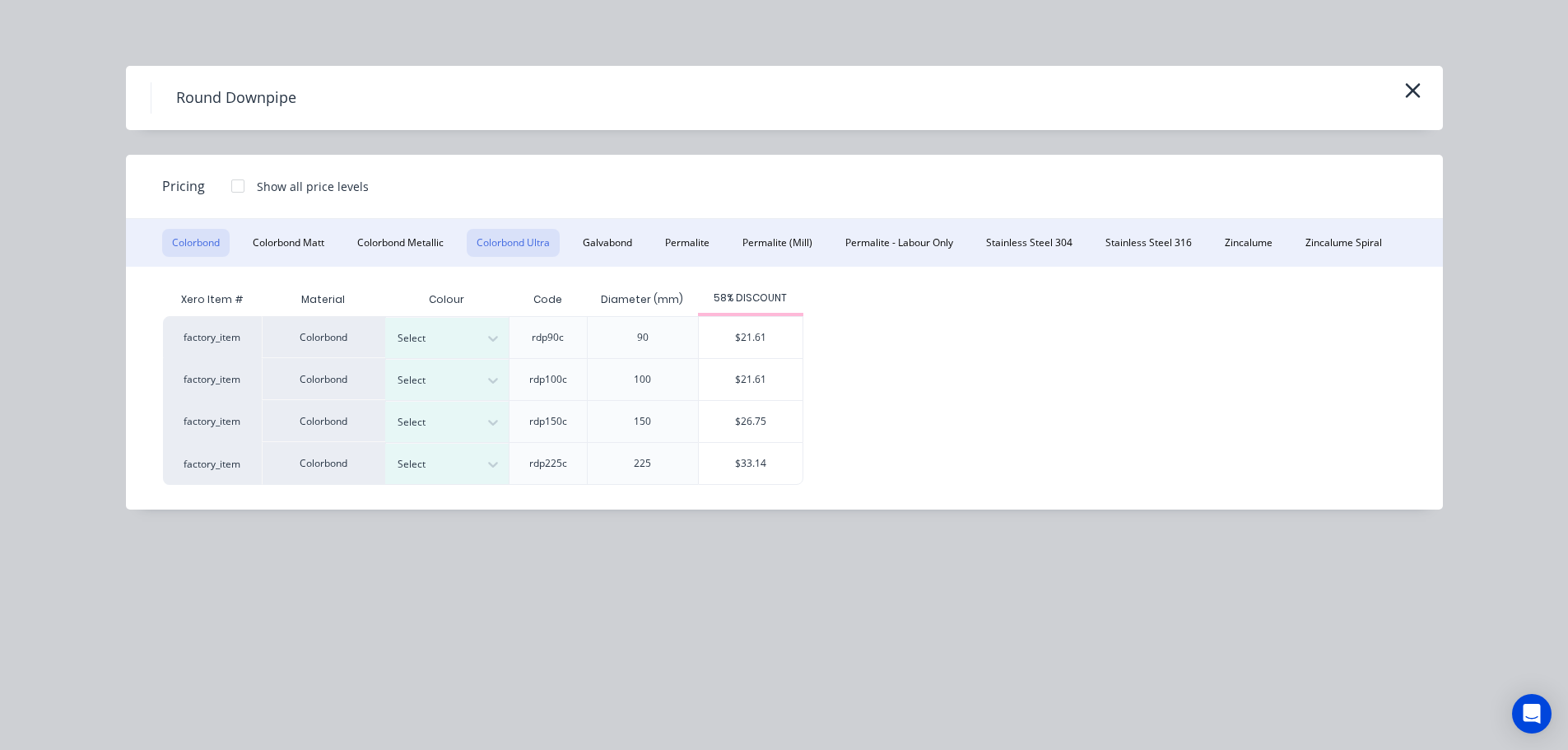
click at [529, 248] on button "Colorbond Ultra" at bounding box center [513, 242] width 93 height 28
click at [1414, 89] on icon "button" at bounding box center [1412, 90] width 15 height 15
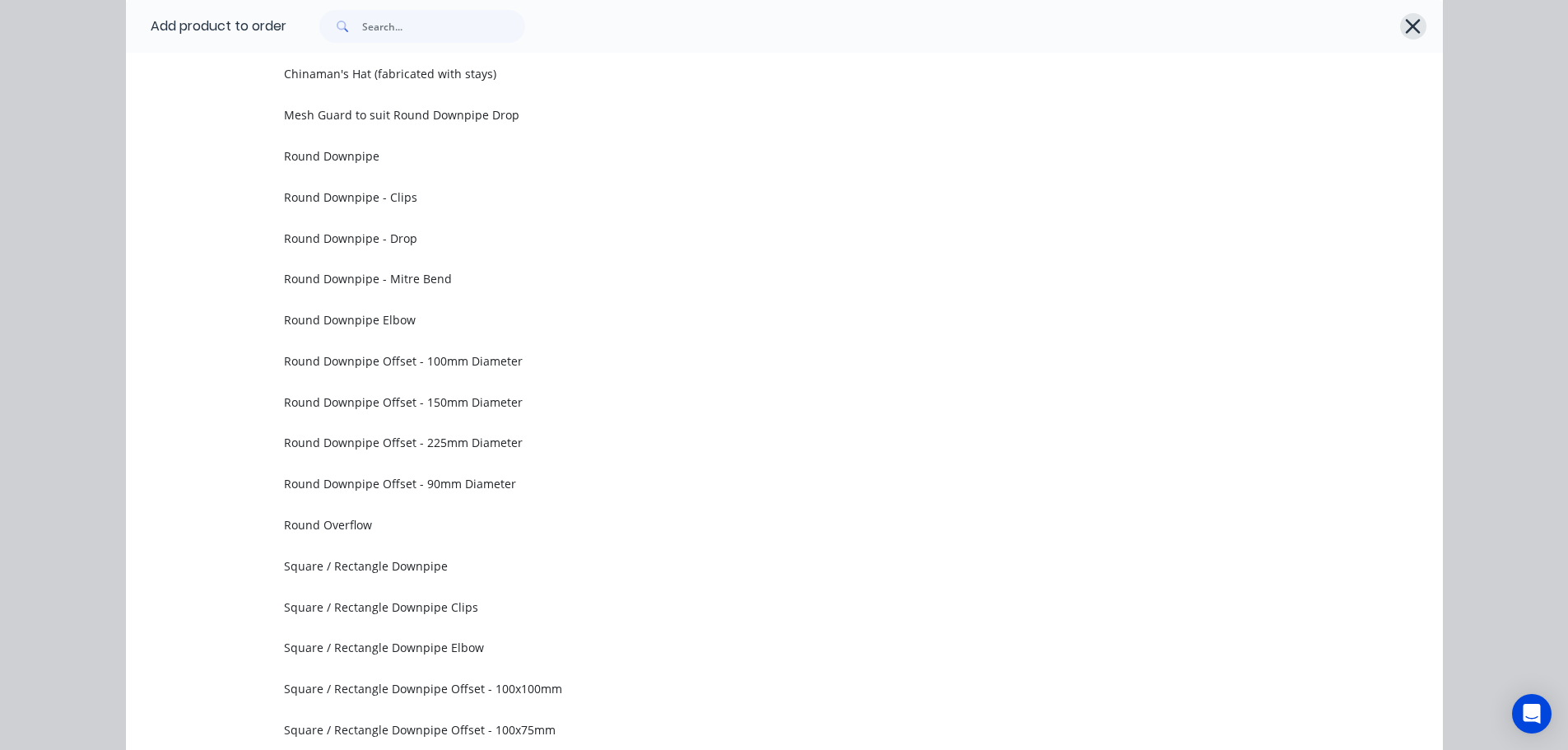
click at [1412, 30] on icon "button" at bounding box center [1413, 26] width 17 height 23
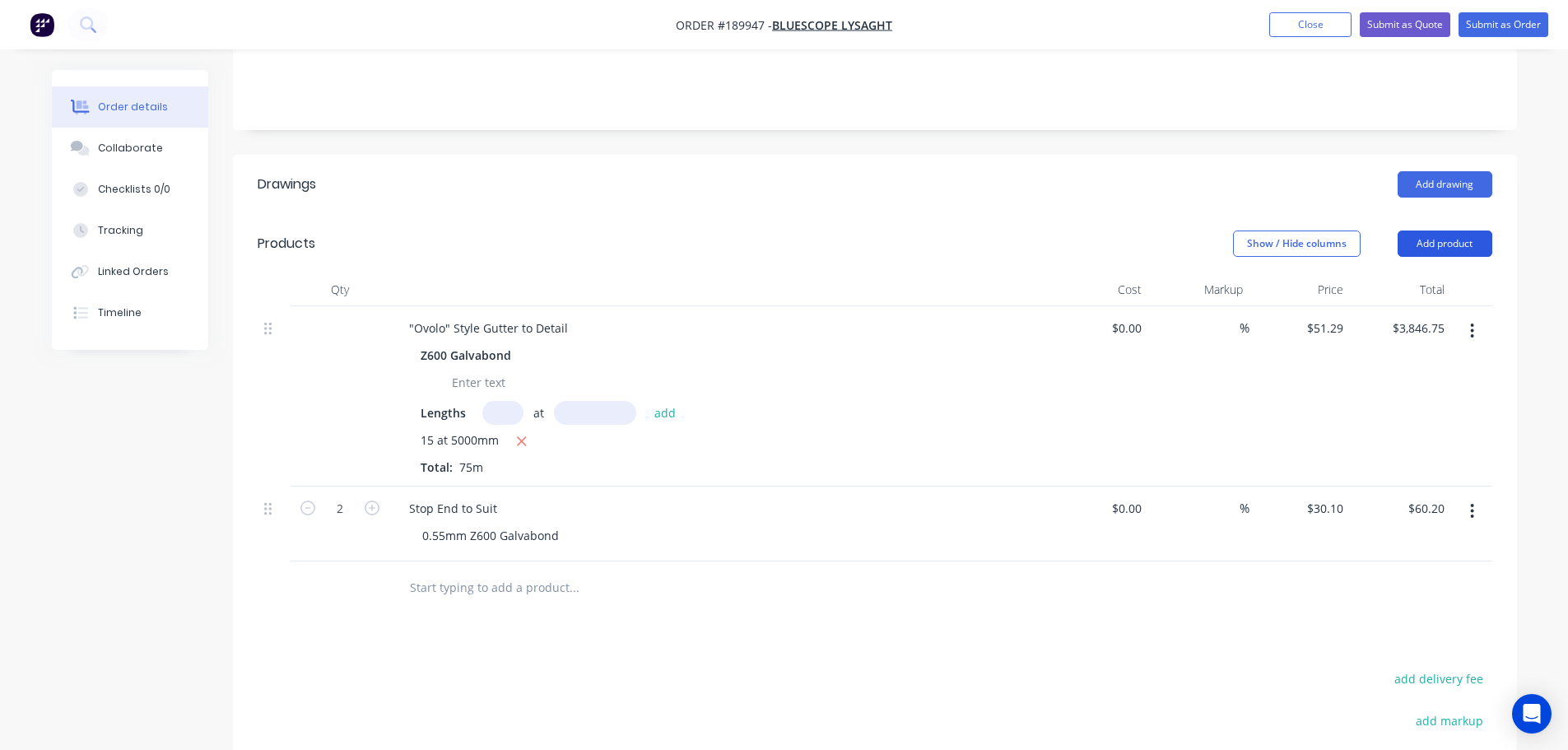
click at [1457, 231] on button "Add product" at bounding box center [1445, 243] width 95 height 26
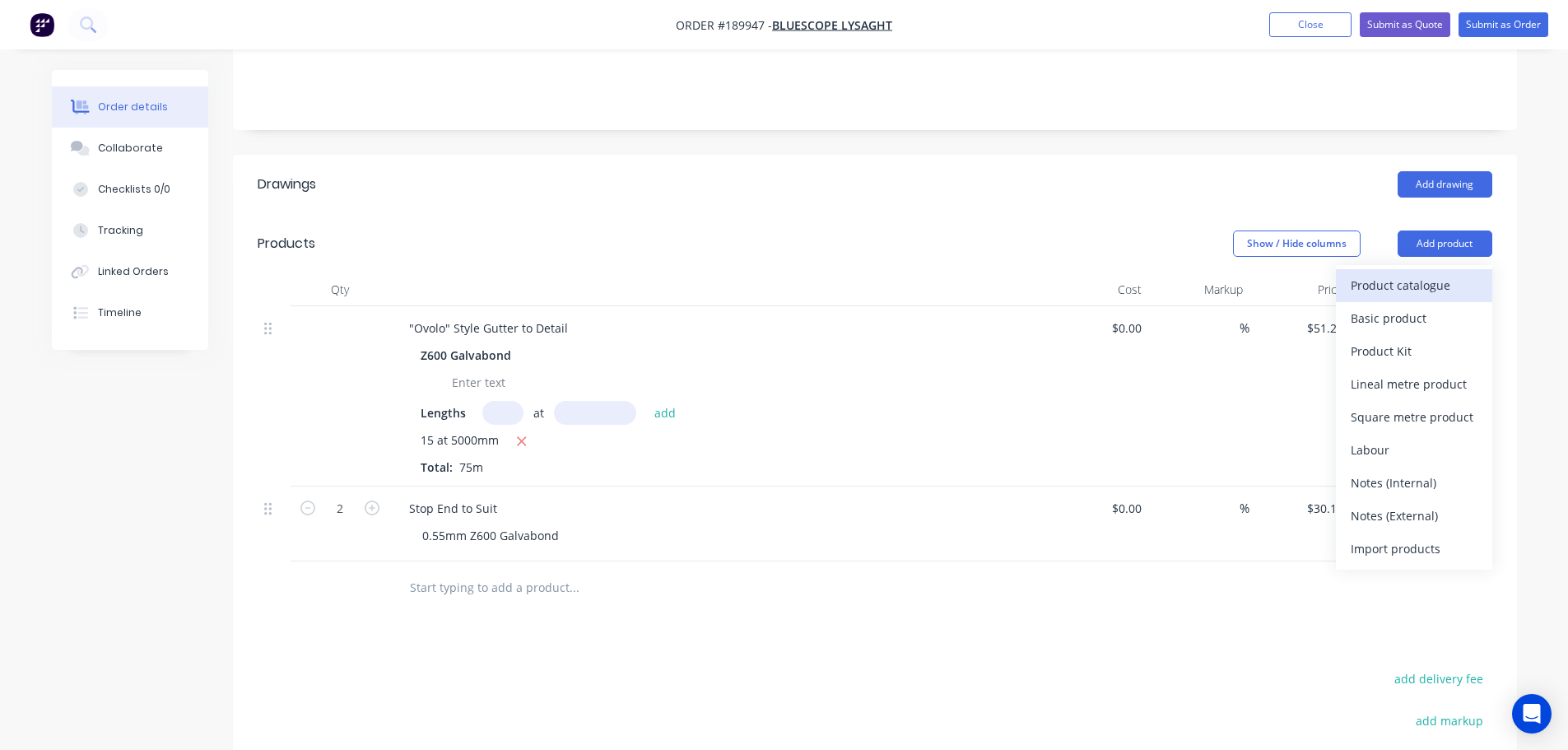
click at [1456, 273] on div "Product catalogue" at bounding box center [1414, 285] width 127 height 24
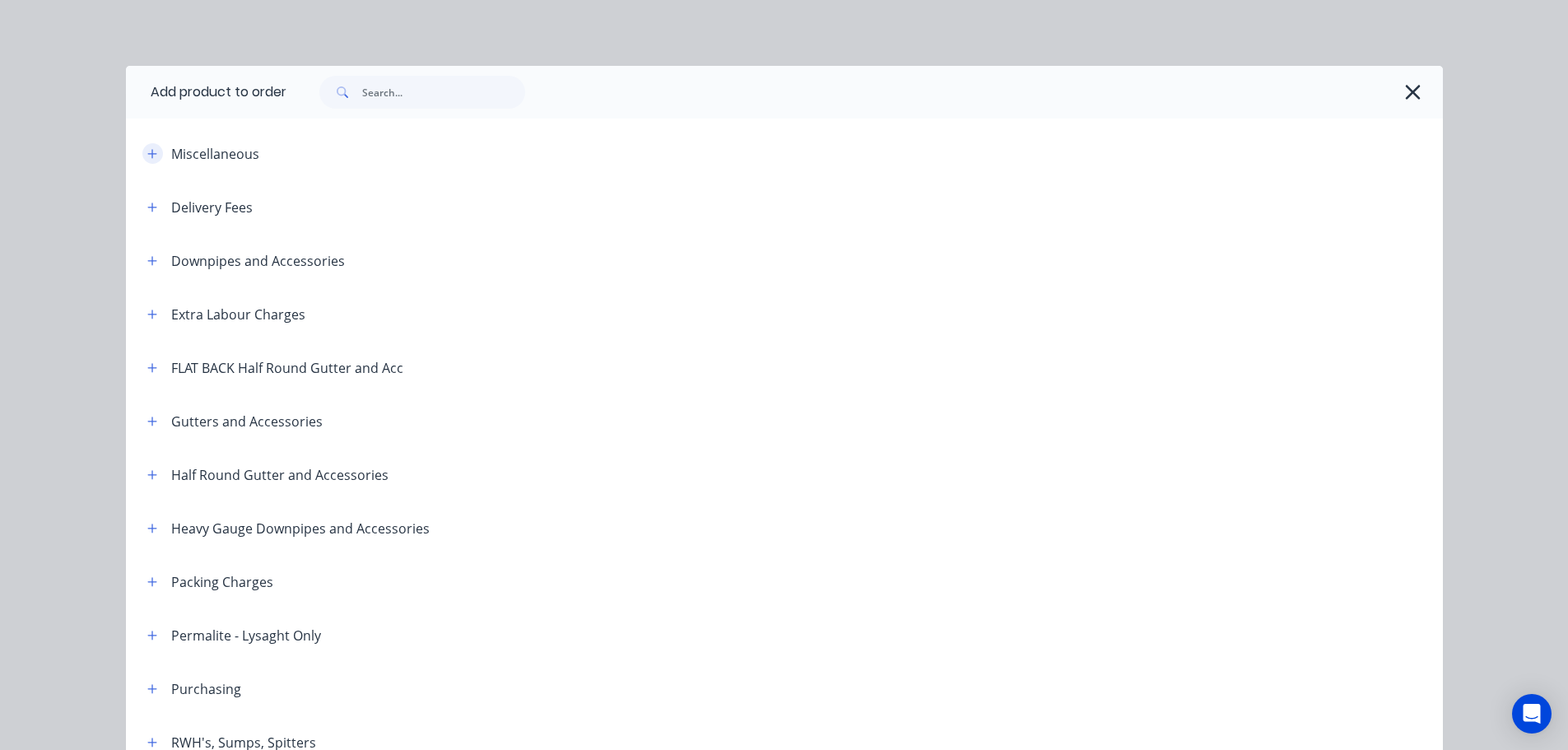
click at [142, 149] on button "button" at bounding box center [152, 153] width 20 height 20
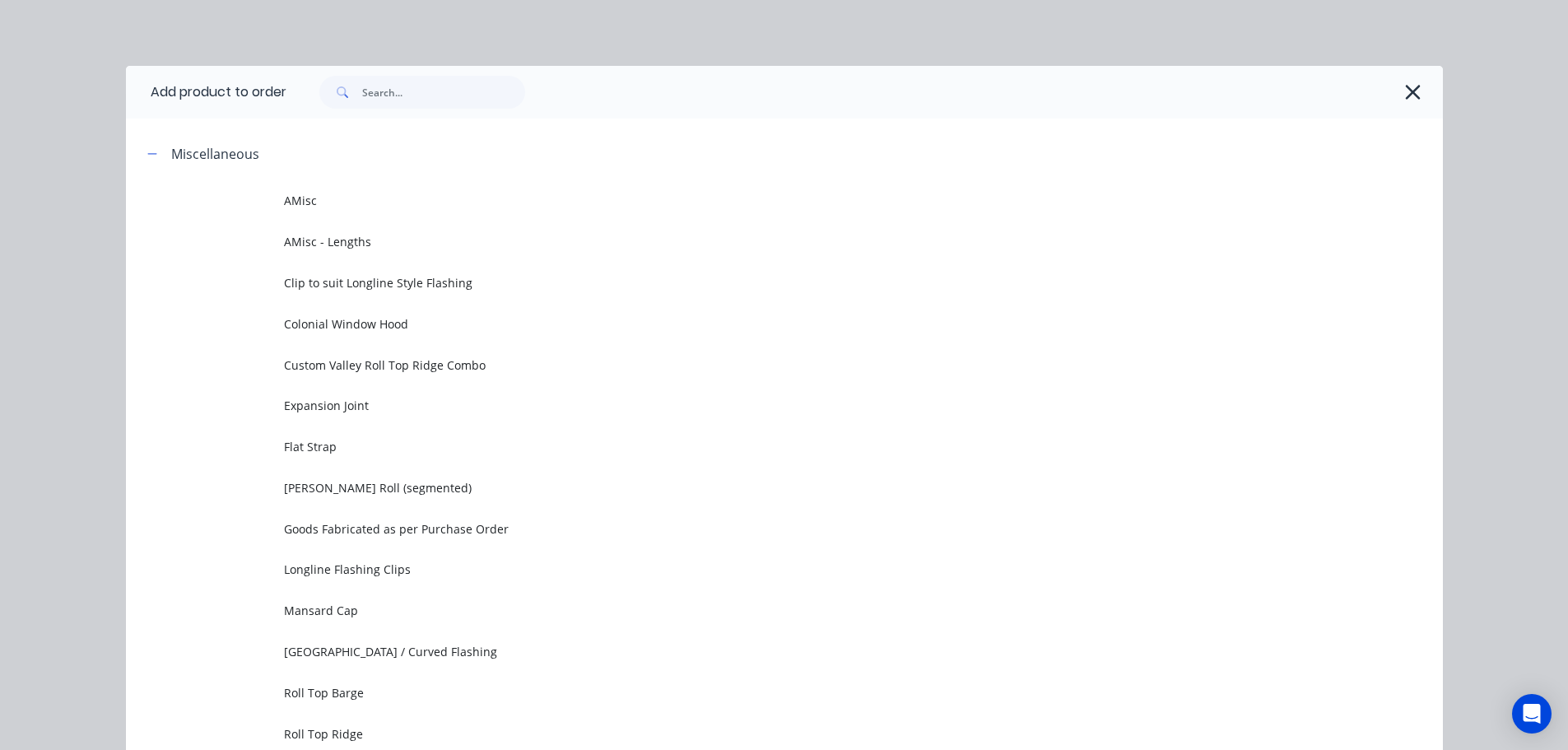
drag, startPoint x: 332, startPoint y: 239, endPoint x: 339, endPoint y: 255, distance: 17.5
click at [332, 240] on span "AMisc - Lengths" at bounding box center [747, 242] width 927 height 17
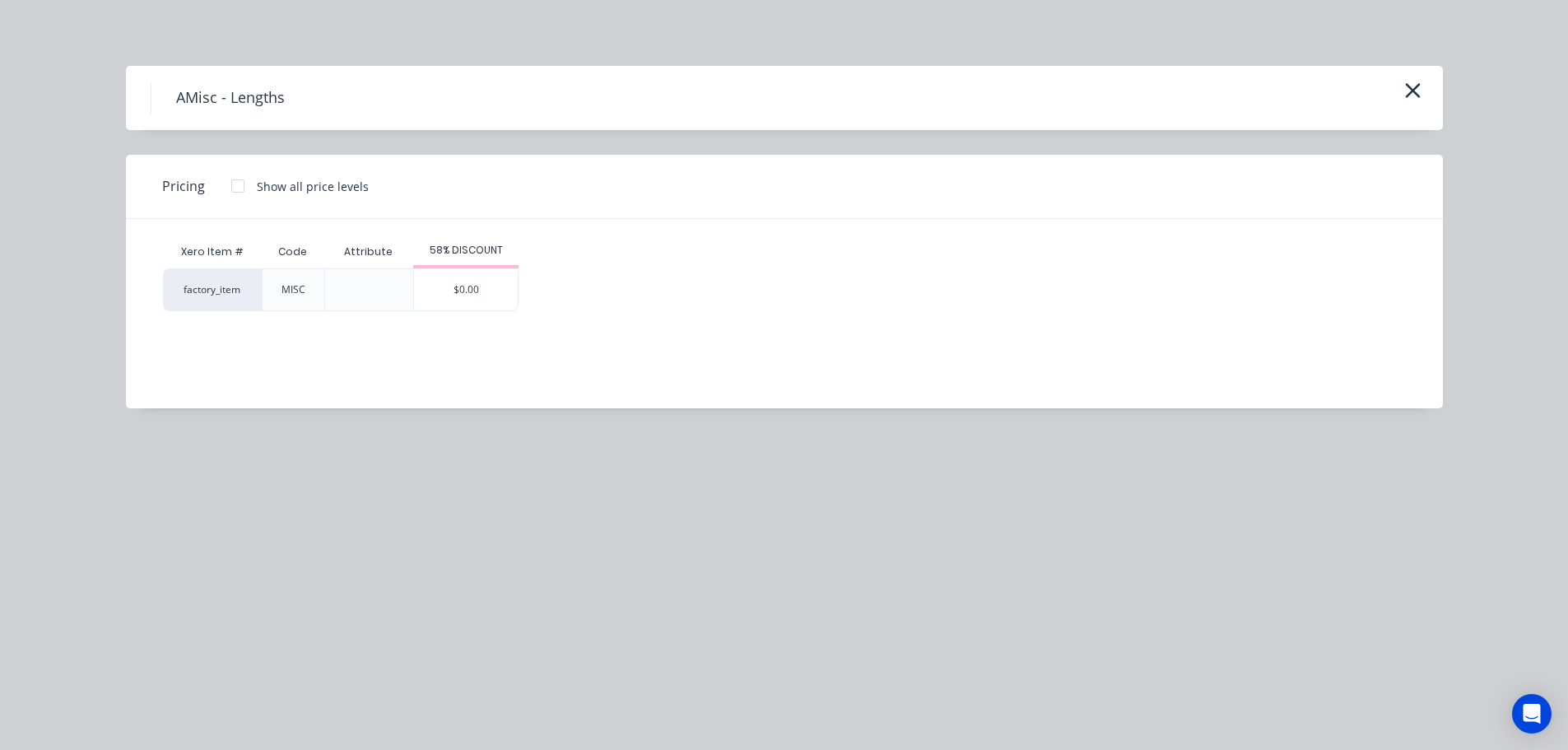
drag, startPoint x: 485, startPoint y: 296, endPoint x: 914, endPoint y: 458, distance: 458.6
click at [485, 297] on div "$0.00" at bounding box center [466, 290] width 104 height 42
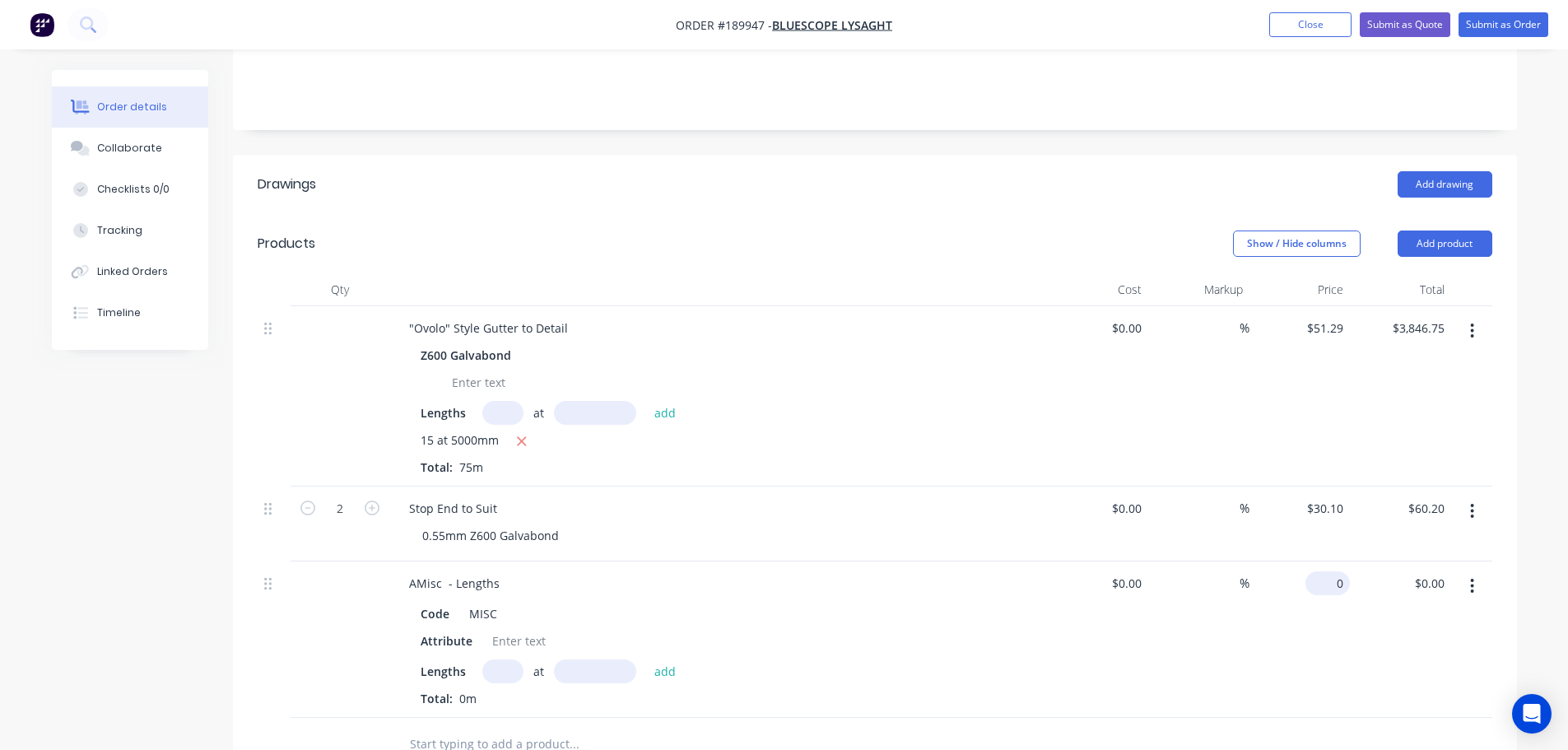
click at [1330, 572] on div "0 $0.00" at bounding box center [1328, 583] width 45 height 24
type input "$26.32"
click at [456, 572] on div "AMisc - Lengths" at bounding box center [454, 583] width 117 height 24
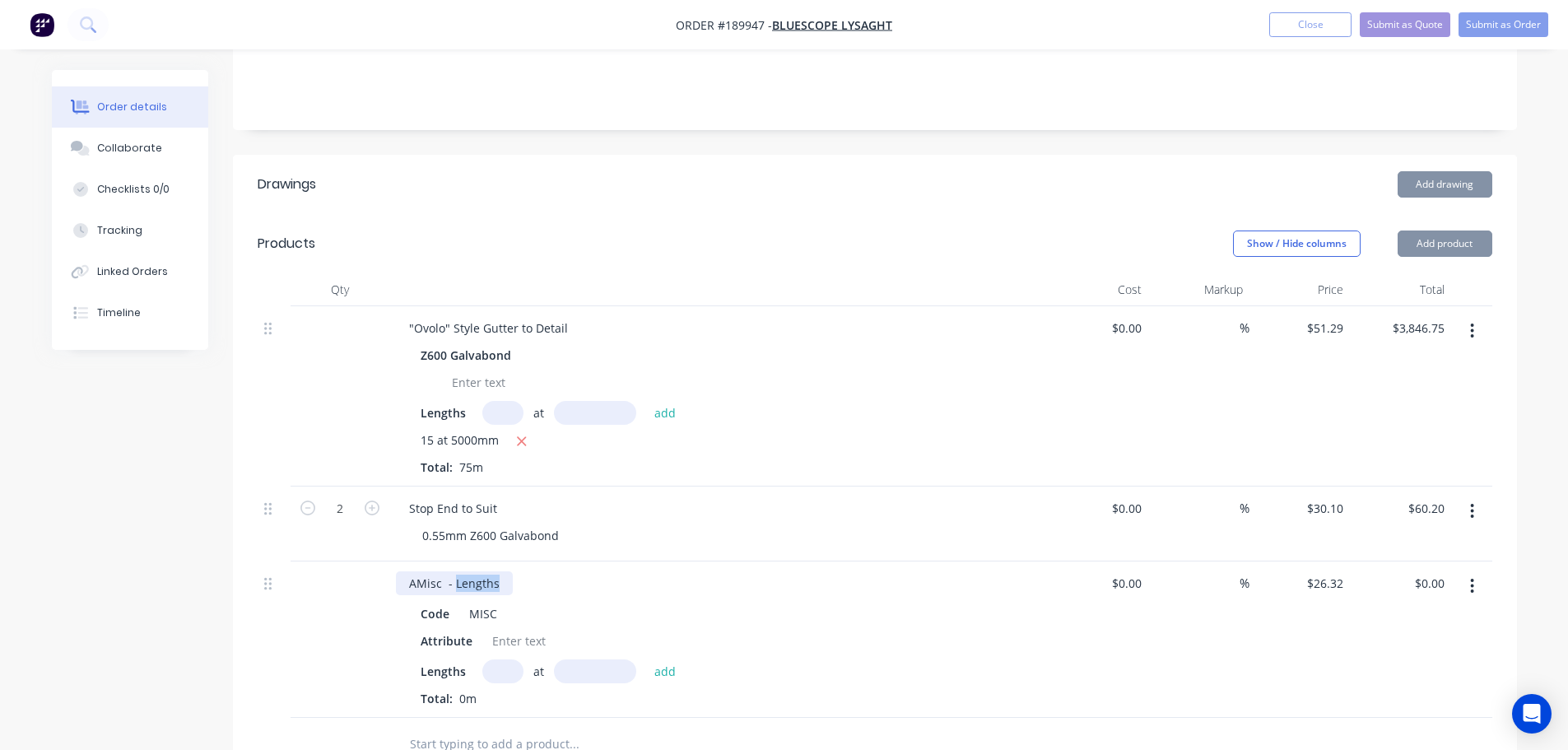
click at [456, 572] on div "AMisc - Lengths" at bounding box center [454, 583] width 117 height 24
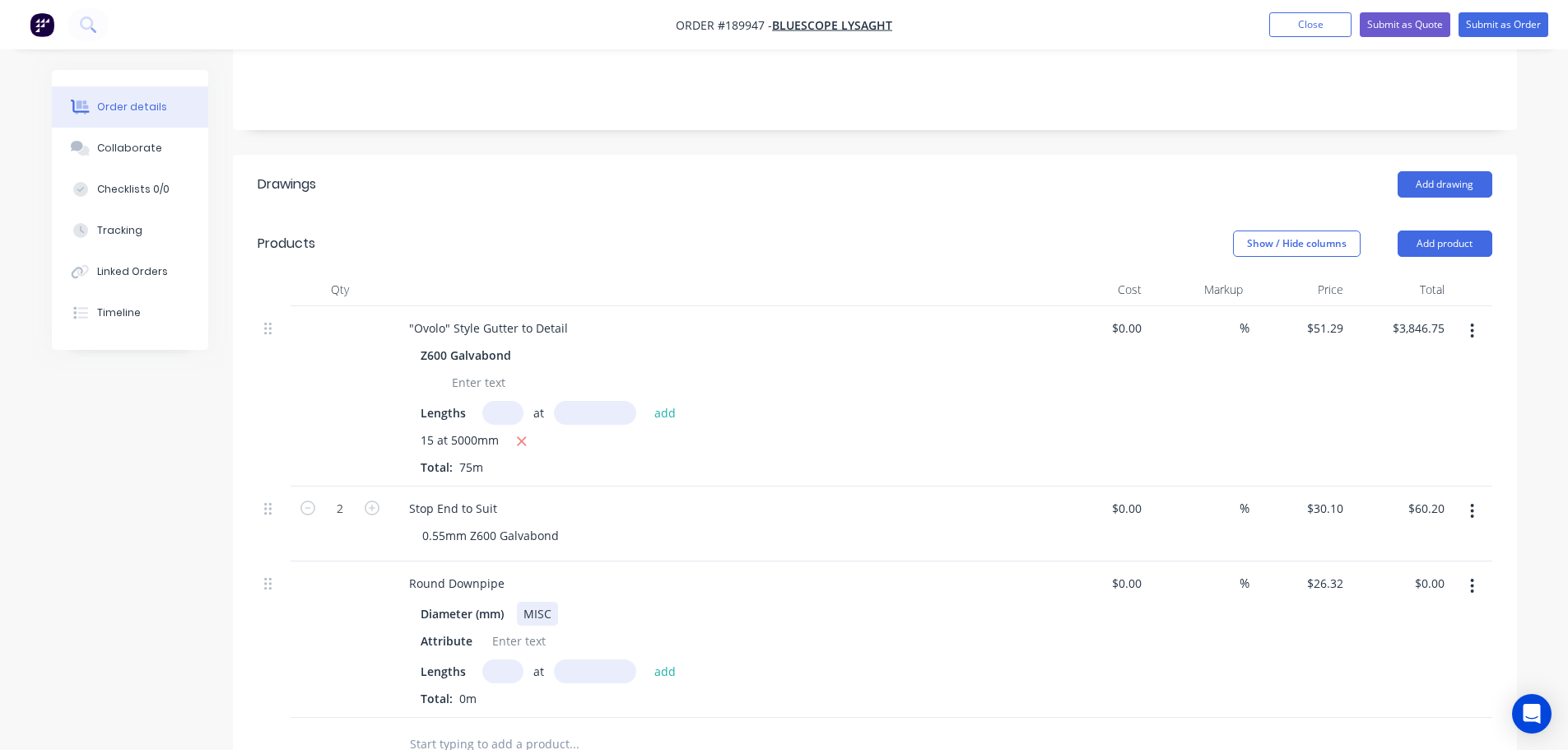
click at [530, 602] on div "MISC" at bounding box center [538, 613] width 42 height 24
click at [416, 602] on div "Diameter (mm)" at bounding box center [462, 613] width 96 height 24
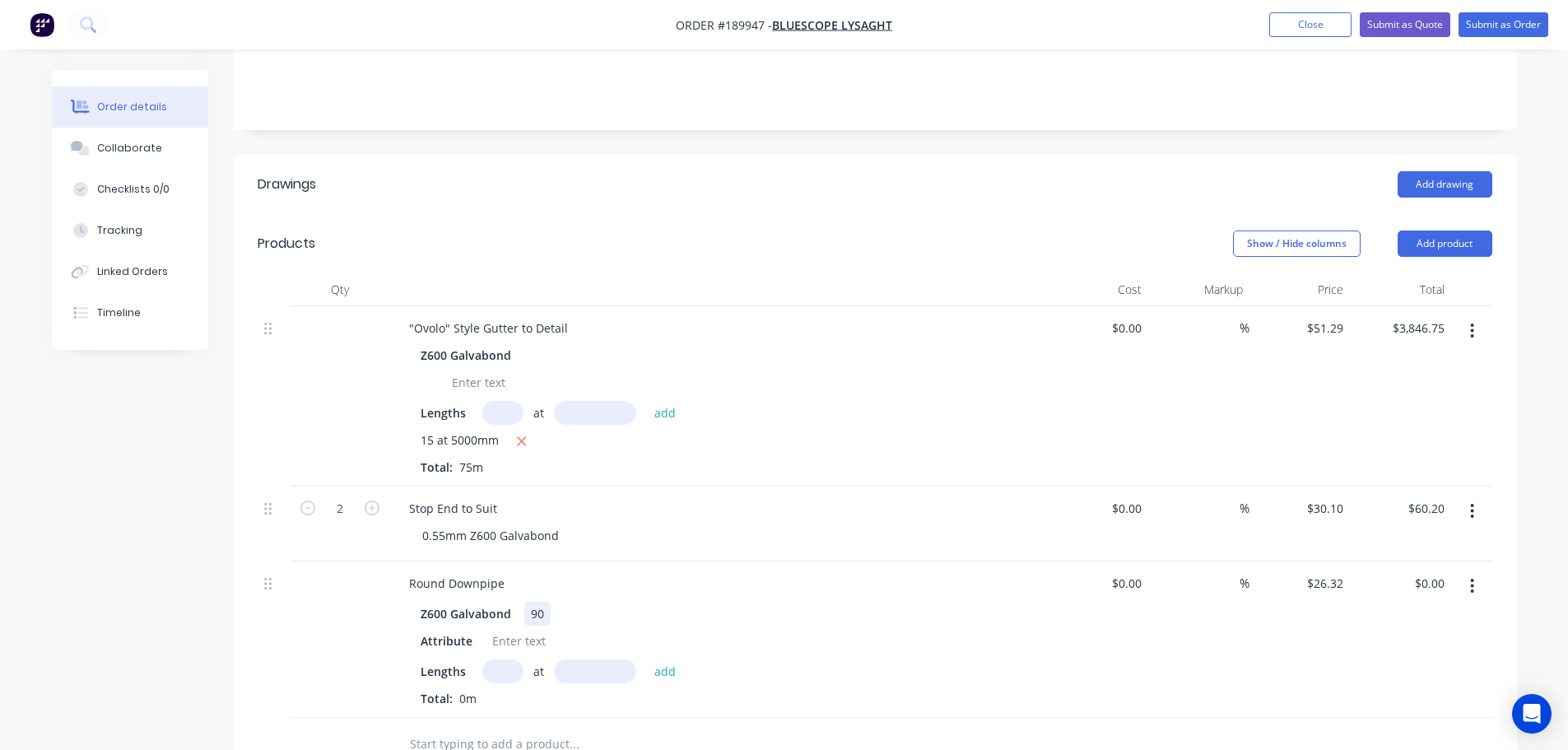
click at [530, 602] on div "90" at bounding box center [537, 613] width 26 height 24
click at [439, 629] on div "Attribute" at bounding box center [446, 641] width 65 height 24
click at [502, 660] on input "text" at bounding box center [503, 672] width 42 height 24
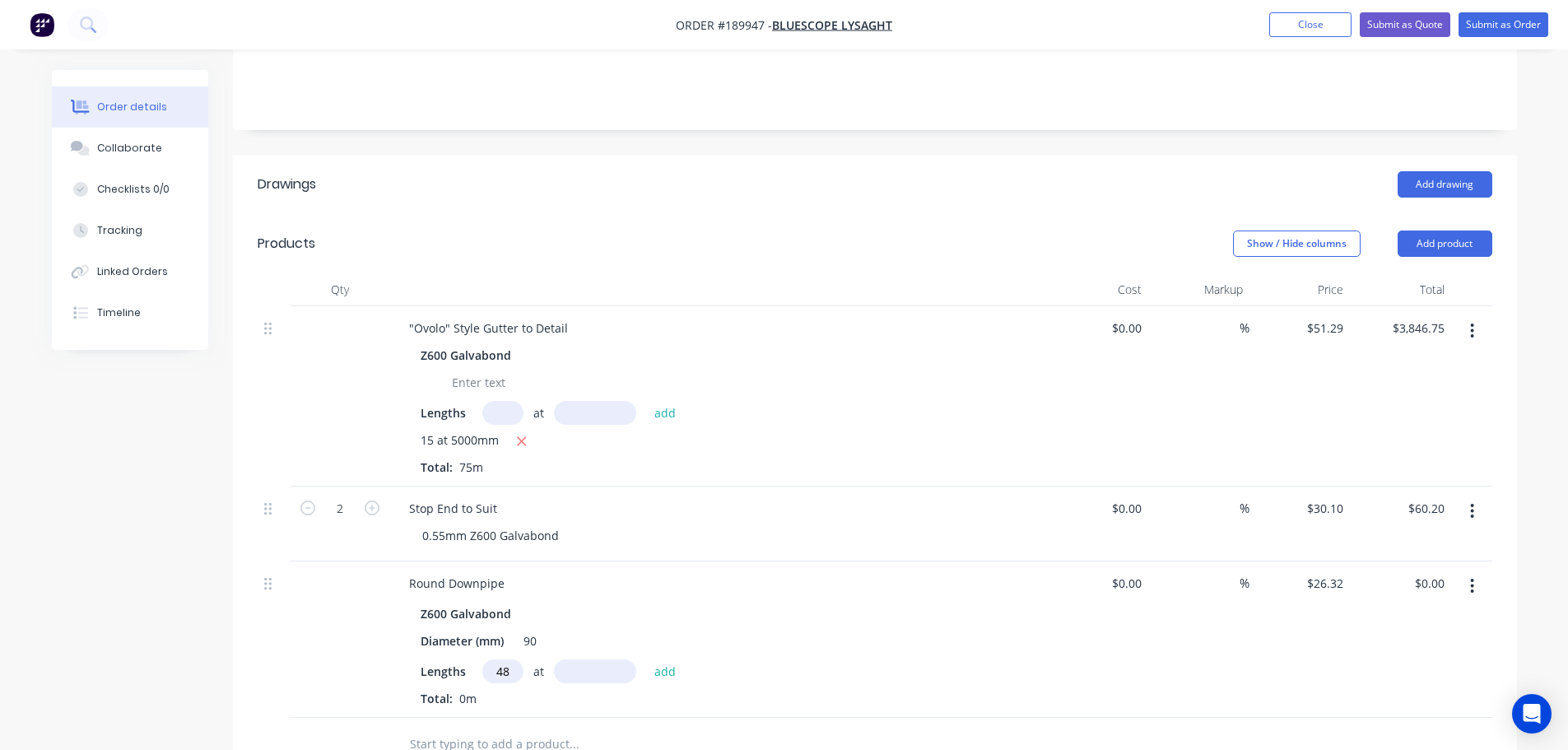
type input "48"
type input "3000"
click at [646, 660] on button "add" at bounding box center [665, 671] width 39 height 22
type input "$3,790.08"
click at [506, 572] on div "Round Downpipe" at bounding box center [457, 583] width 122 height 24
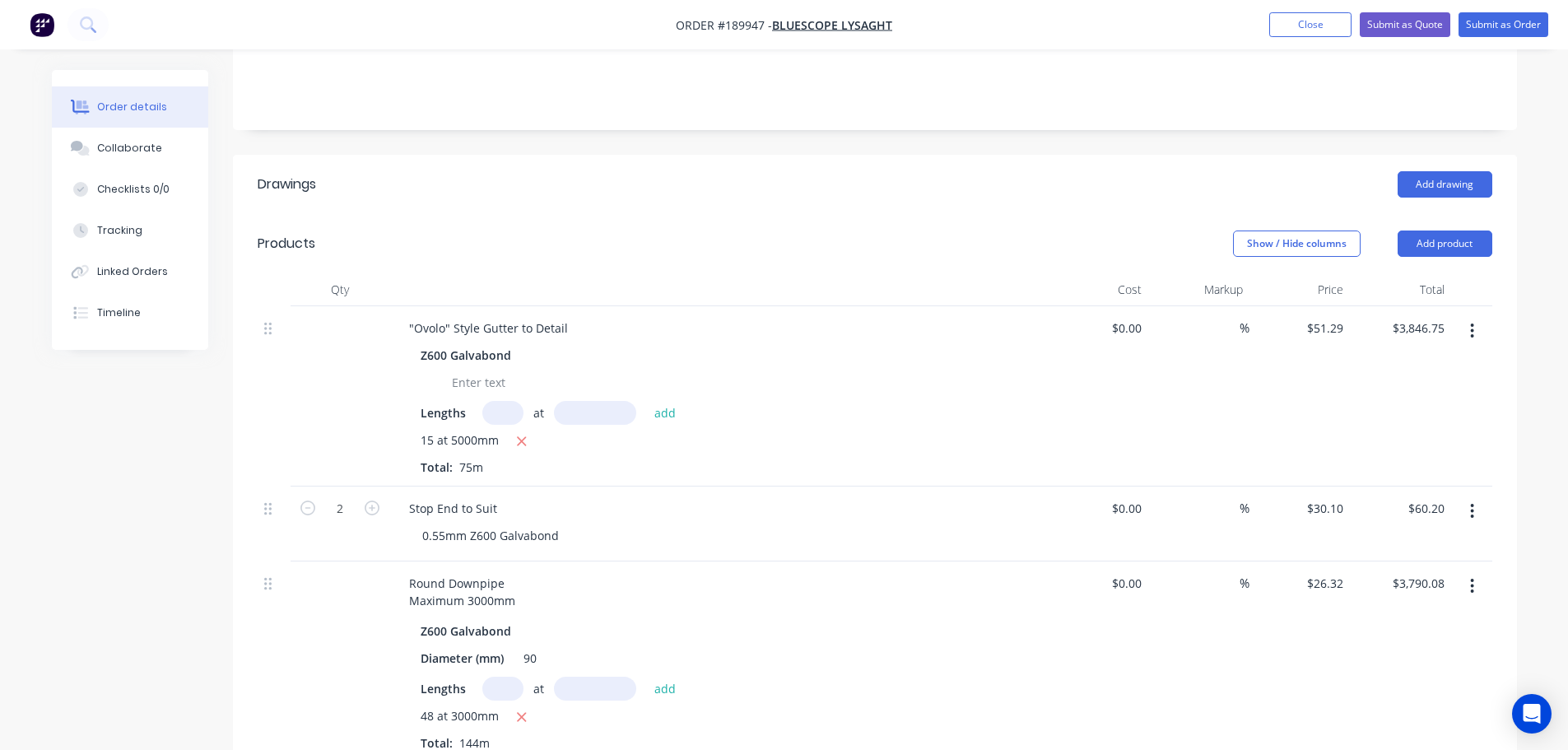
click at [141, 594] on div "Created by Michael Created 15/08/25 Required Assigned to Add team member Status…" at bounding box center [784, 488] width 1465 height 1496
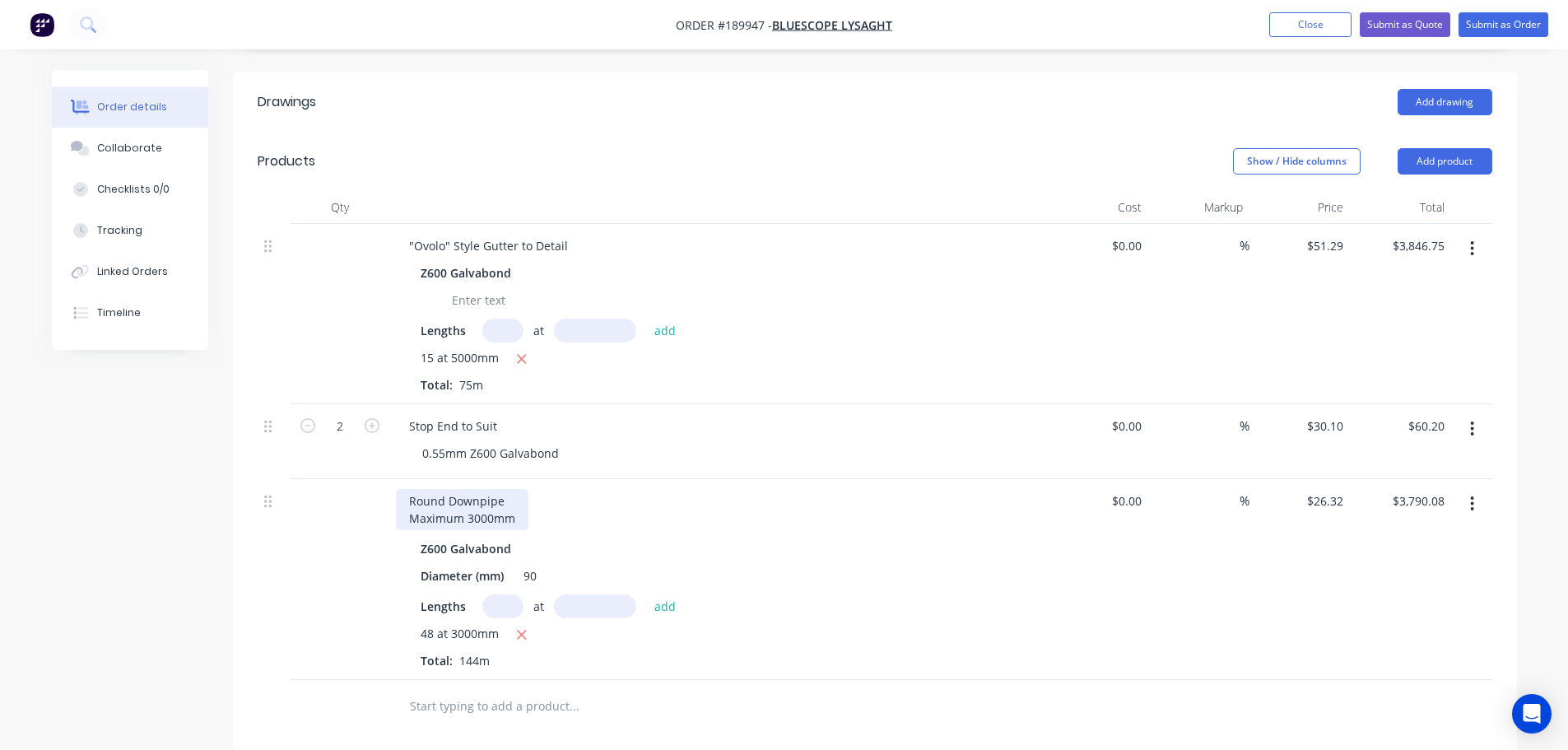
click at [517, 498] on div "Round Downpipe Maximum 3000mm" at bounding box center [462, 510] width 133 height 42
drag, startPoint x: 162, startPoint y: 591, endPoint x: 173, endPoint y: 578, distance: 17.0
click at [161, 591] on div "Created by Michael Created 15/08/25 Required Assigned to Add team member Status…" at bounding box center [784, 406] width 1465 height 1496
click at [471, 498] on div "Round Downpipe Maximum 3000mm length" at bounding box center [481, 510] width 171 height 42
drag, startPoint x: 175, startPoint y: 547, endPoint x: 184, endPoint y: 547, distance: 9.0
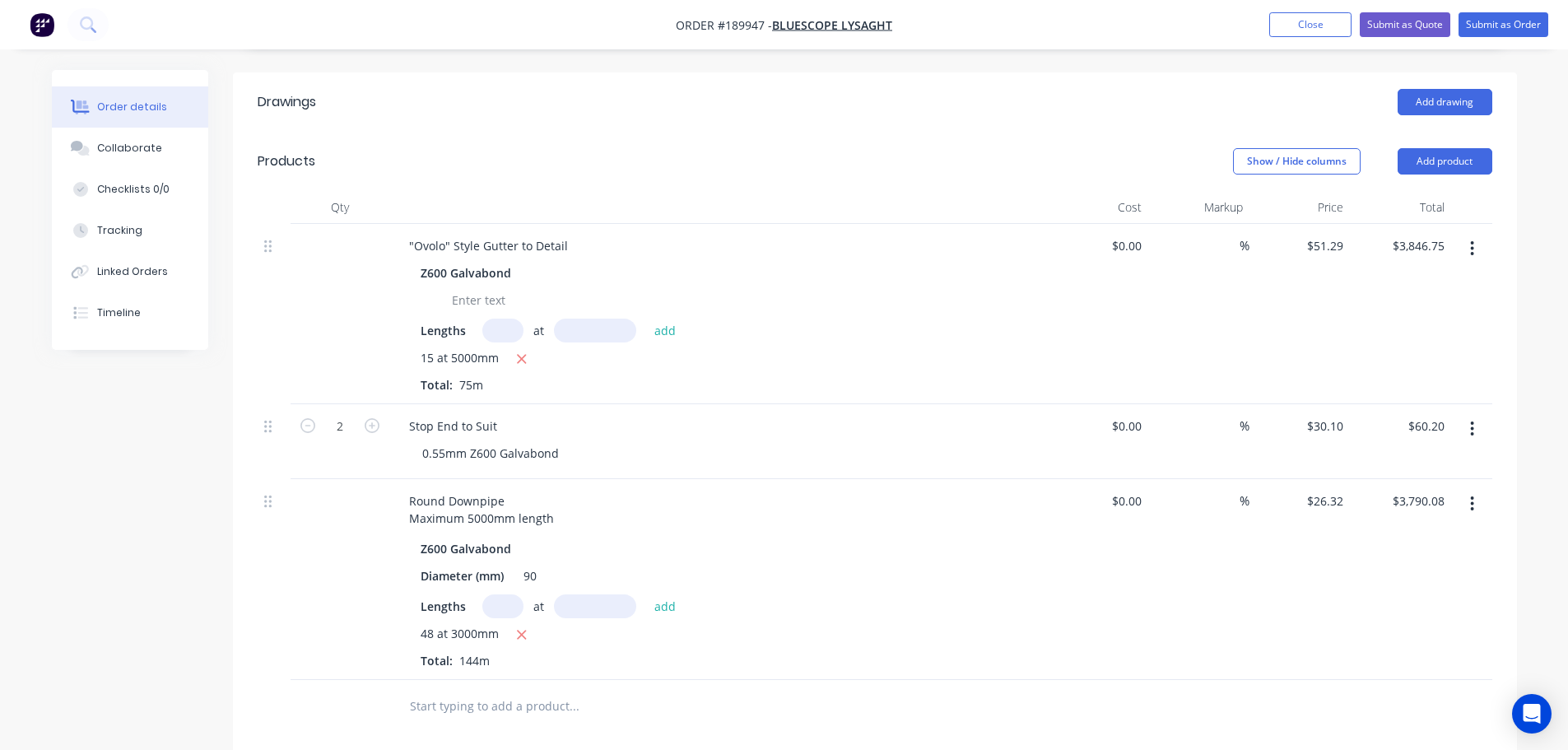
click at [178, 547] on div "Created by Michael Created 15/08/25 Required Assigned to Add team member Status…" at bounding box center [784, 406] width 1465 height 1496
click at [1417, 148] on button "Add product" at bounding box center [1445, 161] width 95 height 26
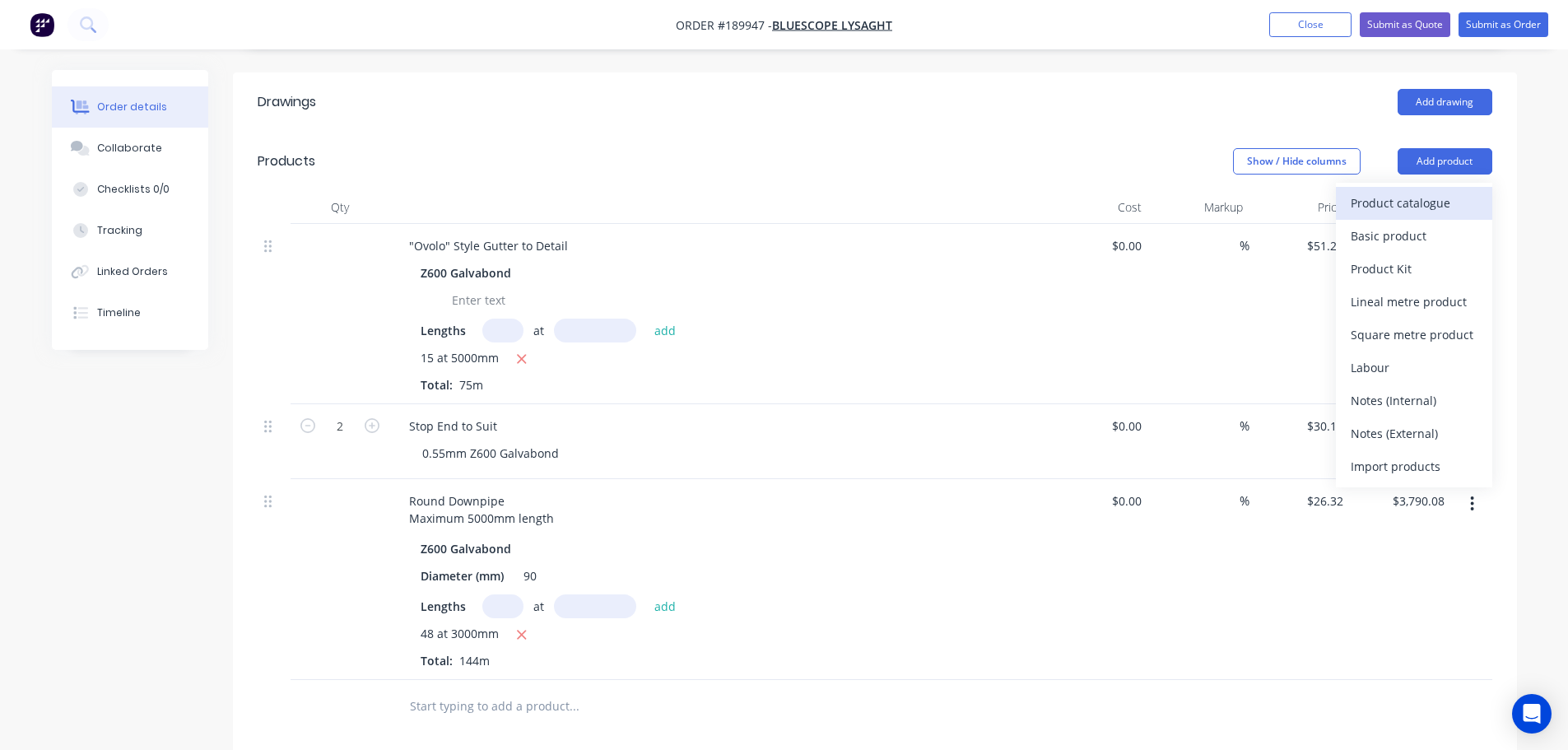
click at [1413, 191] on div "Product catalogue" at bounding box center [1414, 203] width 127 height 24
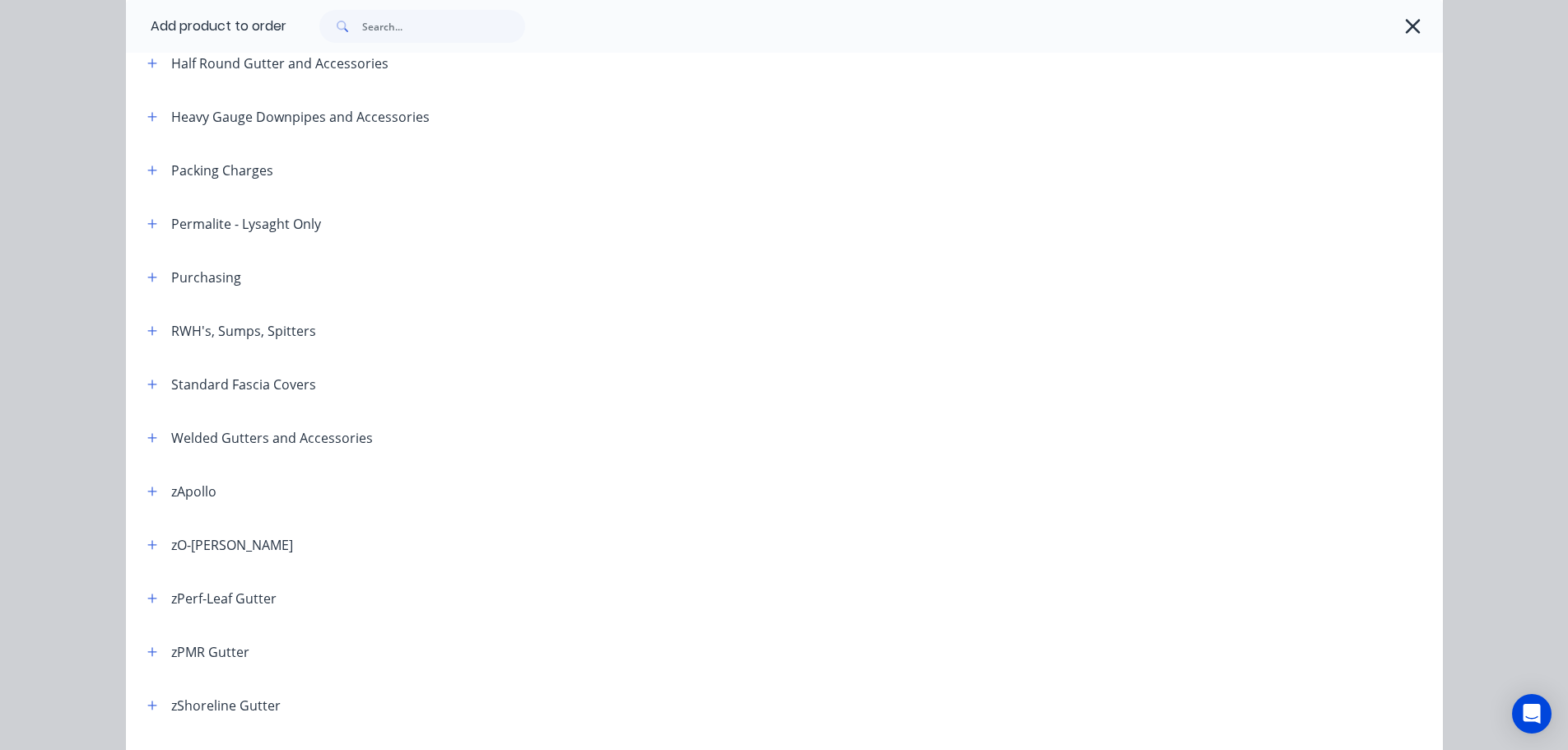
drag, startPoint x: 148, startPoint y: 547, endPoint x: 200, endPoint y: 516, distance: 60.5
click at [148, 547] on icon "button" at bounding box center [152, 546] width 10 height 12
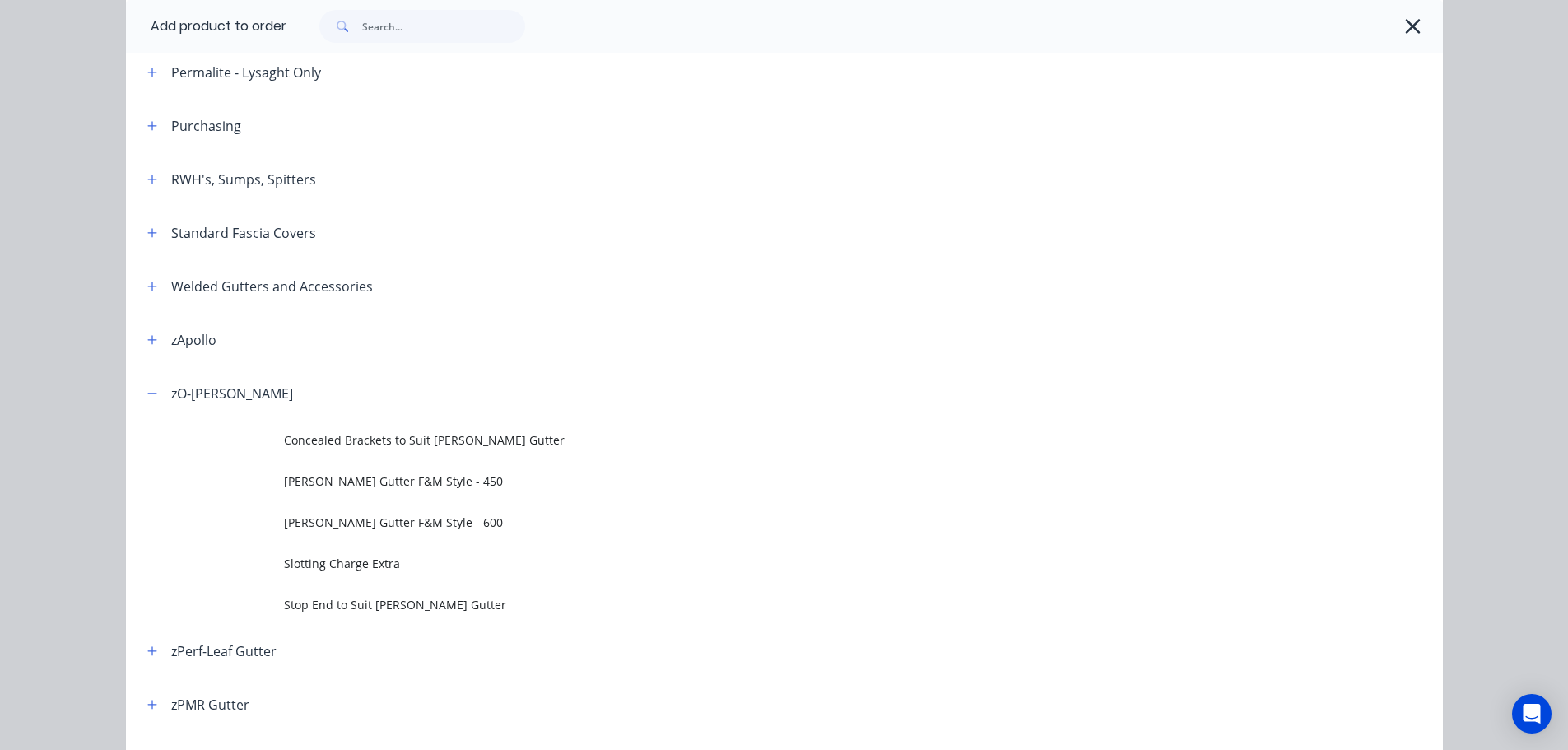
scroll to position [659, 0]
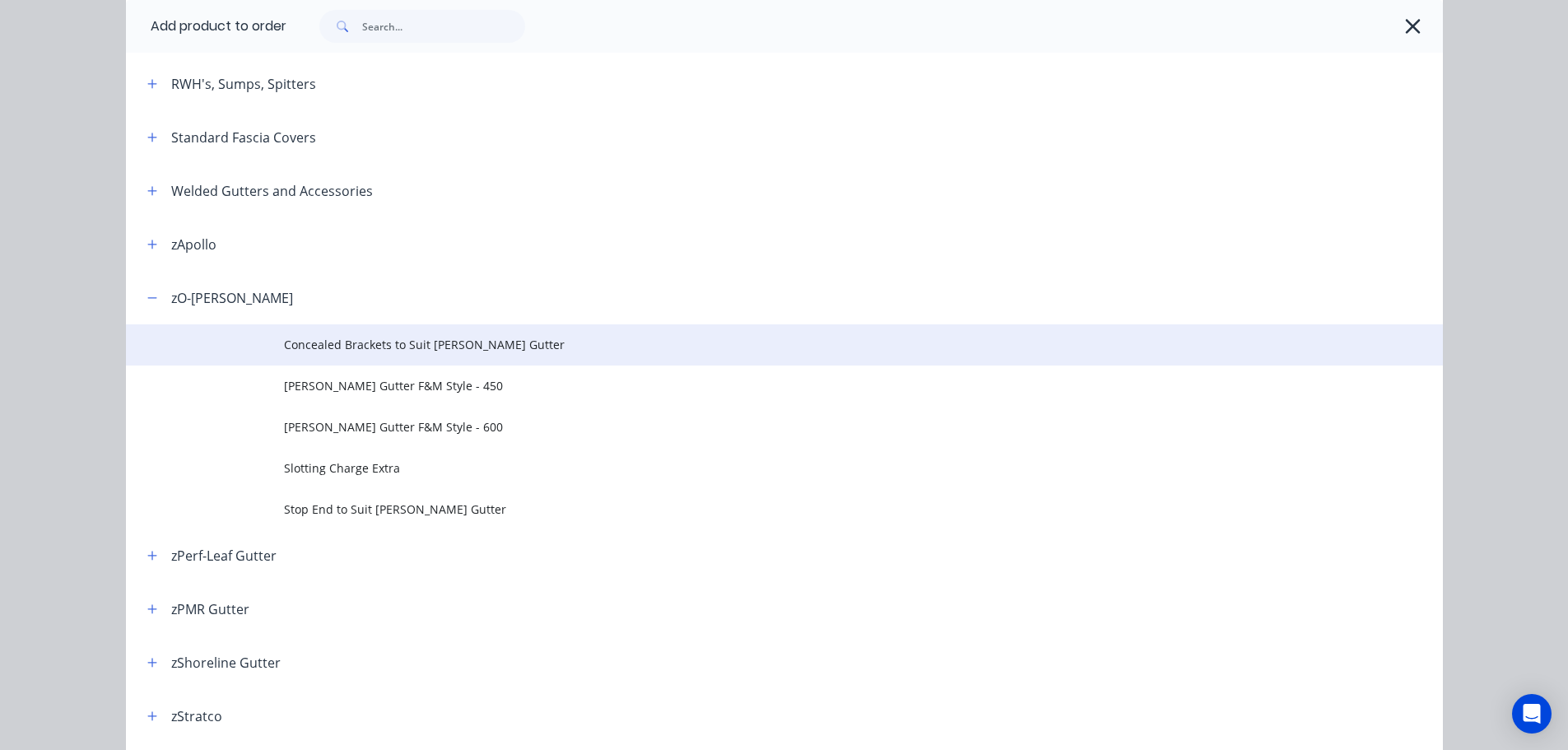
click at [423, 337] on span "Concealed Brackets to Suit O-GEE Gutter" at bounding box center [747, 345] width 927 height 17
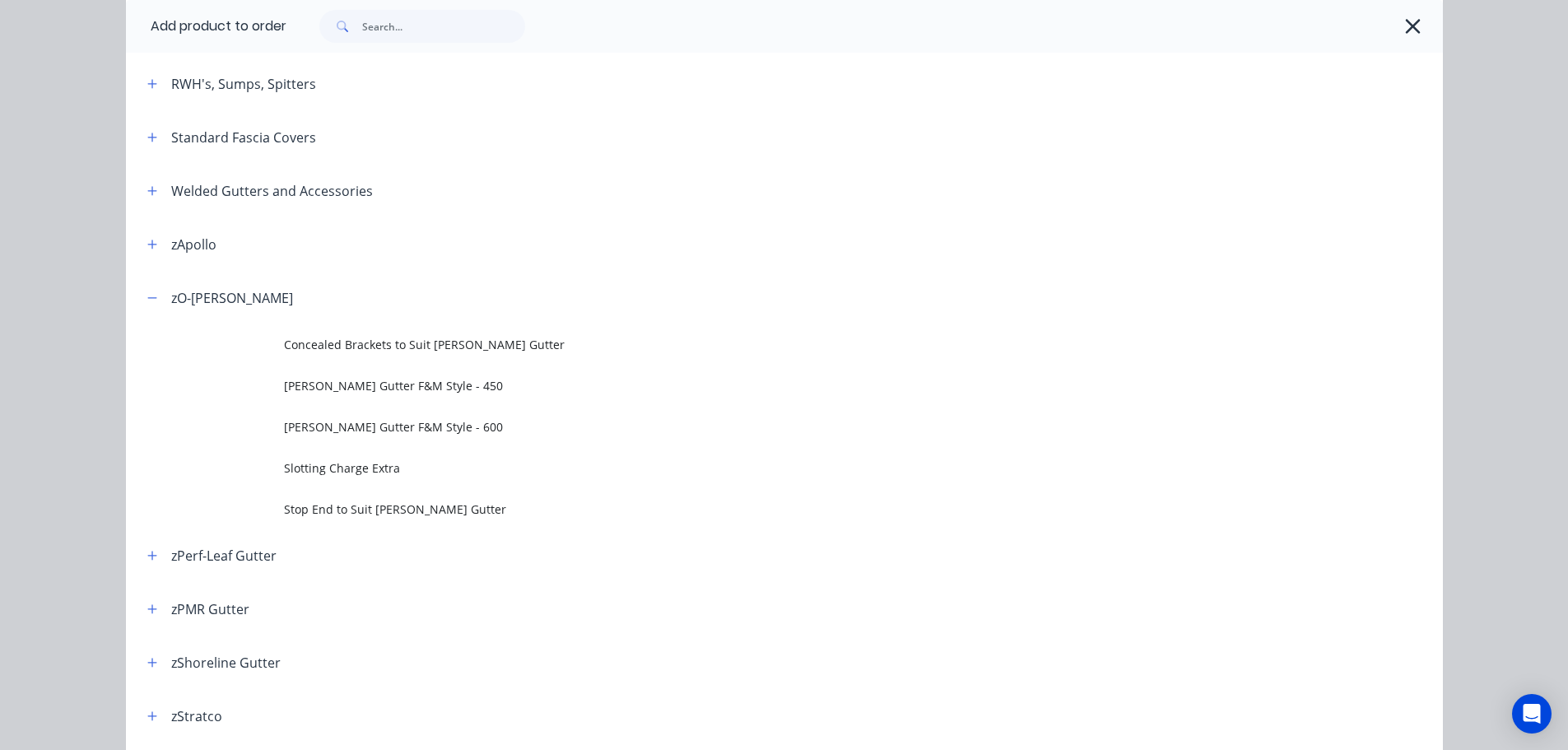
scroll to position [0, 0]
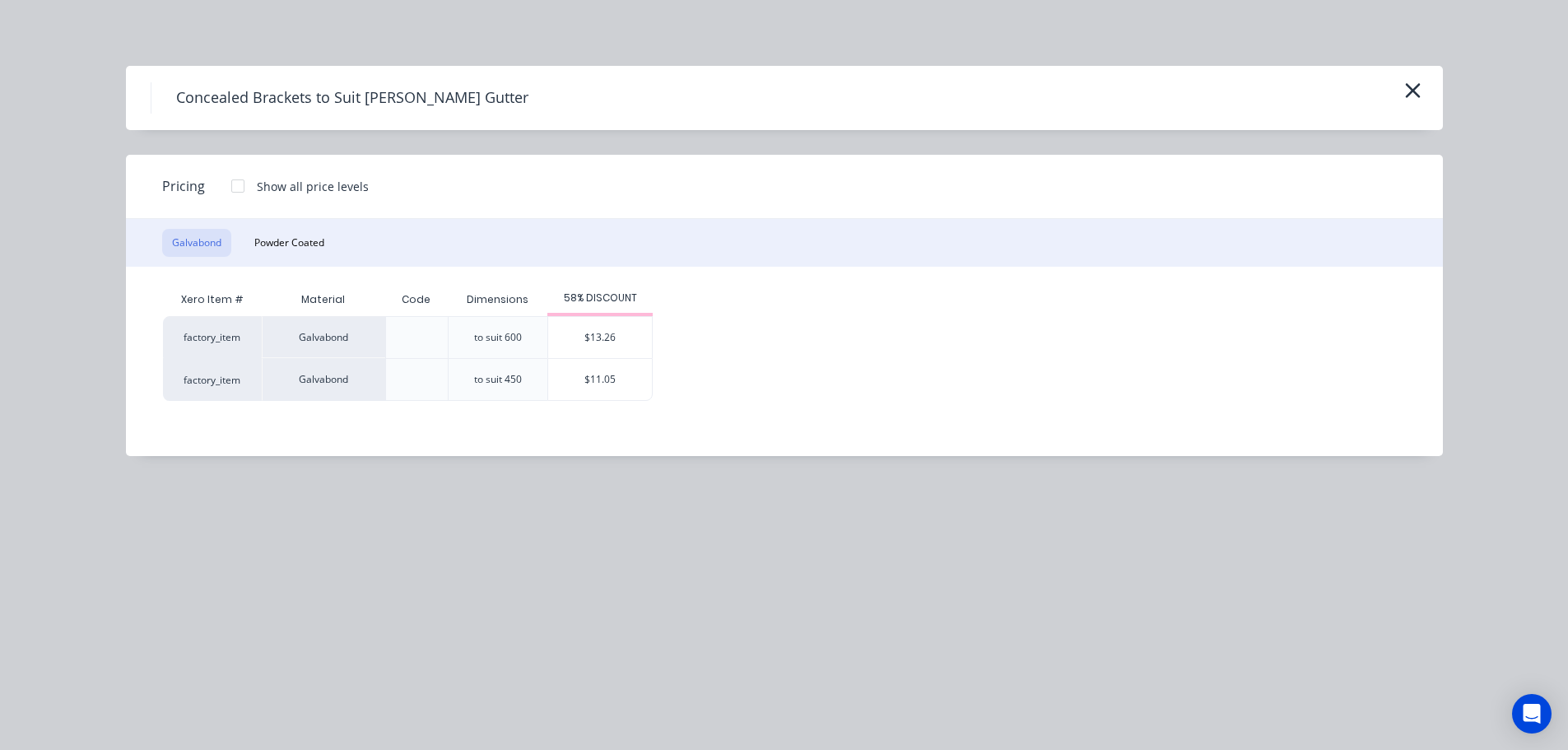
click at [603, 393] on div "$11.05" at bounding box center [600, 380] width 104 height 42
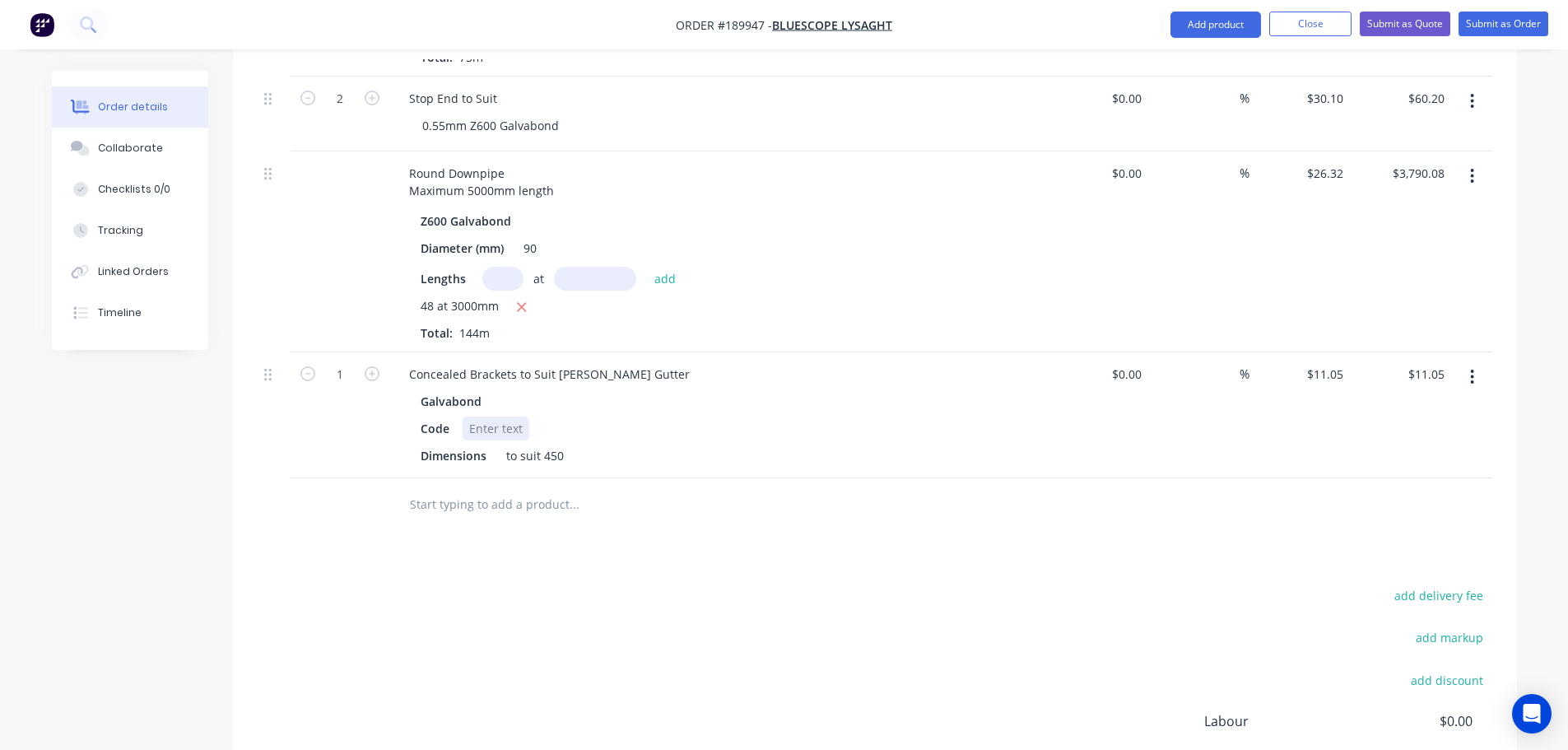
scroll to position [741, 0]
drag, startPoint x: 552, startPoint y: 352, endPoint x: 799, endPoint y: 356, distance: 247.0
click at [790, 360] on div "Concealed Brackets to Suit O-GEE Gutter" at bounding box center [719, 372] width 645 height 24
drag, startPoint x: 514, startPoint y: 352, endPoint x: 729, endPoint y: 334, distance: 215.8
click at [728, 351] on div "Concealed Brackets to Suit Galvabond Code Dimensions to suit 450" at bounding box center [719, 414] width 659 height 126
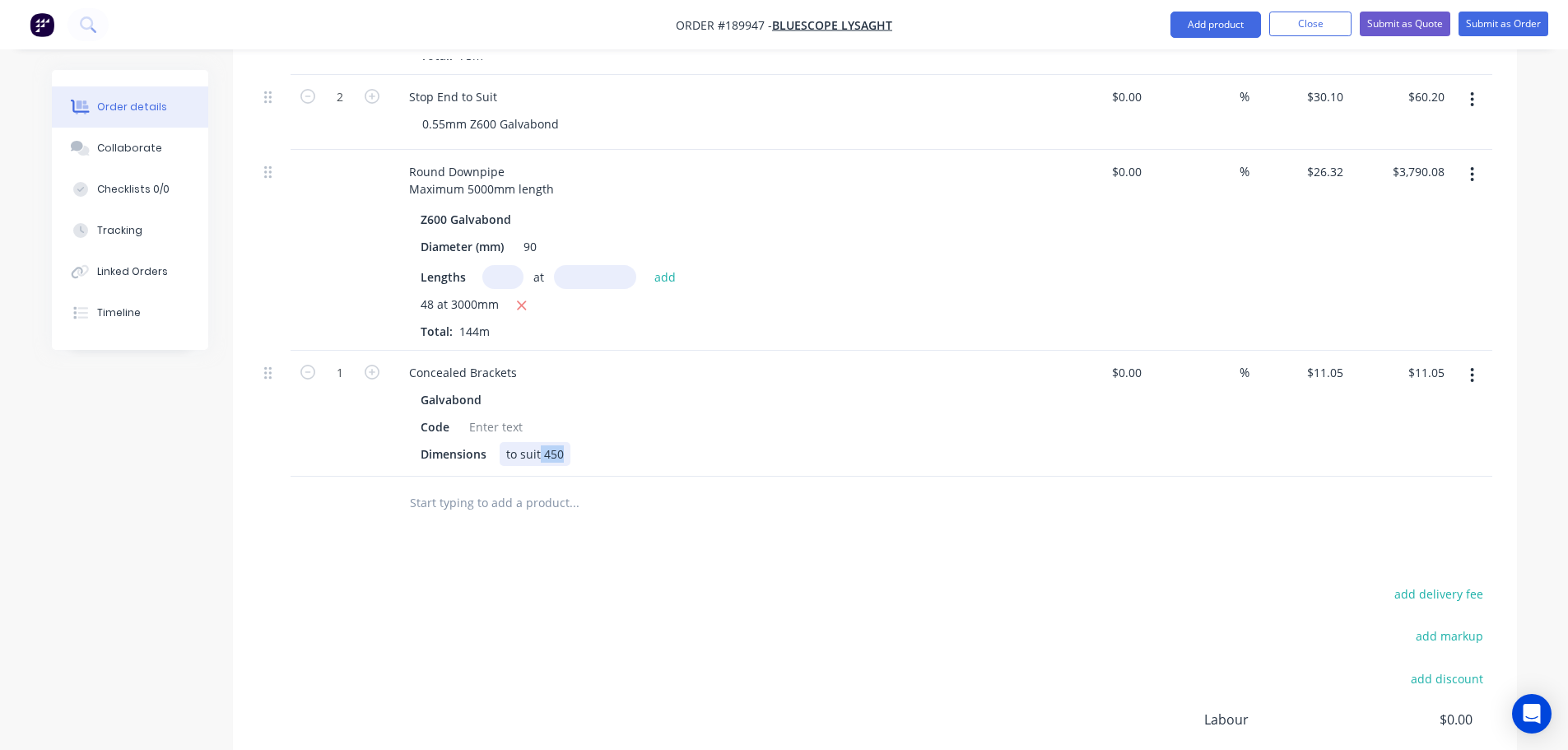
drag, startPoint x: 539, startPoint y: 437, endPoint x: 648, endPoint y: 437, distance: 109.0
click at [649, 442] on div "Dimensions to suit 450" at bounding box center [716, 453] width 602 height 24
click at [595, 617] on div "add delivery fee add markup add discount Labour $0.00 Sub total $7,708.08 Margi…" at bounding box center [875, 742] width 1235 height 318
drag, startPoint x: 341, startPoint y: 351, endPoint x: 354, endPoint y: 362, distance: 17.0
click at [342, 109] on input "1" at bounding box center [340, 98] width 43 height 25
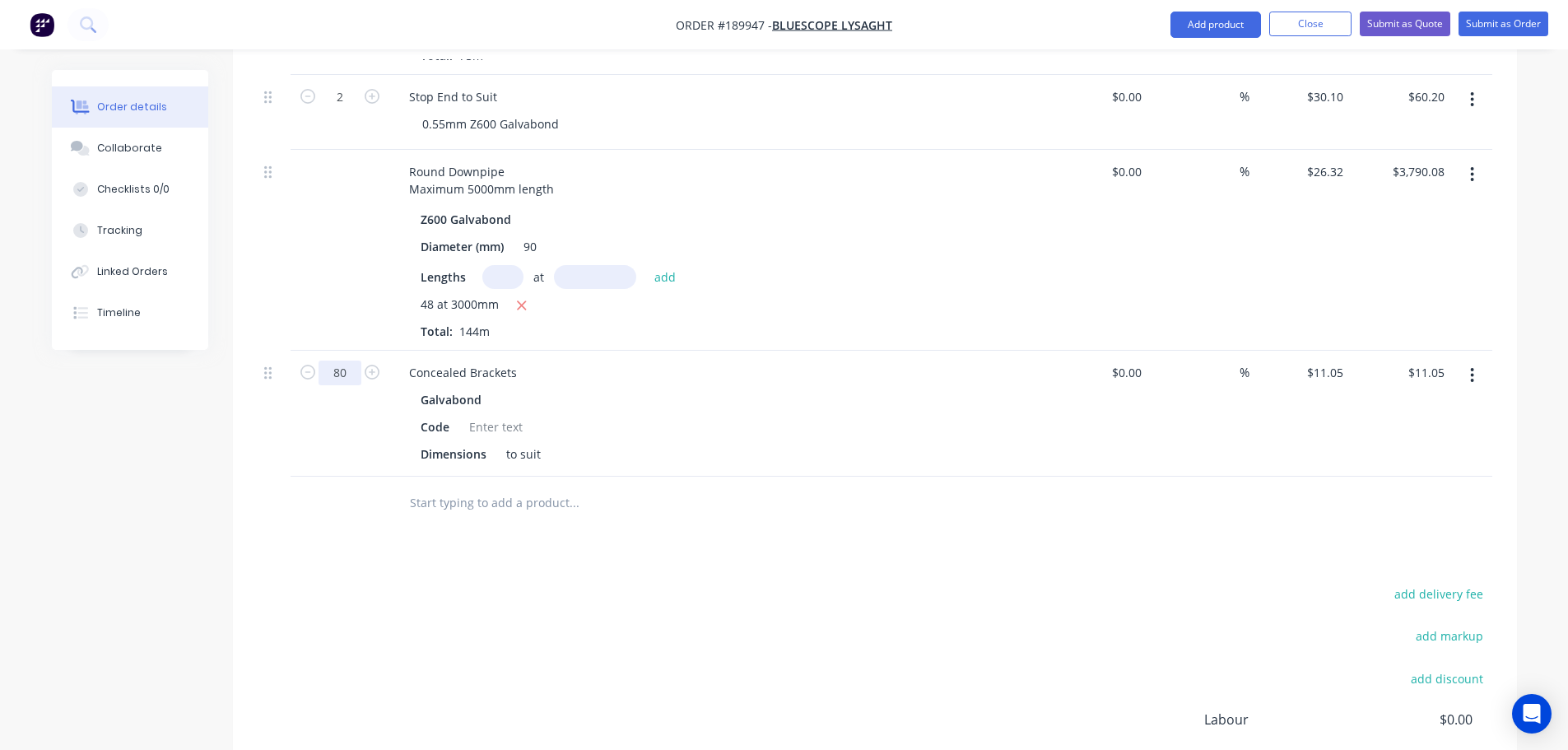
type input "80"
type input "$884.00"
click at [530, 583] on div "add delivery fee add markup add discount Labour $0.00 Sub total $8,581.03 Margi…" at bounding box center [875, 742] width 1235 height 318
click at [375, 365] on icon "button" at bounding box center [372, 372] width 15 height 15
type input "81"
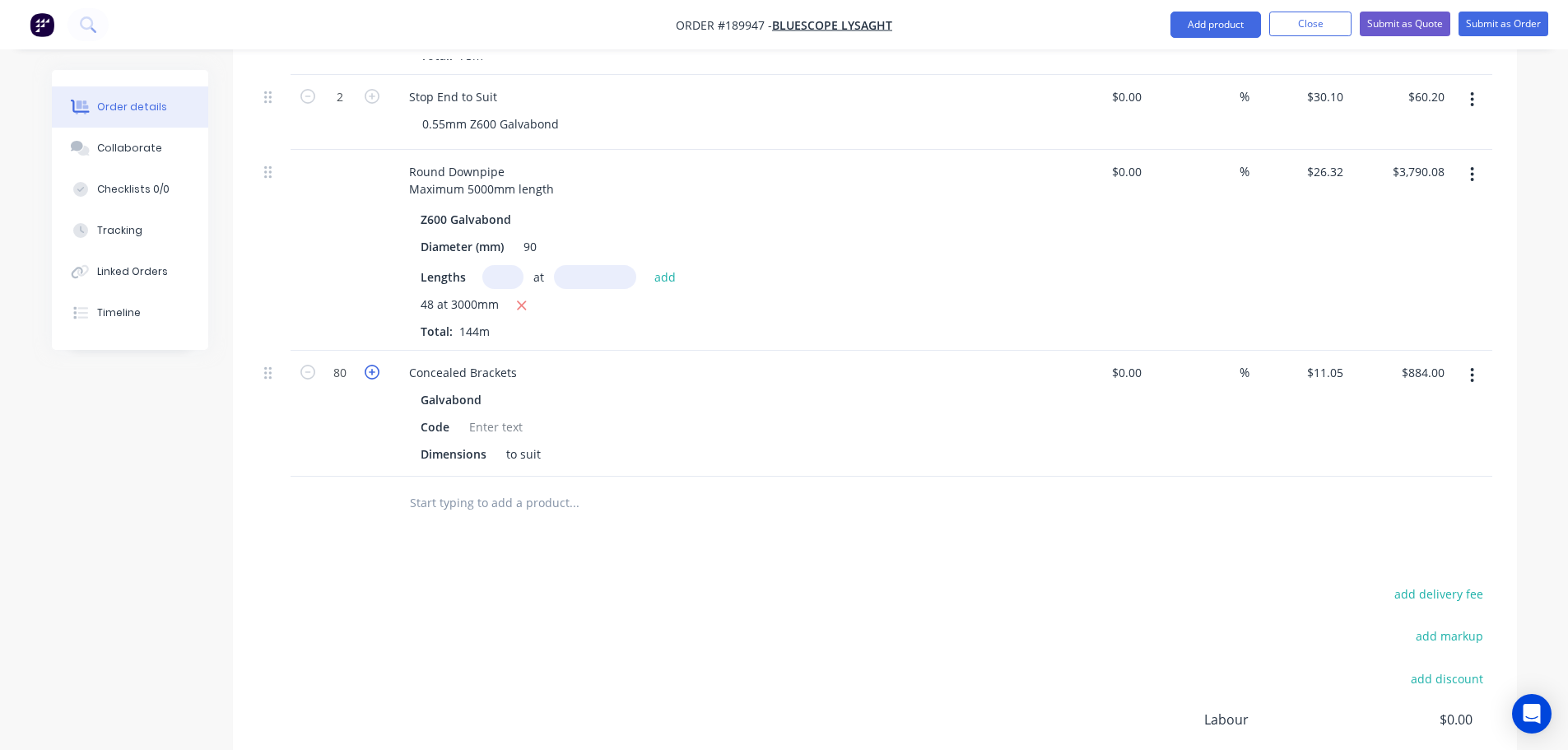
type input "$895.05"
click at [374, 365] on icon "button" at bounding box center [372, 372] width 15 height 15
type input "82"
type input "$906.10"
click at [374, 365] on icon "button" at bounding box center [372, 372] width 15 height 15
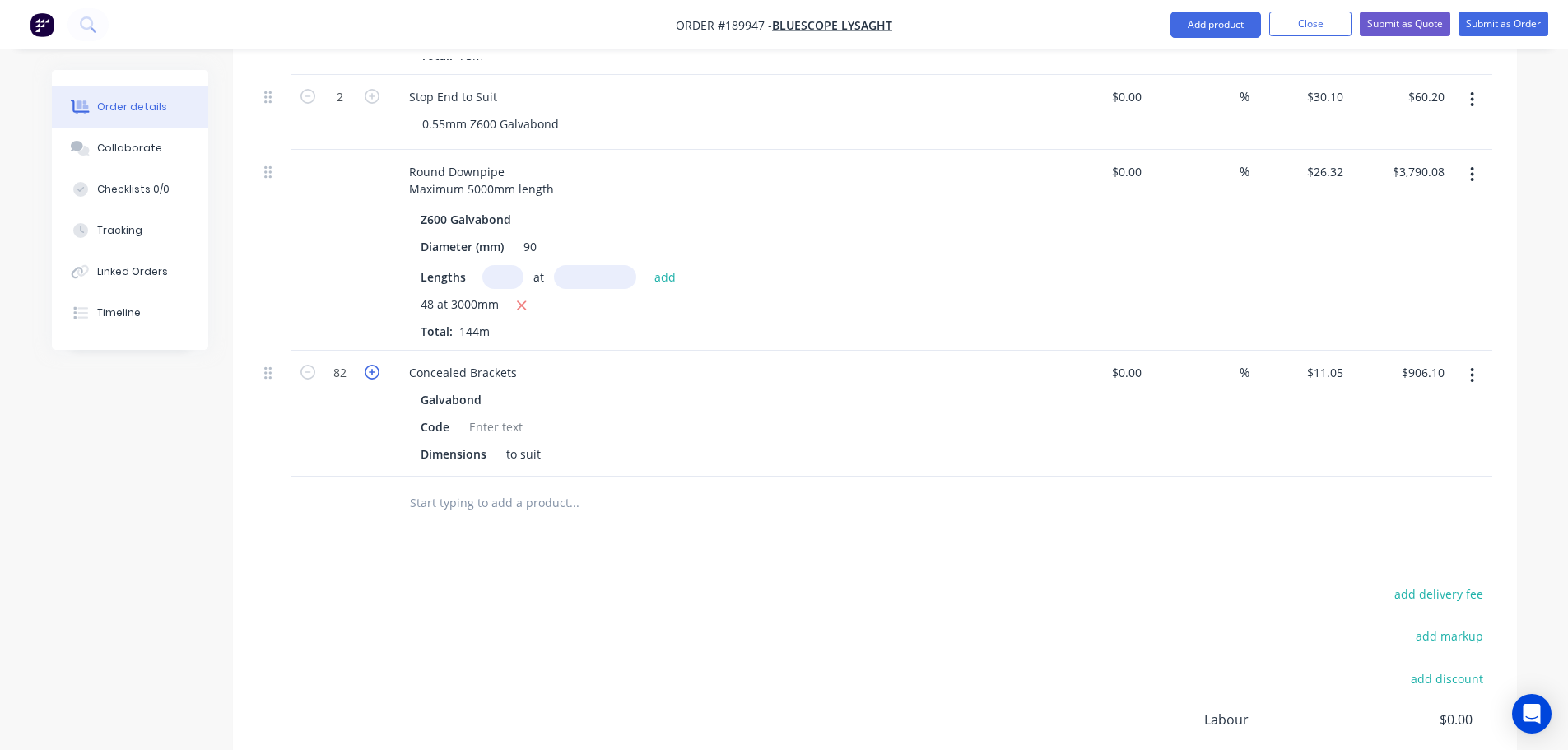
type input "83"
type input "$917.15"
click at [374, 365] on icon "button" at bounding box center [372, 372] width 15 height 15
type input "84"
type input "$928.20"
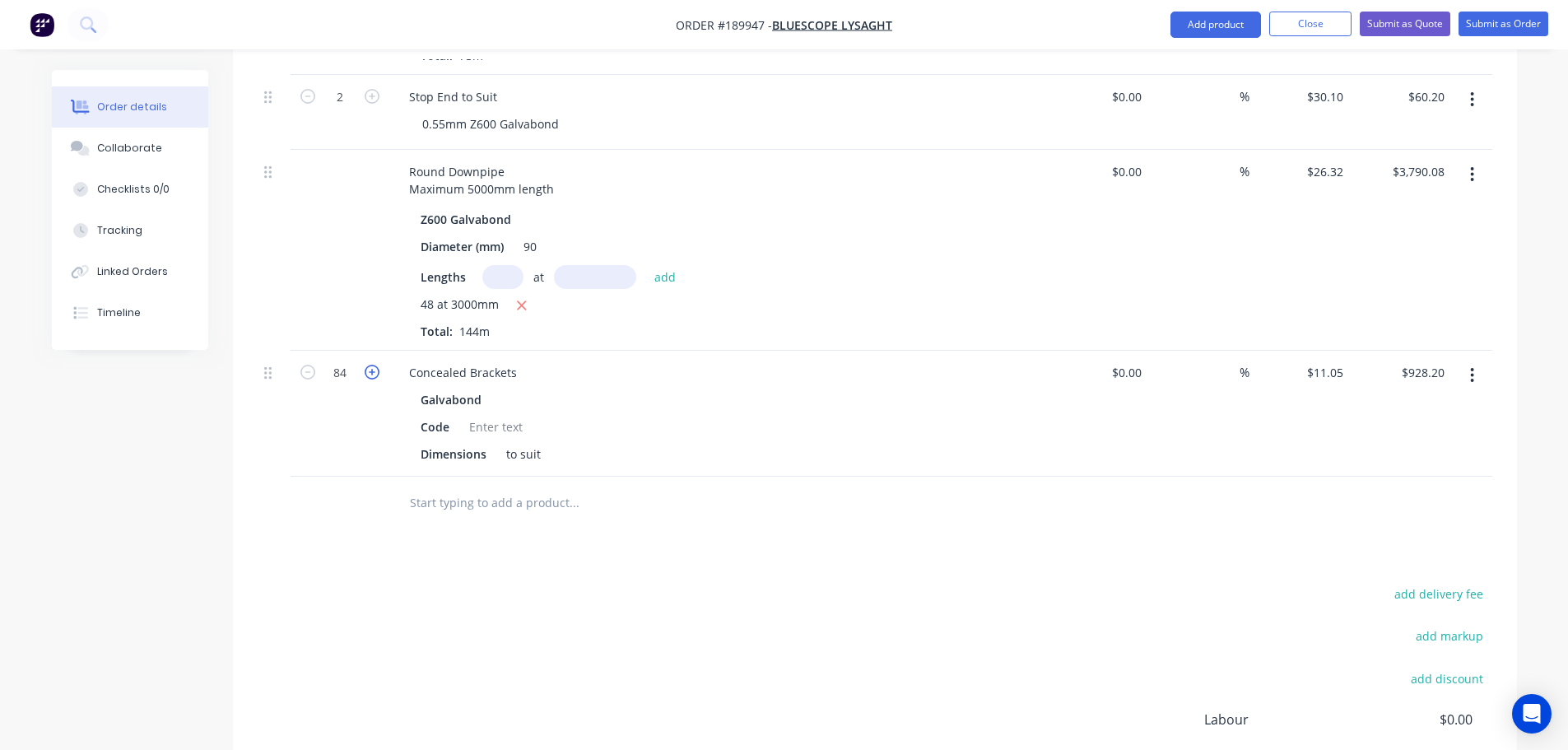
click at [377, 365] on icon "button" at bounding box center [372, 372] width 15 height 15
type input "85"
type input "$939.25"
click at [636, 584] on div "add delivery fee add markup add discount Labour $0.00 Sub total $8,636.28 Margi…" at bounding box center [875, 742] width 1235 height 318
click at [616, 540] on div "Drawings Add drawing Products Show / Hide columns Add product Qty Cost Markup P…" at bounding box center [876, 334] width 1284 height 1183
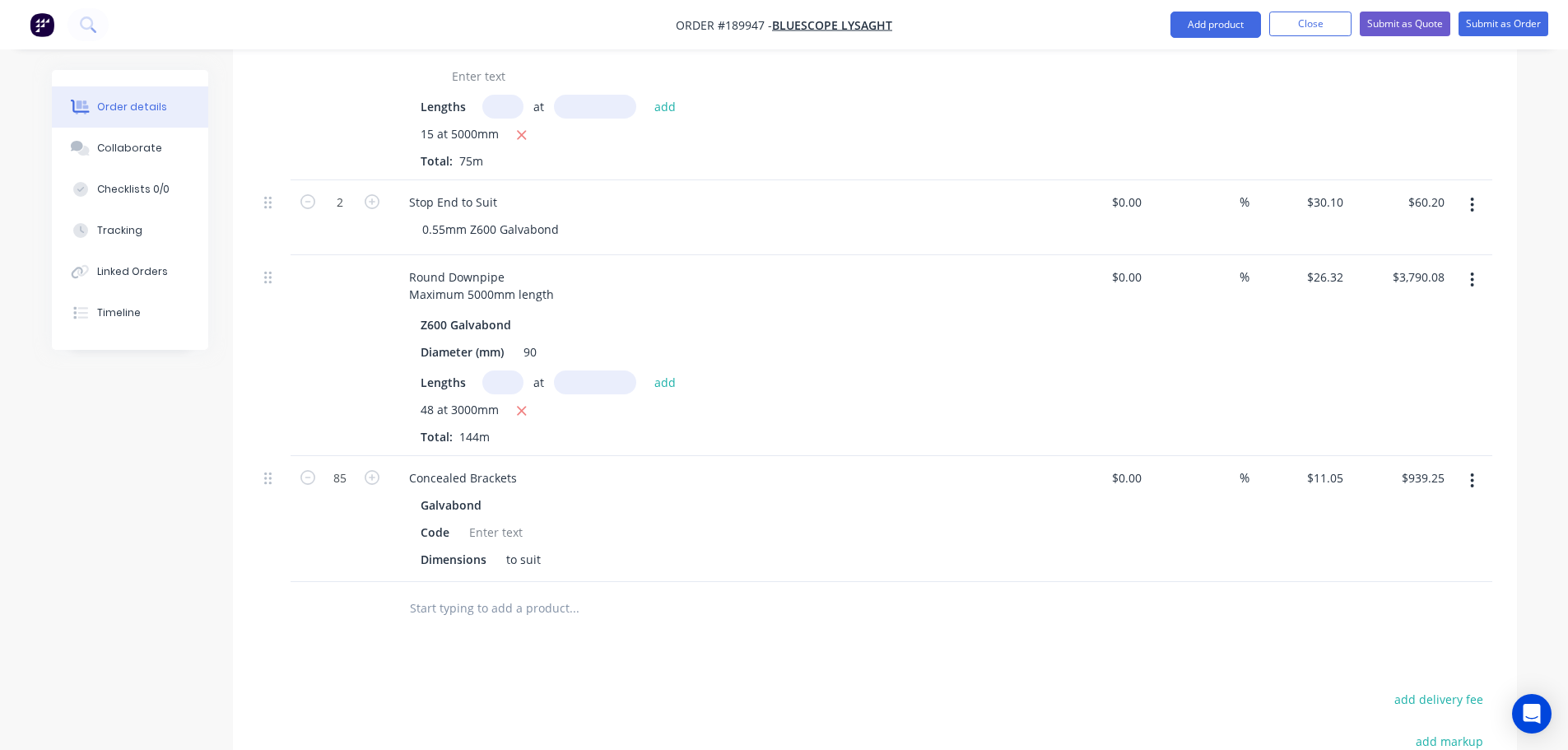
scroll to position [577, 0]
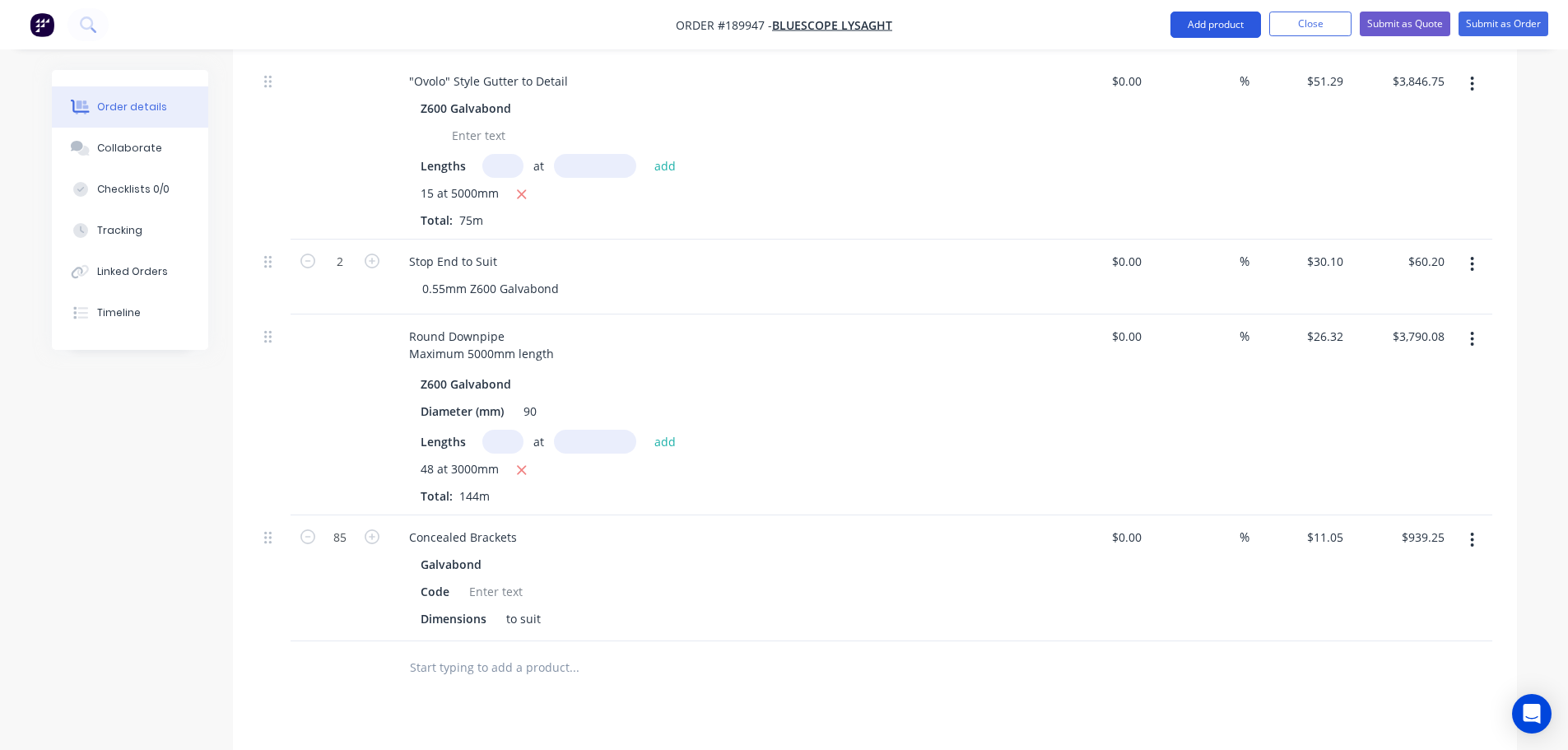
click at [1216, 14] on button "Add product" at bounding box center [1216, 24] width 91 height 26
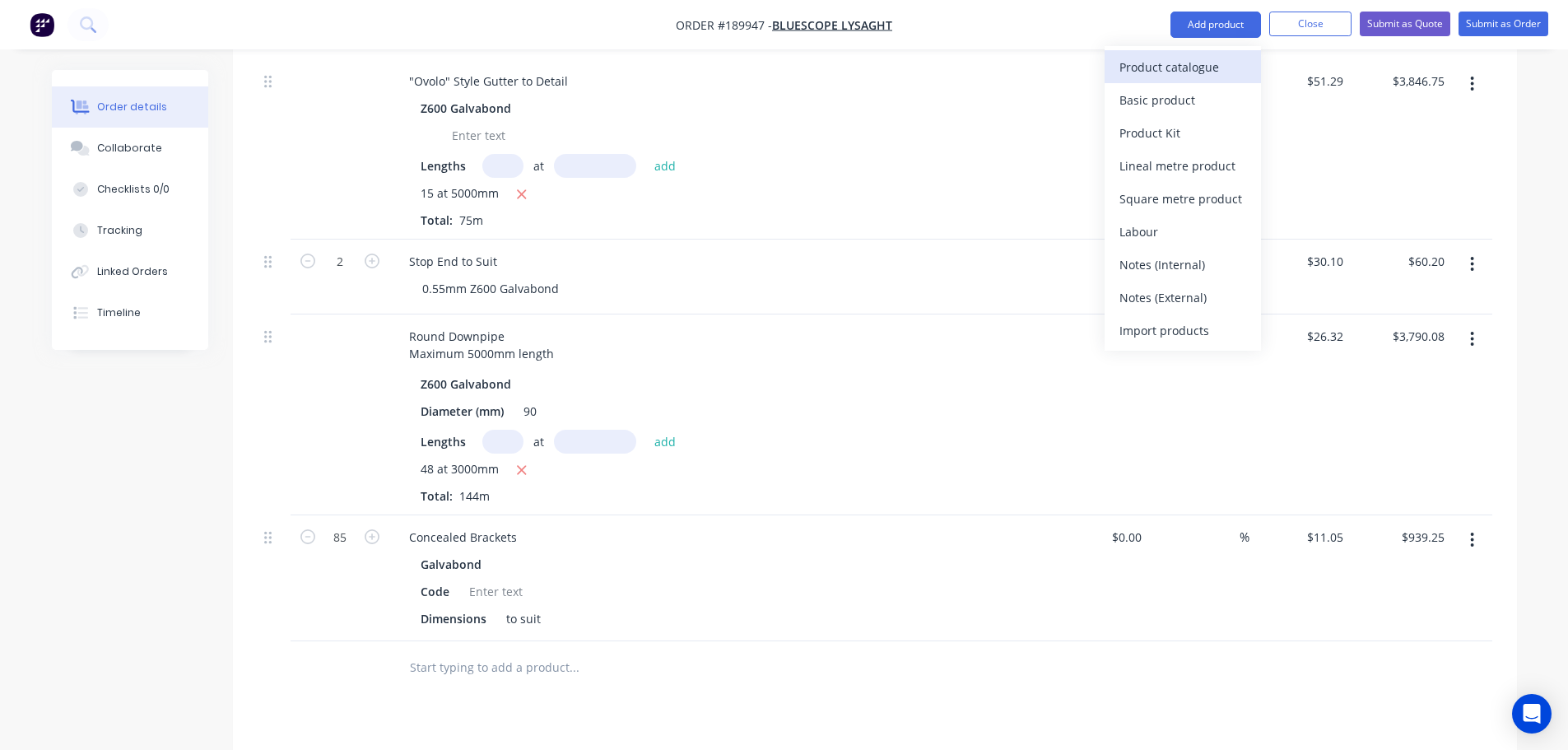
click at [1198, 72] on div "Product catalogue" at bounding box center [1183, 67] width 127 height 24
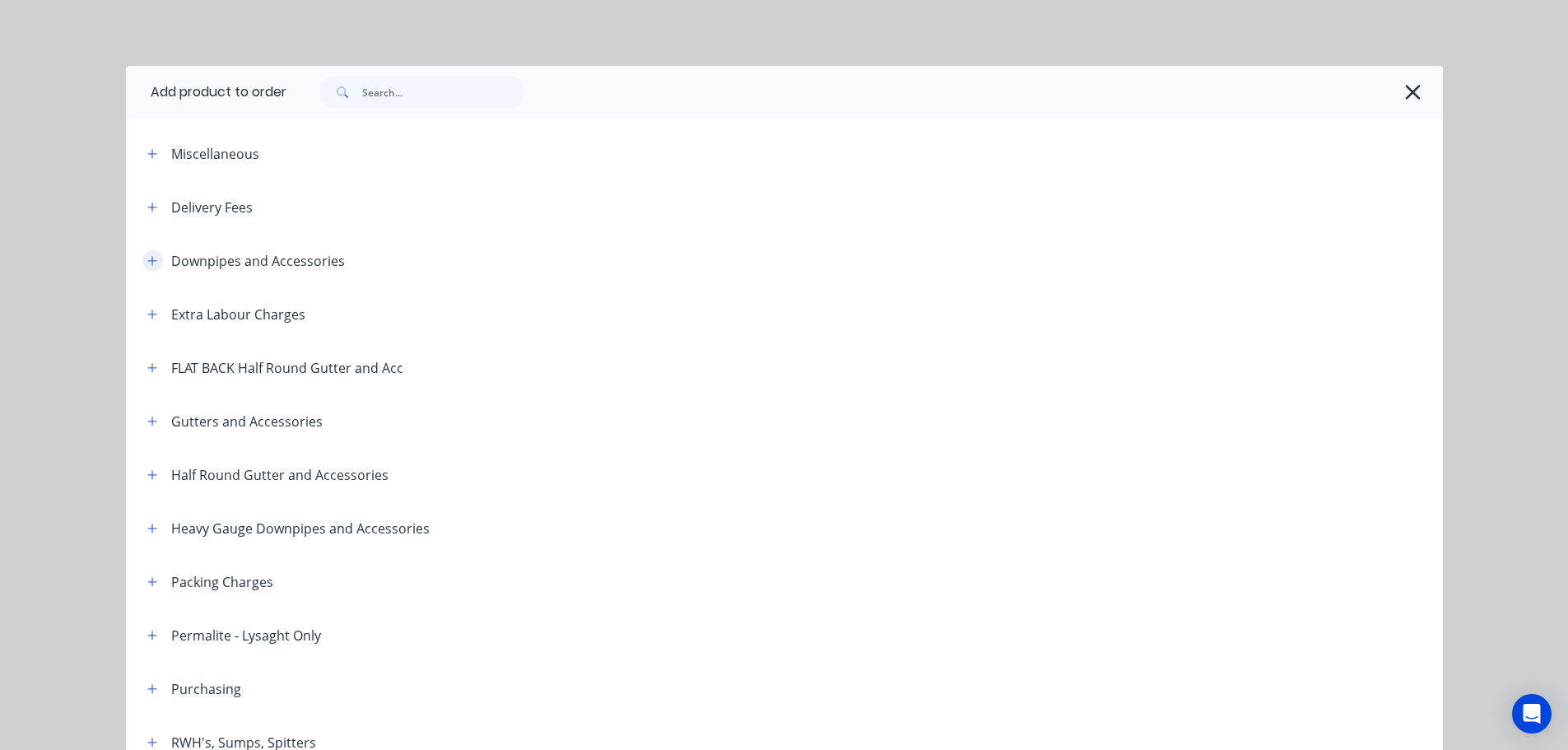
click at [151, 261] on icon "button" at bounding box center [152, 262] width 10 height 12
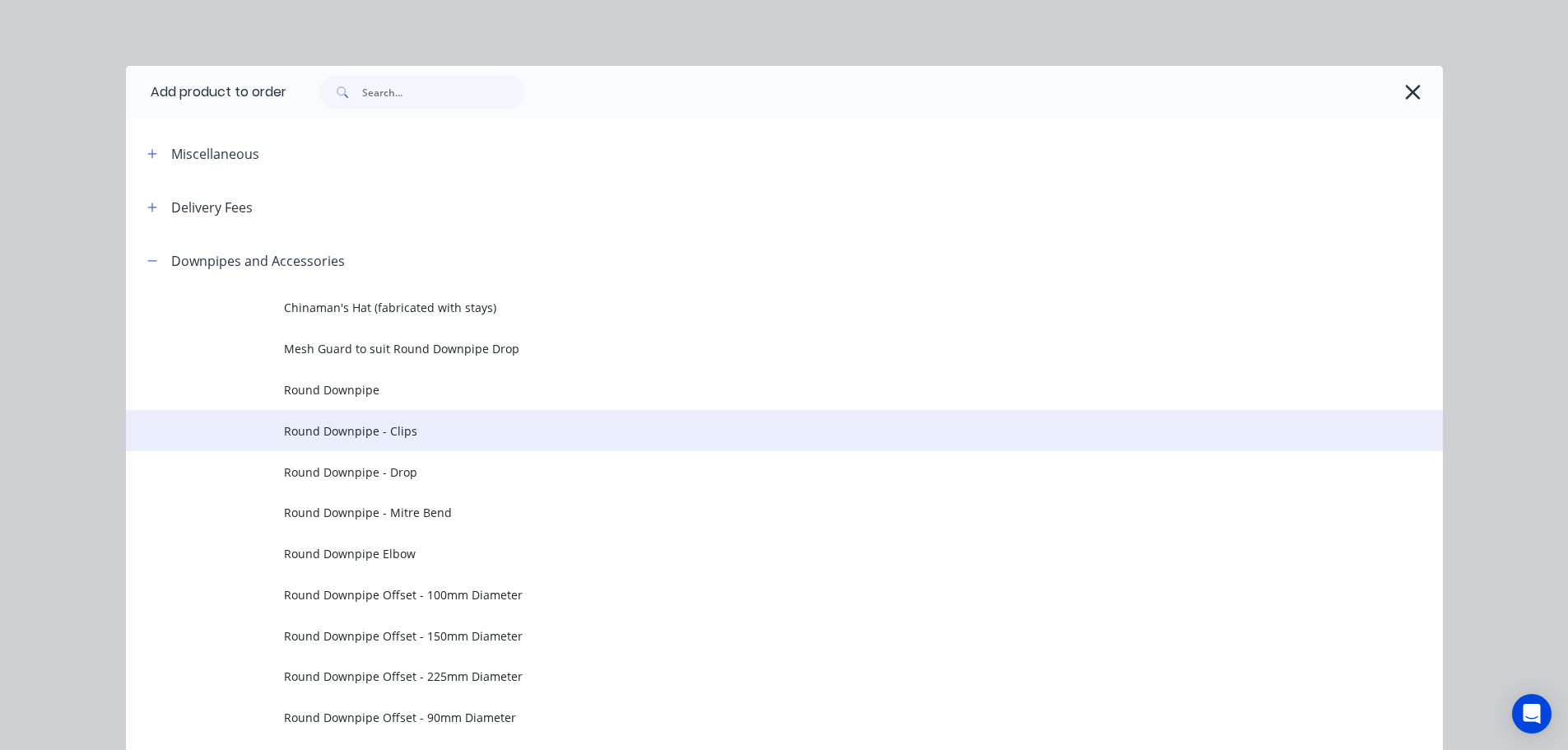
click at [375, 424] on span "Round Downpipe - Clips" at bounding box center [747, 431] width 927 height 17
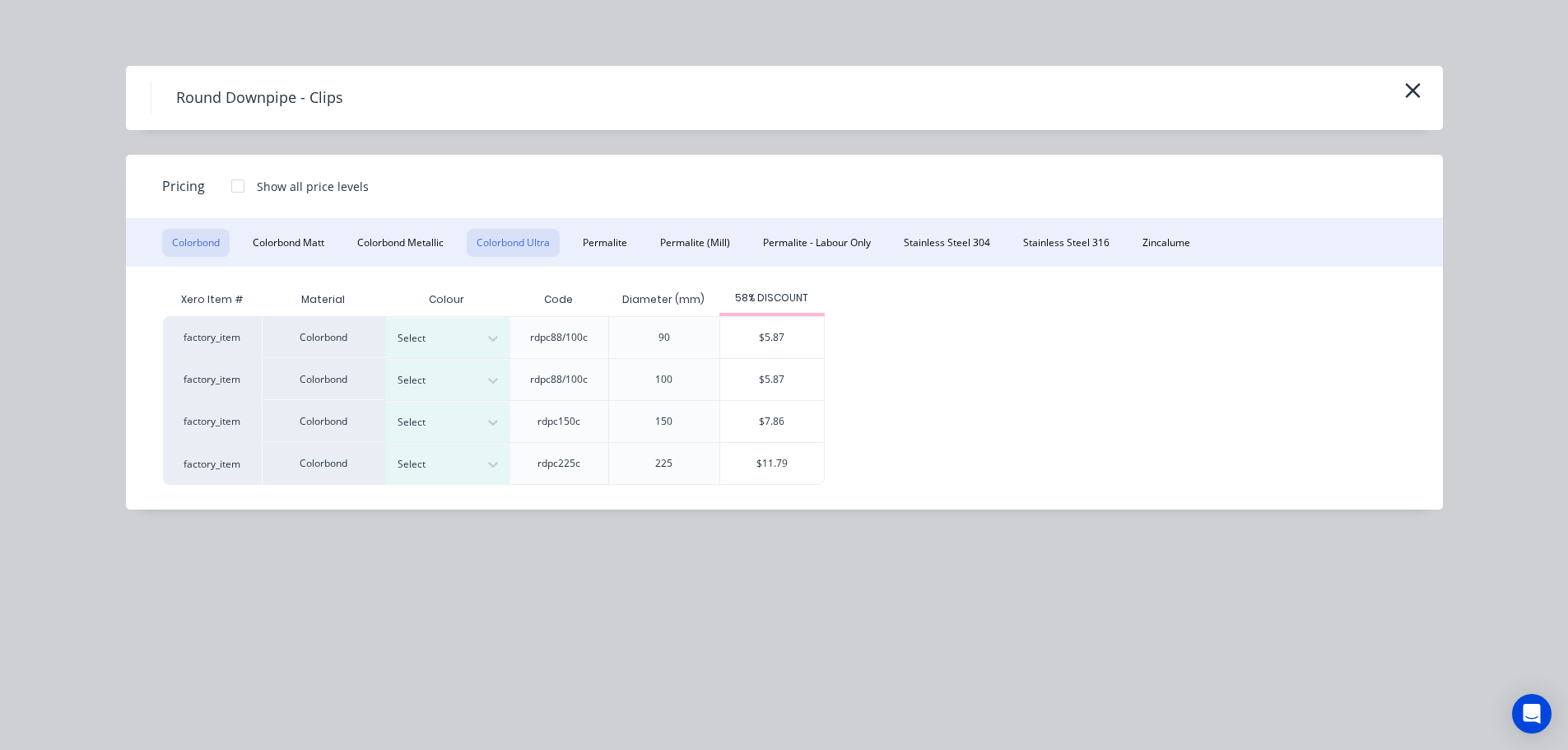
click at [502, 247] on button "Colorbond Ultra" at bounding box center [513, 242] width 93 height 28
click at [1415, 89] on icon "button" at bounding box center [1412, 90] width 15 height 15
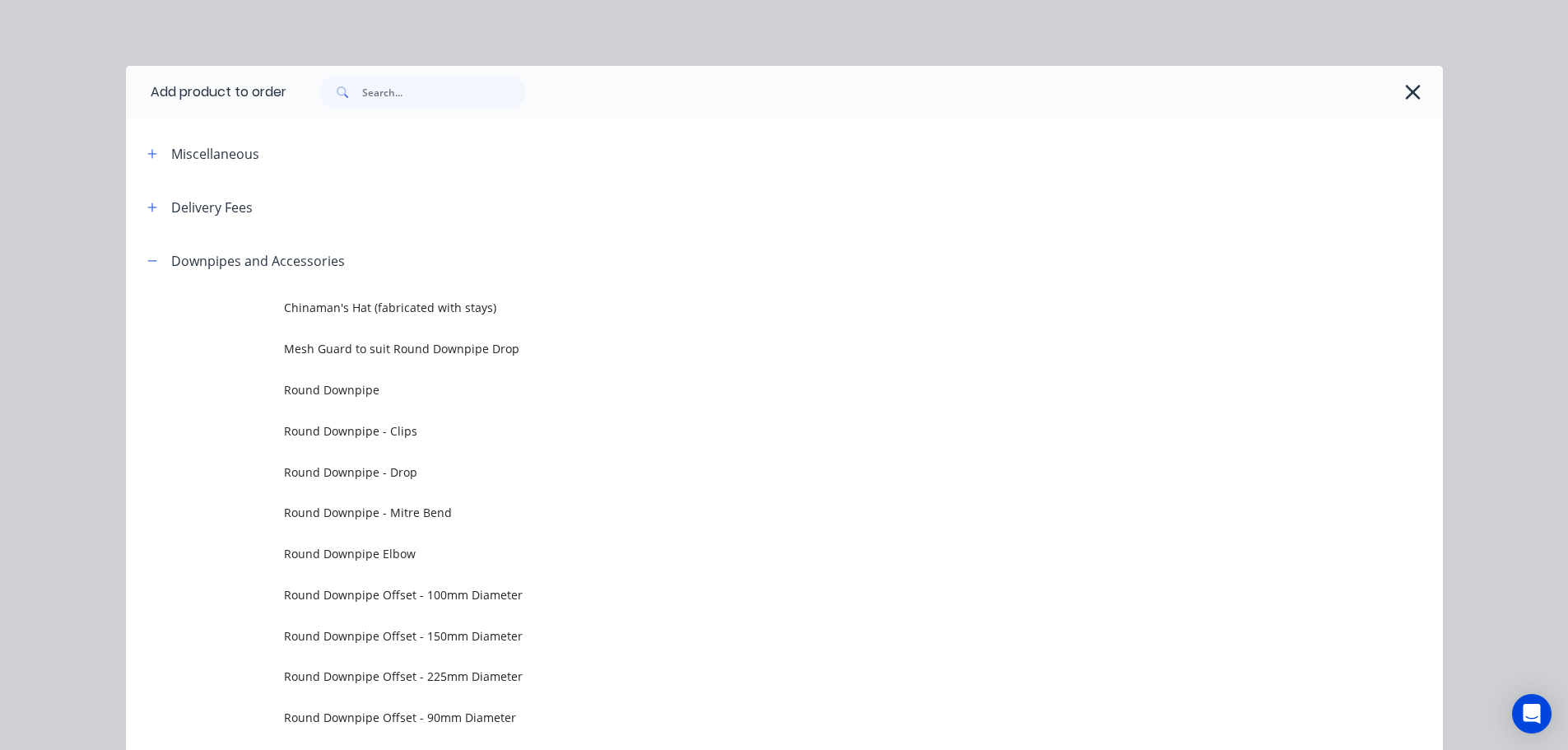
scroll to position [234, 0]
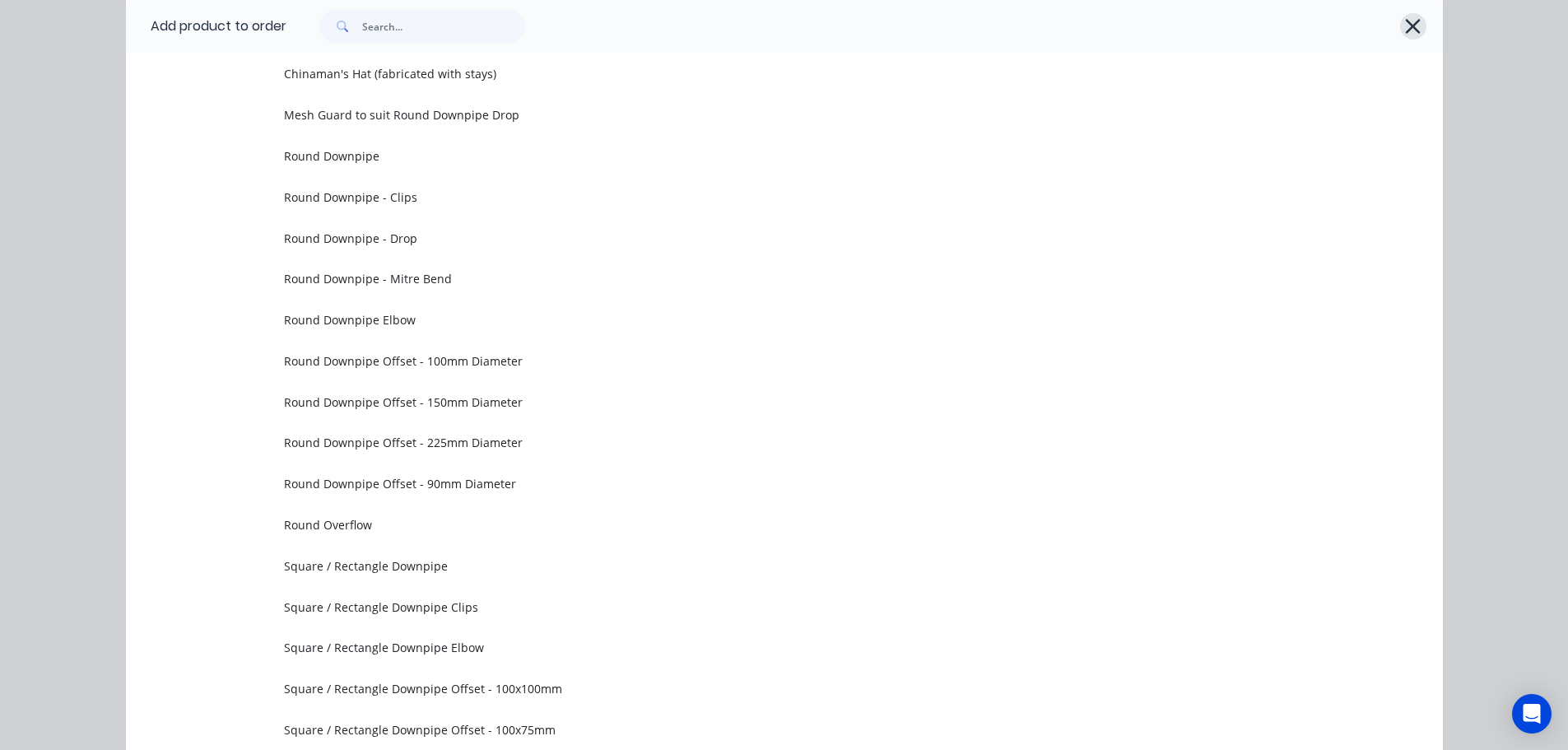
drag, startPoint x: 1408, startPoint y: 26, endPoint x: 1430, endPoint y: 277, distance: 252.0
click at [1408, 27] on icon "button" at bounding box center [1413, 26] width 15 height 15
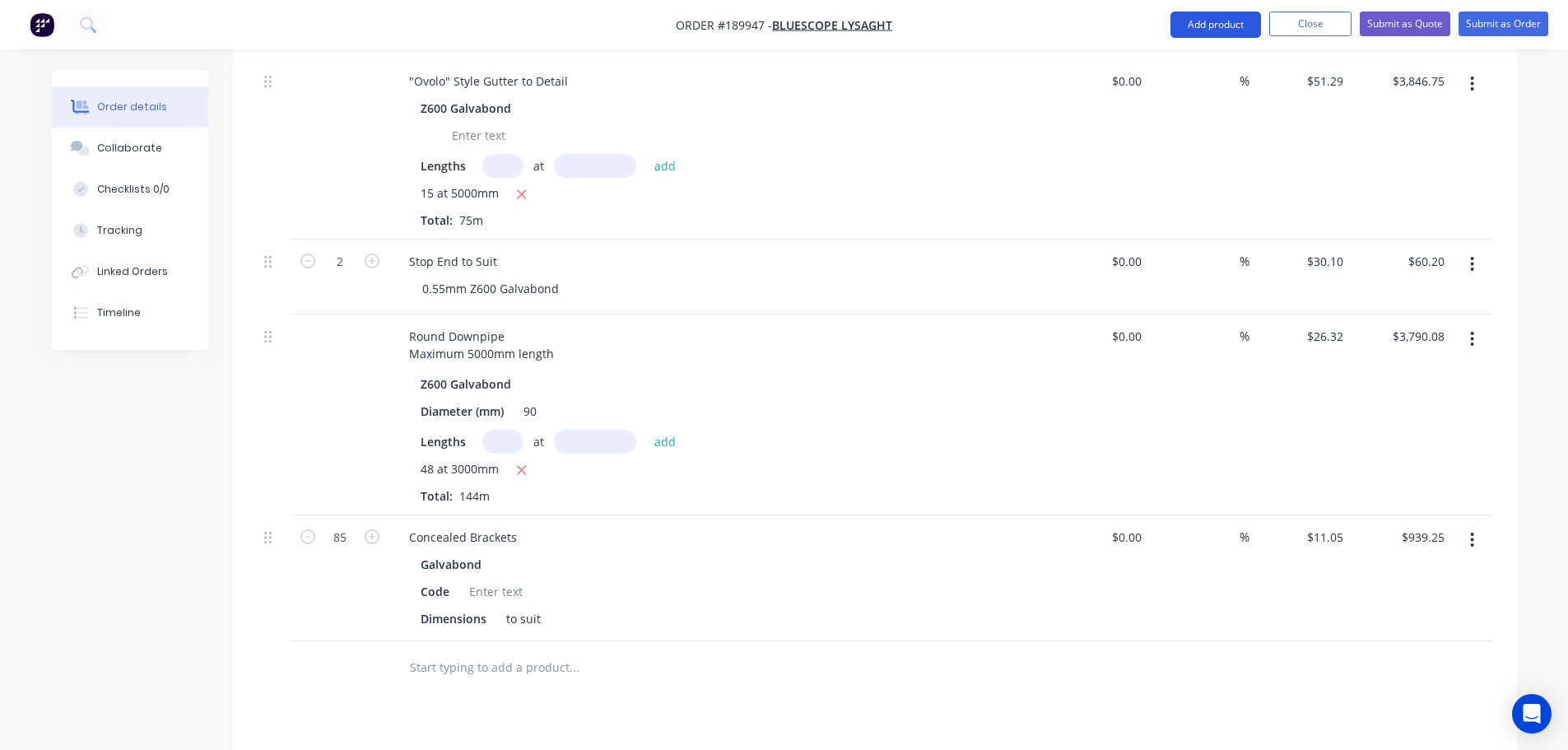
click at [1214, 28] on button "Add product" at bounding box center [1216, 24] width 91 height 26
click at [1196, 94] on div "Basic product" at bounding box center [1183, 100] width 127 height 24
click at [1337, 651] on input "0" at bounding box center [1331, 663] width 38 height 24
type input "$5.99"
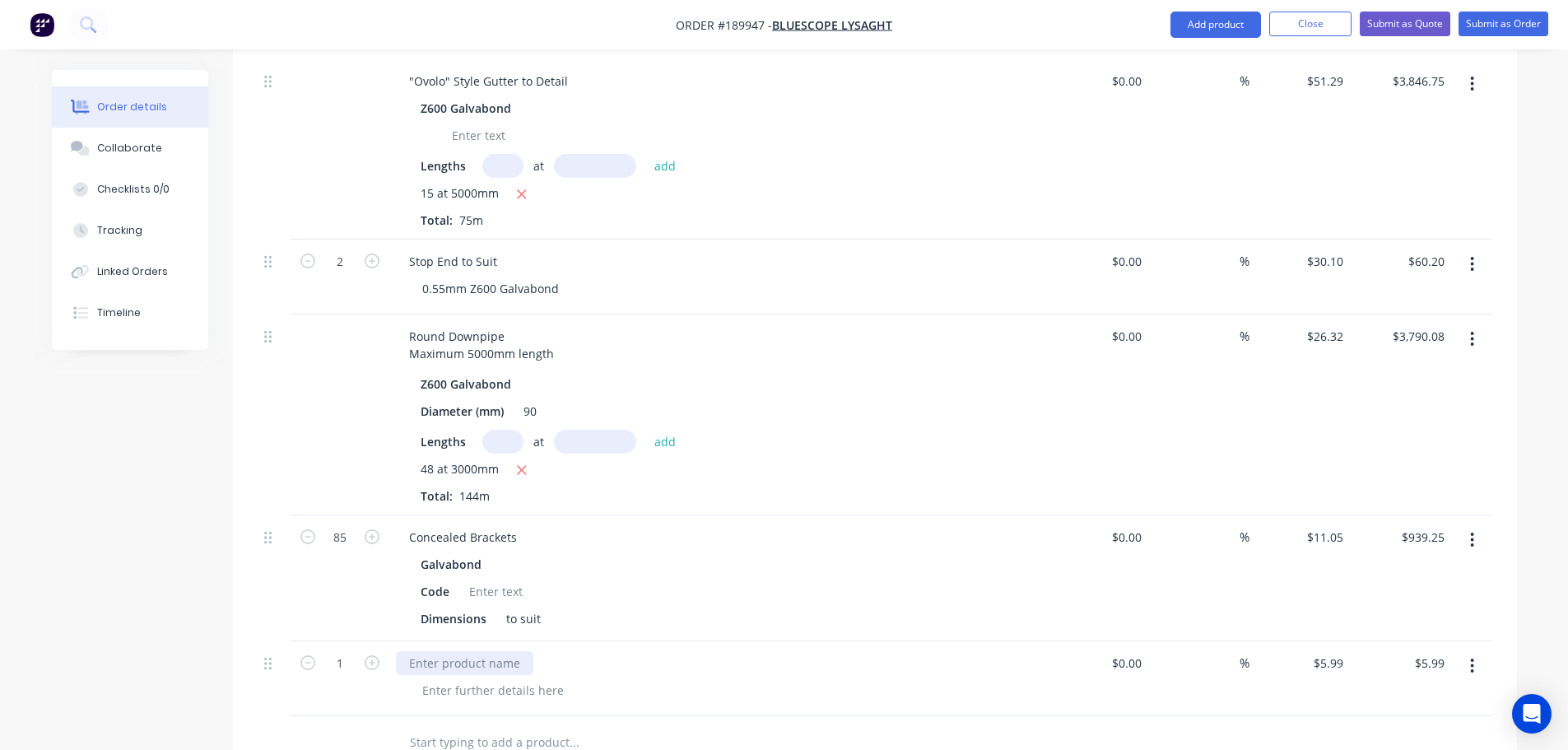
click at [434, 651] on div at bounding box center [465, 663] width 138 height 24
click at [97, 638] on div "Created by Michael Created 15/08/25 Required Assigned to Add team member Status…" at bounding box center [784, 341] width 1465 height 1697
click at [341, 274] on input "1" at bounding box center [340, 263] width 43 height 25
type input "48"
type input "$287.52"
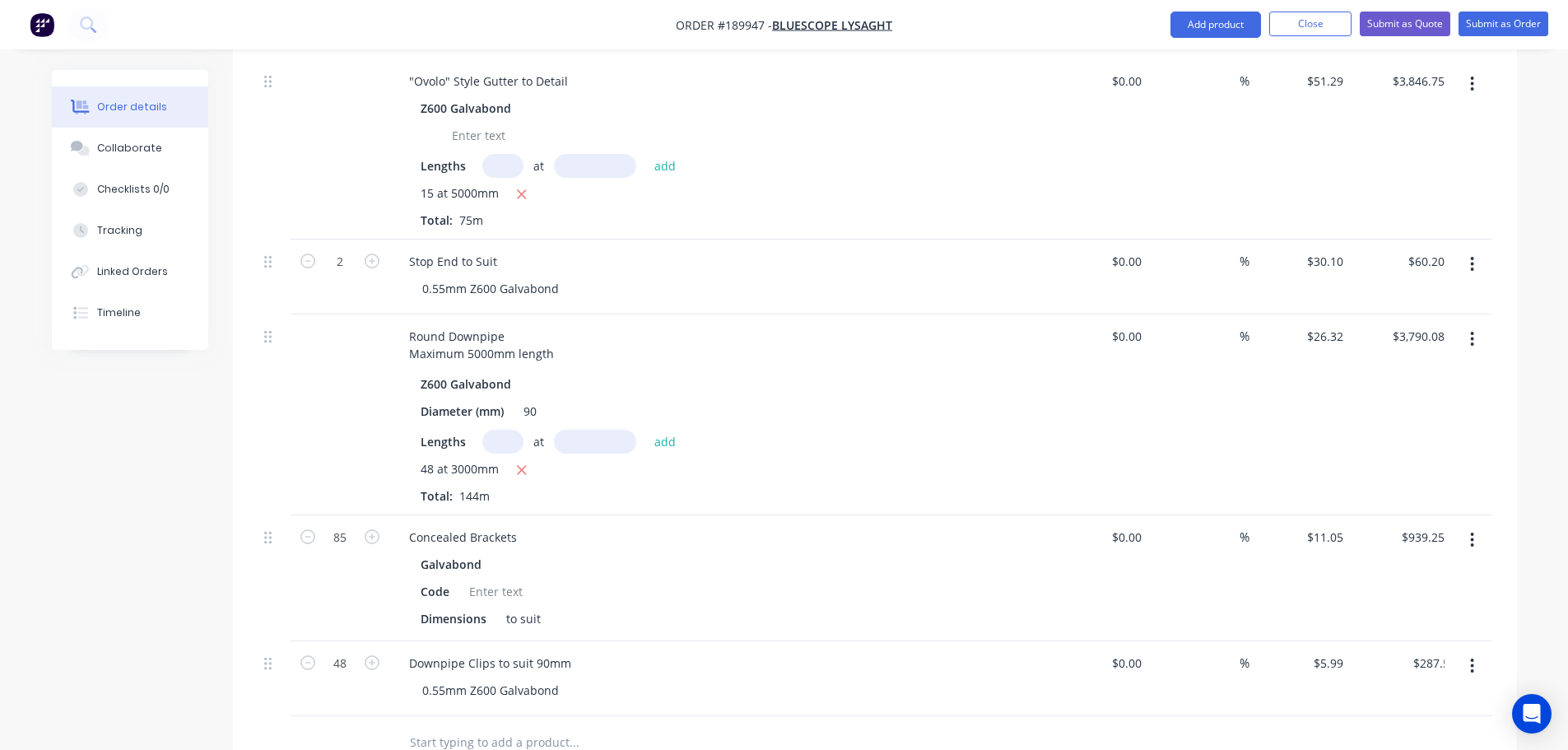
click at [133, 598] on div "Created by Michael Created 15/08/25 Required Assigned to Add team member Status…" at bounding box center [784, 341] width 1465 height 1697
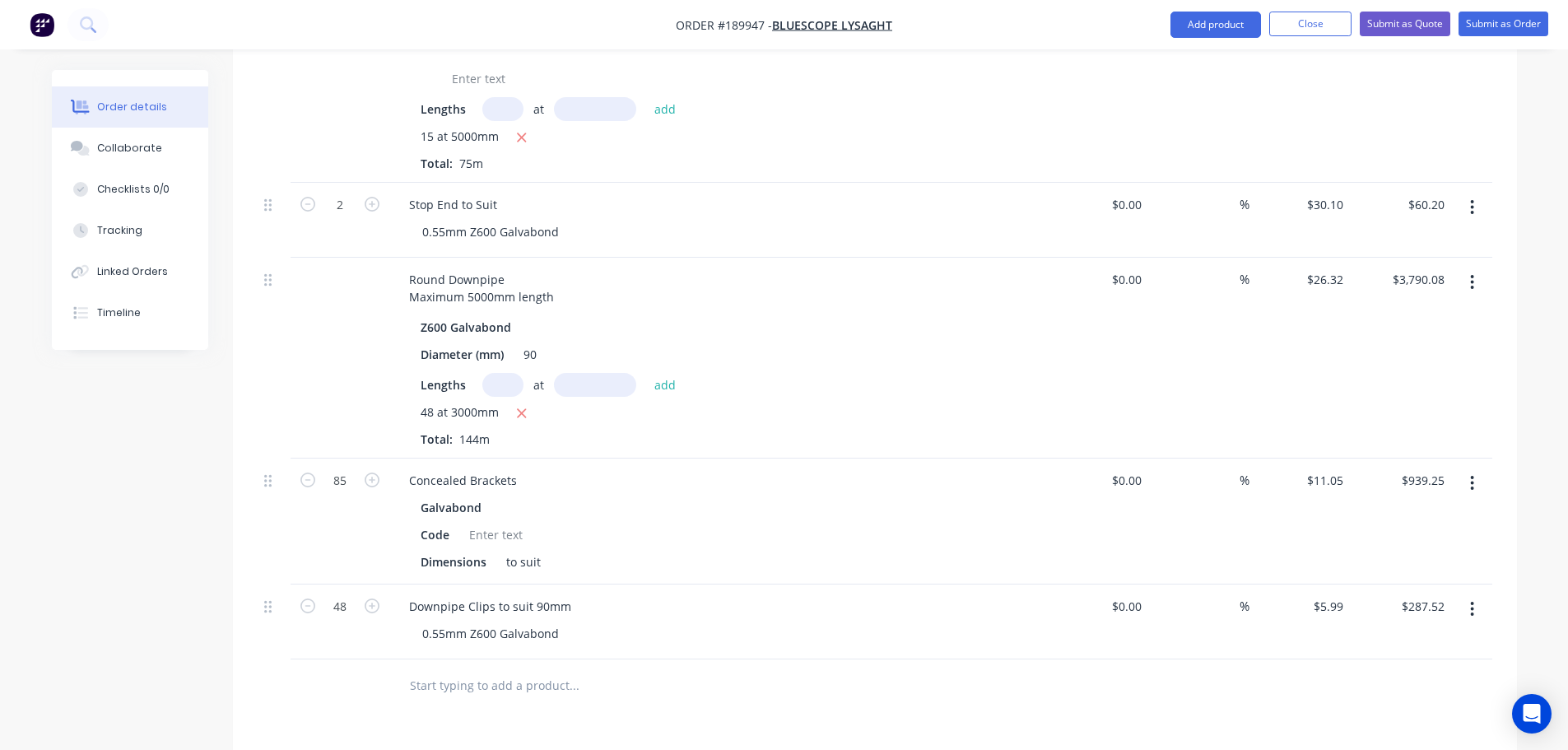
scroll to position [741, 0]
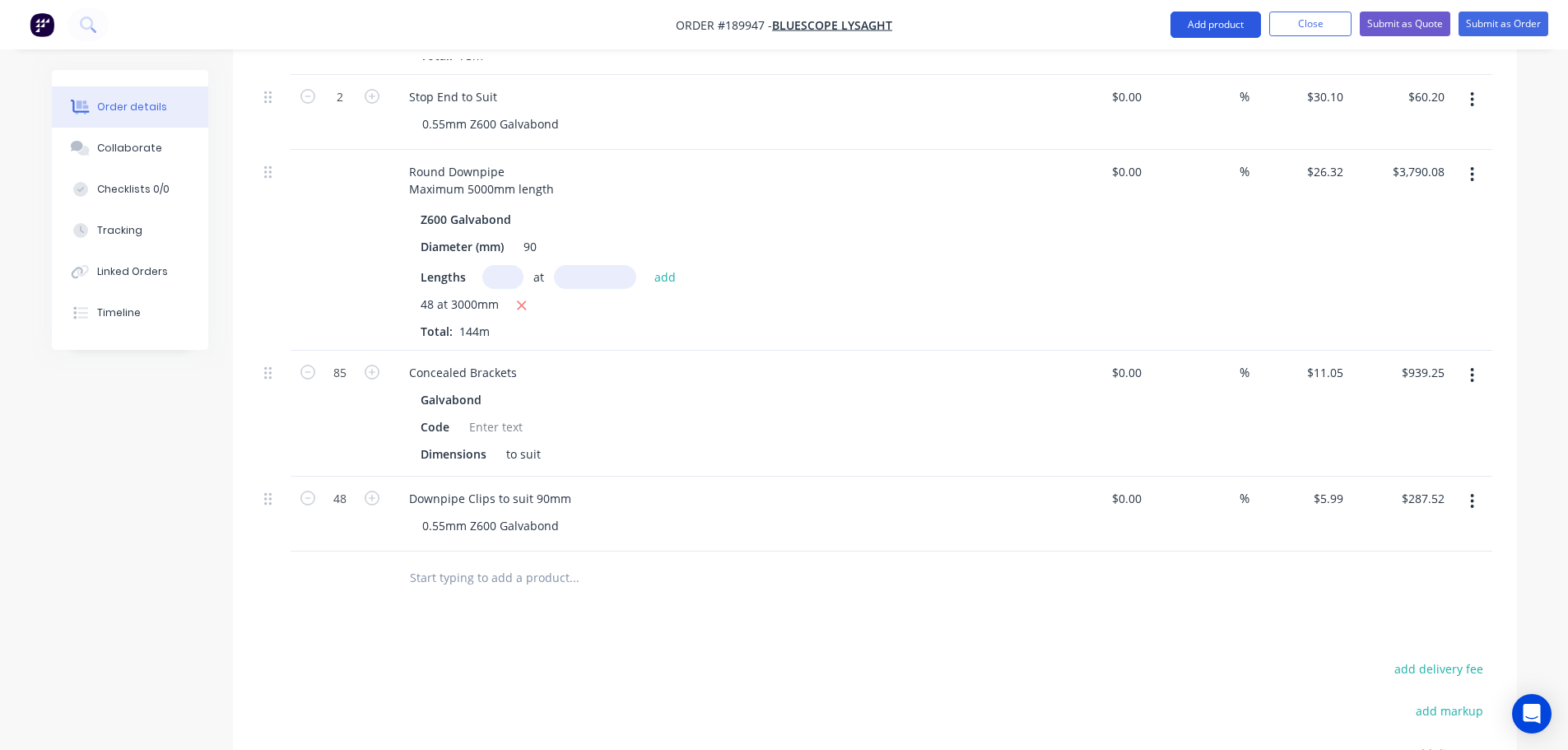
click at [1246, 20] on button "Add product" at bounding box center [1216, 24] width 91 height 26
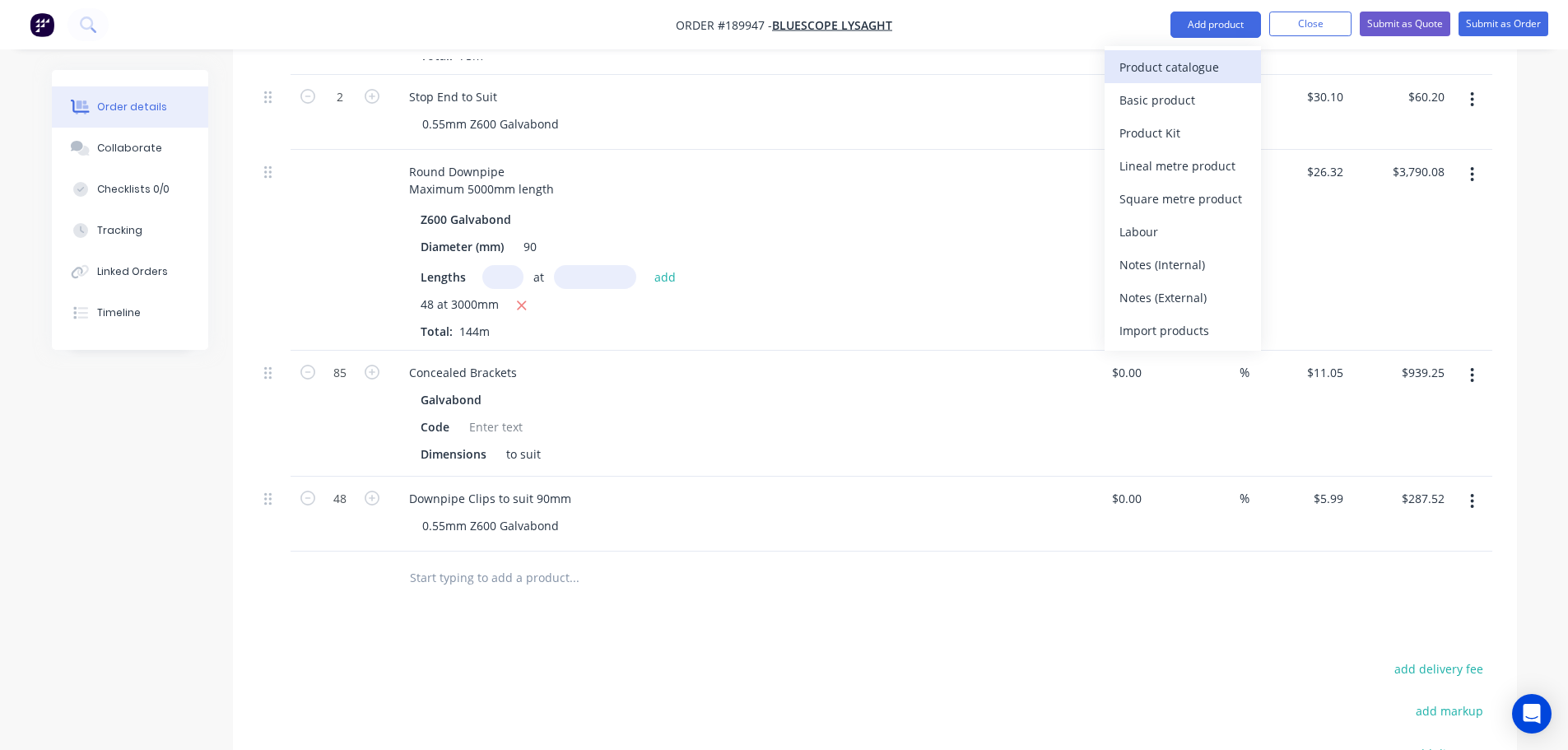
click at [1227, 51] on button "Product catalogue" at bounding box center [1184, 67] width 157 height 33
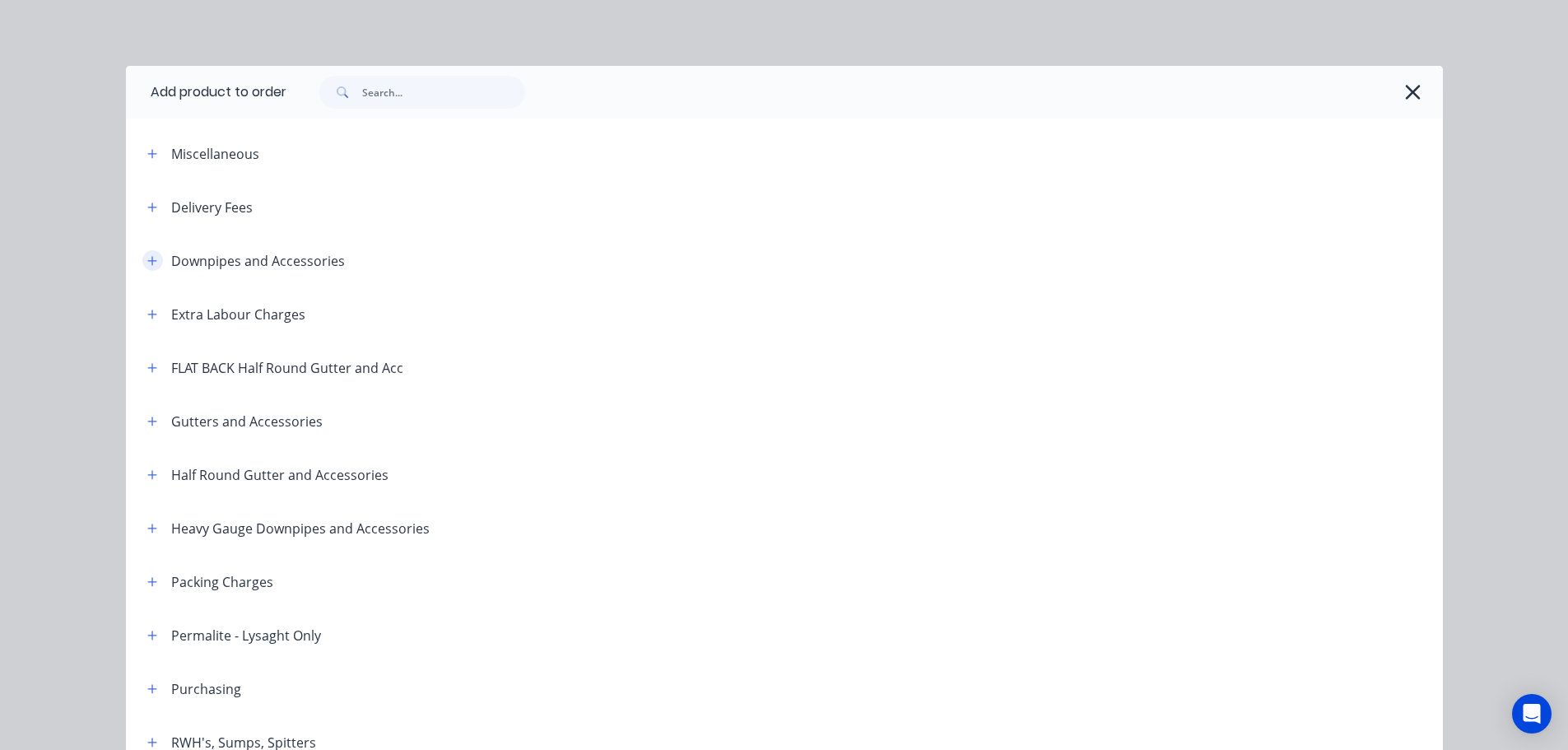
click at [148, 260] on icon "button" at bounding box center [152, 262] width 10 height 12
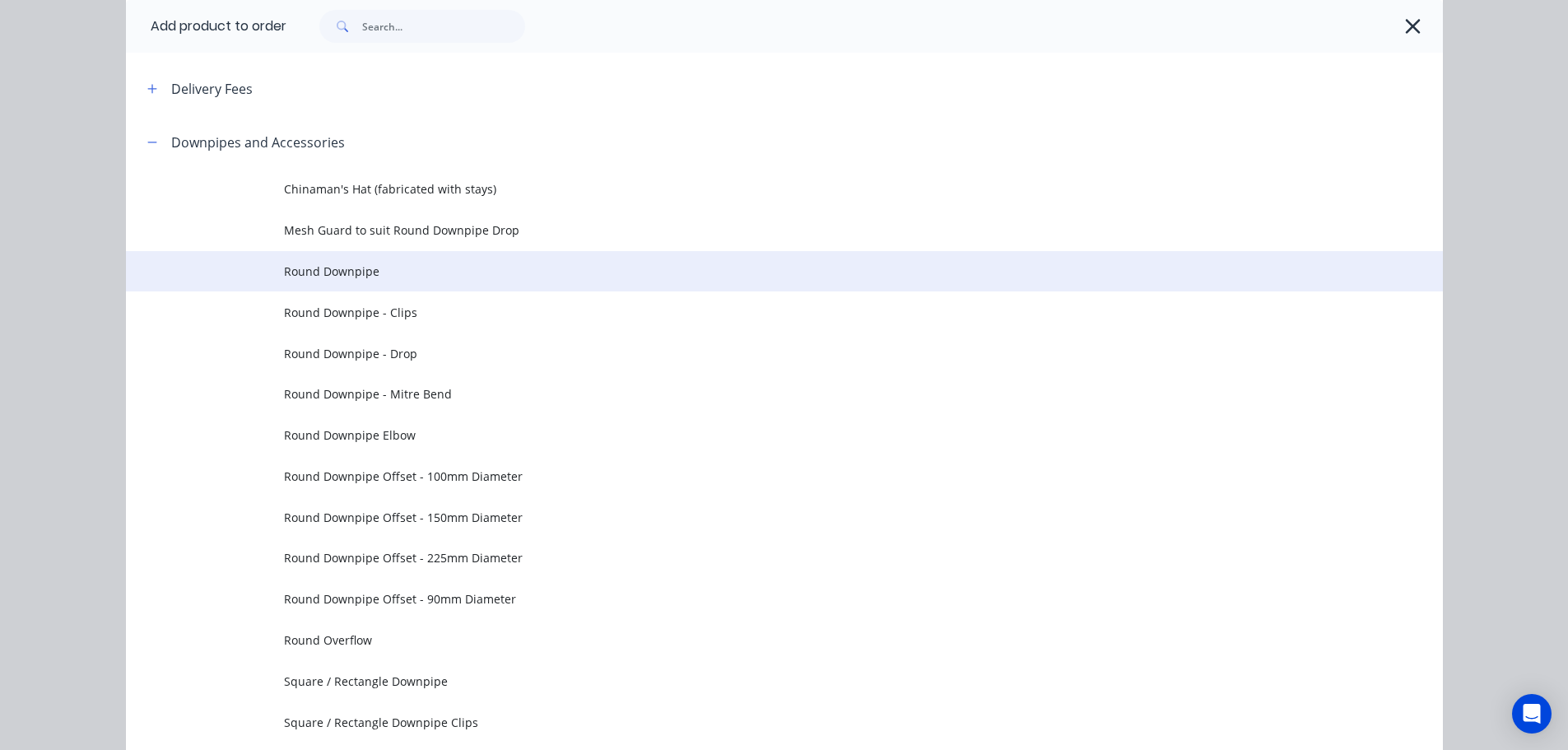
scroll to position [165, 0]
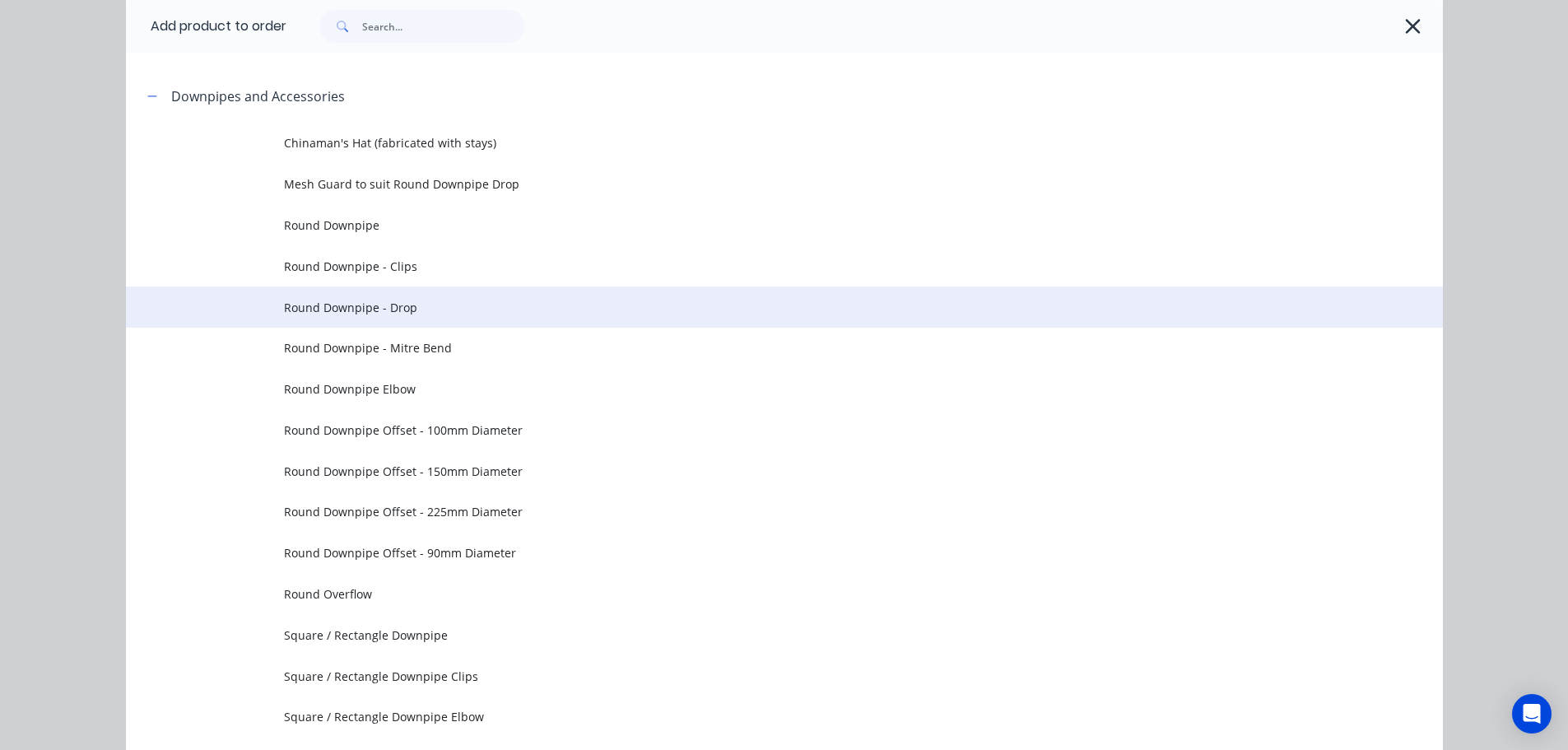
click at [375, 311] on span "Round Downpipe - Drop" at bounding box center [747, 308] width 927 height 17
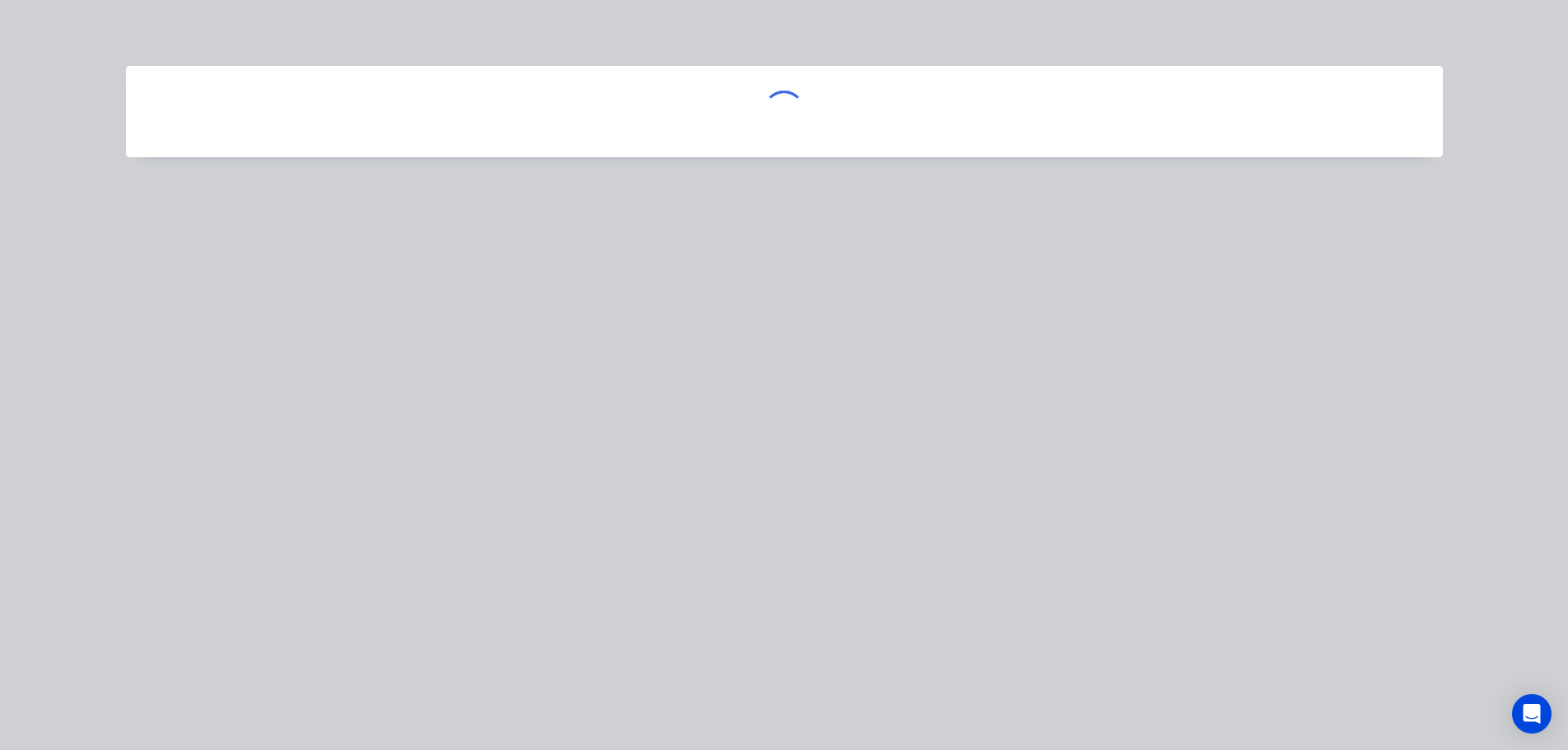
scroll to position [0, 0]
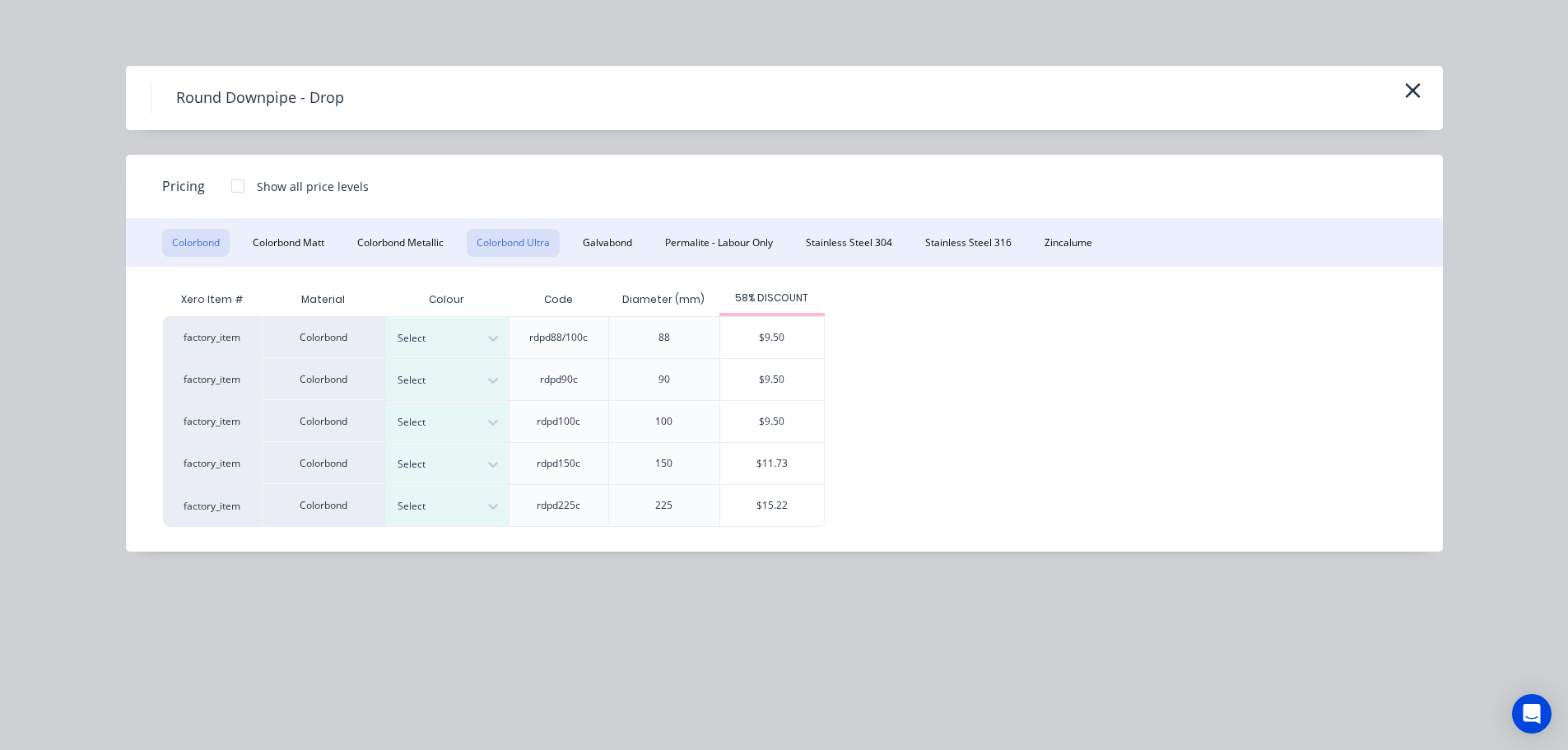
click at [538, 240] on button "Colorbond Ultra" at bounding box center [513, 242] width 93 height 28
click at [1425, 83] on button "button" at bounding box center [1413, 91] width 27 height 26
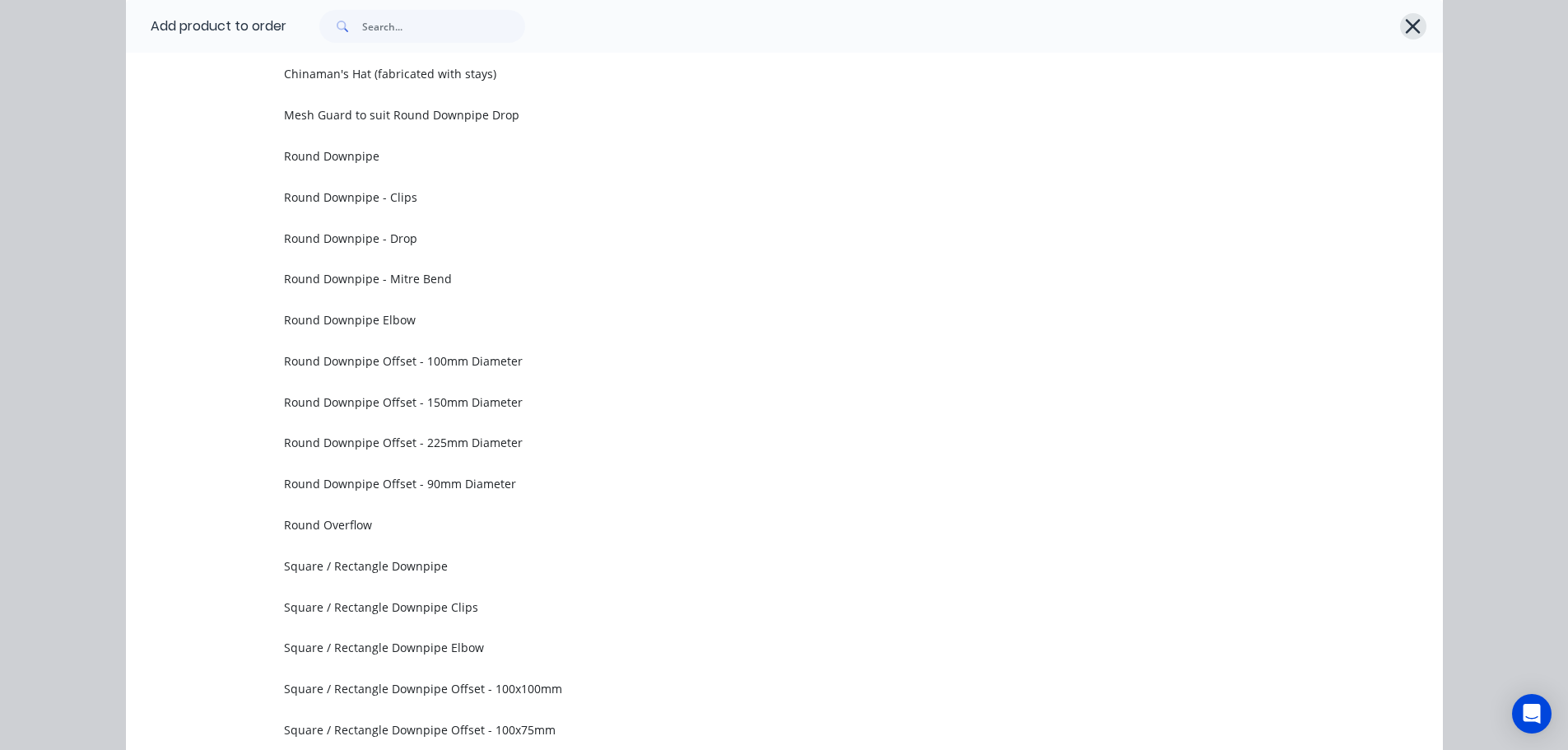
click at [1408, 26] on icon "button" at bounding box center [1413, 26] width 15 height 15
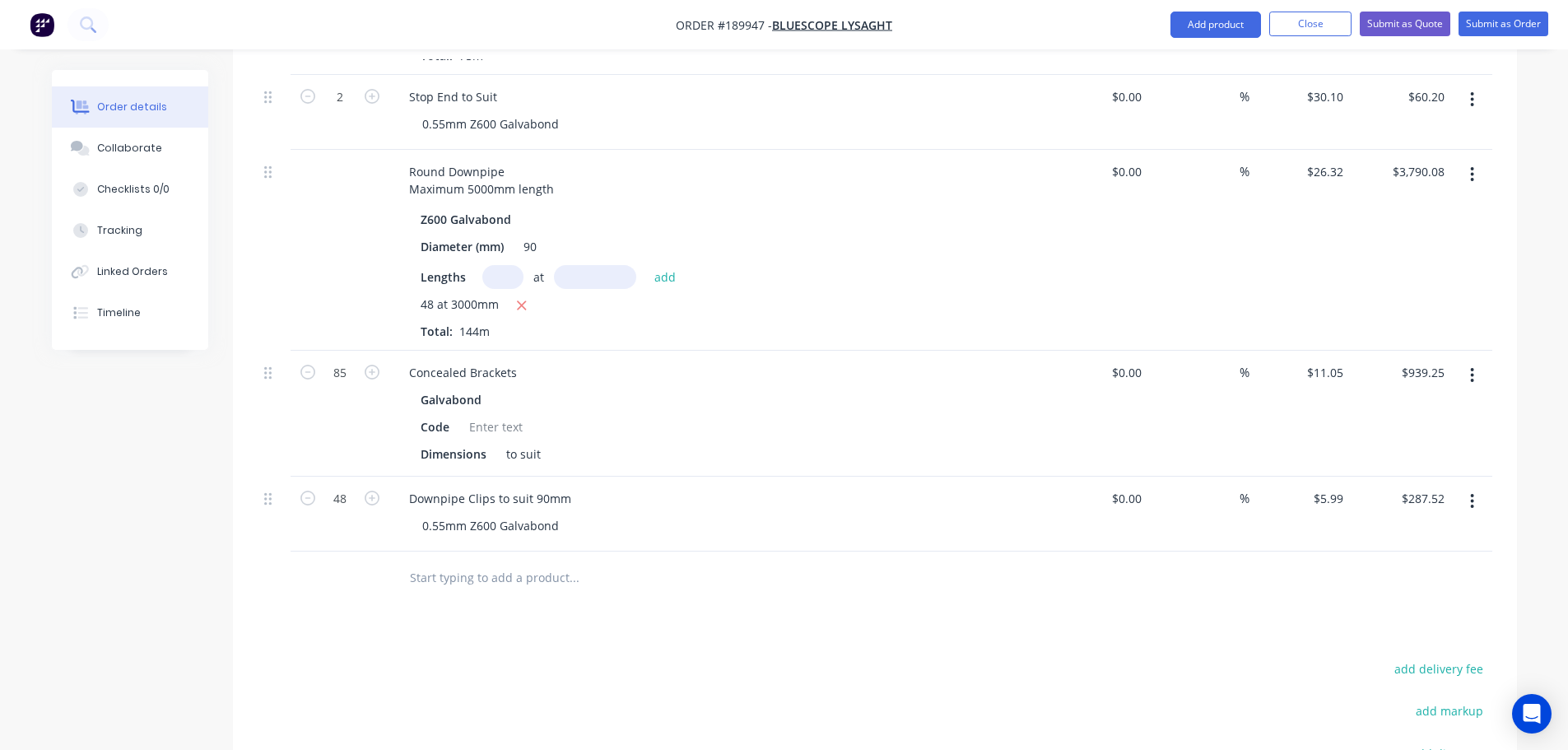
click at [1461, 486] on button "button" at bounding box center [1472, 501] width 39 height 30
click at [1409, 566] on div "Duplicate" at bounding box center [1414, 578] width 127 height 24
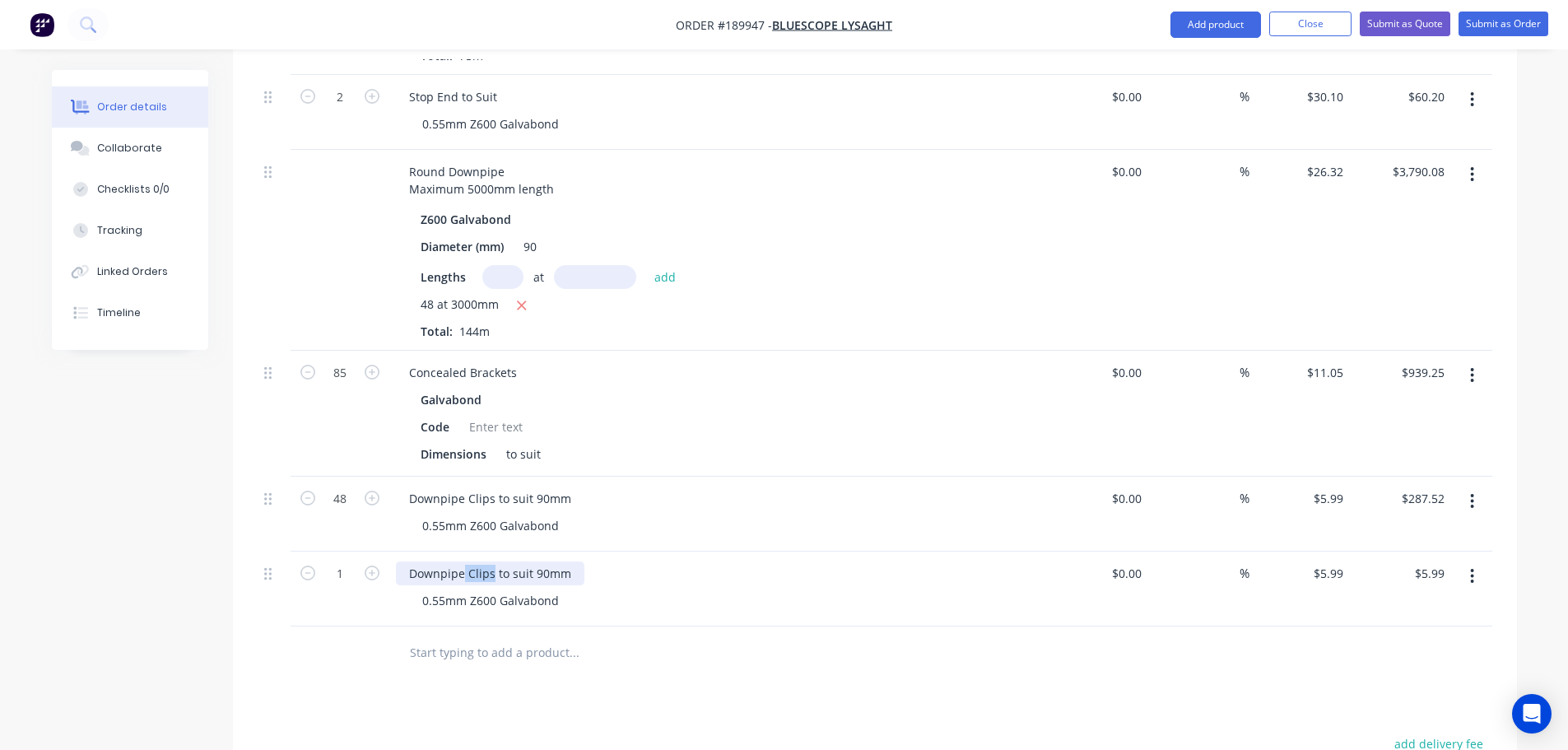
drag, startPoint x: 464, startPoint y: 552, endPoint x: 491, endPoint y: 550, distance: 27.1
click at [491, 562] on div "Downpipe Clips to suit 90mm" at bounding box center [490, 574] width 189 height 24
click at [1337, 562] on input "5.99" at bounding box center [1331, 574] width 38 height 24
type input "$10.68"
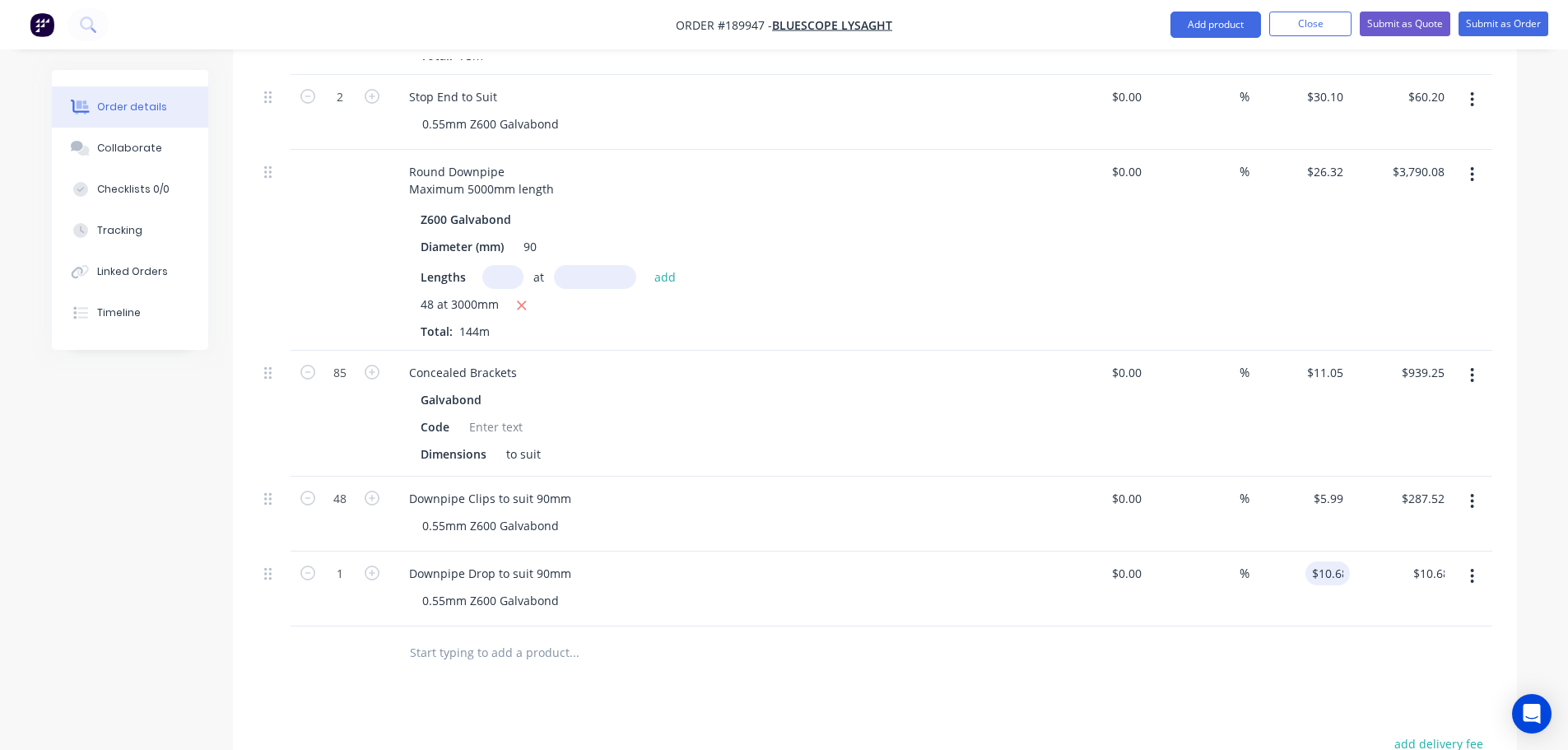
click at [696, 682] on div "Drawings Add drawing Products Show / Hide columns Add product Qty Cost Markup P…" at bounding box center [876, 409] width 1284 height 1332
click at [372, 566] on icon "button" at bounding box center [372, 573] width 15 height 15
type input "2"
type input "$21.36"
click at [371, 566] on icon "button" at bounding box center [372, 573] width 15 height 15
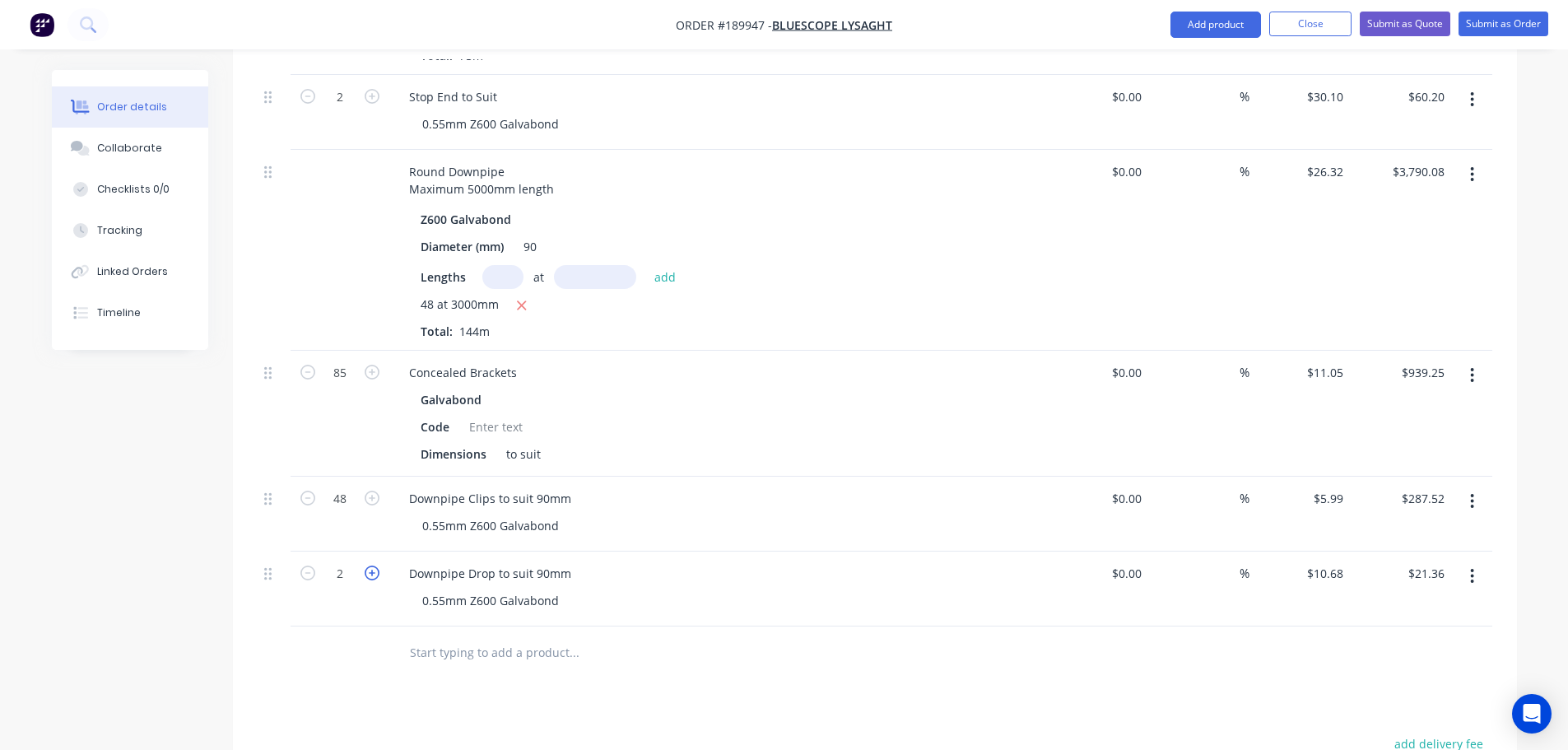
type input "3"
type input "$32.04"
click at [369, 566] on icon "button" at bounding box center [372, 573] width 15 height 15
type input "4"
type input "$42.72"
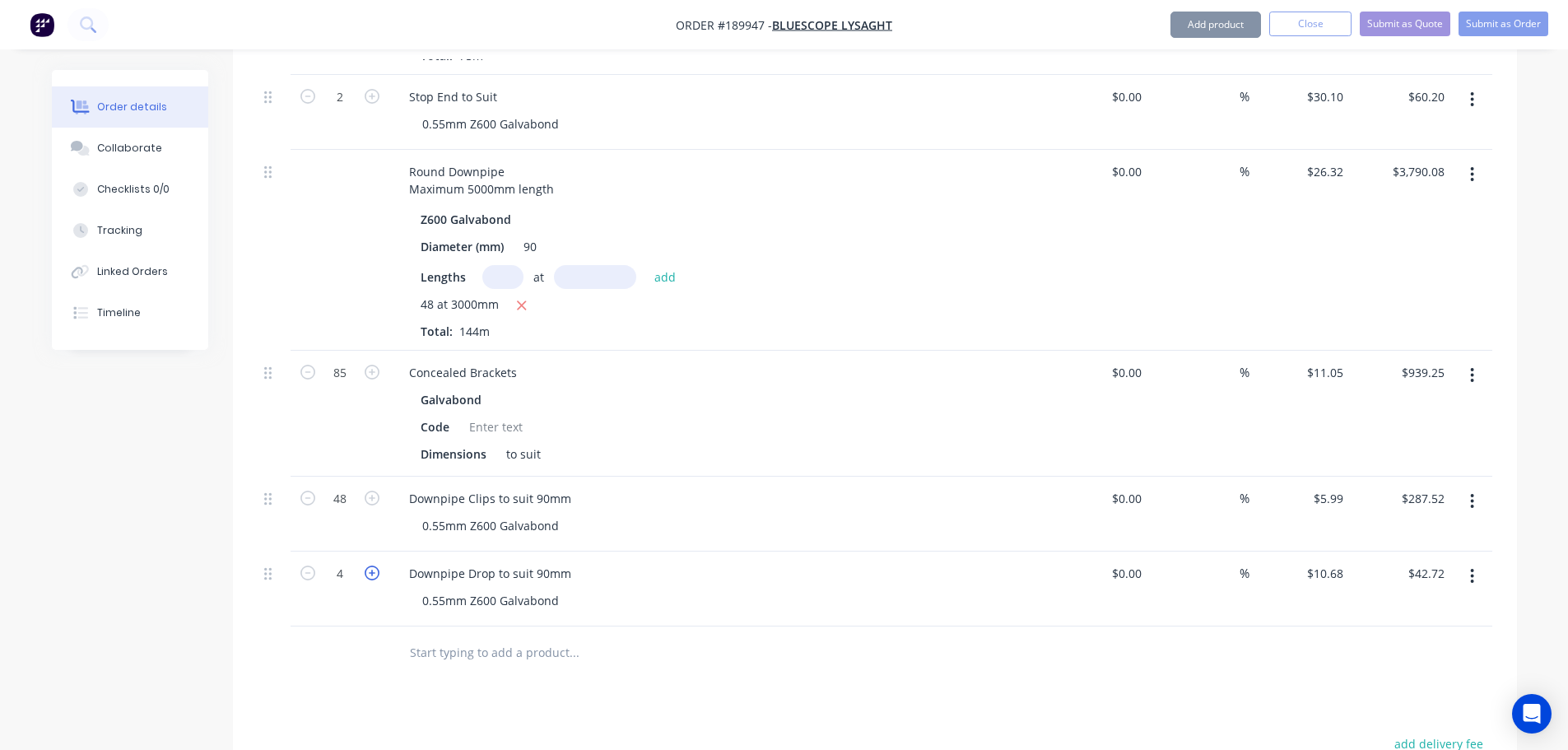
click at [369, 566] on icon "button" at bounding box center [372, 573] width 15 height 15
type input "5"
type input "$53.40"
click at [369, 566] on icon "button" at bounding box center [372, 573] width 15 height 15
type input "6"
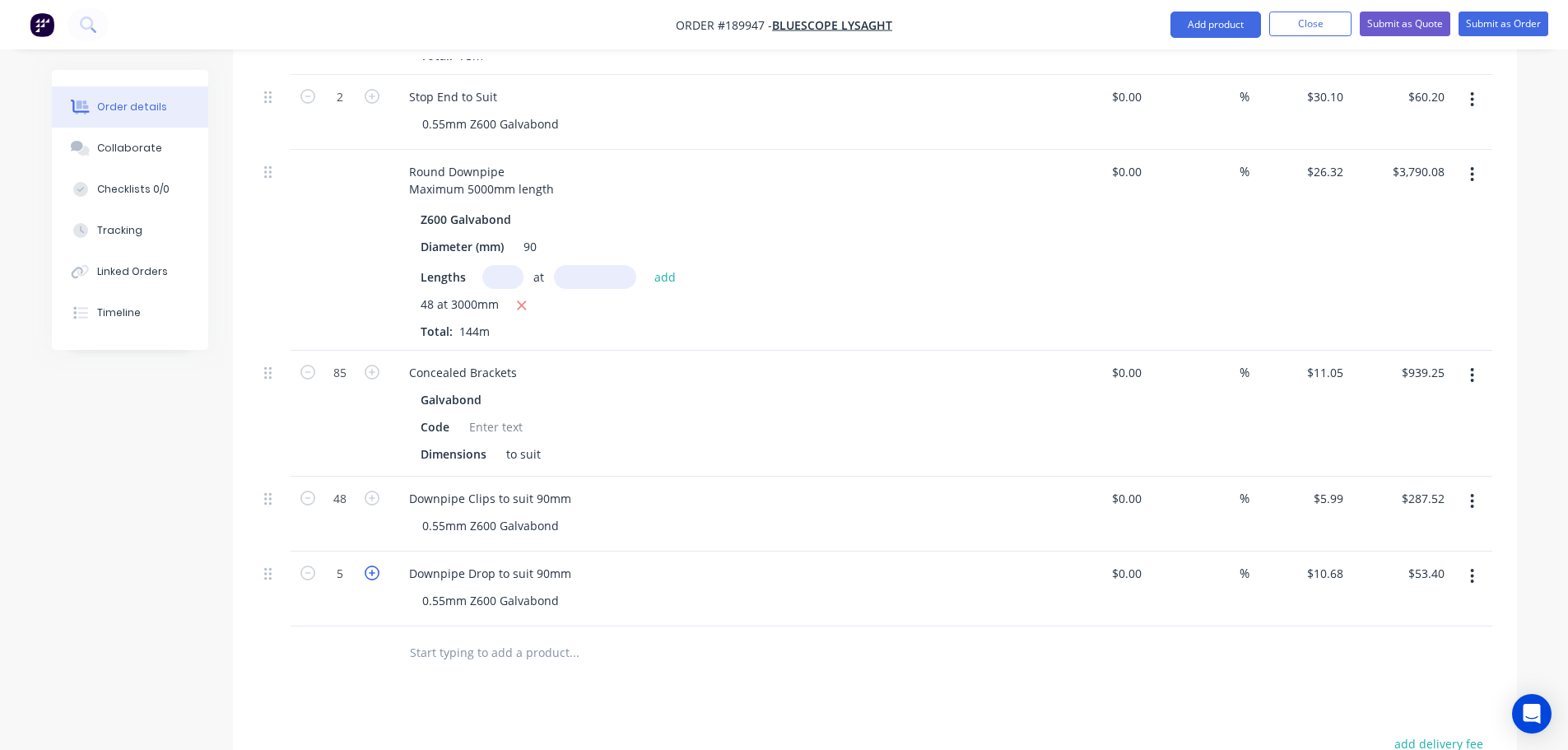
type input "$64.08"
click at [369, 566] on icon "button" at bounding box center [372, 573] width 15 height 15
type input "7"
type input "$74.76"
click at [369, 566] on icon "button" at bounding box center [372, 573] width 15 height 15
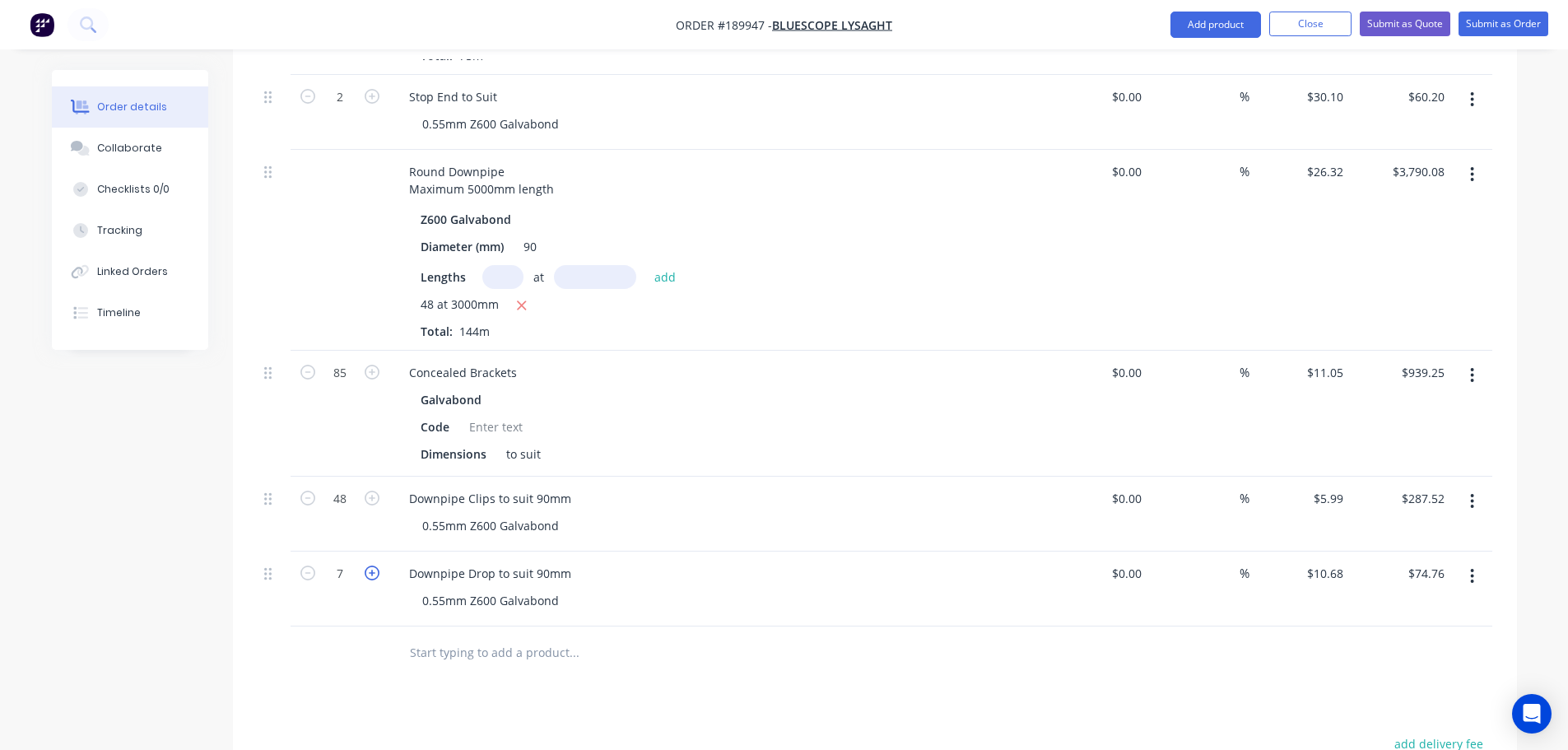
type input "8"
type input "$85.44"
click at [369, 566] on icon "button" at bounding box center [372, 573] width 15 height 15
type input "9"
type input "$96.12"
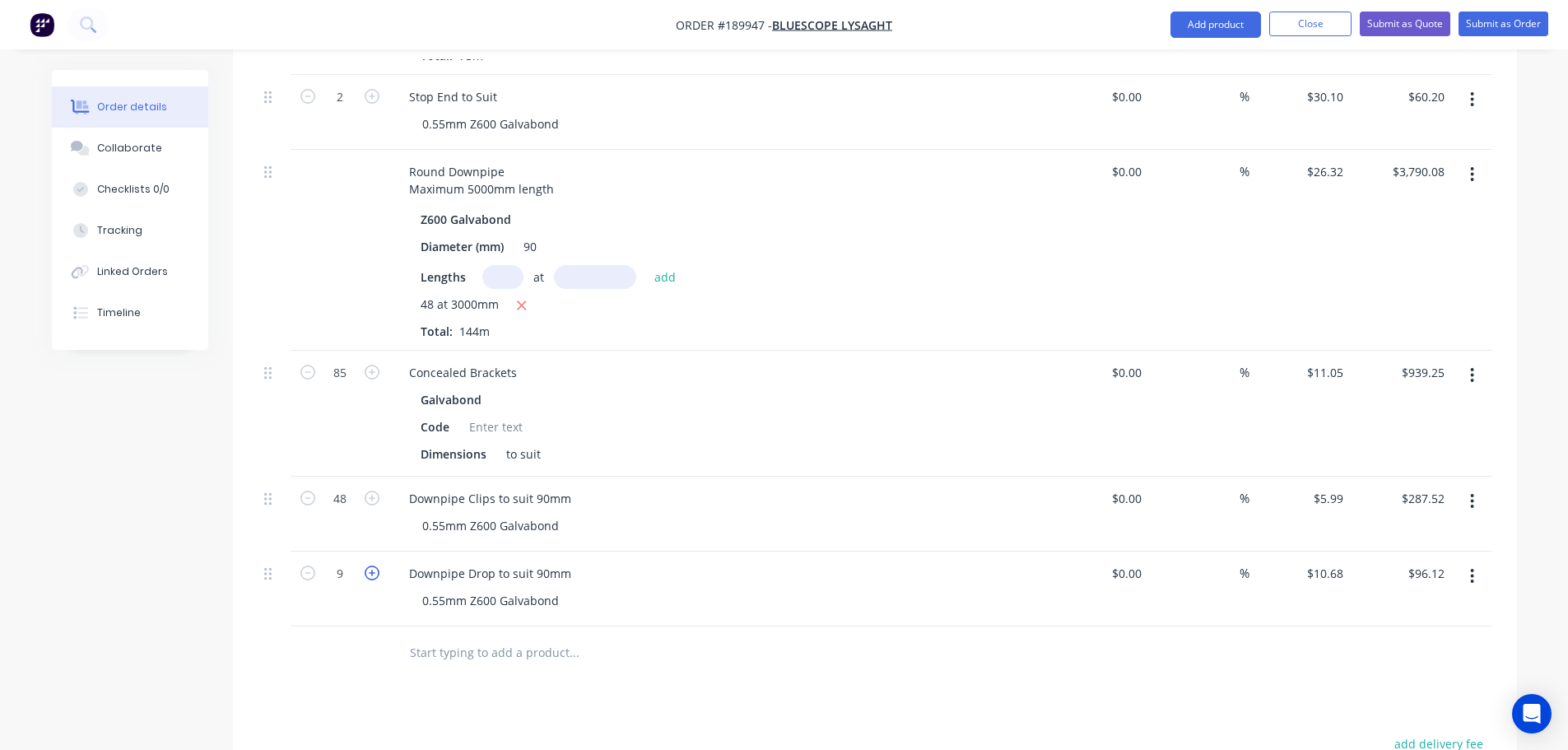
click at [369, 566] on icon "button" at bounding box center [372, 573] width 15 height 15
type input "10"
type input "$106.80"
click at [369, 566] on icon "button" at bounding box center [372, 573] width 15 height 15
type input "11"
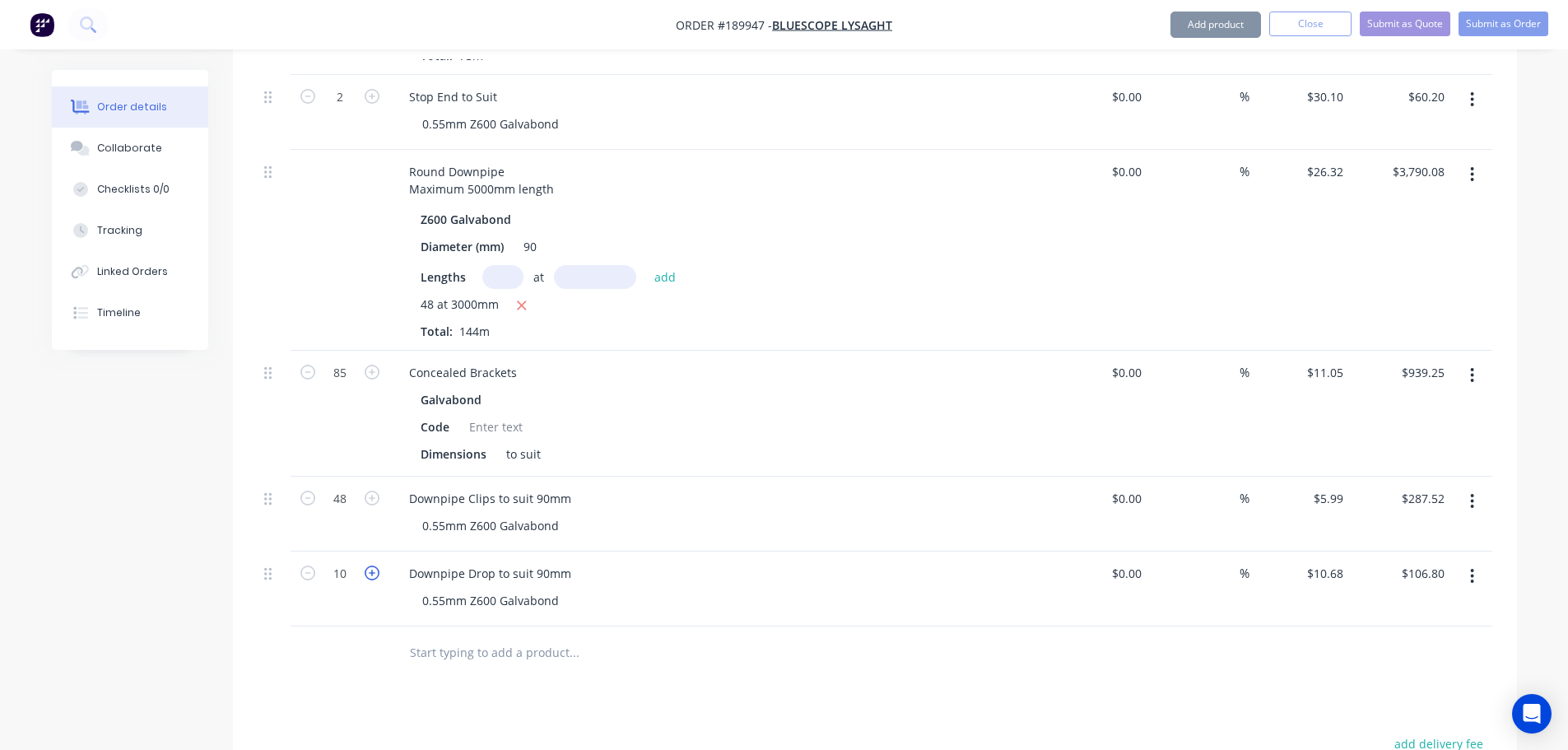
type input "$117.48"
click at [369, 566] on icon "button" at bounding box center [372, 573] width 15 height 15
type input "12"
type input "$128.16"
click at [233, 625] on div "Qty Cost Markup Price Total "Ovolo" Style Gutter to Detail Z600 Galvabond Lengt…" at bounding box center [876, 270] width 1284 height 819
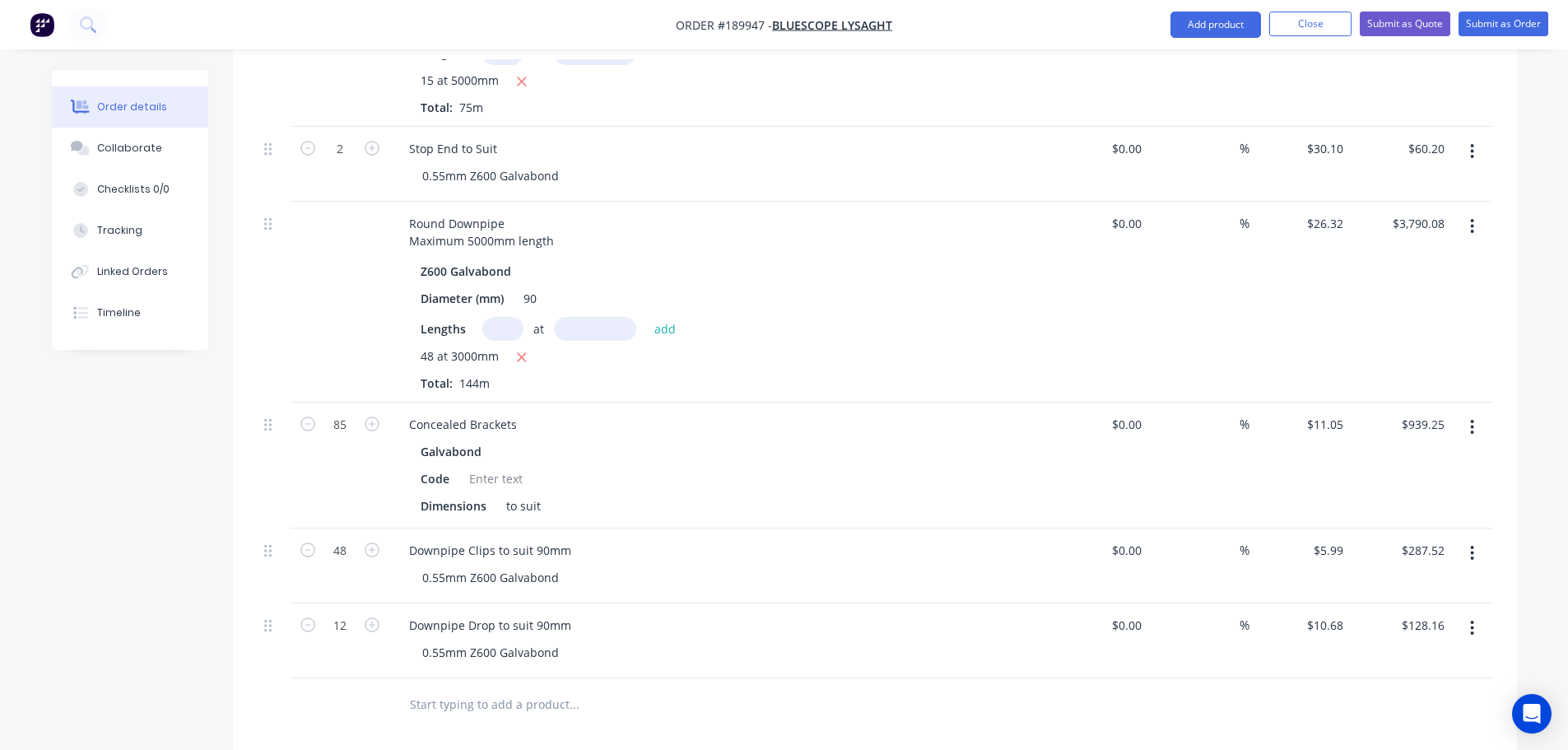
scroll to position [577, 0]
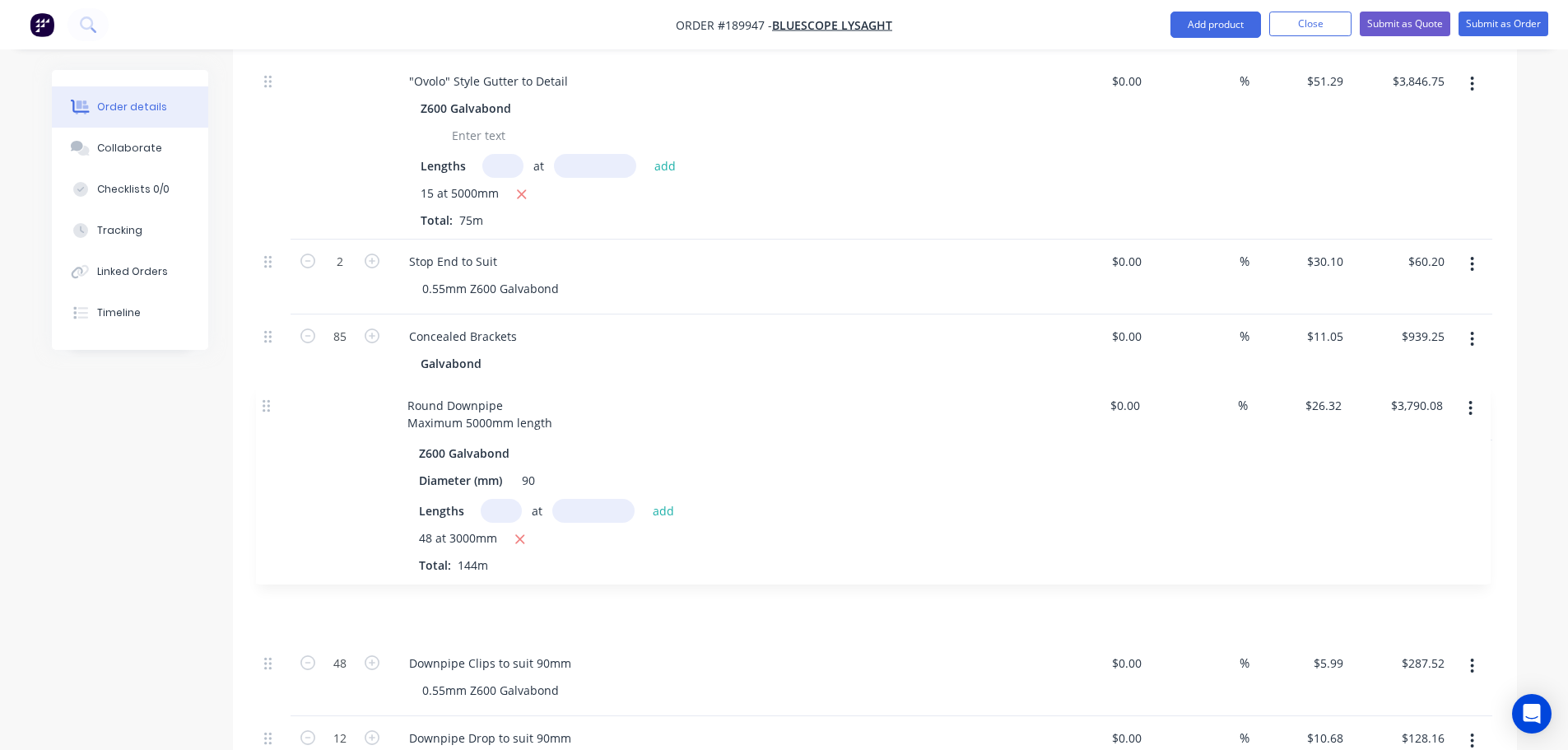
drag, startPoint x: 278, startPoint y: 306, endPoint x: 277, endPoint y: 403, distance: 97.0
click at [277, 403] on div ""Ovolo" Style Gutter to Detail Z600 Galvabond Lengths at add 15 at 5000mm Total…" at bounding box center [875, 425] width 1235 height 733
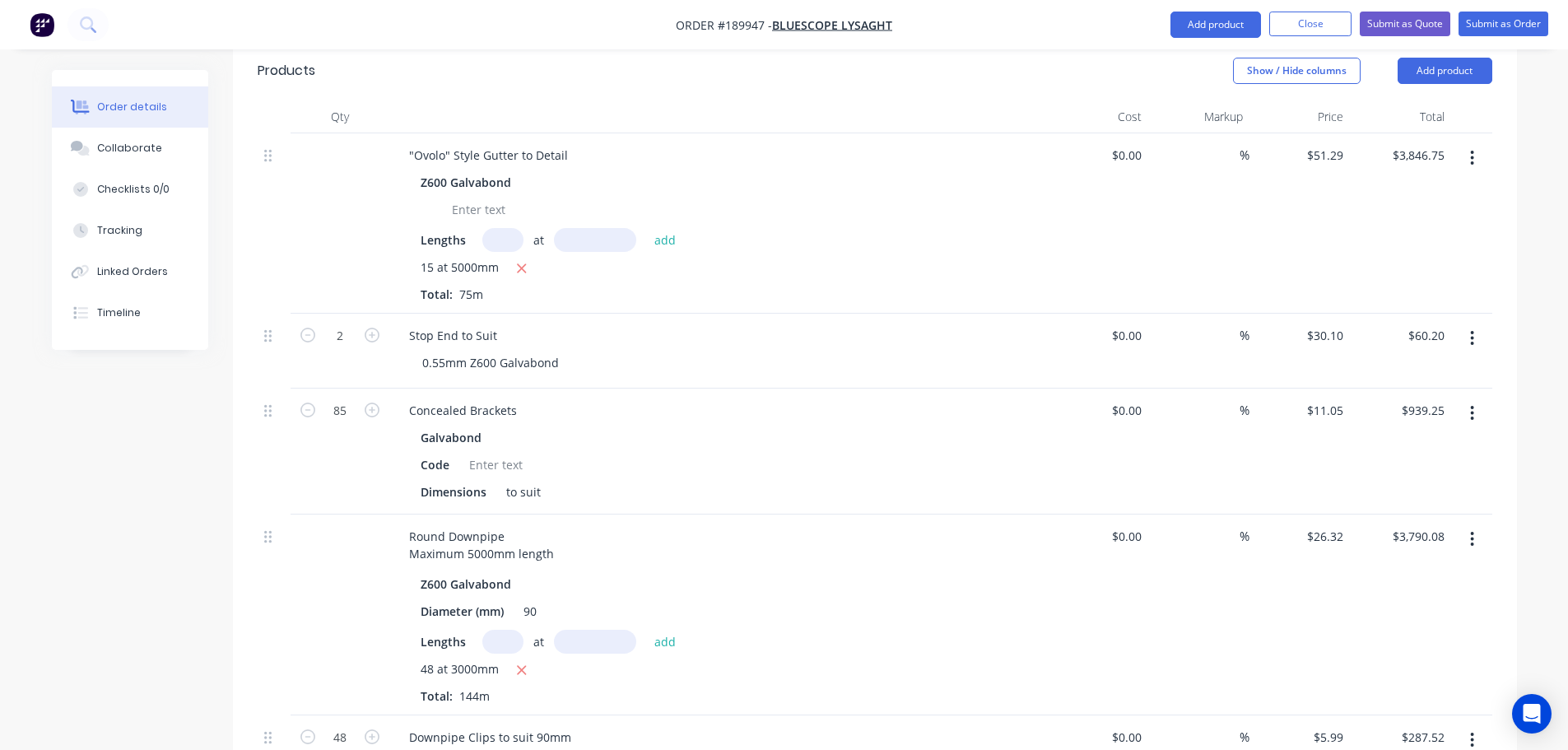
scroll to position [491, 0]
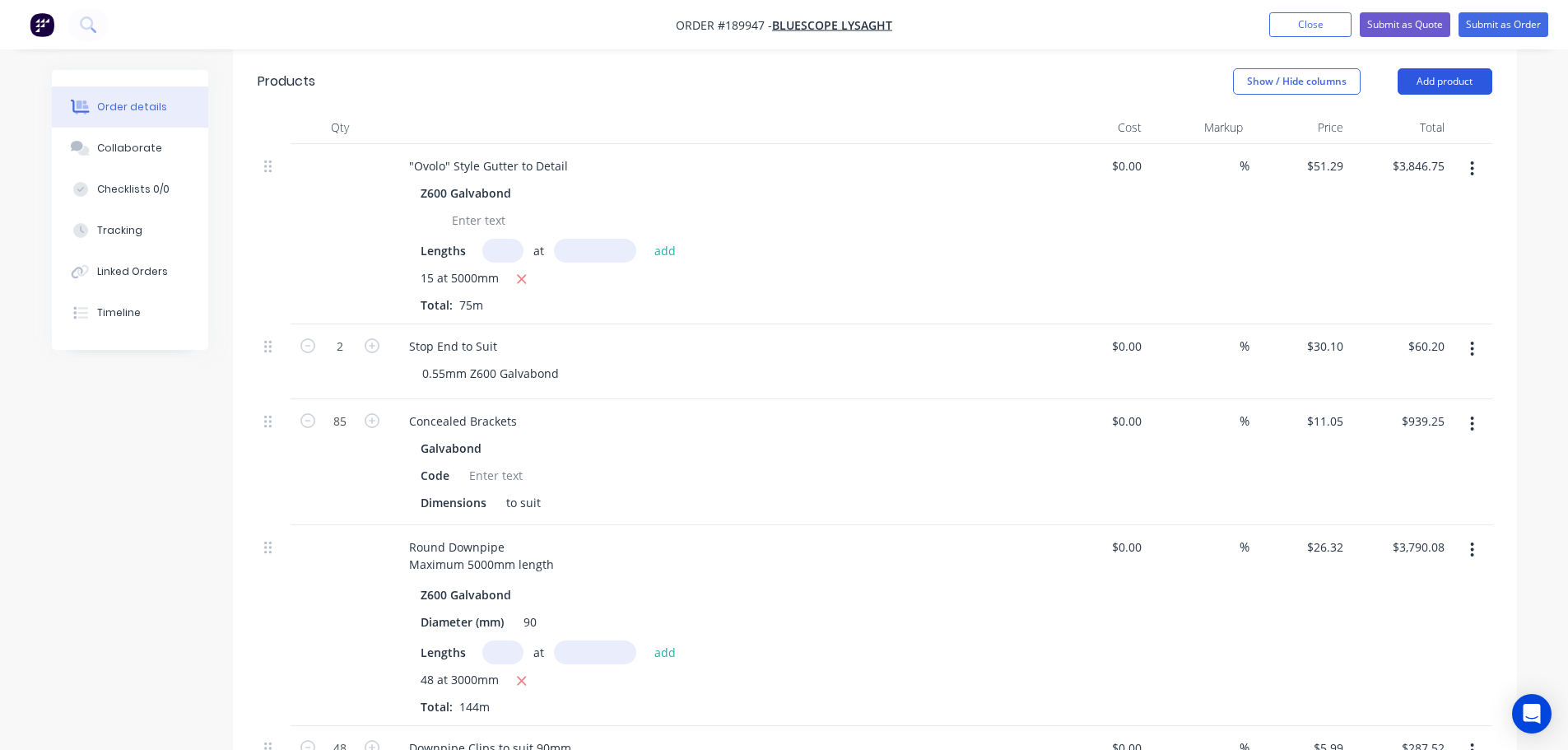
click at [1414, 69] on button "Add product" at bounding box center [1445, 81] width 95 height 26
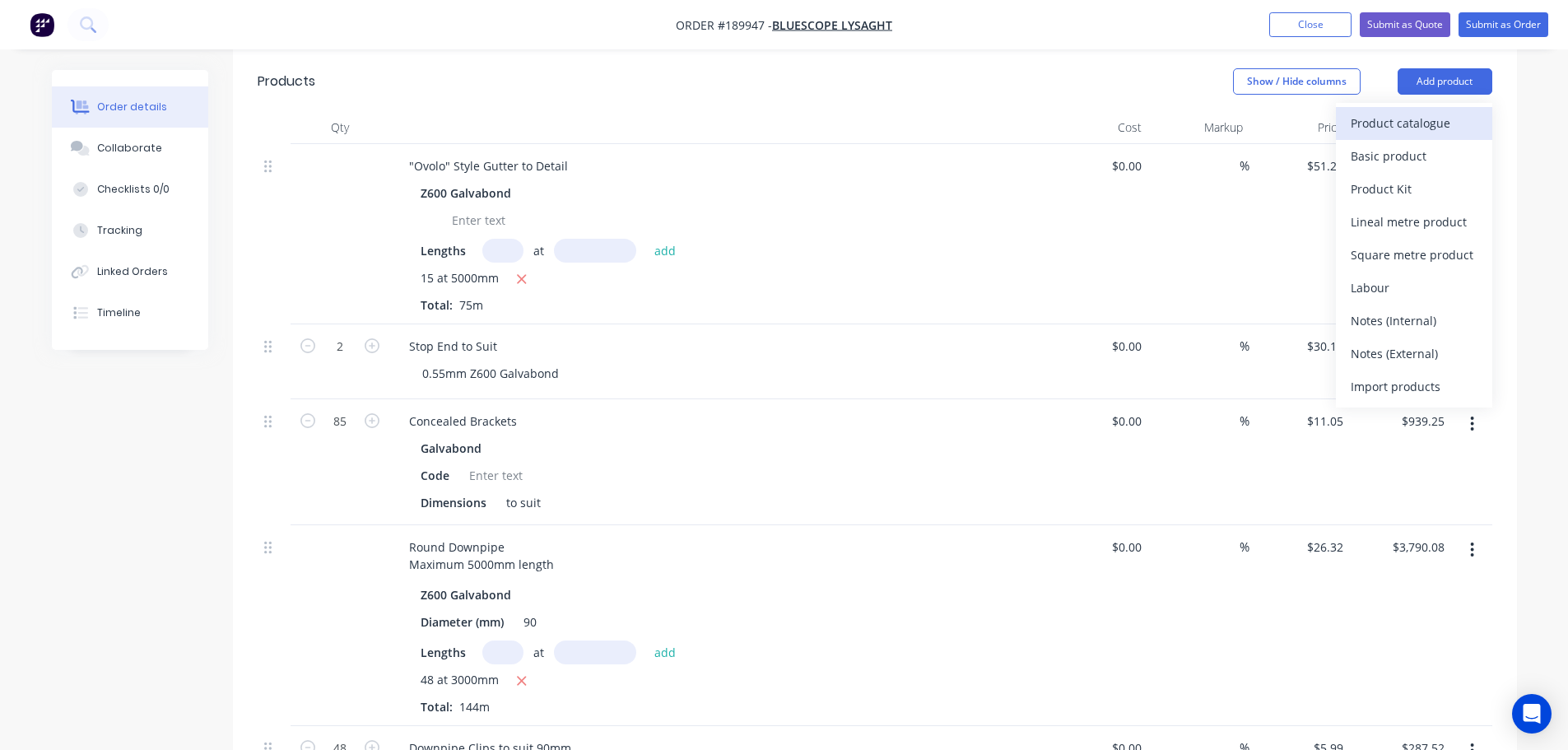
click at [1403, 111] on div "Product catalogue" at bounding box center [1414, 123] width 127 height 24
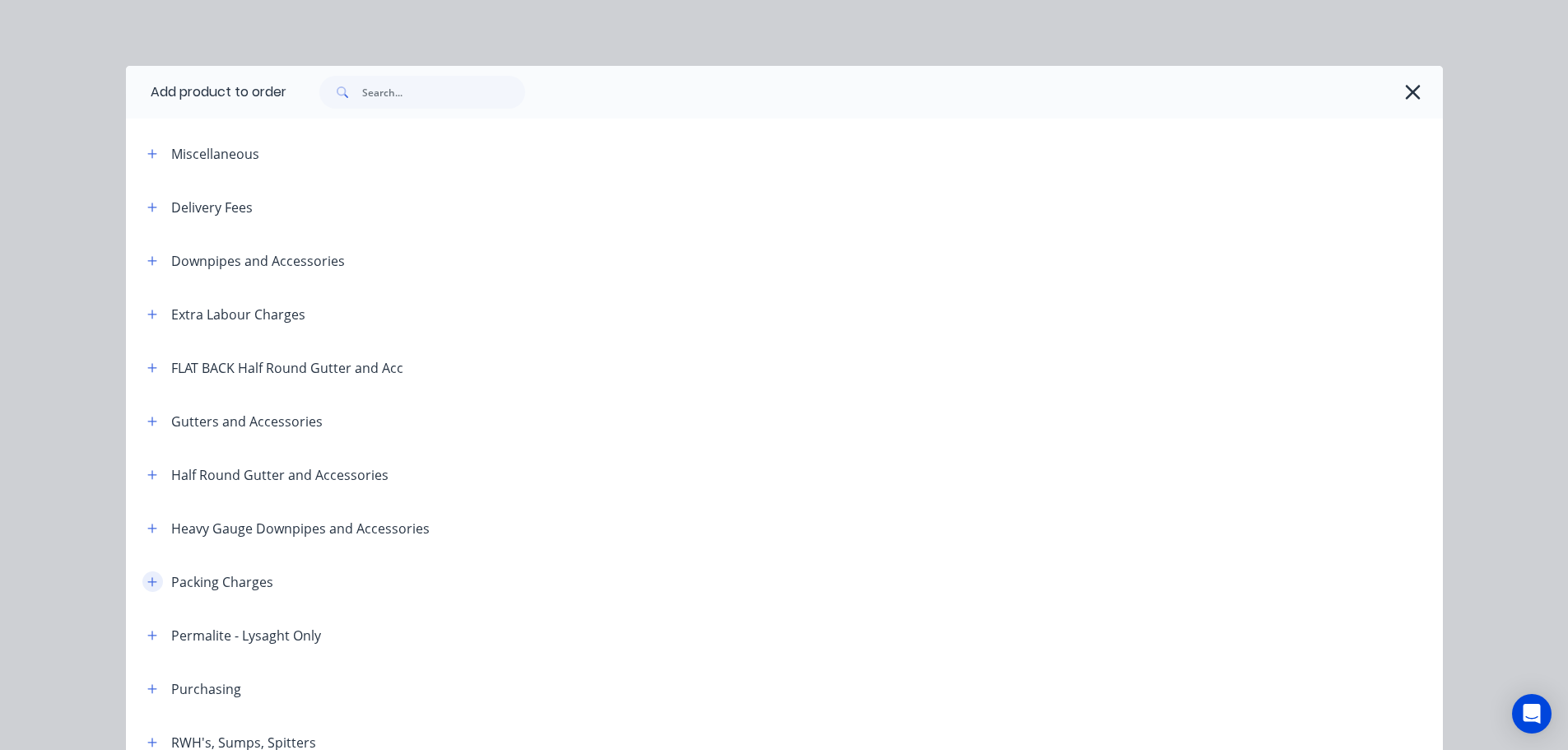
click at [156, 585] on button "button" at bounding box center [152, 581] width 20 height 20
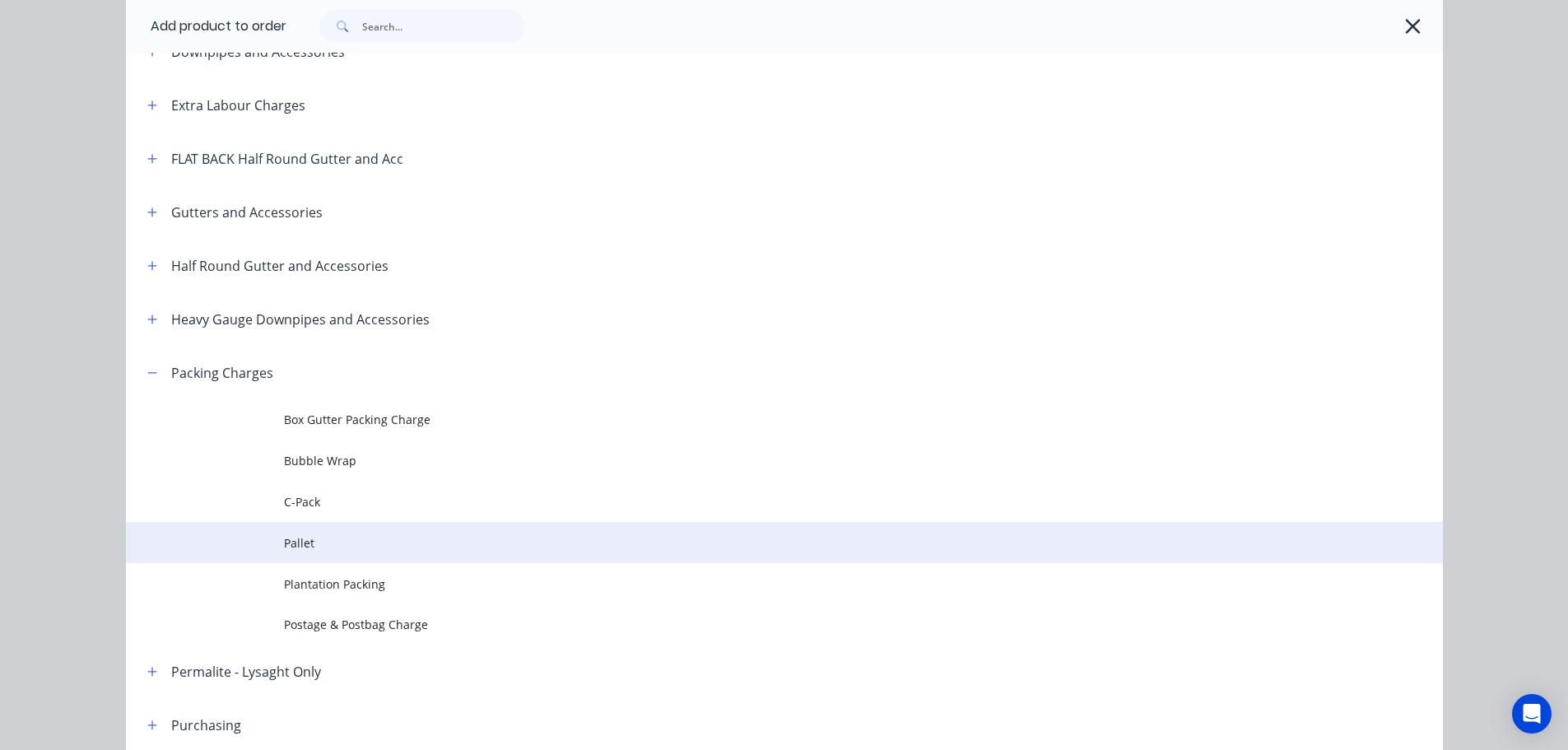
scroll to position [247, 0]
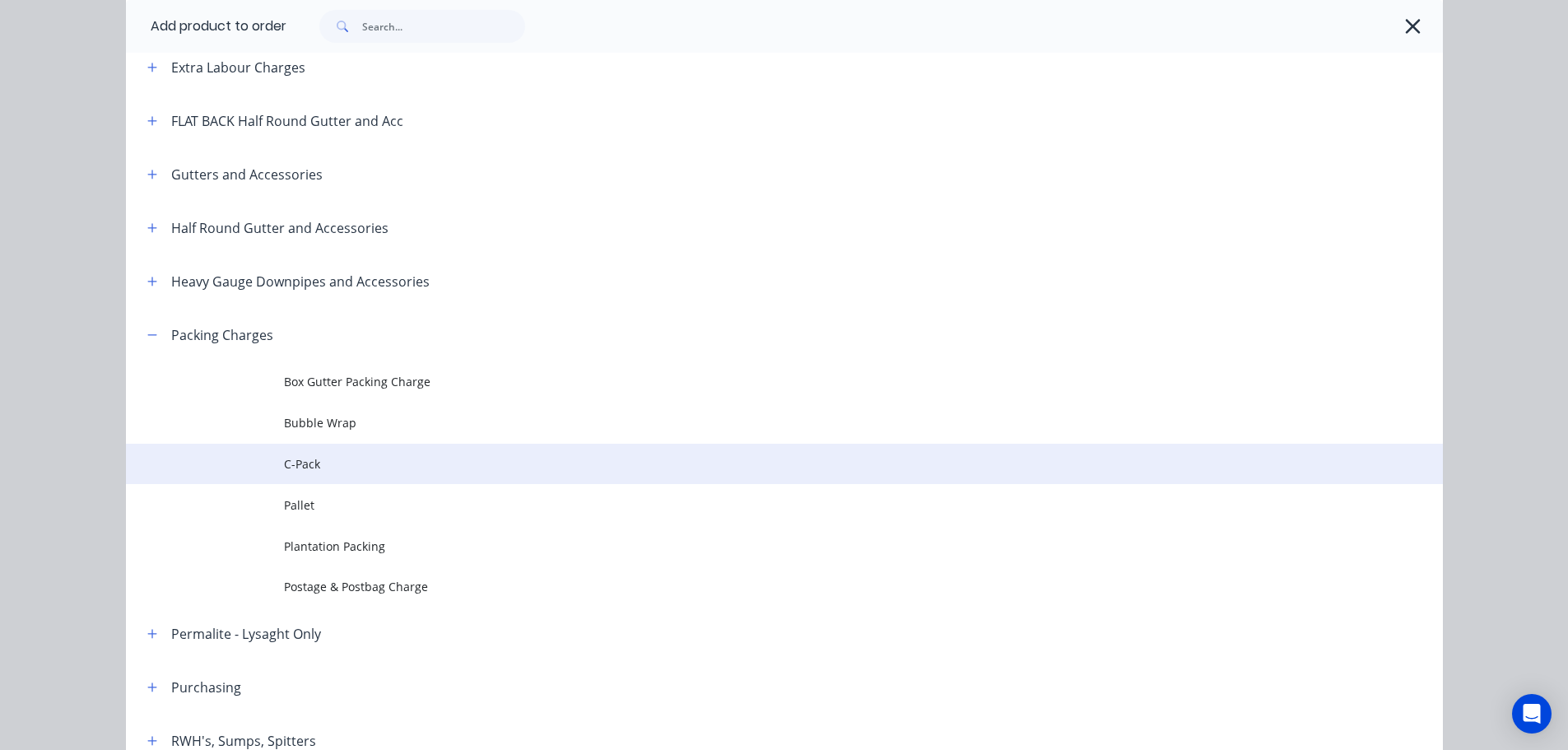
click at [341, 481] on td "C-Pack" at bounding box center [863, 464] width 1159 height 42
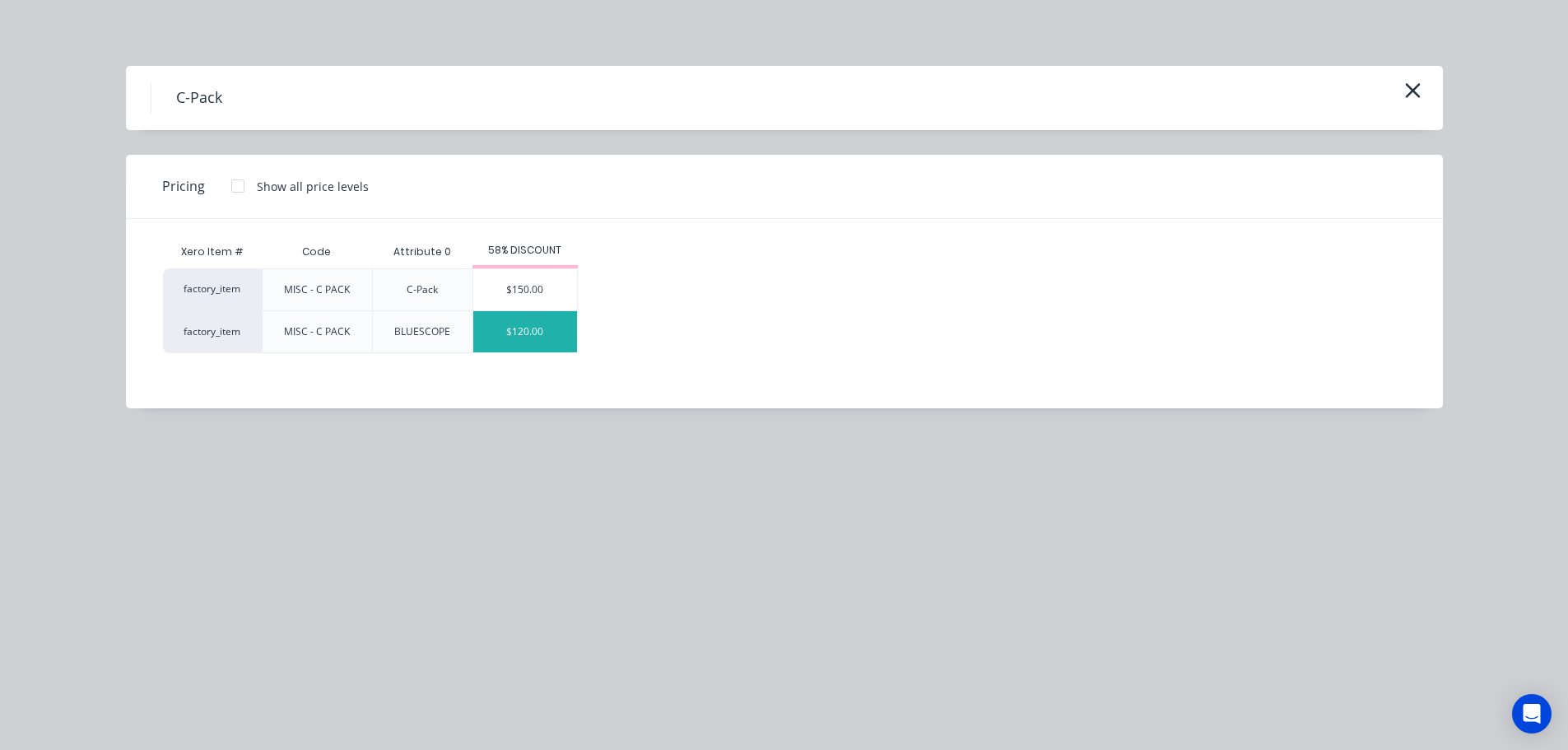
click at [552, 325] on div "$120.00" at bounding box center [525, 331] width 104 height 42
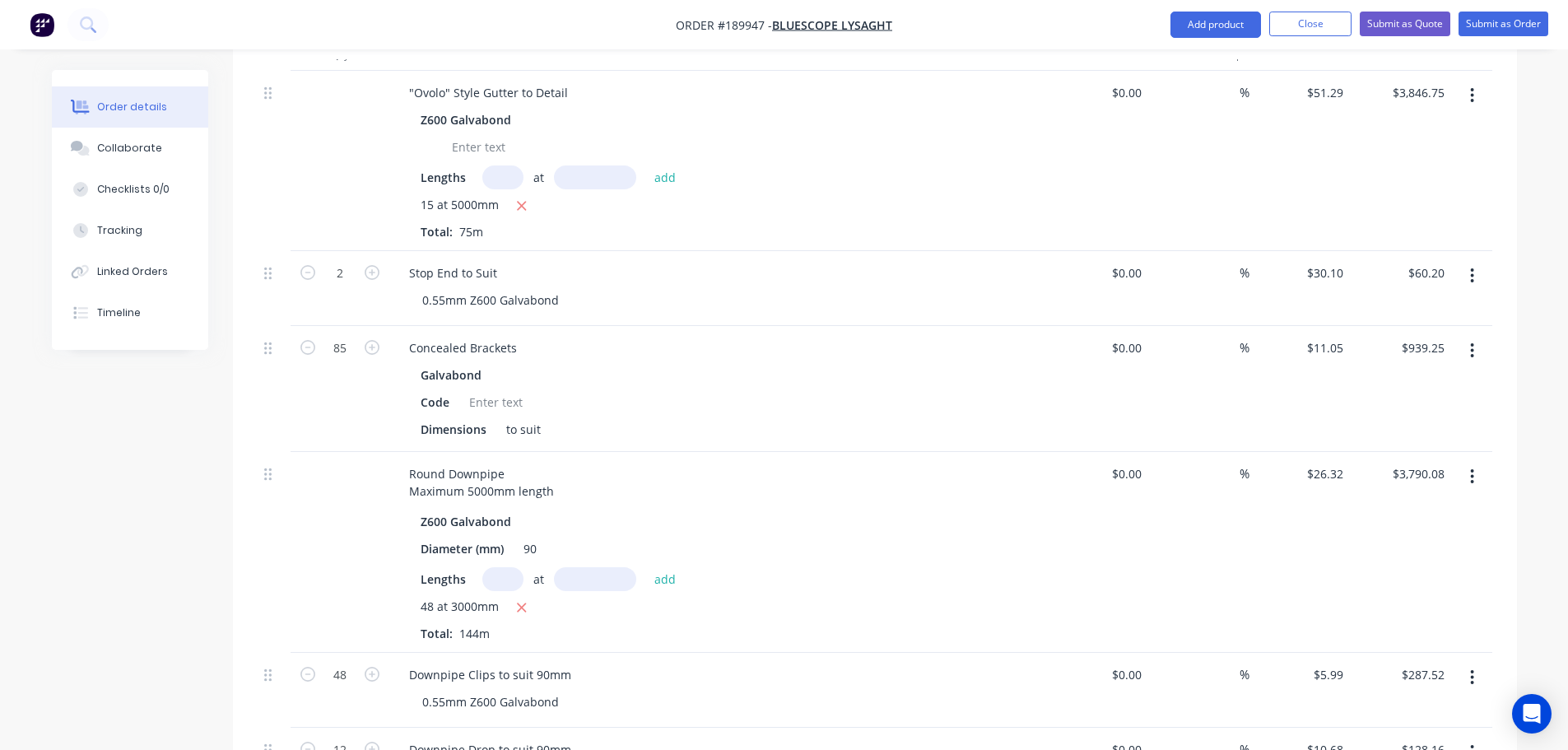
scroll to position [822, 0]
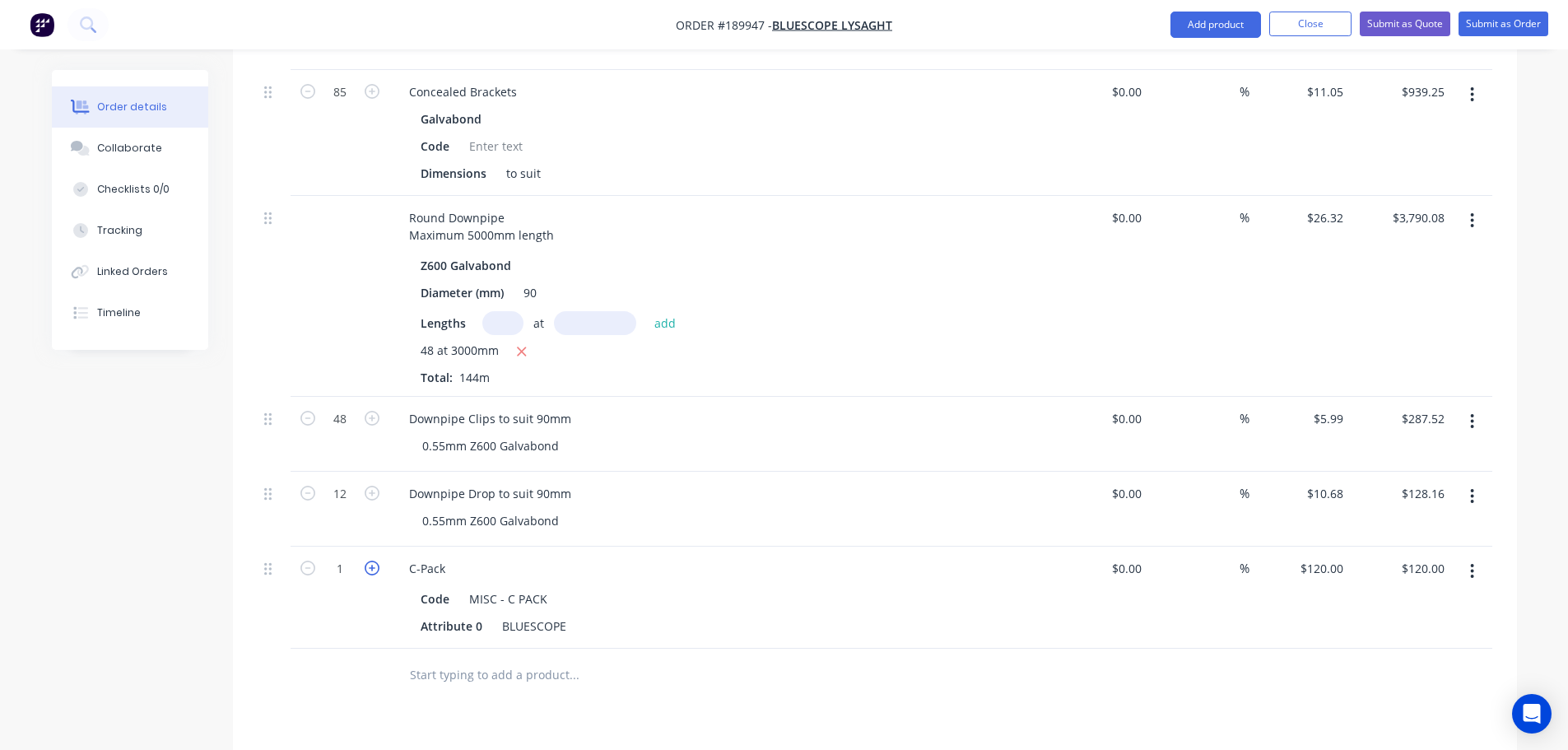
click at [368, 561] on icon "button" at bounding box center [372, 568] width 15 height 15
type input "2"
type input "$240.00"
click at [151, 563] on div "Created by Michael Created 15/08/25 Required Assigned to Add team member Status…" at bounding box center [784, 186] width 1465 height 1874
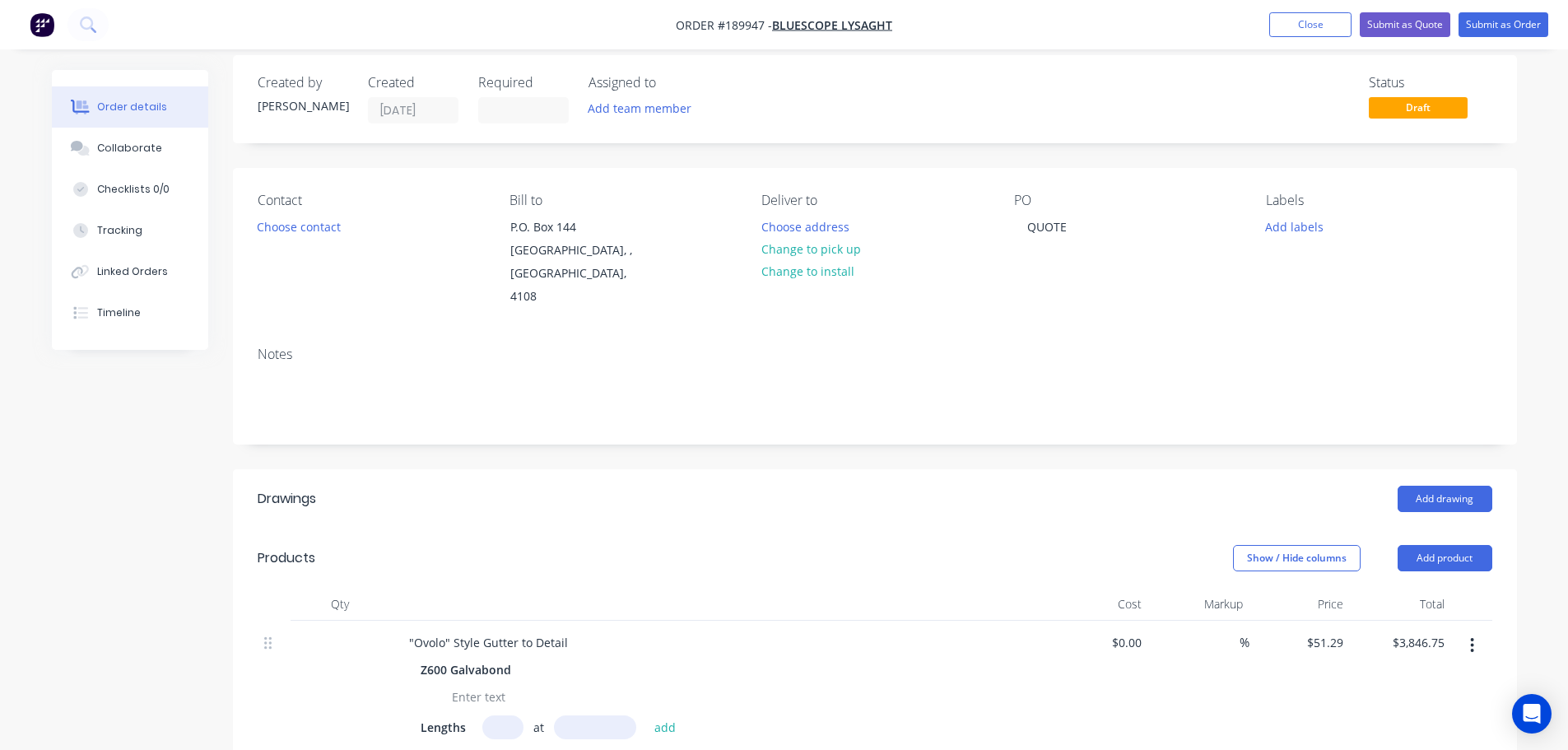
scroll to position [0, 0]
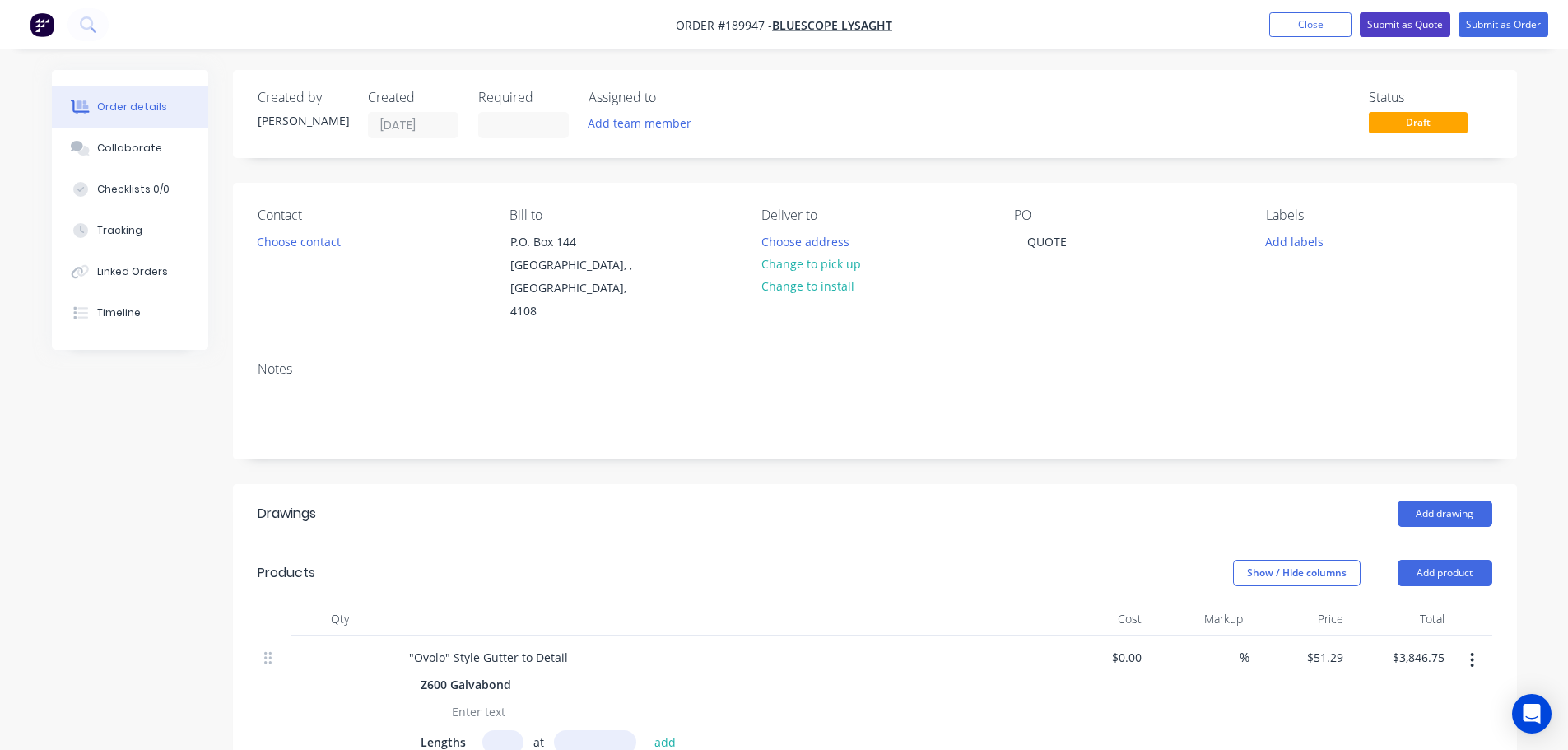
click at [1423, 25] on button "Submit as Quote" at bounding box center [1405, 25] width 91 height 25
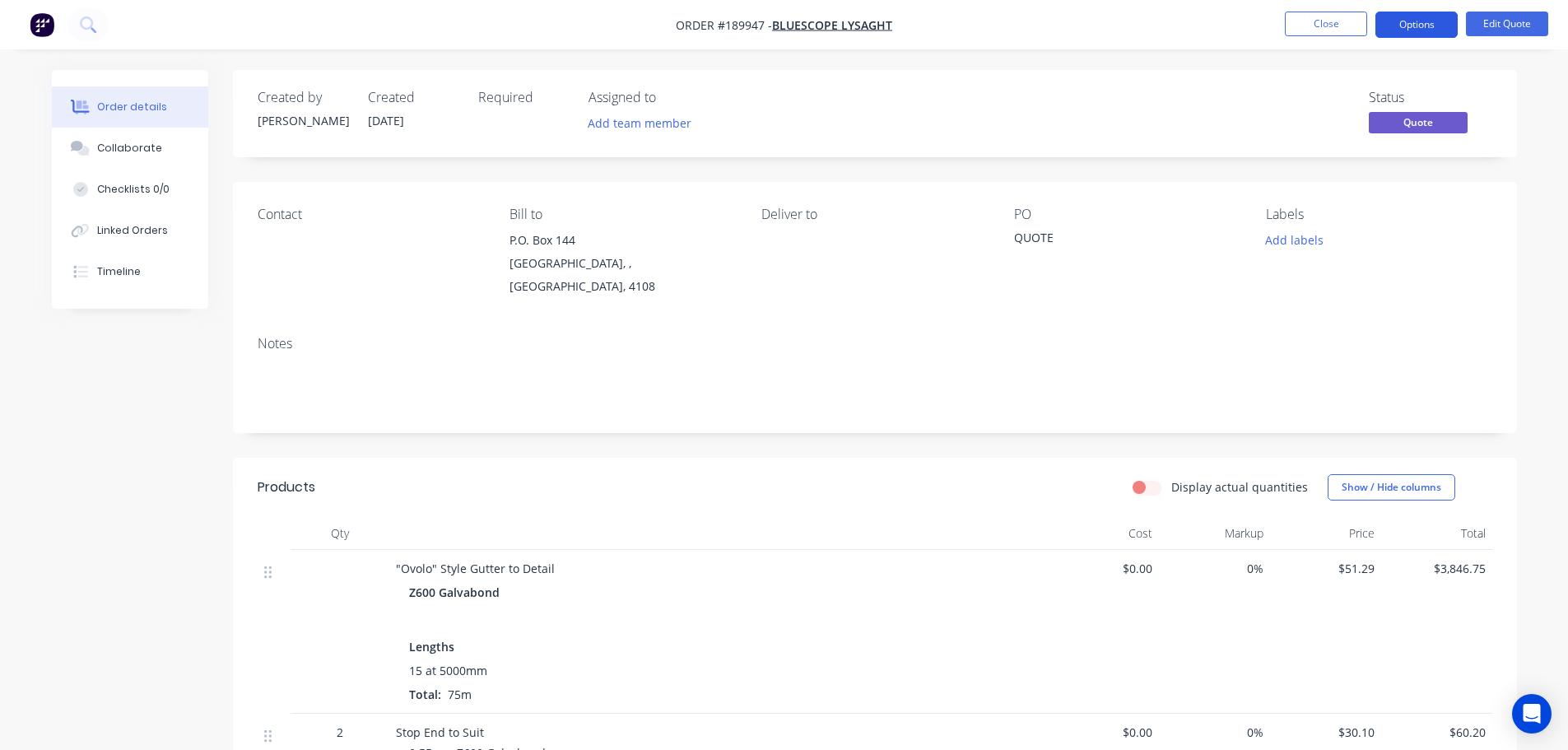
click at [1414, 29] on button "Options" at bounding box center [1416, 24] width 82 height 26
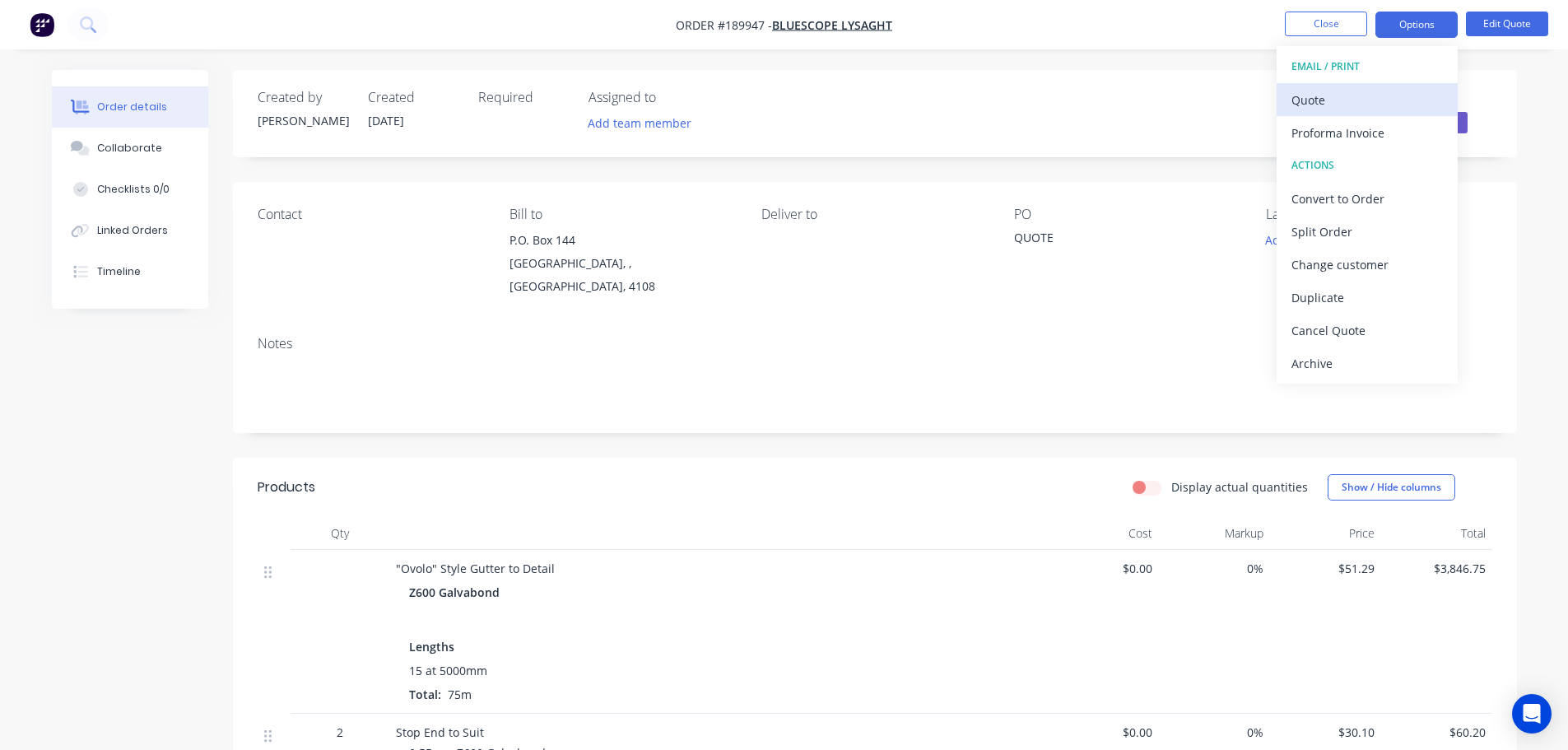
click at [1396, 83] on button "Quote" at bounding box center [1367, 100] width 181 height 33
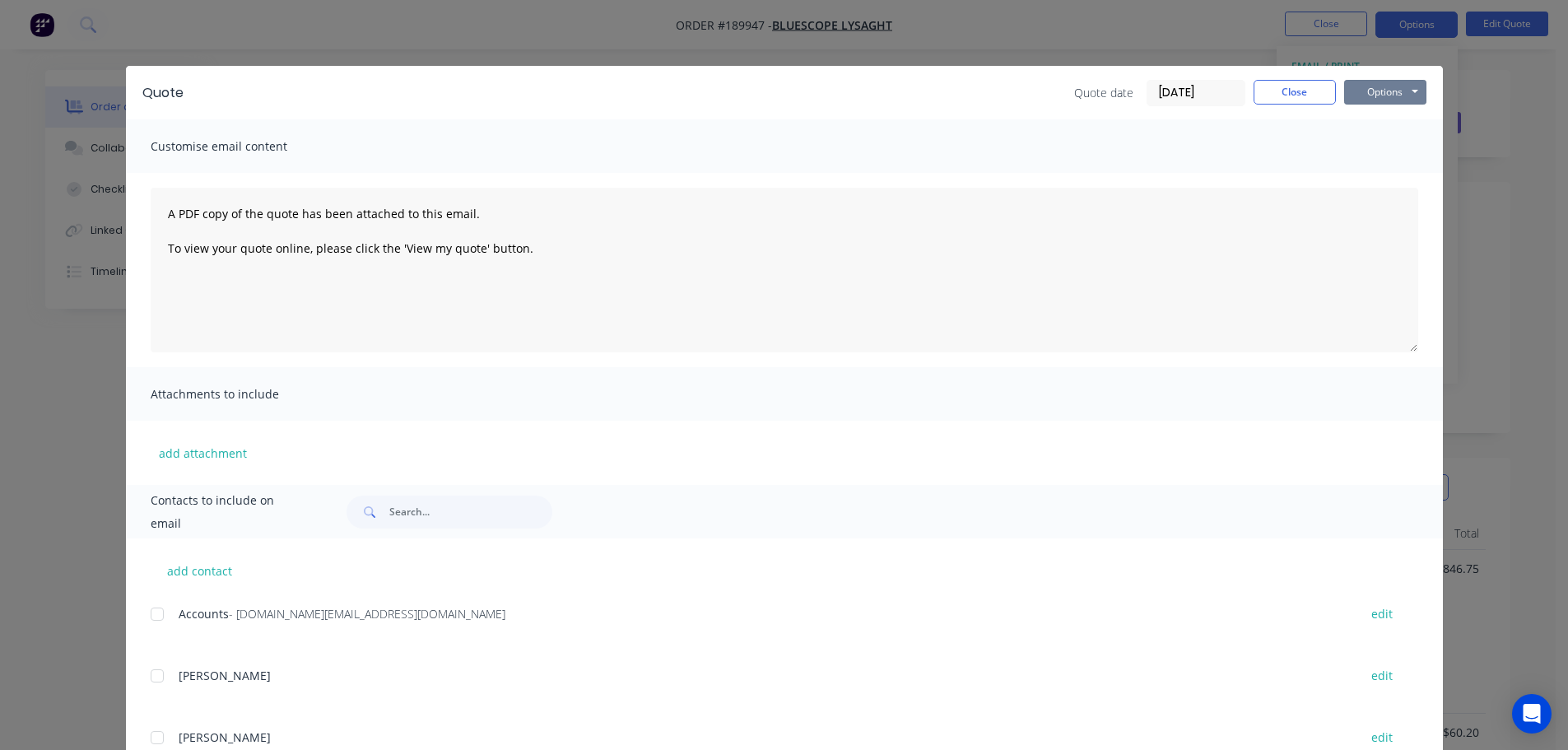
drag, startPoint x: 1396, startPoint y: 83, endPoint x: 1388, endPoint y: 108, distance: 26.2
click at [1388, 102] on button "Options" at bounding box center [1385, 92] width 82 height 25
click at [1384, 140] on button "Print" at bounding box center [1397, 148] width 106 height 27
drag, startPoint x: 44, startPoint y: 165, endPoint x: 100, endPoint y: 135, distance: 63.5
click at [46, 163] on div "Quote Quote date 15/08/25 Close Options Preview Print Email Customise email con…" at bounding box center [784, 375] width 1568 height 750
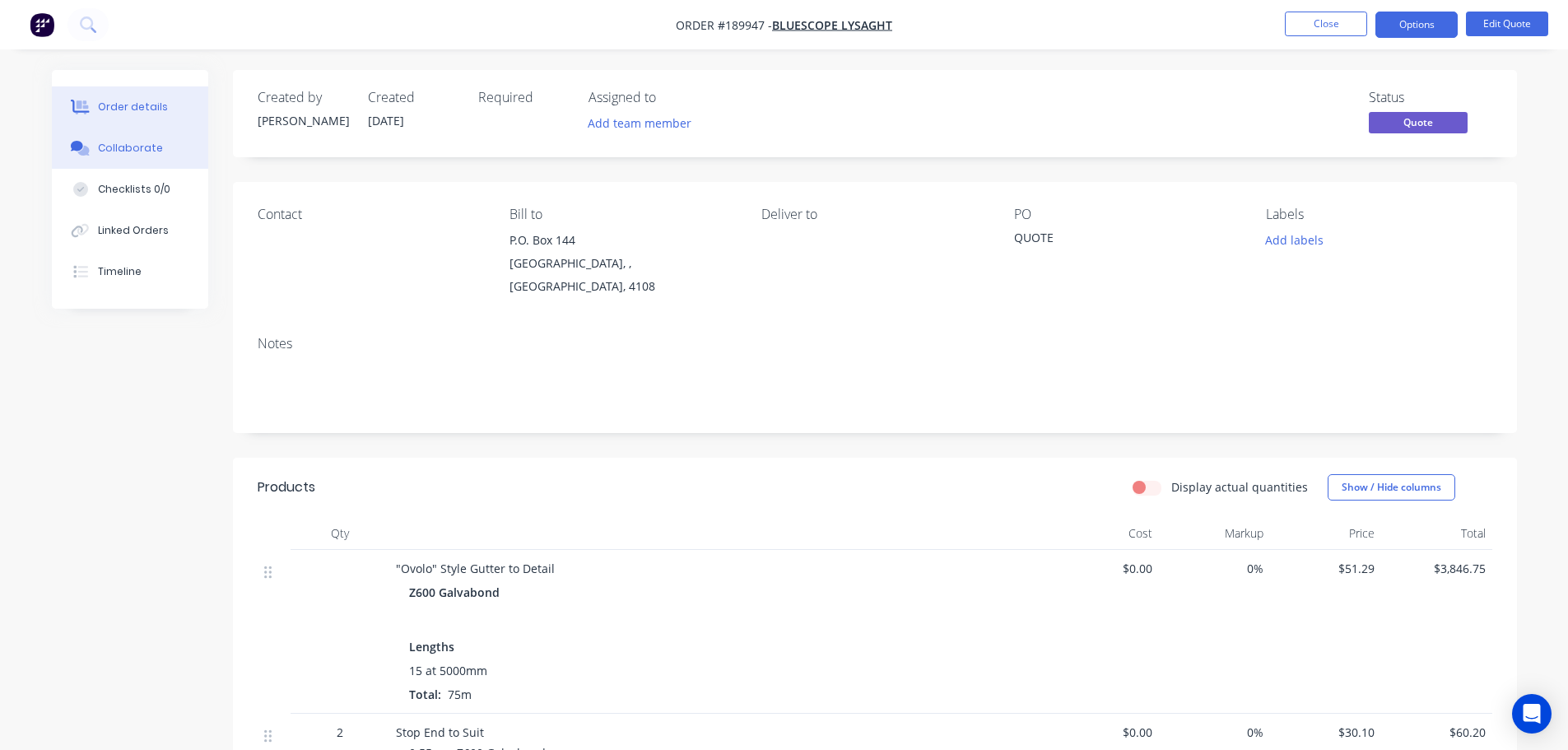
click at [100, 135] on button "Collaborate" at bounding box center [131, 148] width 157 height 42
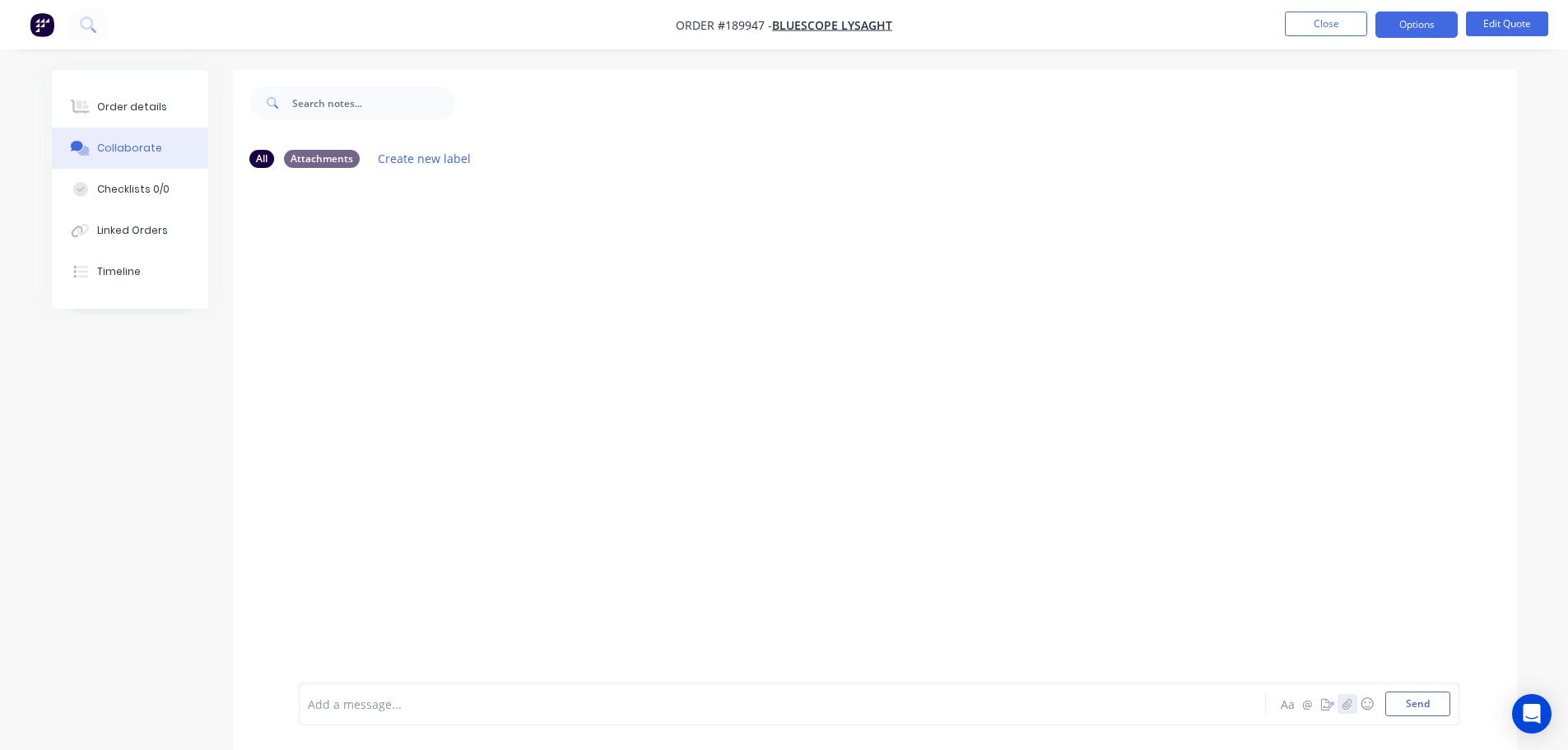
click at [1351, 706] on icon "button" at bounding box center [1347, 704] width 10 height 12
click at [1420, 707] on button "Send" at bounding box center [1418, 704] width 65 height 25
click at [1310, 14] on button "Close" at bounding box center [1326, 24] width 82 height 25
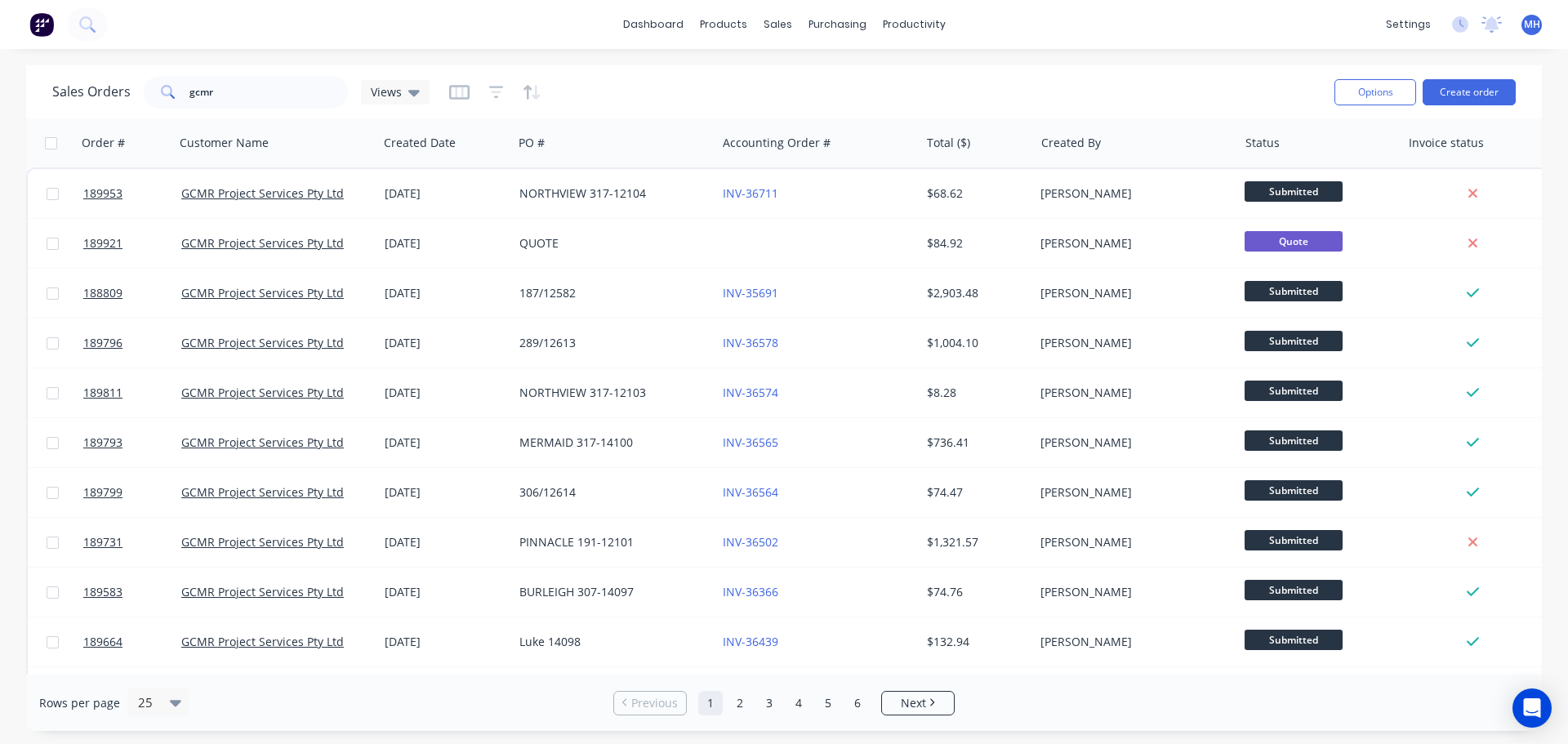
click at [927, 101] on div "Sales Orders gcmr Views" at bounding box center [686, 92] width 1269 height 40
click at [1453, 94] on button "Create order" at bounding box center [1469, 91] width 93 height 26
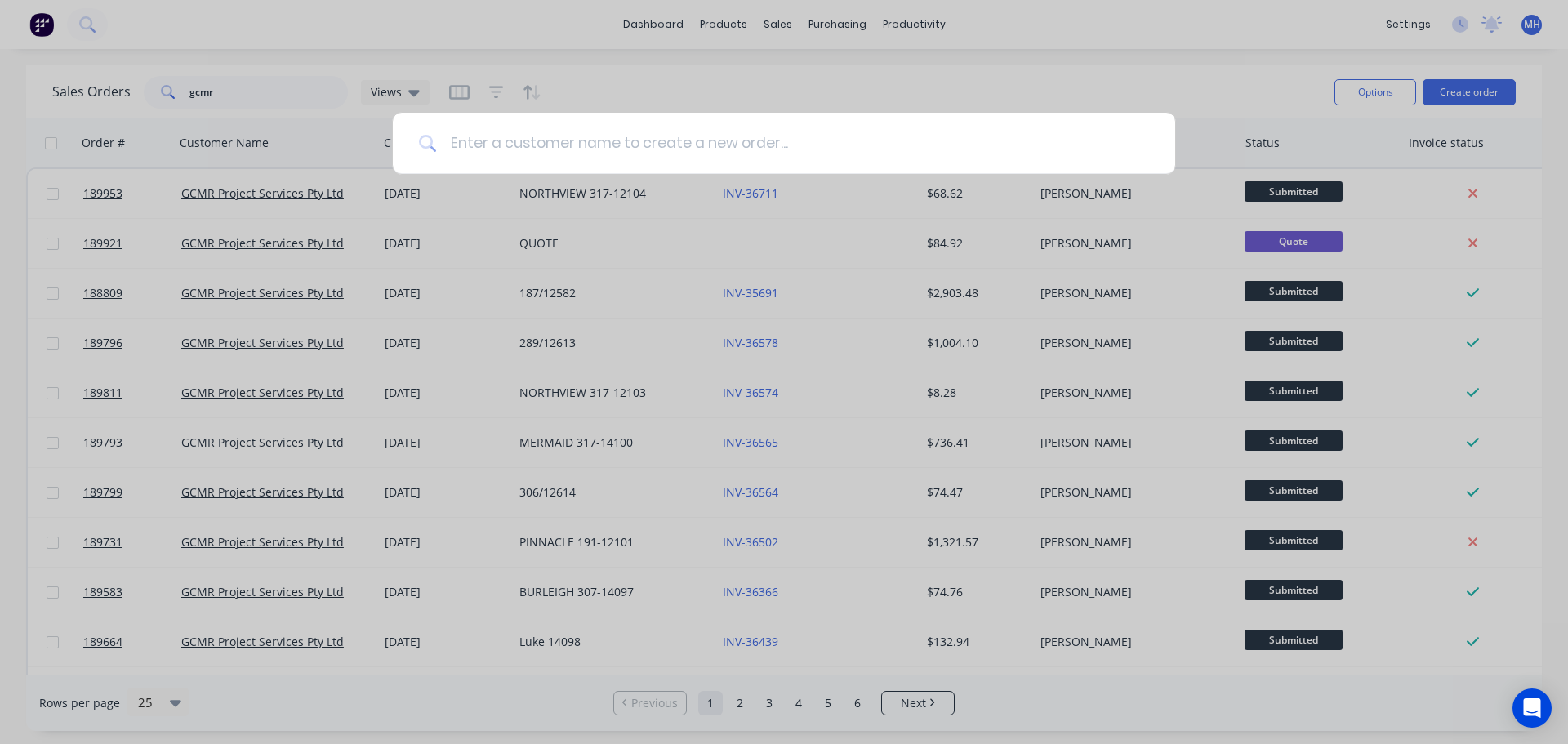
click at [678, 148] on input at bounding box center [793, 143] width 712 height 62
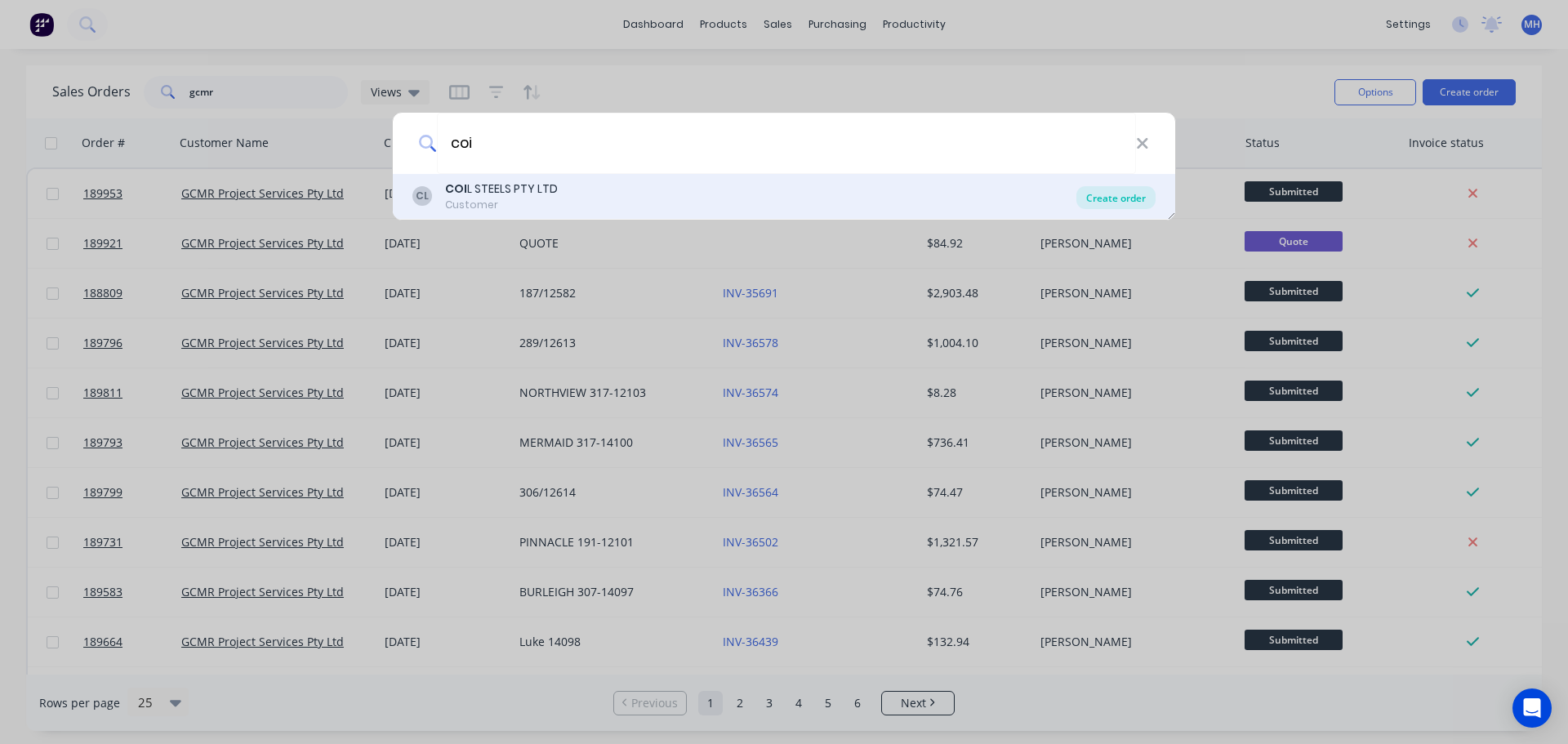
type input "coi"
click at [1090, 190] on div "Create order" at bounding box center [1115, 198] width 79 height 23
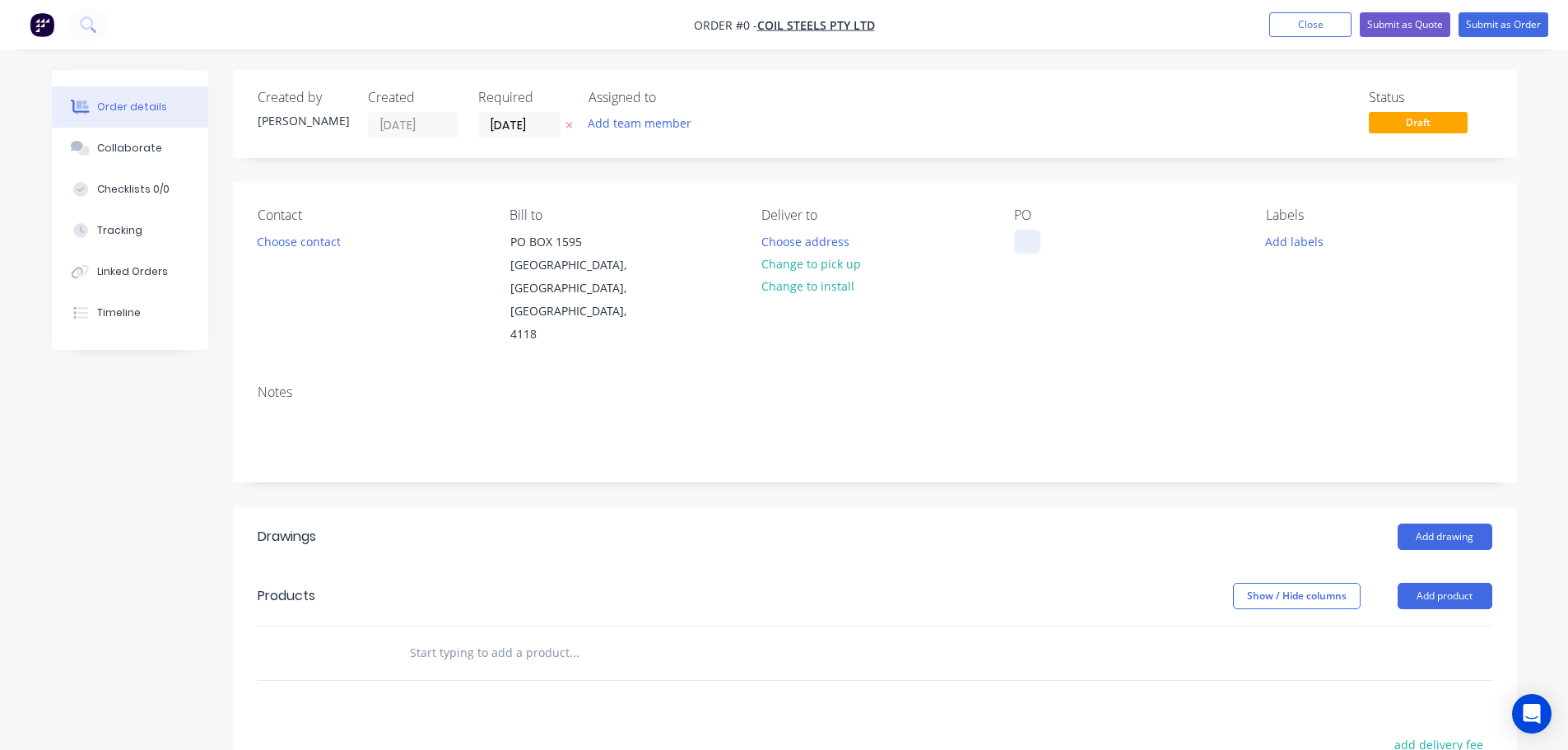
click at [1040, 235] on div "PO" at bounding box center [1126, 277] width 226 height 140
click at [1030, 237] on div at bounding box center [1027, 241] width 26 height 24
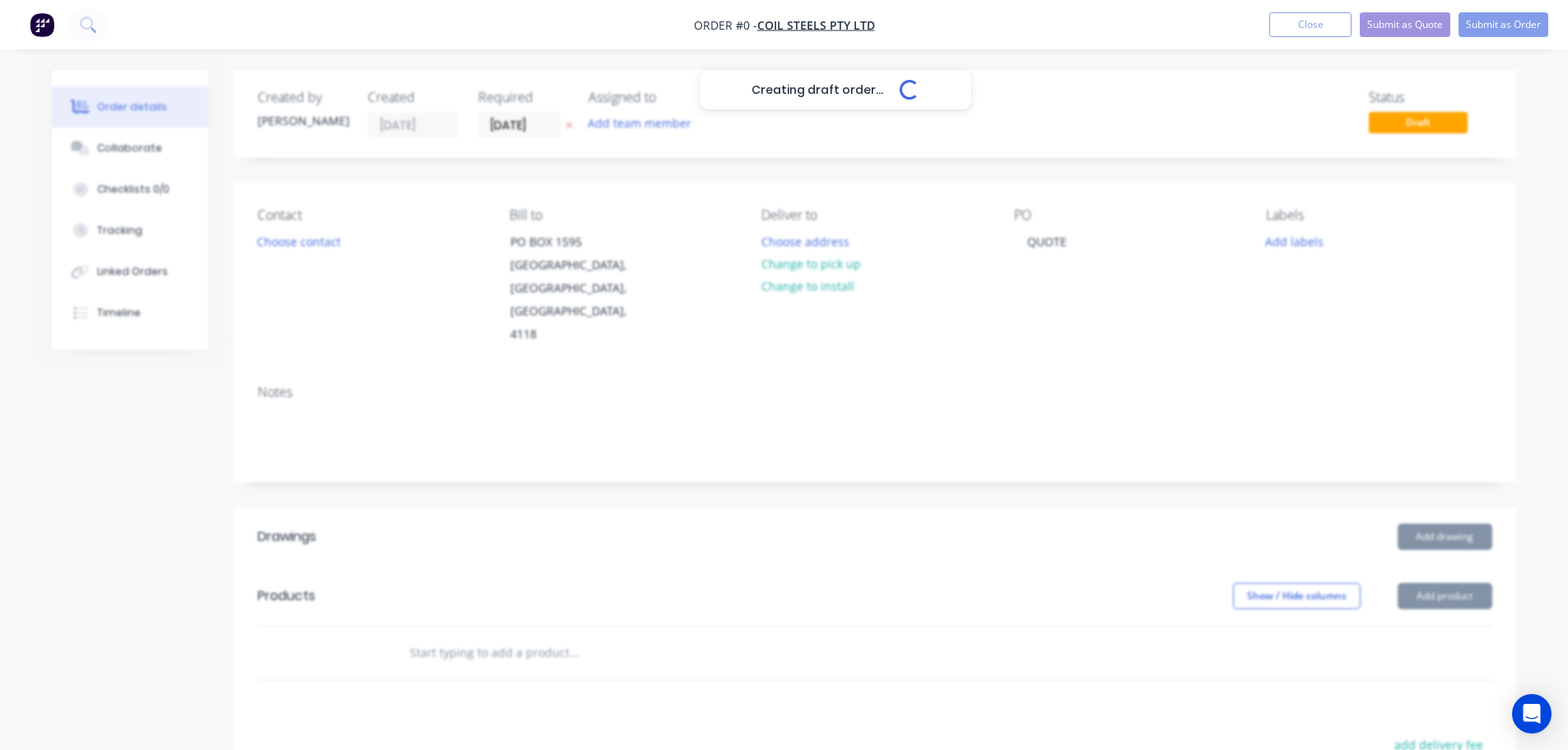
click at [510, 175] on div "Creating draft order... Loading... Order details Collaborate Checklists 0/0 Tra…" at bounding box center [784, 585] width 1498 height 1031
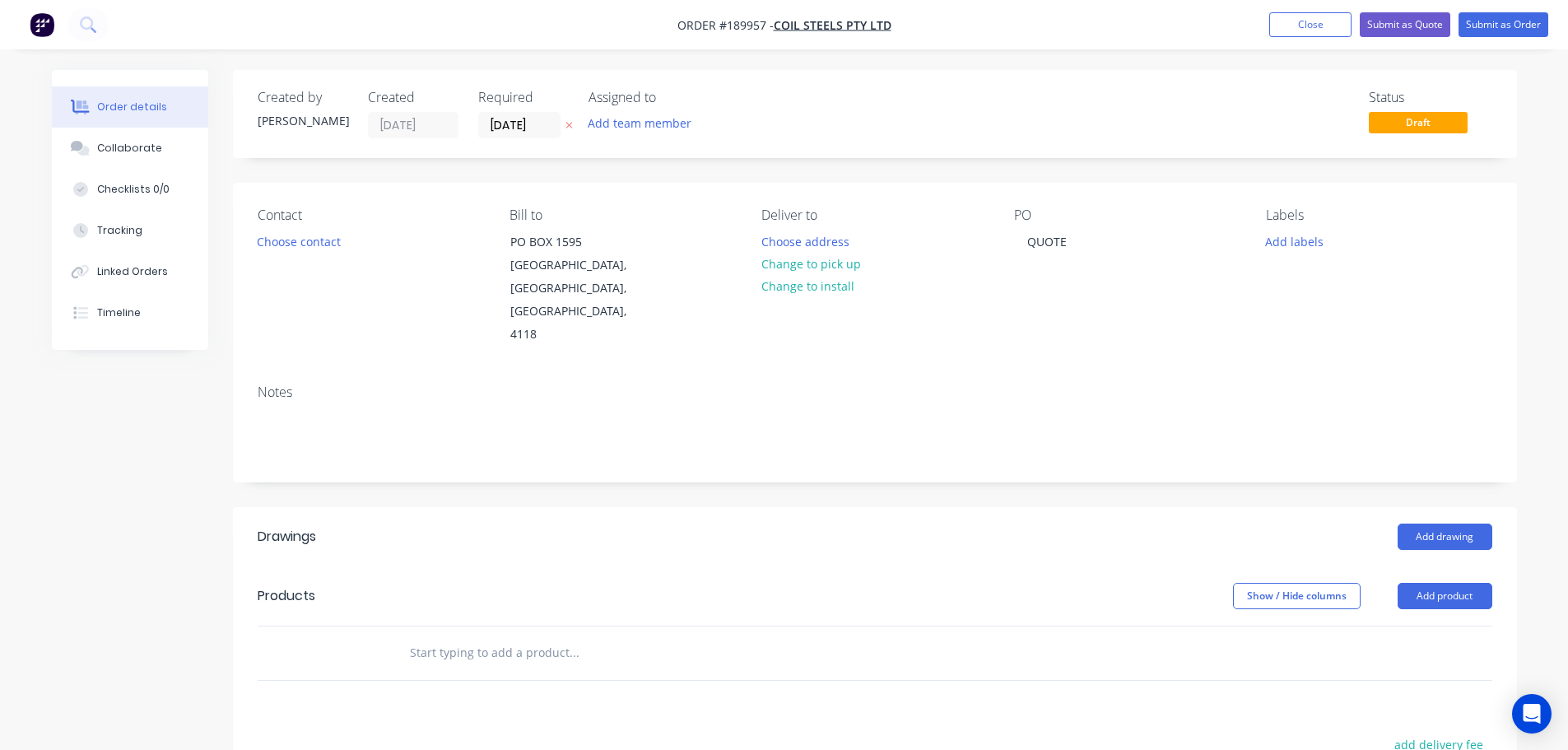
click at [569, 124] on icon at bounding box center [569, 125] width 8 height 10
click at [1432, 583] on button "Add product" at bounding box center [1445, 596] width 95 height 26
click at [1416, 626] on div "Product catalogue" at bounding box center [1414, 638] width 127 height 24
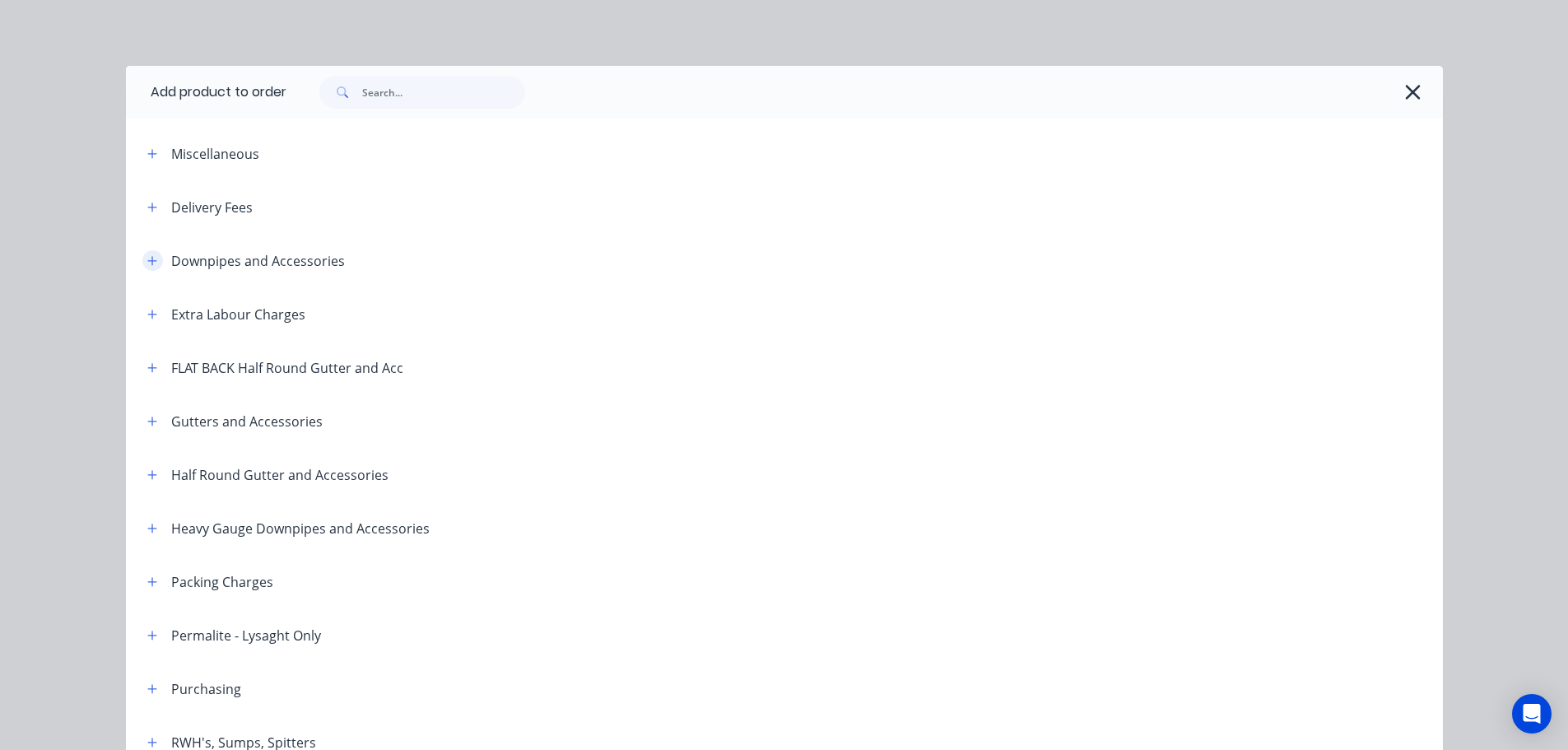
click at [147, 254] on button "button" at bounding box center [152, 260] width 20 height 20
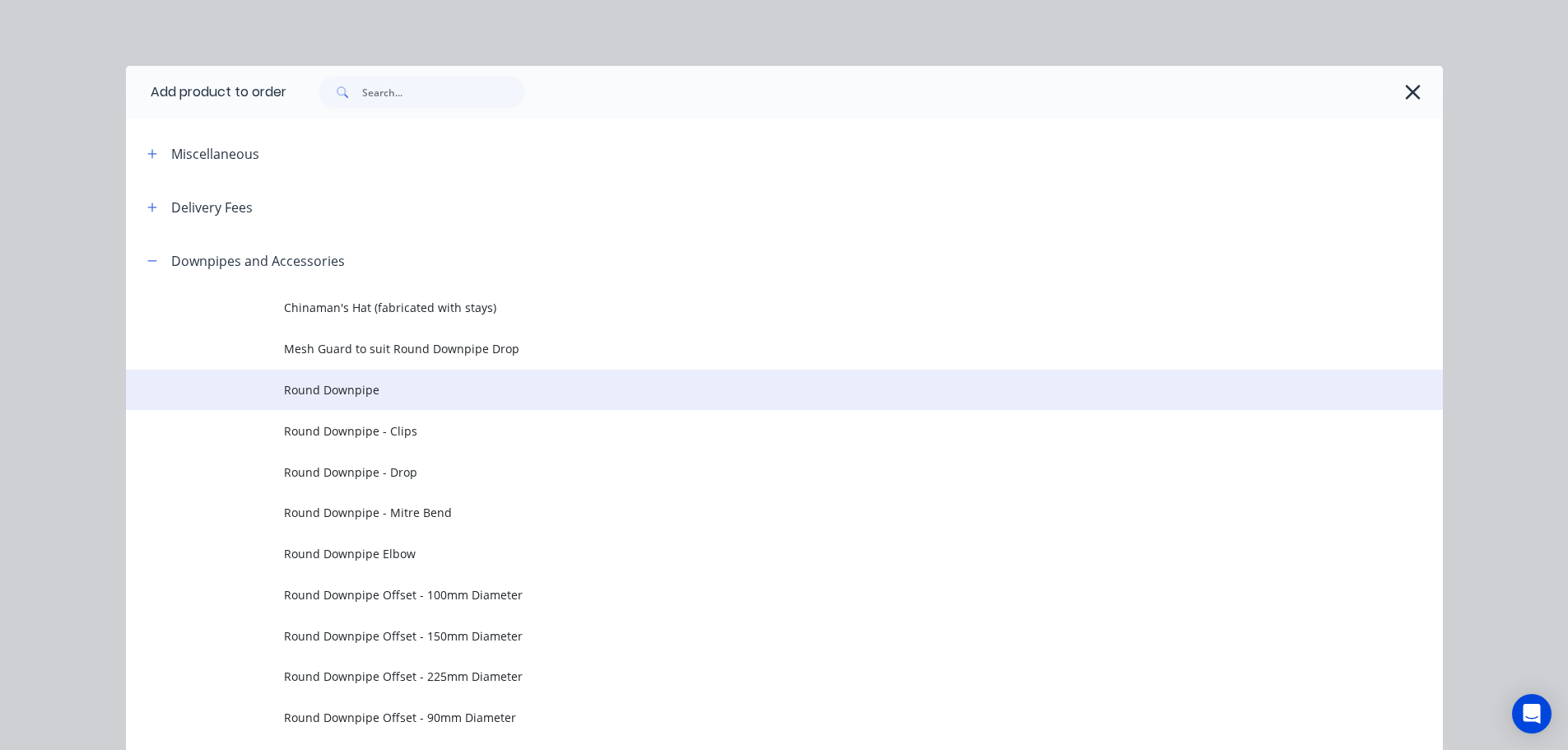
click at [446, 393] on span "Round Downpipe" at bounding box center [747, 391] width 927 height 17
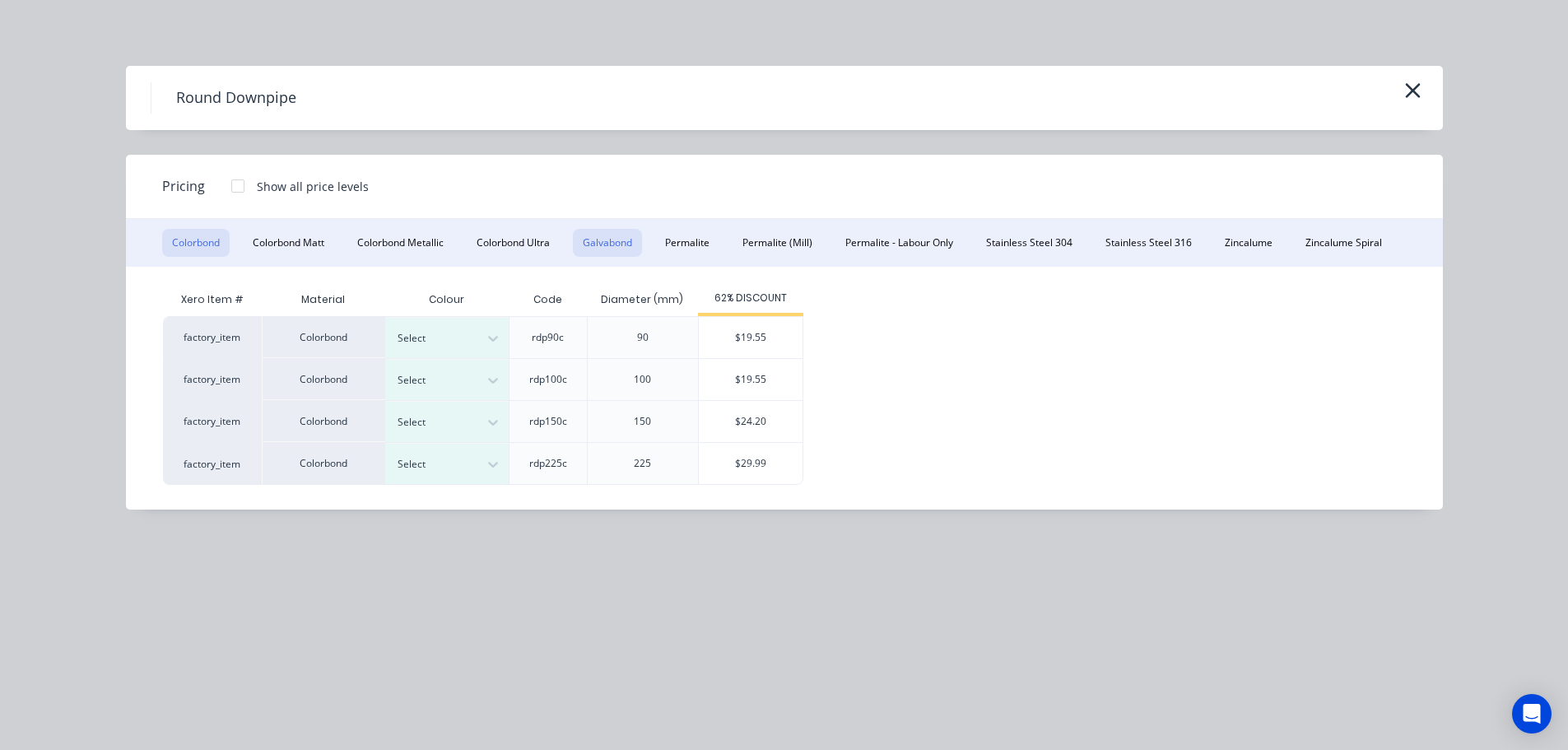
click at [610, 238] on button "Galvabond" at bounding box center [607, 242] width 69 height 28
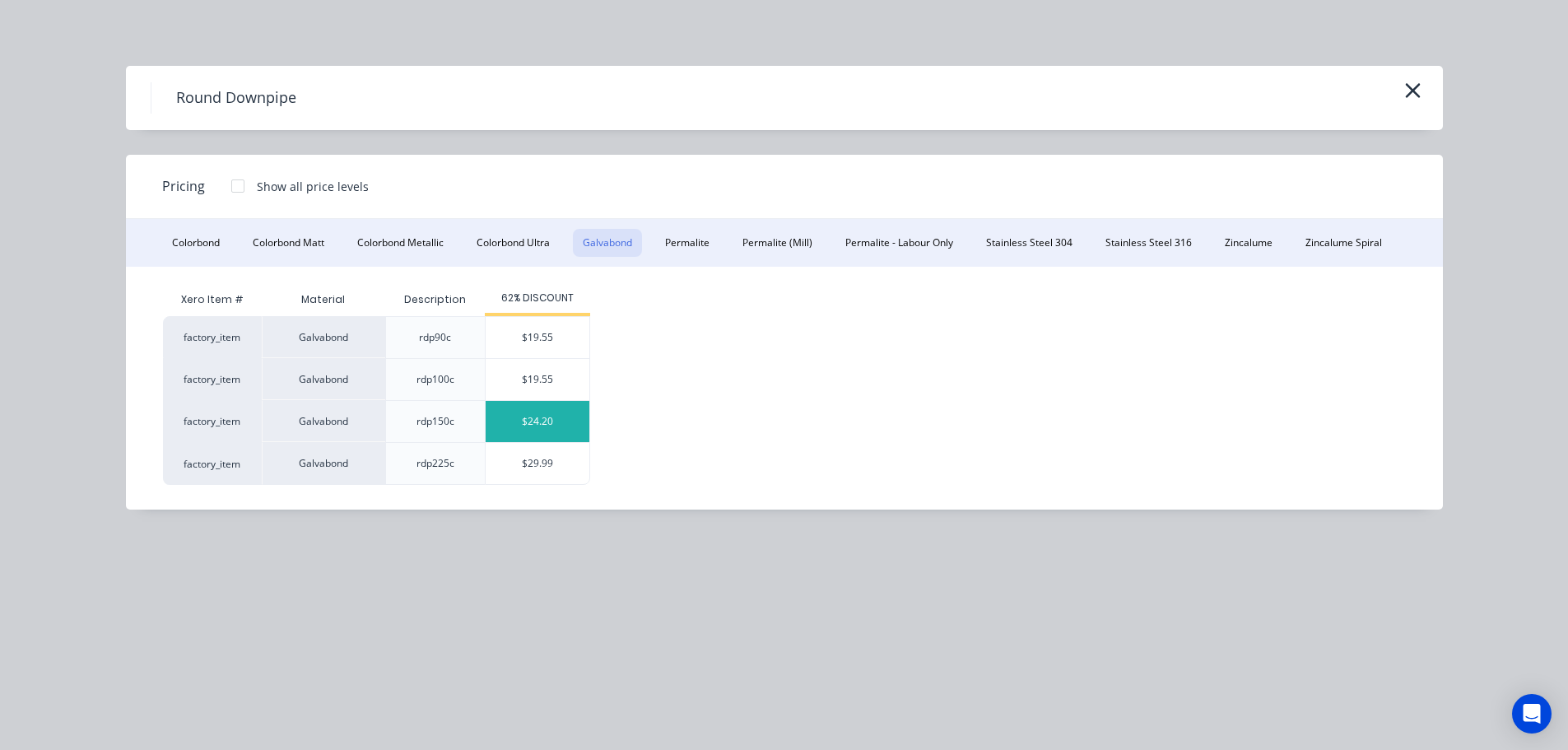
click at [563, 422] on div "$24.20" at bounding box center [538, 422] width 104 height 42
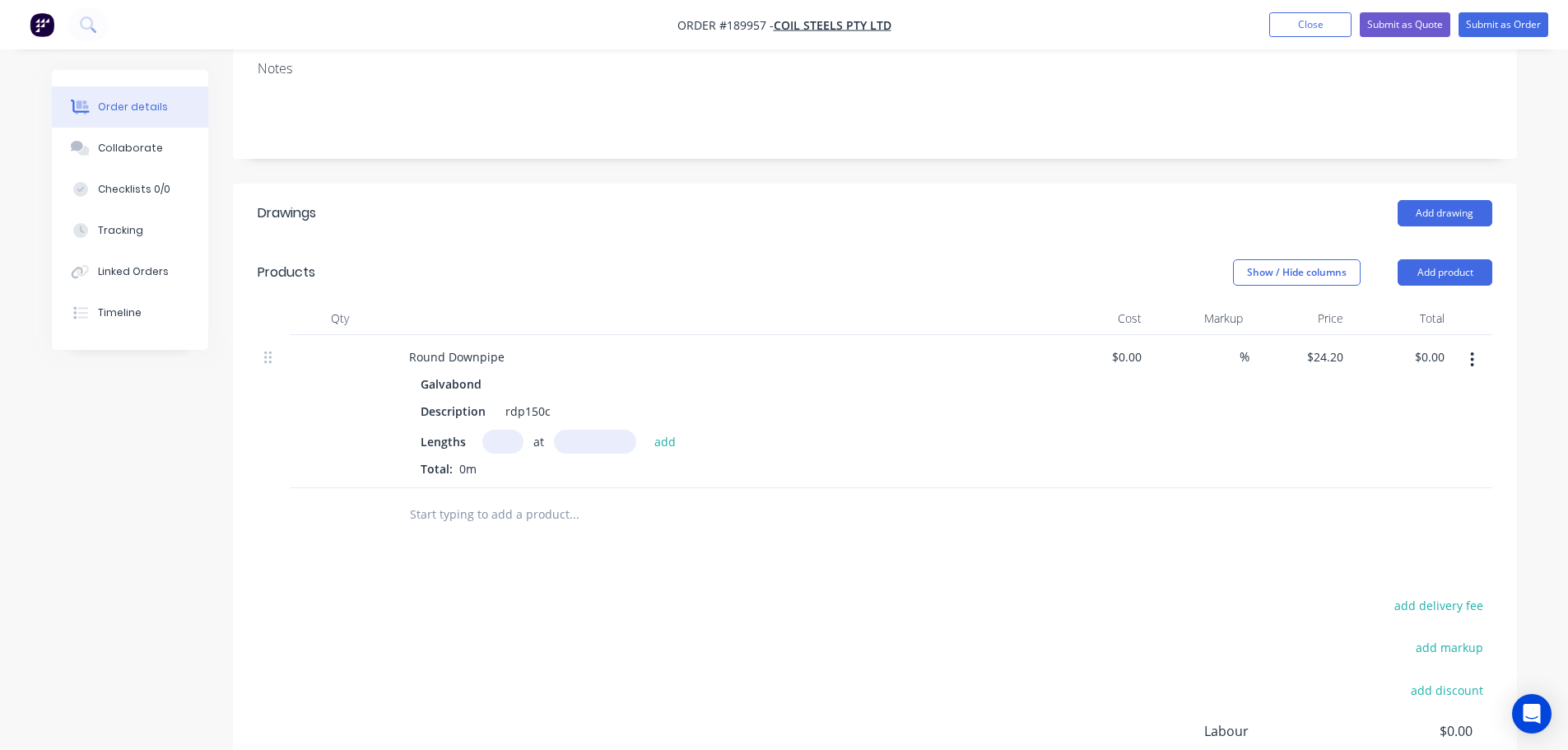
scroll to position [329, 0]
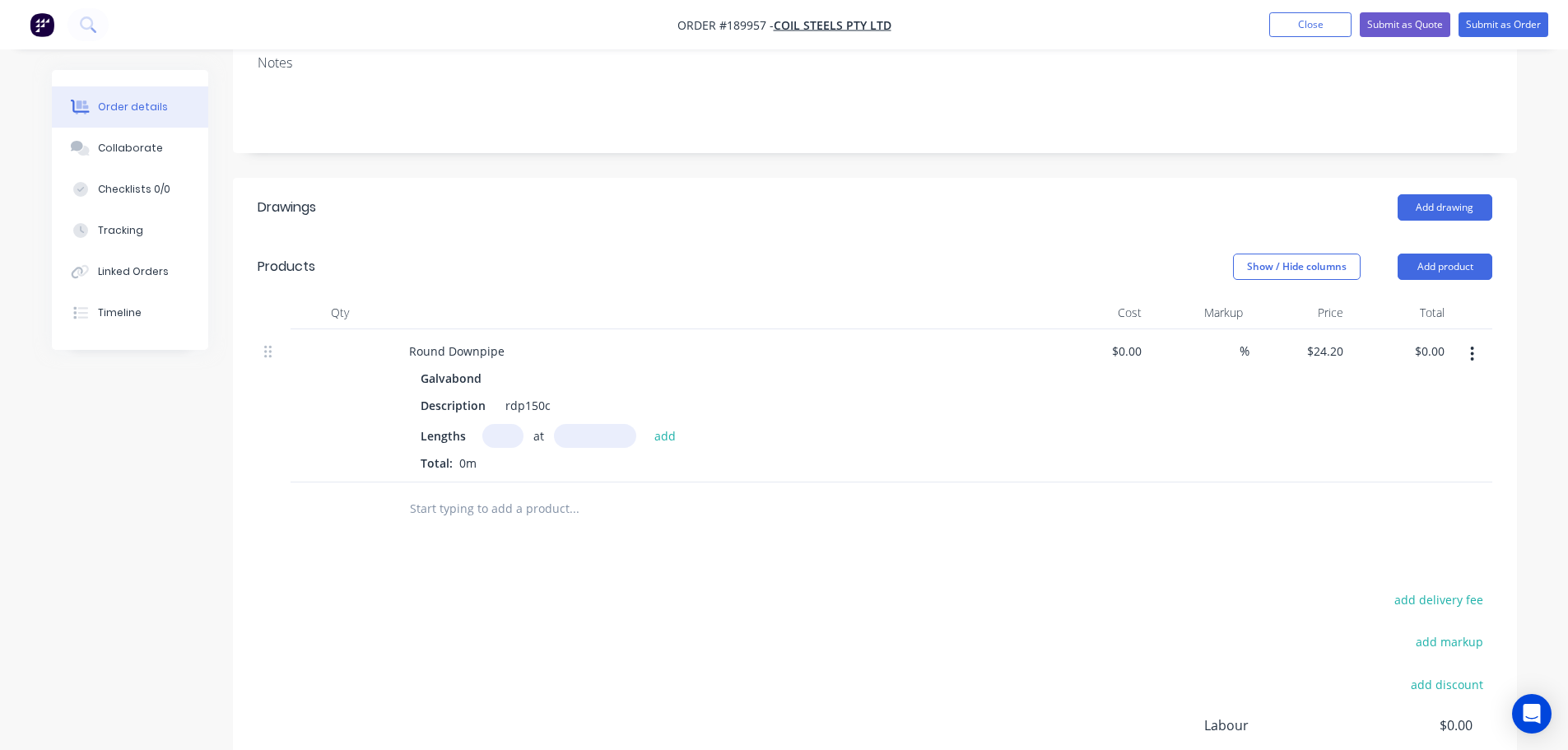
click at [497, 424] on input "text" at bounding box center [503, 436] width 42 height 24
type input "16"
type input "1600"
click at [646, 424] on button "add" at bounding box center [665, 435] width 39 height 22
type input "$619.52"
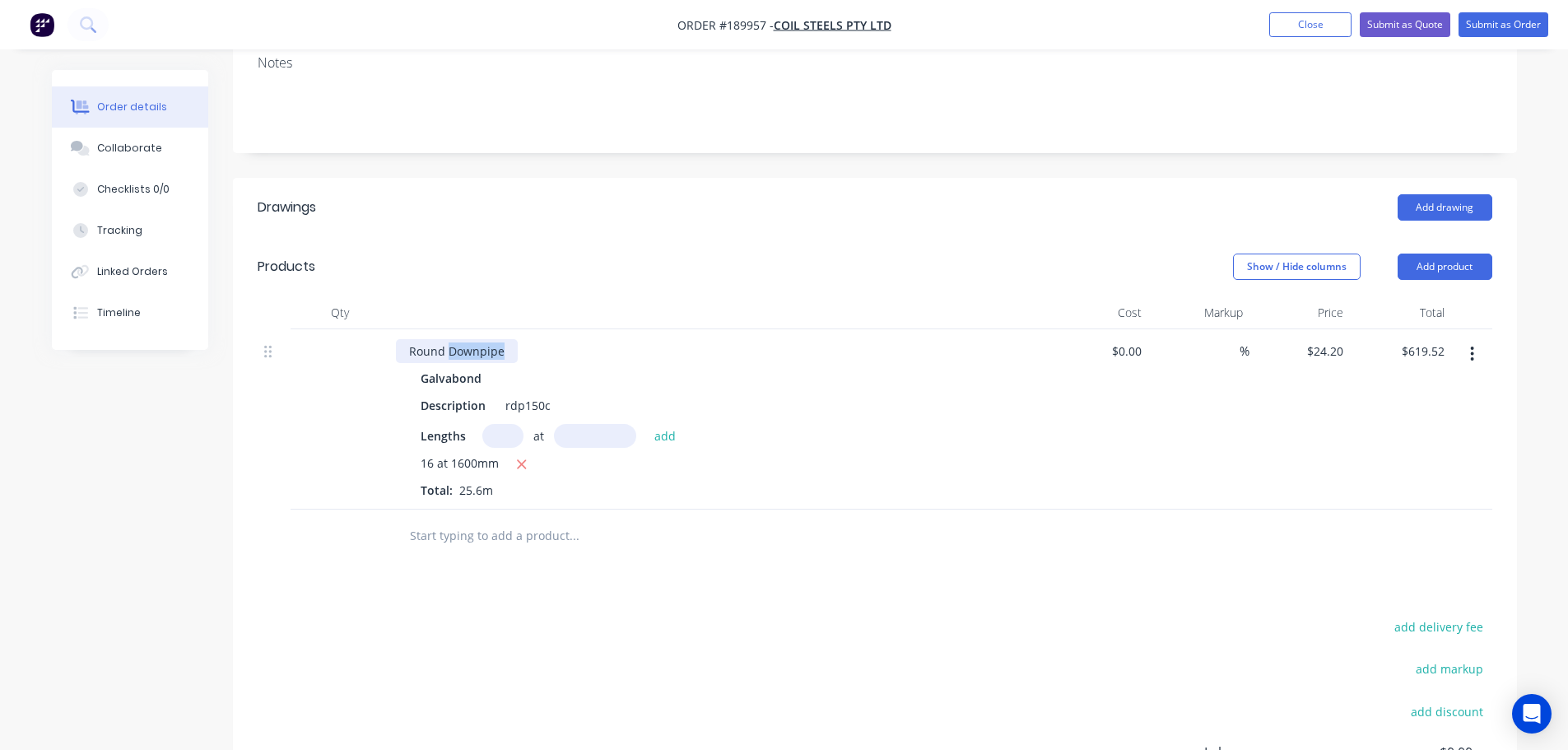
drag, startPoint x: 503, startPoint y: 331, endPoint x: 448, endPoint y: 333, distance: 55.0
click at [448, 339] on div "Round Downpipe" at bounding box center [457, 351] width 122 height 24
click at [530, 254] on div "Show / Hide columns Add product" at bounding box center [1005, 266] width 972 height 26
click at [1455, 254] on button "Add product" at bounding box center [1445, 266] width 95 height 26
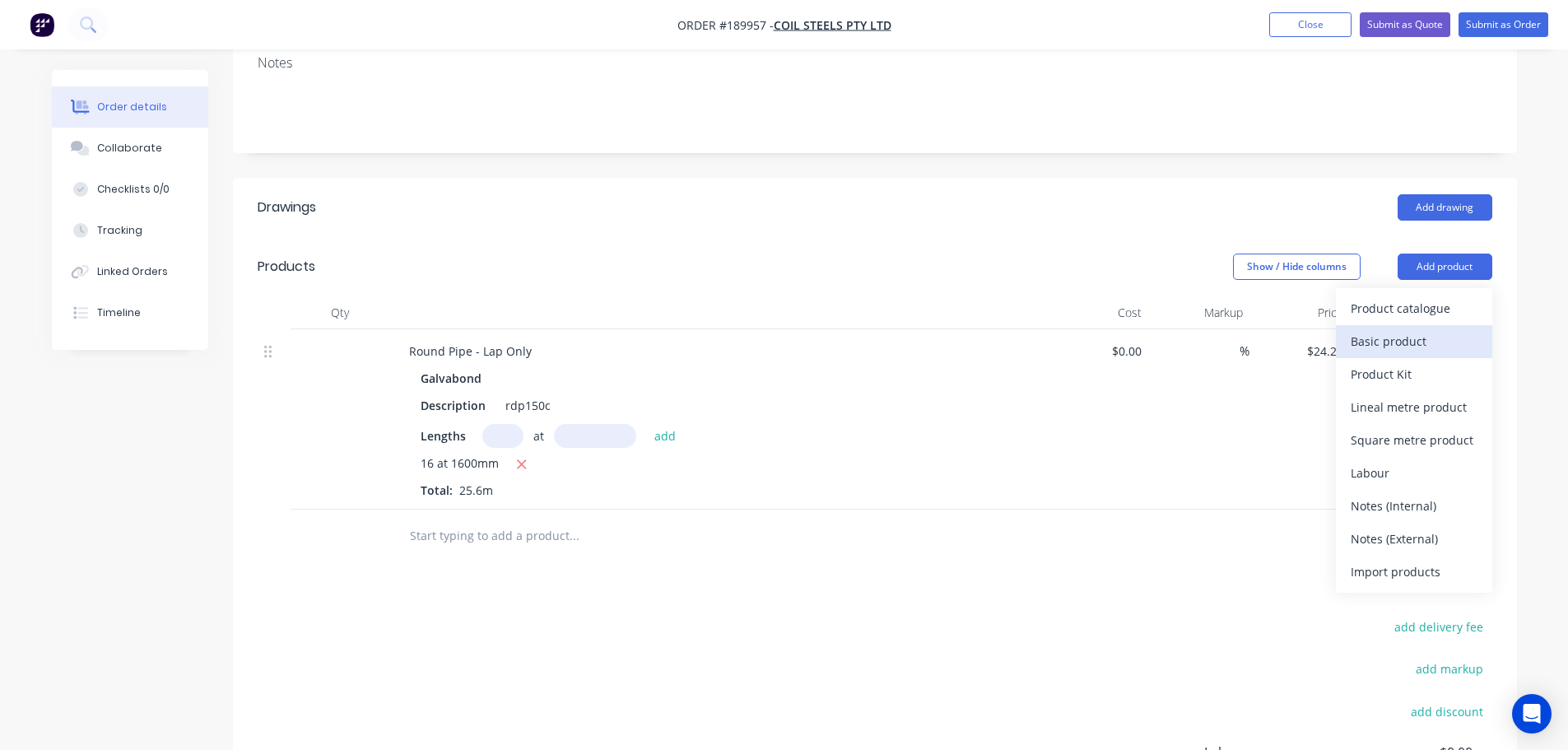
click at [1426, 329] on div "Basic product" at bounding box center [1414, 341] width 127 height 24
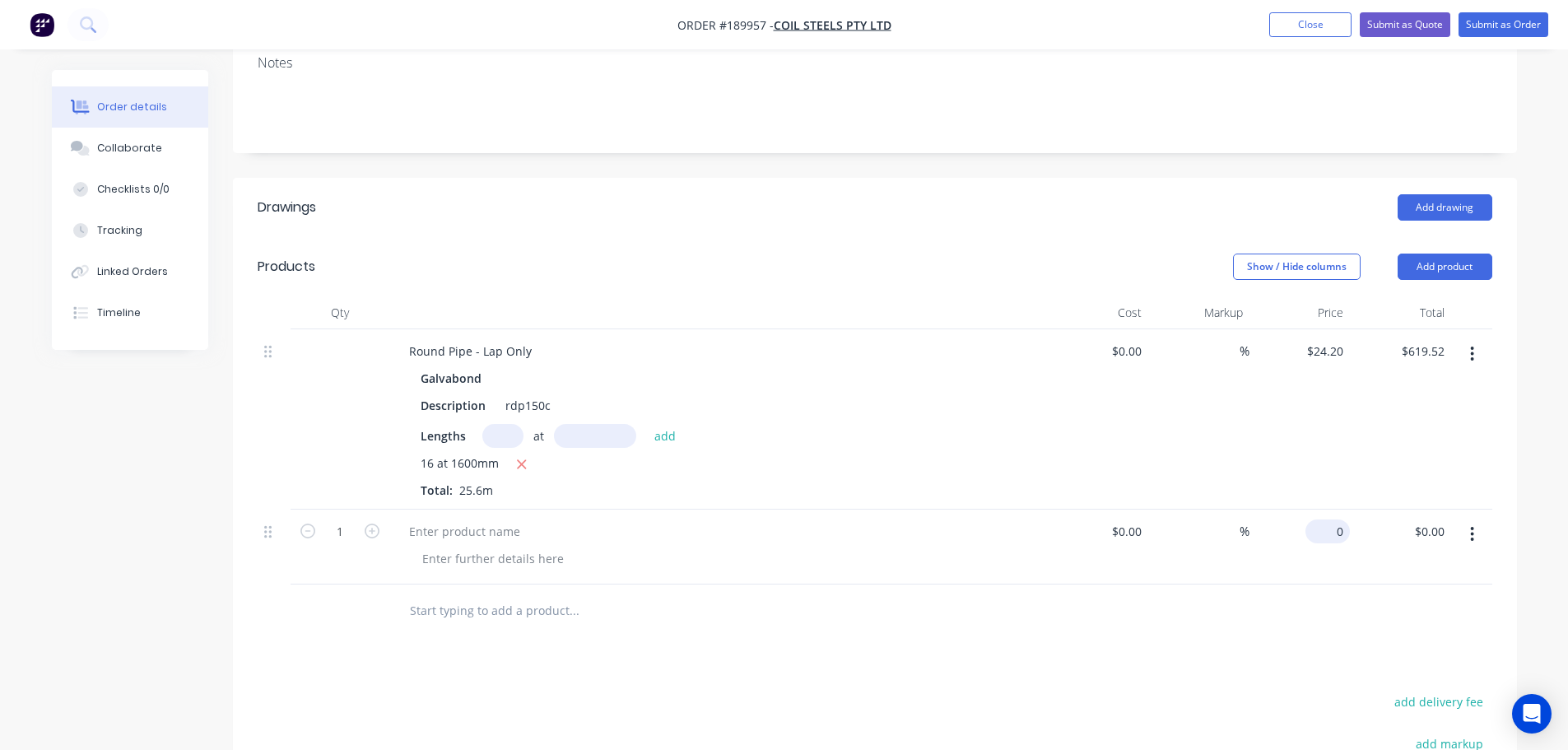
click at [1333, 519] on input "0" at bounding box center [1331, 531] width 38 height 24
type input "$38.72"
click at [975, 659] on div "Drawings Add drawing Products Show / Hide columns Add product Qty Cost Markup P…" at bounding box center [876, 606] width 1284 height 856
click at [1336, 519] on input "38.72" at bounding box center [1328, 531] width 45 height 24
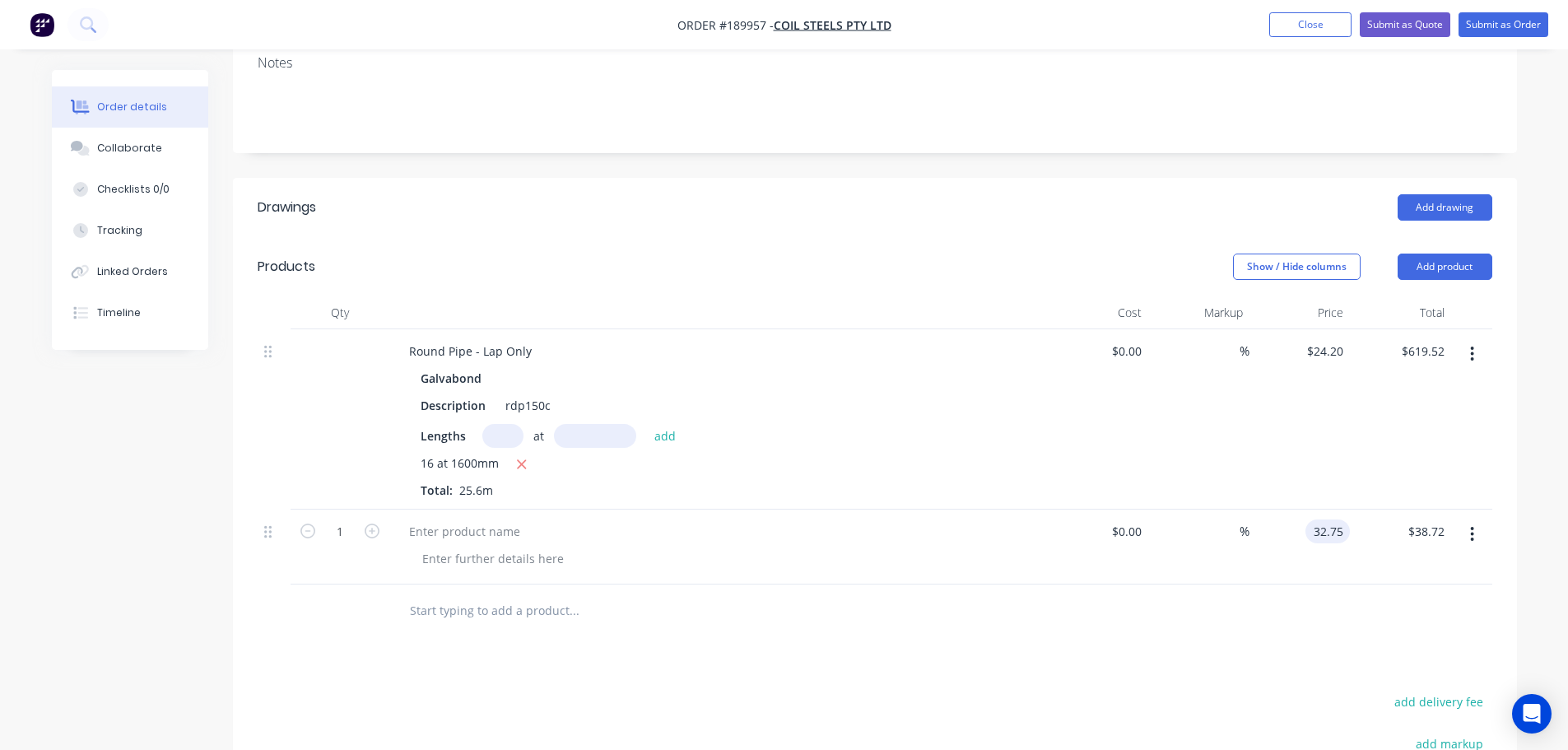
type input "$32.75"
click at [1116, 659] on div "Drawings Add drawing Products Show / Hide columns Add product Qty Cost Markup P…" at bounding box center [876, 606] width 1284 height 856
click at [470, 339] on div "Round Pipe - Lap Only" at bounding box center [471, 351] width 149 height 24
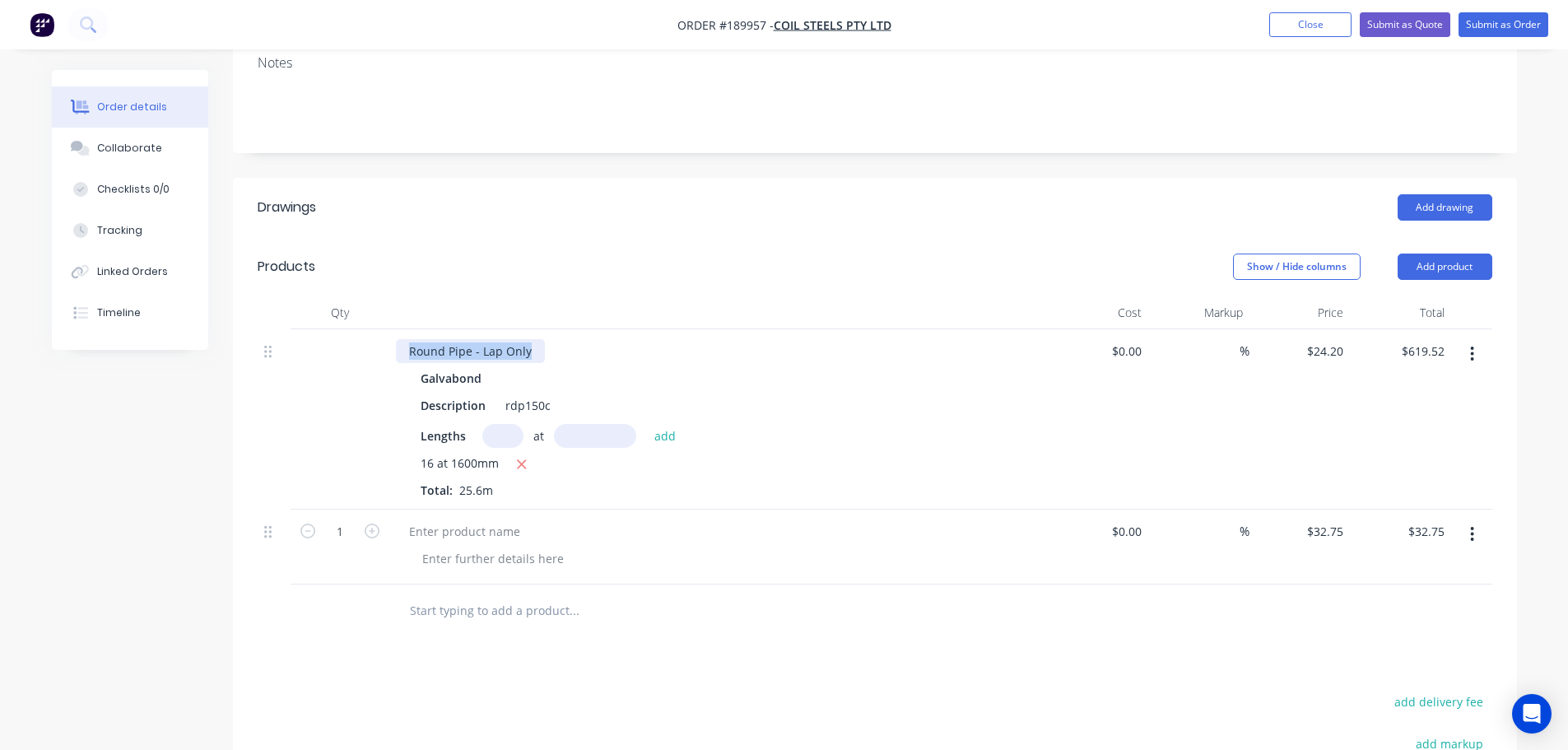
click at [470, 339] on div "Round Pipe - Lap Only" at bounding box center [471, 351] width 149 height 24
copy div "Round Pipe - Lap Only"
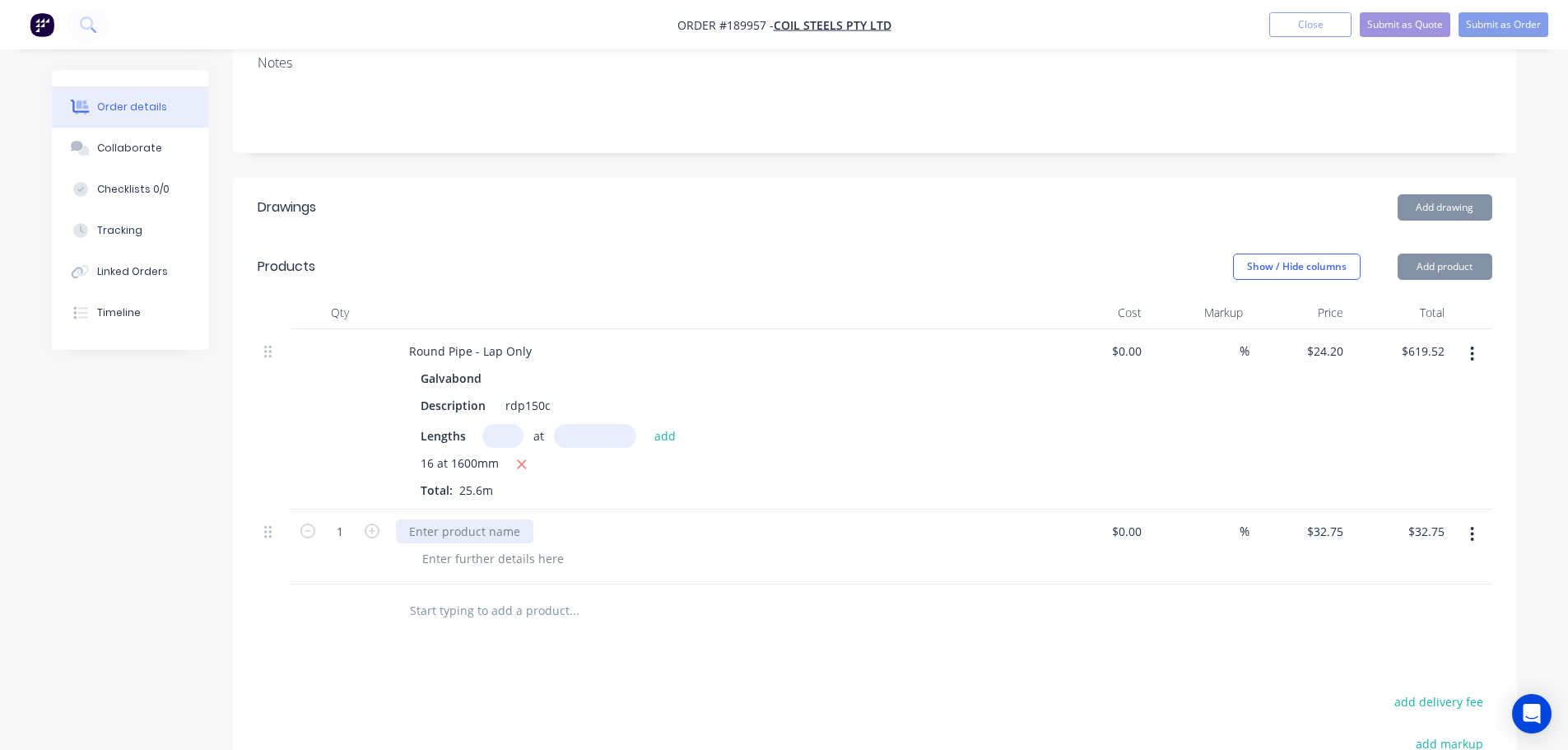
click at [464, 519] on div at bounding box center [465, 531] width 138 height 24
paste div
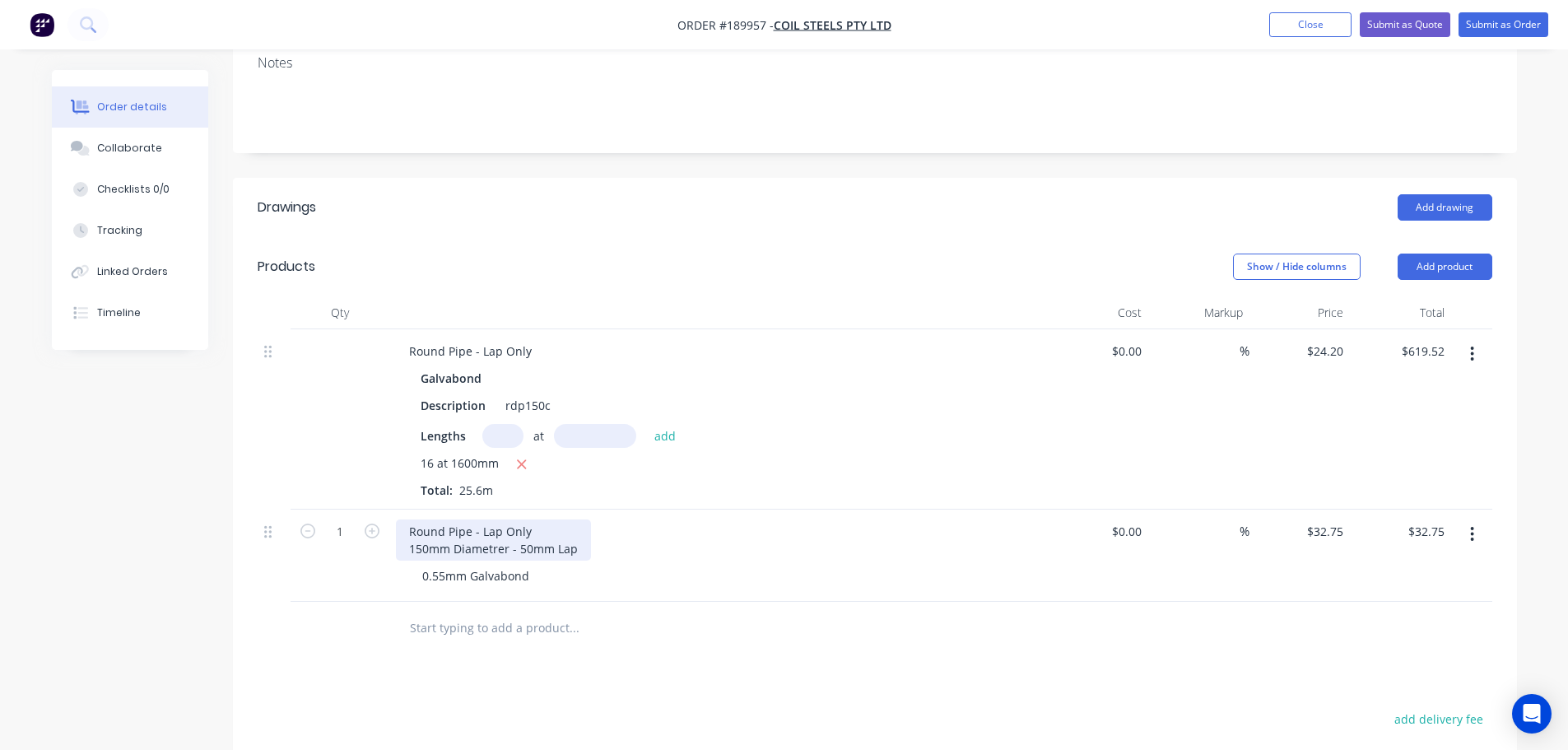
click at [579, 531] on div "Round Pipe - Lap Only 150mm Diametrer - 50mm Lap" at bounding box center [493, 540] width 195 height 42
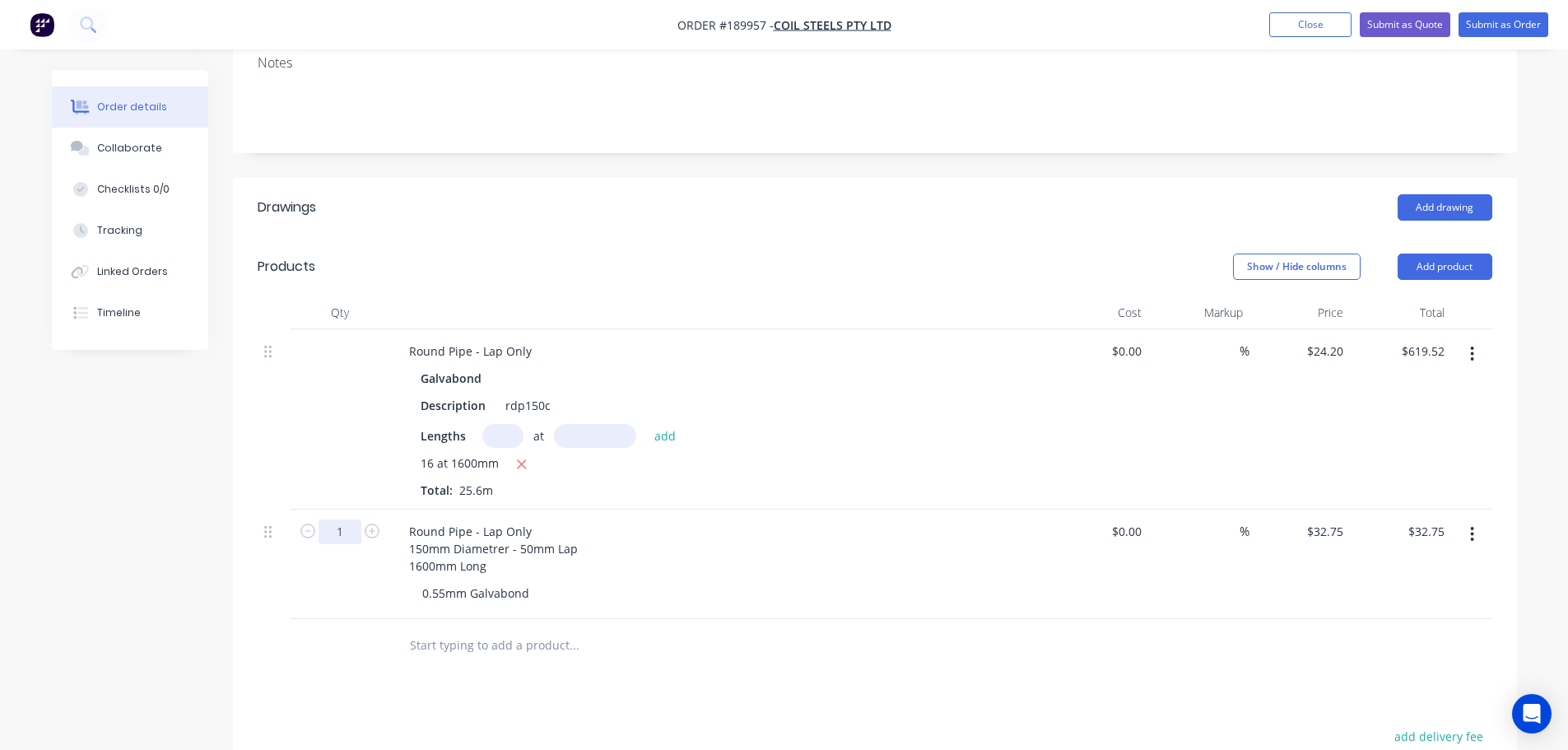
click at [355, 519] on input "1" at bounding box center [340, 532] width 43 height 25
type input "16"
type input "$524.00"
click at [948, 237] on header "Products Show / Hide columns Add product" at bounding box center [876, 266] width 1284 height 59
click at [1478, 339] on button "button" at bounding box center [1472, 354] width 39 height 30
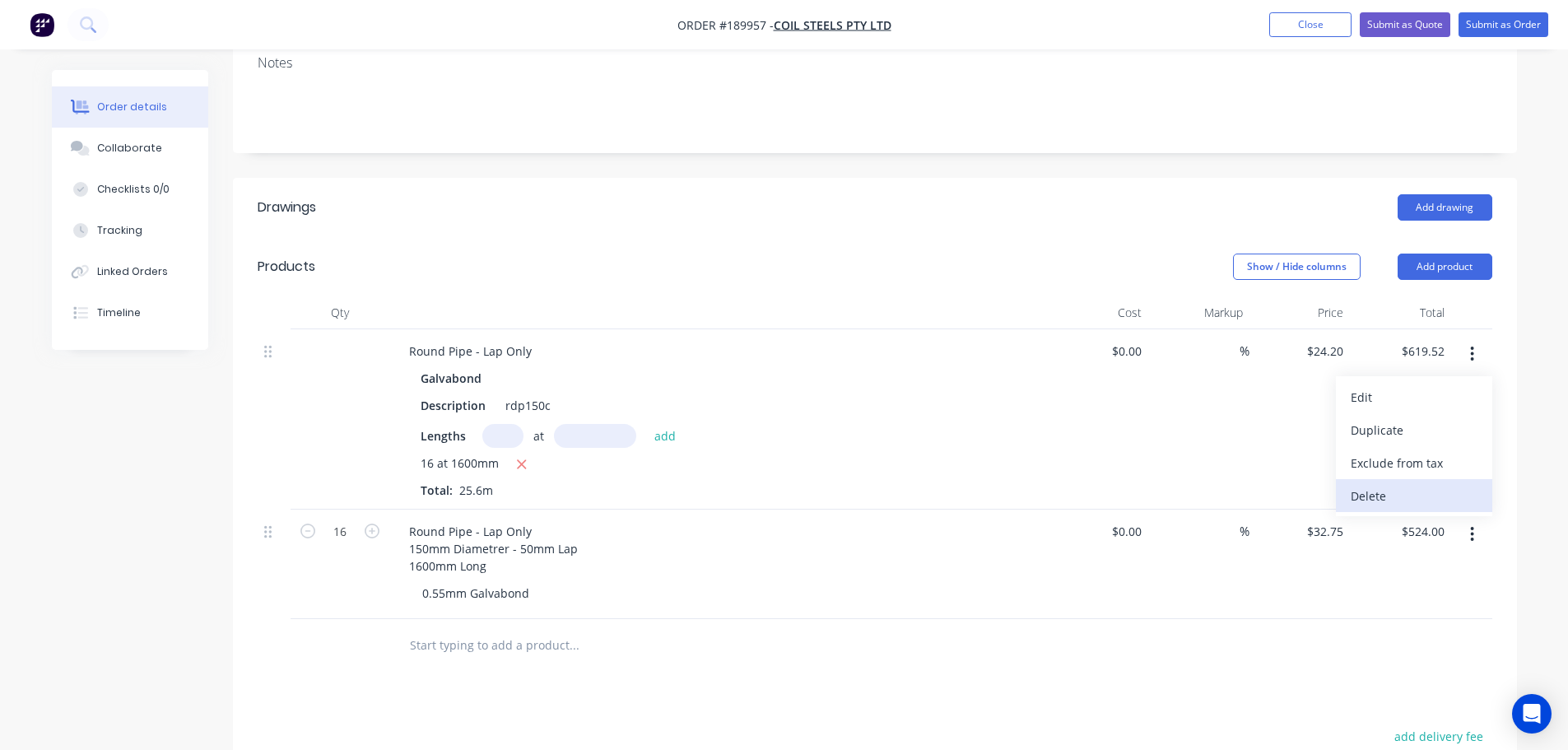
click at [1423, 484] on div "Delete" at bounding box center [1414, 496] width 127 height 24
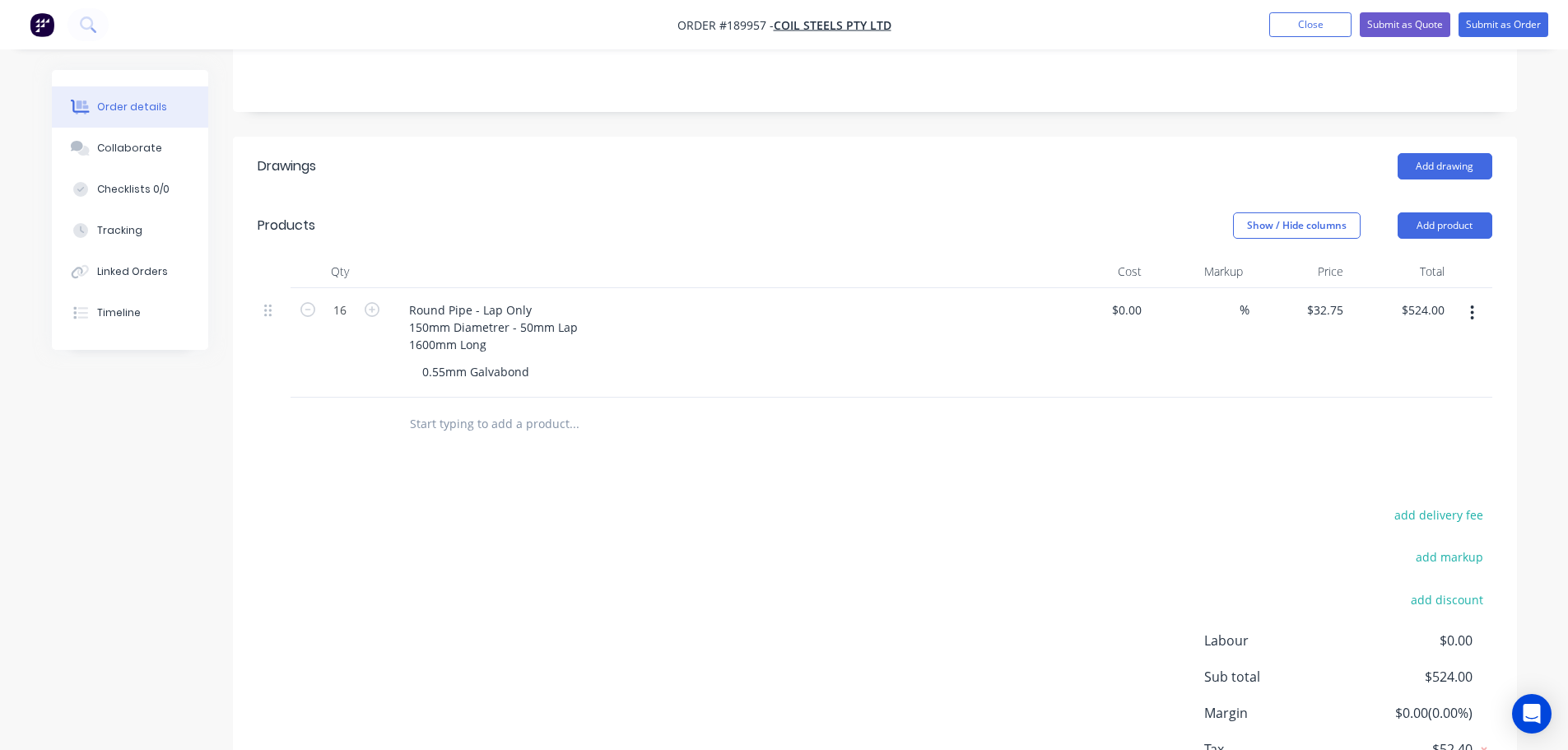
scroll to position [0, 0]
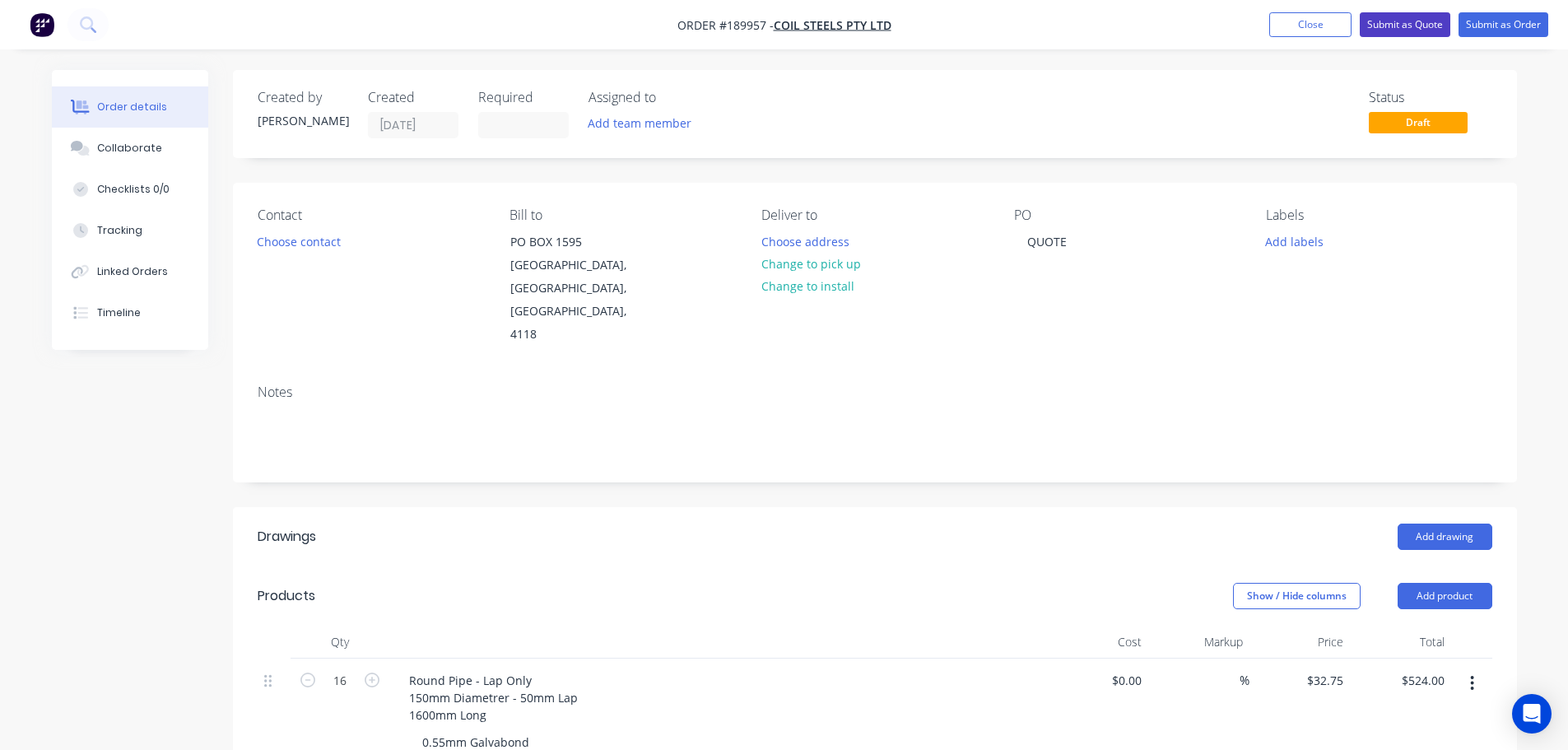
click at [1387, 29] on button "Submit as Quote" at bounding box center [1405, 25] width 91 height 25
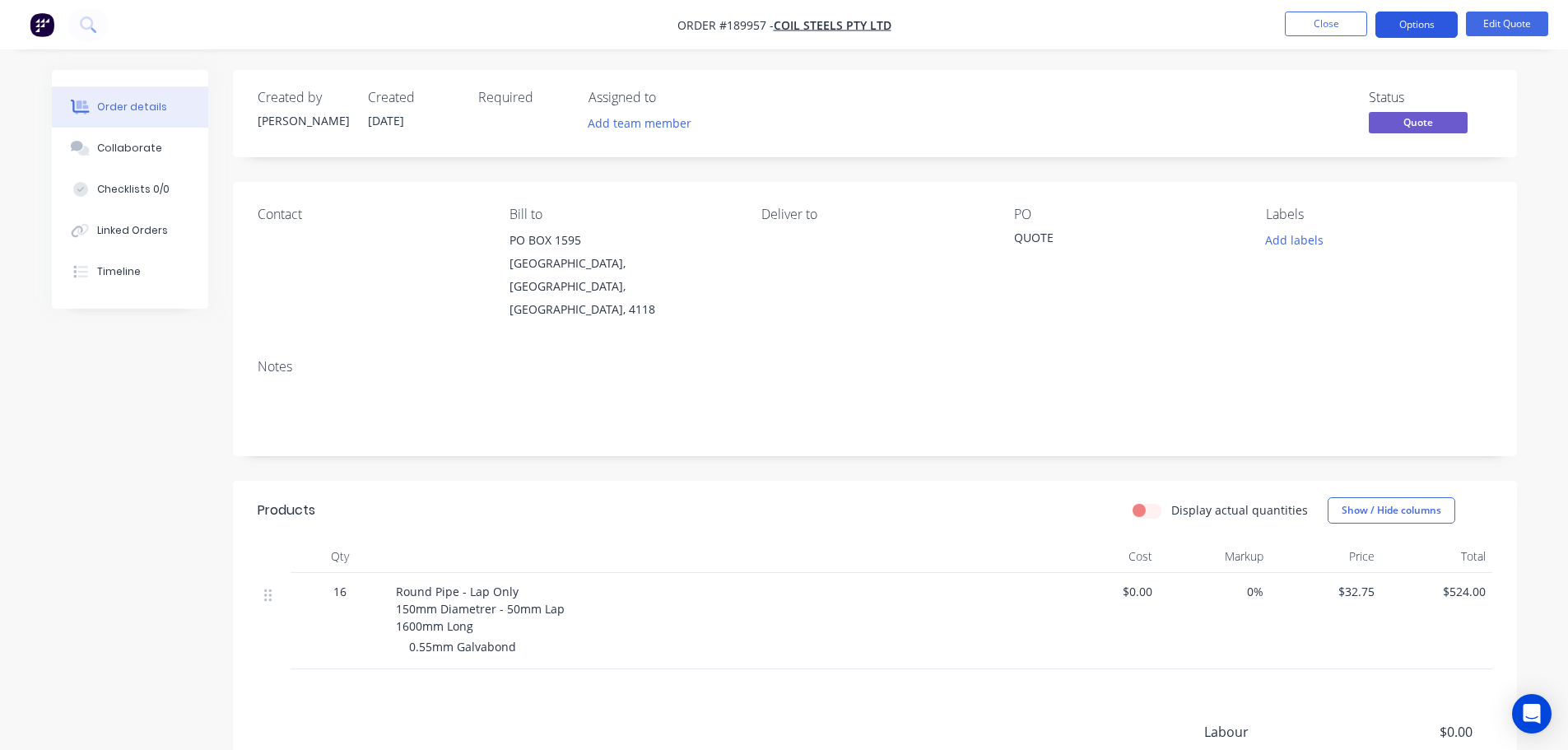
click at [1404, 31] on button "Options" at bounding box center [1416, 24] width 82 height 26
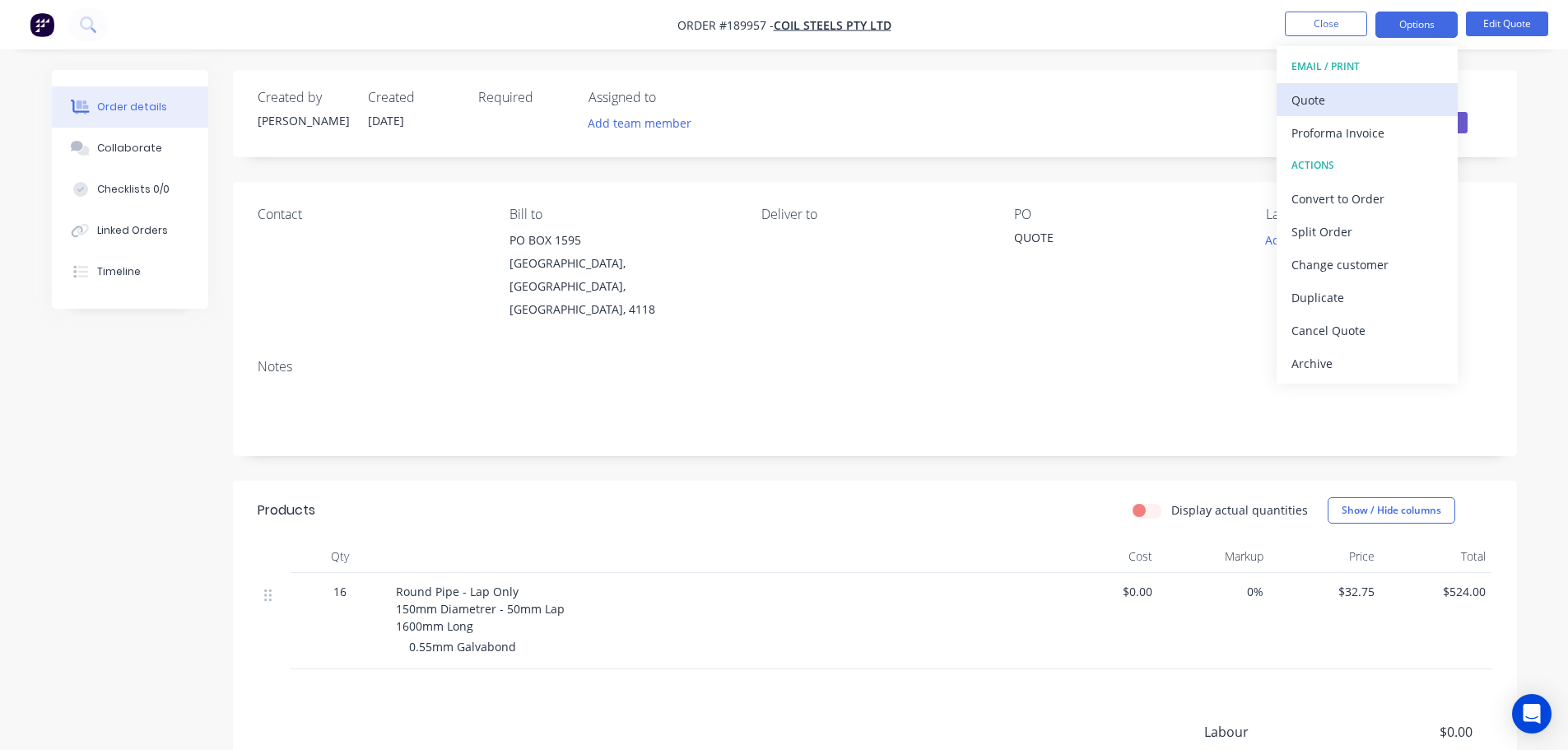
click at [1392, 91] on div "Quote" at bounding box center [1368, 100] width 151 height 24
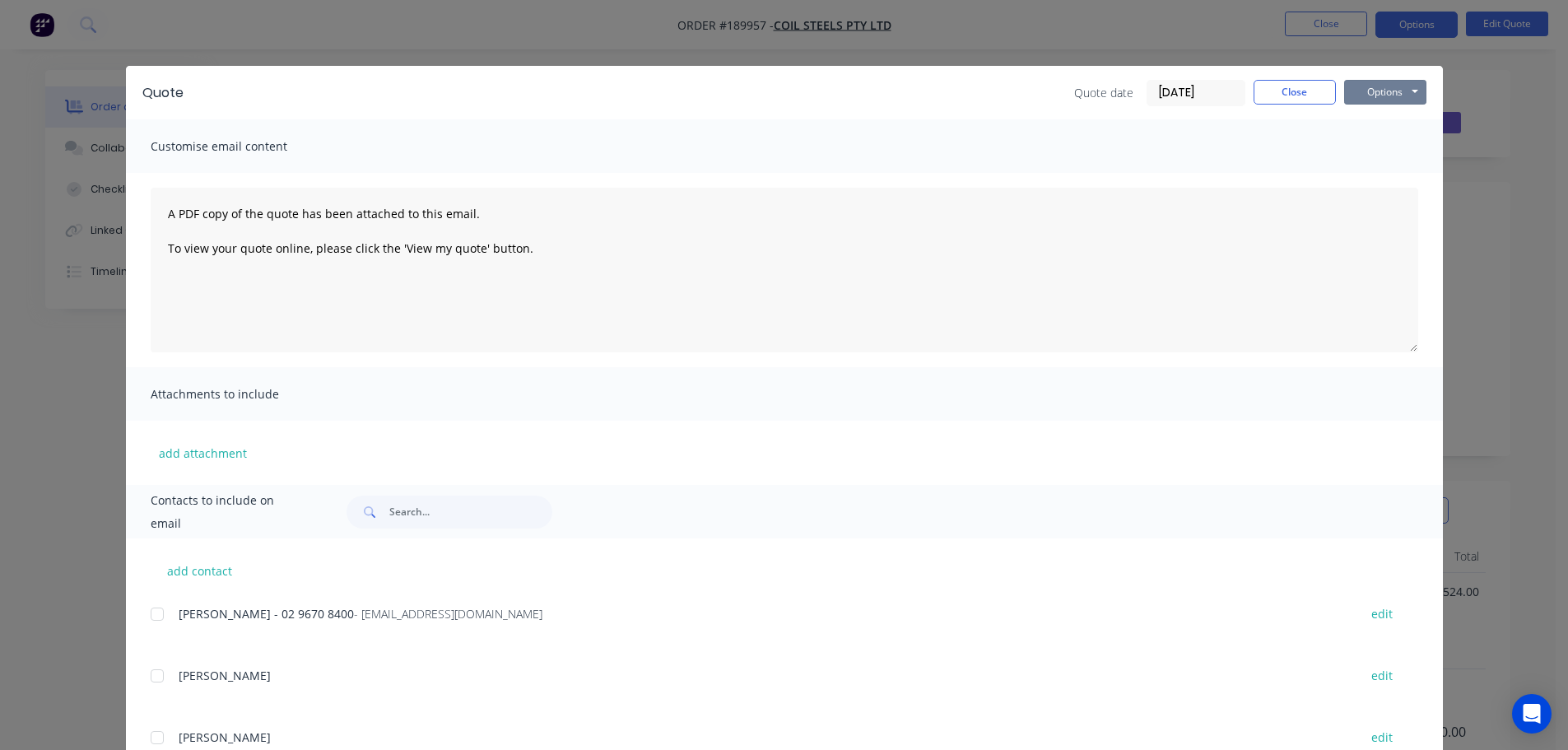
click at [1392, 91] on button "Options" at bounding box center [1385, 92] width 82 height 25
click at [1389, 117] on button "Preview" at bounding box center [1397, 121] width 106 height 27
drag, startPoint x: 56, startPoint y: 228, endPoint x: 108, endPoint y: 155, distance: 89.6
click at [57, 228] on div "Quote Quote date 15/08/25 Close Options Preview Print Email Customise email con…" at bounding box center [784, 375] width 1568 height 750
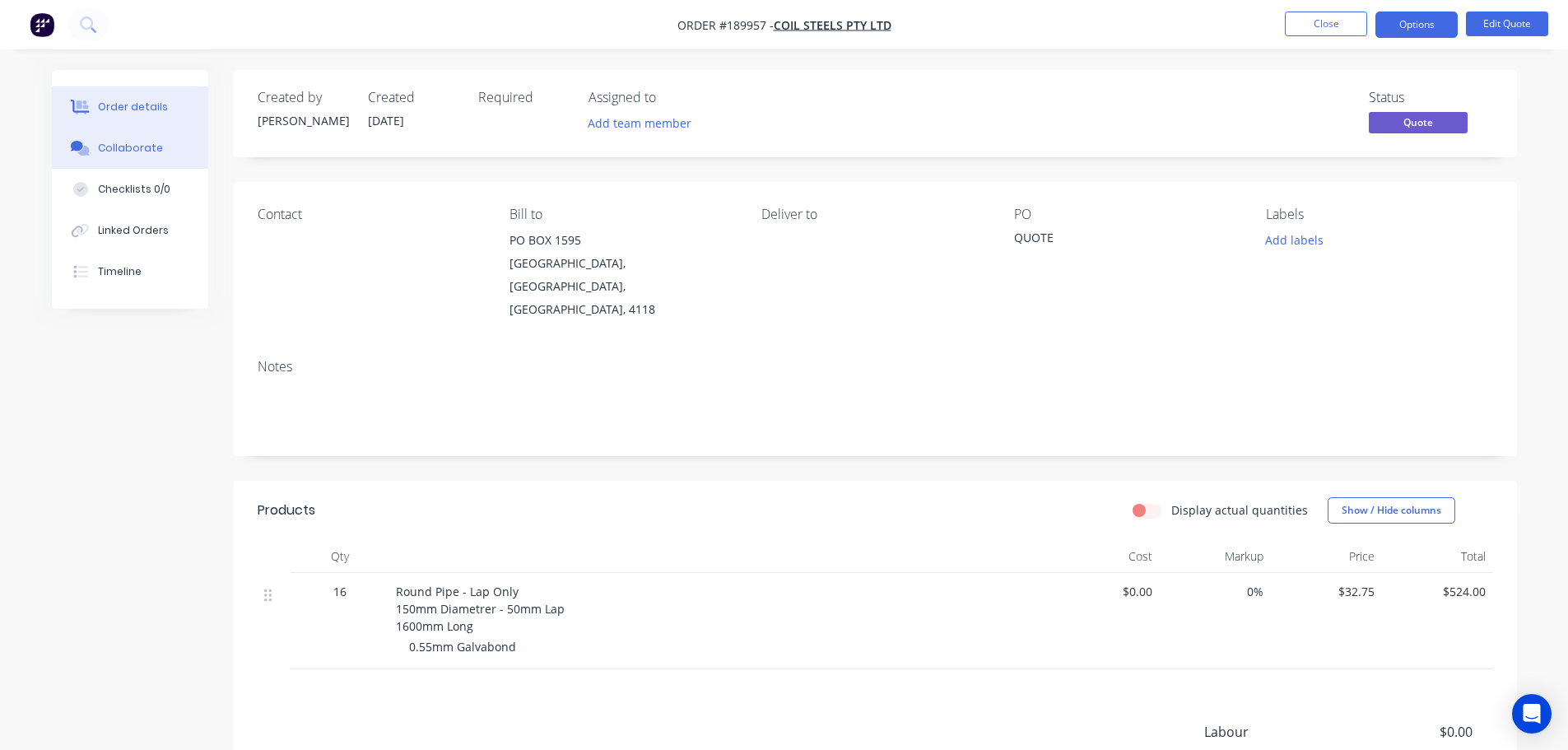
click at [108, 154] on div "Collaborate" at bounding box center [129, 147] width 65 height 15
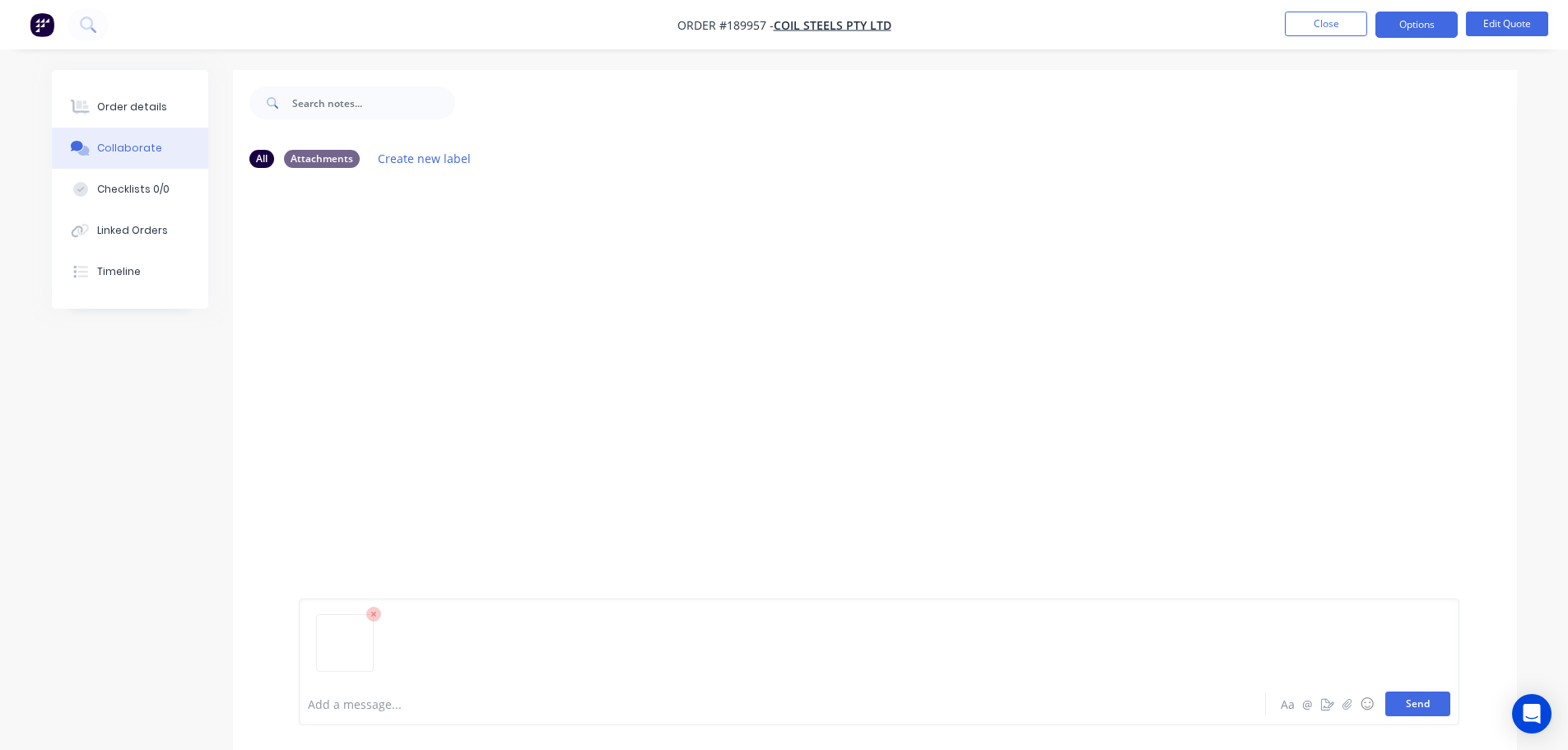
click at [1418, 701] on button "Send" at bounding box center [1418, 704] width 65 height 25
click at [135, 104] on div "Order details" at bounding box center [132, 107] width 70 height 15
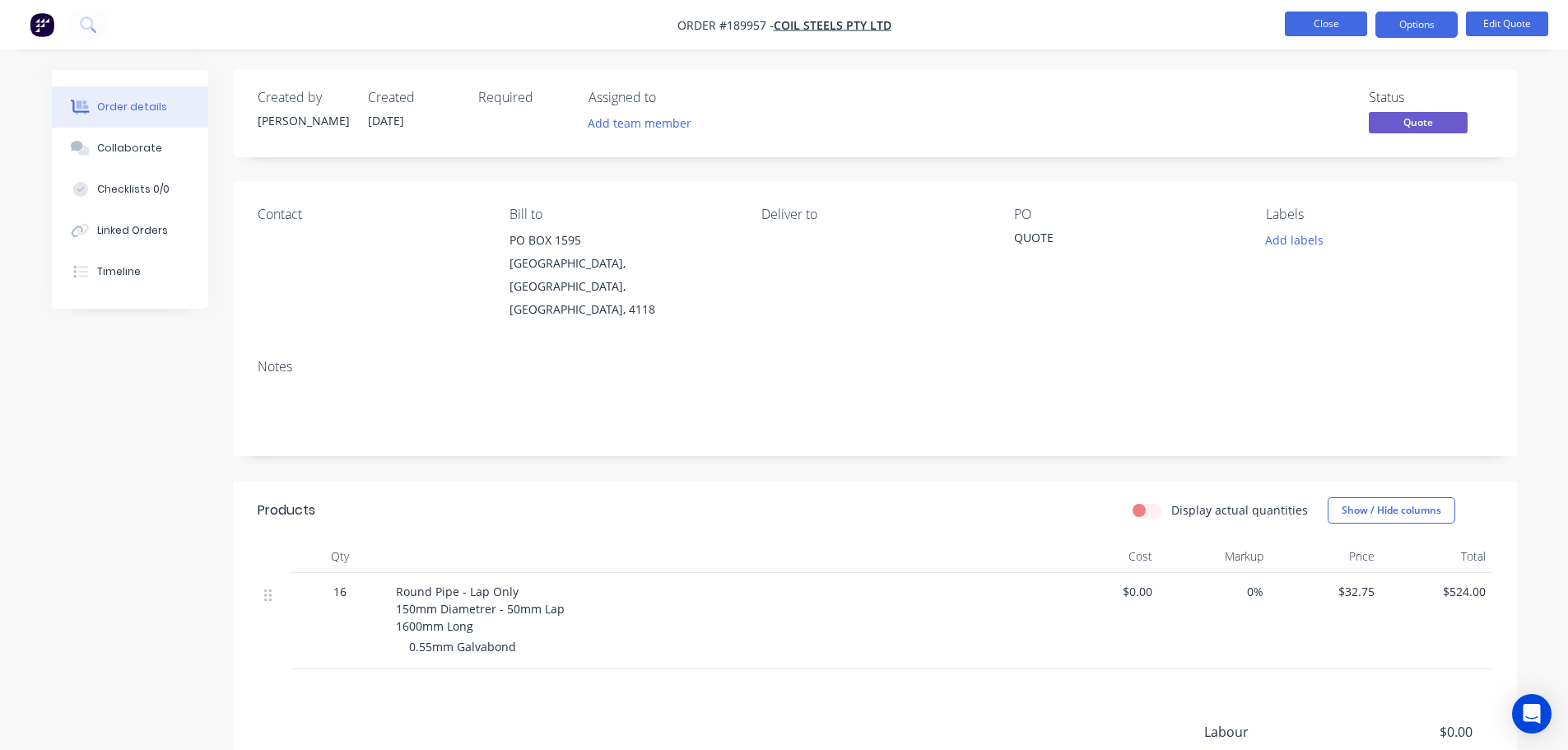
click at [1341, 24] on button "Close" at bounding box center [1326, 24] width 82 height 25
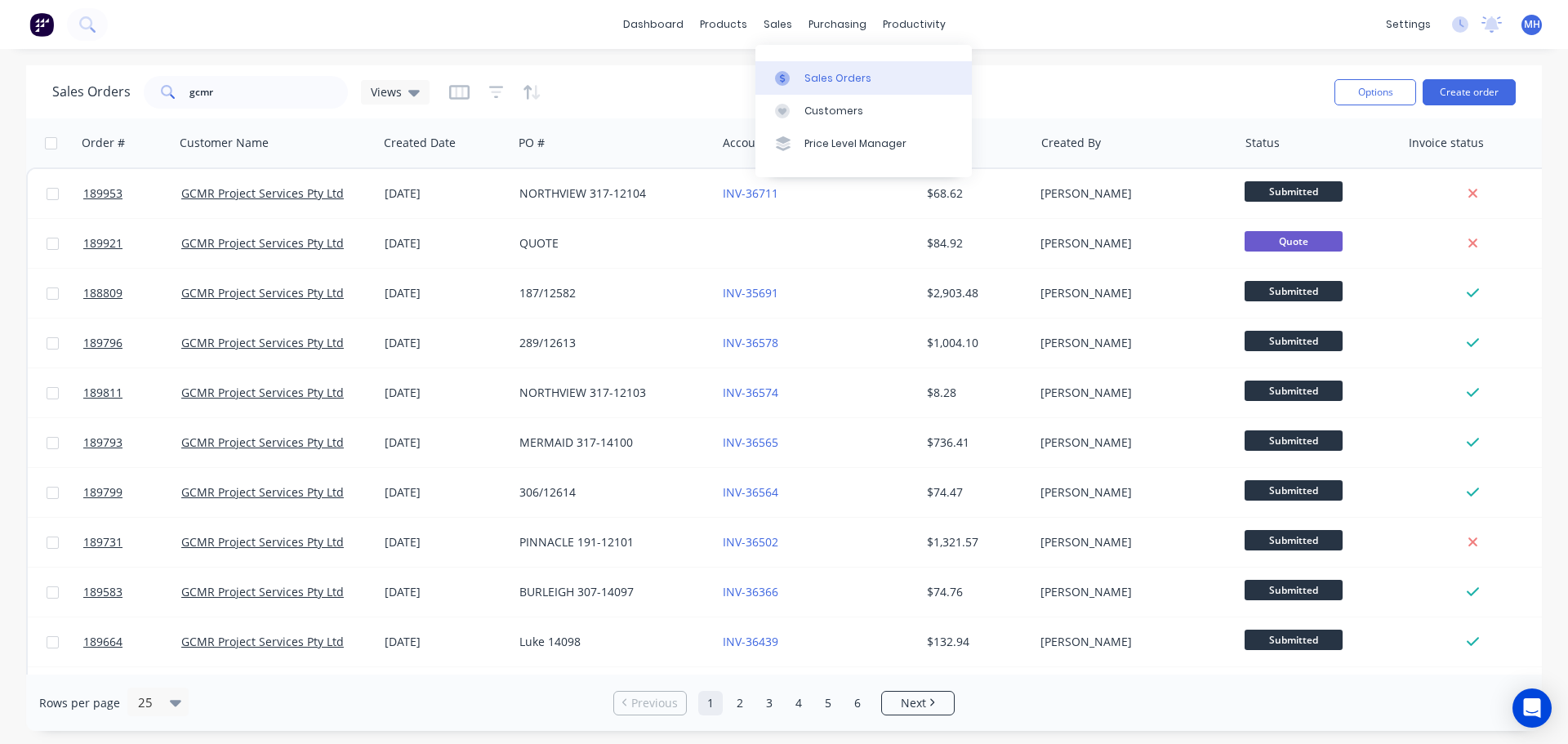
click at [798, 79] on div at bounding box center [788, 78] width 25 height 14
click at [277, 87] on input "gcmr" at bounding box center [269, 92] width 159 height 33
type input "rockpress"
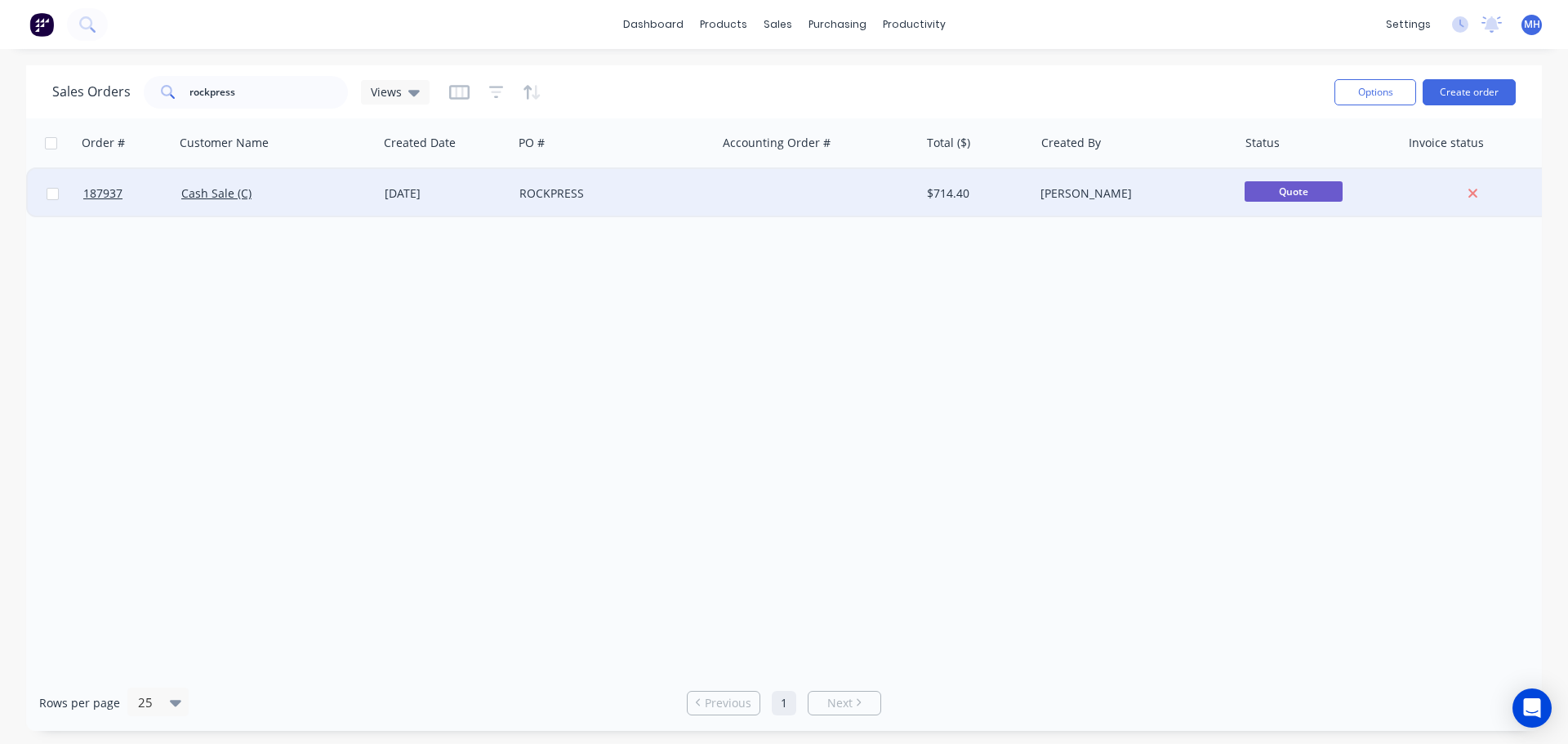
click at [513, 201] on div "ROCKPRESS" at bounding box center [615, 193] width 204 height 49
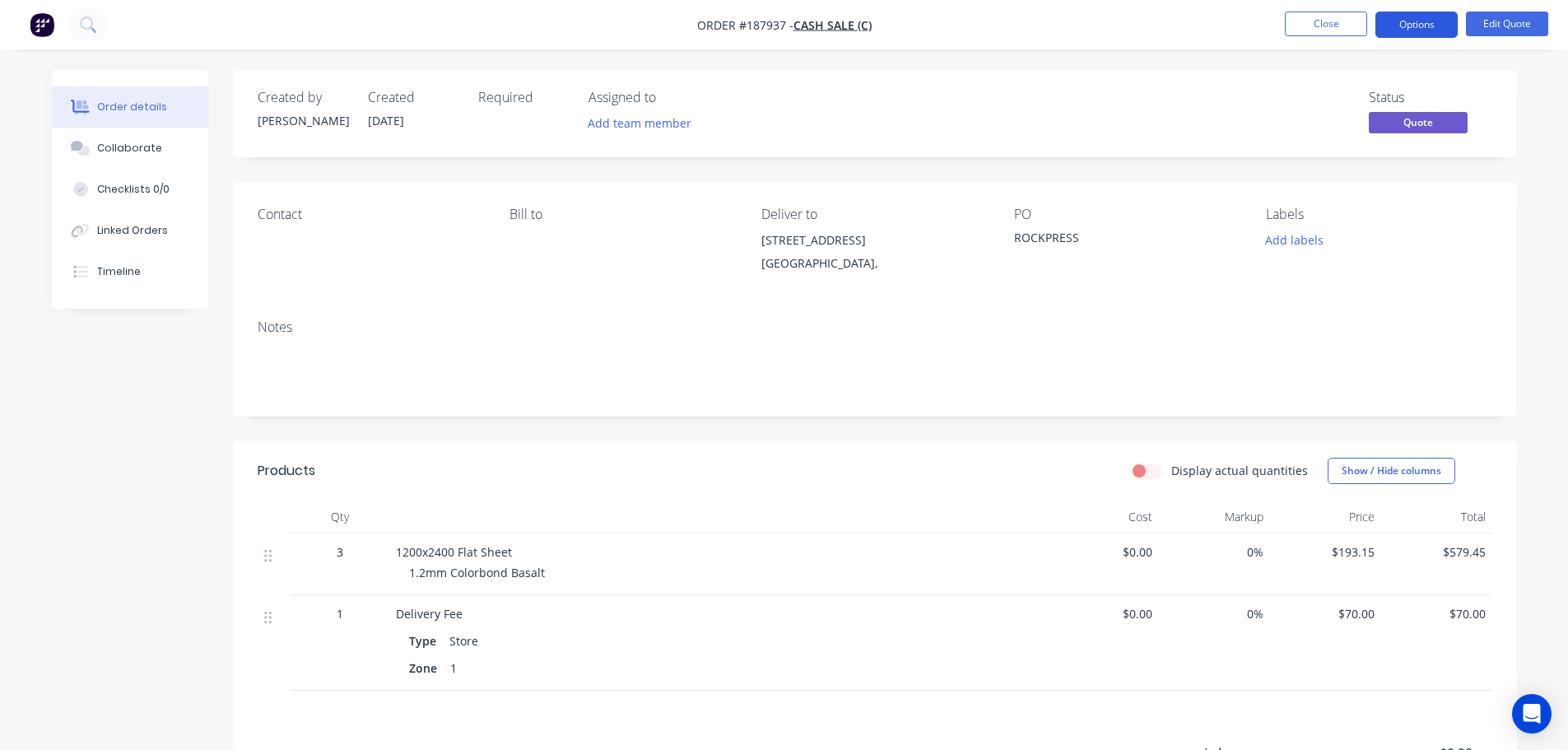
click at [1408, 34] on button "Options" at bounding box center [1416, 24] width 82 height 26
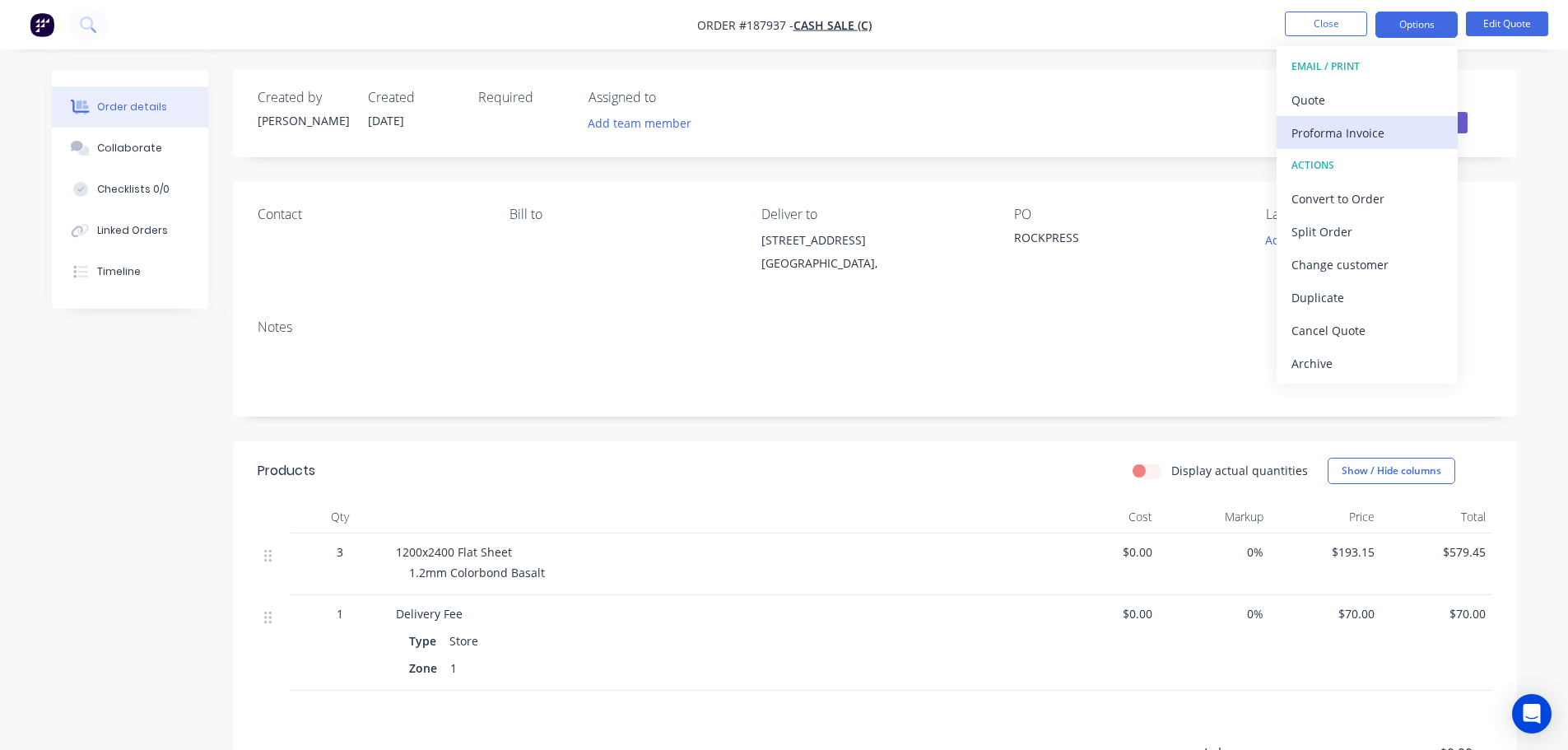
click at [1347, 128] on div "Proforma Invoice" at bounding box center [1368, 133] width 151 height 24
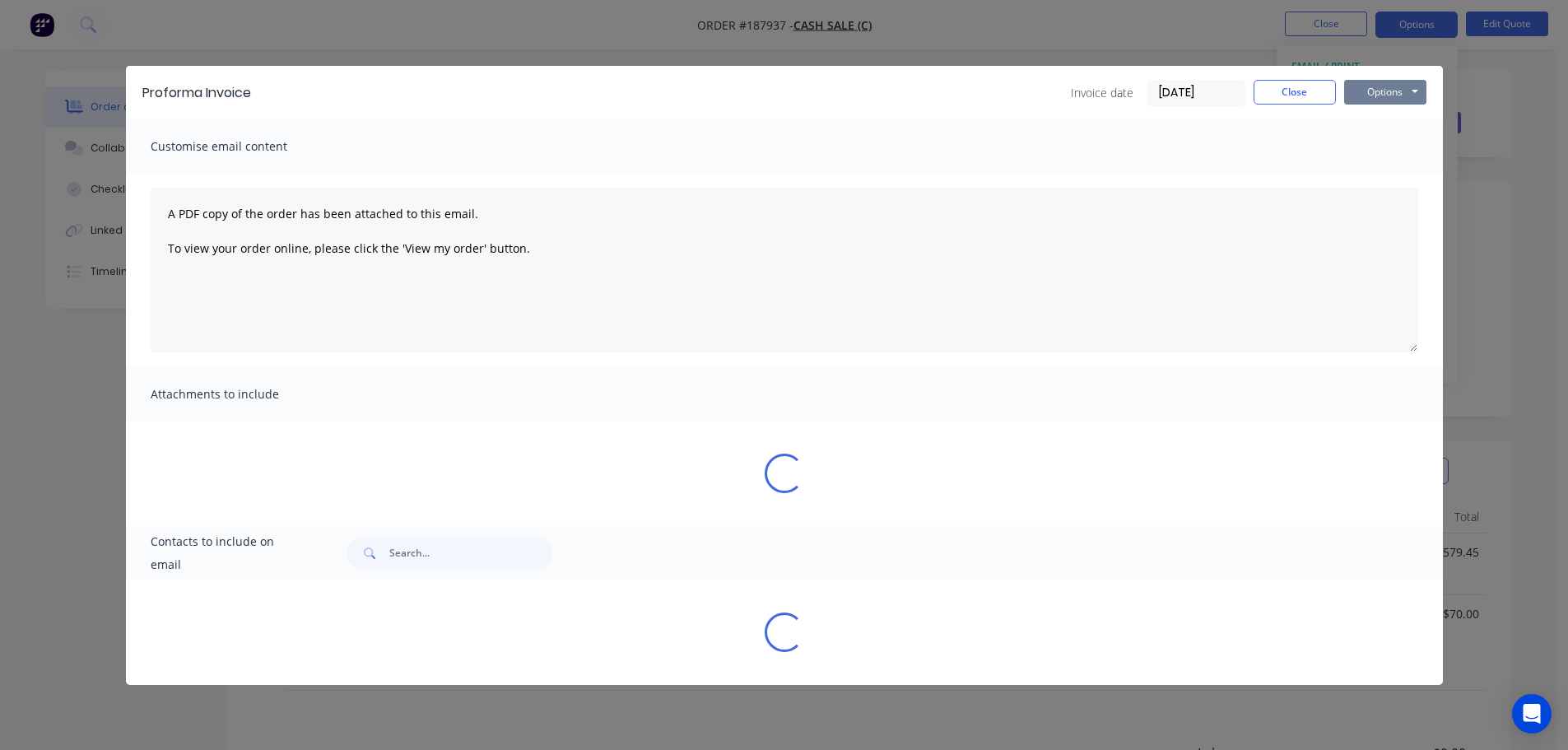
click at [1362, 94] on button "Options" at bounding box center [1385, 92] width 82 height 25
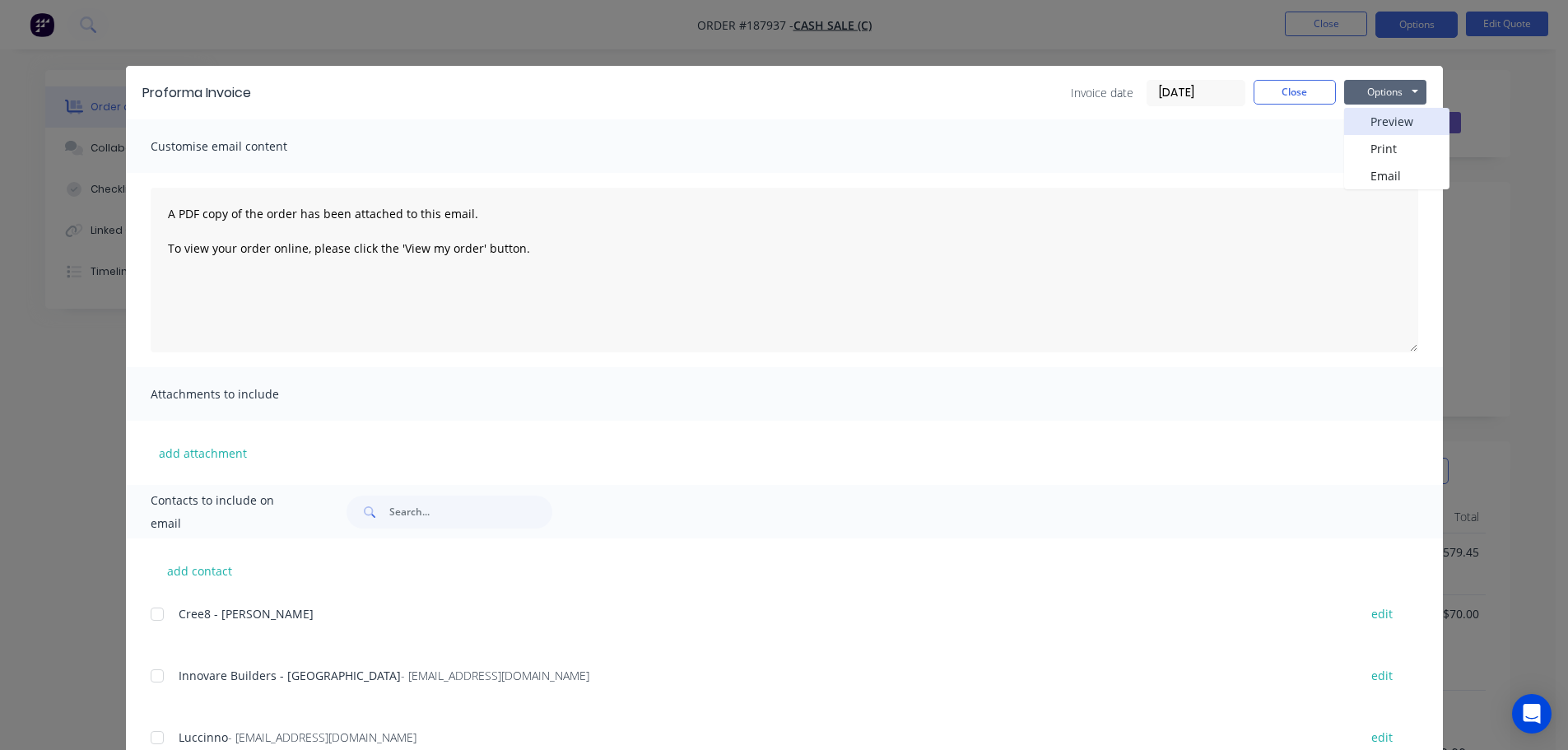
click at [1370, 129] on button "Preview" at bounding box center [1397, 121] width 106 height 27
click at [1307, 97] on button "Close" at bounding box center [1295, 92] width 82 height 25
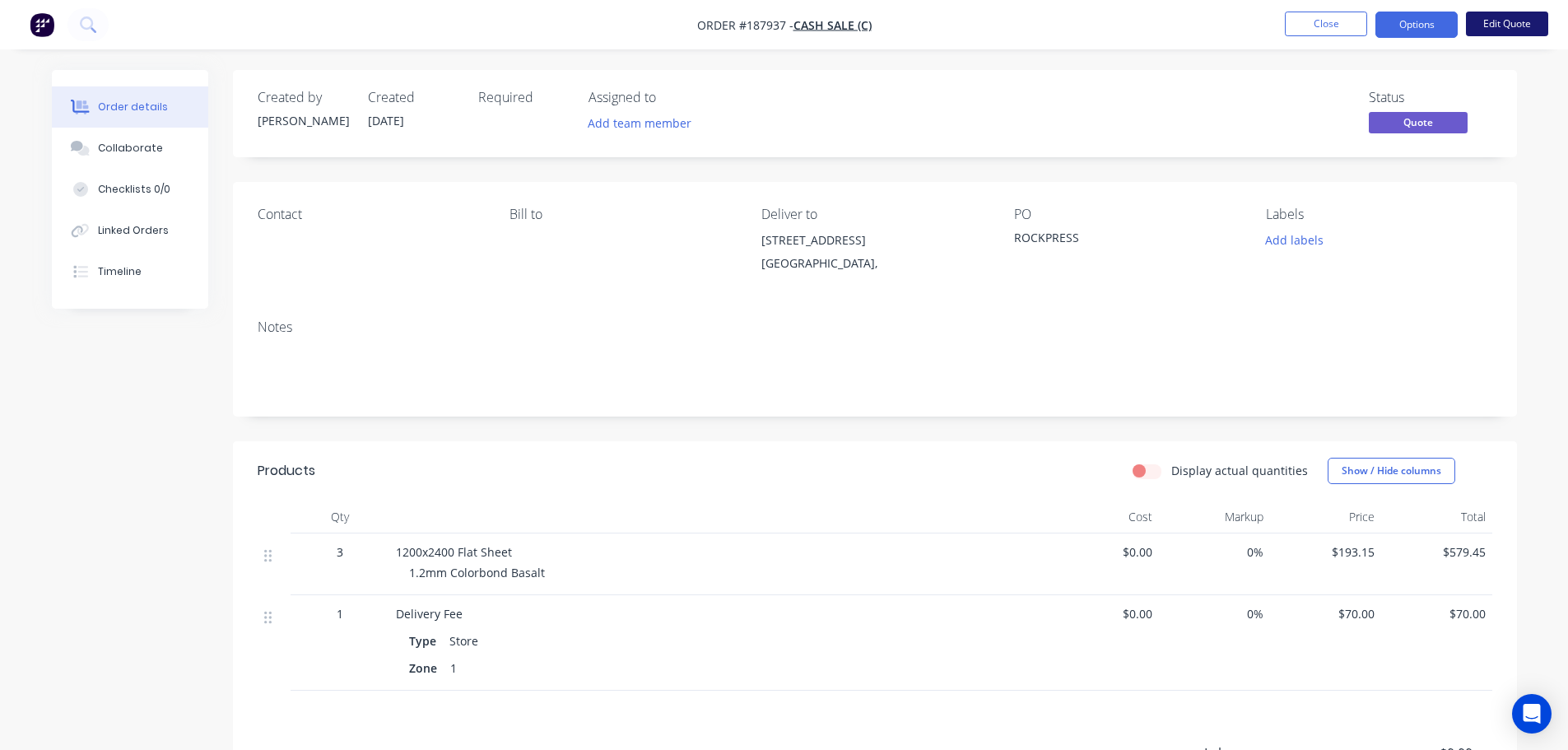
click at [1510, 24] on button "Edit Quote" at bounding box center [1507, 24] width 82 height 25
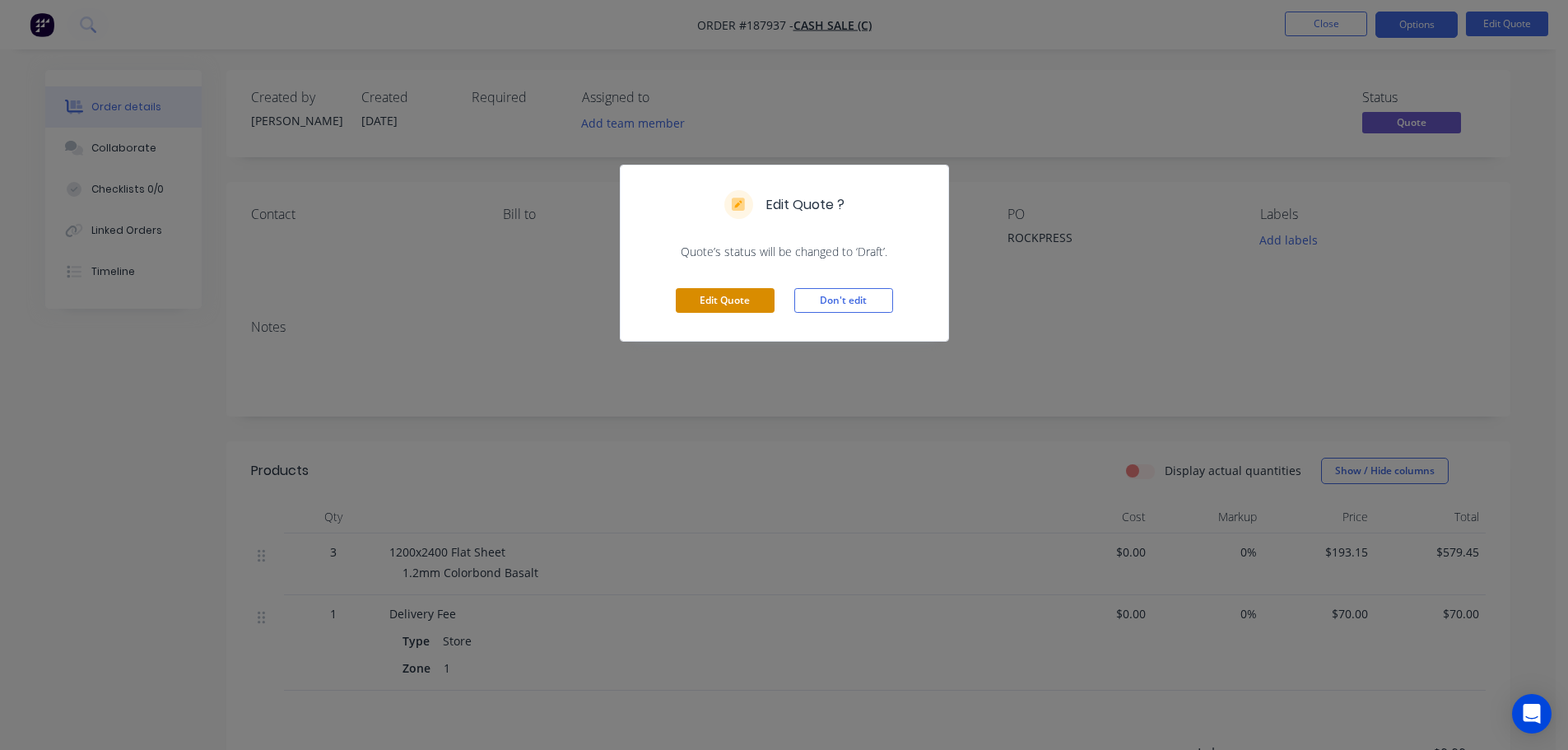
drag, startPoint x: 753, startPoint y: 296, endPoint x: 777, endPoint y: 299, distance: 24.2
click at [757, 297] on button "Edit Quote" at bounding box center [725, 301] width 99 height 25
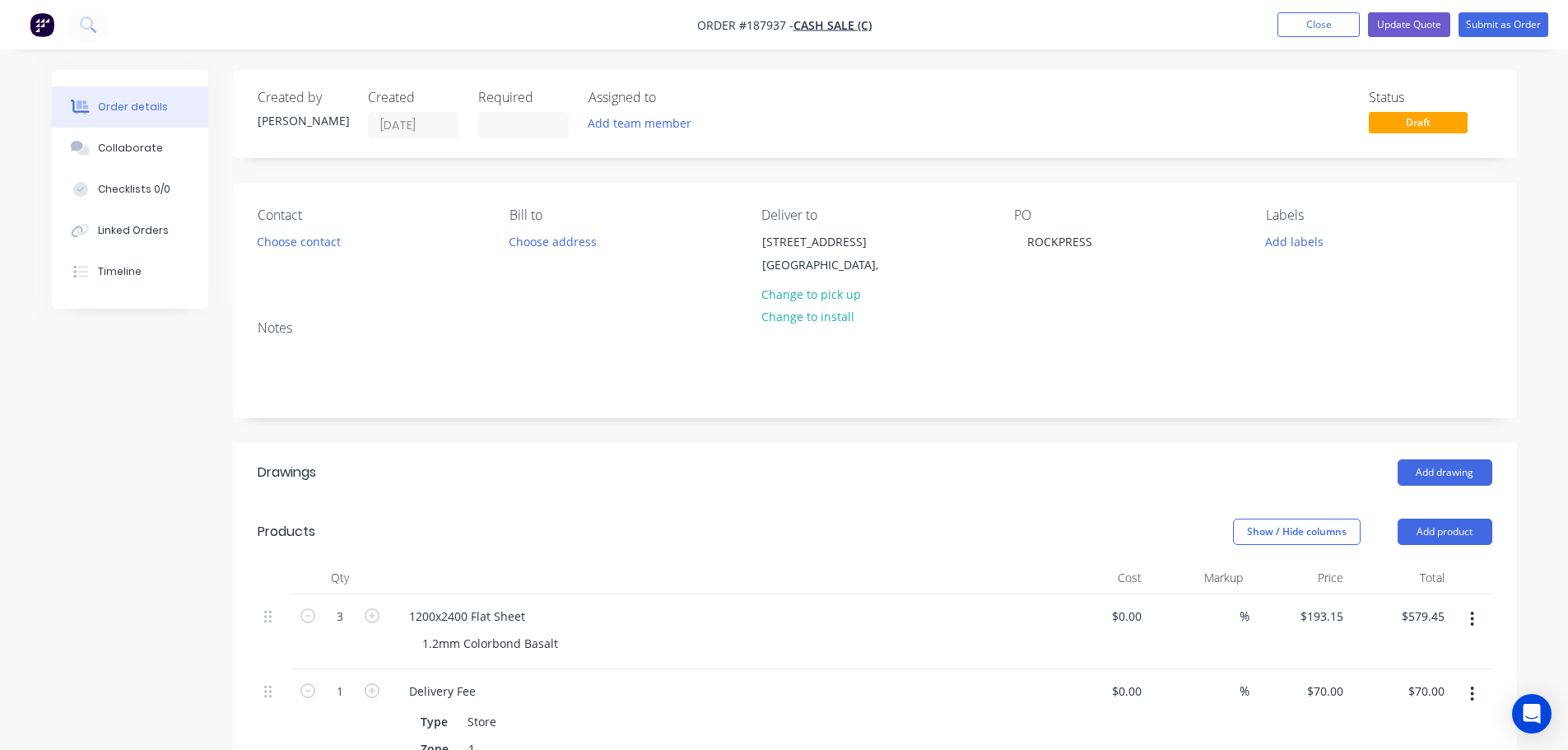
click at [1111, 234] on div "PO ROCKPRESS" at bounding box center [1126, 244] width 226 height 75
click at [1105, 242] on div "PO ROCKPRESS" at bounding box center [1126, 244] width 226 height 75
click at [1103, 244] on div "PO ROCKPRESS" at bounding box center [1126, 244] width 226 height 75
click at [1098, 244] on div "ROCKPRESS" at bounding box center [1060, 241] width 91 height 24
click at [1013, 180] on div "Created by Michael Created 25/07/25 Required Assigned to Add team member Status…" at bounding box center [876, 645] width 1284 height 1151
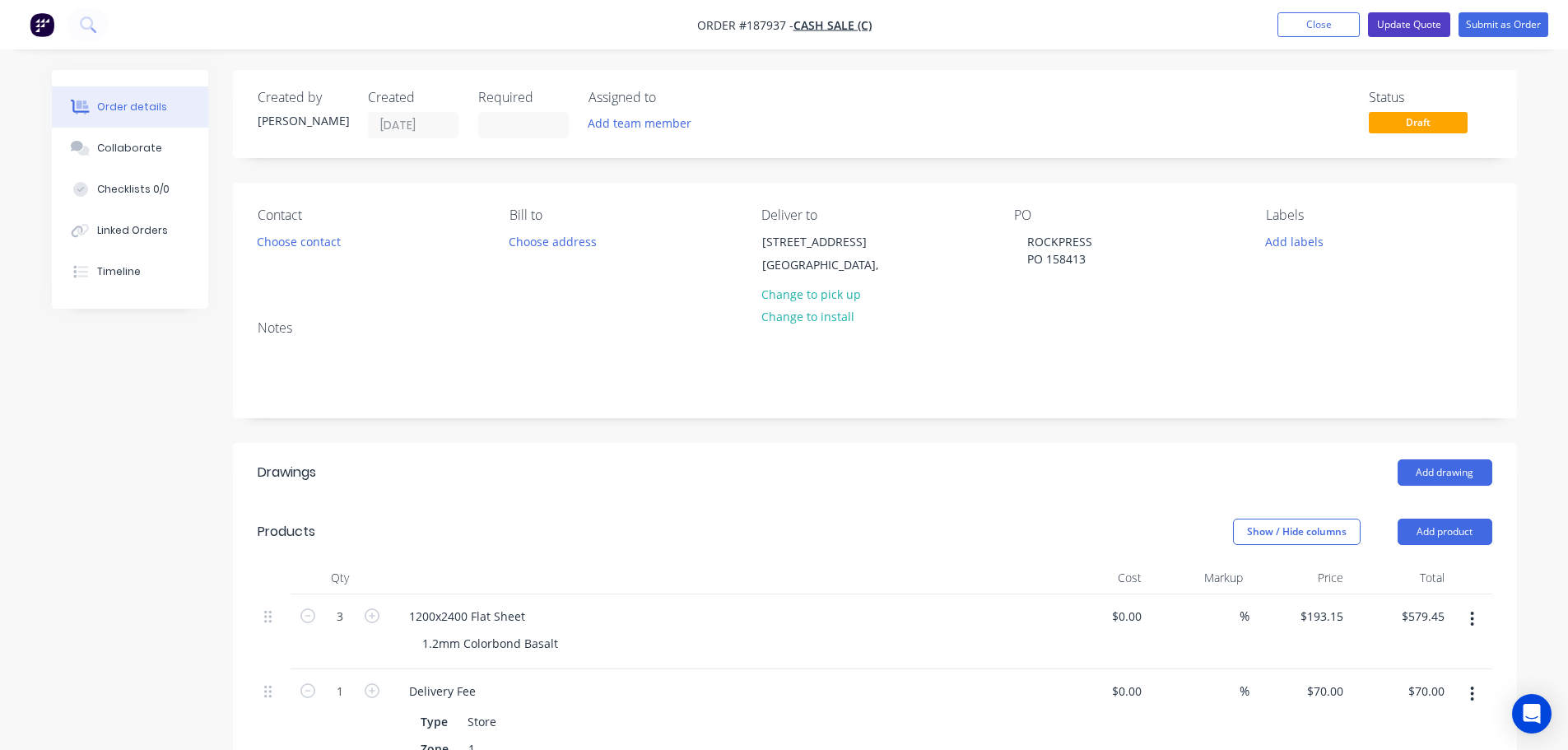
click at [1398, 24] on button "Update Quote" at bounding box center [1409, 25] width 82 height 25
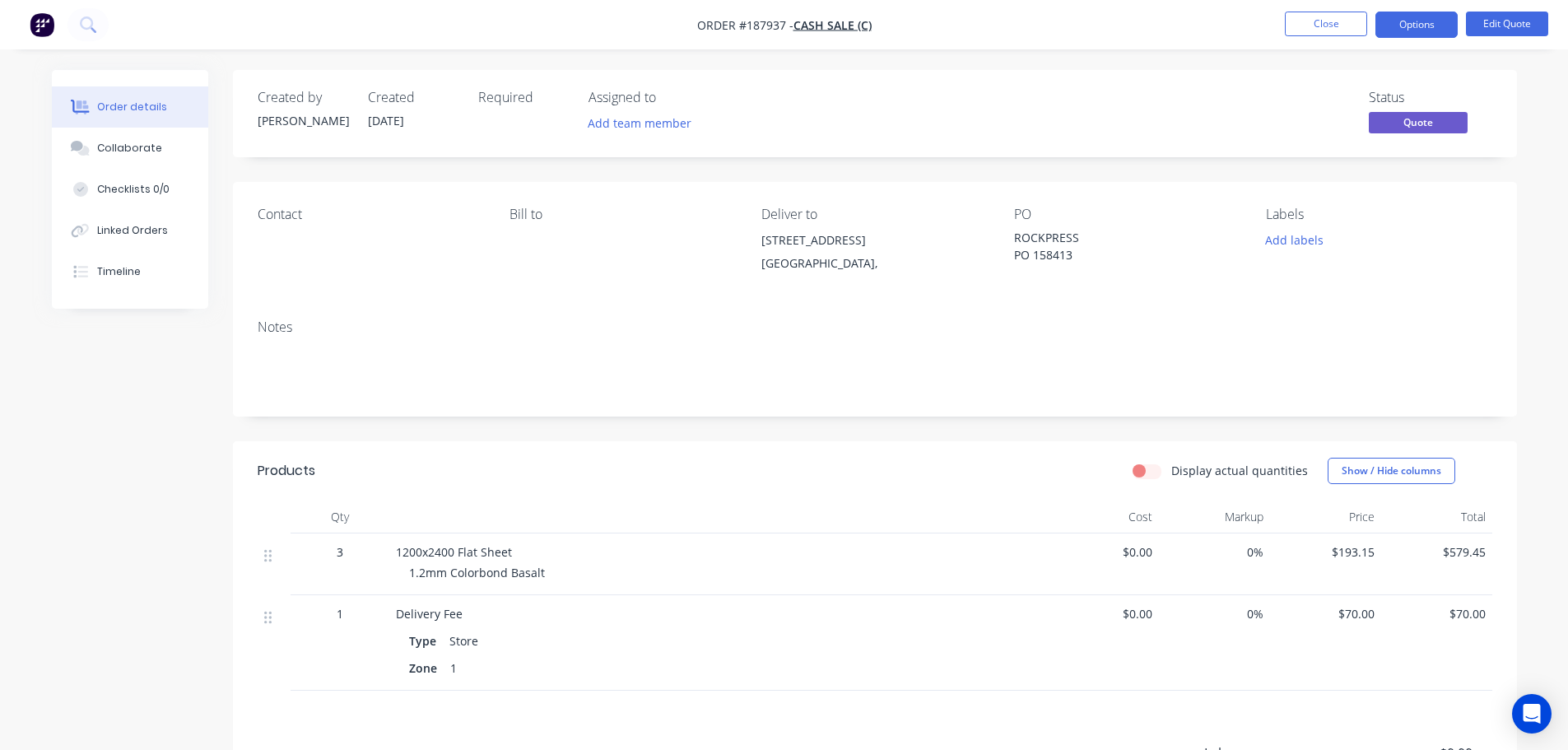
click at [1397, 25] on button "Options" at bounding box center [1416, 24] width 82 height 26
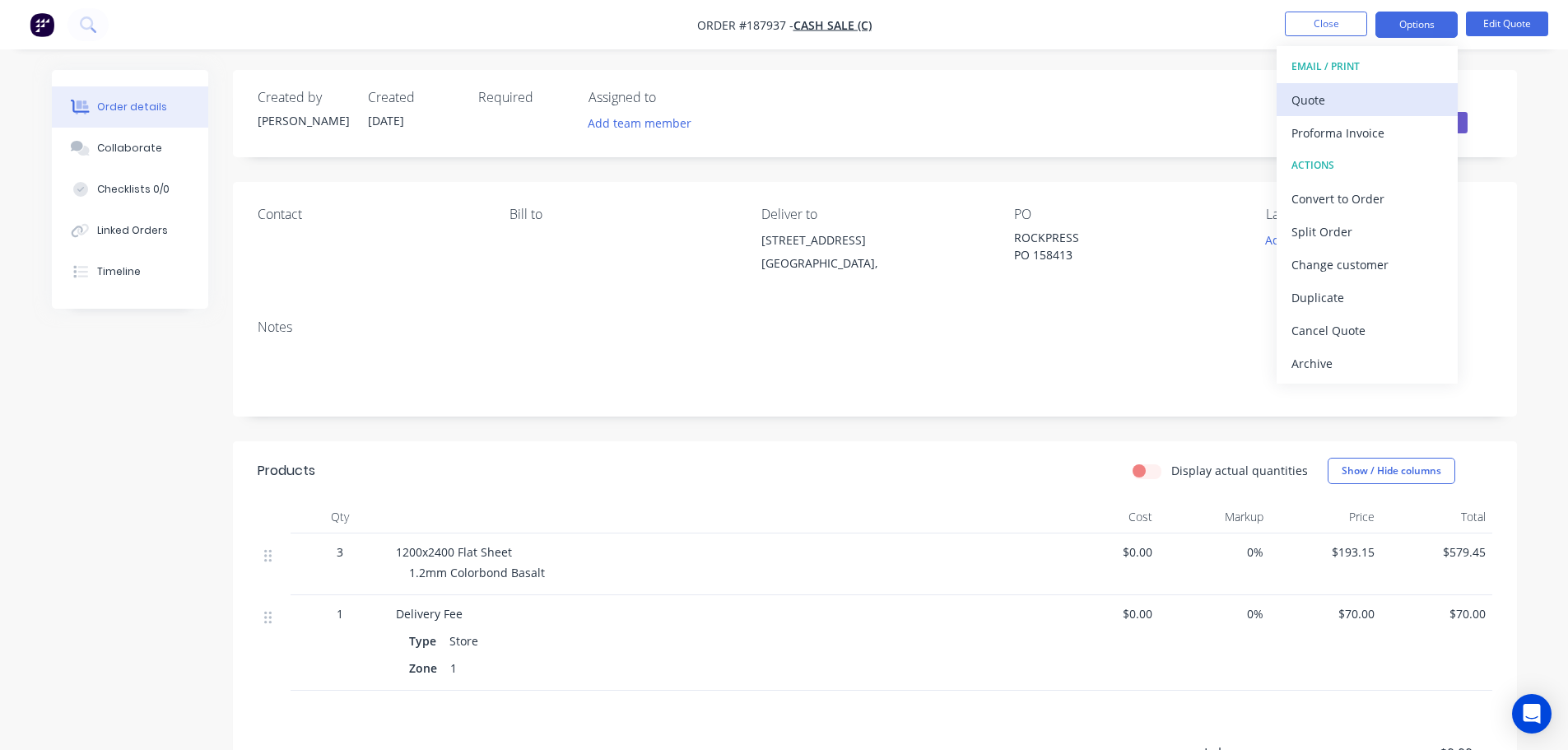
click at [1358, 93] on div "Quote" at bounding box center [1368, 100] width 151 height 24
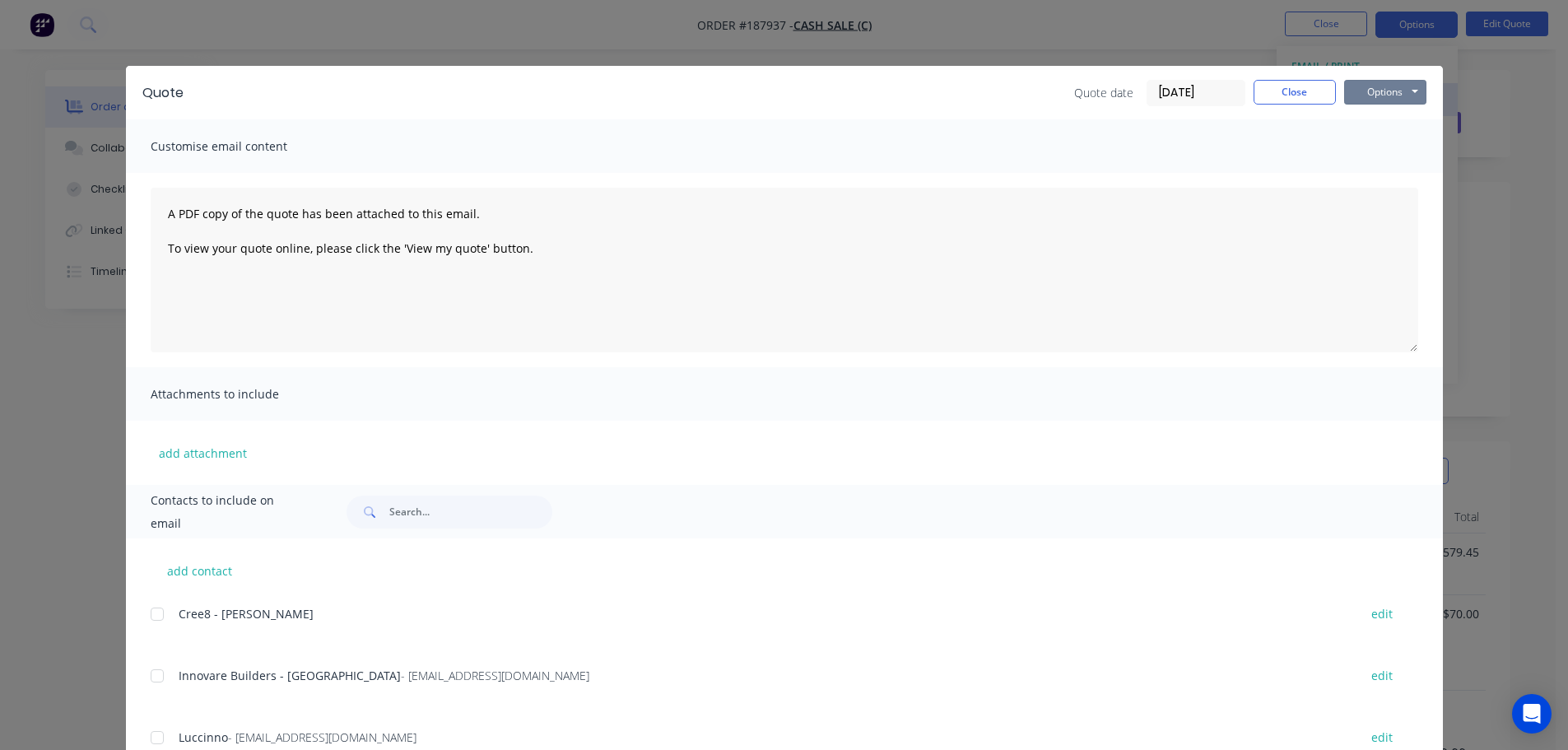
click at [1358, 93] on button "Options" at bounding box center [1385, 92] width 82 height 25
click at [1363, 112] on button "Preview" at bounding box center [1397, 121] width 106 height 27
drag, startPoint x: 70, startPoint y: 85, endPoint x: 784, endPoint y: 66, distance: 714.3
click at [72, 85] on div "Quote Quote date 15/08/25 Close Options Preview Print Email Customise email con…" at bounding box center [784, 375] width 1568 height 750
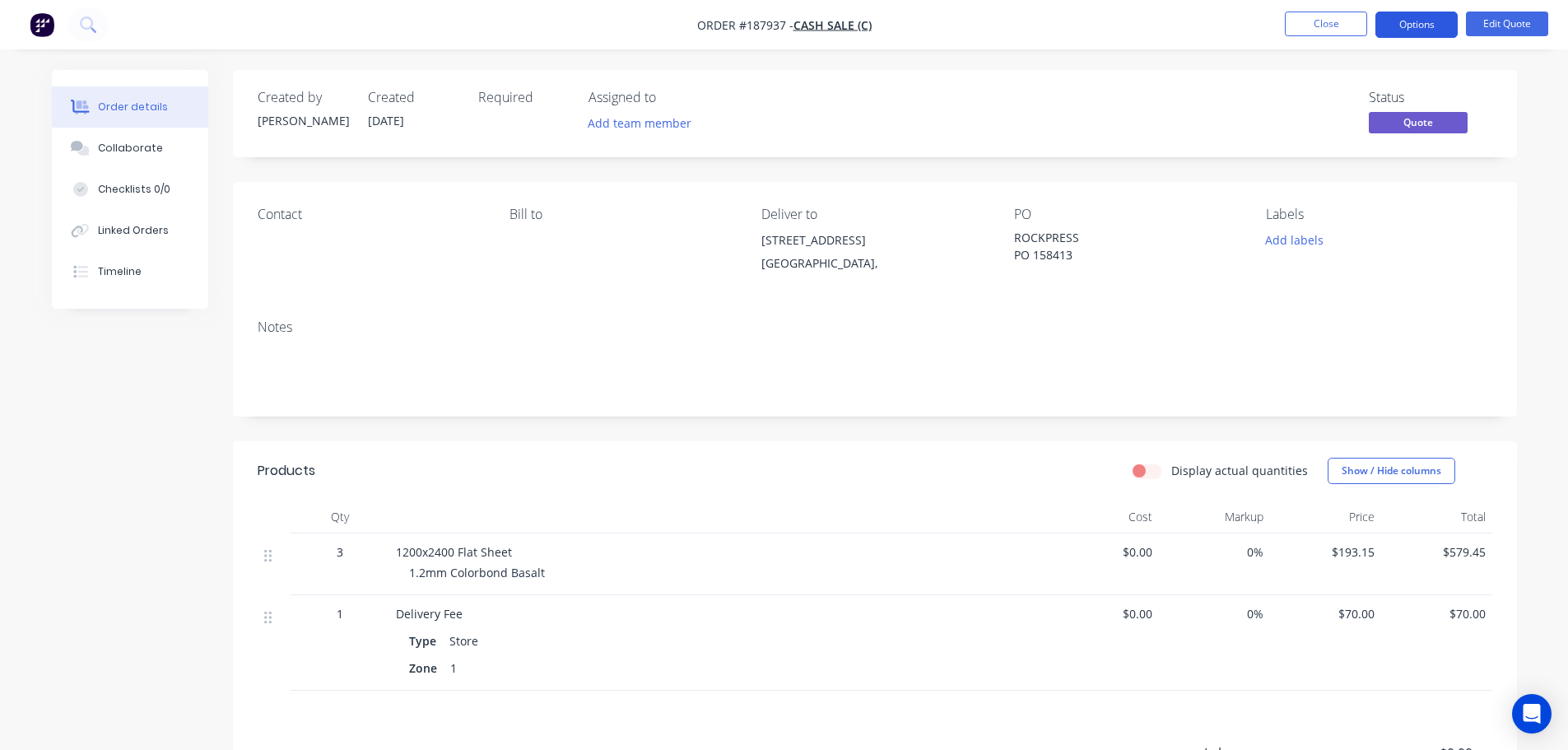
click at [1453, 26] on button "Options" at bounding box center [1416, 24] width 82 height 26
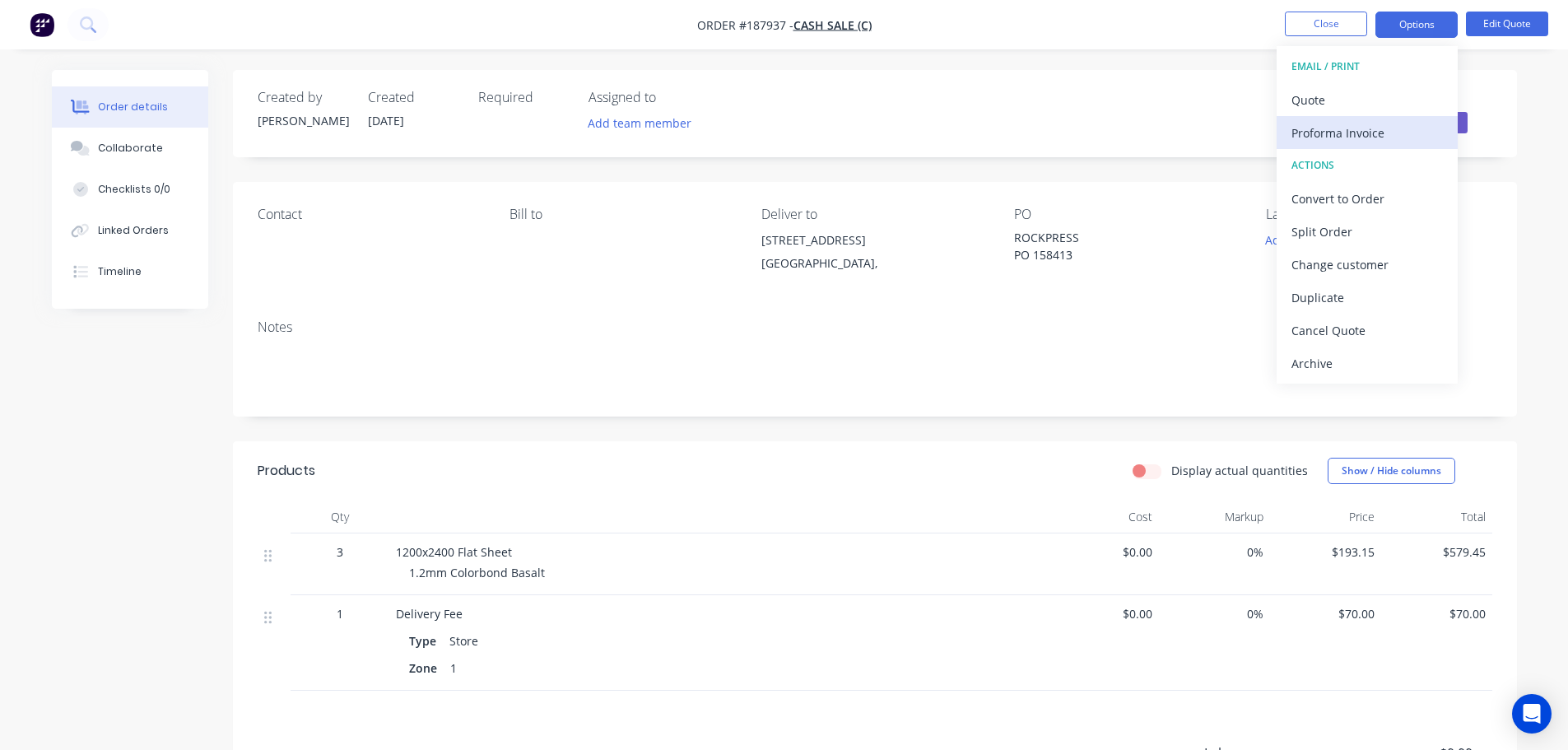
click at [1361, 129] on div "Proforma Invoice" at bounding box center [1368, 133] width 151 height 24
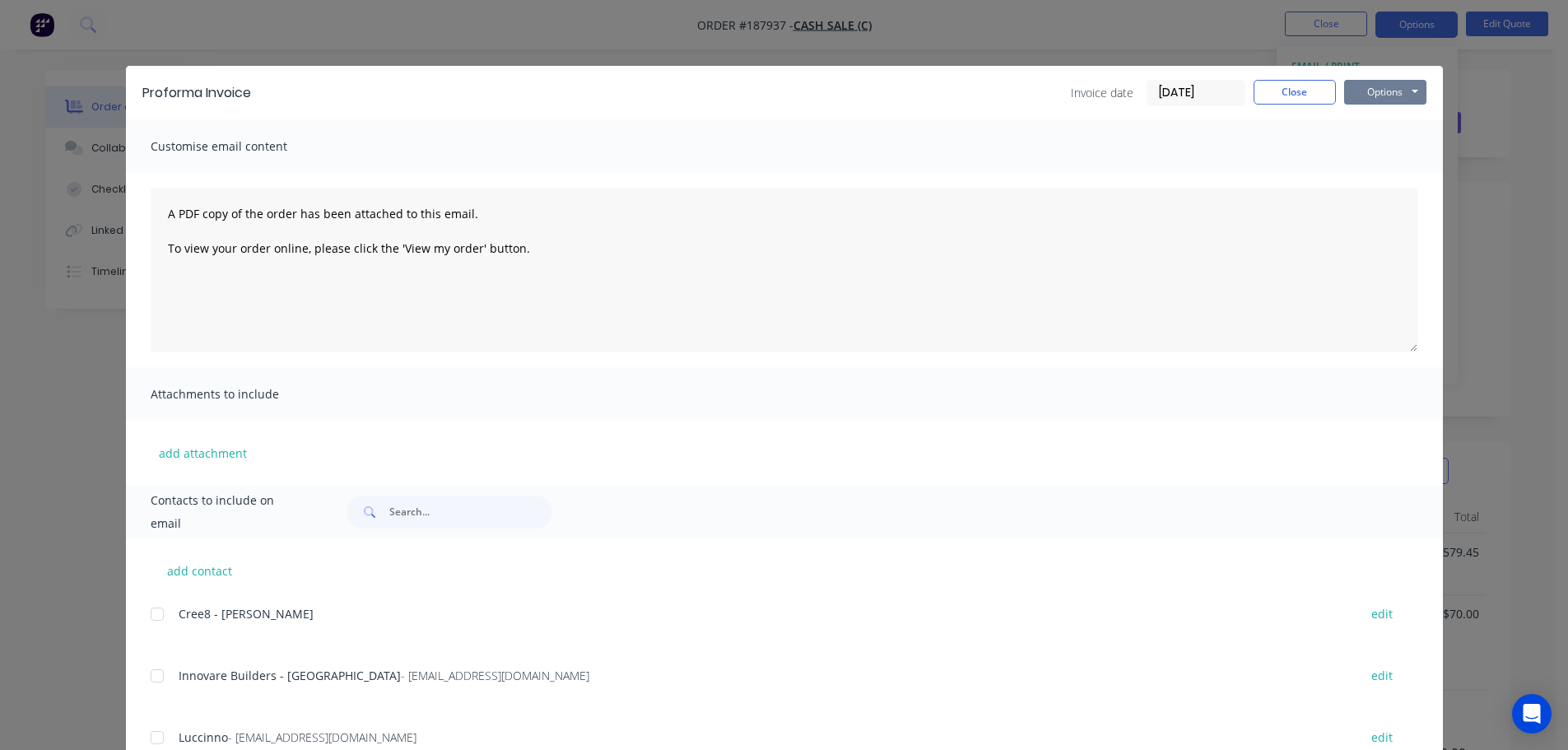
click at [1372, 101] on button "Options" at bounding box center [1385, 92] width 82 height 25
click at [1373, 116] on button "Preview" at bounding box center [1397, 121] width 106 height 27
click at [1279, 86] on button "Close" at bounding box center [1295, 92] width 82 height 25
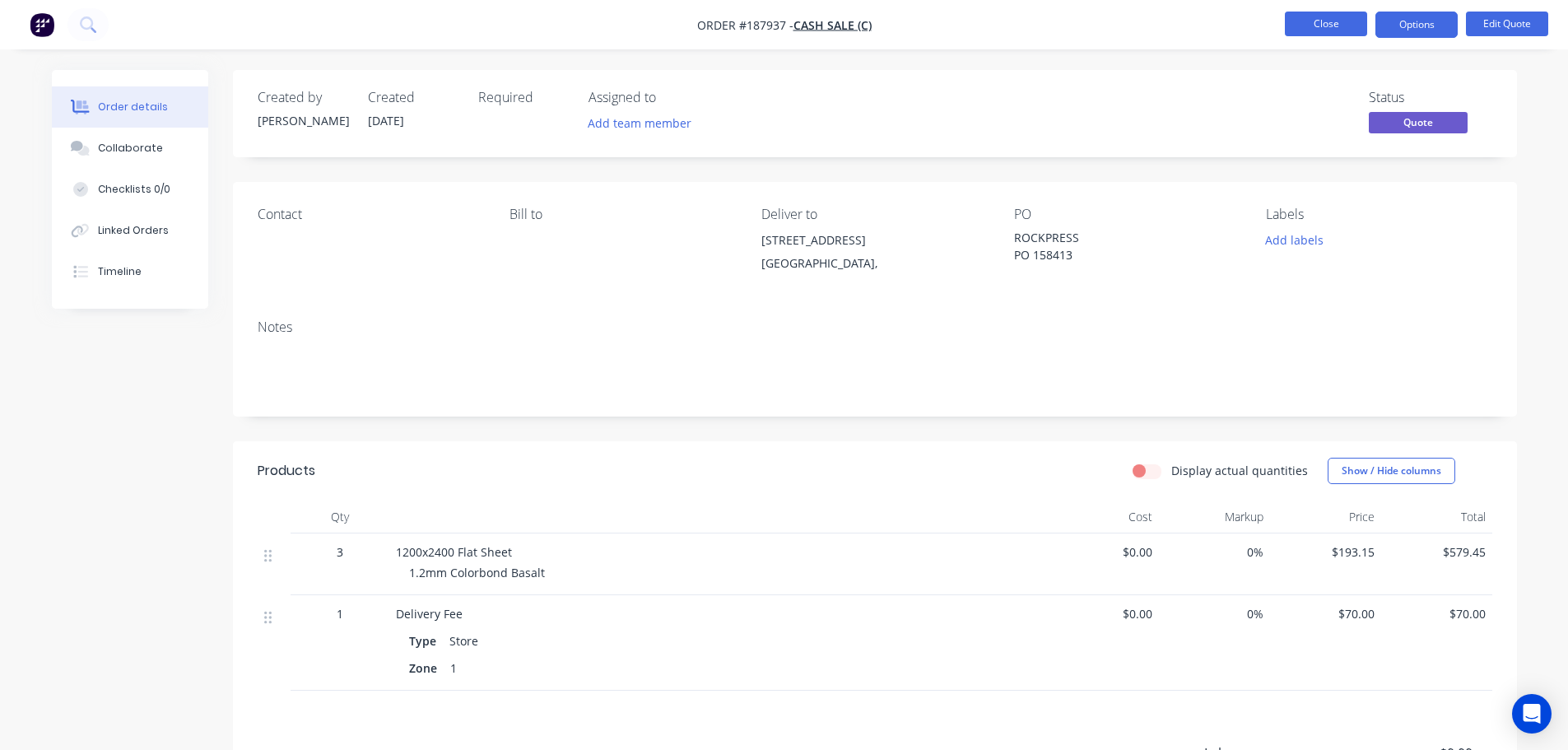
click at [1317, 34] on button "Close" at bounding box center [1326, 24] width 82 height 25
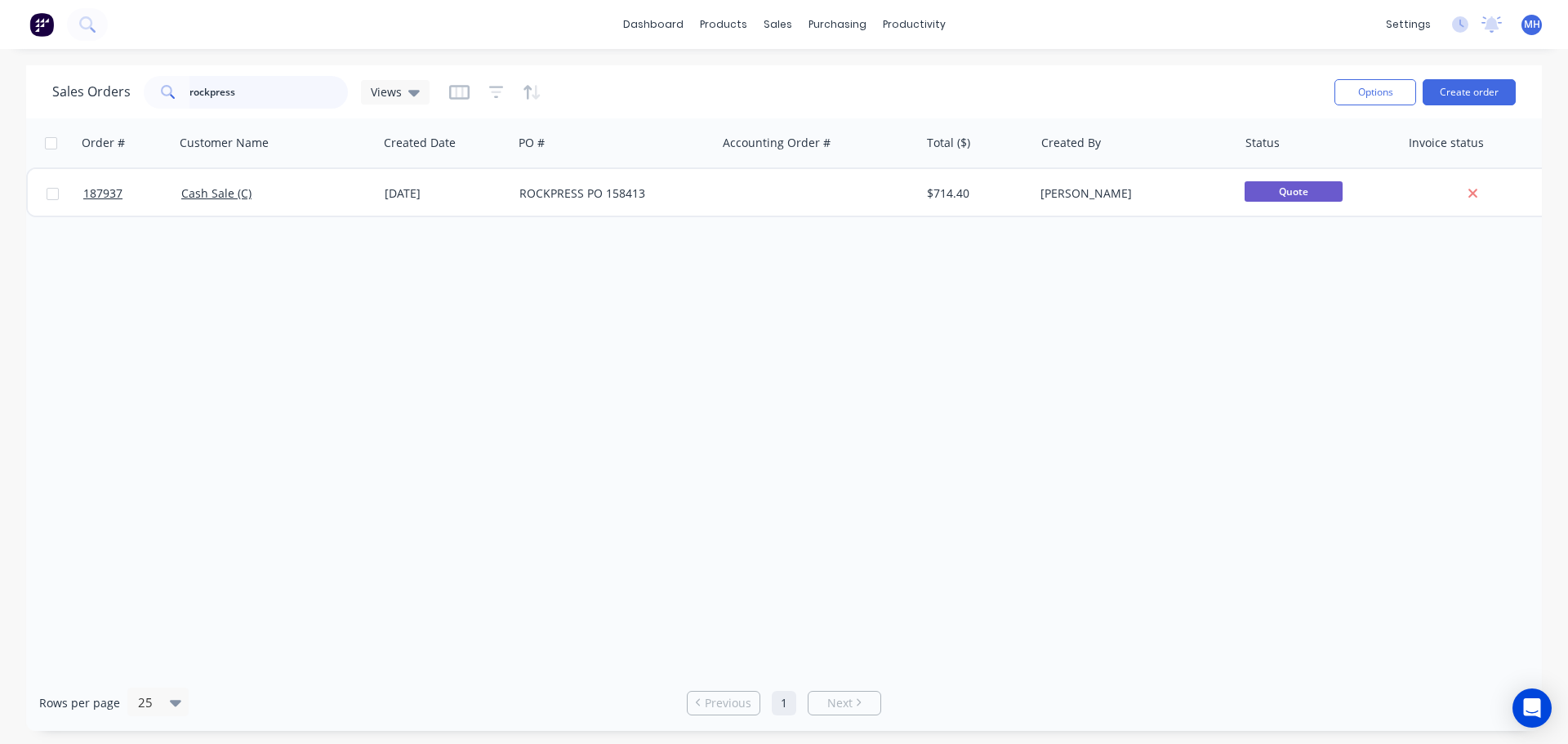
click at [221, 95] on input "rockpress" at bounding box center [269, 92] width 159 height 33
type input "gw homes"
click at [675, 102] on div "Sales Orders gw homes Views" at bounding box center [686, 92] width 1269 height 40
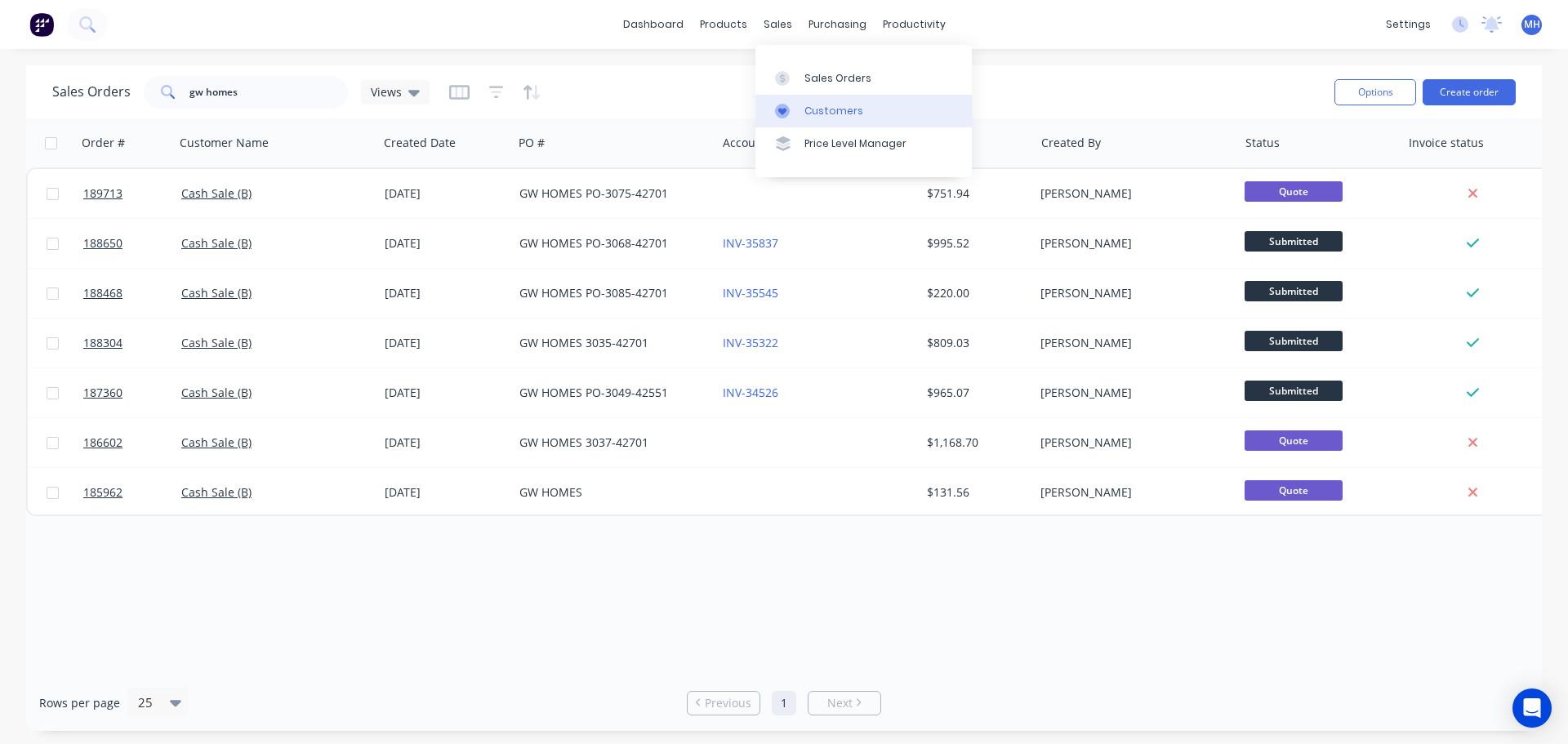
click at [845, 116] on div "Customers" at bounding box center [833, 111] width 59 height 14
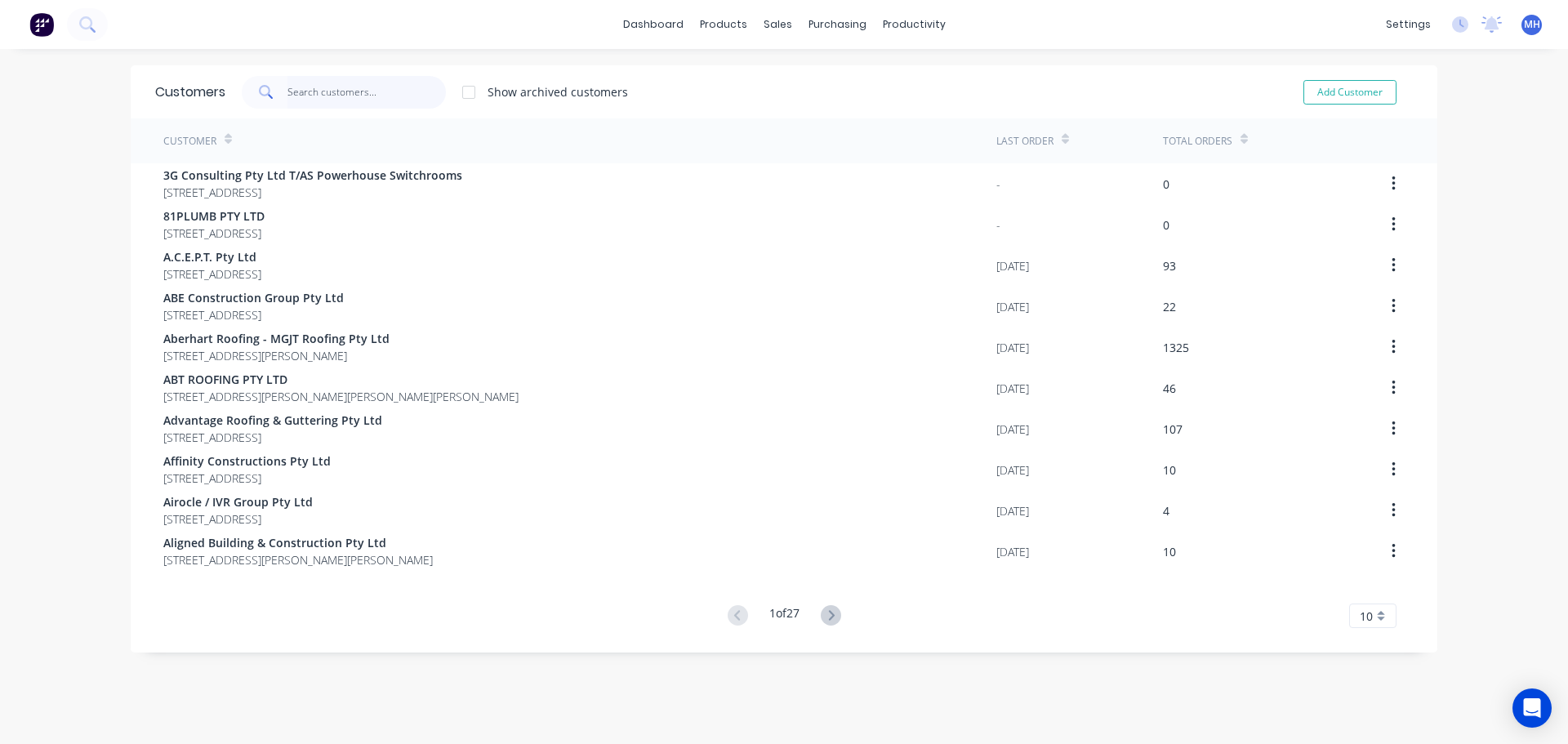
click at [396, 91] on input "text" at bounding box center [367, 92] width 159 height 33
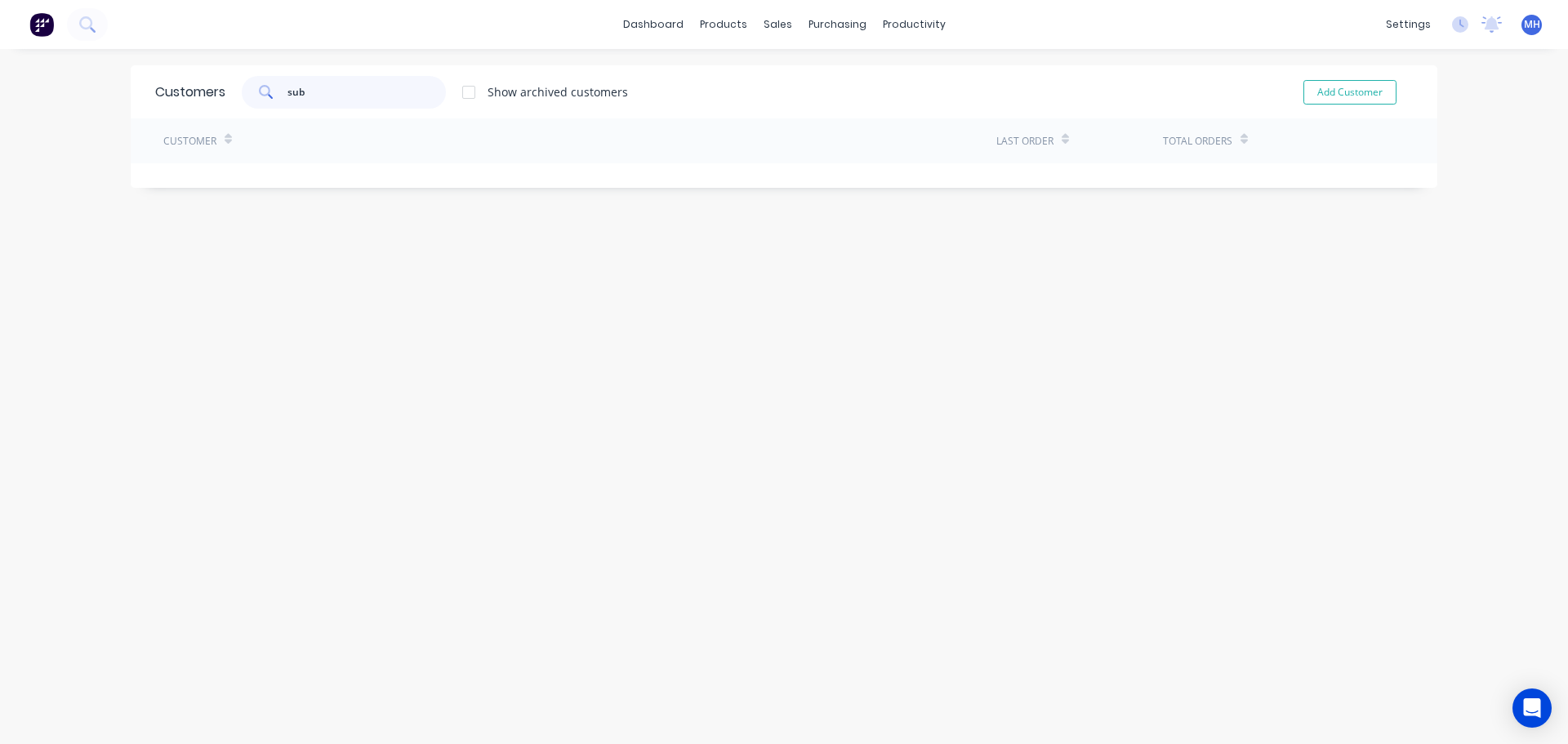
type input "sub"
click at [466, 93] on div at bounding box center [469, 92] width 33 height 33
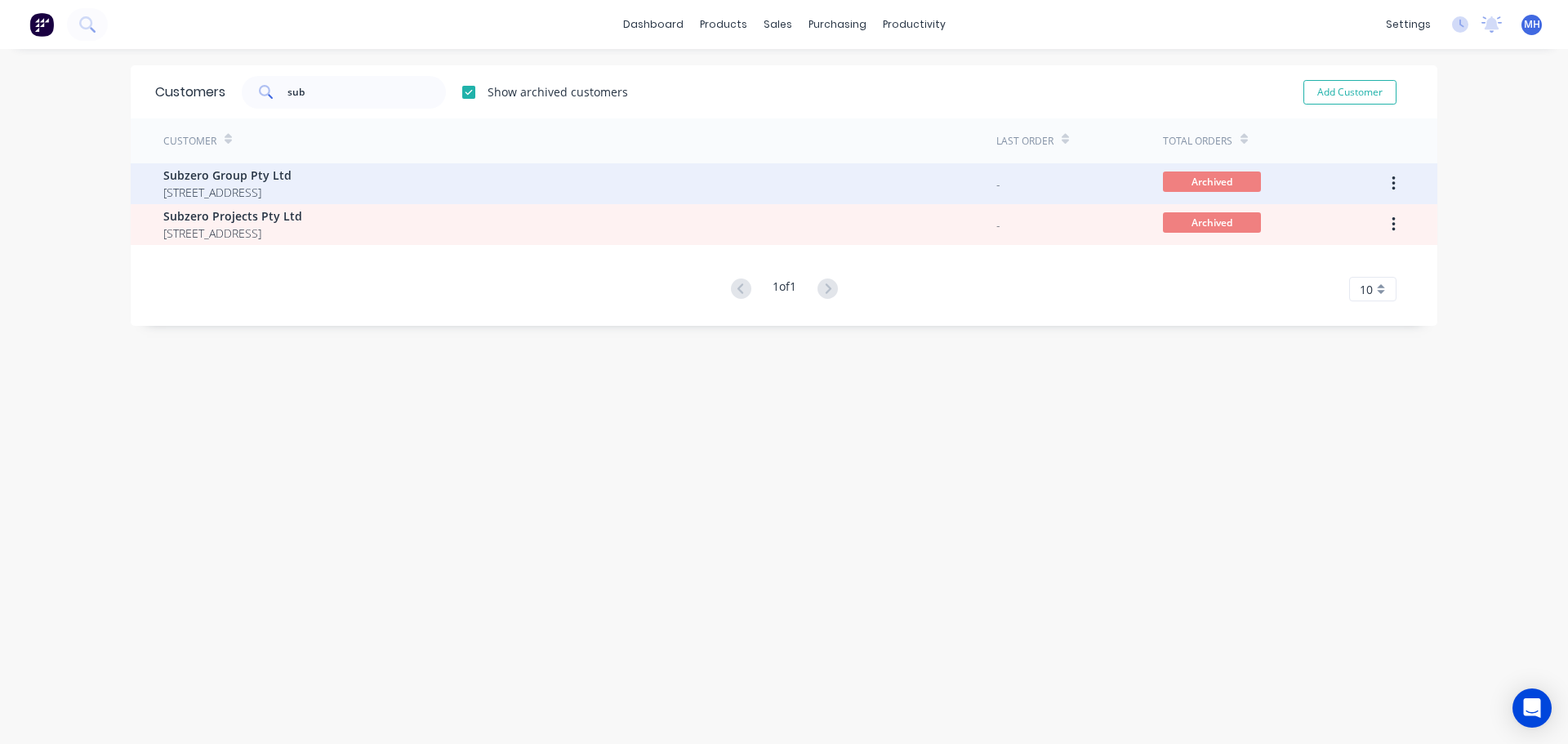
click at [291, 183] on span "Subzero Group Pty Ltd" at bounding box center [227, 175] width 128 height 17
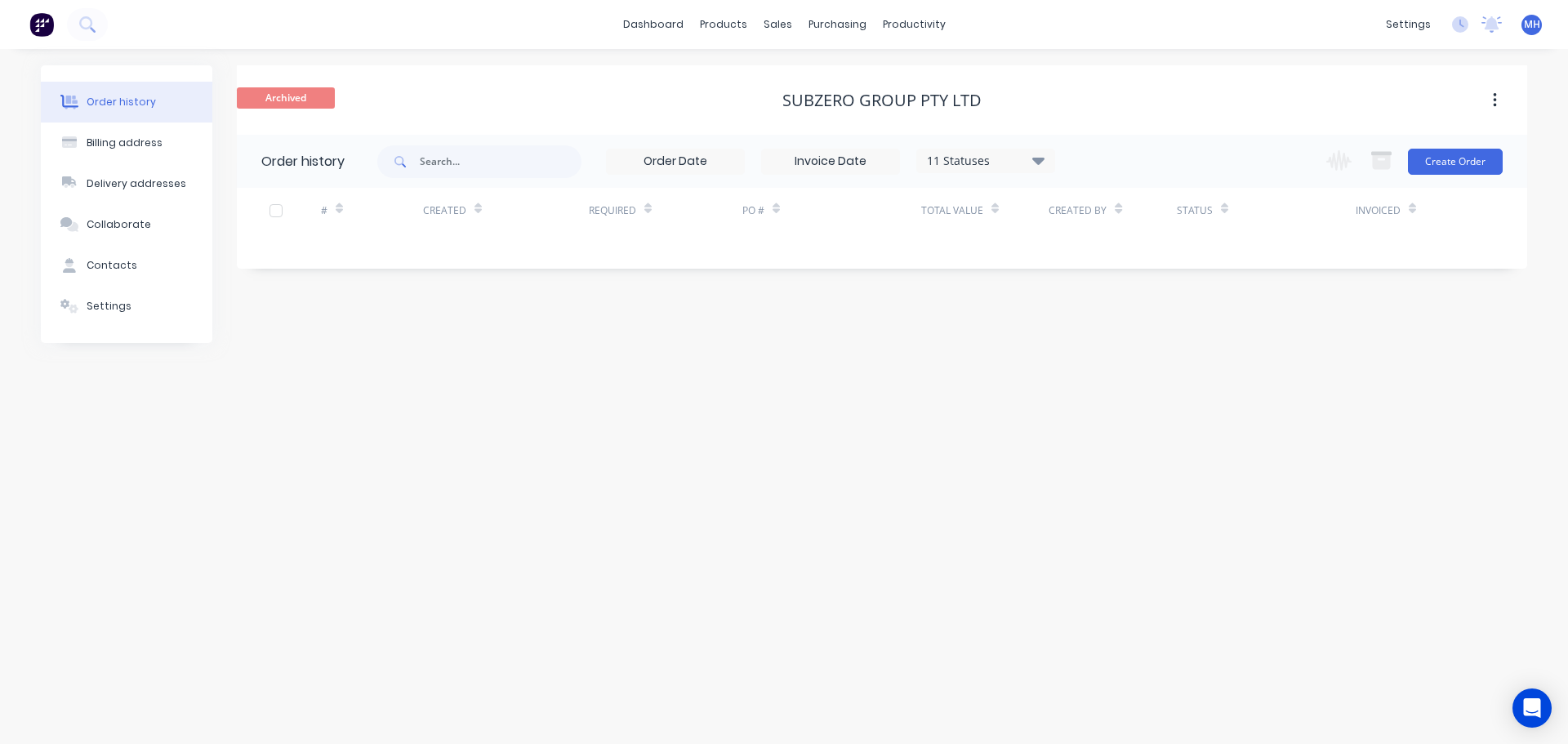
click at [1002, 166] on div "11 Statuses" at bounding box center [986, 161] width 137 height 18
click at [1120, 382] on label at bounding box center [1120, 382] width 0 height 0
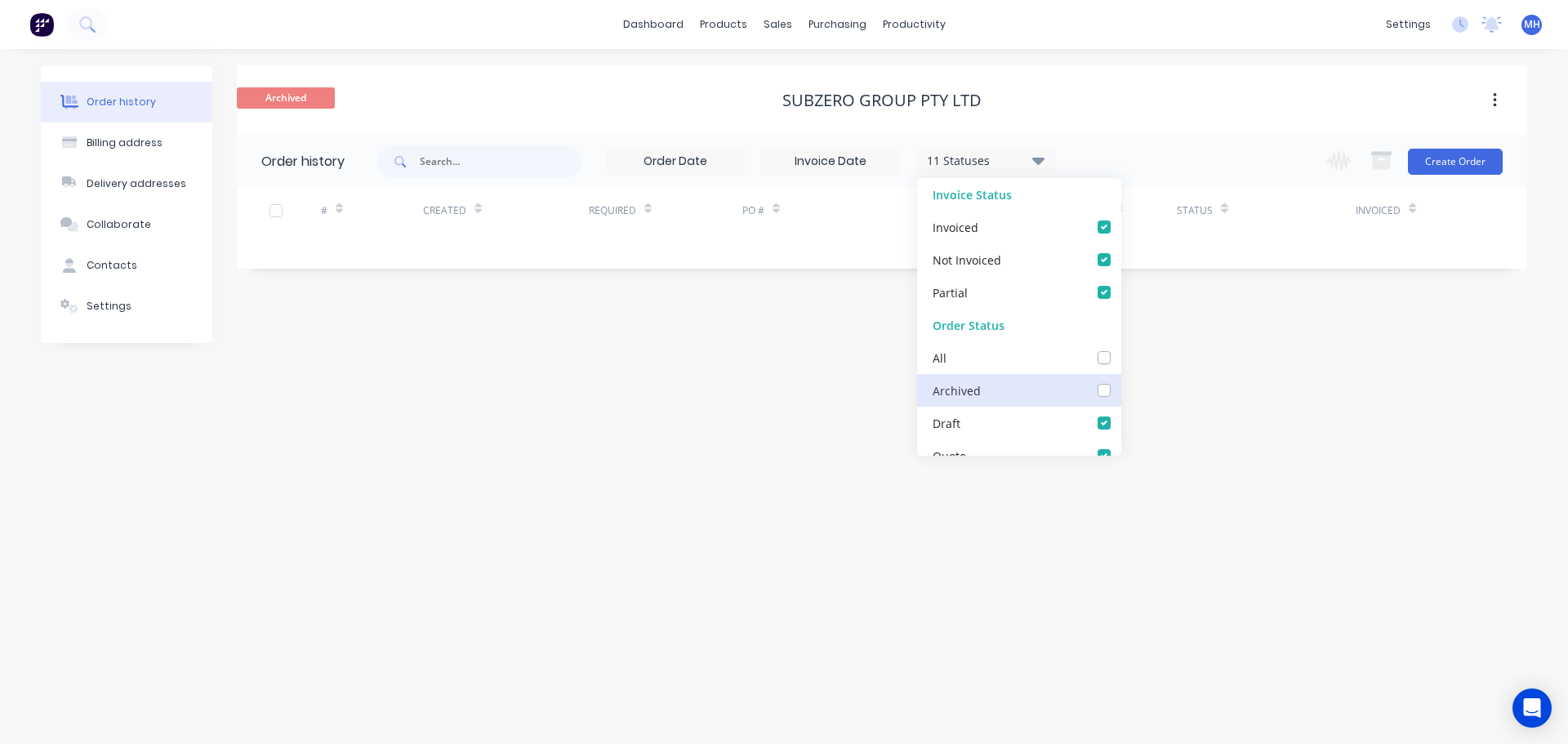
click at [1120, 388] on input "checkbox" at bounding box center [1127, 389] width 13 height 15
checkbox input "true"
click at [1088, 127] on div "Archived Subzero Group Pty Ltd" at bounding box center [882, 100] width 1290 height 69
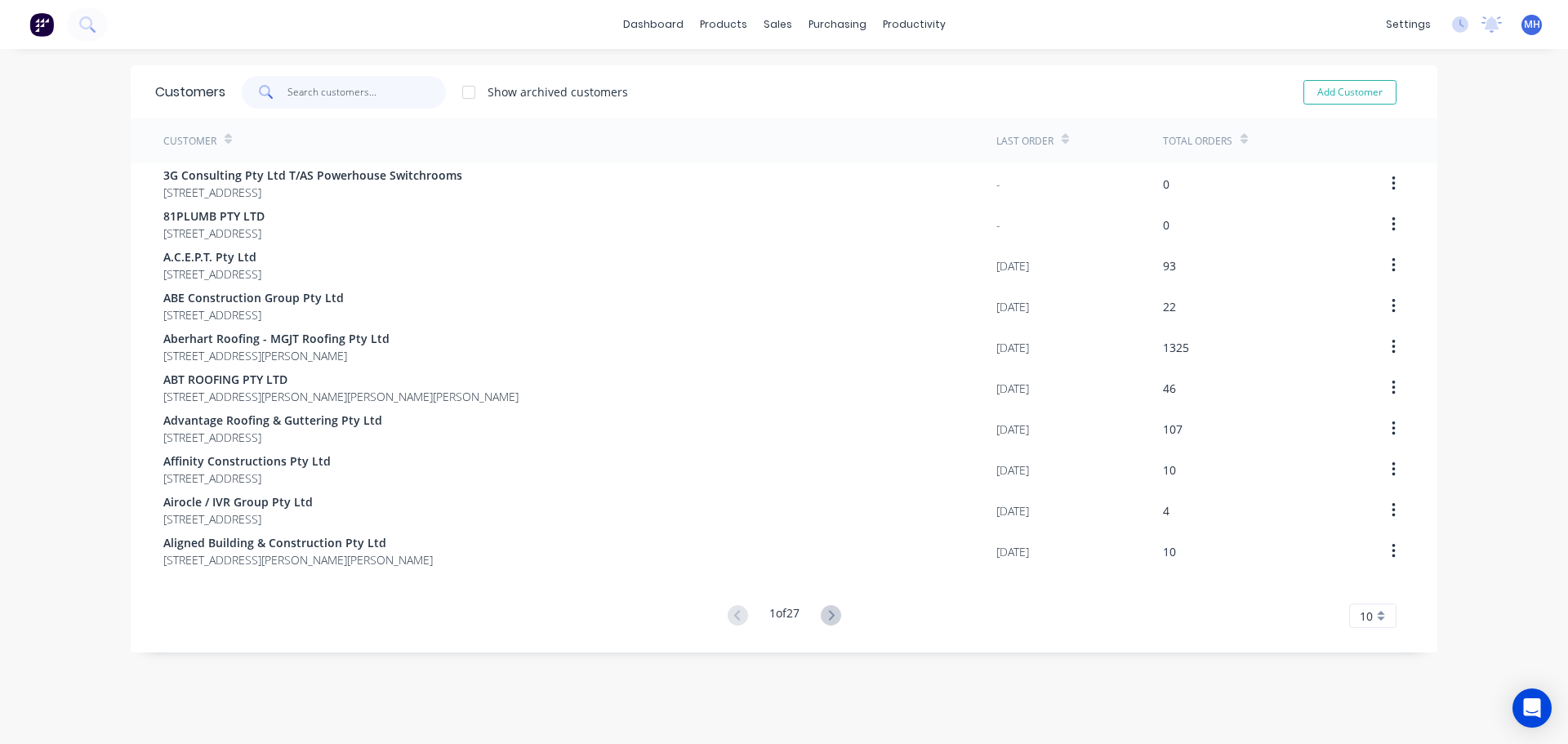
click at [371, 91] on input "text" at bounding box center [367, 92] width 159 height 33
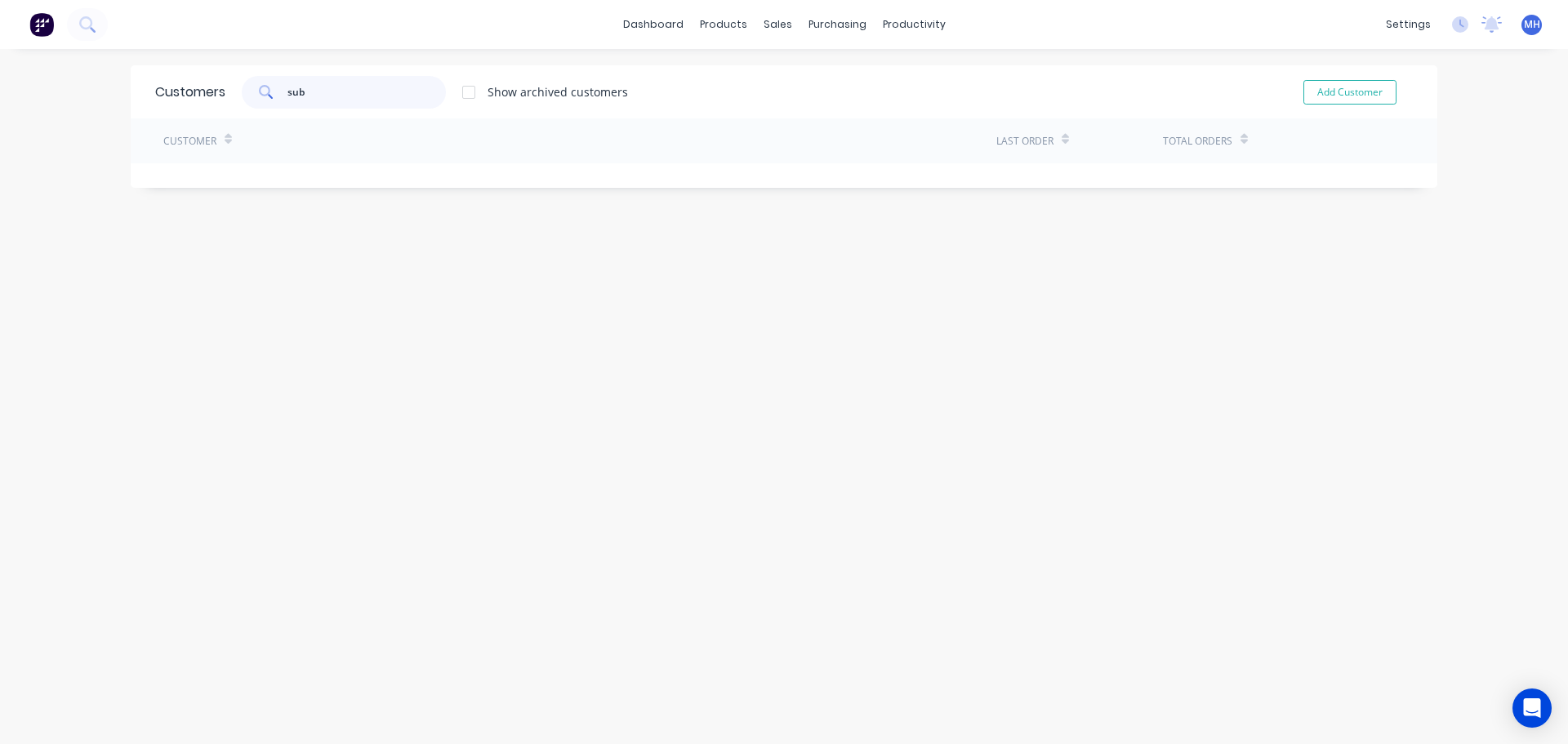
type input "sub"
click at [472, 87] on div at bounding box center [469, 92] width 33 height 33
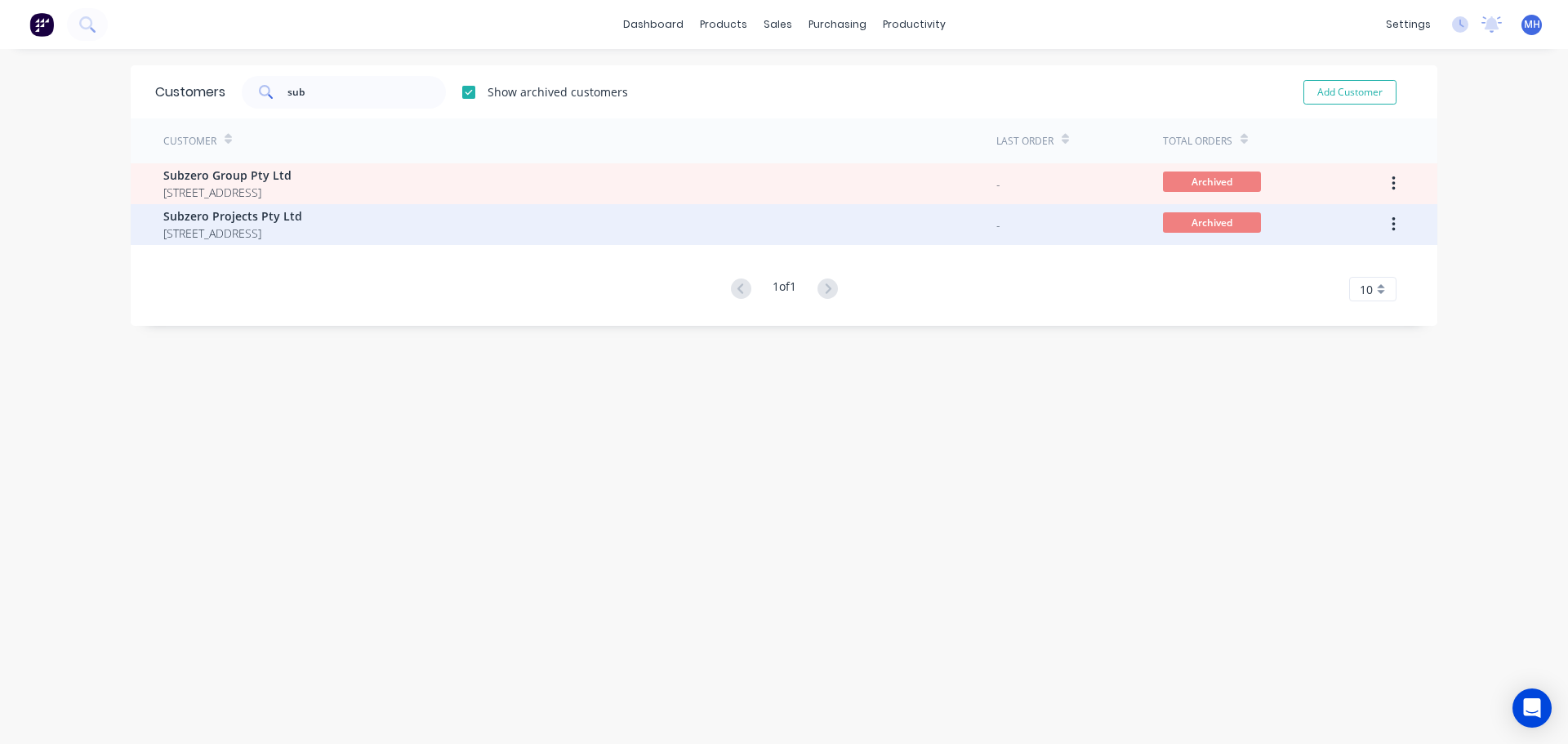
click at [429, 213] on div "Subzero Projects Pty Ltd PO Box 1288 Capalaba Queensland Australia 4157" at bounding box center [579, 225] width 833 height 41
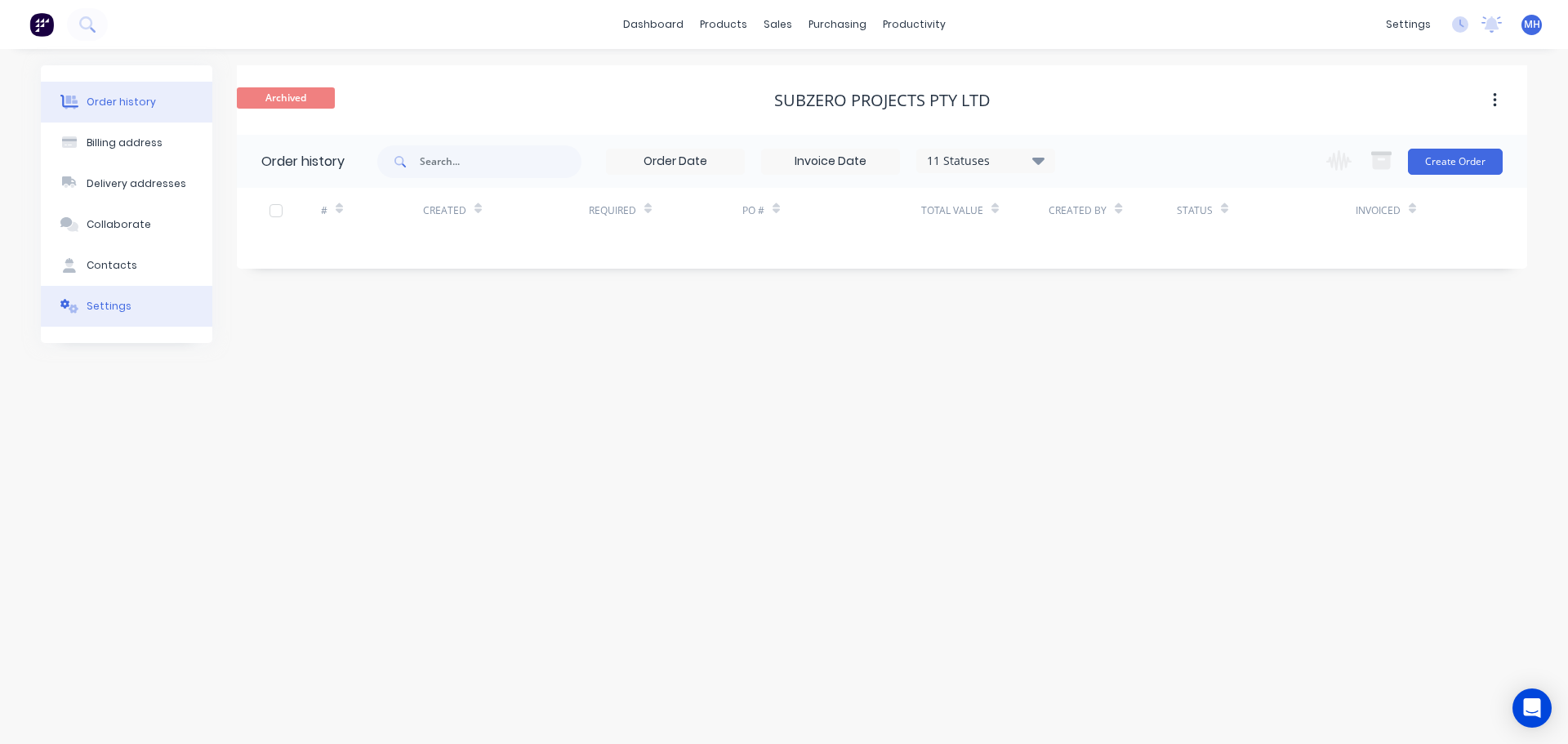
click at [131, 296] on button "Settings" at bounding box center [127, 307] width 172 height 41
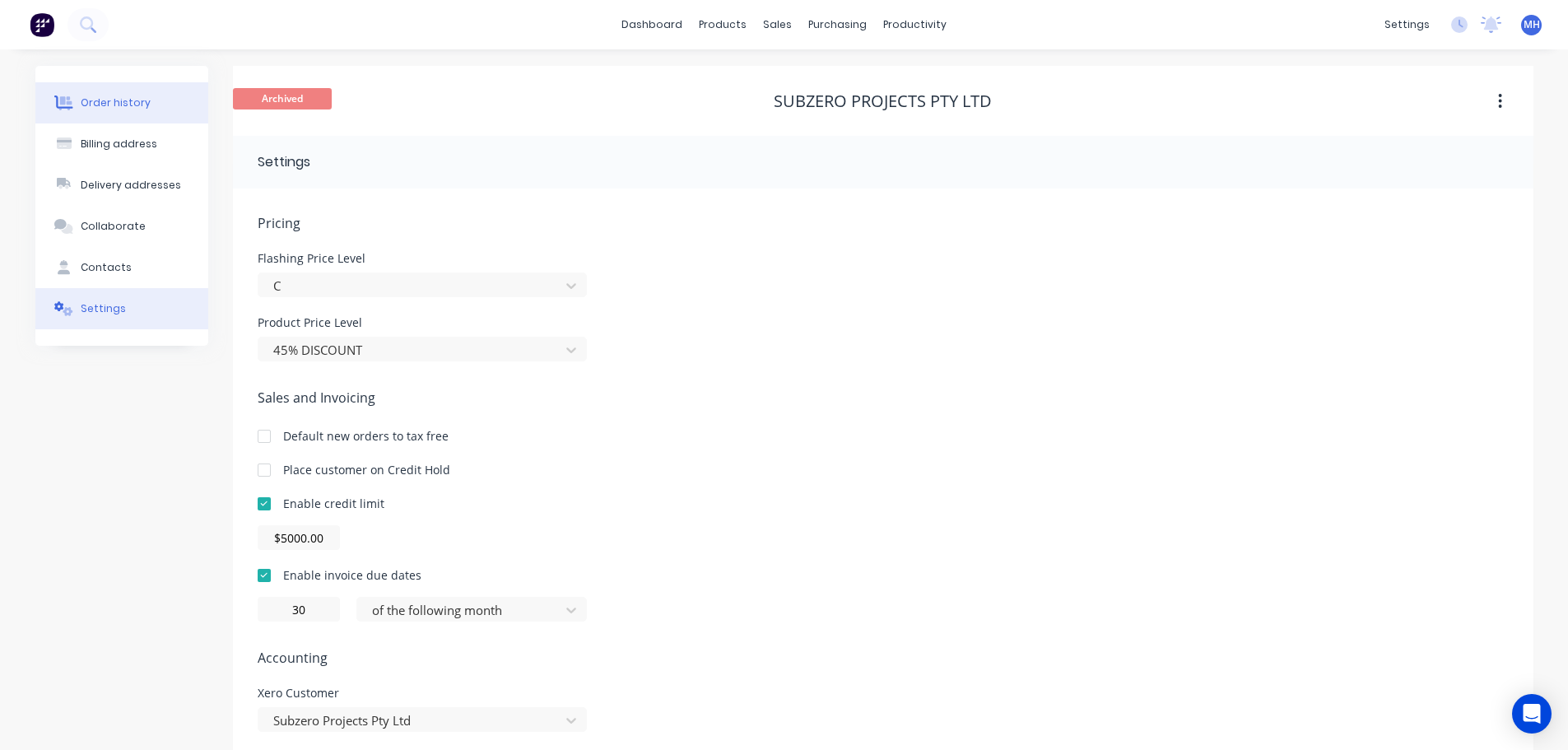
click at [116, 111] on button "Order history" at bounding box center [122, 103] width 173 height 42
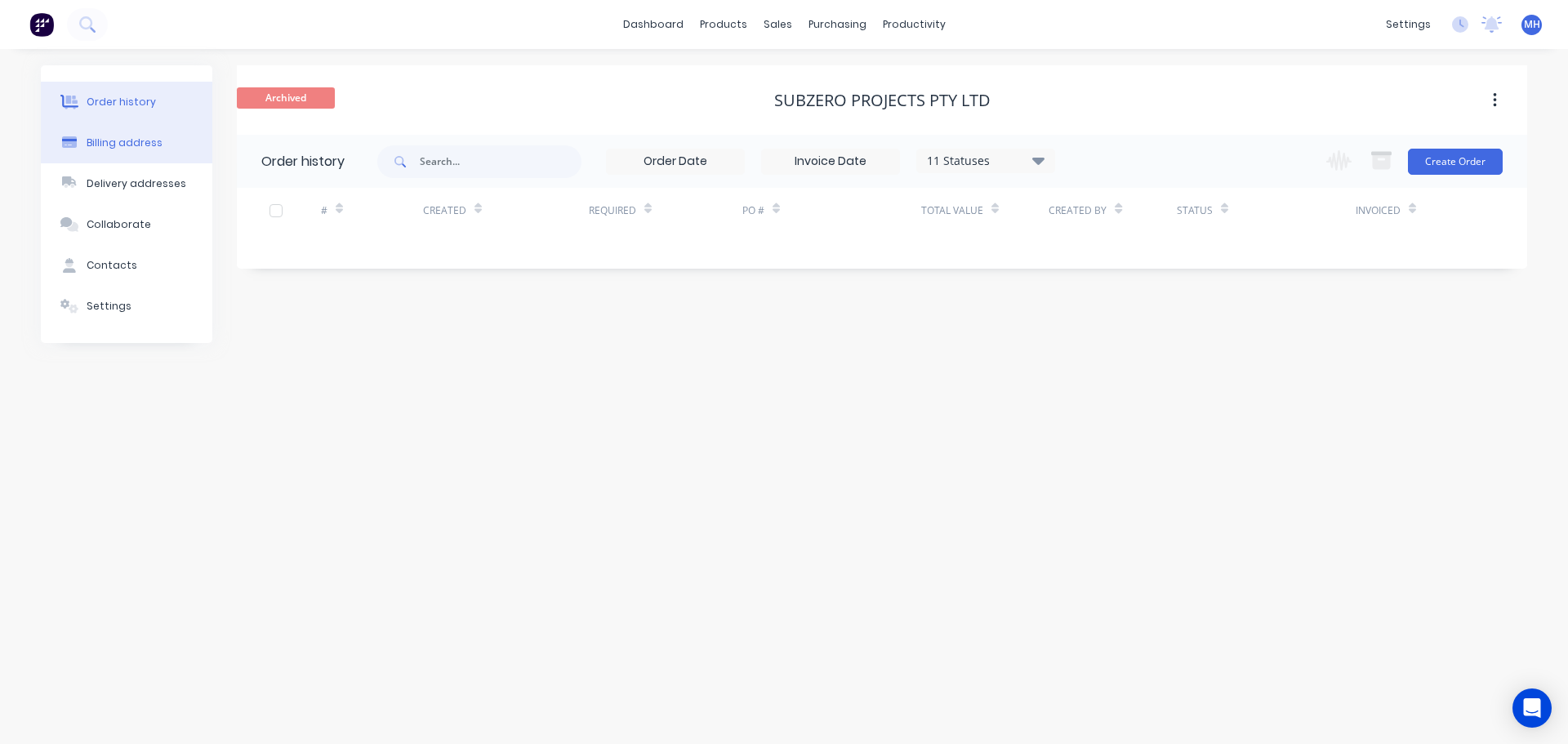
click at [130, 144] on div "Billing address" at bounding box center [124, 142] width 76 height 14
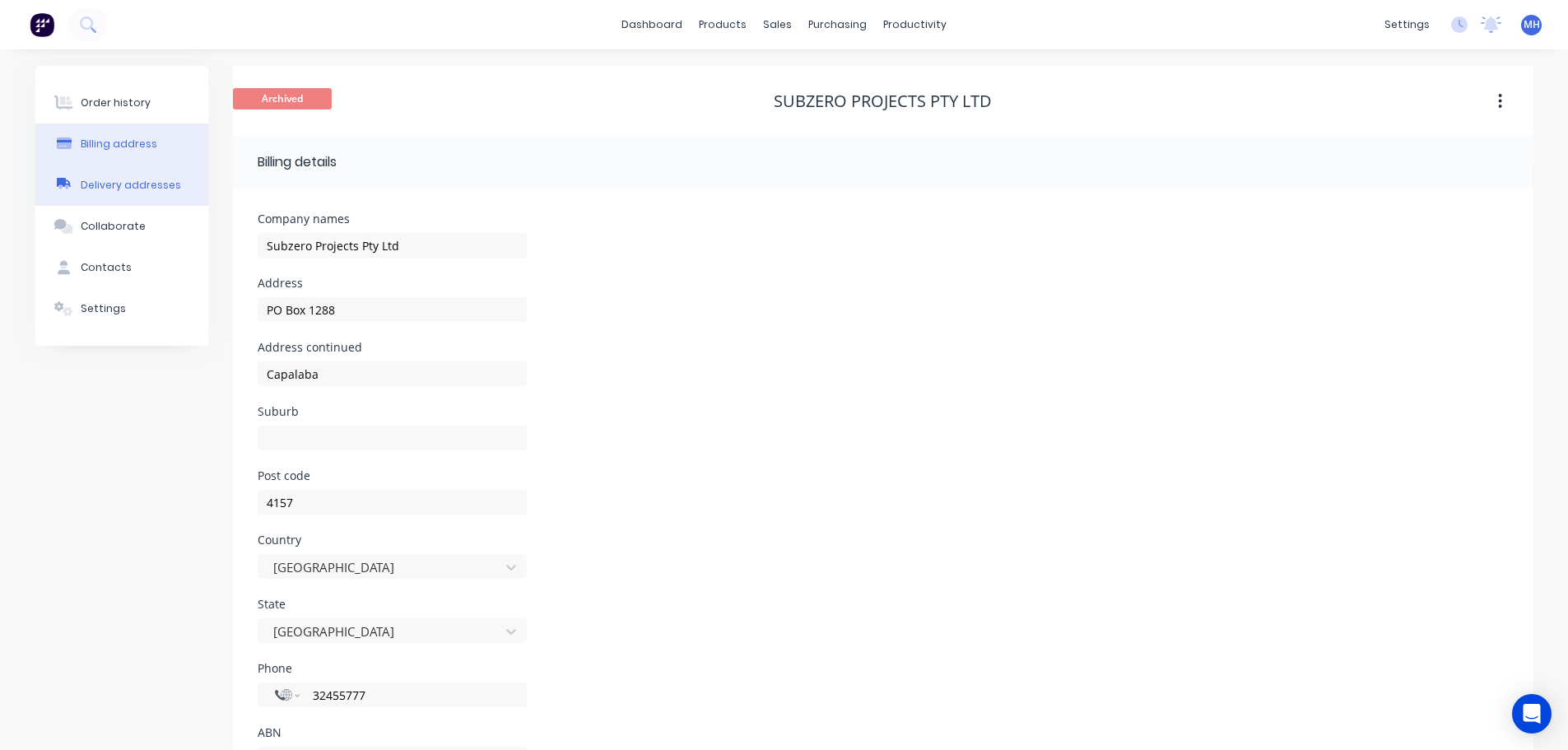
click at [130, 181] on div "Delivery addresses" at bounding box center [131, 185] width 101 height 15
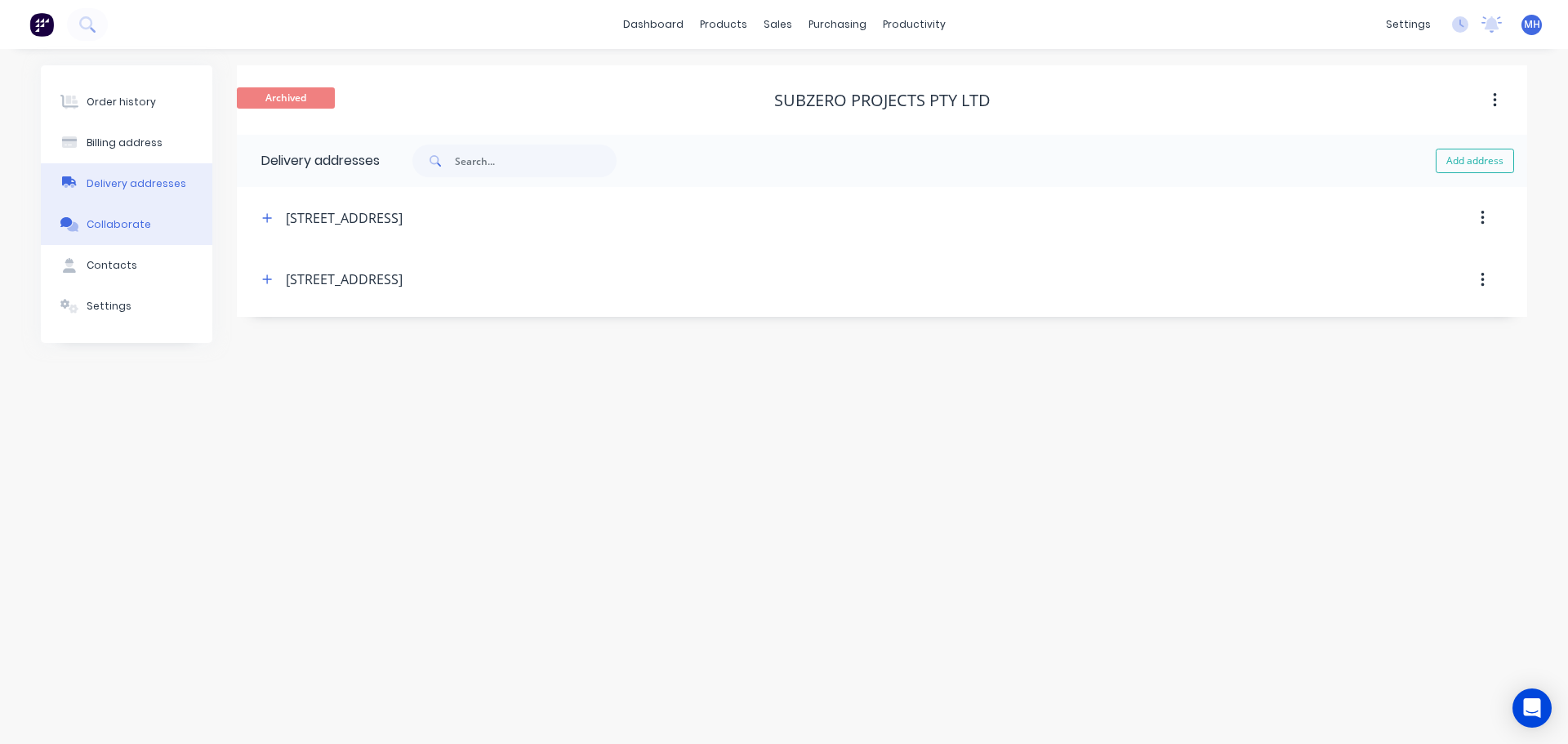
click at [134, 222] on div "Collaborate" at bounding box center [118, 224] width 64 height 14
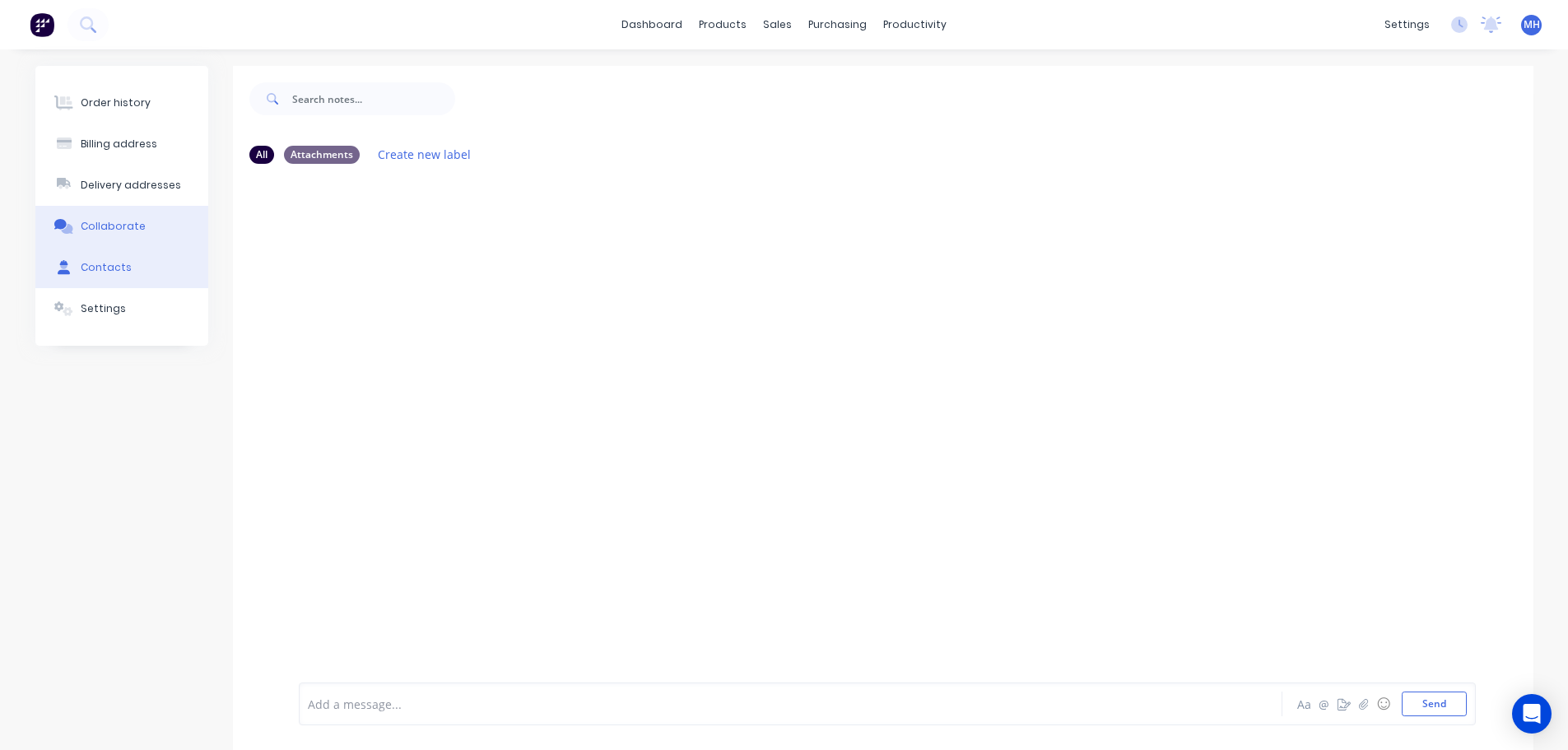
click at [138, 258] on button "Contacts" at bounding box center [122, 267] width 173 height 42
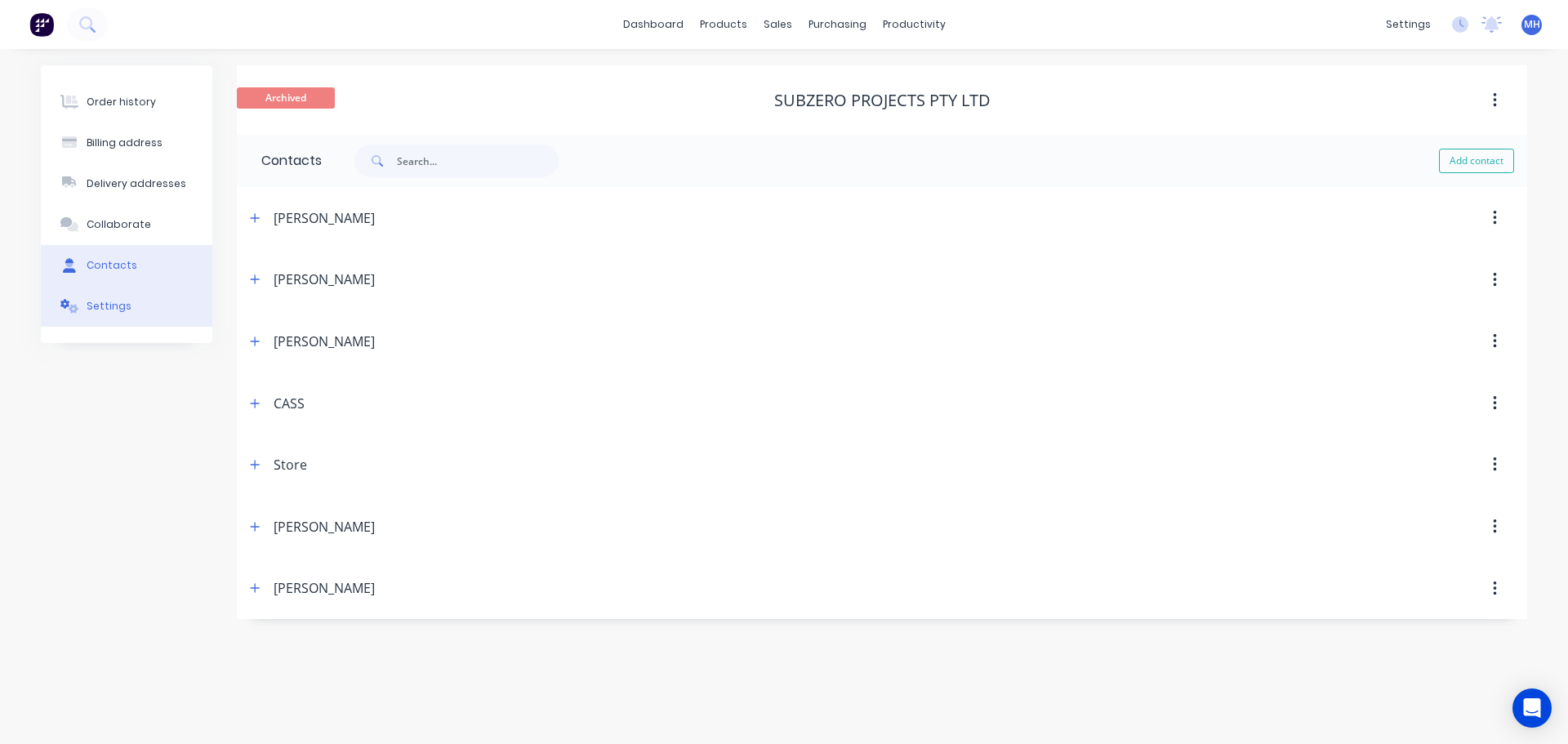
click at [134, 310] on button "Settings" at bounding box center [127, 307] width 172 height 41
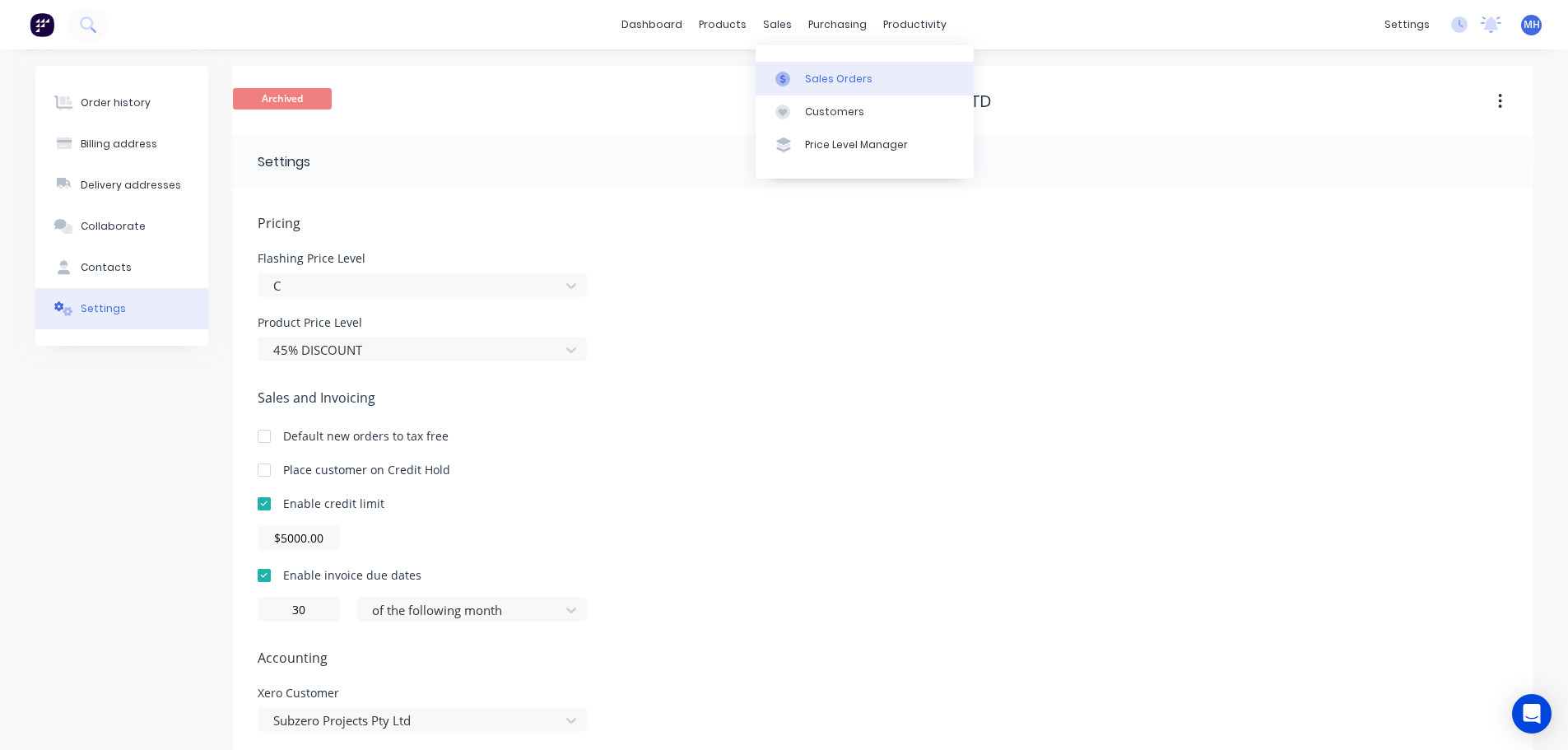
click at [808, 80] on div "Sales Orders" at bounding box center [839, 78] width 68 height 15
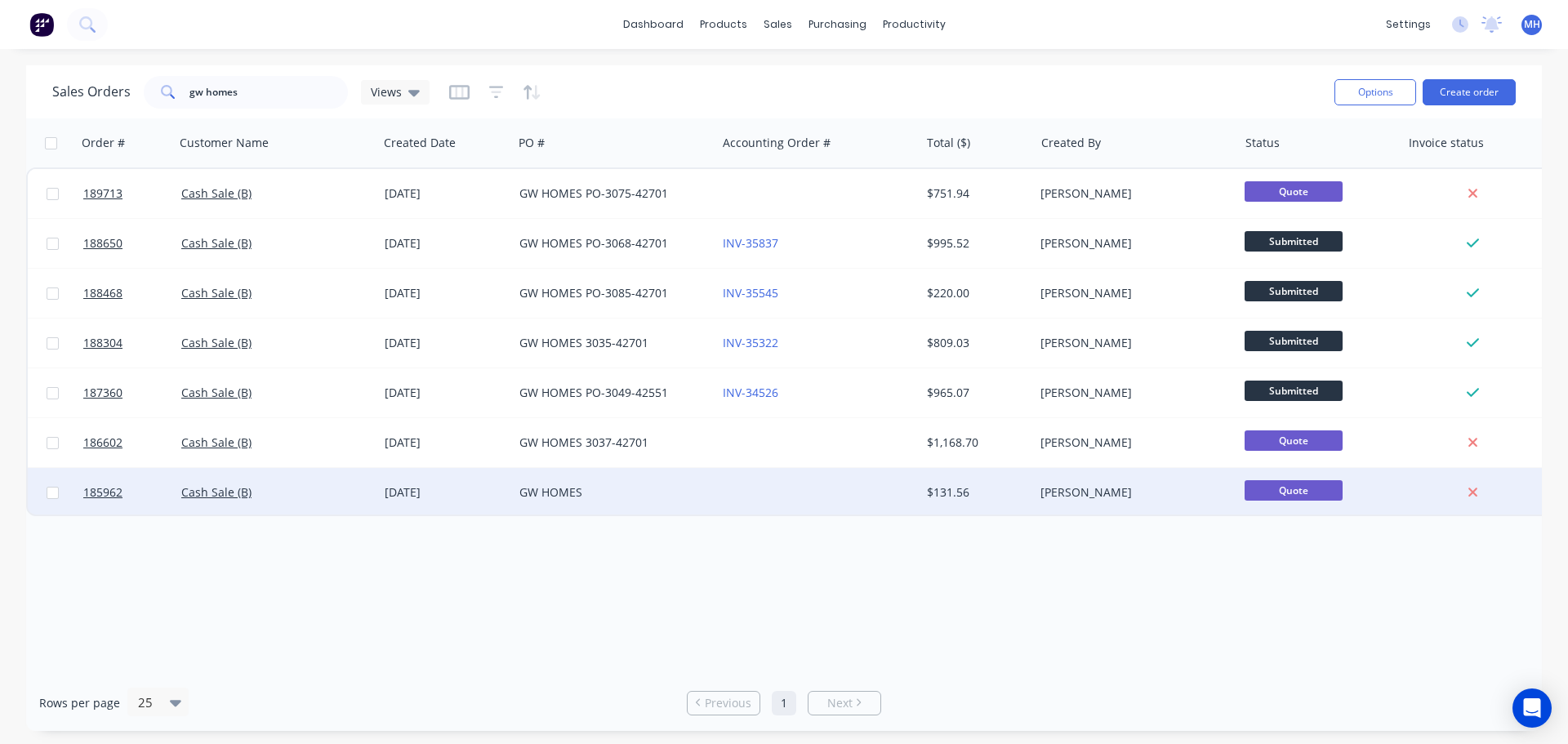
click at [579, 506] on div "GW HOMES" at bounding box center [615, 492] width 204 height 49
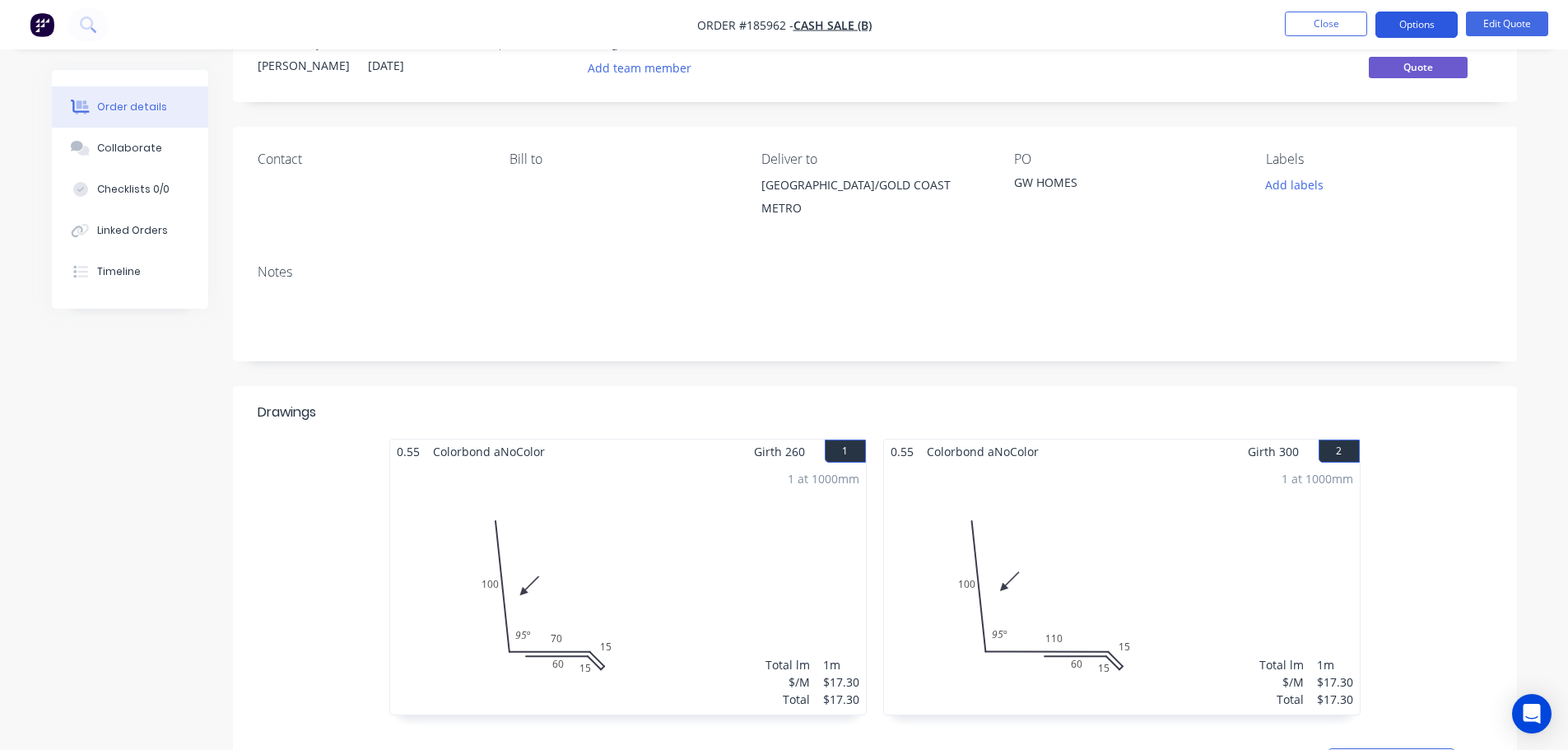
scroll to position [165, 0]
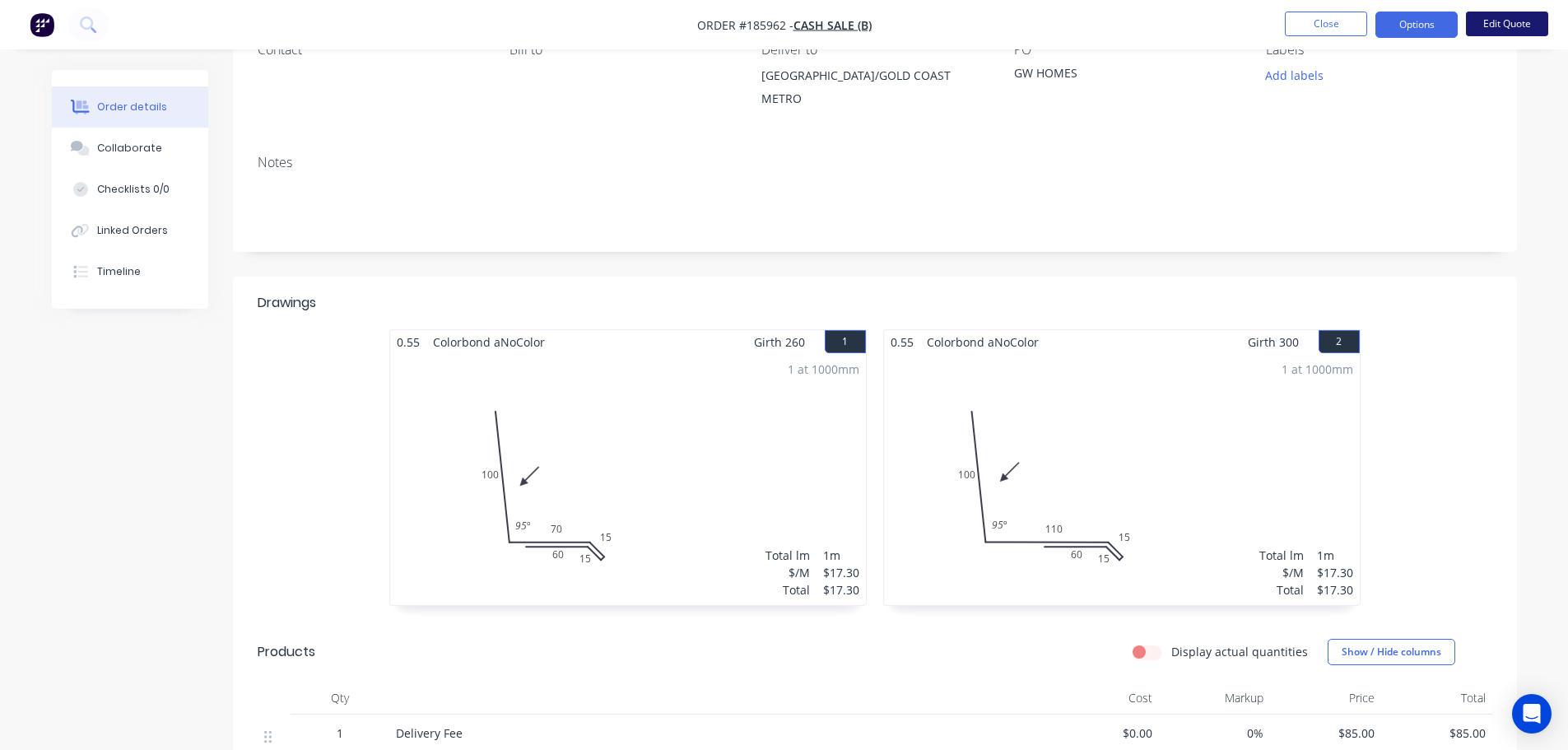
click at [1488, 25] on button "Edit Quote" at bounding box center [1507, 24] width 82 height 25
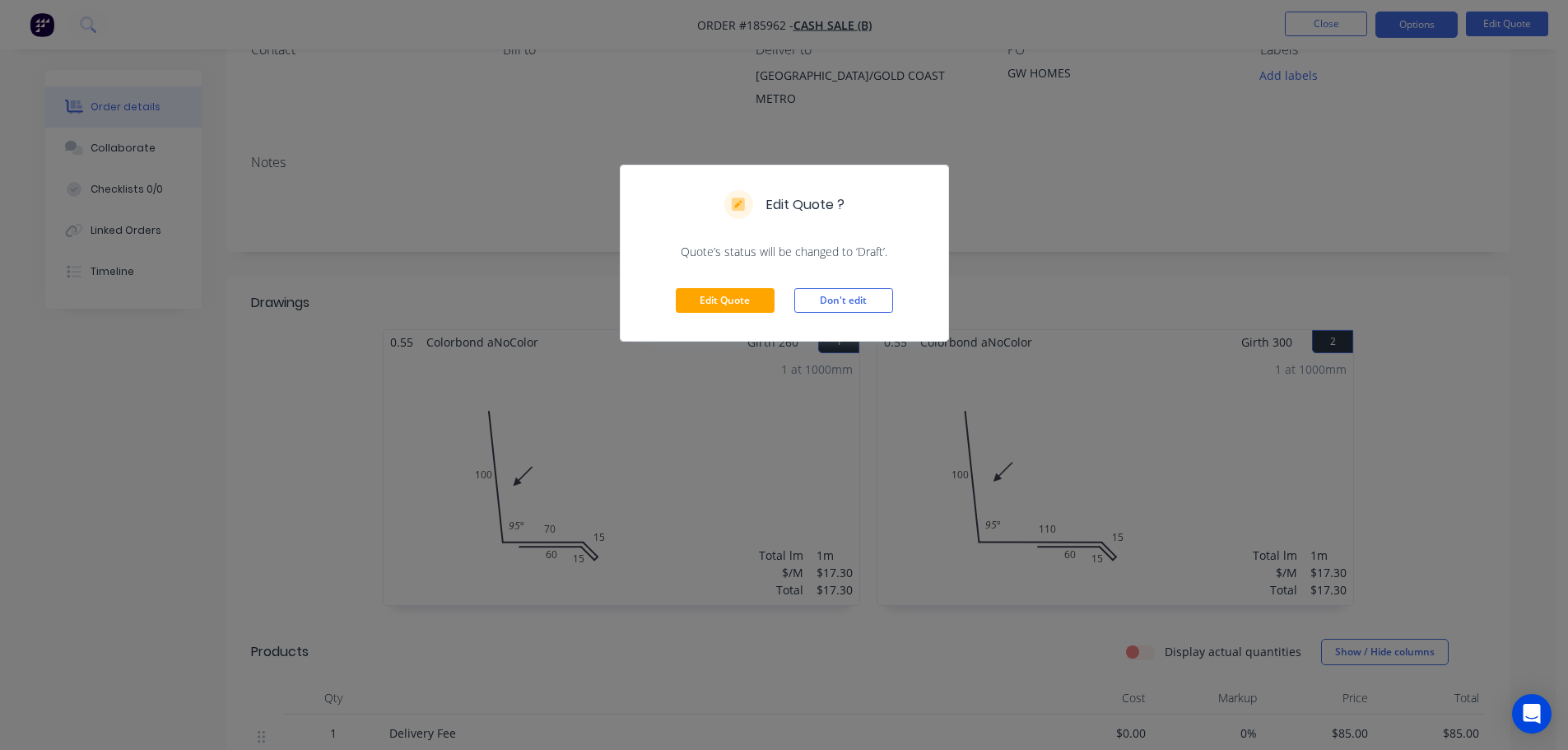
drag, startPoint x: 1085, startPoint y: 271, endPoint x: 1133, endPoint y: 218, distance: 71.5
click at [1100, 263] on div "Edit Quote ? Quote’s status will be changed to ‘Draft’. Edit Quote Don't edit" at bounding box center [784, 375] width 1568 height 750
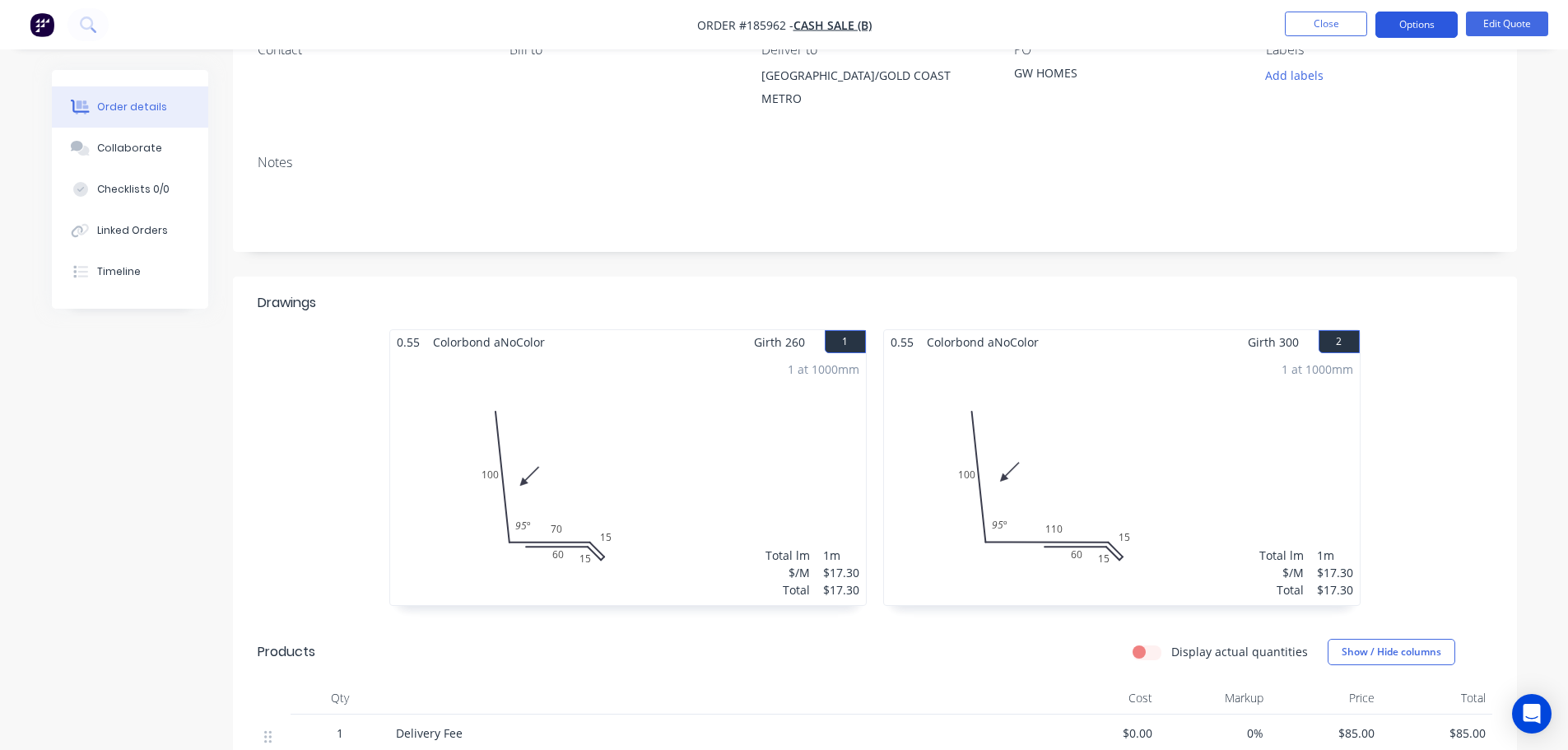
click at [1398, 21] on button "Options" at bounding box center [1416, 24] width 82 height 26
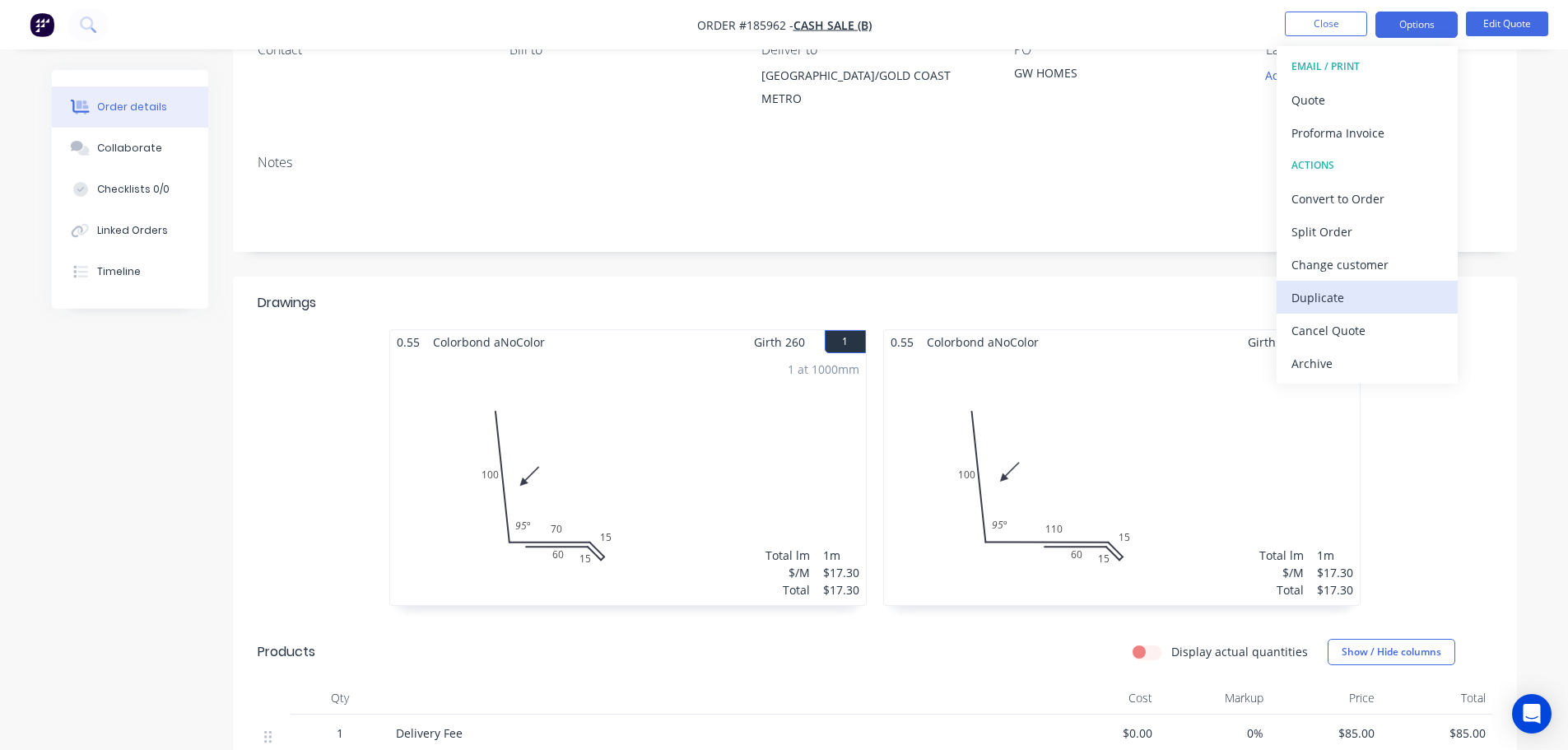
click at [1341, 294] on div "Duplicate" at bounding box center [1368, 297] width 151 height 24
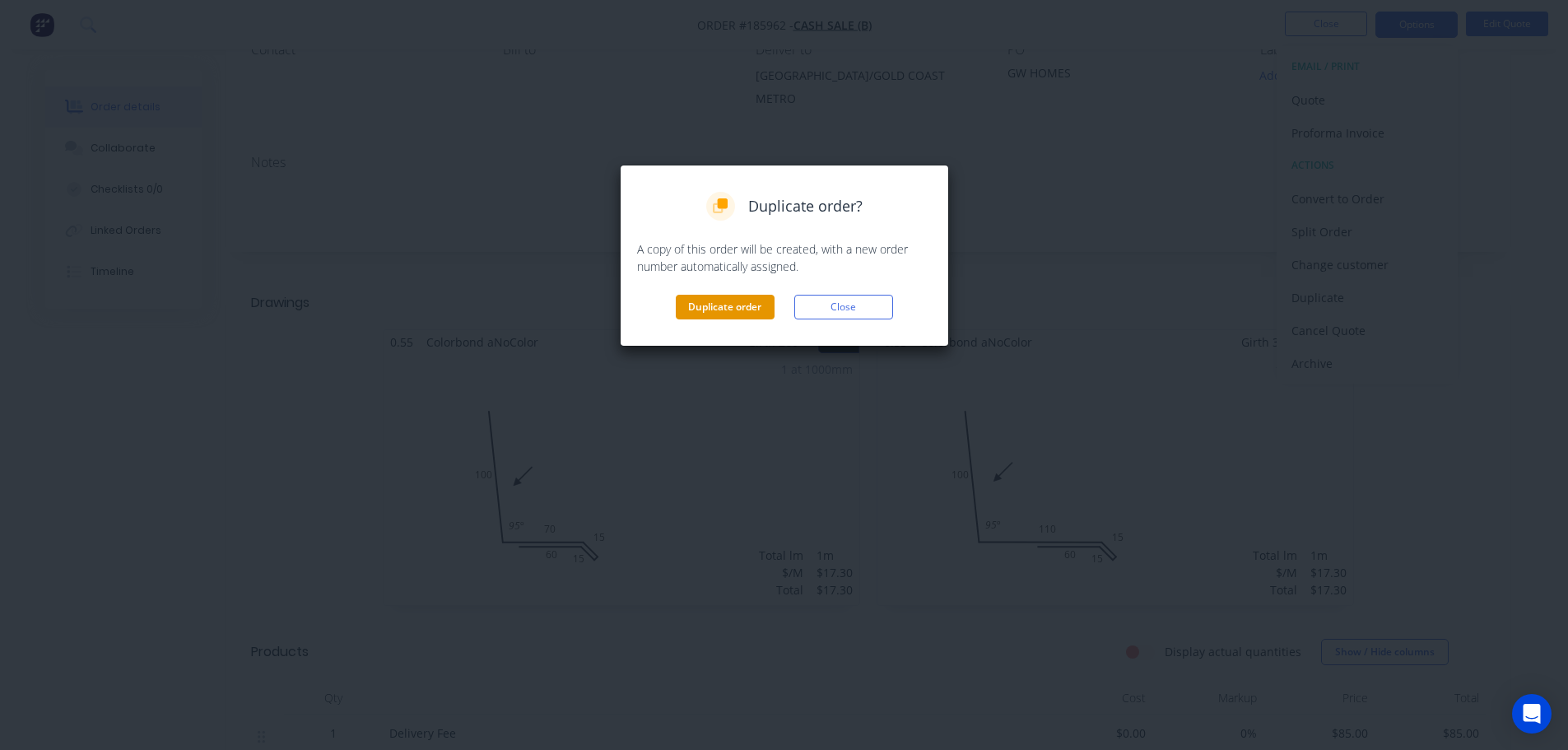
click at [736, 301] on button "Duplicate order" at bounding box center [725, 307] width 99 height 25
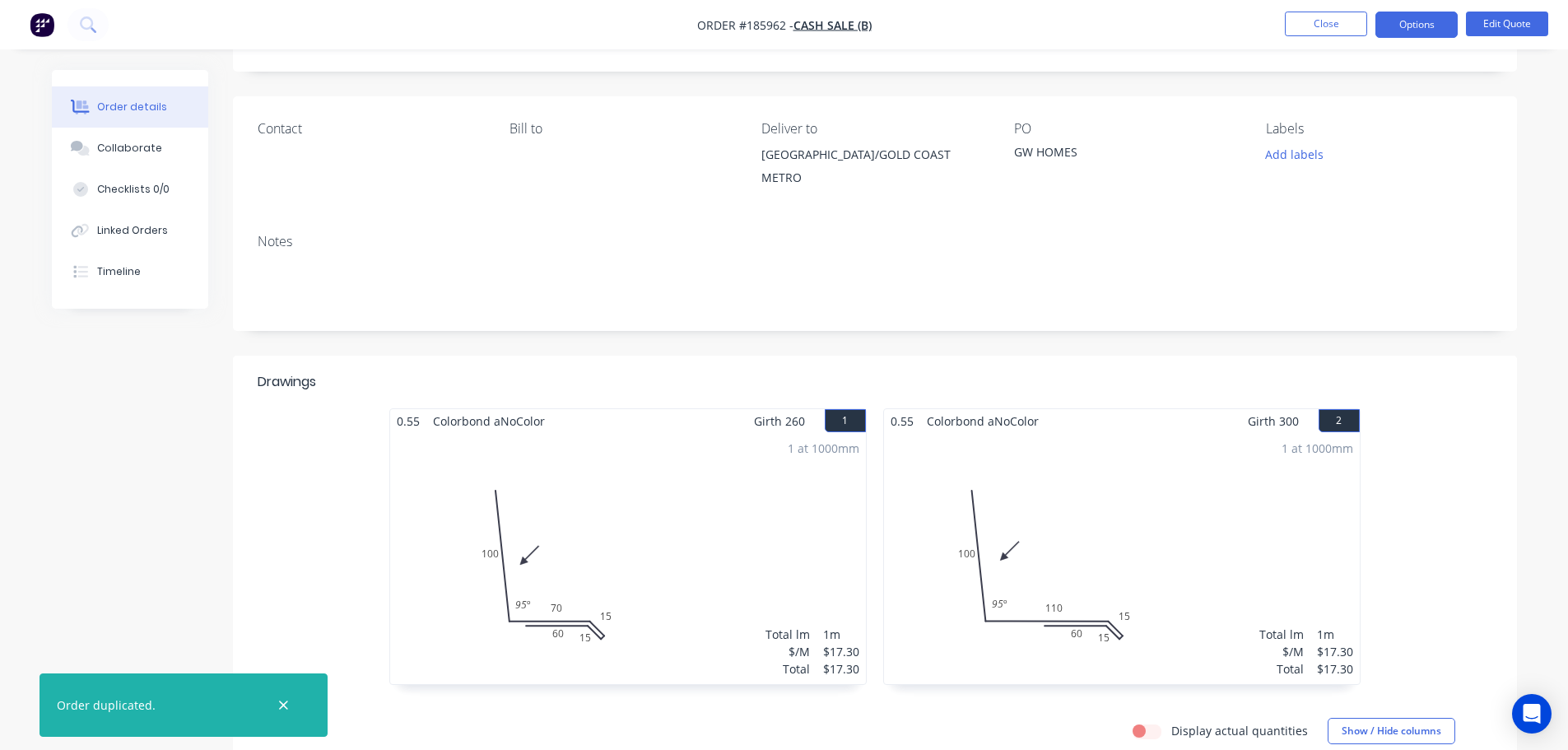
scroll to position [0, 0]
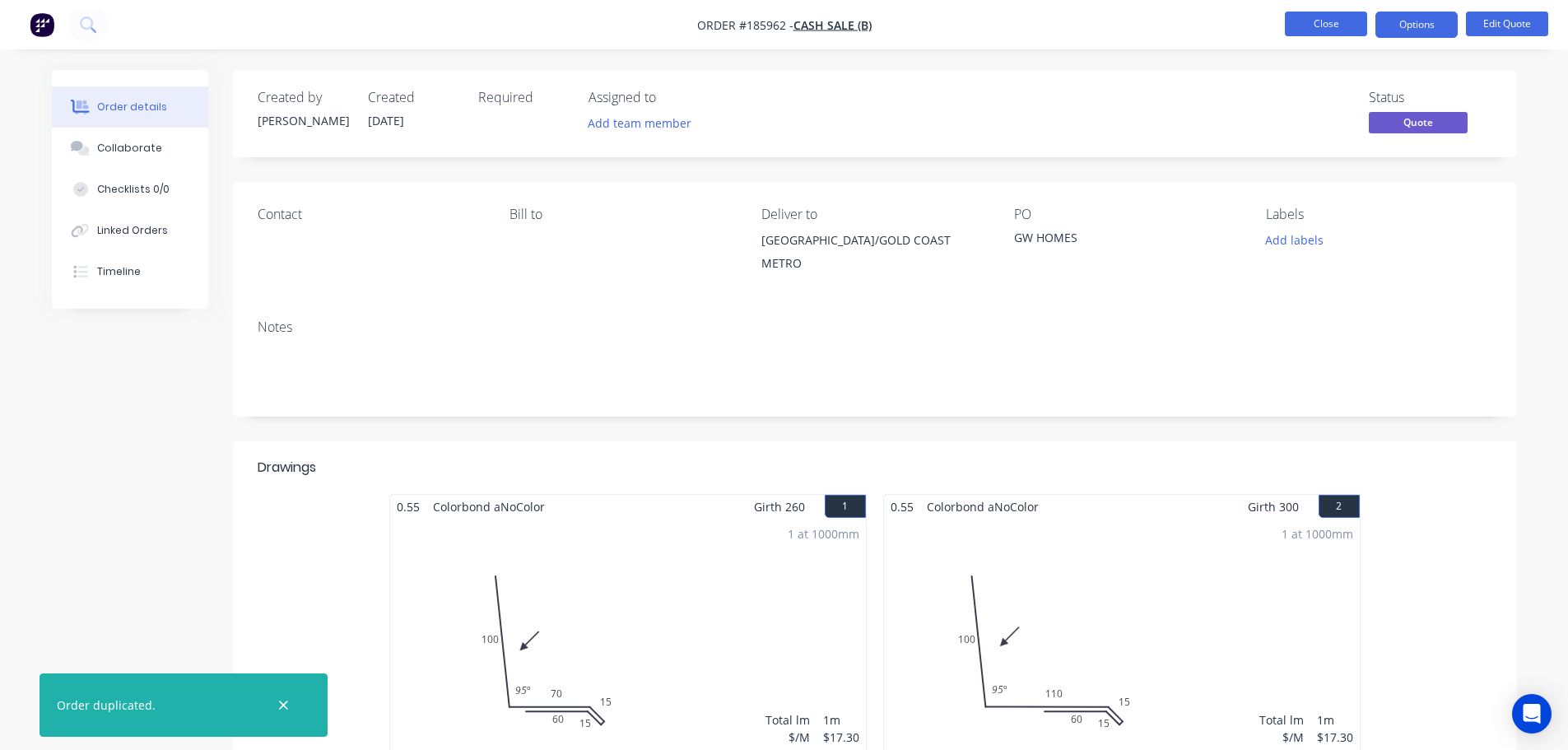
click at [1323, 14] on button "Close" at bounding box center [1326, 24] width 82 height 25
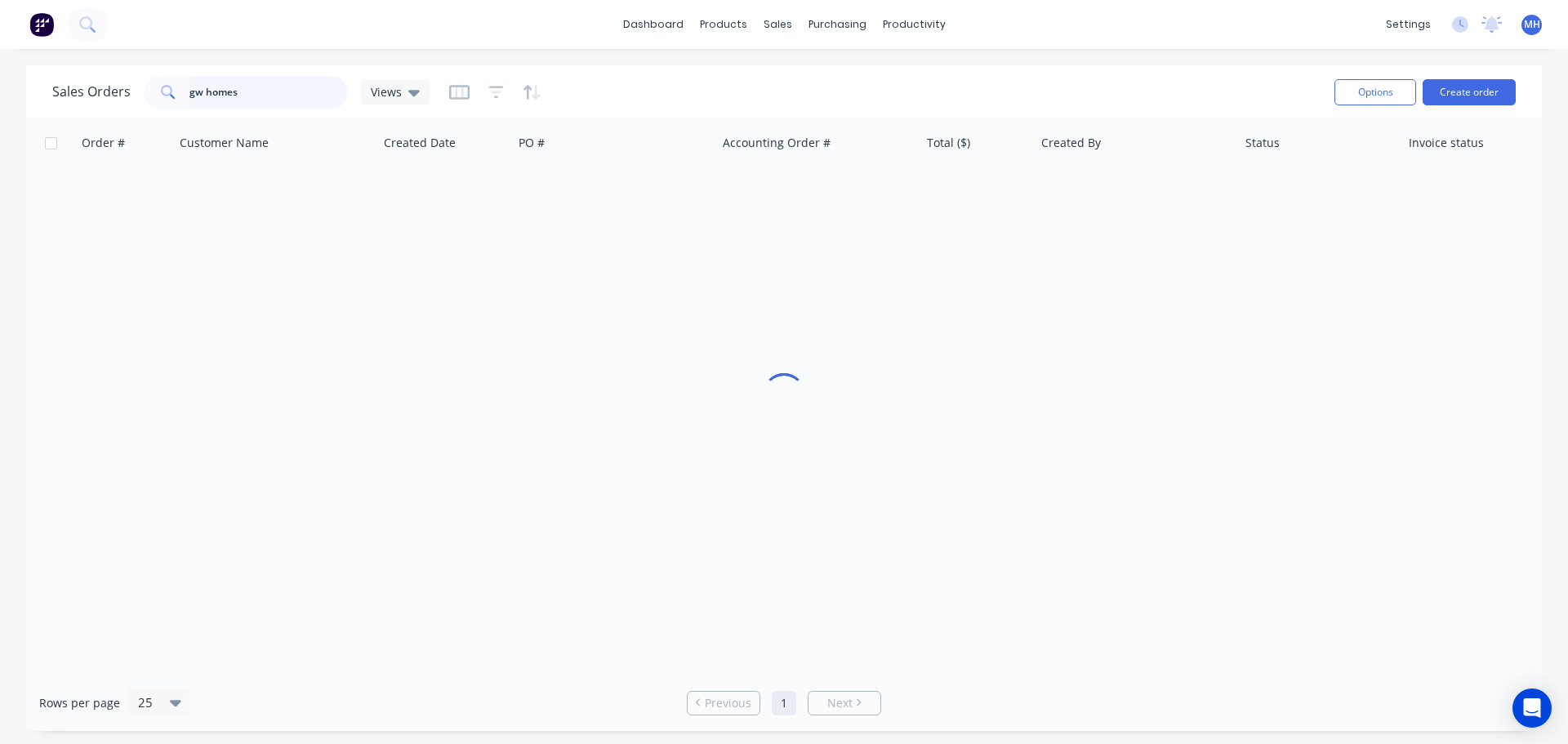
click at [289, 107] on input "gw homes" at bounding box center [269, 92] width 159 height 33
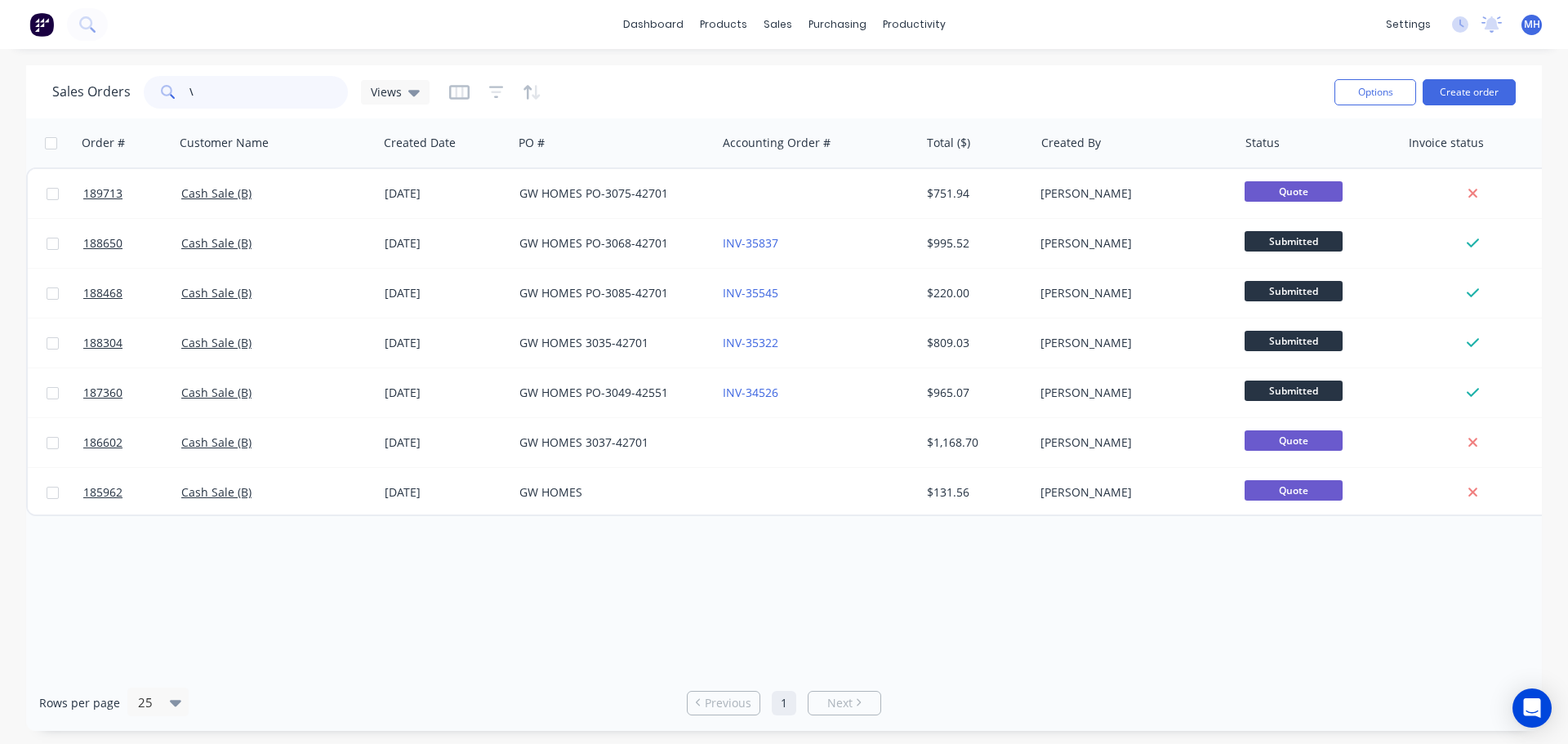
type input "\"
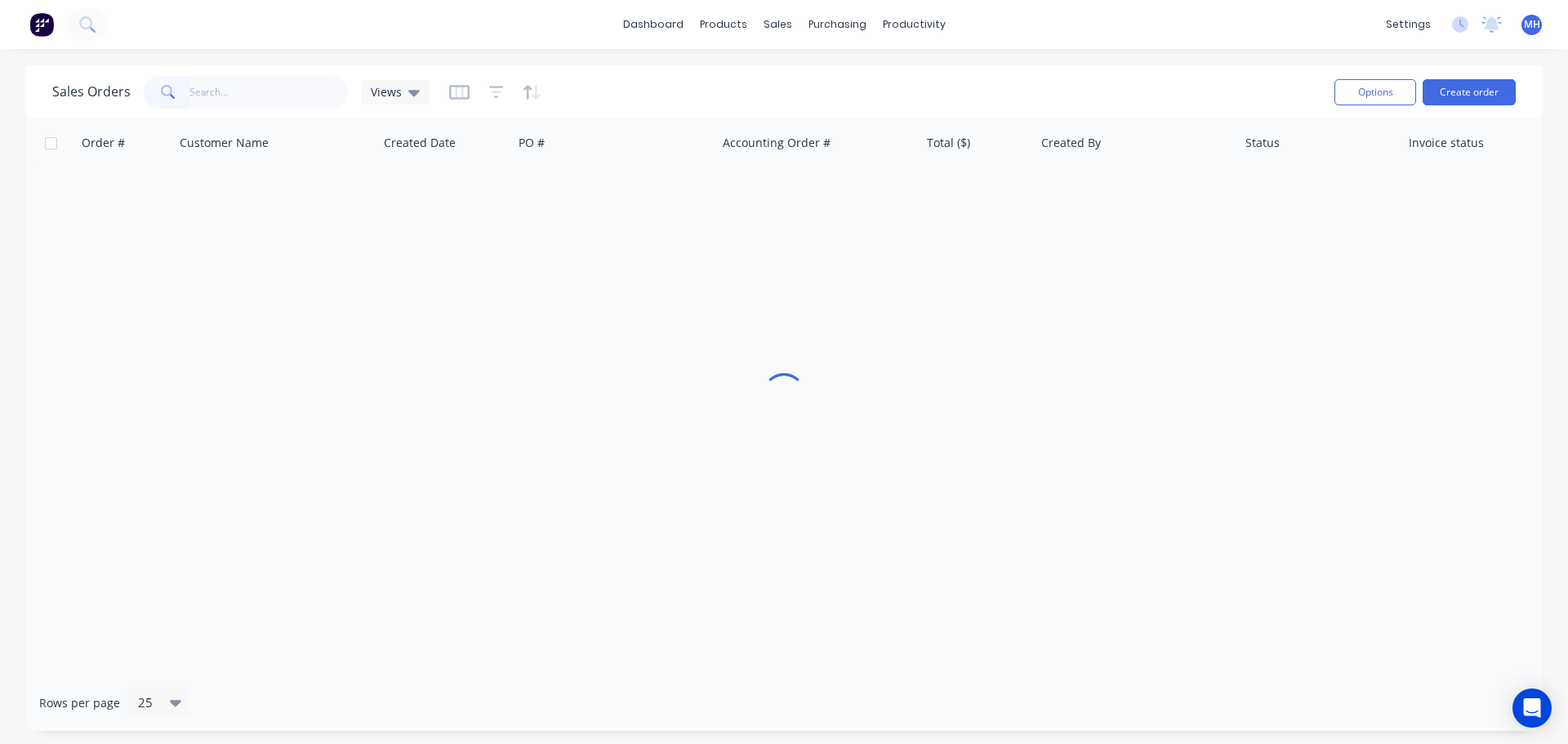
click at [705, 90] on div "Sales Orders Views" at bounding box center [686, 92] width 1269 height 40
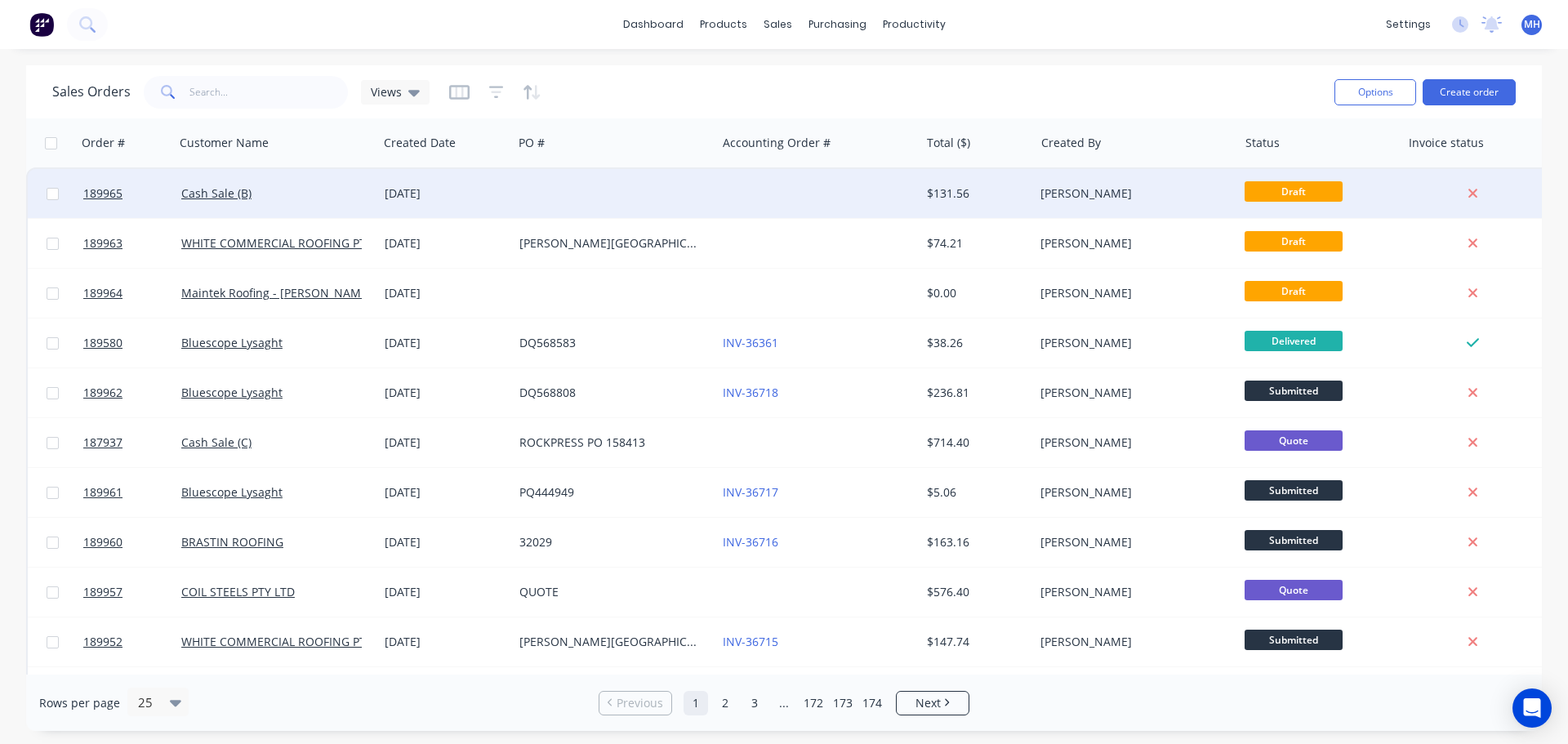
click at [515, 193] on div at bounding box center [615, 193] width 204 height 49
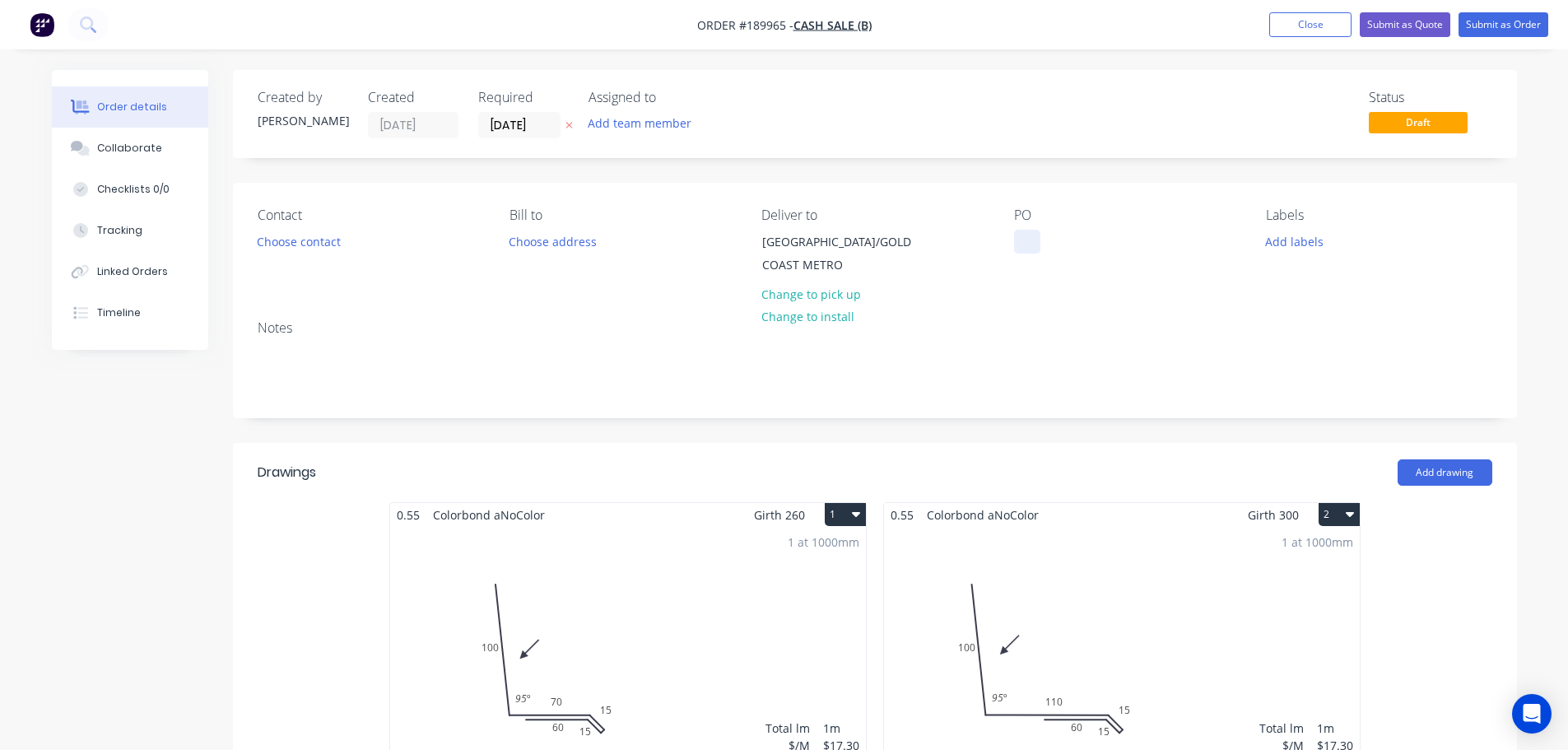
click at [1019, 247] on div at bounding box center [1027, 241] width 26 height 24
drag, startPoint x: 1094, startPoint y: 250, endPoint x: 1187, endPoint y: 248, distance: 93.0
click at [1181, 248] on div "PO GW HOMES PO" at bounding box center [1126, 244] width 226 height 75
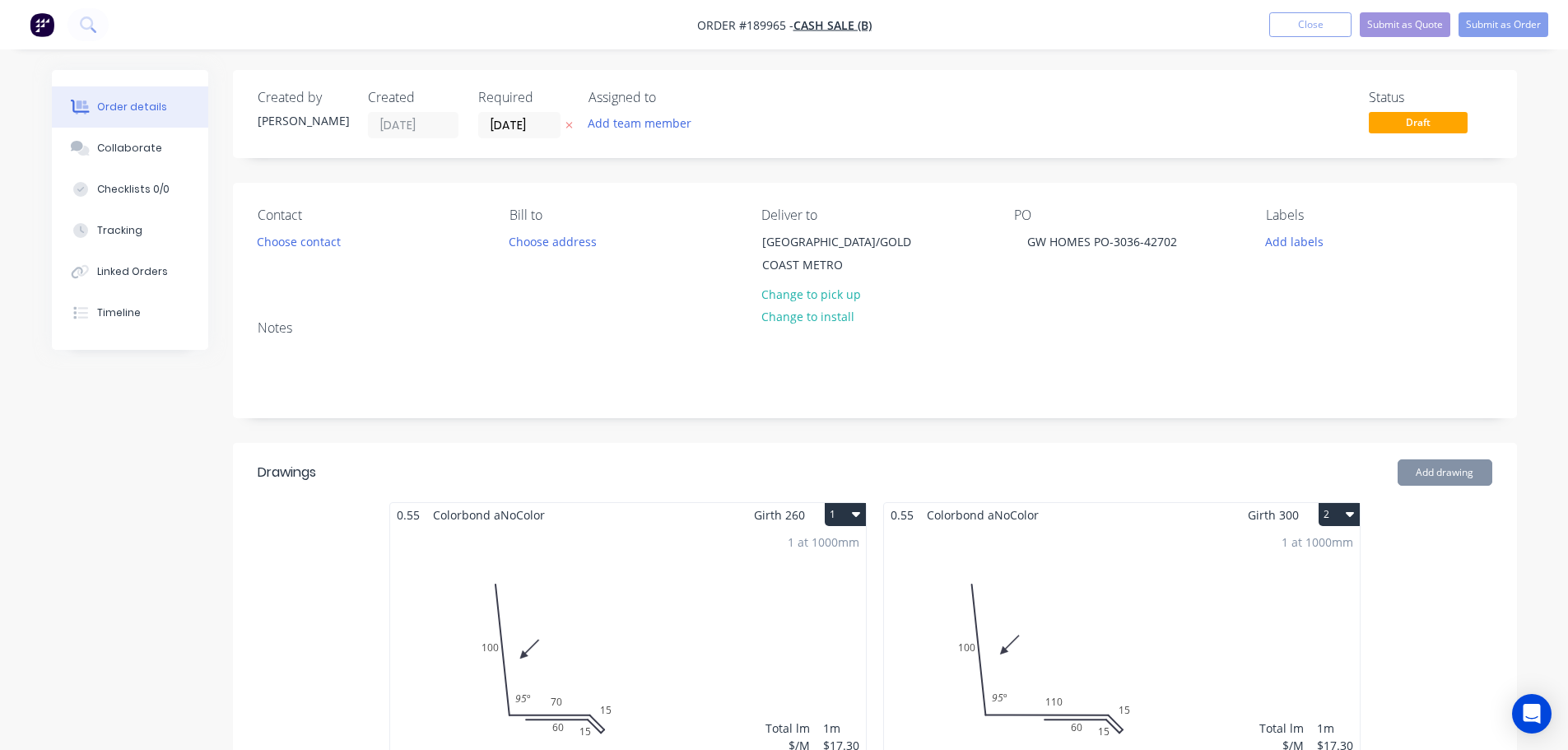
click at [1034, 442] on div "Created by Michael Created 15/08/25 Required 15/08/25 Assigned to Add team memb…" at bounding box center [876, 754] width 1284 height 1369
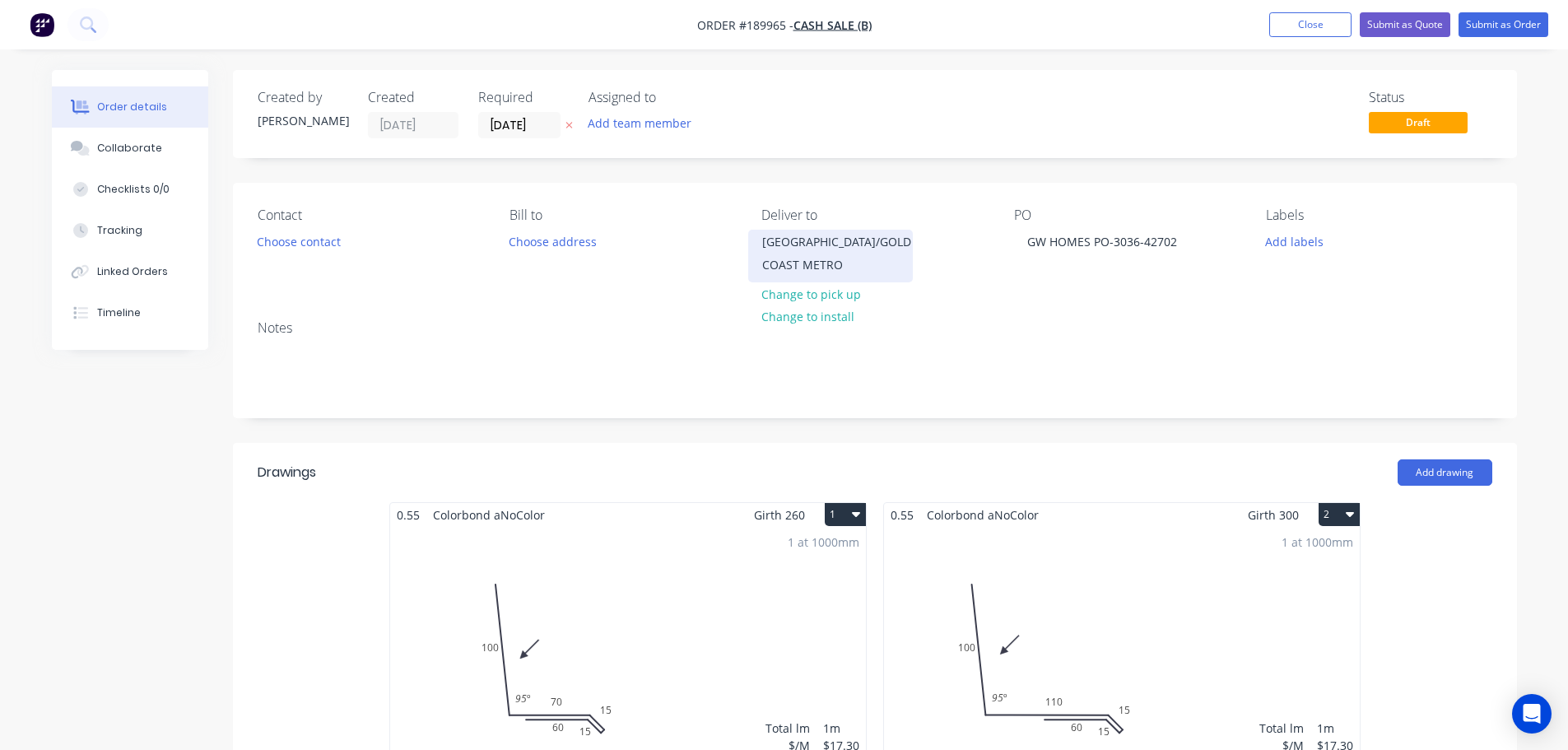
click at [822, 258] on div "[GEOGRAPHIC_DATA]/GOLD COAST METRO" at bounding box center [830, 254] width 137 height 47
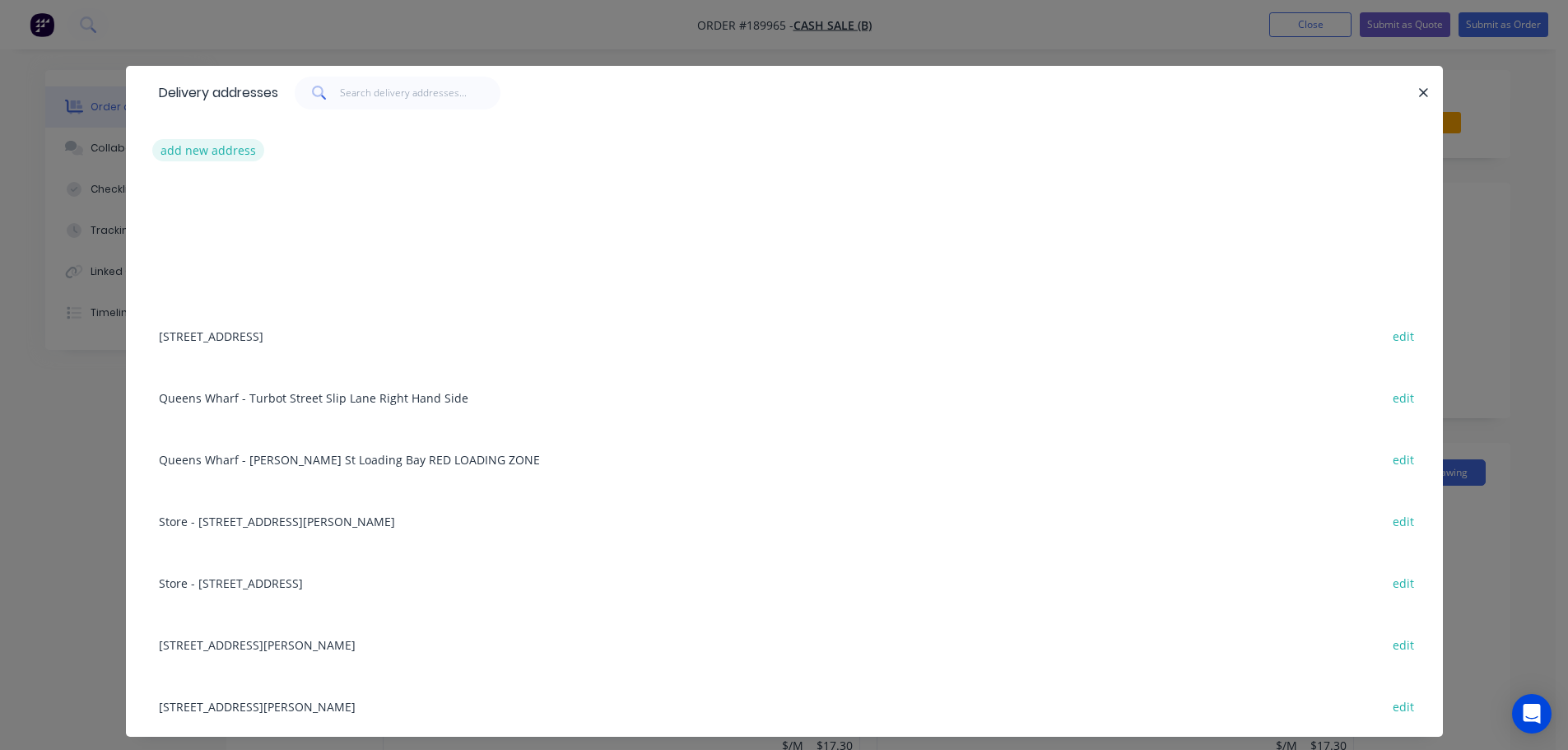
click at [250, 159] on button "add new address" at bounding box center [208, 150] width 112 height 22
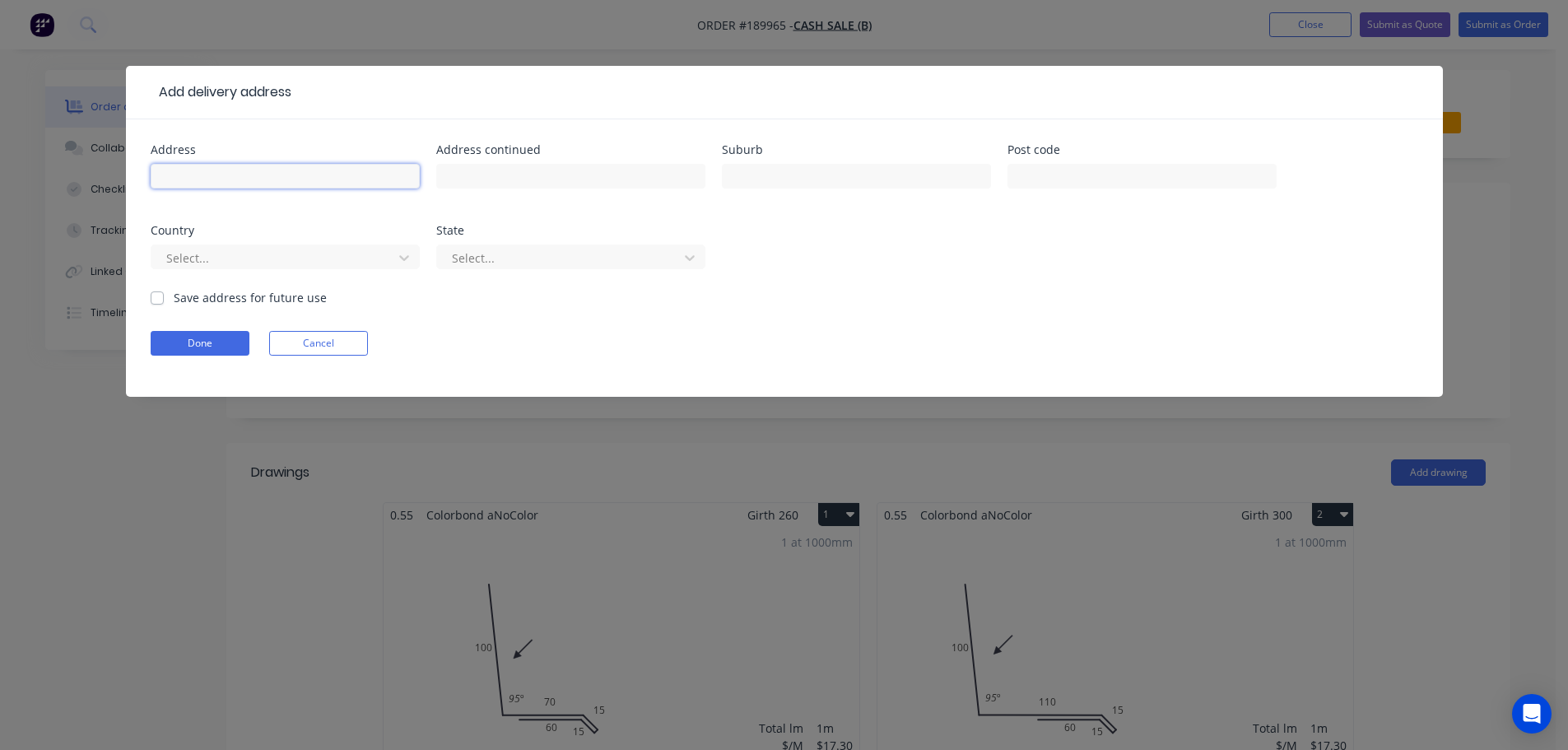
click at [255, 179] on input "text" at bounding box center [286, 176] width 269 height 25
type input "23A Jenkinson St"
type input "INDOOROOPILLY"
click button "Done" at bounding box center [200, 344] width 99 height 25
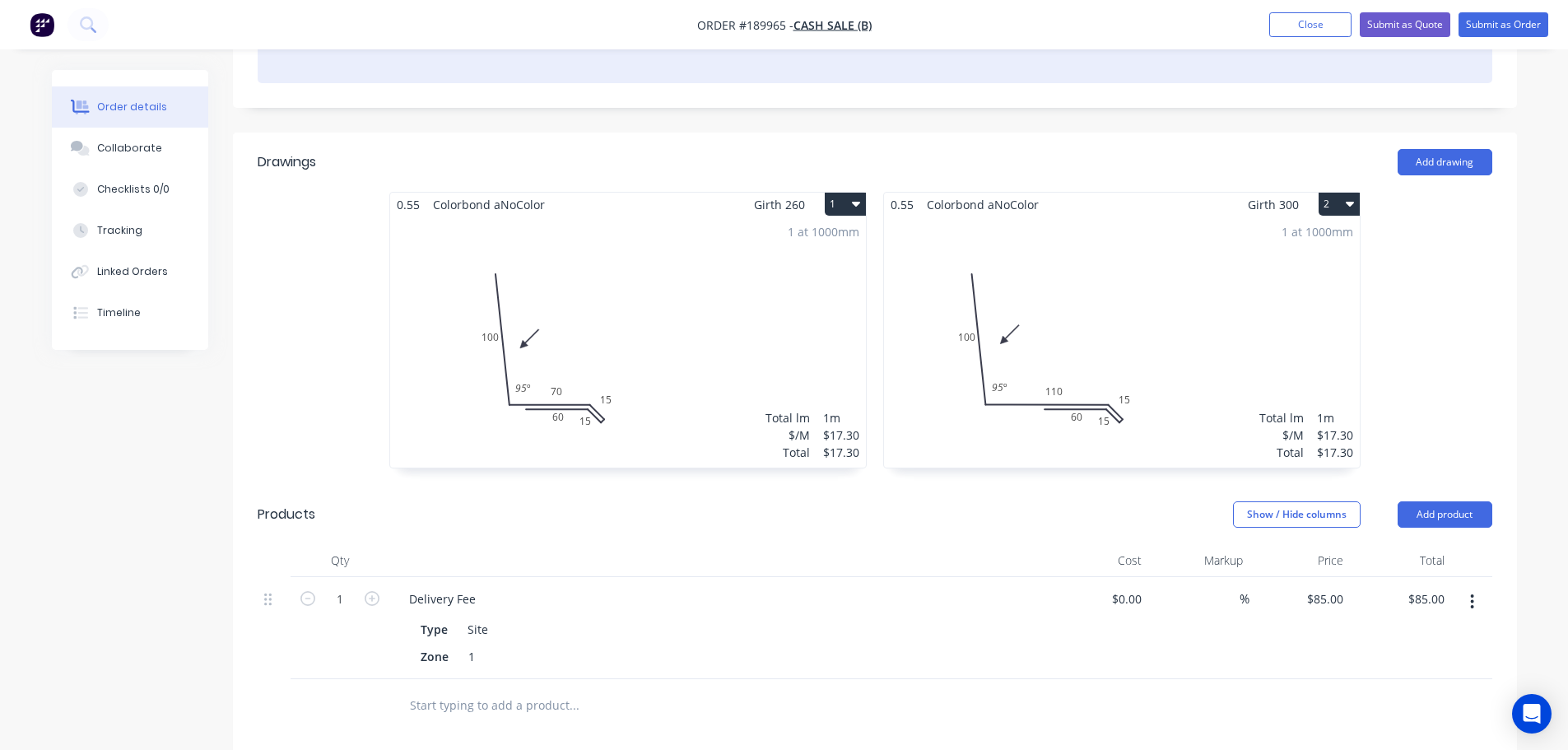
scroll to position [329, 0]
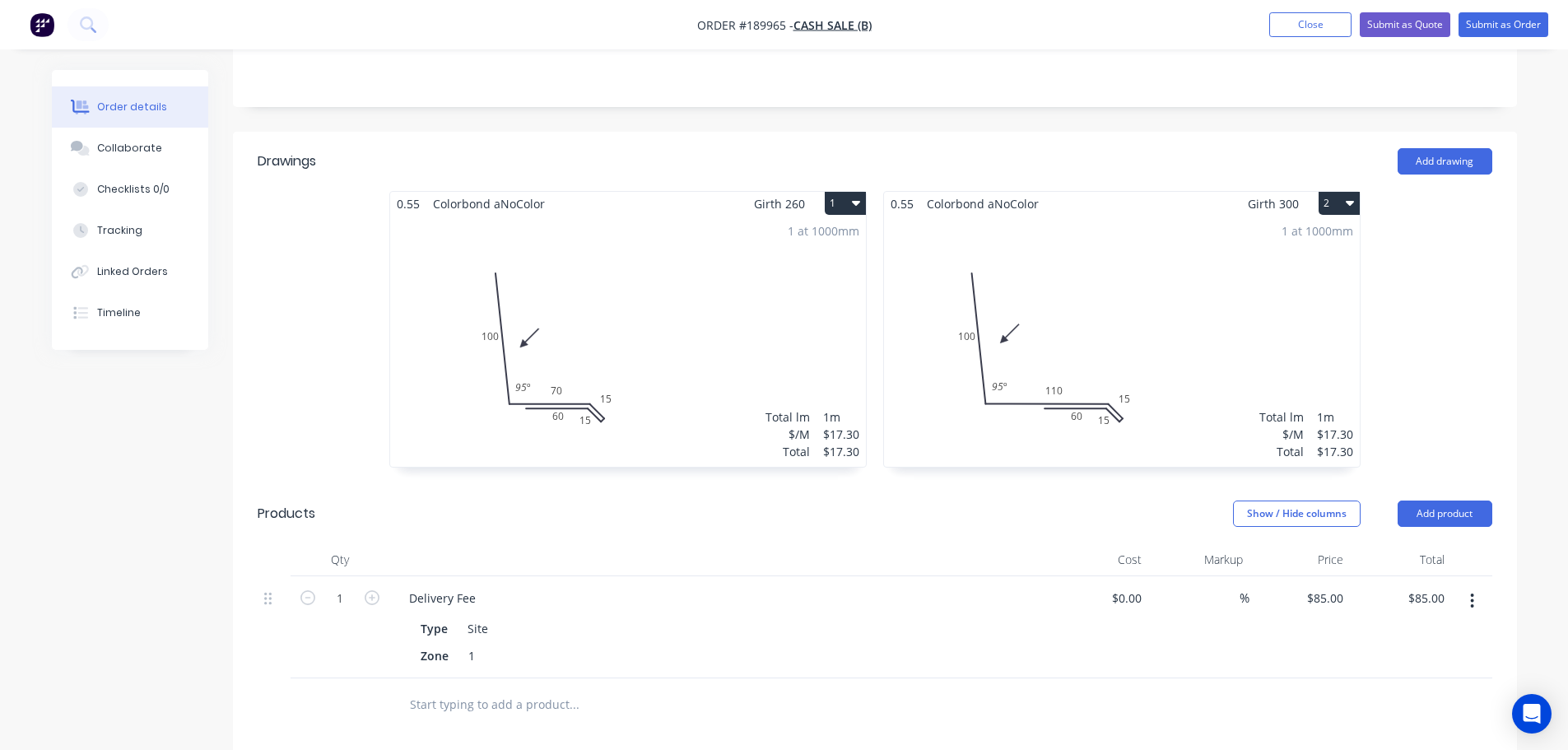
click at [679, 299] on div "1 at 1000mm Total lm $/M Total 1m $17.30 $17.30" at bounding box center [628, 341] width 476 height 251
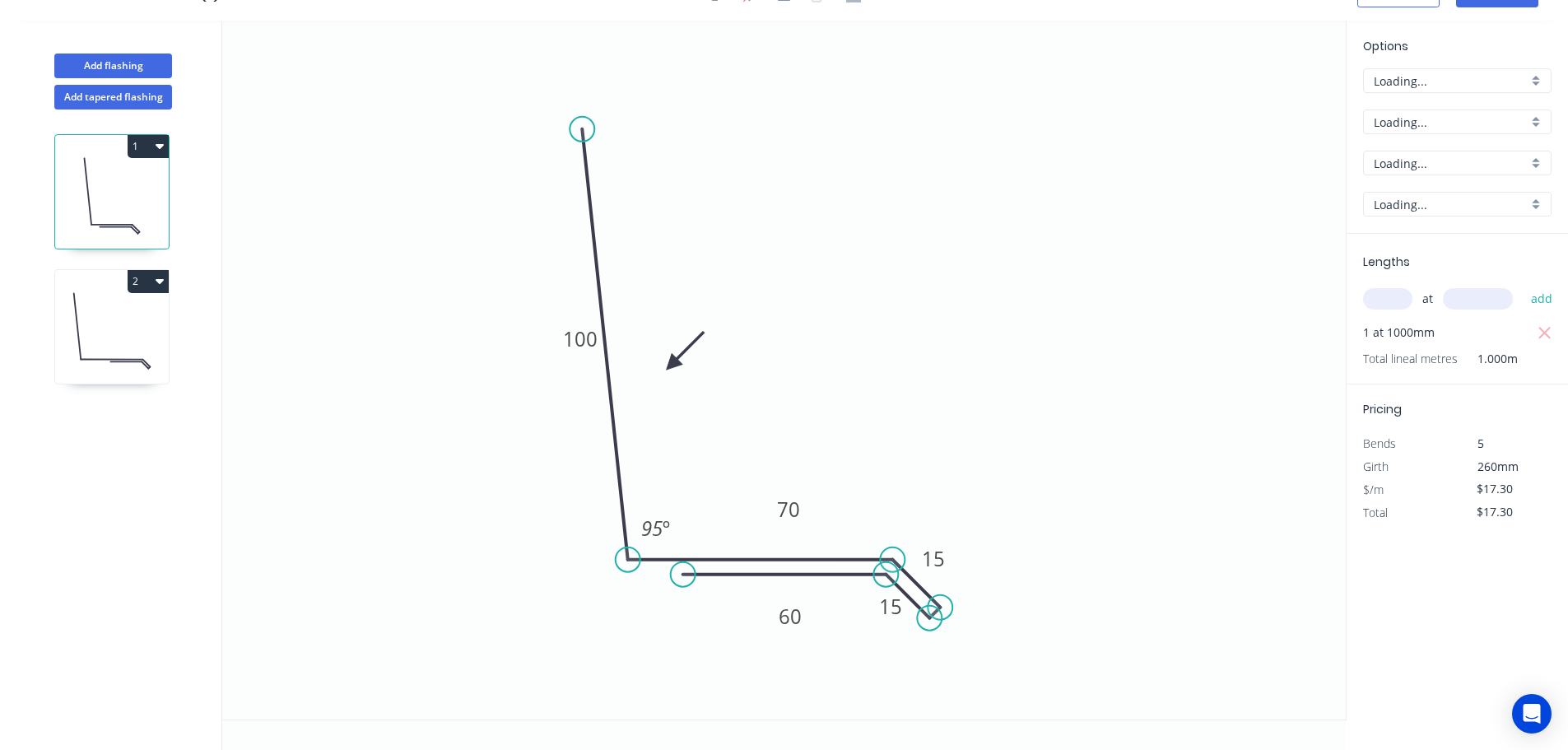
scroll to position [30, 0]
click at [1542, 334] on icon "button" at bounding box center [1545, 333] width 15 height 19
type input "$0.00"
click at [1398, 299] on input "text" at bounding box center [1388, 299] width 49 height 21
click at [1440, 163] on input "aNoColor" at bounding box center [1451, 164] width 154 height 17
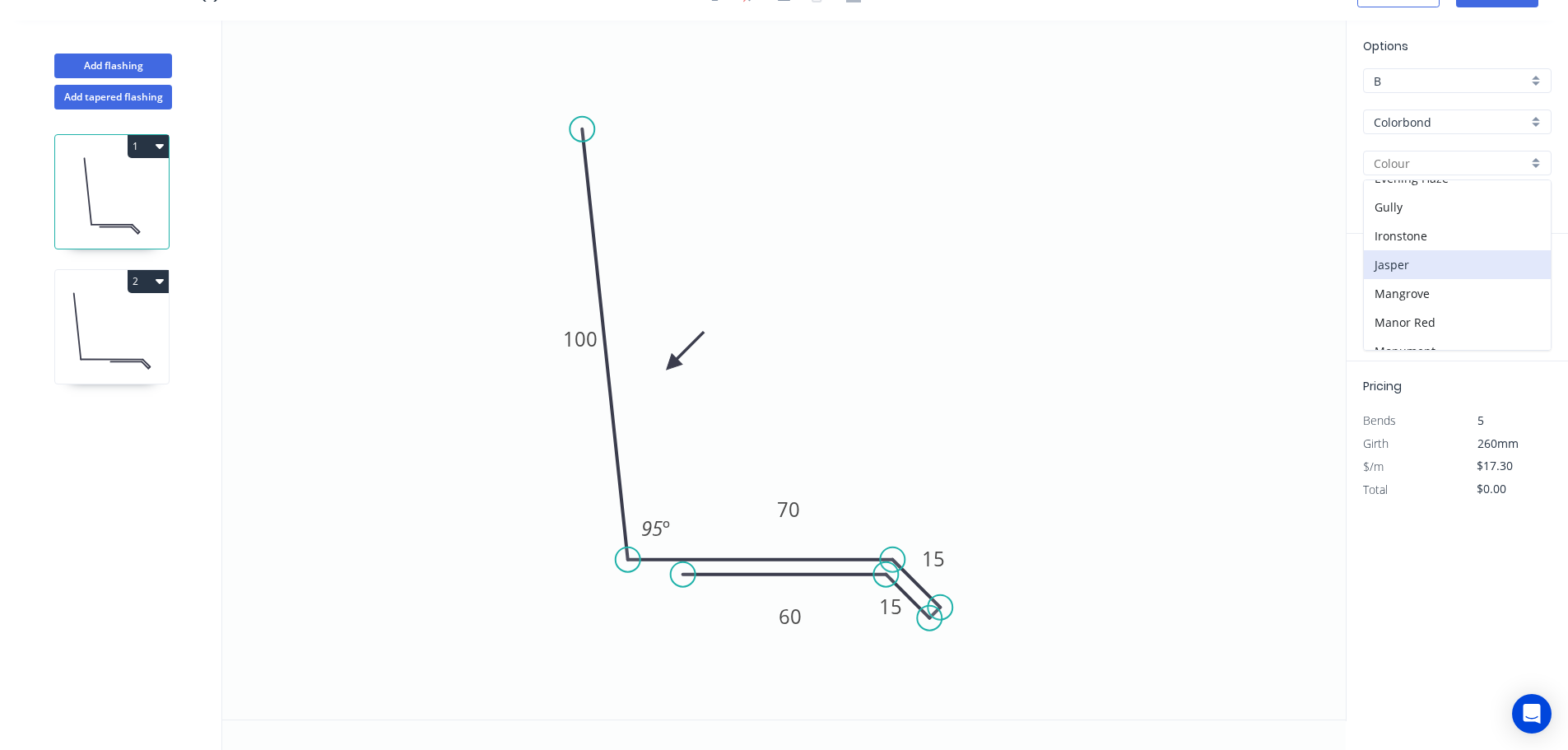
scroll to position [329, 0]
click at [1412, 295] on div "Night Sky" at bounding box center [1458, 297] width 187 height 29
type input "Night Sky"
click at [1399, 297] on input "text" at bounding box center [1388, 299] width 49 height 21
type input "5"
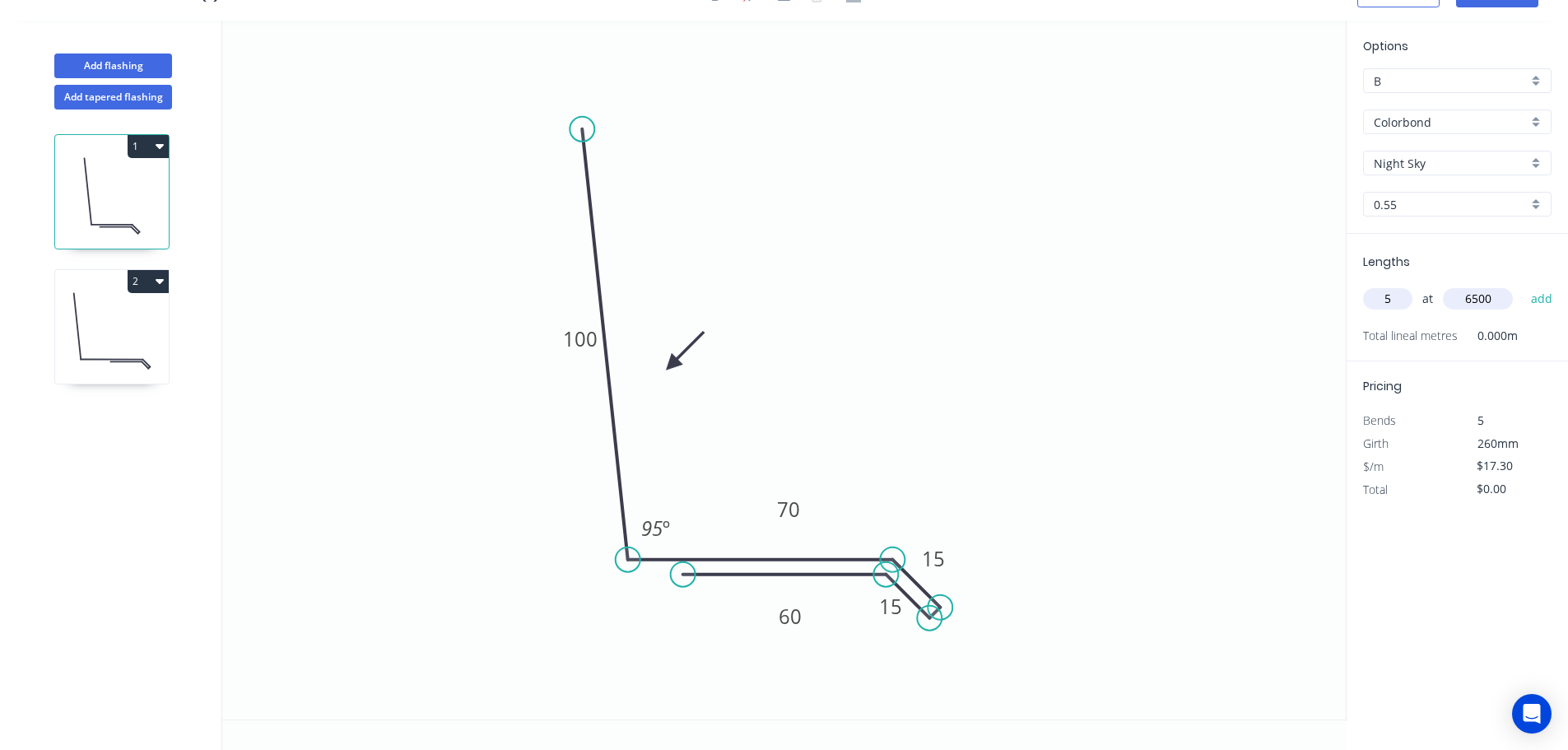
type input "6500"
click at [1523, 285] on button "add" at bounding box center [1543, 298] width 39 height 28
click at [1548, 328] on icon "button" at bounding box center [1545, 333] width 15 height 19
type input "$0.00"
click at [1381, 293] on input "text" at bounding box center [1388, 299] width 49 height 21
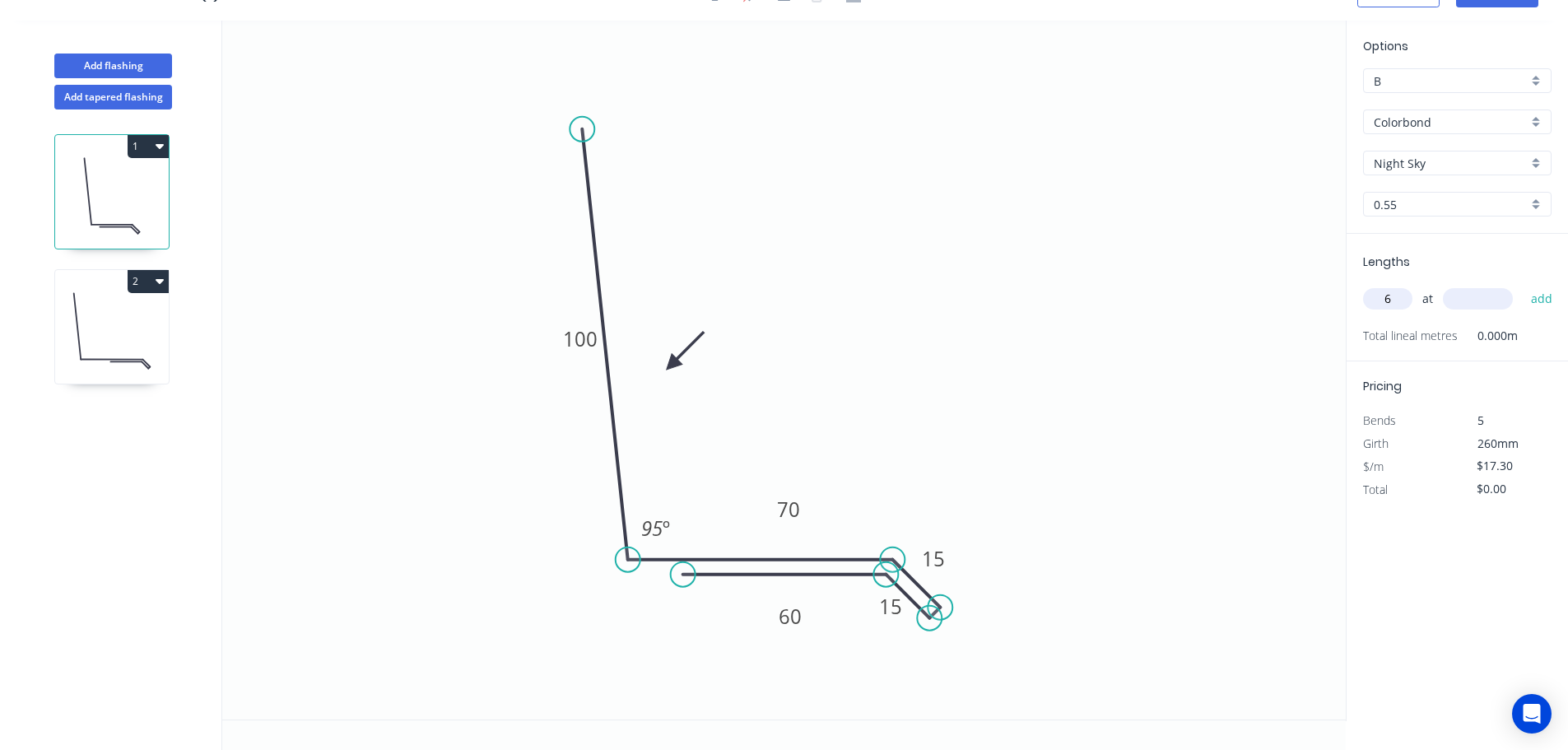
type input "6"
type input "6500"
click at [1523, 285] on button "add" at bounding box center [1543, 298] width 39 height 28
drag, startPoint x: 1540, startPoint y: 334, endPoint x: 1437, endPoint y: 305, distance: 107.0
click at [1540, 333] on icon "button" at bounding box center [1545, 333] width 15 height 19
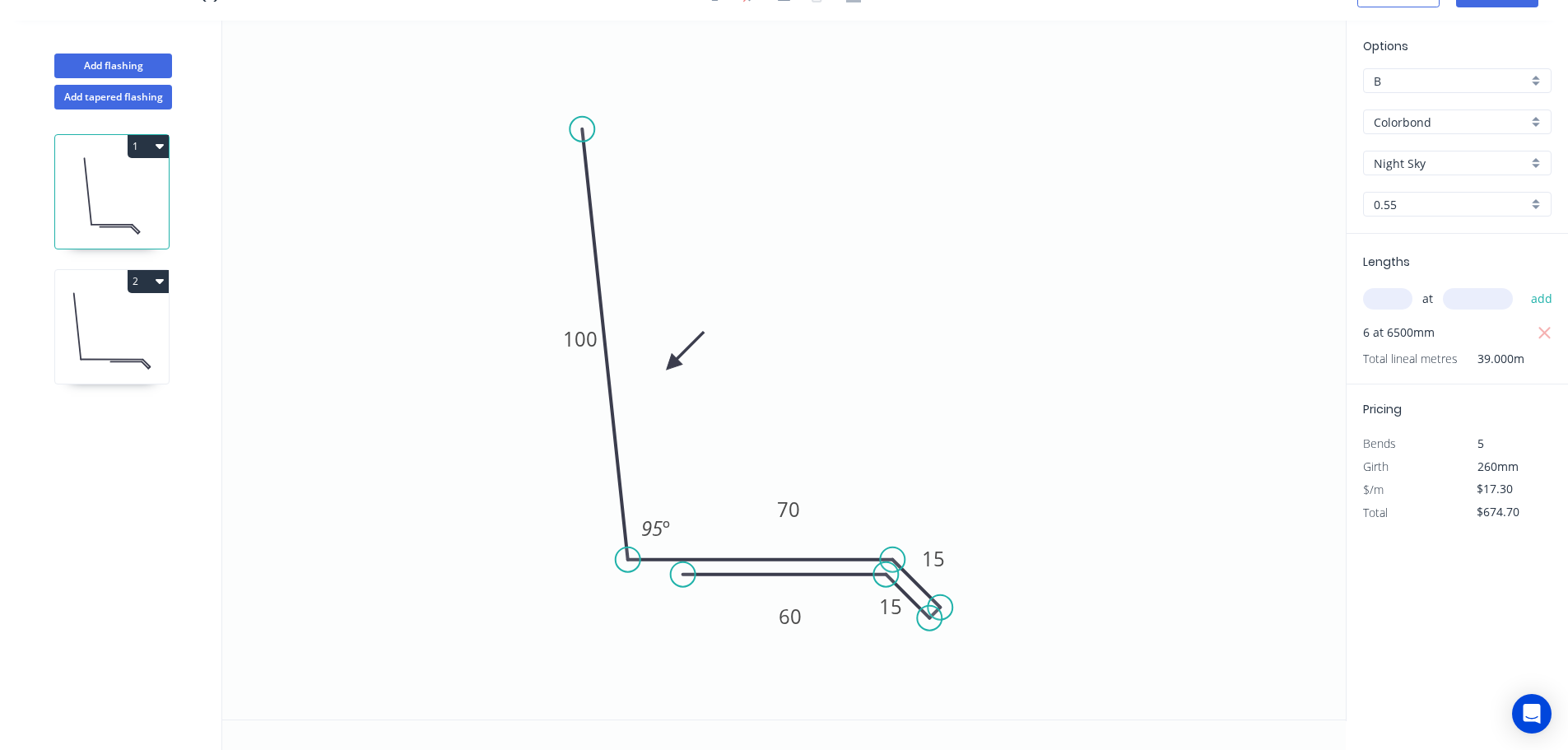
type input "$0.00"
click at [1401, 301] on input "text" at bounding box center [1388, 299] width 49 height 21
type input "6"
type input "6250"
click at [1523, 285] on button "add" at bounding box center [1543, 298] width 39 height 28
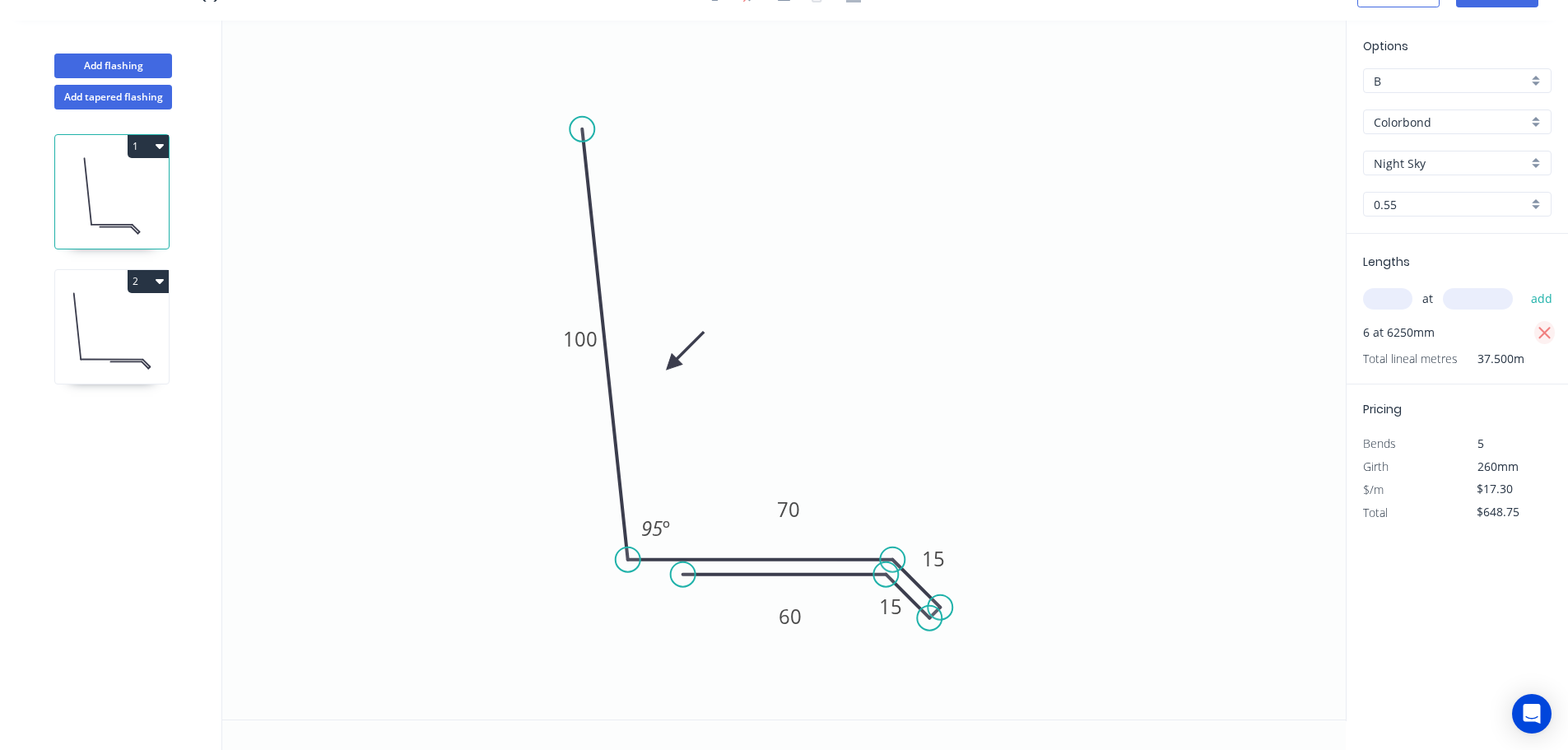
click at [1545, 325] on icon "button" at bounding box center [1545, 333] width 15 height 19
type input "$0.00"
click at [1396, 297] on input "text" at bounding box center [1388, 299] width 49 height 21
type input "6"
type input "6275"
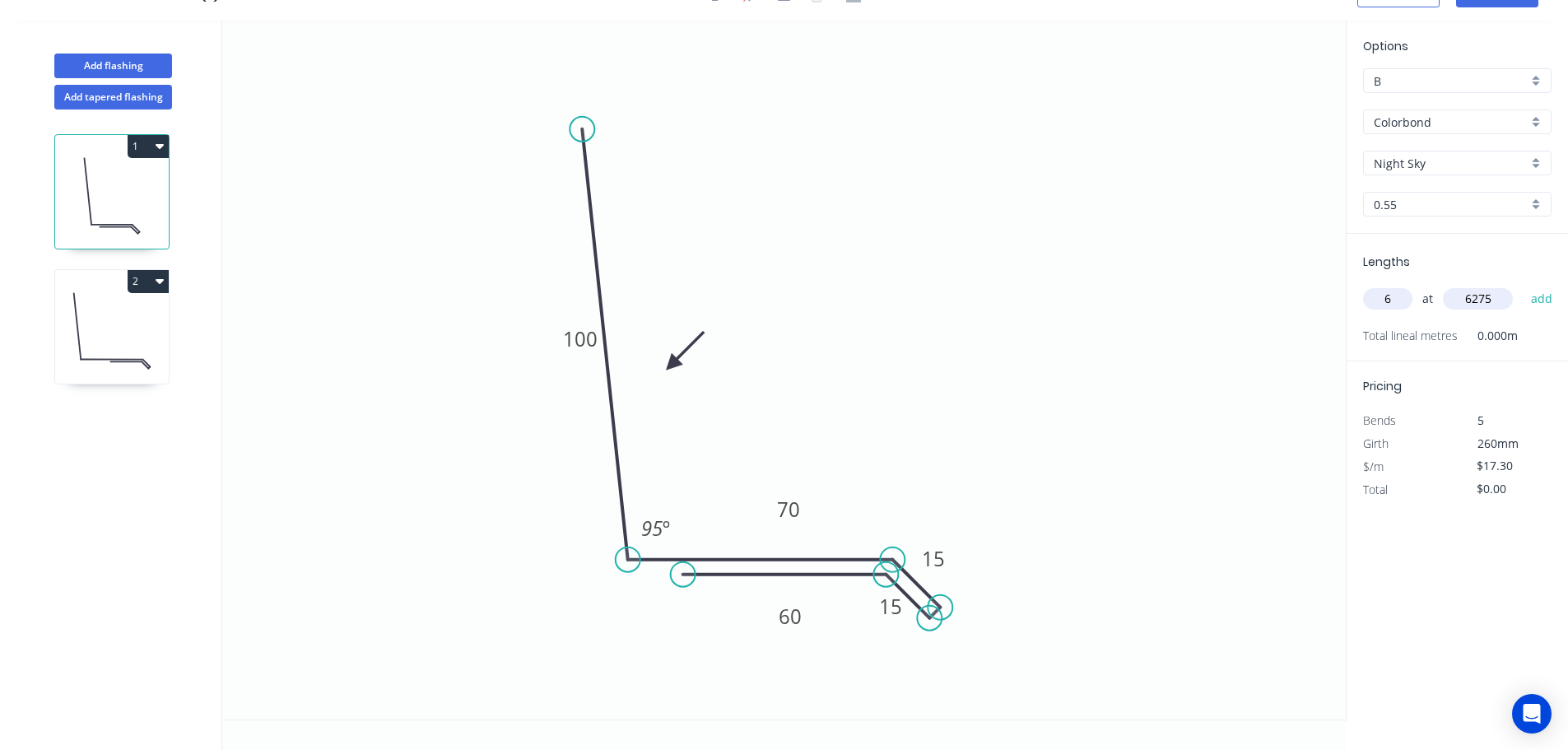
click at [1523, 285] on button "add" at bounding box center [1543, 298] width 39 height 28
click at [1549, 332] on icon "button" at bounding box center [1545, 333] width 15 height 19
type input "$0.00"
click at [1380, 299] on input "text" at bounding box center [1388, 299] width 49 height 21
type input "6"
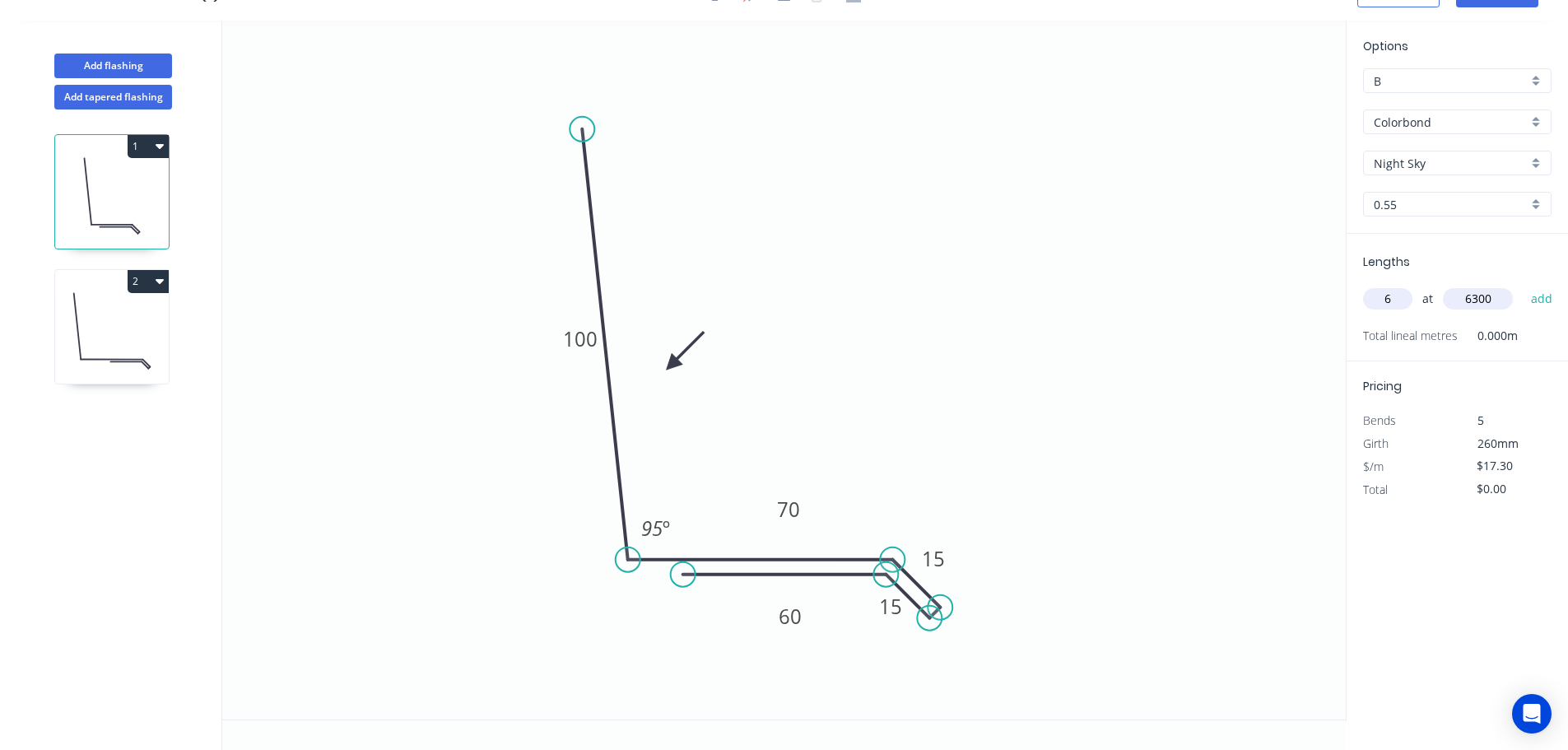
type input "6300"
click at [1523, 285] on button "add" at bounding box center [1543, 298] width 39 height 28
drag, startPoint x: 1540, startPoint y: 334, endPoint x: 1371, endPoint y: 299, distance: 172.6
click at [1536, 333] on button "button" at bounding box center [1545, 333] width 20 height 23
type input "$0.00"
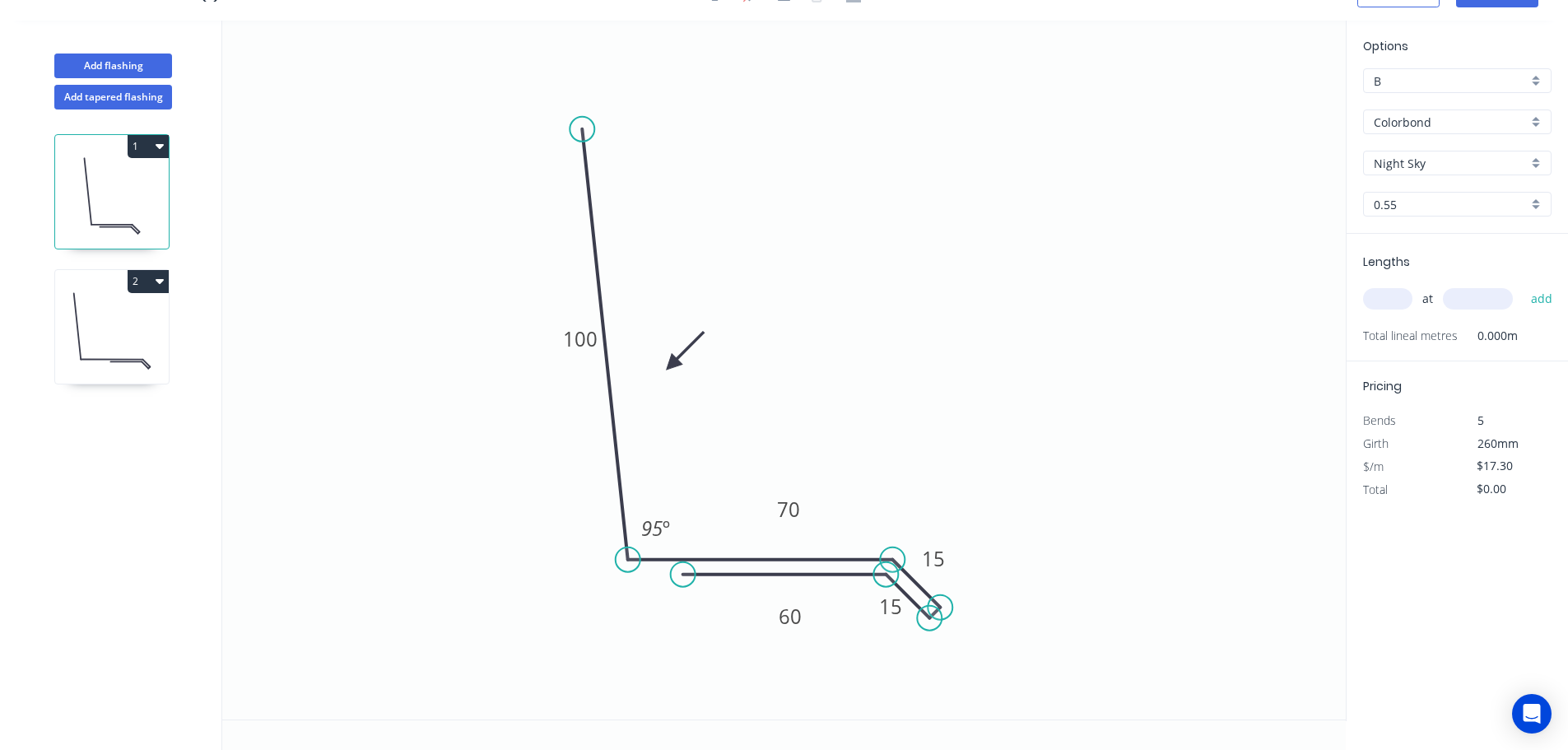
click at [1392, 301] on input "text" at bounding box center [1388, 299] width 49 height 21
type input "6"
type input "6350"
click at [1523, 285] on button "add" at bounding box center [1543, 298] width 39 height 28
click at [1544, 332] on icon "button" at bounding box center [1545, 332] width 13 height 13
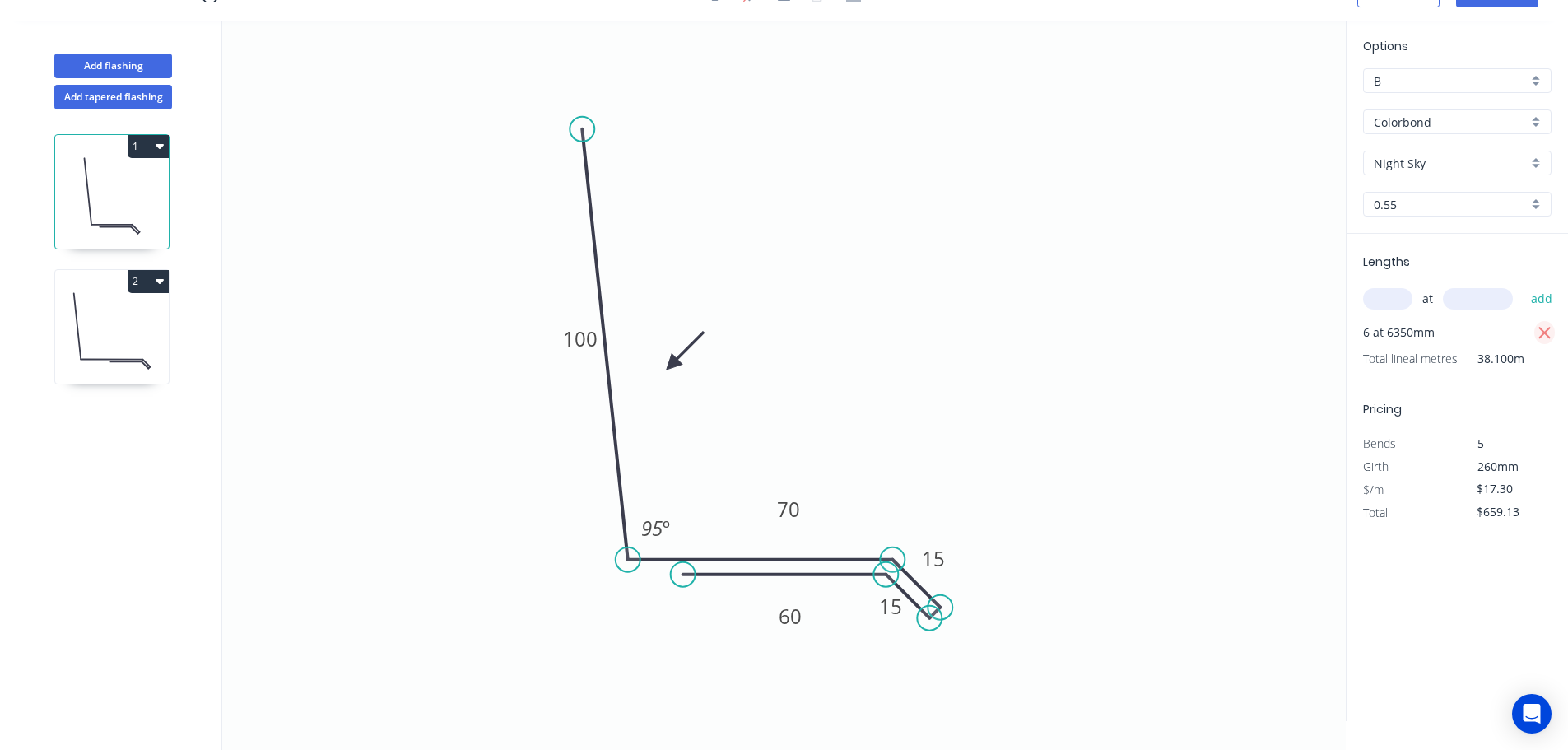
type input "$0.00"
click at [1398, 305] on input "text" at bounding box center [1388, 299] width 49 height 21
type input "6"
type input "6375"
click at [1523, 285] on button "add" at bounding box center [1543, 298] width 39 height 28
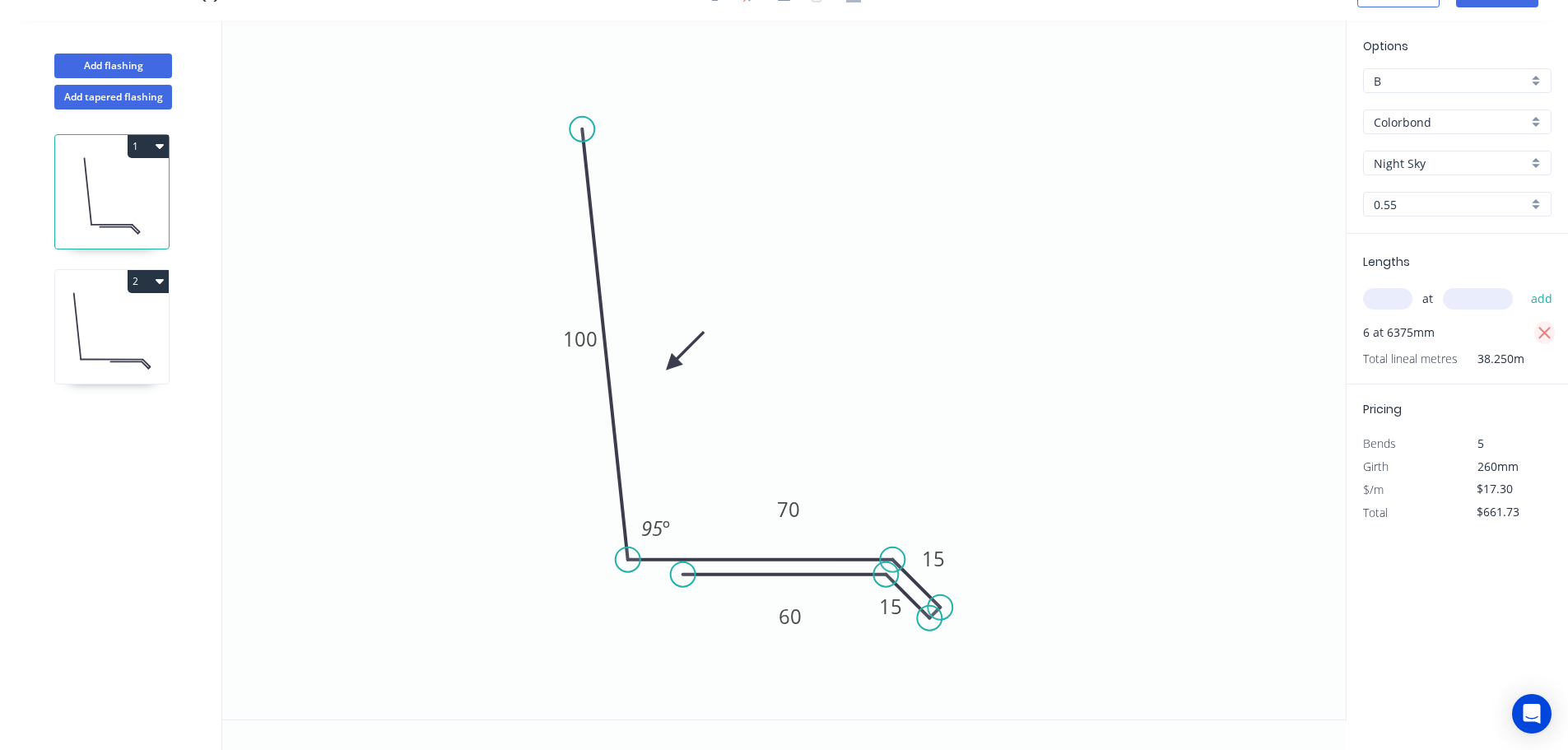
click at [1543, 329] on icon "button" at bounding box center [1545, 333] width 15 height 19
type input "$0.00"
click at [1399, 301] on input "text" at bounding box center [1388, 299] width 49 height 21
type input "6"
type input "6370"
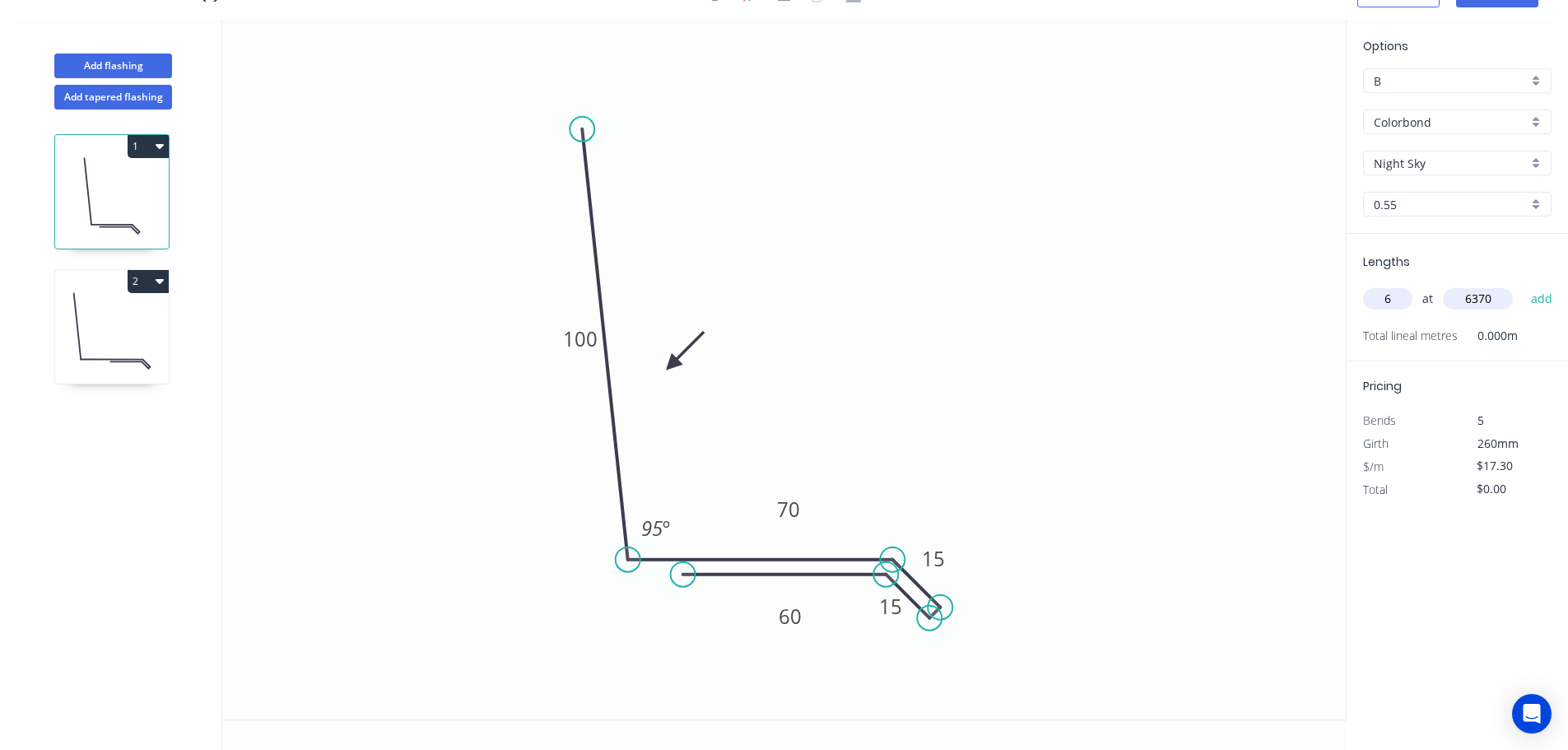
click at [1523, 285] on button "add" at bounding box center [1543, 298] width 39 height 28
click at [108, 338] on icon at bounding box center [111, 330] width 113 height 106
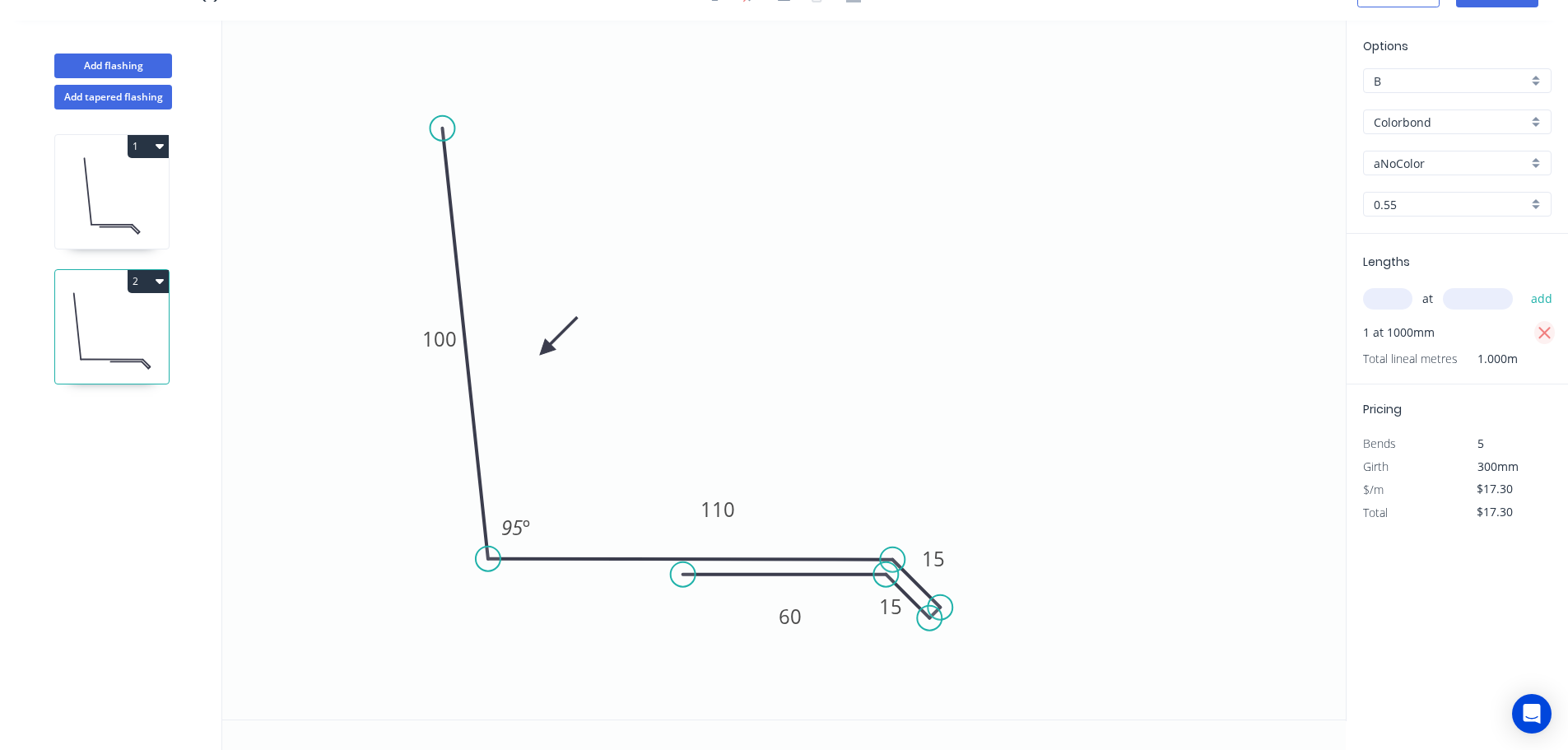
click at [1545, 331] on icon "button" at bounding box center [1545, 333] width 15 height 19
type input "$0.00"
click at [1464, 168] on input "aNoColor" at bounding box center [1451, 164] width 154 height 17
click at [1409, 295] on div "Night Sky" at bounding box center [1458, 297] width 187 height 29
type input "Night Sky"
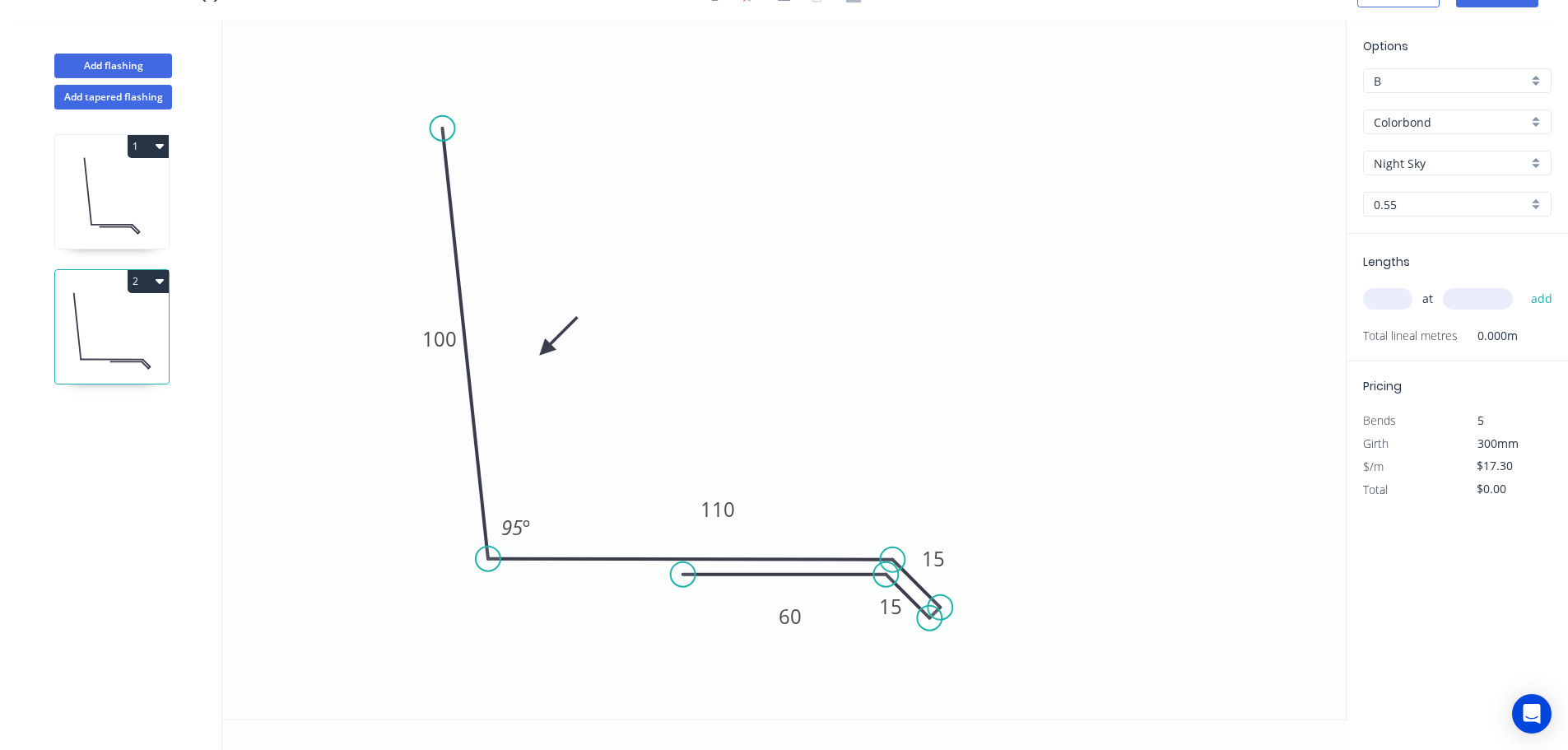
click at [1387, 294] on input "text" at bounding box center [1388, 299] width 49 height 21
type input "2"
type input "4500"
click at [1523, 285] on button "add" at bounding box center [1543, 298] width 39 height 28
click at [1544, 334] on icon "button" at bounding box center [1545, 332] width 13 height 13
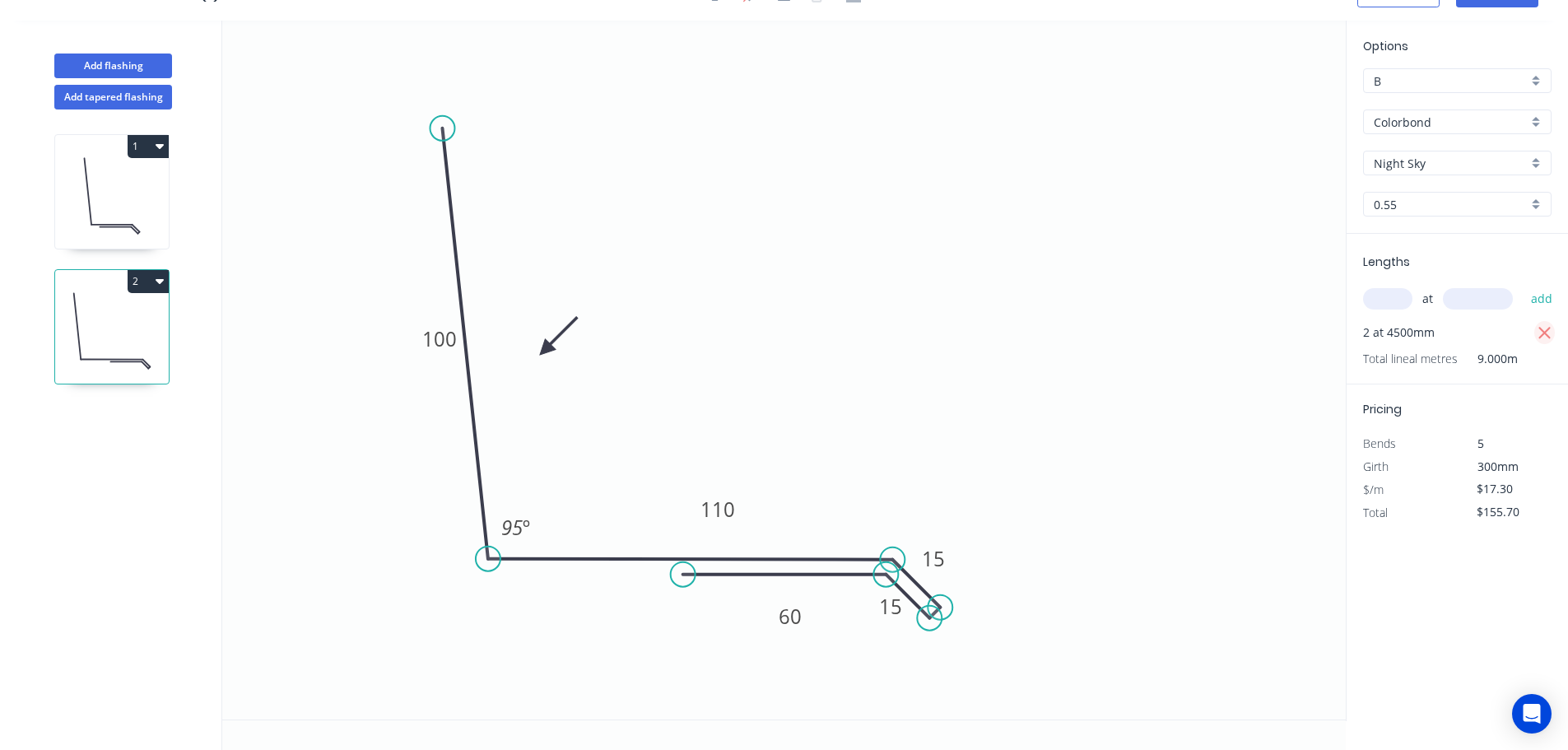
type input "$0.00"
click at [1391, 299] on input "text" at bounding box center [1388, 299] width 49 height 21
type input "2"
click at [1523, 285] on button "add" at bounding box center [1543, 298] width 39 height 28
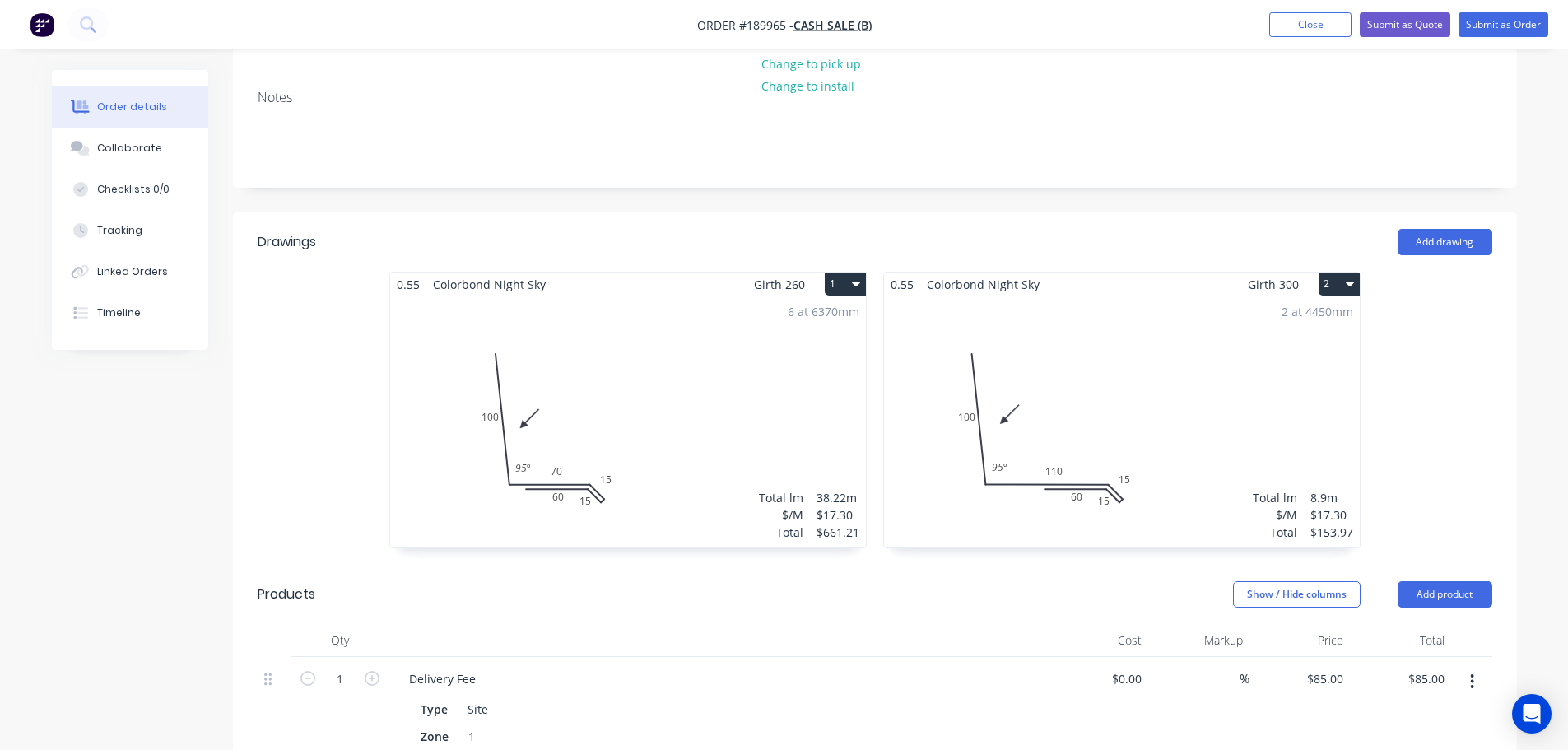
scroll to position [219, 0]
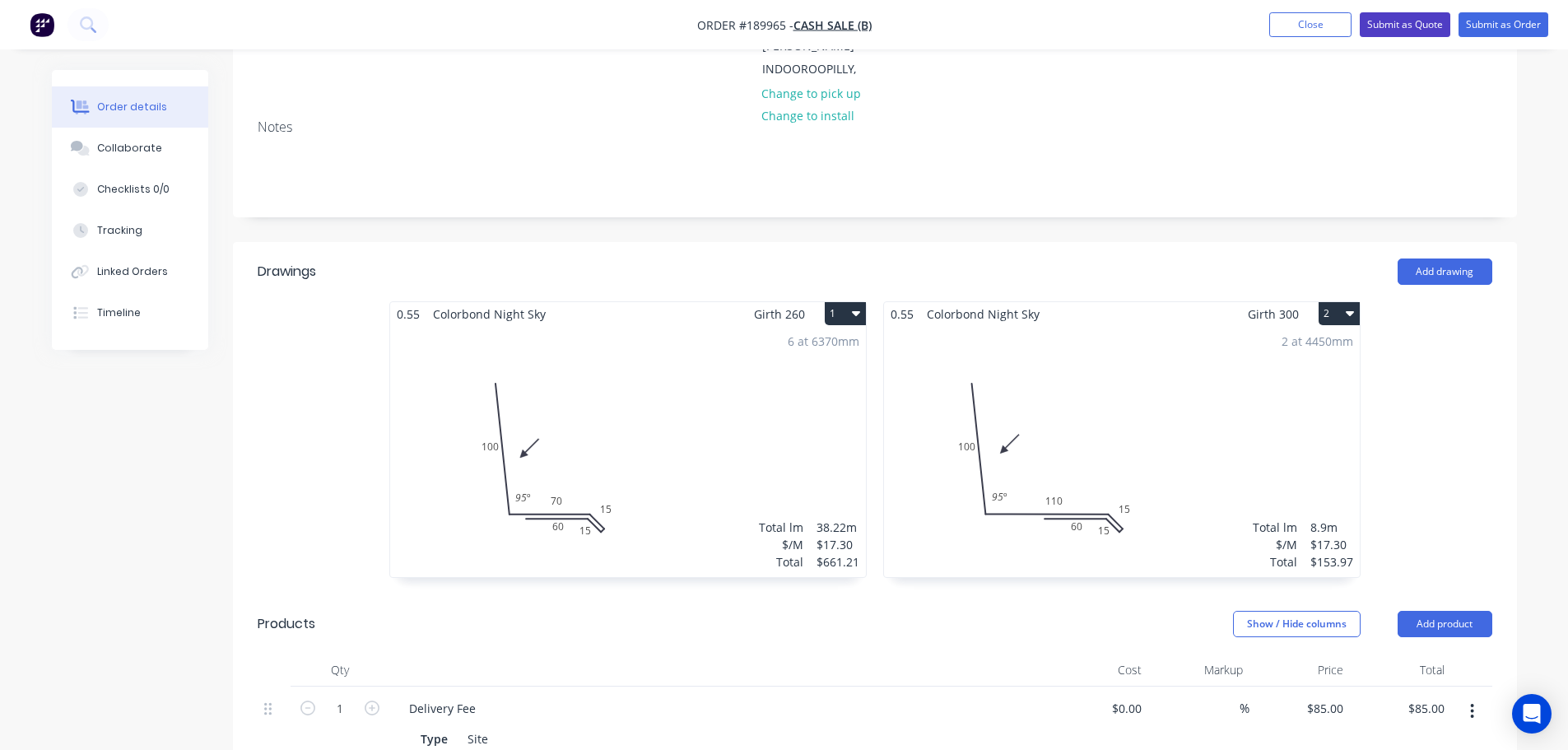
click at [1401, 30] on button "Submit as Quote" at bounding box center [1405, 25] width 91 height 25
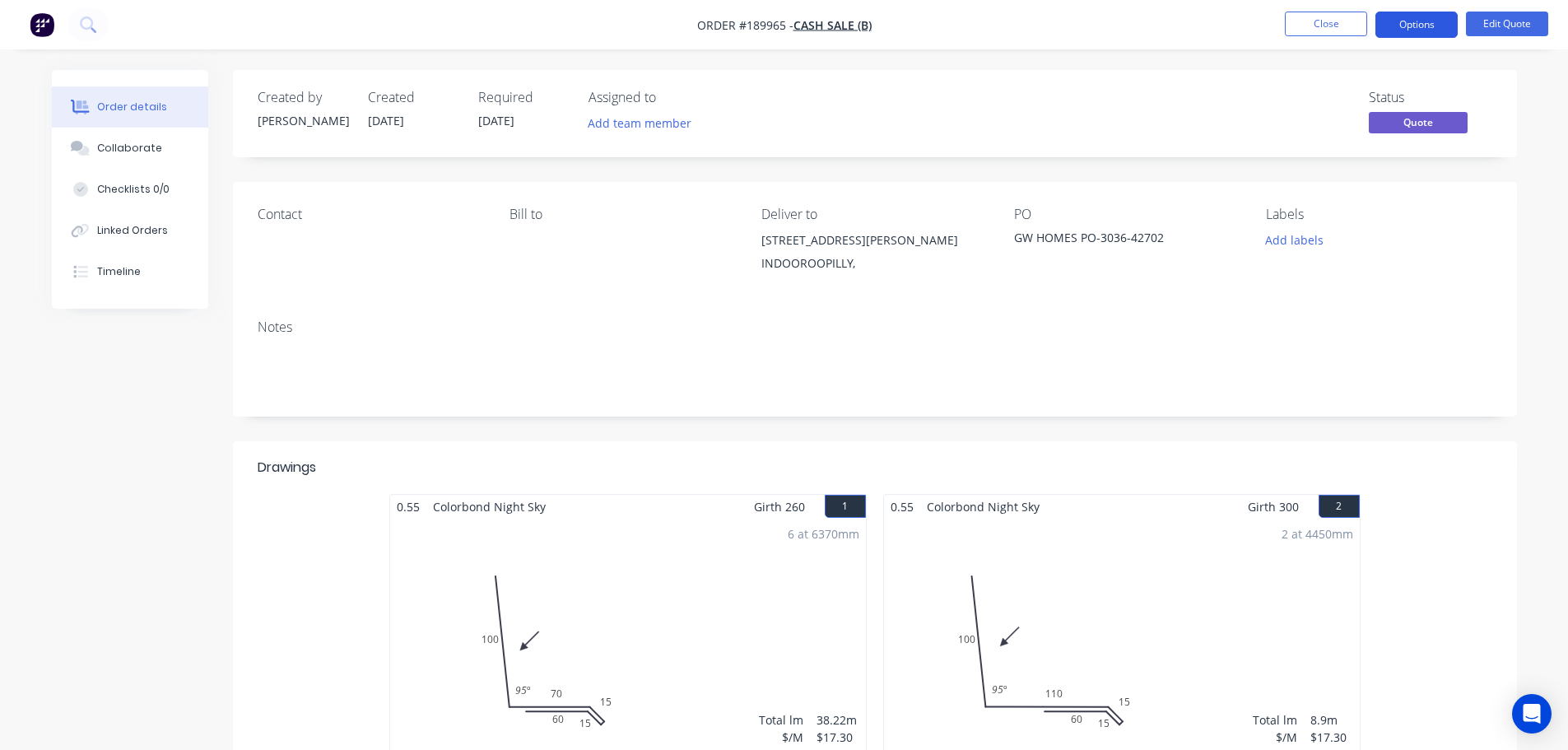
click at [1393, 21] on button "Options" at bounding box center [1416, 24] width 82 height 26
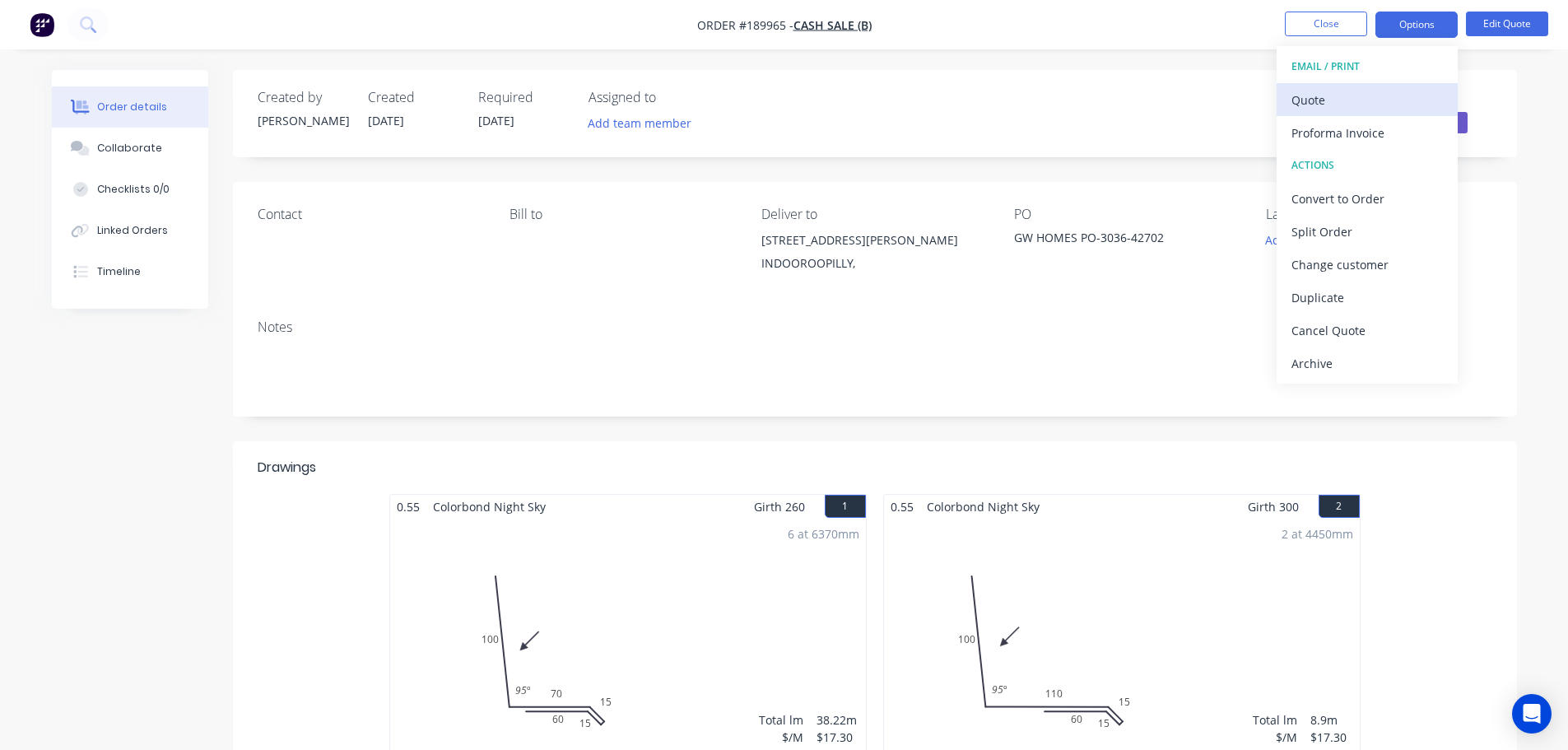
click at [1359, 97] on div "Quote" at bounding box center [1368, 100] width 151 height 24
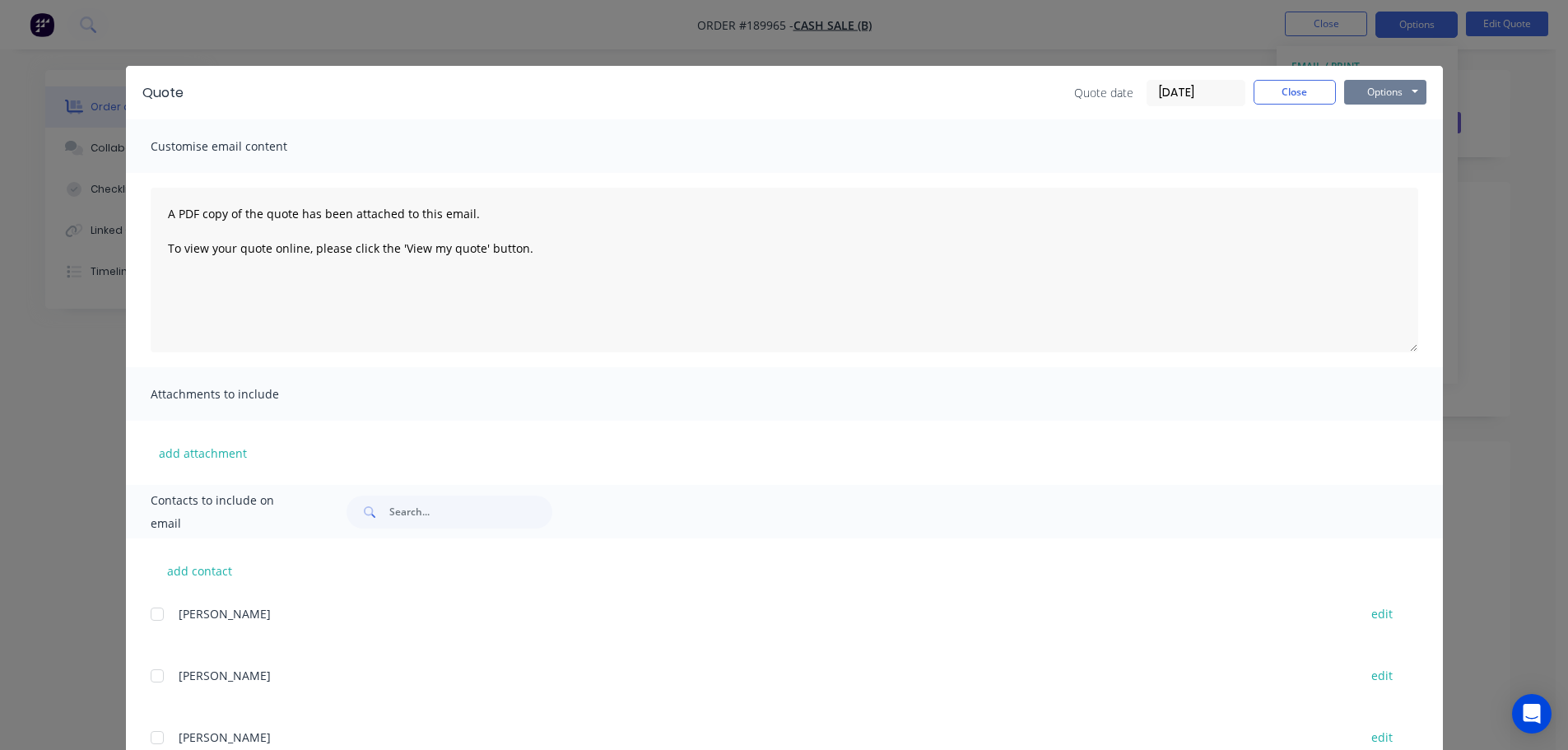
click at [1373, 97] on button "Options" at bounding box center [1385, 92] width 82 height 25
click at [1372, 120] on button "Preview" at bounding box center [1397, 121] width 106 height 27
click at [1293, 83] on button "Close" at bounding box center [1295, 92] width 82 height 25
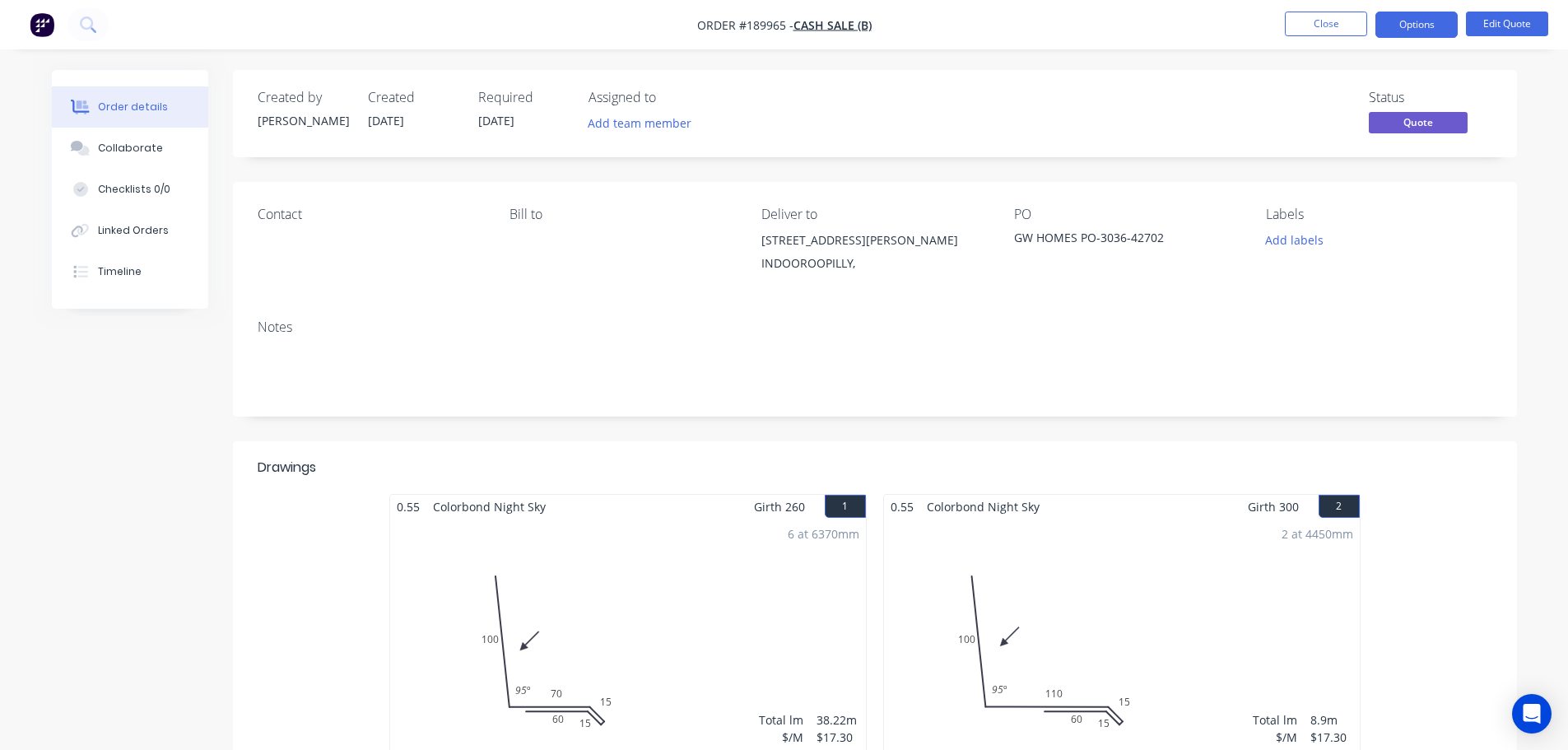
drag, startPoint x: 1391, startPoint y: 30, endPoint x: 1394, endPoint y: 46, distance: 16.3
click at [1392, 30] on button "Options" at bounding box center [1416, 24] width 82 height 26
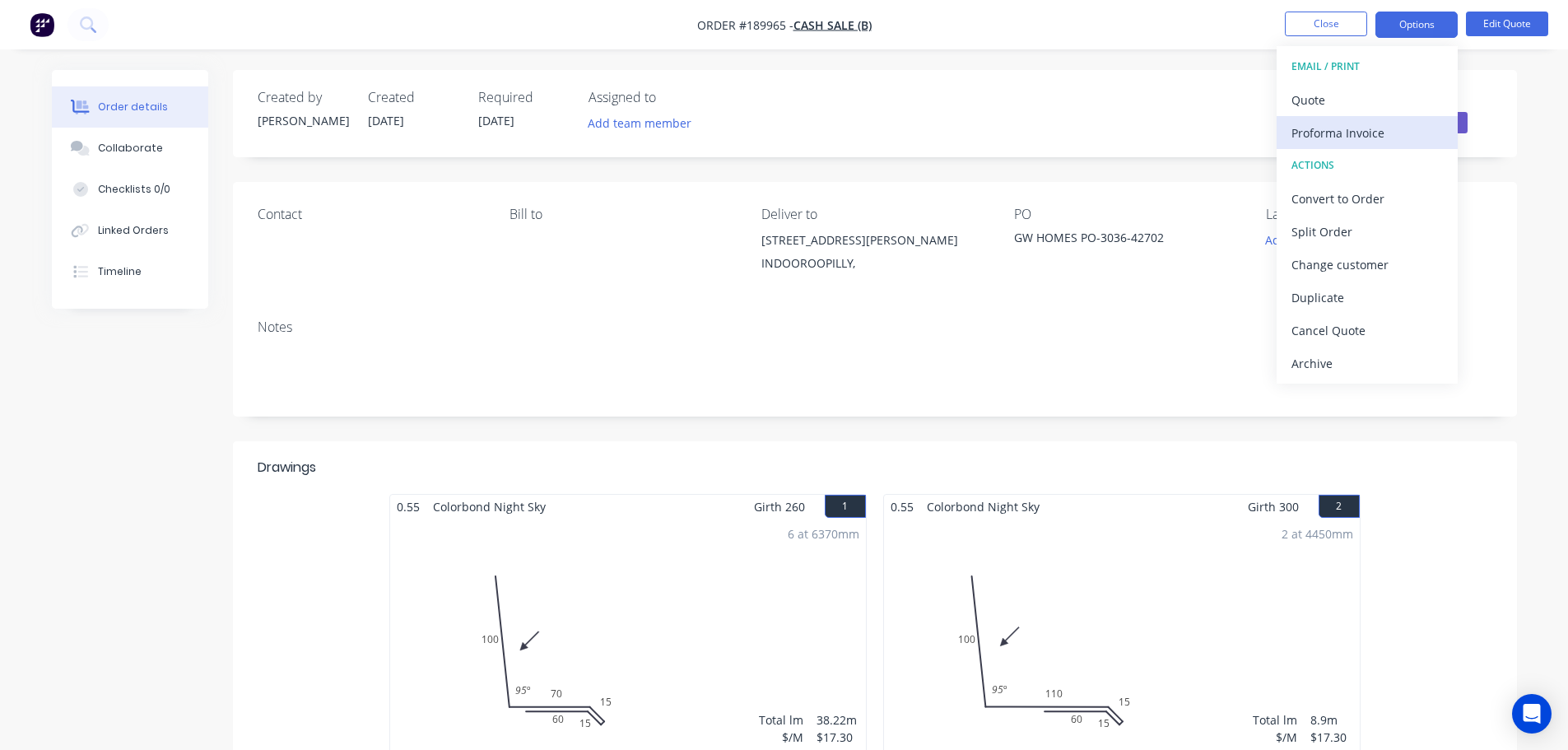
click at [1359, 119] on button "Proforma Invoice" at bounding box center [1367, 133] width 181 height 33
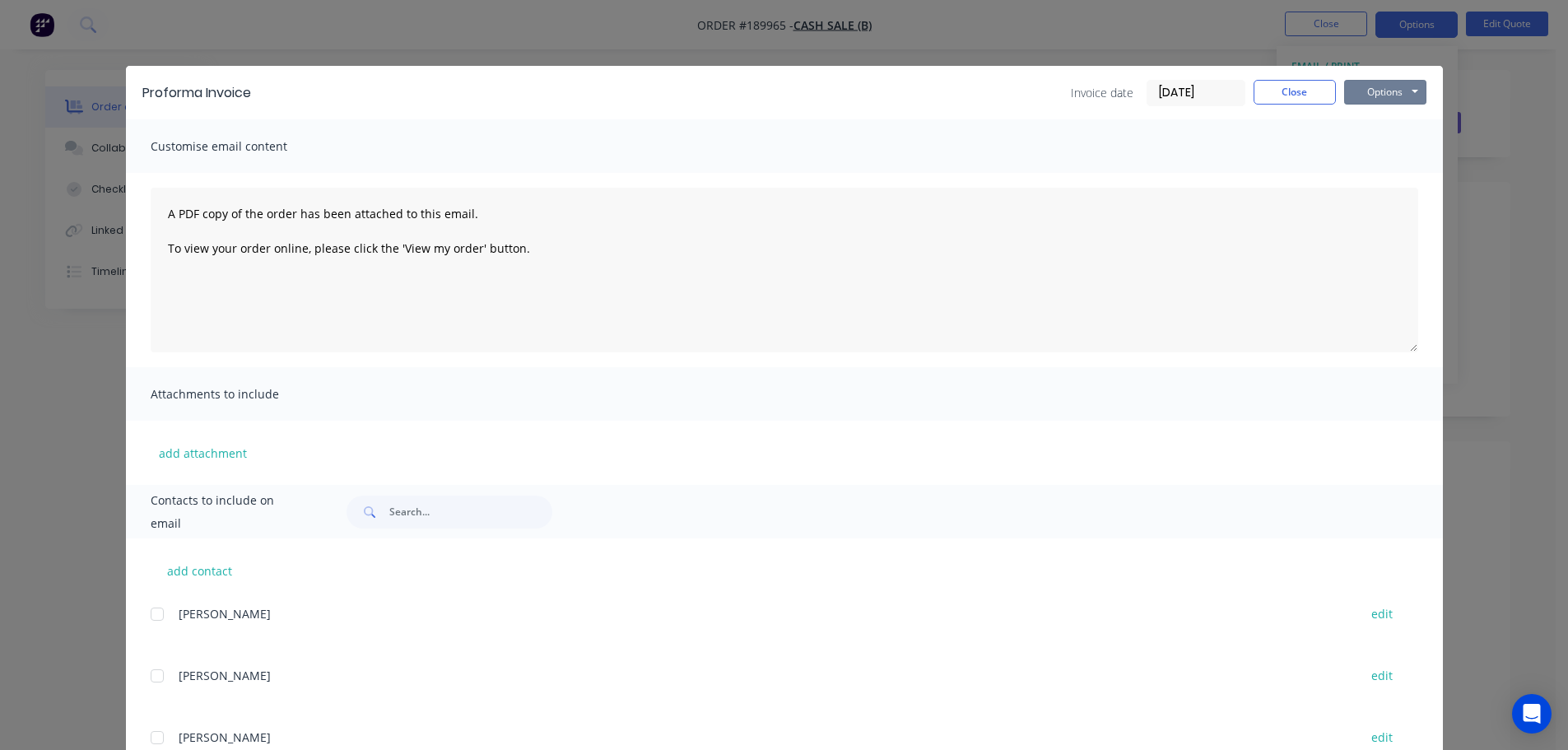
drag, startPoint x: 1370, startPoint y: 97, endPoint x: 1370, endPoint y: 107, distance: 10.0
click at [1370, 102] on button "Options" at bounding box center [1385, 92] width 82 height 25
click at [1371, 113] on button "Preview" at bounding box center [1397, 121] width 106 height 27
click at [1283, 82] on button "Close" at bounding box center [1295, 92] width 82 height 25
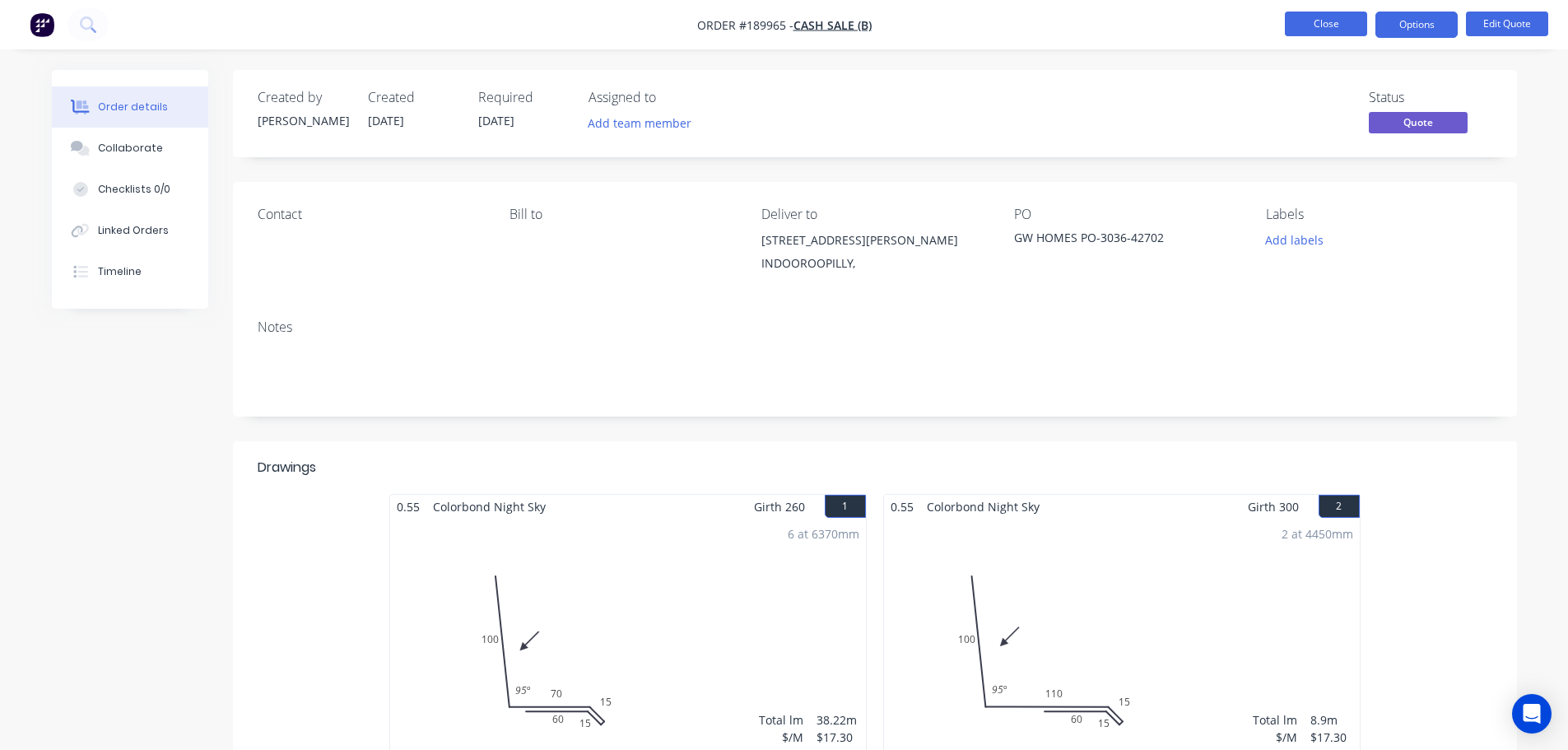
click at [1299, 31] on button "Close" at bounding box center [1326, 24] width 82 height 25
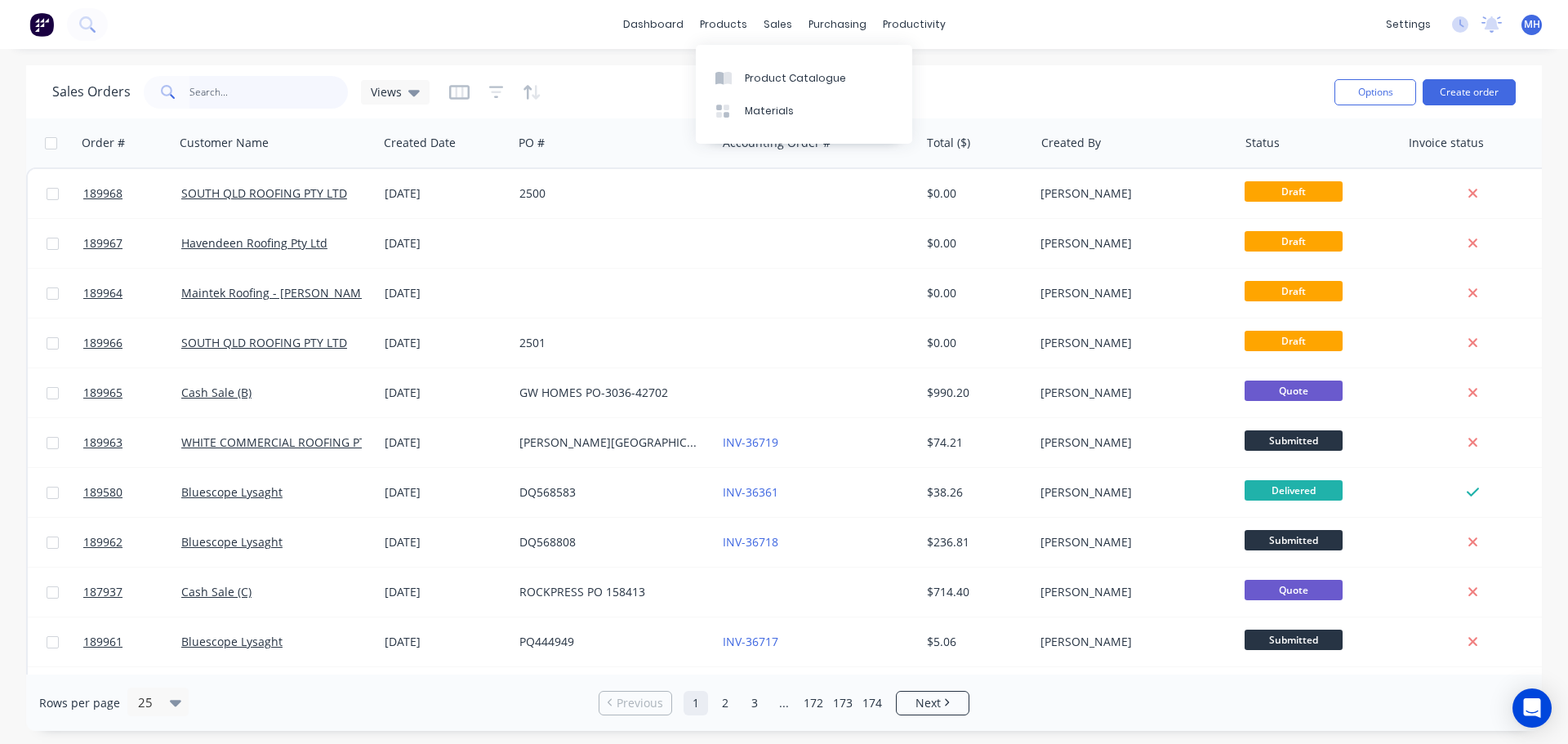
click at [259, 95] on input "text" at bounding box center [269, 92] width 159 height 33
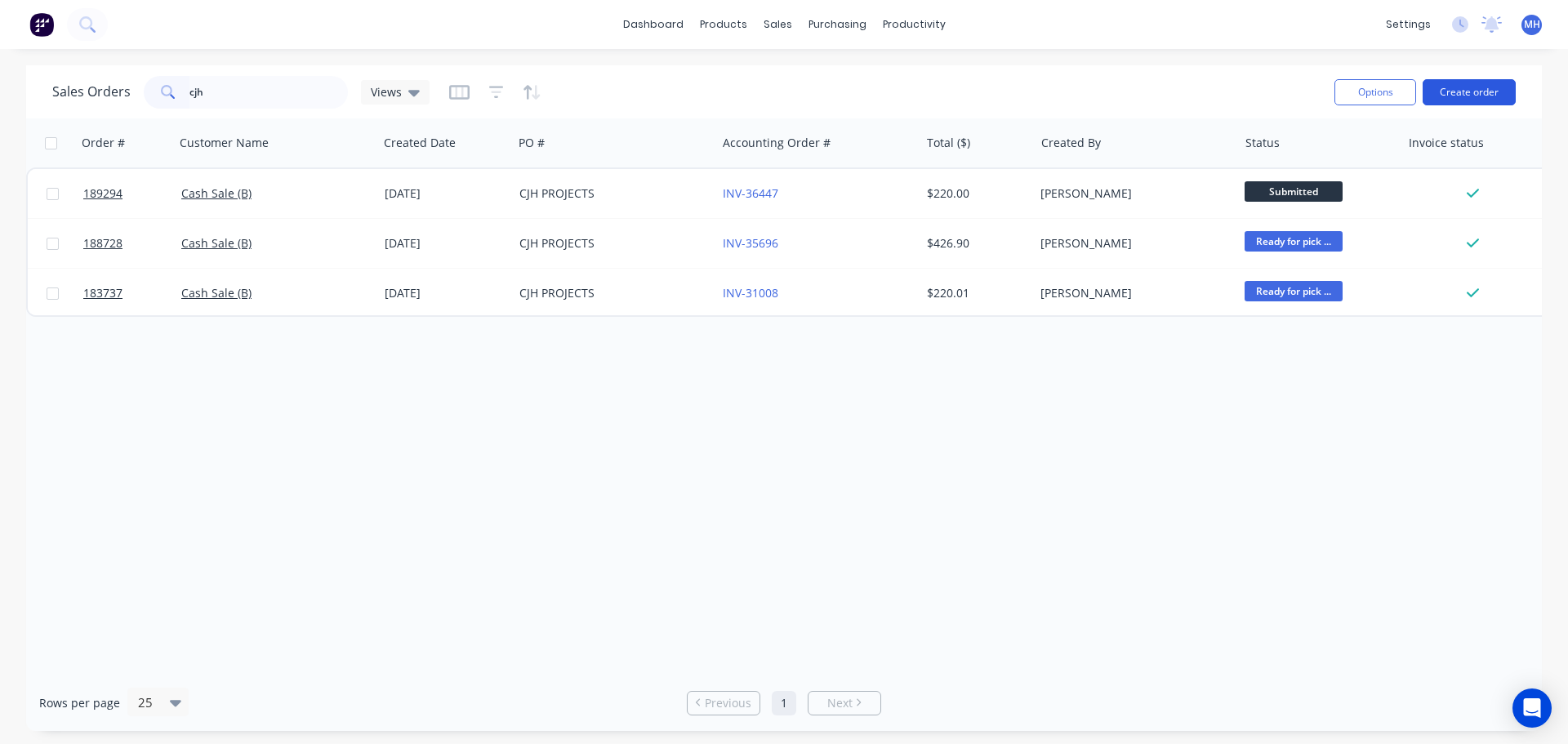
click at [1477, 100] on button "Create order" at bounding box center [1469, 91] width 93 height 26
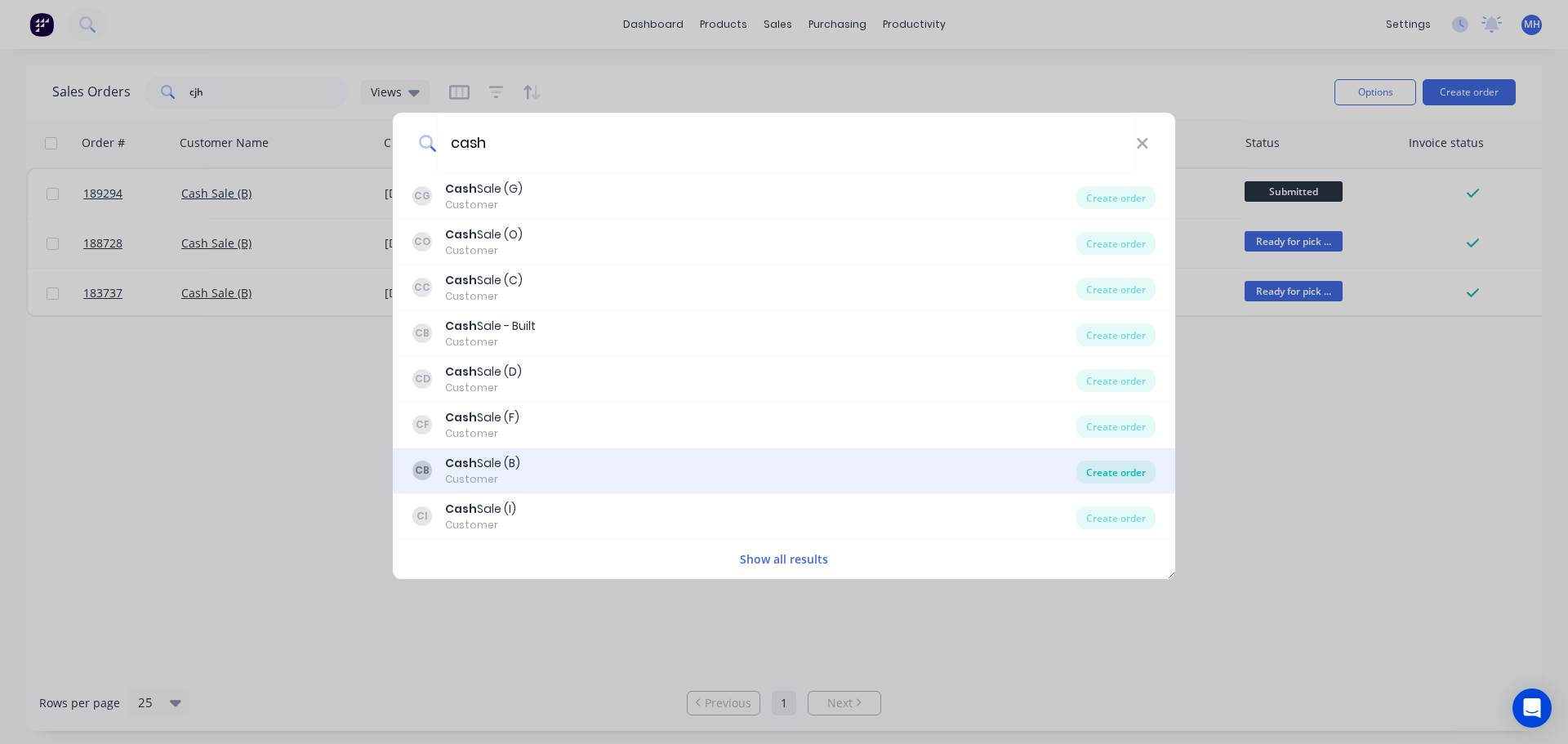
click at [1121, 483] on div "Create order" at bounding box center [1115, 472] width 79 height 23
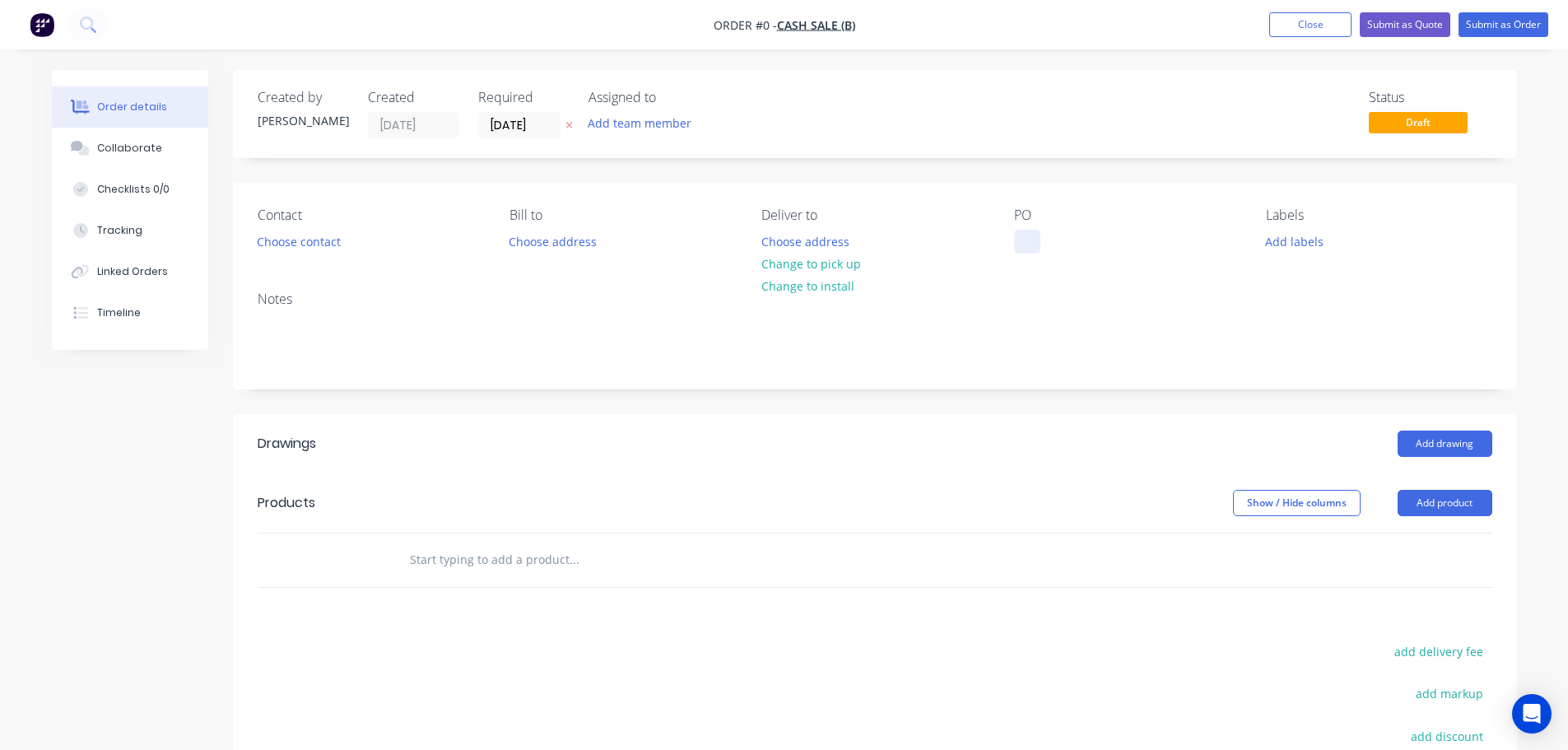
click at [1016, 228] on div "PO" at bounding box center [1126, 231] width 226 height 47
drag, startPoint x: 1021, startPoint y: 234, endPoint x: 1035, endPoint y: 248, distance: 19.8
click at [1023, 234] on div at bounding box center [1027, 241] width 26 height 24
click at [657, 170] on div "Order details Collaborate Checklists 0/0 Tracking Linked Orders Timeline Order …" at bounding box center [784, 539] width 1498 height 938
click at [571, 124] on icon at bounding box center [569, 125] width 8 height 10
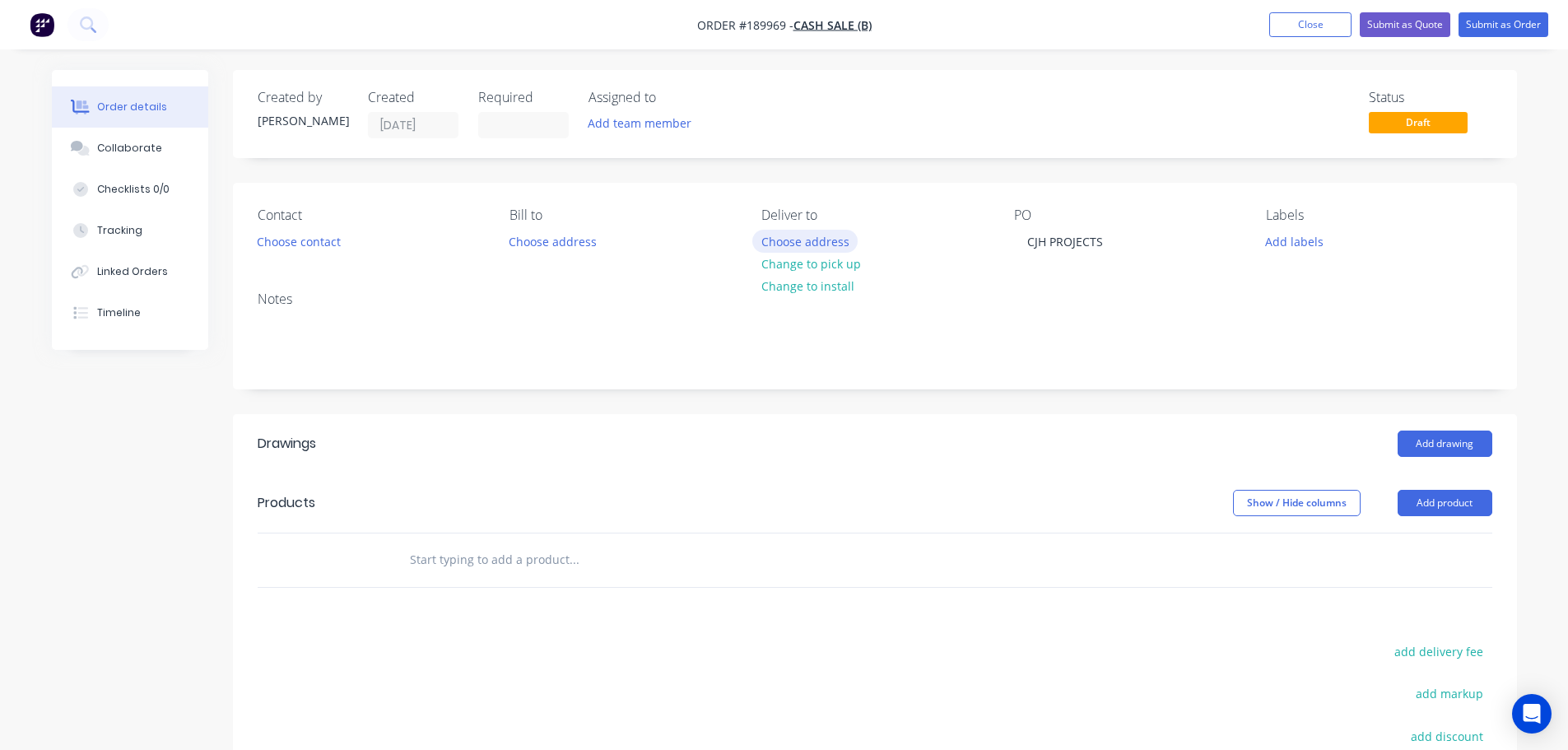
click at [810, 243] on button "Choose address" at bounding box center [805, 240] width 106 height 22
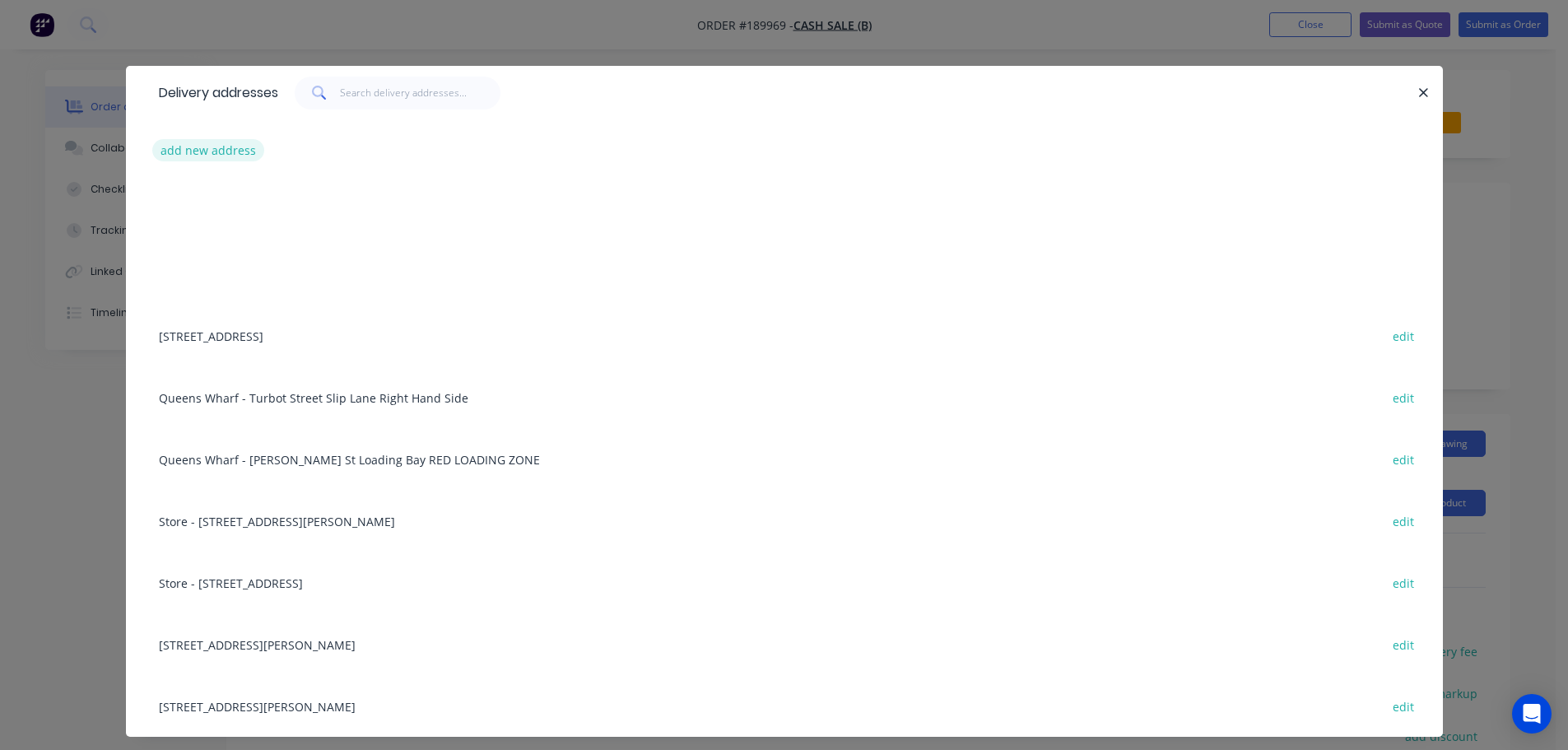
click at [173, 157] on button "add new address" at bounding box center [208, 150] width 112 height 22
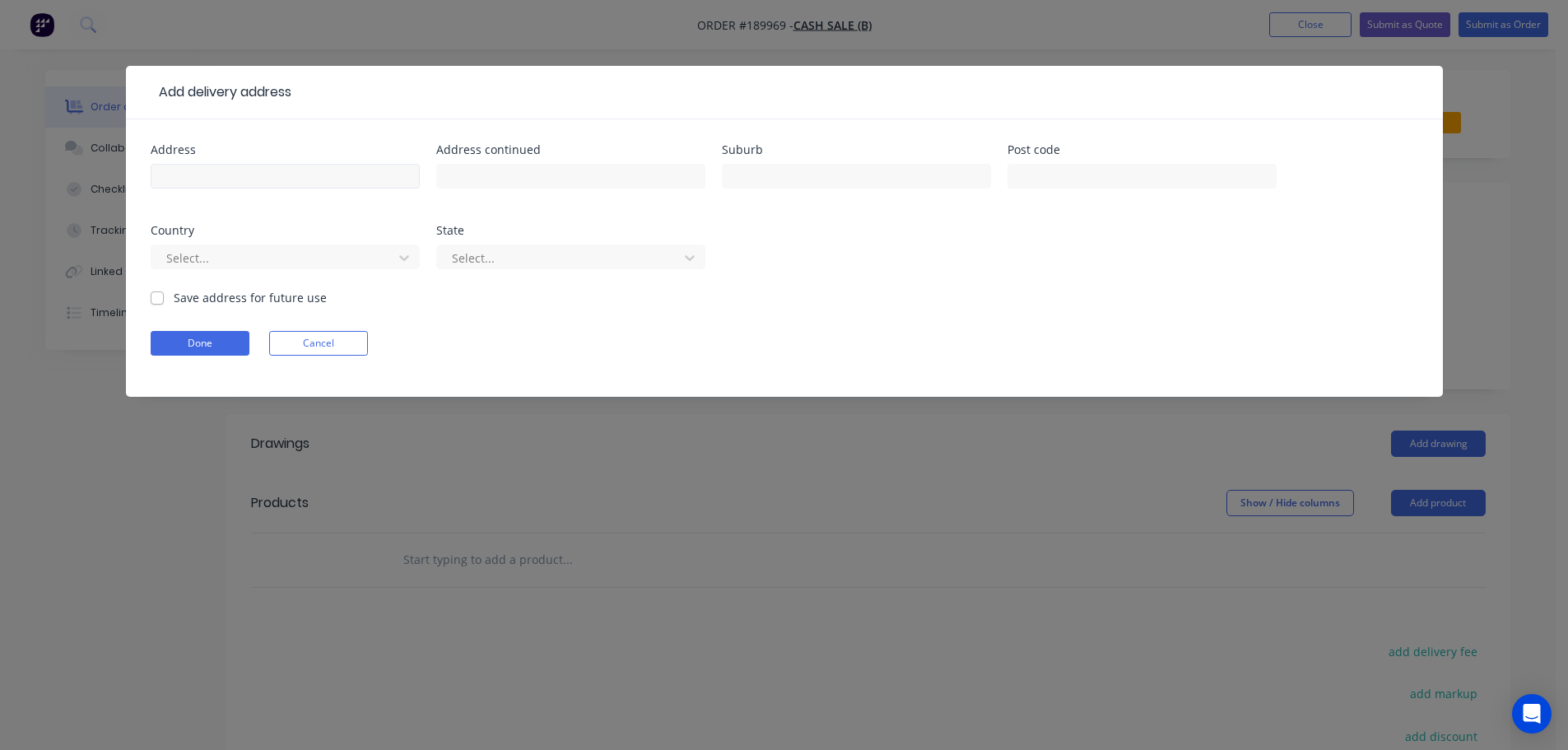
click at [283, 174] on input "text" at bounding box center [286, 176] width 269 height 25
click at [785, 183] on input "text" at bounding box center [857, 176] width 269 height 25
click button "Done" at bounding box center [200, 344] width 99 height 25
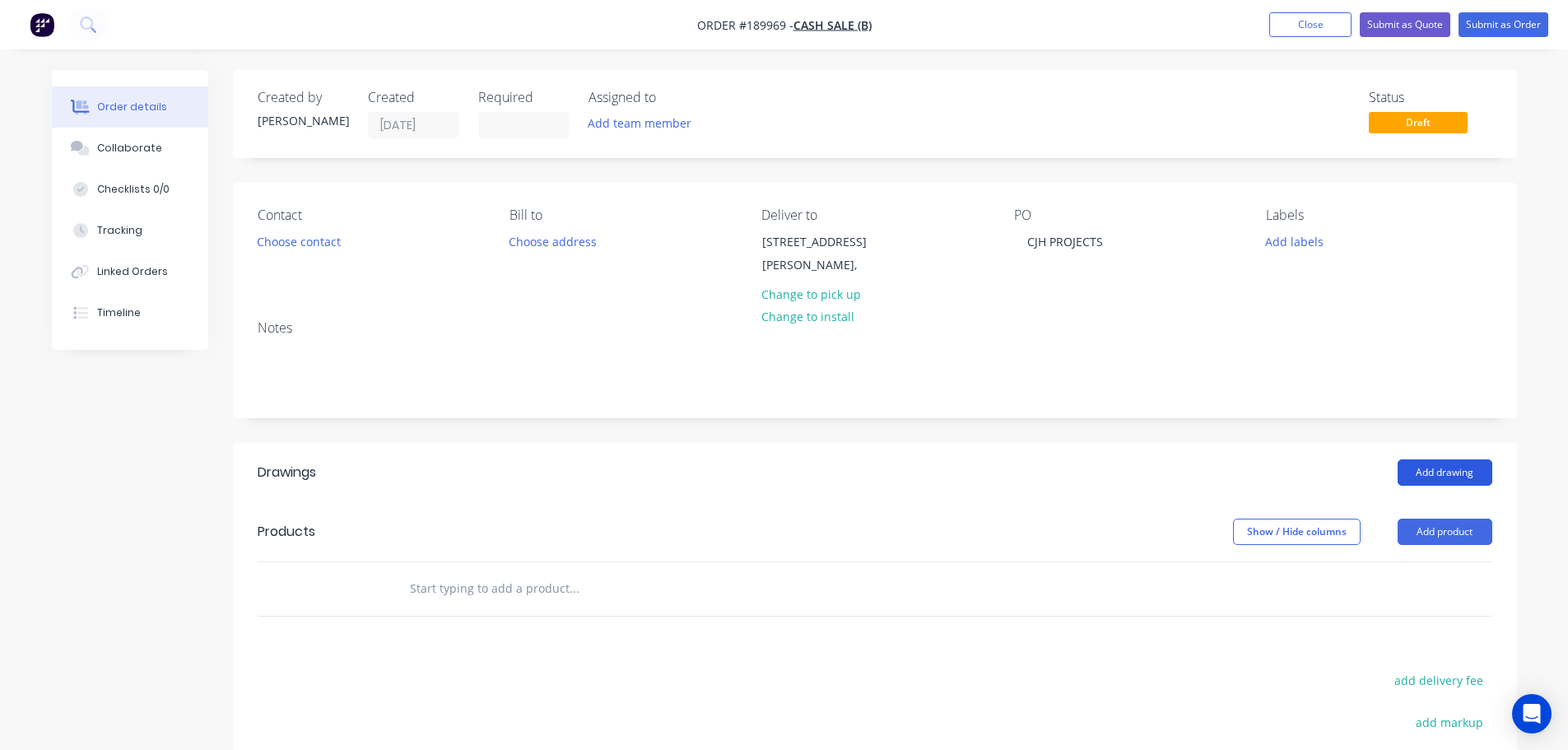
click at [1459, 464] on button "Add drawing" at bounding box center [1445, 472] width 95 height 26
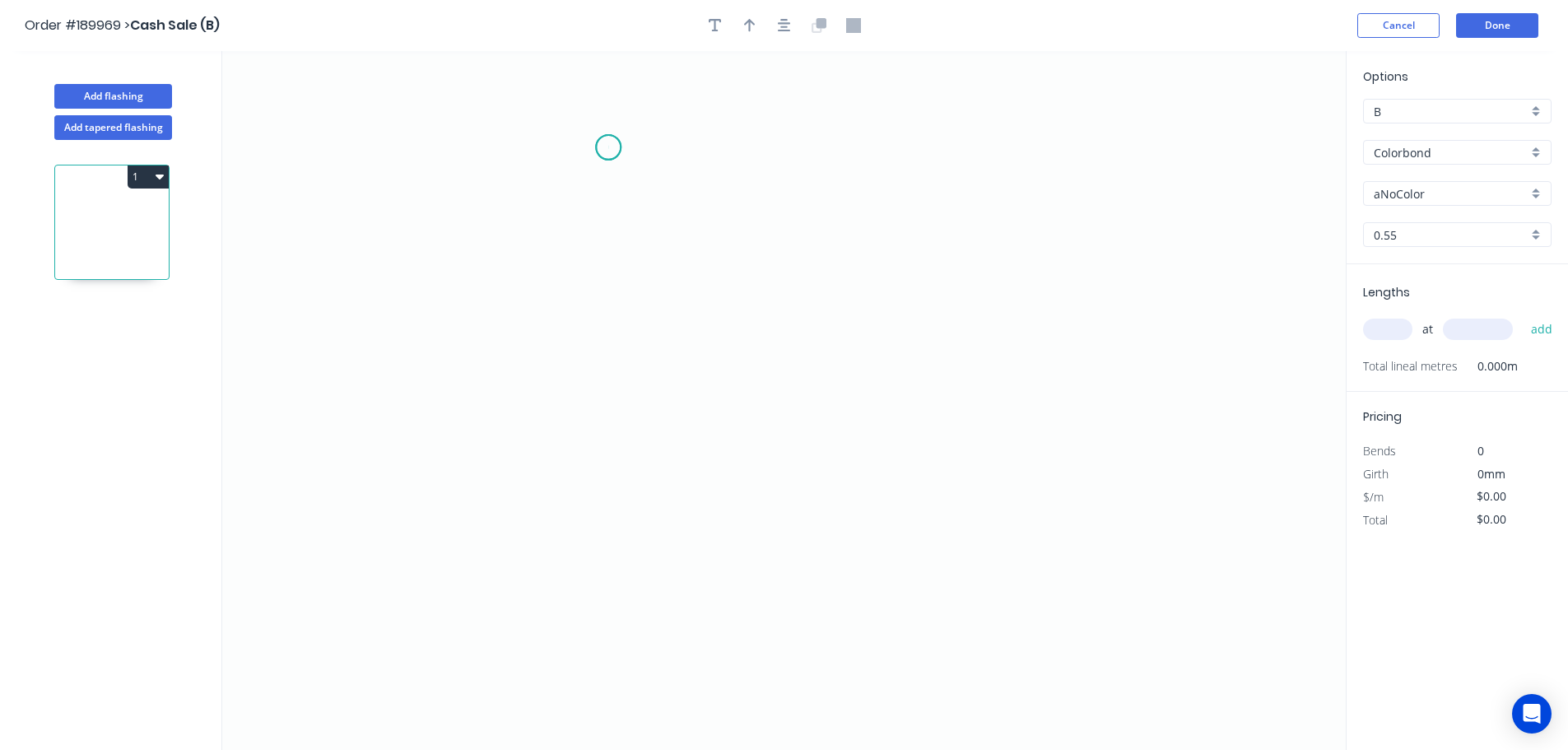
click at [608, 147] on icon "0" at bounding box center [784, 401] width 1123 height 700
click at [602, 624] on icon "0" at bounding box center [784, 401] width 1123 height 700
click at [845, 635] on icon "0 ?" at bounding box center [784, 401] width 1123 height 700
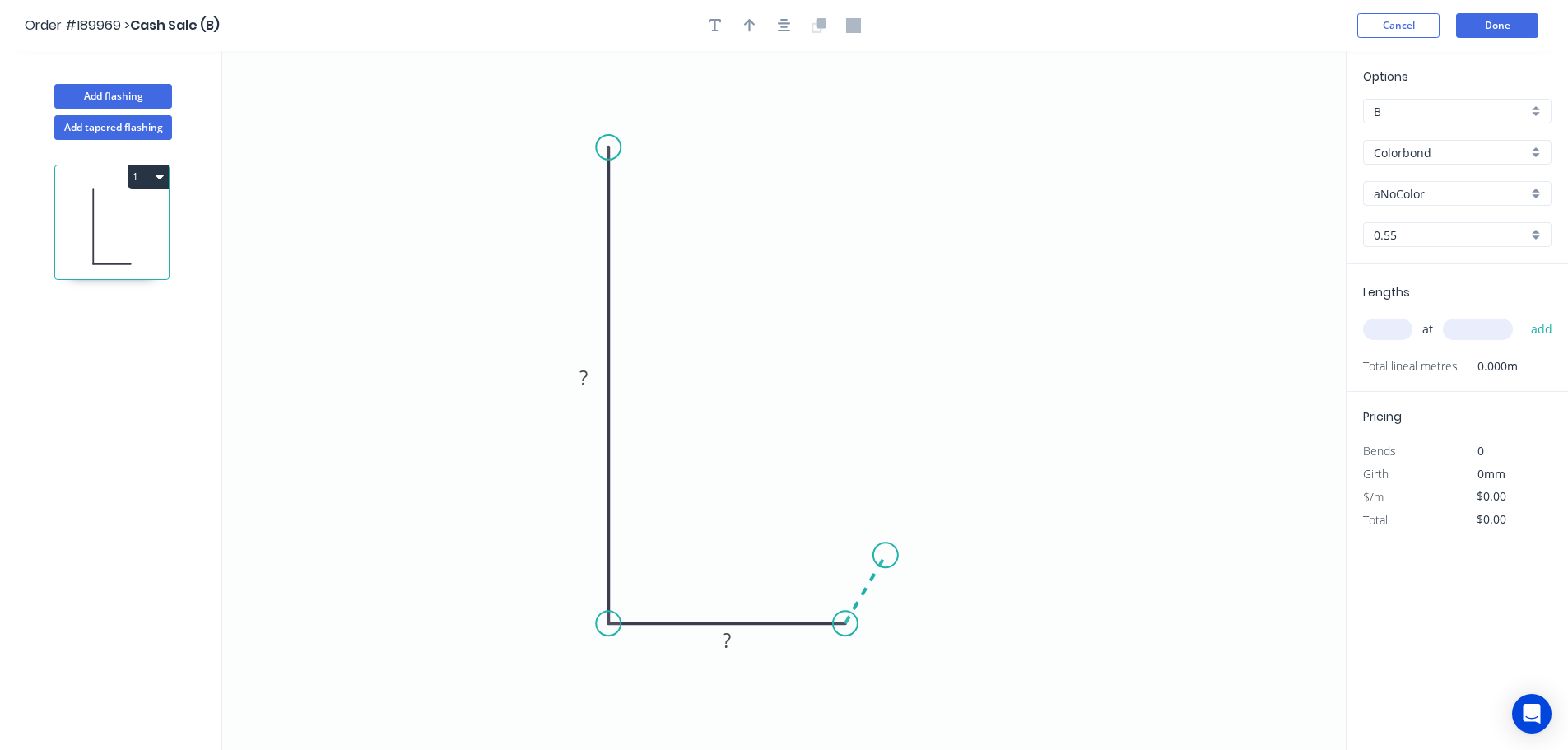
click at [886, 556] on icon "0 ? ?" at bounding box center [784, 401] width 1123 height 700
click at [599, 380] on rect at bounding box center [584, 379] width 33 height 23
click at [778, 27] on icon "button" at bounding box center [784, 25] width 14 height 15
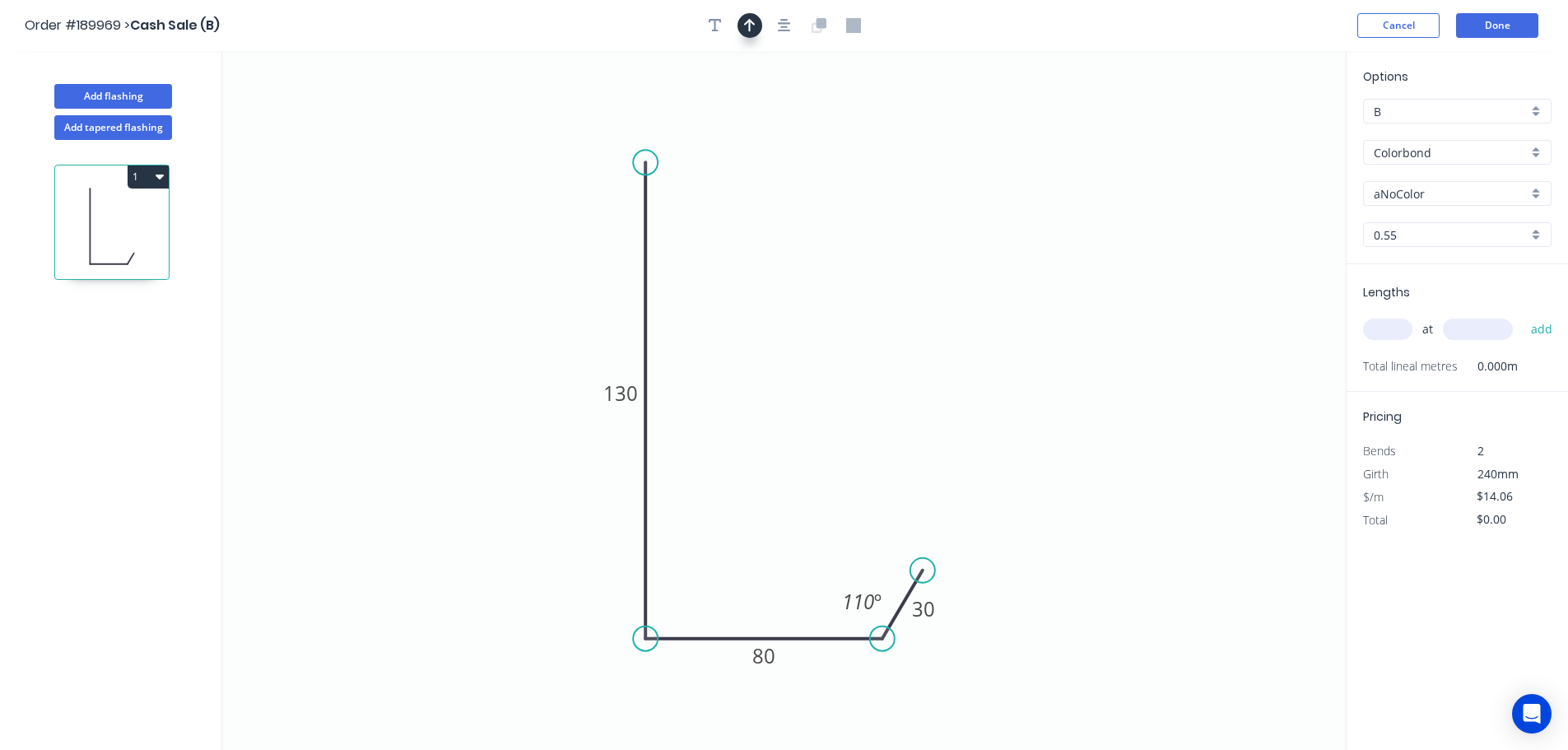
click at [752, 25] on icon "button" at bounding box center [750, 25] width 12 height 15
drag, startPoint x: 1265, startPoint y: 133, endPoint x: 631, endPoint y: 499, distance: 732.1
click at [631, 499] on icon at bounding box center [613, 498] width 52 height 15
click at [1469, 157] on input "Colorbond" at bounding box center [1451, 153] width 154 height 17
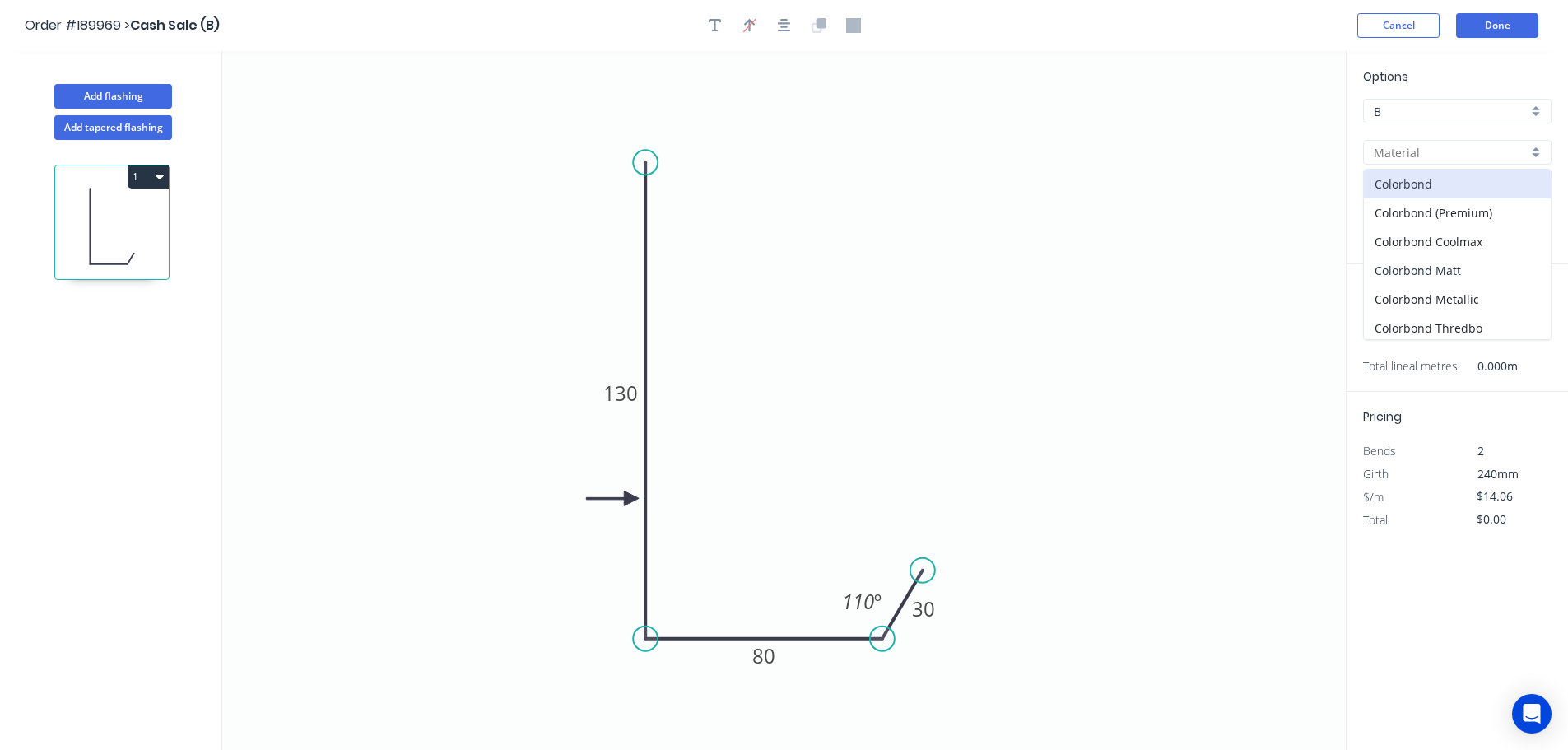
click at [1463, 266] on div "Colorbond Matt" at bounding box center [1458, 270] width 187 height 29
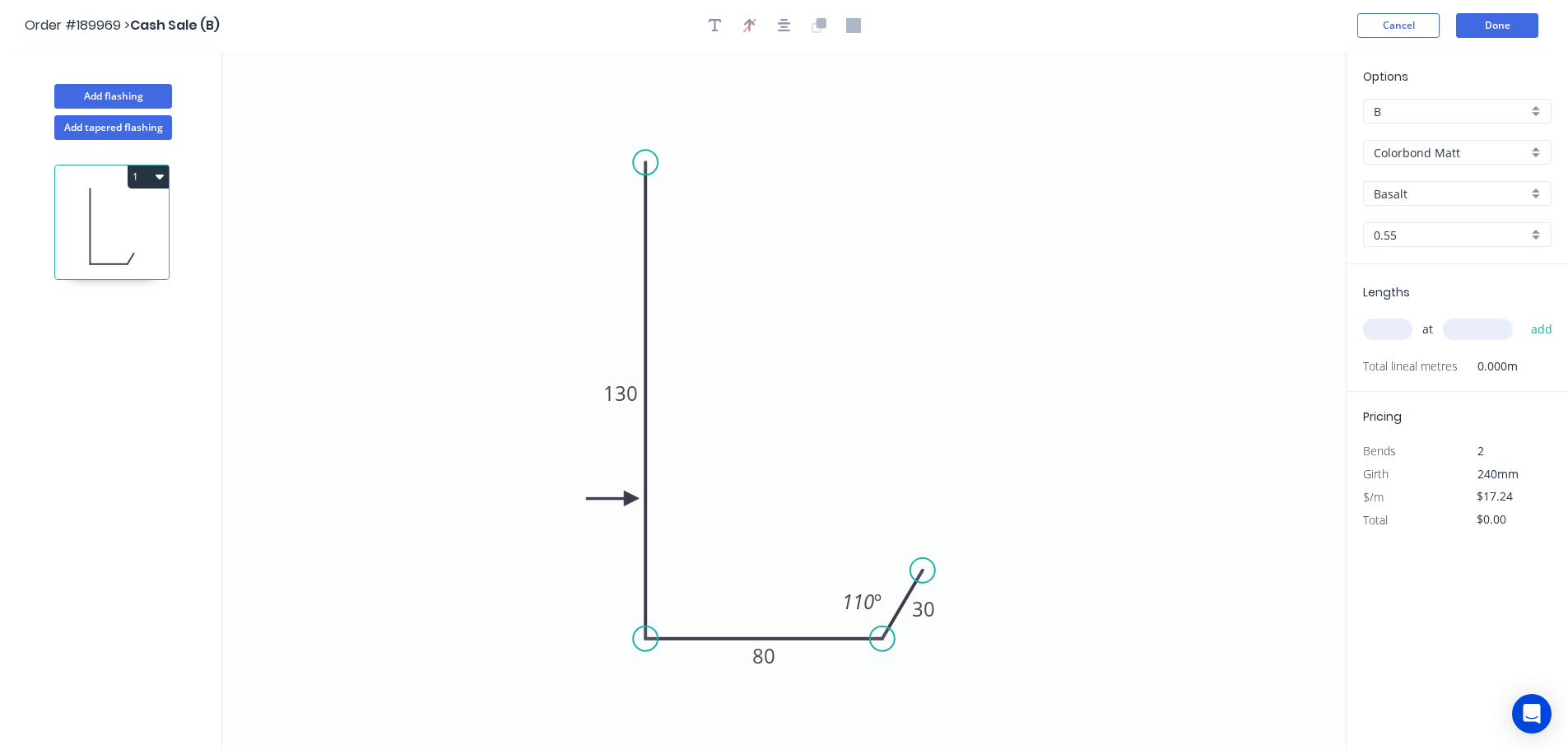
click at [1431, 190] on input "Basalt" at bounding box center [1451, 194] width 154 height 17
click at [1430, 272] on div "Monument" at bounding box center [1458, 280] width 187 height 29
click at [1397, 328] on input "text" at bounding box center [1388, 329] width 49 height 21
click at [1523, 316] on button "add" at bounding box center [1543, 329] width 39 height 28
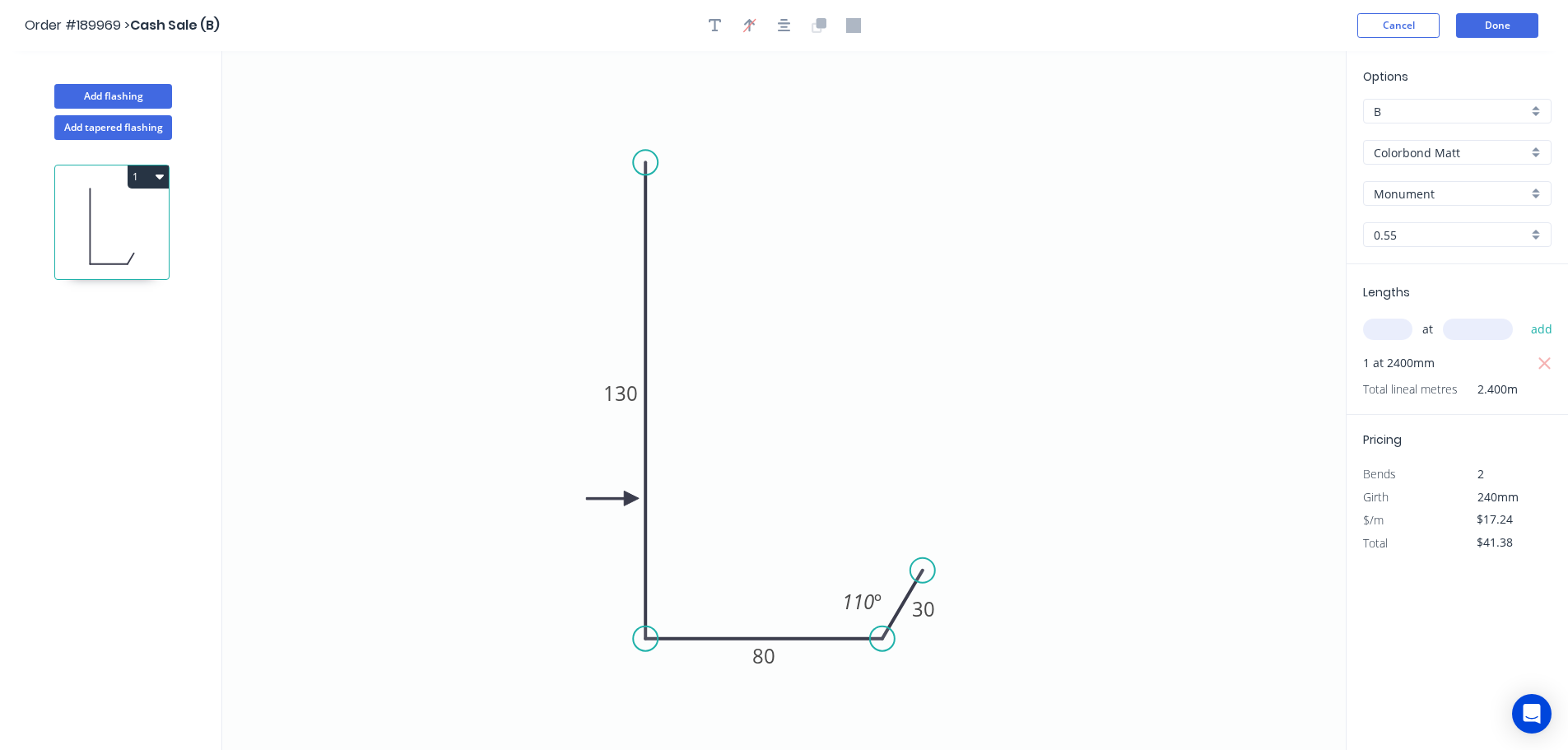
drag, startPoint x: 158, startPoint y: 175, endPoint x: 156, endPoint y: 190, distance: 15.1
click at [158, 176] on icon "button" at bounding box center [160, 176] width 9 height 5
click at [140, 209] on div "Duplicate" at bounding box center [90, 218] width 127 height 24
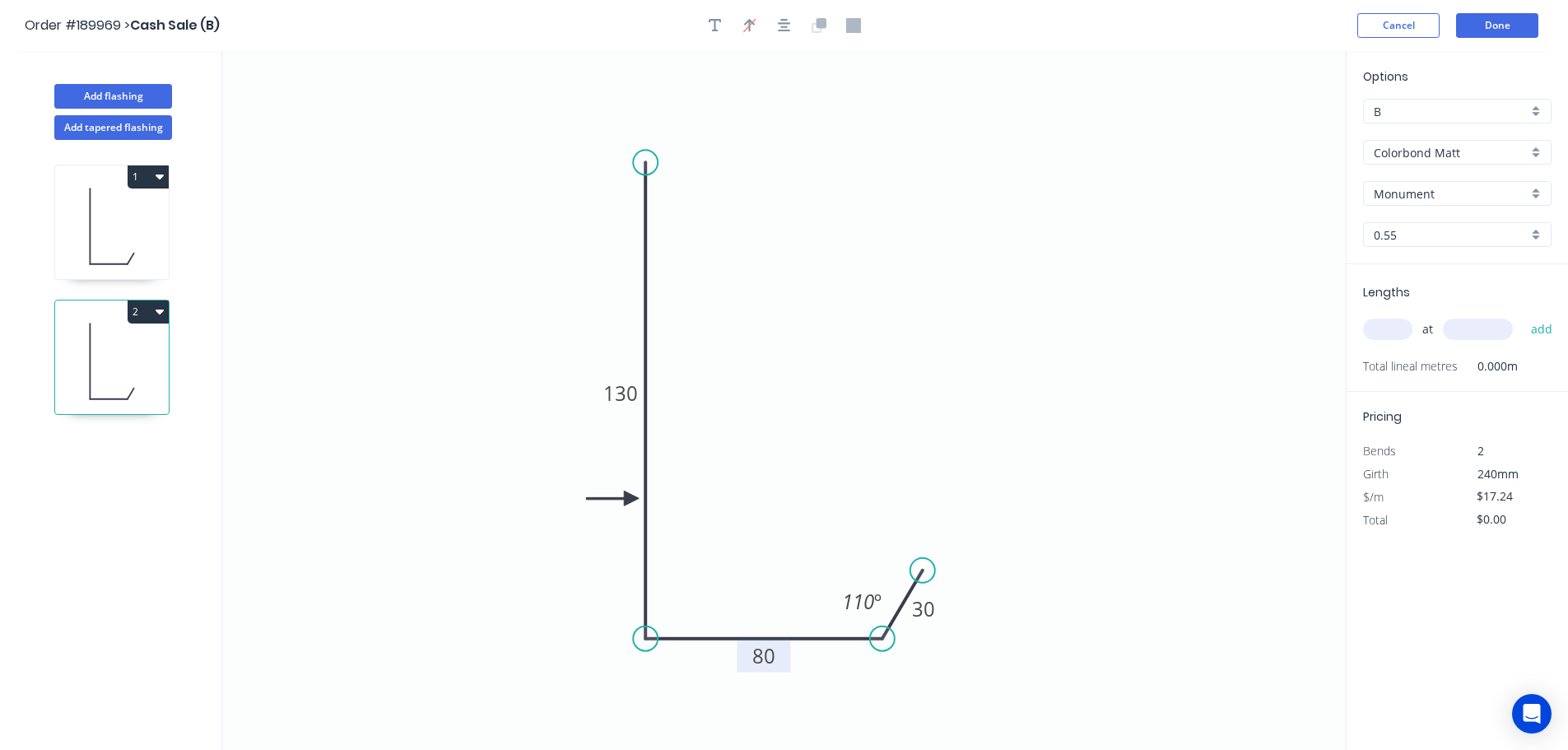
click at [760, 666] on tspan "80" at bounding box center [764, 656] width 23 height 27
click at [1069, 436] on icon "0 130 98 30 110 º" at bounding box center [784, 401] width 1123 height 700
click at [1399, 327] on input "text" at bounding box center [1388, 329] width 49 height 21
click at [1523, 316] on button "add" at bounding box center [1543, 329] width 39 height 28
click at [93, 84] on button "Add flashing" at bounding box center [113, 97] width 118 height 25
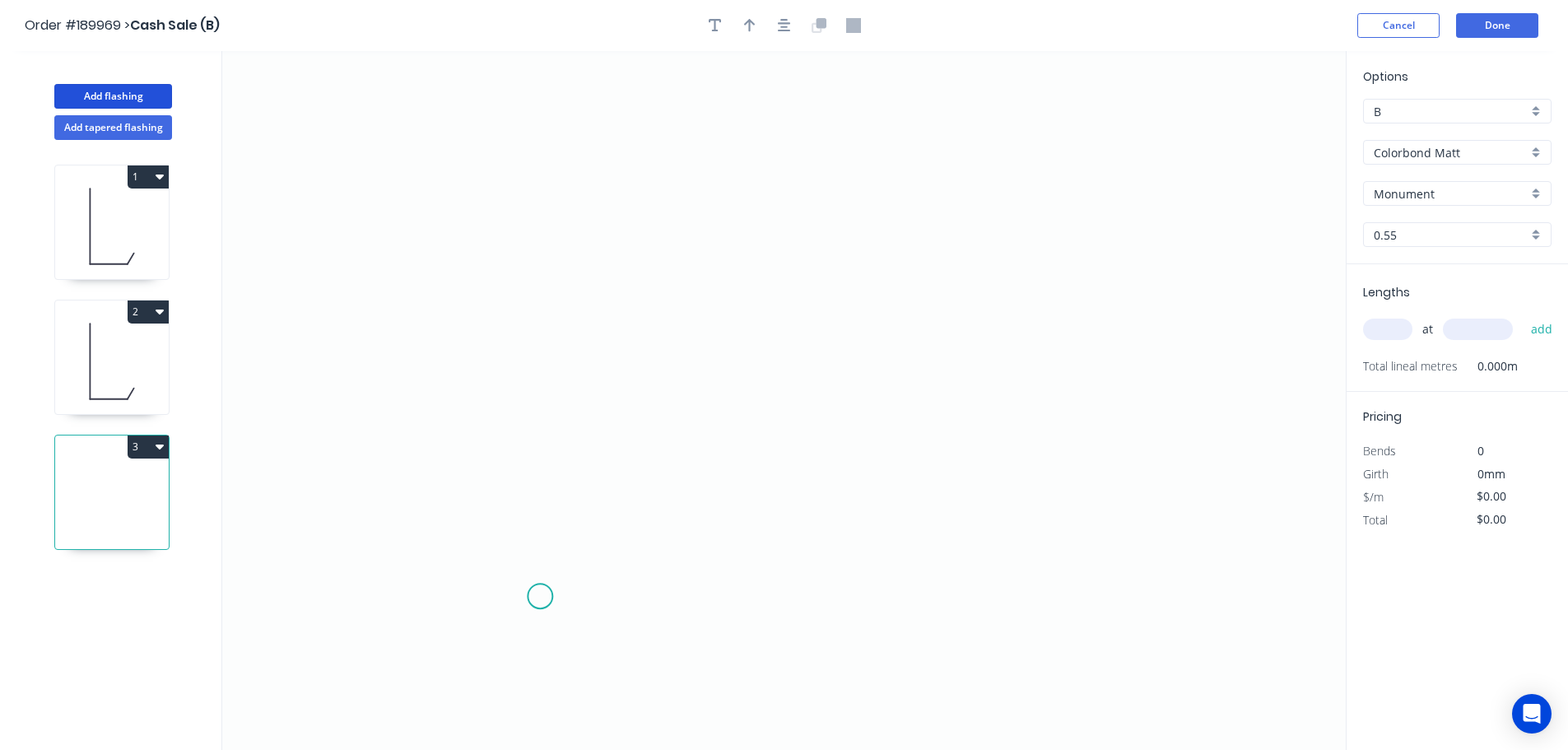
click at [540, 658] on icon "0" at bounding box center [784, 401] width 1123 height 700
click at [536, 576] on icon "0" at bounding box center [784, 401] width 1123 height 700
click at [453, 575] on icon "0 ?" at bounding box center [784, 401] width 1123 height 700
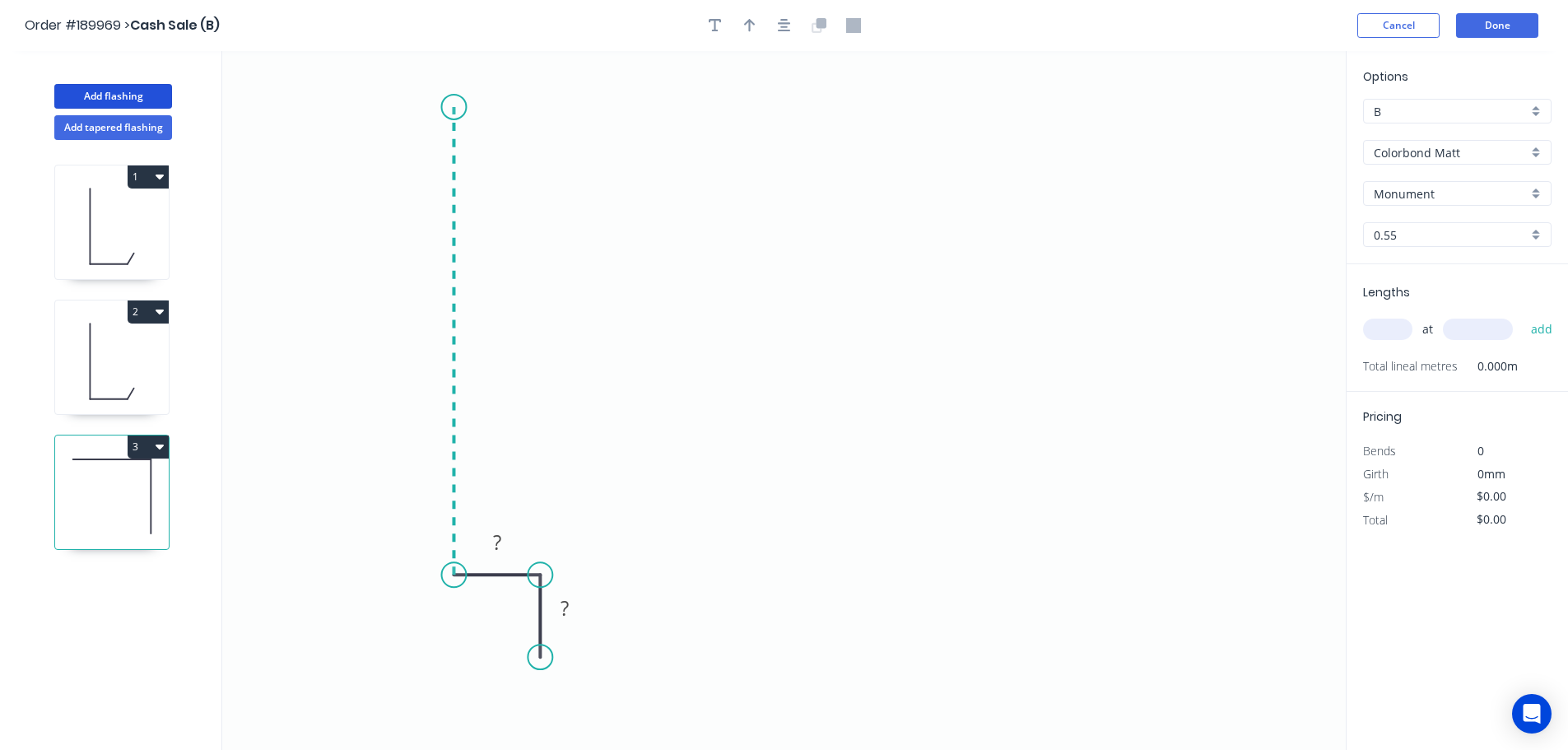
click at [477, 101] on icon "0 ? ?" at bounding box center [784, 401] width 1123 height 700
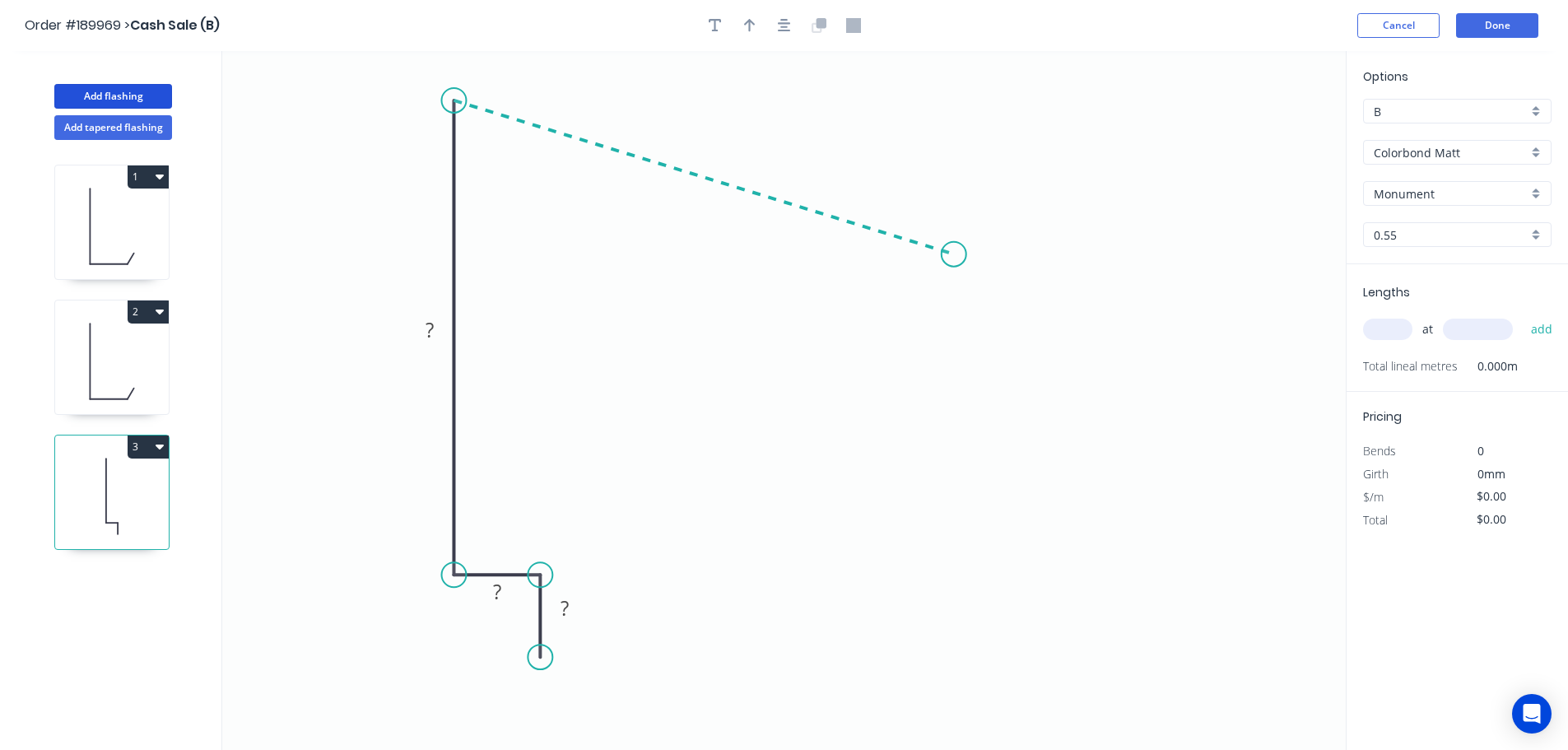
click at [954, 255] on icon "0 ? ? ?" at bounding box center [784, 401] width 1123 height 700
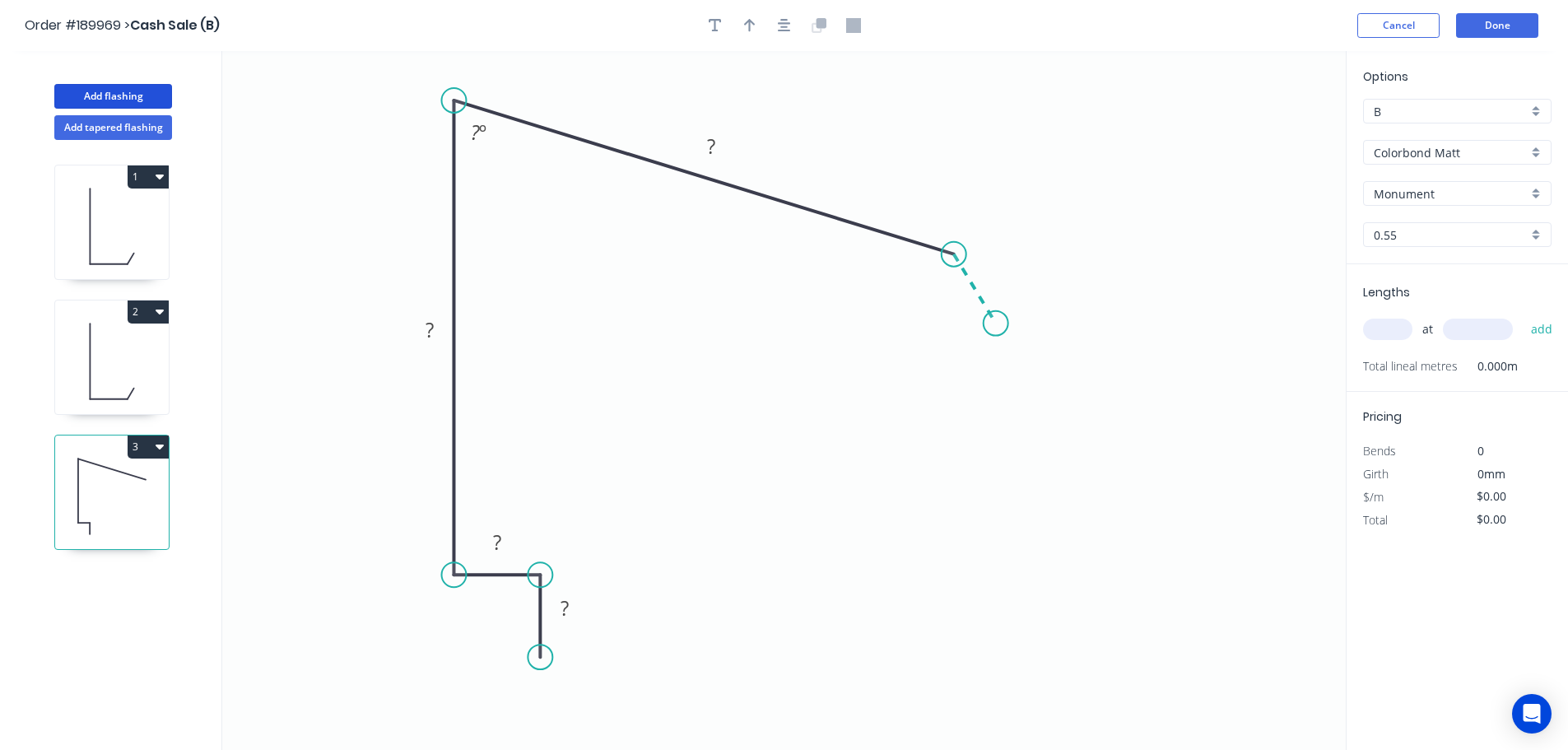
click at [997, 324] on icon "0 ? ? ? ? ? º" at bounding box center [784, 401] width 1123 height 700
click at [788, 29] on icon "button" at bounding box center [784, 25] width 14 height 15
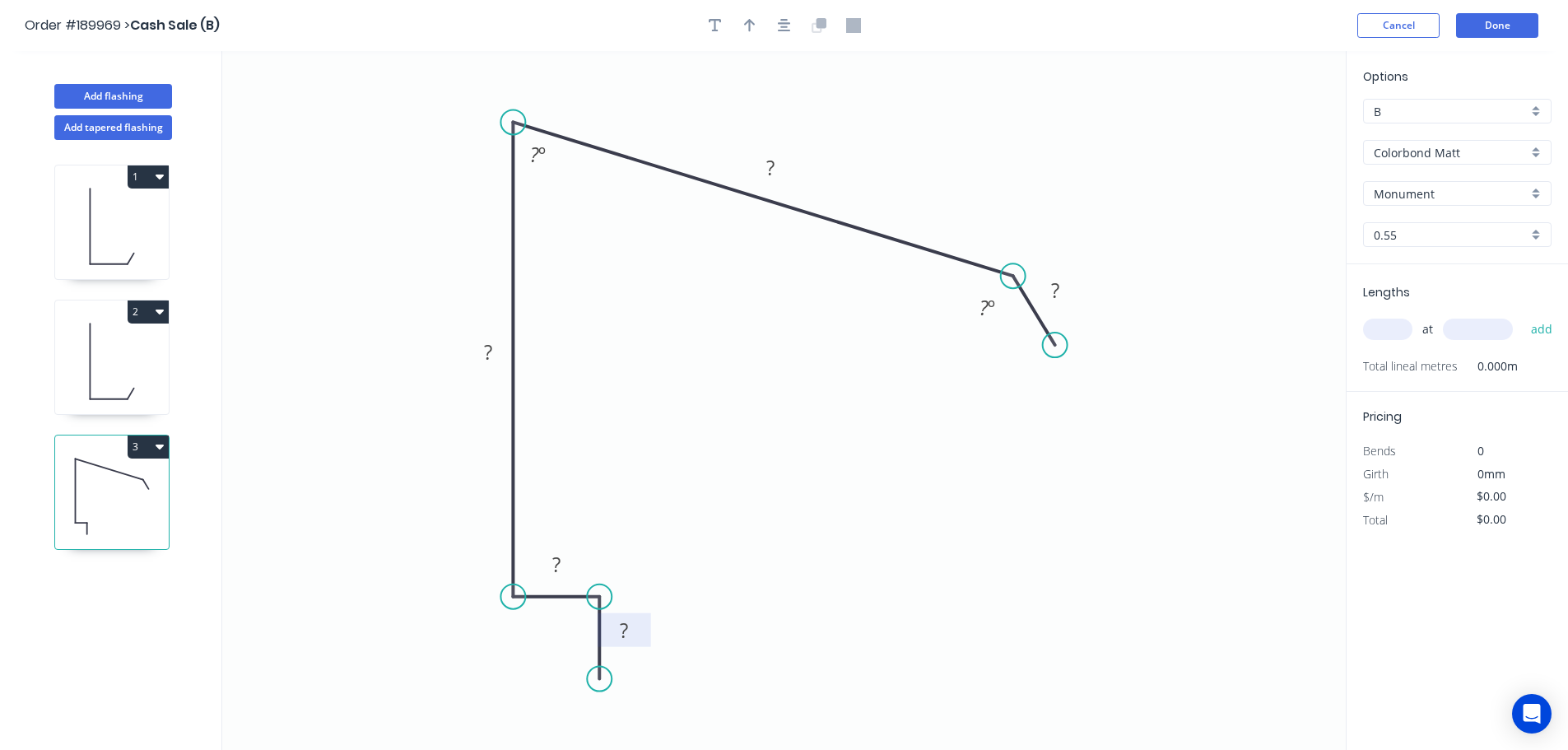
click at [624, 624] on tspan "?" at bounding box center [624, 631] width 9 height 27
click at [758, 21] on button "button" at bounding box center [751, 26] width 25 height 25
drag, startPoint x: 1263, startPoint y: 129, endPoint x: 646, endPoint y: 145, distance: 617.2
click at [651, 144] on icon at bounding box center [658, 123] width 15 height 52
click at [1396, 318] on div "at add" at bounding box center [1460, 329] width 192 height 28
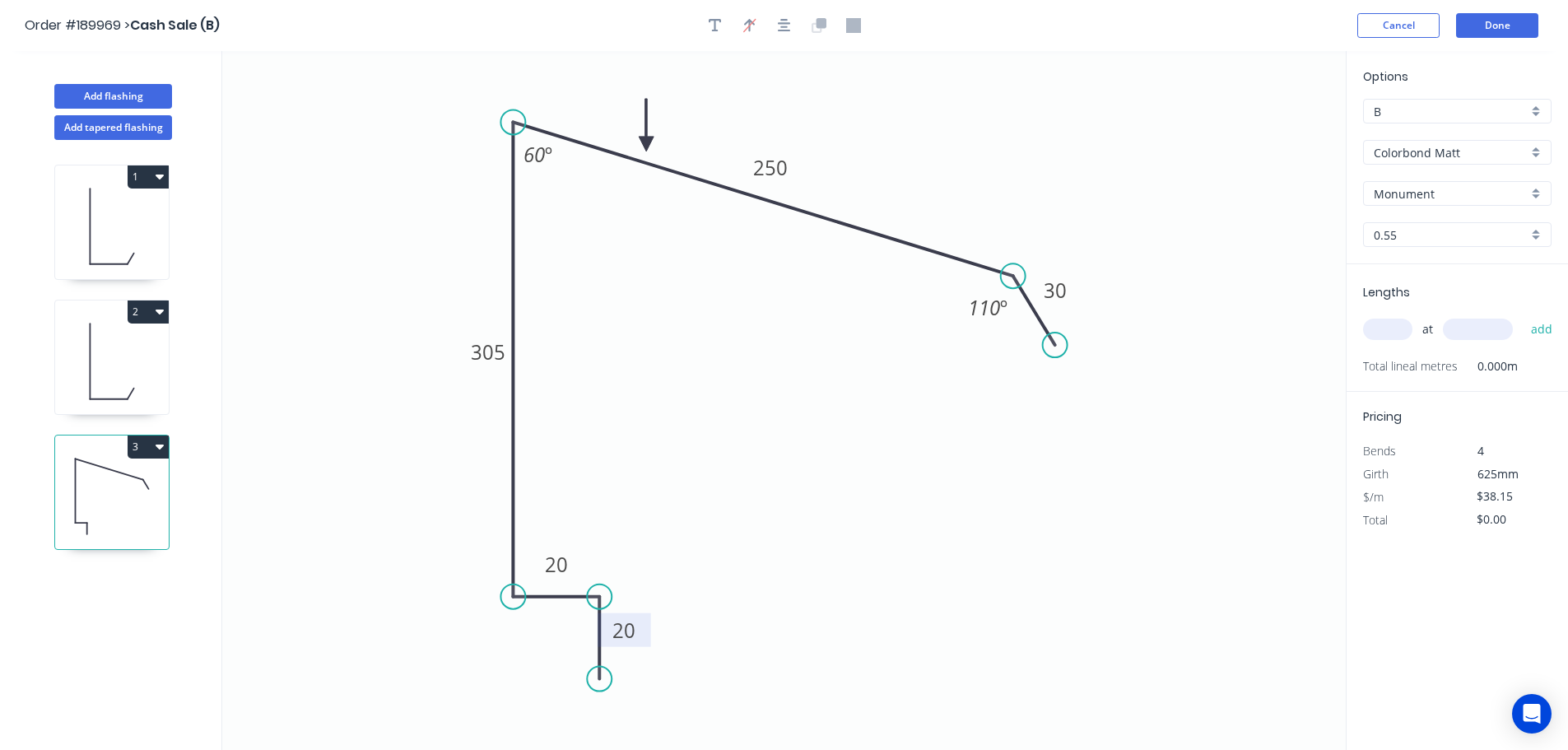
click at [1402, 340] on input "text" at bounding box center [1388, 329] width 49 height 21
click at [1523, 316] on button "add" at bounding box center [1543, 329] width 39 height 28
click at [94, 96] on button "Add flashing" at bounding box center [113, 97] width 118 height 25
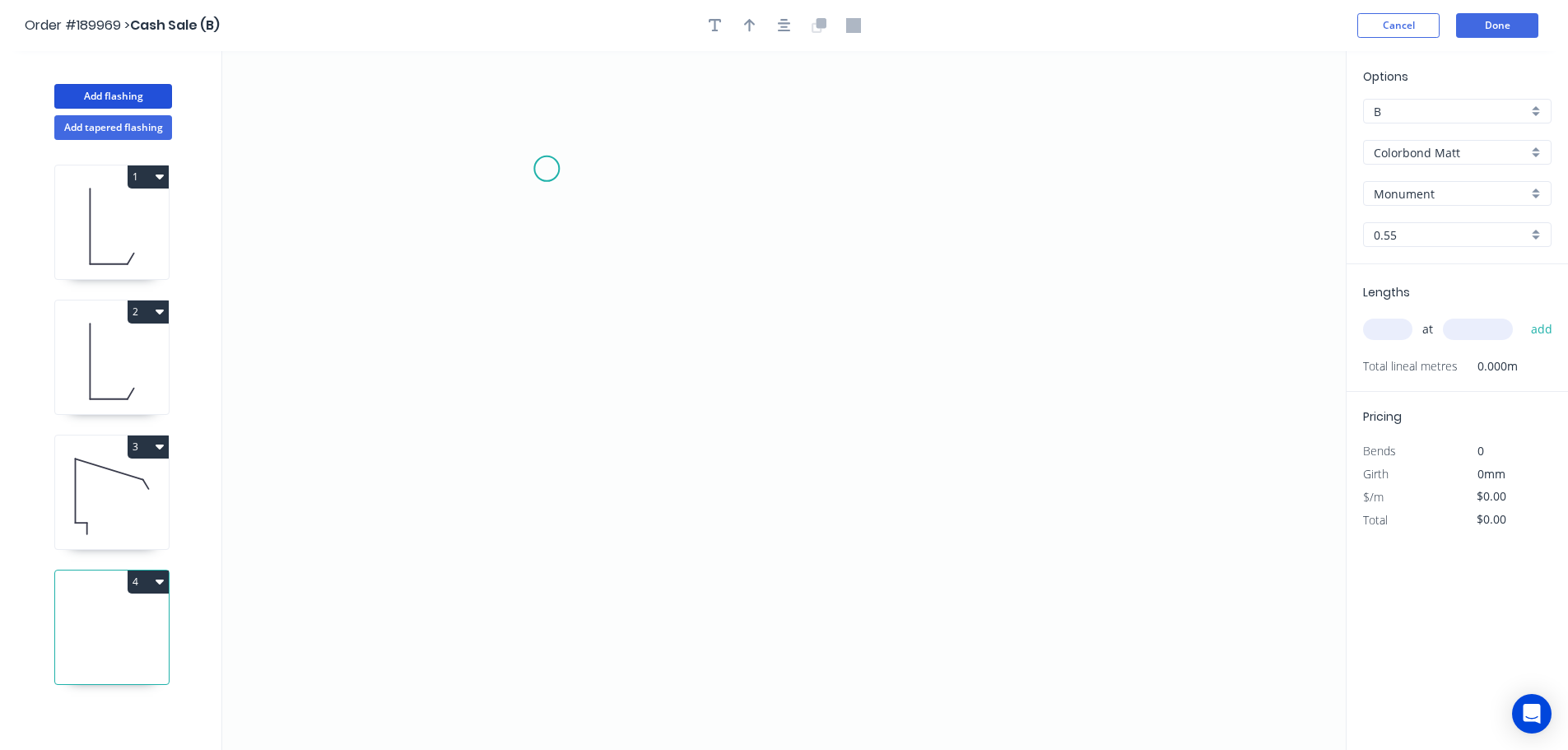
click at [531, 151] on icon "0" at bounding box center [784, 401] width 1123 height 700
click at [531, 236] on icon "0" at bounding box center [784, 401] width 1123 height 700
click at [462, 235] on icon "0 ?" at bounding box center [784, 401] width 1123 height 700
click at [464, 631] on icon "0 ? ?" at bounding box center [784, 401] width 1123 height 700
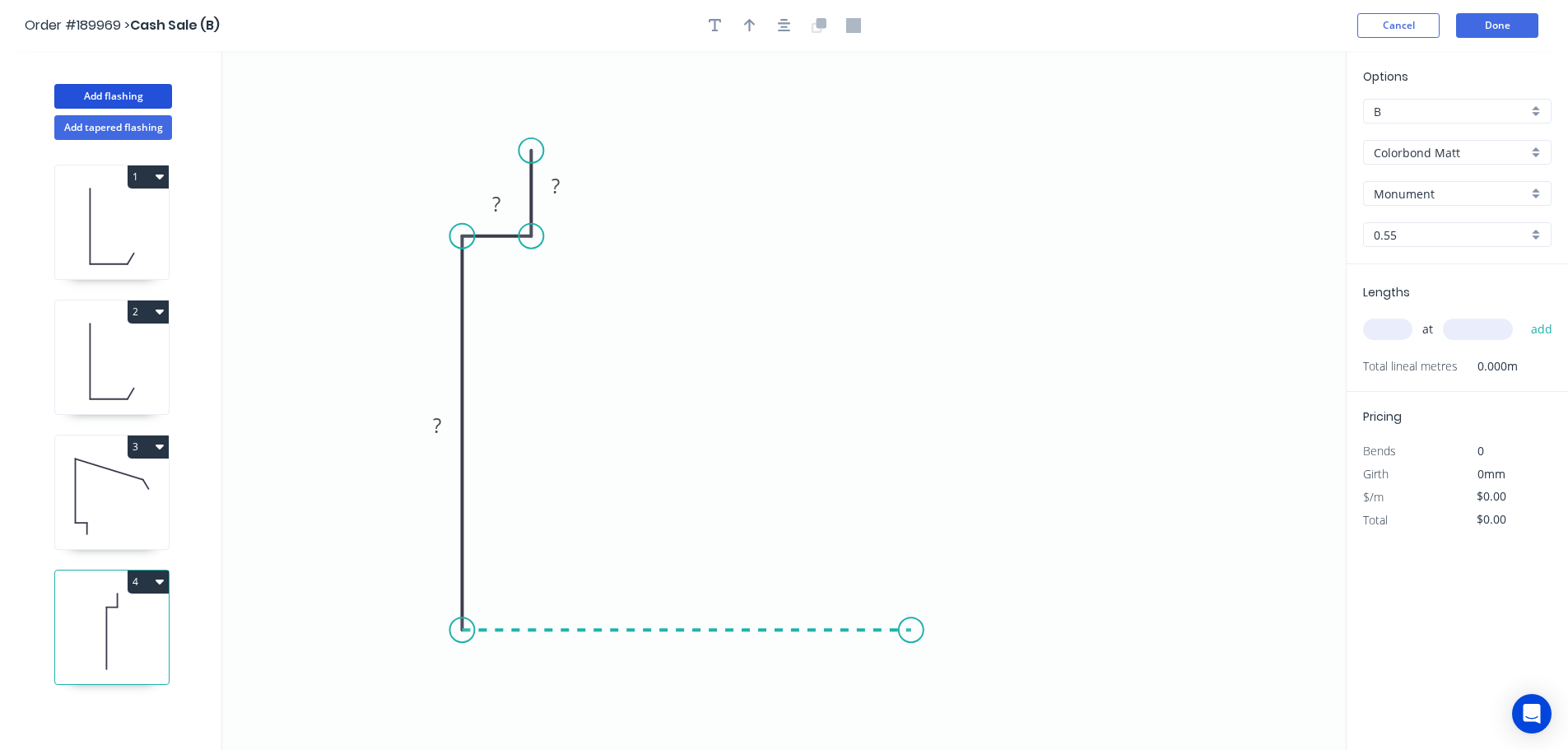
click at [911, 617] on icon "0 ? ? ?" at bounding box center [784, 401] width 1123 height 700
drag, startPoint x: 914, startPoint y: 556, endPoint x: 994, endPoint y: 560, distance: 80.1
click at [916, 556] on icon "0 ? ? ? ?" at bounding box center [784, 401] width 1123 height 700
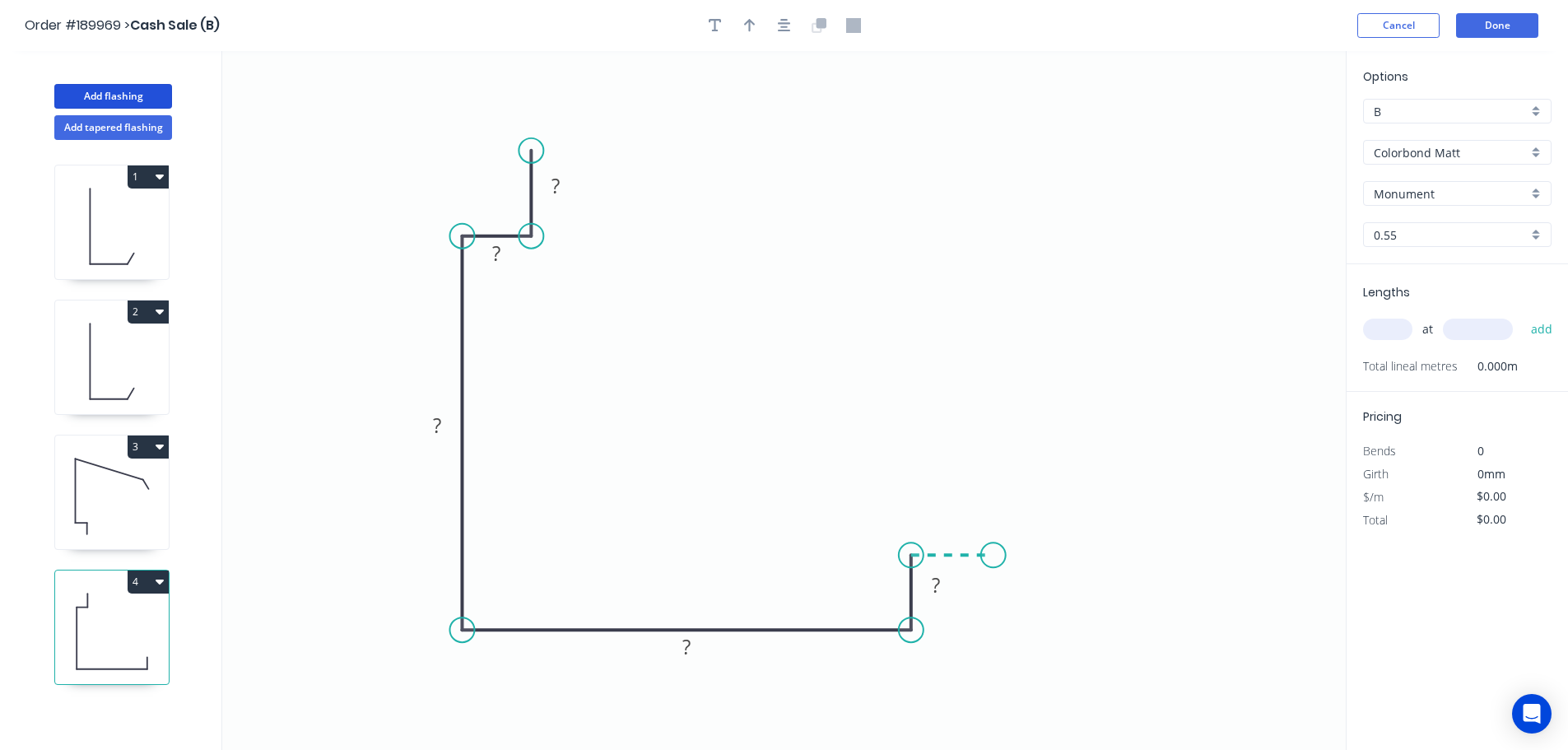
click at [994, 560] on icon "0 ? ? ? ? ?" at bounding box center [784, 401] width 1123 height 700
click at [569, 180] on rect at bounding box center [556, 187] width 33 height 23
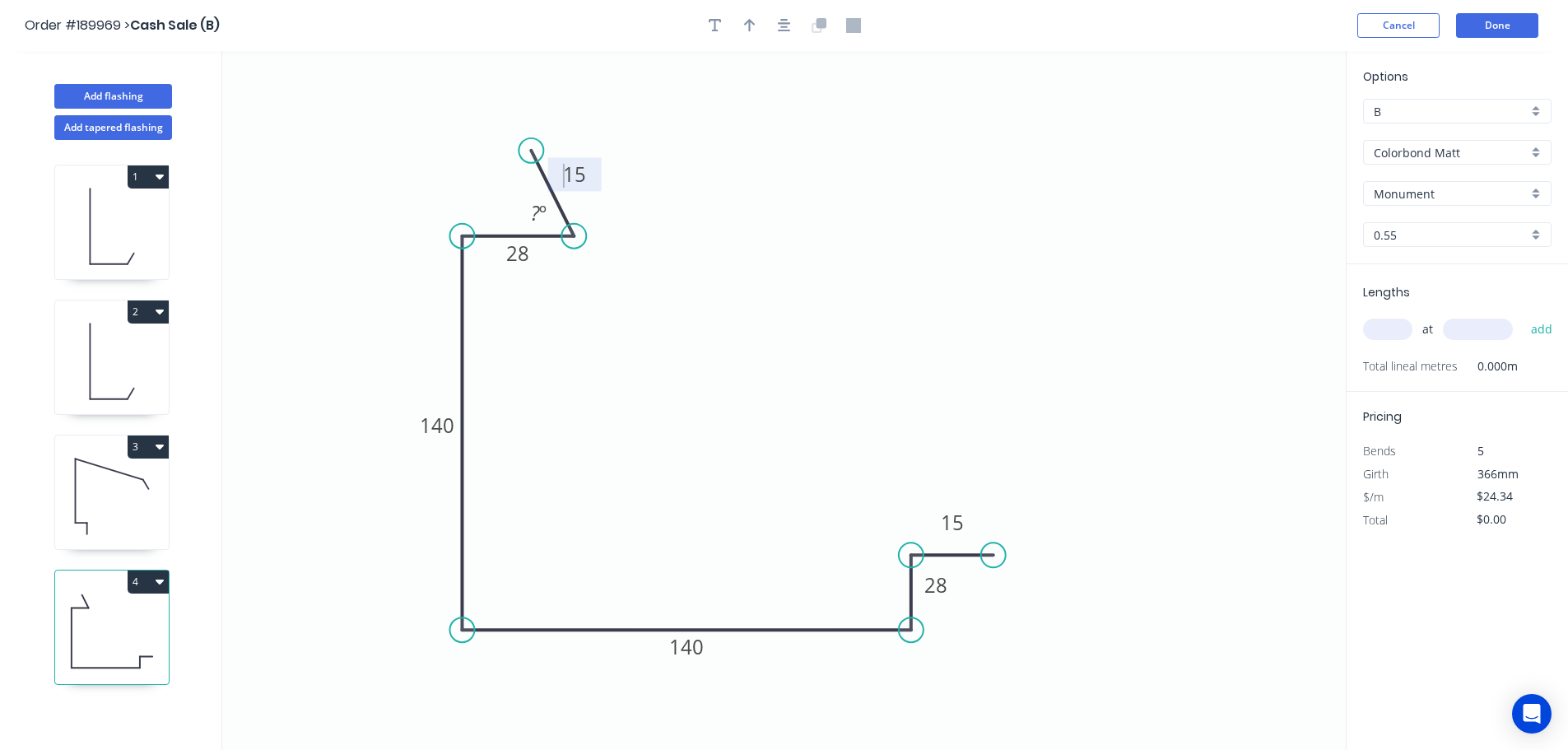
drag, startPoint x: 541, startPoint y: 235, endPoint x: 580, endPoint y: 236, distance: 39.0
click at [580, 236] on circle at bounding box center [574, 236] width 25 height 25
drag, startPoint x: 537, startPoint y: 162, endPoint x: 581, endPoint y: 173, distance: 45.4
click at [581, 173] on circle at bounding box center [581, 174] width 25 height 25
drag, startPoint x: 914, startPoint y: 526, endPoint x: 913, endPoint y: 514, distance: 12.0
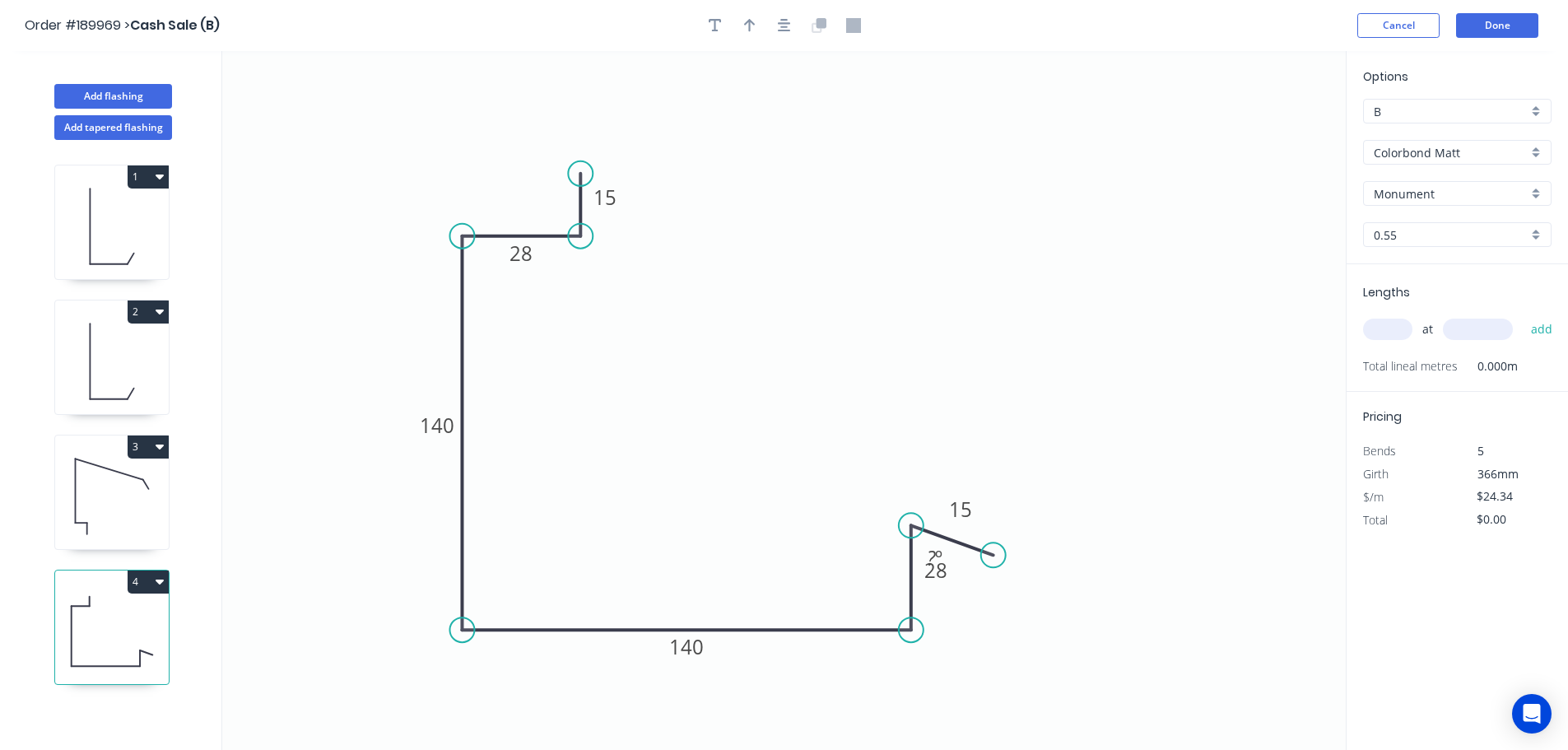
click at [913, 515] on circle at bounding box center [911, 526] width 25 height 25
drag, startPoint x: 997, startPoint y: 552, endPoint x: 975, endPoint y: 515, distance: 43.0
click at [975, 515] on circle at bounding box center [976, 515] width 25 height 25
click at [782, 25] on icon "button" at bounding box center [784, 25] width 14 height 15
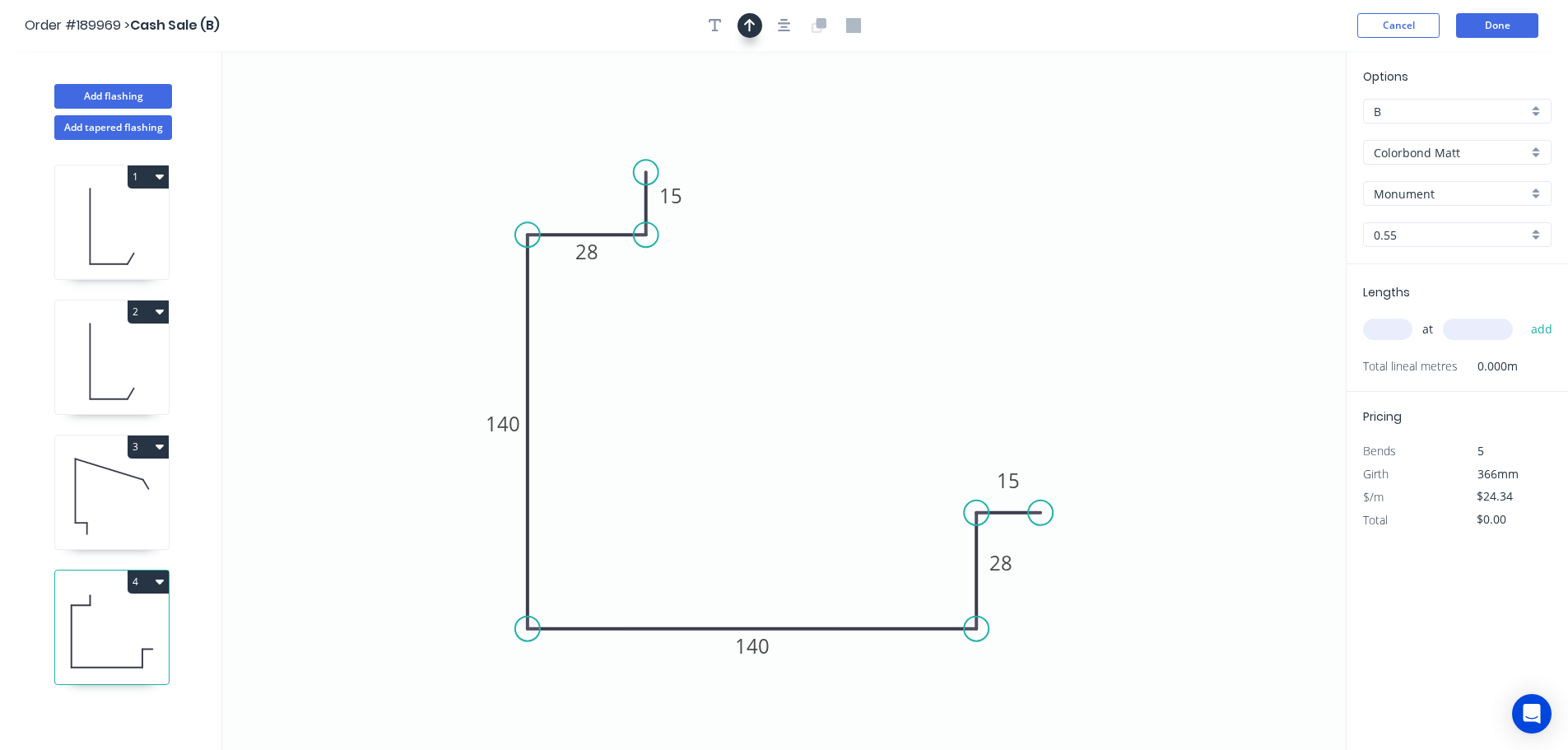
click at [739, 24] on button "button" at bounding box center [751, 26] width 25 height 25
drag, startPoint x: 1263, startPoint y: 132, endPoint x: 508, endPoint y: 550, distance: 863.0
click at [508, 550] on icon at bounding box center [489, 548] width 52 height 15
click at [1387, 322] on input "text" at bounding box center [1388, 329] width 49 height 21
click at [1523, 316] on button "add" at bounding box center [1543, 329] width 39 height 28
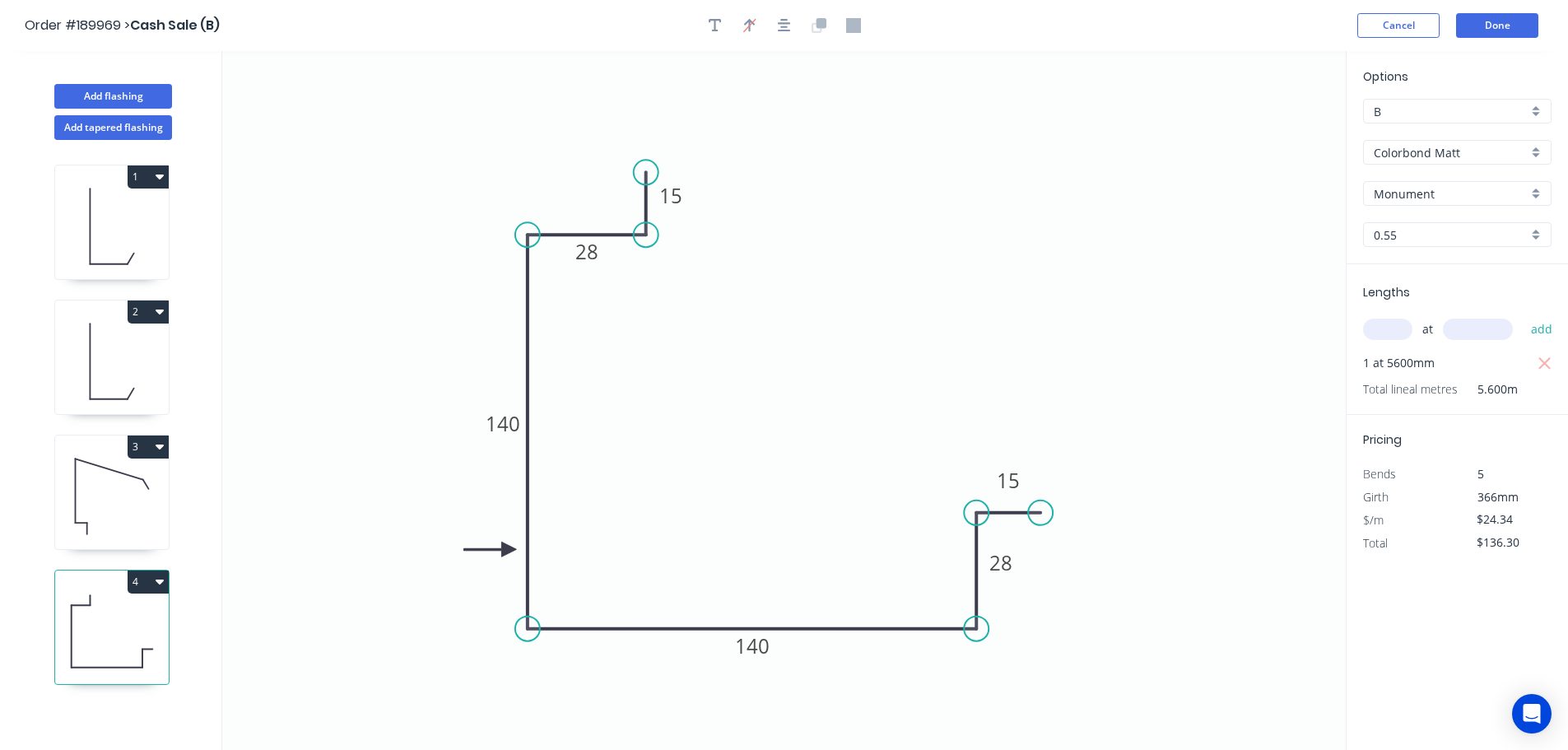
click at [120, 524] on icon at bounding box center [111, 496] width 113 height 106
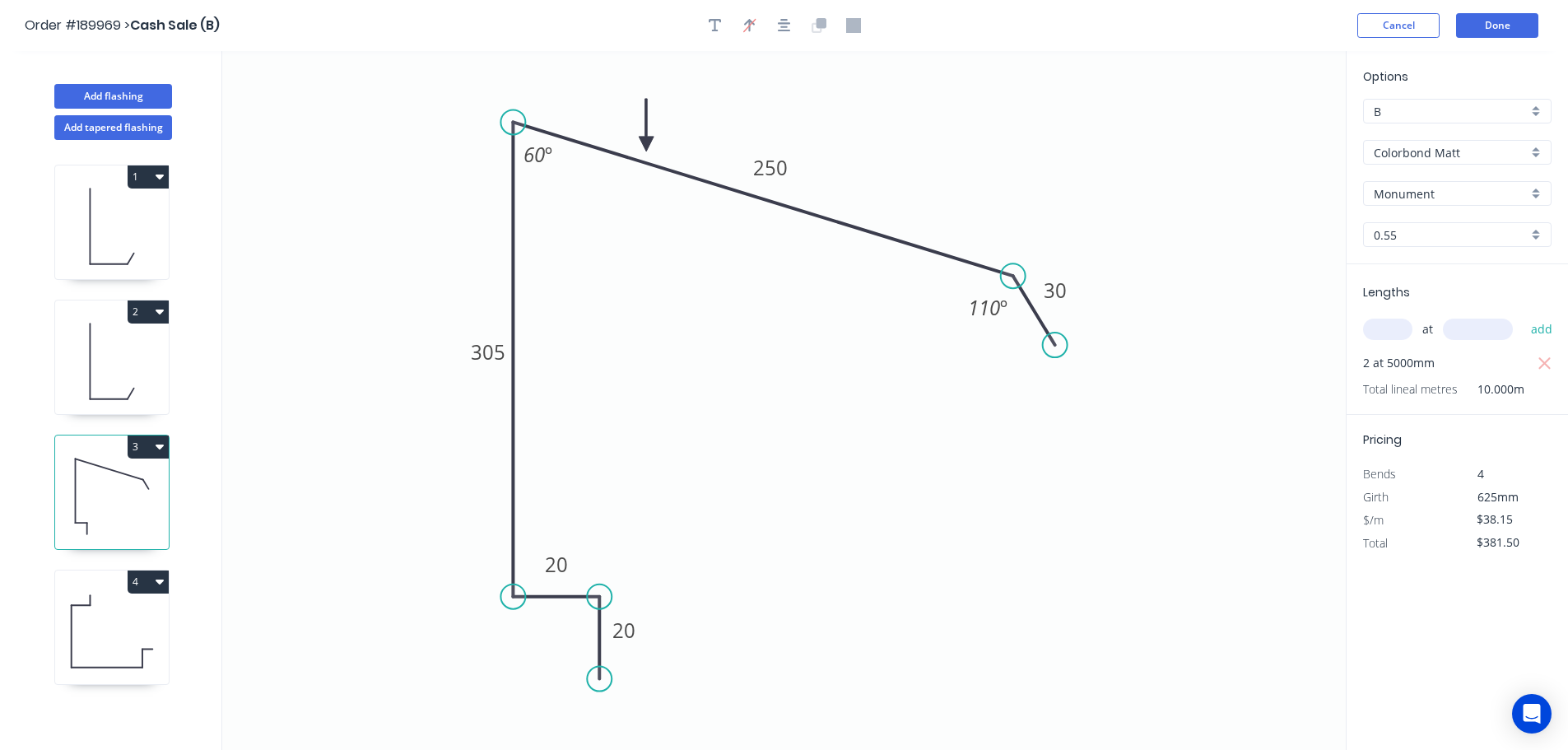
click at [121, 629] on icon at bounding box center [111, 632] width 113 height 106
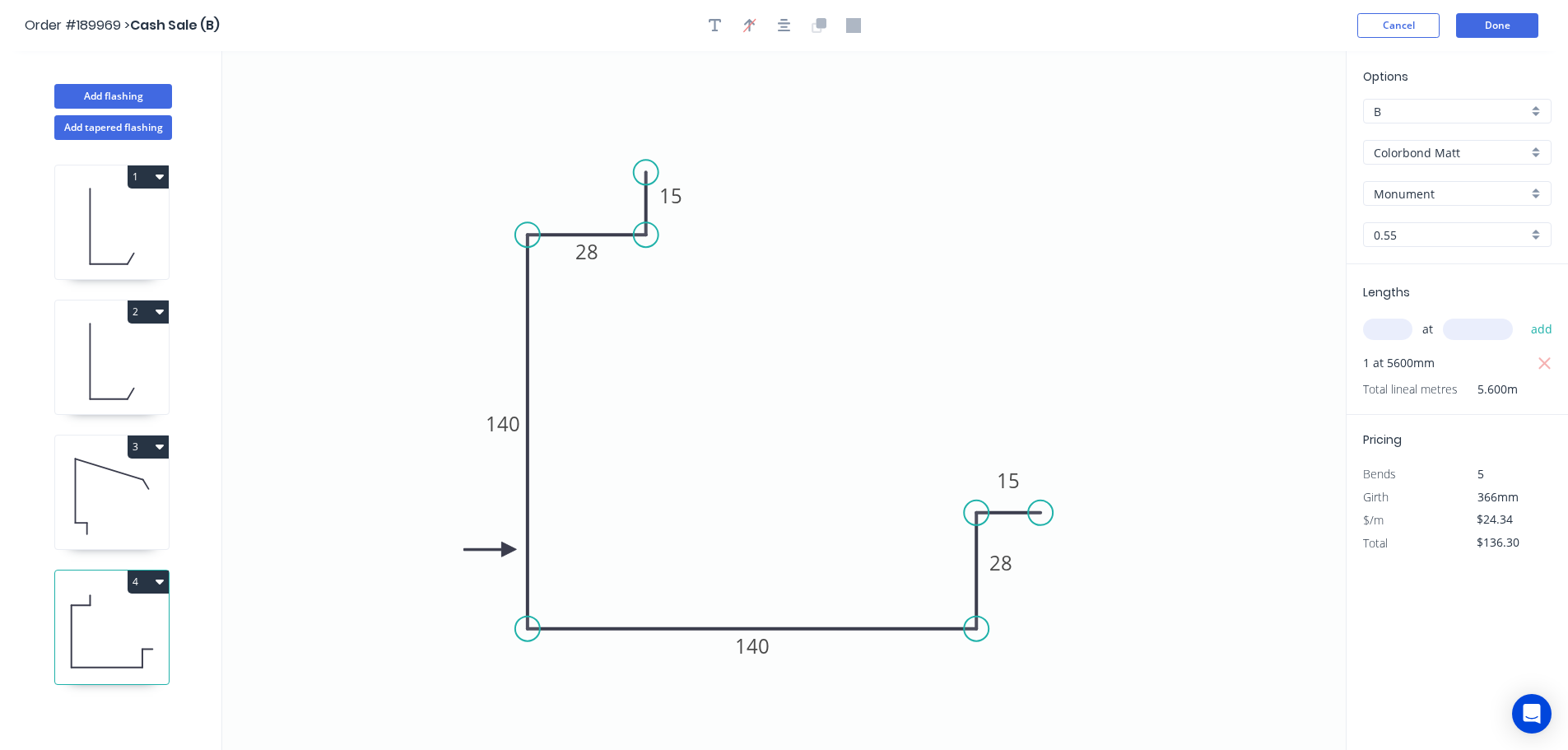
click at [150, 584] on button "4" at bounding box center [148, 582] width 42 height 23
click at [146, 611] on div "Duplicate" at bounding box center [90, 623] width 127 height 24
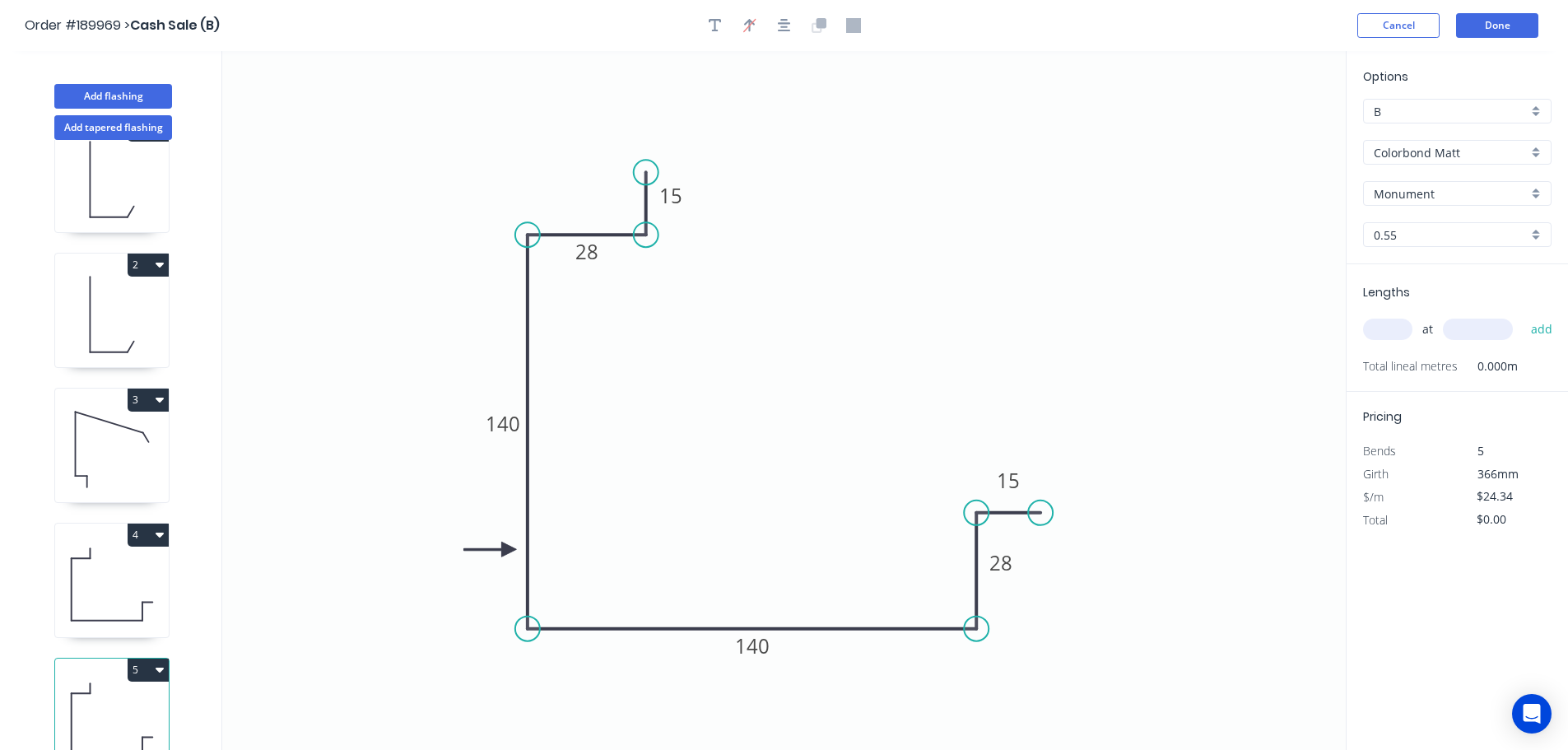
scroll to position [72, 0]
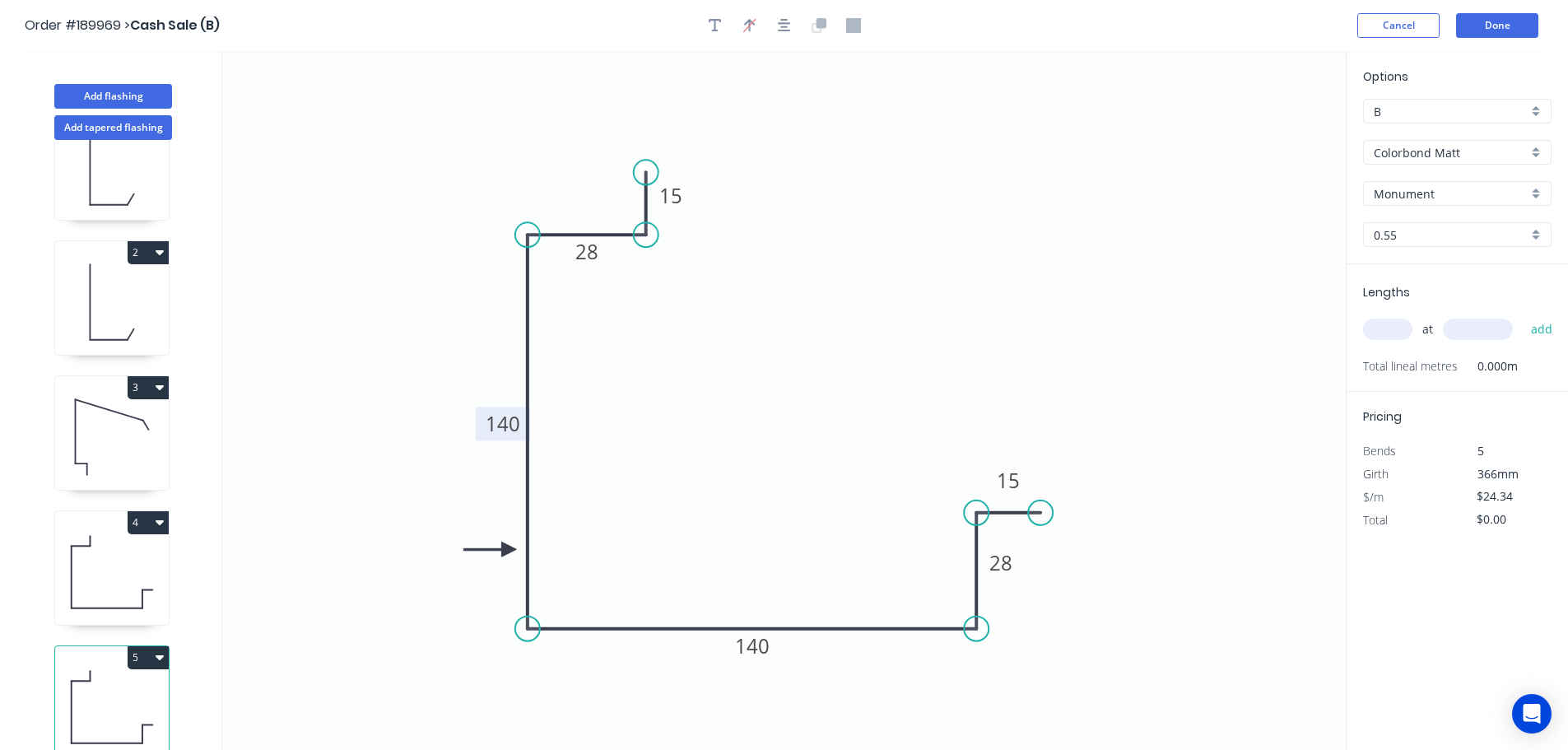
click at [503, 424] on tspan "140" at bounding box center [504, 423] width 35 height 27
click at [1402, 328] on input "text" at bounding box center [1388, 329] width 49 height 21
click at [1523, 316] on button "add" at bounding box center [1543, 329] width 39 height 28
drag, startPoint x: 136, startPoint y: 98, endPoint x: 197, endPoint y: 124, distance: 66.3
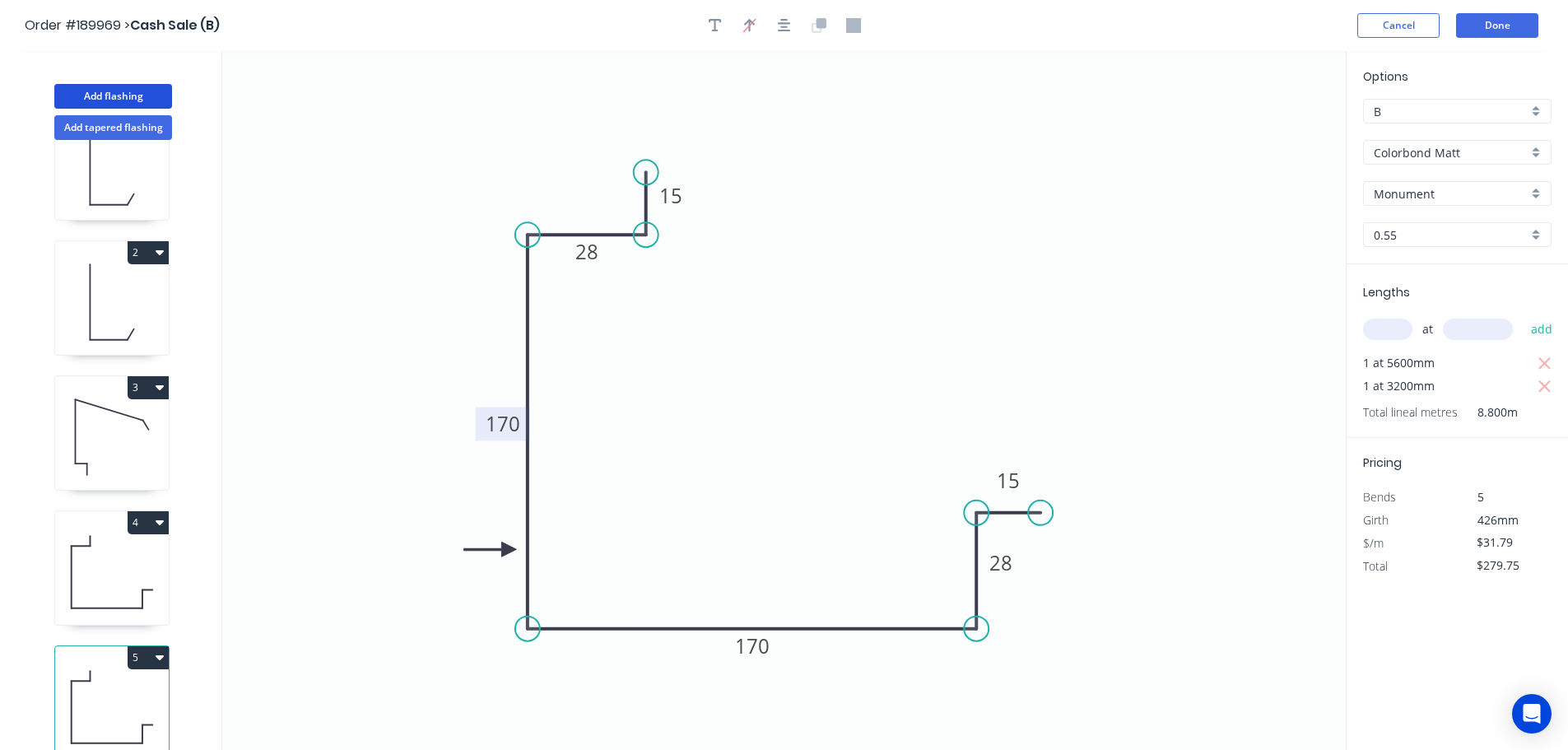
click at [134, 98] on button "Add flashing" at bounding box center [113, 97] width 118 height 25
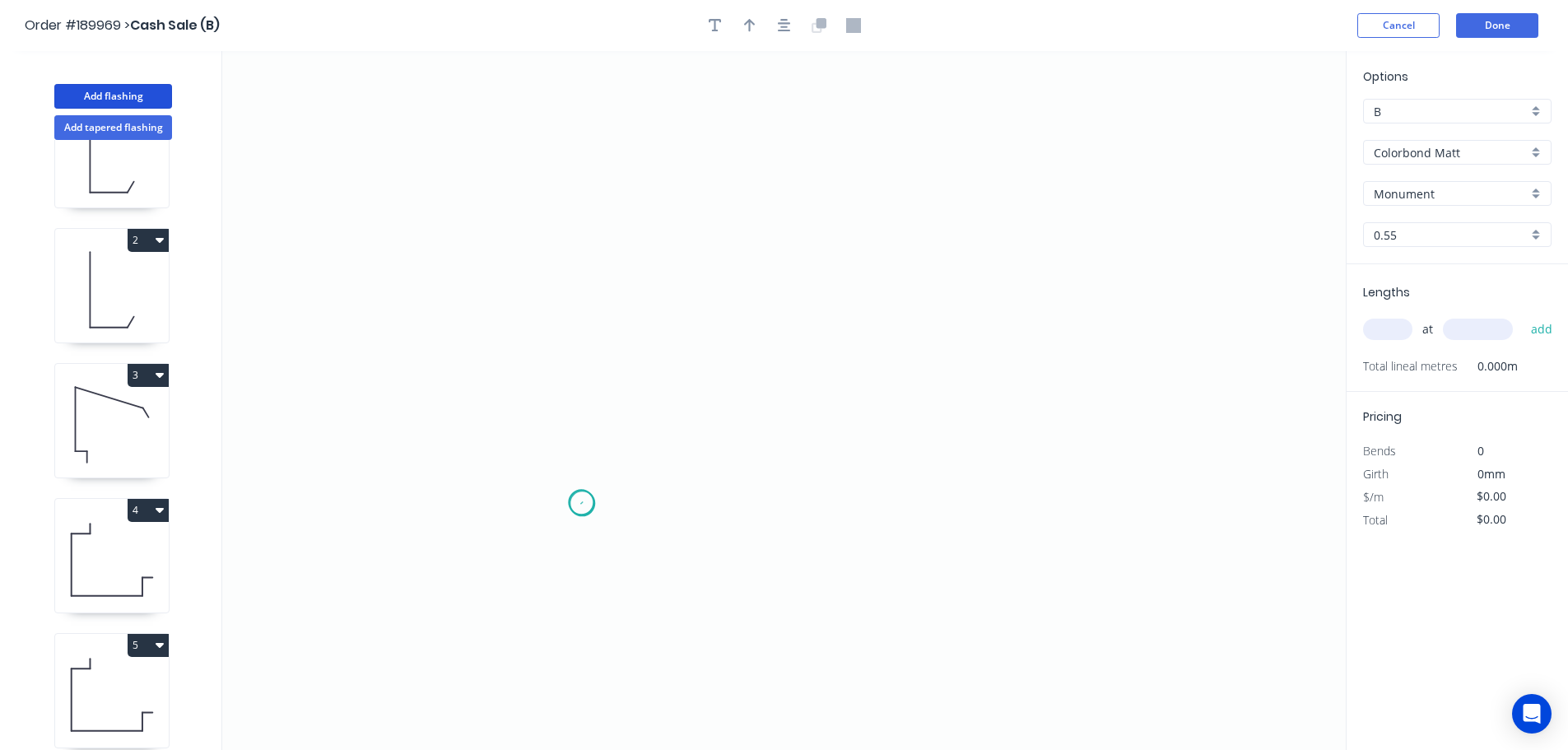
click at [582, 508] on icon "0" at bounding box center [784, 401] width 1123 height 700
click at [587, 609] on icon "0" at bounding box center [784, 401] width 1123 height 700
click at [752, 604] on icon "0 ?" at bounding box center [784, 401] width 1123 height 700
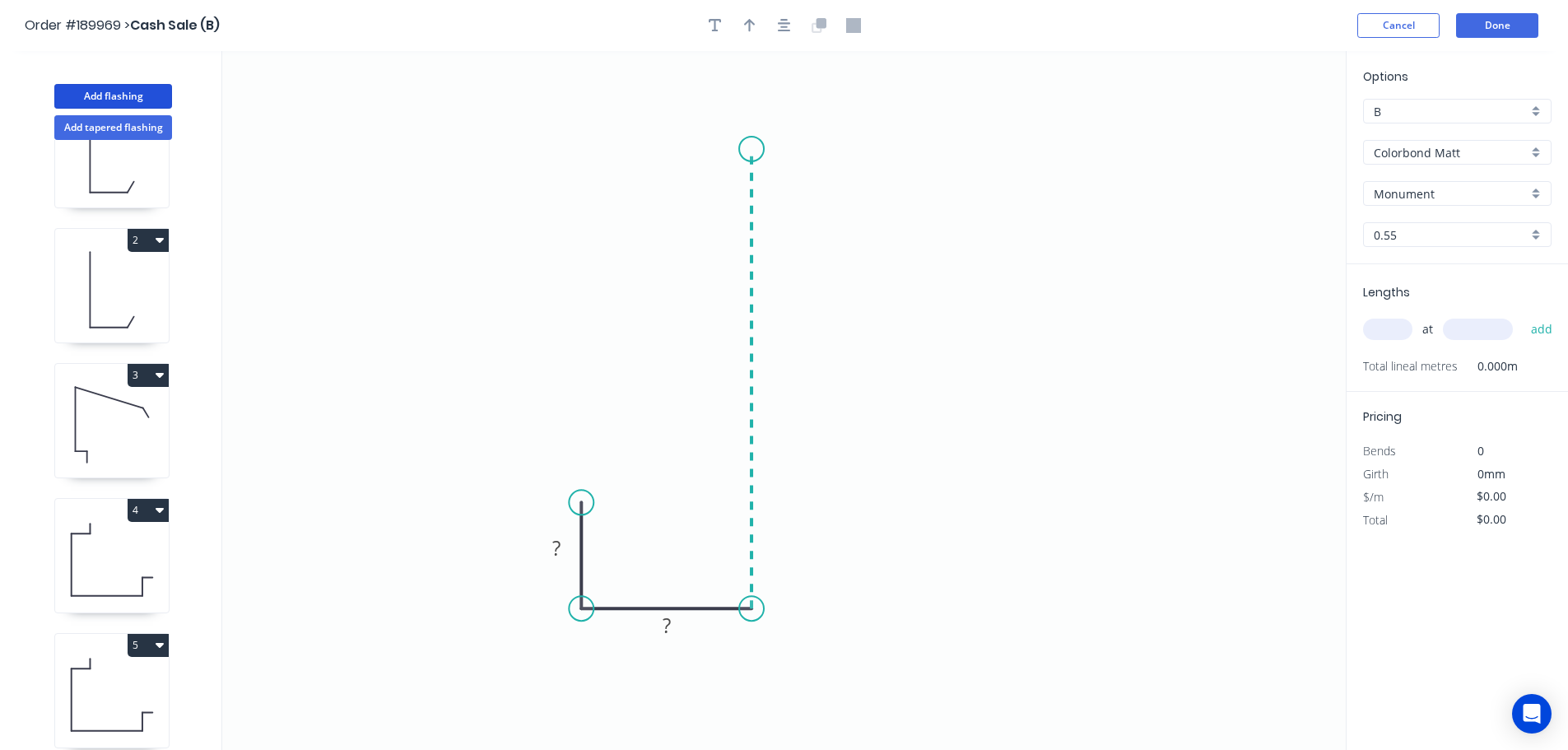
click at [748, 149] on icon "0 ? ?" at bounding box center [784, 401] width 1123 height 700
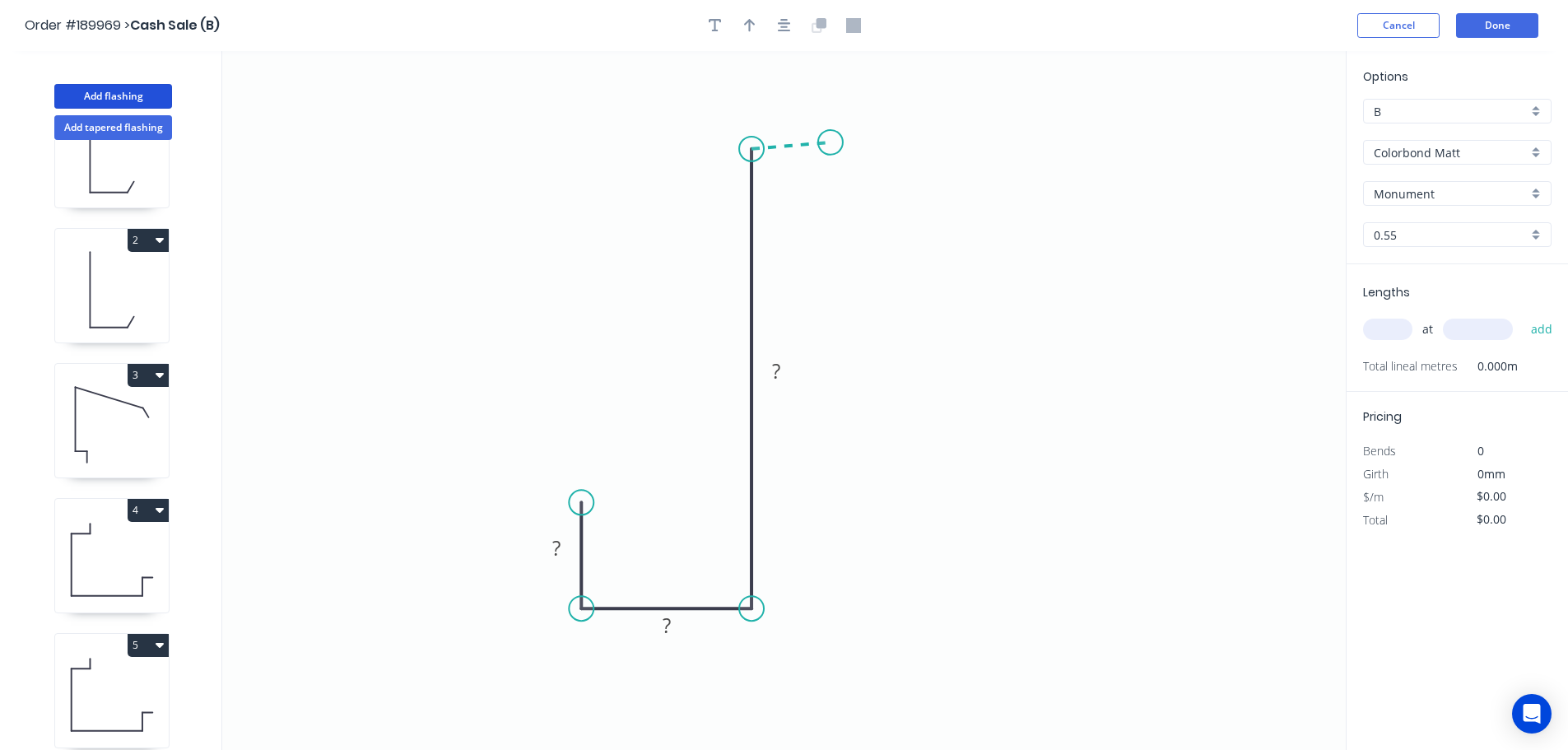
click at [831, 142] on icon "0 ? ? ?" at bounding box center [784, 401] width 1123 height 700
click at [582, 422] on circle at bounding box center [581, 422] width 25 height 25
drag, startPoint x: 832, startPoint y: 141, endPoint x: 841, endPoint y: 143, distance: 9.2
click at [841, 143] on circle at bounding box center [841, 149] width 25 height 25
click at [790, 19] on icon "button" at bounding box center [784, 25] width 14 height 15
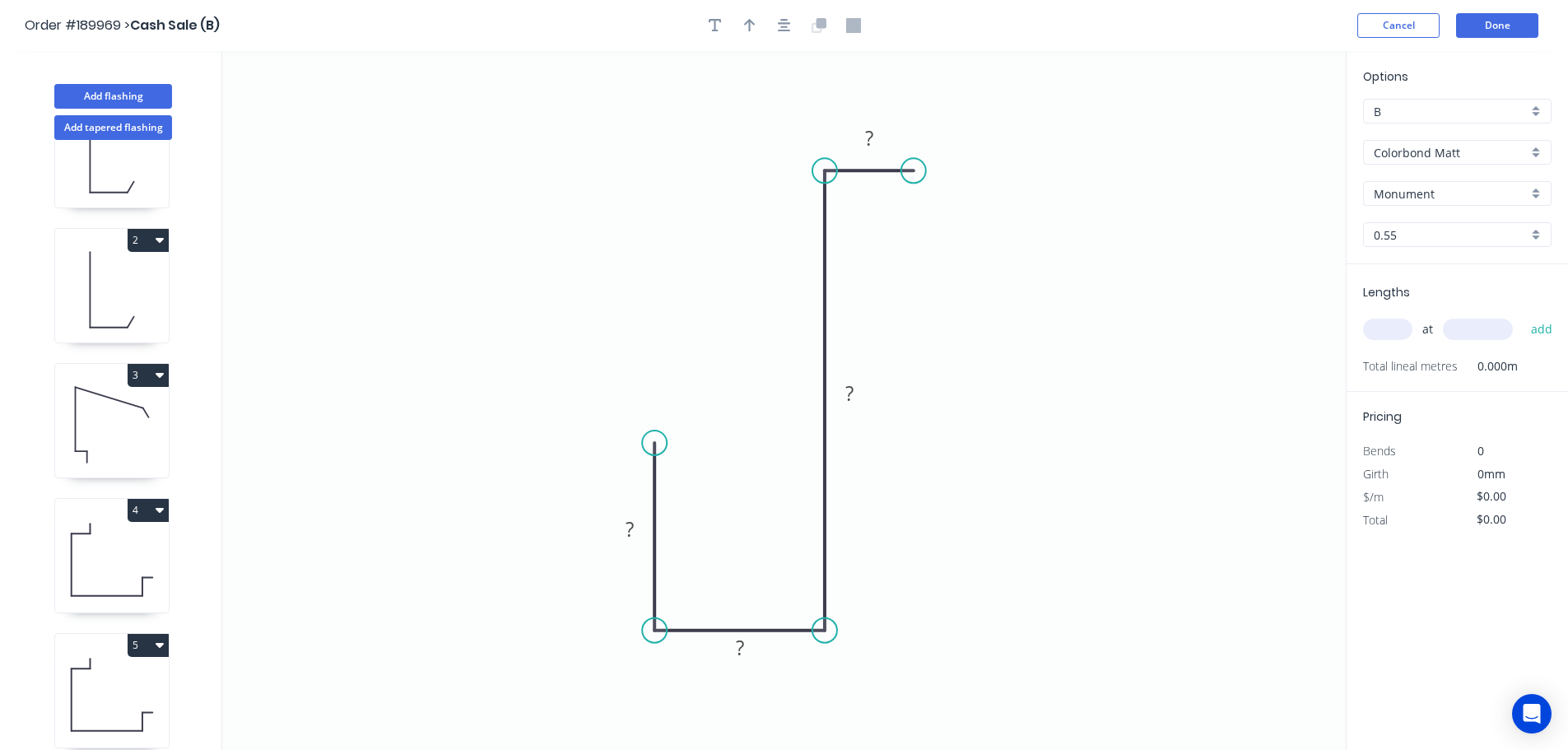
click at [634, 510] on icon "0 ? ? ? ?" at bounding box center [784, 401] width 1123 height 700
click at [630, 527] on tspan "?" at bounding box center [630, 529] width 9 height 27
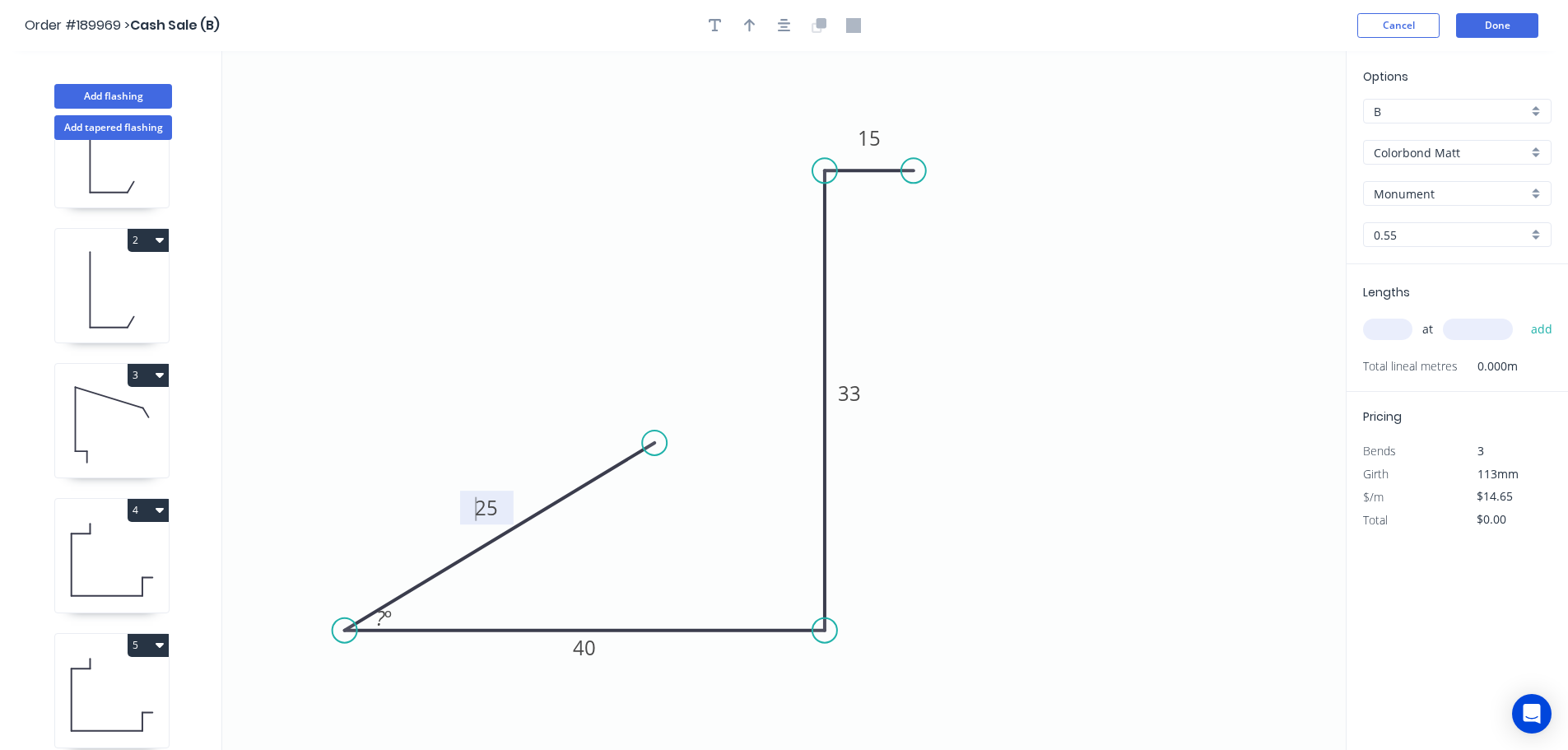
drag, startPoint x: 662, startPoint y: 632, endPoint x: 344, endPoint y: 632, distance: 318.0
click at [344, 632] on circle at bounding box center [345, 631] width 25 height 25
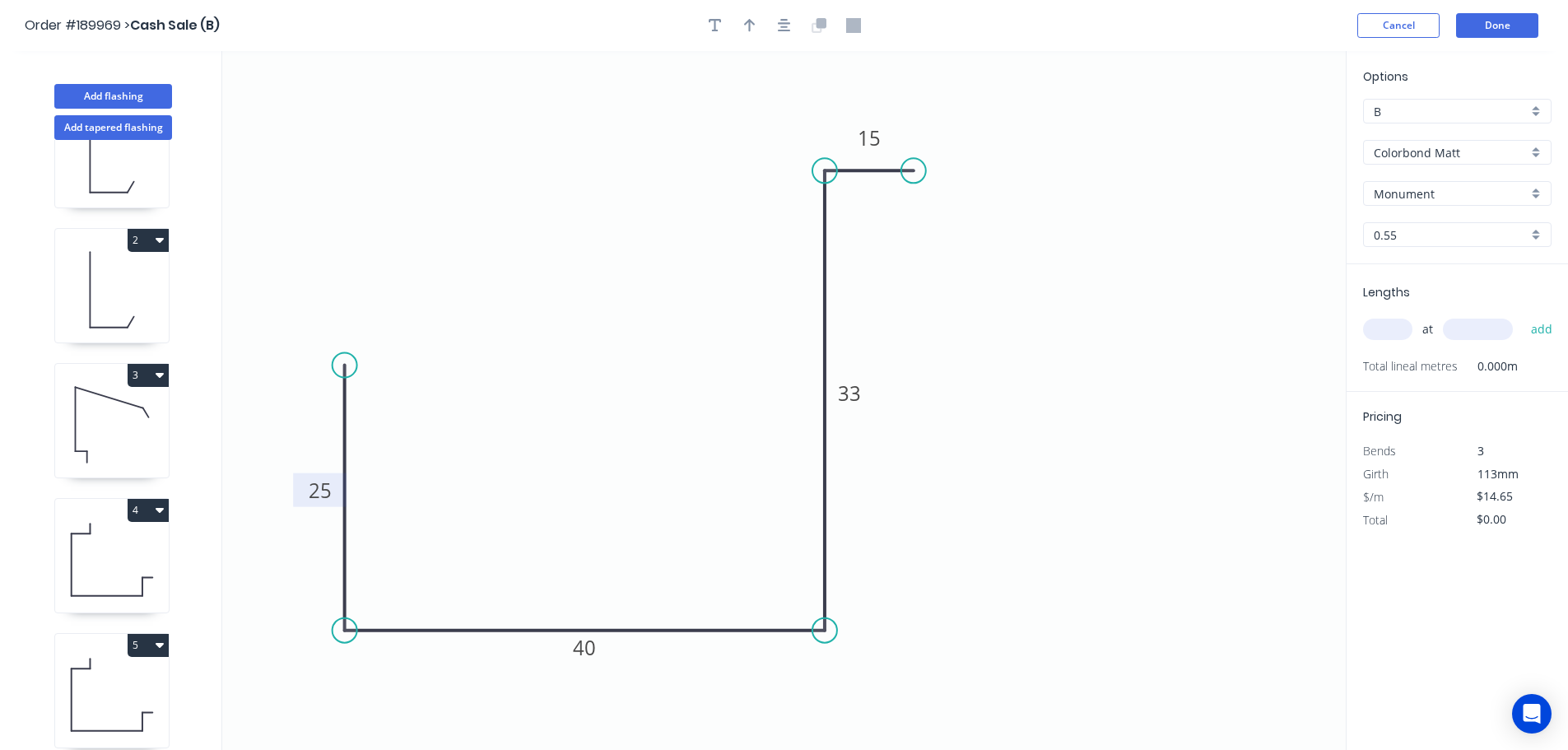
drag, startPoint x: 359, startPoint y: 421, endPoint x: 343, endPoint y: 355, distance: 67.9
click at [343, 355] on circle at bounding box center [345, 366] width 25 height 25
click at [785, 20] on icon "button" at bounding box center [784, 26] width 14 height 14
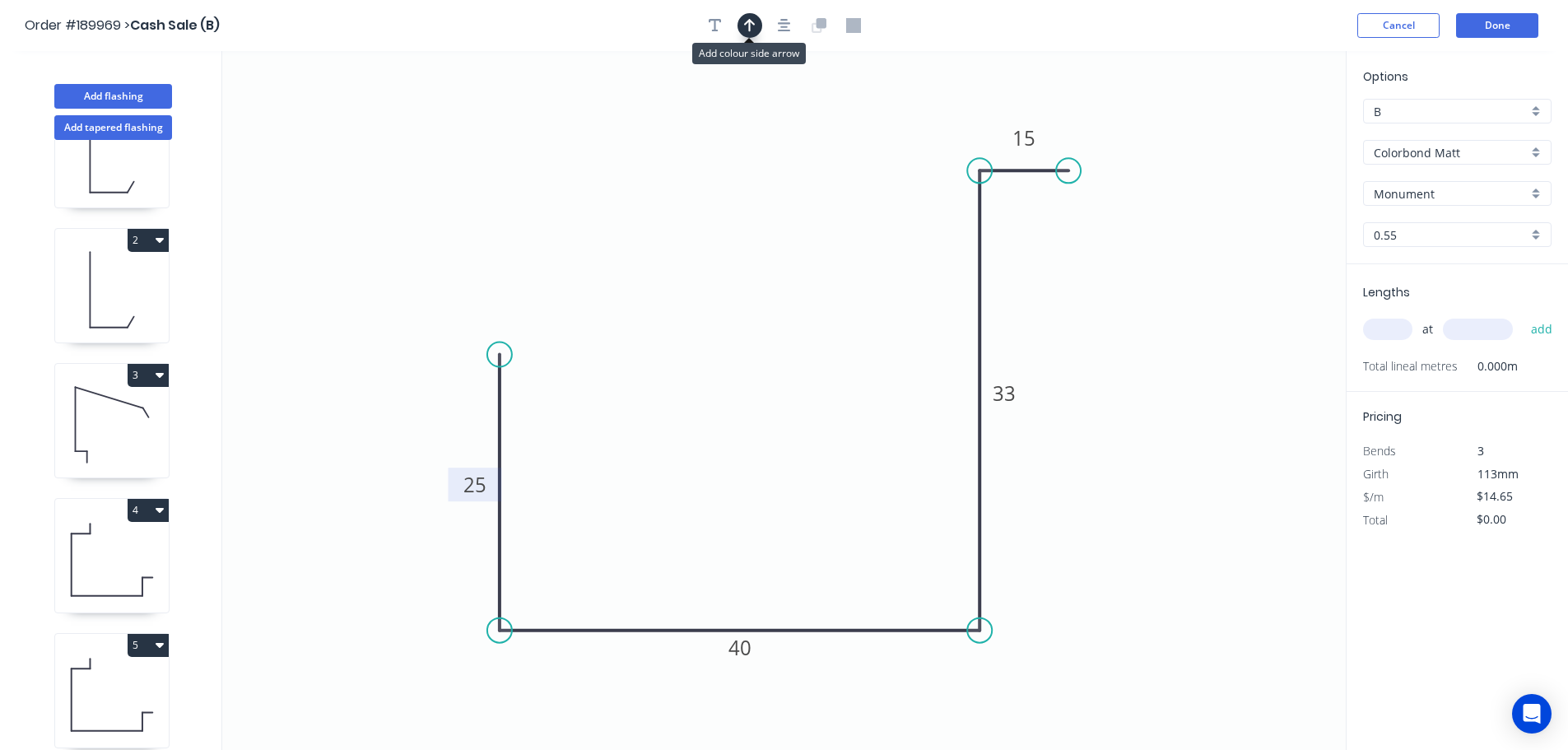
click at [746, 19] on icon "button" at bounding box center [750, 25] width 12 height 15
click at [1264, 135] on icon at bounding box center [1262, 114] width 15 height 52
click at [1264, 135] on icon at bounding box center [1276, 119] width 47 height 47
drag, startPoint x: 1264, startPoint y: 135, endPoint x: 995, endPoint y: 552, distance: 496.2
click at [999, 557] on icon at bounding box center [1018, 559] width 52 height 15
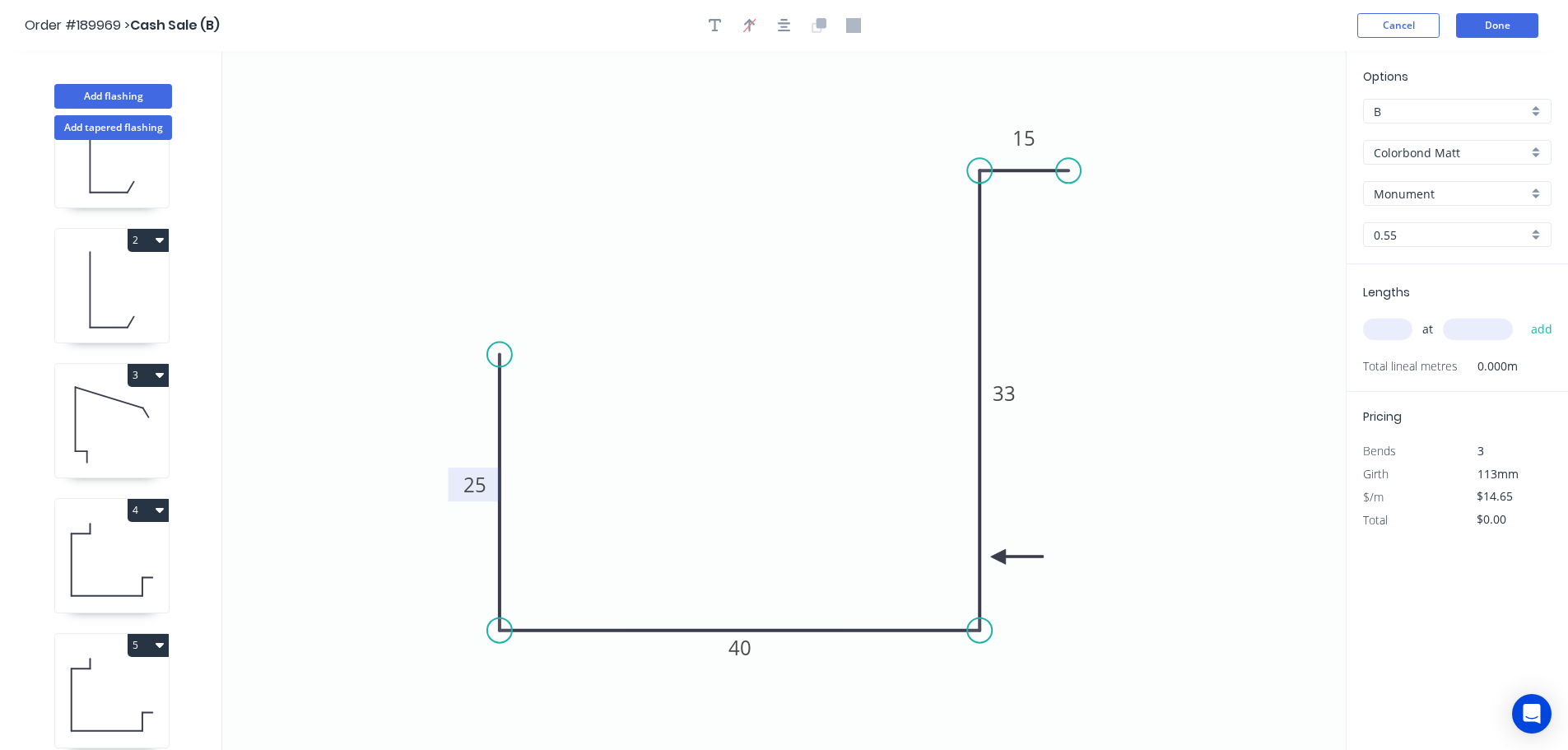
click at [1381, 326] on input "text" at bounding box center [1388, 329] width 49 height 21
click at [1523, 316] on button "add" at bounding box center [1543, 329] width 39 height 28
click at [108, 93] on button "Add flashing" at bounding box center [113, 97] width 118 height 25
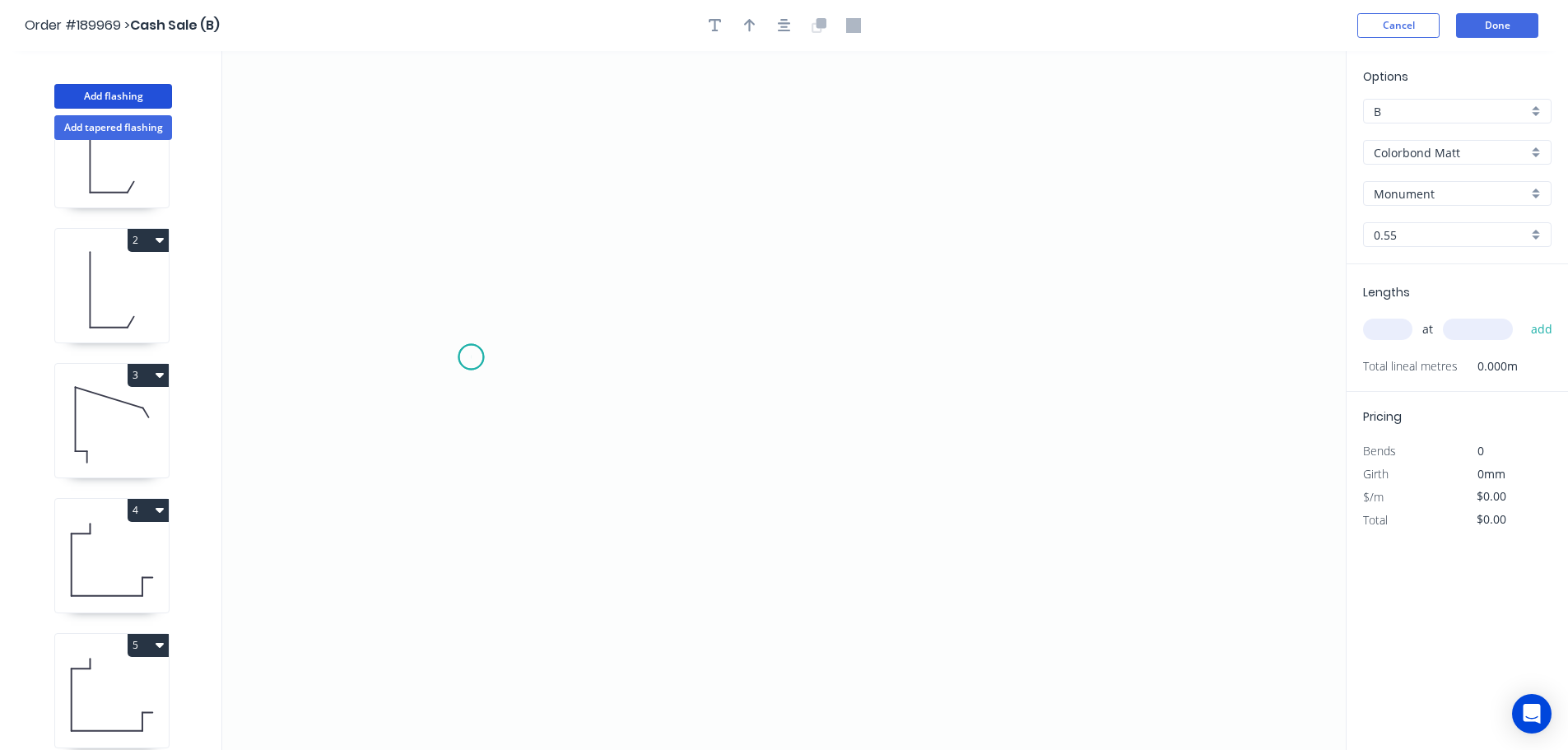
drag, startPoint x: 471, startPoint y: 358, endPoint x: 477, endPoint y: 559, distance: 201.1
click at [471, 373] on icon "0" at bounding box center [784, 401] width 1123 height 700
click at [479, 629] on icon "0 ?" at bounding box center [784, 401] width 1123 height 700
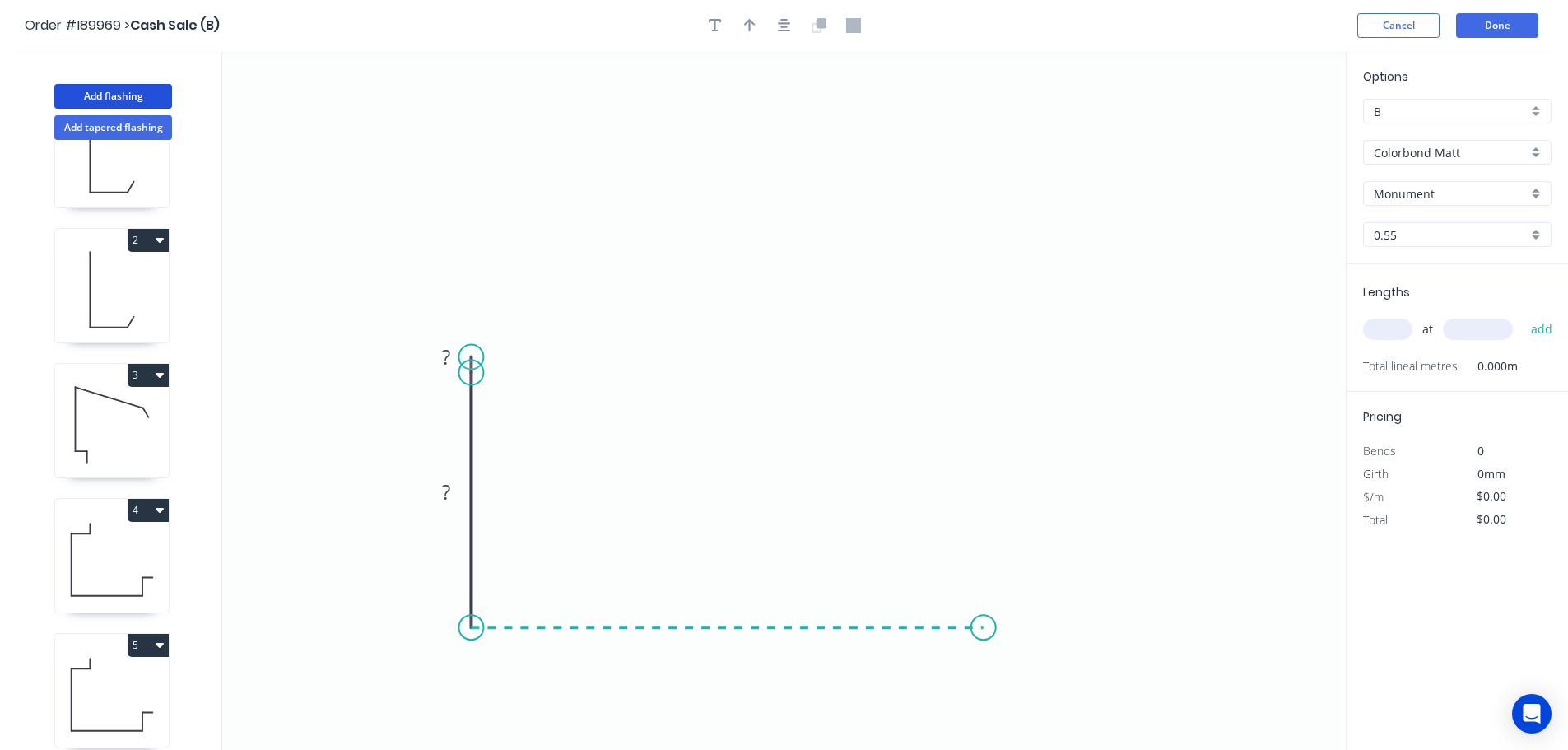
click at [984, 619] on icon "0 ? ?" at bounding box center [784, 401] width 1123 height 700
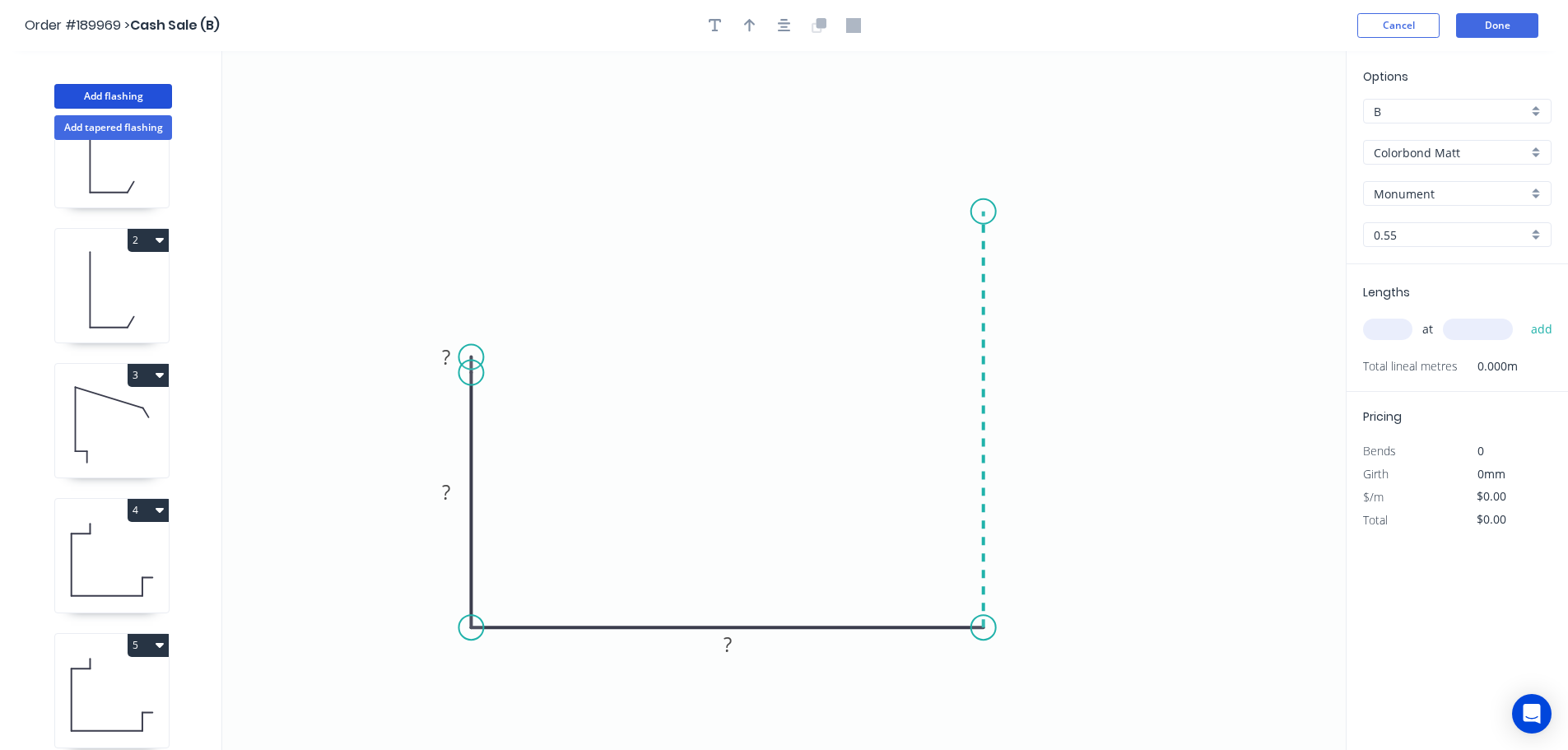
click at [981, 211] on icon "0 ? ? ?" at bounding box center [784, 401] width 1123 height 700
click at [1087, 208] on icon "0 ? ? ? ?" at bounding box center [784, 401] width 1123 height 700
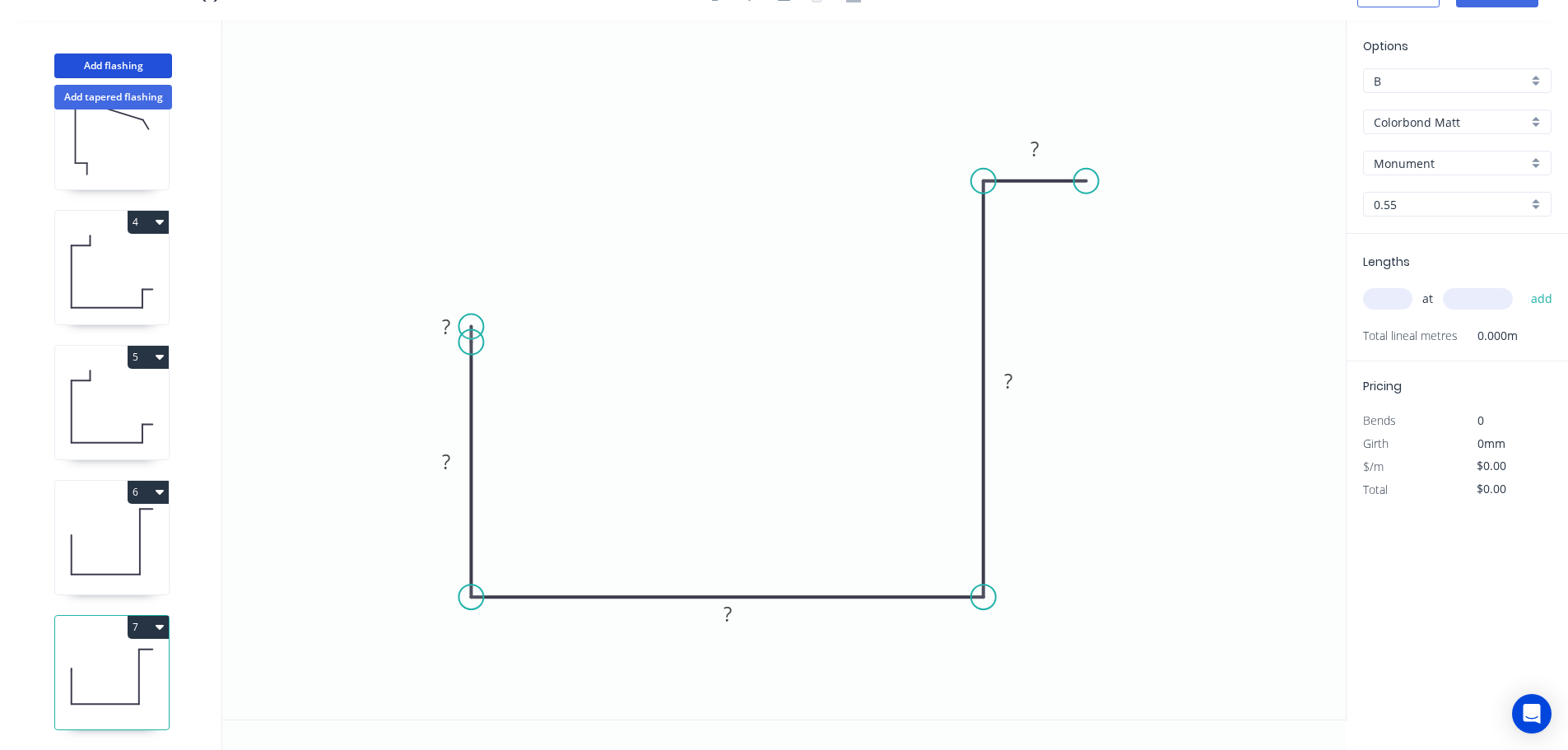
scroll to position [342, 0]
drag, startPoint x: 141, startPoint y: 612, endPoint x: 144, endPoint y: 625, distance: 13.3
click at [144, 616] on button "7" at bounding box center [148, 628] width 42 height 23
click at [102, 690] on div "Delete" at bounding box center [90, 702] width 127 height 24
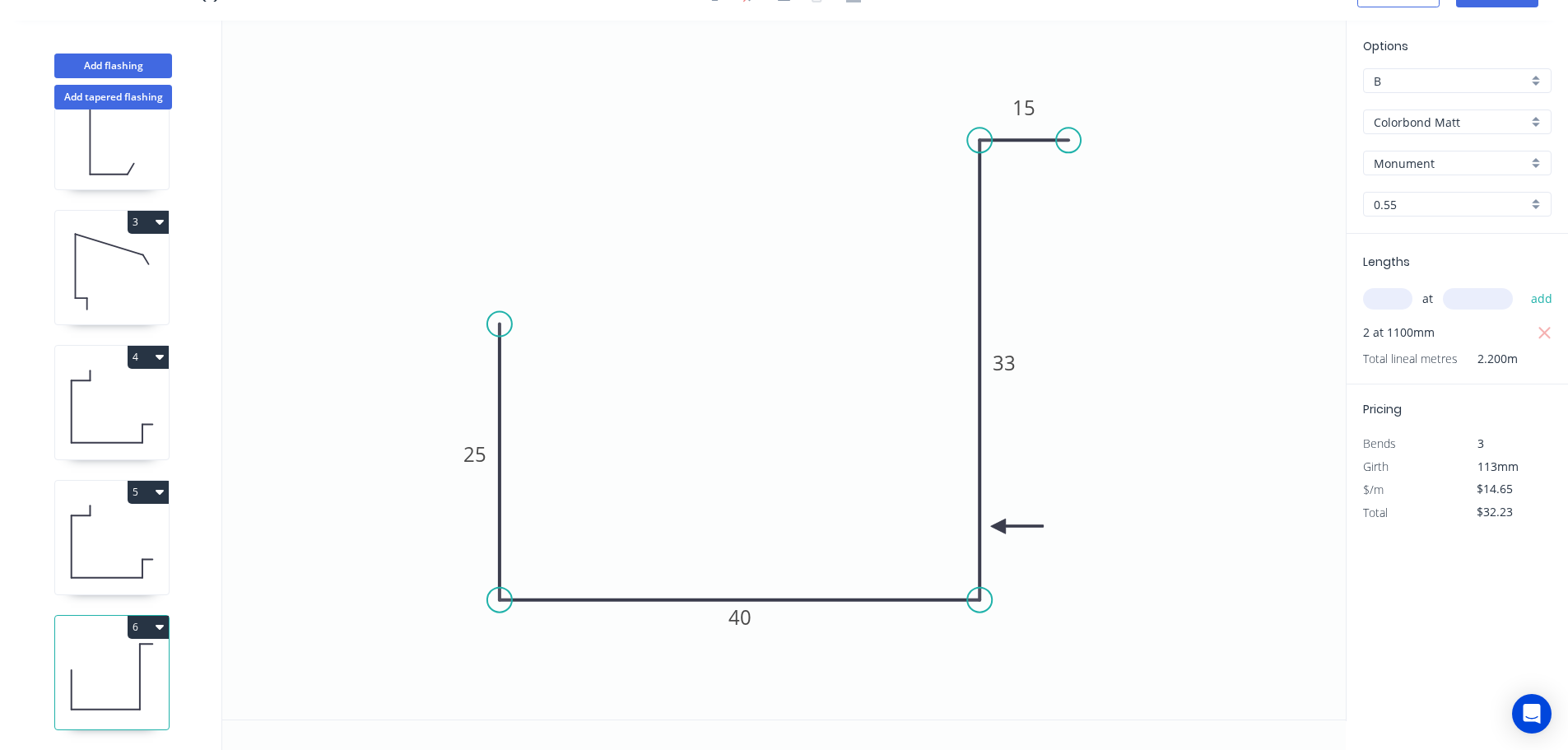
scroll to position [206, 0]
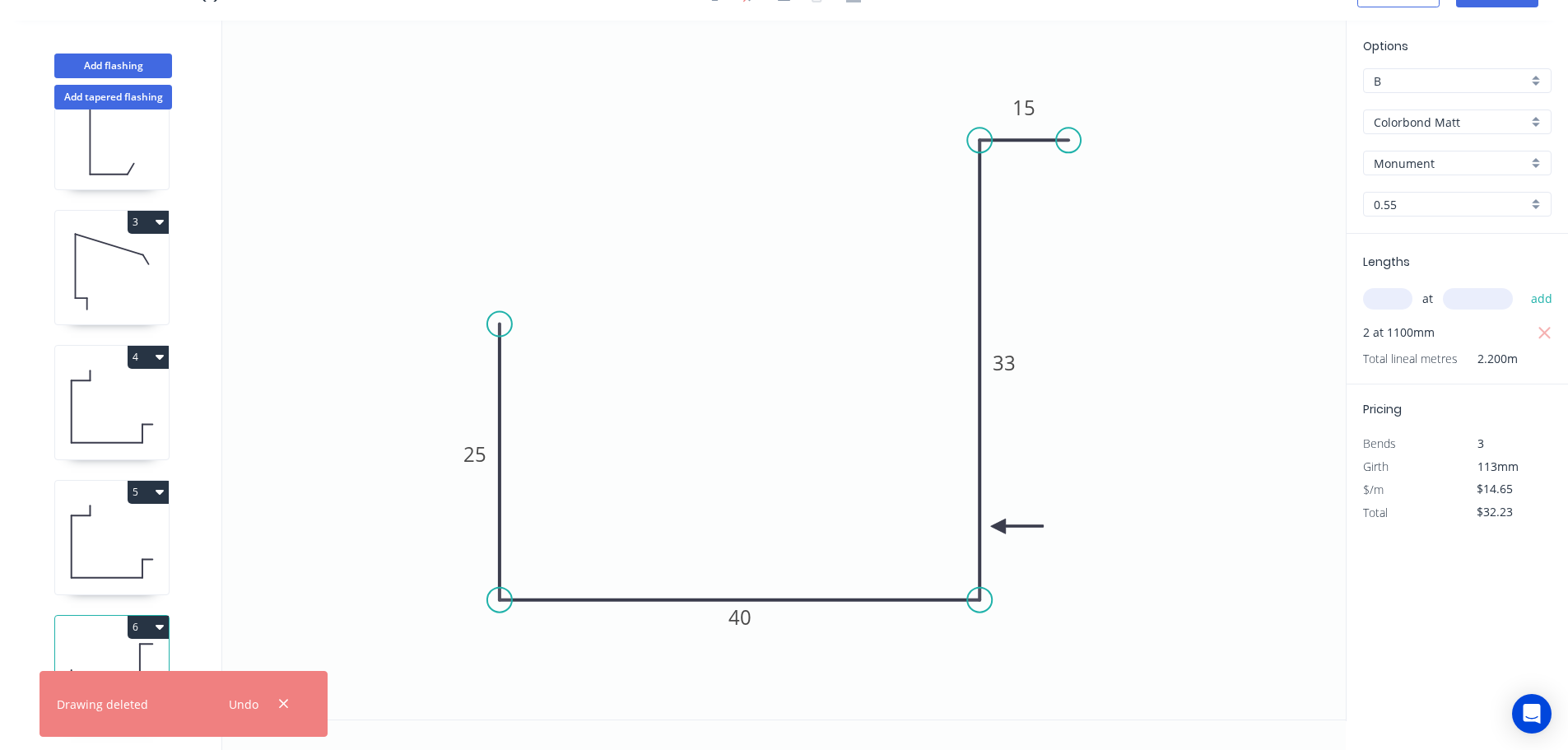
click at [1372, 300] on input "text" at bounding box center [1388, 299] width 49 height 21
click at [1523, 285] on button "add" at bounding box center [1543, 298] width 39 height 28
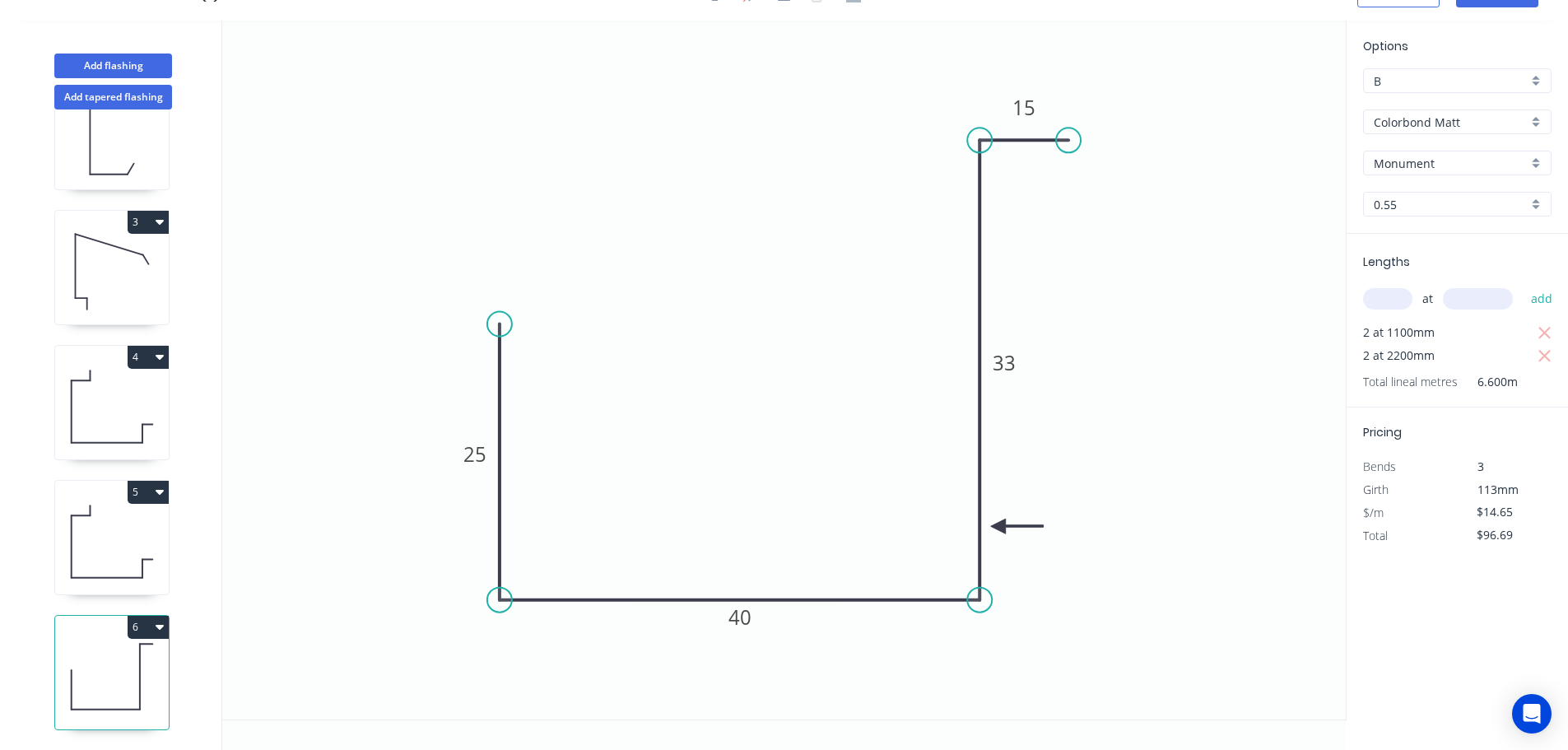
click at [129, 530] on icon at bounding box center [111, 542] width 113 height 106
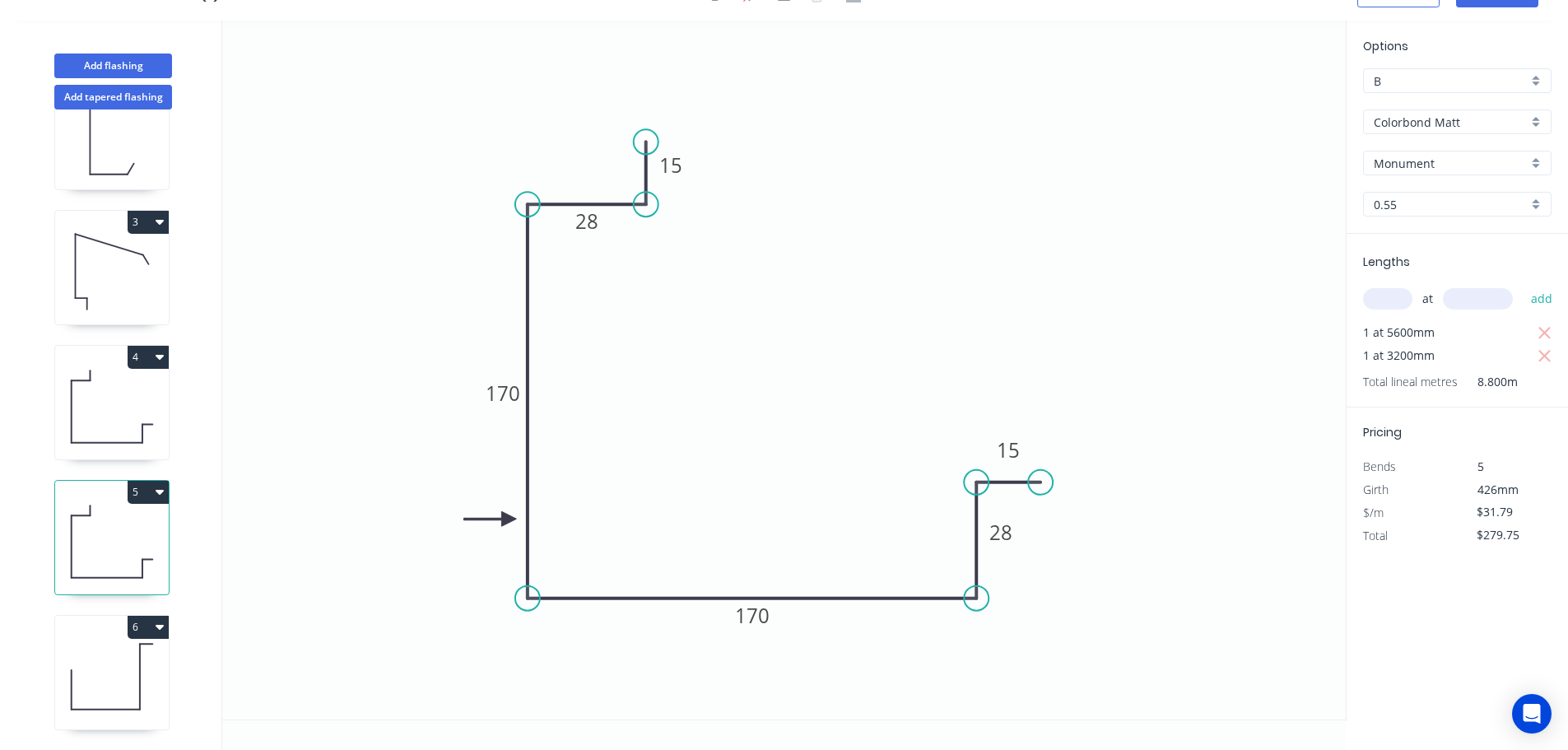
drag, startPoint x: 147, startPoint y: 484, endPoint x: 145, endPoint y: 494, distance: 10.2
click at [148, 484] on button "5" at bounding box center [148, 492] width 42 height 23
click at [135, 521] on div "Duplicate" at bounding box center [90, 533] width 127 height 24
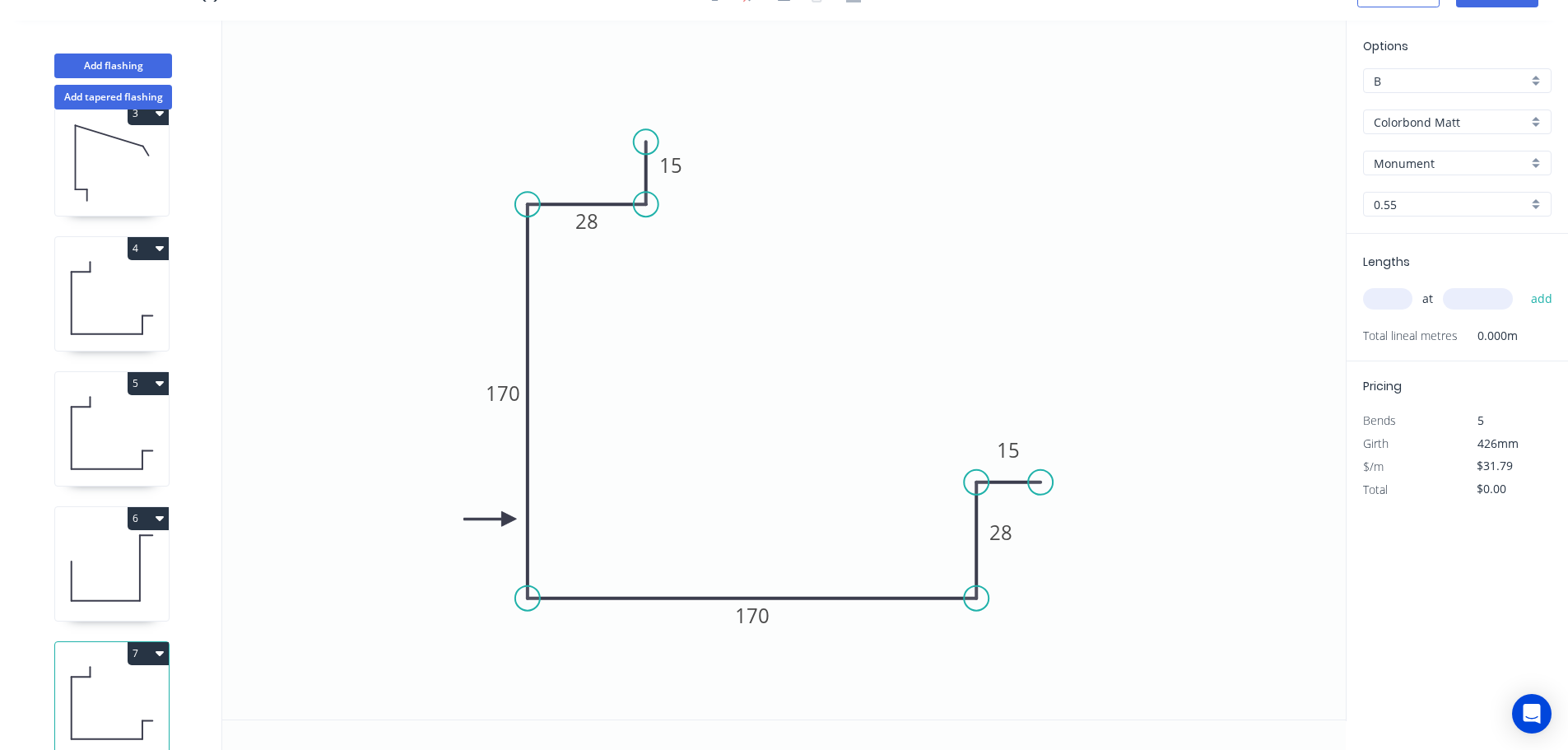
scroll to position [342, 0]
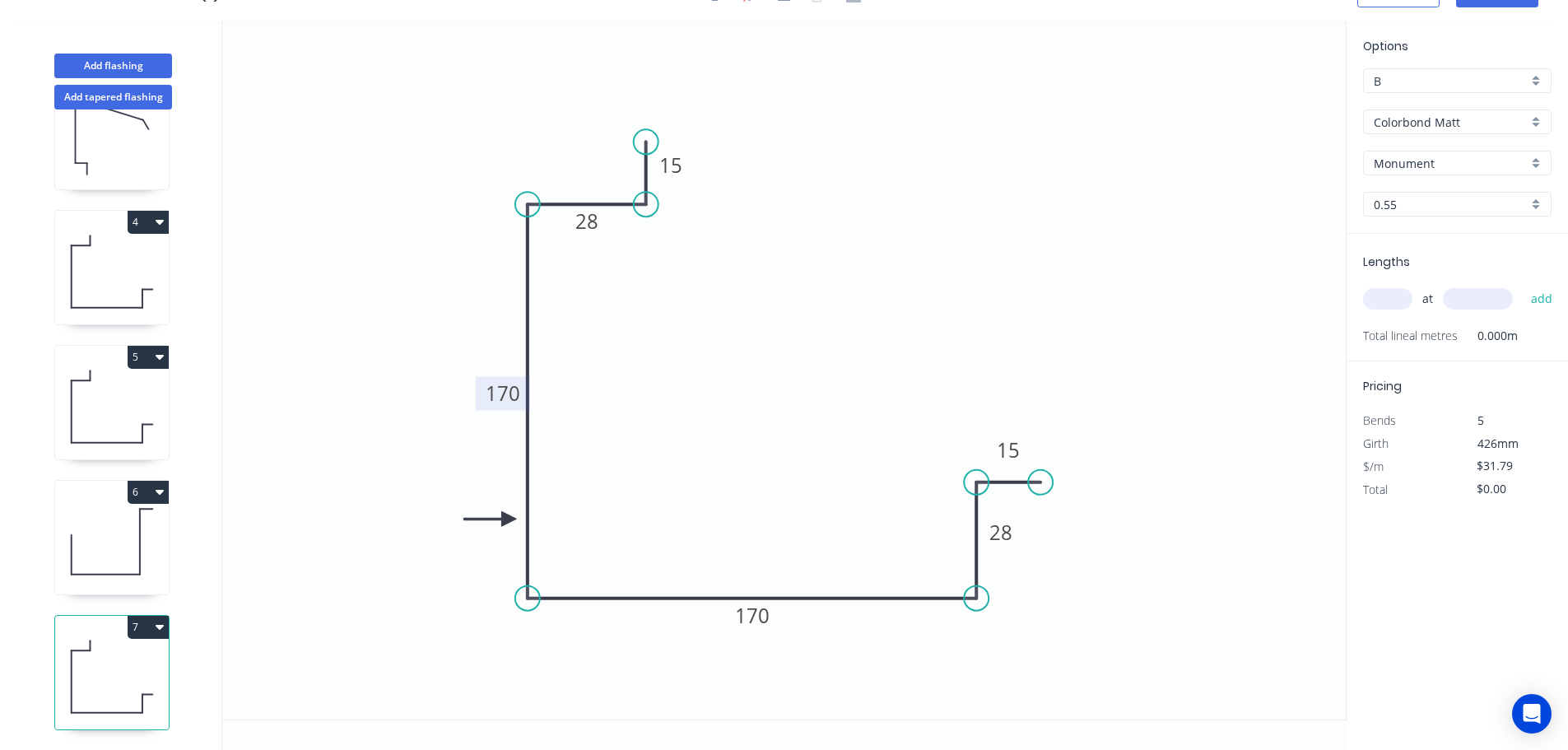
click at [488, 392] on tspan "170" at bounding box center [504, 393] width 35 height 27
click at [487, 404] on tspan "160170" at bounding box center [503, 393] width 69 height 27
click at [1389, 299] on input "text" at bounding box center [1388, 299] width 49 height 21
click at [1523, 285] on button "add" at bounding box center [1543, 298] width 39 height 28
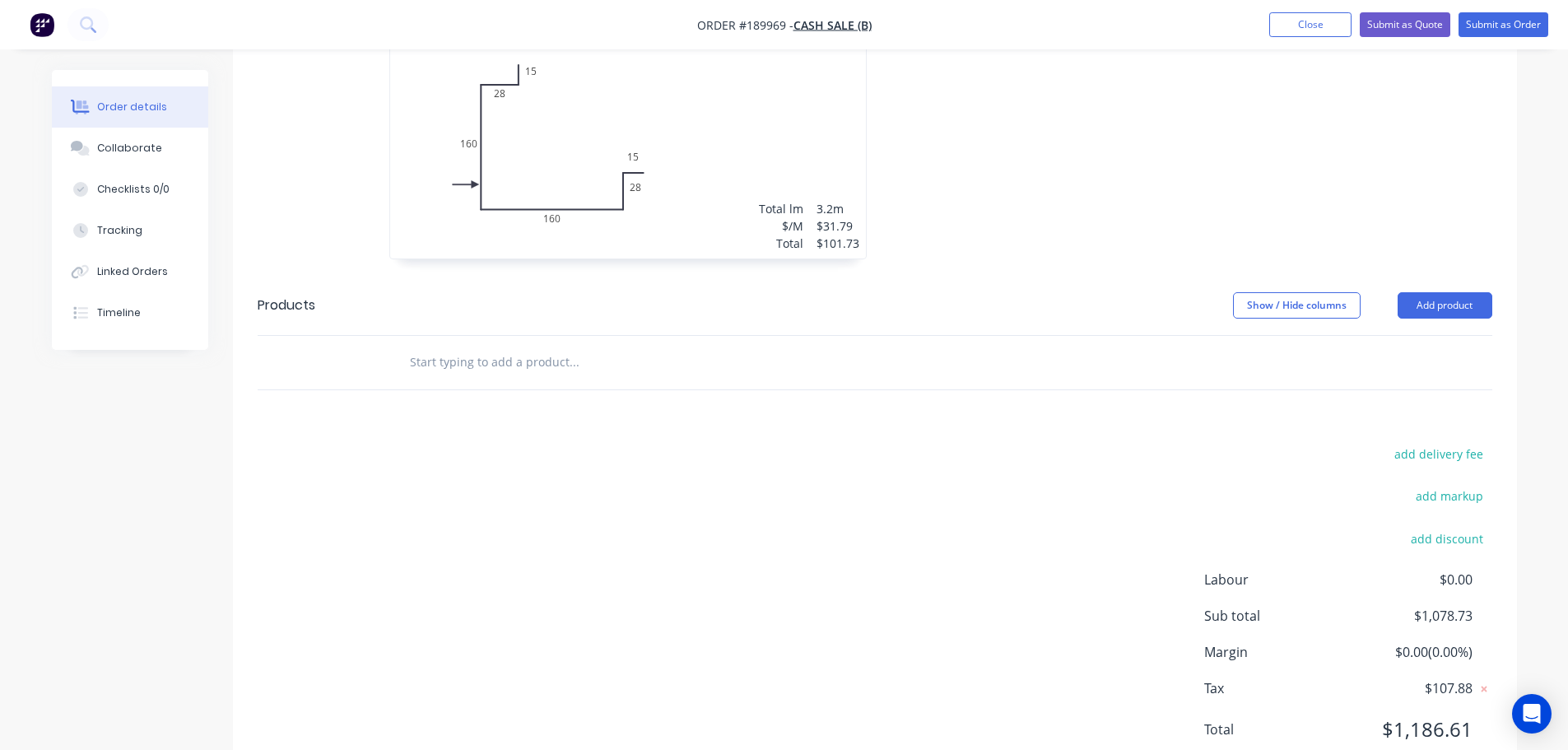
scroll to position [1400, 0]
drag, startPoint x: 1437, startPoint y: 295, endPoint x: 1436, endPoint y: 322, distance: 27.0
click at [1438, 296] on button "Add product" at bounding box center [1445, 304] width 95 height 26
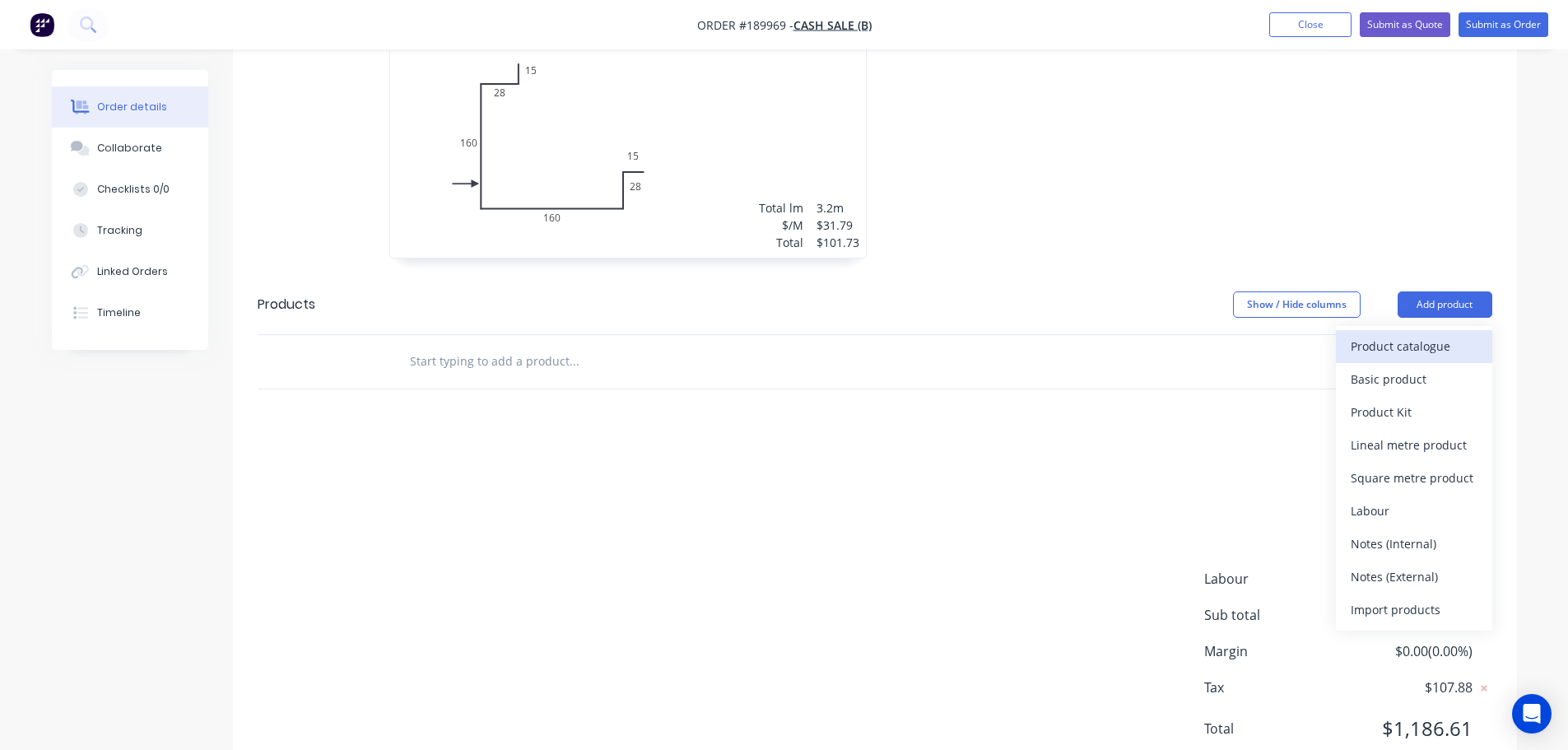
click at [1430, 337] on div "Product catalogue" at bounding box center [1414, 346] width 127 height 24
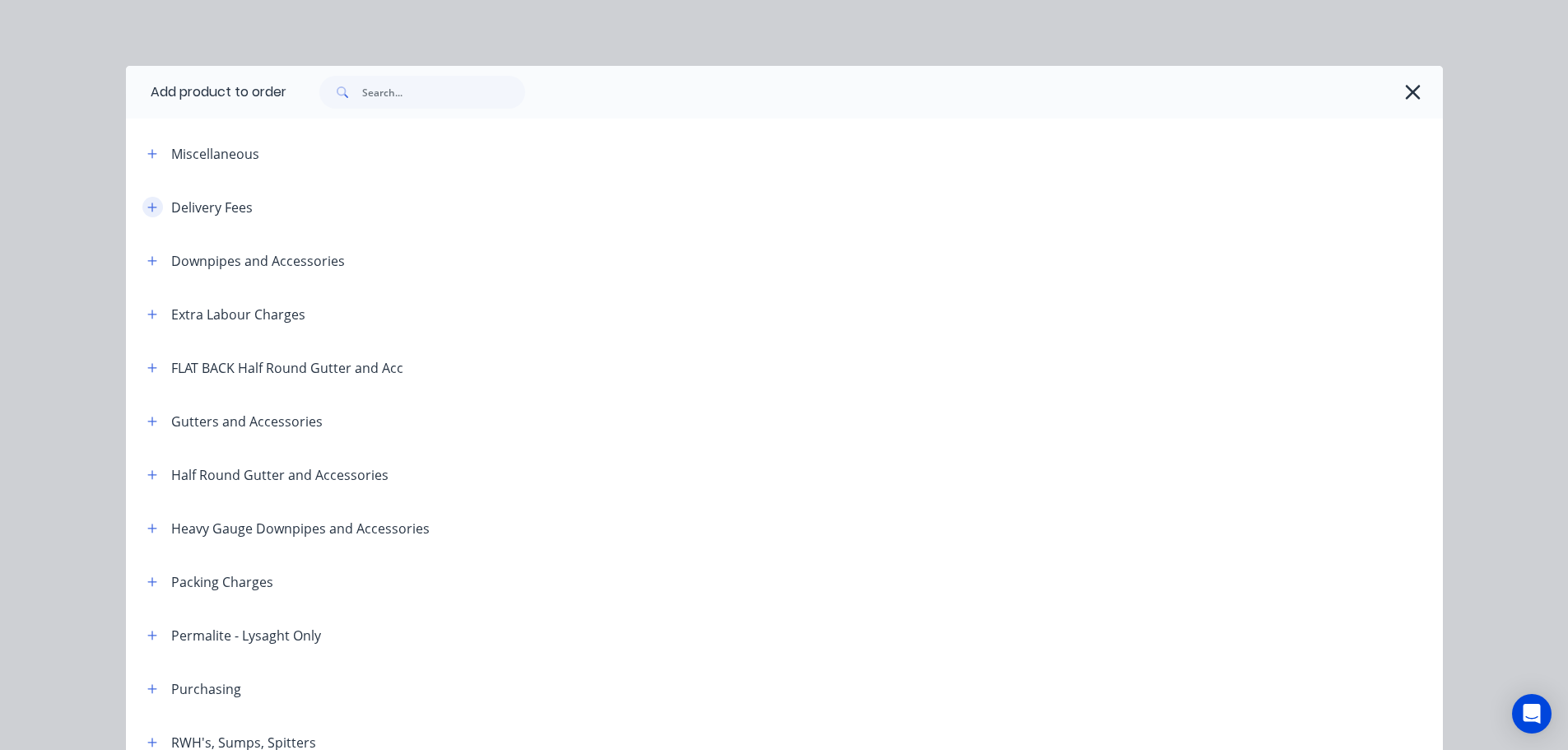
click at [142, 211] on button "button" at bounding box center [152, 206] width 20 height 20
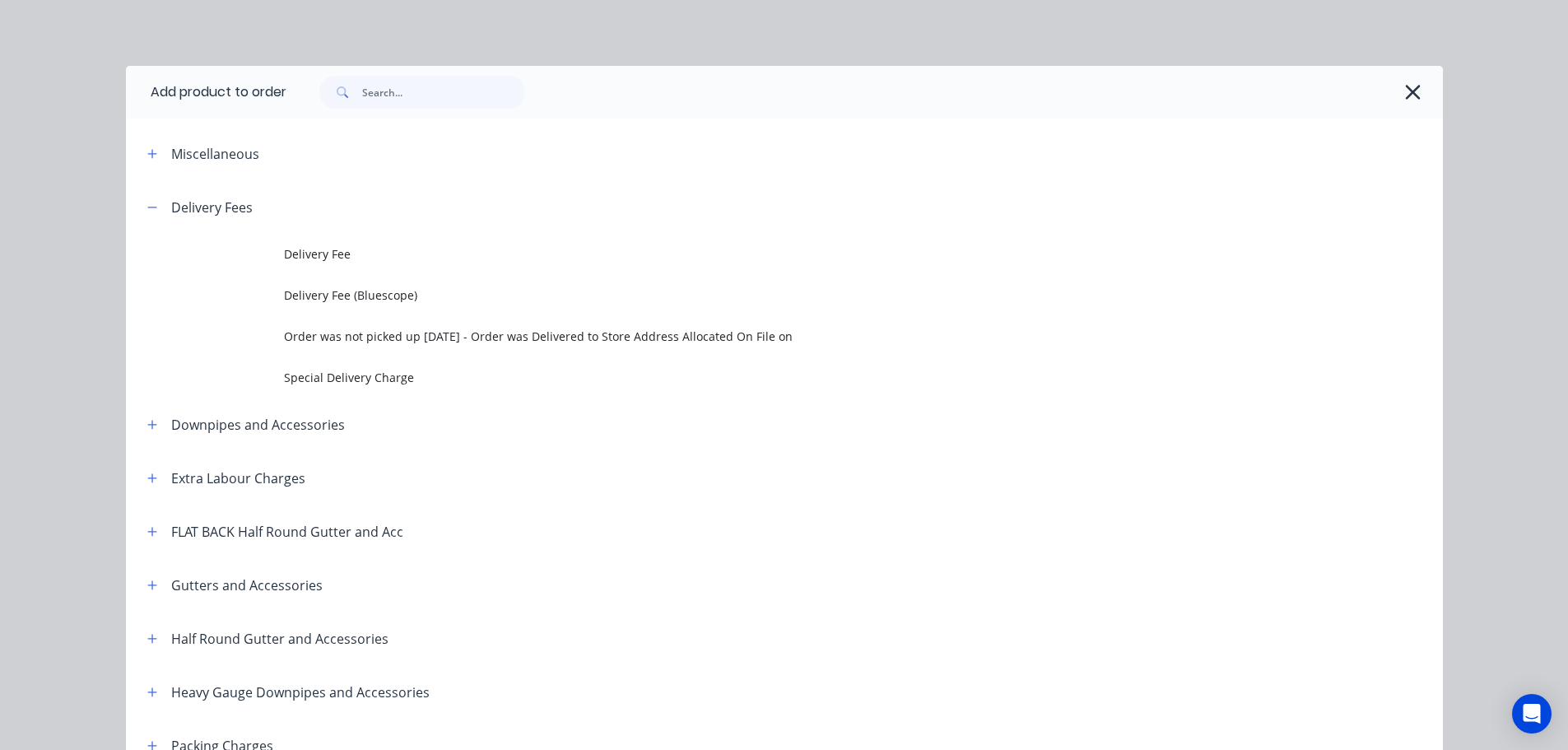
drag, startPoint x: 245, startPoint y: 247, endPoint x: 300, endPoint y: 253, distance: 55.3
click at [245, 248] on td at bounding box center [204, 254] width 158 height 42
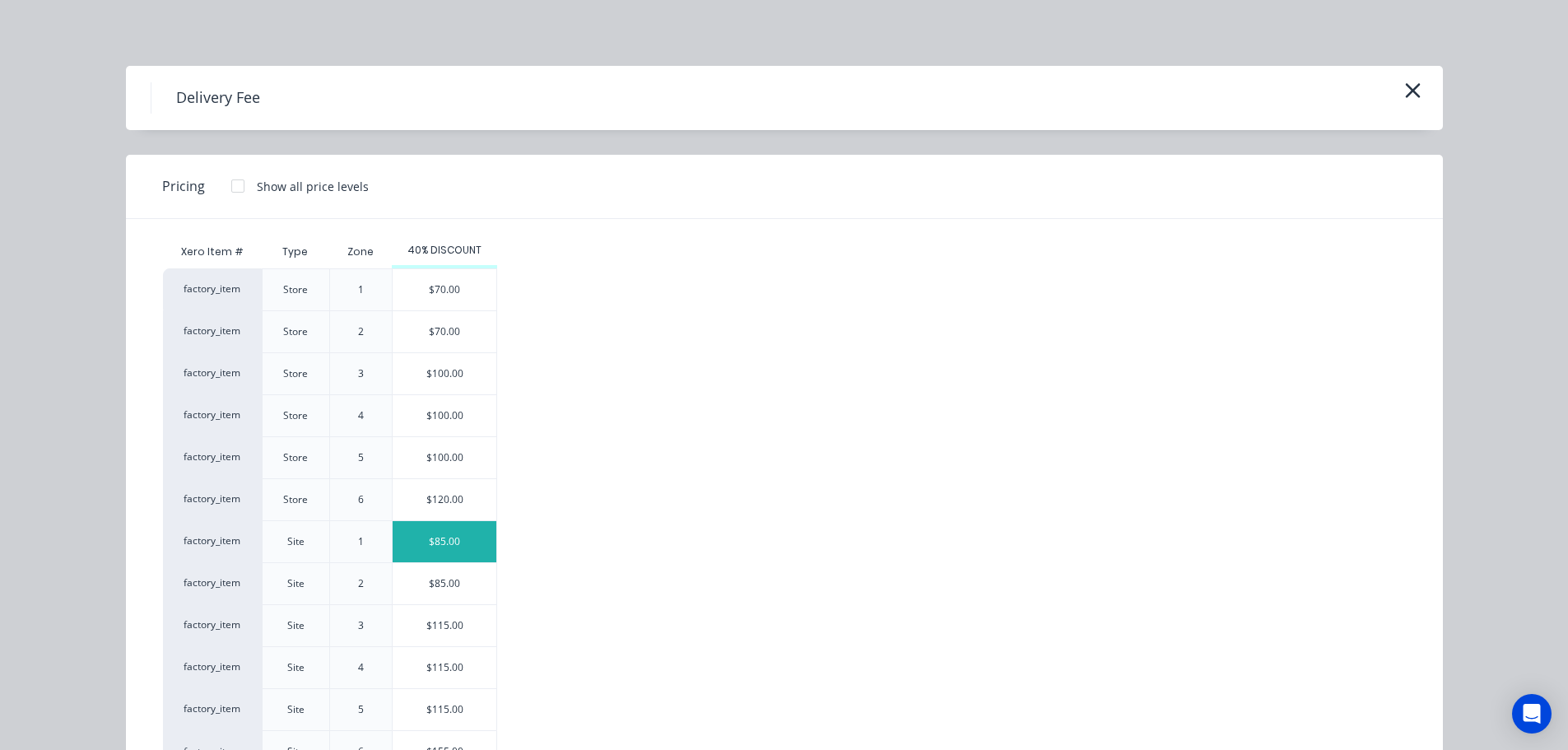
click at [442, 537] on div "$85.00" at bounding box center [444, 542] width 104 height 42
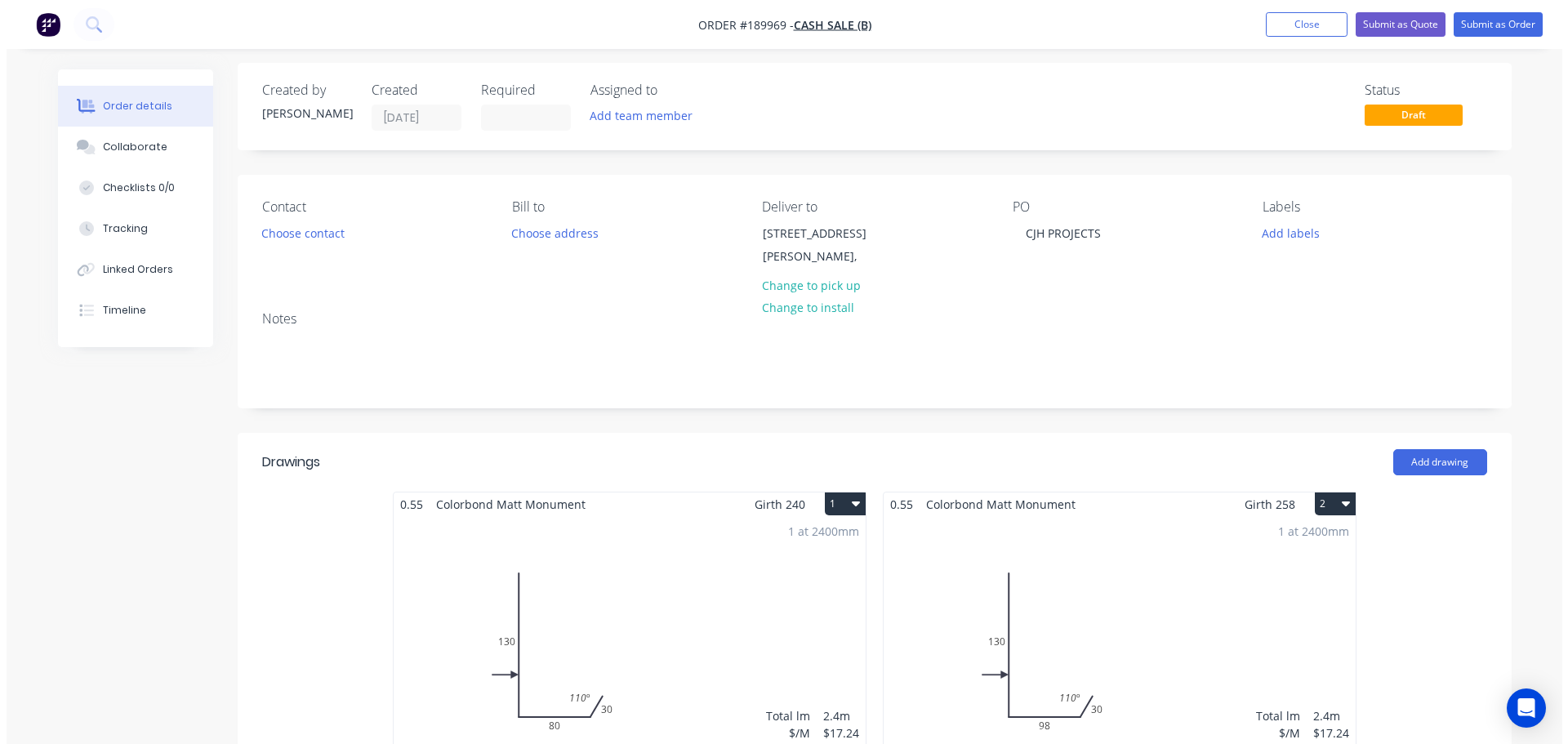
scroll to position [0, 0]
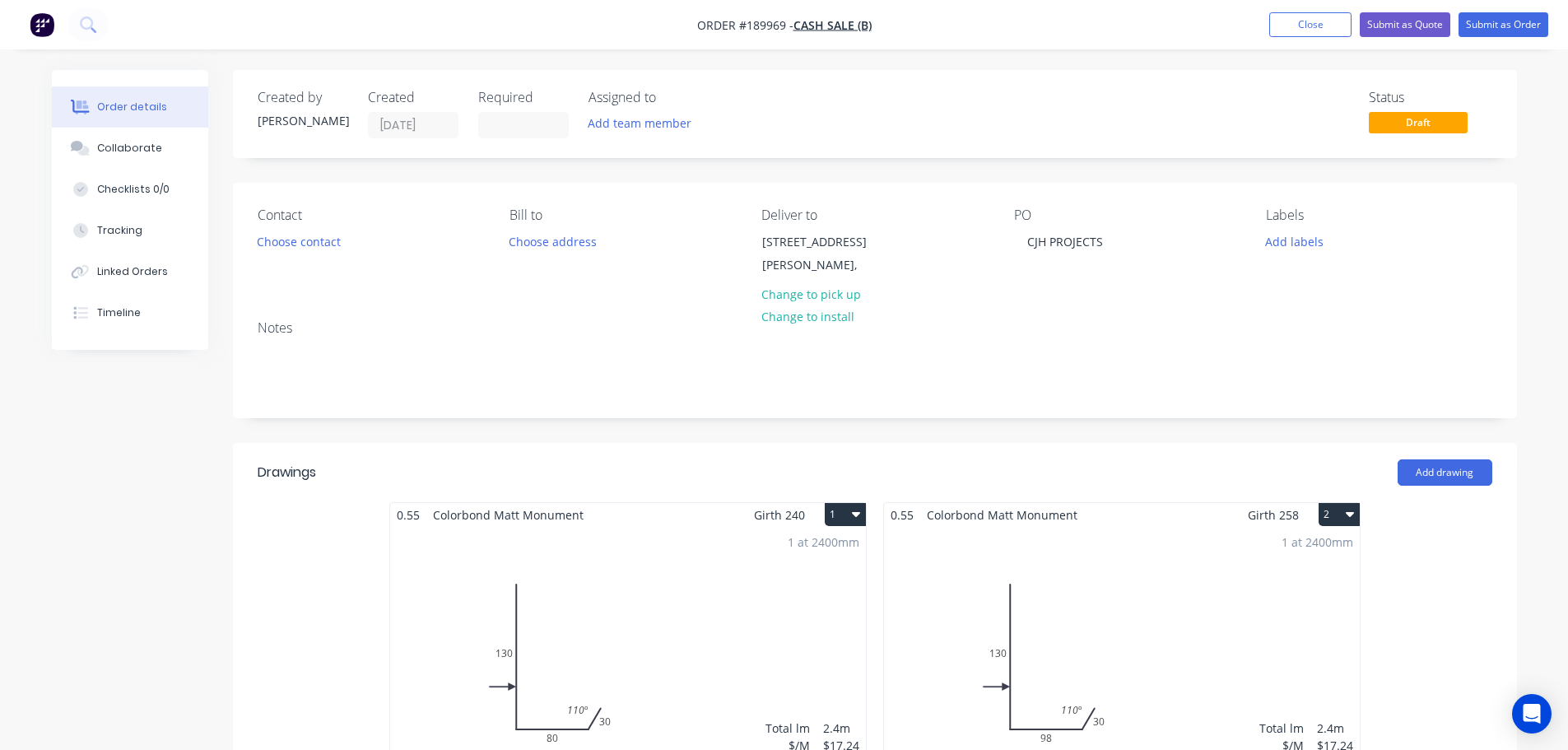
click at [302, 255] on div "Contact Choose contact" at bounding box center [370, 244] width 226 height 75
click at [302, 251] on button "Choose contact" at bounding box center [298, 240] width 102 height 22
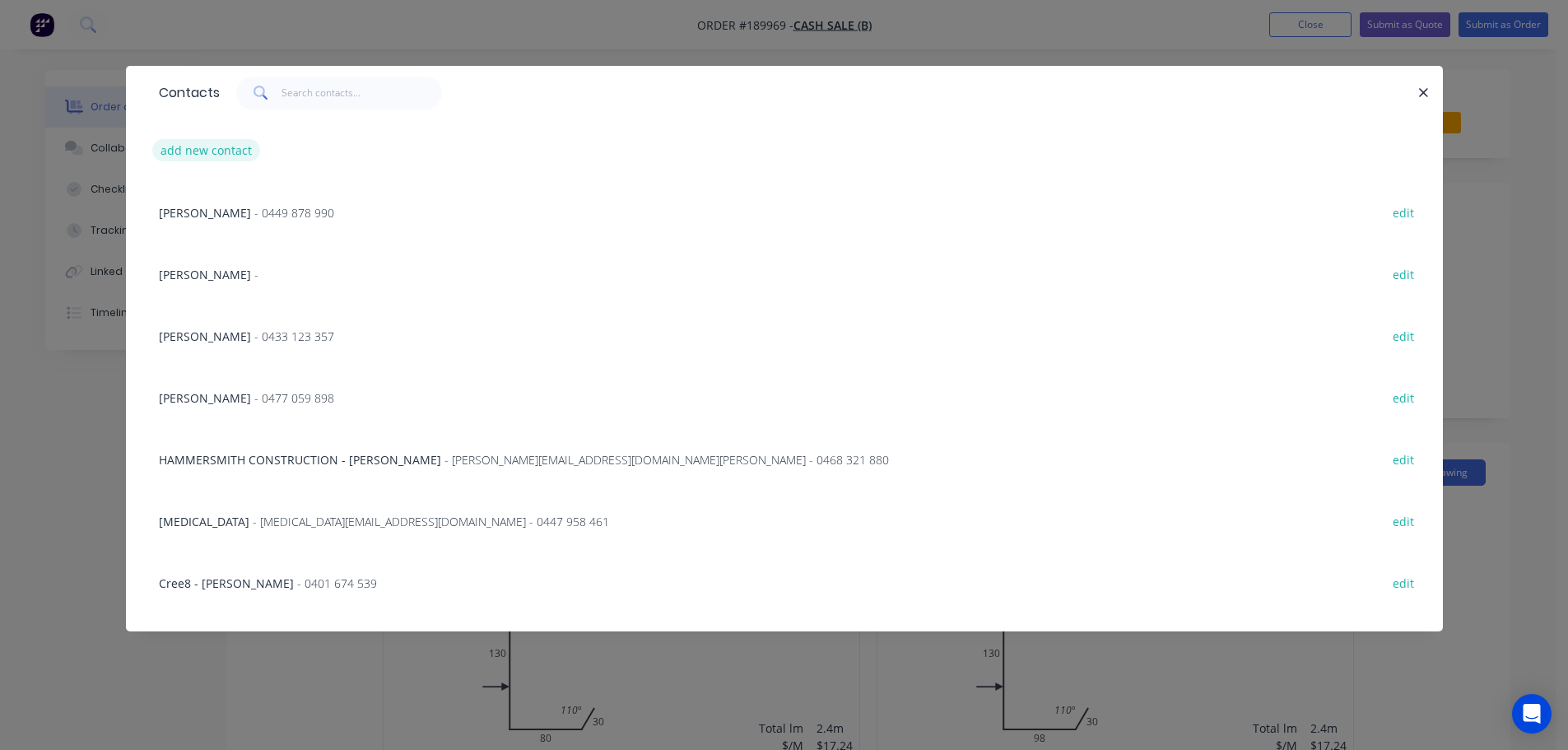
click at [224, 155] on button "add new contact" at bounding box center [206, 150] width 108 height 22
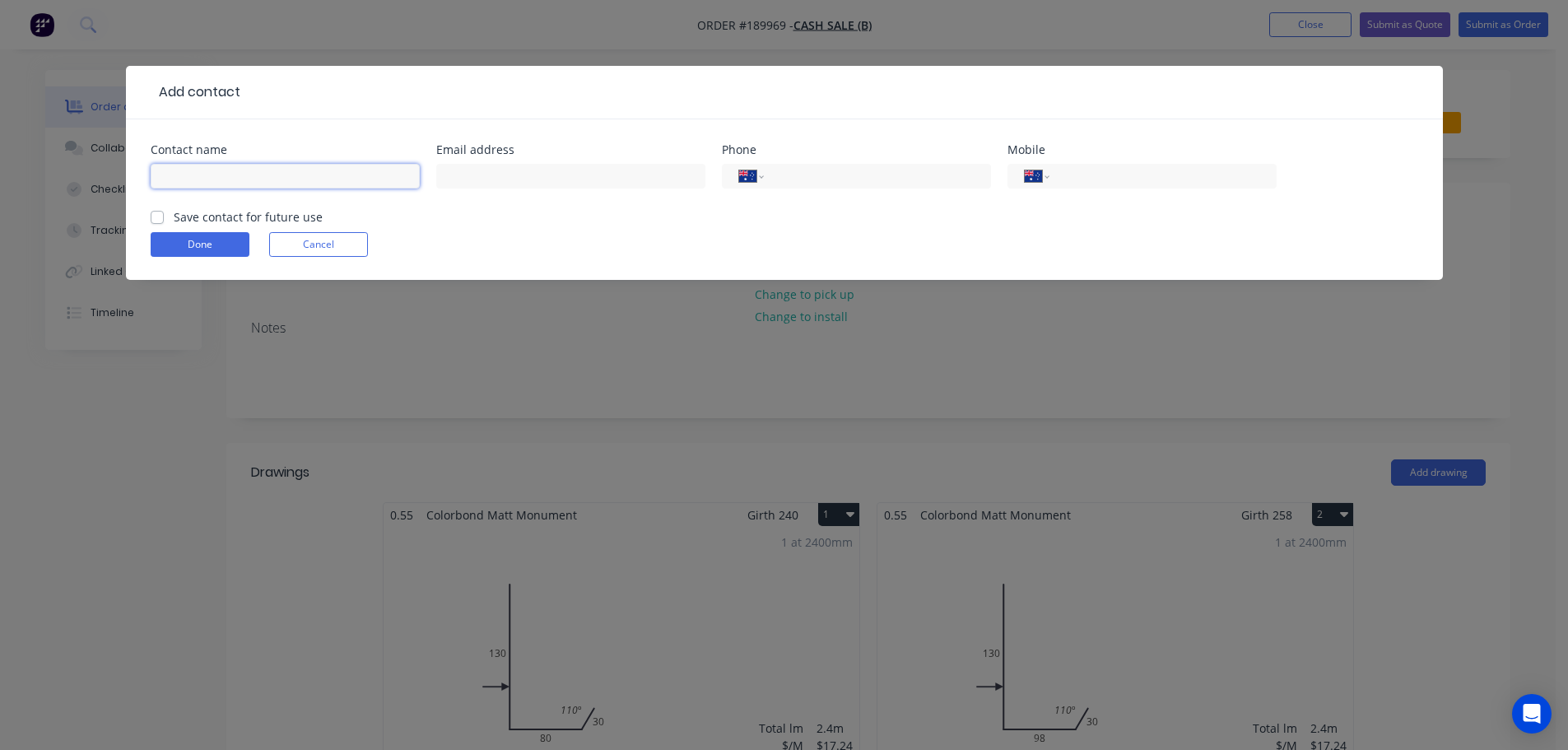
click at [235, 187] on input "text" at bounding box center [286, 176] width 269 height 25
click button "Done" at bounding box center [200, 245] width 99 height 25
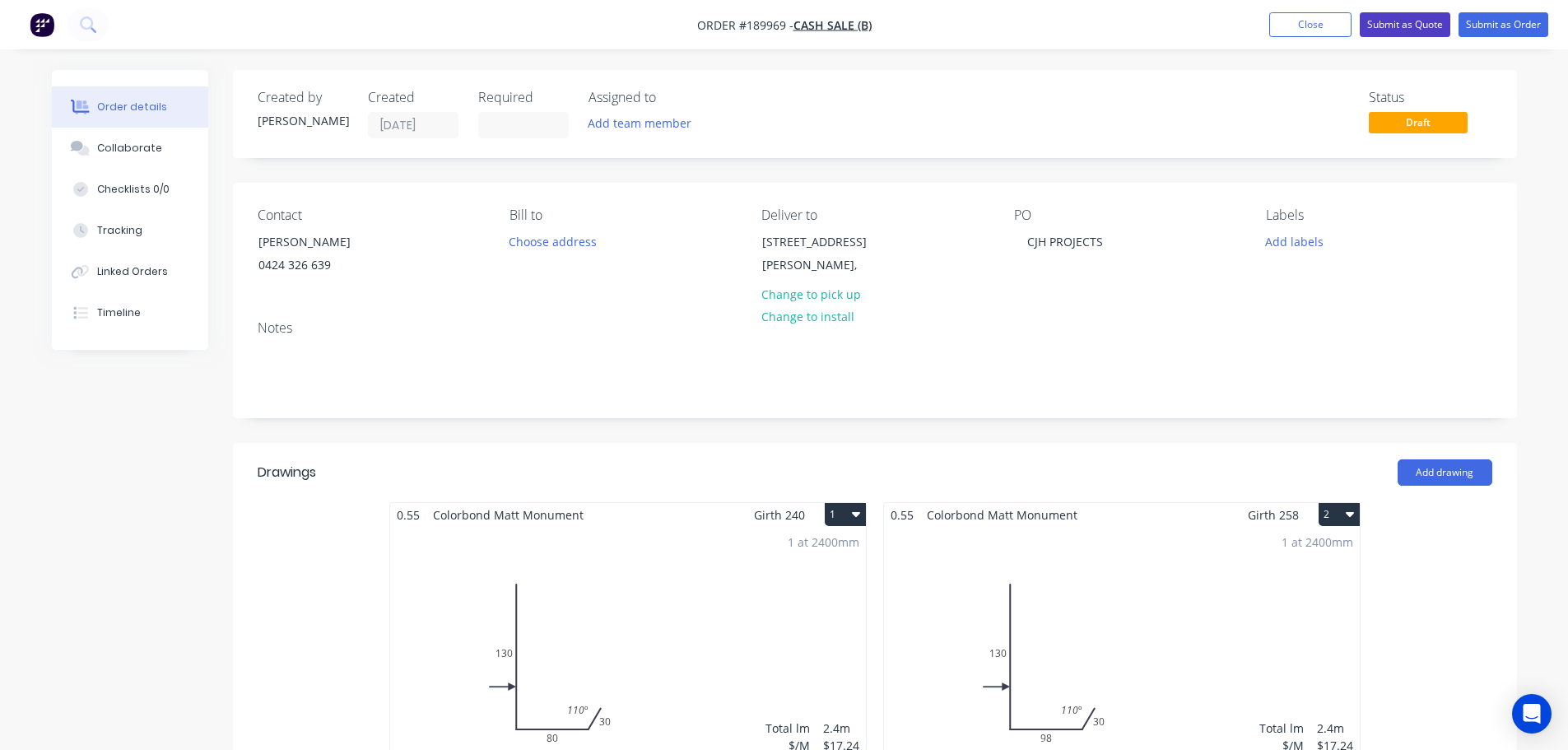
click at [1428, 17] on button "Submit as Quote" at bounding box center [1405, 25] width 91 height 25
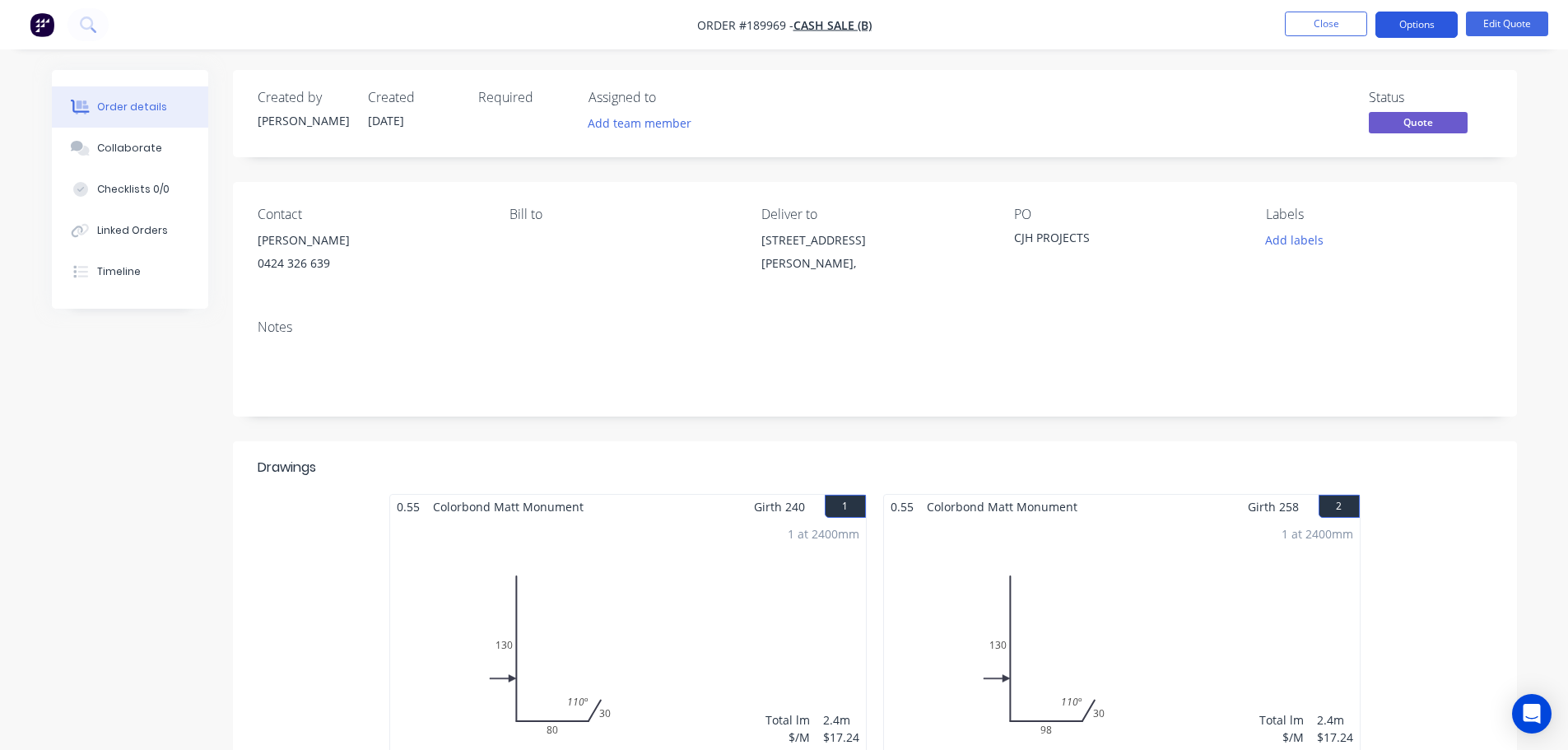
click at [1412, 23] on button "Options" at bounding box center [1416, 24] width 82 height 26
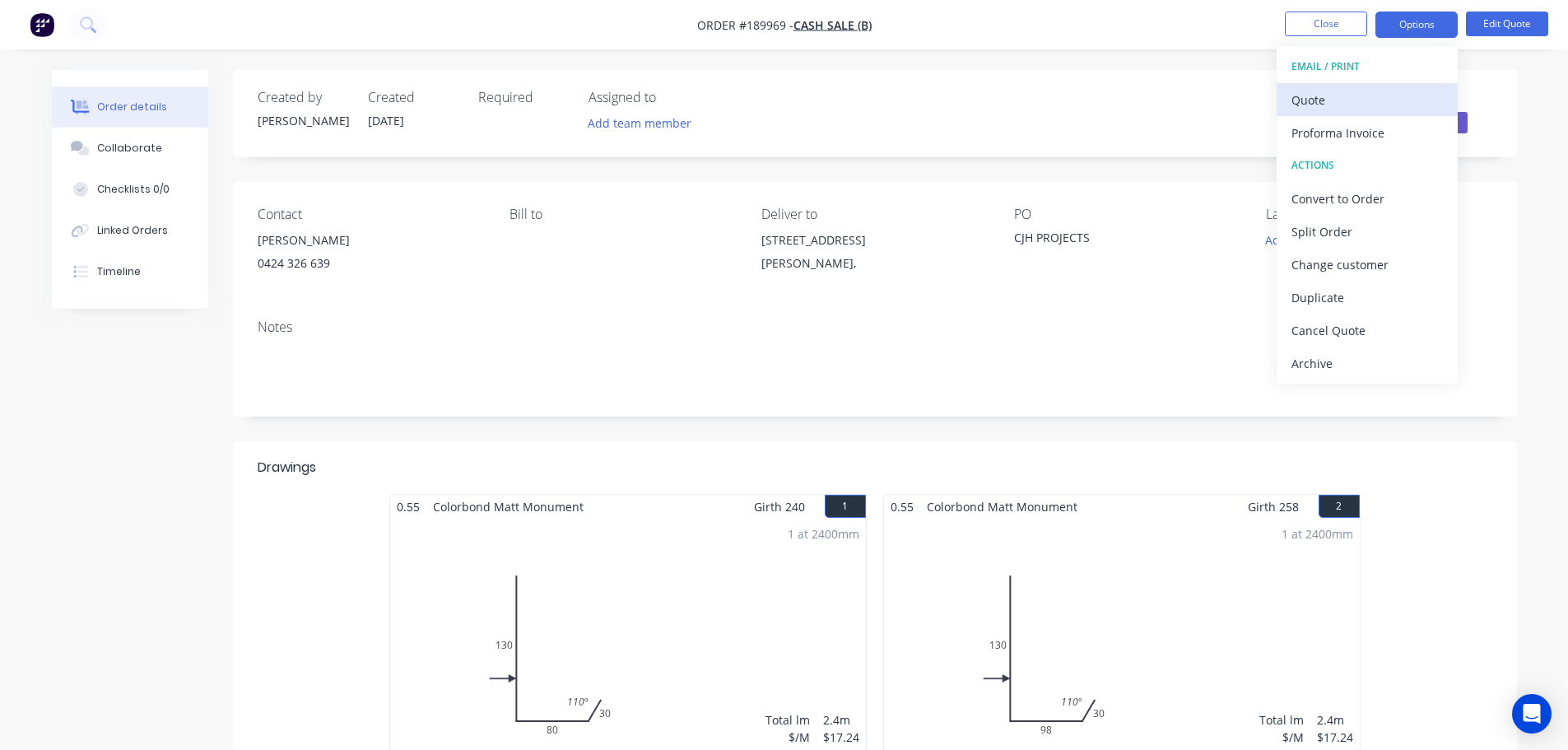
click at [1365, 104] on div "Quote" at bounding box center [1368, 100] width 151 height 24
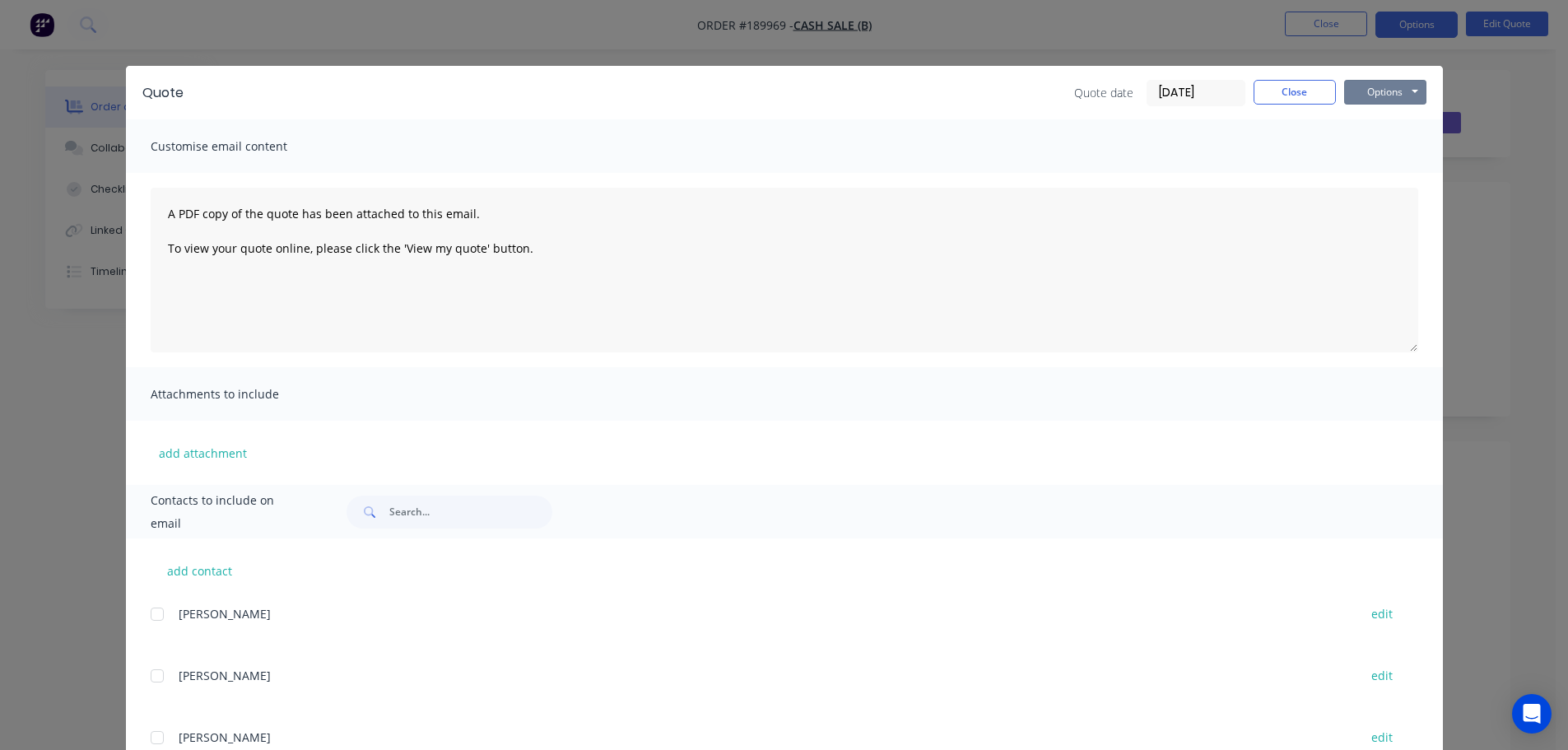
drag, startPoint x: 1367, startPoint y: 93, endPoint x: 1366, endPoint y: 107, distance: 14.0
click at [1367, 98] on button "Options" at bounding box center [1385, 92] width 82 height 25
click at [1366, 126] on button "Preview" at bounding box center [1397, 121] width 106 height 27
click at [1261, 91] on button "Close" at bounding box center [1295, 92] width 82 height 25
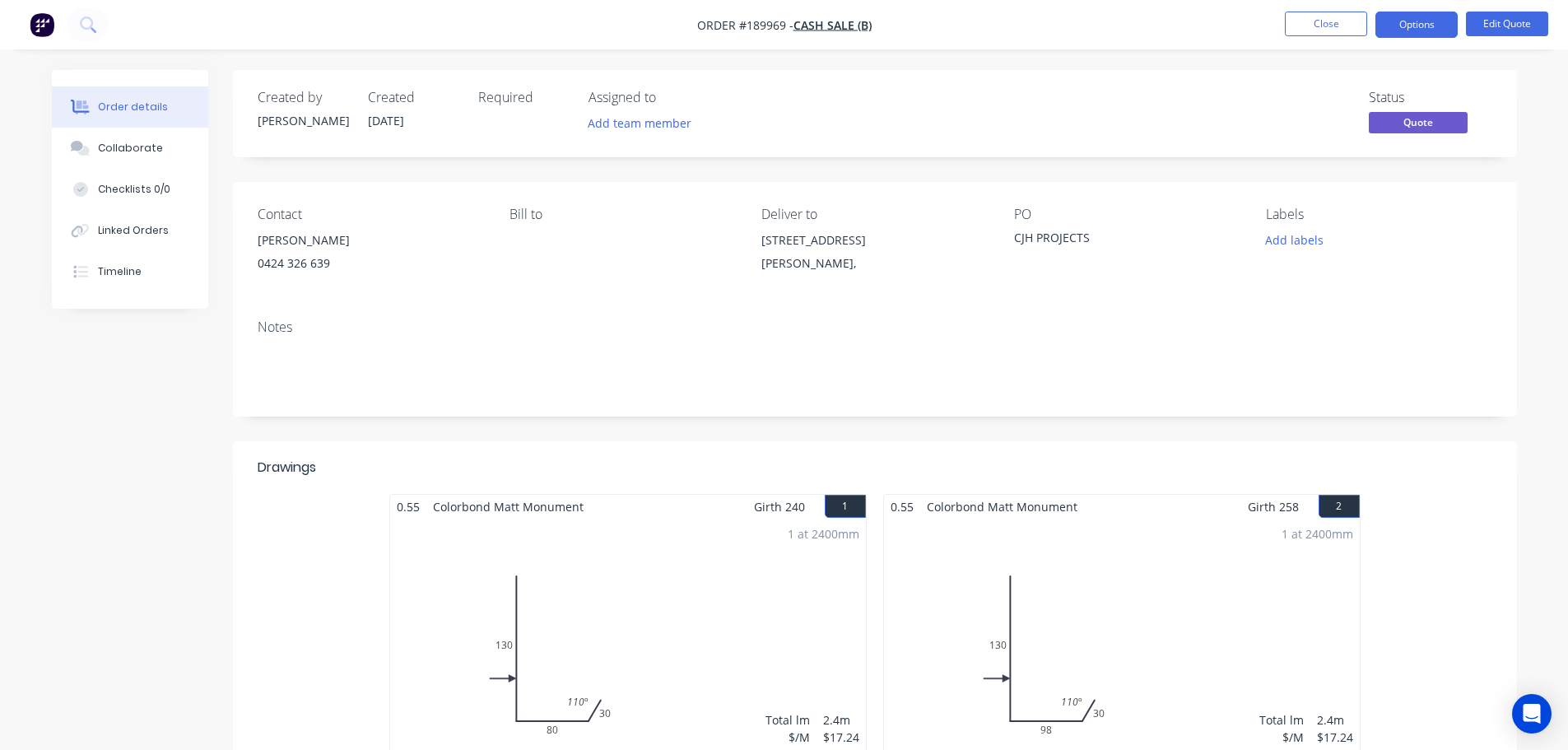
drag, startPoint x: 1415, startPoint y: 25, endPoint x: 1408, endPoint y: 43, distance: 19.3
click at [1413, 33] on button "Options" at bounding box center [1416, 24] width 82 height 26
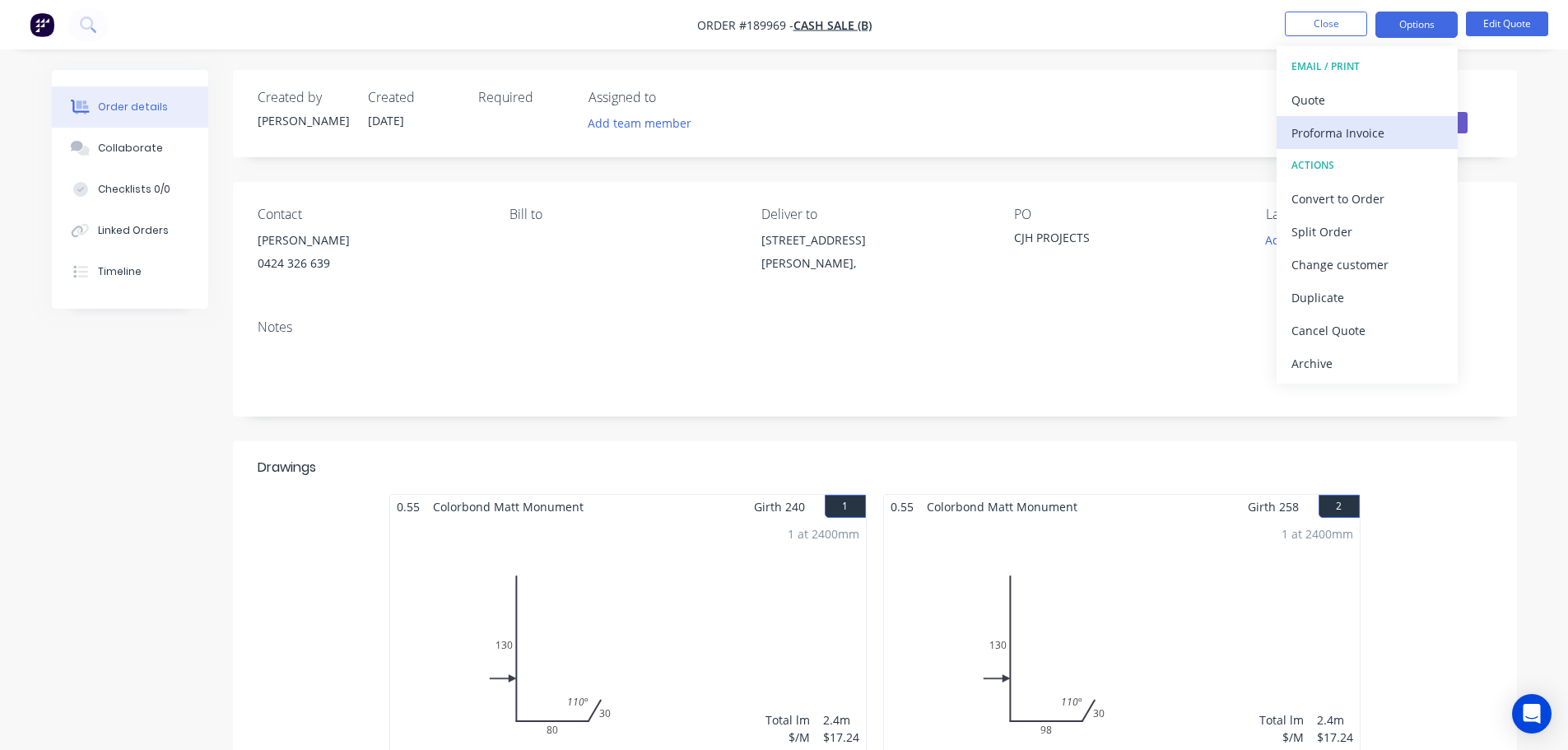
click at [1351, 135] on div "Proforma Invoice" at bounding box center [1368, 133] width 151 height 24
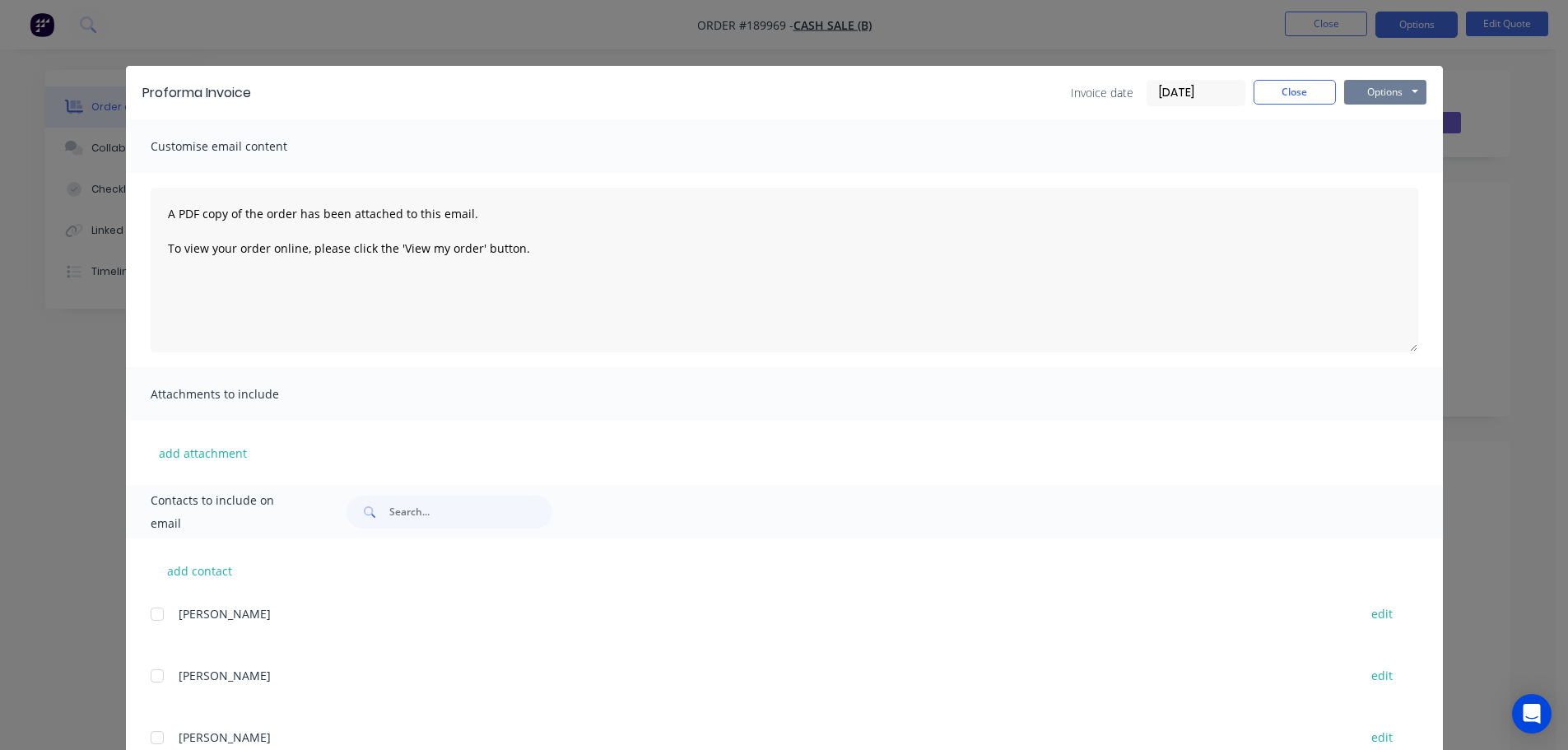
drag, startPoint x: 1357, startPoint y: 84, endPoint x: 1358, endPoint y: 97, distance: 13.0
click at [1357, 85] on button "Options" at bounding box center [1385, 92] width 82 height 25
click at [1358, 118] on button "Preview" at bounding box center [1397, 121] width 106 height 27
click at [1287, 93] on button "Close" at bounding box center [1295, 92] width 82 height 25
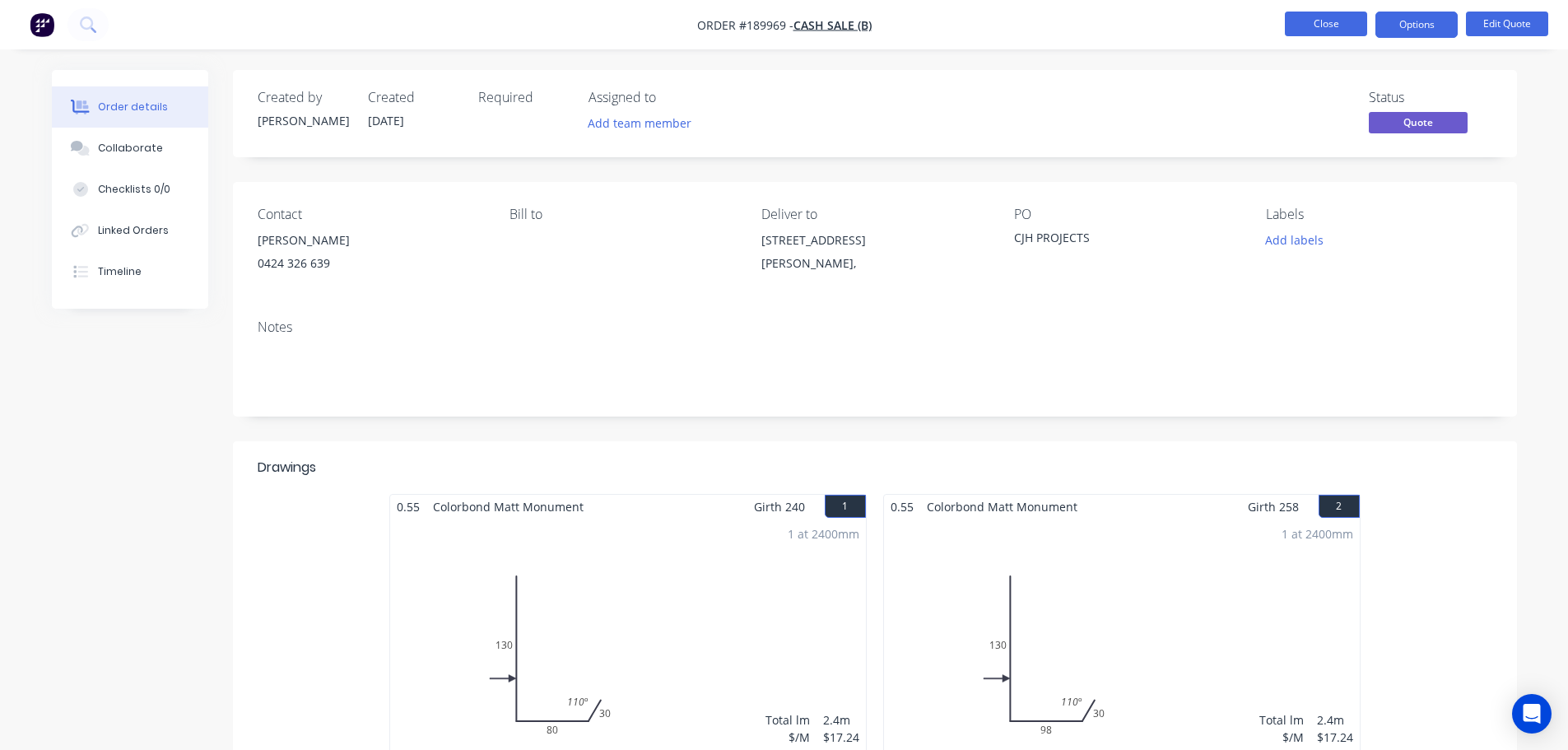
click at [1321, 16] on button "Close" at bounding box center [1326, 24] width 82 height 25
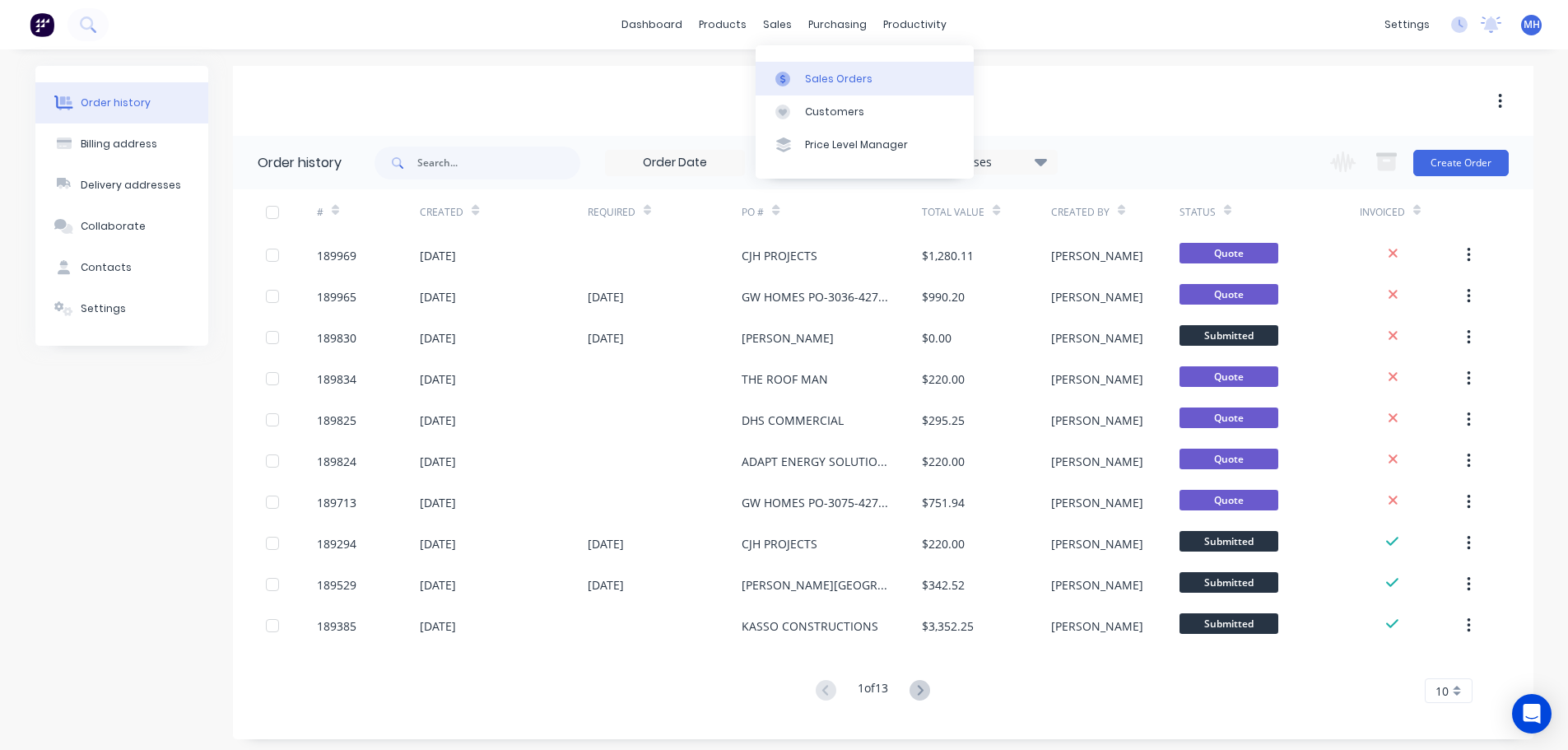
click at [807, 85] on div "Sales Orders" at bounding box center [839, 78] width 68 height 15
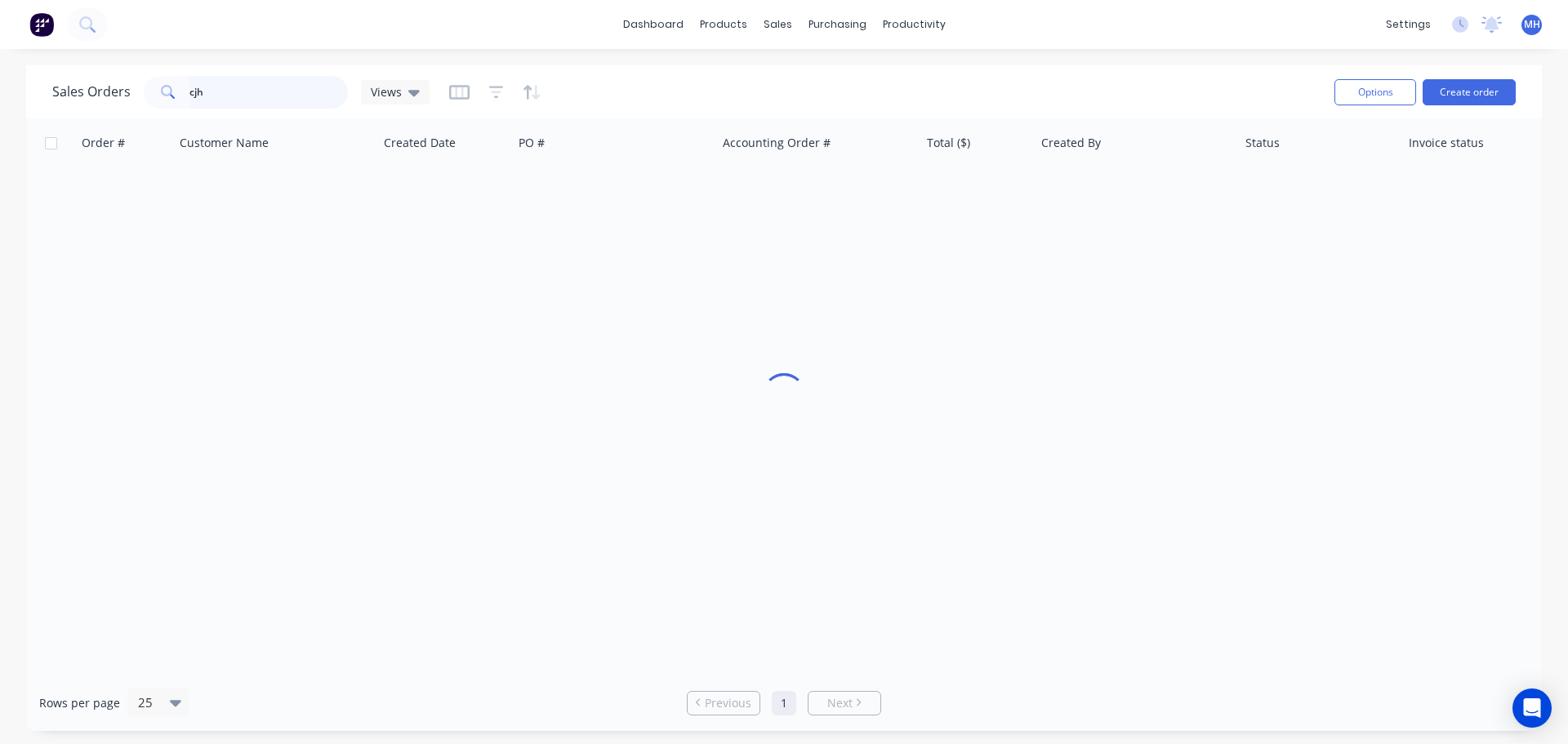
click at [270, 87] on input "cjh" at bounding box center [269, 92] width 159 height 33
drag, startPoint x: 495, startPoint y: 94, endPoint x: 509, endPoint y: 112, distance: 22.8
click at [495, 95] on icon "button" at bounding box center [496, 92] width 14 height 16
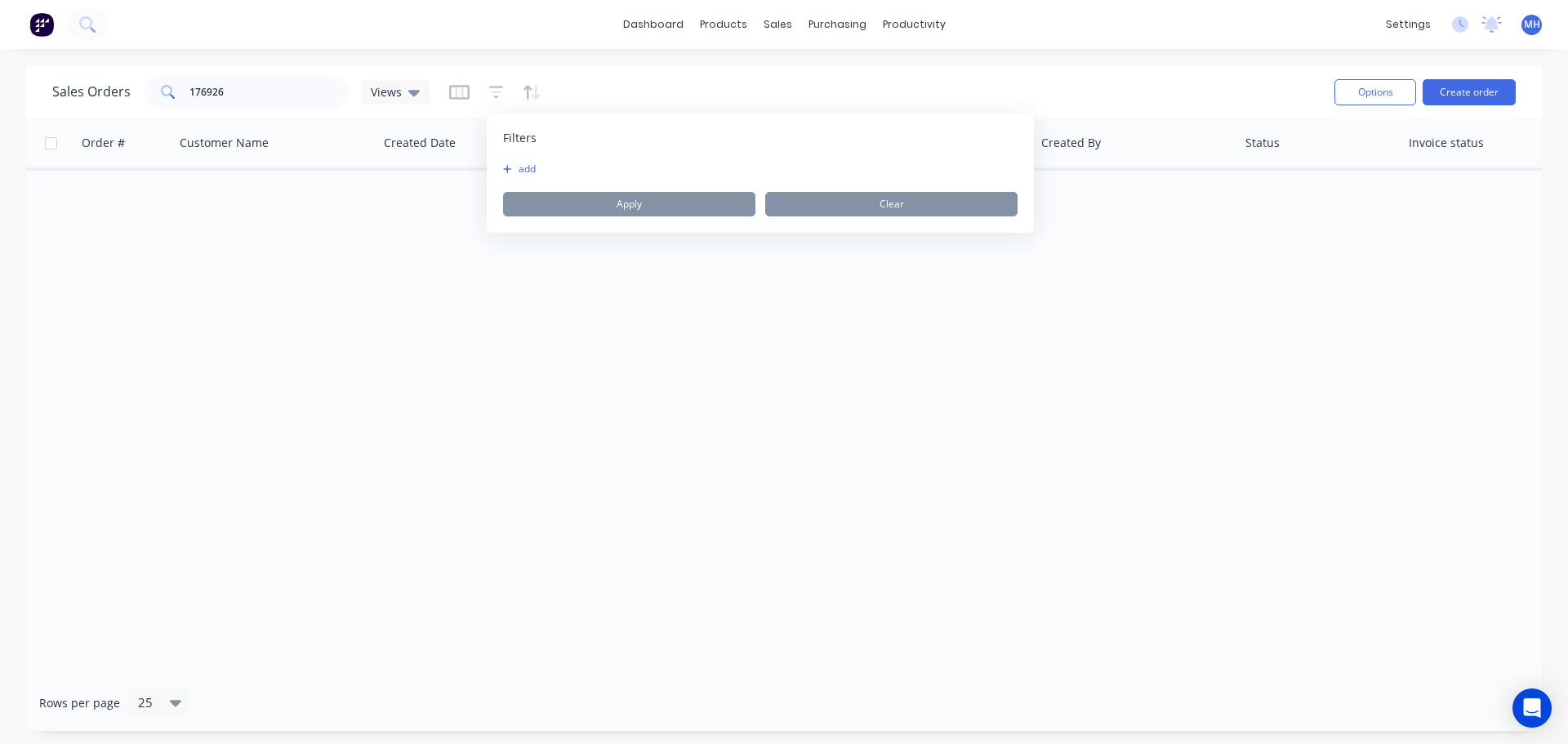
click at [524, 169] on button "add" at bounding box center [524, 169] width 41 height 13
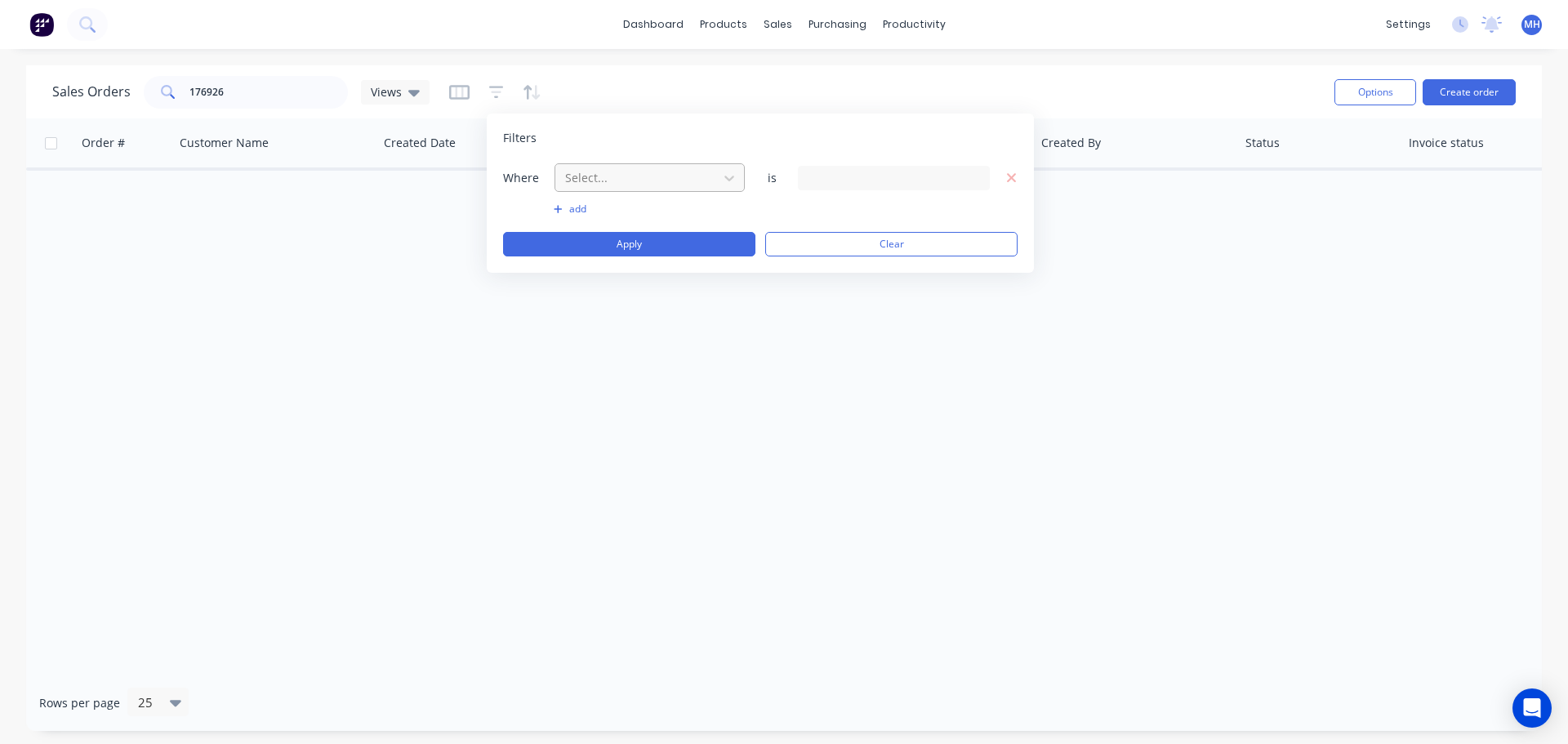
drag, startPoint x: 591, startPoint y: 191, endPoint x: 596, endPoint y: 184, distance: 8.6
click at [592, 189] on div "Select..." at bounding box center [649, 178] width 190 height 29
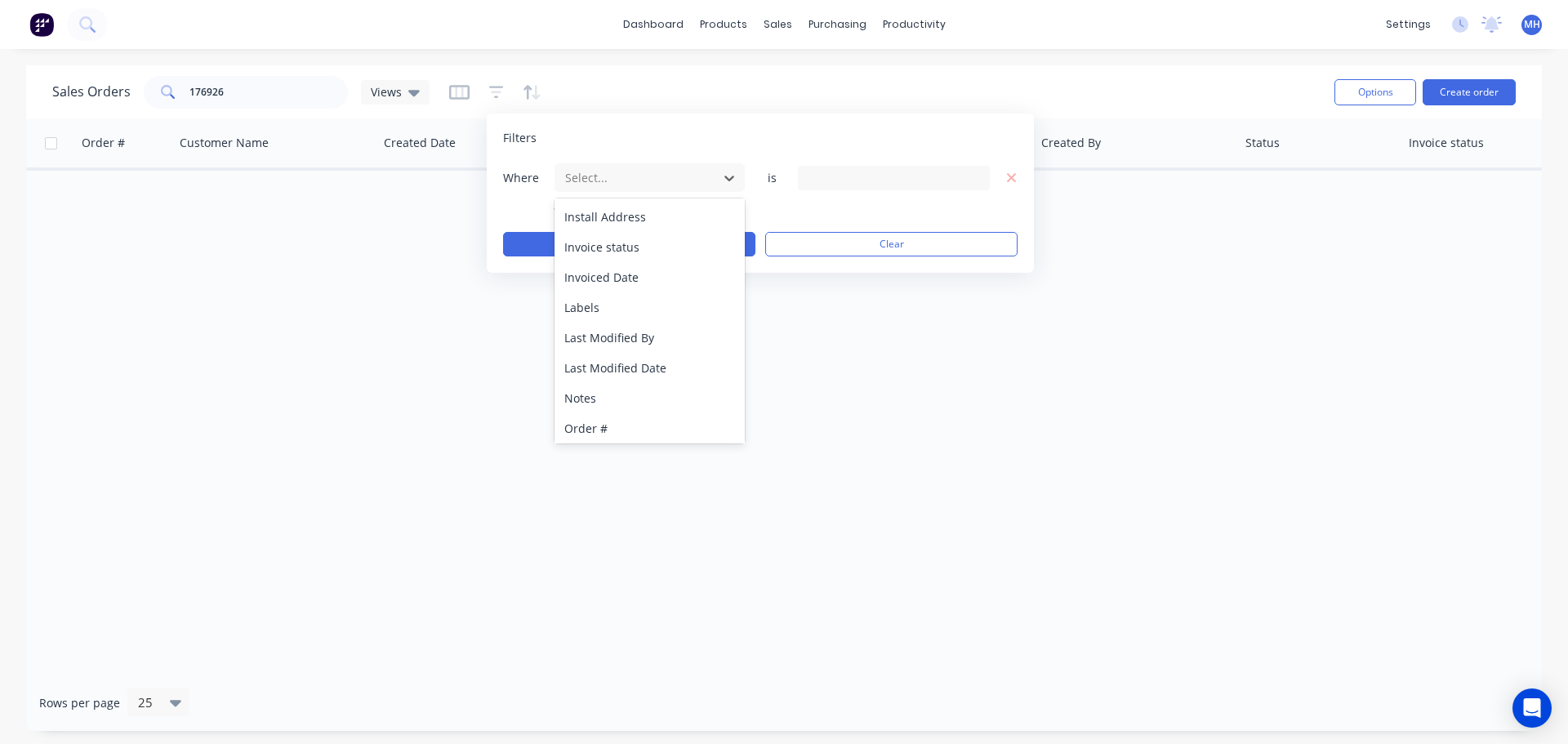
scroll to position [396, 0]
click at [588, 418] on div "Status" at bounding box center [649, 425] width 190 height 30
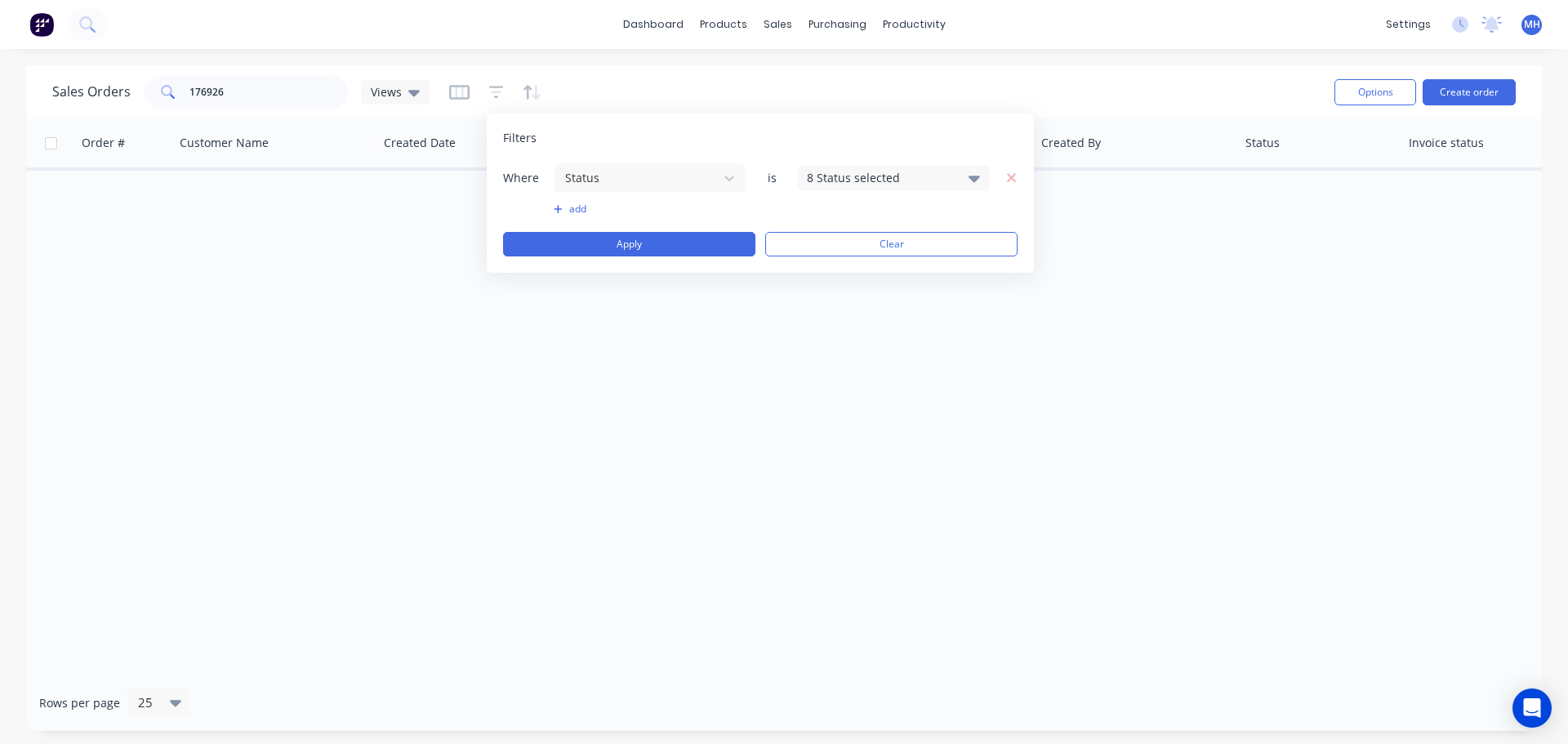
click at [835, 180] on div "8 Status selected" at bounding box center [881, 178] width 148 height 17
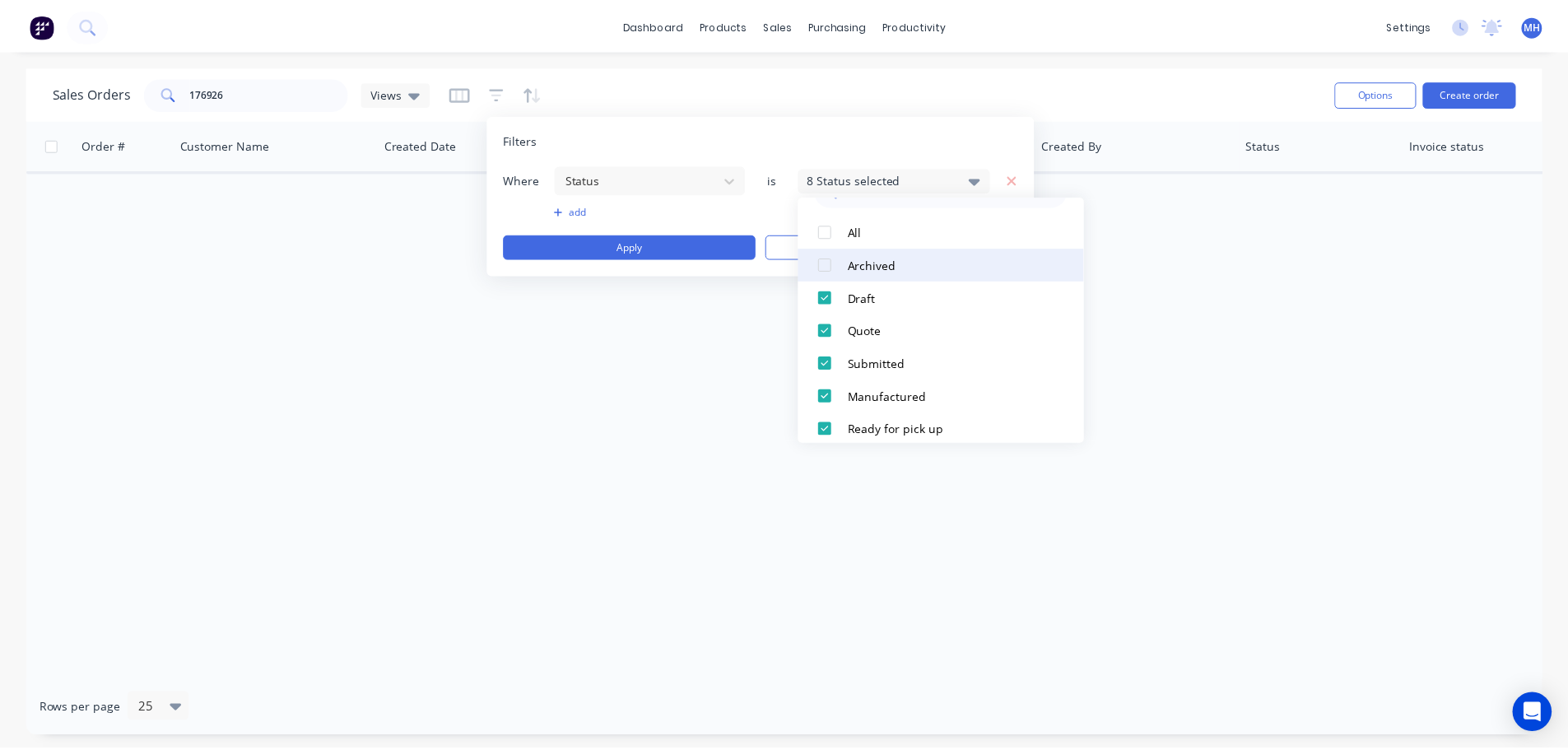
scroll to position [0, 0]
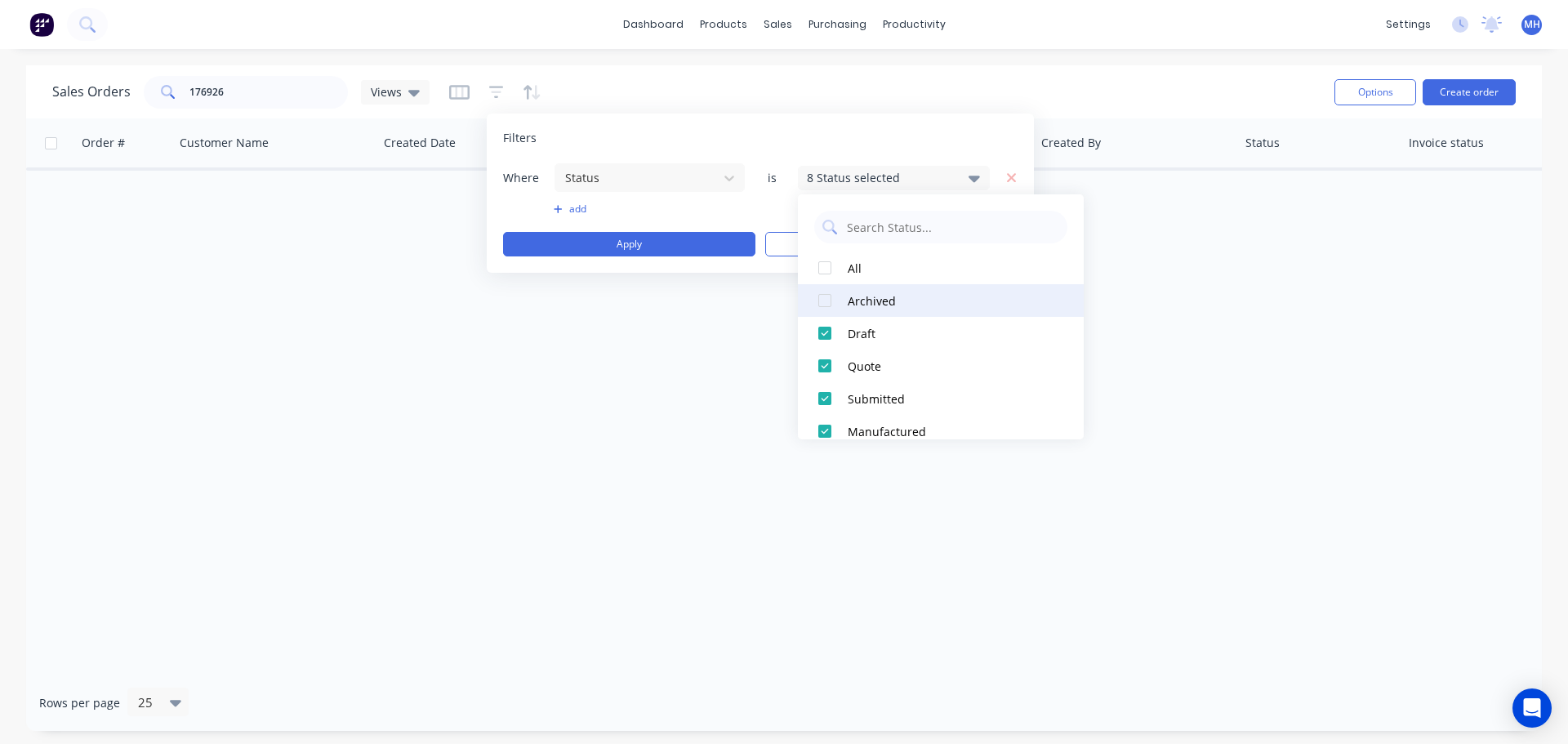
click at [864, 293] on div "Archived" at bounding box center [945, 301] width 196 height 17
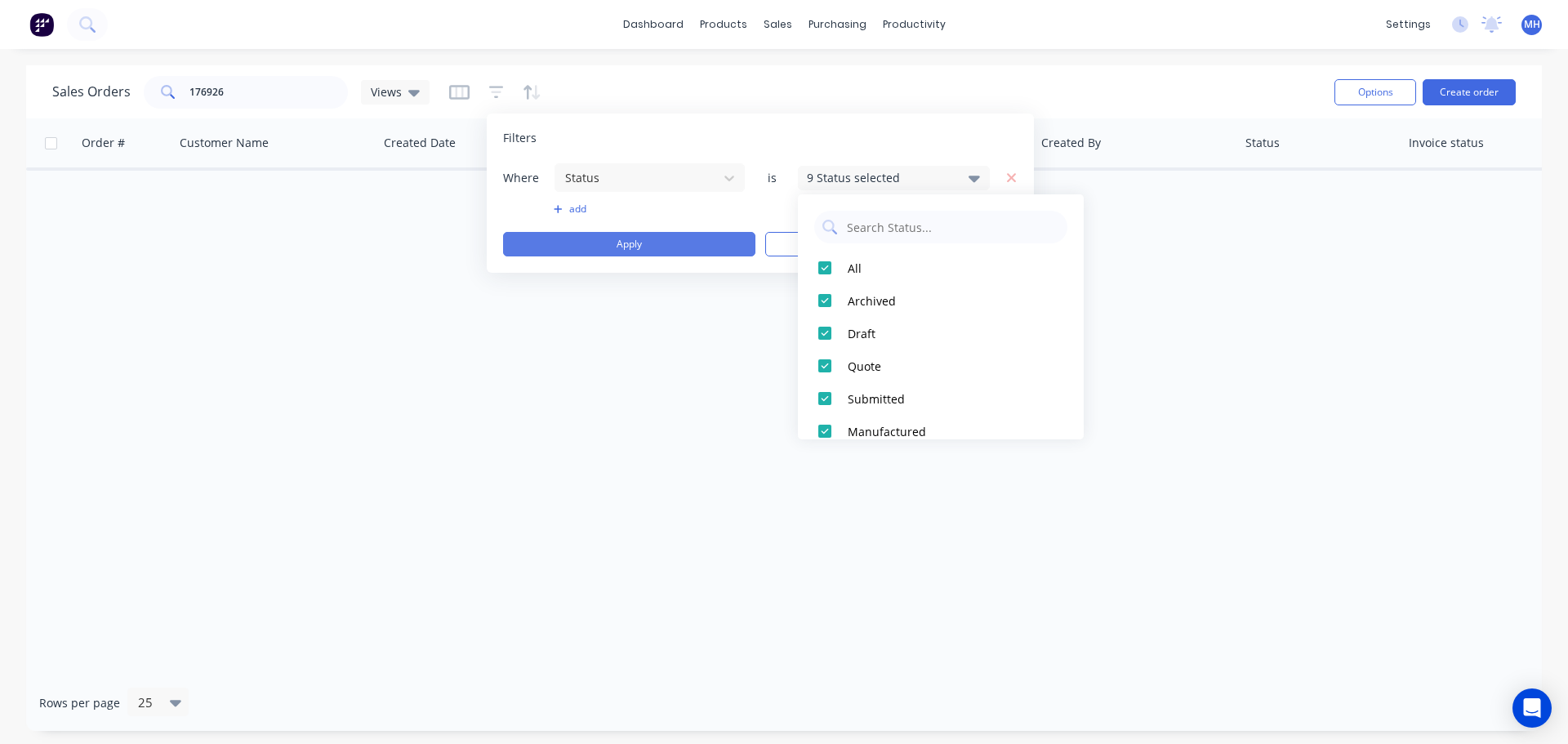
click at [681, 244] on button "Apply" at bounding box center [629, 244] width 253 height 25
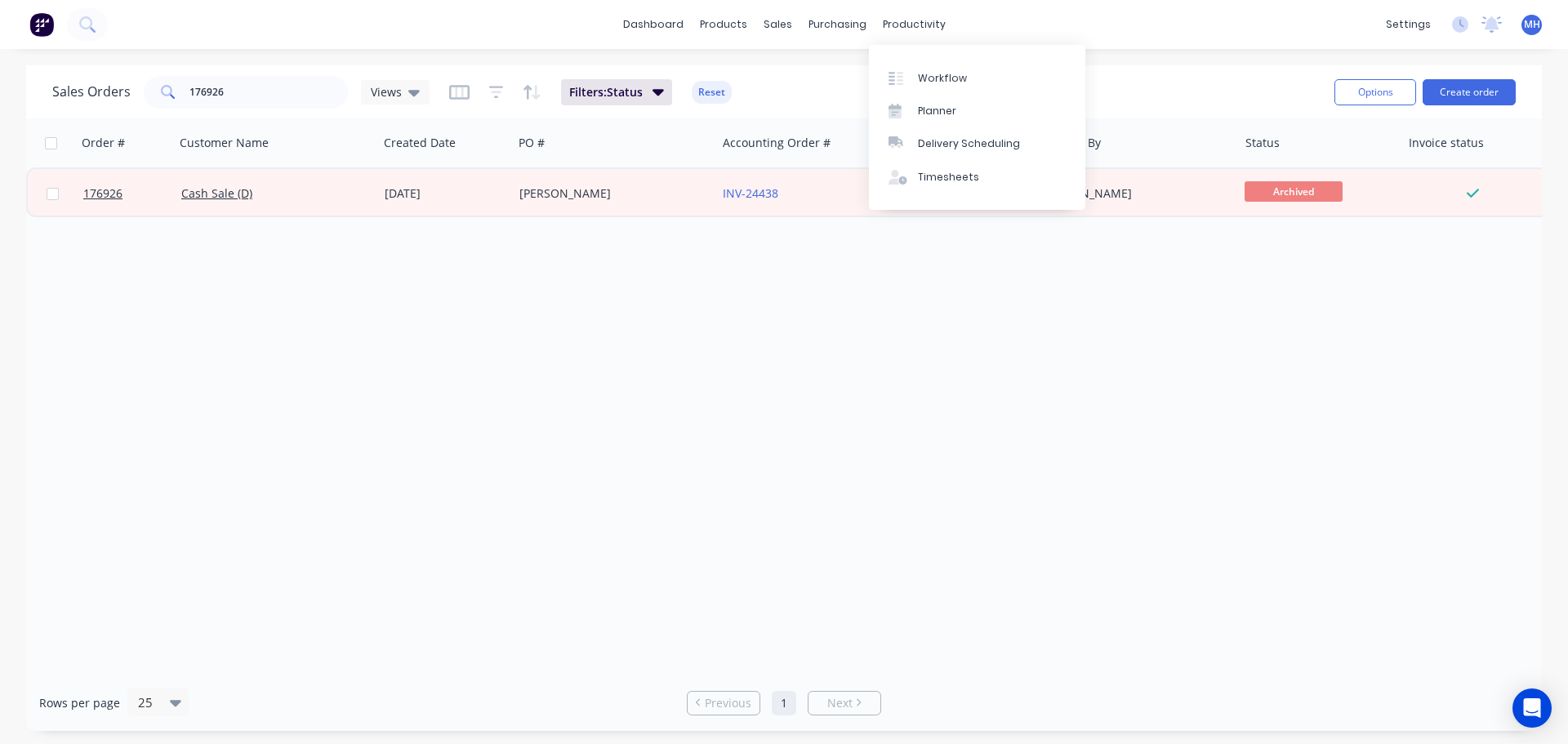
click at [536, 324] on div "Order # Customer Name Created Date PO # Accounting Order # Total ($) Created By…" at bounding box center [784, 396] width 1516 height 557
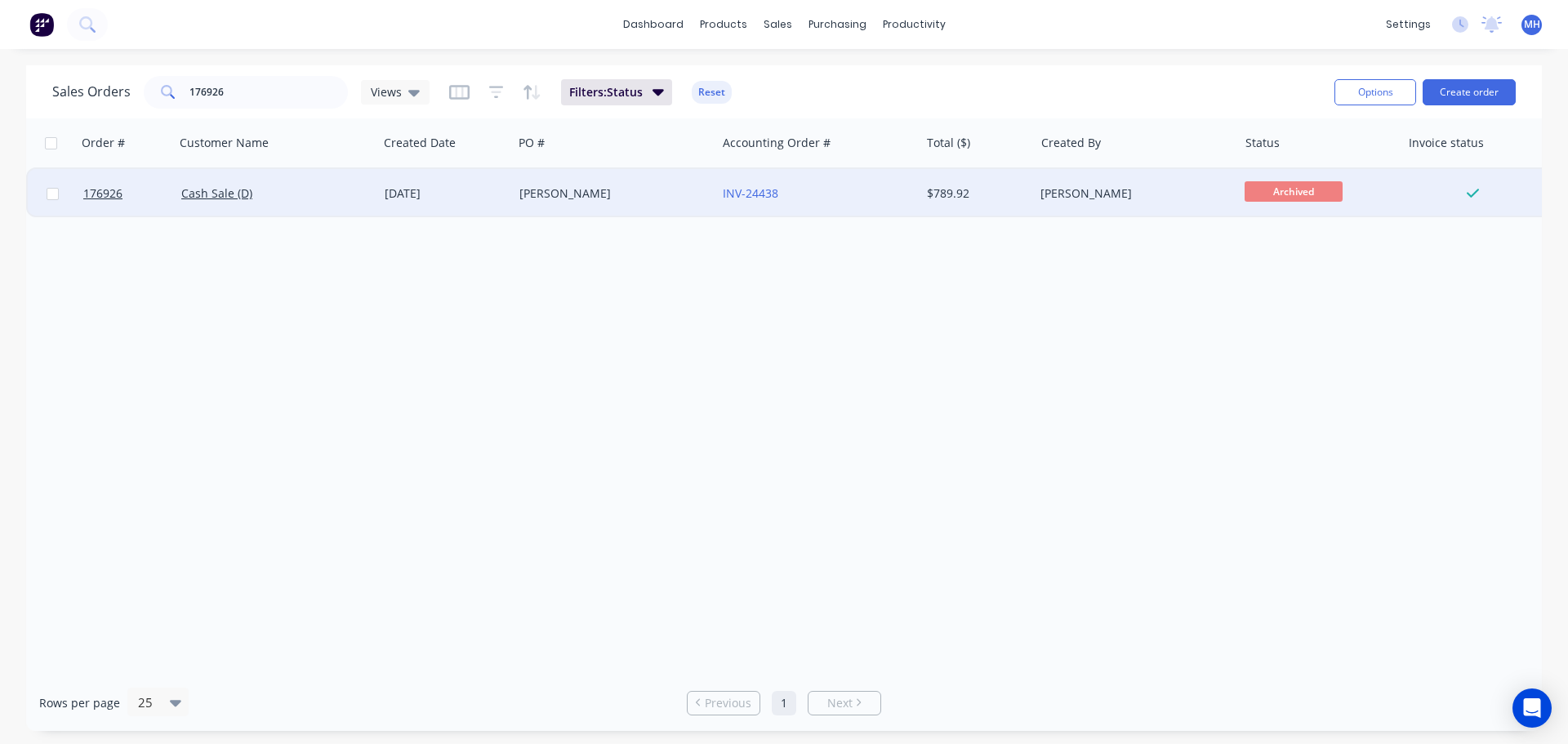
click at [337, 194] on div "Cash Sale (D)" at bounding box center [272, 193] width 182 height 16
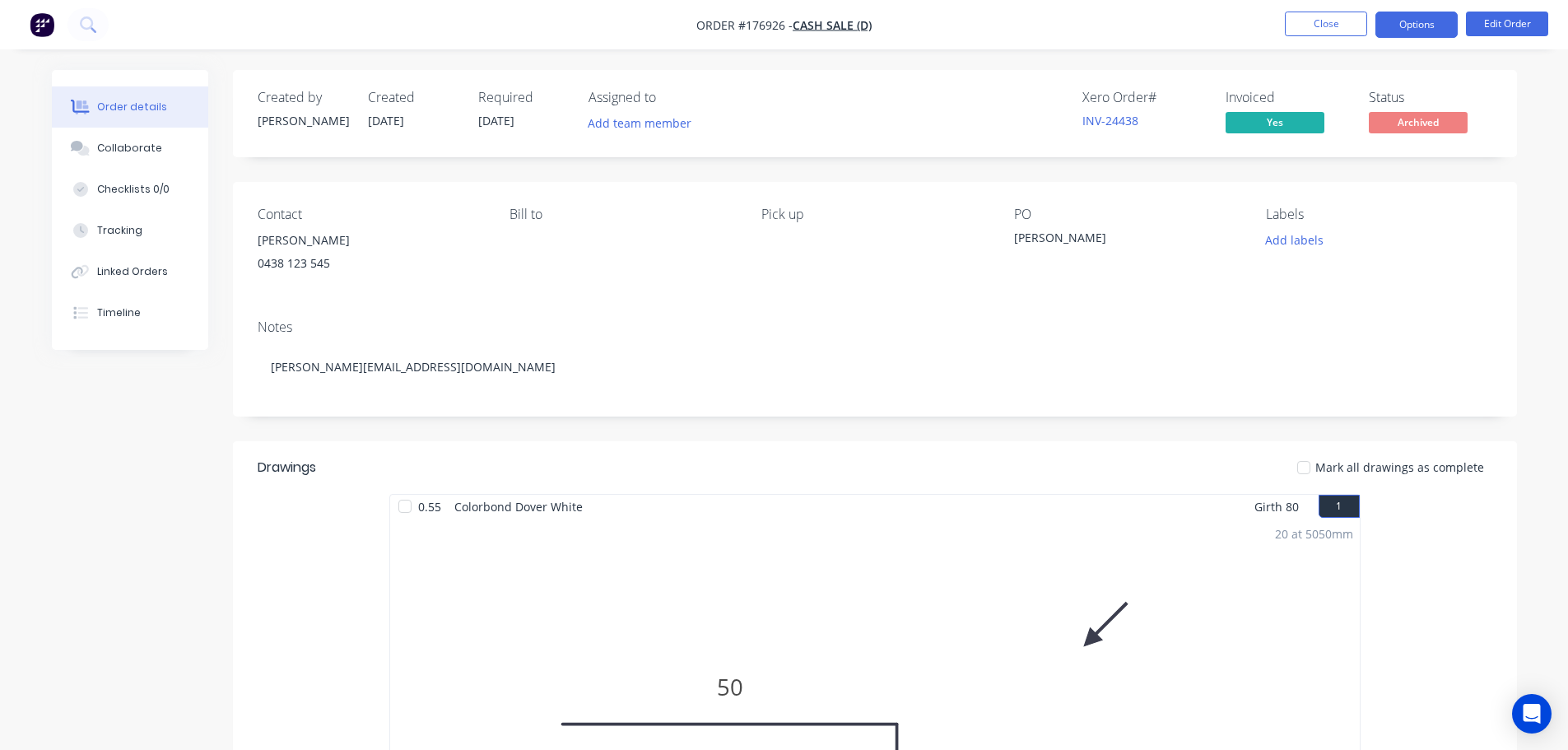
click at [1426, 31] on button "Options" at bounding box center [1416, 24] width 82 height 26
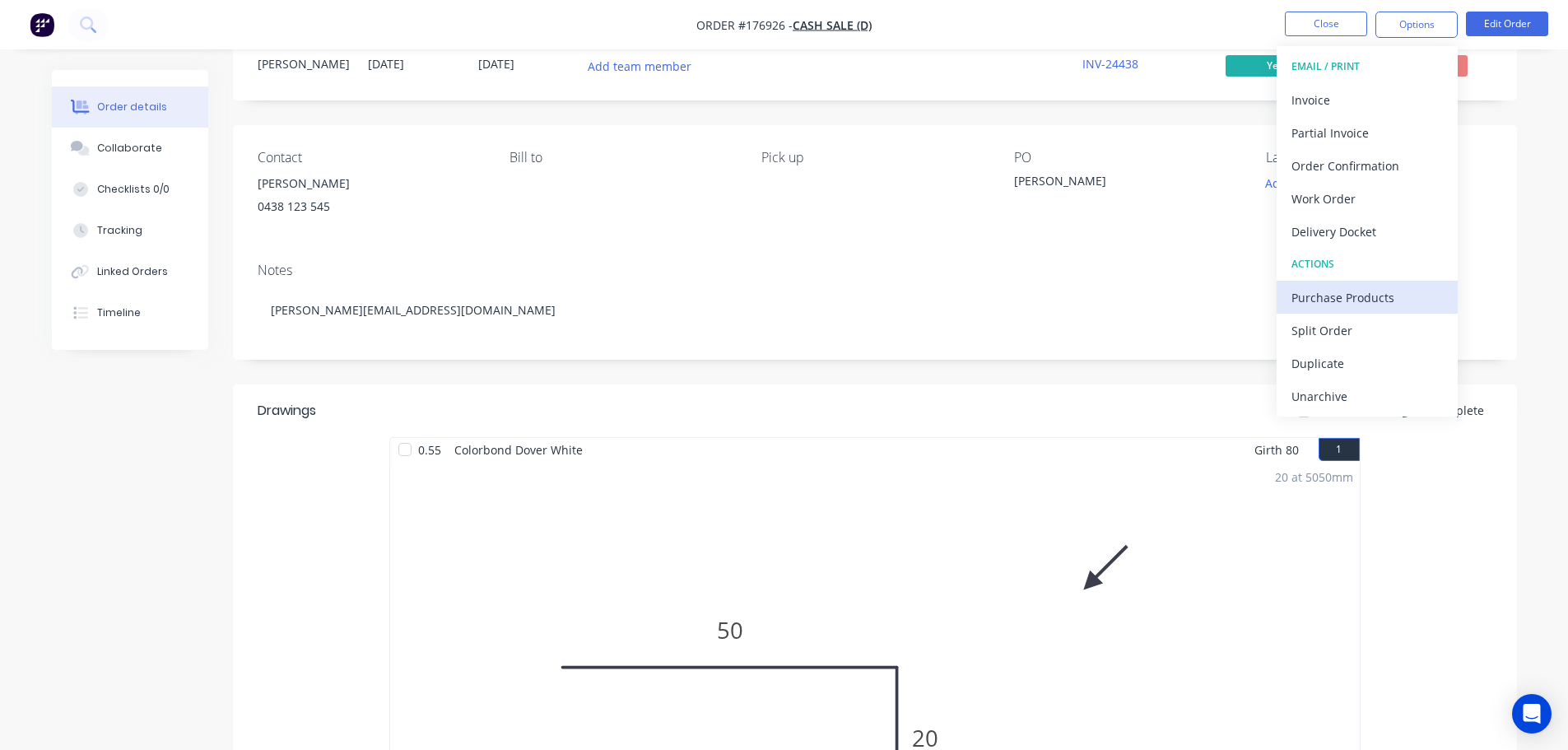
scroll to position [329, 0]
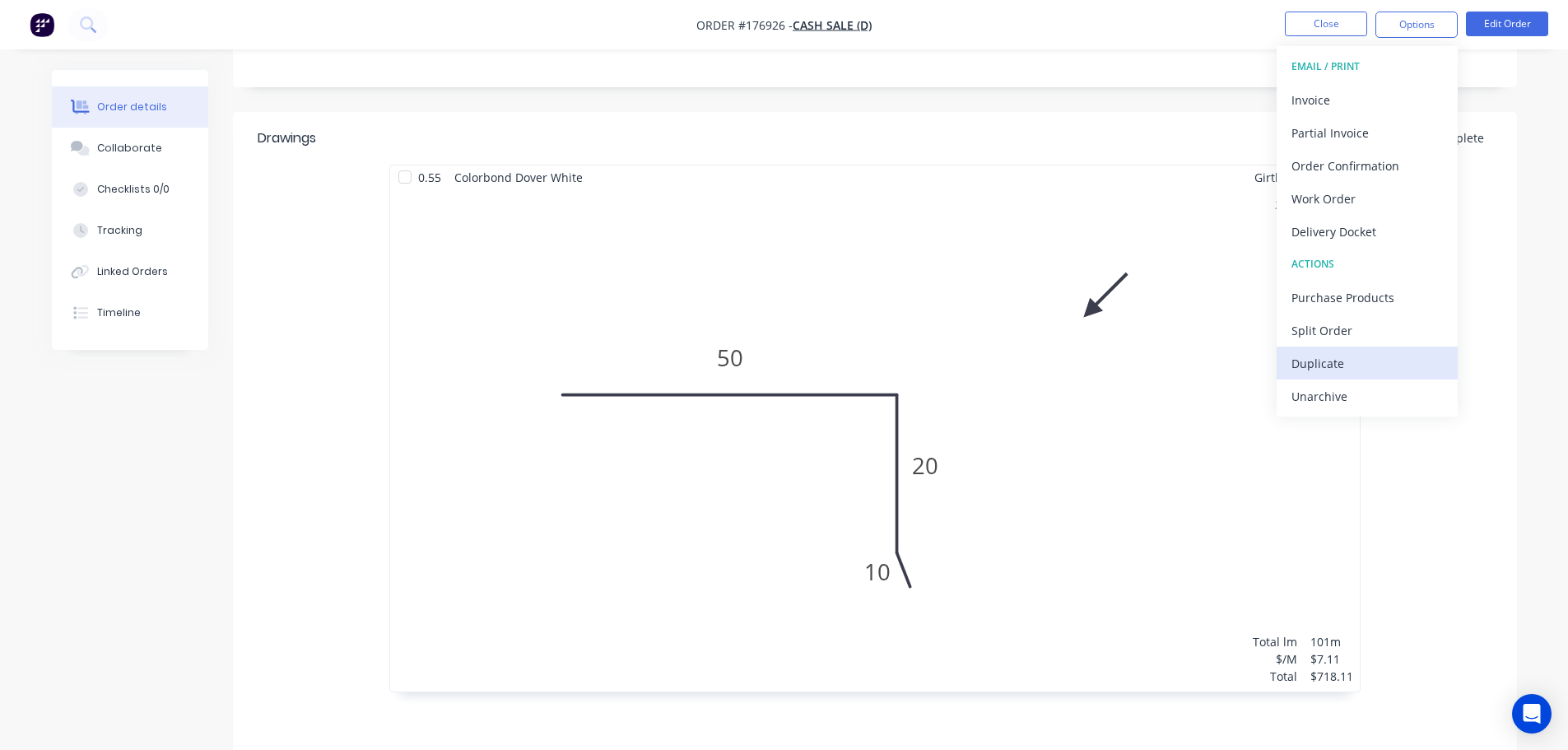
click at [1344, 349] on button "Duplicate" at bounding box center [1367, 363] width 181 height 33
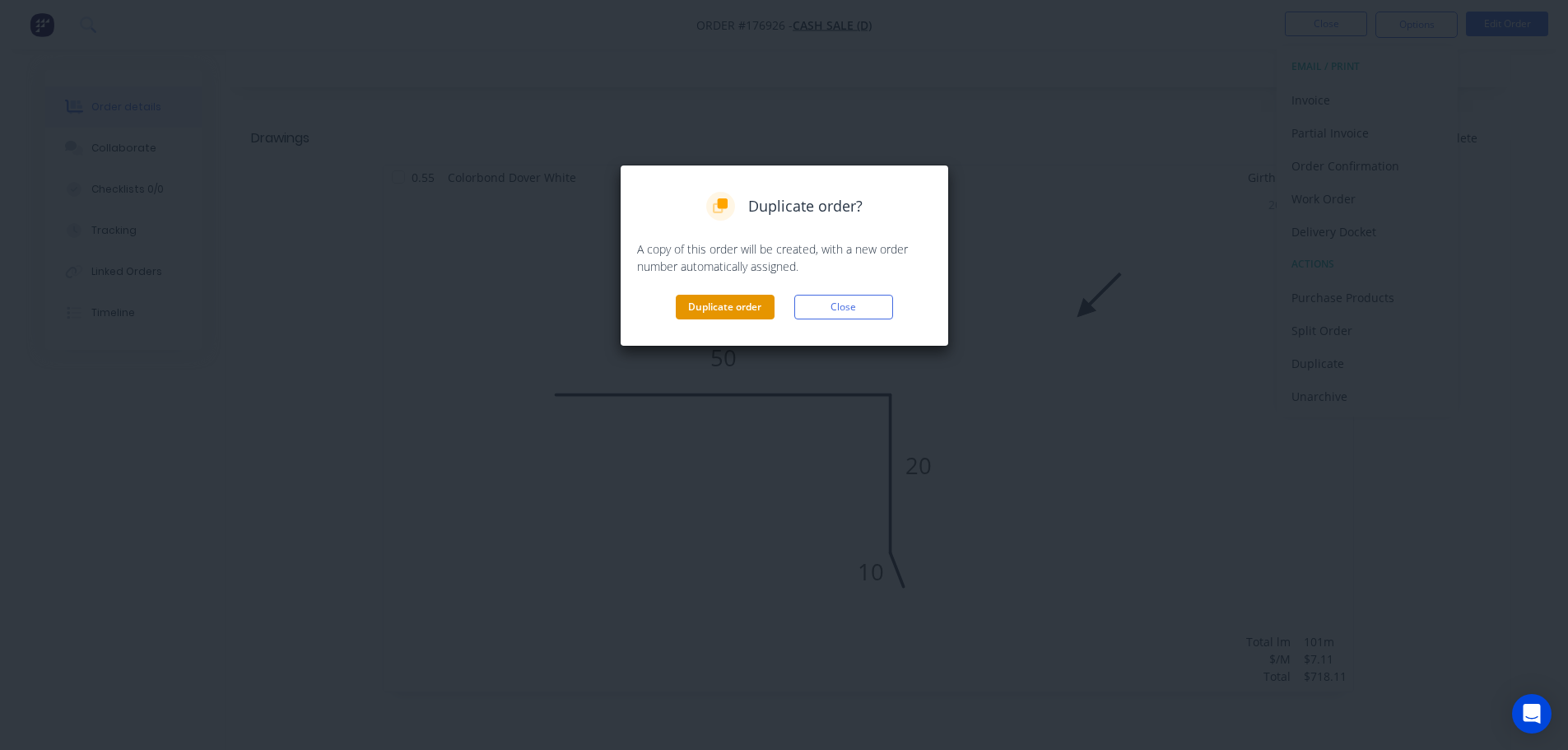
click at [740, 313] on button "Duplicate order" at bounding box center [725, 307] width 99 height 25
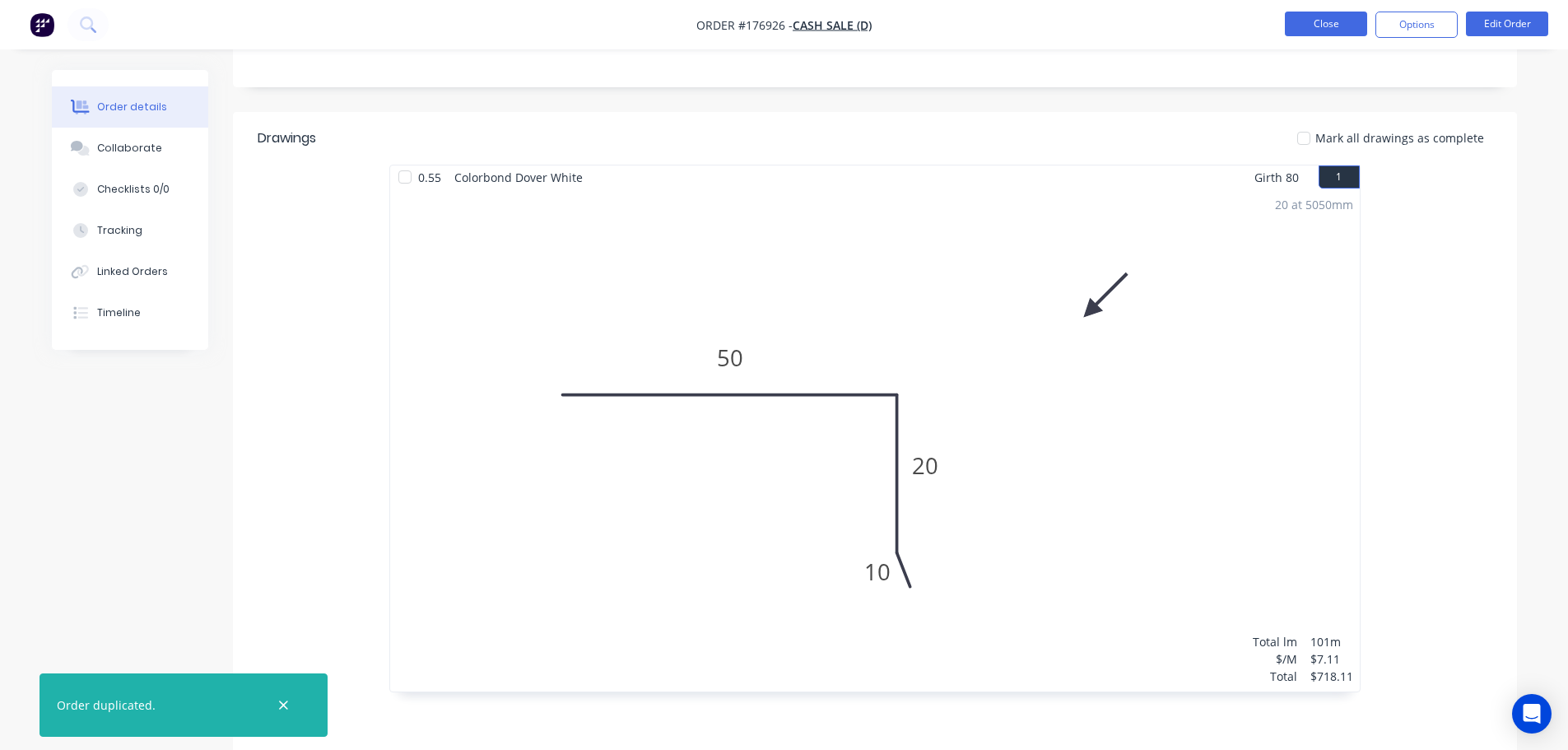
click at [1301, 25] on button "Close" at bounding box center [1326, 24] width 82 height 25
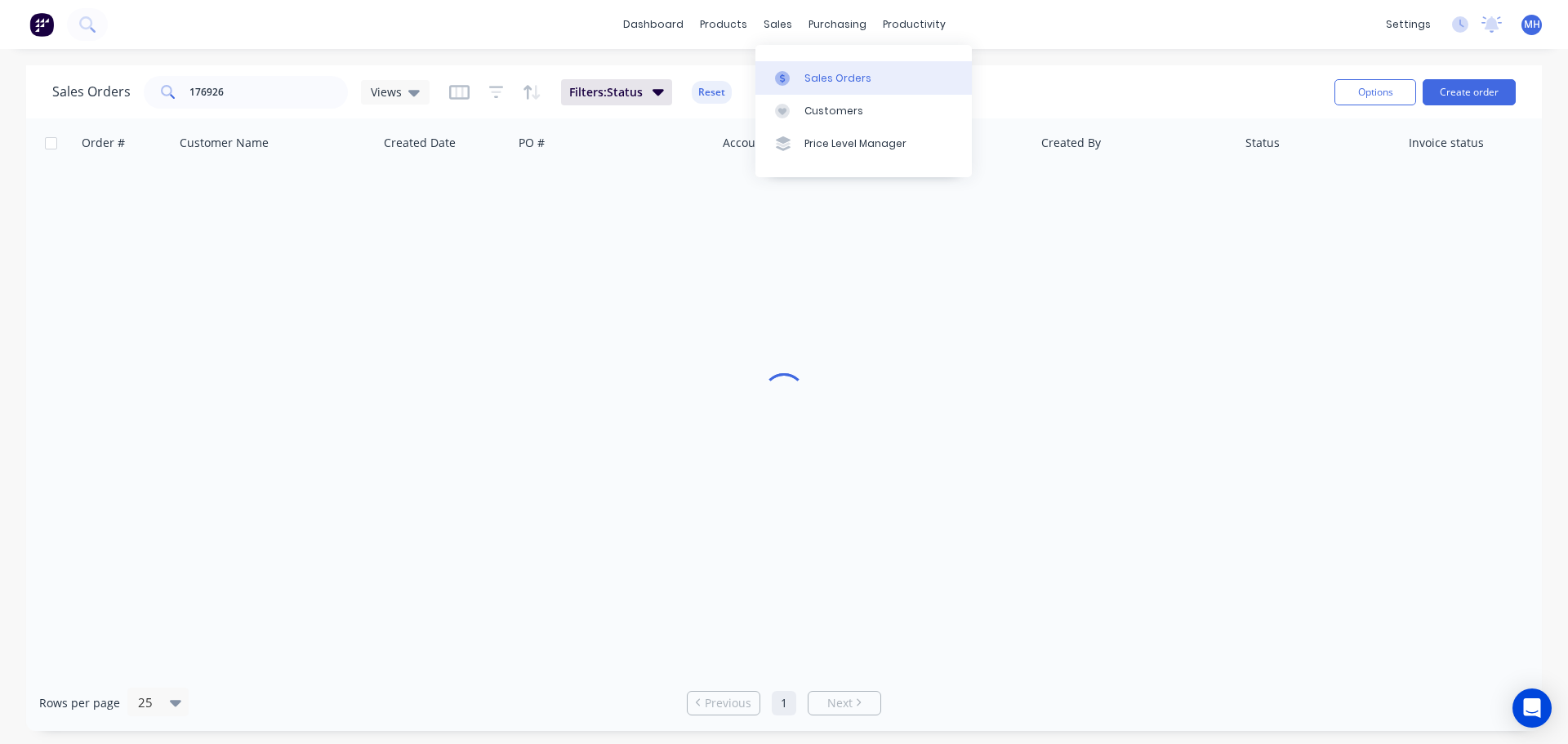
click at [804, 72] on div "Sales Orders" at bounding box center [838, 78] width 67 height 14
click at [724, 95] on button "Reset" at bounding box center [712, 92] width 40 height 23
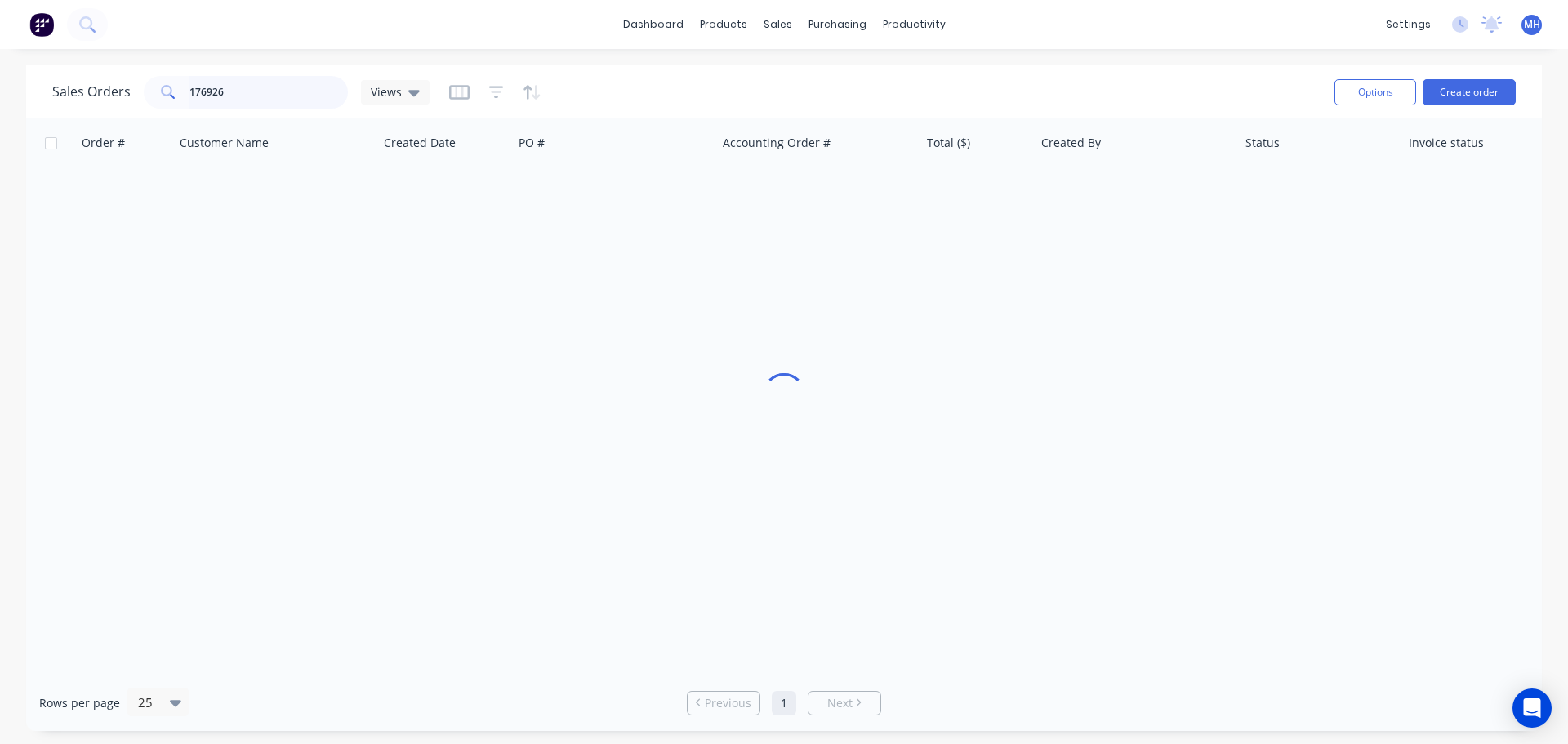
click at [270, 101] on input "176926" at bounding box center [269, 92] width 159 height 33
click at [676, 97] on div "Sales Orders Views" at bounding box center [686, 92] width 1269 height 40
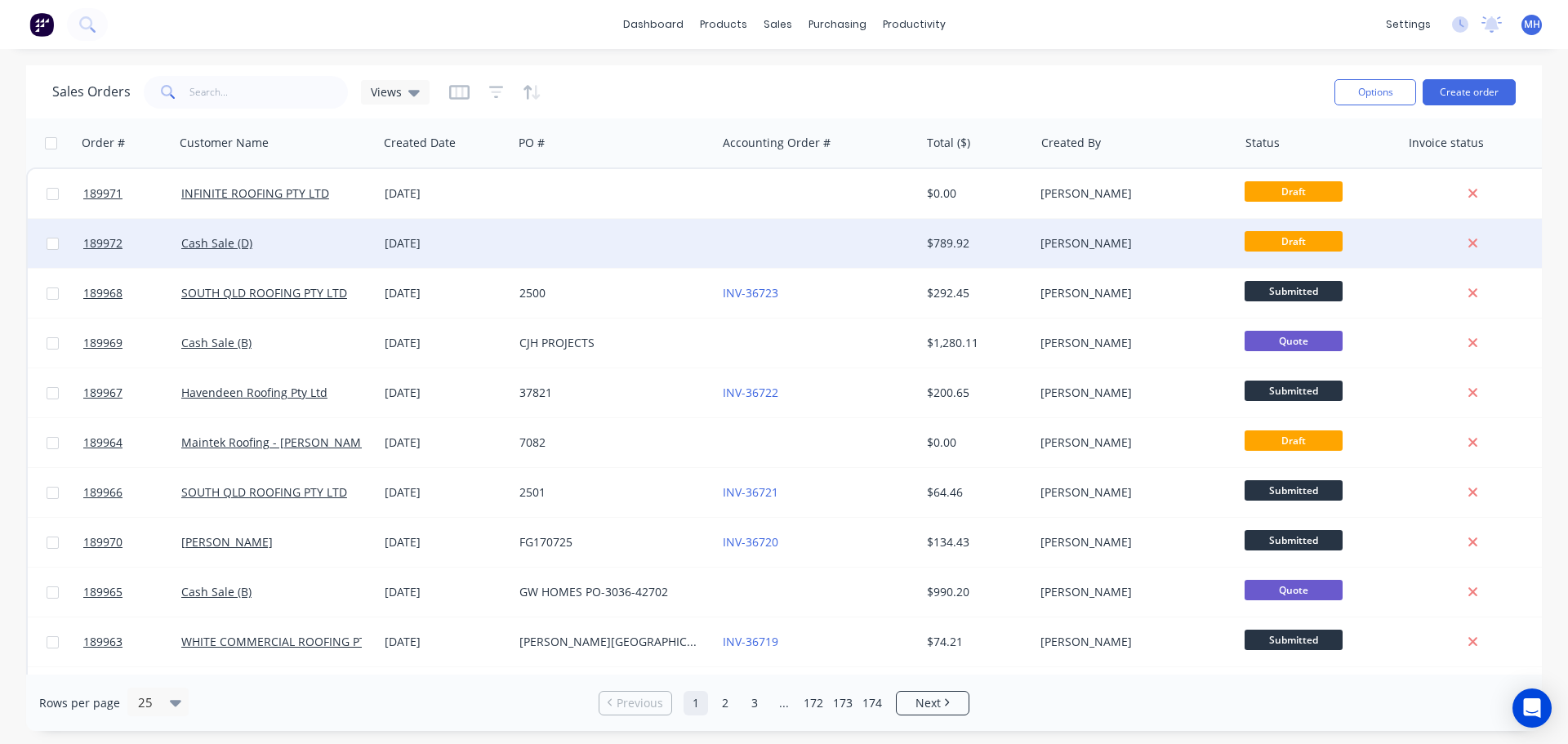
click at [558, 239] on div at bounding box center [615, 243] width 204 height 49
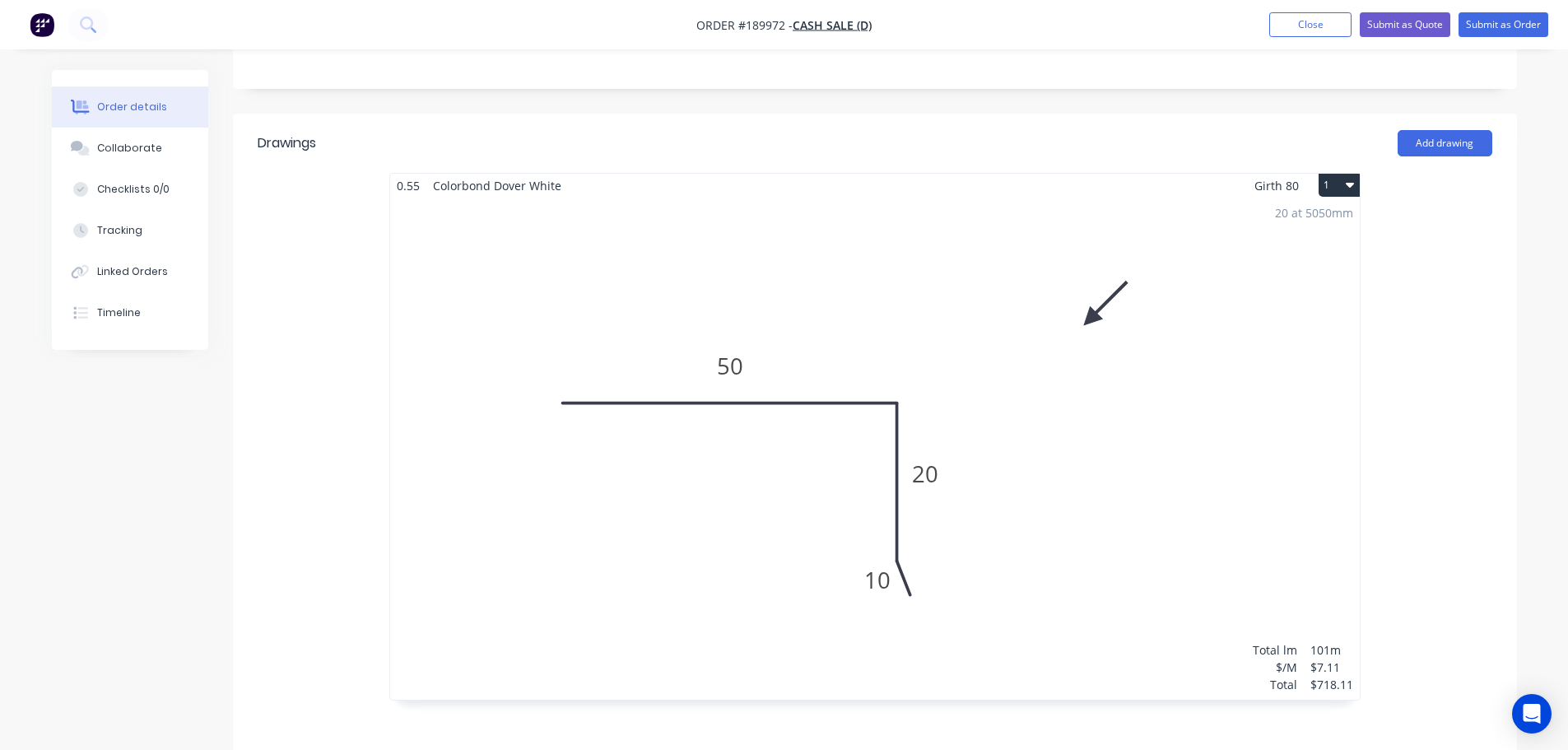
click at [1167, 413] on div "20 at 5050mm Total lm $/M Total 101m $7.11 $718.11" at bounding box center [875, 449] width 969 height 503
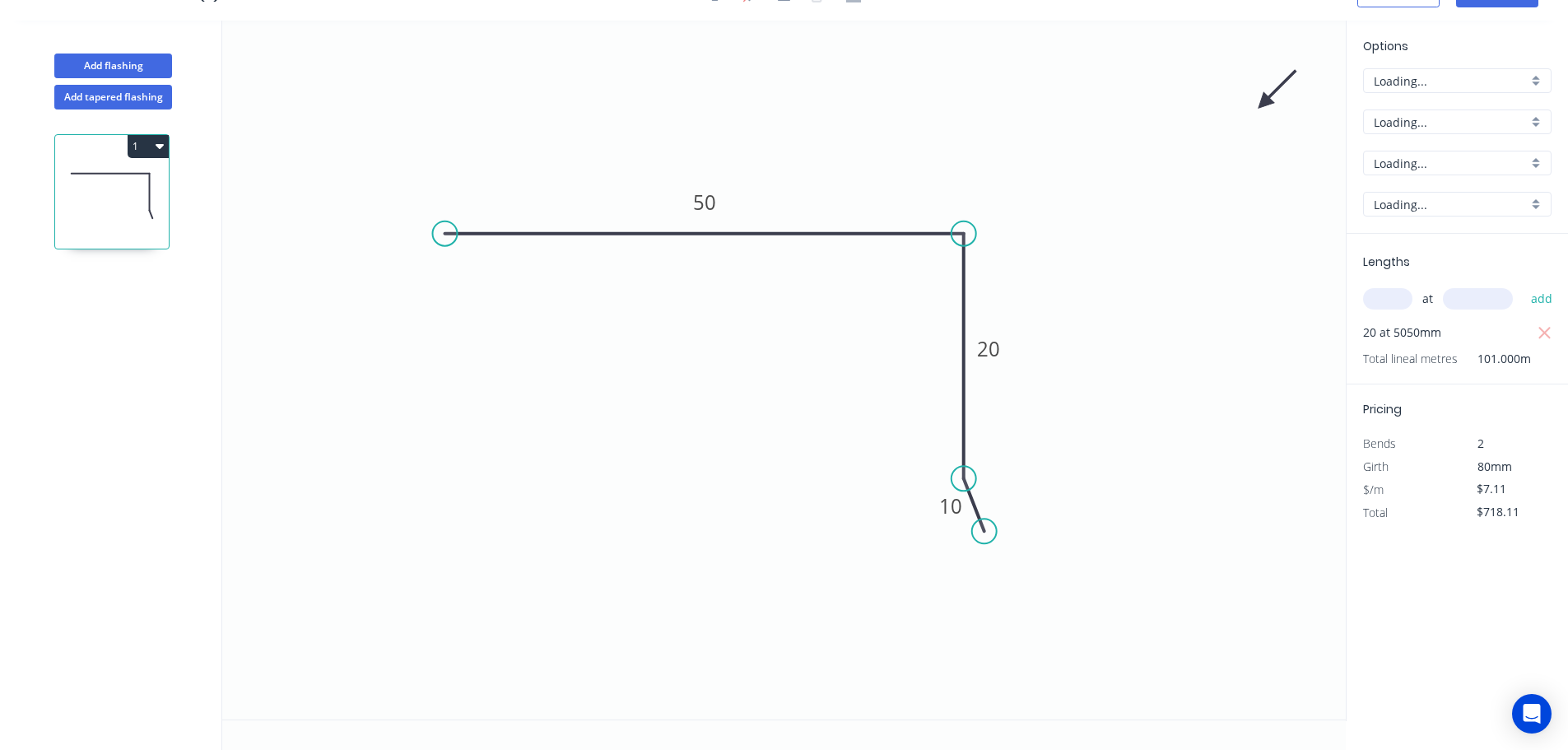
click at [1555, 329] on div "Lengths at add 20 at 5050mm Total lineal metres 101.000m" at bounding box center [1458, 309] width 222 height 151
click at [1546, 335] on icon "button" at bounding box center [1545, 333] width 15 height 19
click at [1390, 299] on input "text" at bounding box center [1388, 299] width 49 height 21
click at [1523, 285] on button "add" at bounding box center [1543, 298] width 39 height 28
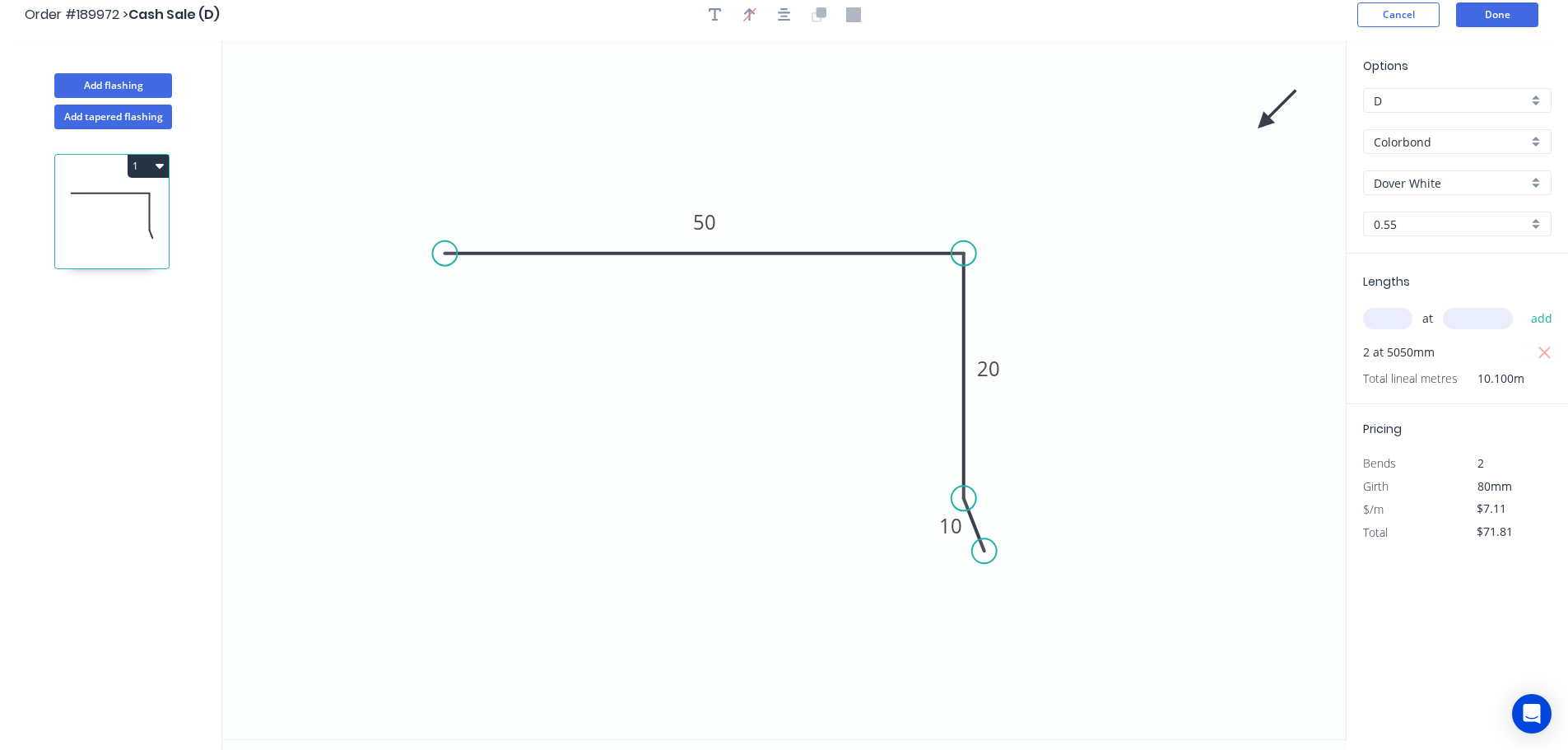
scroll to position [0, 0]
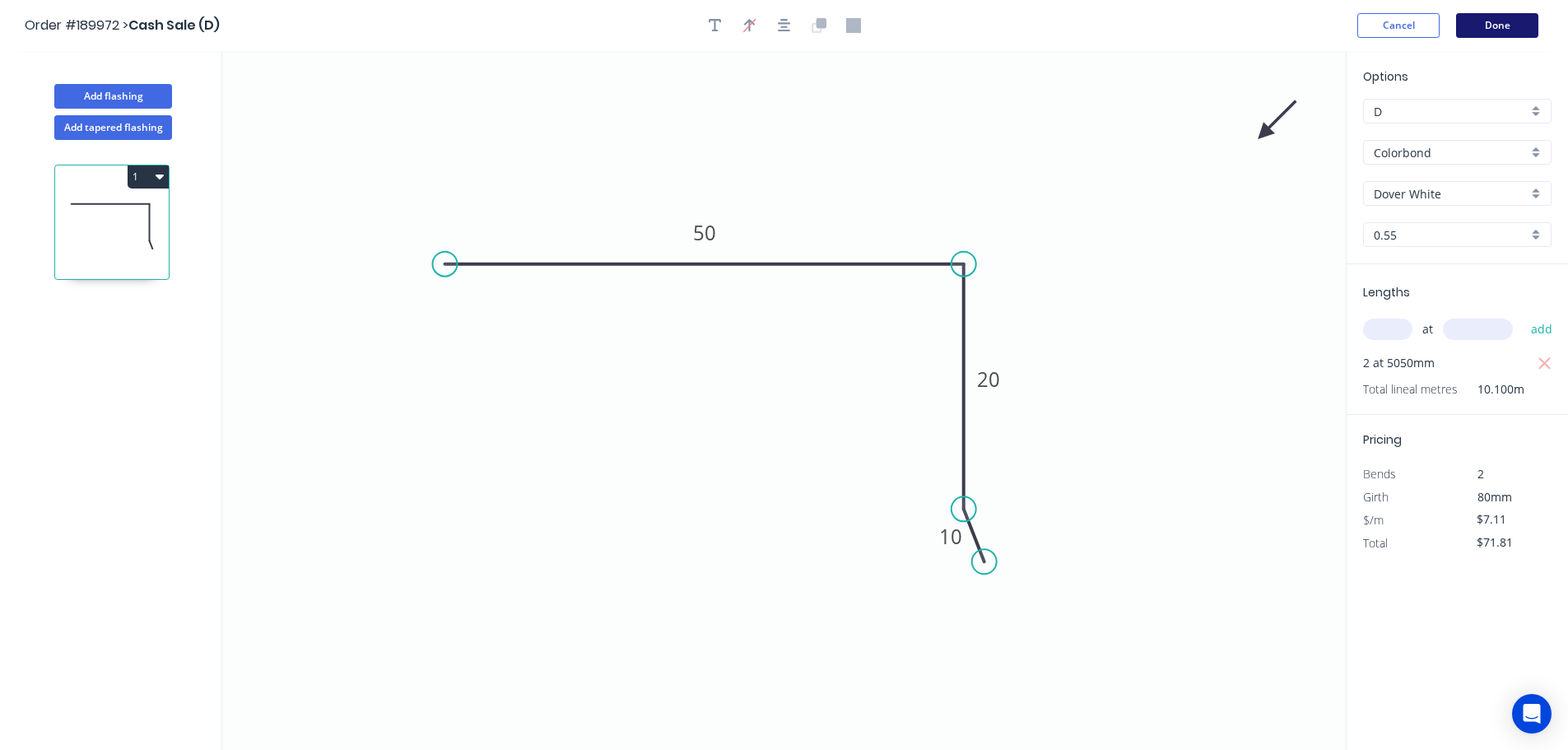
click at [1514, 27] on button "Done" at bounding box center [1497, 26] width 82 height 25
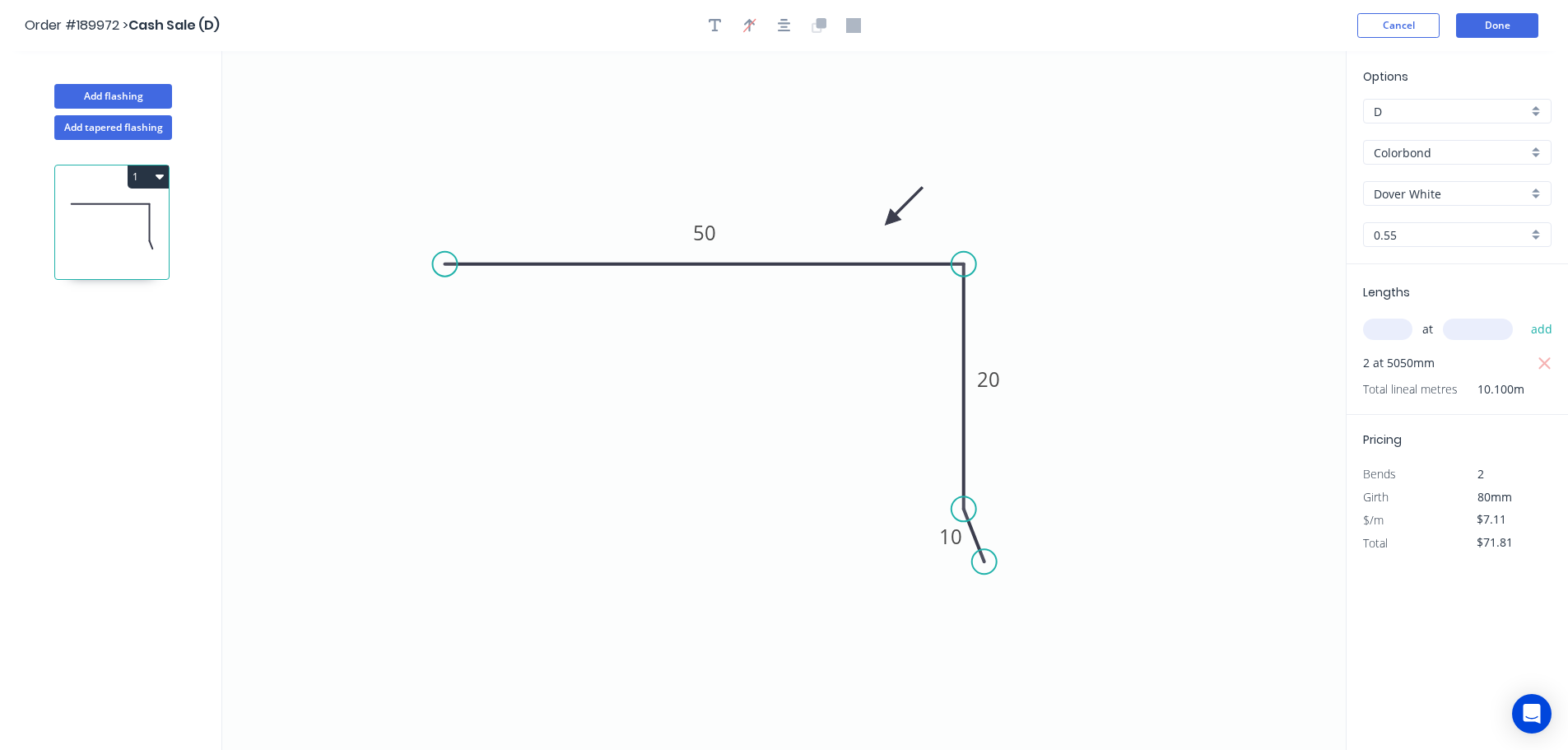
drag, startPoint x: 891, startPoint y: 207, endPoint x: 886, endPoint y: 236, distance: 29.4
click at [886, 231] on icon at bounding box center [904, 206] width 47 height 47
click at [1518, 30] on button "Done" at bounding box center [1497, 26] width 82 height 25
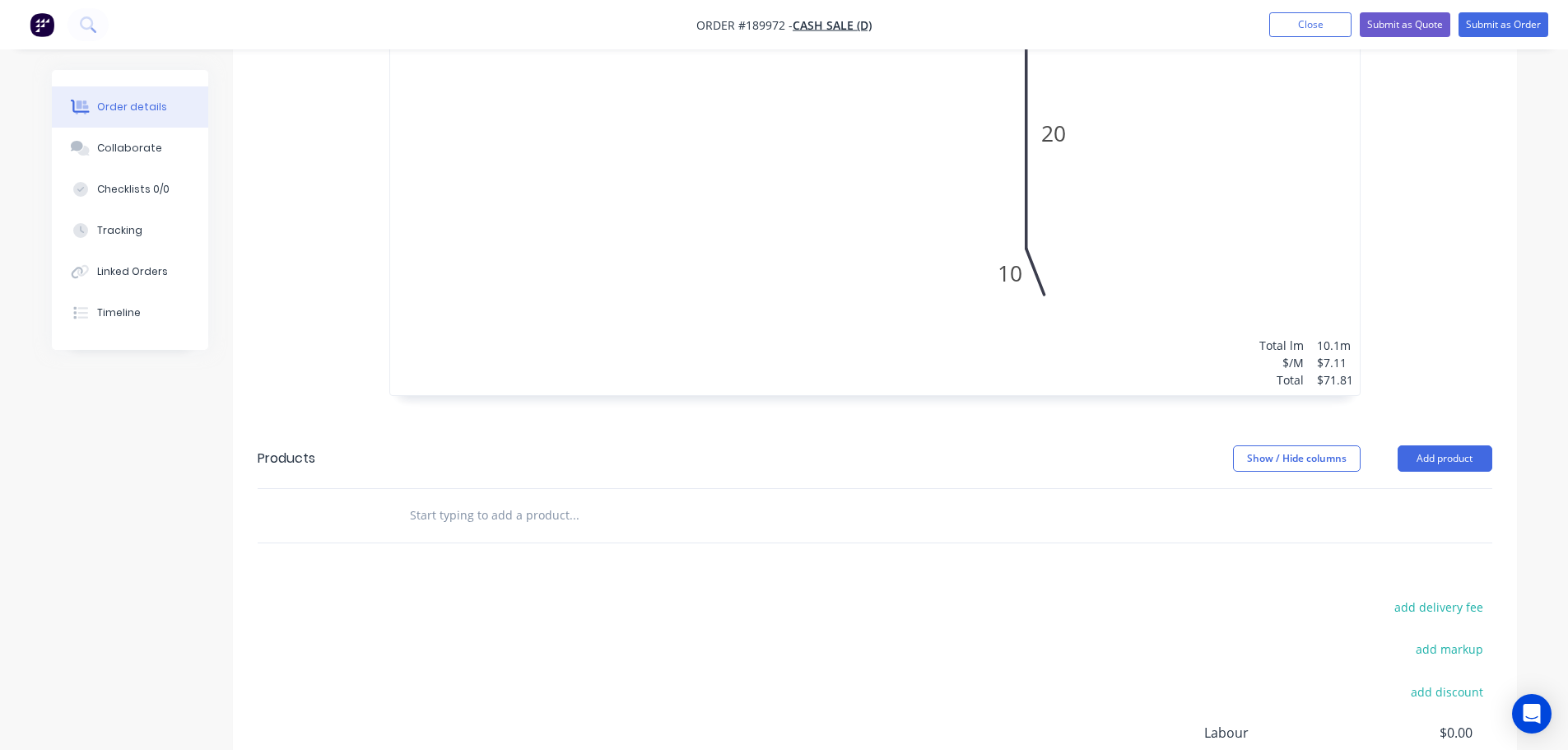
scroll to position [659, 0]
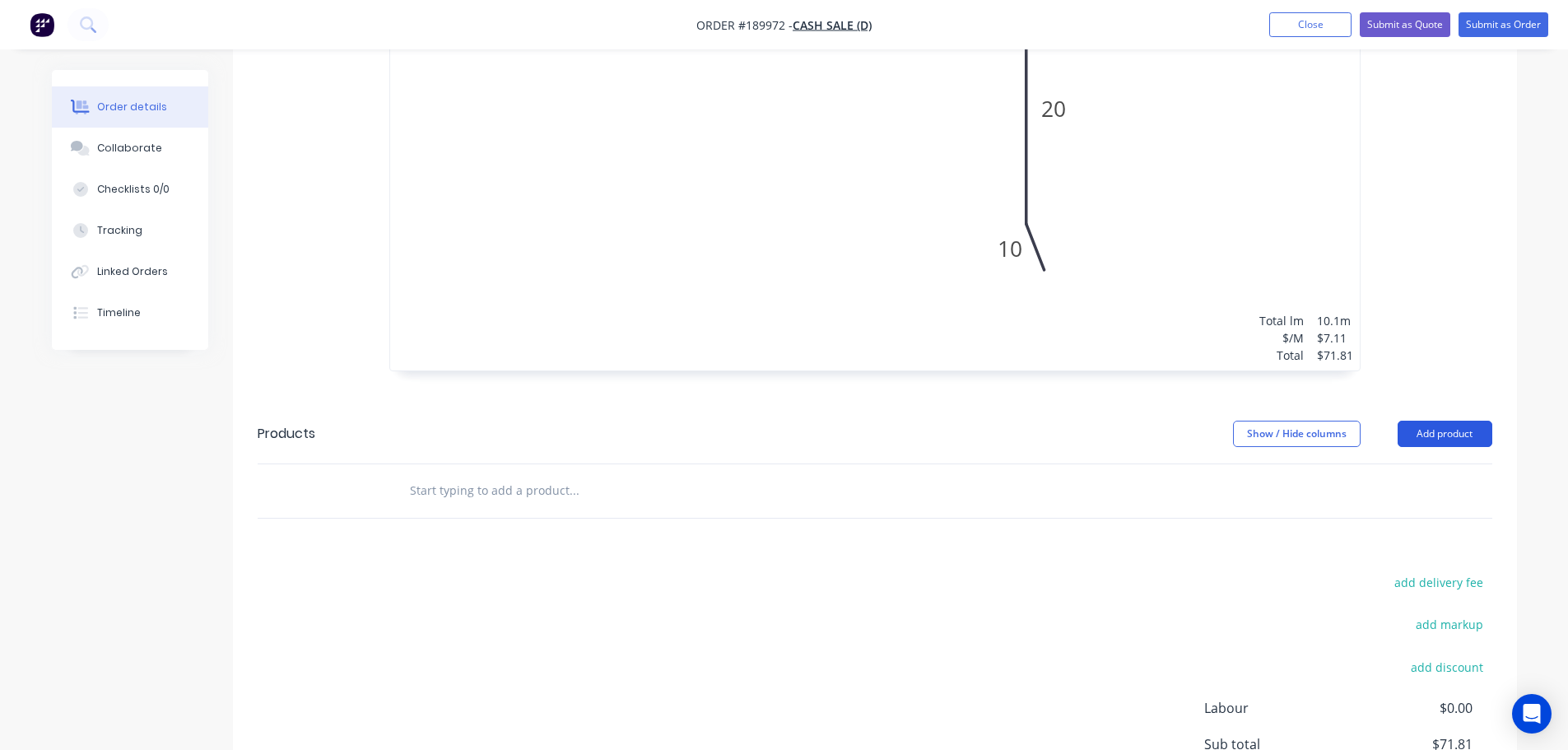
click at [1428, 427] on button "Add product" at bounding box center [1445, 433] width 95 height 26
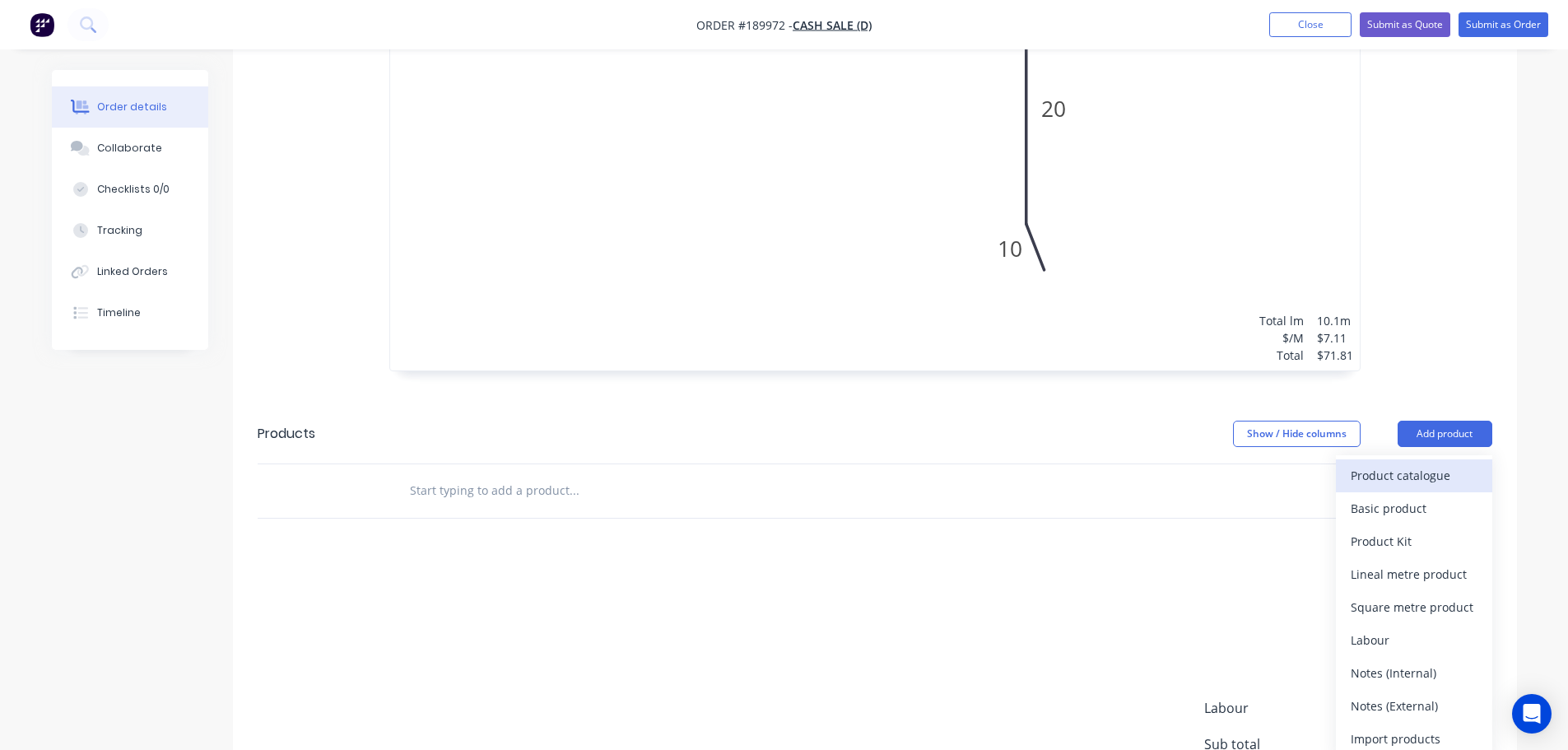
click at [1425, 463] on button "Product catalogue" at bounding box center [1415, 476] width 157 height 33
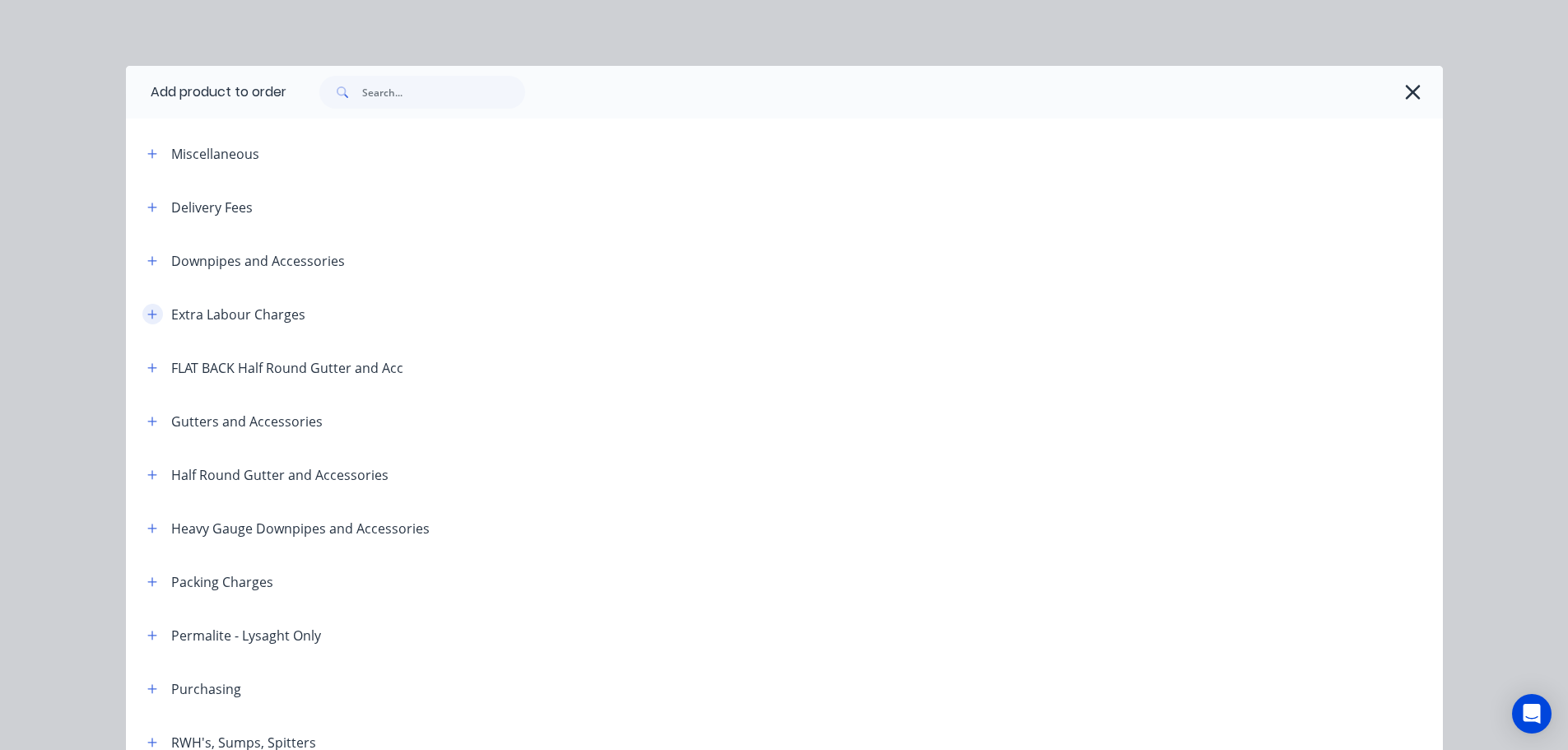
click at [142, 315] on button "button" at bounding box center [152, 314] width 20 height 20
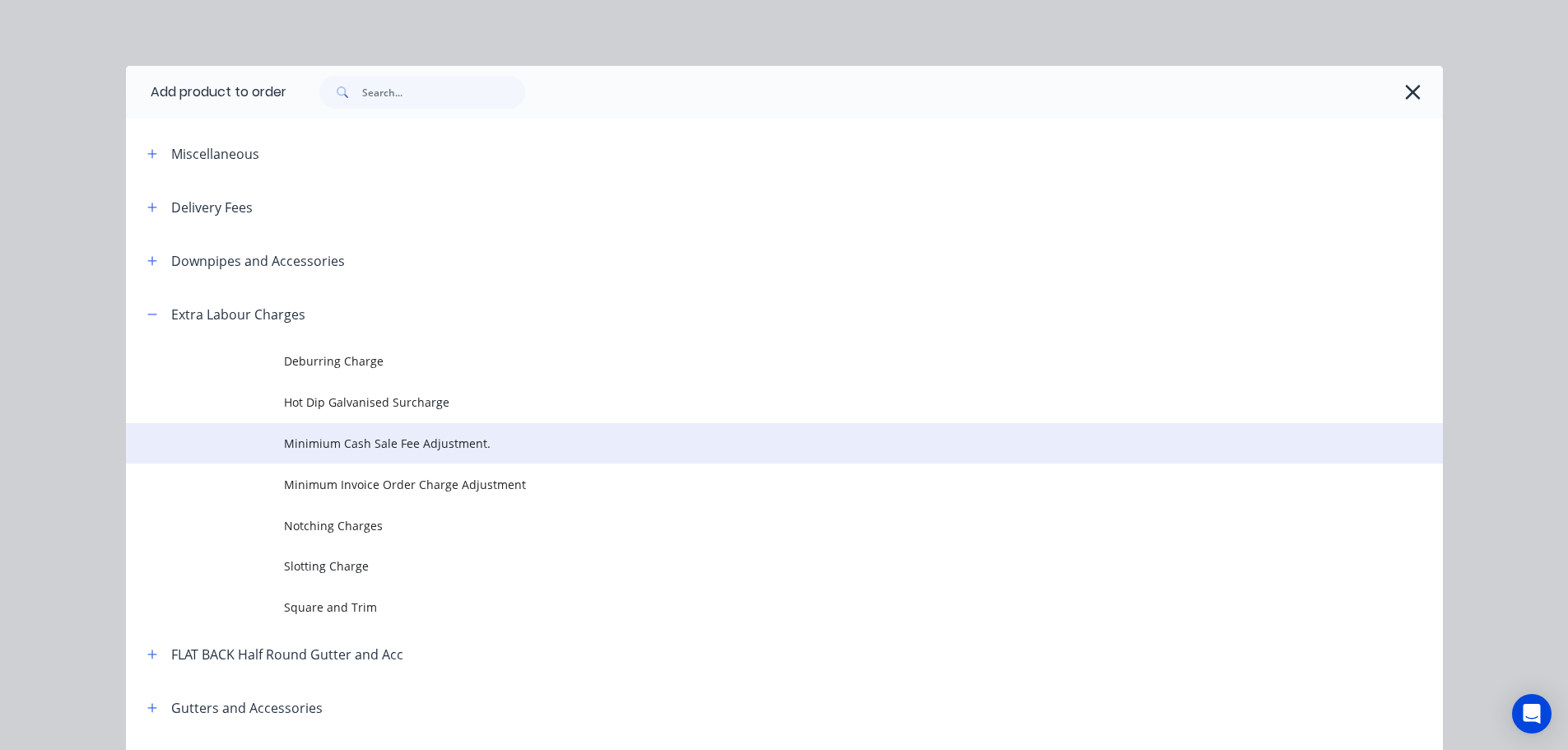
click at [423, 436] on span "Minimium Cash Sale Fee Adjustment." at bounding box center [747, 444] width 927 height 17
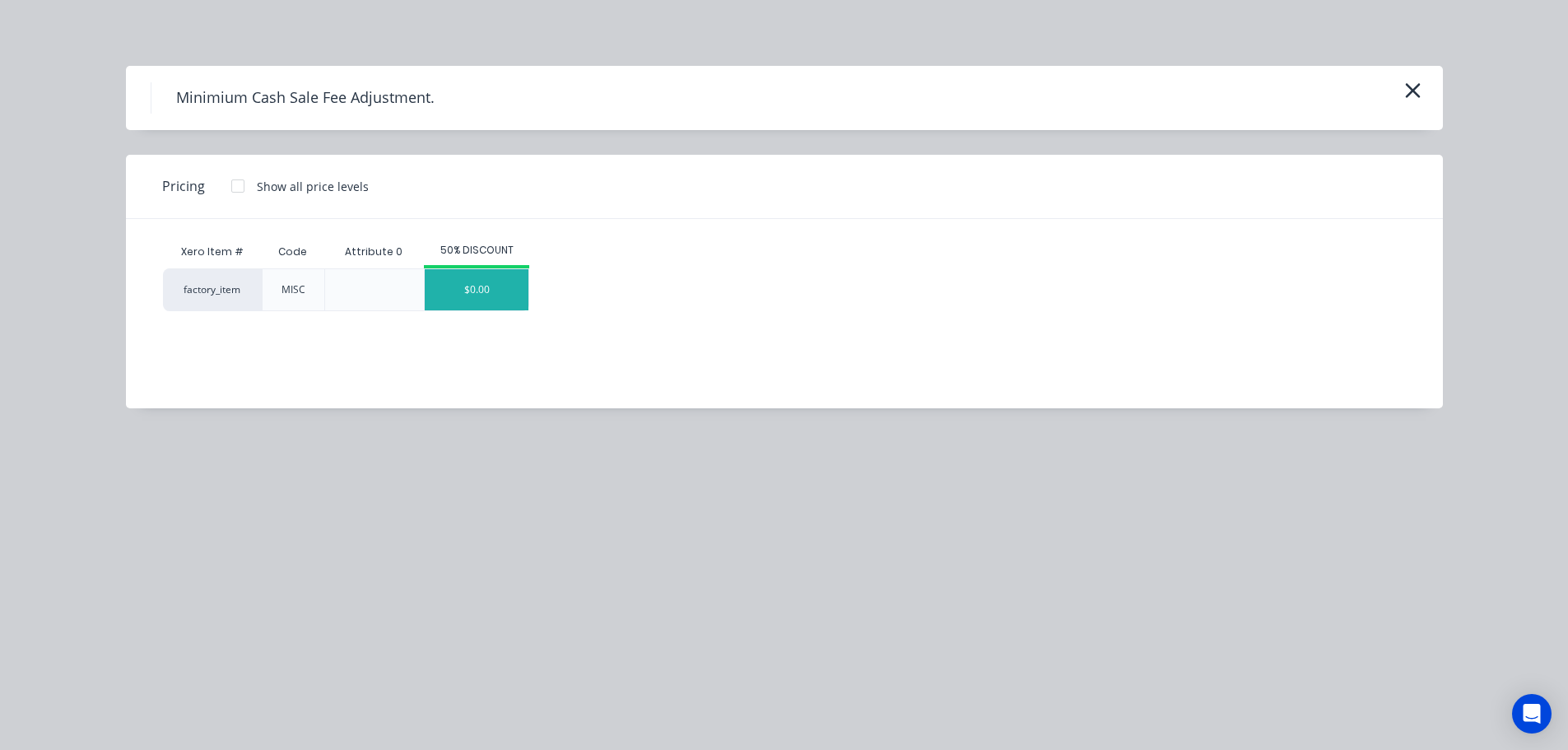
click at [451, 292] on div "$0.00" at bounding box center [477, 290] width 104 height 42
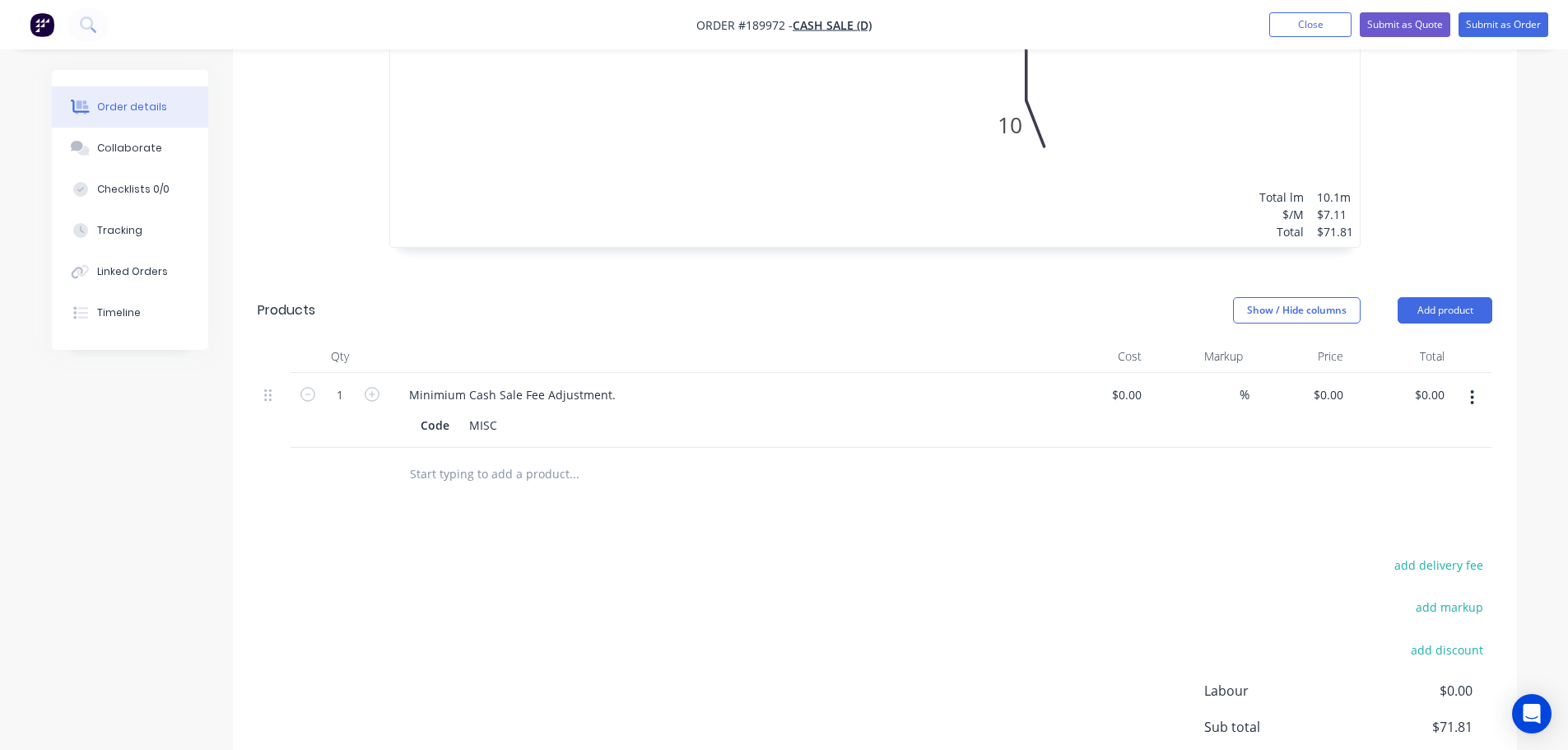
scroll to position [953, 0]
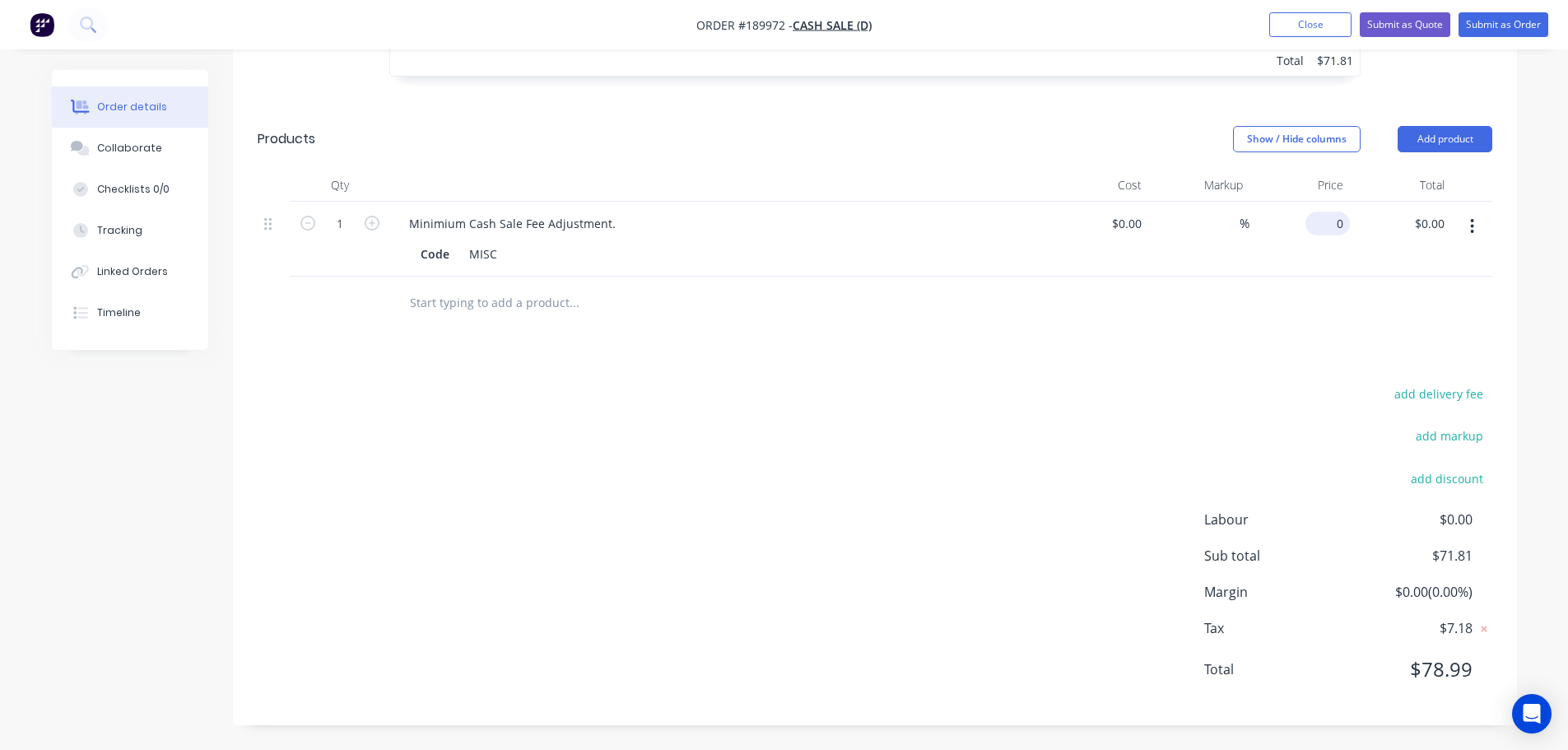
click at [1333, 232] on input "0" at bounding box center [1331, 223] width 38 height 24
click at [901, 391] on div "add delivery fee add markup add discount Labour $0.00 Sub total $71.81 Margin $…" at bounding box center [875, 542] width 1235 height 318
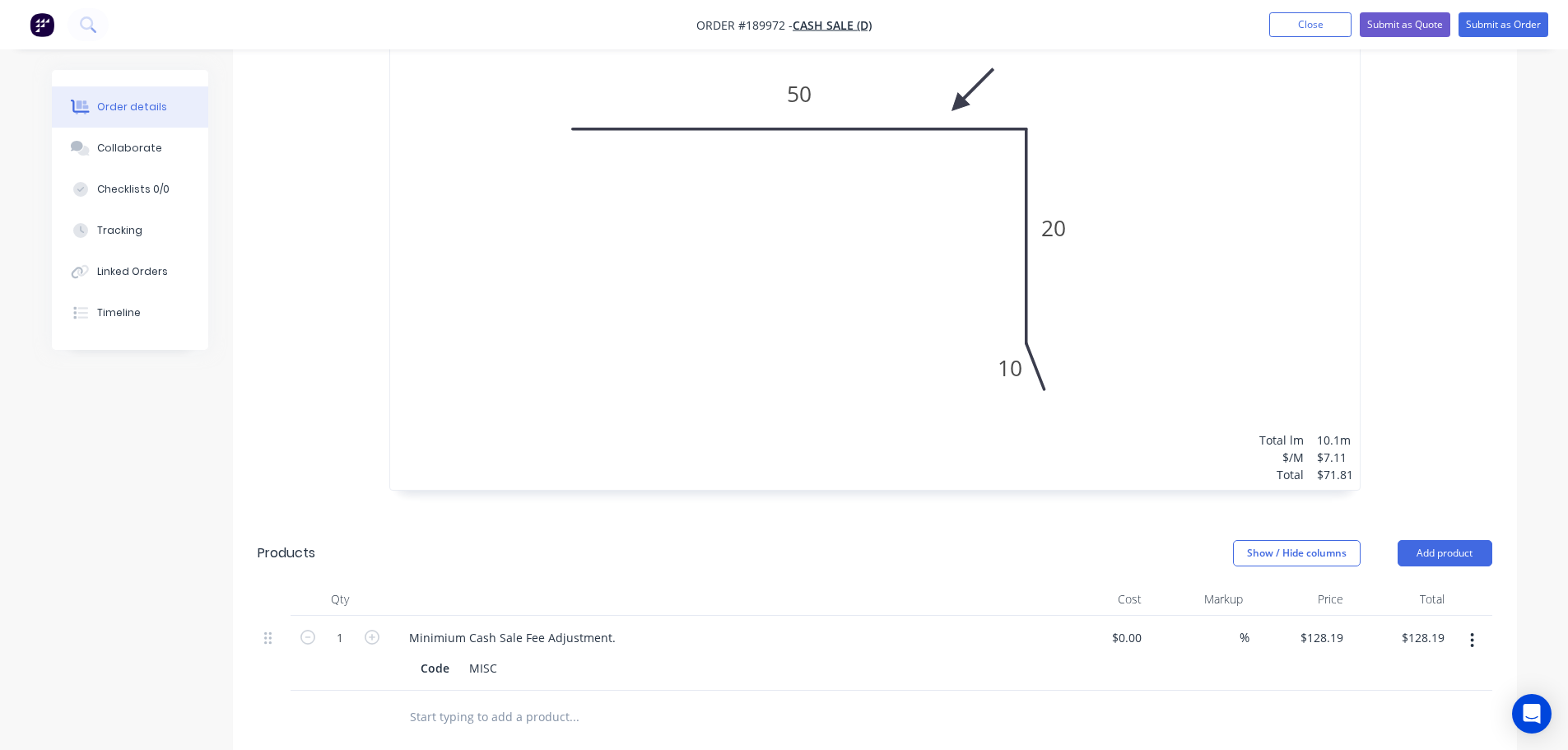
scroll to position [377, 0]
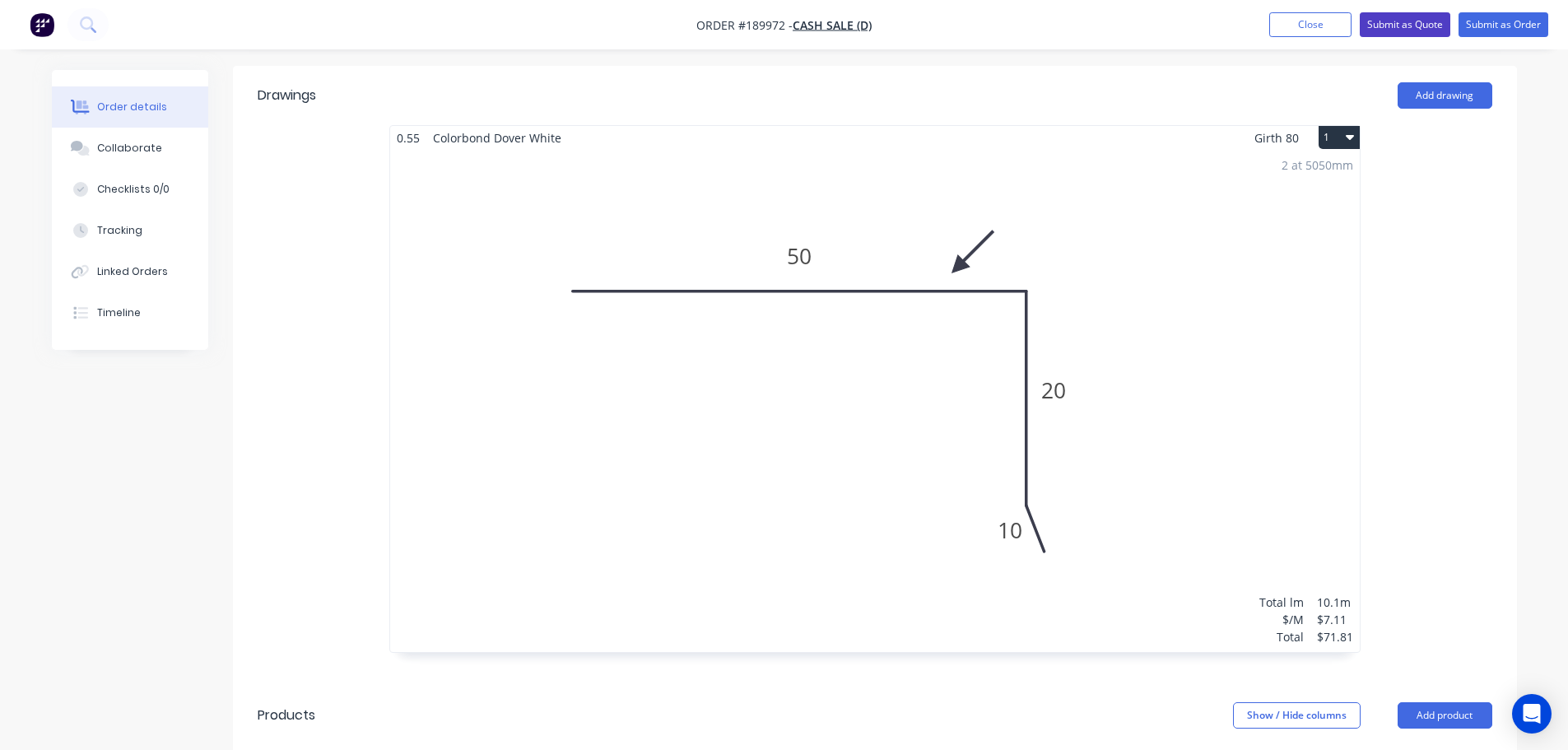
click at [1395, 36] on button "Submit as Quote" at bounding box center [1405, 25] width 91 height 25
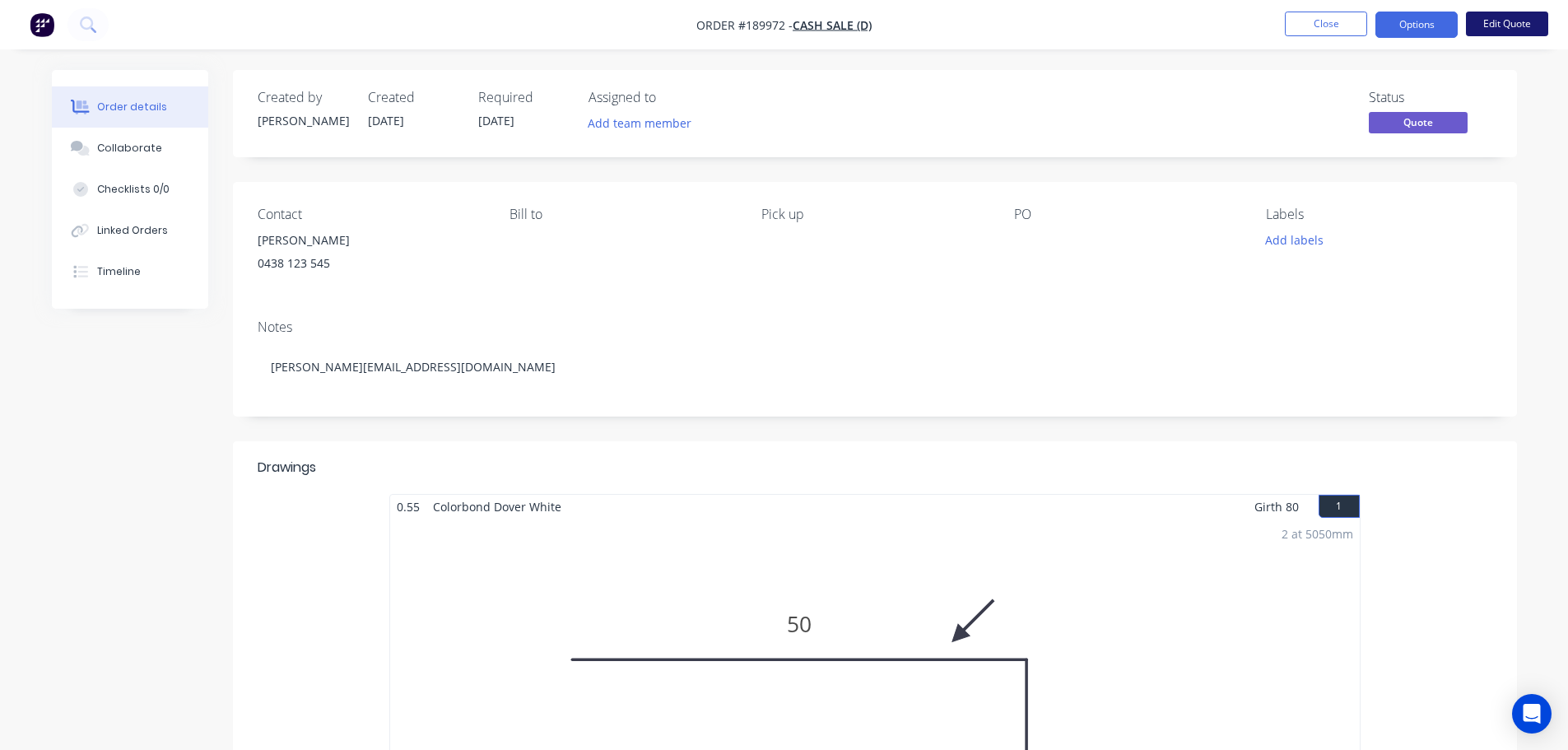
click at [1529, 24] on button "Edit Quote" at bounding box center [1507, 24] width 82 height 25
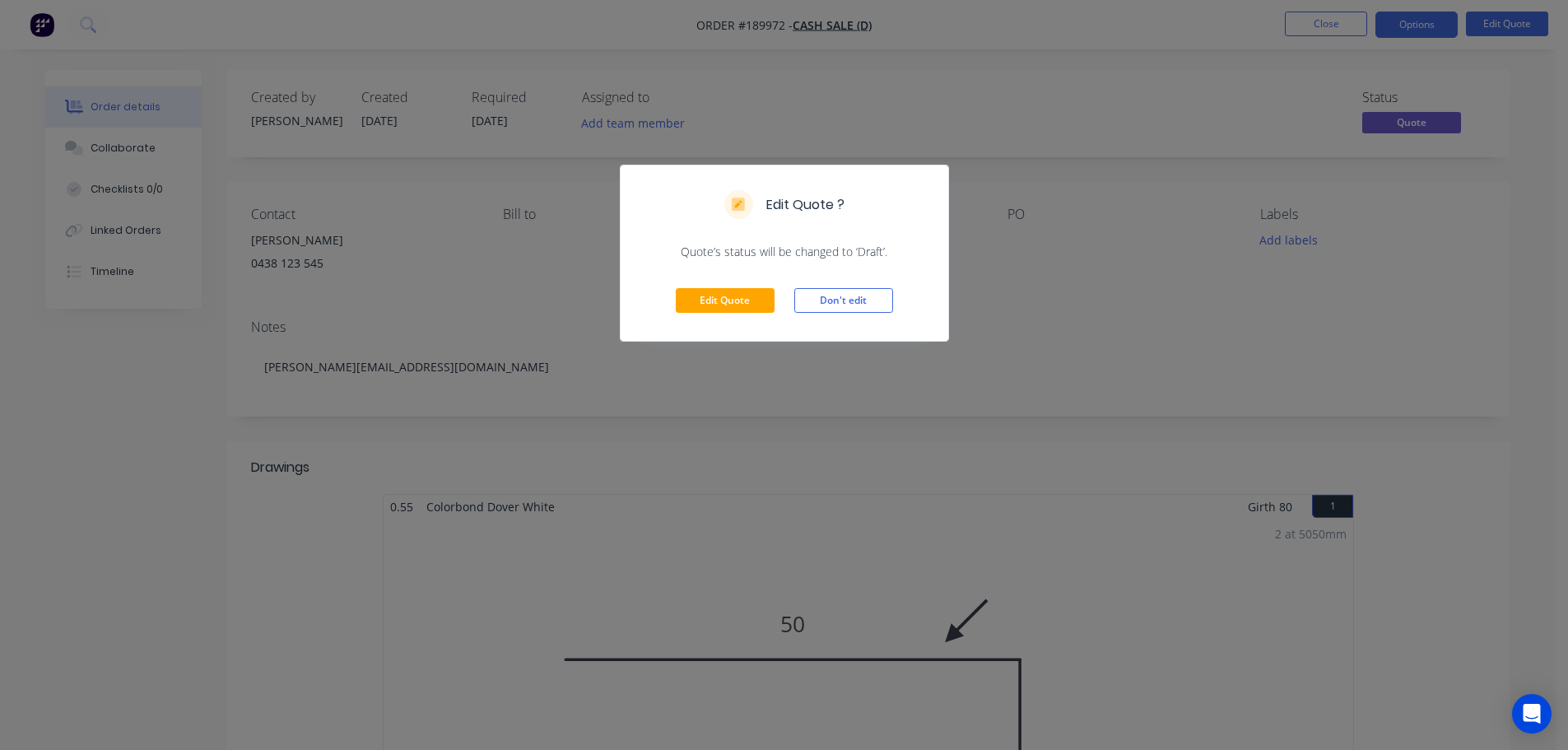
click at [702, 286] on div "Edit Quote Don't edit" at bounding box center [784, 300] width 327 height 80
click at [735, 299] on button "Edit Quote" at bounding box center [725, 301] width 99 height 25
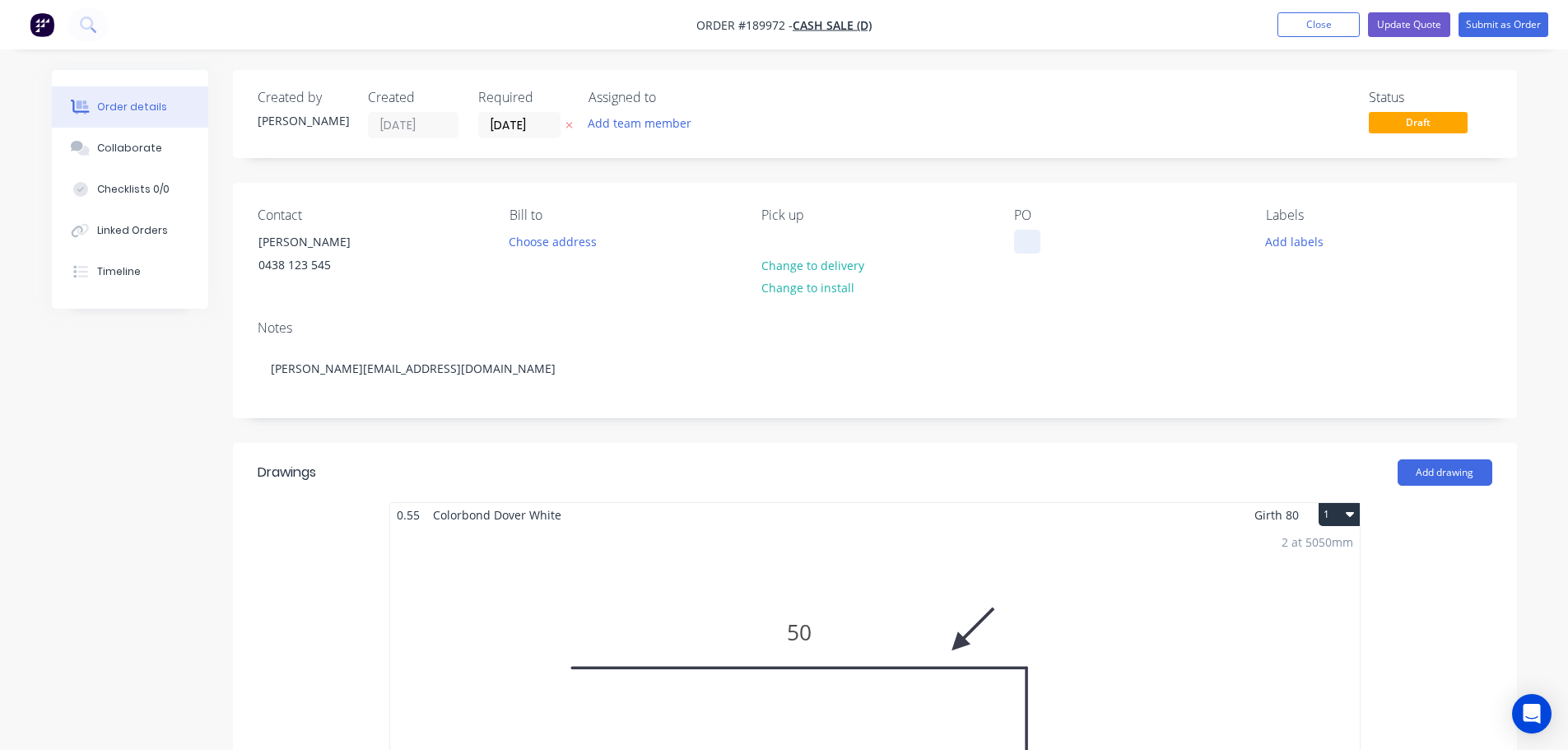
click at [1030, 237] on div at bounding box center [1027, 241] width 26 height 24
click at [566, 122] on icon at bounding box center [569, 125] width 8 height 10
click at [1401, 26] on button "Update Quote" at bounding box center [1409, 25] width 82 height 25
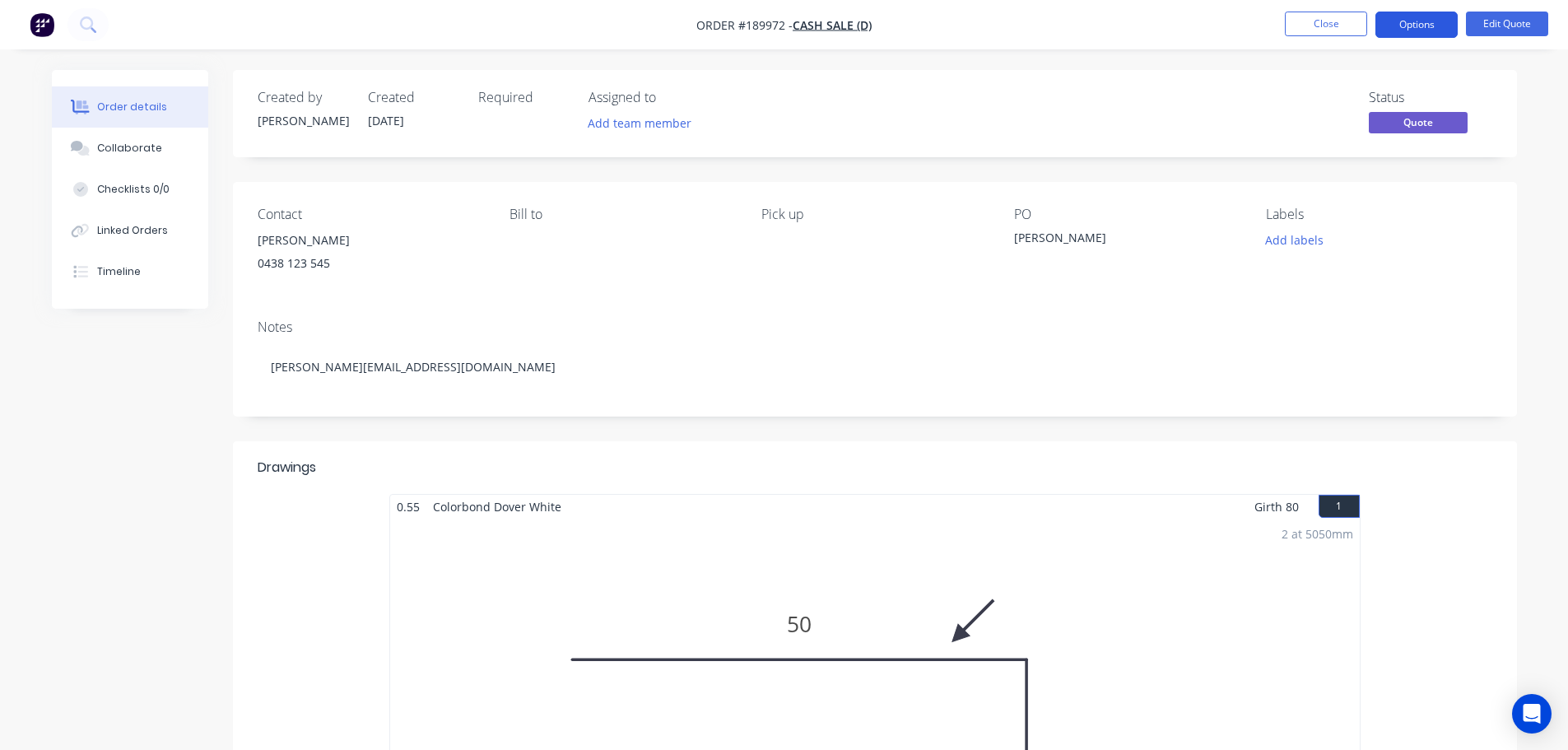
click at [1413, 24] on button "Options" at bounding box center [1416, 24] width 82 height 26
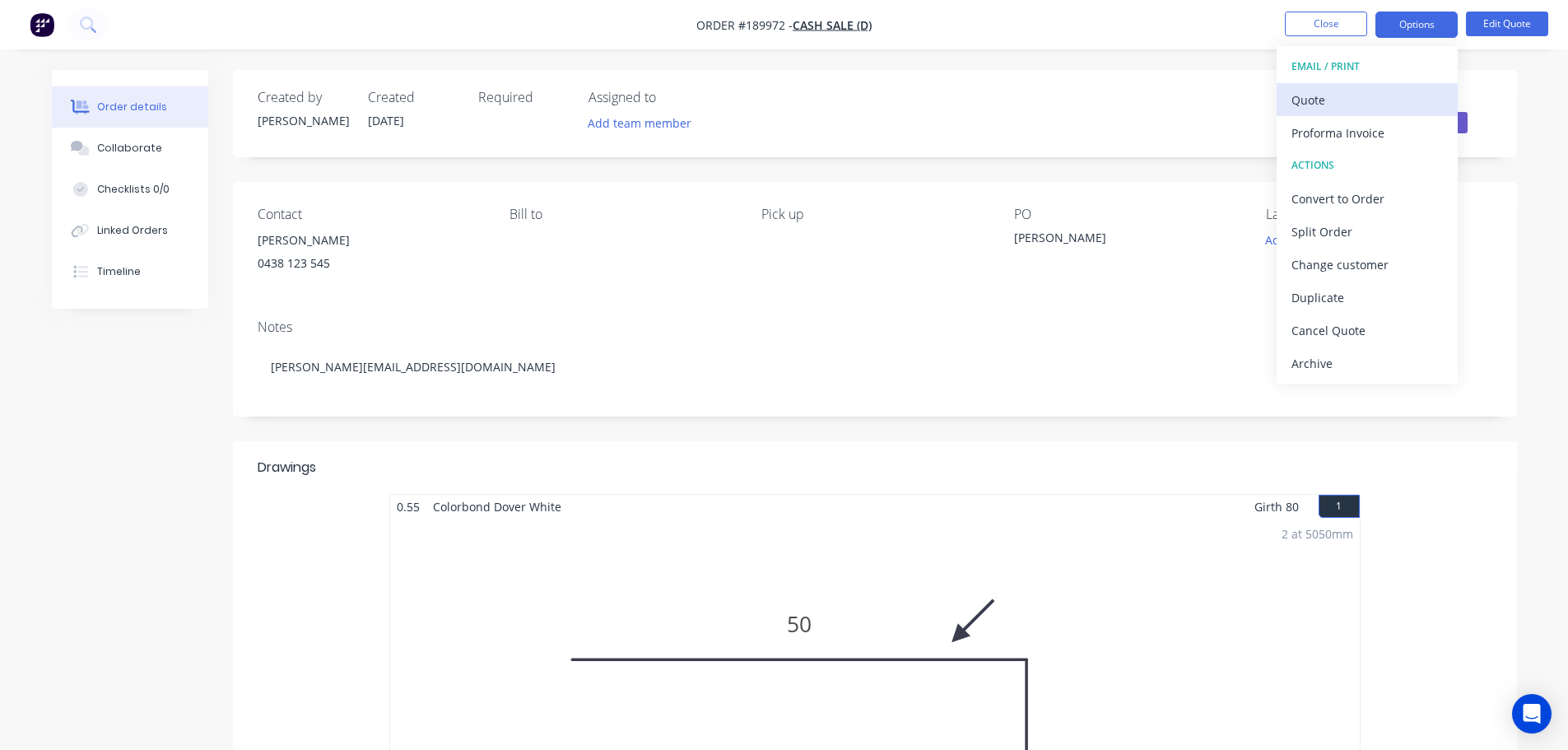
click at [1366, 99] on div "Quote" at bounding box center [1368, 100] width 151 height 24
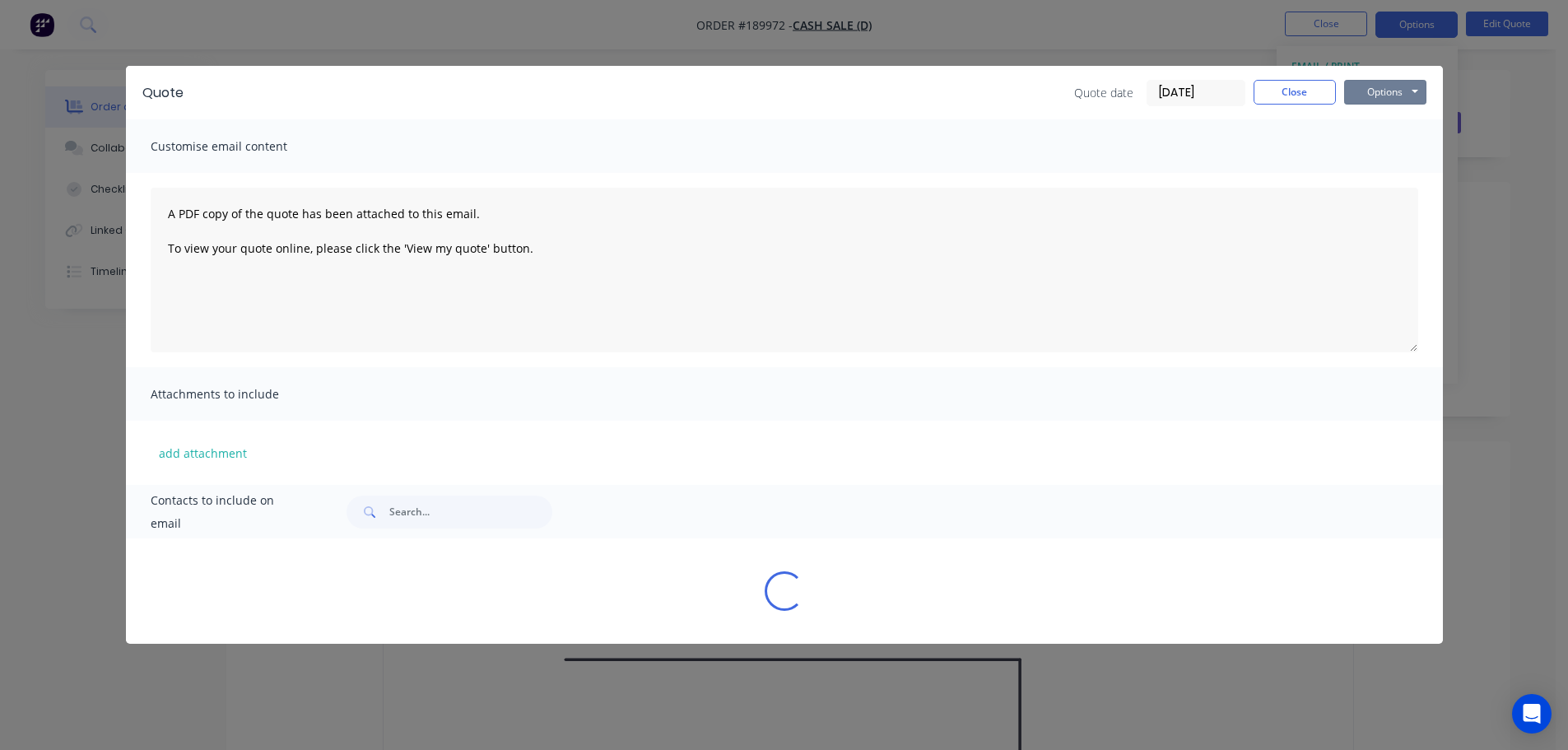
click at [1366, 101] on button "Options" at bounding box center [1385, 92] width 82 height 25
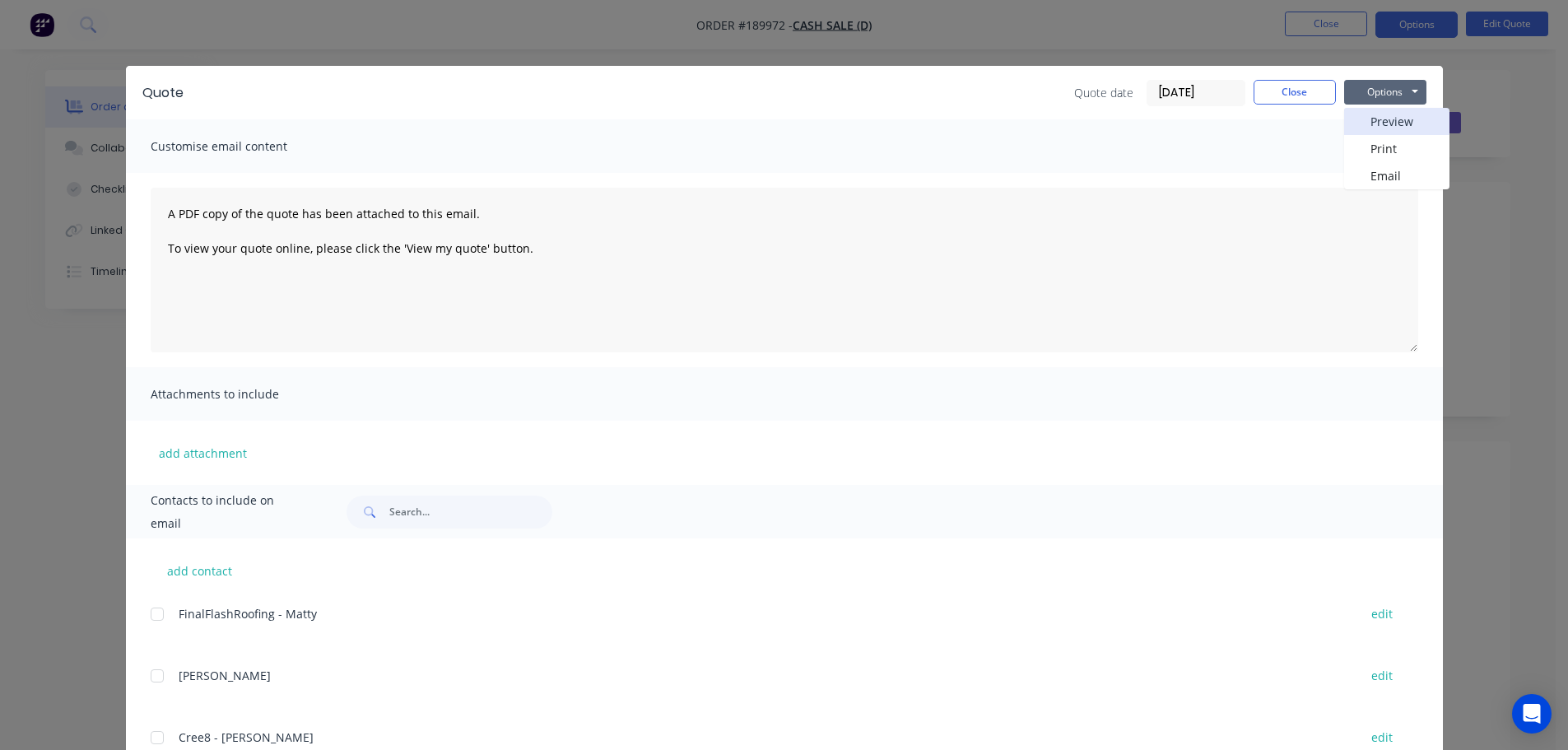
click at [1367, 121] on button "Preview" at bounding box center [1397, 121] width 106 height 27
drag, startPoint x: 1274, startPoint y: 93, endPoint x: 1343, endPoint y: 69, distance: 73.1
click at [1273, 92] on button "Close" at bounding box center [1295, 92] width 82 height 25
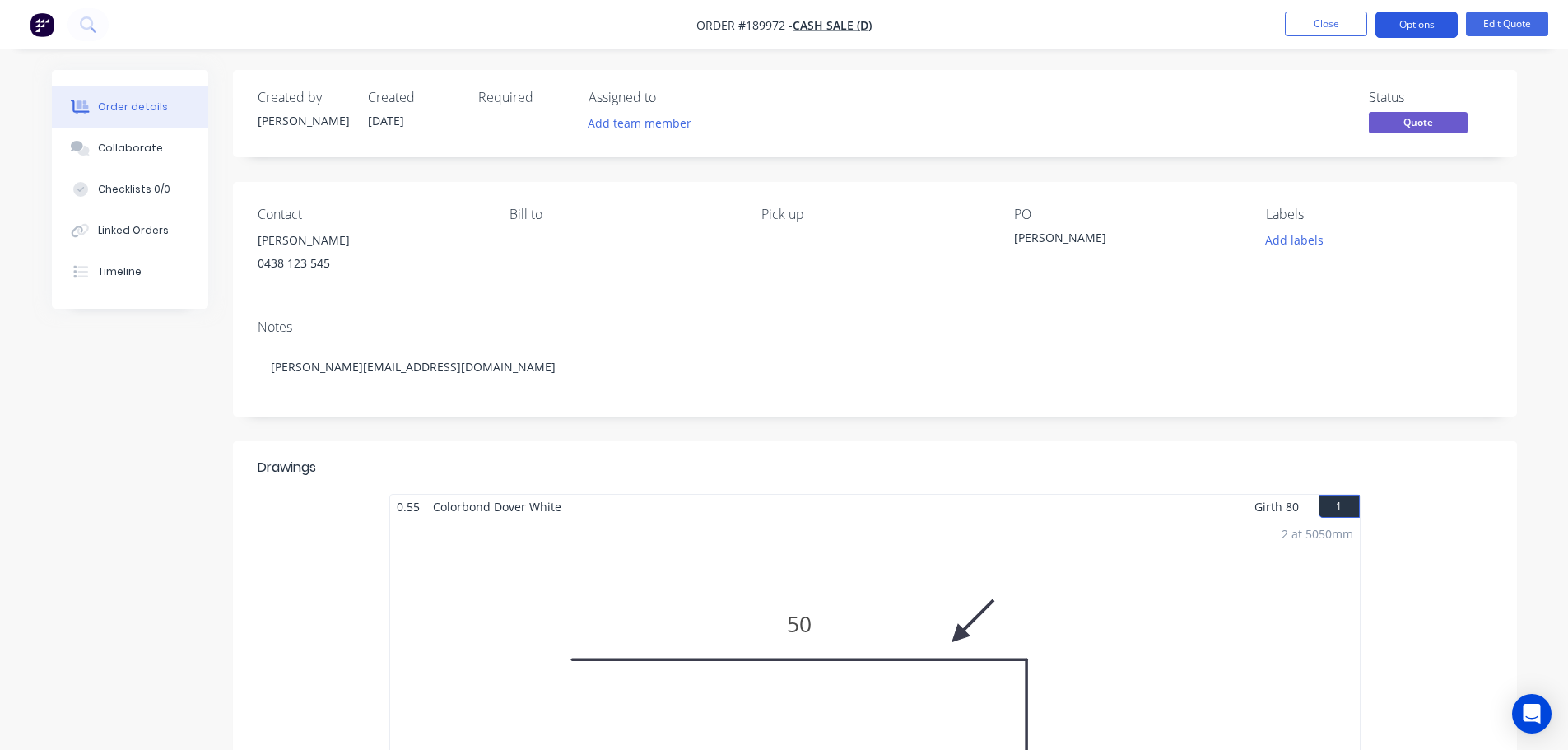
click at [1423, 27] on button "Options" at bounding box center [1416, 24] width 82 height 26
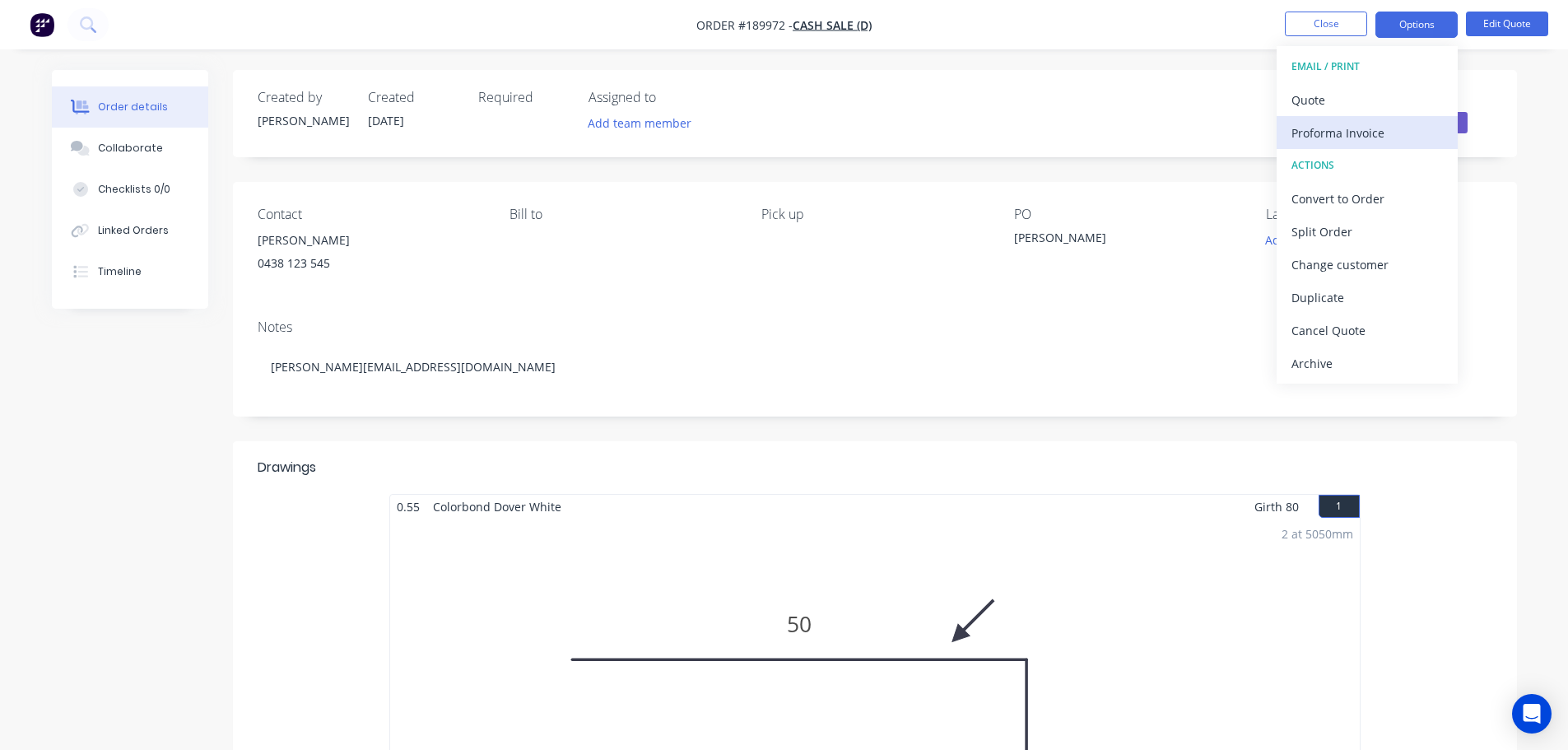
click at [1353, 130] on div "Proforma Invoice" at bounding box center [1368, 133] width 151 height 24
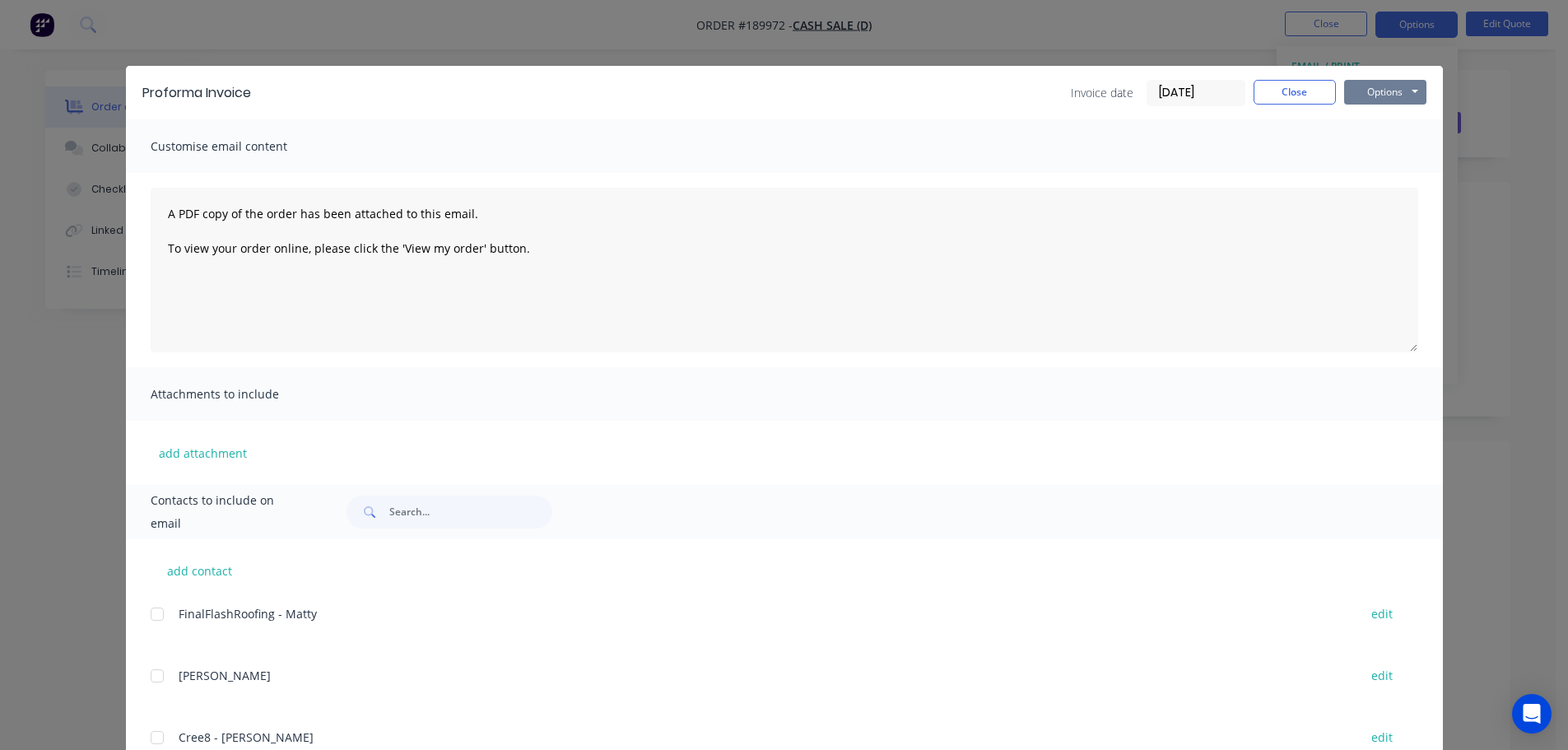
click at [1375, 85] on button "Options" at bounding box center [1385, 92] width 82 height 25
click at [1380, 118] on button "Preview" at bounding box center [1397, 121] width 106 height 27
click at [1271, 96] on button "Close" at bounding box center [1295, 92] width 82 height 25
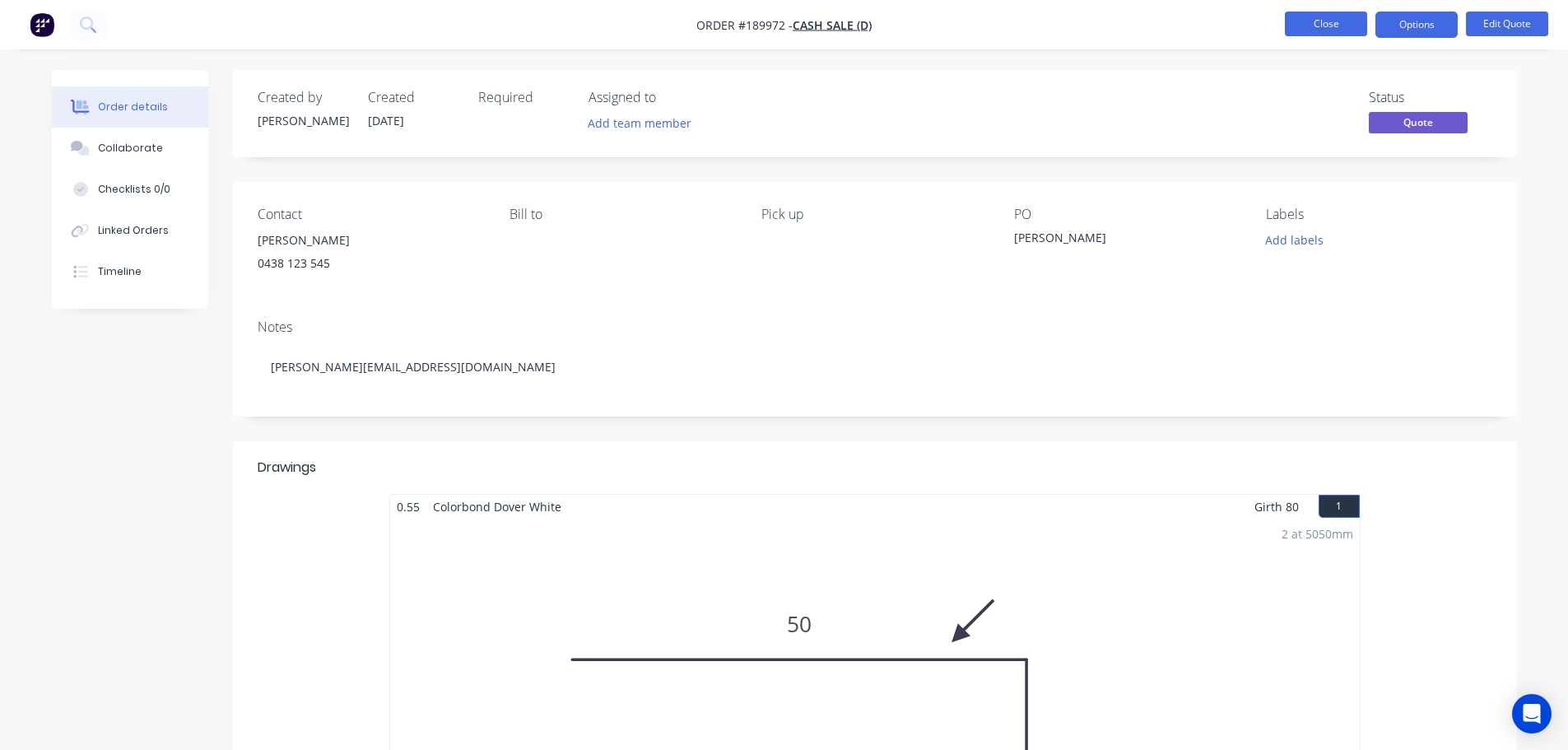
click at [1326, 30] on button "Close" at bounding box center [1326, 24] width 82 height 25
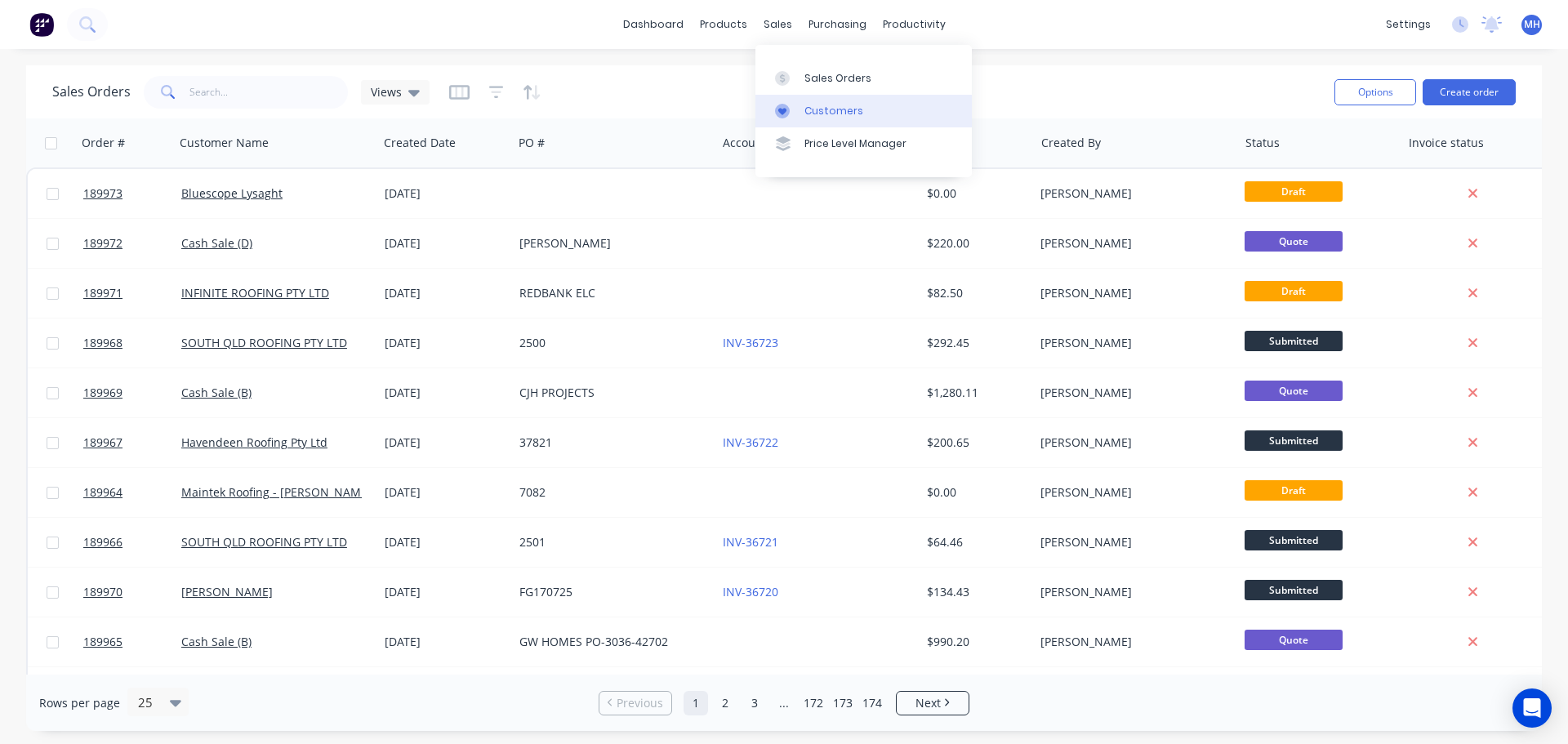
click at [813, 98] on link "Customers" at bounding box center [863, 112] width 216 height 33
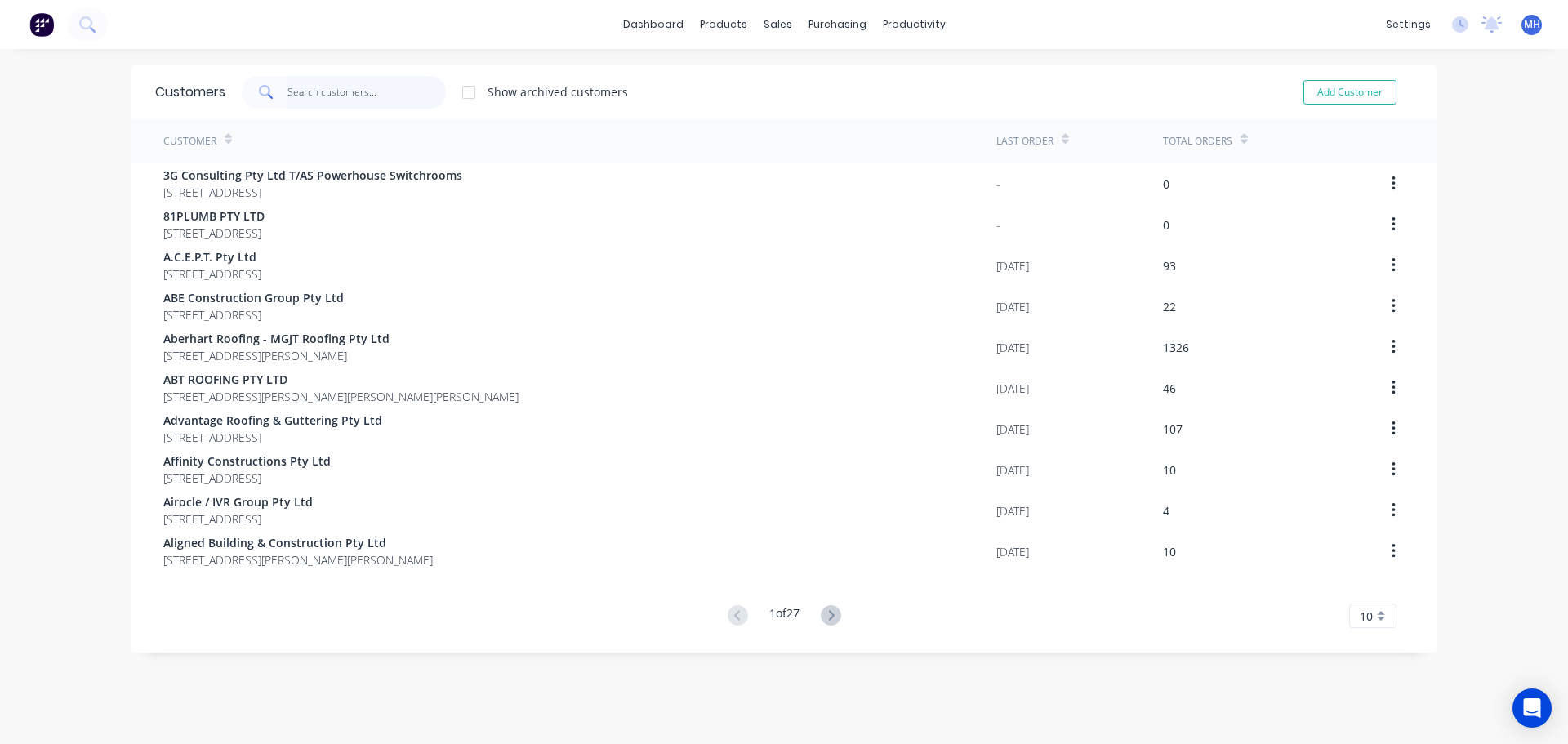
click at [307, 88] on input "text" at bounding box center [367, 92] width 159 height 33
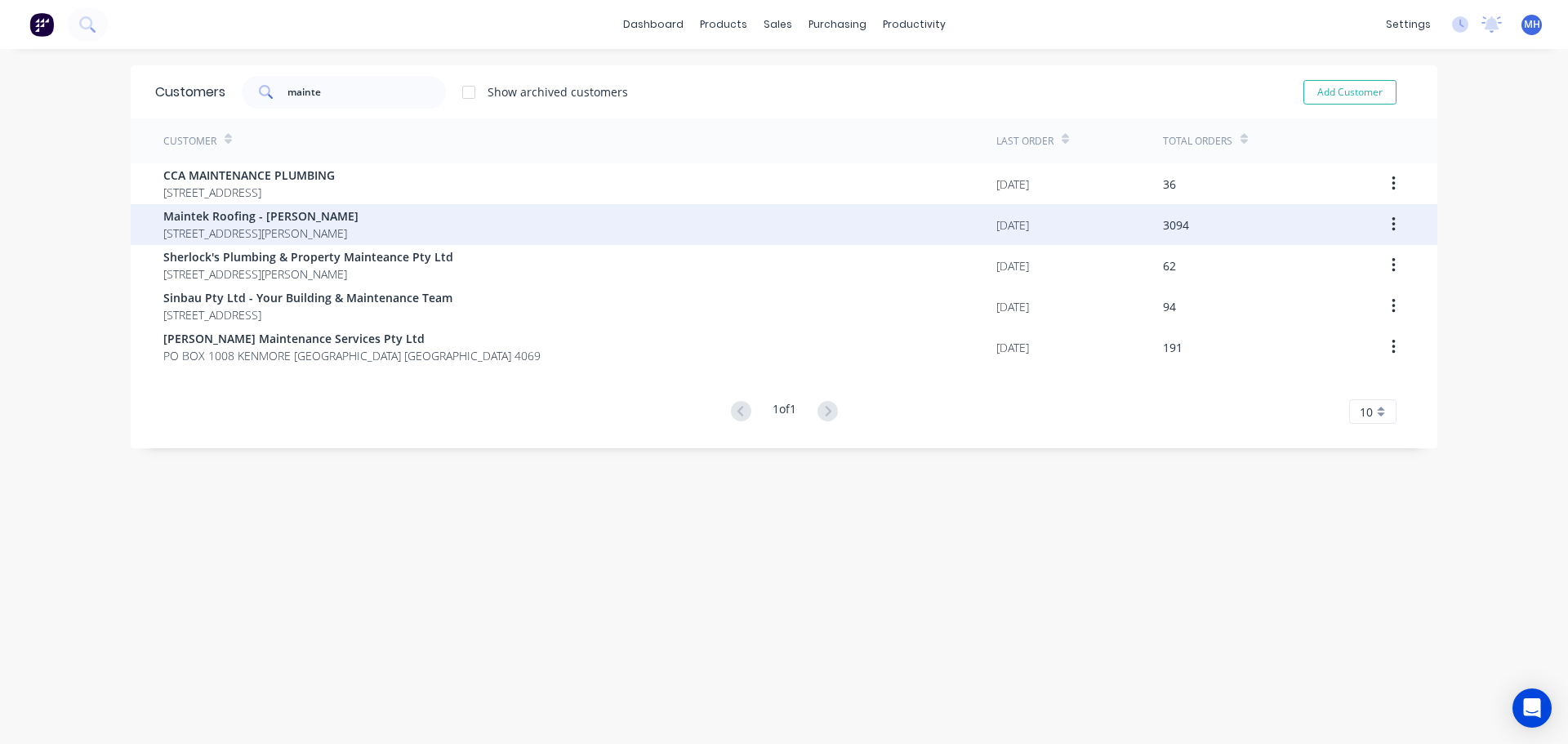
click at [282, 215] on span "Maintek Roofing - [PERSON_NAME]" at bounding box center [260, 216] width 195 height 17
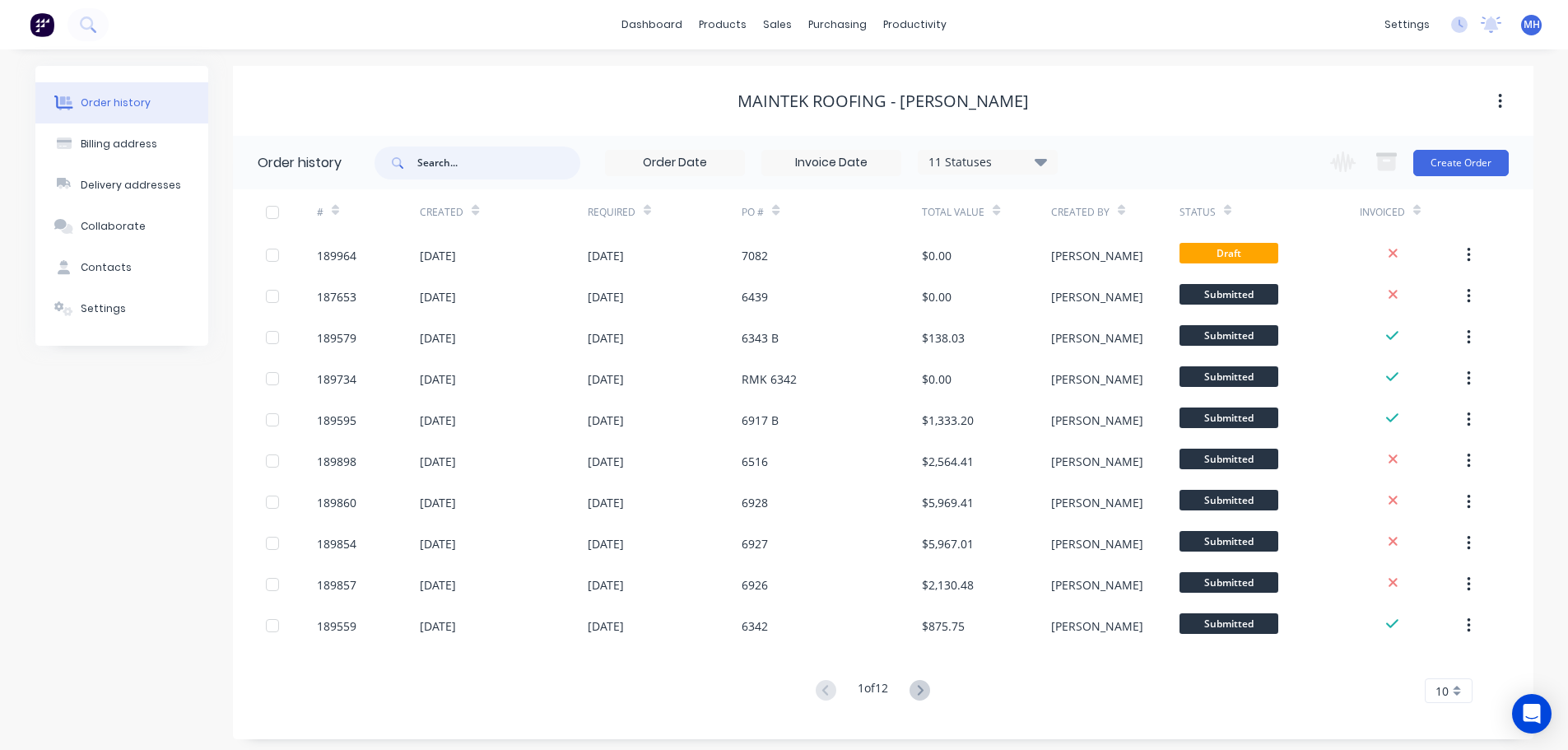
click at [493, 174] on input "text" at bounding box center [499, 163] width 163 height 33
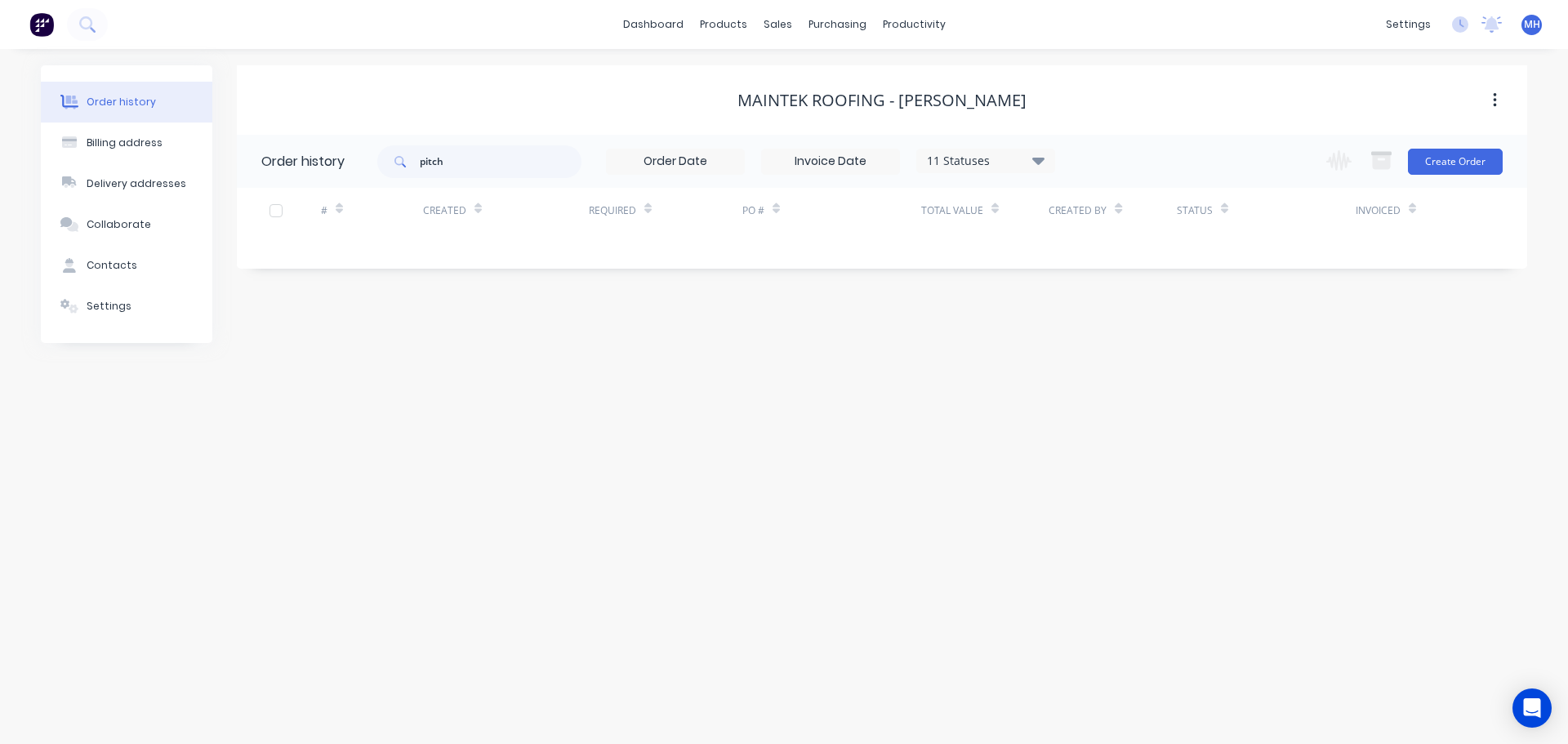
click at [994, 159] on div "11 Statuses" at bounding box center [986, 161] width 137 height 18
click at [1120, 382] on label at bounding box center [1120, 382] width 0 height 0
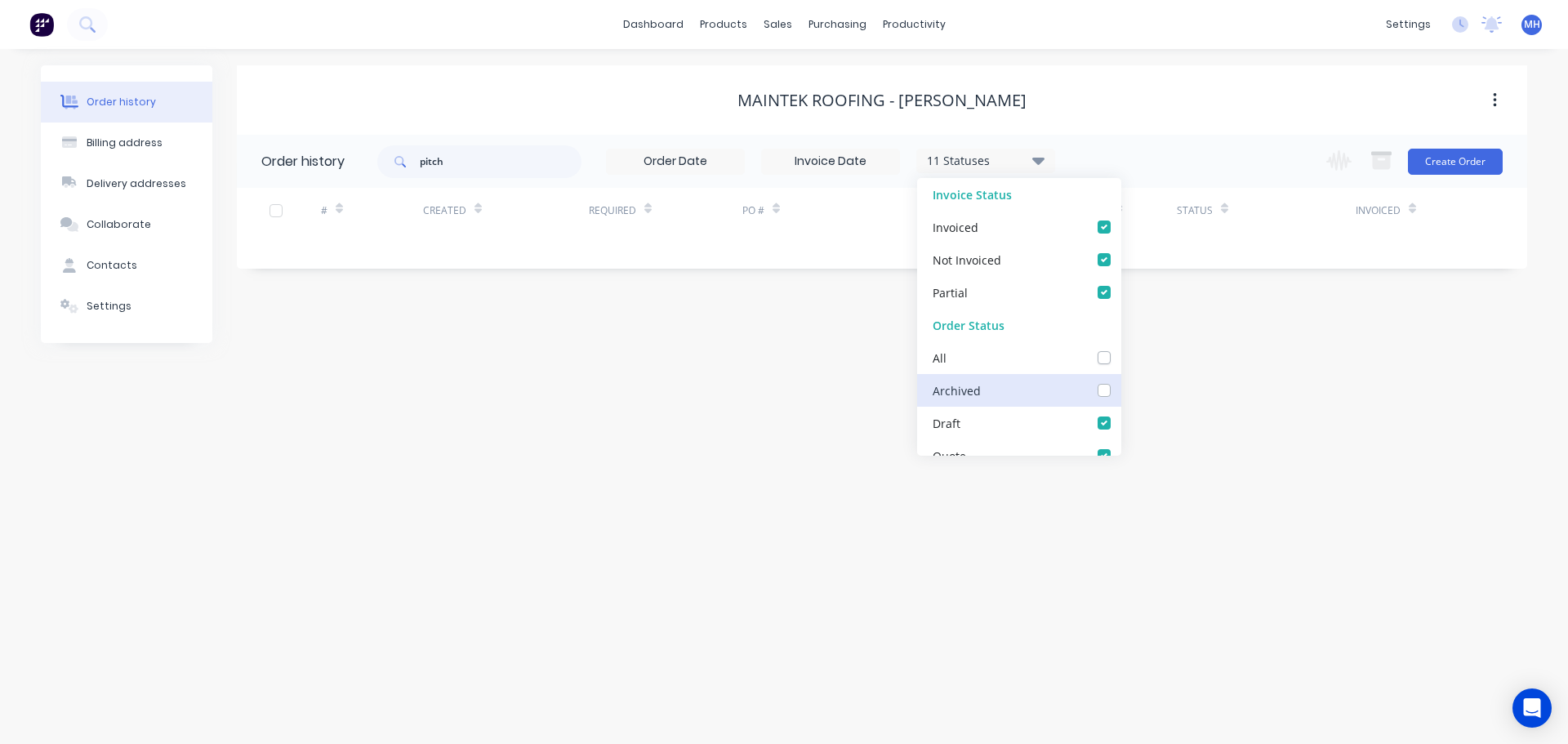
click at [1120, 388] on input "checkbox" at bounding box center [1127, 389] width 13 height 15
click at [1149, 103] on div "Maintek Roofing - [PERSON_NAME]" at bounding box center [882, 100] width 1290 height 19
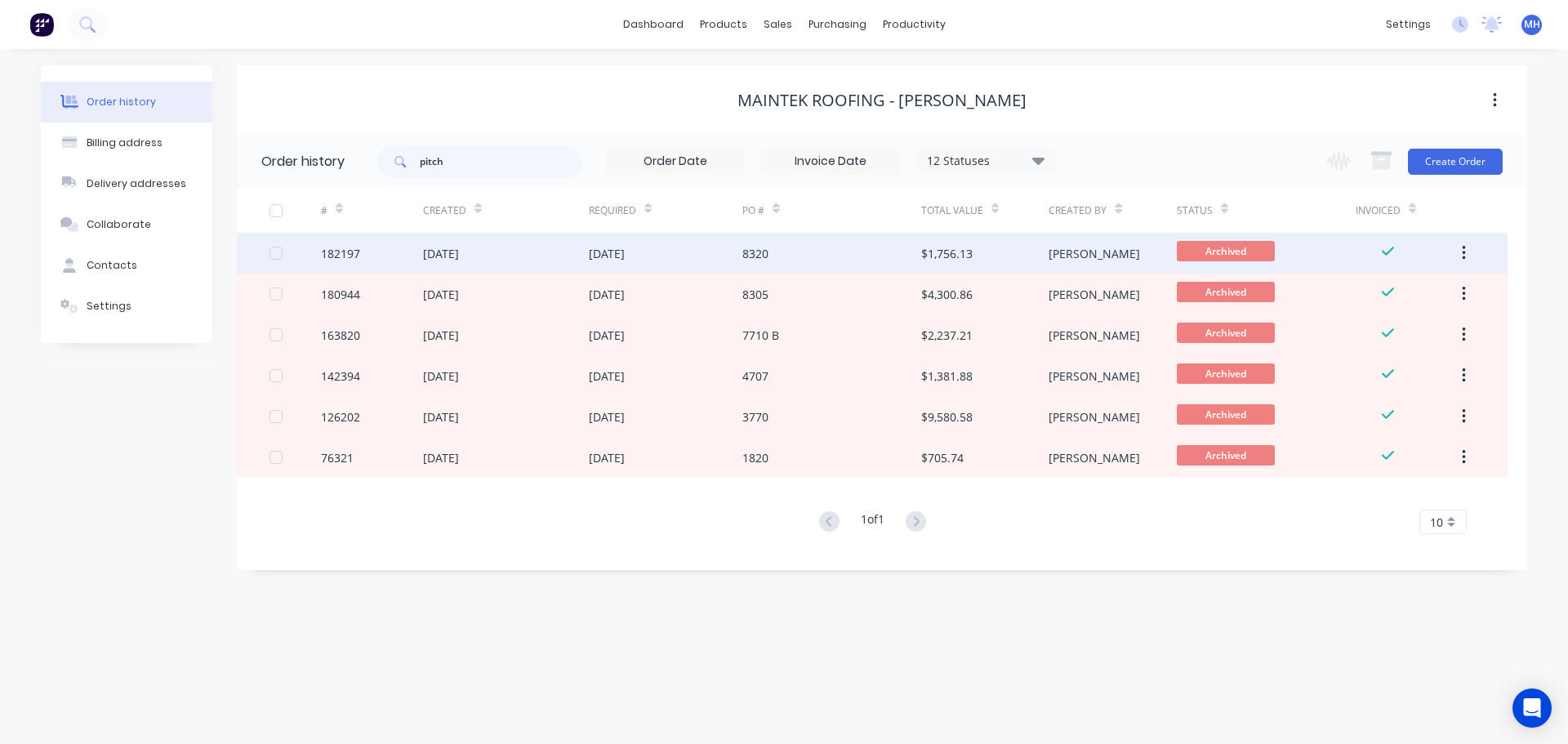
click at [625, 252] on div "03 Jun 2025" at bounding box center [606, 254] width 36 height 17
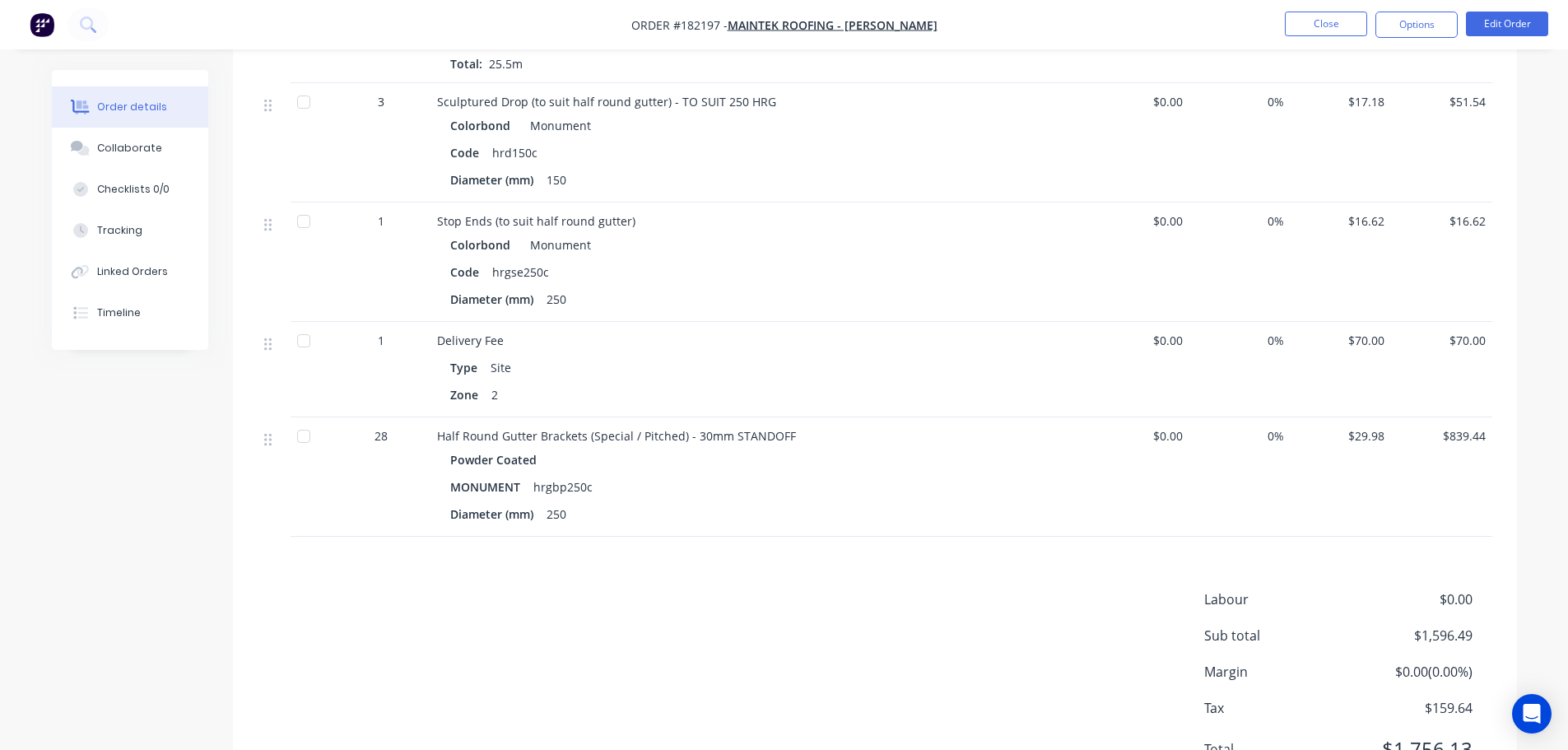
scroll to position [659, 0]
drag, startPoint x: 595, startPoint y: 421, endPoint x: 690, endPoint y: 423, distance: 95.0
click at [690, 427] on span "Half Round Gutter Brackets (Special / Pitched) - 30mm STANDOFF" at bounding box center [616, 435] width 359 height 16
drag, startPoint x: 704, startPoint y: 567, endPoint x: 694, endPoint y: 564, distance: 10.4
click at [705, 567] on div "Products Display actual quantities Show / Hide columns Qty Cost Markup Price To…" at bounding box center [876, 302] width 1284 height 1006
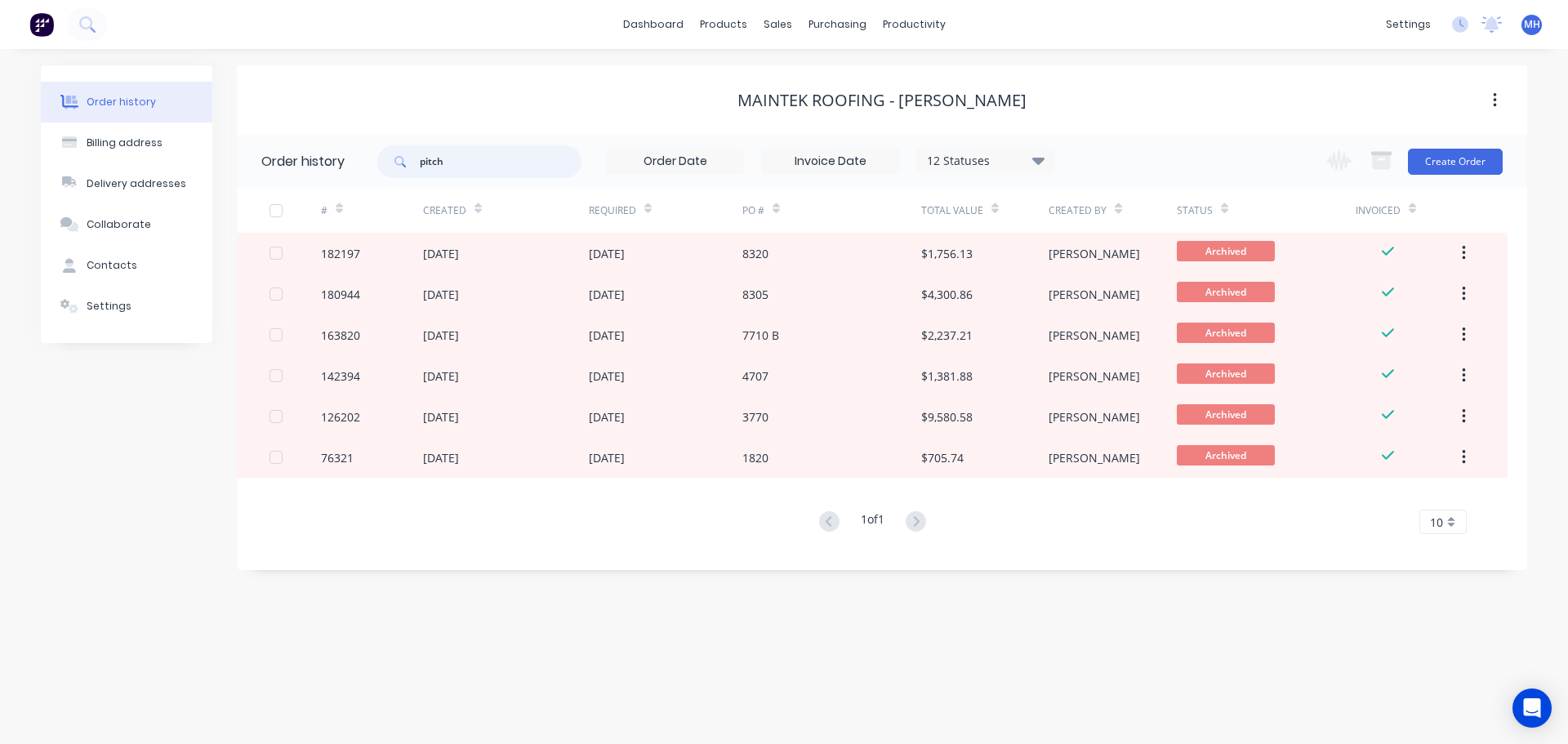
click at [521, 150] on input "pitch" at bounding box center [501, 161] width 161 height 33
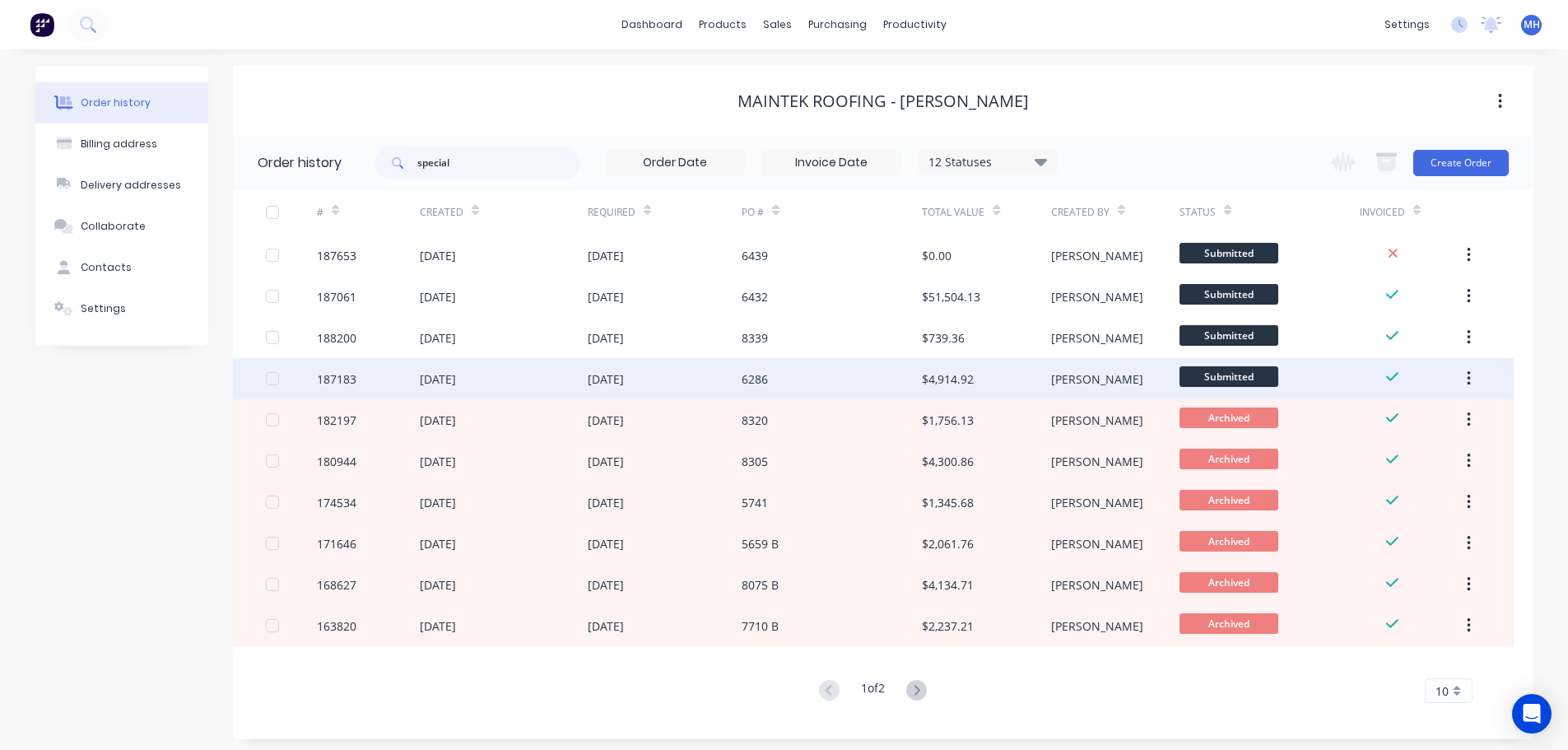
click at [656, 369] on div "[DATE]" at bounding box center [665, 379] width 155 height 42
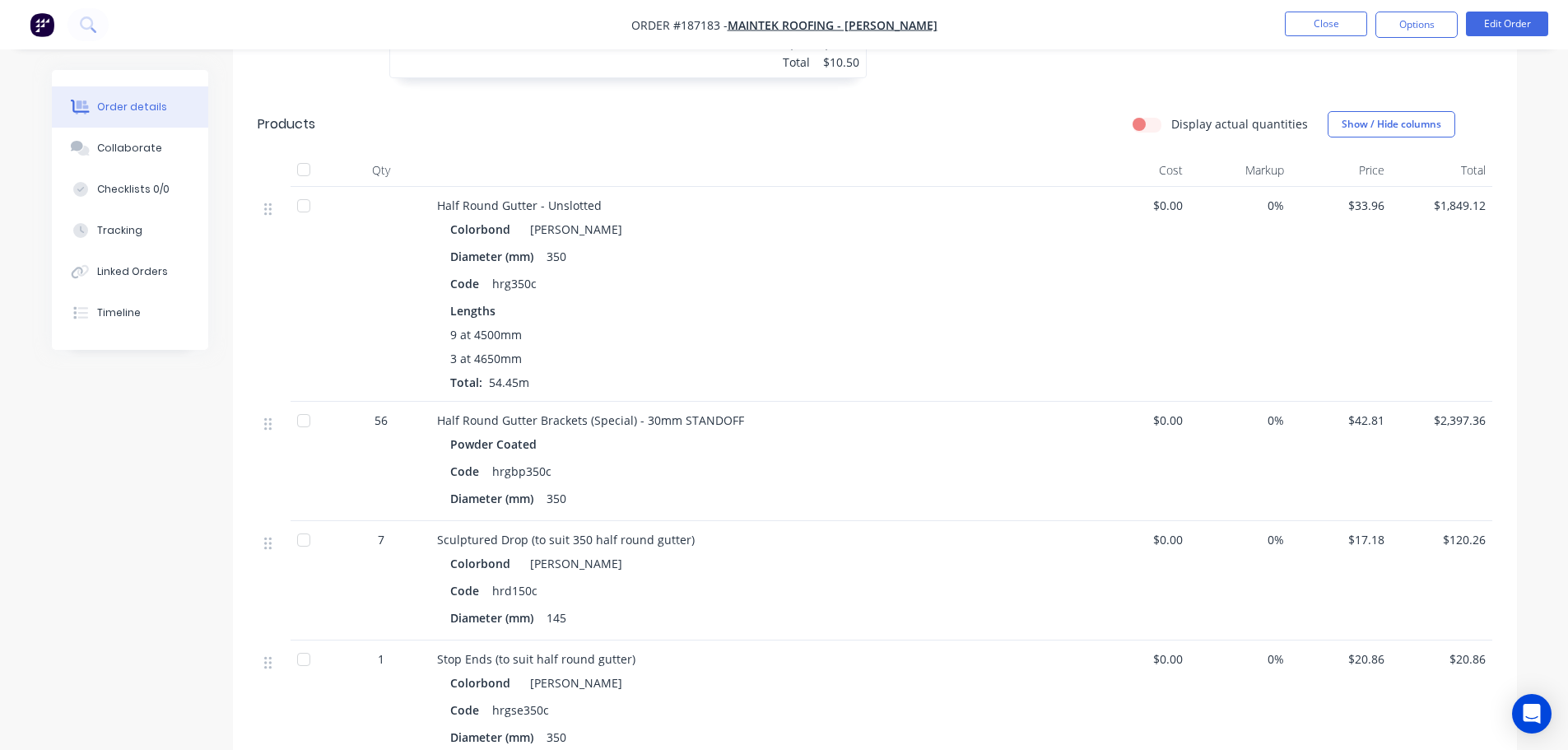
scroll to position [741, 0]
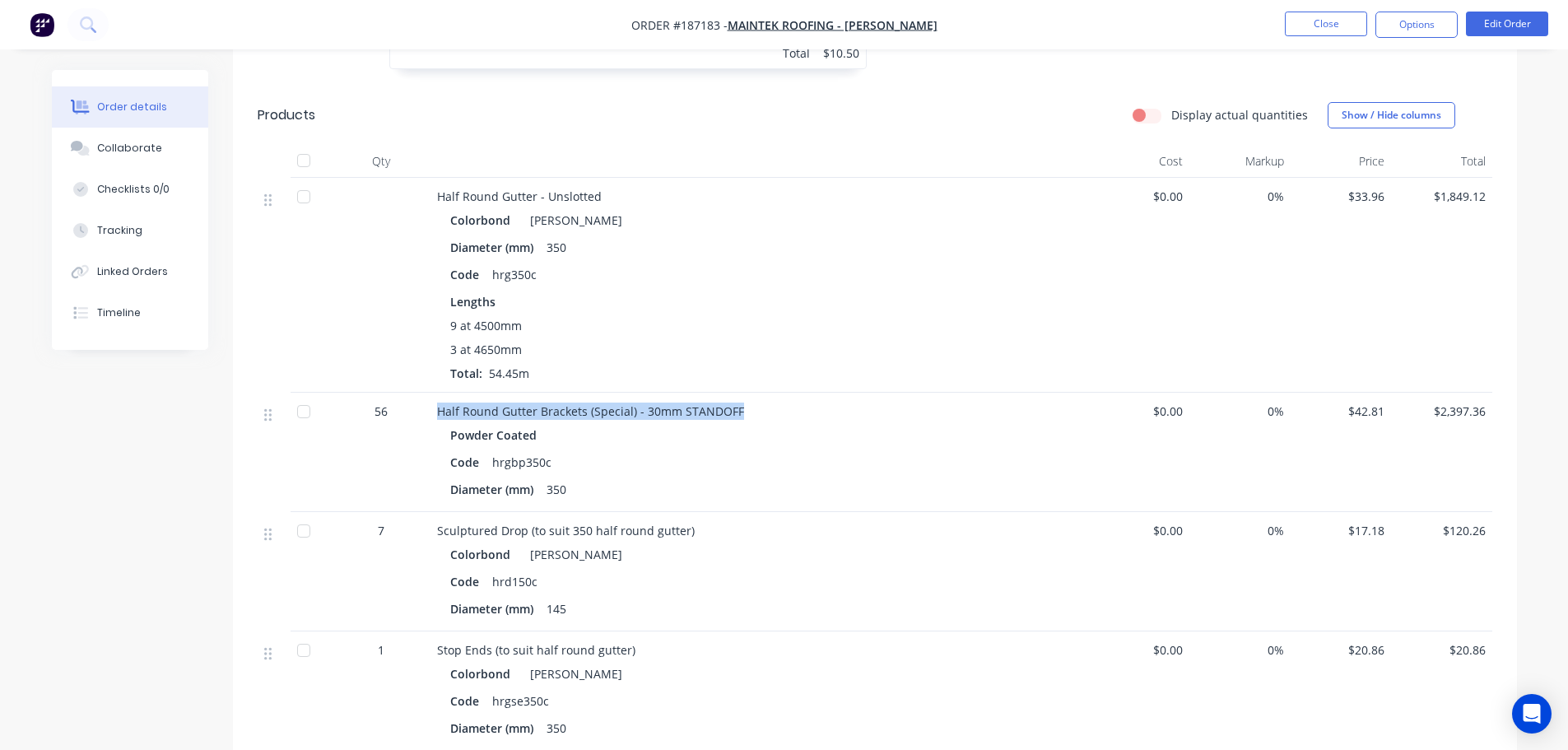
drag, startPoint x: 427, startPoint y: 388, endPoint x: 864, endPoint y: 394, distance: 437.0
click at [824, 394] on div "56 Half Round Gutter Brackets (Special) - 30mm STANDOFF Powder Coated Code hrgb…" at bounding box center [875, 452] width 1235 height 119
drag, startPoint x: 1367, startPoint y: 392, endPoint x: 1388, endPoint y: 391, distance: 21.0
click at [1382, 403] on span "$42.81" at bounding box center [1341, 412] width 88 height 17
click at [1545, 415] on div "Order details Collaborate Checklists 0/0 Tracking Linked Orders Timeline Order …" at bounding box center [784, 200] width 1568 height 1882
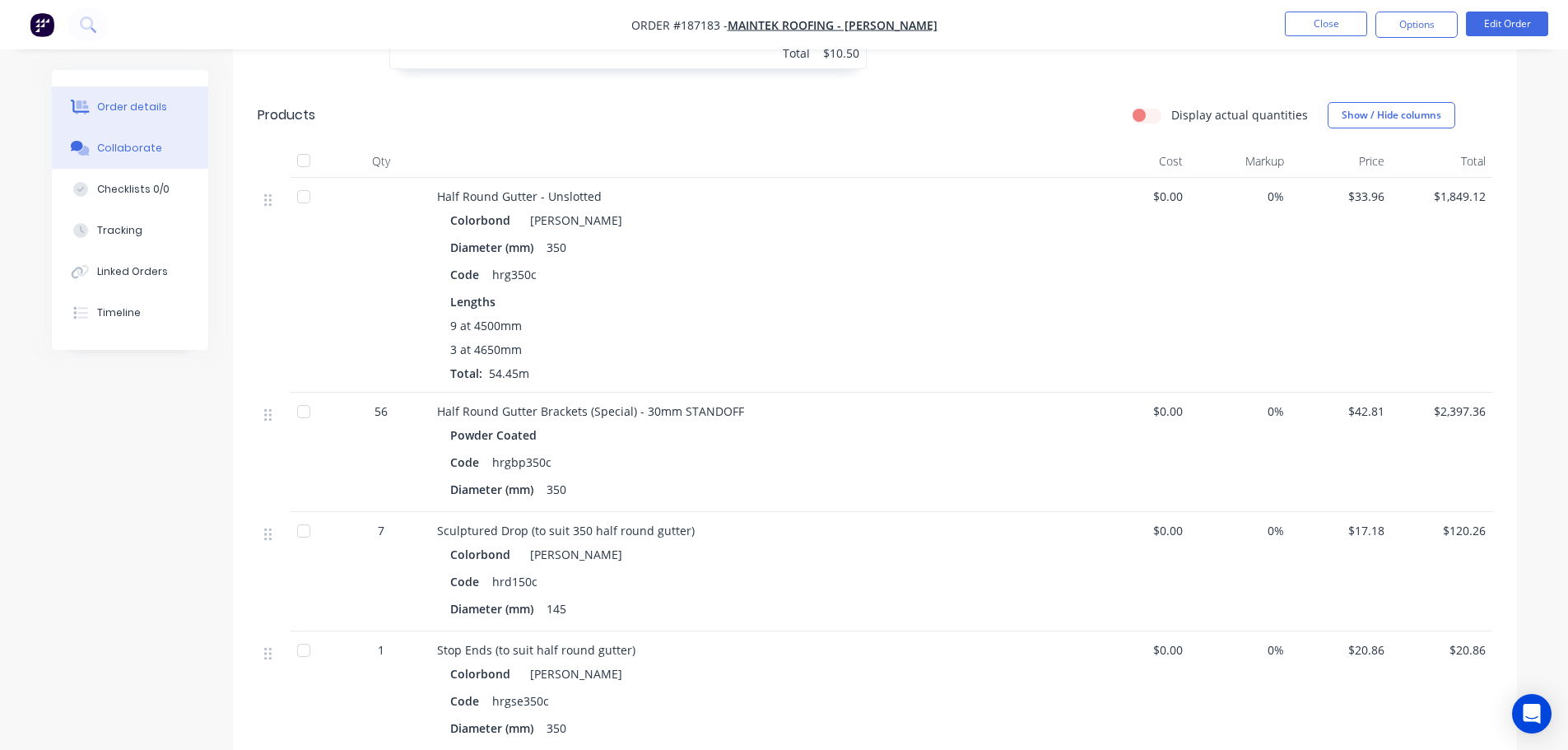
click at [127, 145] on div "Collaborate" at bounding box center [129, 147] width 65 height 15
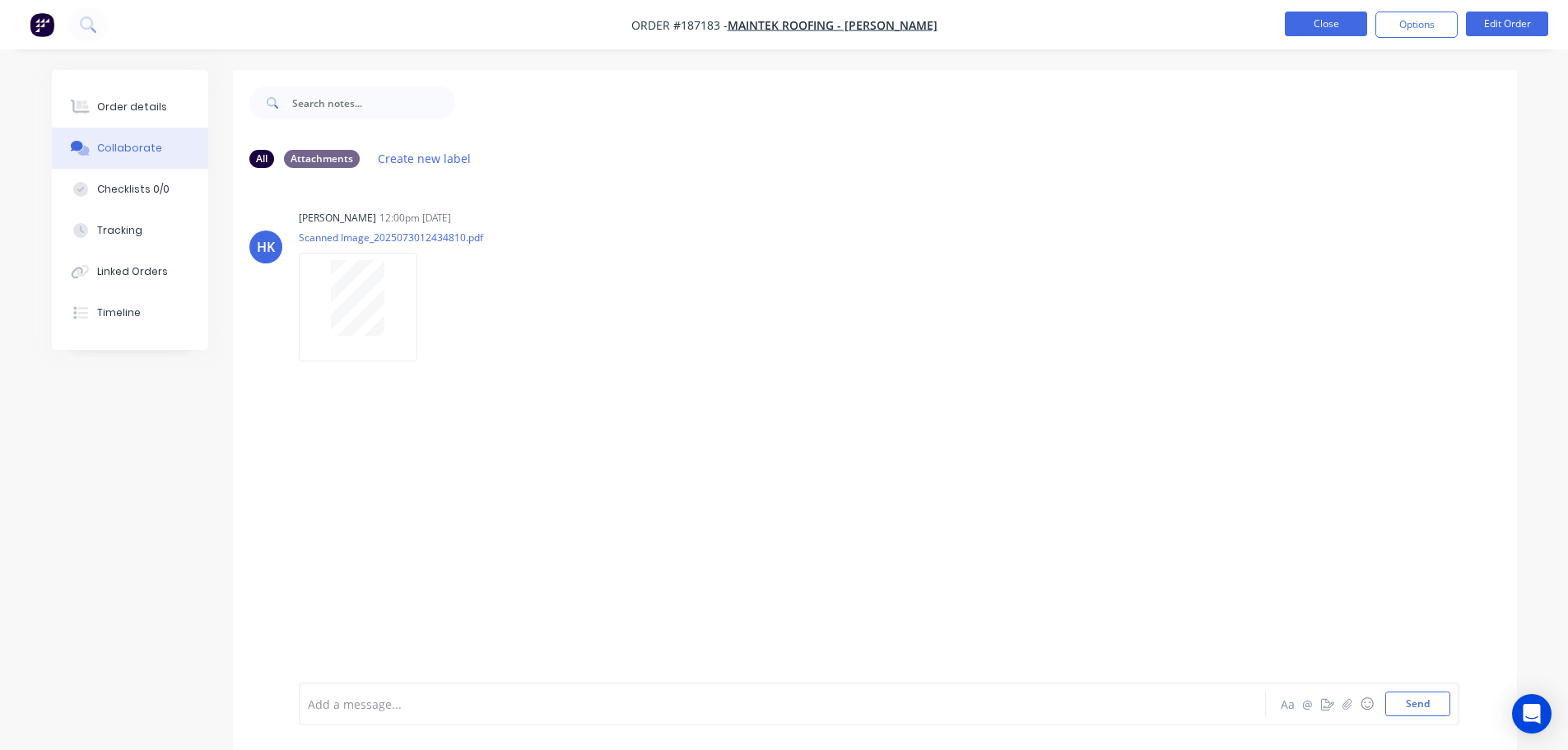
click at [1313, 28] on button "Close" at bounding box center [1326, 24] width 82 height 25
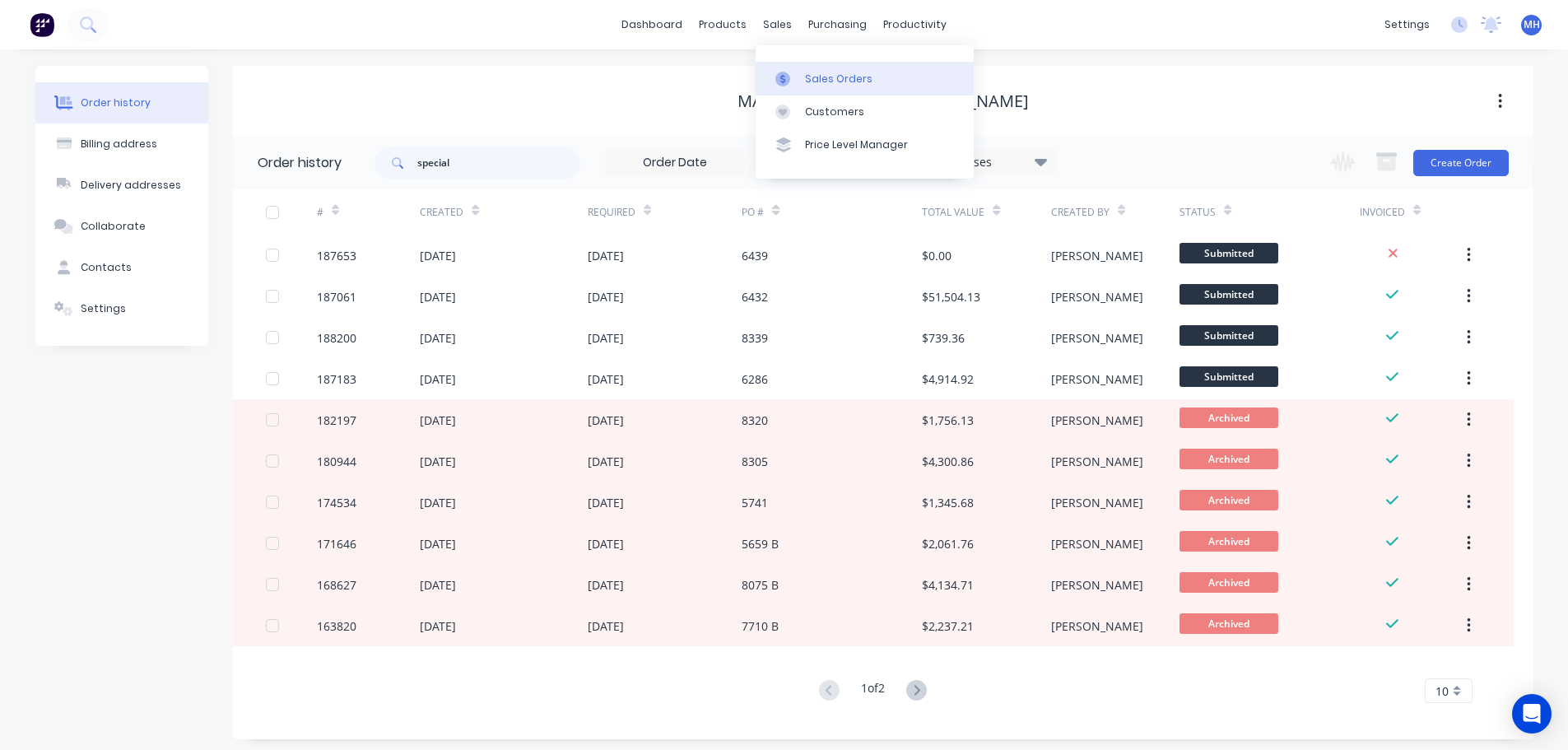
click at [821, 68] on link "Sales Orders" at bounding box center [864, 78] width 218 height 33
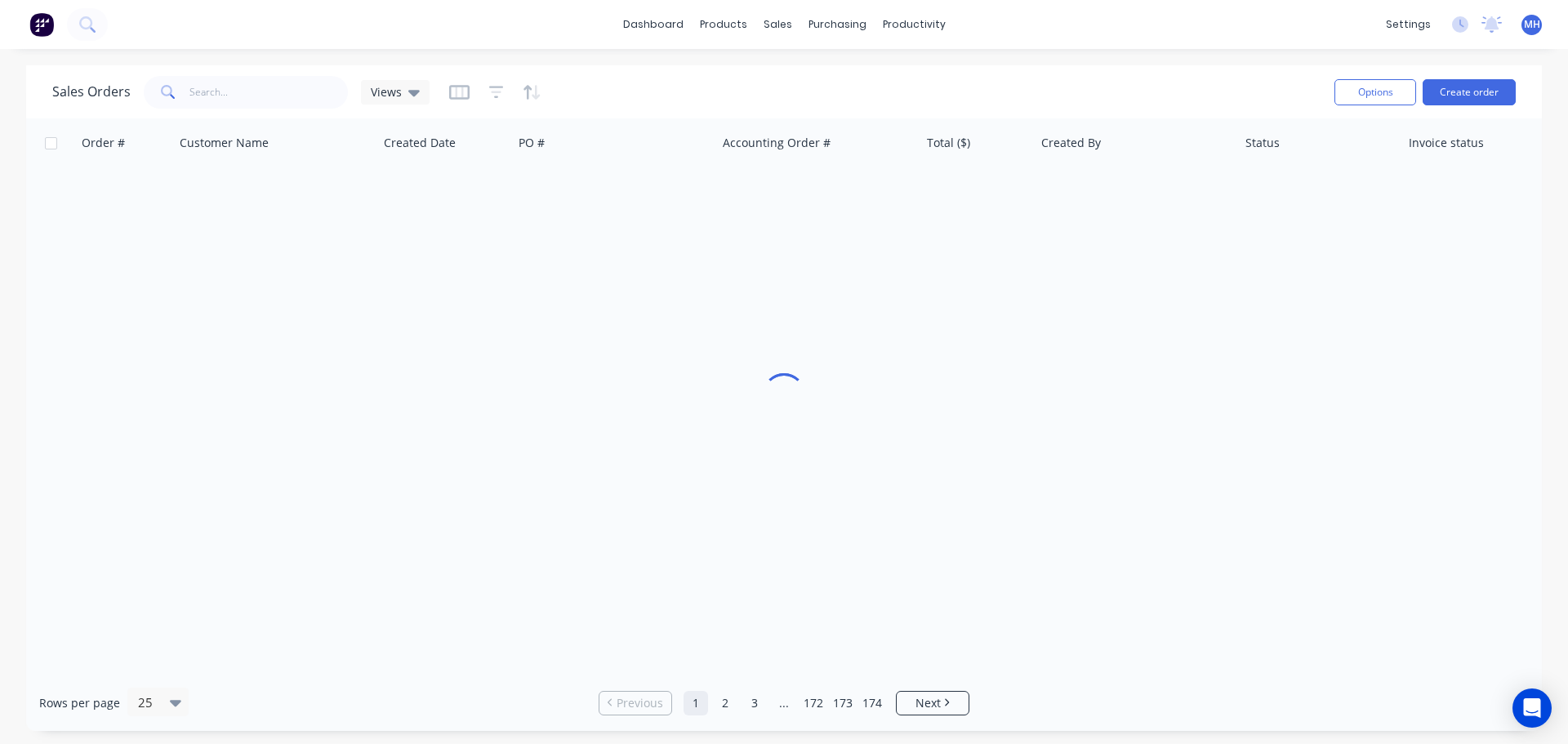
click at [1182, 68] on div "Sales Orders Views Options Create order" at bounding box center [784, 91] width 1516 height 53
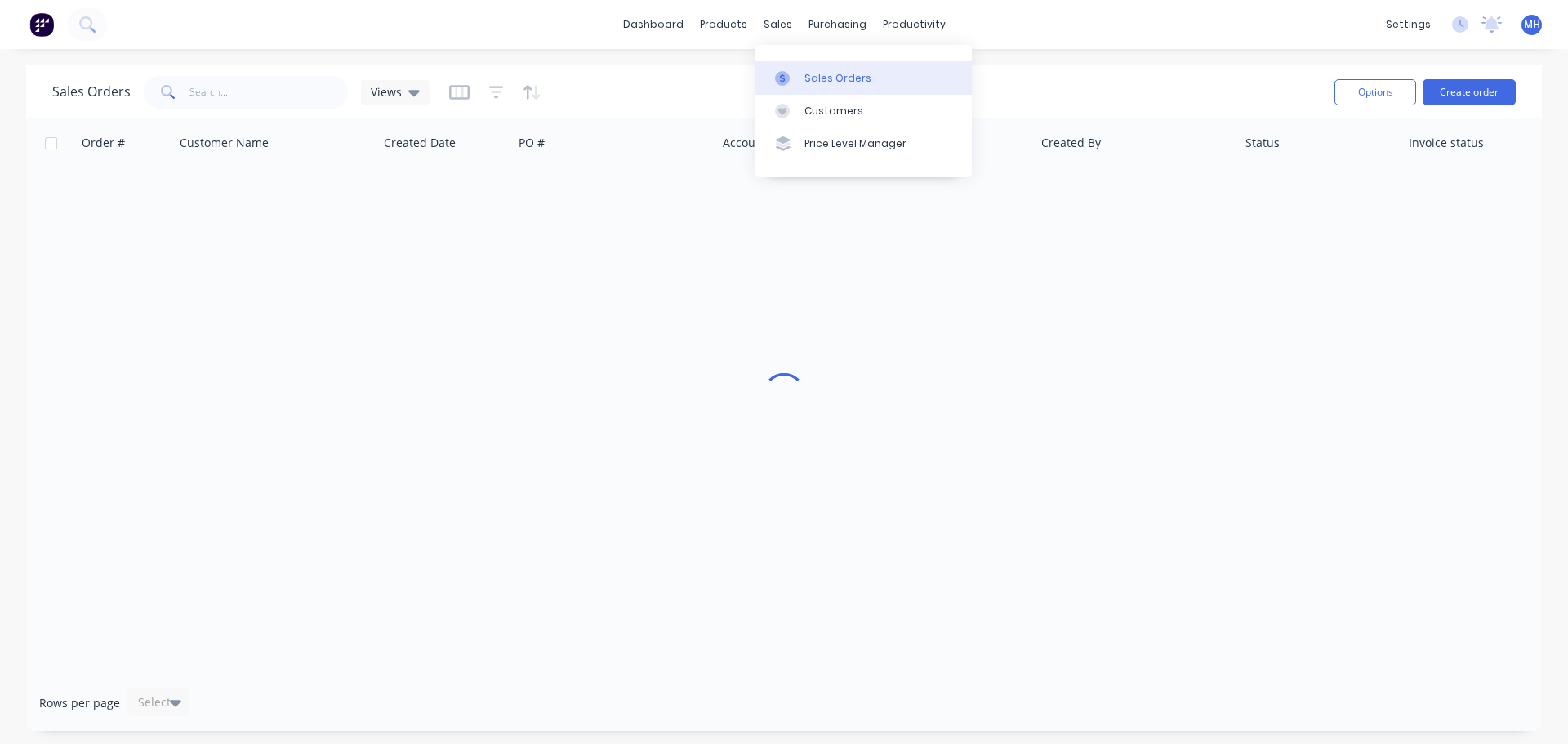
click at [802, 87] on link "Sales Orders" at bounding box center [863, 78] width 216 height 33
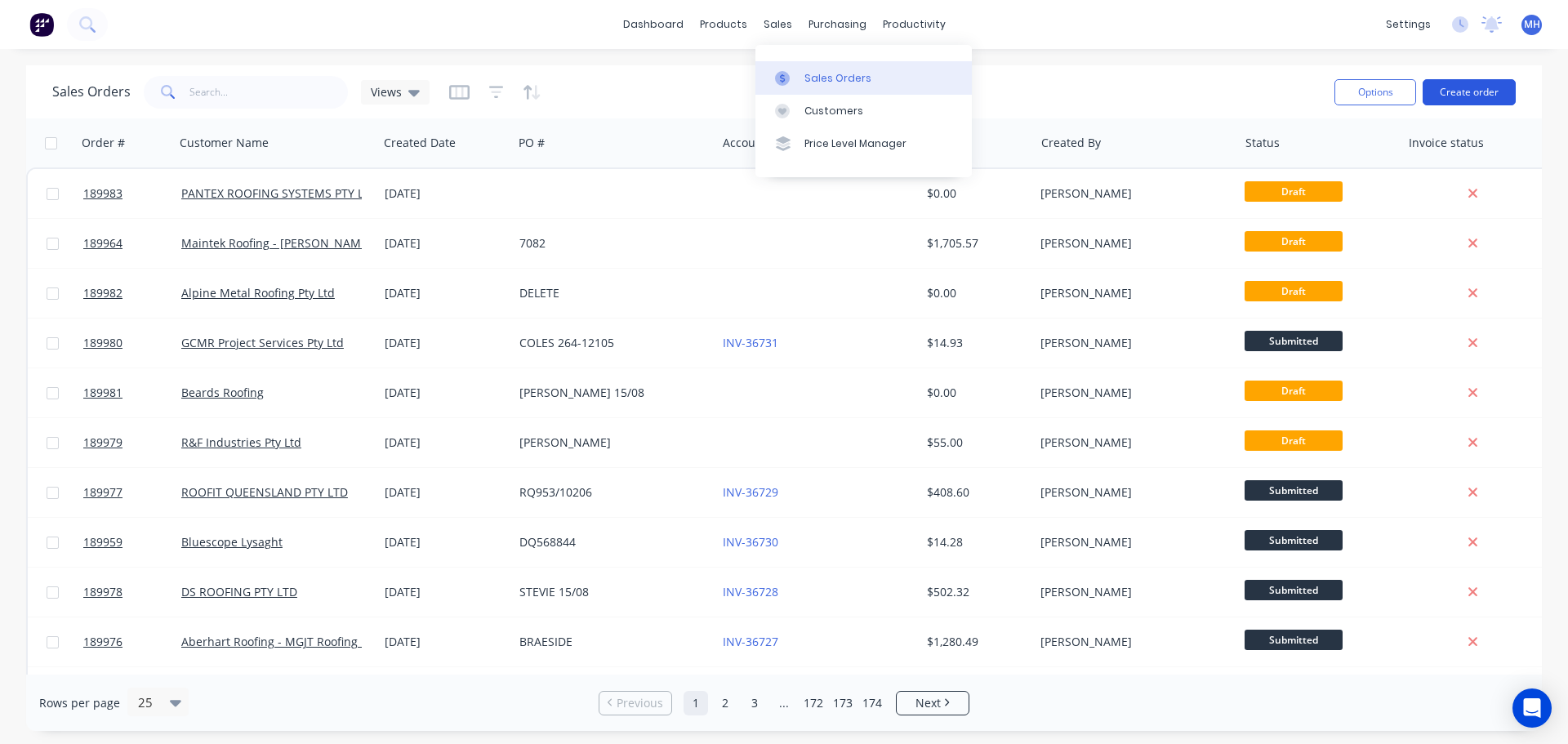
click at [1460, 89] on button "Create order" at bounding box center [1469, 91] width 93 height 26
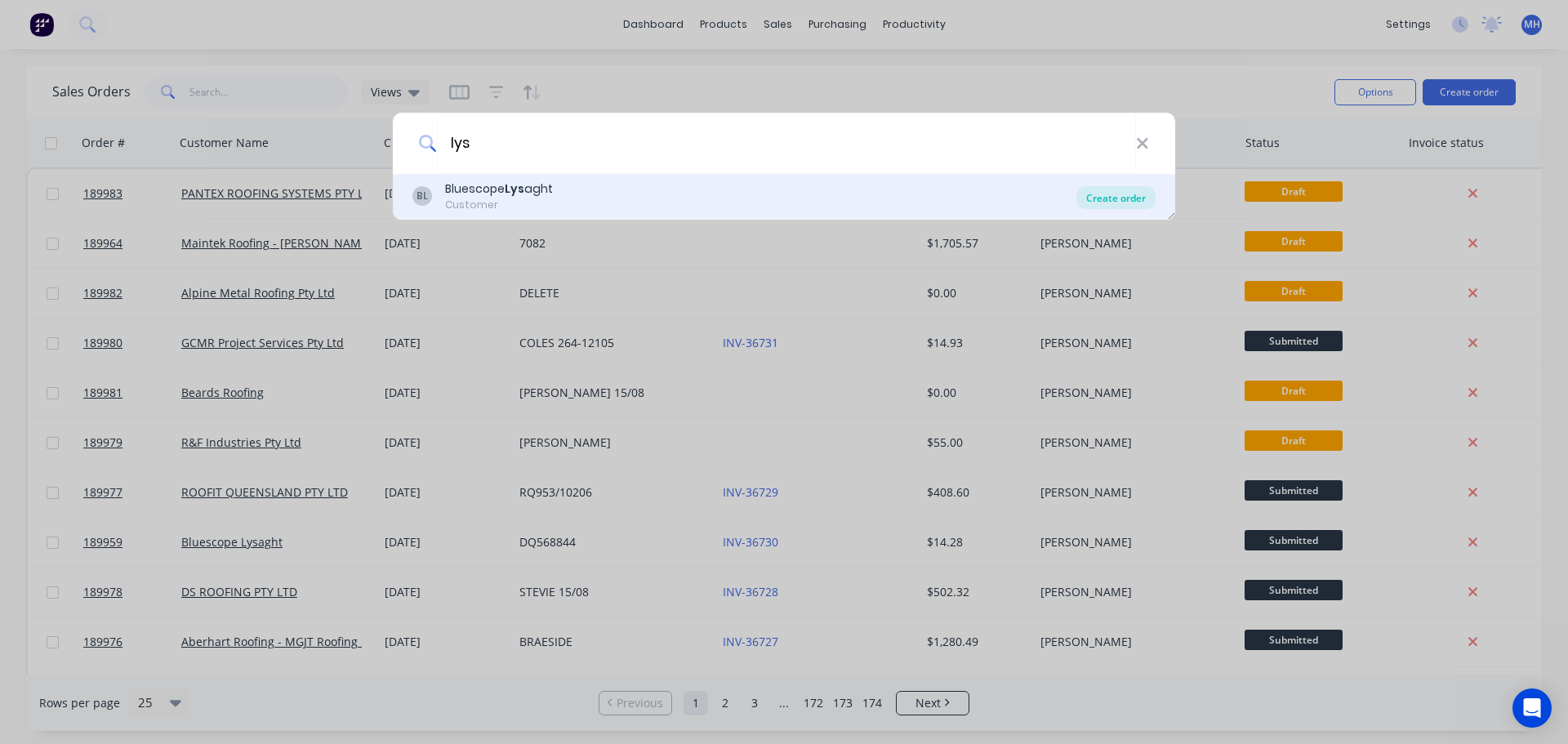
type input "lys"
click at [1123, 198] on div "Create order" at bounding box center [1115, 198] width 79 height 23
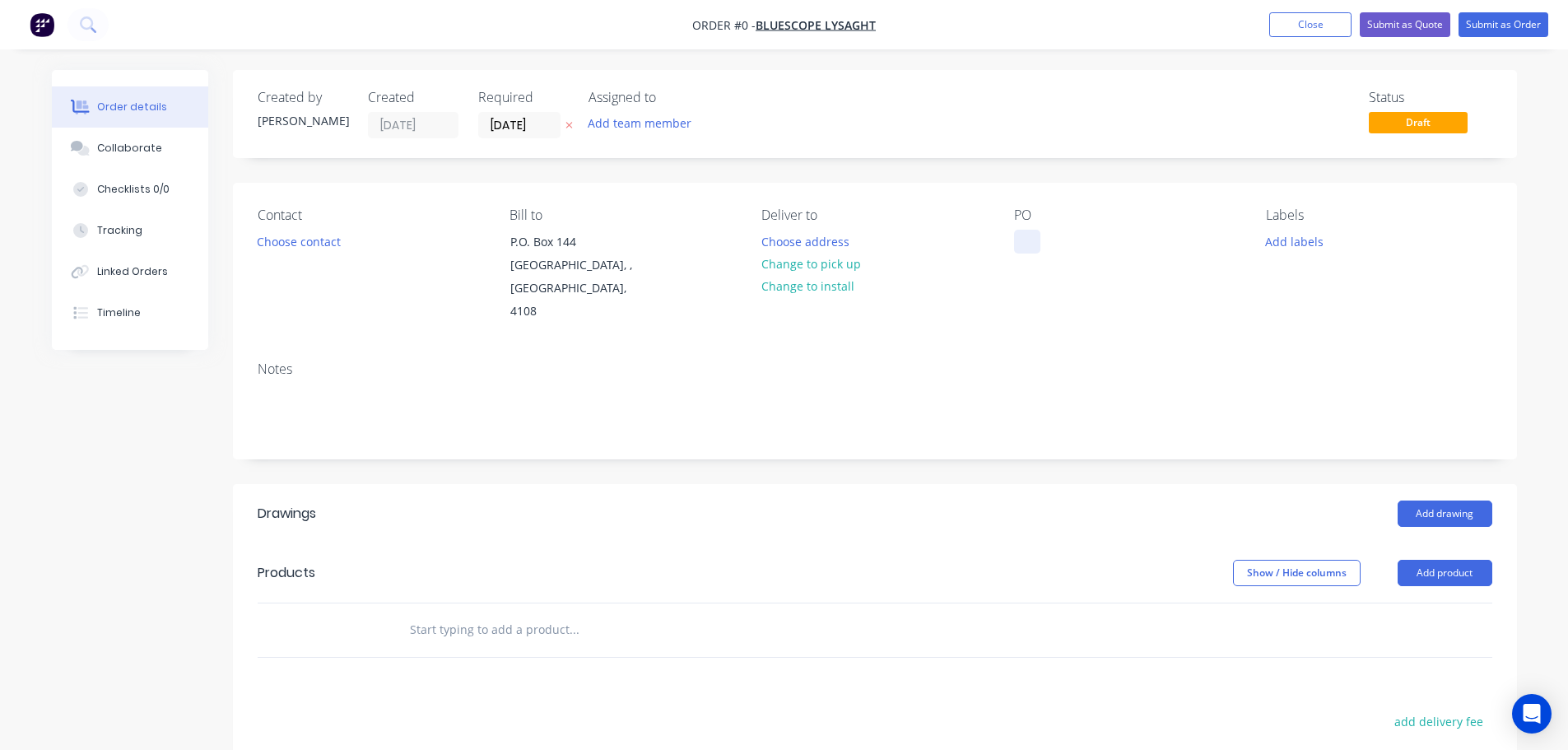
click at [1024, 235] on div at bounding box center [1027, 241] width 26 height 24
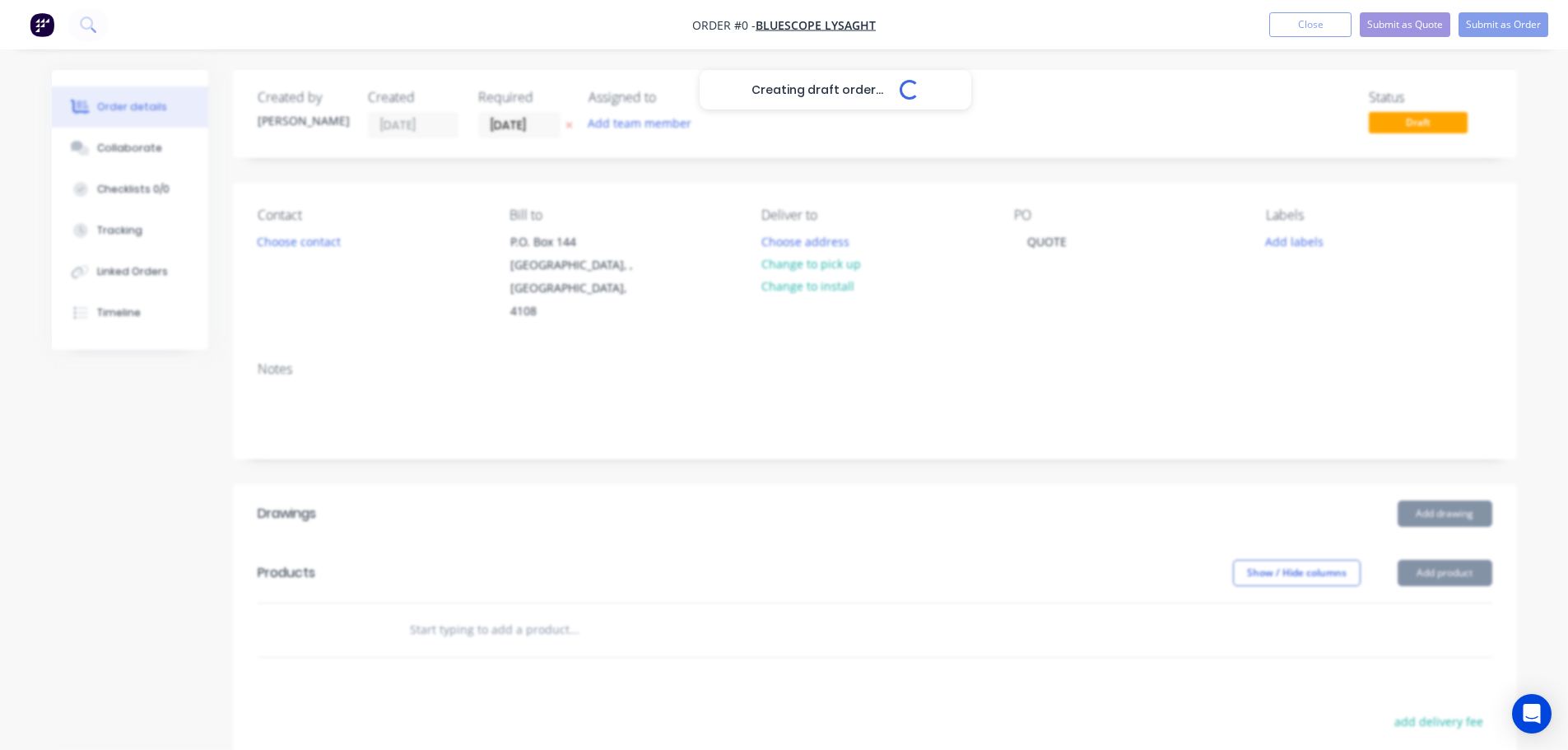
click at [566, 125] on div "Creating draft order... Loading... Order details Collaborate Checklists 0/0 Tra…" at bounding box center [784, 574] width 1498 height 1008
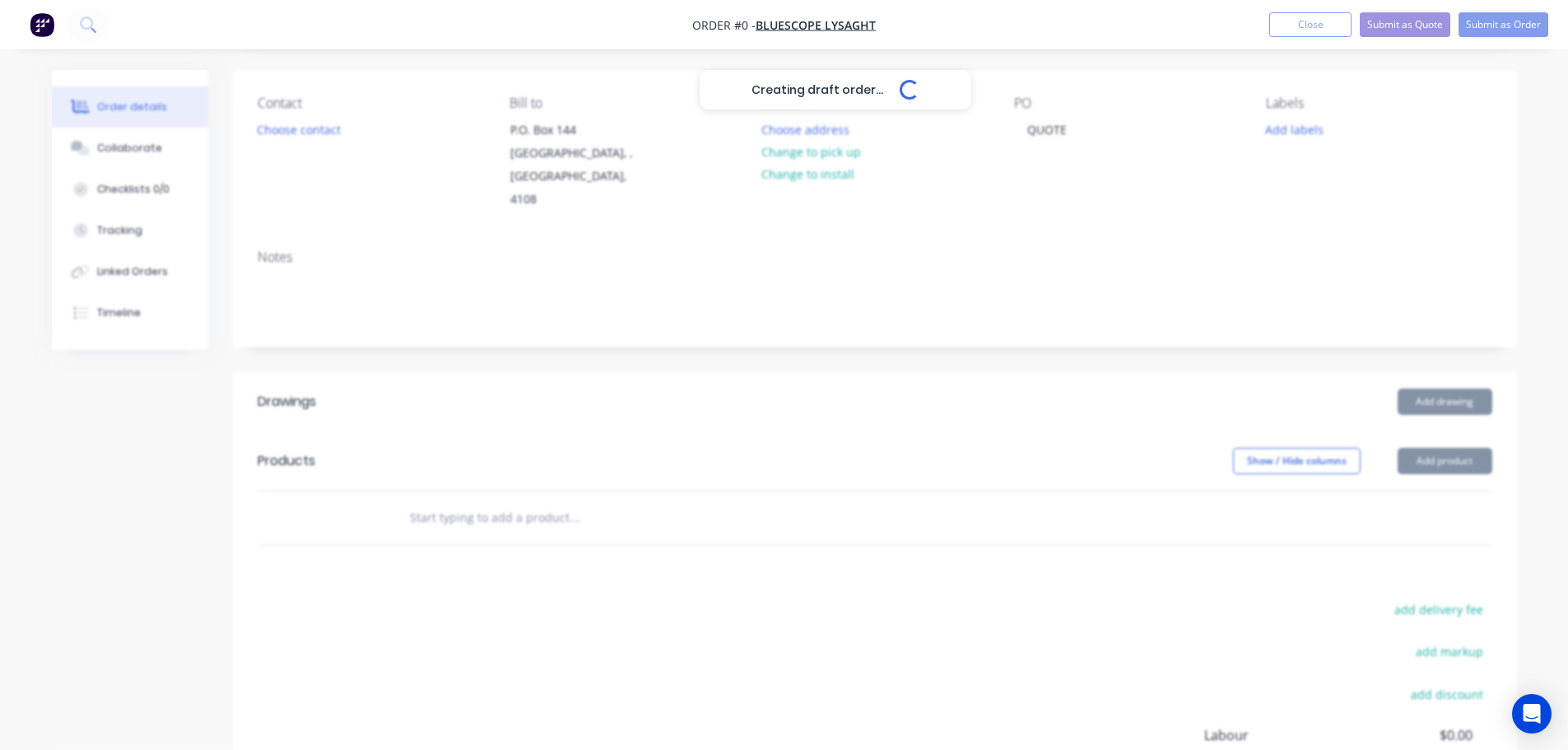
scroll to position [247, 0]
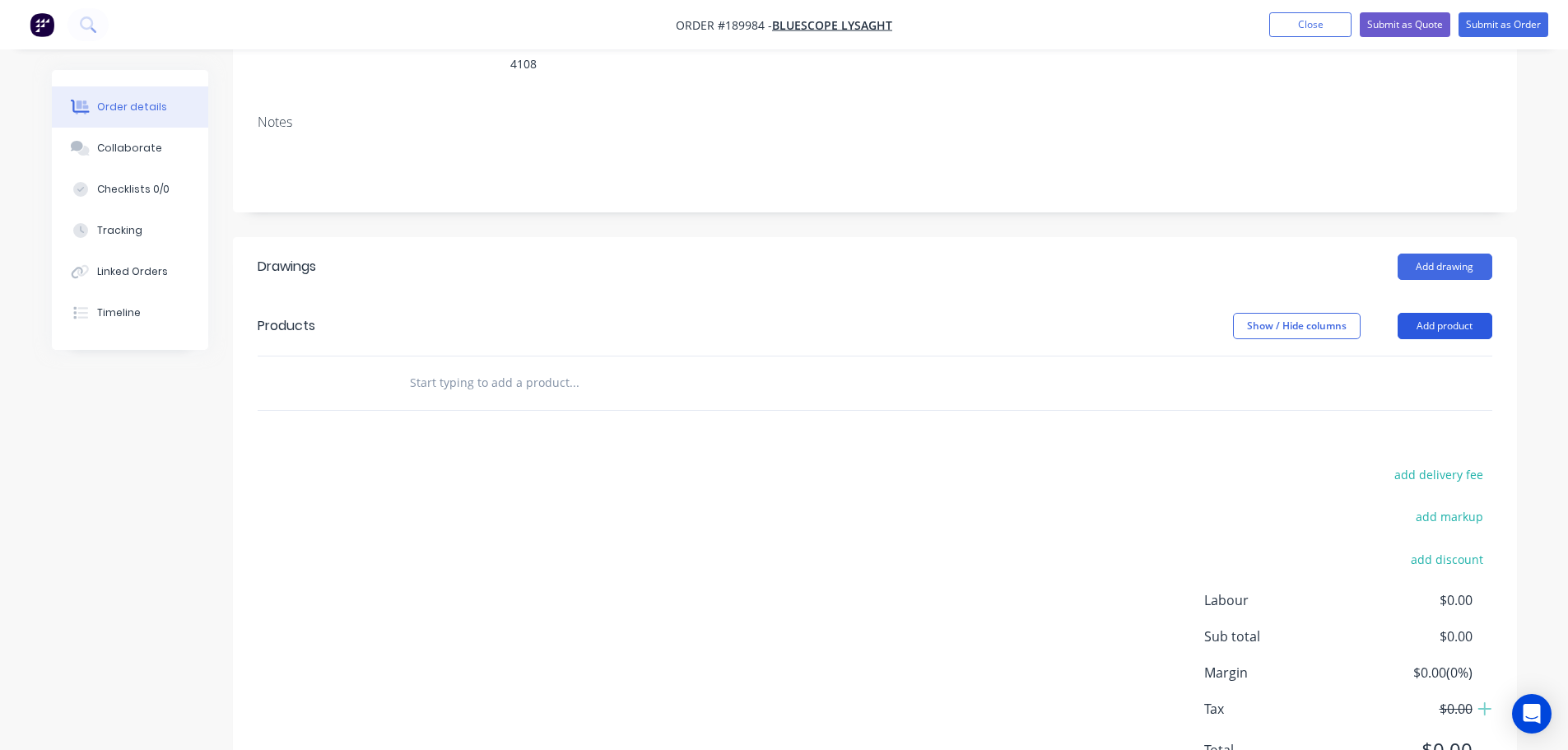
click at [1429, 313] on button "Add product" at bounding box center [1445, 326] width 95 height 26
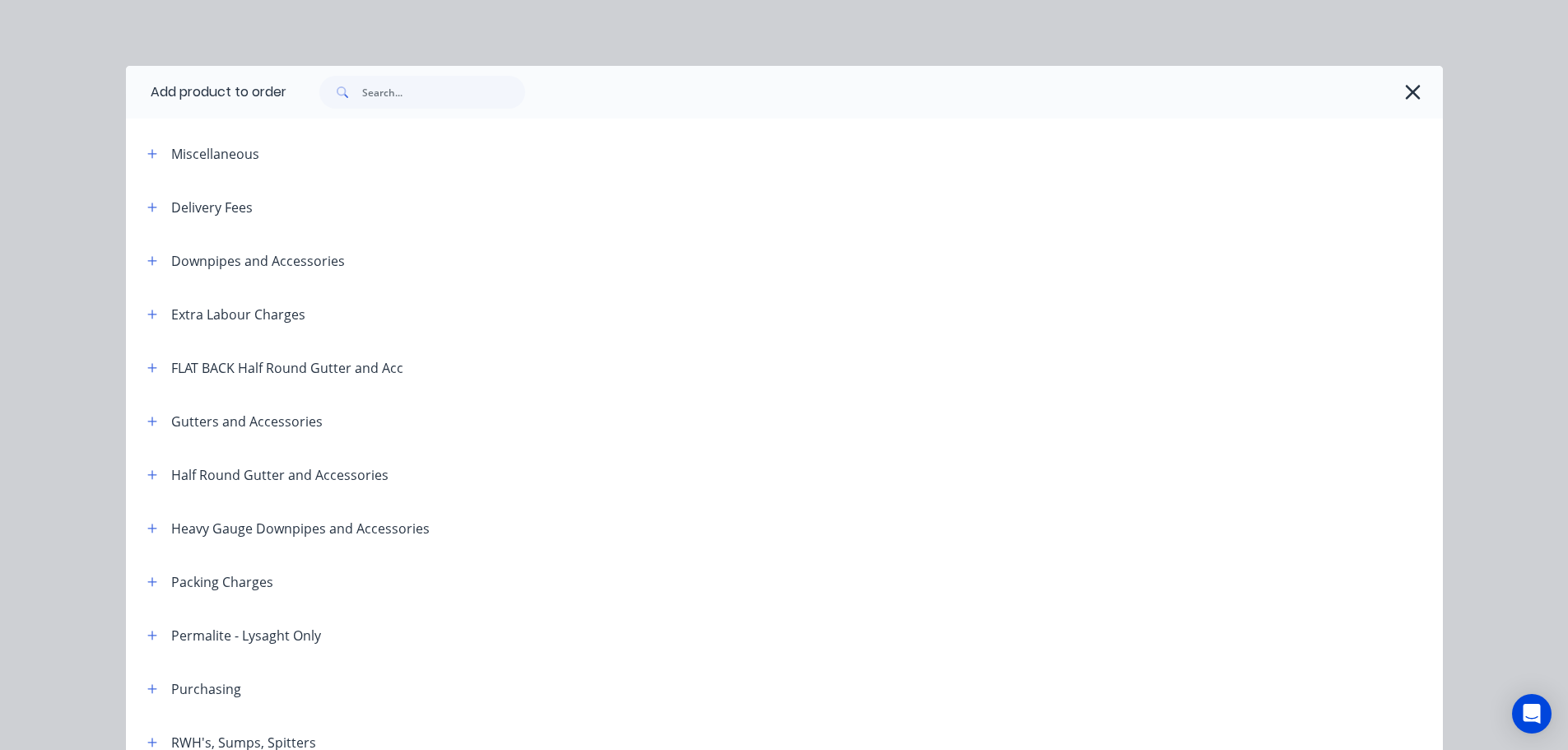
click at [142, 143] on span at bounding box center [152, 153] width 20 height 20
click at [147, 151] on icon "button" at bounding box center [152, 154] width 10 height 12
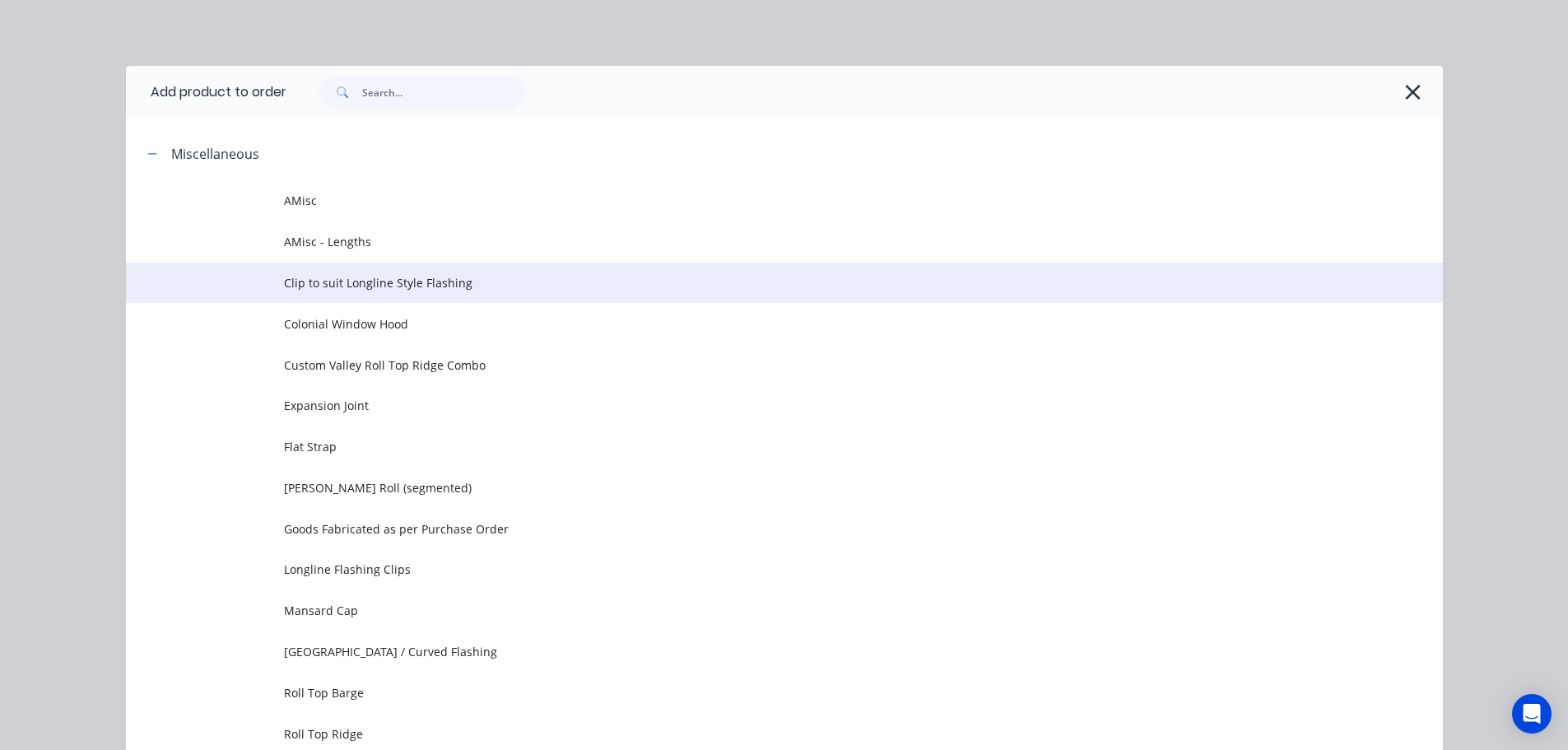
scroll to position [247, 0]
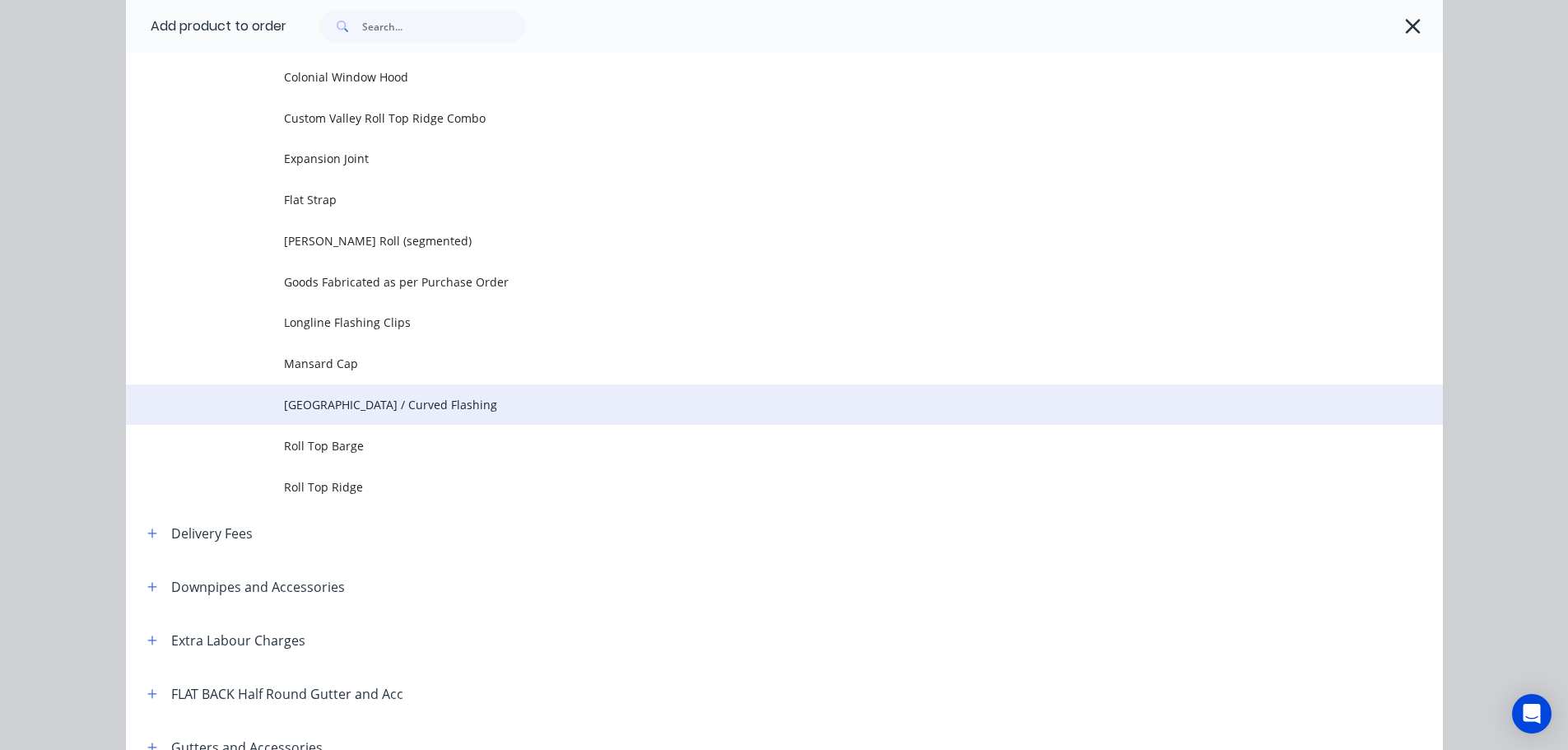
click at [371, 398] on span "[GEOGRAPHIC_DATA] / Curved Flashing" at bounding box center [747, 405] width 927 height 17
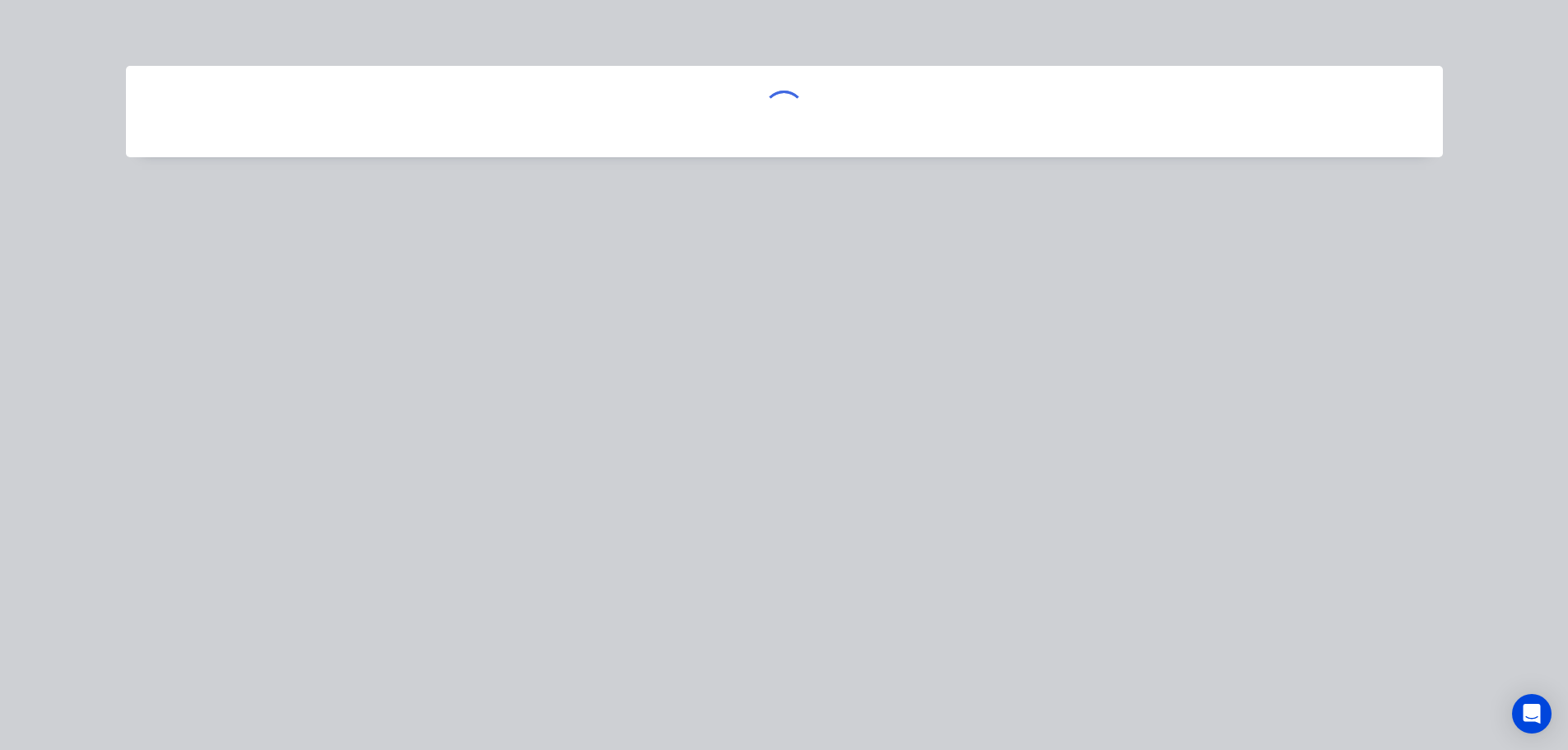
scroll to position [0, 0]
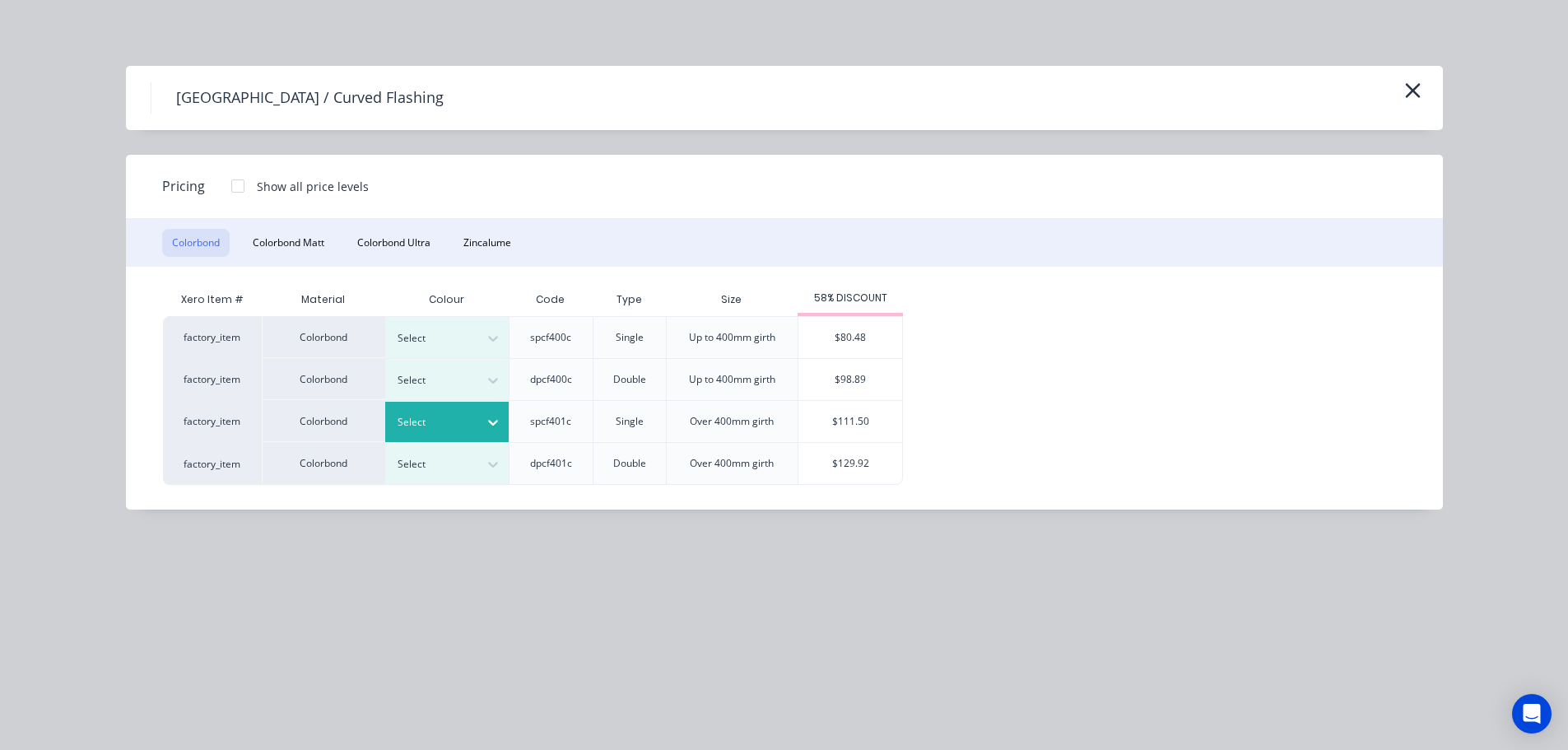
click at [425, 415] on div at bounding box center [435, 422] width 75 height 18
click at [432, 418] on div at bounding box center [435, 422] width 75 height 18
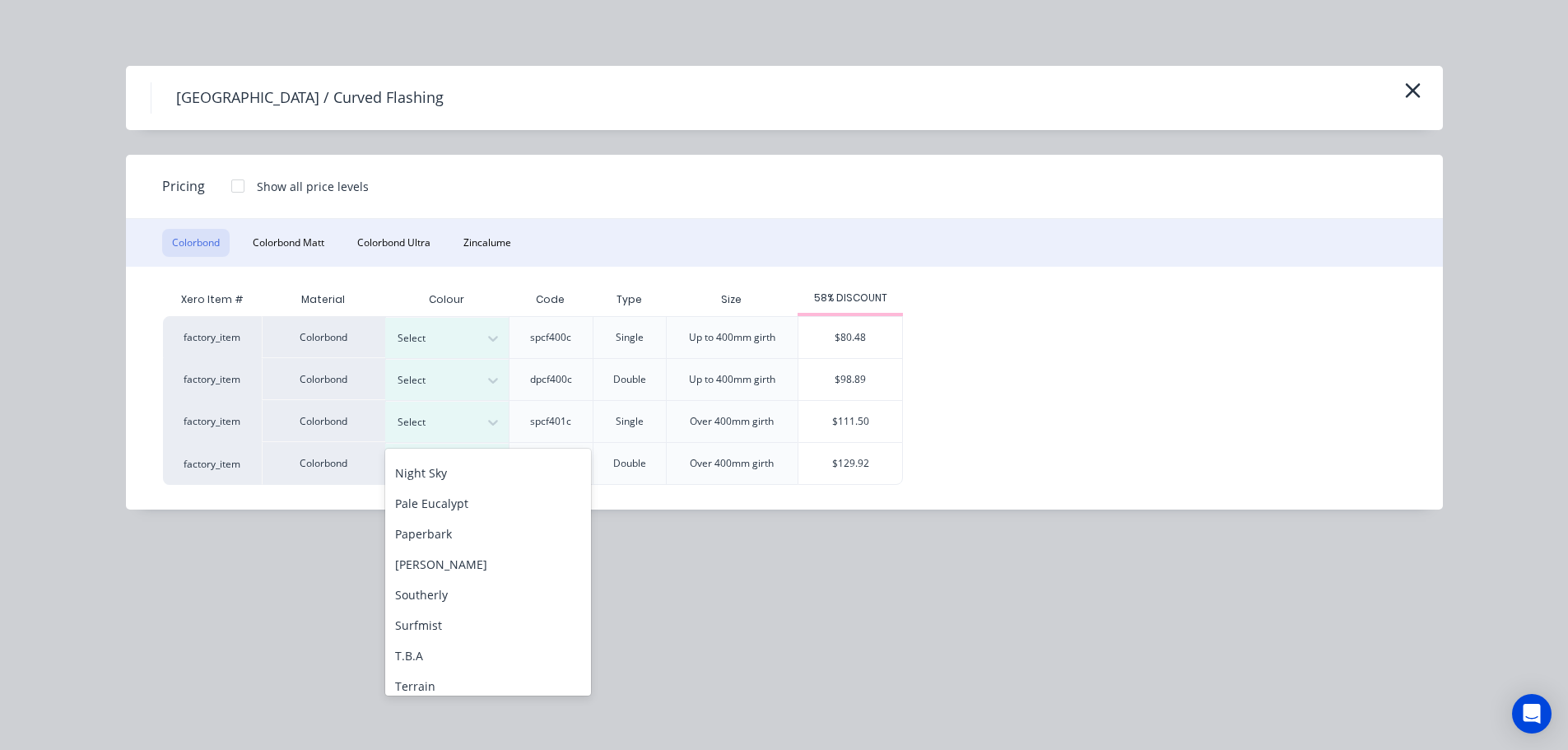
scroll to position [494, 0]
click at [445, 572] on div "Surfmist" at bounding box center [488, 582] width 206 height 30
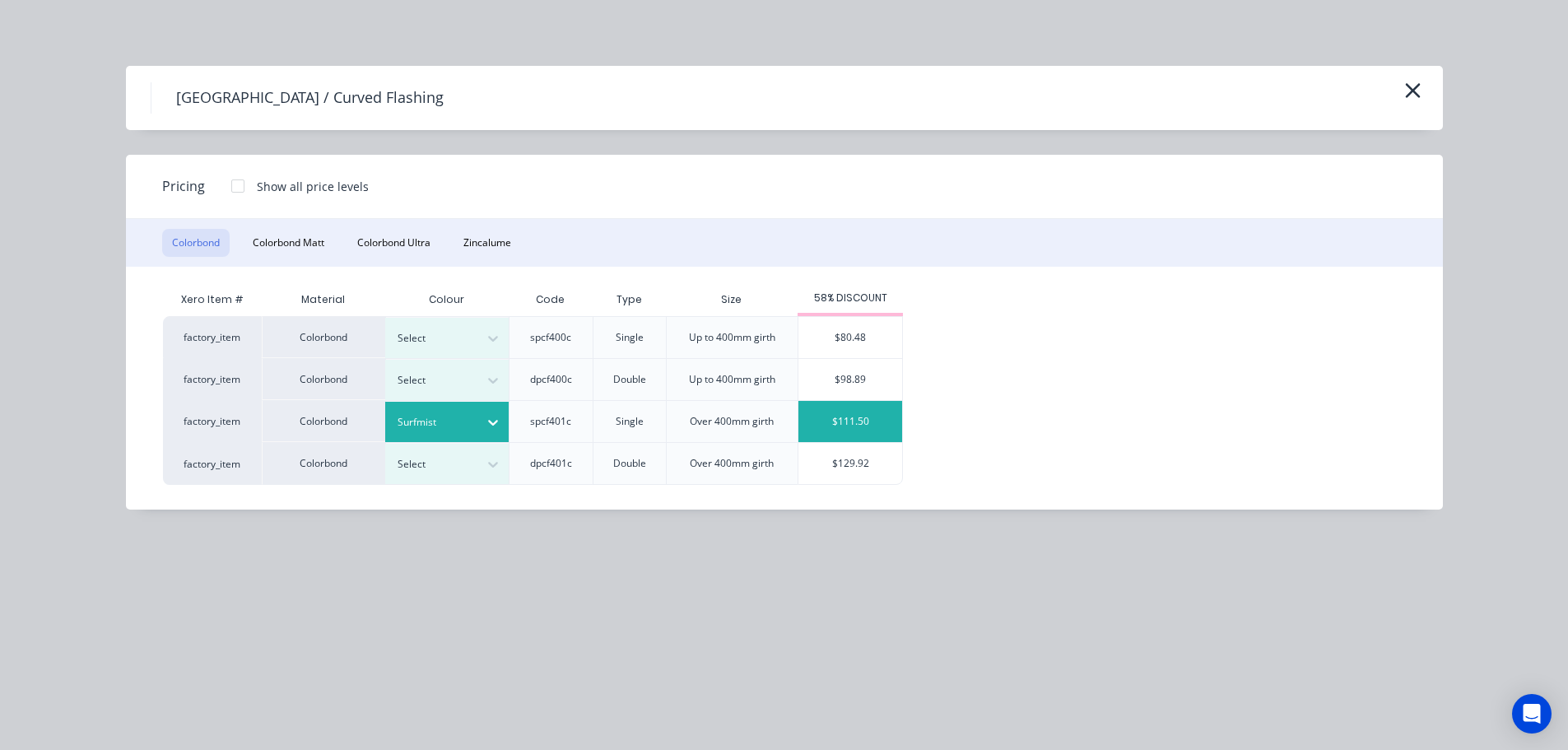
click at [846, 419] on div "$111.50" at bounding box center [850, 422] width 104 height 42
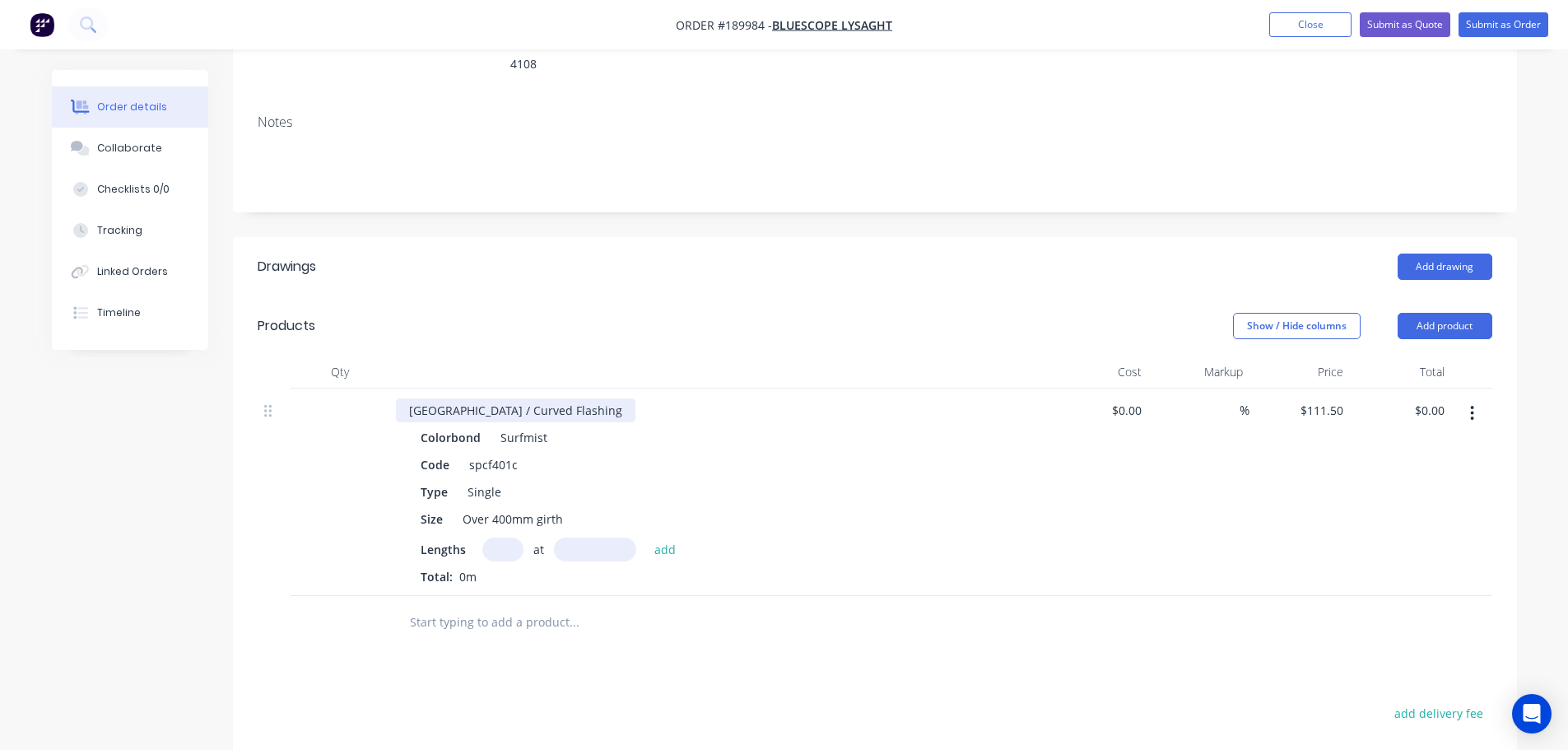
click at [565, 398] on div "[GEOGRAPHIC_DATA] / Curved Flashing" at bounding box center [515, 410] width 239 height 24
click at [586, 297] on header "Products Show / Hide columns Add product" at bounding box center [876, 326] width 1284 height 59
click at [496, 538] on input "text" at bounding box center [503, 549] width 42 height 24
click at [127, 544] on div "Created by [PERSON_NAME] Created [DATE] Required [DATE] Assigned to Add team me…" at bounding box center [784, 446] width 1465 height 1247
click at [1329, 398] on input "111.5" at bounding box center [1324, 410] width 51 height 24
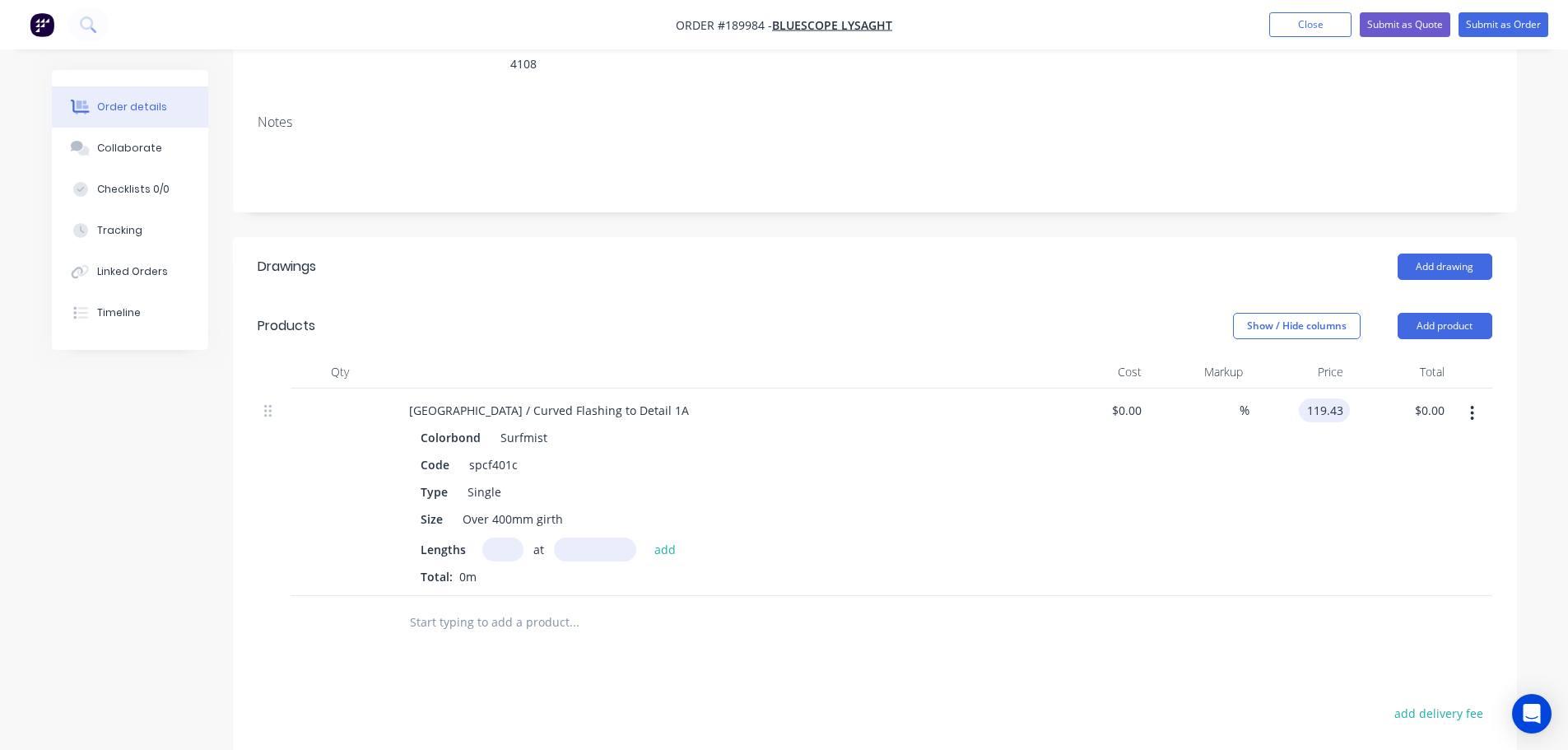
type input "$119.43"
click at [1106, 313] on div "Show / Hide columns Add product" at bounding box center [1005, 326] width 972 height 26
click at [521, 538] on div "at add" at bounding box center [583, 549] width 202 height 24
click at [484, 538] on input "text" at bounding box center [503, 549] width 42 height 24
type input "1"
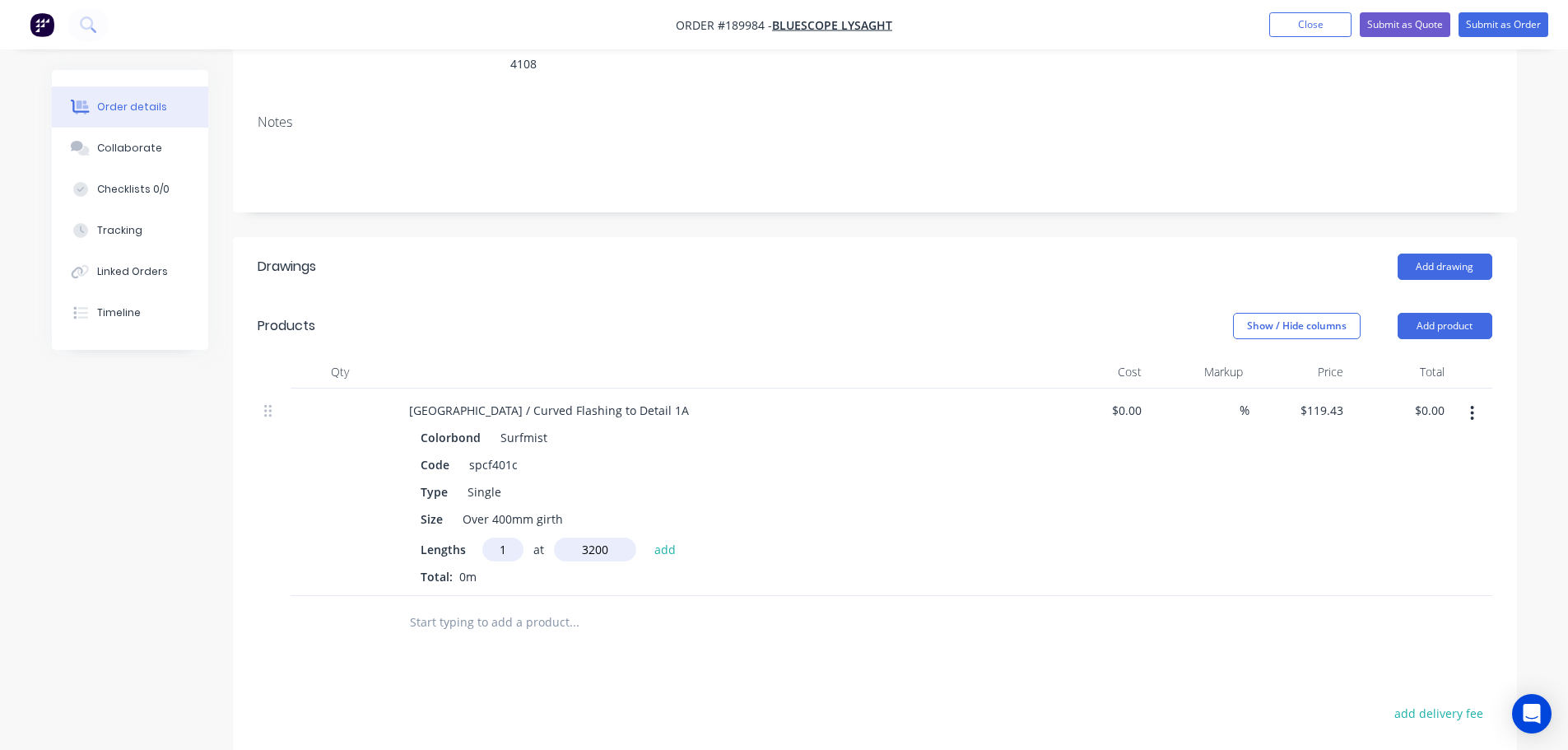
type input "3200"
click at [646, 538] on button "add" at bounding box center [665, 548] width 39 height 22
type input "$382.18"
click at [1468, 398] on button "button" at bounding box center [1472, 413] width 39 height 30
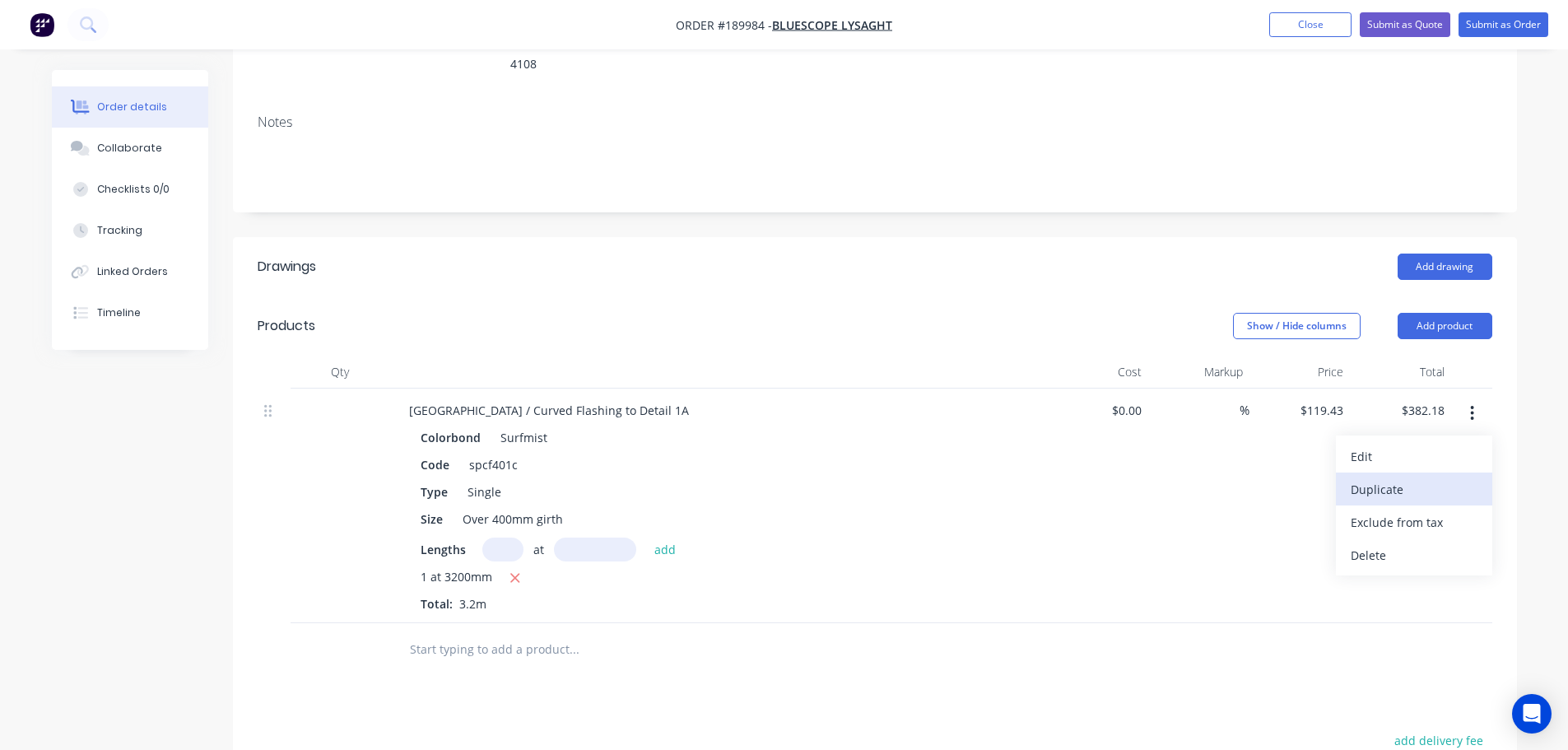
click at [1420, 478] on div "Duplicate" at bounding box center [1414, 489] width 127 height 24
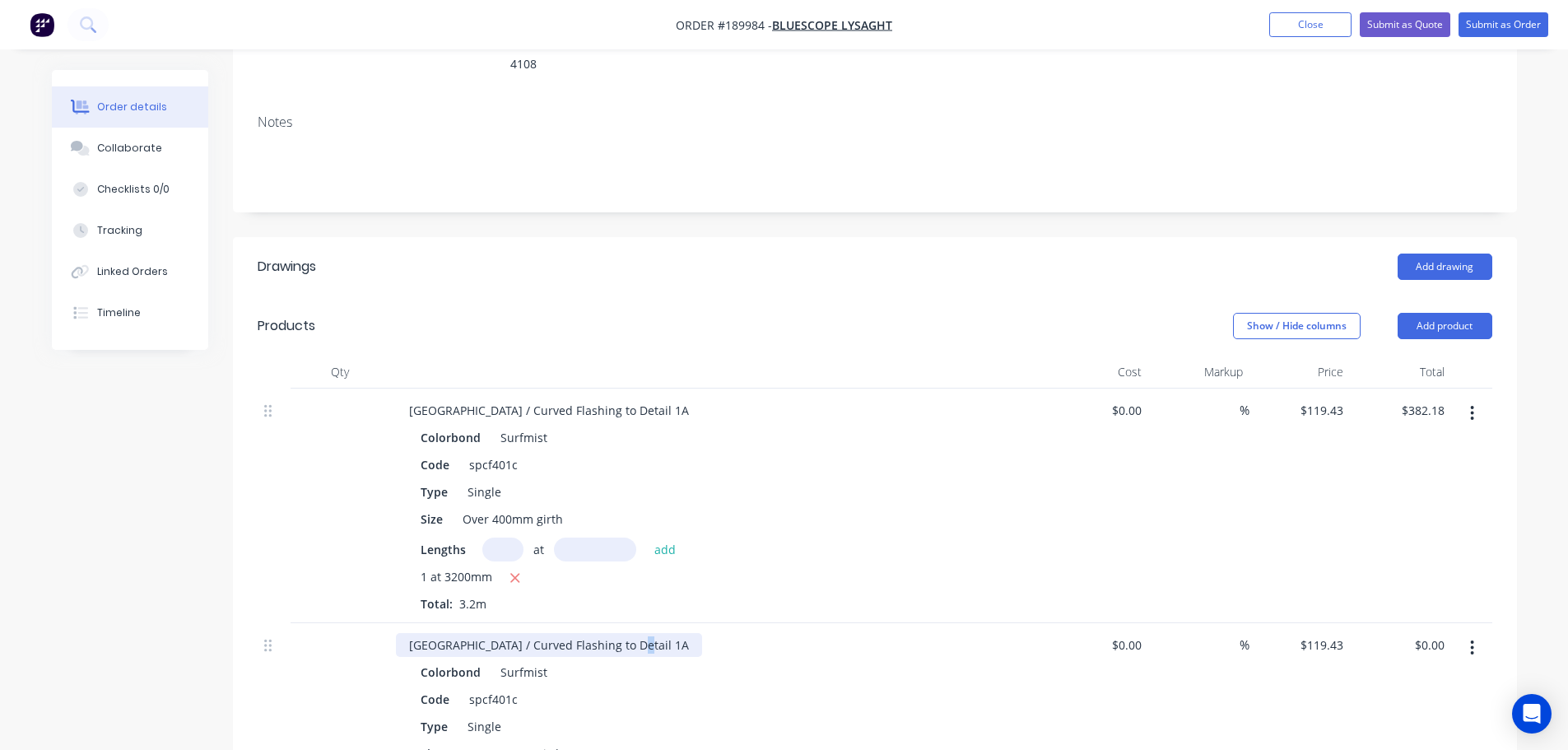
click at [624, 634] on div "[GEOGRAPHIC_DATA] / Curved Flashing to Detail 1A" at bounding box center [549, 645] width 306 height 24
click at [796, 254] on div "Add drawing" at bounding box center [1005, 266] width 972 height 26
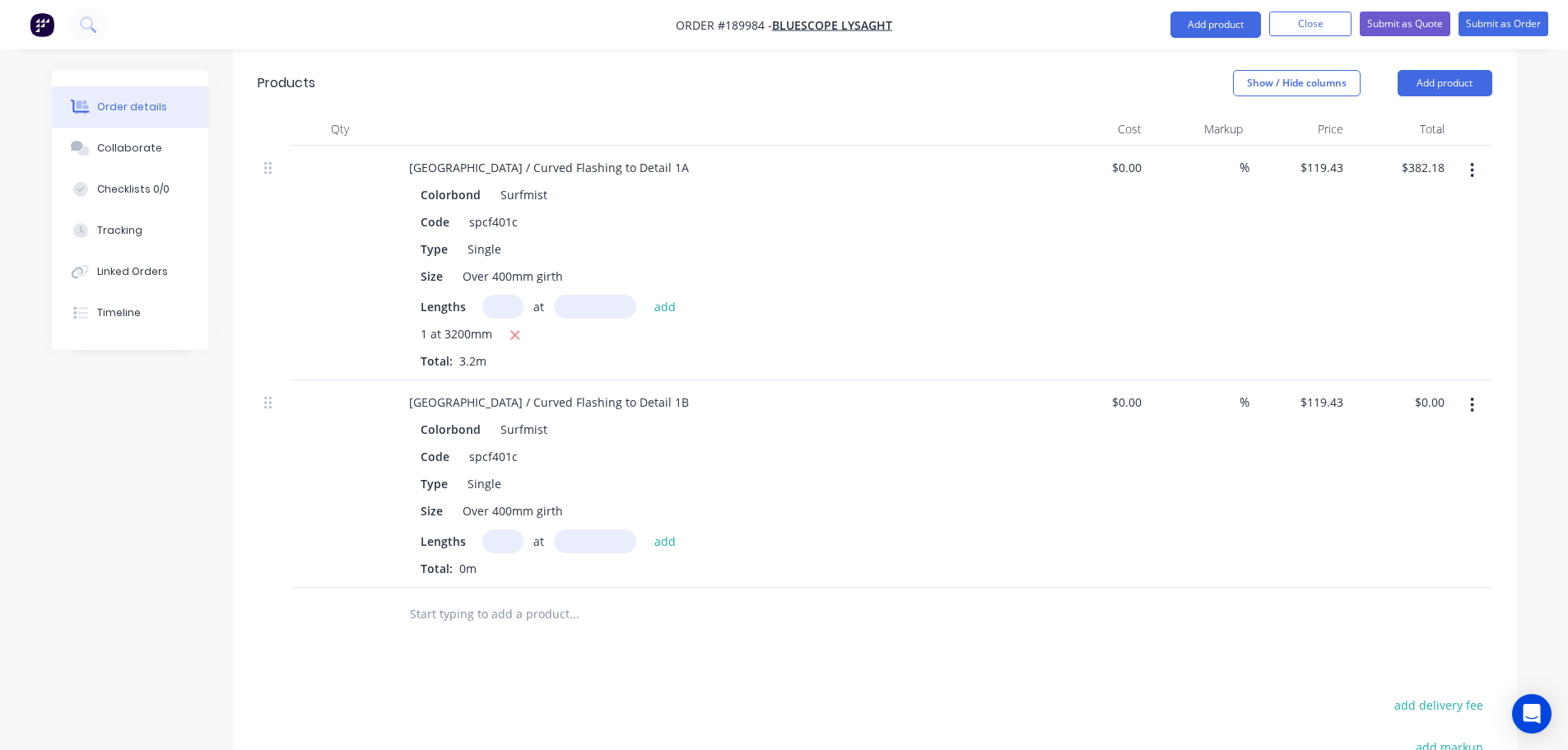
scroll to position [577, 0]
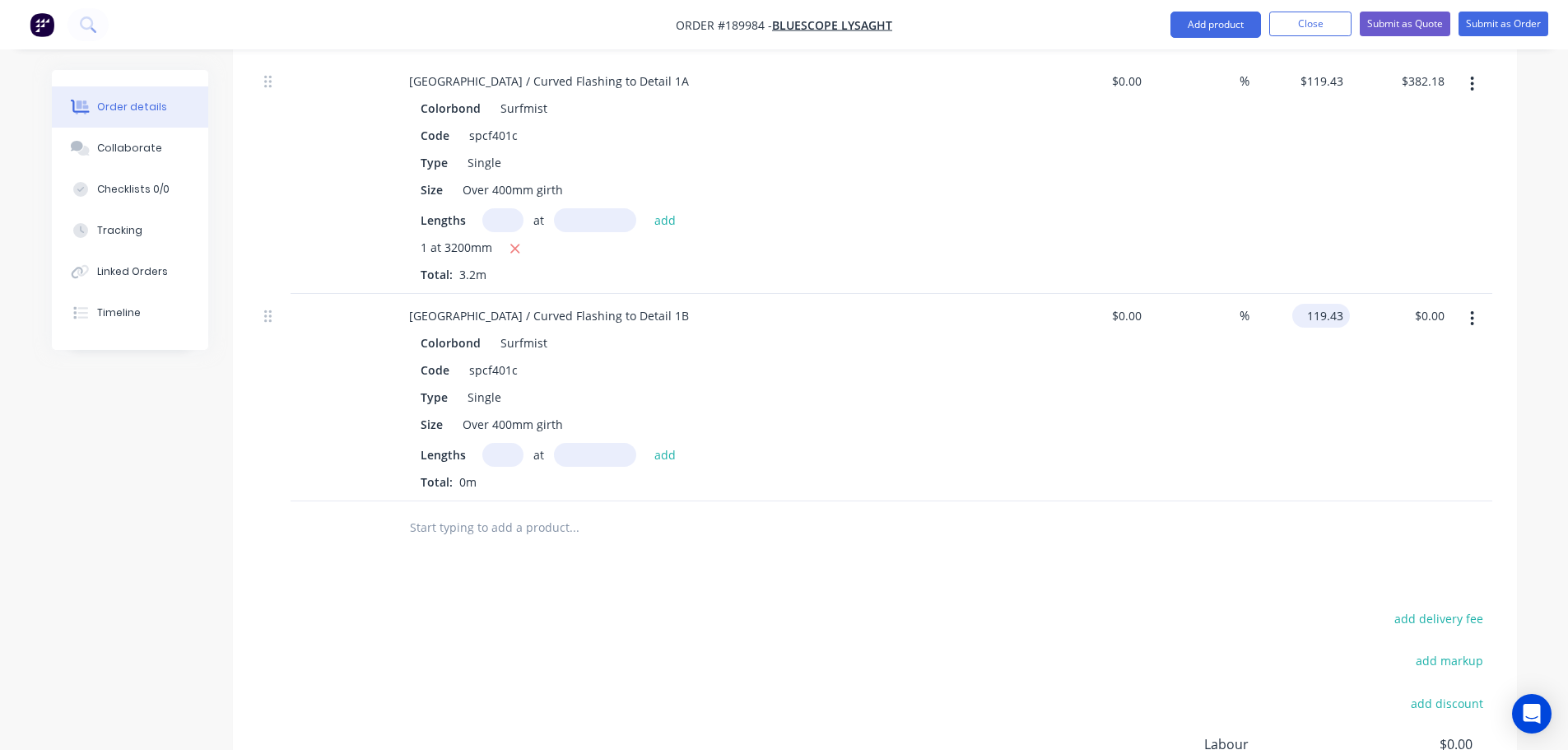
click at [1313, 304] on input "119.43" at bounding box center [1324, 316] width 51 height 24
drag, startPoint x: 1498, startPoint y: 294, endPoint x: 1474, endPoint y: 317, distance: 33.2
click at [1498, 295] on div "Qty Cost Markup Price Total Pittsburgh / Curved Flashing to Detail 1A Colorbond…" at bounding box center [876, 291] width 1284 height 529
drag, startPoint x: 1469, startPoint y: 283, endPoint x: 1468, endPoint y: 305, distance: 22.0
click at [1469, 304] on button "button" at bounding box center [1472, 319] width 39 height 30
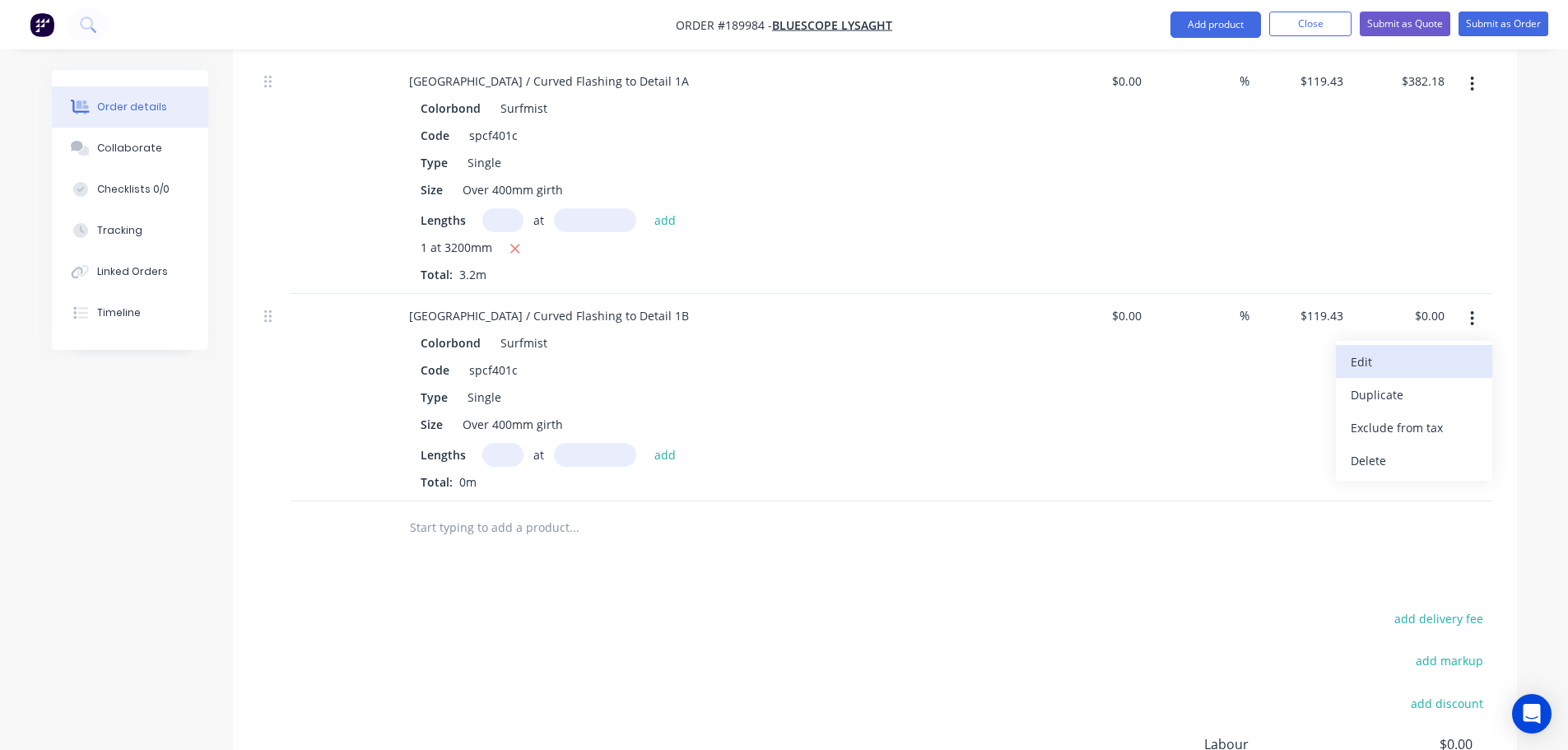
click at [1440, 350] on div "Edit" at bounding box center [1414, 361] width 127 height 24
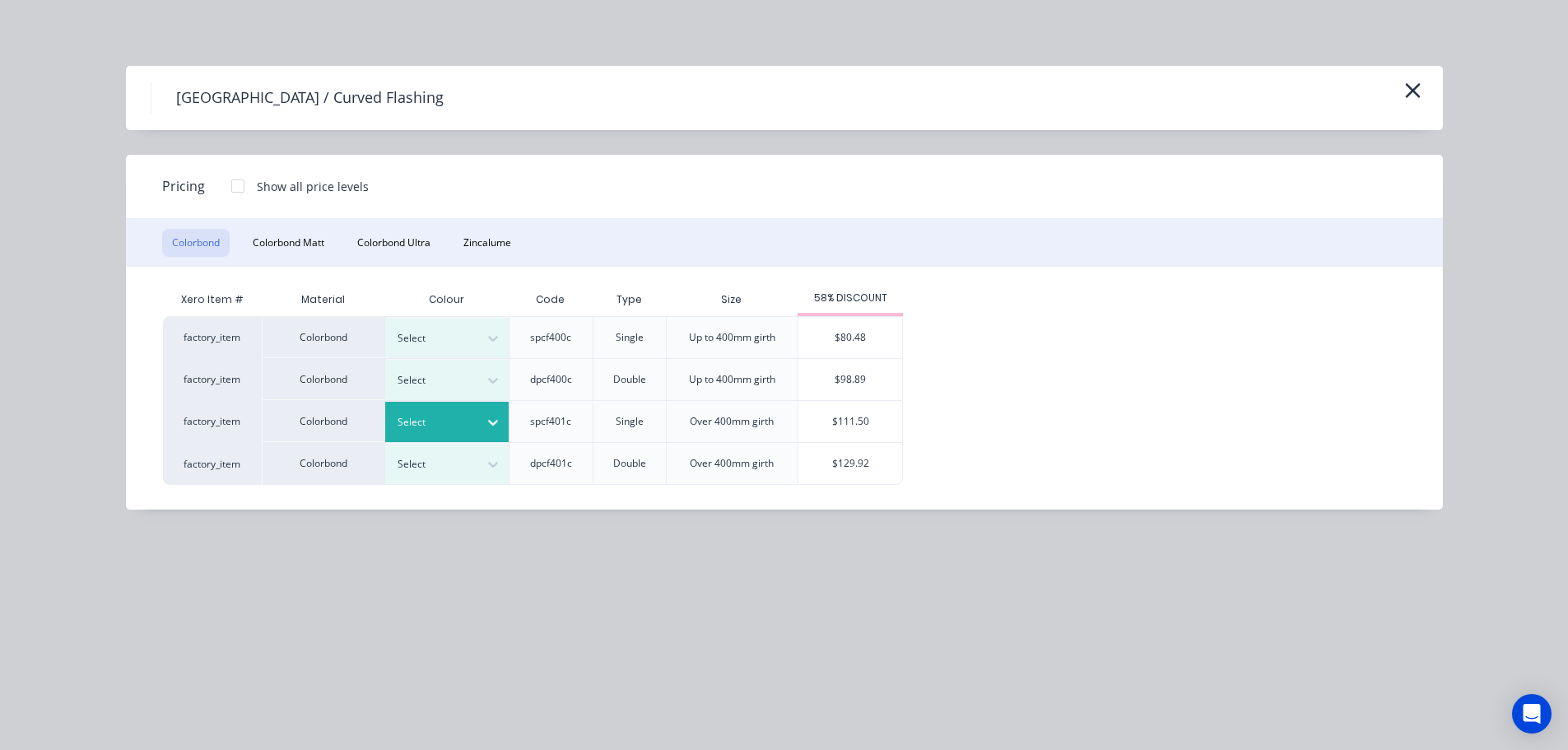
click at [417, 415] on div at bounding box center [435, 422] width 75 height 18
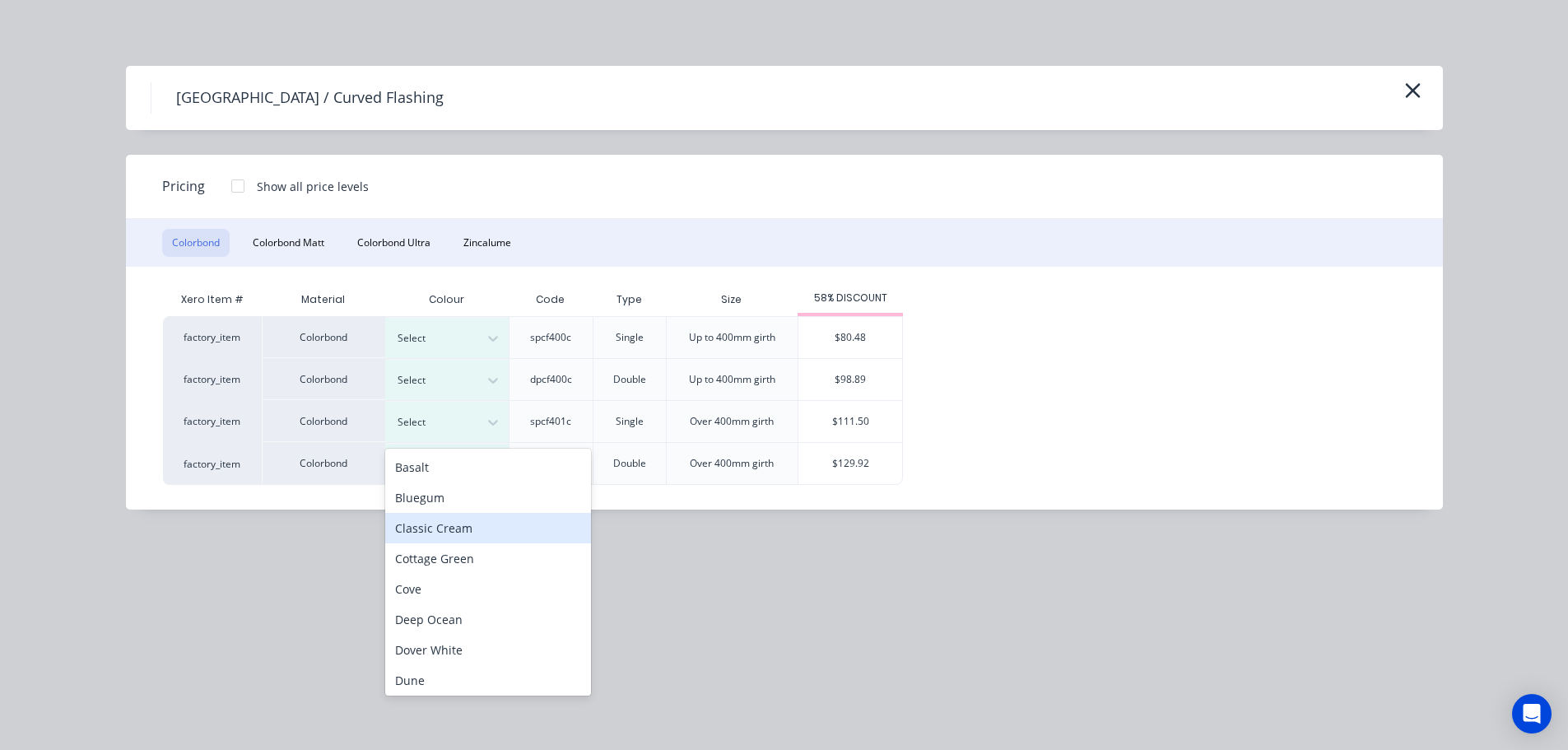
scroll to position [494, 0]
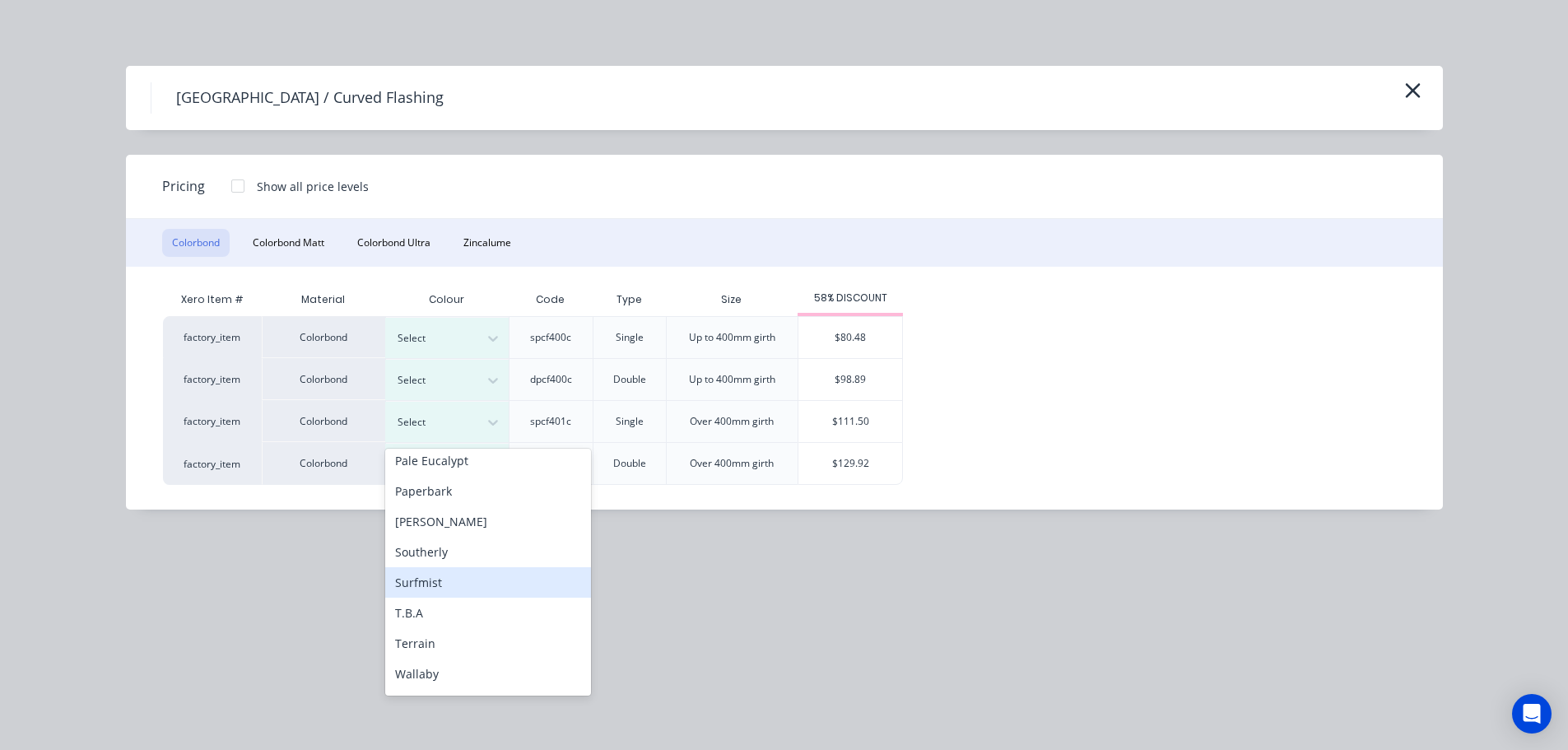
drag, startPoint x: 456, startPoint y: 578, endPoint x: 657, endPoint y: 468, distance: 229.1
click at [457, 578] on div "Surfmist" at bounding box center [488, 582] width 206 height 30
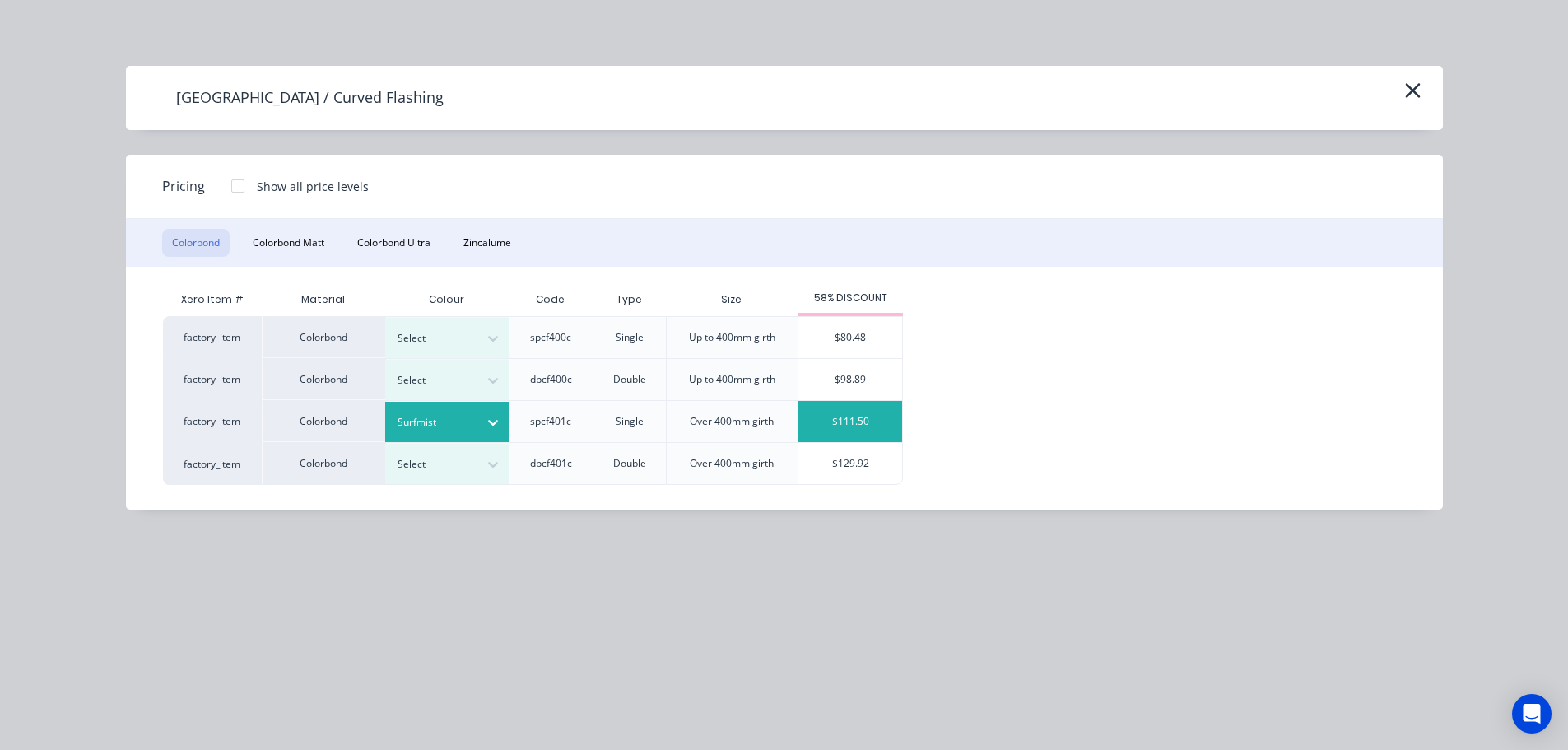
click at [845, 416] on div "$111.50" at bounding box center [850, 422] width 104 height 42
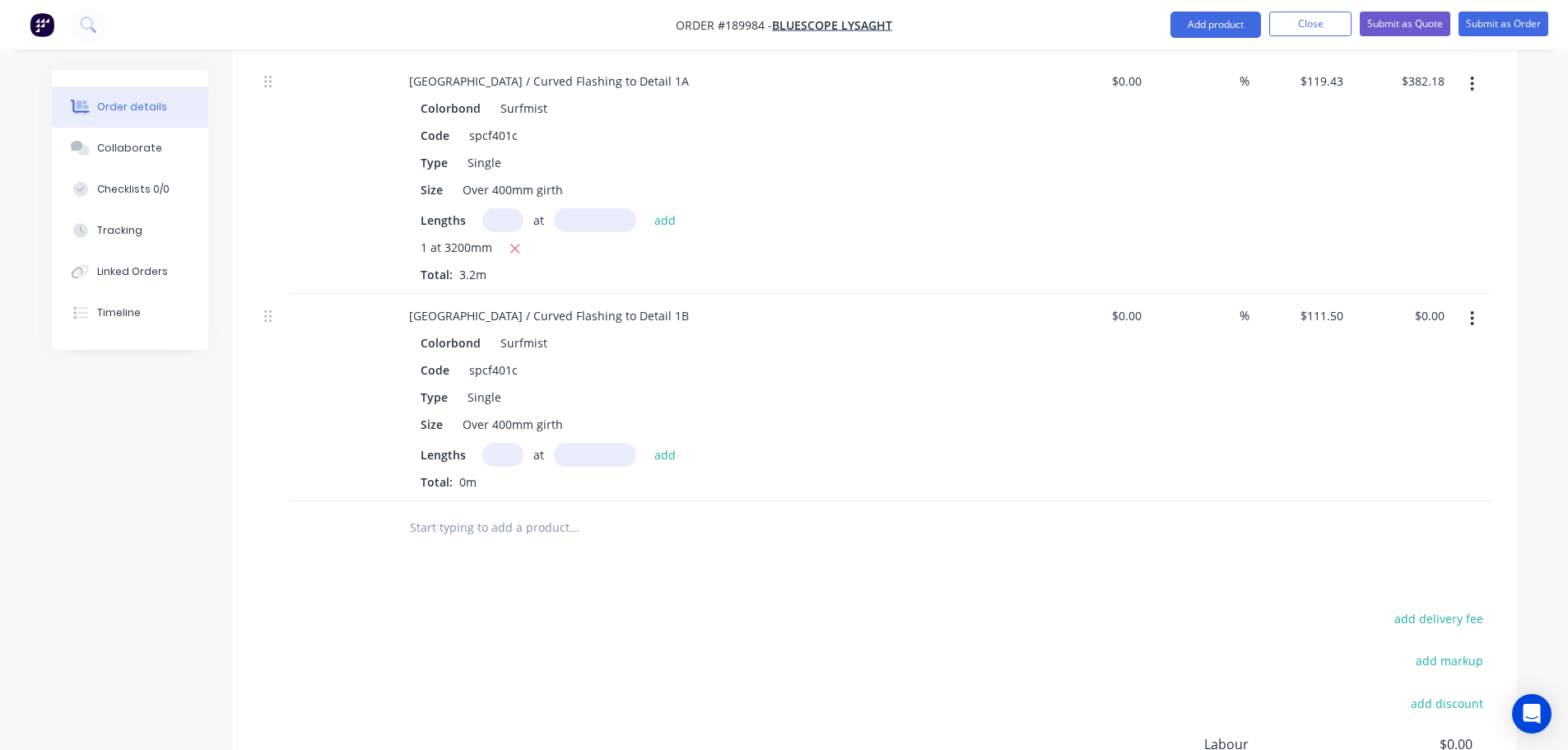
click at [1293, 294] on div "$111.50 $111.50" at bounding box center [1300, 397] width 102 height 207
drag, startPoint x: 1332, startPoint y: 290, endPoint x: 1332, endPoint y: 300, distance: 10.0
click at [1332, 304] on input "111.5" at bounding box center [1331, 316] width 38 height 24
type input "$128.65"
click at [741, 569] on div "Drawings Add drawing Products Show / Hide columns Add product Qty Cost Markup P…" at bounding box center [876, 429] width 1284 height 1043
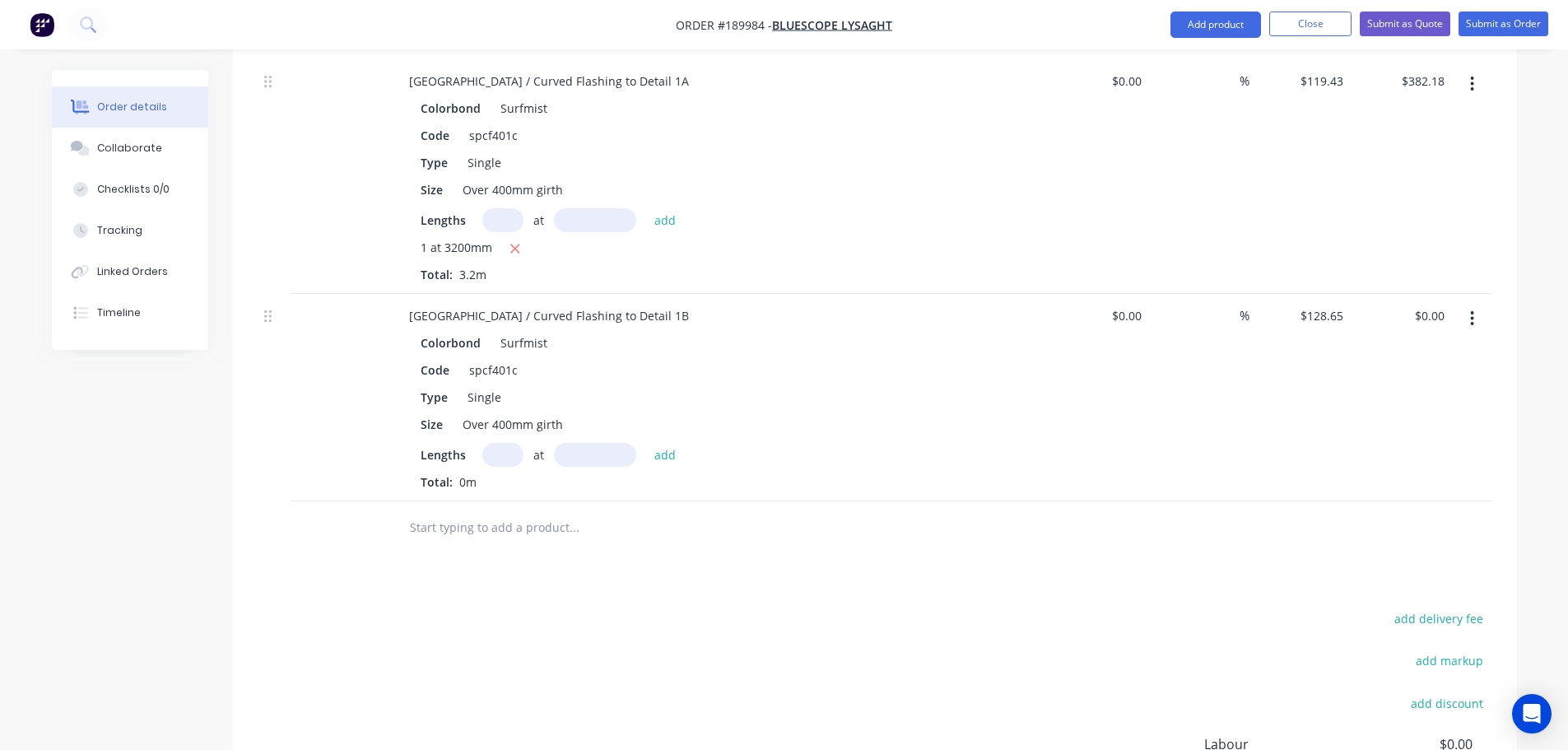
click at [491, 443] on input "text" at bounding box center [503, 454] width 42 height 24
click at [497, 443] on input "text" at bounding box center [503, 454] width 42 height 24
type input "1"
type input "3200"
click at [646, 443] on button "add" at bounding box center [665, 453] width 39 height 22
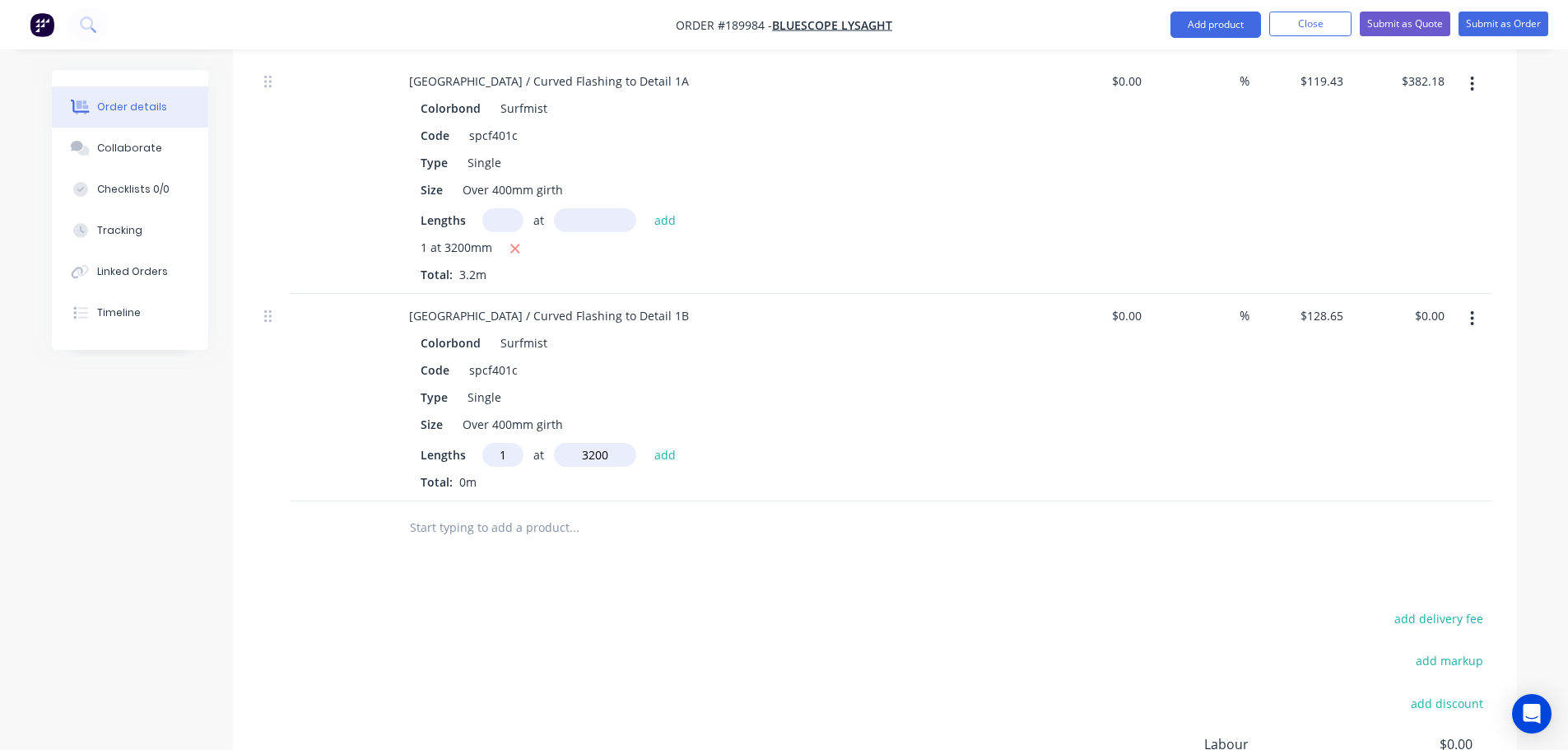
type input "$411.68"
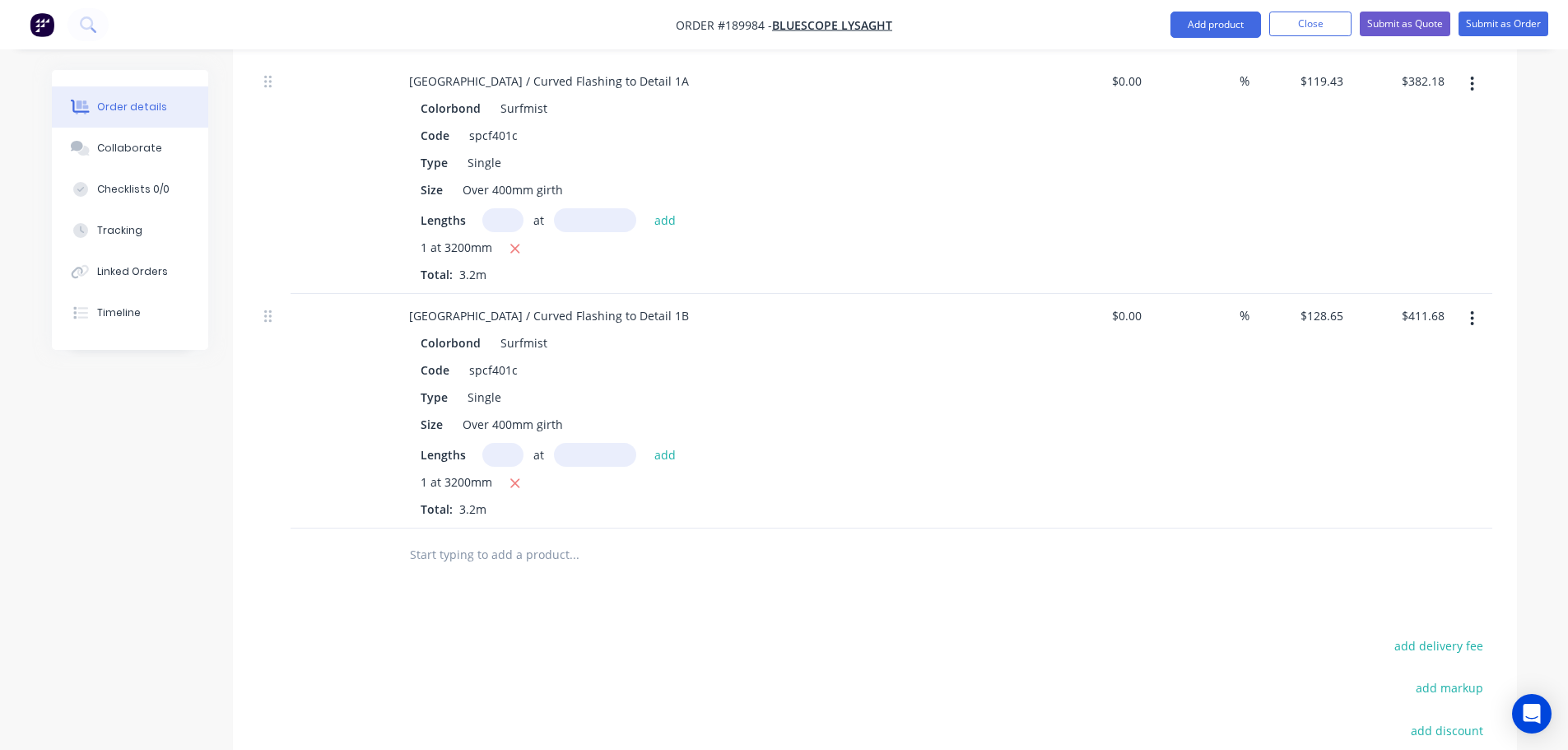
drag, startPoint x: 1207, startPoint y: 26, endPoint x: 1203, endPoint y: 43, distance: 17.5
click at [1207, 26] on button "Add product" at bounding box center [1216, 24] width 91 height 26
click at [1182, 75] on div "Product catalogue" at bounding box center [1183, 67] width 127 height 24
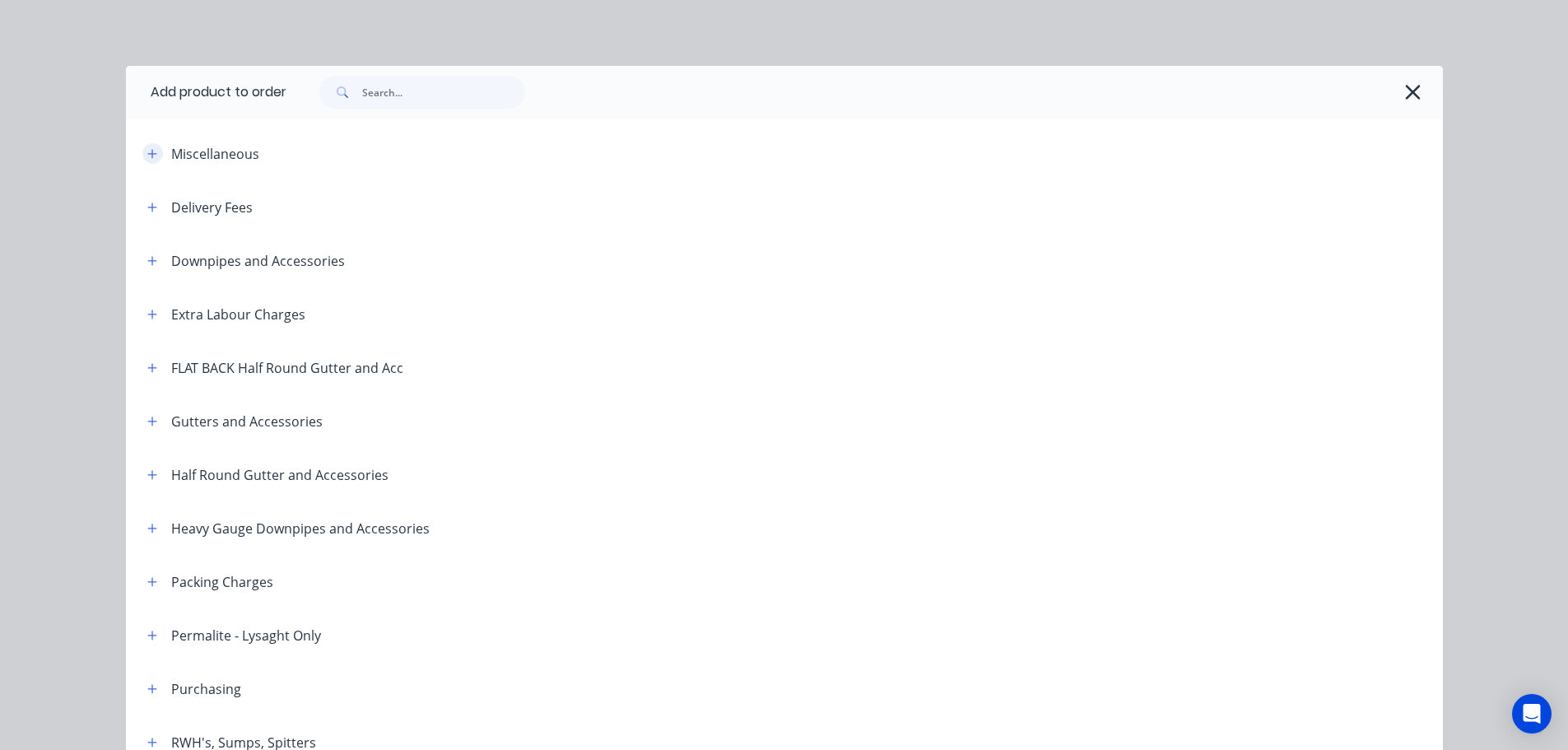
click at [147, 151] on icon "button" at bounding box center [152, 154] width 10 height 12
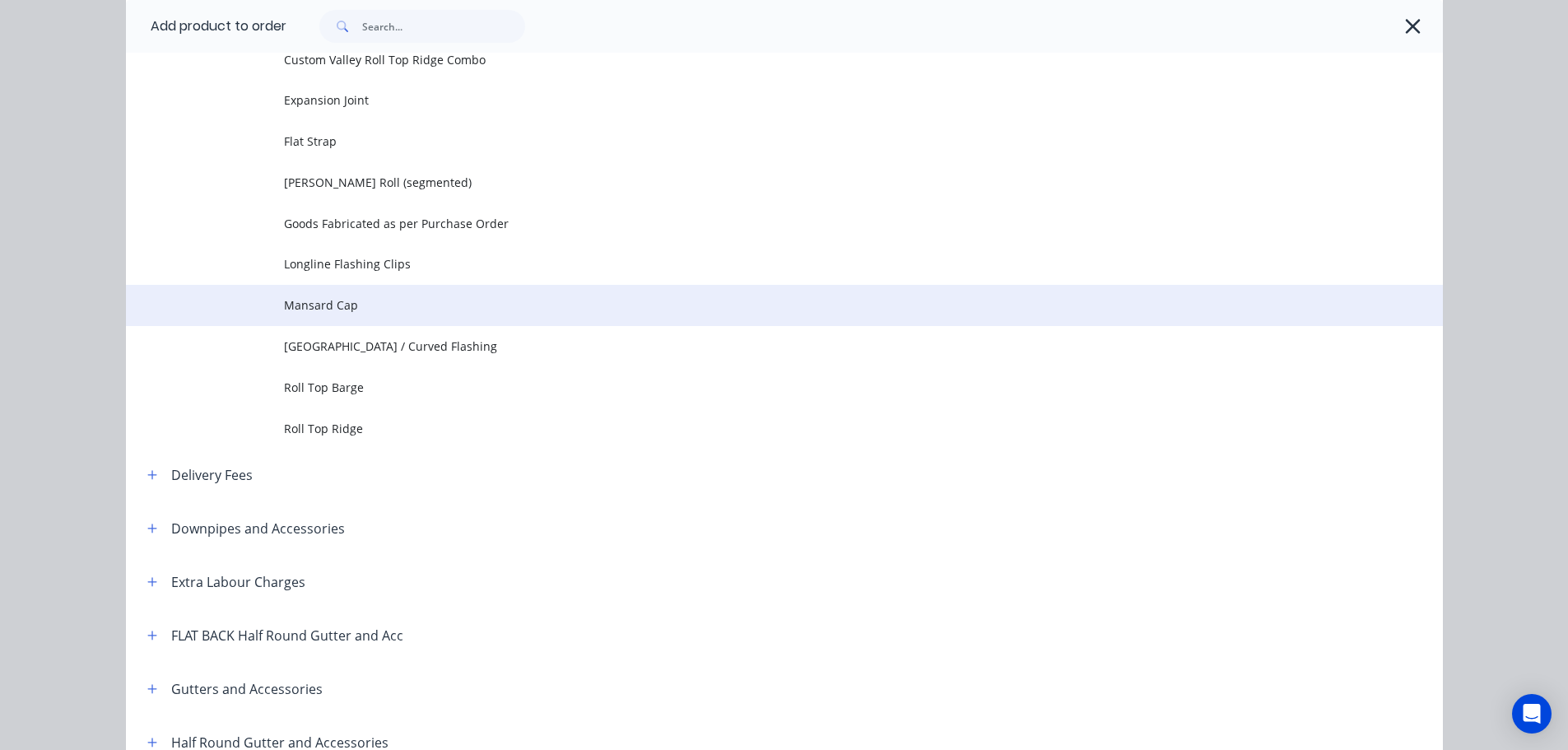
scroll to position [329, 0]
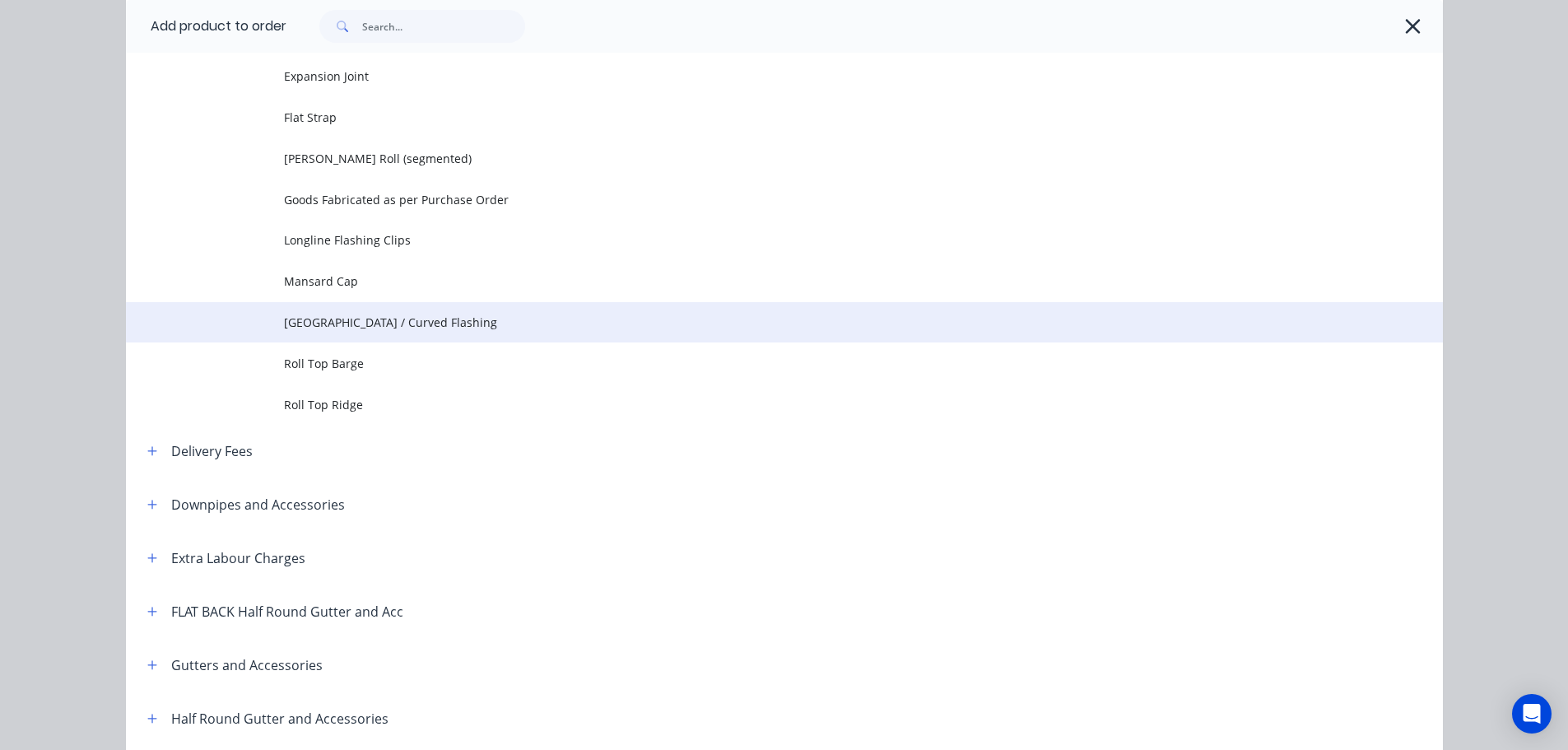
click at [346, 324] on span "[GEOGRAPHIC_DATA] / Curved Flashing" at bounding box center [747, 323] width 927 height 17
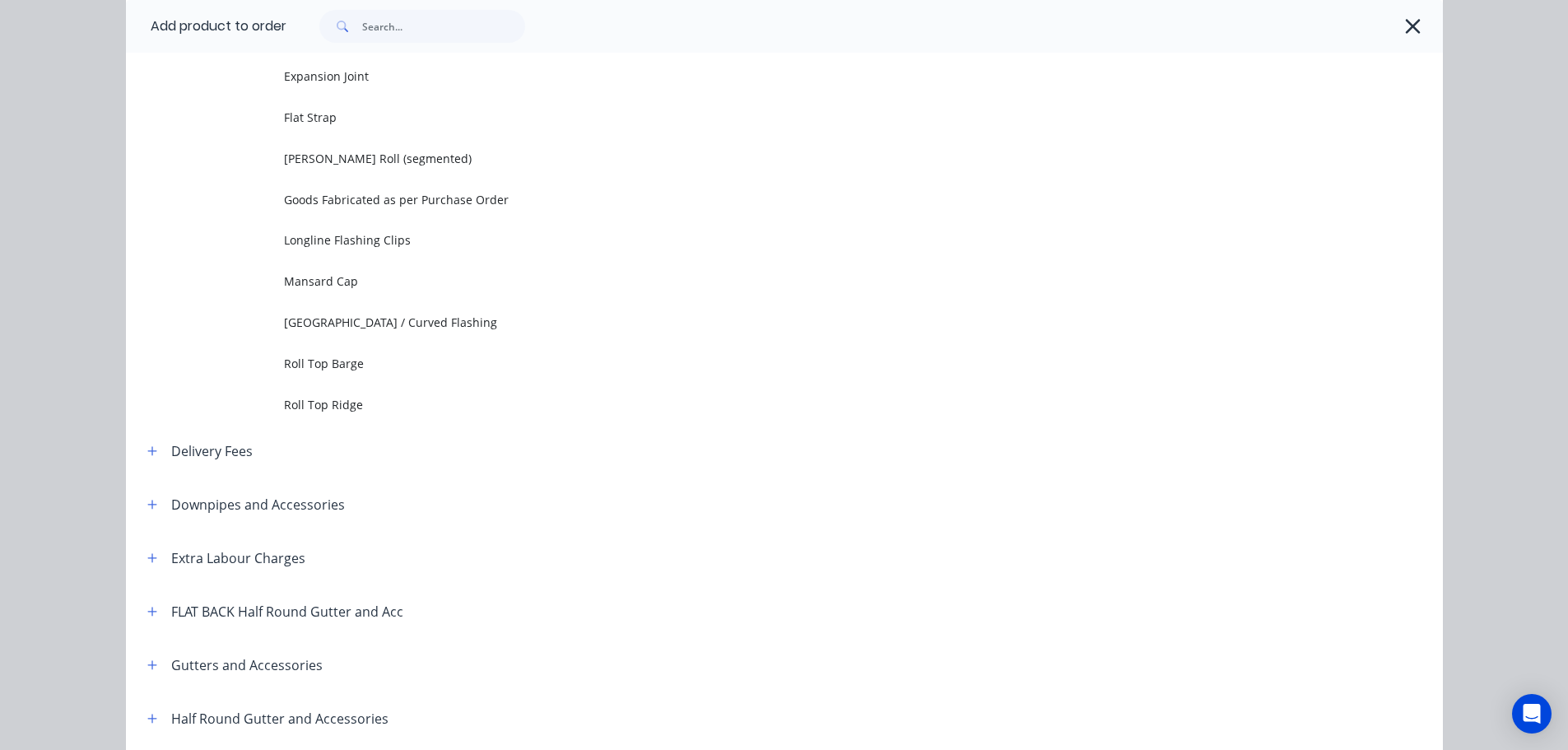
scroll to position [0, 0]
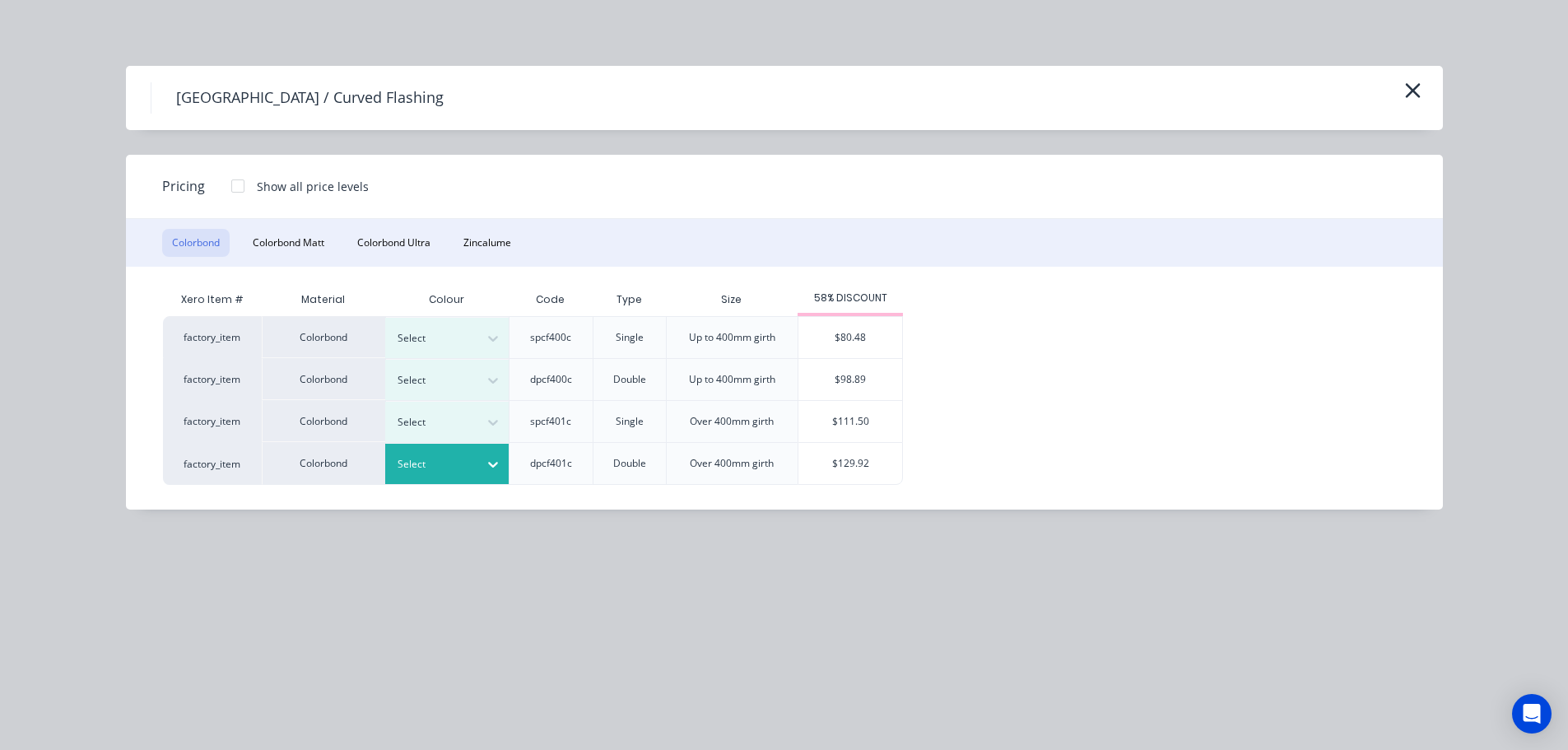
click at [415, 471] on div at bounding box center [435, 464] width 75 height 18
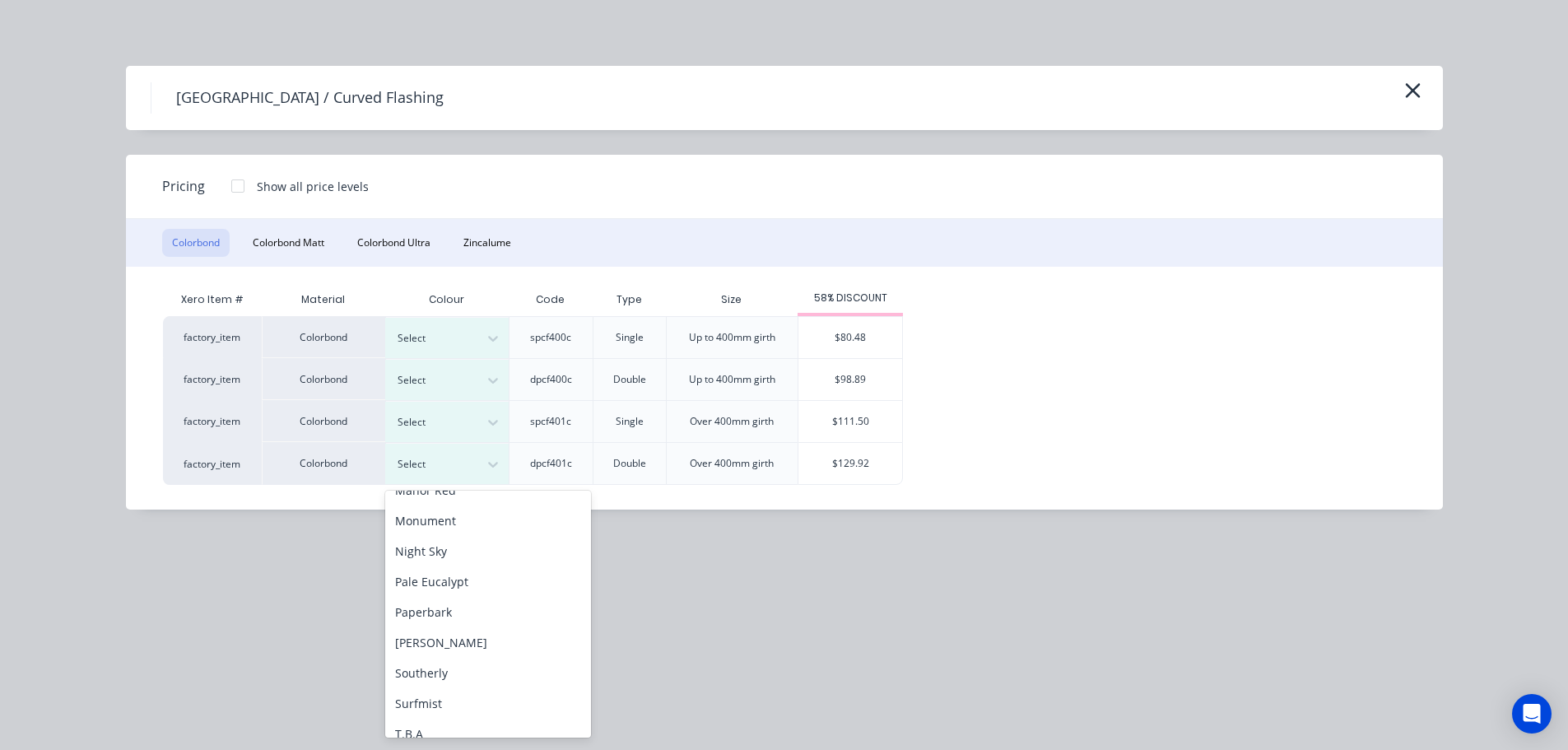
scroll to position [552, 0]
click at [438, 569] on div "Surfmist" at bounding box center [488, 567] width 206 height 30
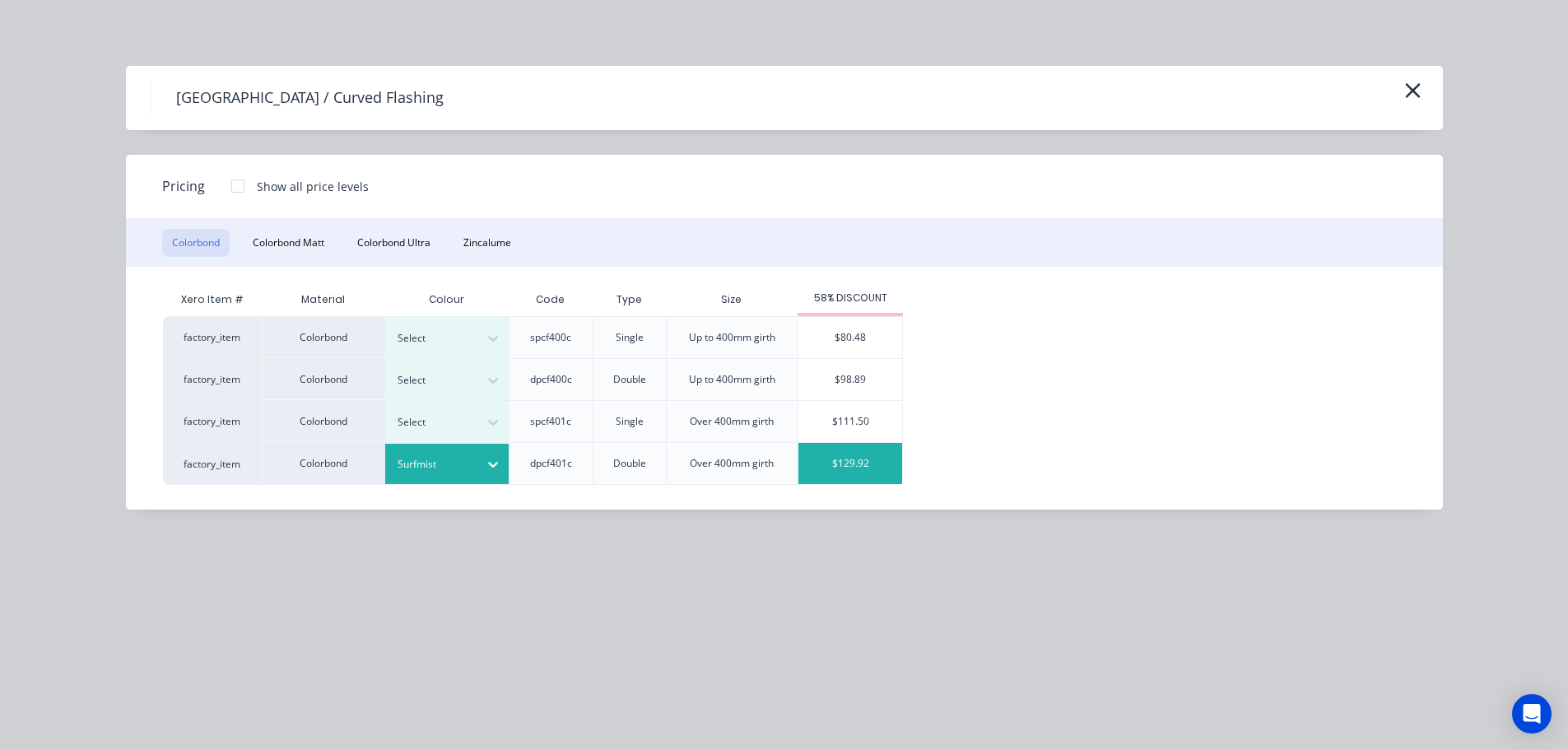
click at [854, 470] on div "$129.92" at bounding box center [850, 463] width 104 height 42
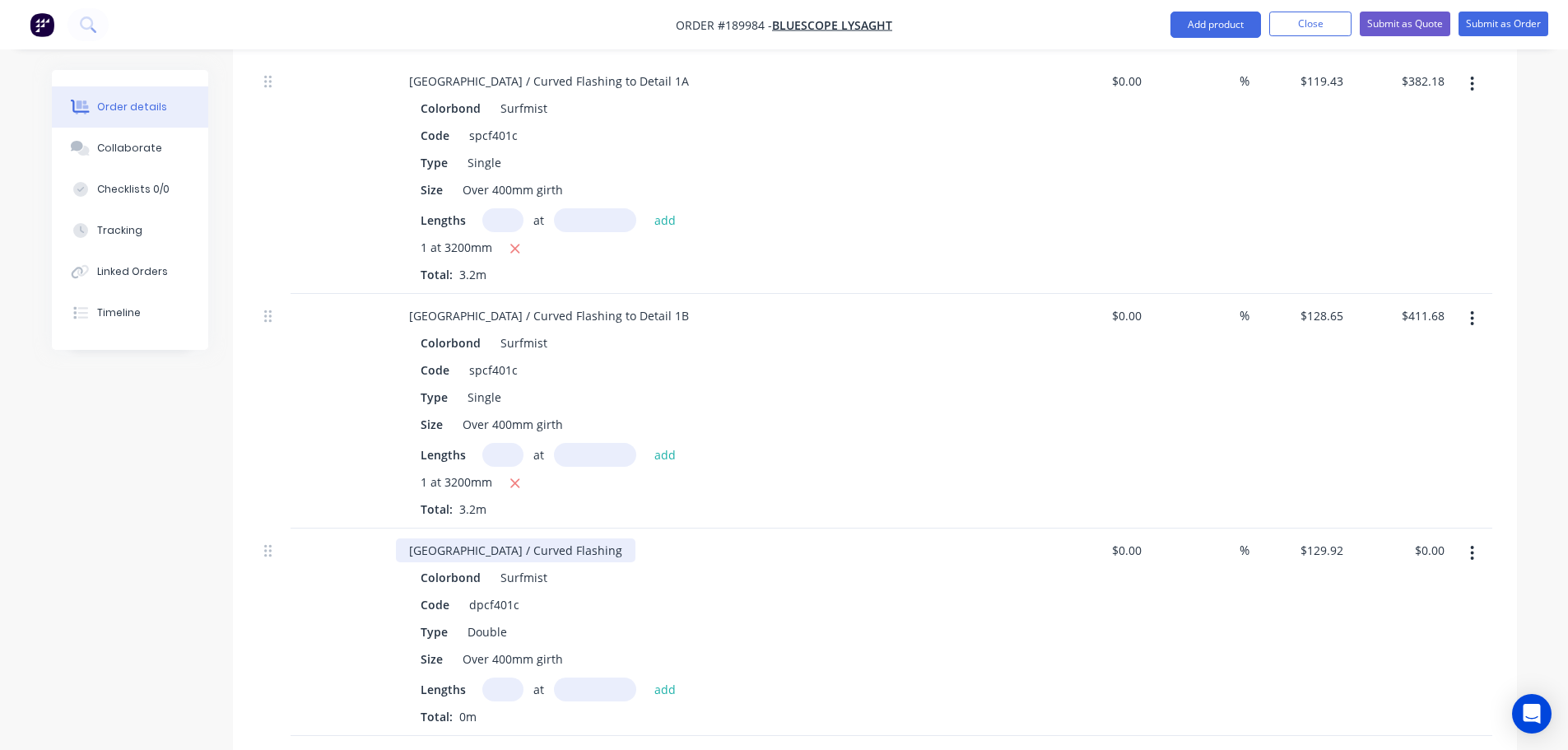
click at [571, 539] on div "[GEOGRAPHIC_DATA] / Curved Flashing" at bounding box center [515, 550] width 239 height 24
click at [513, 678] on input "text" at bounding box center [503, 690] width 42 height 24
type input "1"
type input "3550"
click at [646, 678] on button "add" at bounding box center [665, 689] width 39 height 22
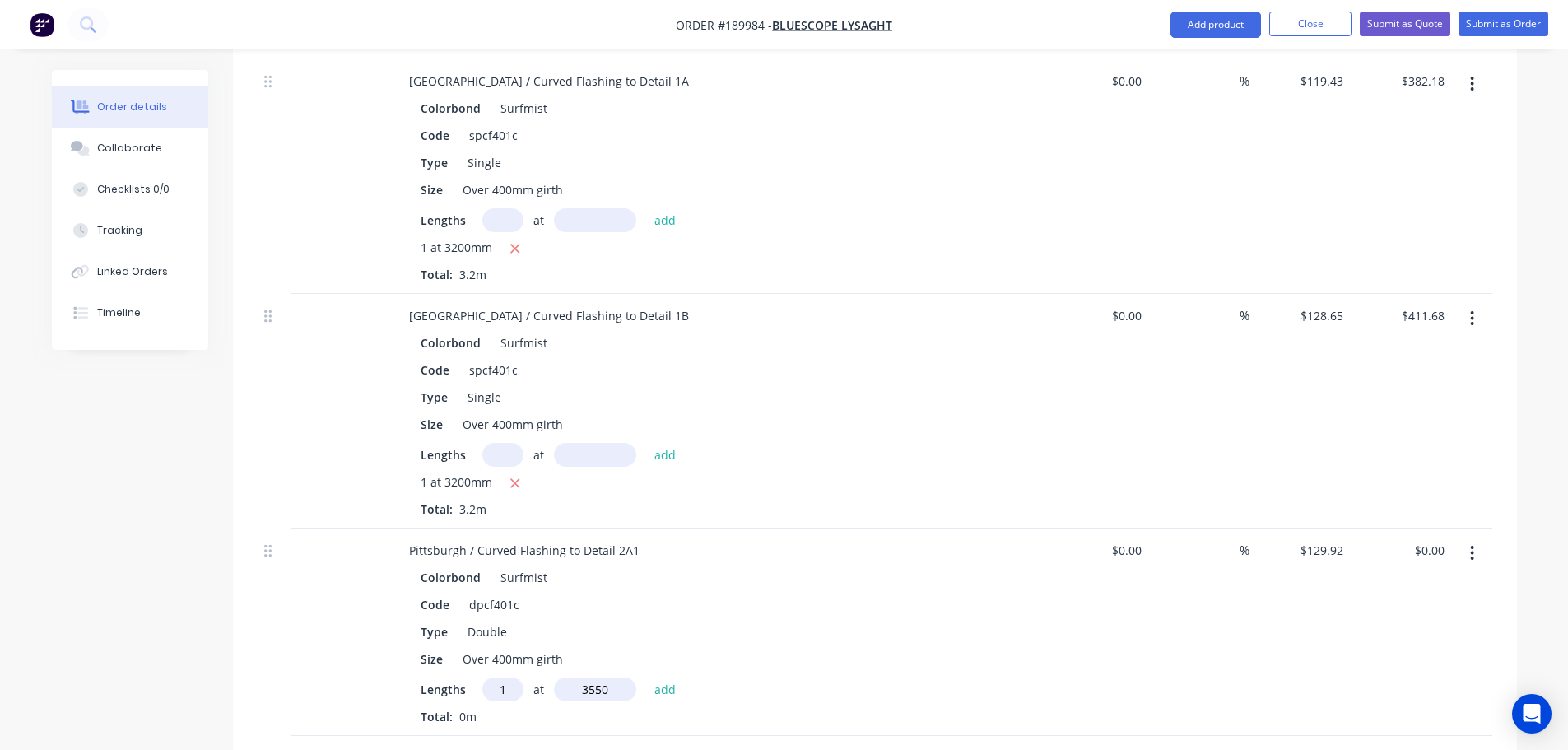
type input "$461.22"
click at [194, 592] on div "Created by [PERSON_NAME] Created [DATE] Required [DATE] Assigned to Add team me…" at bounding box center [784, 365] width 1465 height 1744
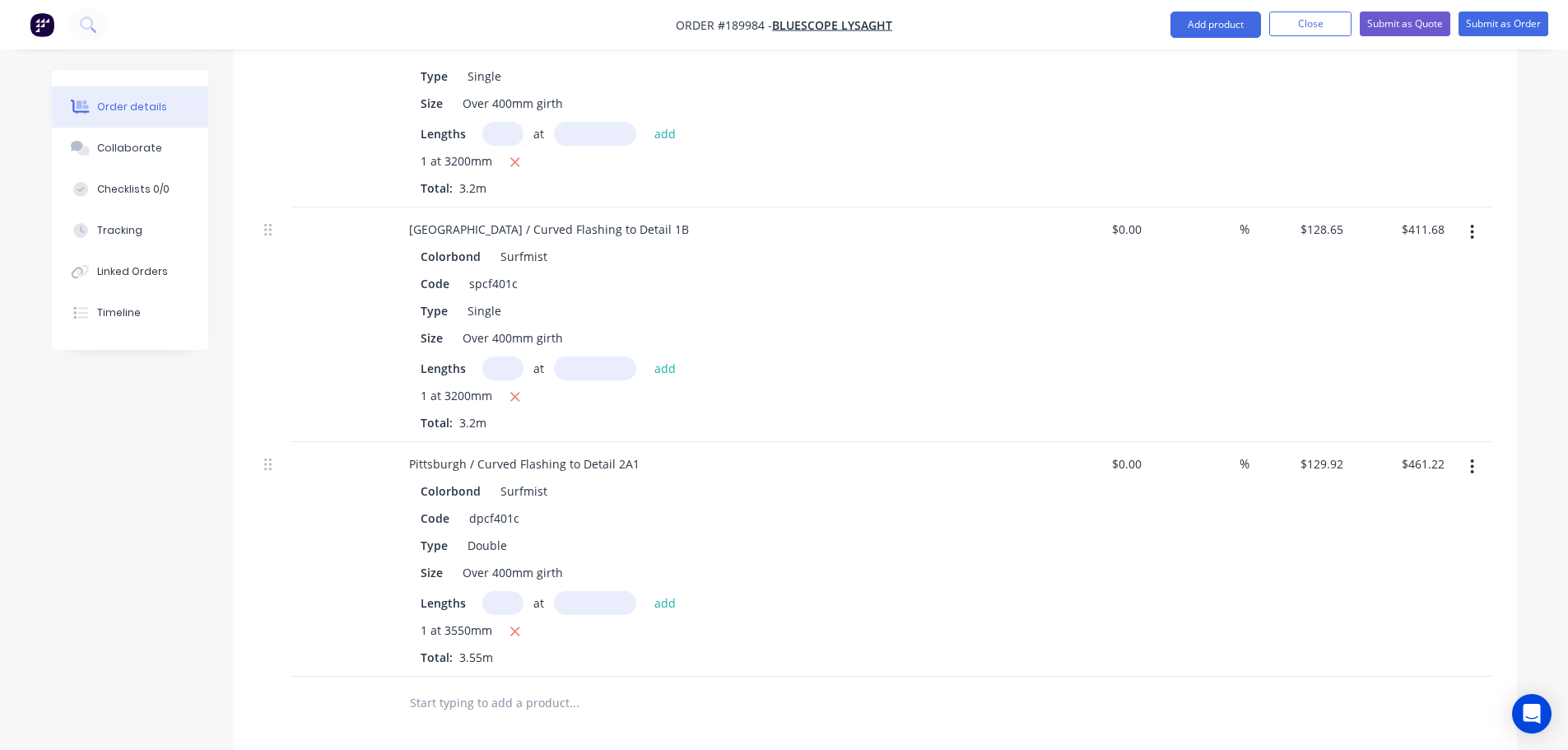
scroll to position [741, 0]
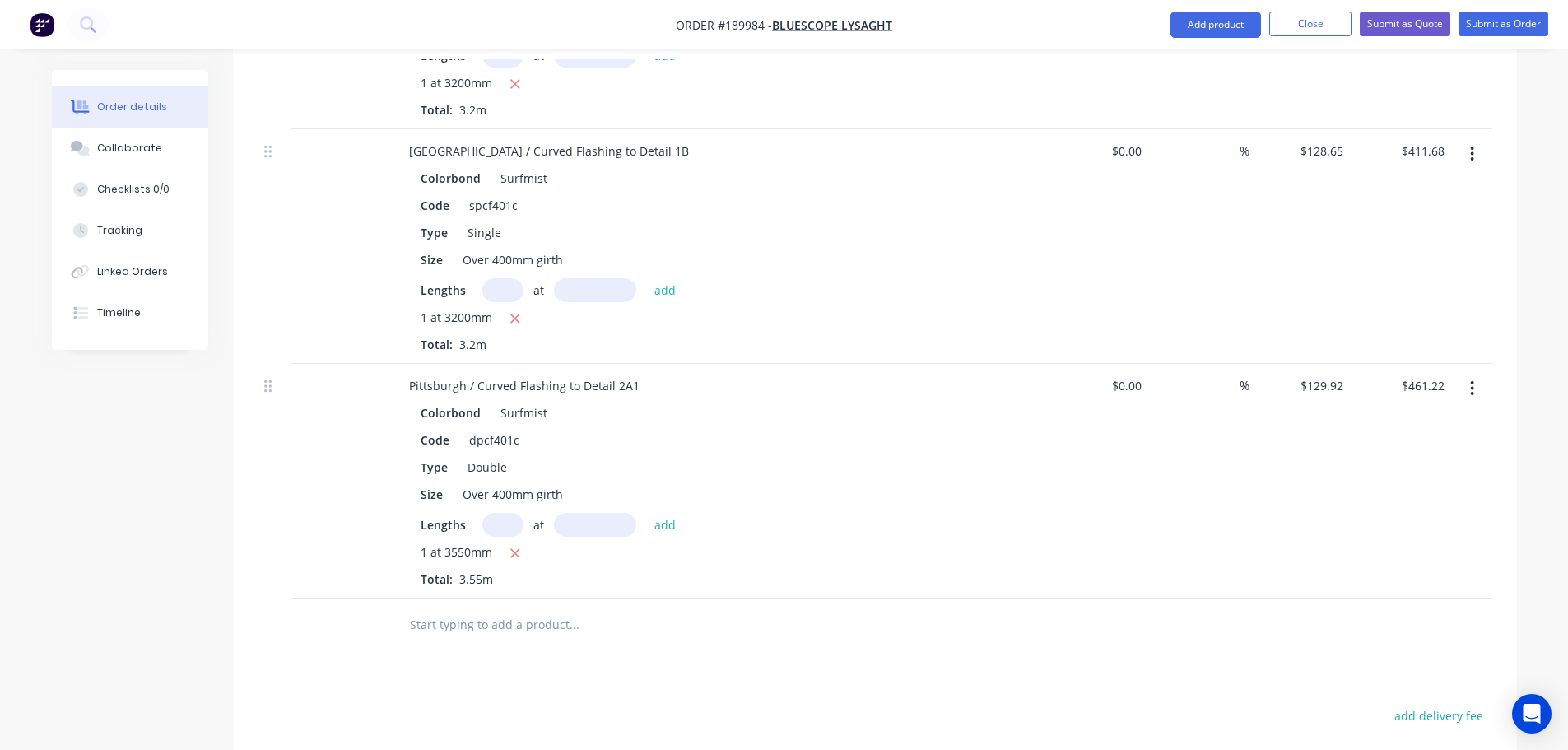
drag, startPoint x: 1474, startPoint y: 362, endPoint x: 1469, endPoint y: 382, distance: 20.6
click at [1474, 380] on icon "button" at bounding box center [1472, 389] width 4 height 18
click at [1450, 453] on div "Duplicate" at bounding box center [1414, 465] width 127 height 24
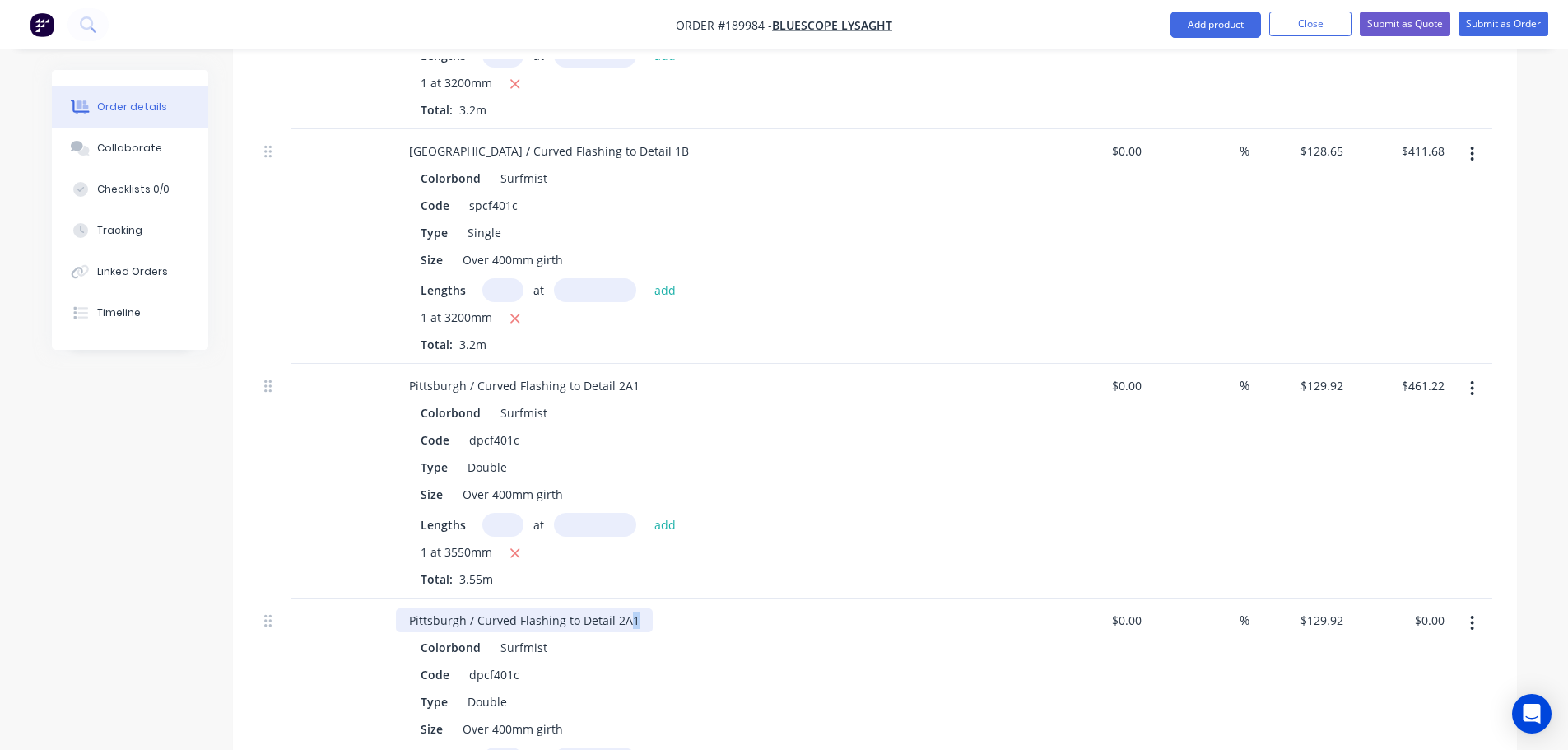
click at [635, 609] on div "Pittsburgh / Curved Flashing to Detail 2A1" at bounding box center [524, 620] width 257 height 24
drag, startPoint x: 152, startPoint y: 596, endPoint x: 167, endPoint y: 596, distance: 15.0
click at [164, 596] on div "Created by [PERSON_NAME] Created [DATE] Required [DATE] Assigned to Add team me…" at bounding box center [784, 304] width 1465 height 1952
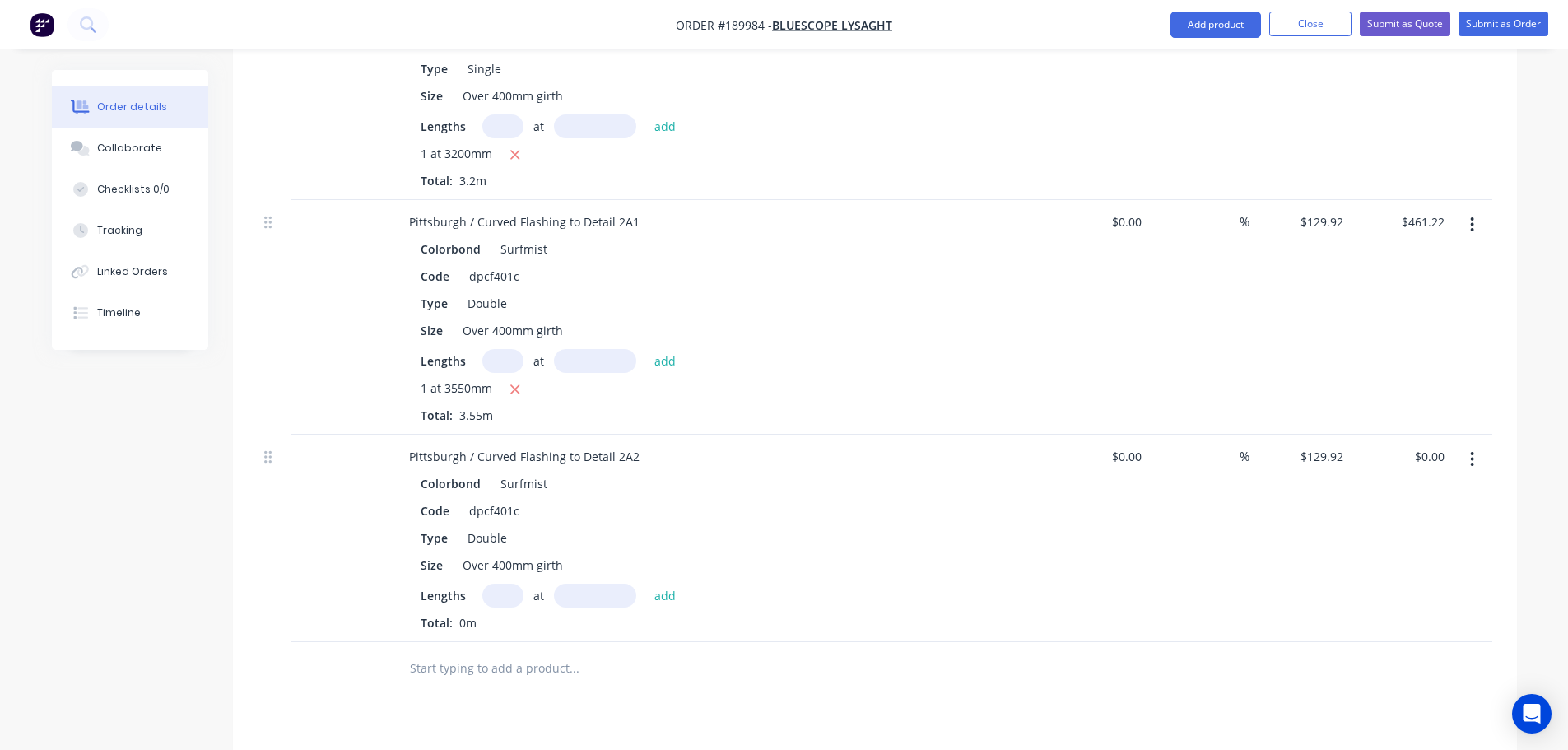
scroll to position [906, 0]
click at [502, 583] on input "text" at bounding box center [503, 595] width 42 height 24
type input "1"
type input "3200"
click at [646, 583] on button "add" at bounding box center [665, 594] width 39 height 22
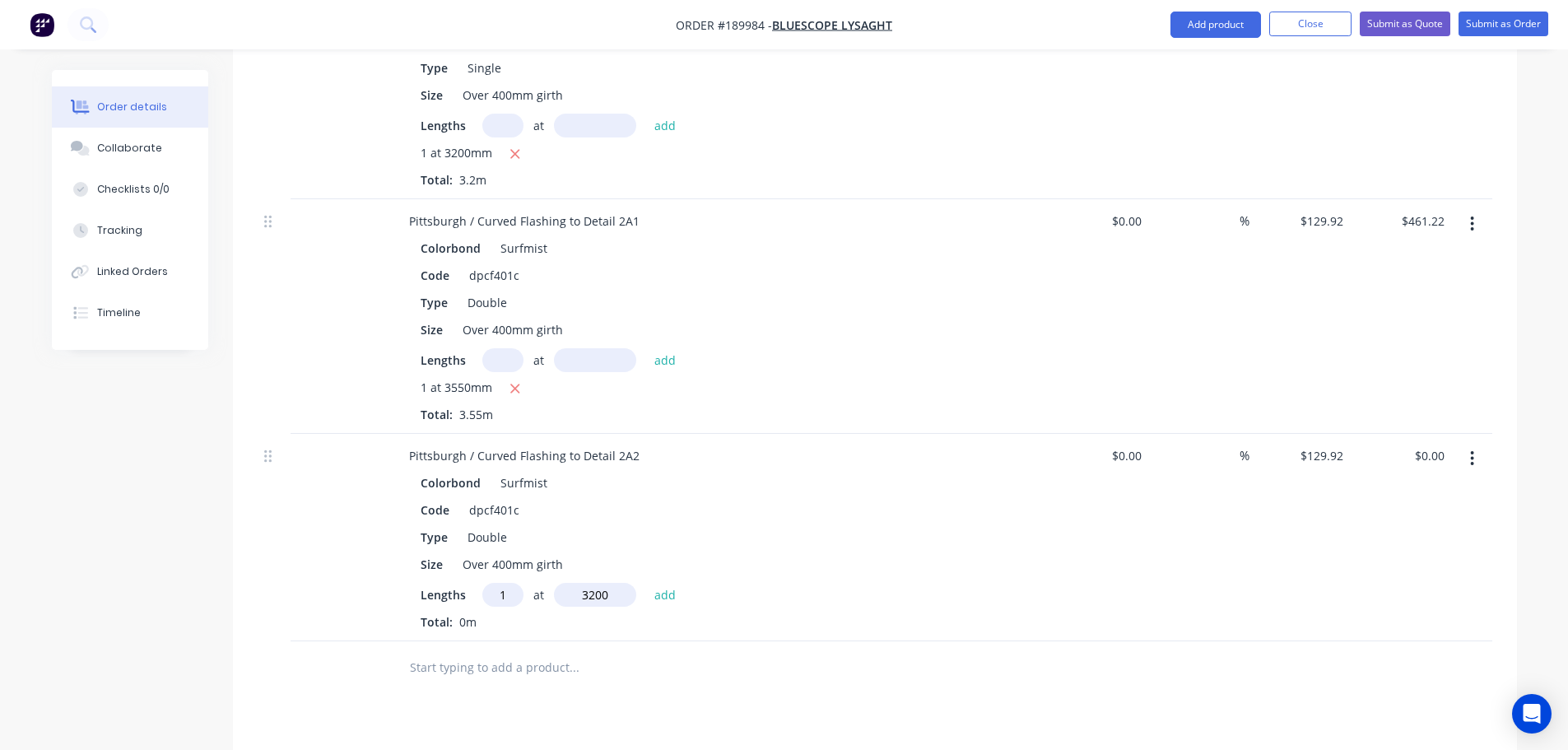
type input "$415.74"
click at [1472, 450] on icon "button" at bounding box center [1472, 458] width 4 height 18
click at [1448, 523] on div "Duplicate" at bounding box center [1414, 535] width 127 height 24
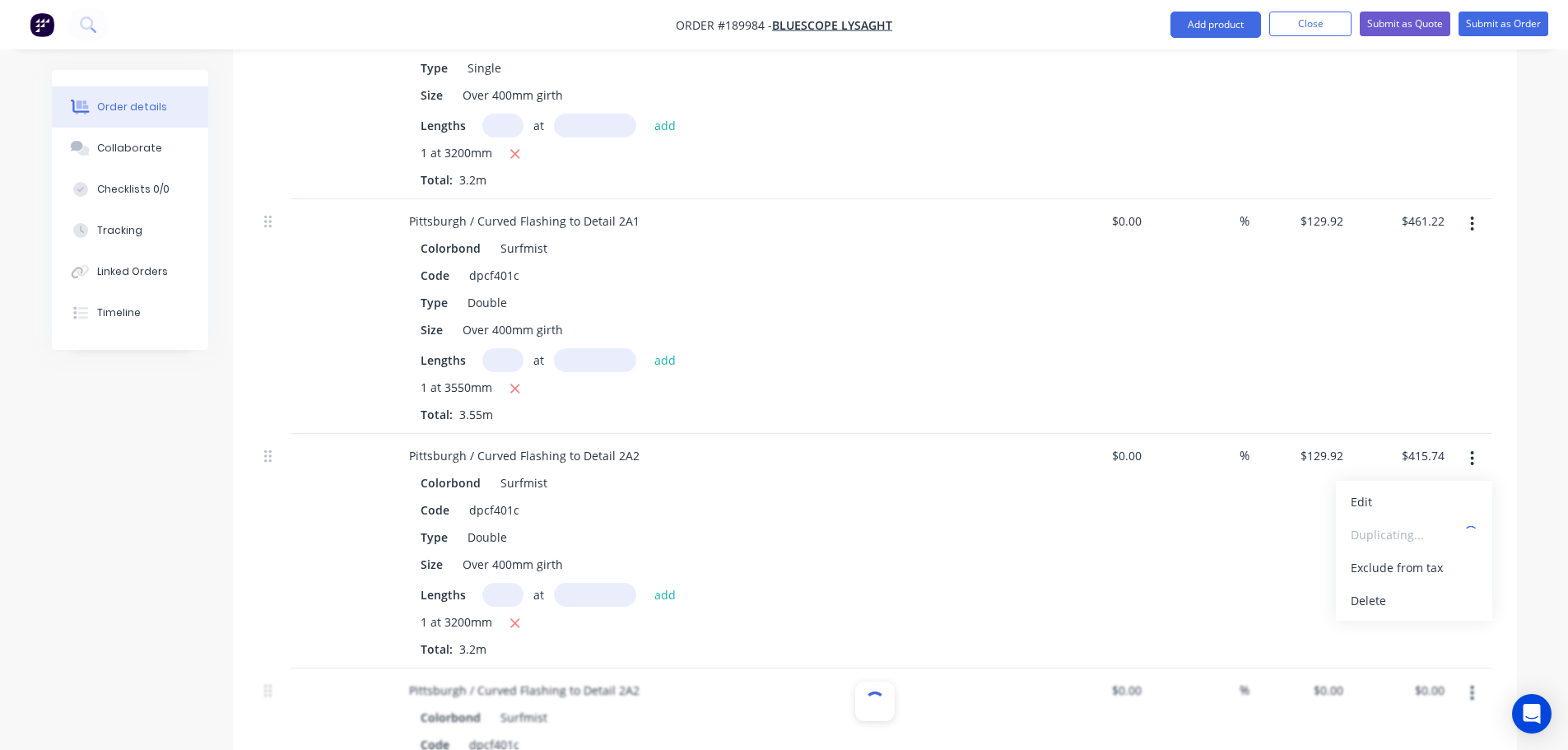
type input "$129.92"
click at [634, 678] on div "Pittsburgh / Curved Flashing to Detail 2A2" at bounding box center [524, 690] width 257 height 24
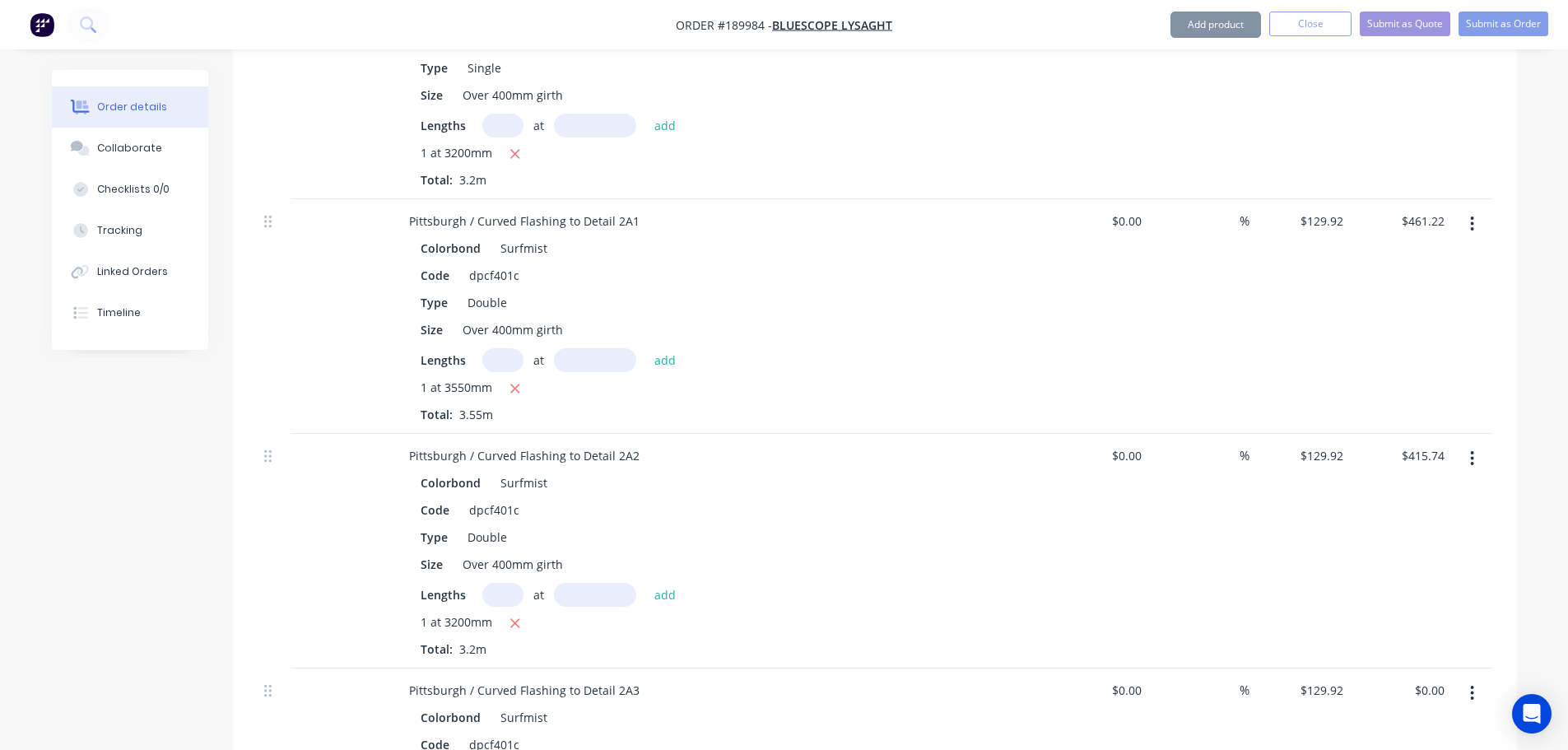
click at [30, 533] on div "Order details Collaborate Checklists 0/0 Tracking Linked Orders Timeline Order …" at bounding box center [784, 222] width 1568 height 2256
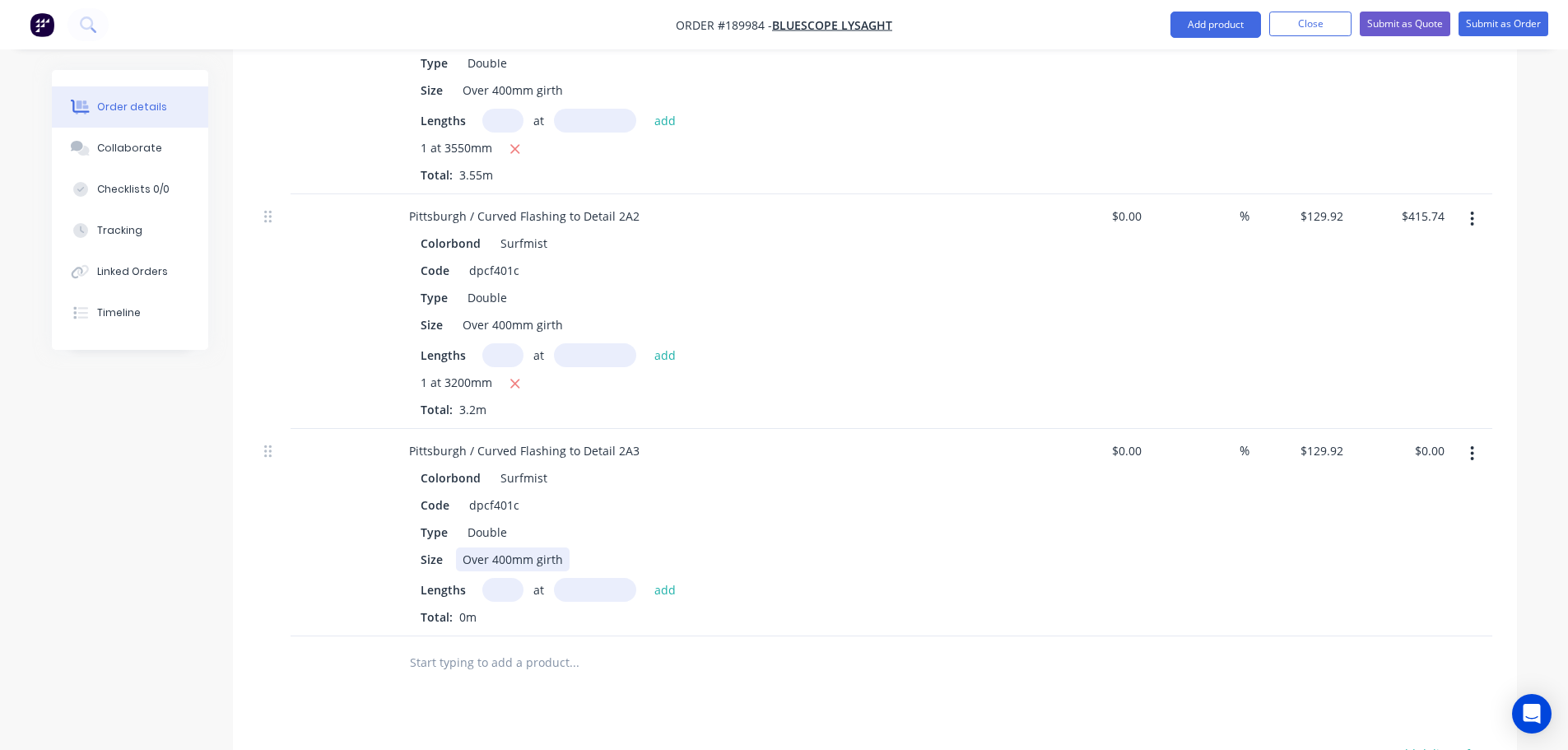
scroll to position [1153, 0]
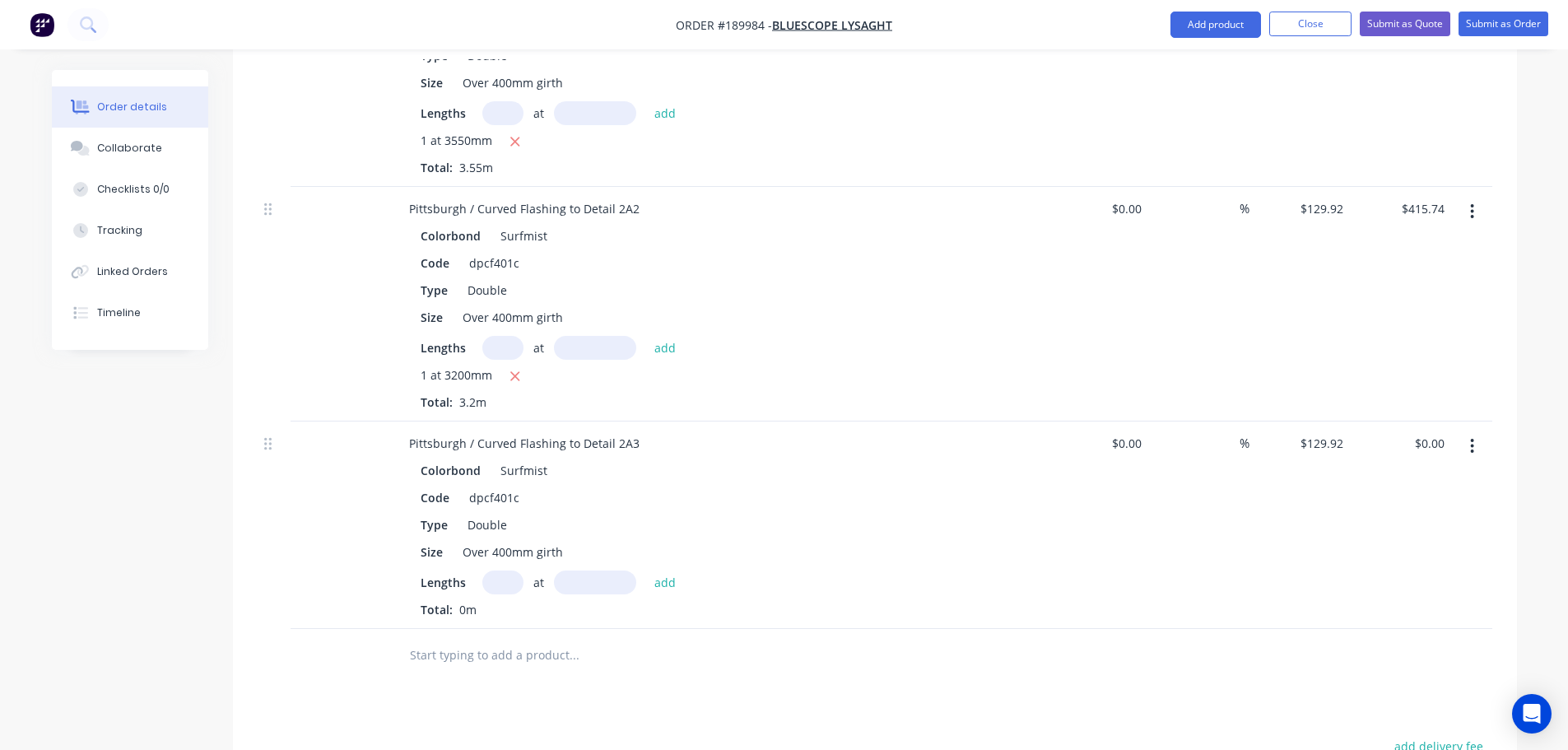
click at [494, 571] on input "text" at bounding box center [503, 582] width 42 height 24
type input "1"
type input "3600"
click at [646, 571] on button "add" at bounding box center [665, 581] width 39 height 22
type input "$467.71"
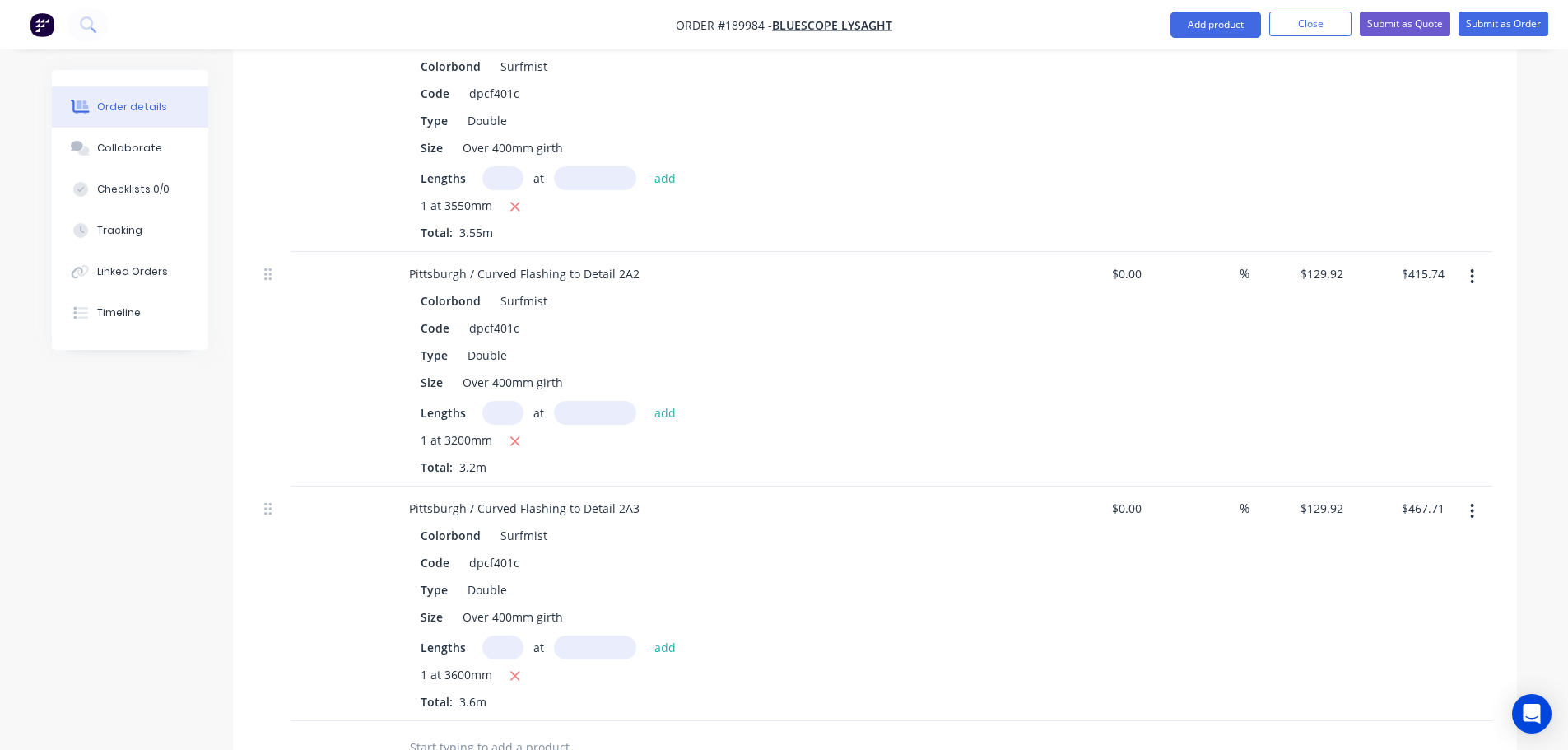
scroll to position [1235, 0]
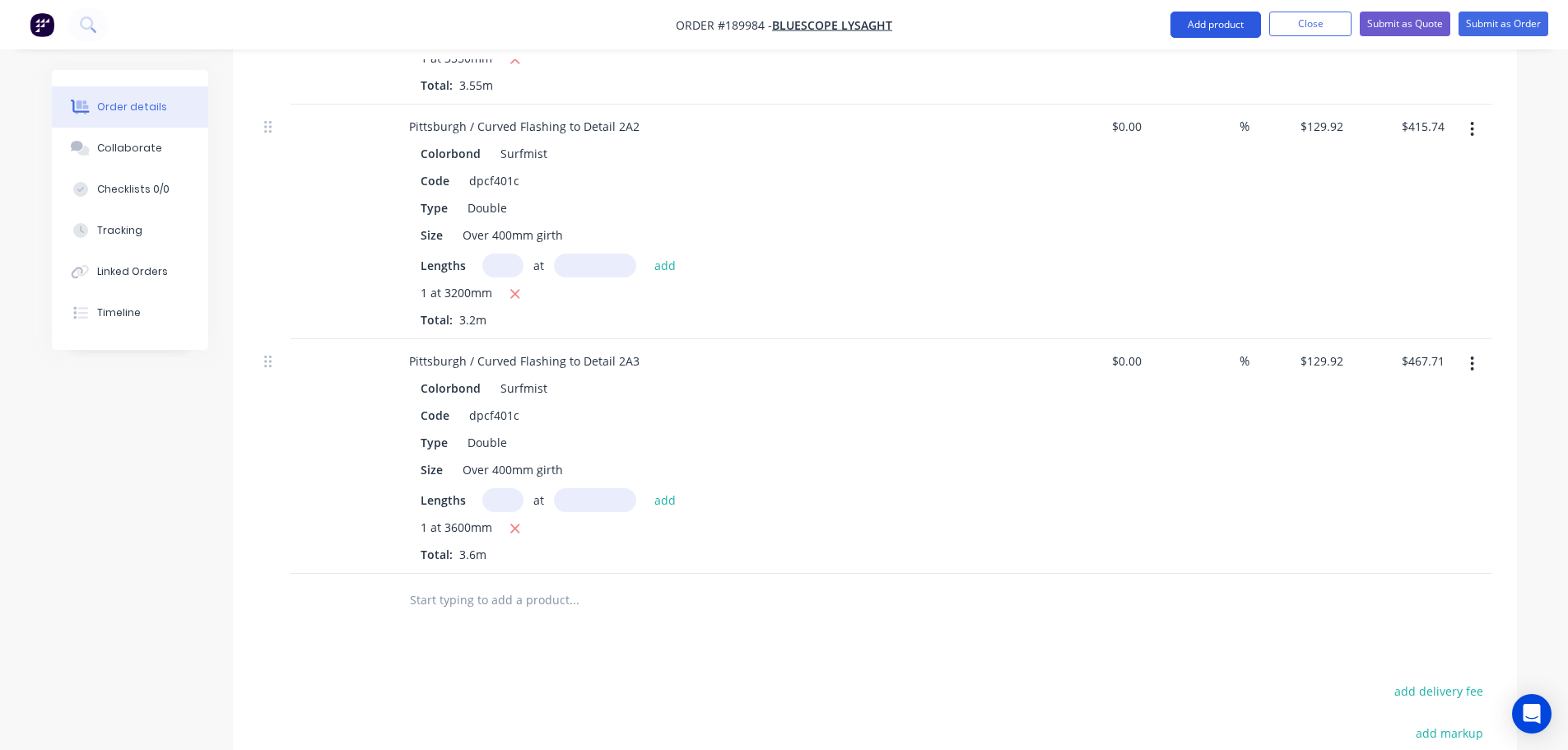
click at [1219, 31] on button "Add product" at bounding box center [1216, 24] width 91 height 26
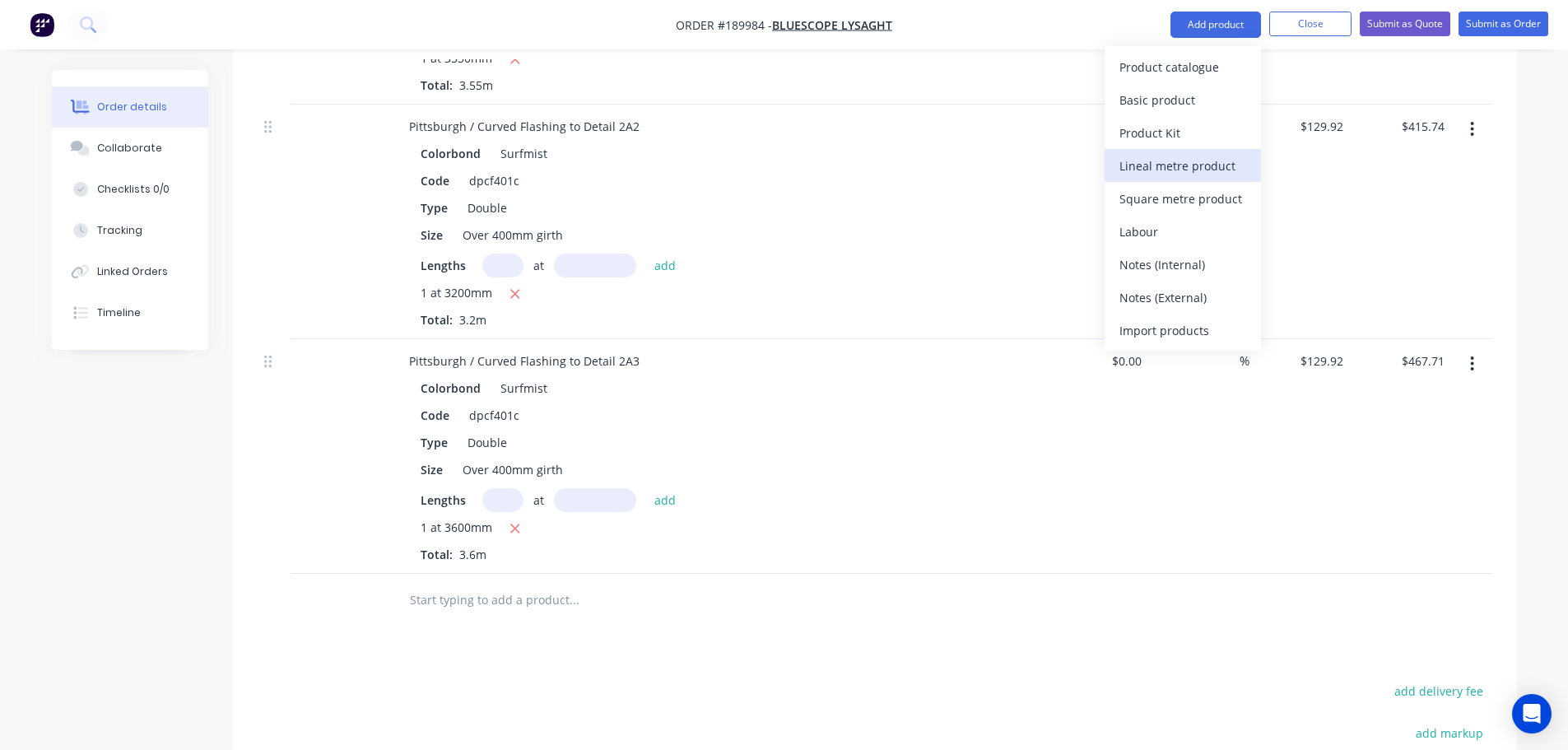
click at [1194, 154] on div "Lineal metre product" at bounding box center [1183, 166] width 127 height 24
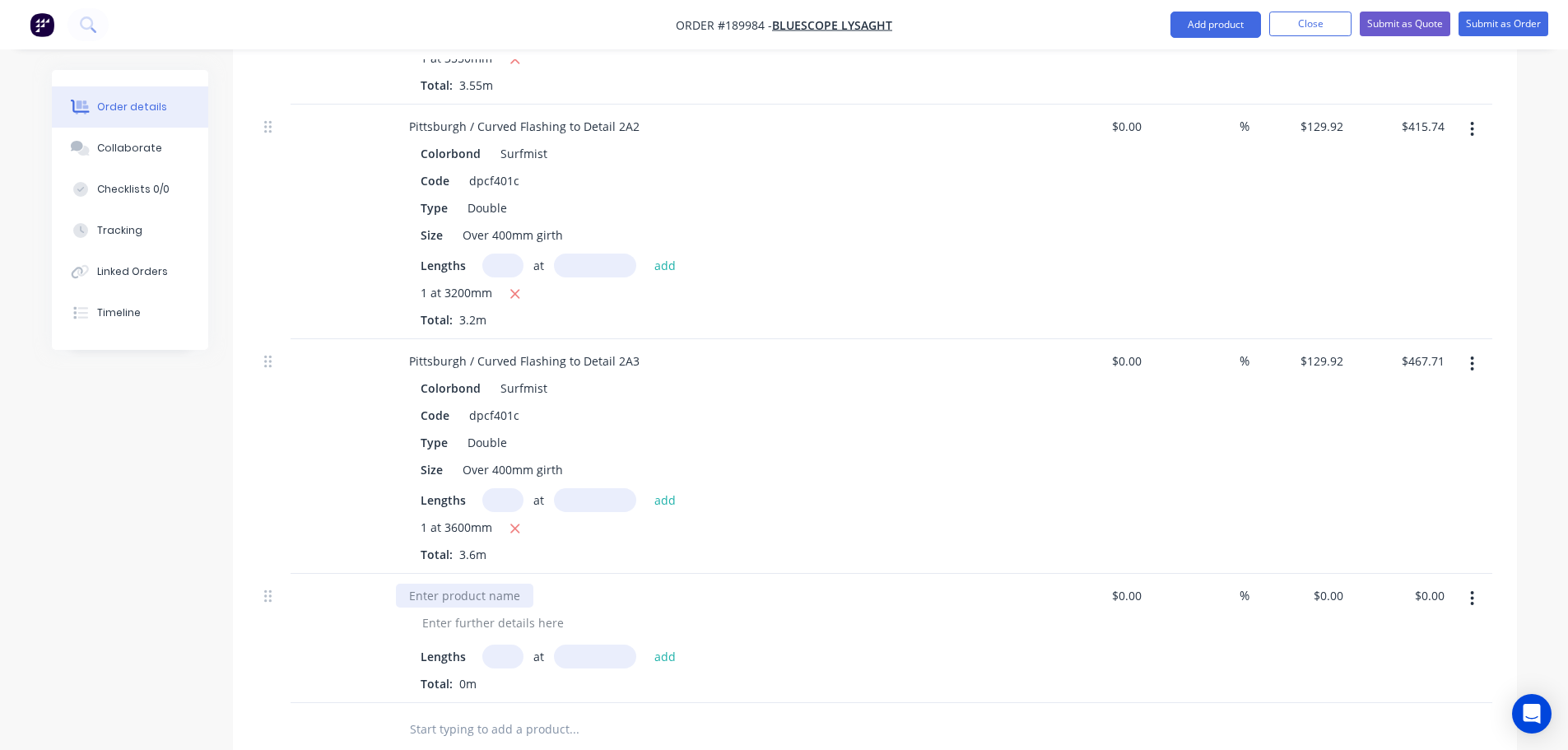
click at [515, 584] on div at bounding box center [465, 596] width 138 height 24
click at [1480, 584] on button "button" at bounding box center [1472, 599] width 39 height 30
click at [1408, 729] on div "Delete" at bounding box center [1414, 740] width 127 height 24
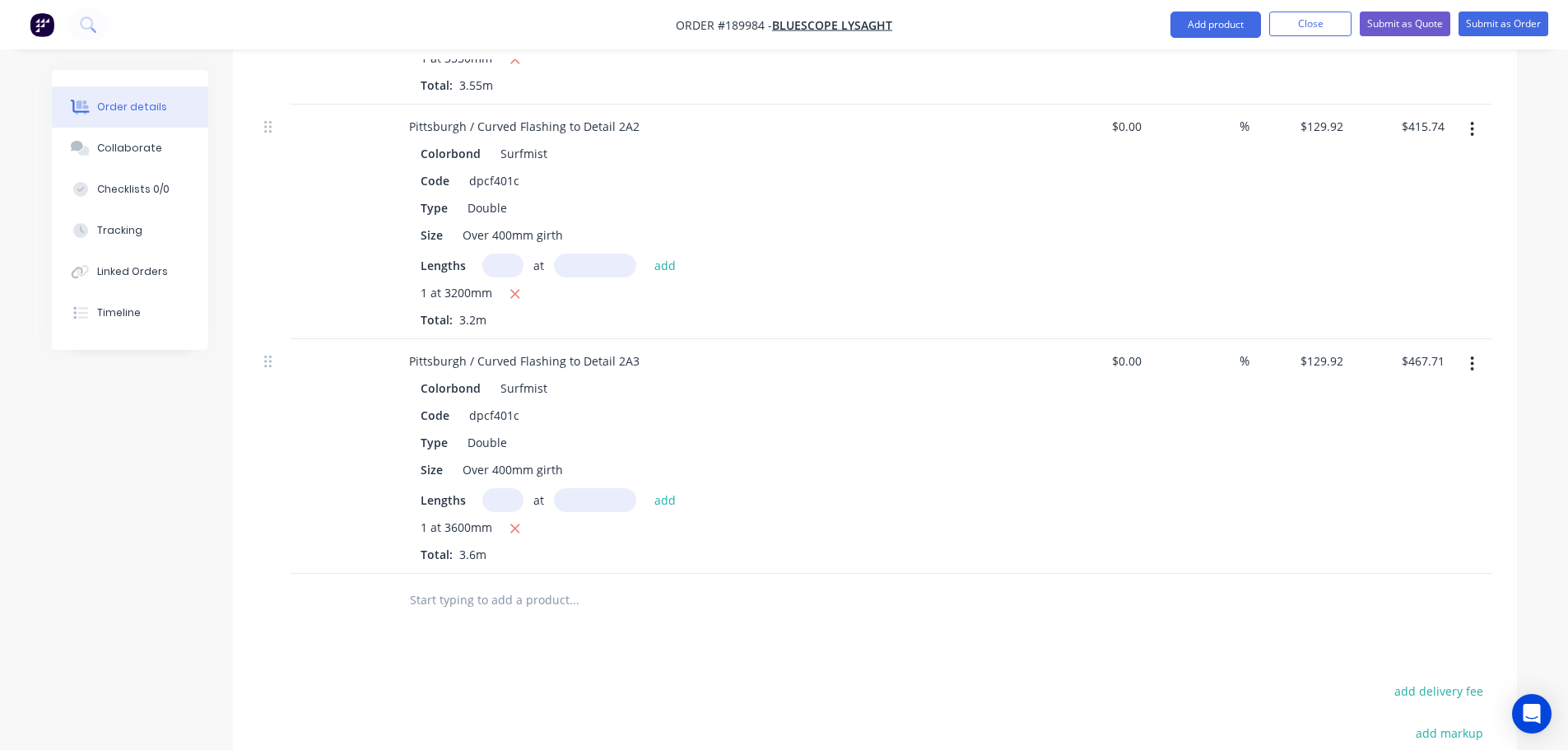
drag, startPoint x: 1470, startPoint y: 349, endPoint x: 1463, endPoint y: 359, distance: 12.2
click at [1470, 355] on icon "button" at bounding box center [1472, 363] width 4 height 18
click at [1438, 428] on div "Duplicate" at bounding box center [1414, 440] width 127 height 24
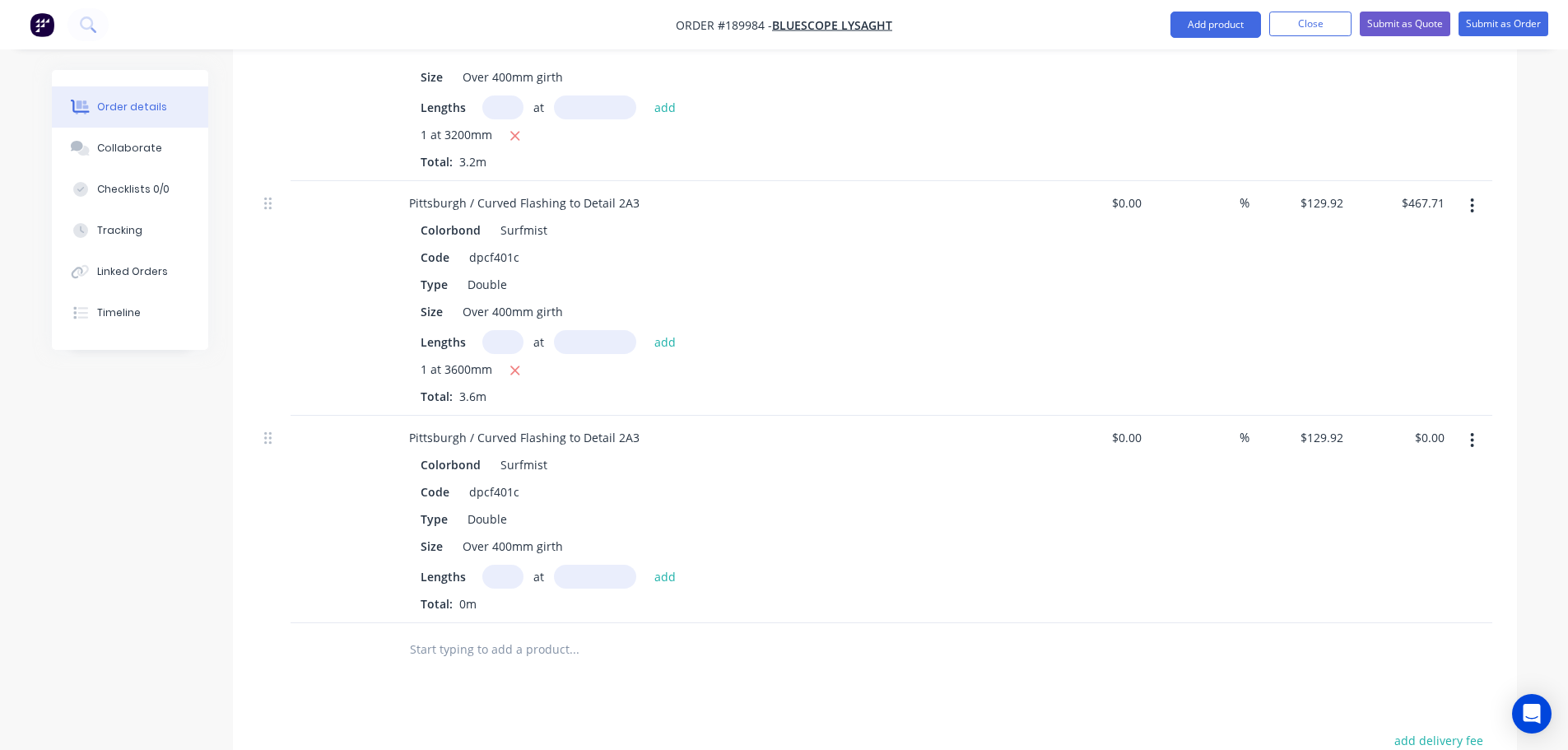
scroll to position [1400, 0]
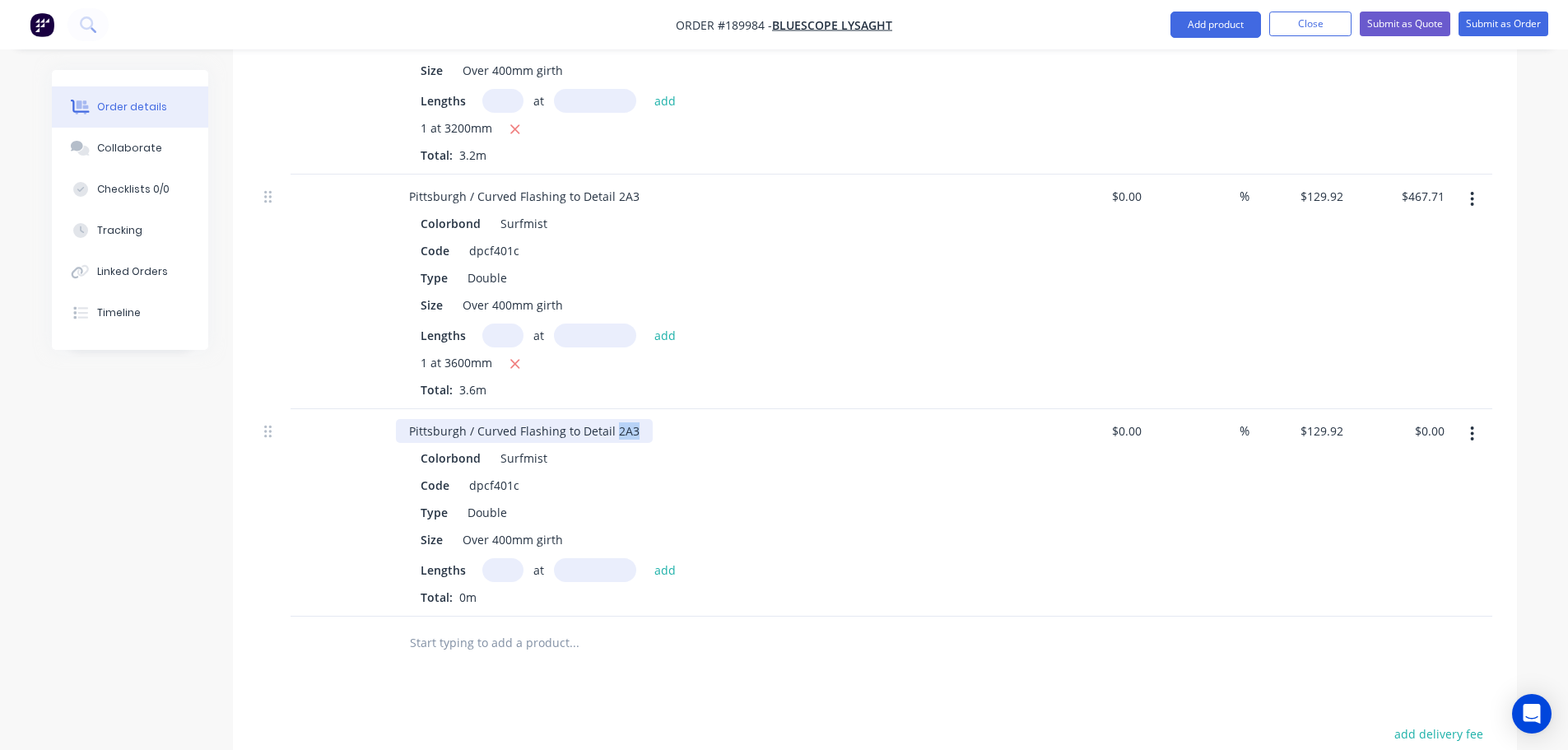
drag, startPoint x: 616, startPoint y: 410, endPoint x: 651, endPoint y: 405, distance: 35.4
click at [651, 420] on div "Pittsburgh / Curved Flashing to Detail 2A3" at bounding box center [719, 431] width 645 height 24
click at [498, 558] on input "text" at bounding box center [503, 570] width 42 height 24
type input "1"
type input "4000"
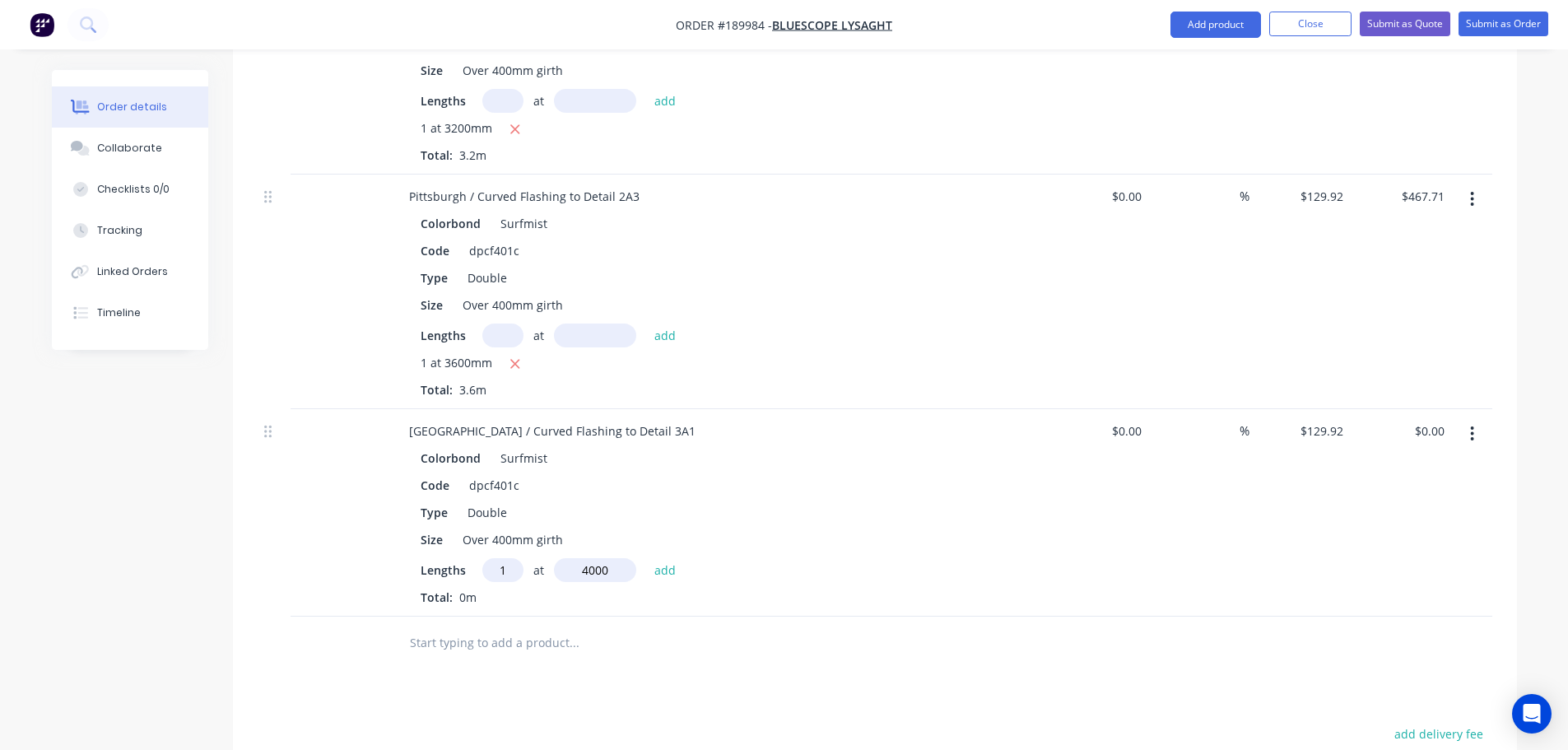
click at [646, 558] on button "add" at bounding box center [665, 569] width 39 height 22
type input "$519.68"
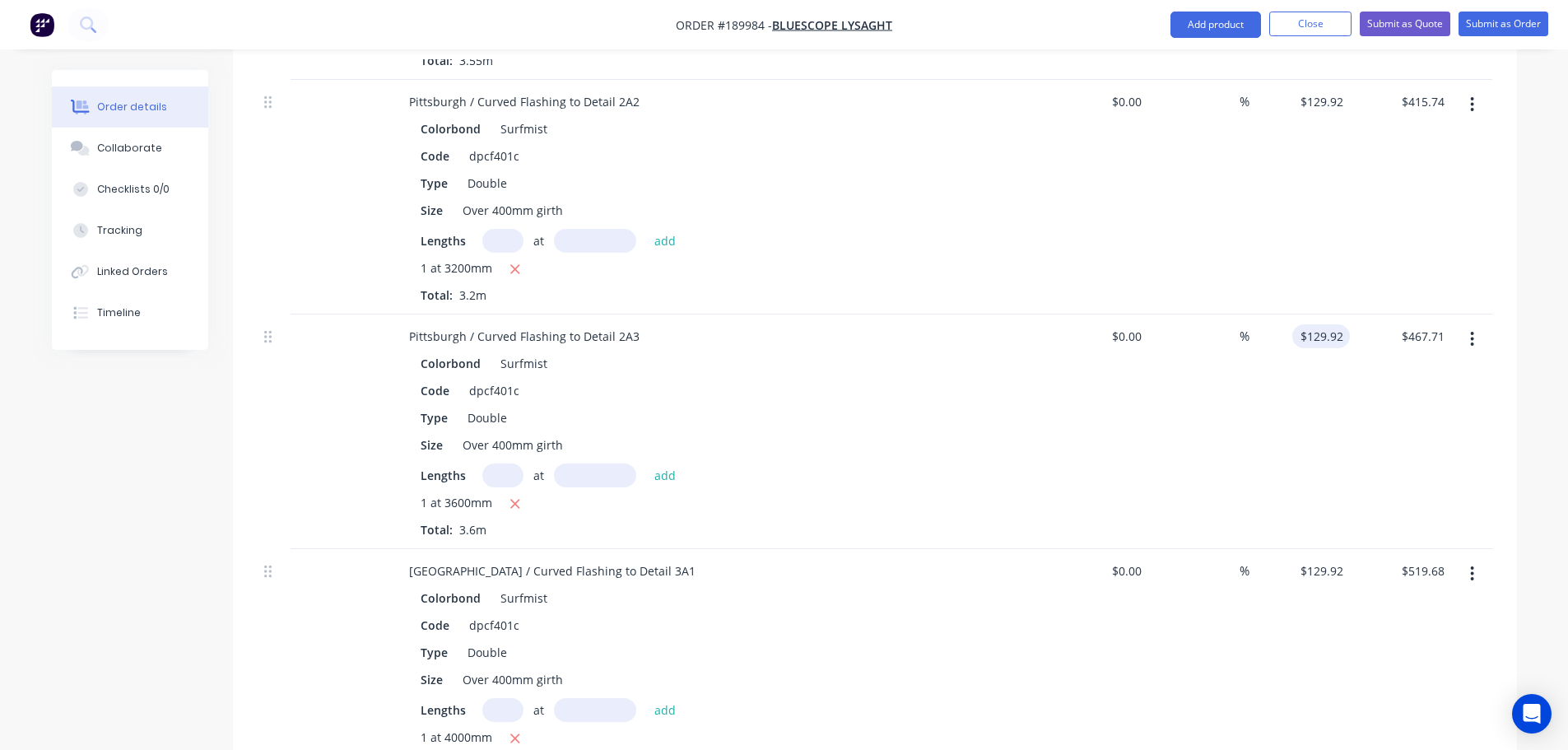
scroll to position [1483, 0]
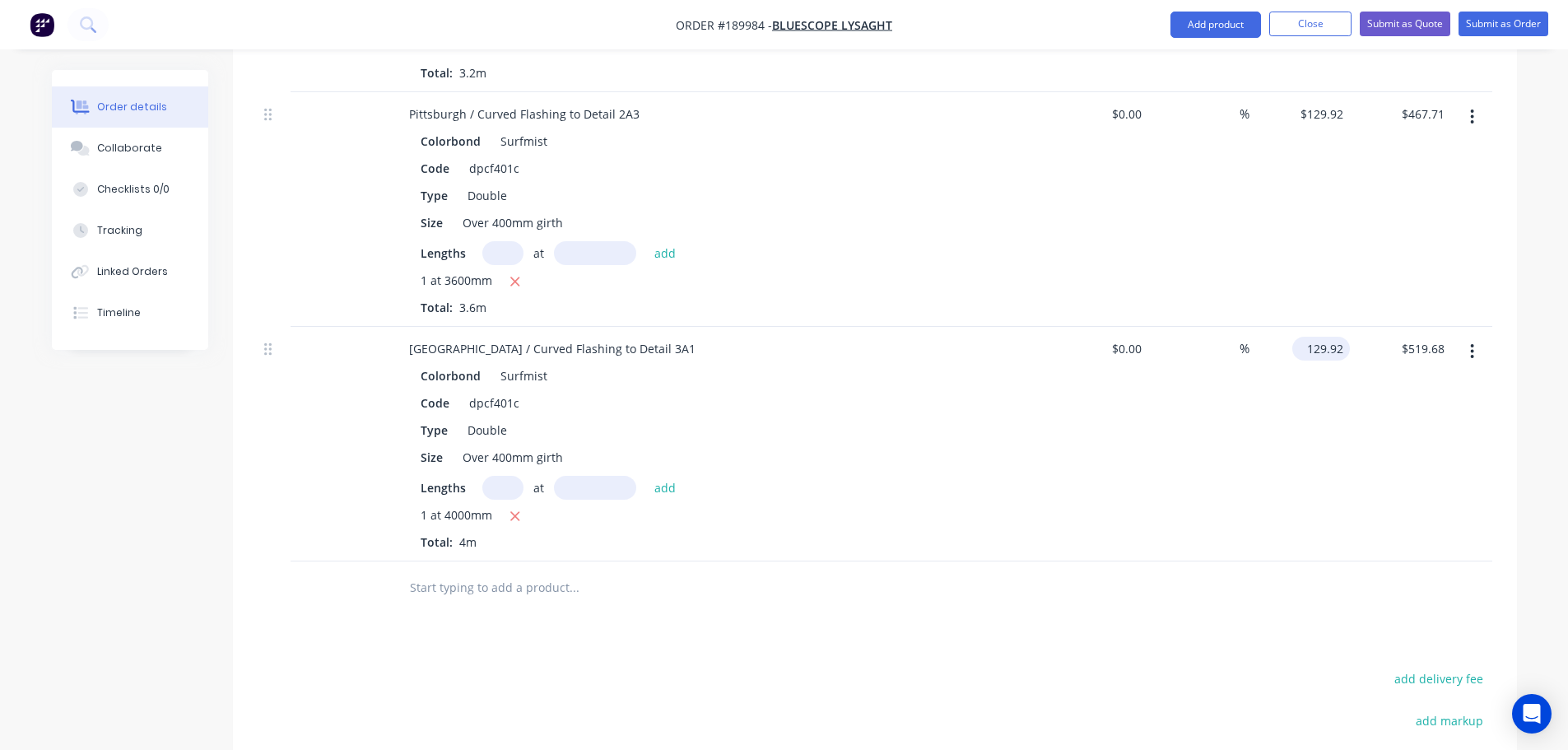
click at [1322, 337] on input "129.92" at bounding box center [1324, 349] width 51 height 24
type input "$139.70"
type input "$558.80"
click at [867, 627] on div "Drawings Add drawing Products Show / Hide columns Add product Qty Cost Markup P…" at bounding box center [876, 6] width 1284 height 2009
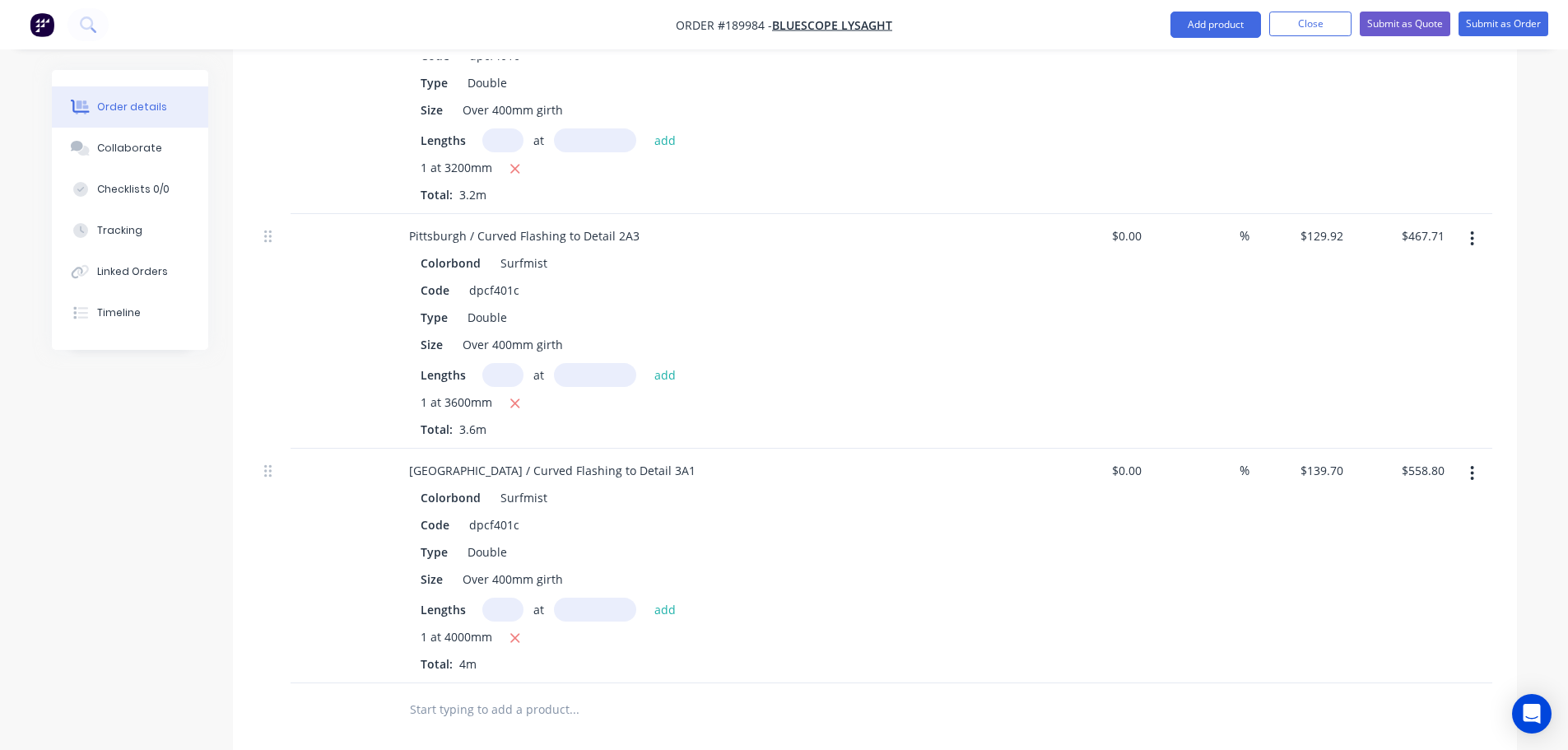
scroll to position [1400, 0]
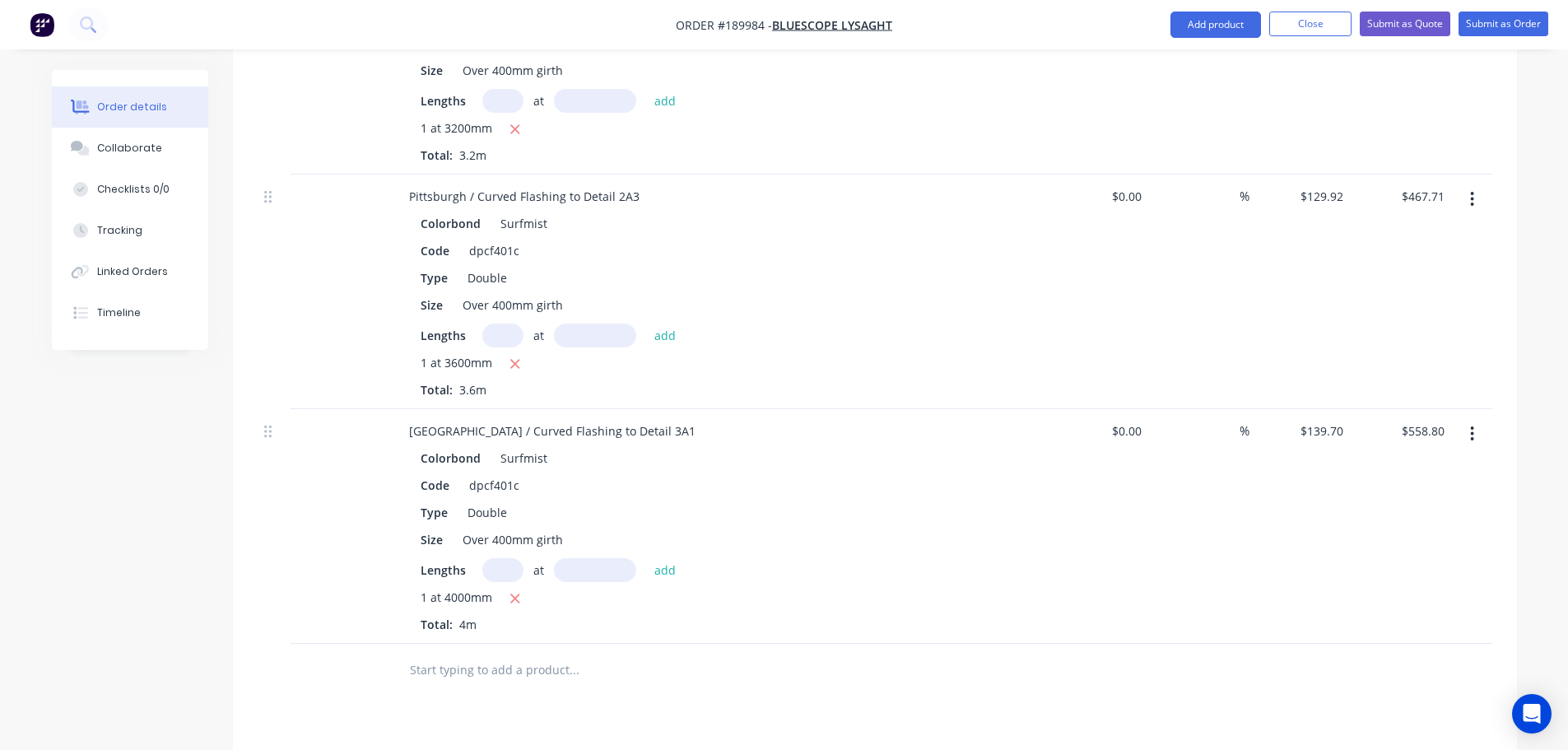
click at [1480, 420] on button "button" at bounding box center [1472, 434] width 39 height 30
click at [1330, 420] on input "139.7" at bounding box center [1324, 431] width 51 height 24
type input "$139.70"
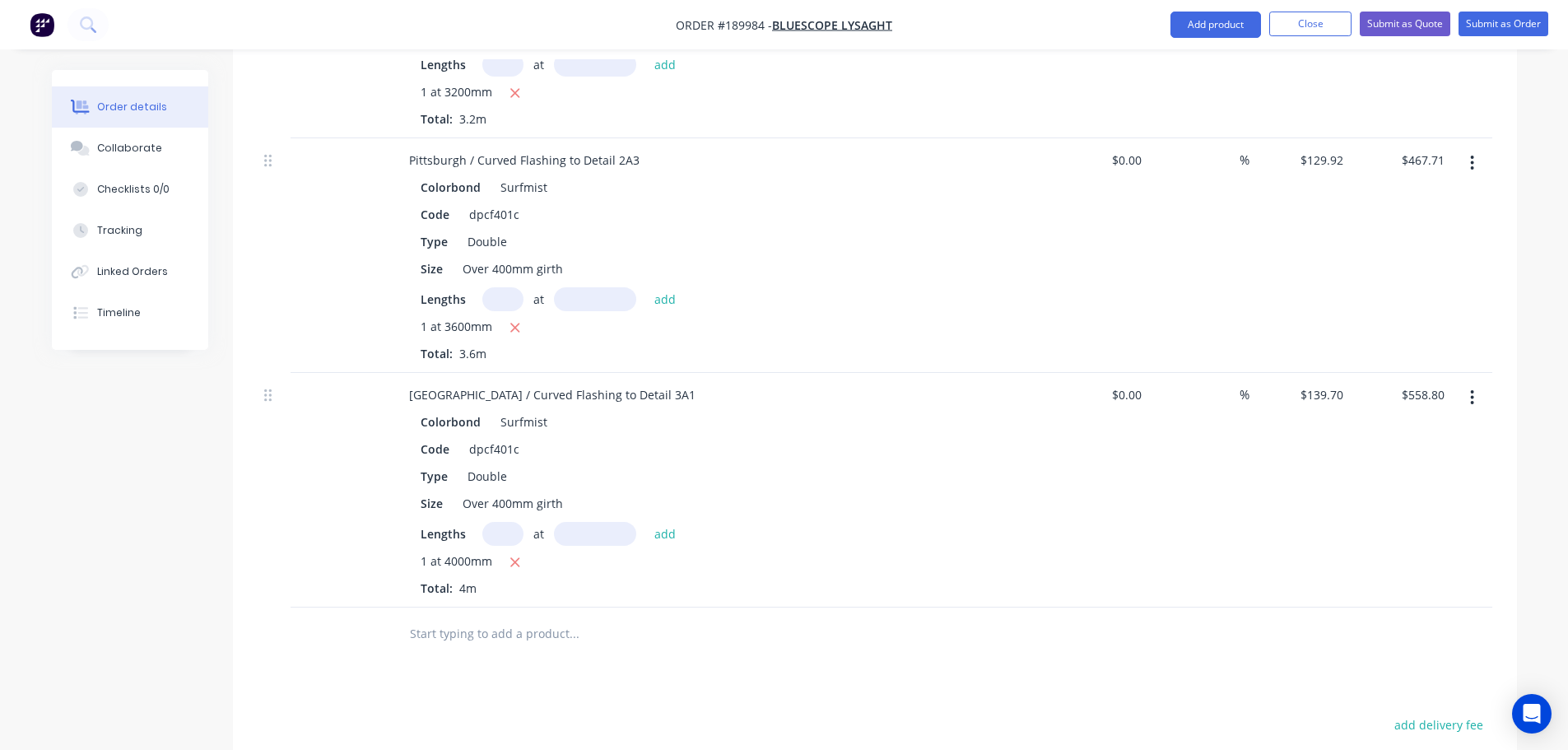
scroll to position [1483, 0]
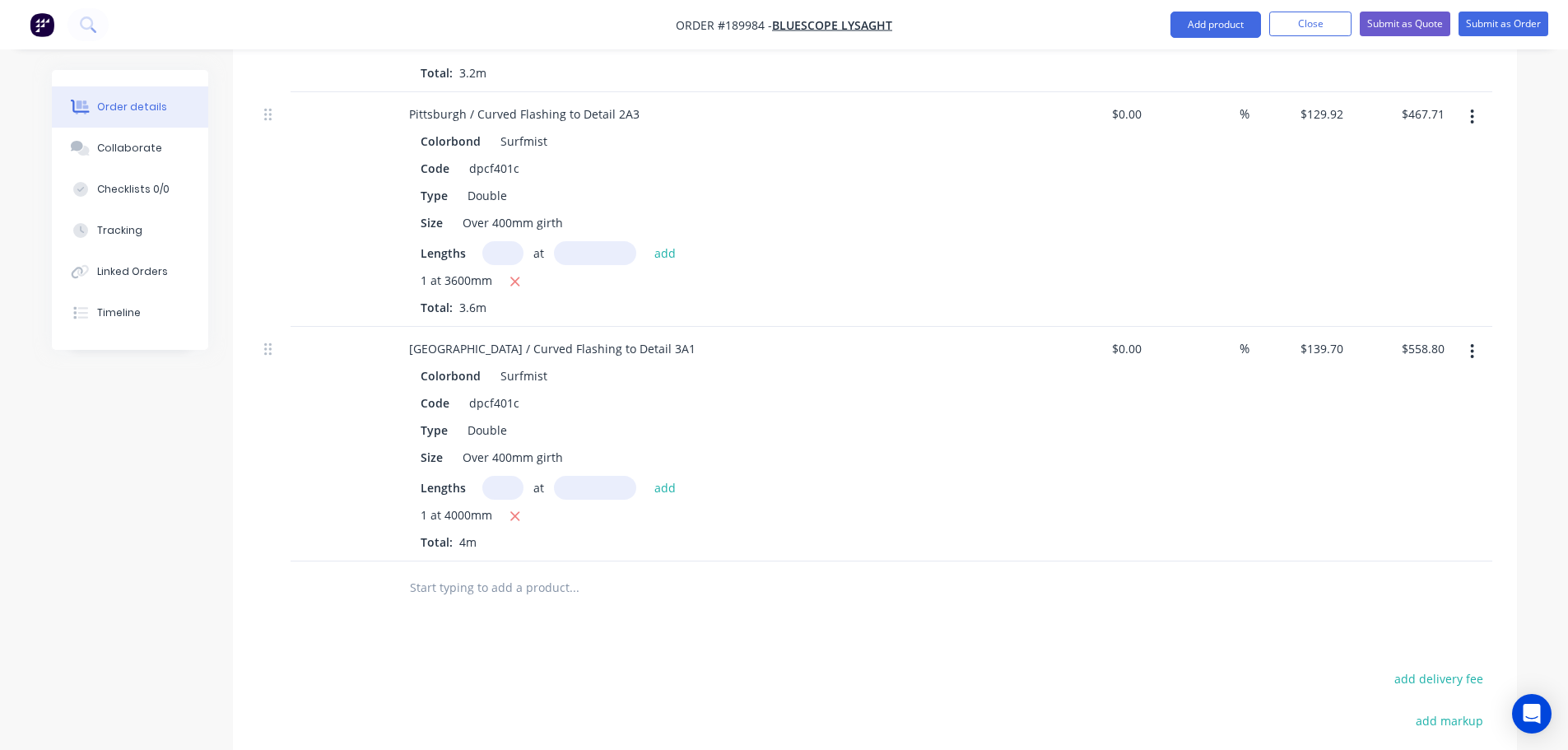
click at [1477, 337] on button "button" at bounding box center [1472, 352] width 39 height 30
click at [1458, 416] on div "Duplicate" at bounding box center [1414, 427] width 127 height 24
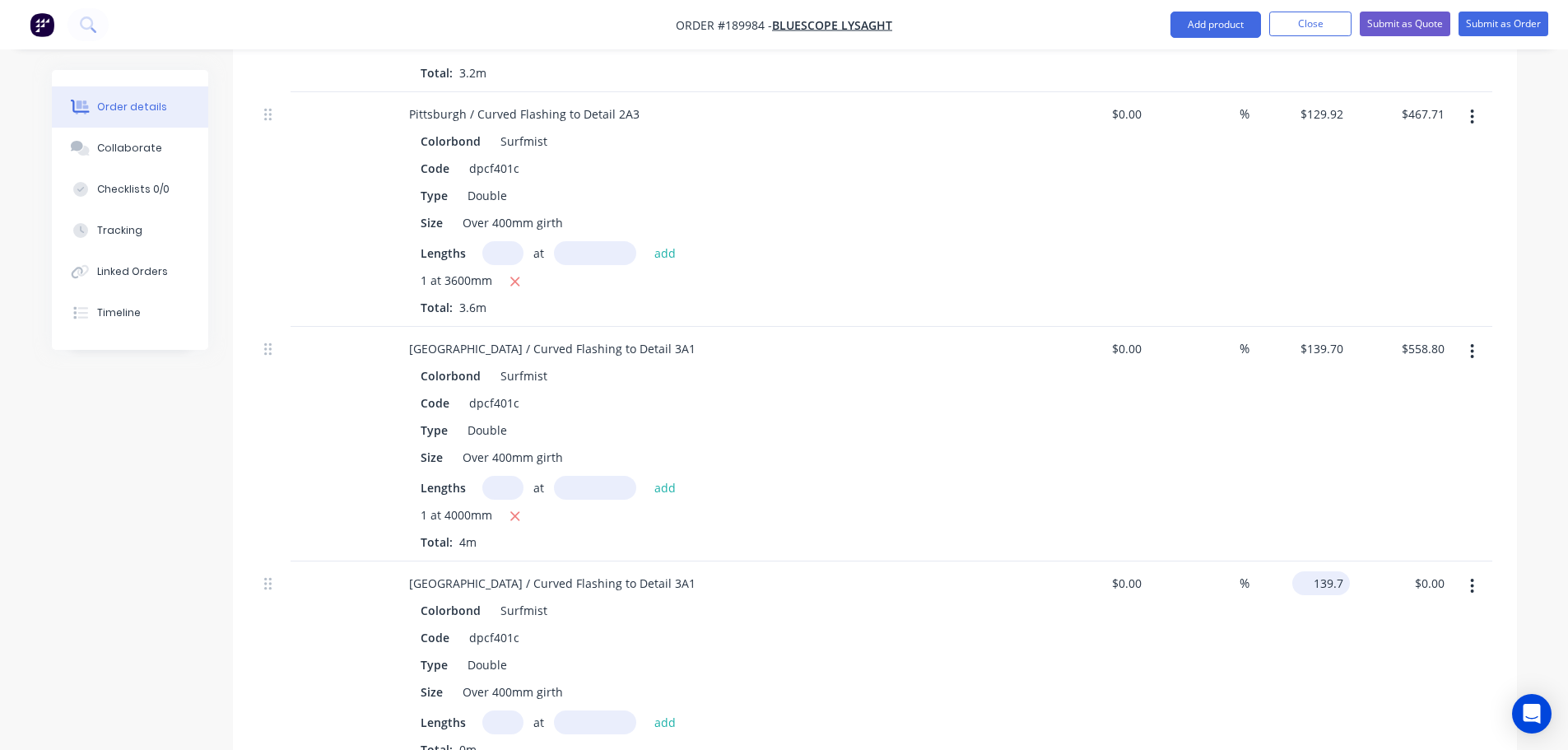
click at [1328, 572] on input "139.7" at bounding box center [1324, 583] width 51 height 24
type input "$129.92"
click at [509, 711] on input "text" at bounding box center [503, 723] width 42 height 24
type input "1"
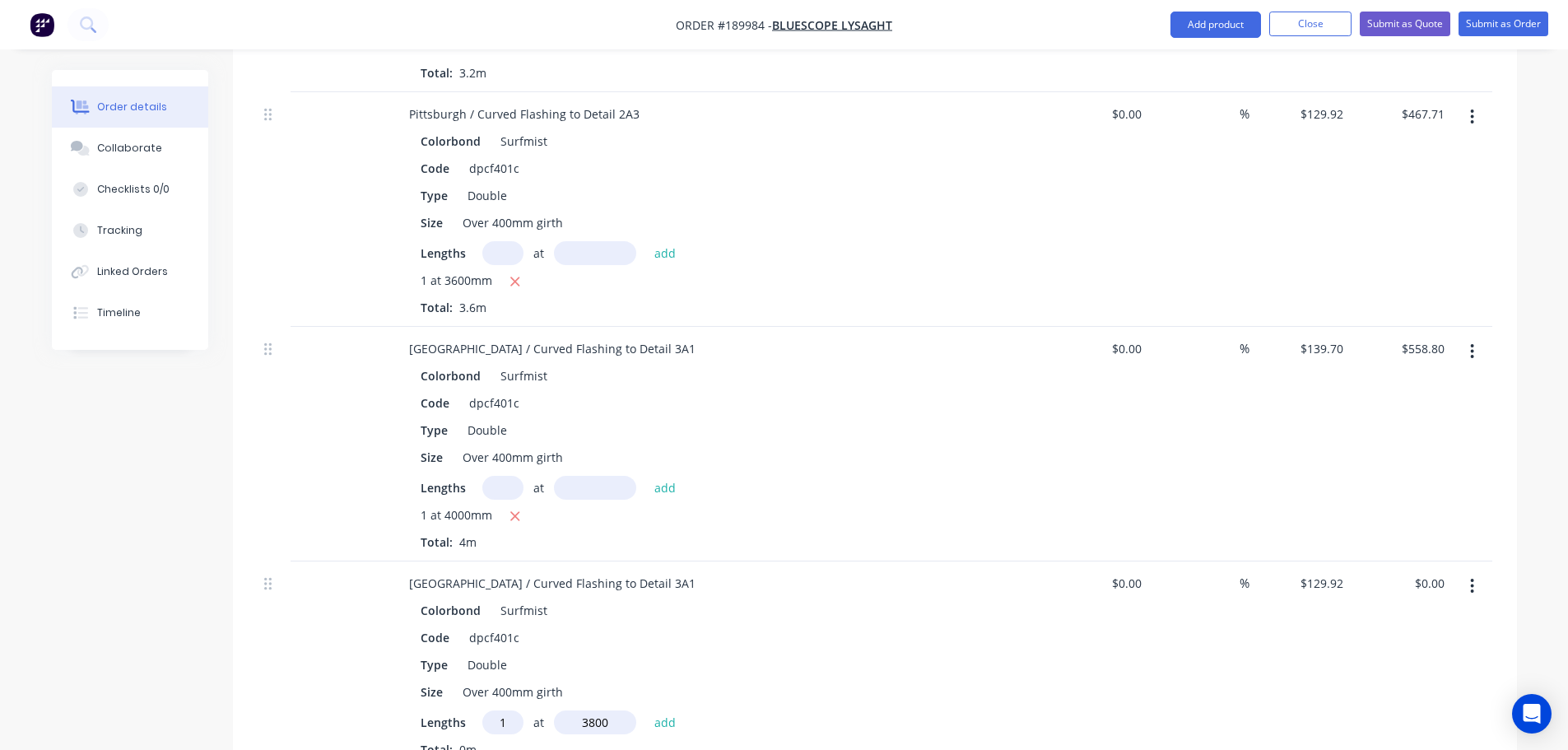
type input "3800"
click at [646, 711] on button "add" at bounding box center [665, 722] width 39 height 22
type input "$493.70"
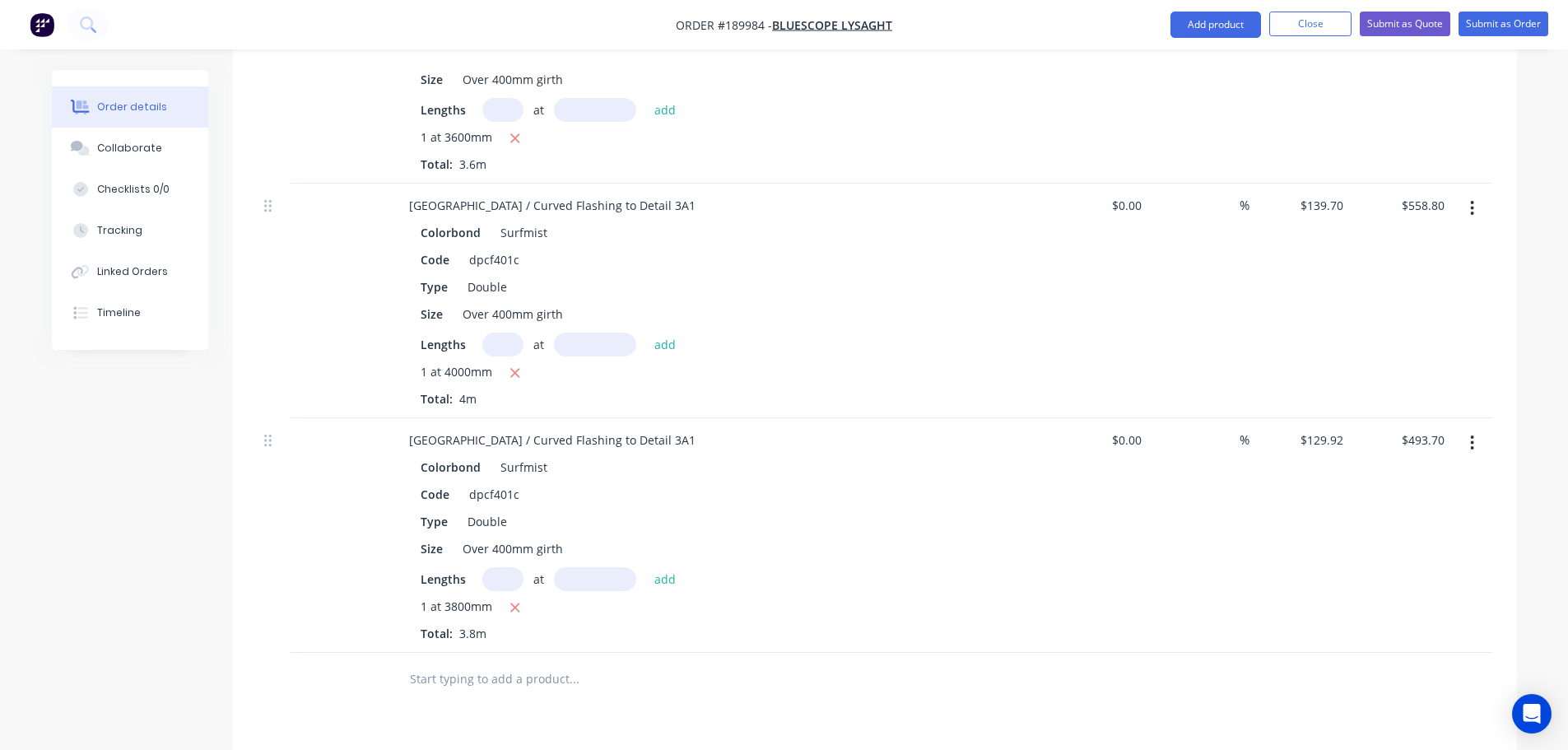
scroll to position [1565, 0]
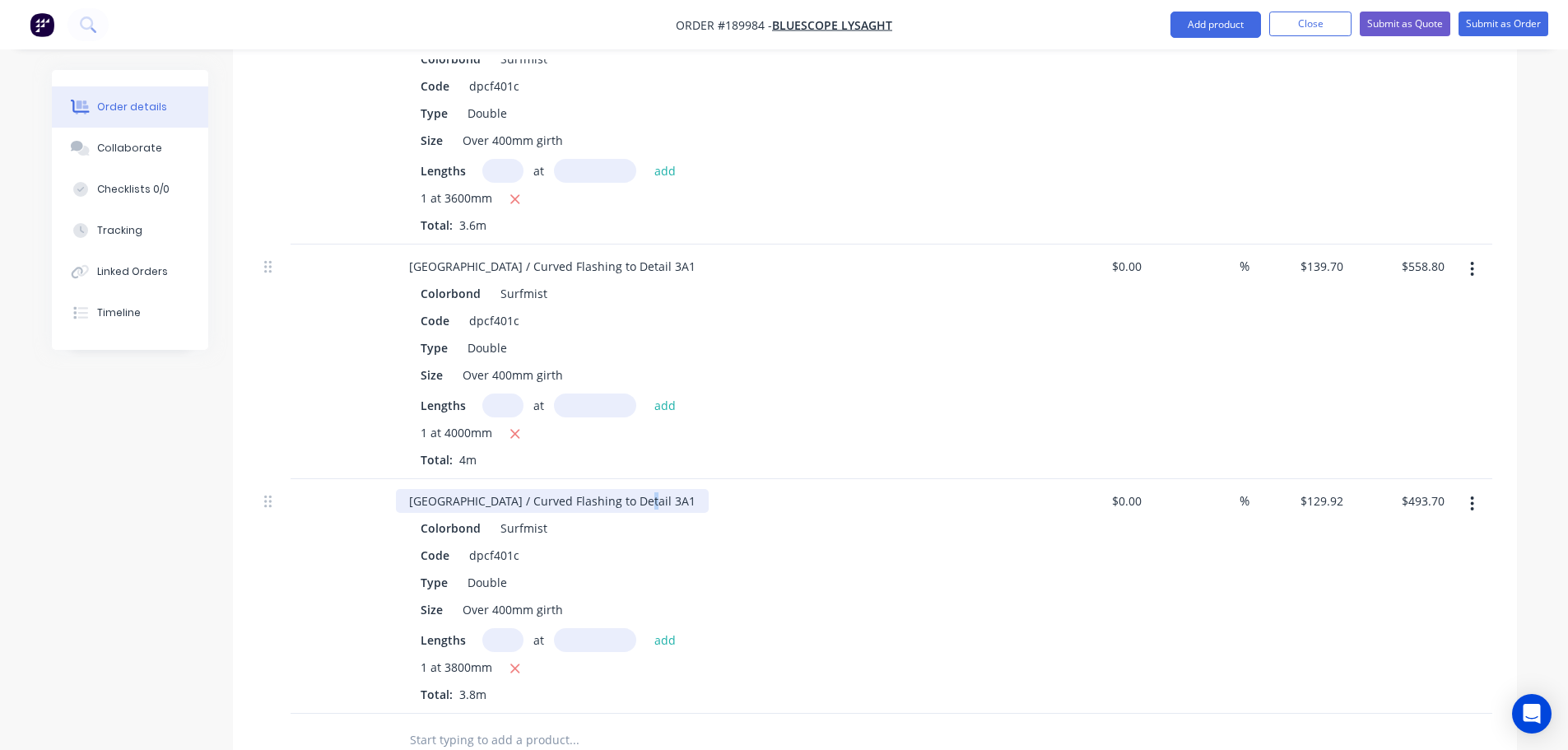
click at [627, 489] on div "[GEOGRAPHIC_DATA] / Curved Flashing to Detail 3A1" at bounding box center [552, 501] width 313 height 24
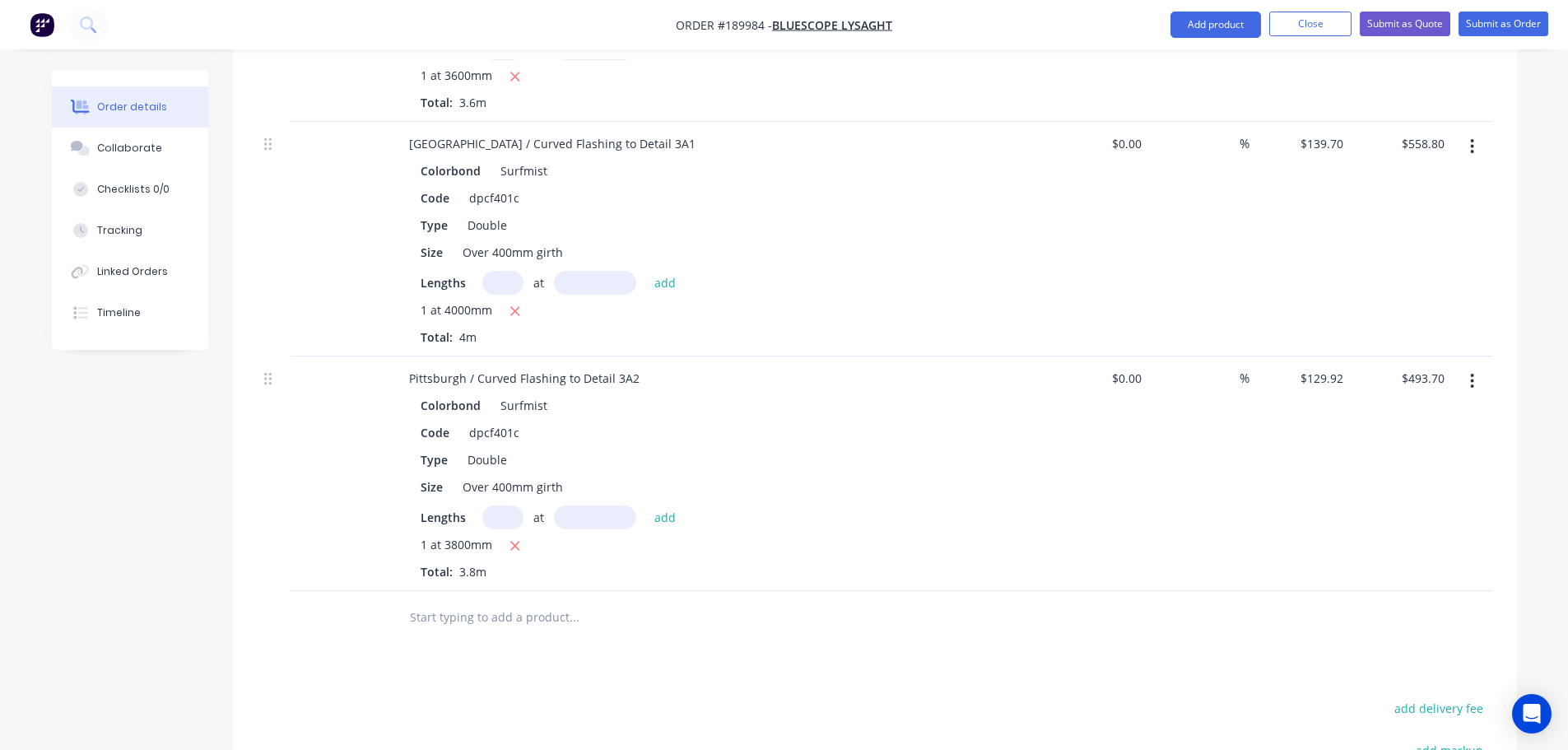
scroll to position [1647, 0]
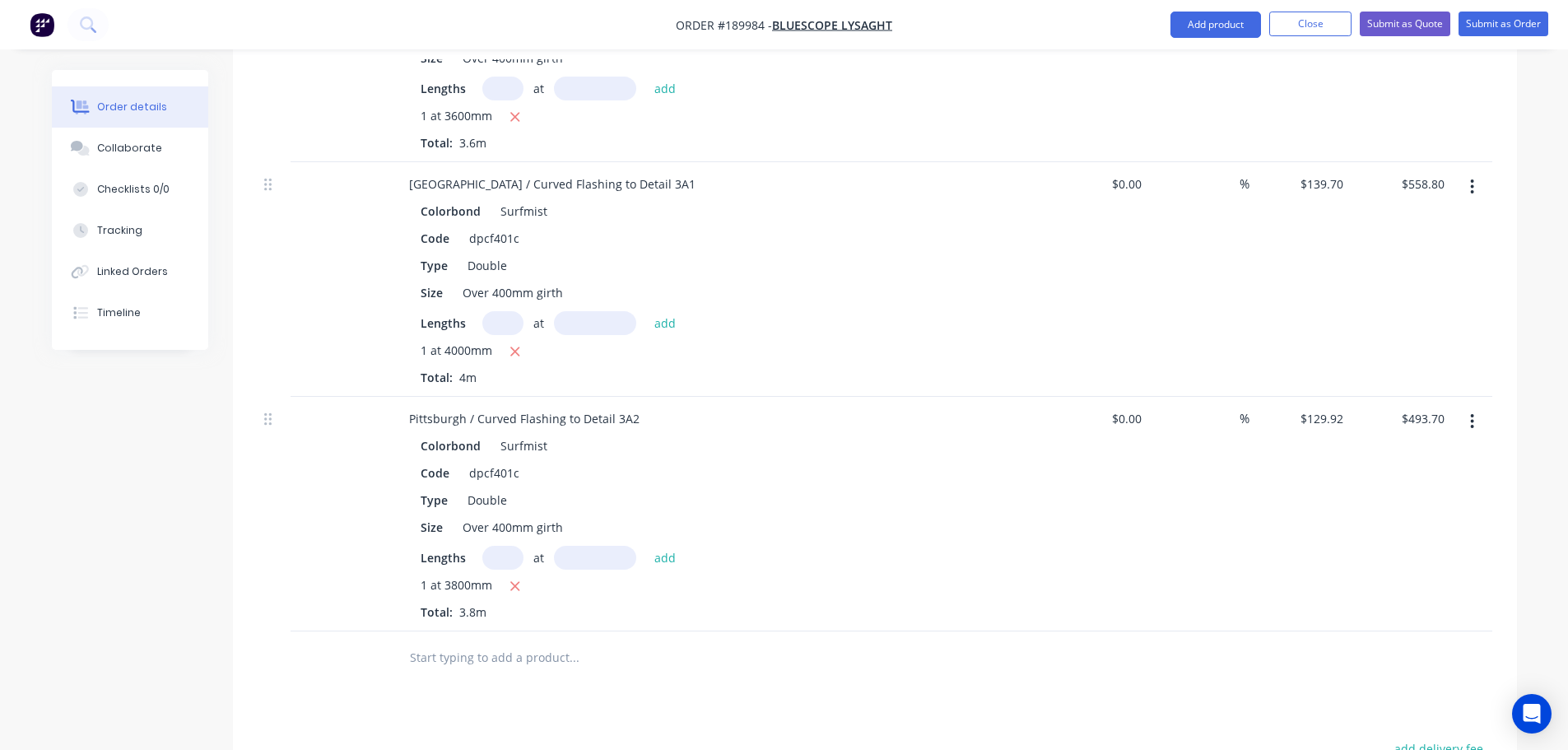
click at [1460, 172] on button "button" at bounding box center [1472, 187] width 39 height 30
click at [1435, 251] on div "Duplicate" at bounding box center [1414, 263] width 127 height 24
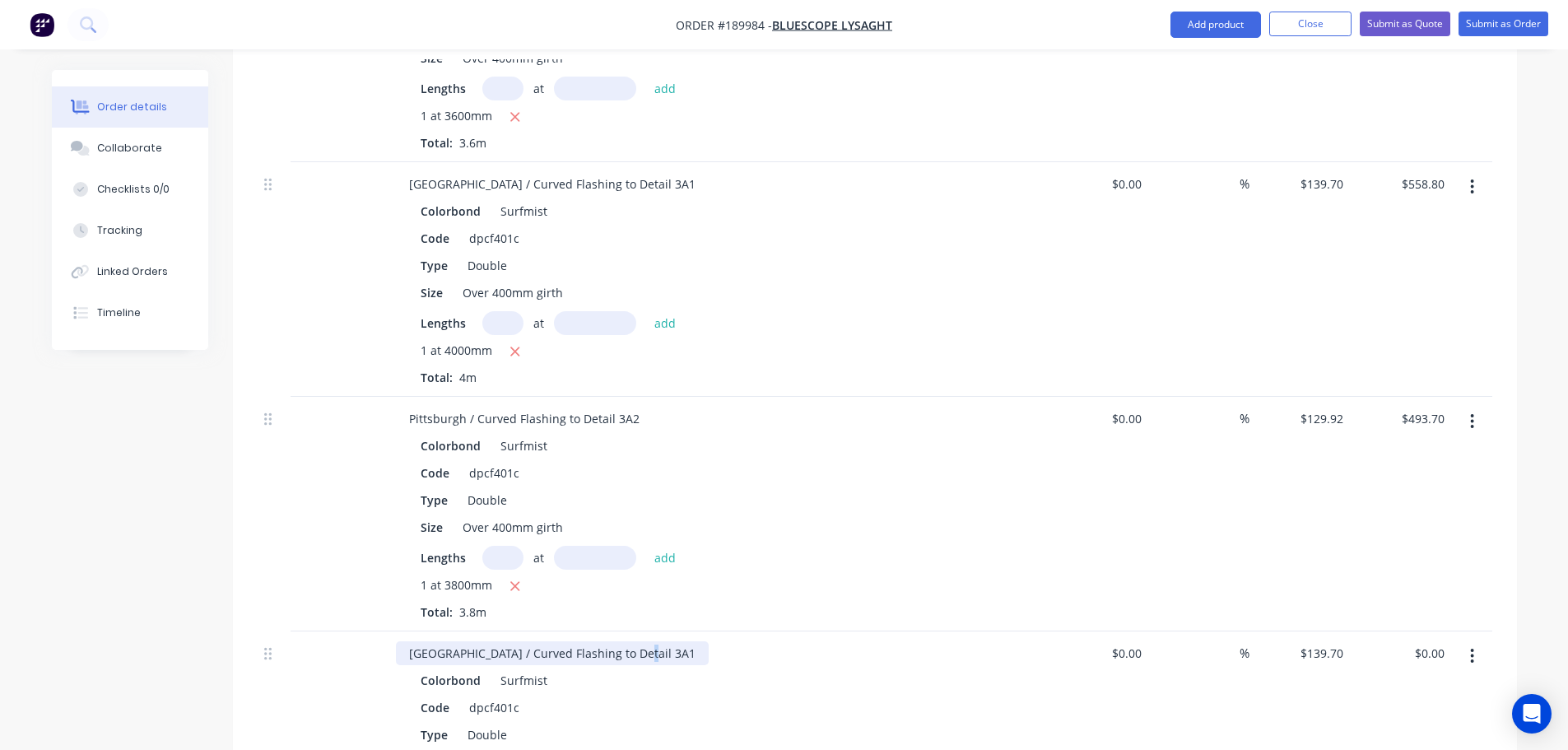
click at [633, 641] on div "[GEOGRAPHIC_DATA] / Curved Flashing to Detail 3A1" at bounding box center [552, 653] width 313 height 24
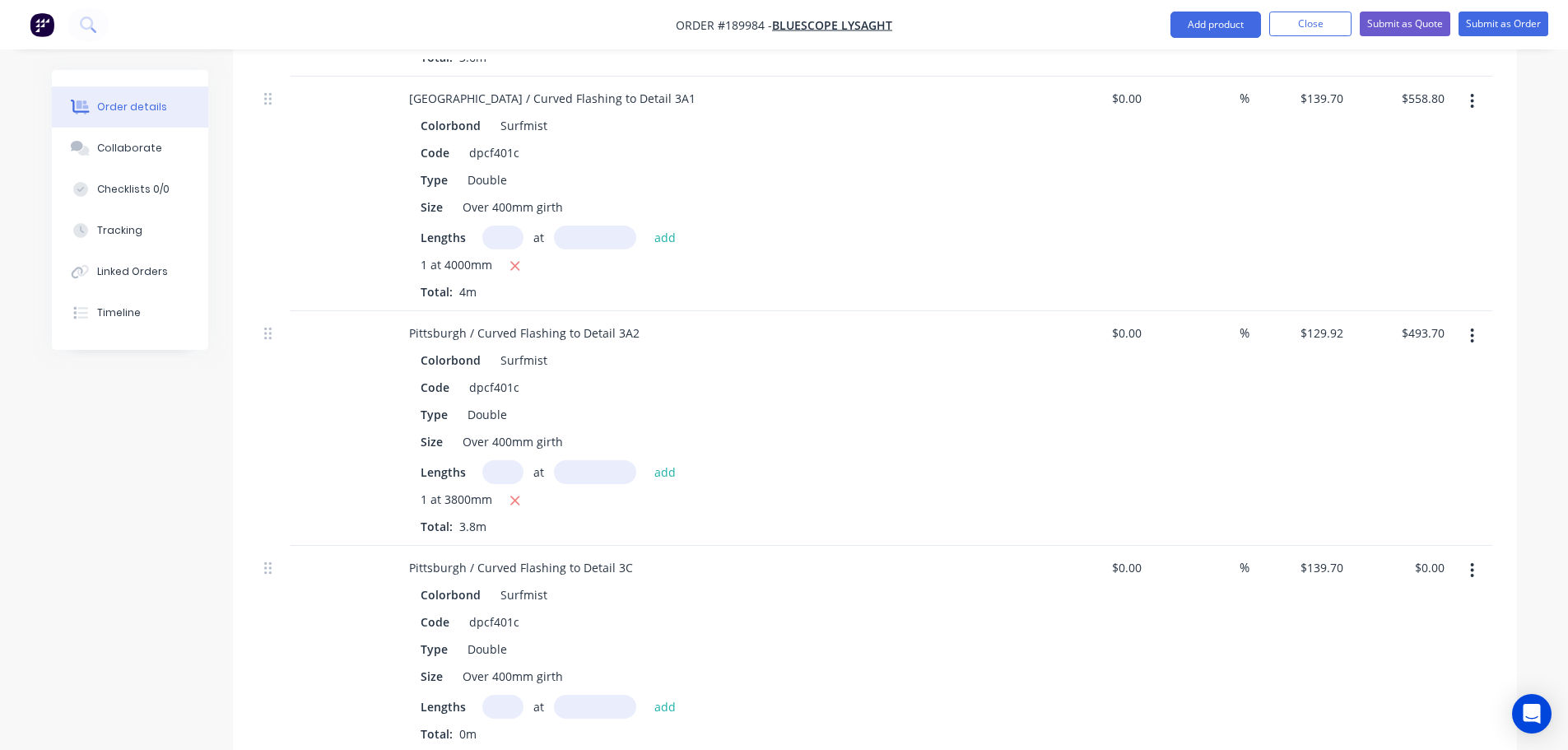
scroll to position [1812, 0]
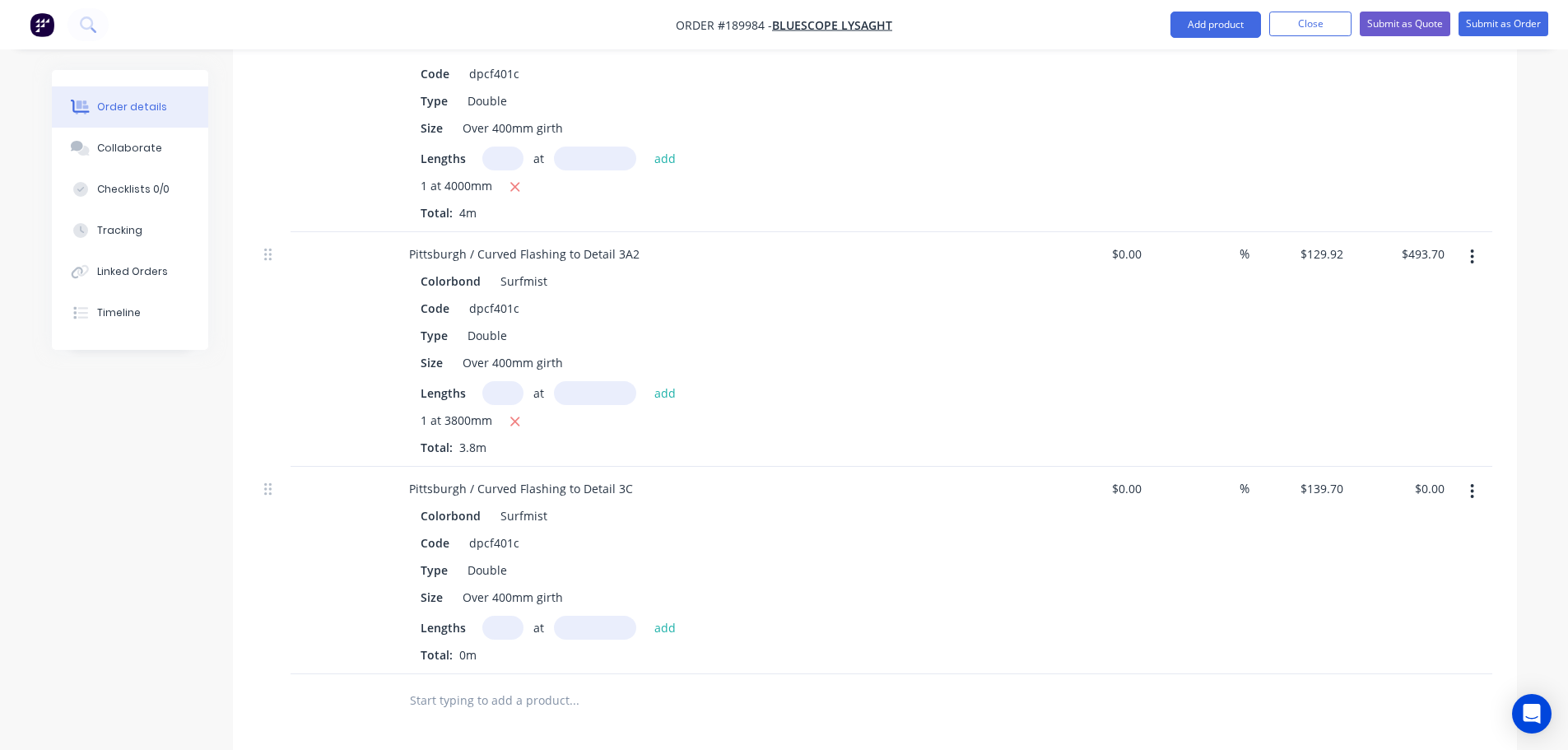
click at [507, 616] on input "text" at bounding box center [503, 628] width 42 height 24
type input "1"
type input "1000"
click at [646, 616] on button "add" at bounding box center [665, 627] width 39 height 22
click at [517, 652] on icon "button" at bounding box center [515, 656] width 9 height 9
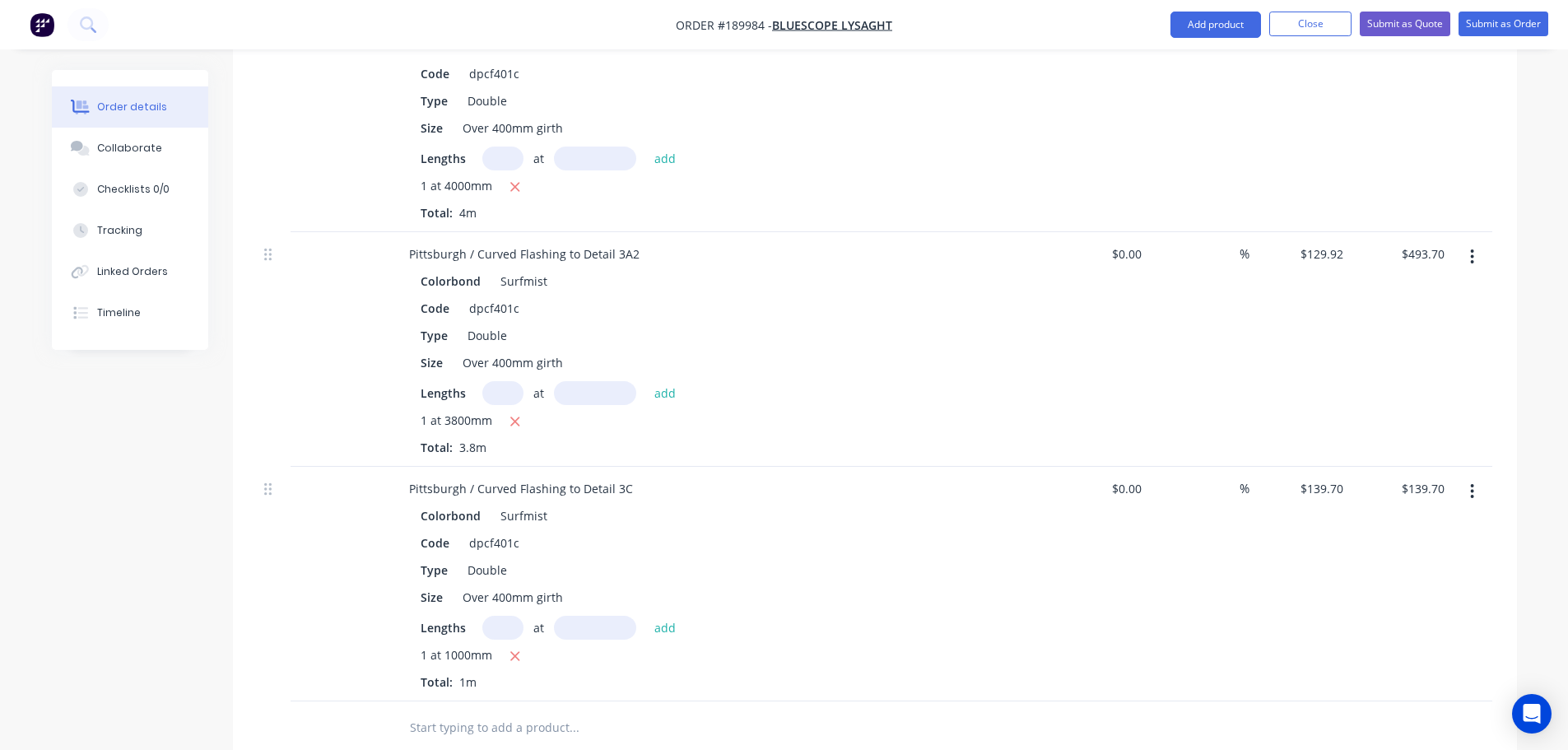
type input "$0.00"
click at [500, 616] on input "text" at bounding box center [503, 628] width 42 height 24
type input "1"
type input "700"
click at [646, 616] on button "add" at bounding box center [665, 627] width 39 height 22
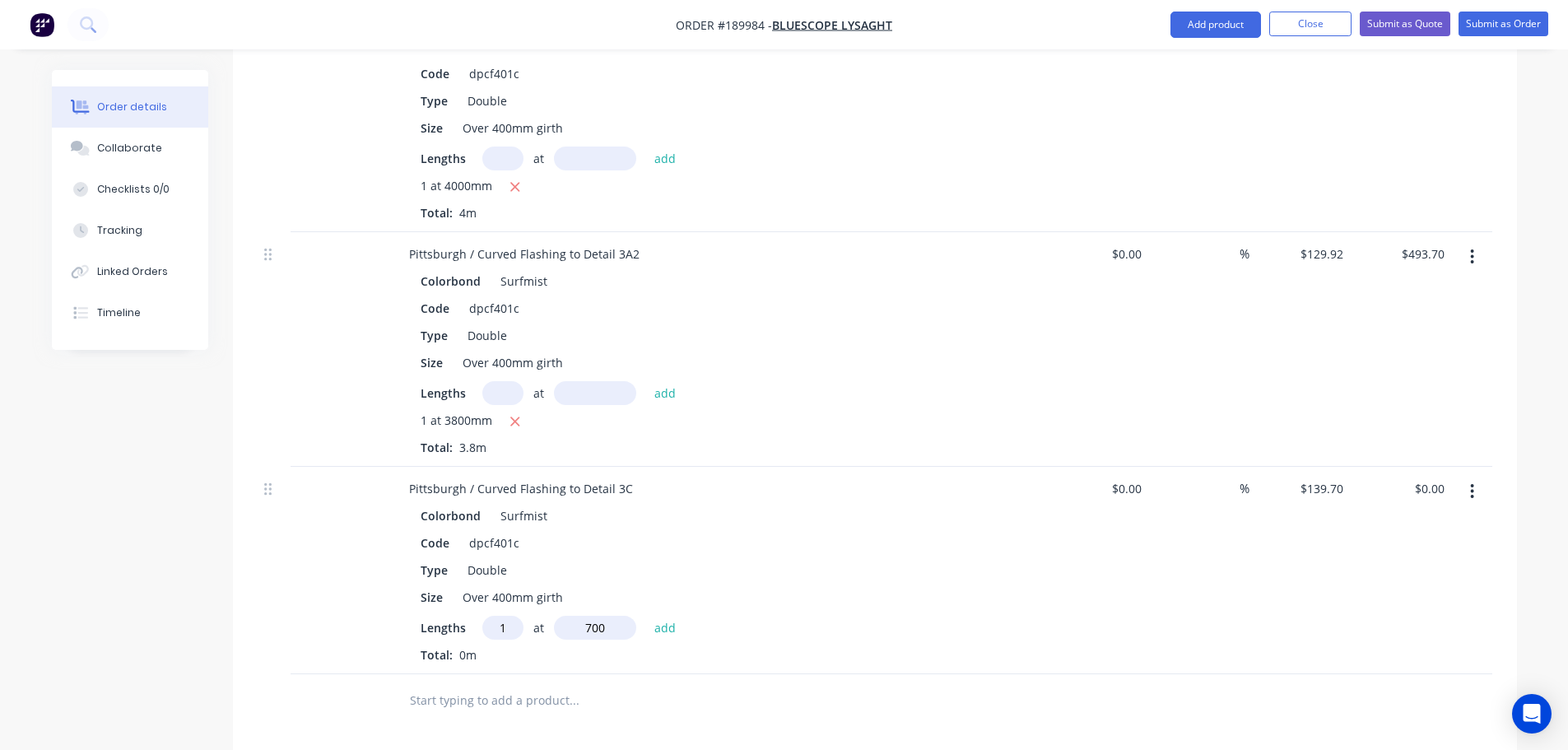
type input "$139.70"
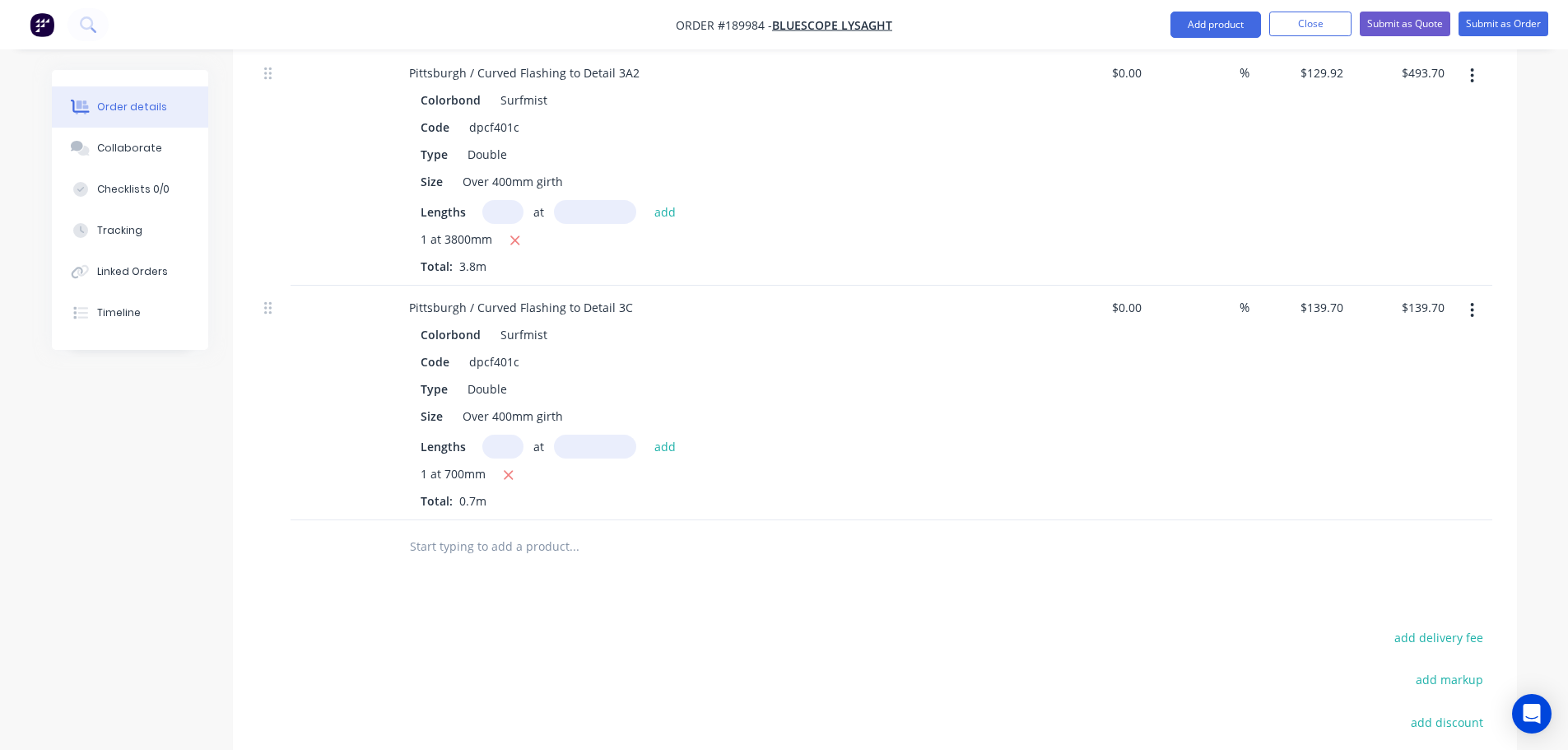
scroll to position [2059, 0]
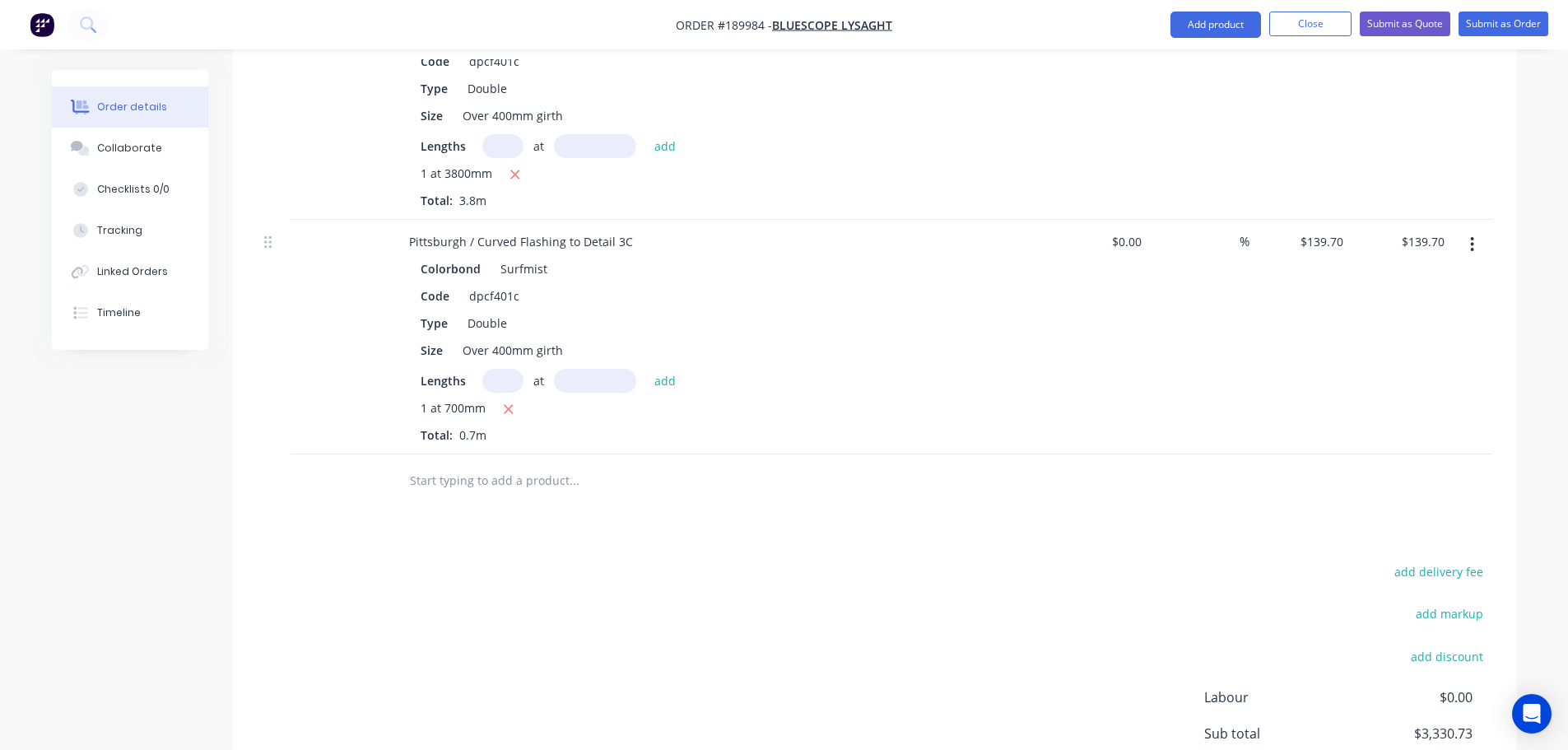
click at [1049, 579] on div "add delivery fee add markup add discount Labour $0.00 Sub total $3,330.73 Margi…" at bounding box center [875, 720] width 1235 height 318
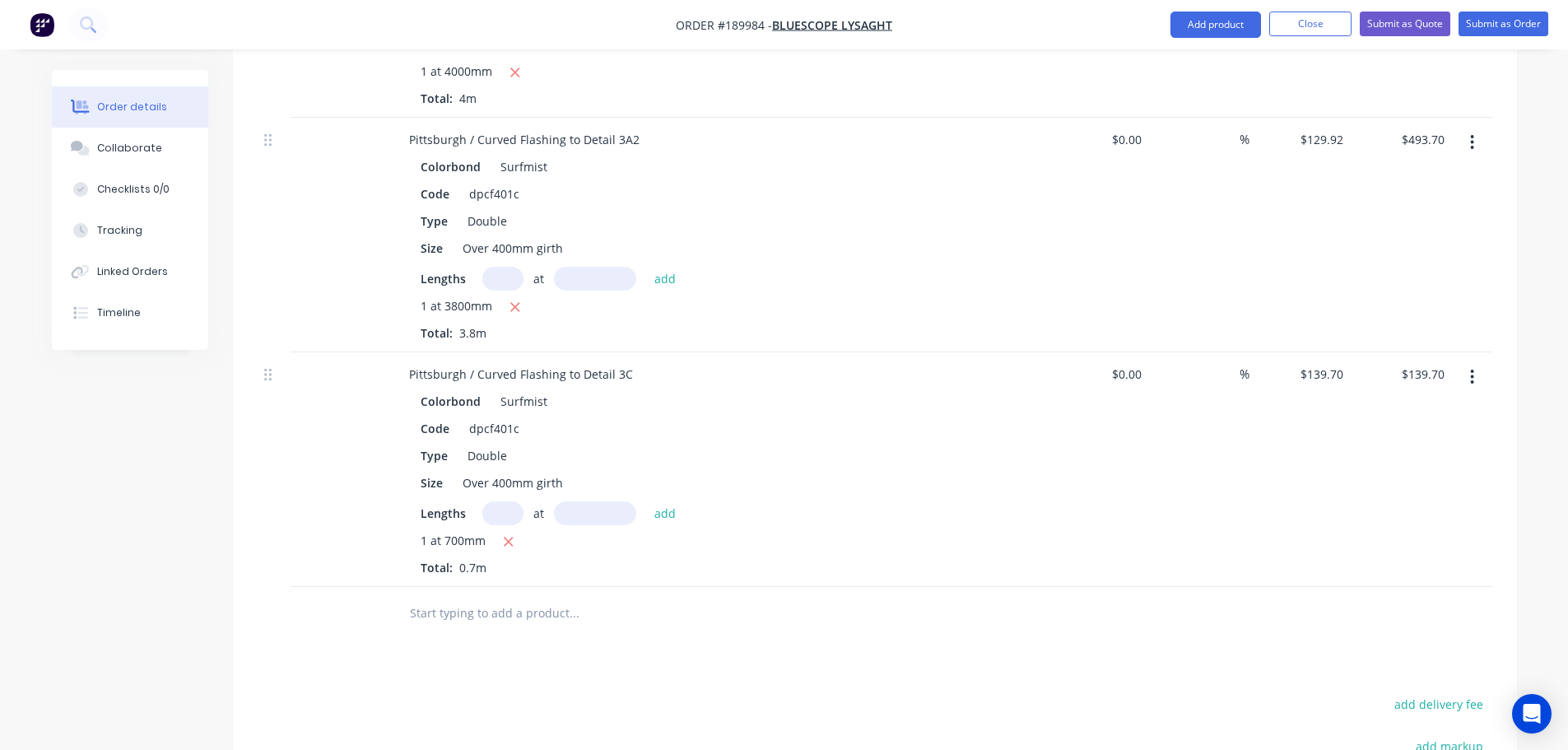
scroll to position [1730, 0]
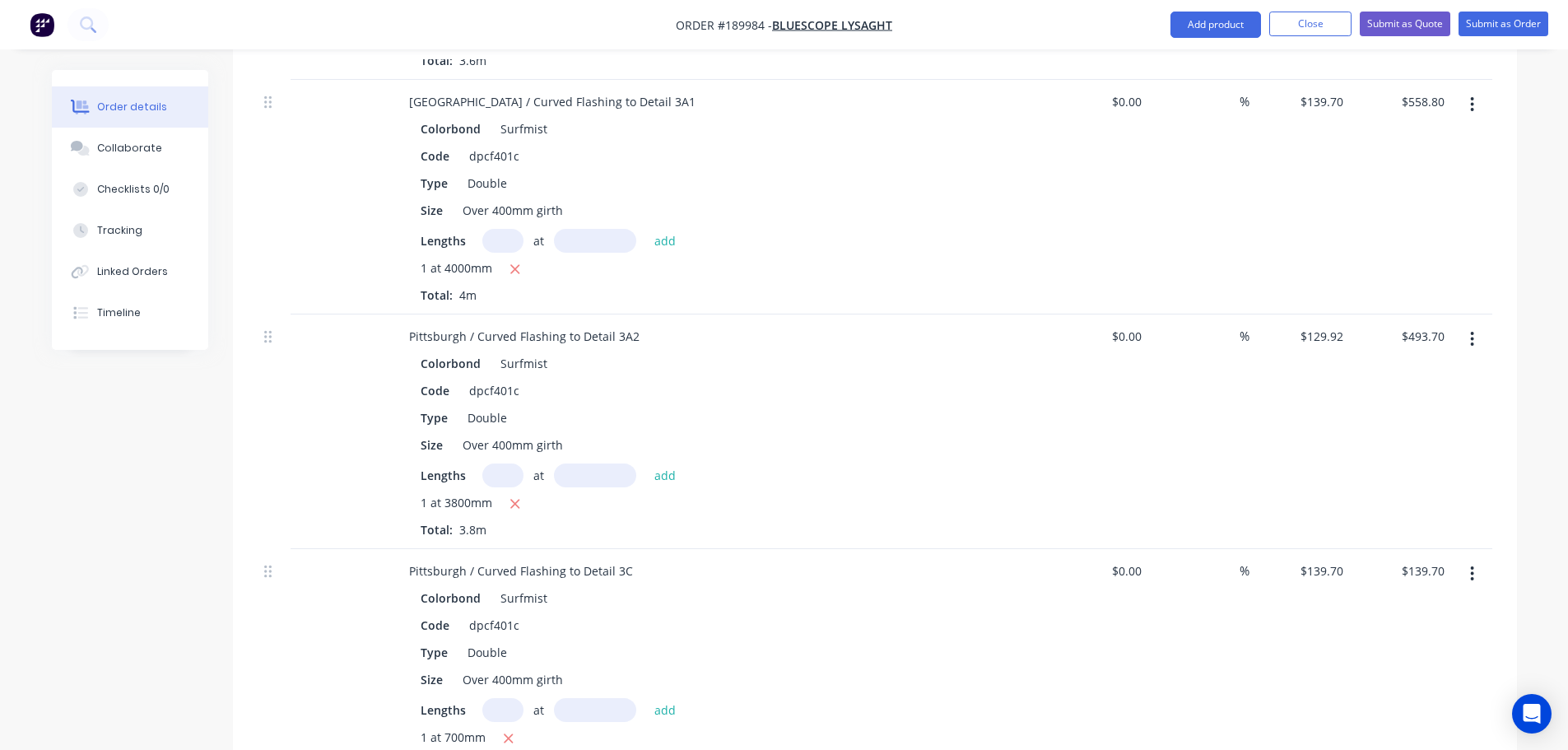
click at [1469, 325] on button "button" at bounding box center [1472, 339] width 39 height 30
click at [1429, 404] on div "Duplicate" at bounding box center [1414, 416] width 127 height 24
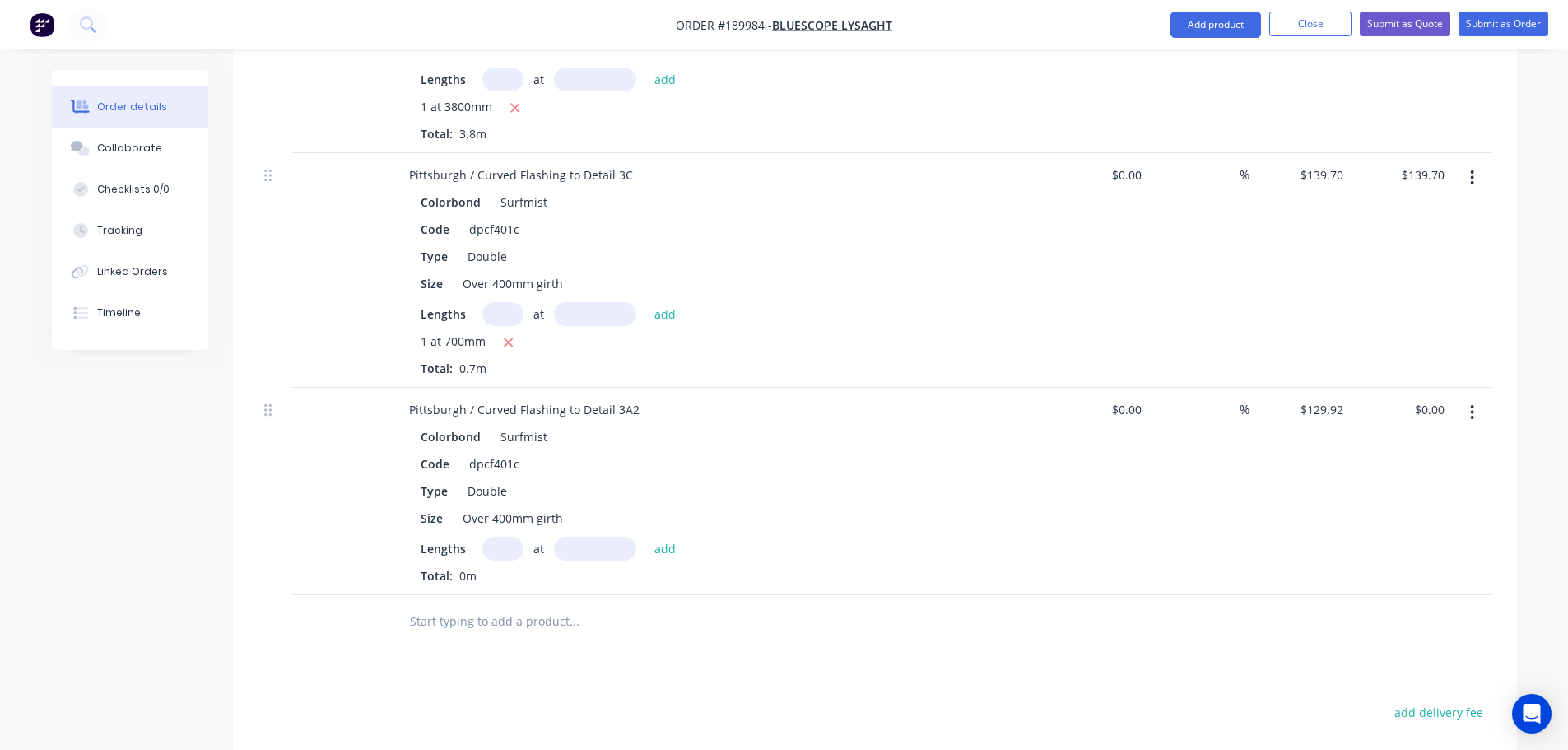
scroll to position [2141, 0]
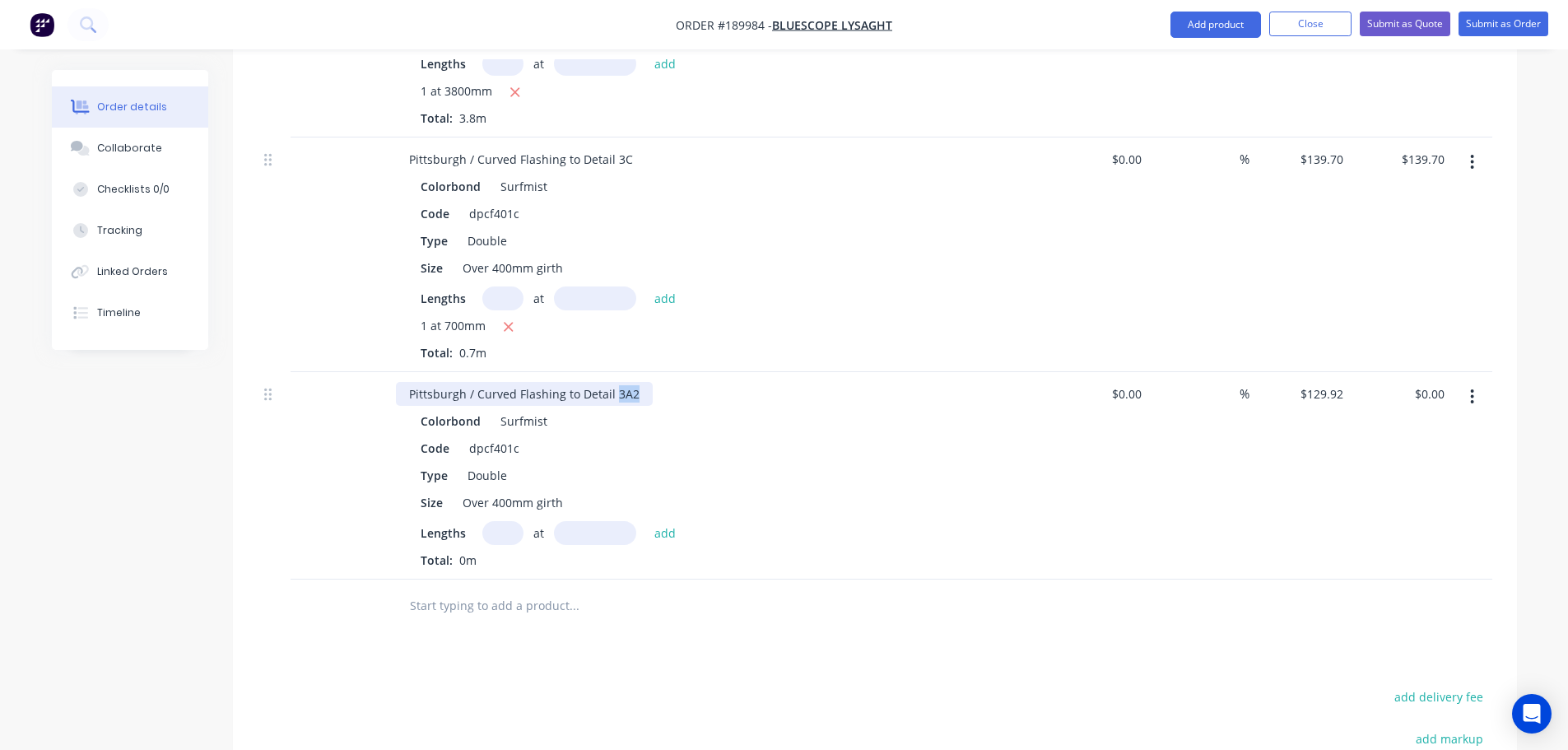
drag, startPoint x: 610, startPoint y: 373, endPoint x: 687, endPoint y: 368, distance: 77.2
click at [687, 382] on div "Pittsburgh / Curved Flashing to Detail 3A2" at bounding box center [719, 393] width 645 height 24
click at [505, 521] on input "text" at bounding box center [503, 533] width 42 height 24
type input "1"
type input "2300"
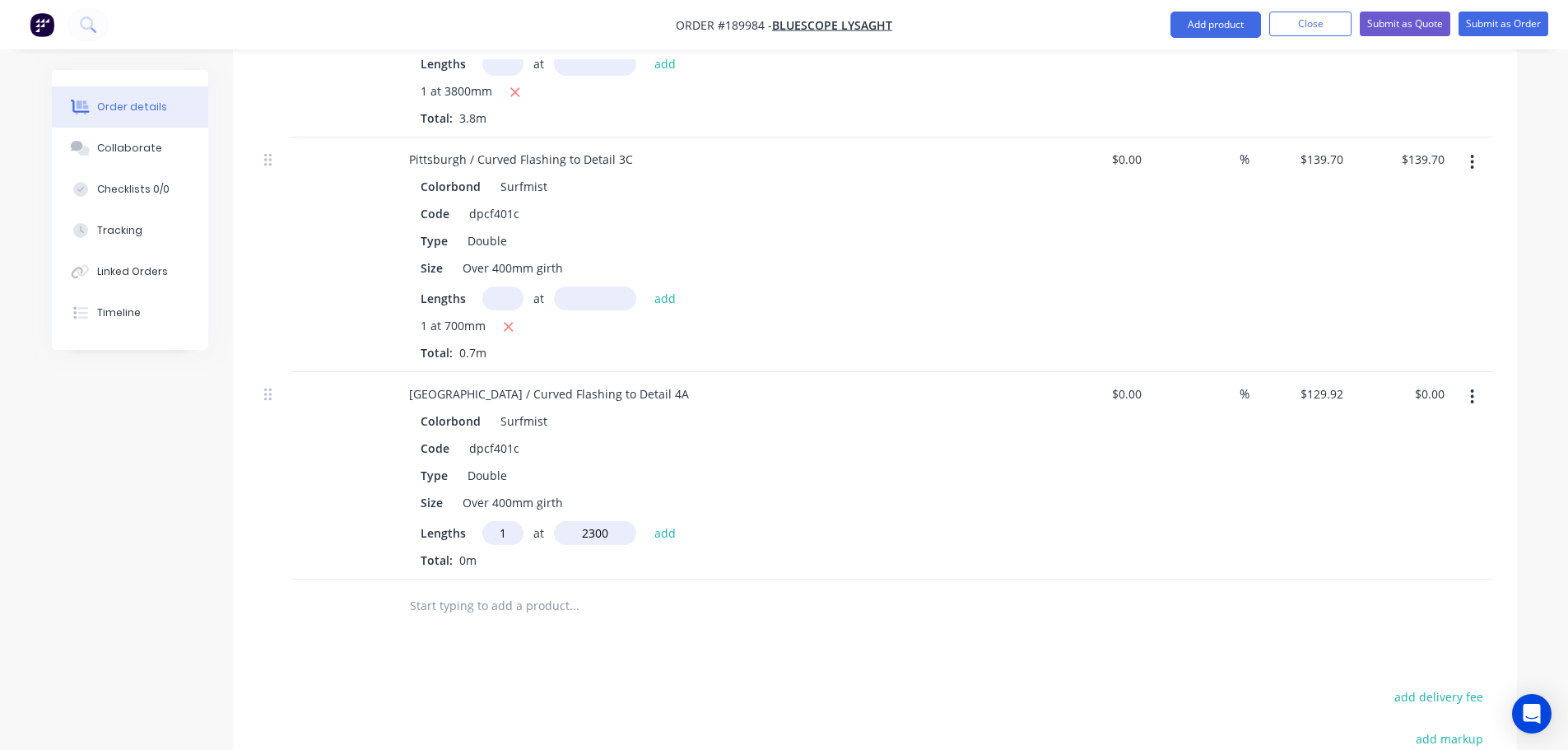
click at [646, 521] on button "add" at bounding box center [665, 532] width 39 height 22
type input "$298.82"
click at [1472, 390] on icon "button" at bounding box center [1472, 396] width 3 height 15
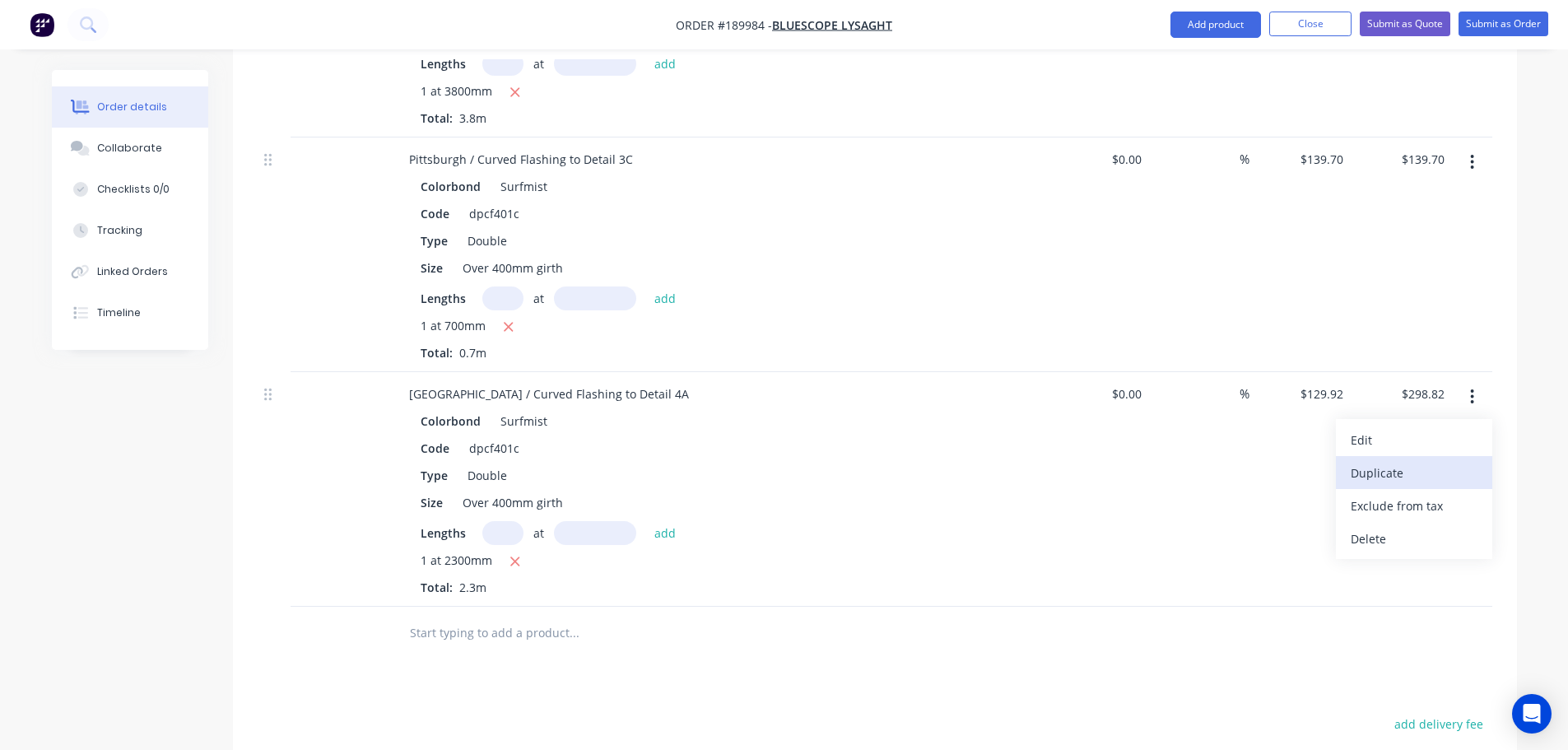
click at [1437, 461] on div "Duplicate" at bounding box center [1414, 473] width 127 height 24
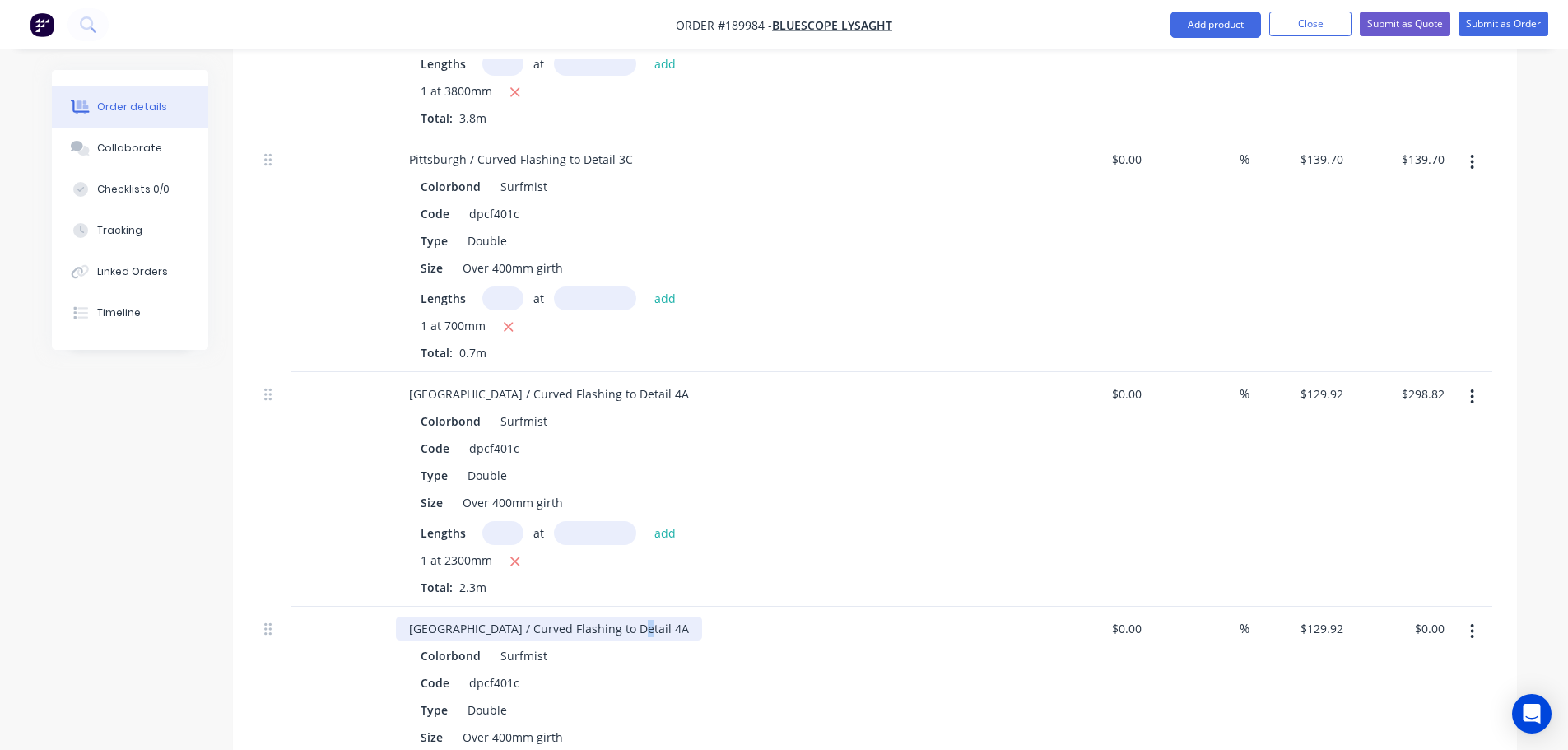
click at [626, 617] on div "[GEOGRAPHIC_DATA] / Curved Flashing to Detail 4A" at bounding box center [549, 629] width 306 height 24
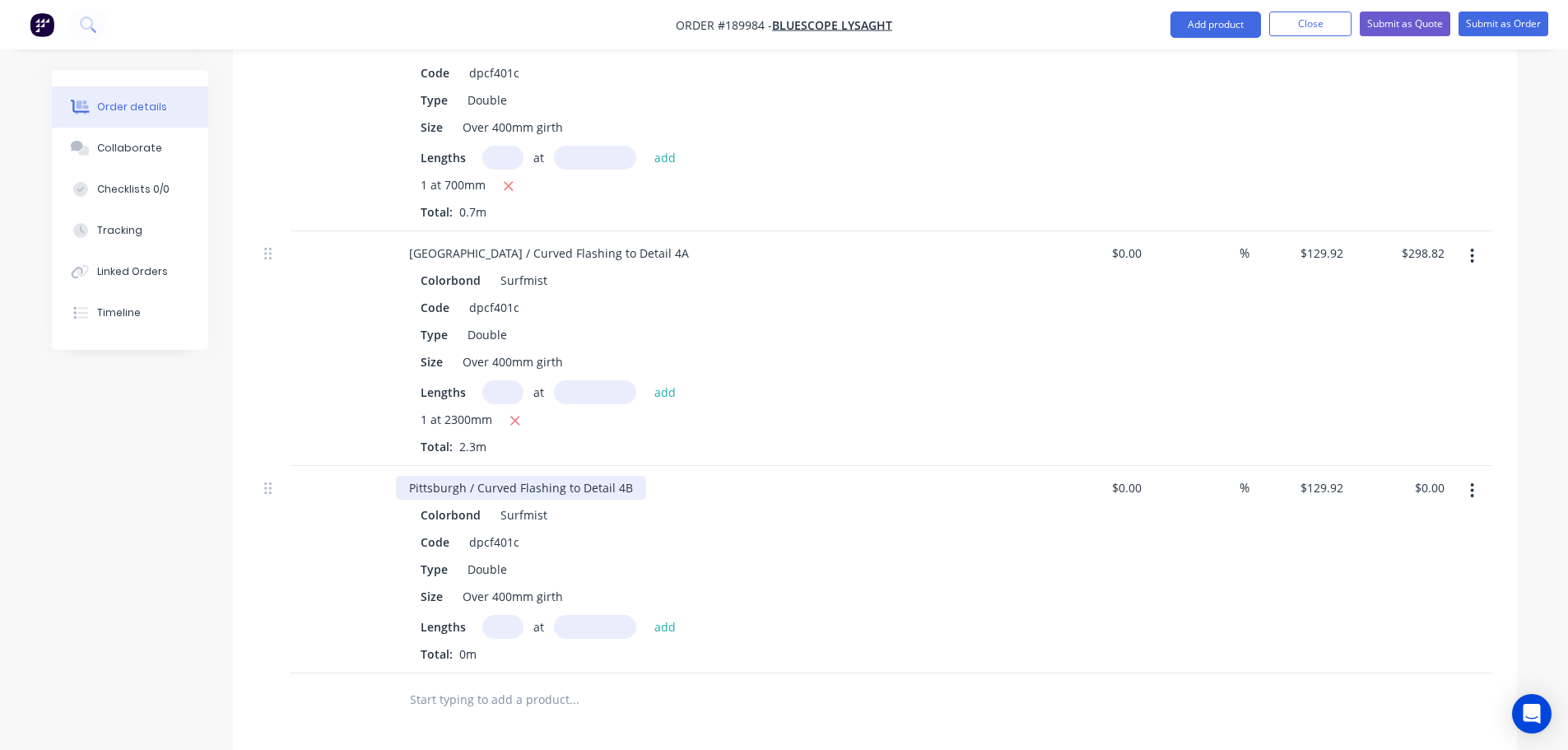
scroll to position [2306, 0]
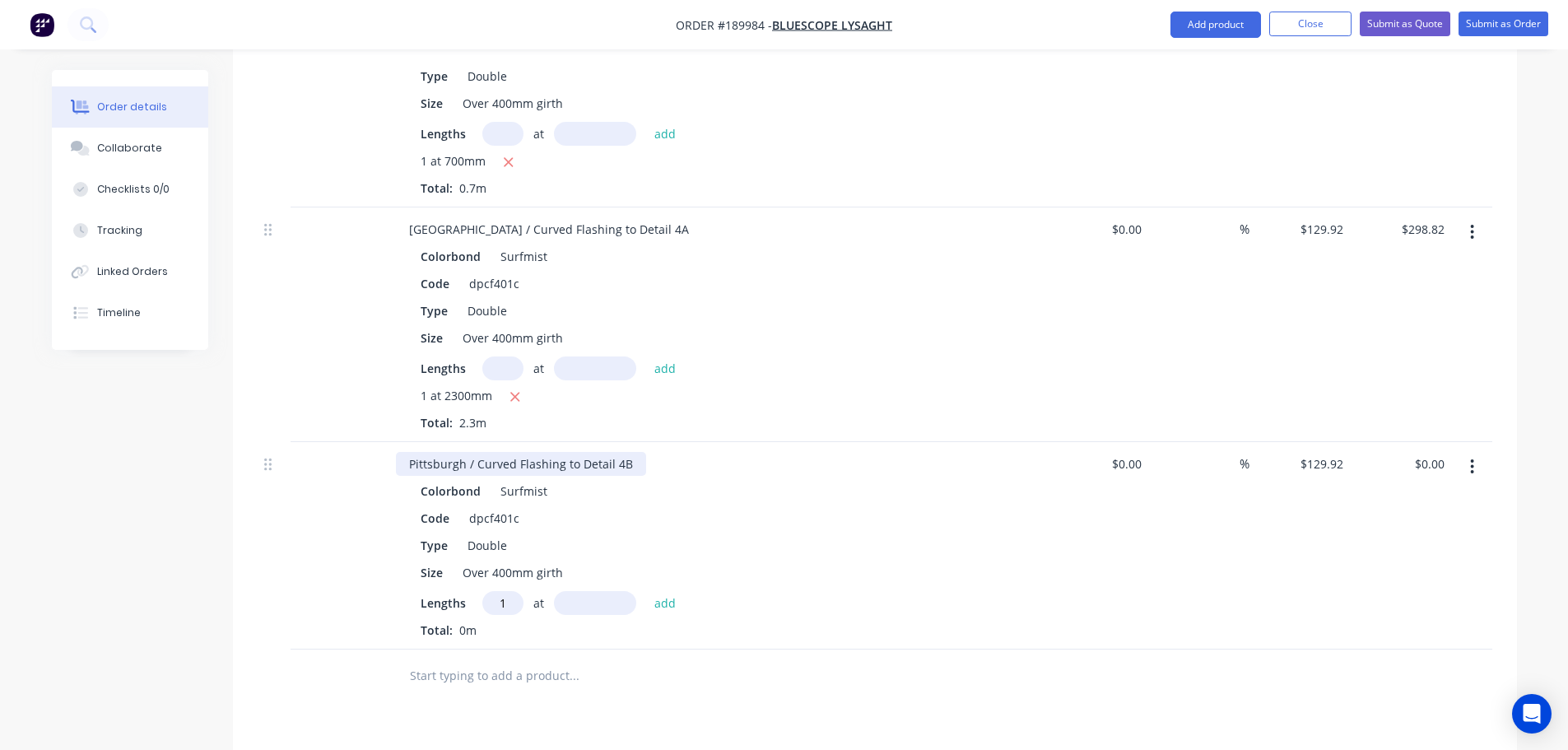
type input "1"
type input "2550"
click at [646, 591] on button "add" at bounding box center [665, 602] width 39 height 22
type input "$331.30"
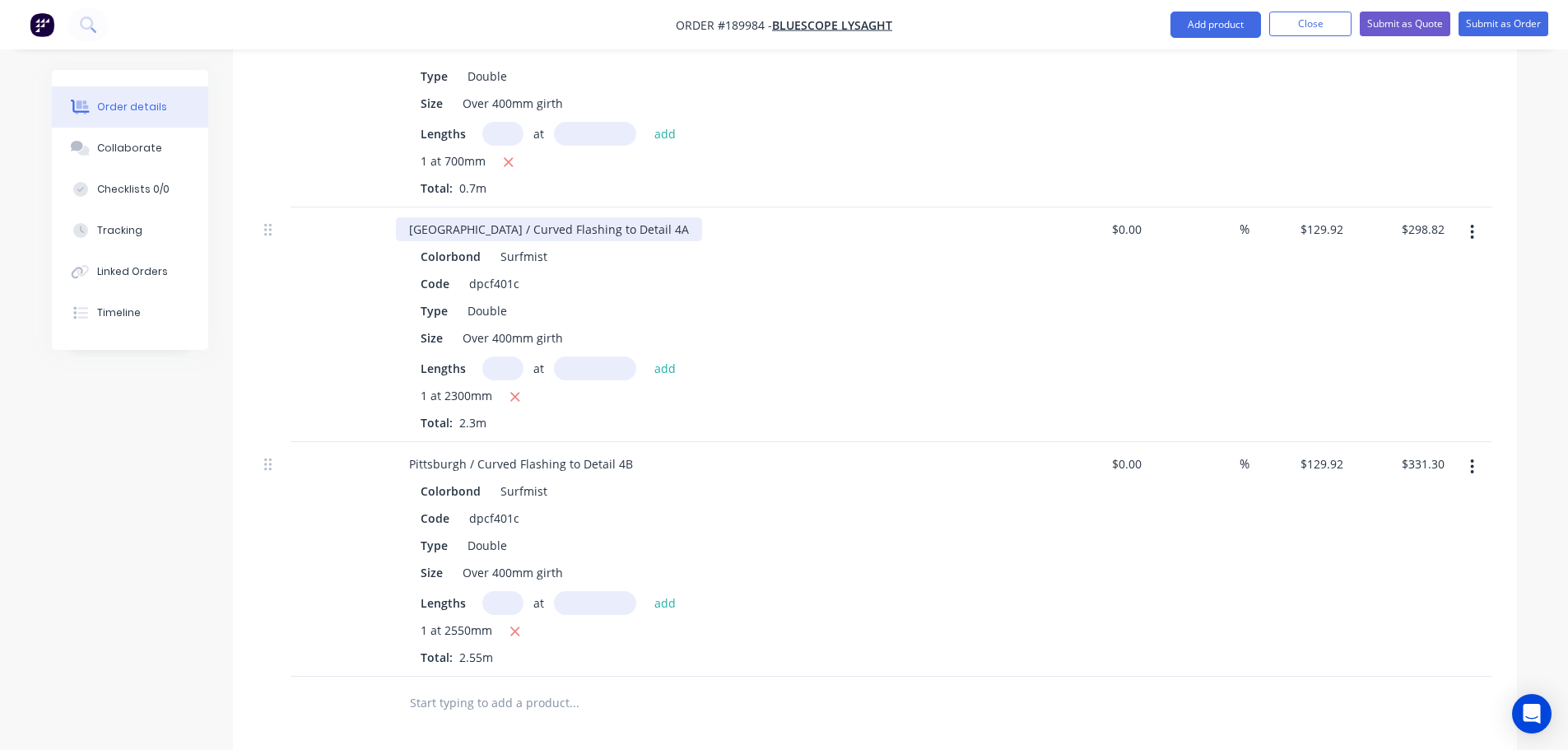
click at [632, 217] on div "[GEOGRAPHIC_DATA] / Curved Flashing to Detail 4A" at bounding box center [549, 229] width 306 height 24
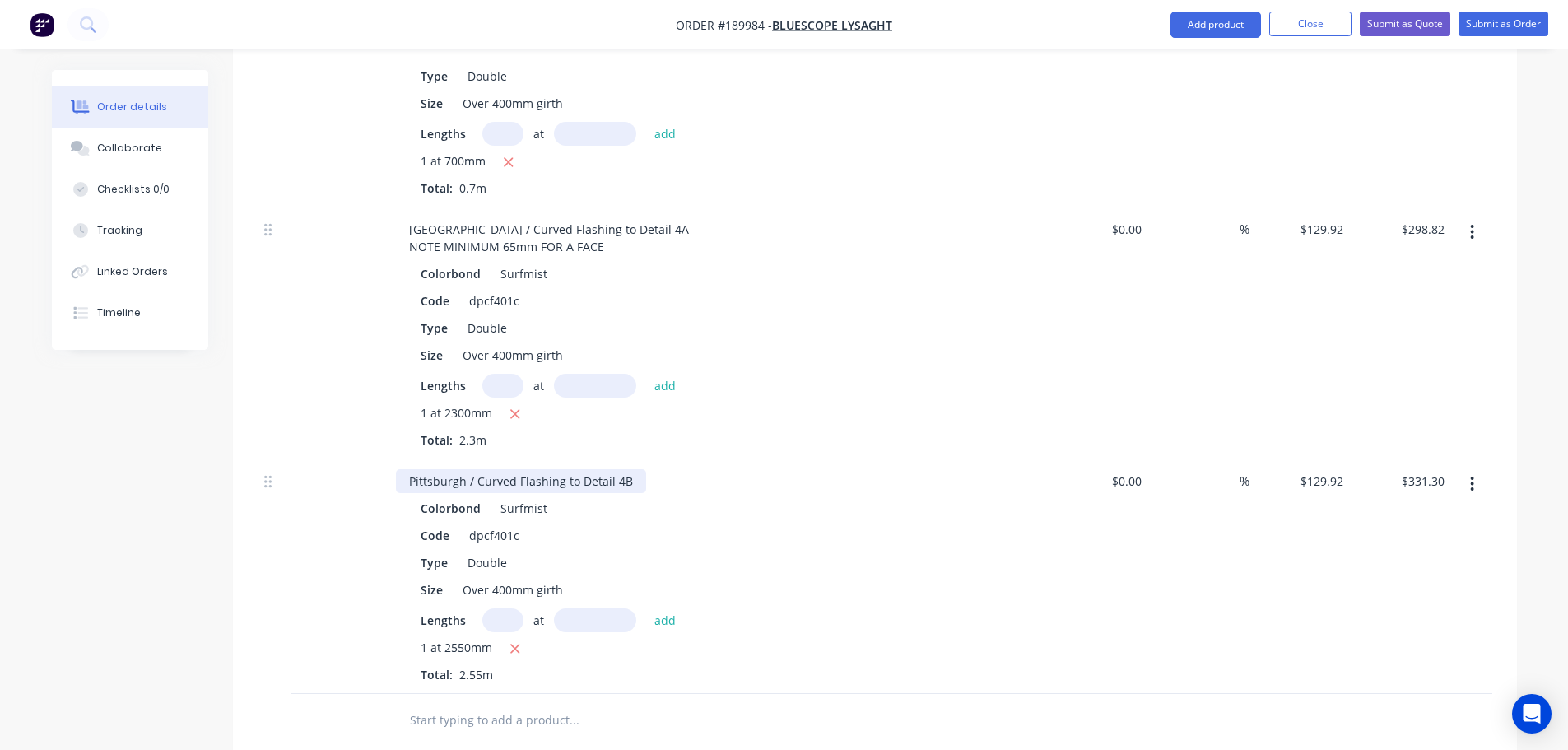
click at [635, 470] on div "Pittsburgh / Curved Flashing to Detail 4B" at bounding box center [521, 482] width 250 height 24
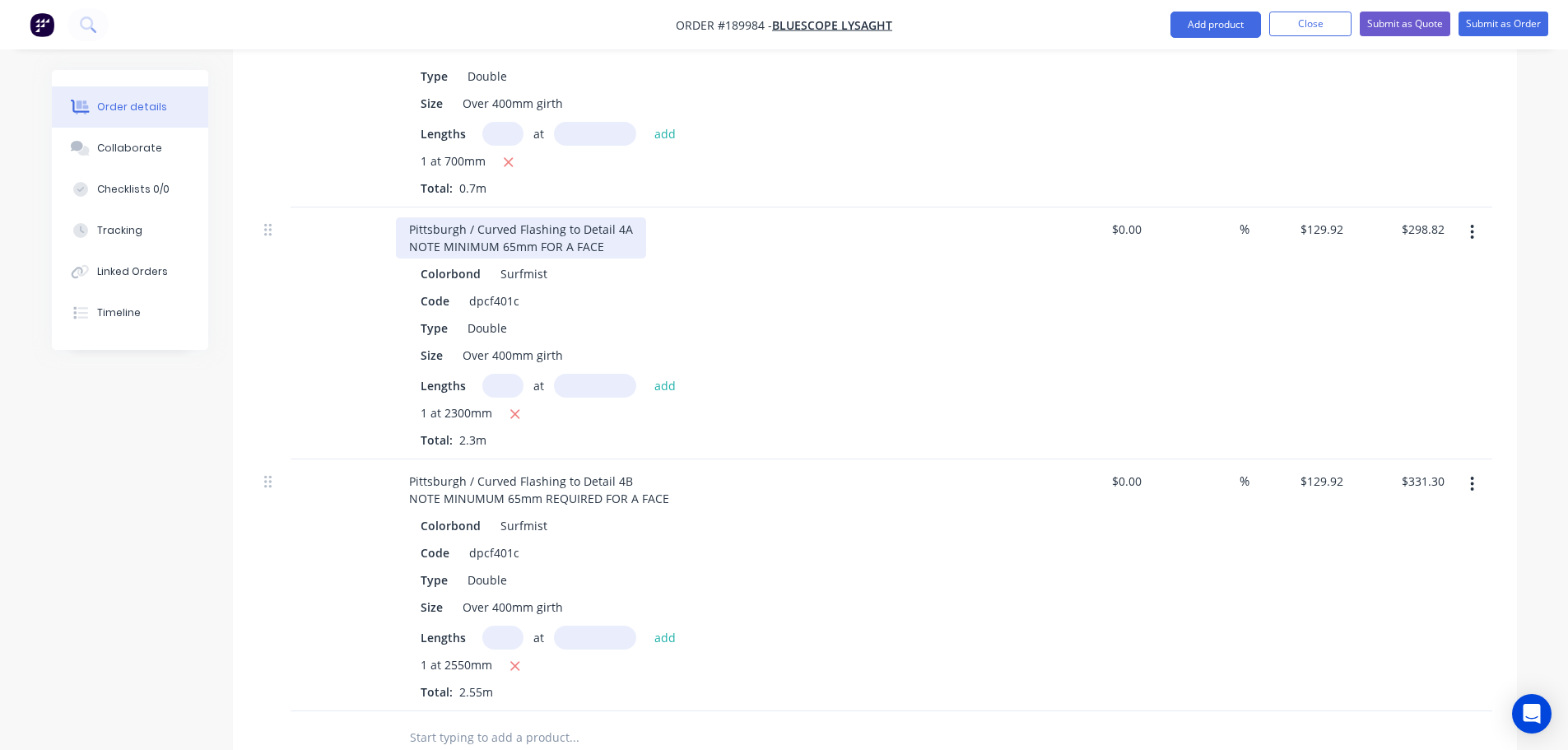
click at [538, 224] on div "Pittsburgh / Curved Flashing to Detail 4A NOTE MINIMUM 65mm FOR A FACE" at bounding box center [521, 237] width 250 height 42
drag, startPoint x: 662, startPoint y: 221, endPoint x: 595, endPoint y: 232, distance: 67.9
click at [595, 232] on div "Pittsburgh / Curved Flashing to Detail 4A NOTE MINIMUM 65mm REQUIRED FOR A FACE" at bounding box center [537, 237] width 282 height 42
click at [629, 229] on div "Pittsburgh / Curved Flashing to Detail 4A NOTE MINIMUM 65mm REQUIRED FOR A FACE" at bounding box center [537, 237] width 282 height 42
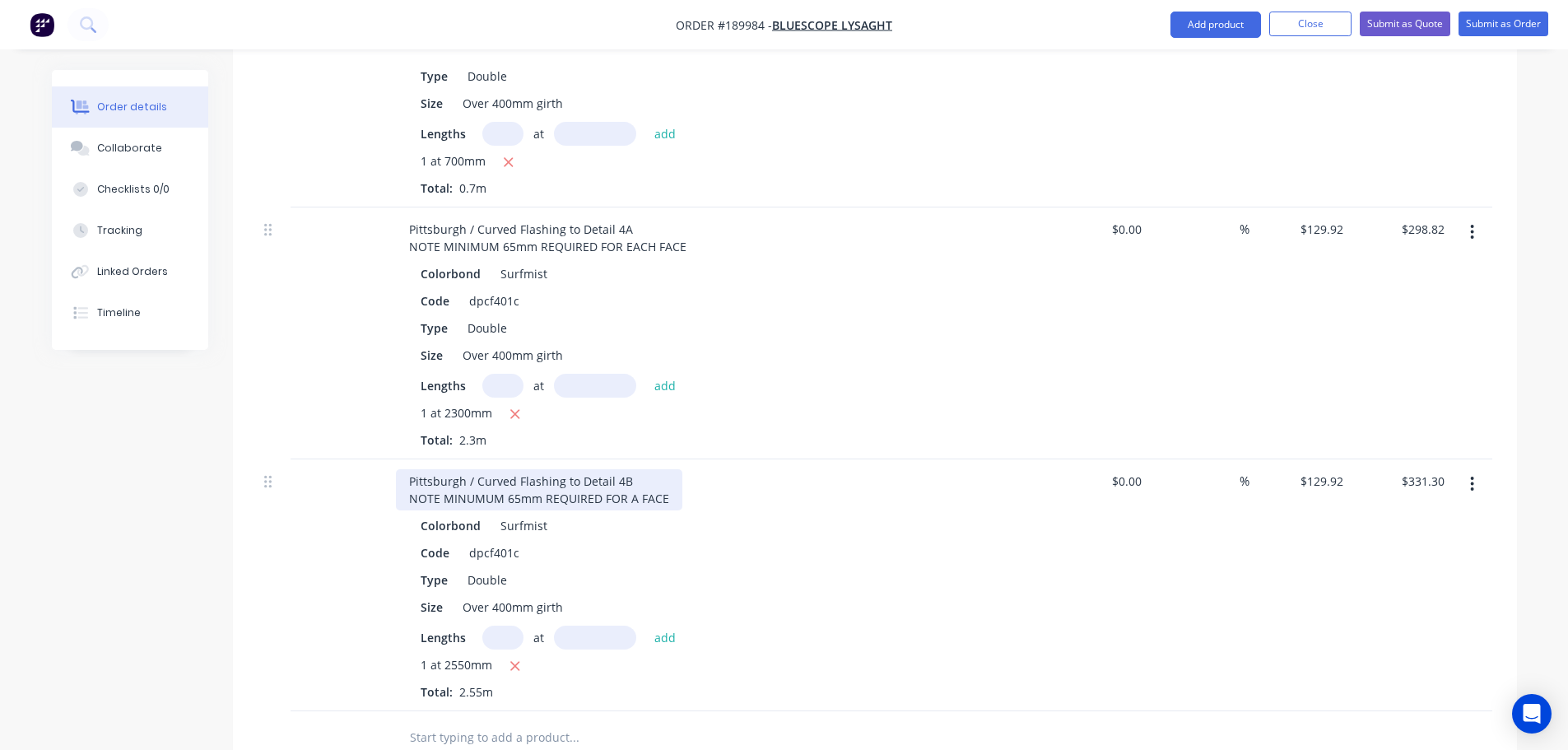
click at [631, 475] on div "Pittsburgh / Curved Flashing to Detail 4B NOTE MINUMUM 65mm REQUIRED FOR A FACE" at bounding box center [539, 490] width 287 height 42
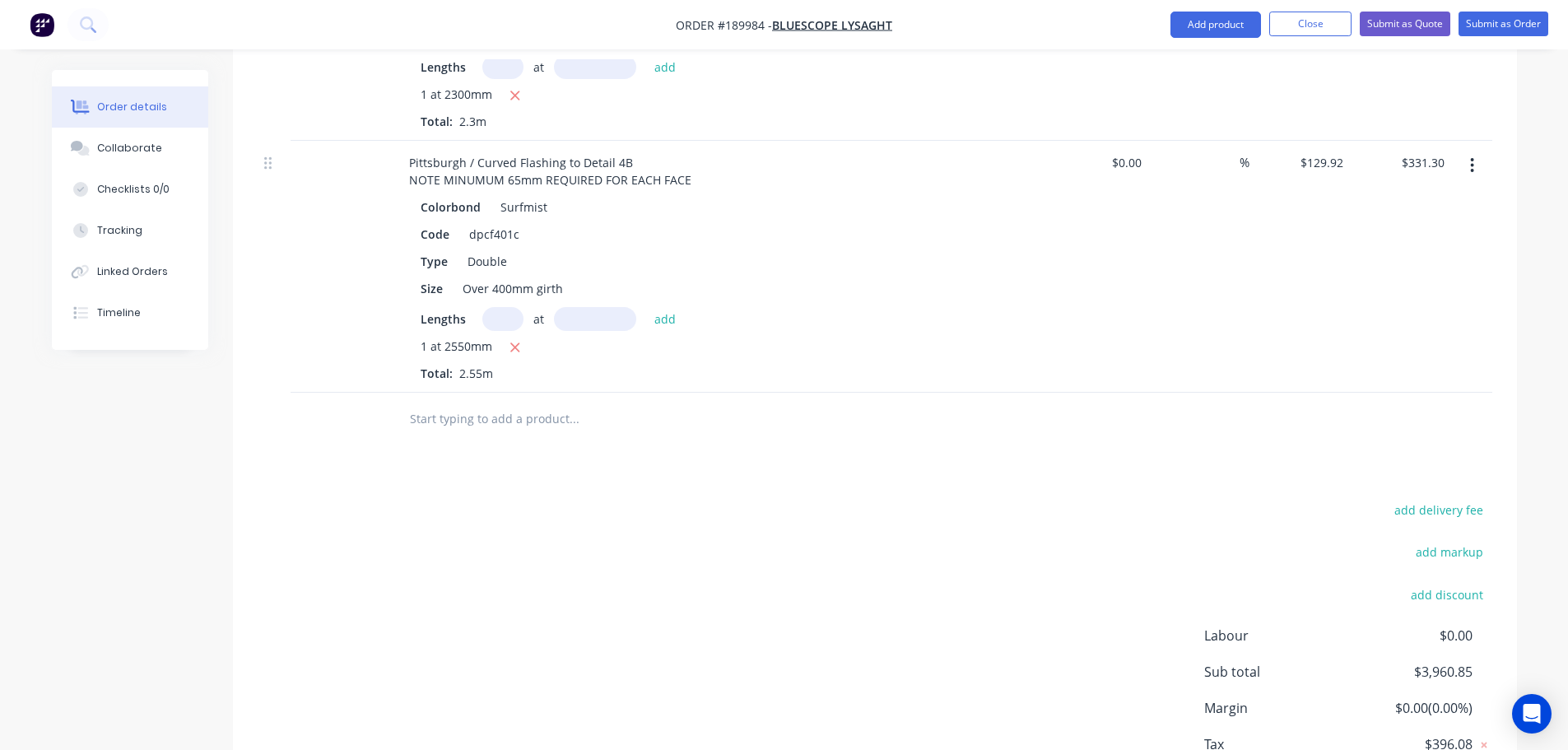
scroll to position [2636, 0]
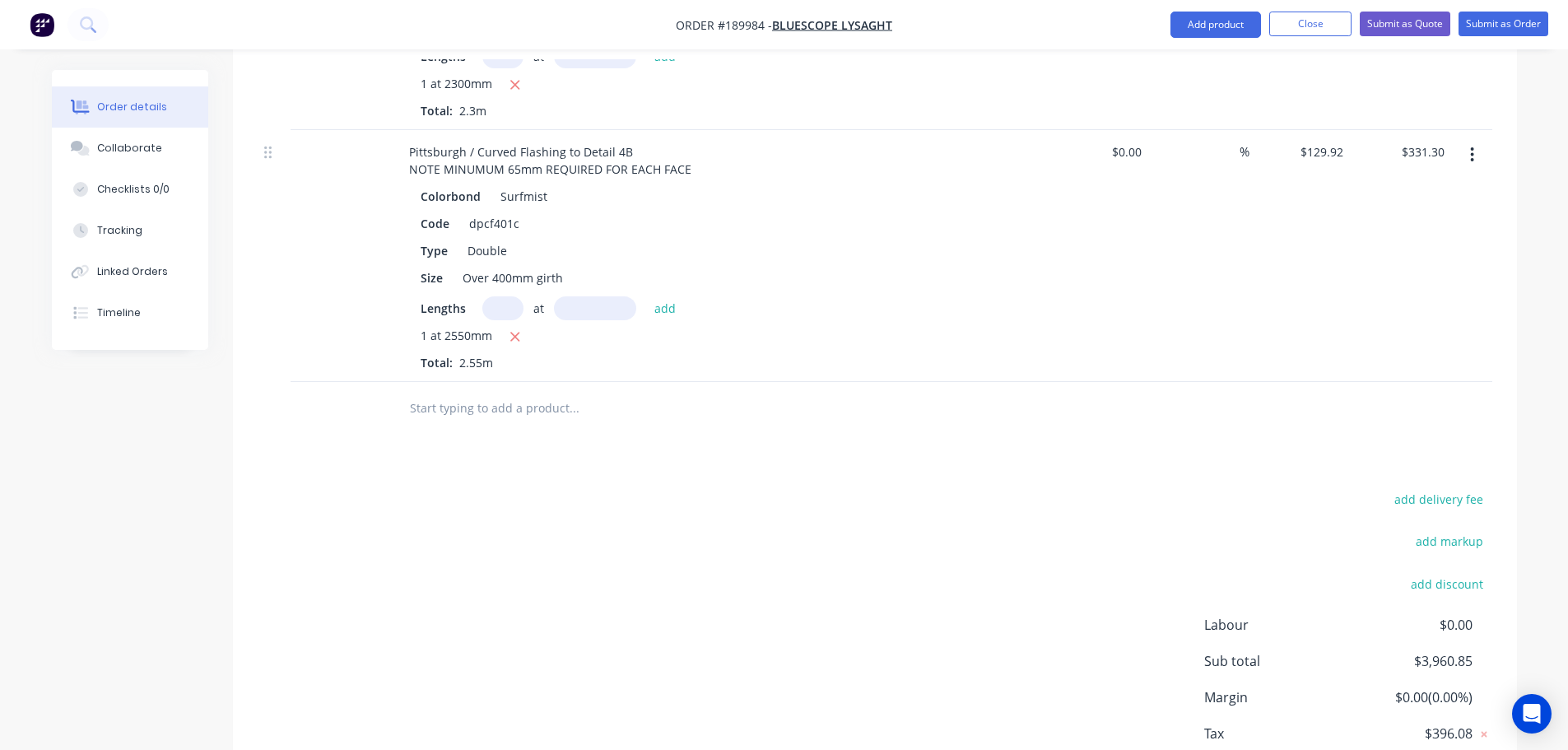
click at [778, 537] on div "add delivery fee add markup add discount Labour $0.00 Sub total $3,960.85 Margi…" at bounding box center [875, 647] width 1235 height 318
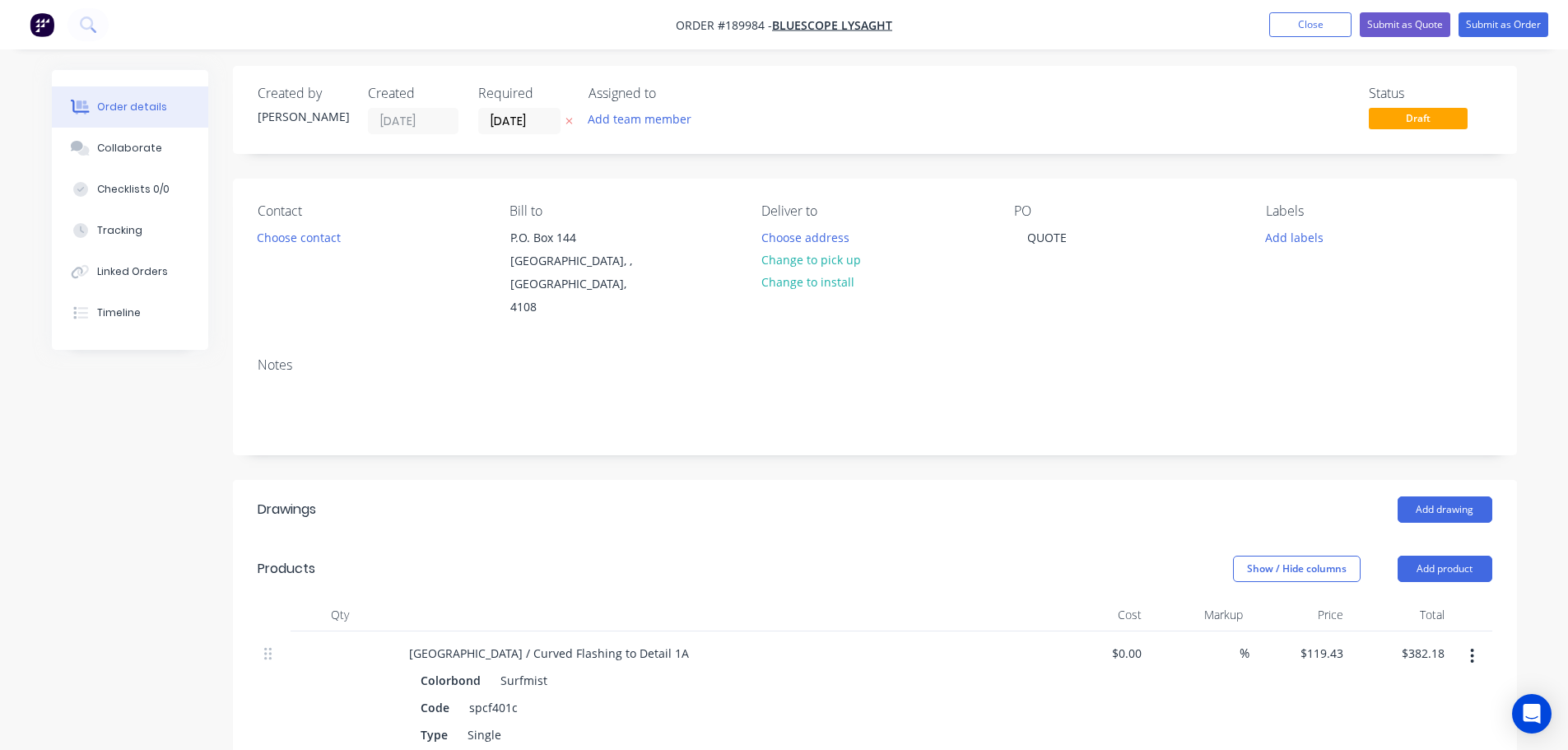
scroll to position [0, 0]
drag, startPoint x: 569, startPoint y: 129, endPoint x: 952, endPoint y: 208, distance: 391.1
click at [569, 129] on icon at bounding box center [569, 125] width 8 height 10
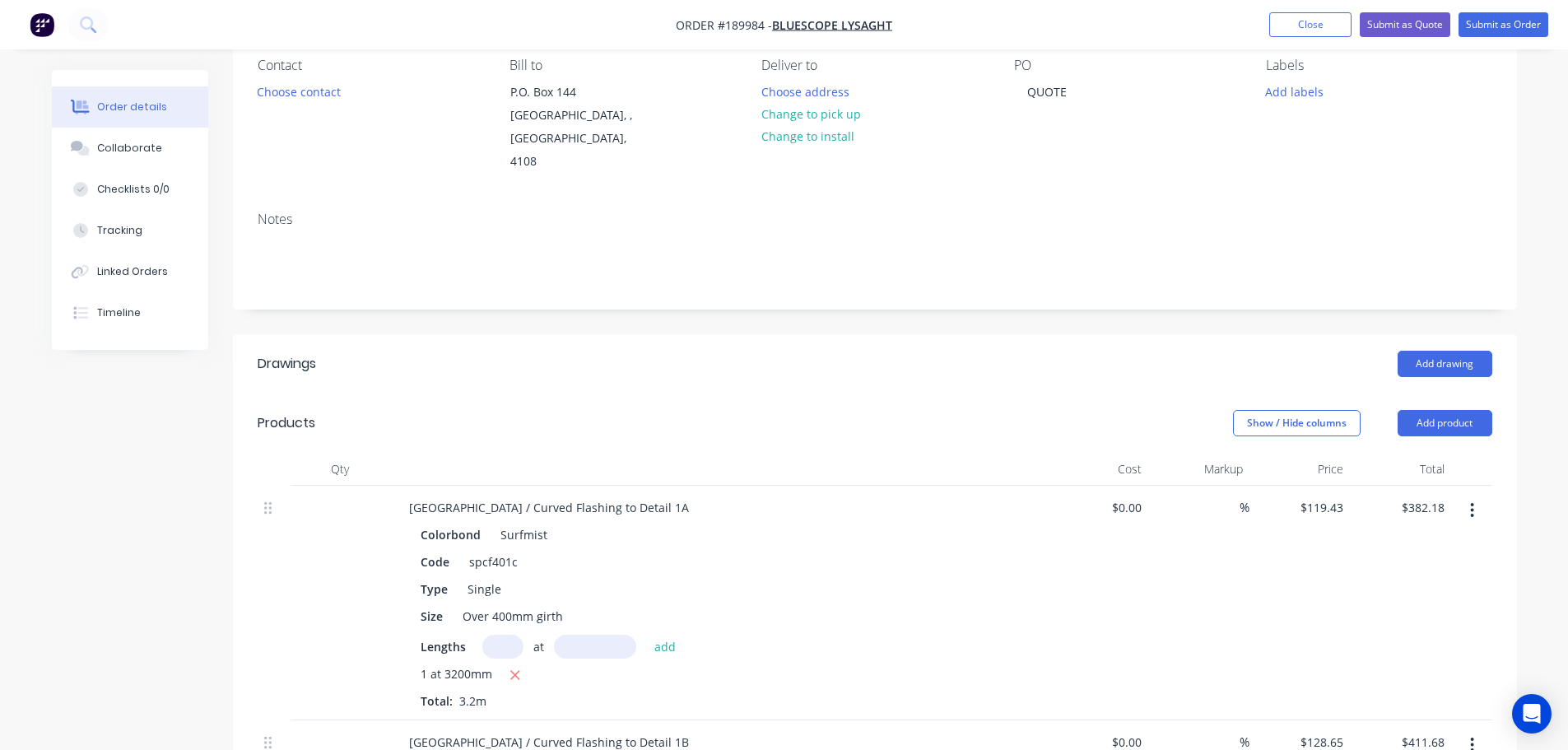
scroll to position [329, 0]
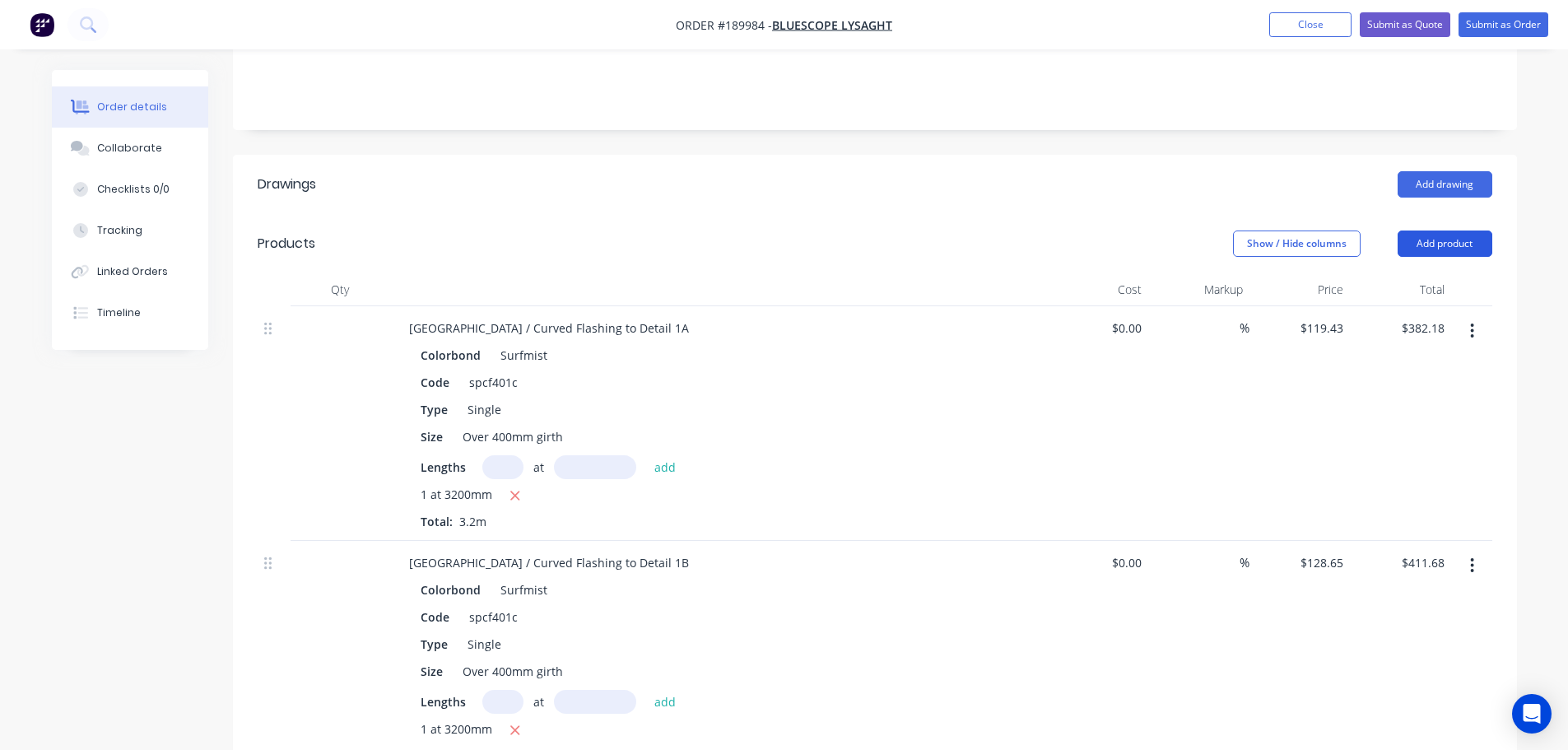
click at [1445, 231] on button "Add product" at bounding box center [1445, 243] width 95 height 26
drag, startPoint x: 1420, startPoint y: 485, endPoint x: 805, endPoint y: 394, distance: 621.7
click at [1419, 504] on div "Notes (External)" at bounding box center [1414, 516] width 127 height 24
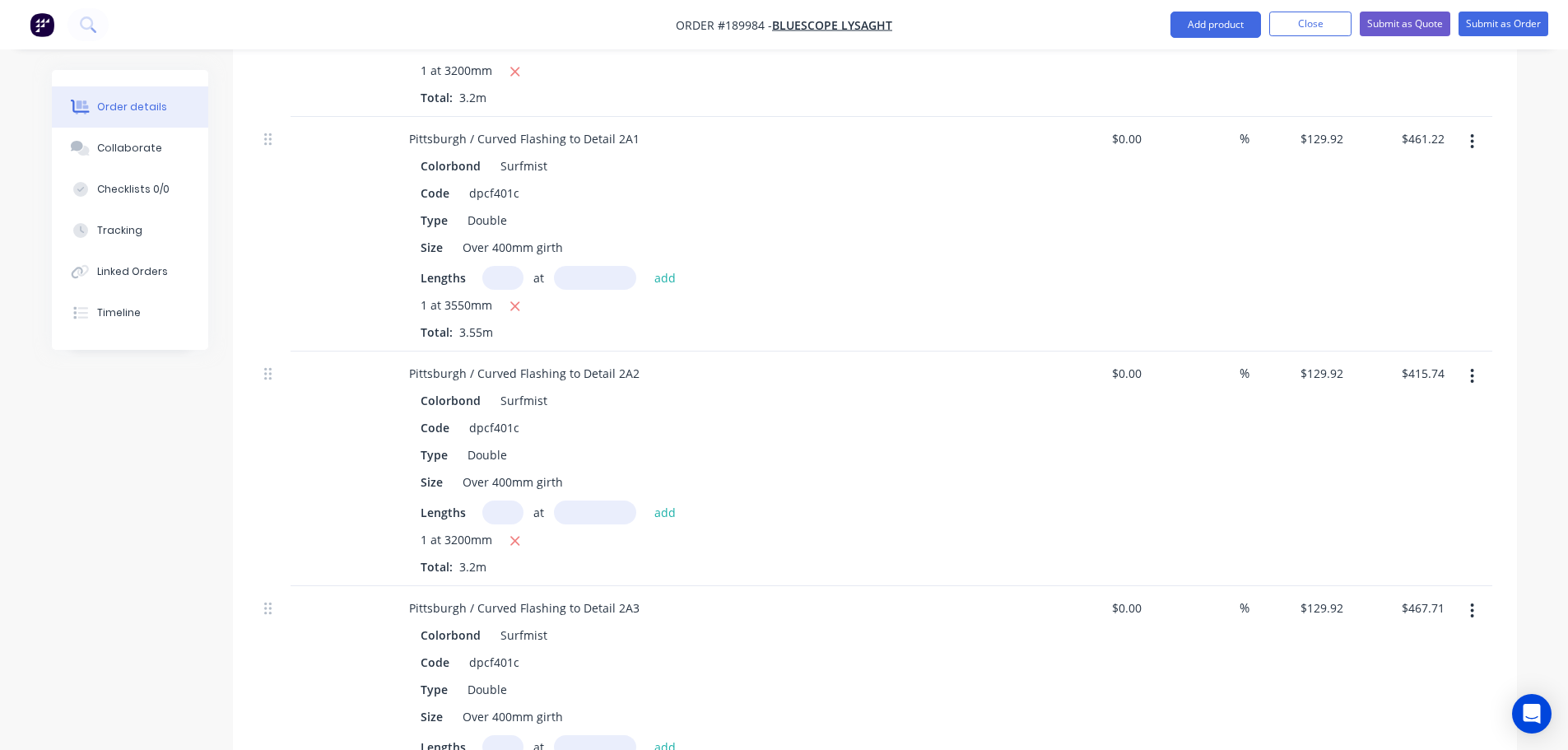
scroll to position [2769, 0]
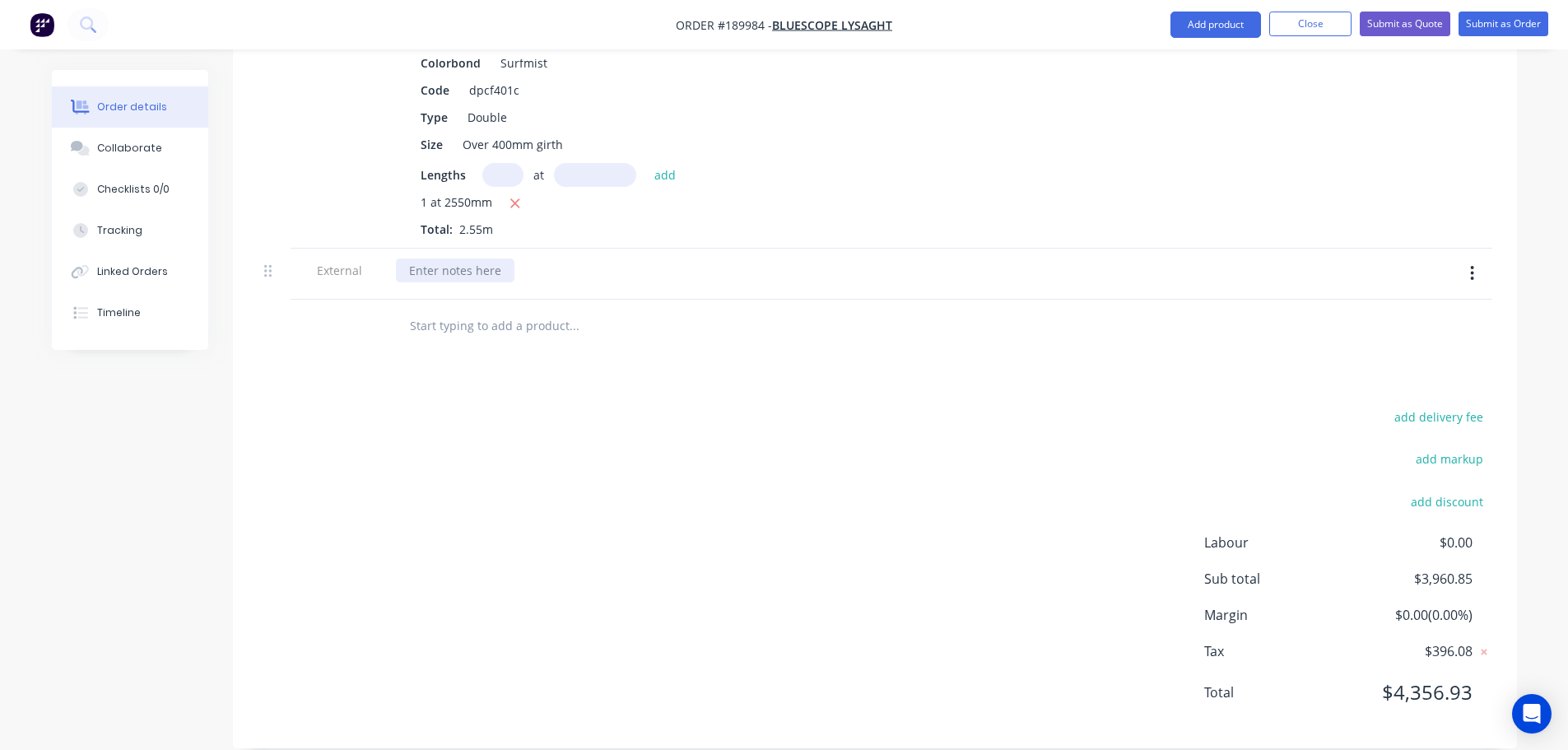
click at [468, 259] on div at bounding box center [455, 270] width 118 height 24
click at [594, 463] on div "add delivery fee add markup add discount Labour $0.00 Sub total $3,960.85 Margi…" at bounding box center [875, 565] width 1235 height 318
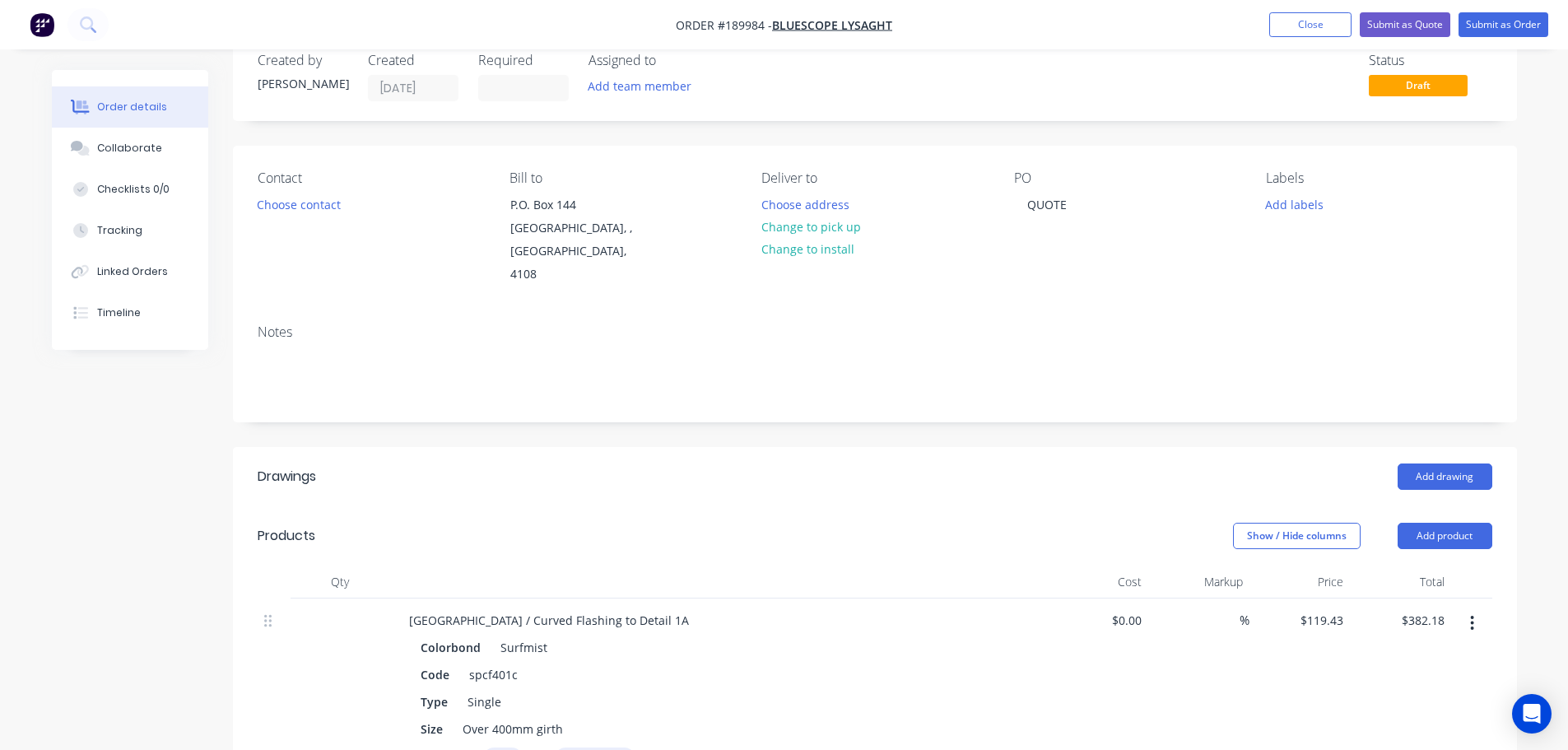
scroll to position [0, 0]
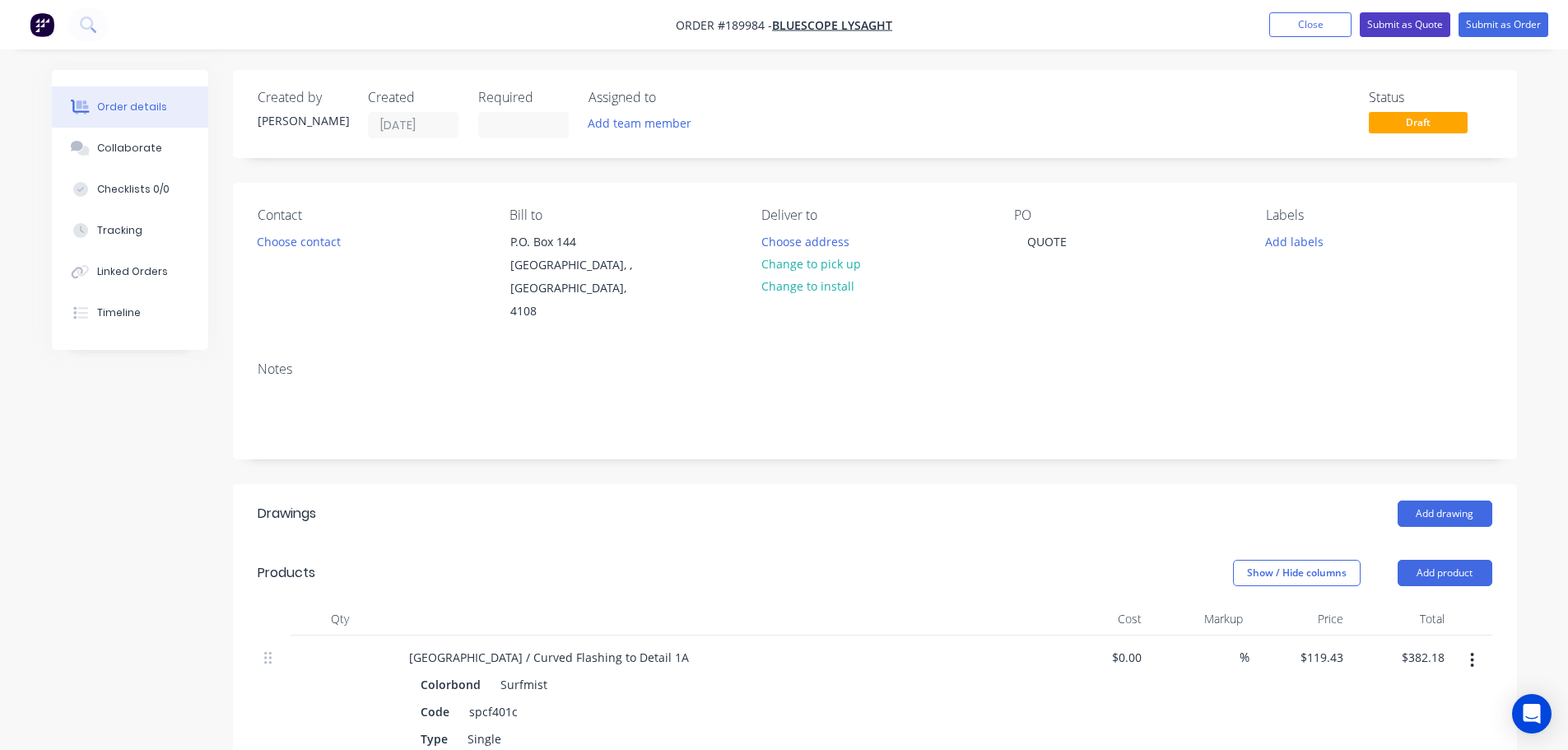
click at [1370, 28] on button "Submit as Quote" at bounding box center [1405, 25] width 91 height 25
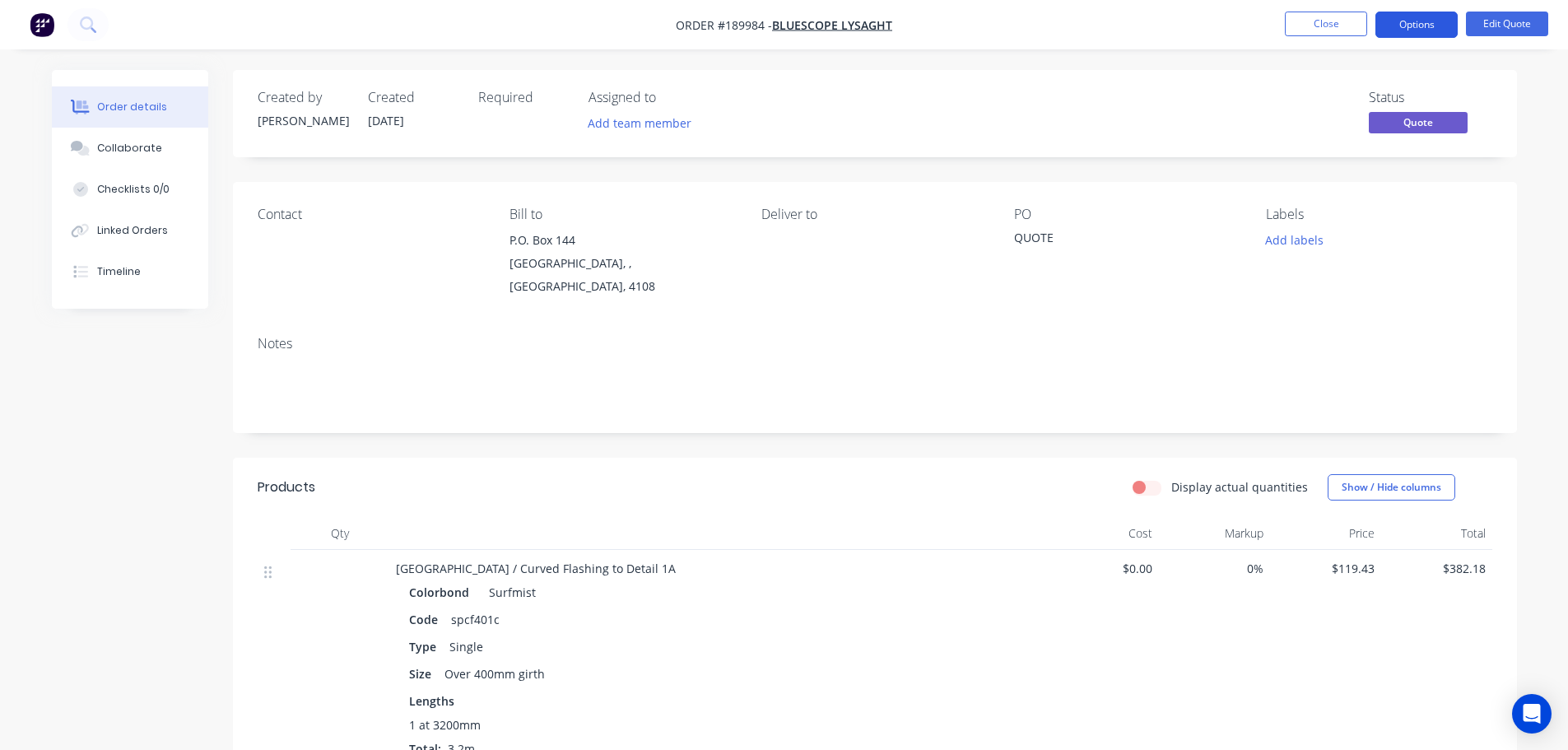
click at [1433, 26] on button "Options" at bounding box center [1416, 24] width 82 height 26
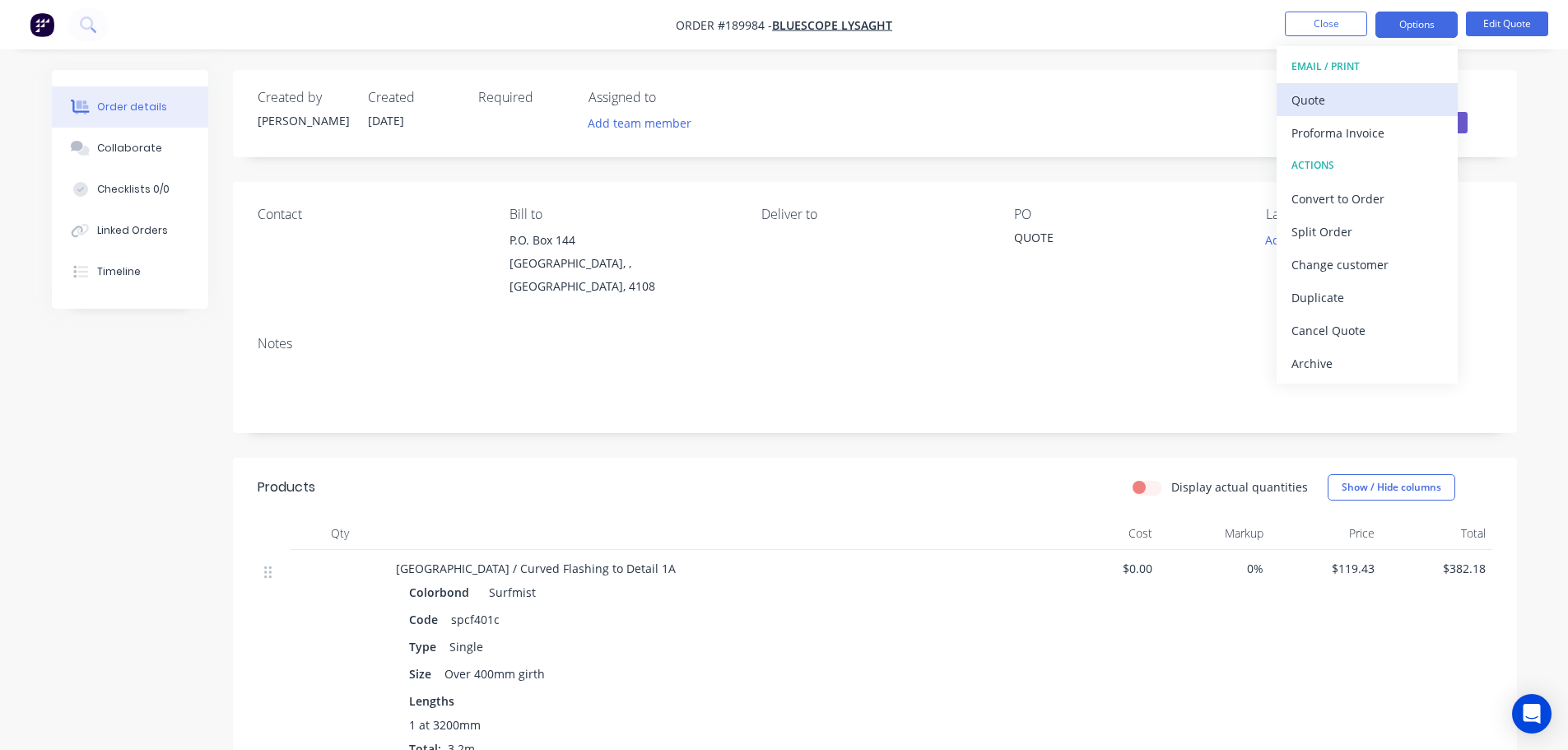
click at [1364, 102] on div "Quote" at bounding box center [1368, 100] width 151 height 24
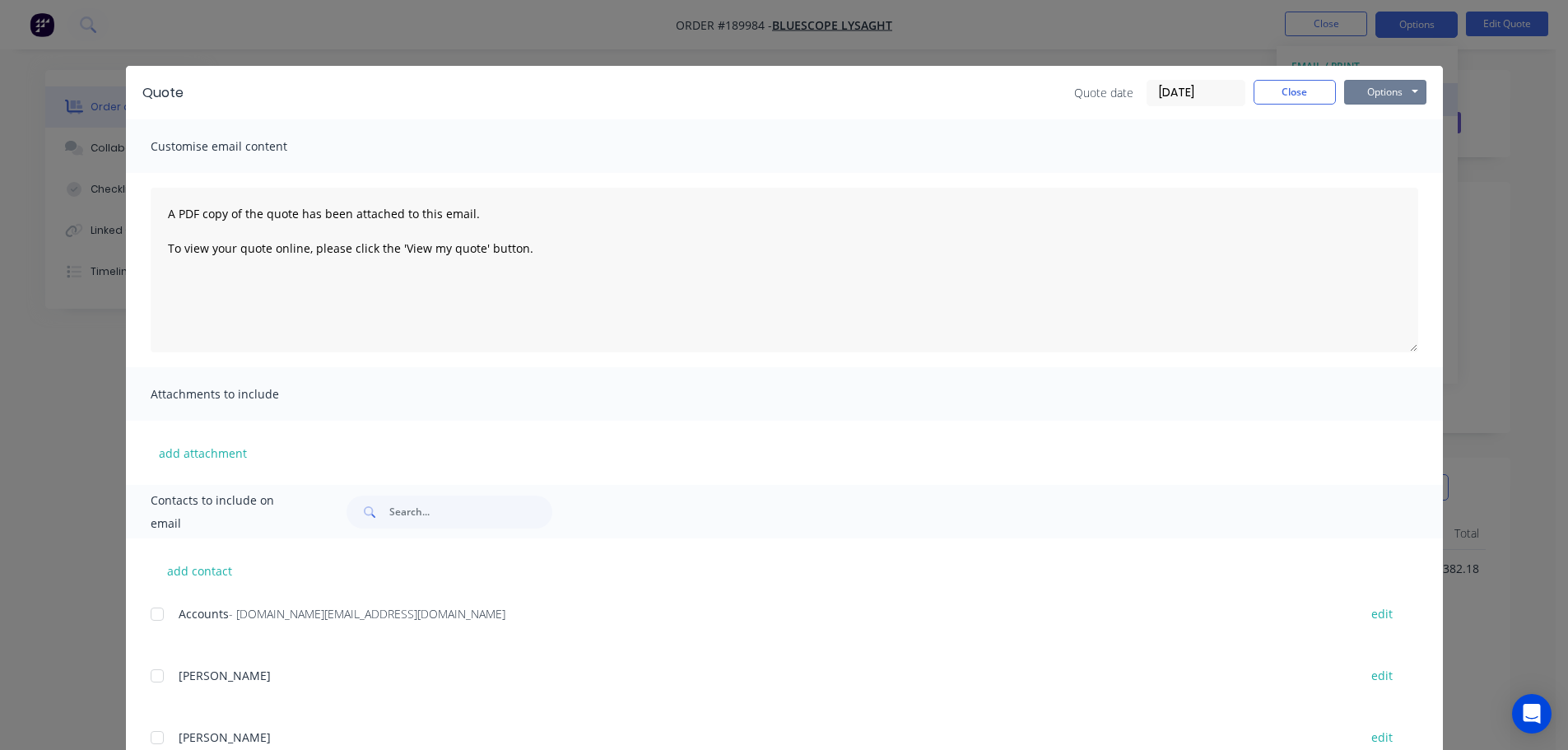
click at [1364, 102] on button "Options" at bounding box center [1385, 92] width 82 height 25
click at [1370, 118] on button "Preview" at bounding box center [1397, 121] width 106 height 27
click at [1276, 92] on button "Close" at bounding box center [1295, 92] width 82 height 25
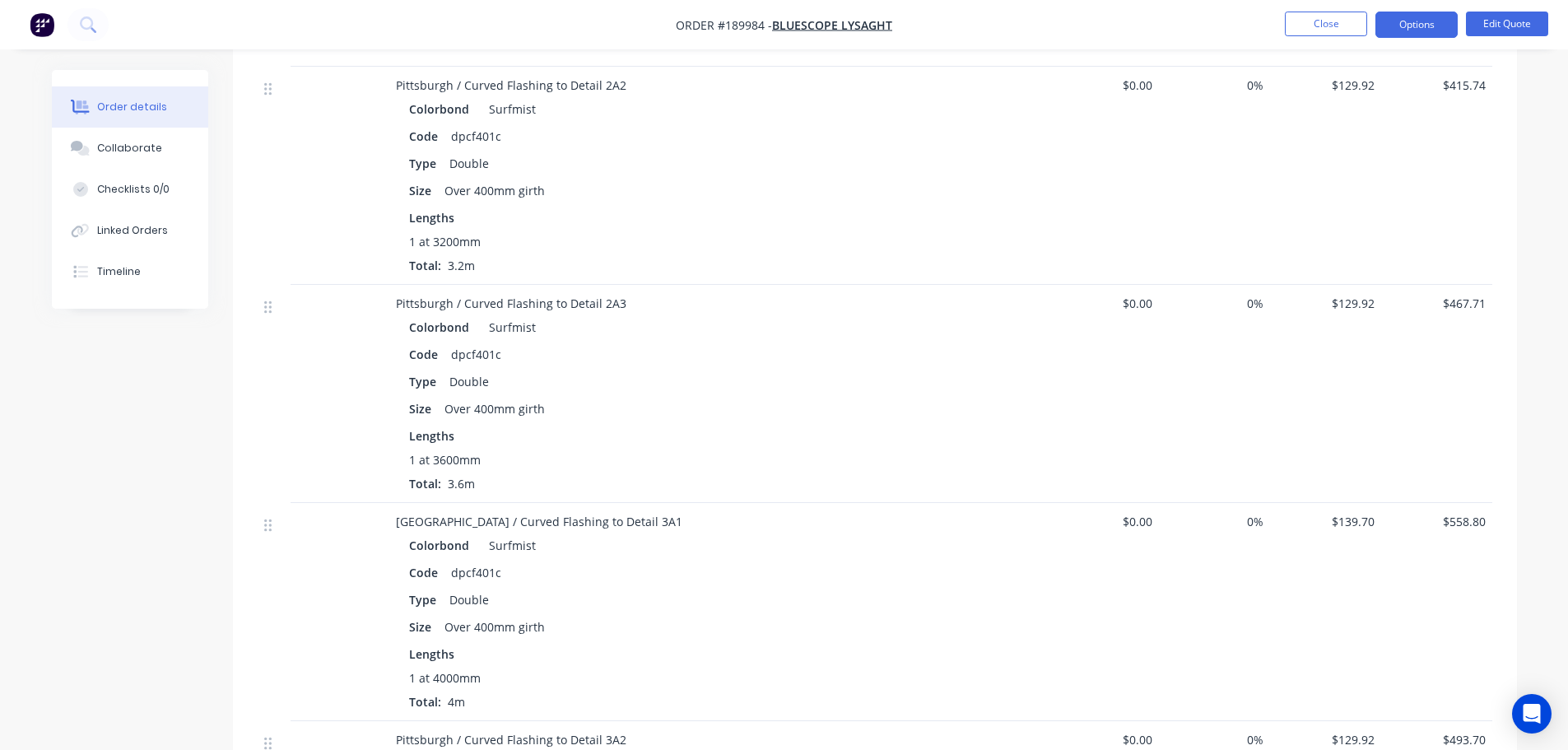
scroll to position [1153, 0]
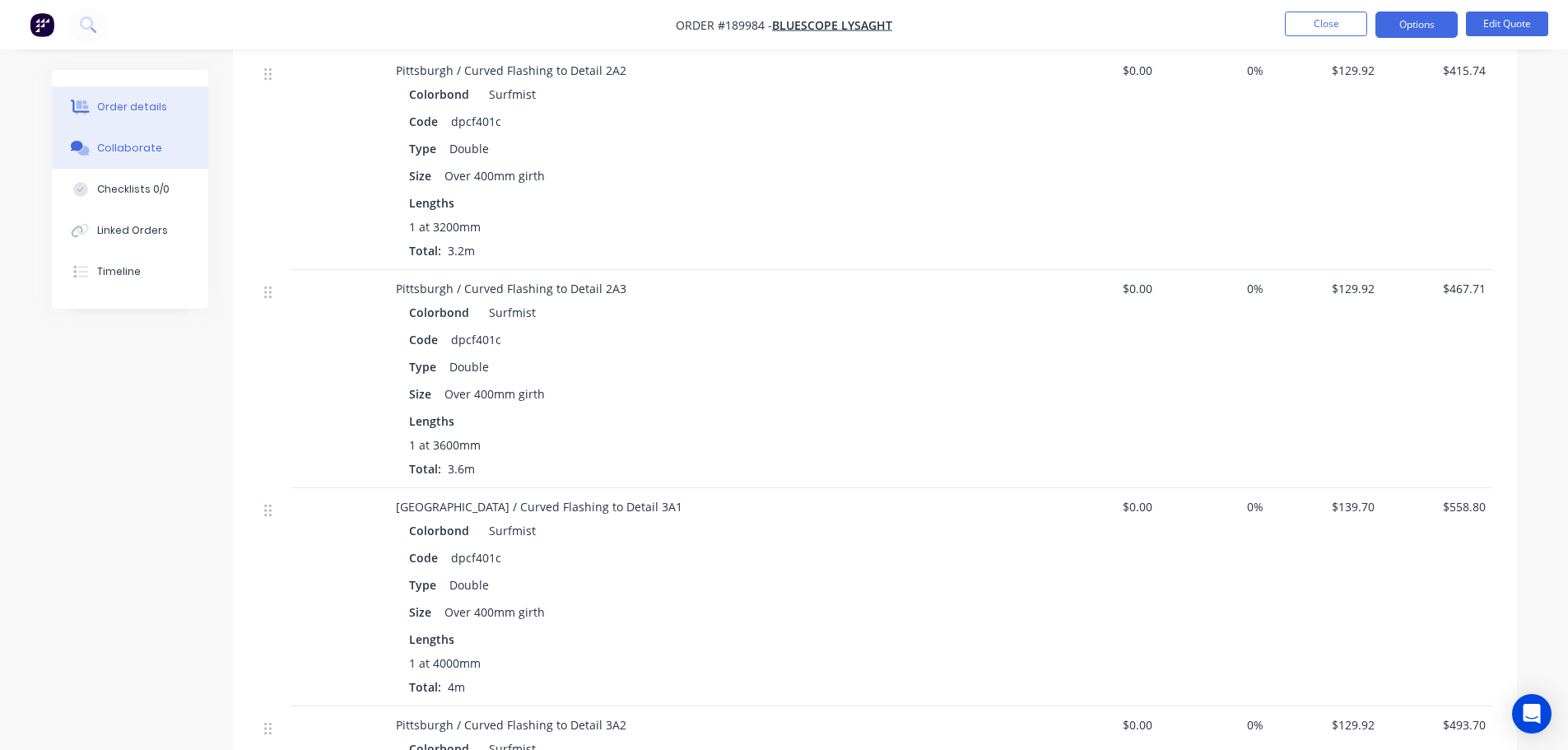
click at [135, 142] on div "Collaborate" at bounding box center [129, 147] width 65 height 15
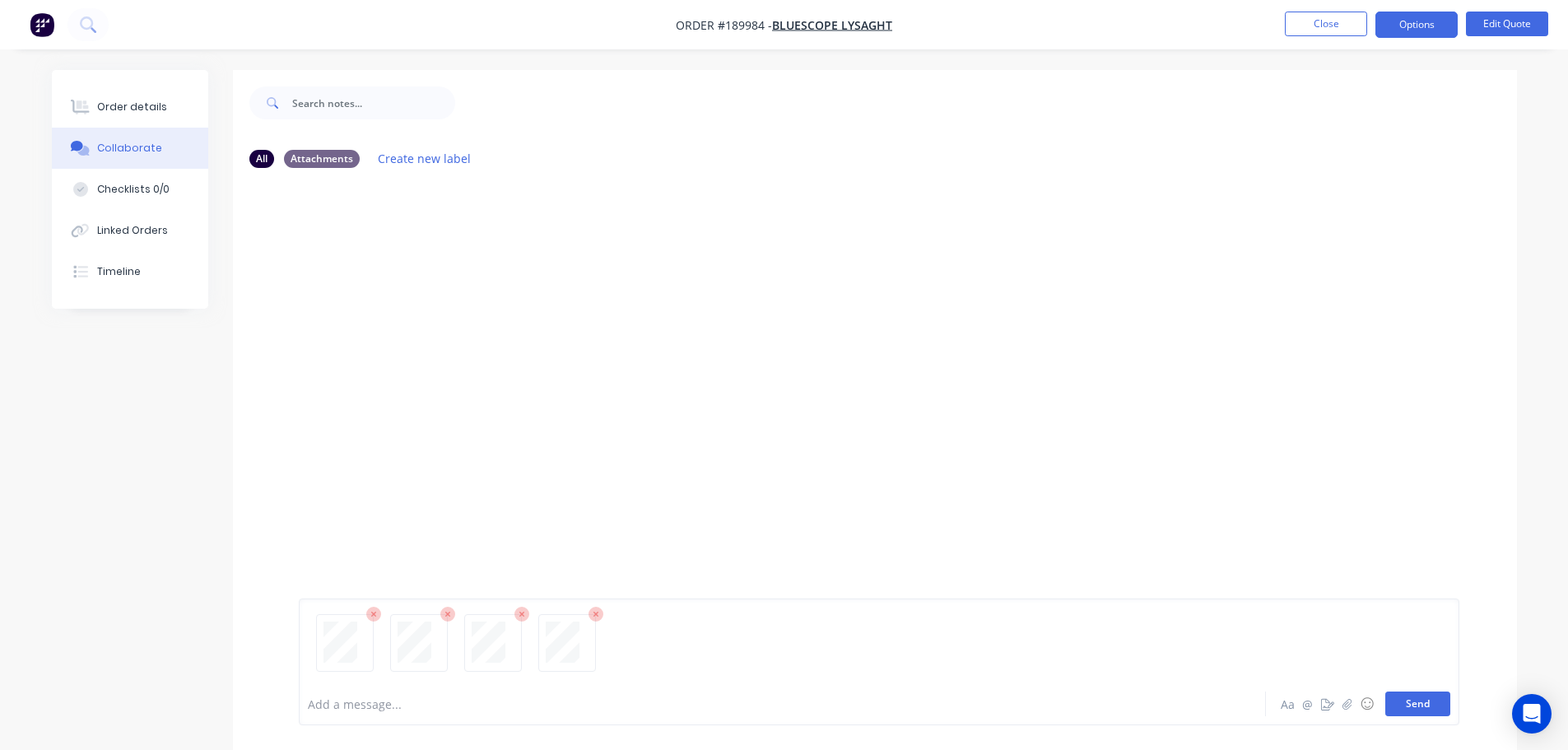
click at [1439, 705] on button "Send" at bounding box center [1418, 704] width 65 height 25
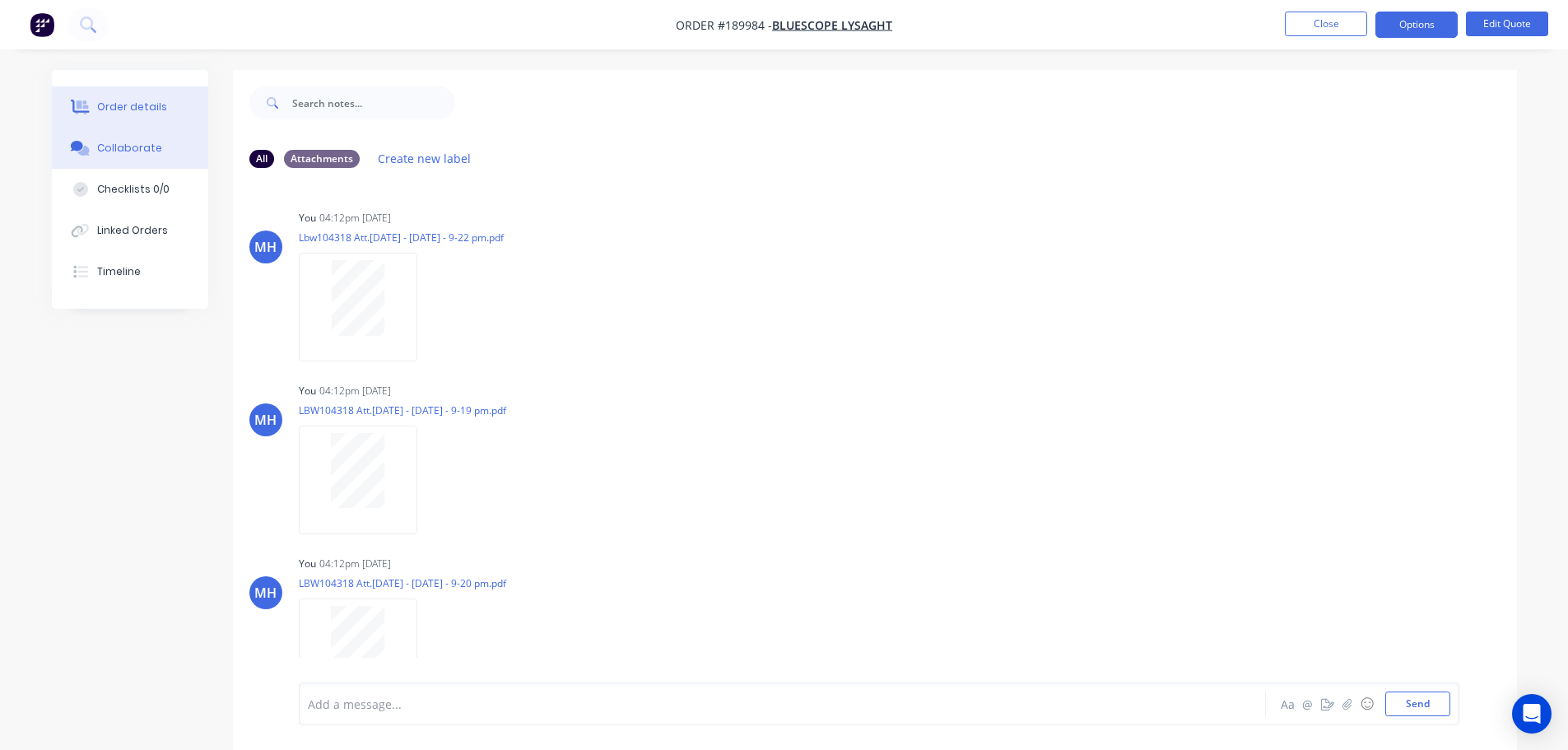
click at [113, 112] on div "Order details" at bounding box center [132, 107] width 70 height 15
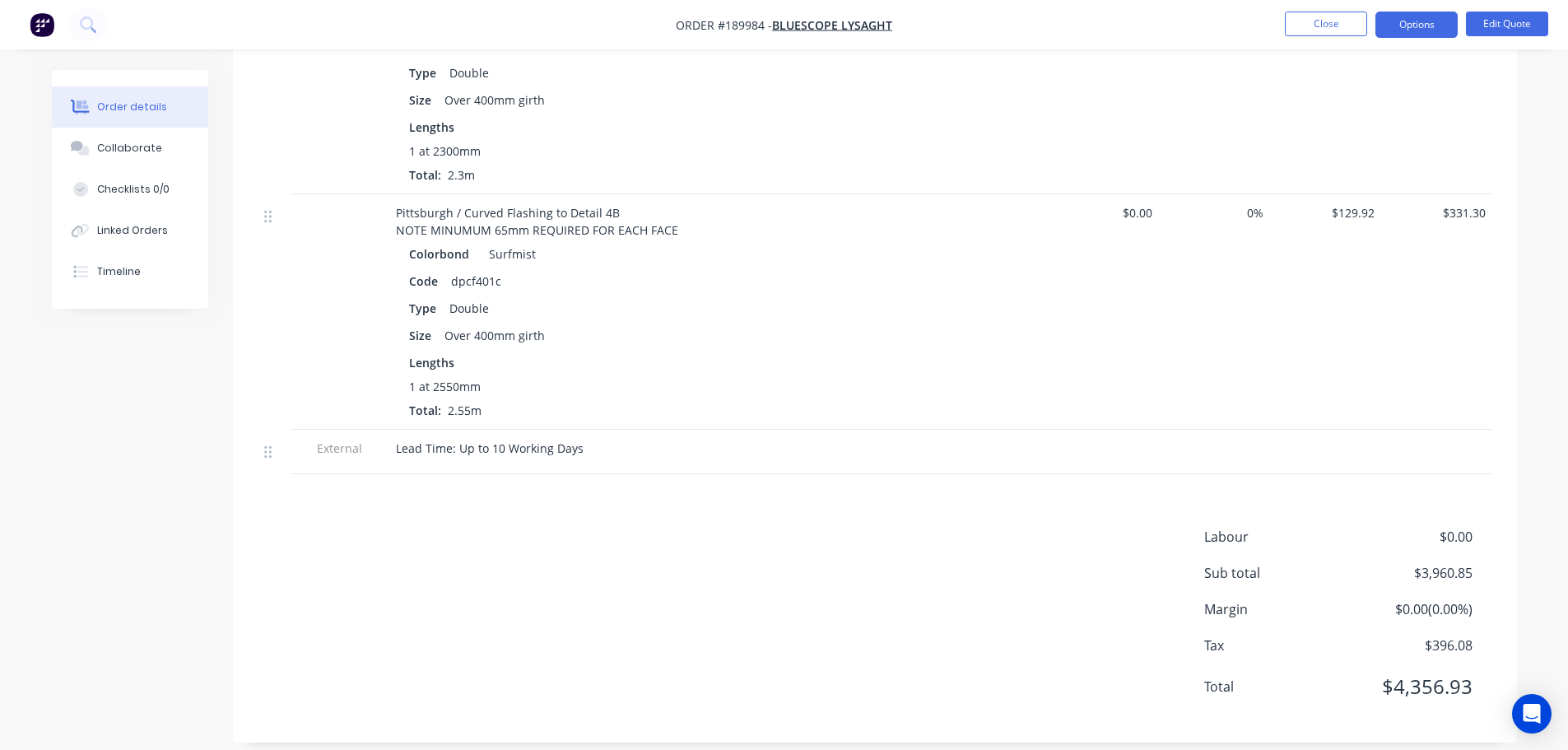
scroll to position [2338, 0]
click at [1352, 26] on button "Close" at bounding box center [1326, 24] width 82 height 25
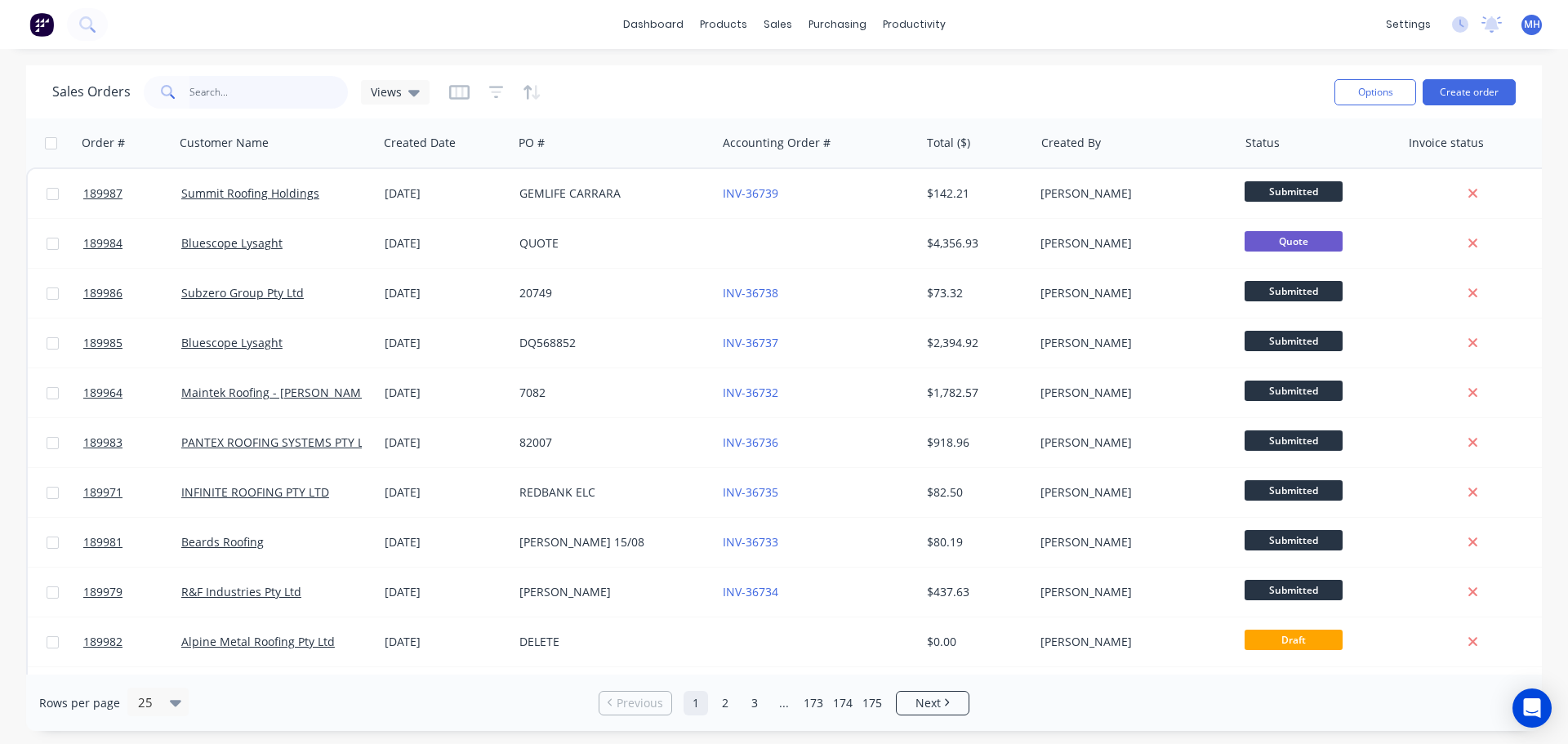
click at [275, 89] on input "text" at bounding box center [269, 92] width 159 height 33
type input "kasso"
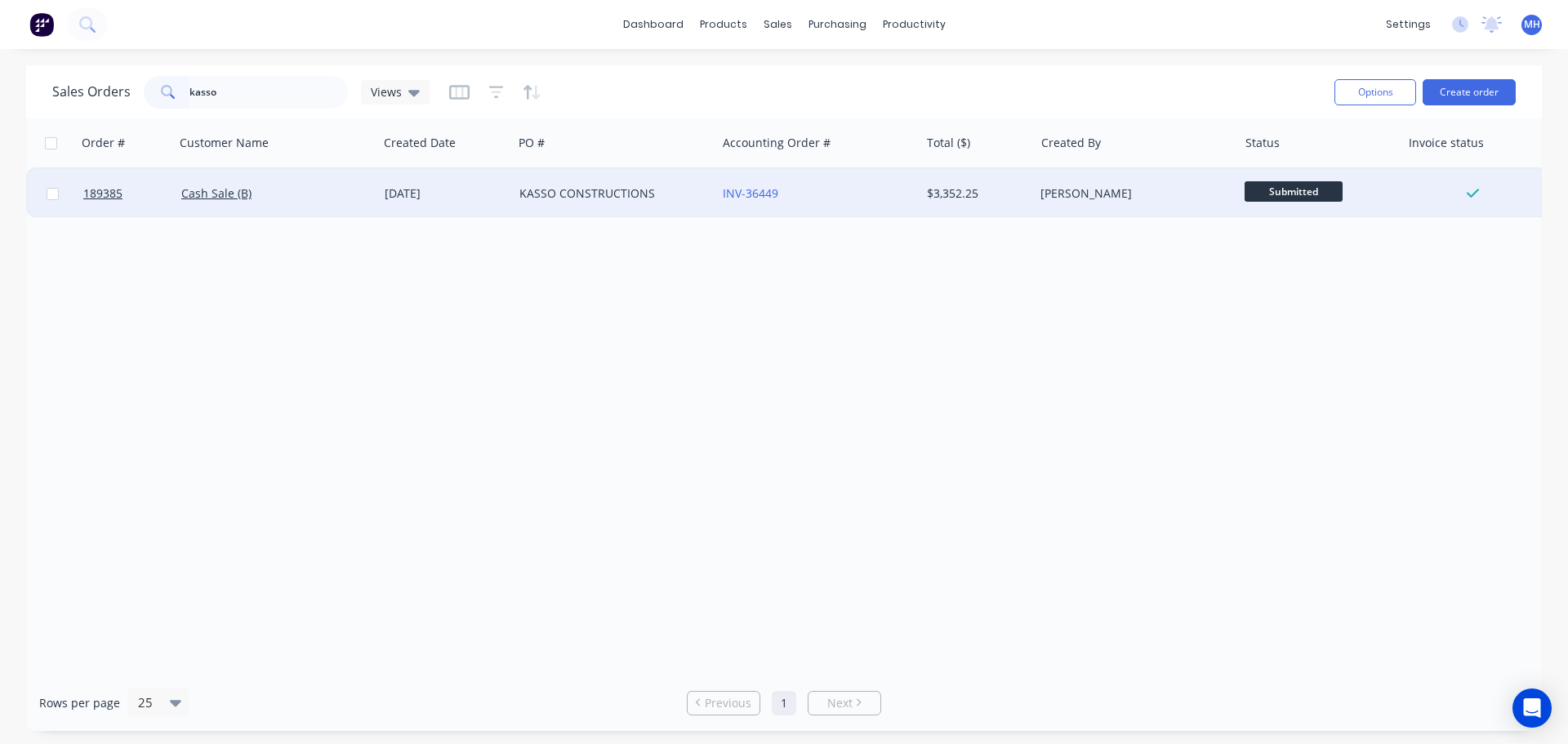
click at [331, 204] on div "Cash Sale (B)" at bounding box center [277, 193] width 204 height 49
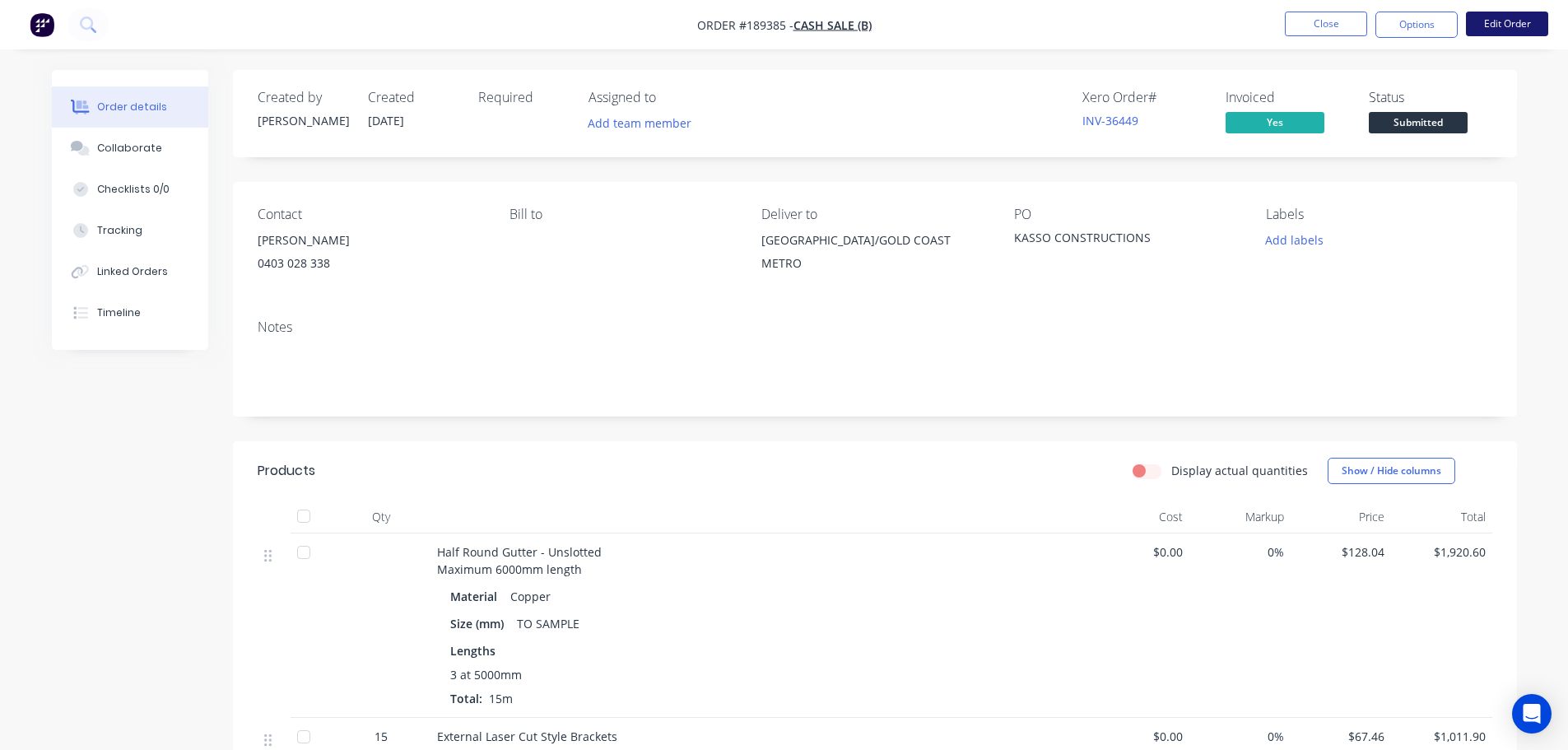
click at [1515, 25] on button "Edit Order" at bounding box center [1507, 24] width 82 height 25
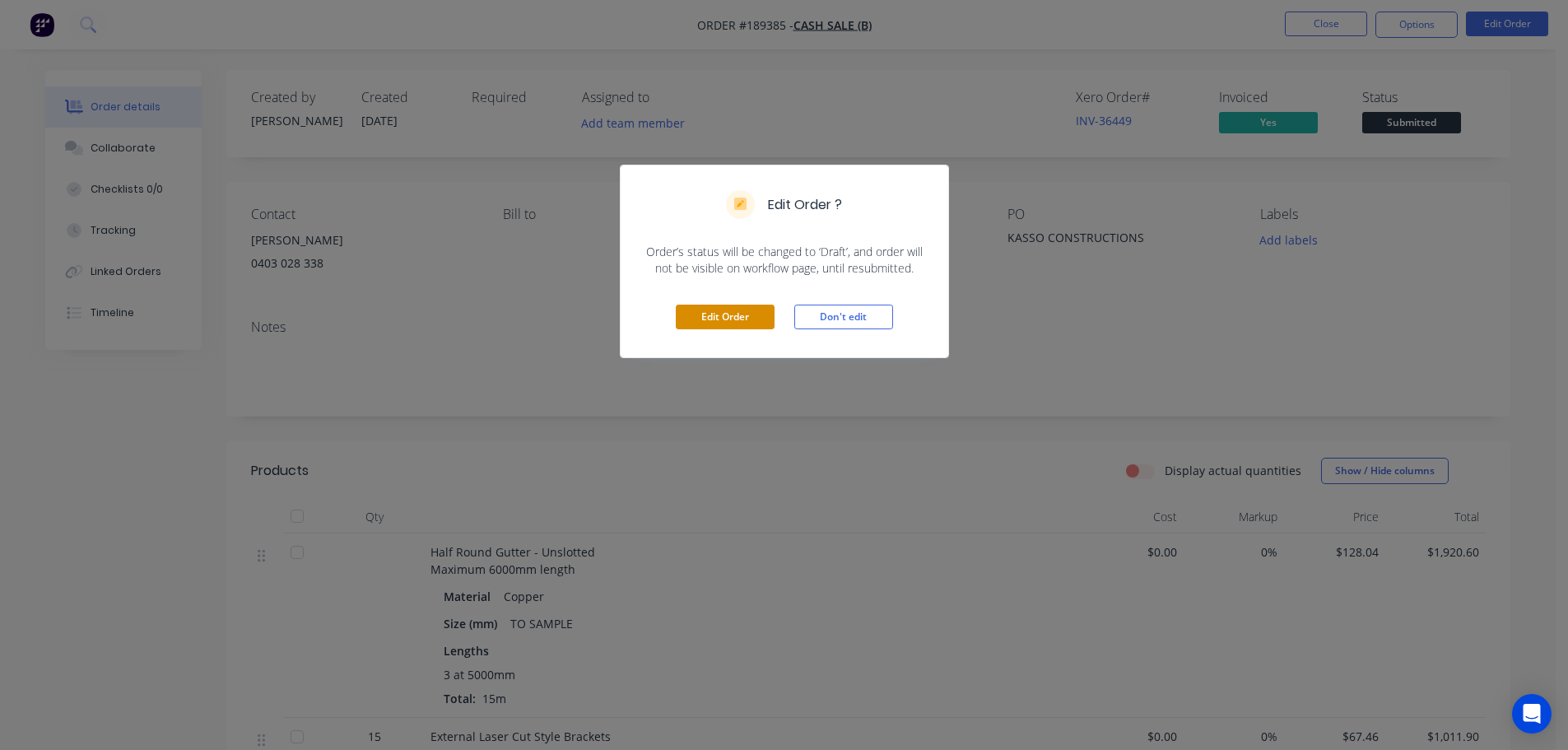
click at [716, 316] on button "Edit Order" at bounding box center [725, 318] width 99 height 25
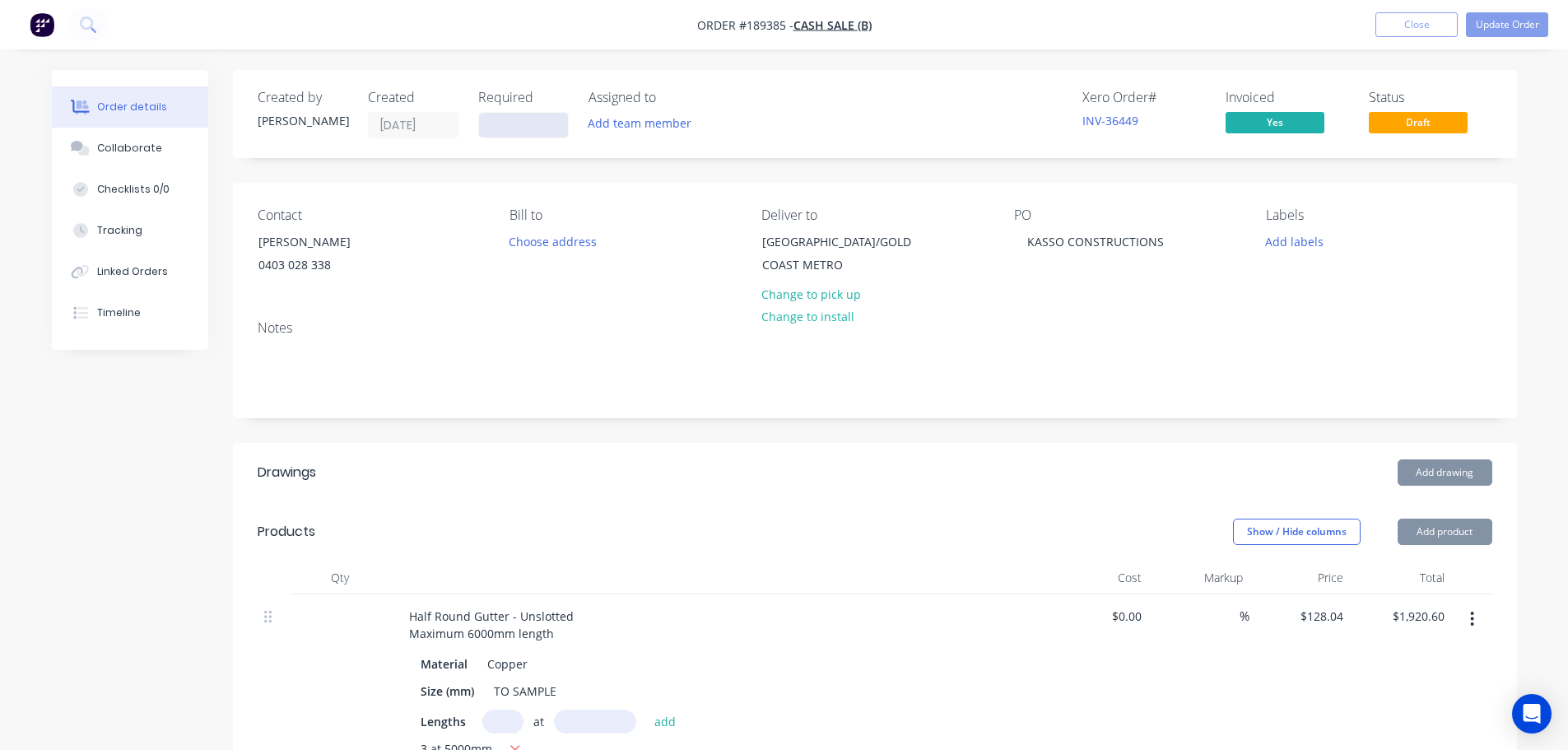
click at [510, 131] on input at bounding box center [524, 125] width 89 height 25
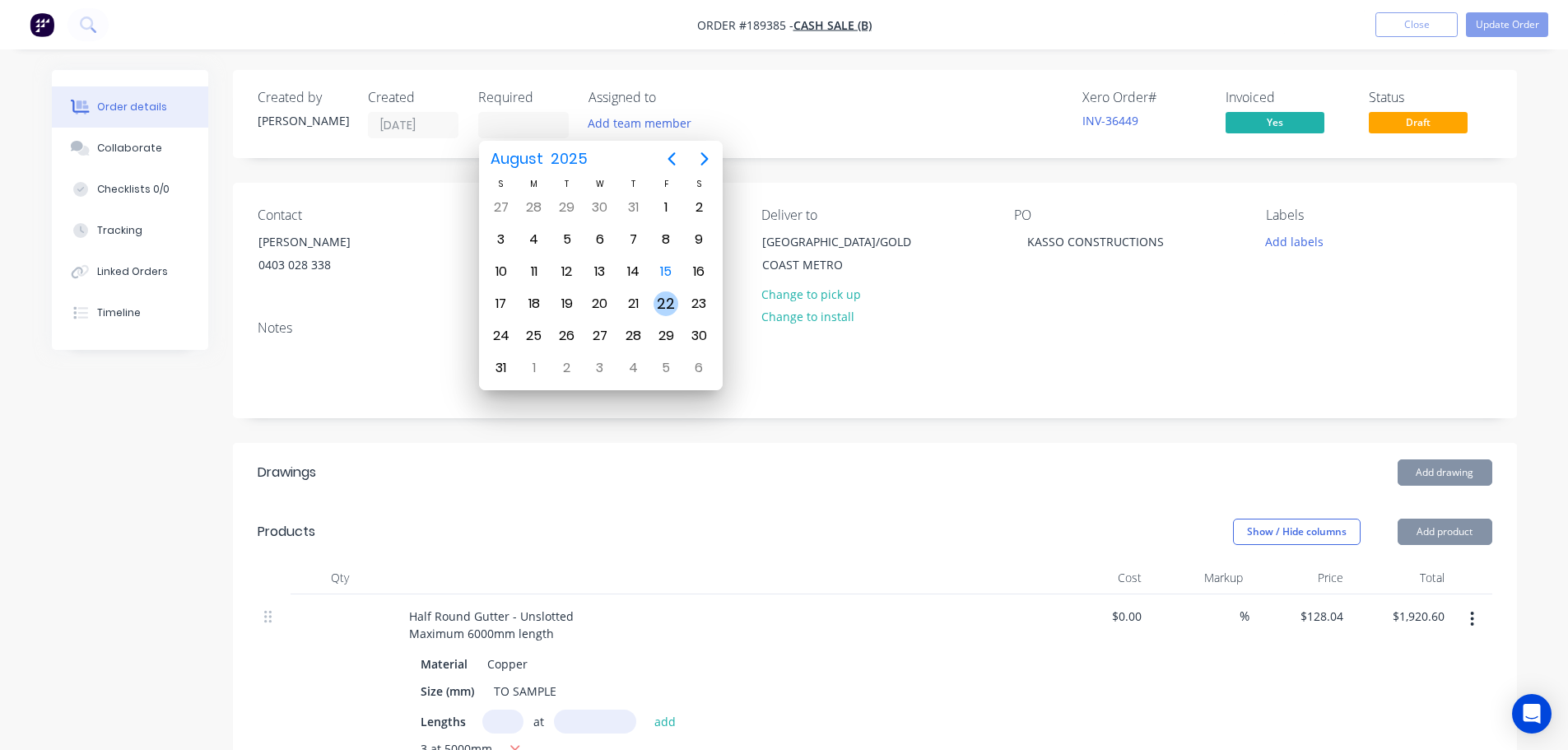
click at [661, 297] on div "22" at bounding box center [666, 304] width 25 height 25
type input "[DATE]"
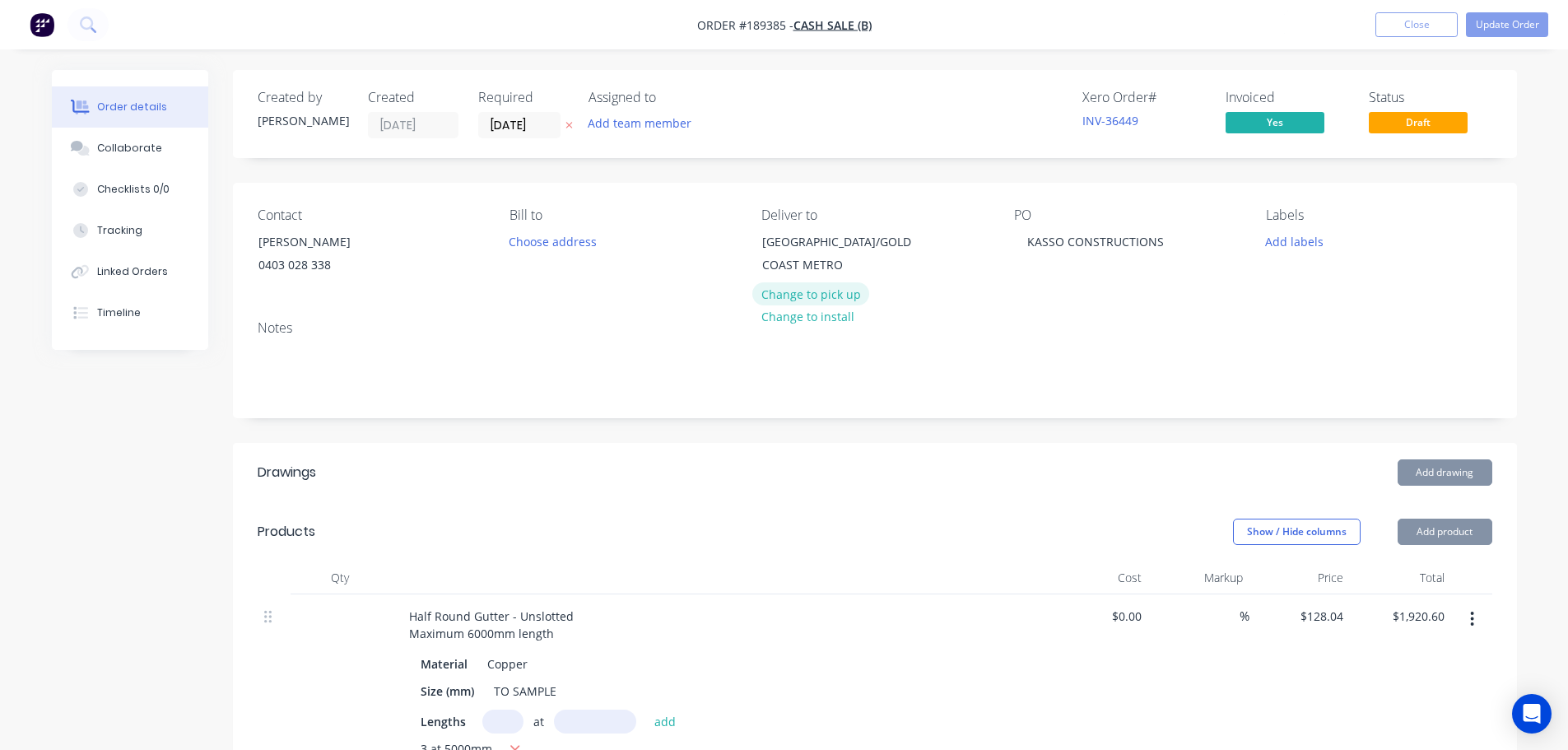
click at [783, 291] on button "Change to pick up" at bounding box center [811, 294] width 117 height 22
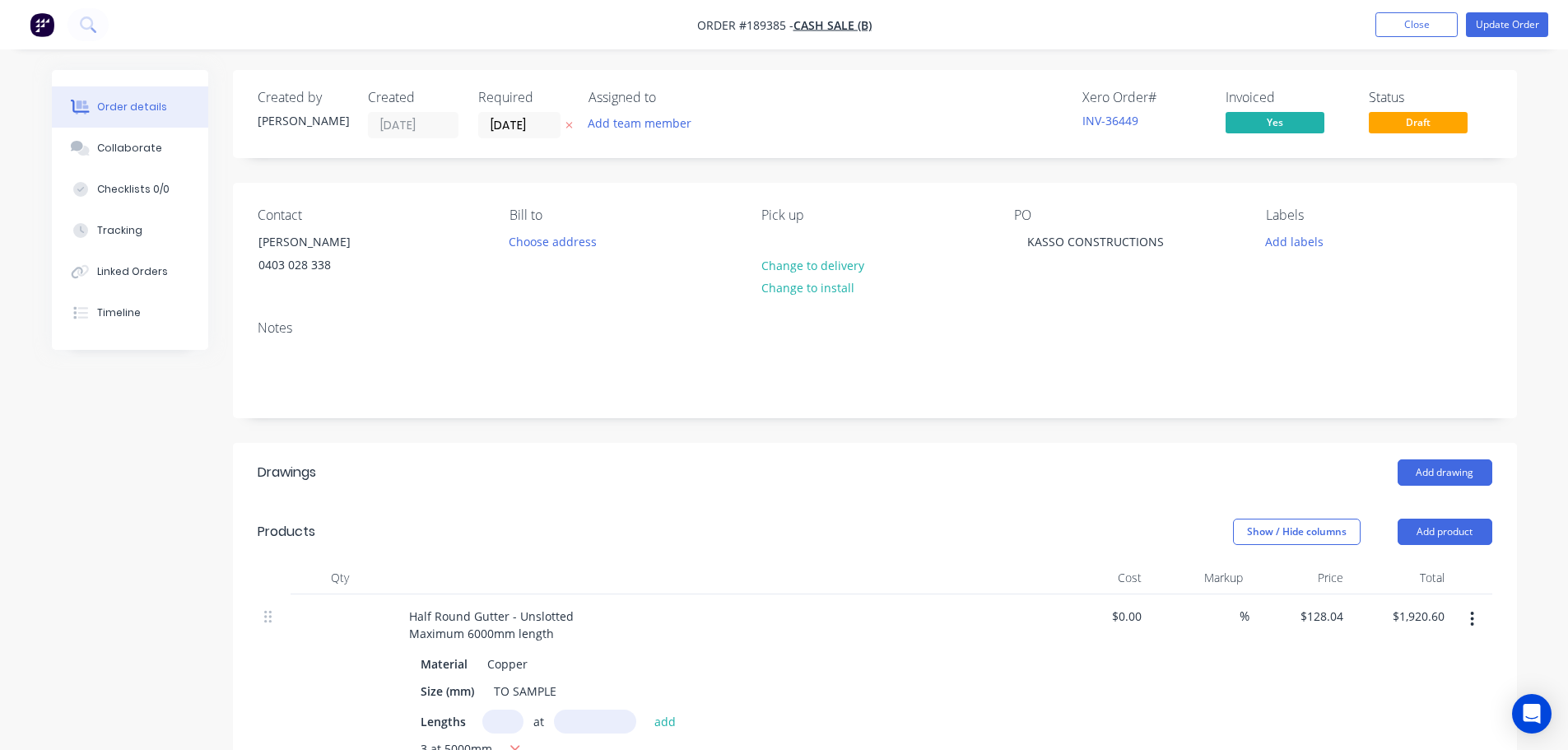
click at [1495, 30] on button "Update Order" at bounding box center [1507, 25] width 82 height 25
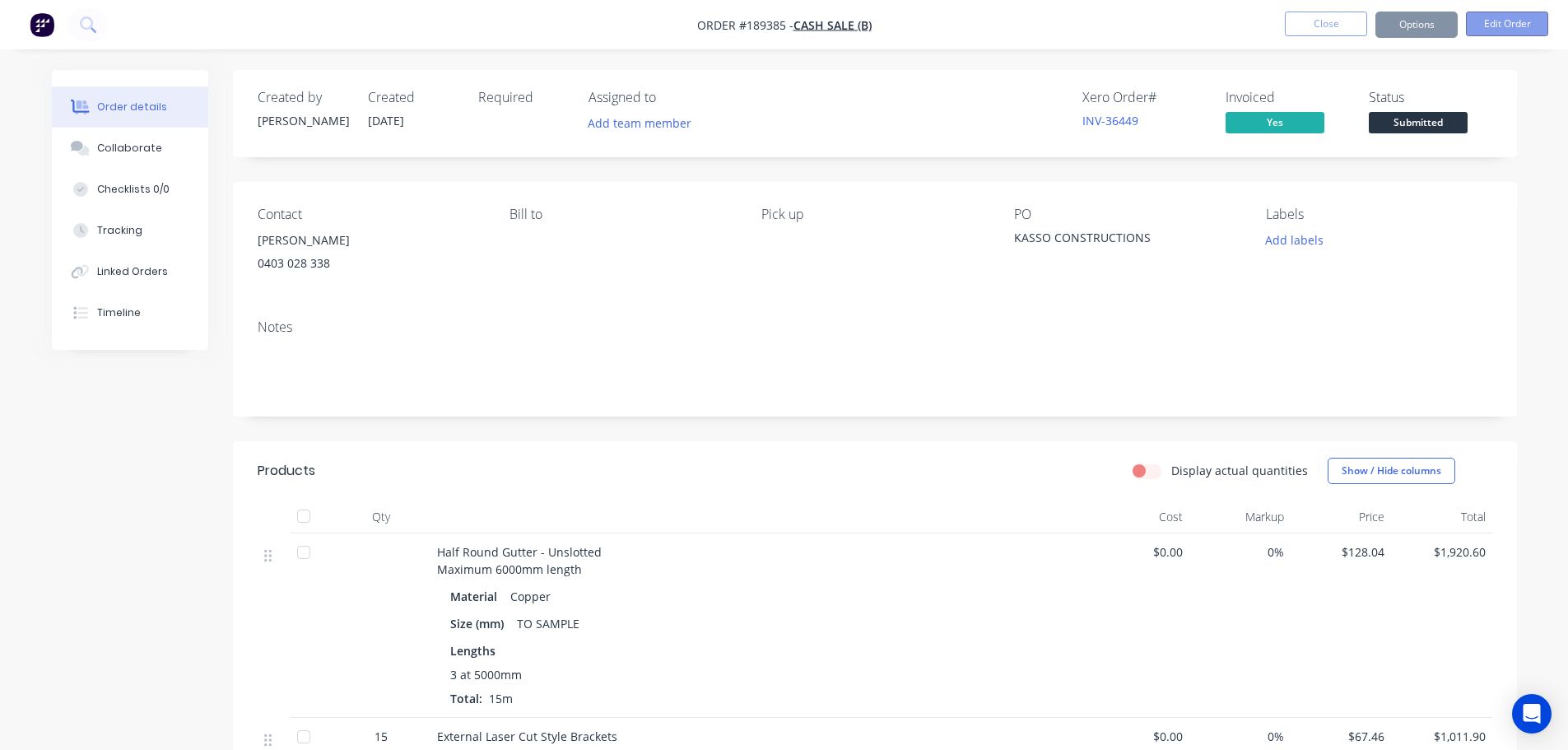
click at [1496, 24] on button "Edit Order" at bounding box center [1507, 24] width 82 height 25
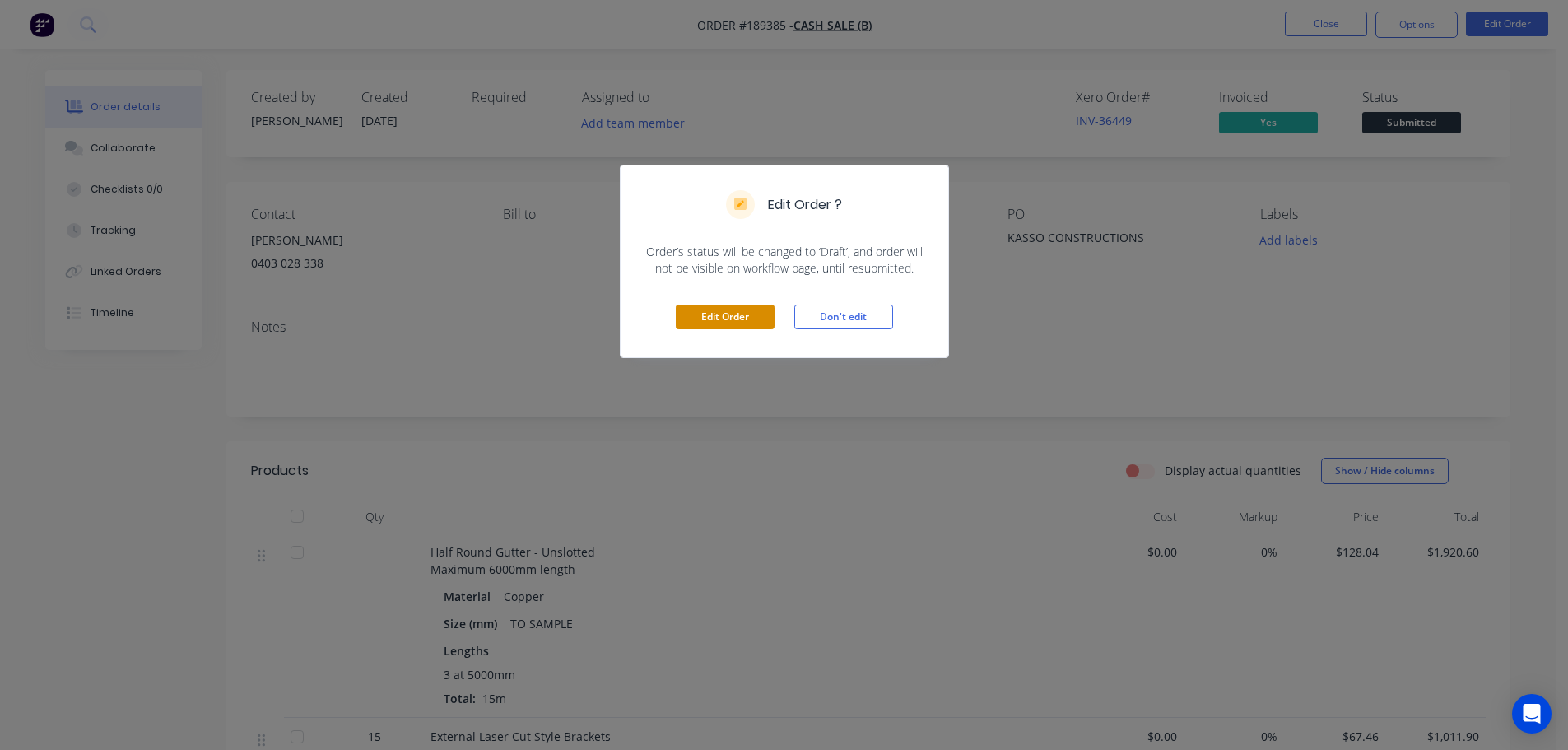
click at [739, 327] on button "Edit Order" at bounding box center [725, 318] width 99 height 25
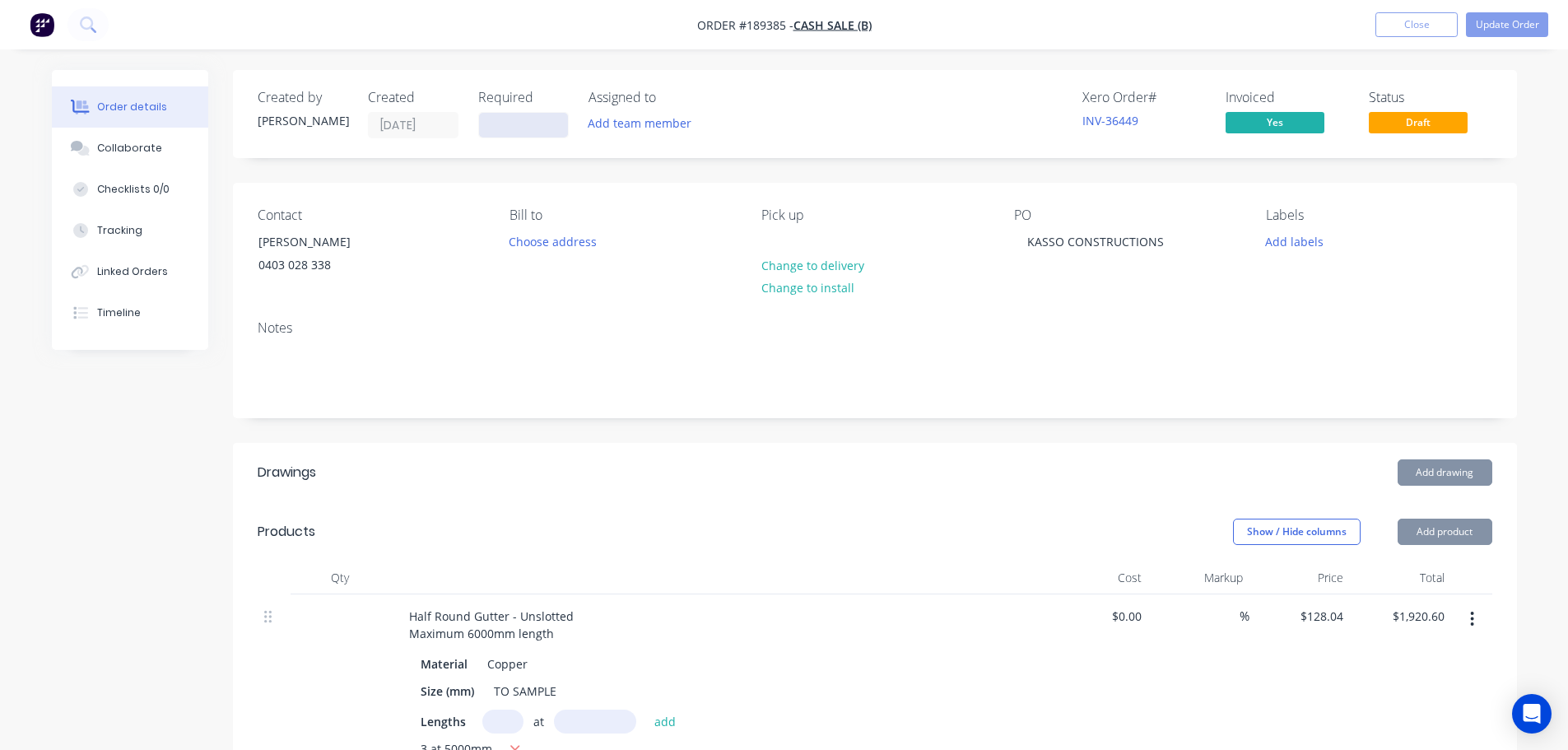
click at [511, 129] on input at bounding box center [524, 125] width 89 height 25
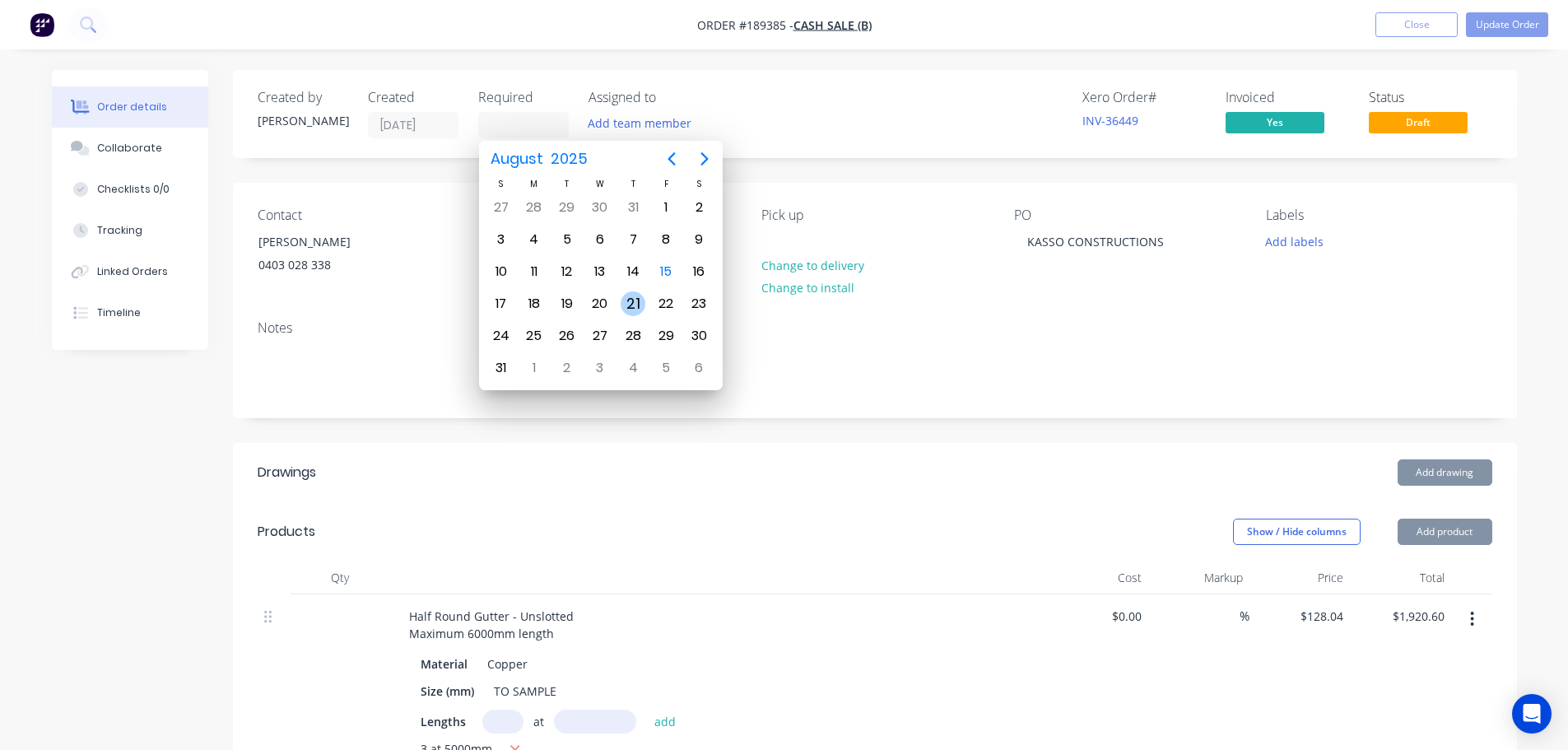
click at [666, 299] on div "22" at bounding box center [666, 304] width 25 height 25
type input "[DATE]"
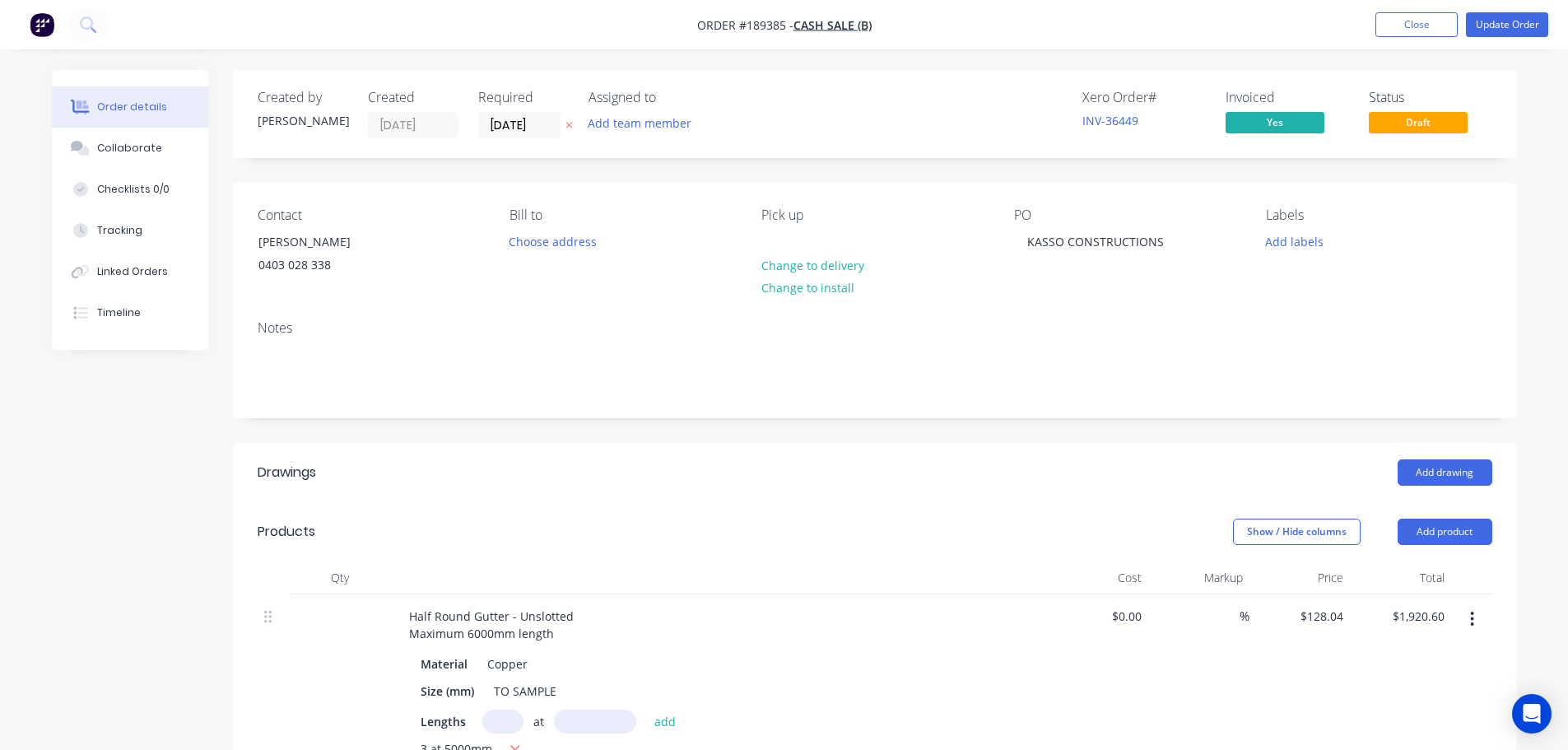
click at [681, 400] on div "Notes" at bounding box center [876, 362] width 1284 height 110
click at [1479, 20] on button "Update Order" at bounding box center [1507, 25] width 82 height 25
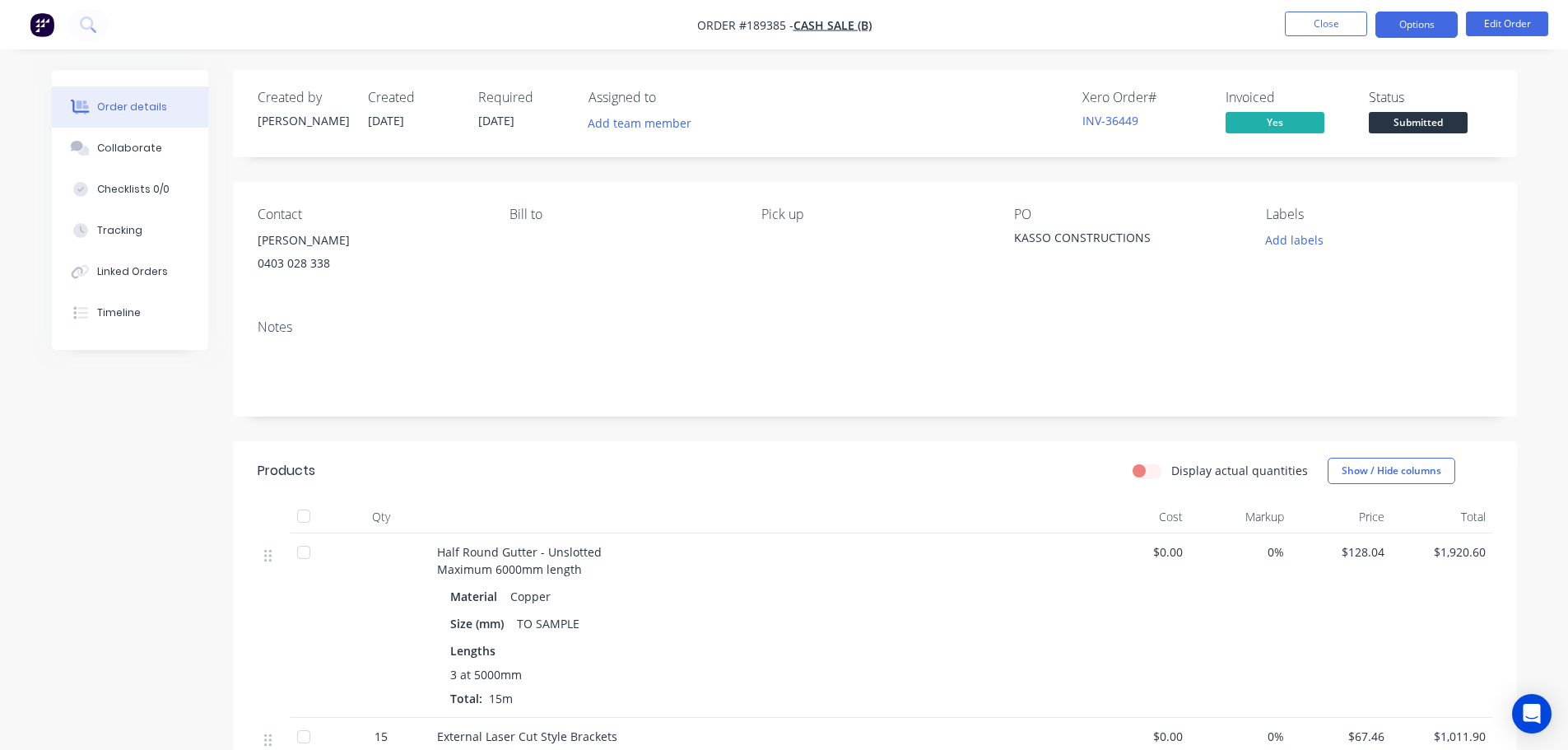
click at [1414, 24] on button "Options" at bounding box center [1416, 24] width 82 height 26
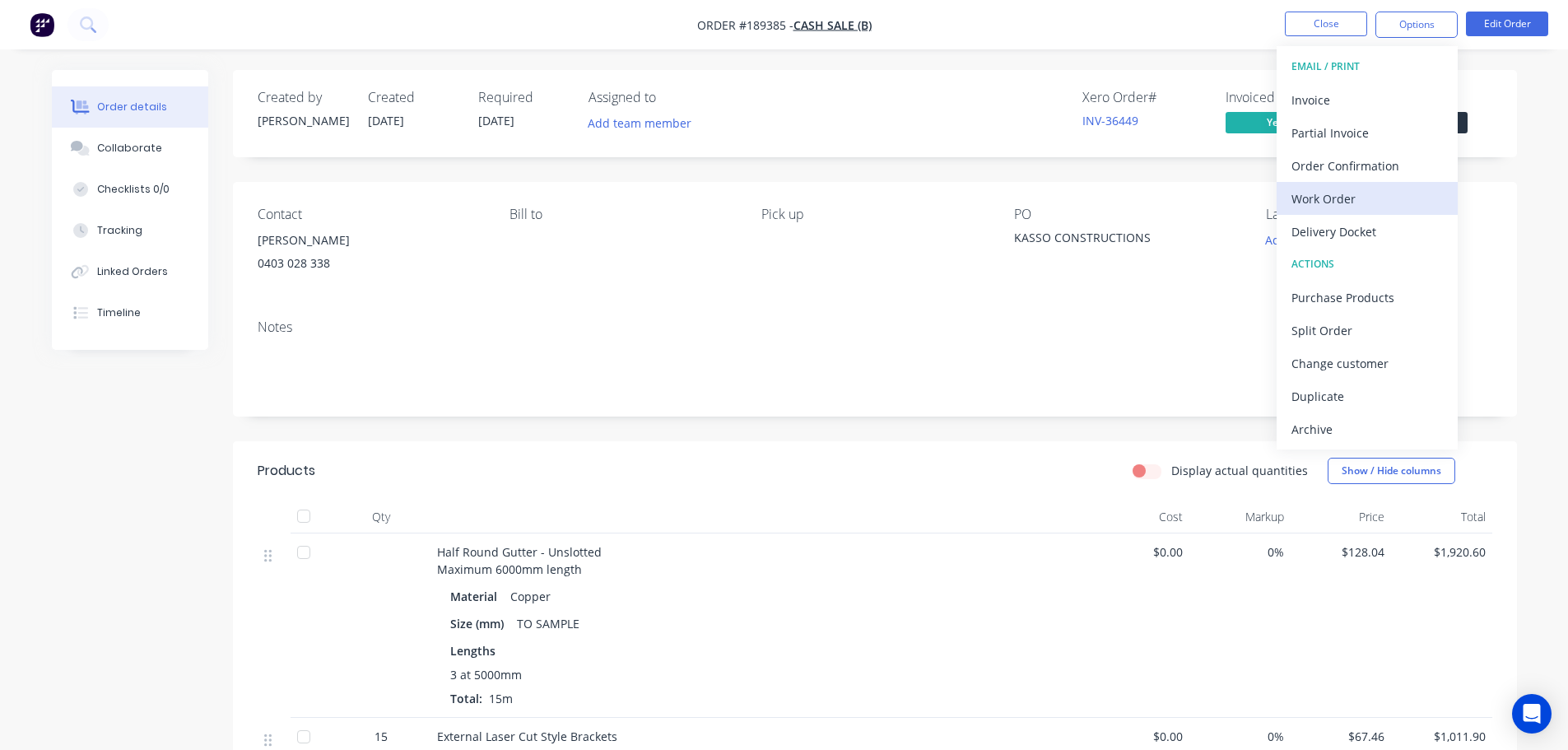
click at [1359, 196] on div "Work Order" at bounding box center [1368, 199] width 151 height 24
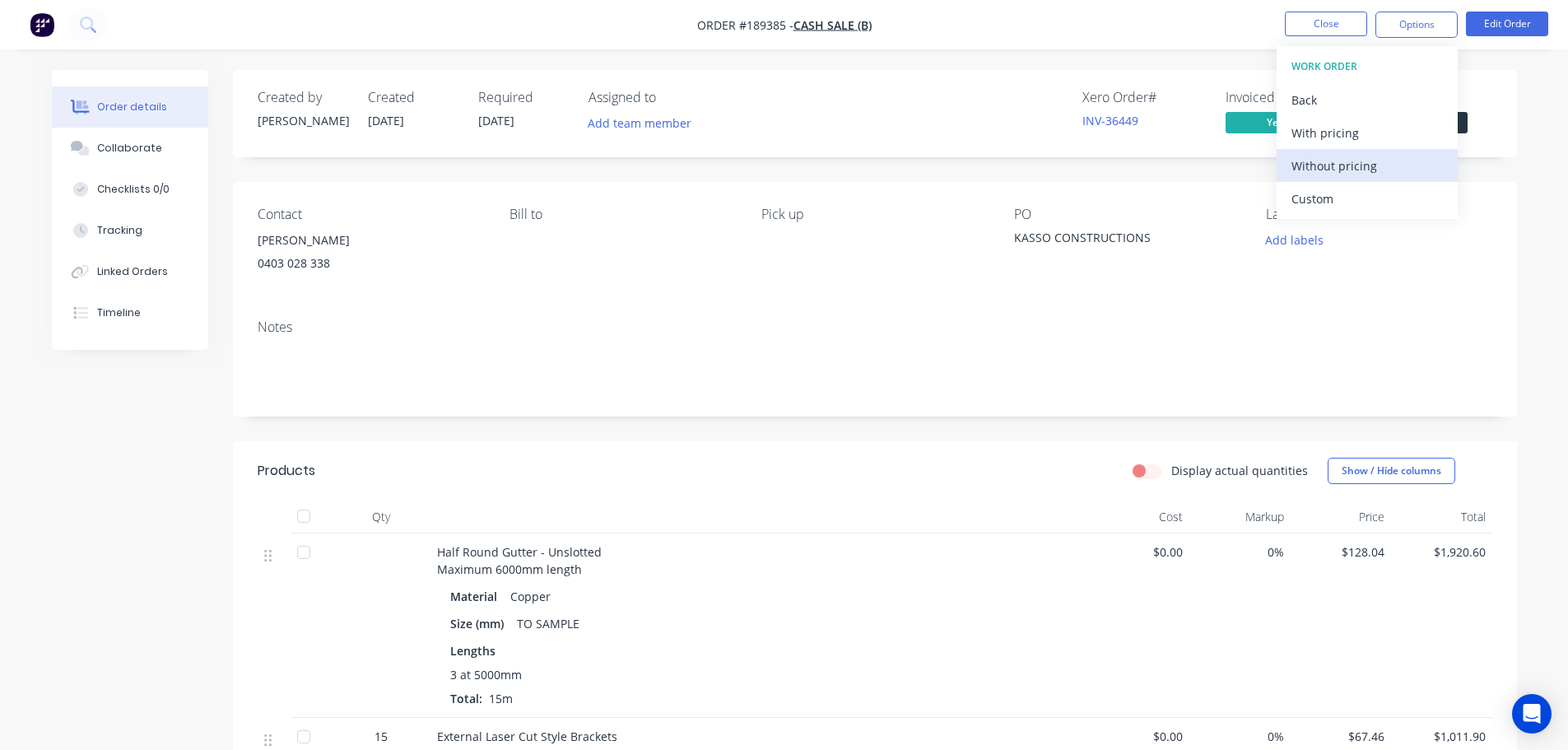
click at [1342, 161] on div "Without pricing" at bounding box center [1368, 166] width 151 height 24
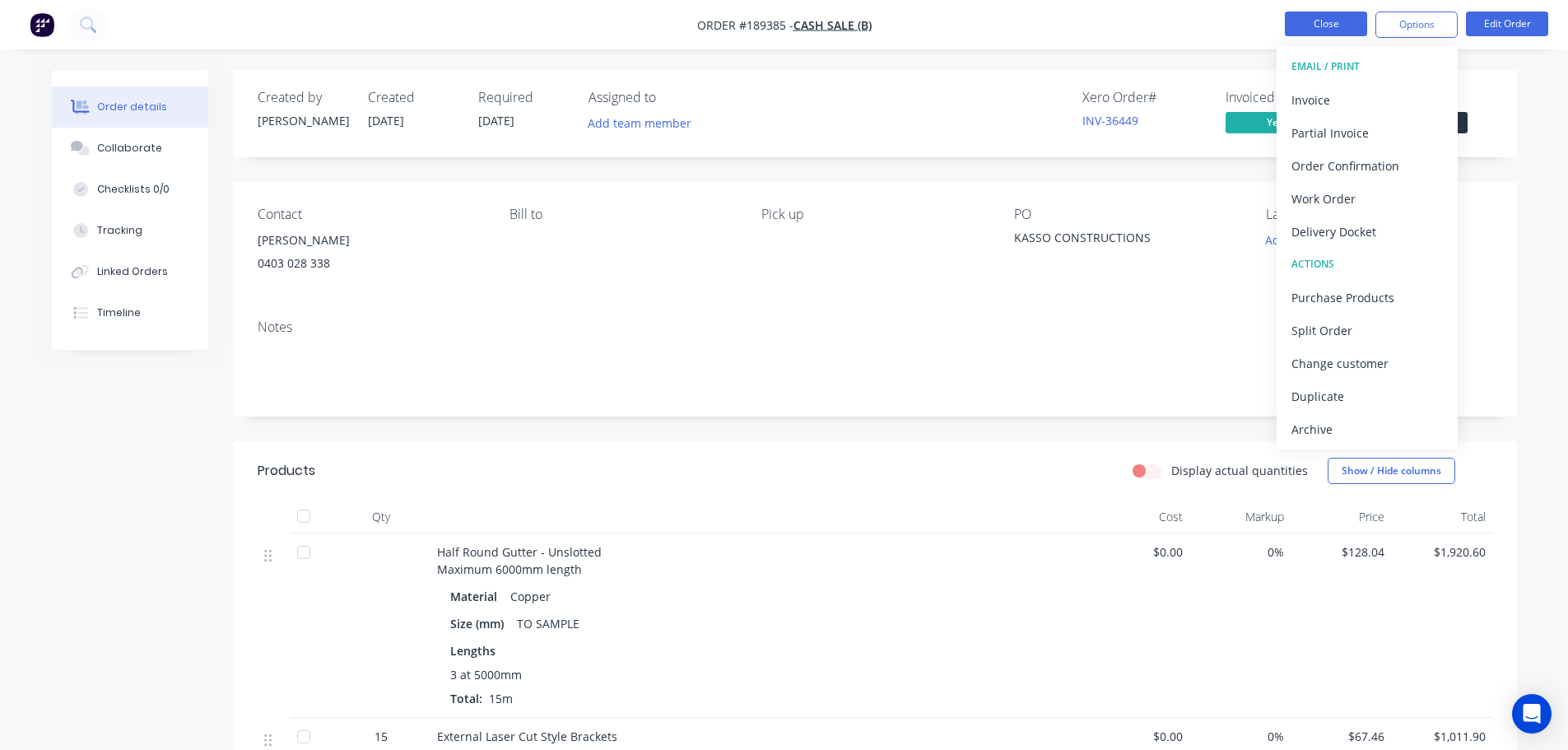
click at [1334, 19] on button "Close" at bounding box center [1326, 24] width 82 height 25
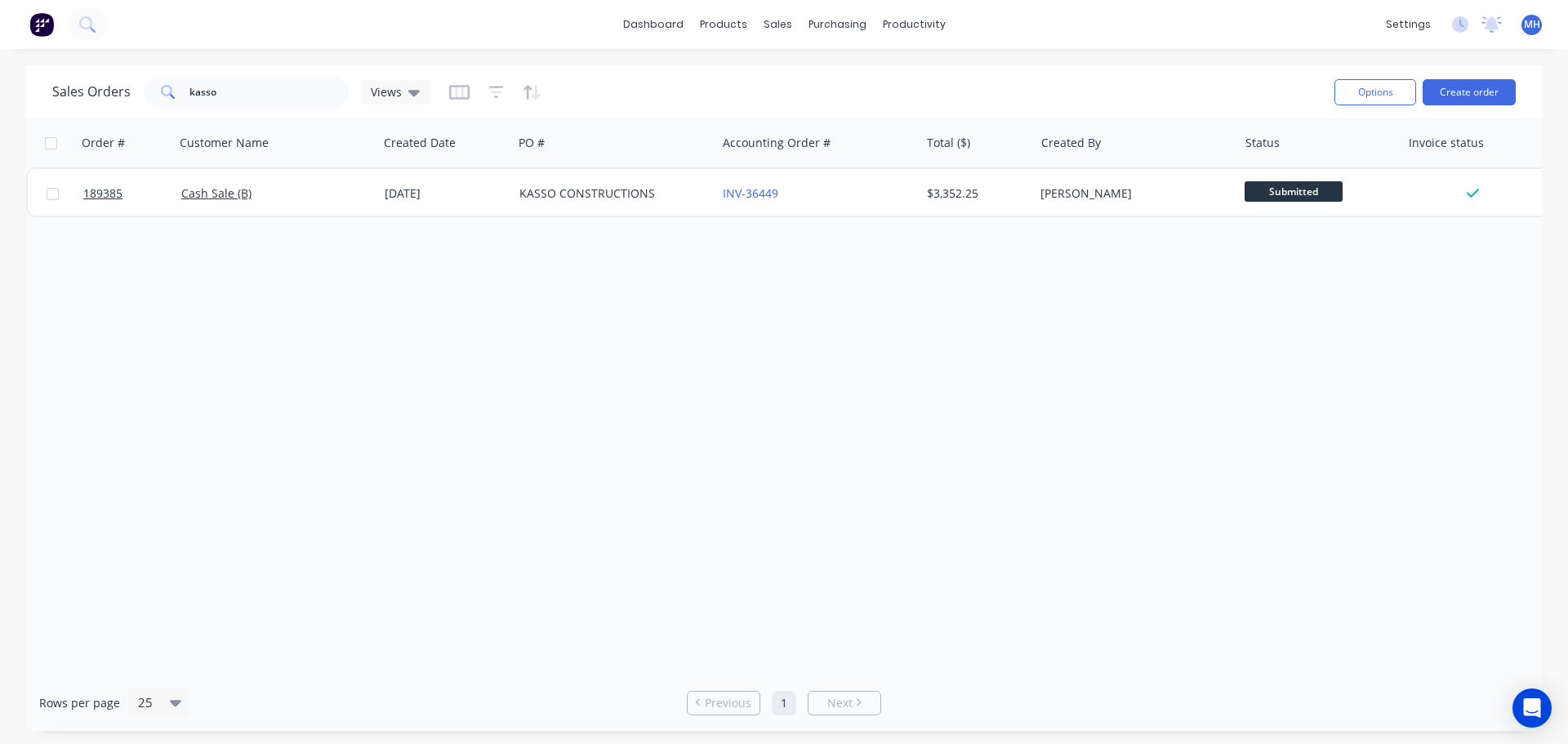
click at [711, 319] on div "Order # Customer Name Created Date PO # Accounting Order # Total ($) Created By…" at bounding box center [784, 396] width 1516 height 557
click at [809, 68] on link "Sales Orders" at bounding box center [863, 78] width 216 height 33
